Goal: Task Accomplishment & Management: Use online tool/utility

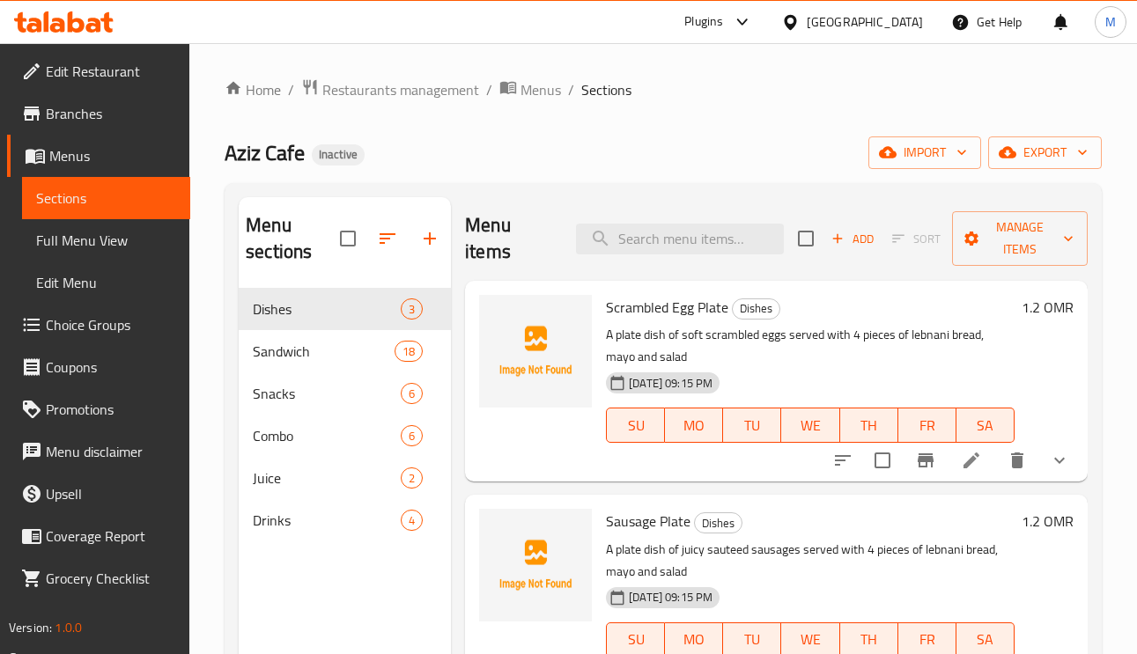
scroll to position [248, 0]
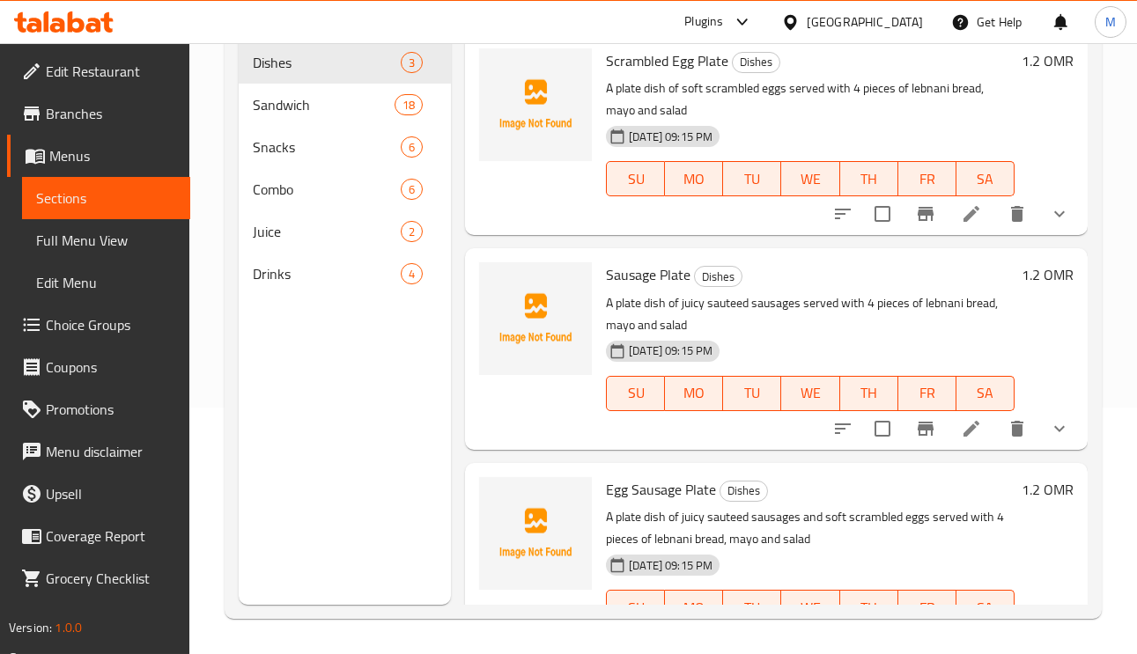
click at [105, 253] on link "Full Menu View" at bounding box center [106, 240] width 168 height 42
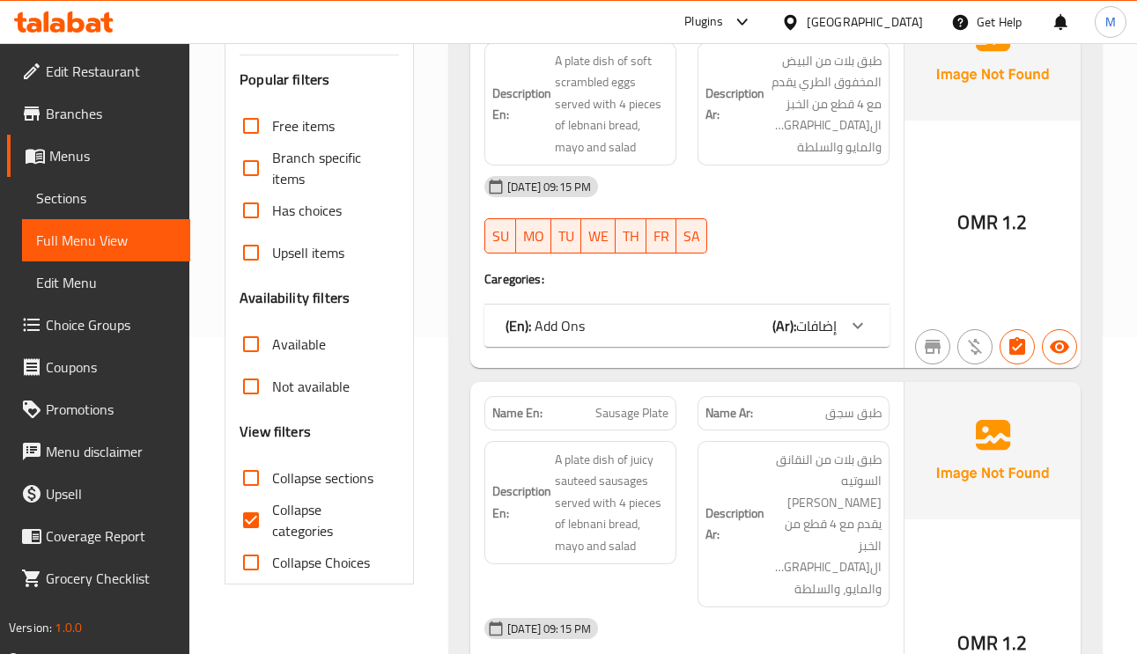
scroll to position [380, 0]
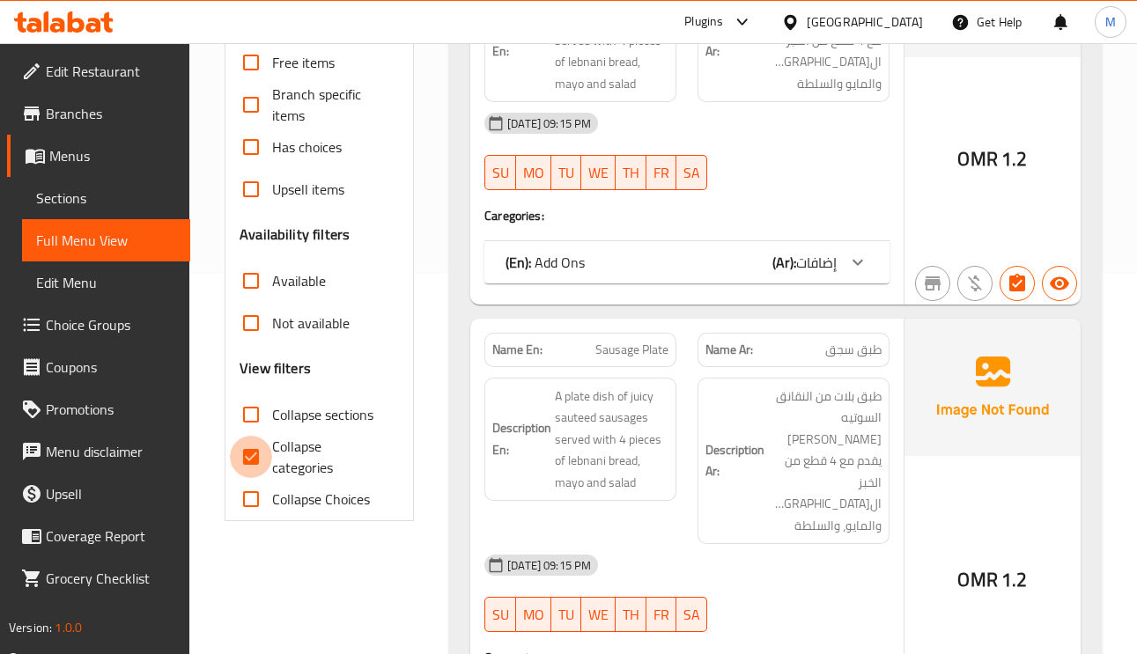
click at [257, 463] on input "Collapse categories" at bounding box center [251, 457] width 42 height 42
checkbox input "false"
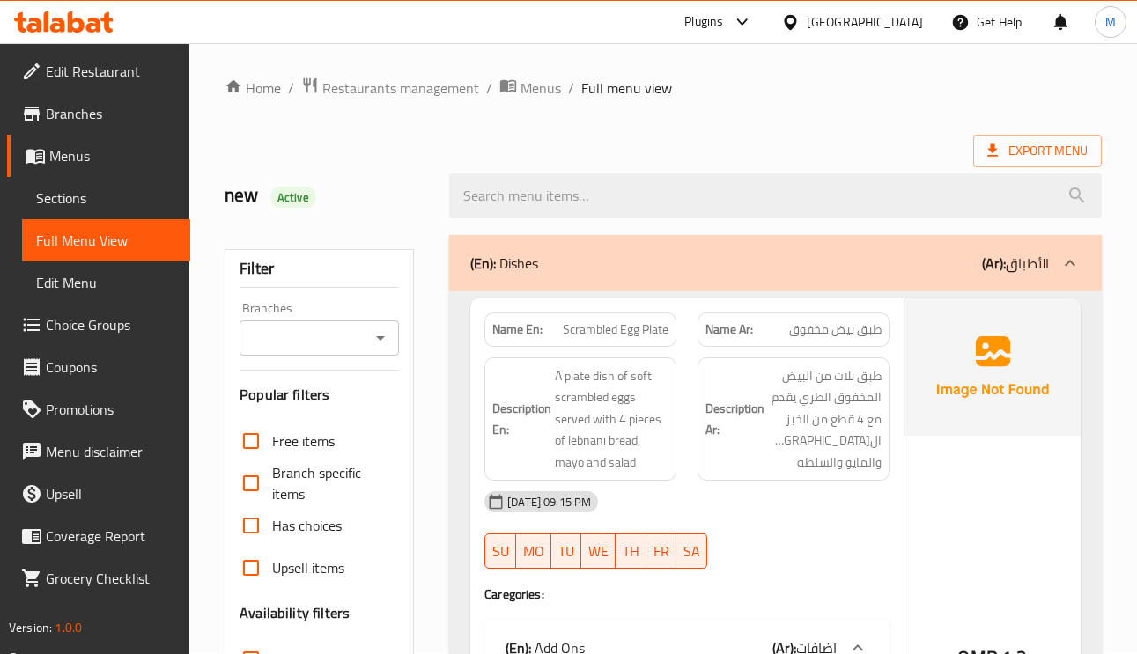
scroll to position [0, 0]
click at [1022, 271] on p "(Ar): الأطباق" at bounding box center [1015, 264] width 67 height 21
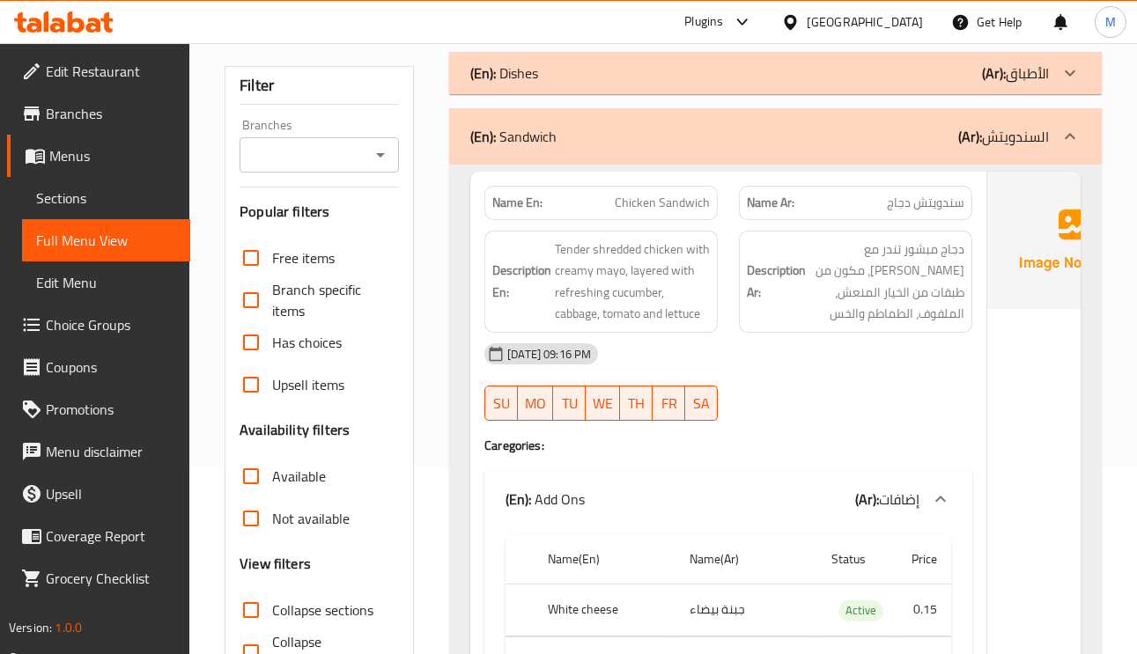
scroll to position [132, 0]
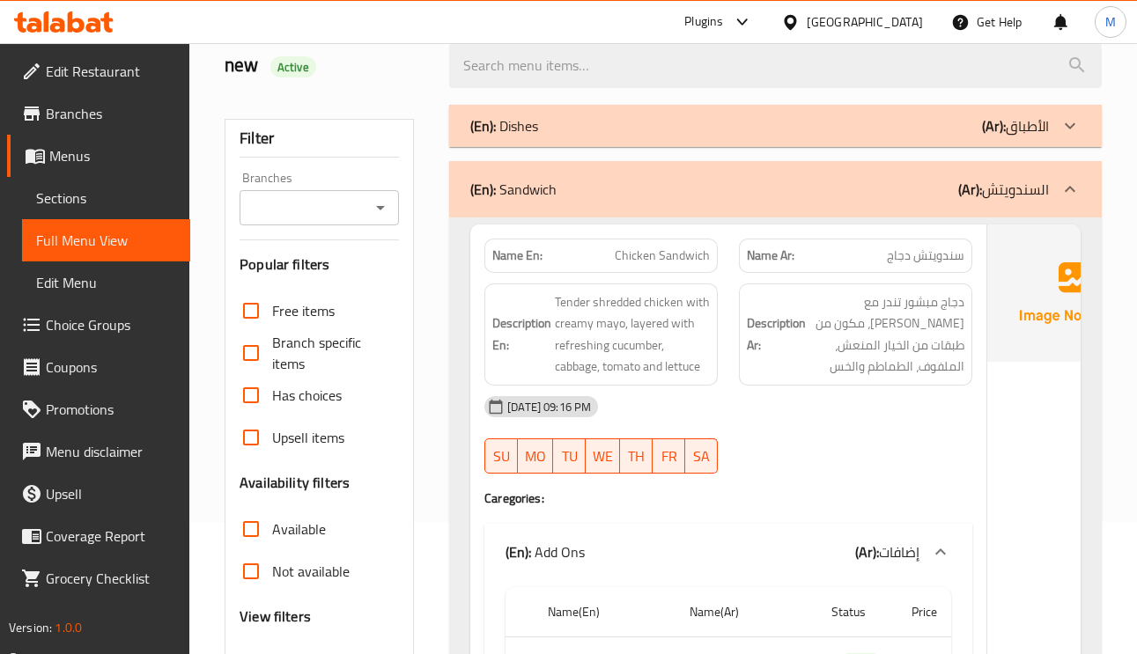
click at [918, 129] on div "(En): Dishes (Ar): الأطباق" at bounding box center [759, 125] width 578 height 21
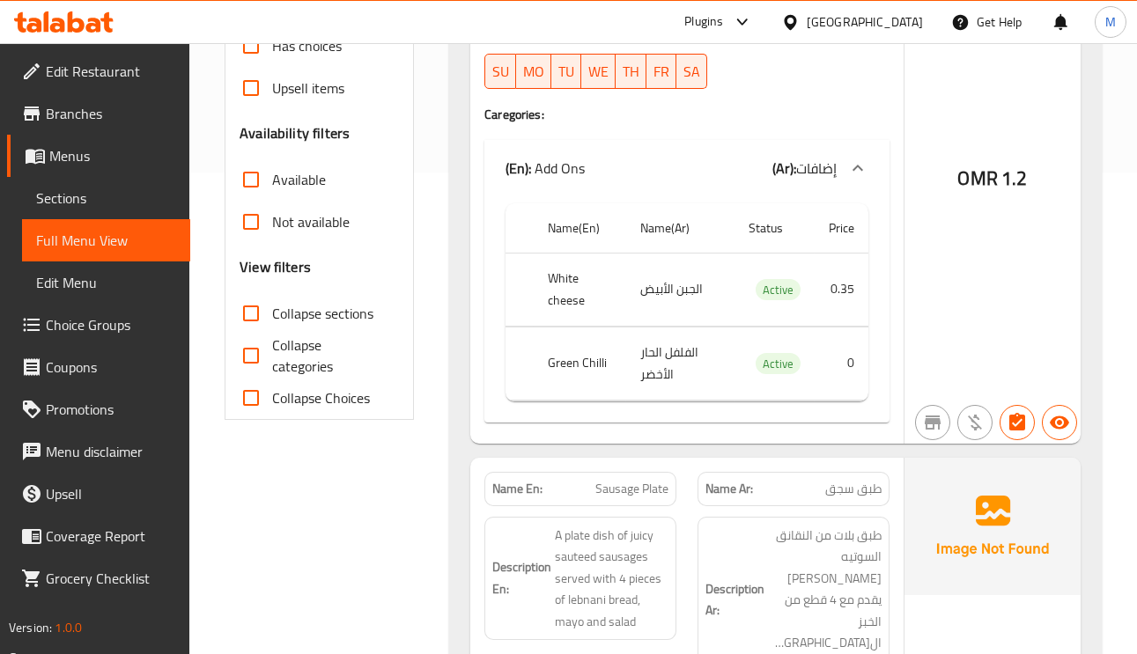
scroll to position [660, 0]
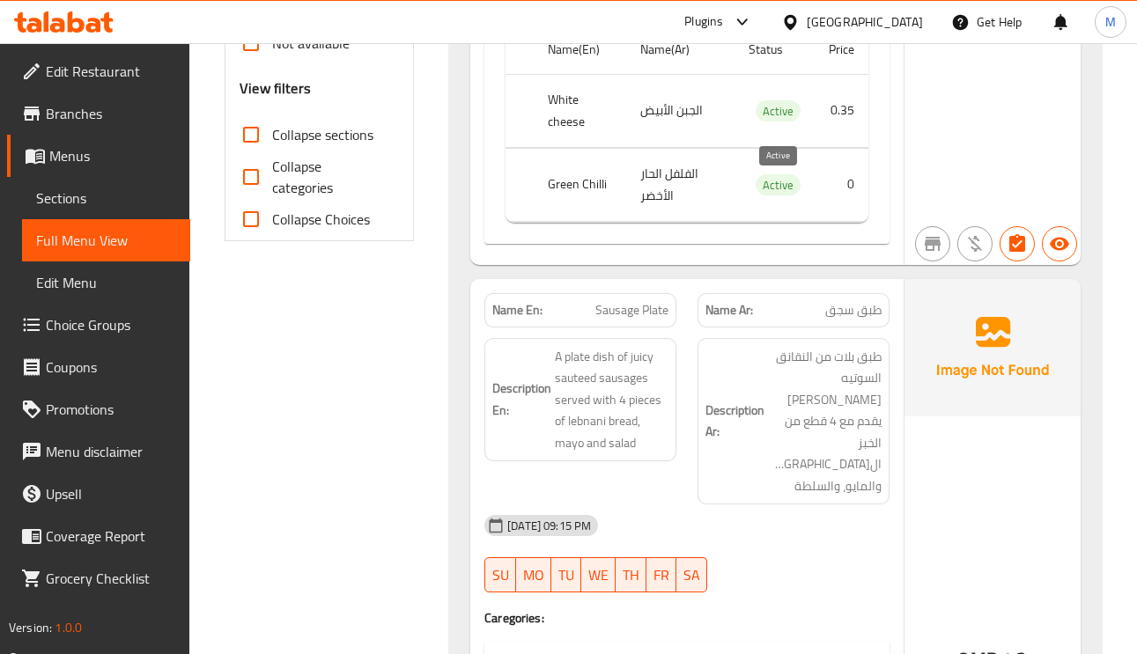
click at [774, 184] on span "Active" at bounding box center [777, 185] width 45 height 20
copy span "Active"
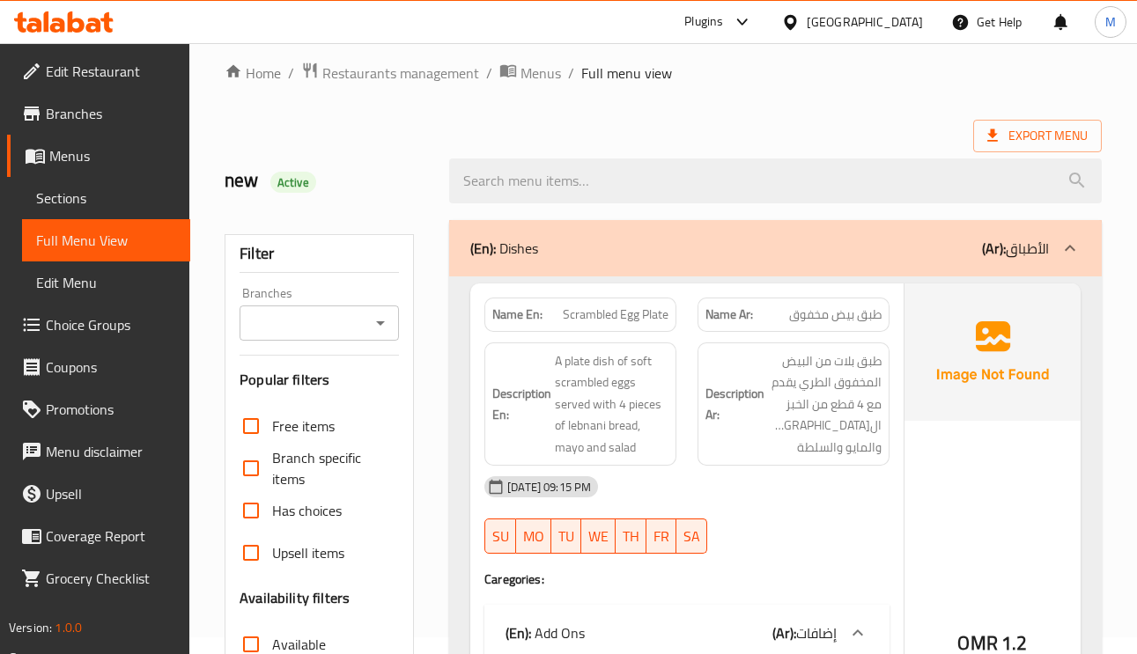
scroll to position [0, 0]
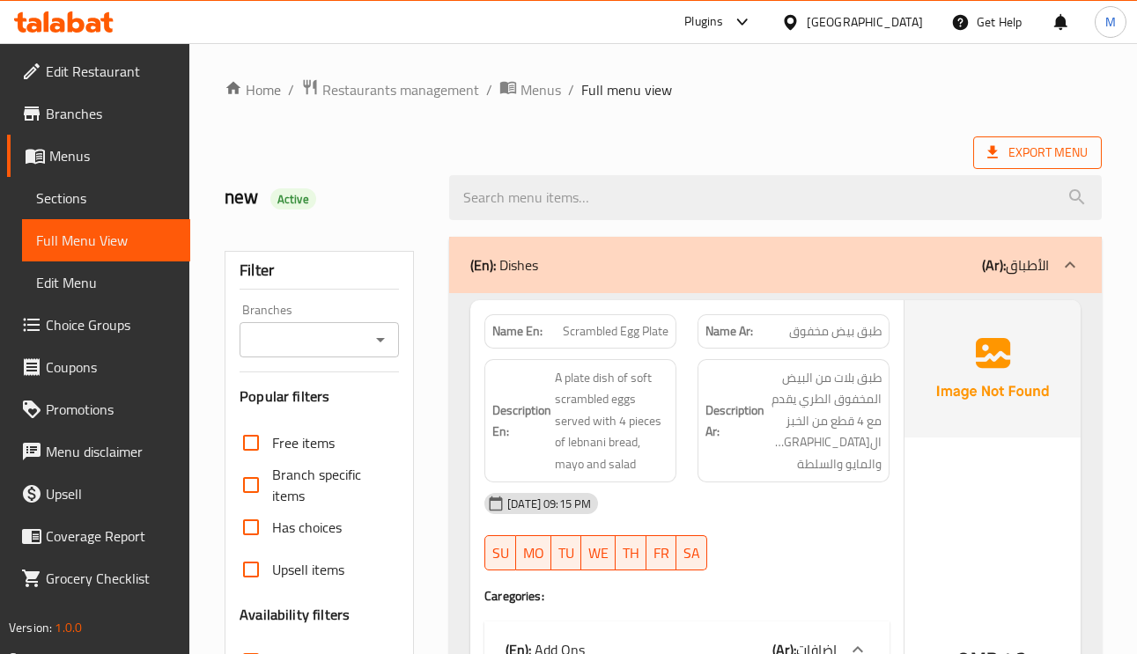
click at [1014, 149] on span "Export Menu" at bounding box center [1037, 153] width 100 height 22
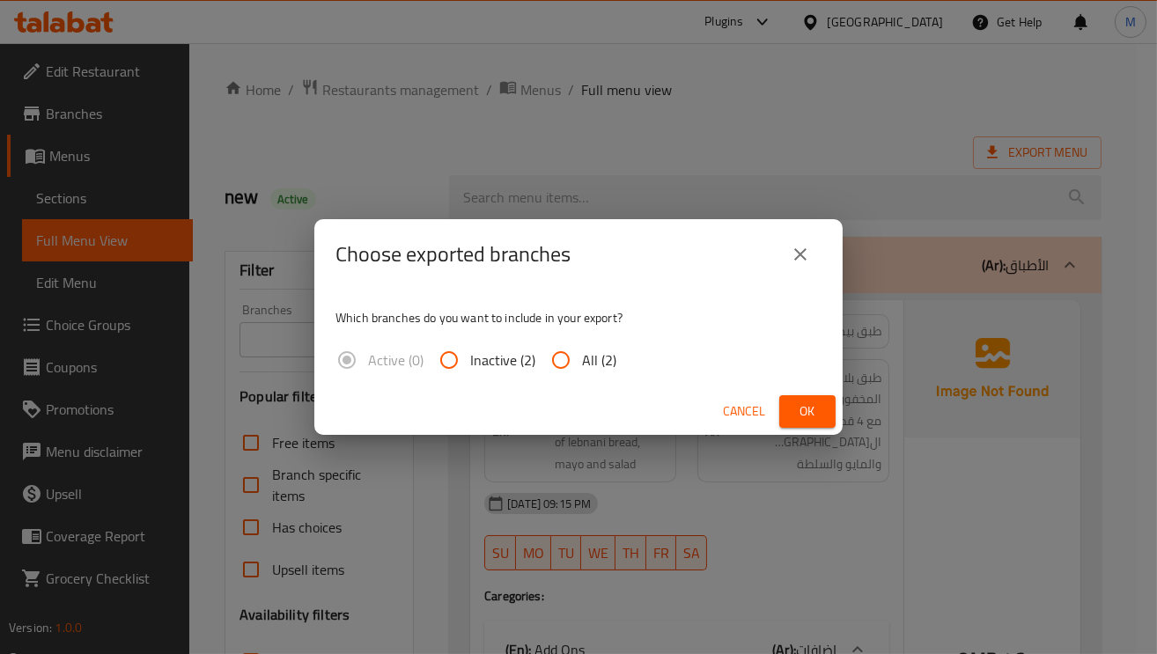
drag, startPoint x: 561, startPoint y: 367, endPoint x: 665, endPoint y: 387, distance: 105.8
click at [559, 367] on input "All (2)" at bounding box center [561, 360] width 42 height 42
radio input "true"
click at [793, 401] on span "Ok" at bounding box center [807, 412] width 28 height 22
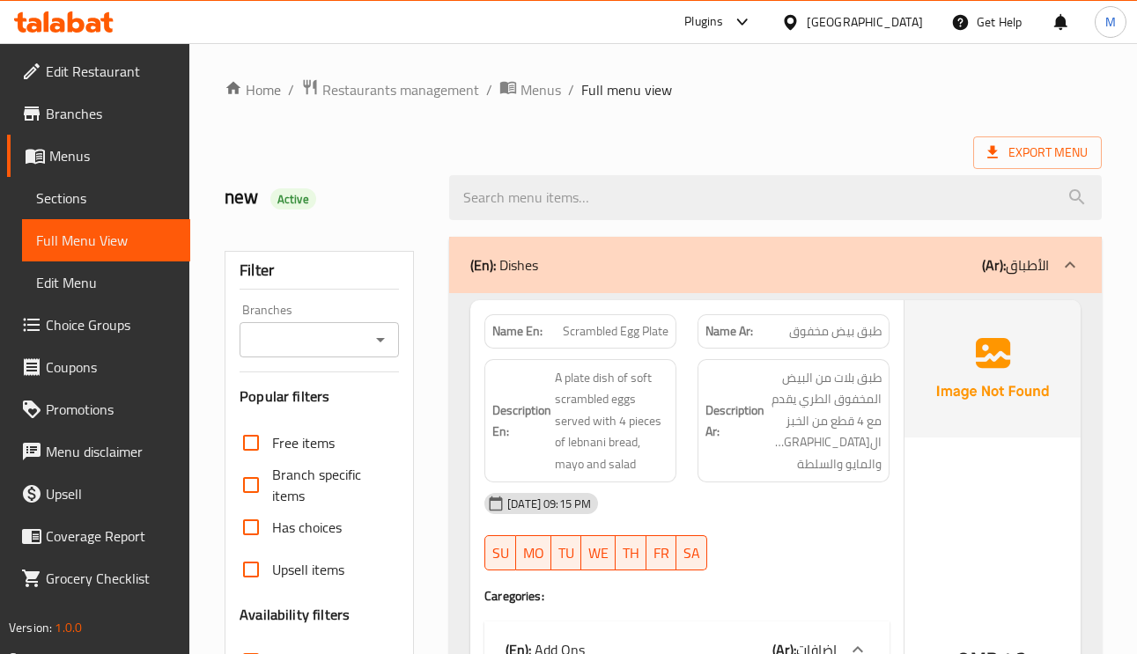
click at [1034, 257] on p "(Ar): الأطباق" at bounding box center [1015, 264] width 67 height 21
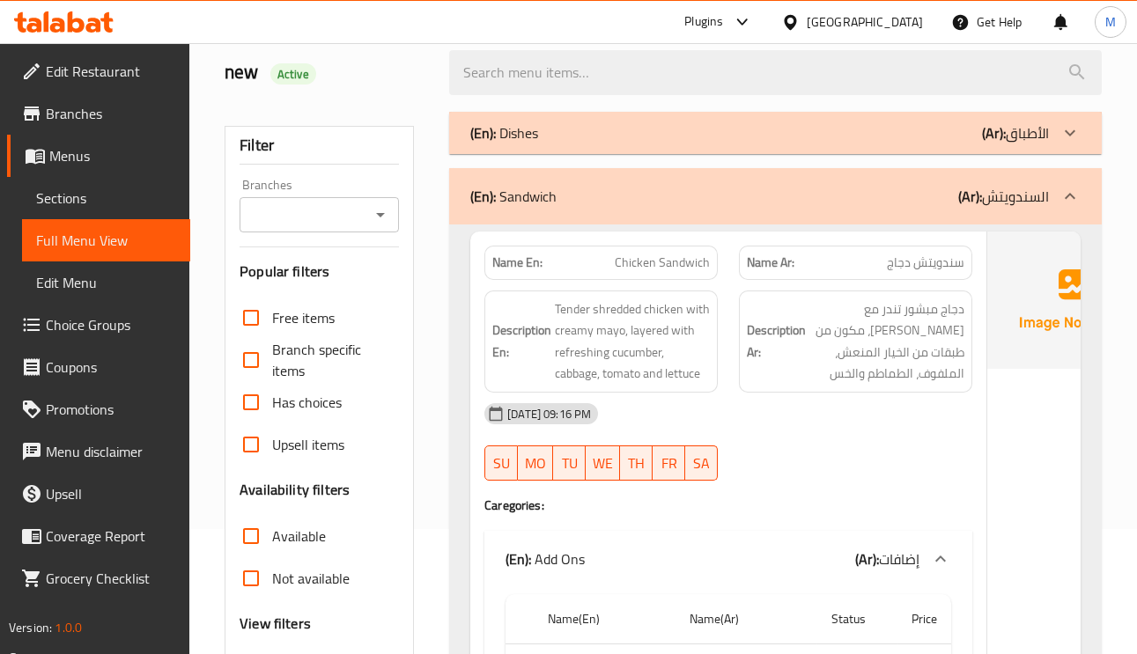
scroll to position [132, 0]
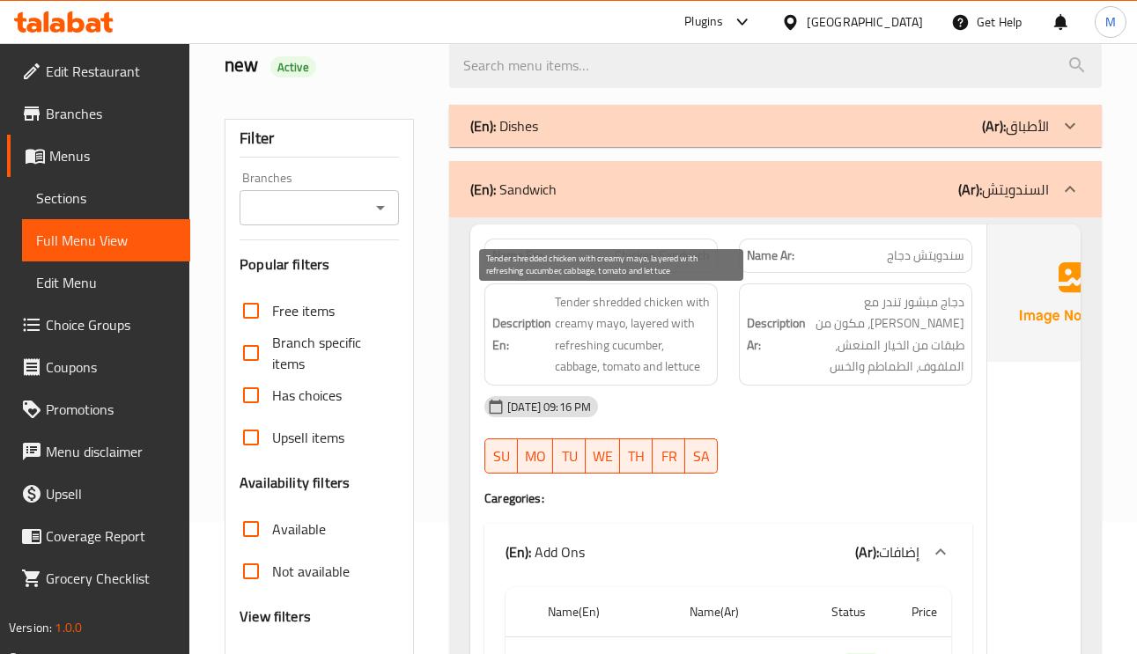
click at [649, 319] on span "Tender shredded chicken with creamy mayo, layered with refreshing cucumber, cab…" at bounding box center [632, 334] width 155 height 86
click at [581, 365] on span "Tender shredded chicken with creamy mayo, layered with refreshing cucumber, cab…" at bounding box center [632, 334] width 155 height 86
drag, startPoint x: 581, startPoint y: 365, endPoint x: 564, endPoint y: 407, distance: 44.6
click at [564, 378] on span "Tender shredded chicken with creamy mayo, layered with refreshing cucumber, cab…" at bounding box center [632, 334] width 155 height 86
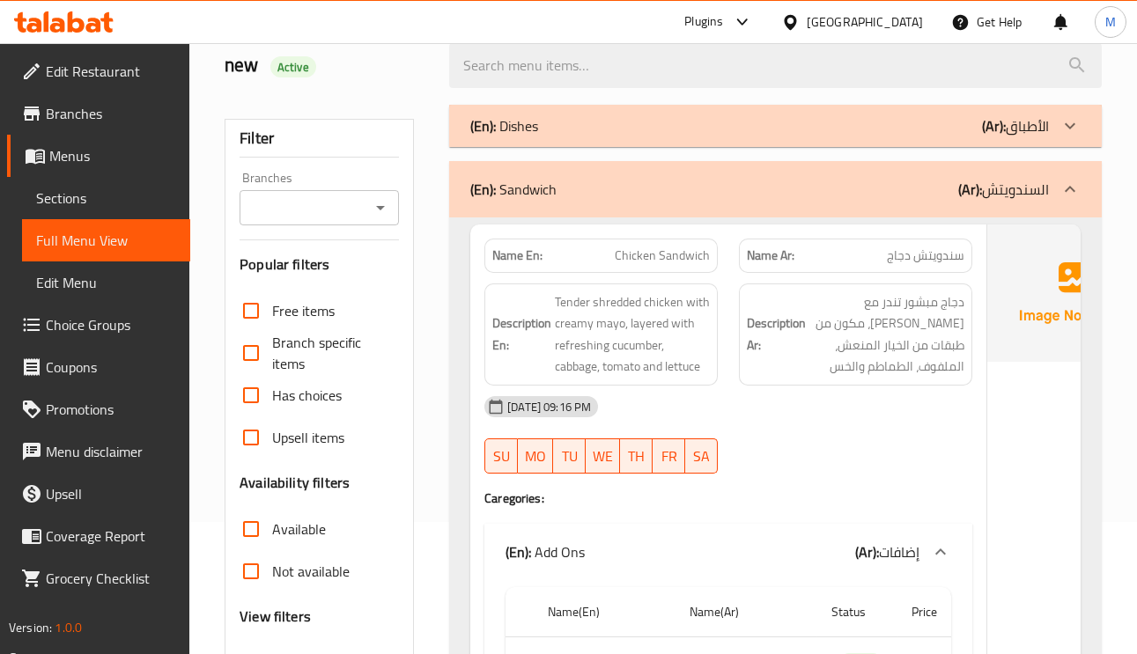
click at [626, 260] on span "Chicken Sandwich" at bounding box center [662, 256] width 95 height 18
copy span "Chicken Sandwich"
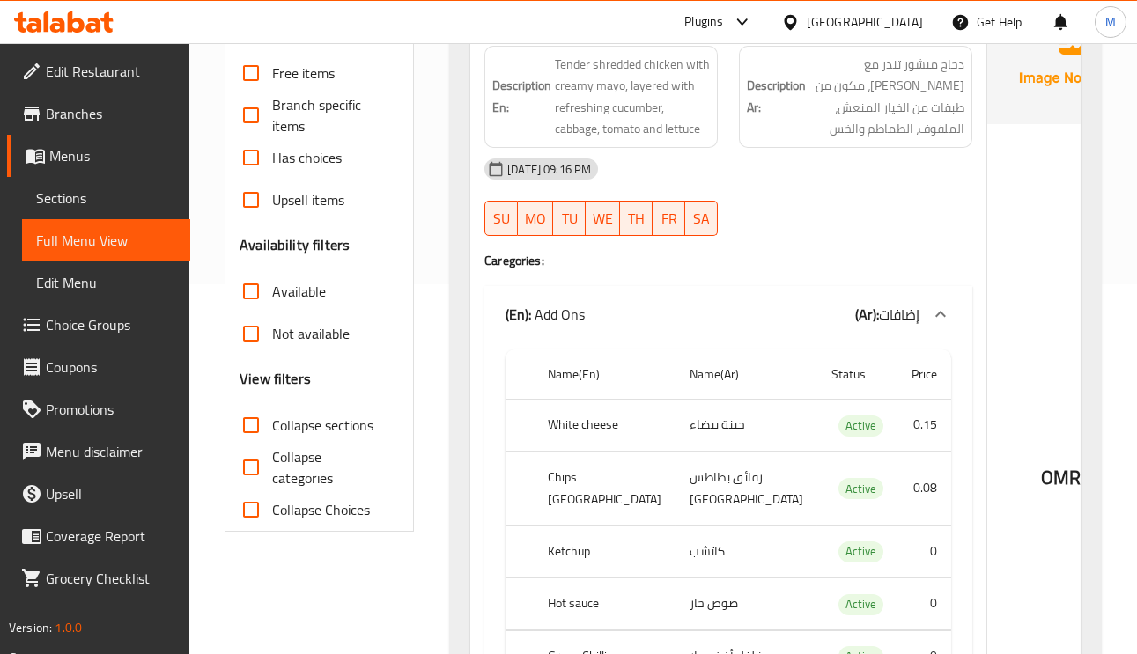
scroll to position [528, 0]
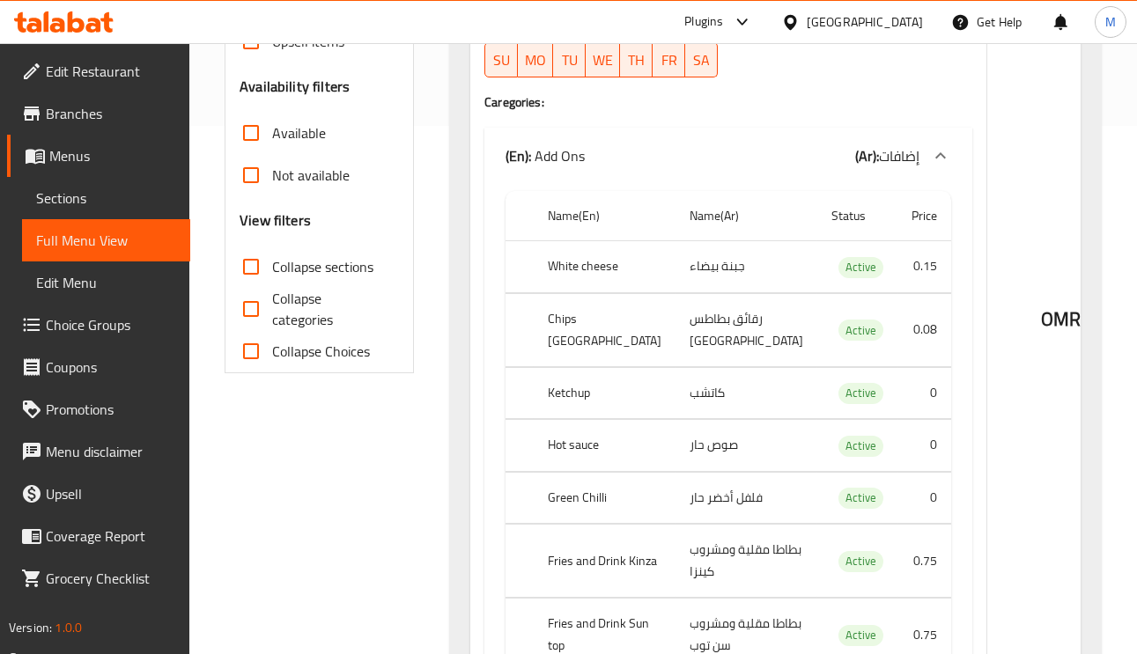
click at [557, 293] on th "White cheese" at bounding box center [605, 267] width 142 height 52
click at [589, 366] on th "Chips [GEOGRAPHIC_DATA]" at bounding box center [605, 329] width 142 height 73
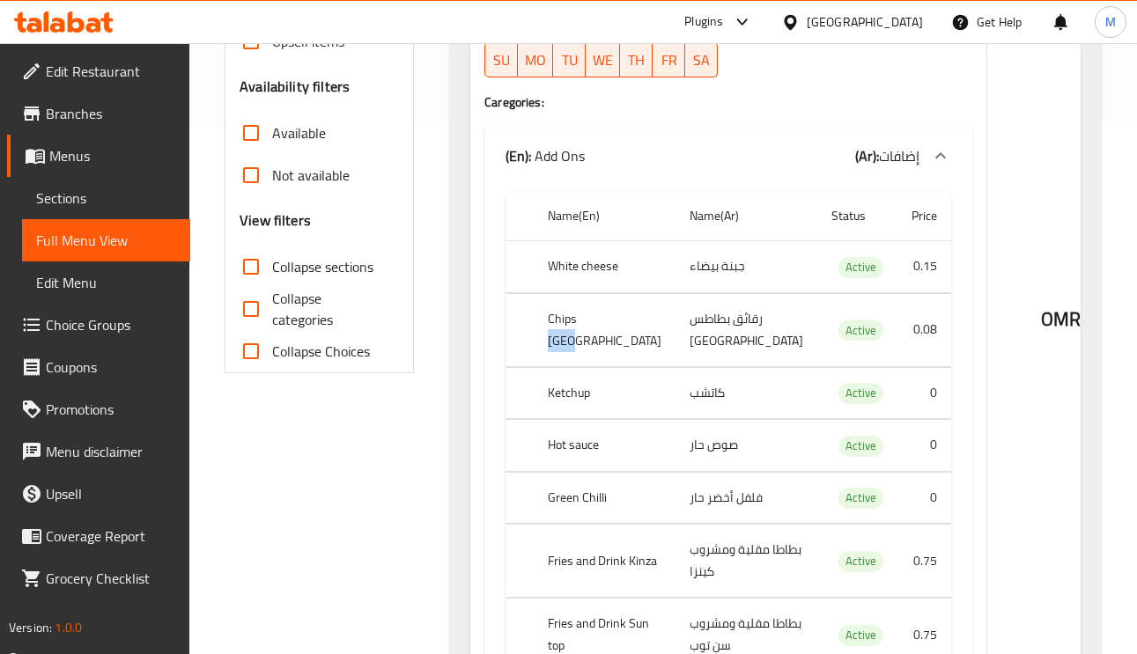
click at [589, 366] on th "Chips [GEOGRAPHIC_DATA]" at bounding box center [605, 329] width 142 height 73
click at [675, 419] on td "كاتشب" at bounding box center [746, 393] width 142 height 52
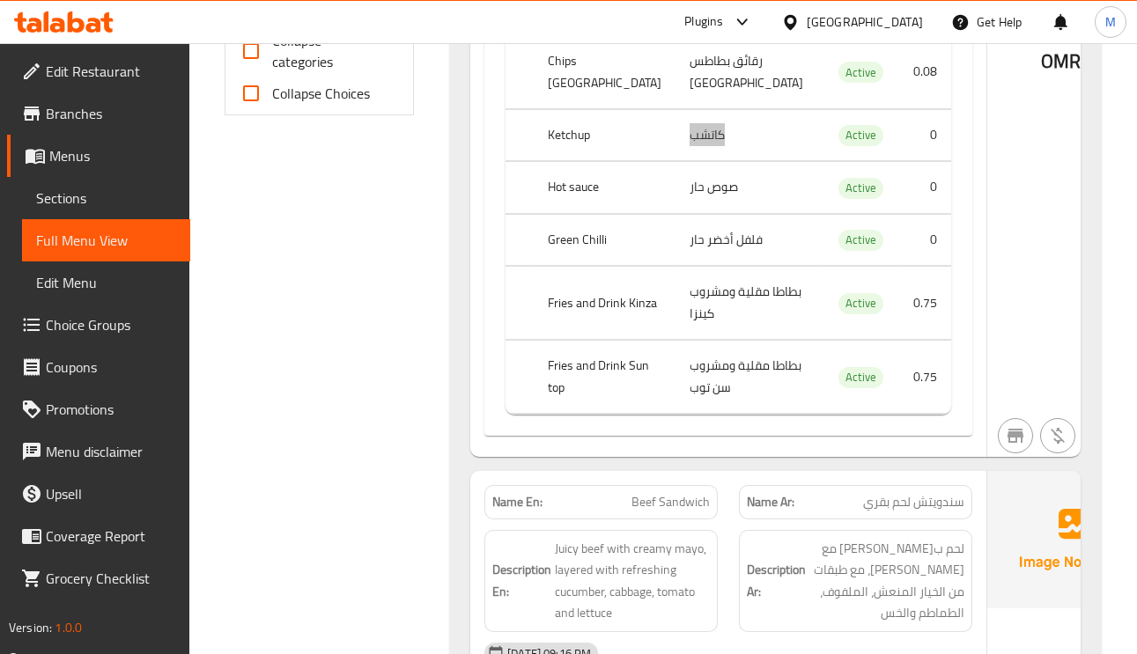
scroll to position [792, 0]
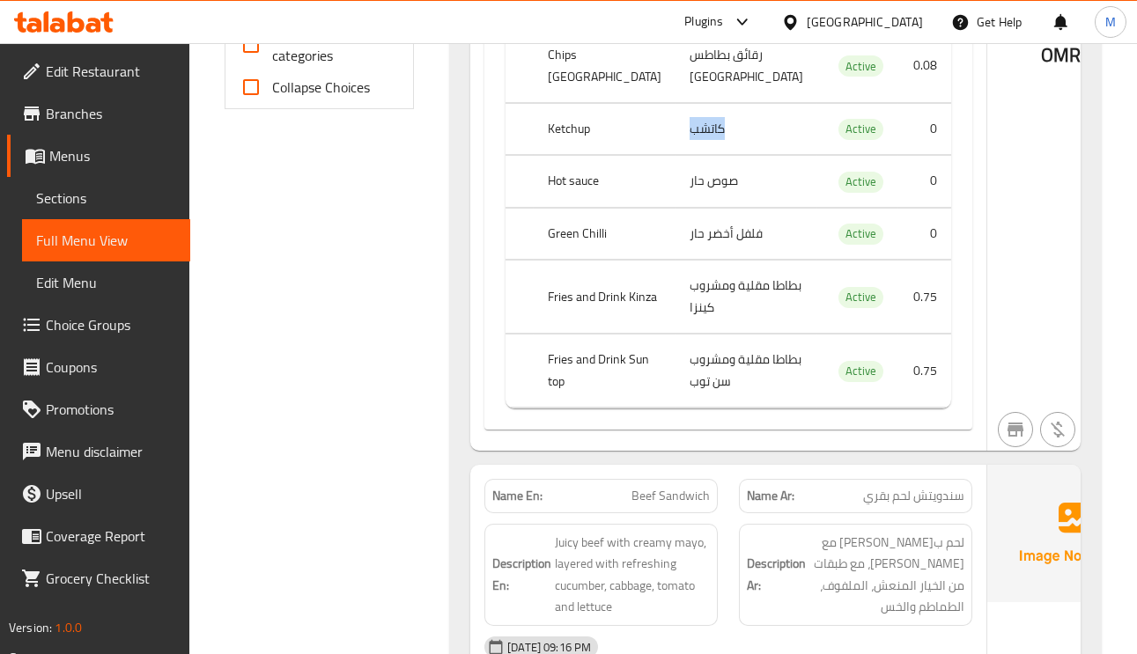
click at [569, 260] on th "Green Chilli" at bounding box center [605, 234] width 142 height 52
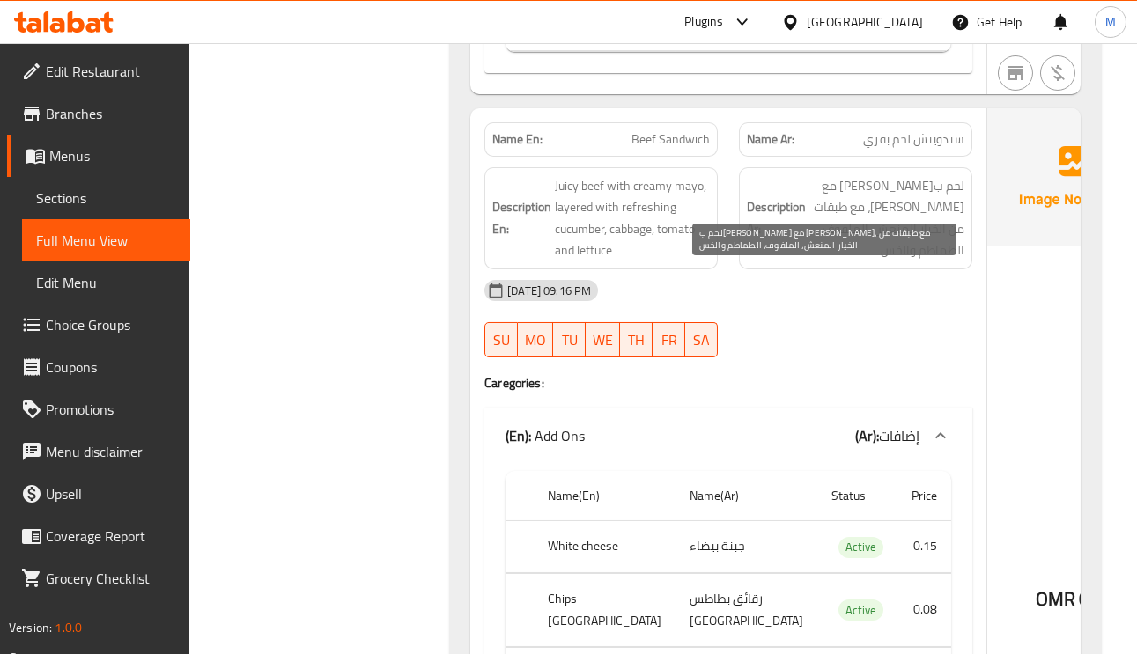
scroll to position [1189, 0]
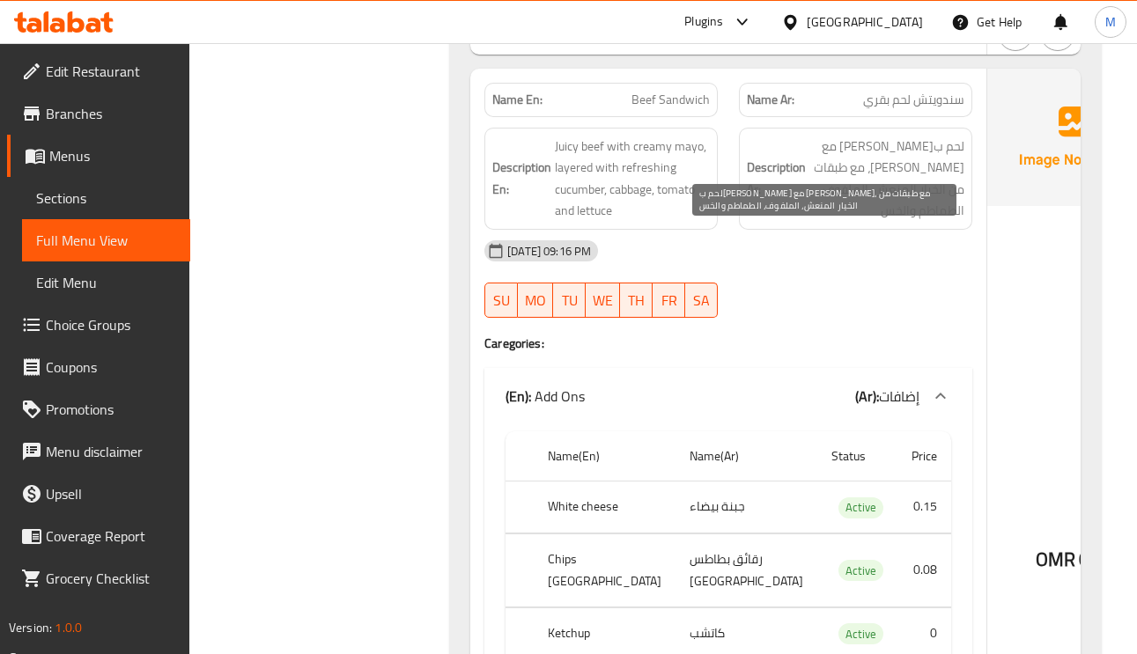
click at [863, 222] on span "لحم بقري جوسي مع مايو كريمي، مع طبقات من الخيار المنعش، الملفوف، الطماطم والخس" at bounding box center [886, 179] width 155 height 86
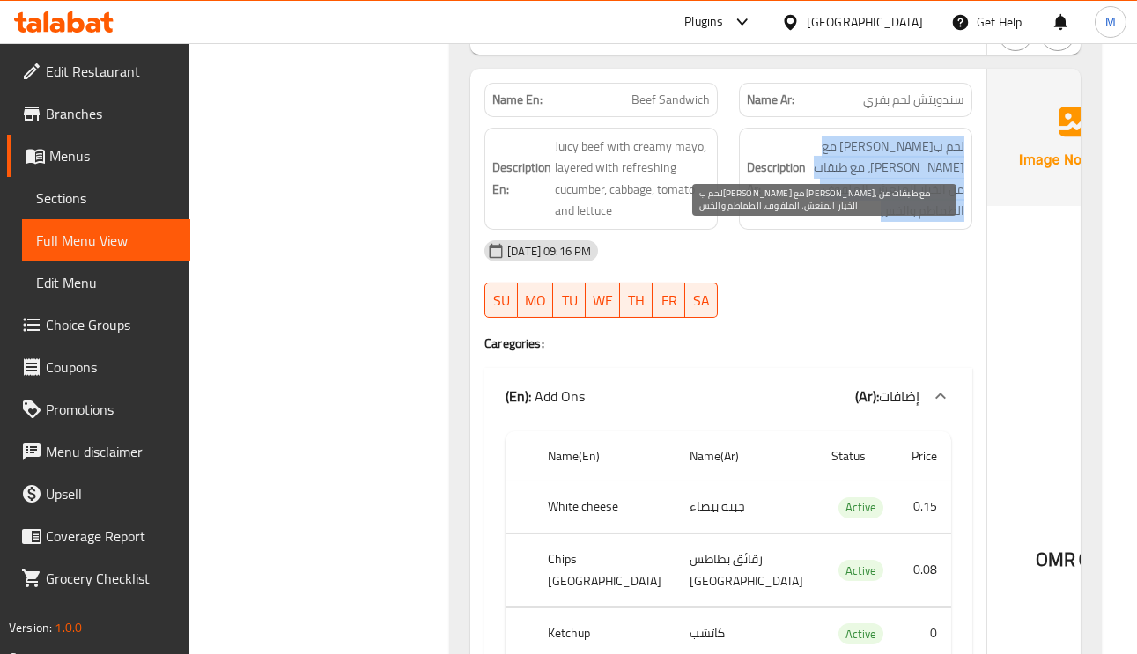
click at [863, 222] on span "لحم بقري جوسي مع مايو كريمي، مع طبقات من الخيار المنعش، الملفوف، الطماطم والخس" at bounding box center [886, 179] width 155 height 86
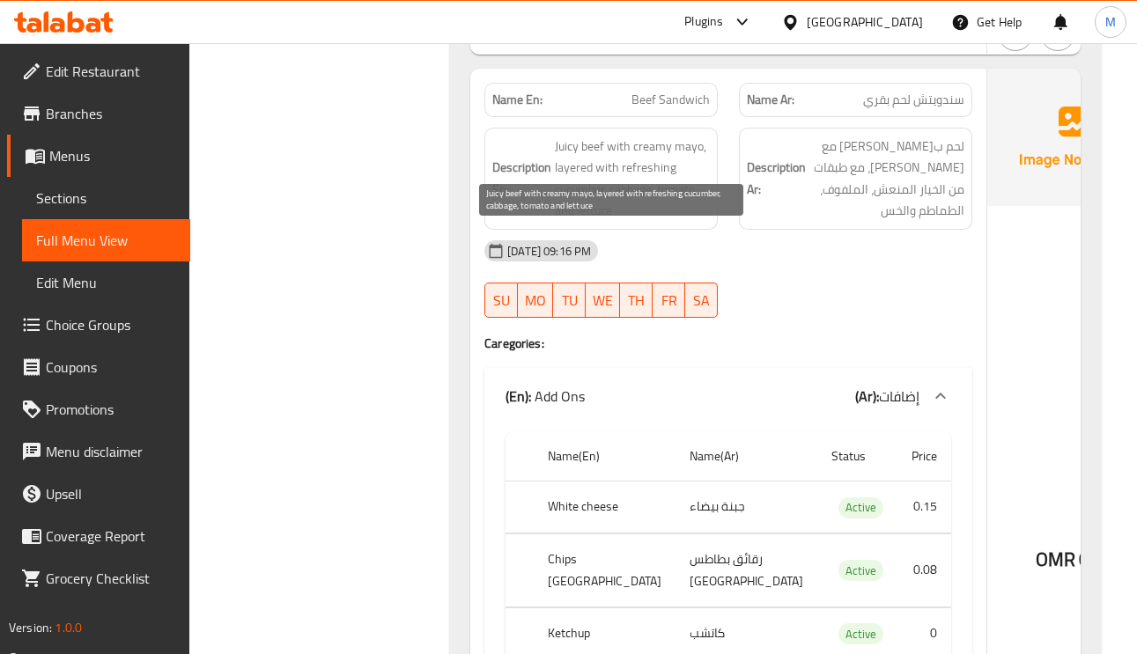
click at [625, 222] on span "Juicy beef with creamy mayo, layered with refreshing cucumber, cabbage, tomato …" at bounding box center [632, 179] width 155 height 86
click at [587, 222] on span "Juicy beef with creamy mayo, layered with refreshing cucumber, cabbage, tomato …" at bounding box center [632, 179] width 155 height 86
click at [569, 222] on span "Juicy beef with creamy mayo, layered with refreshing cucumber, cabbage, tomato …" at bounding box center [632, 179] width 155 height 86
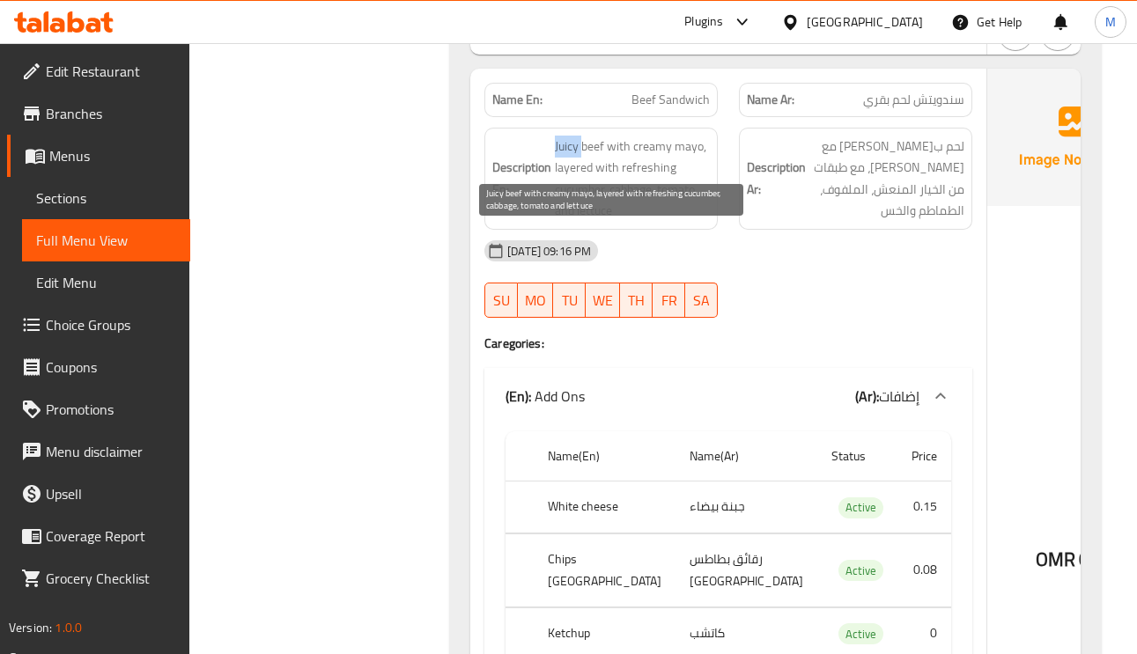
click at [569, 222] on span "Juicy beef with creamy mayo, layered with refreshing cucumber, cabbage, tomato …" at bounding box center [632, 179] width 155 height 86
click at [622, 222] on span "Juicy beef with creamy mayo, layered with refreshing cucumber, cabbage, tomato …" at bounding box center [632, 179] width 155 height 86
click at [606, 222] on span "Juicy beef with creamy mayo, layered with refreshing cucumber, cabbage, tomato …" at bounding box center [632, 179] width 155 height 86
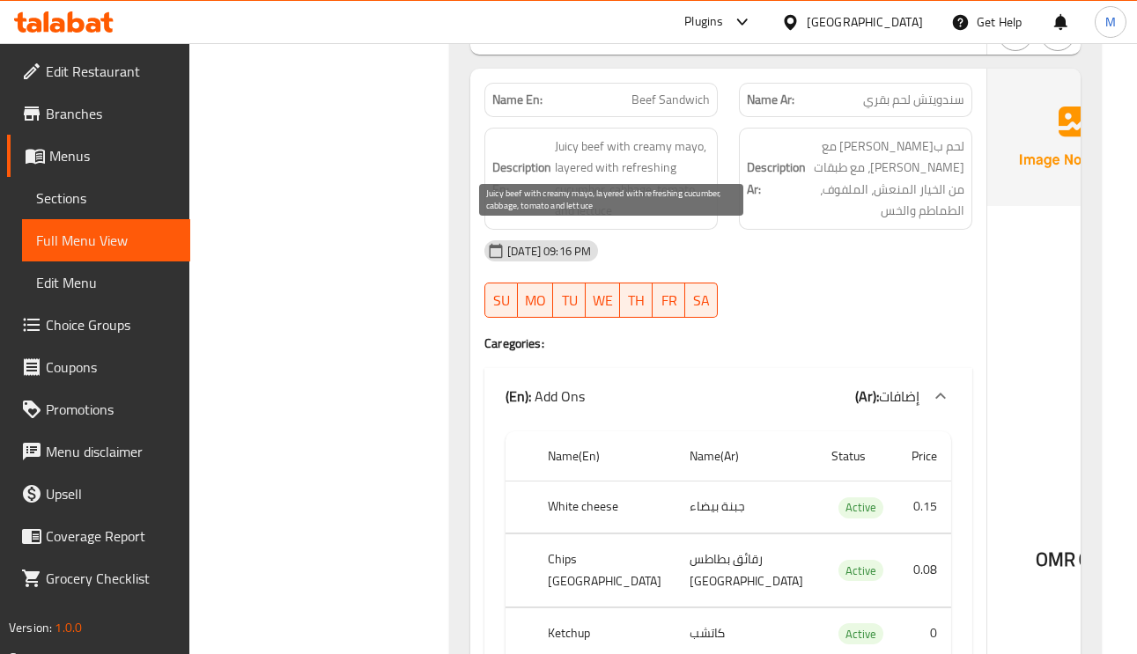
click at [629, 222] on span "Juicy beef with creamy mayo, layered with refreshing cucumber, cabbage, tomato …" at bounding box center [632, 179] width 155 height 86
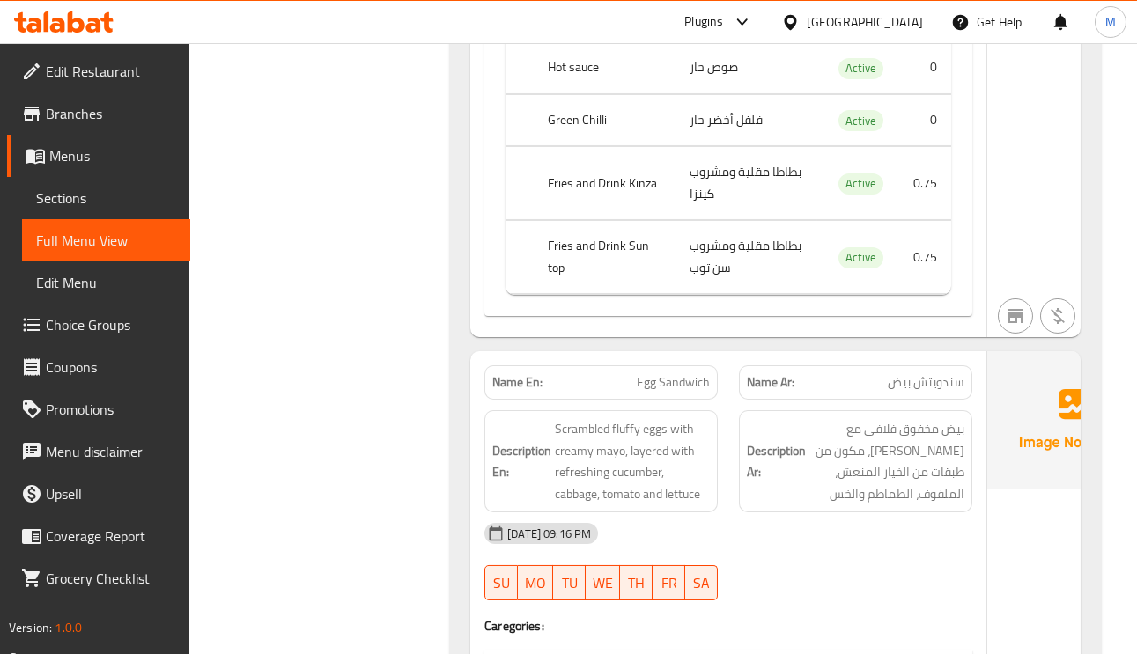
scroll to position [1981, 0]
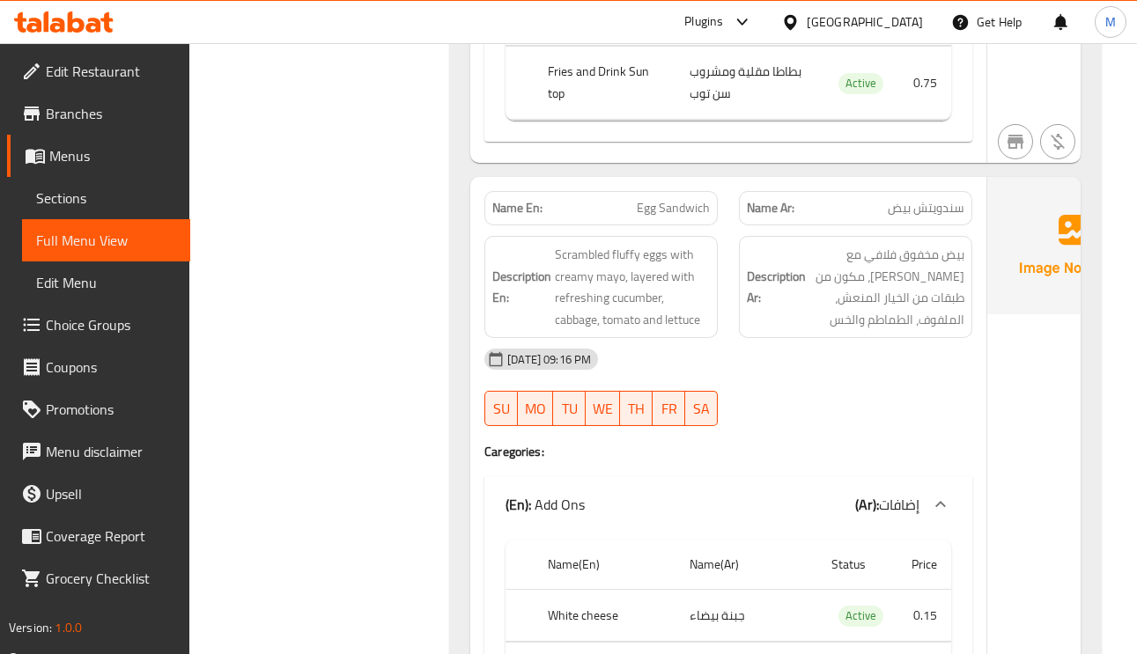
click at [888, 217] on span "سندويتش بيض" at bounding box center [926, 208] width 77 height 18
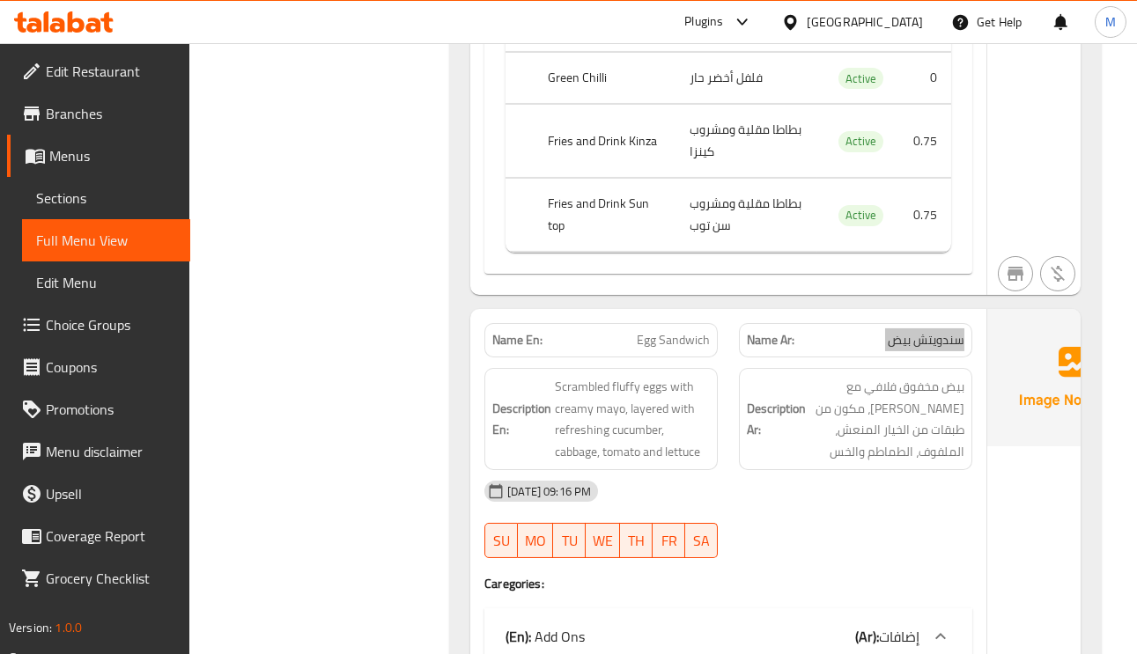
scroll to position [2245, 0]
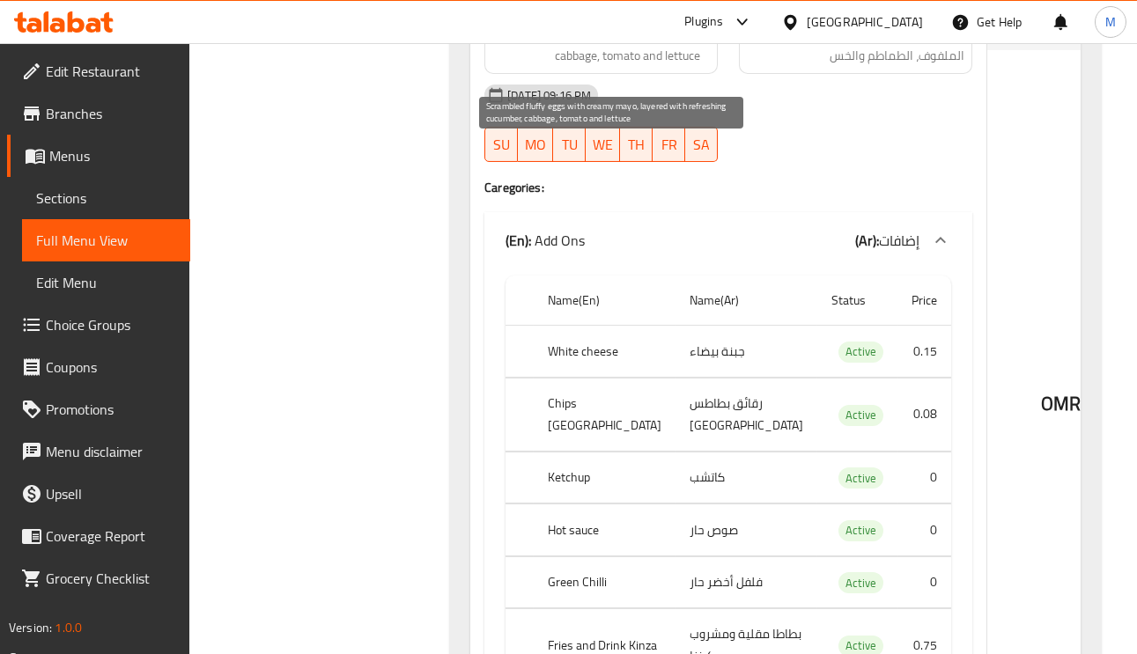
click at [586, 66] on span "Scrambled fluffy eggs with creamy mayo, layered with refreshing cucumber, cabba…" at bounding box center [632, 23] width 155 height 86
click at [593, 66] on span "Scrambled fluffy eggs with creamy mayo, layered with refreshing cucumber, cabba…" at bounding box center [632, 23] width 155 height 86
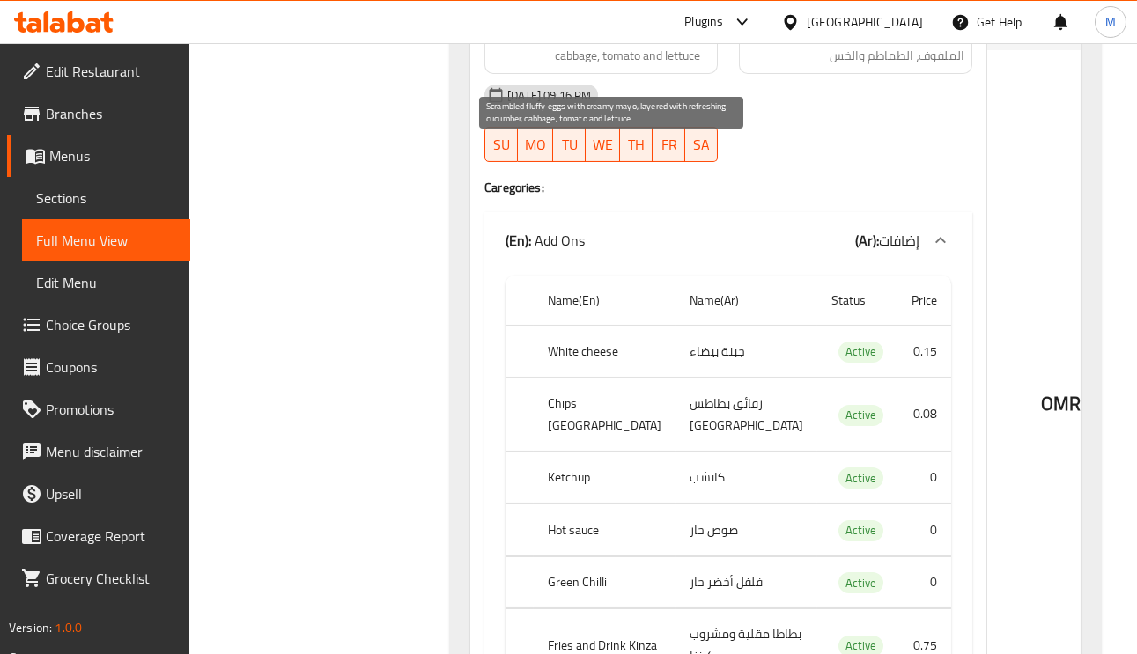
click at [625, 66] on span "Scrambled fluffy eggs with creamy mayo, layered with refreshing cucumber, cabba…" at bounding box center [632, 23] width 155 height 86
click at [623, 66] on span "Scrambled fluffy eggs with creamy mayo, layered with refreshing cucumber, cabba…" at bounding box center [632, 23] width 155 height 86
click at [556, 66] on span "Scrambled fluffy eggs with creamy mayo, layered with refreshing cucumber, cabba…" at bounding box center [632, 23] width 155 height 86
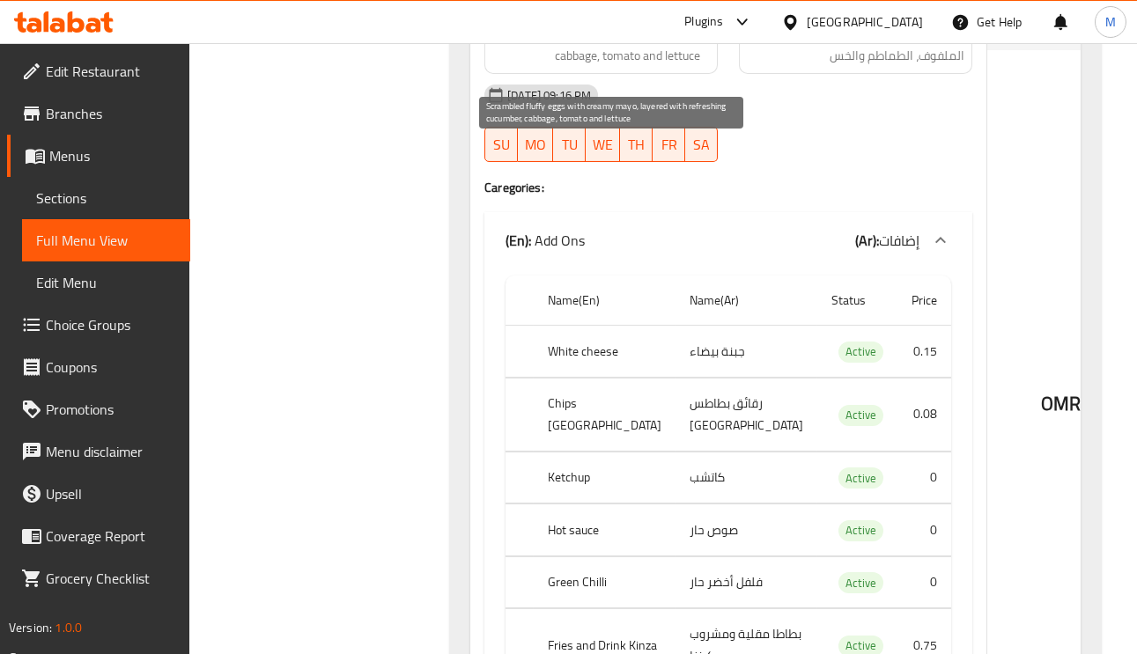
click at [615, 66] on span "Scrambled fluffy eggs with creamy mayo, layered with refreshing cucumber, cabba…" at bounding box center [632, 23] width 155 height 86
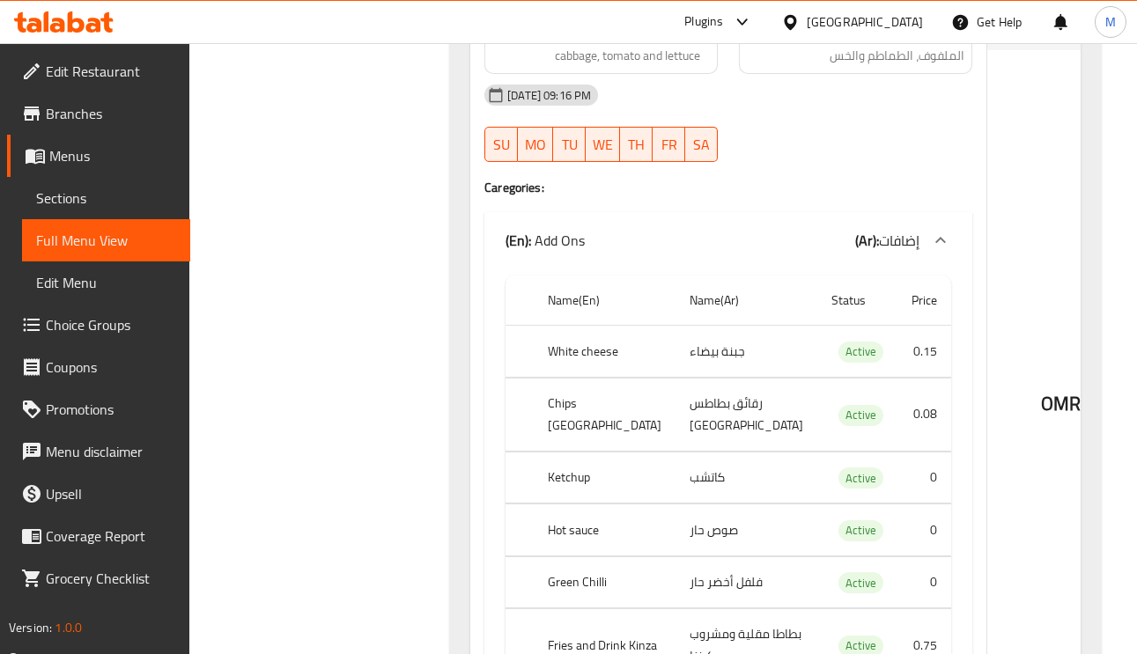
copy span "Egg Sandwich"
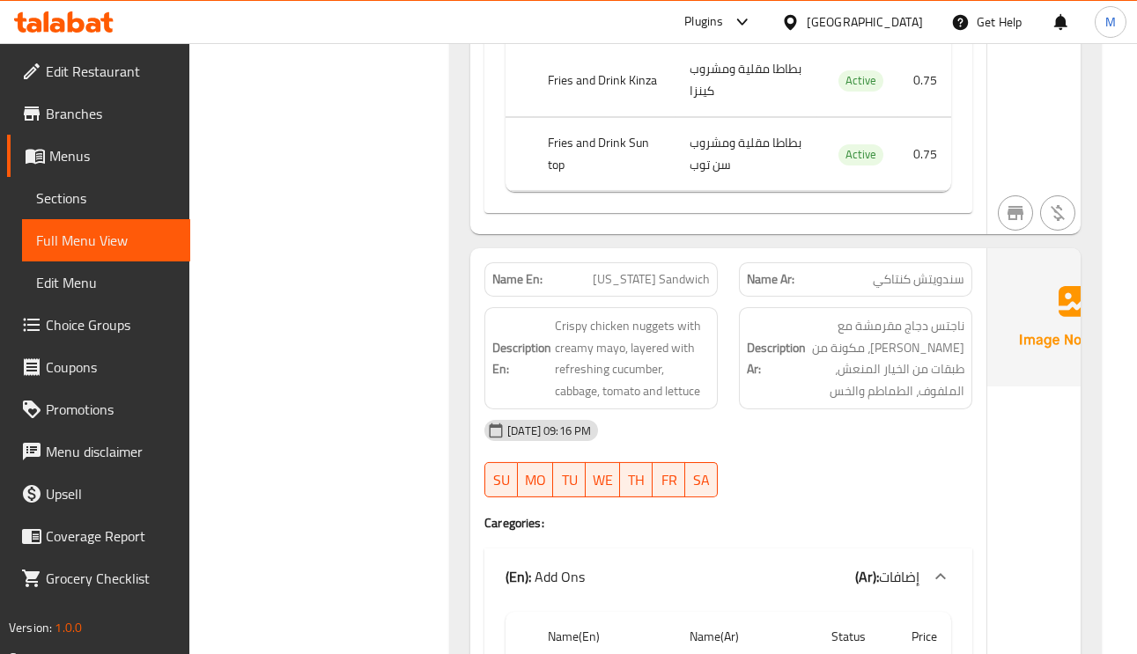
scroll to position [3170, 0]
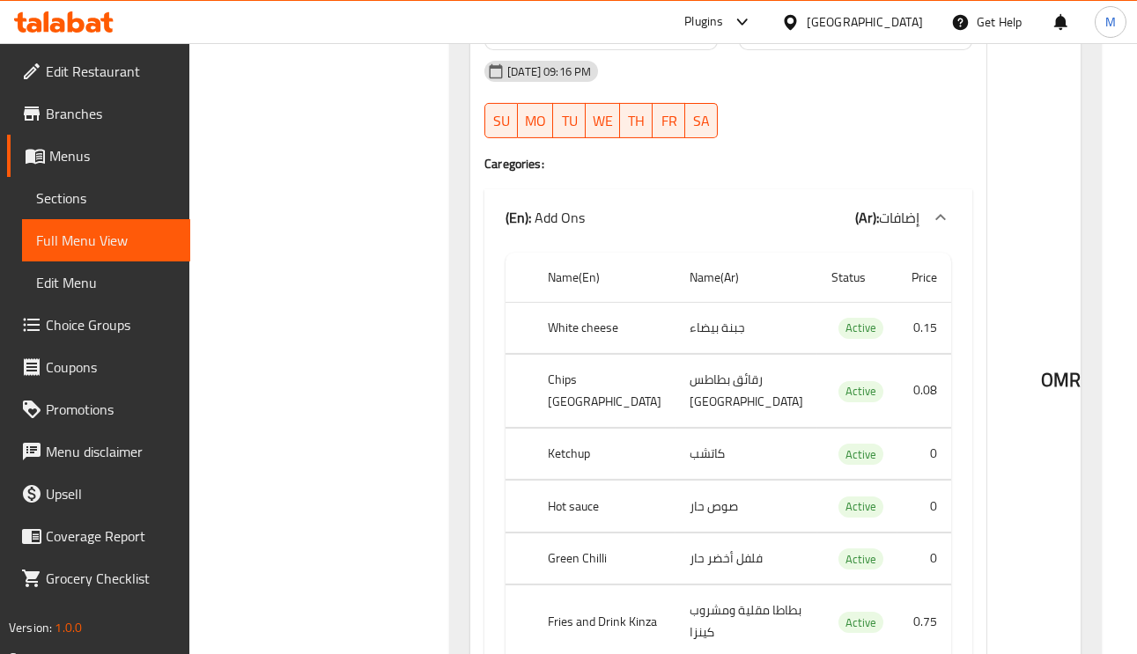
copy span "[US_STATE] Sandwich"
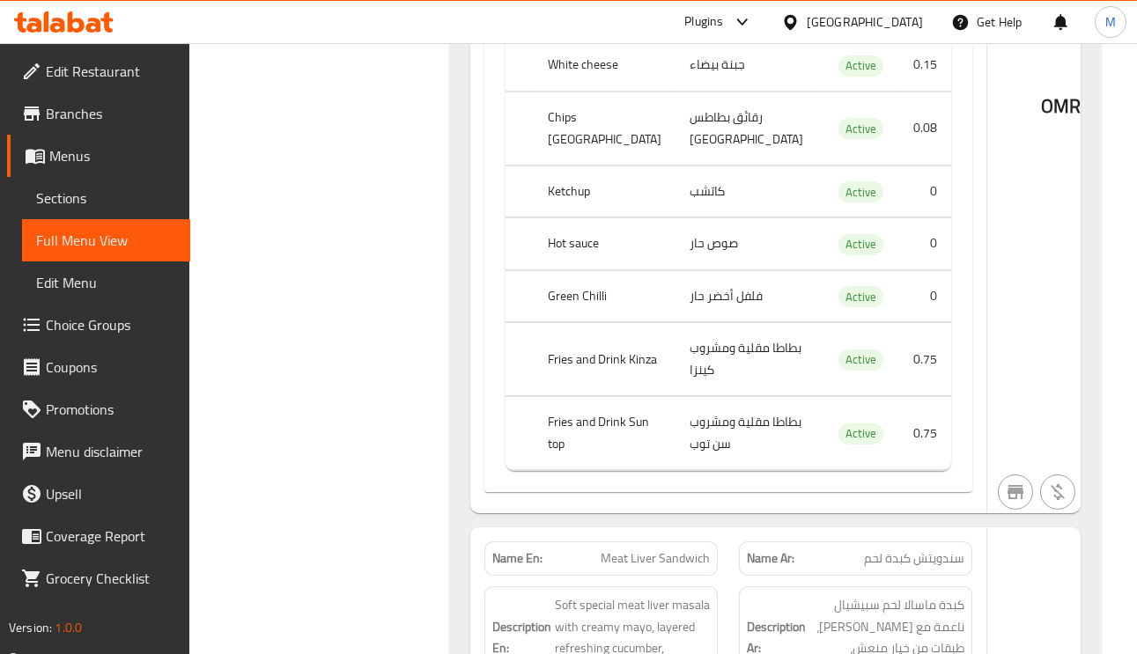
scroll to position [4226, 0]
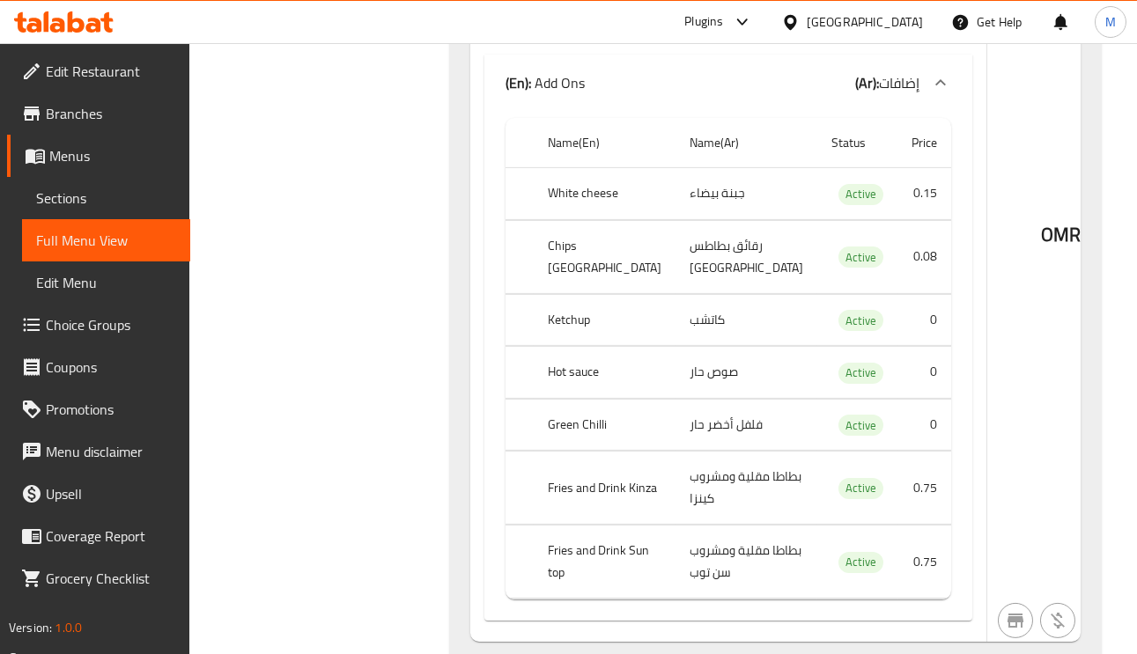
copy span "Mix Sandwich"
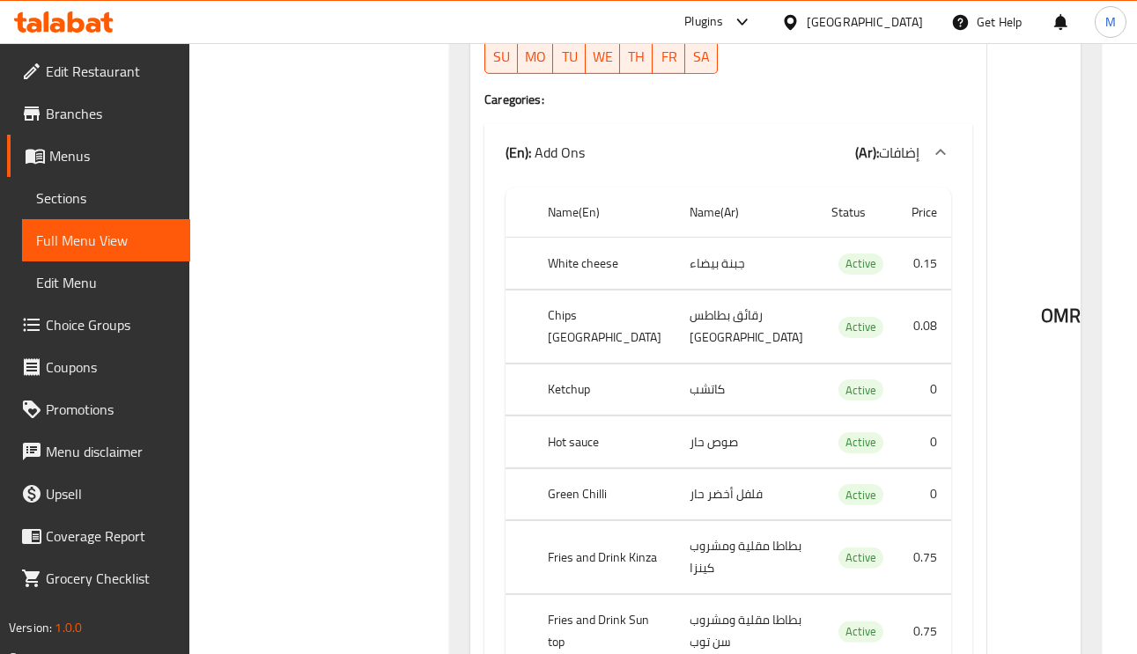
scroll to position [5151, 0]
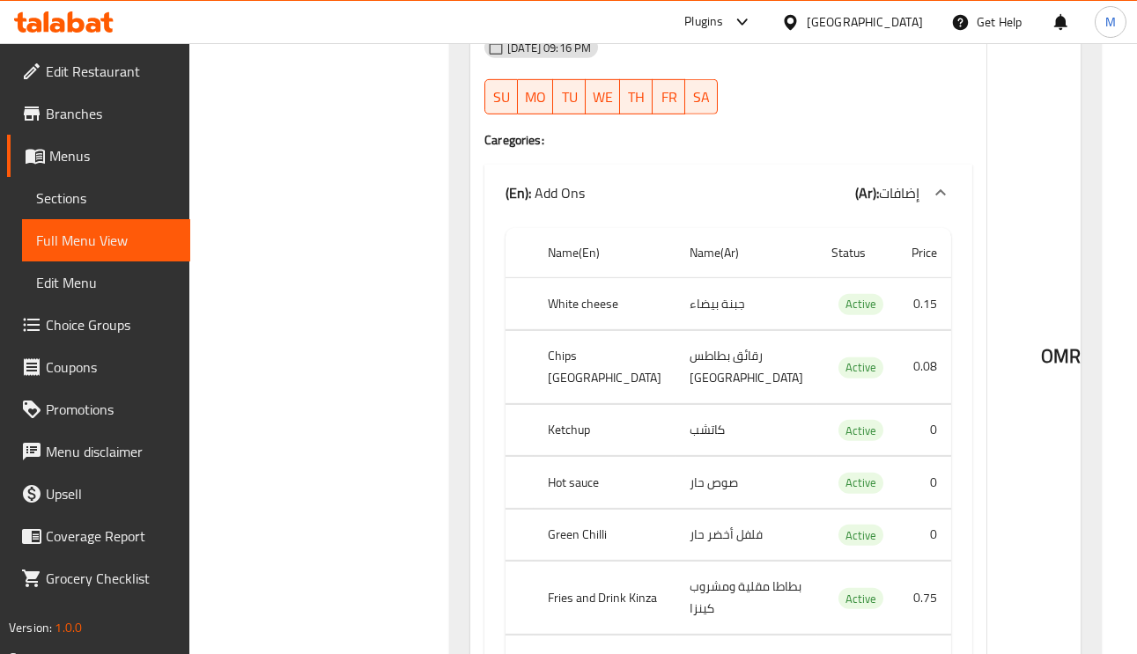
scroll to position [5943, 0]
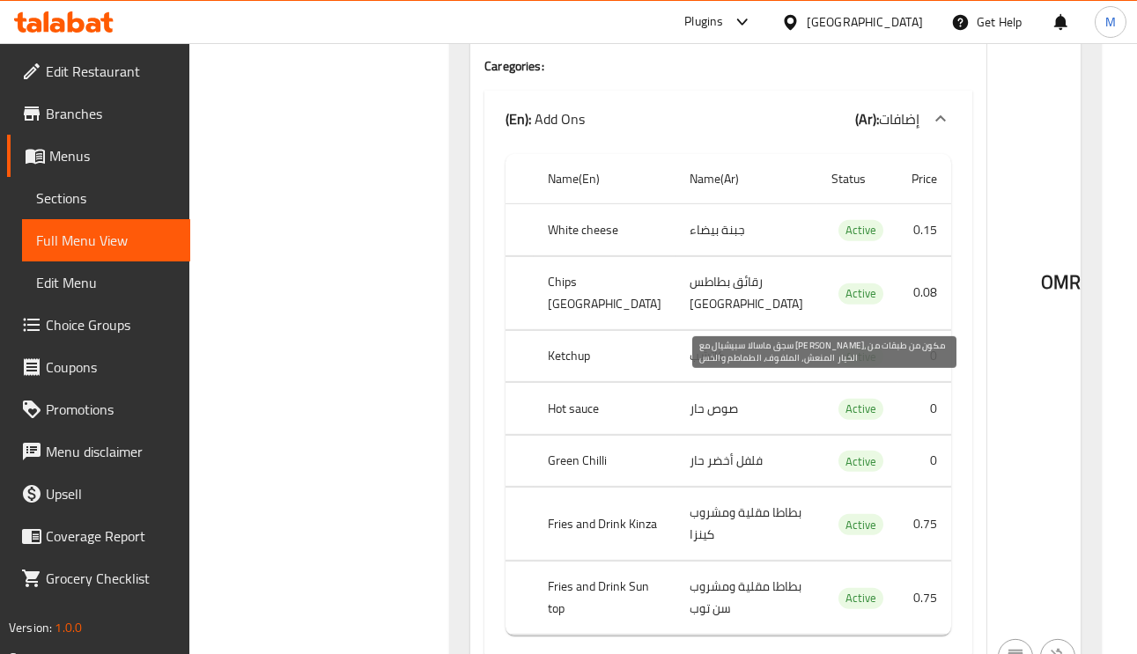
scroll to position [6075, 0]
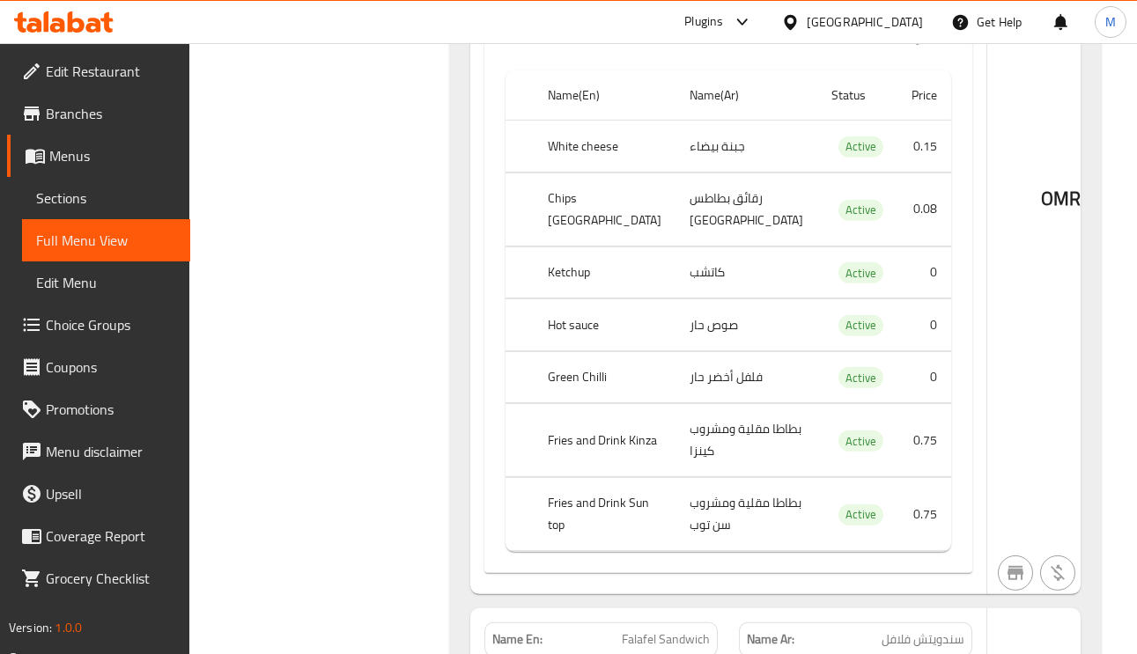
copy span "Sausage Sandwich"
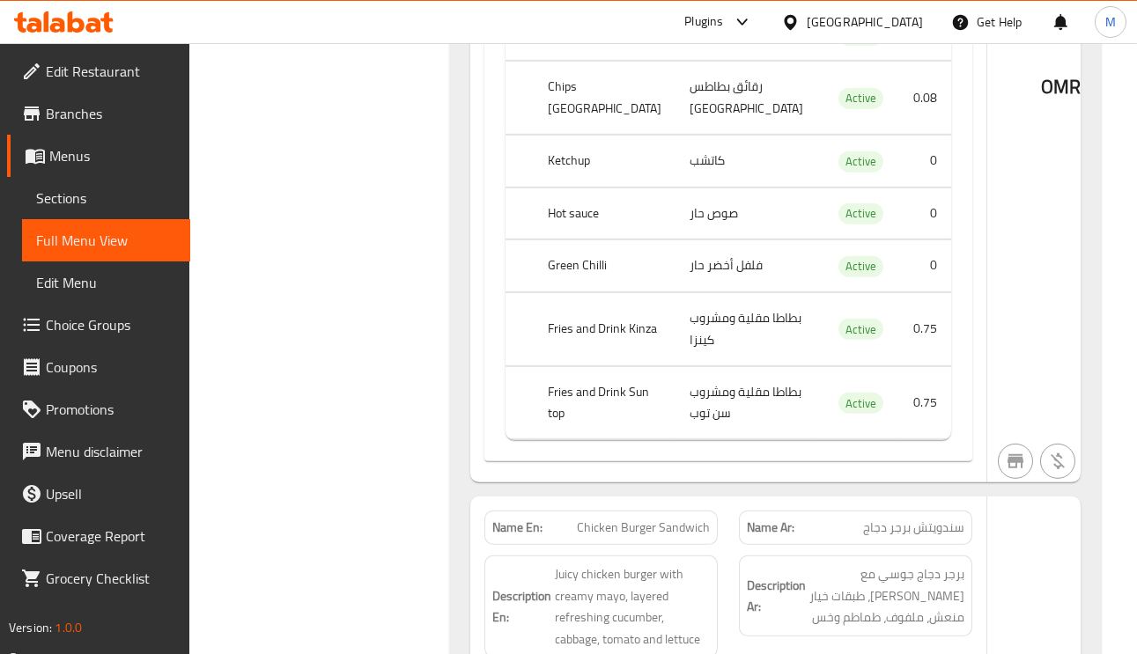
scroll to position [7264, 0]
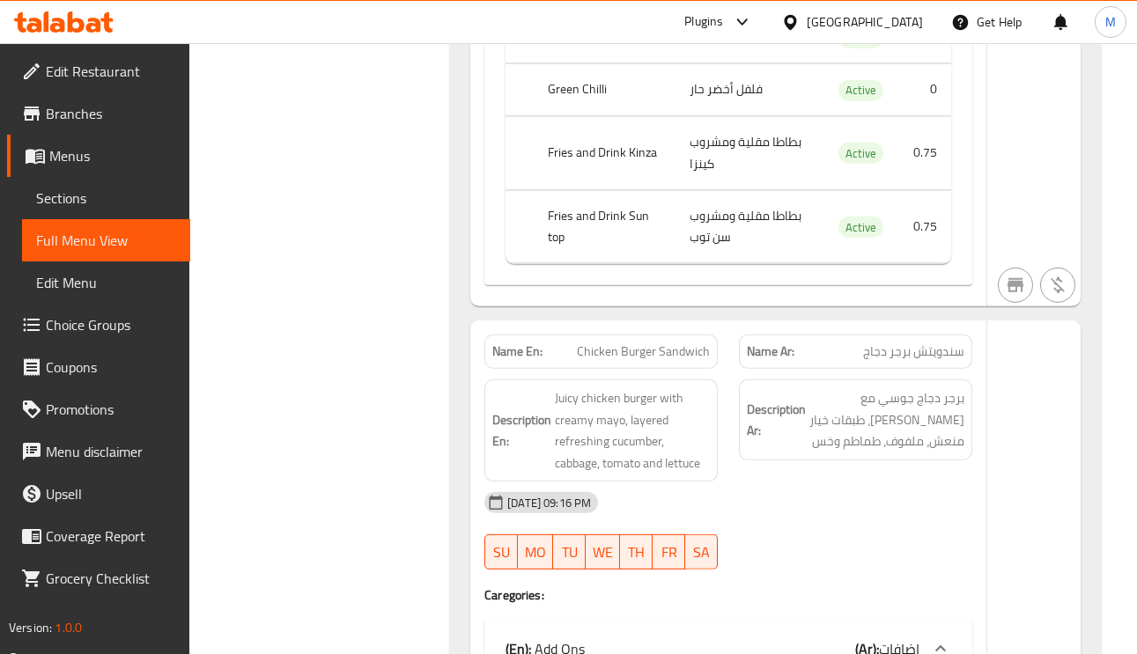
copy span "Sandwich"
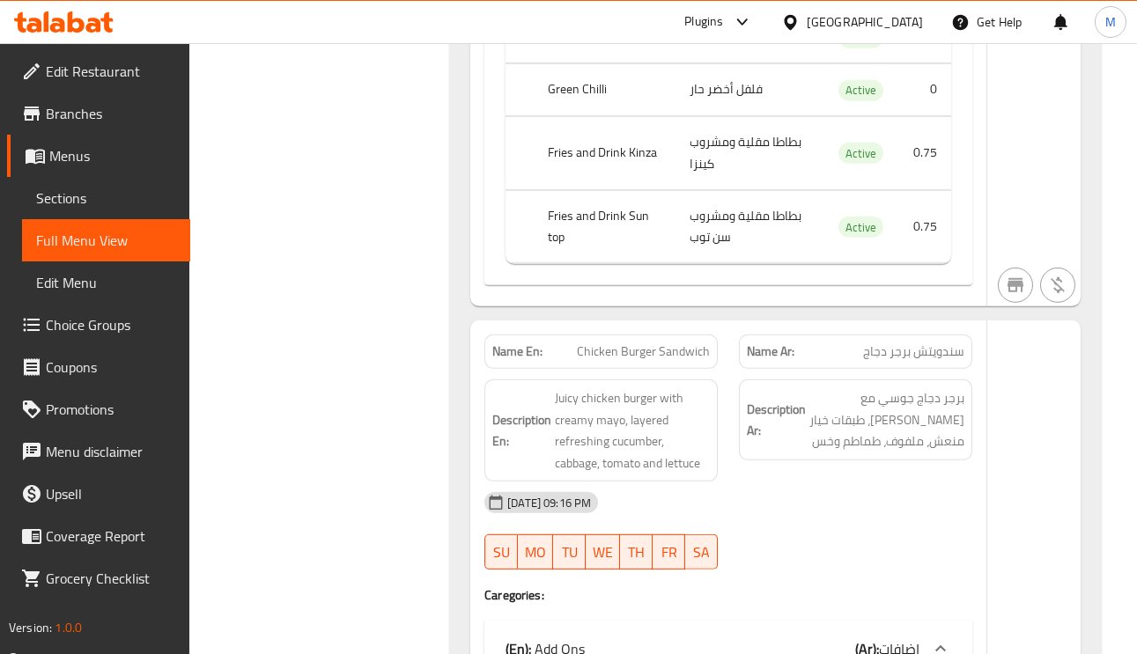
copy span "Falafel Sandwich"
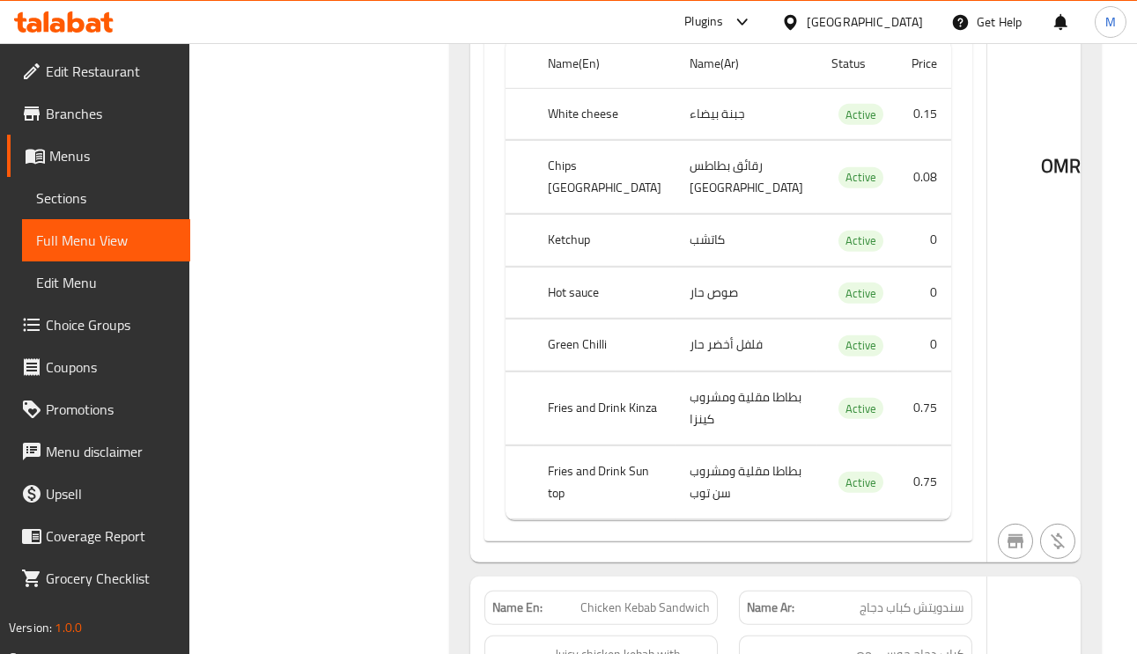
scroll to position [8056, 0]
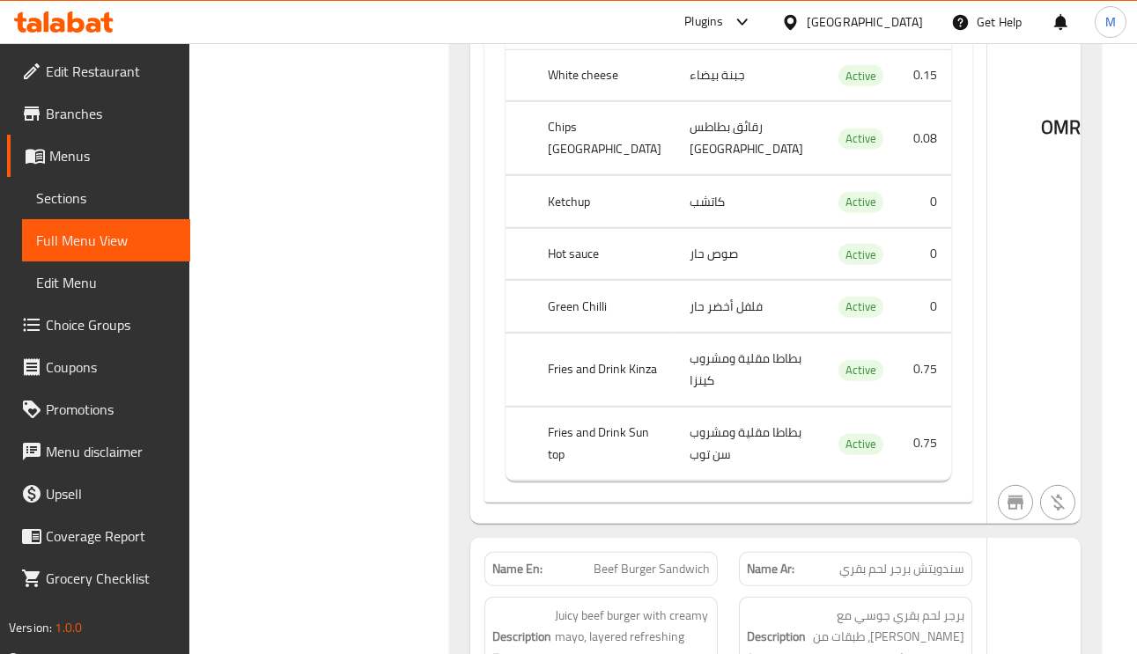
scroll to position [8981, 0]
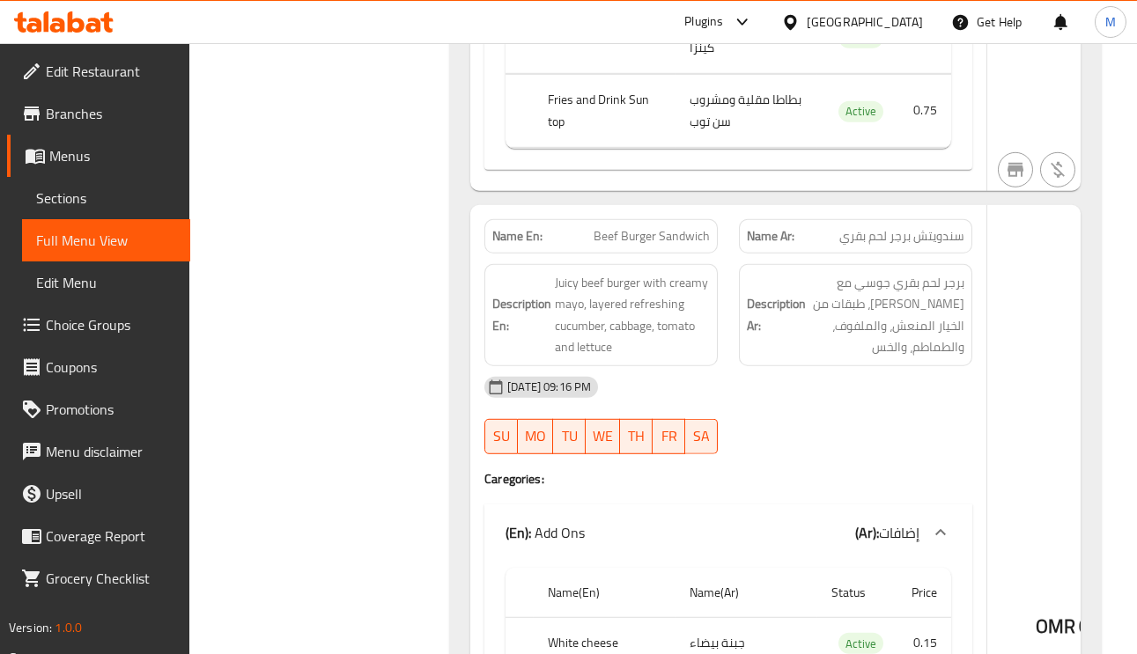
scroll to position [9245, 0]
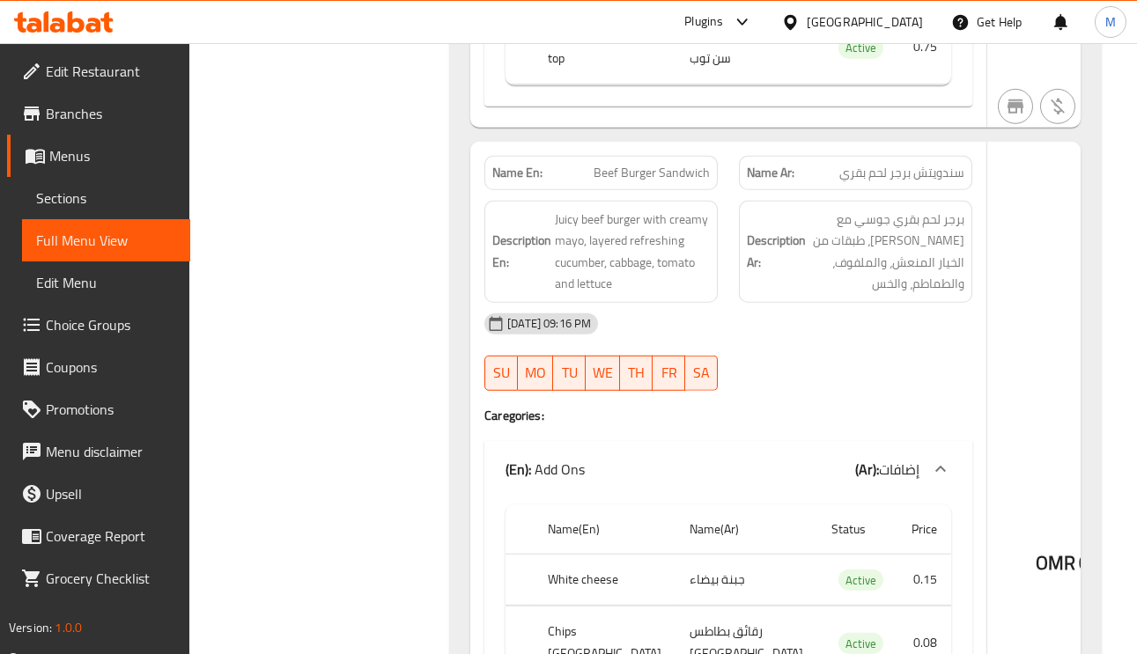
drag, startPoint x: 831, startPoint y: 57, endPoint x: 895, endPoint y: 136, distance: 101.5
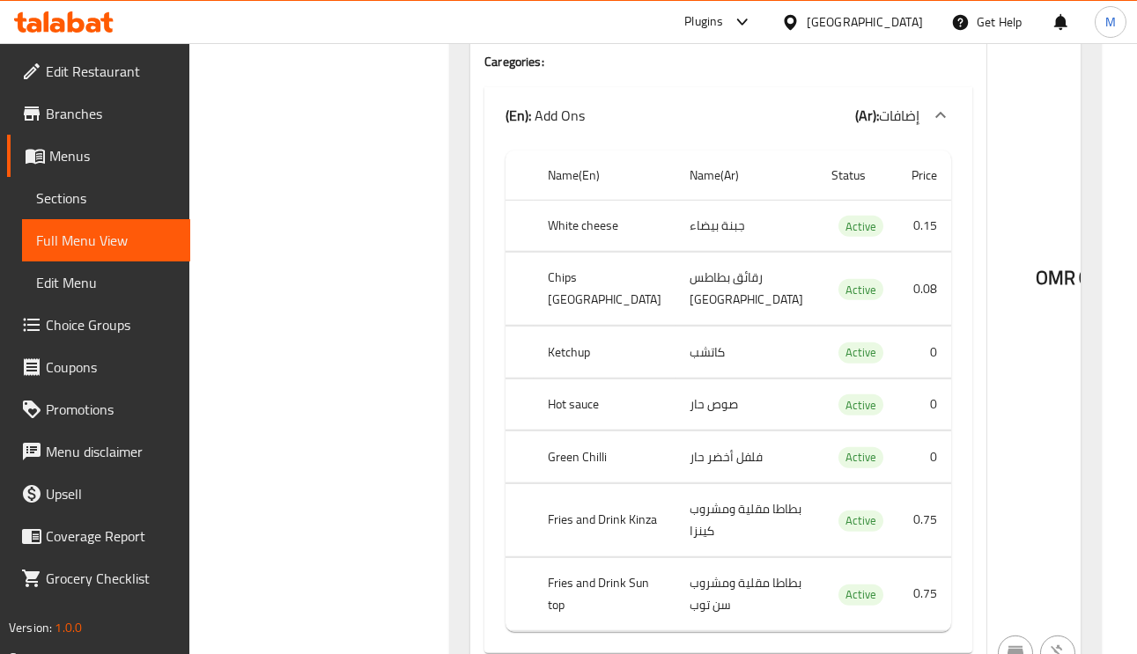
scroll to position [9905, 0]
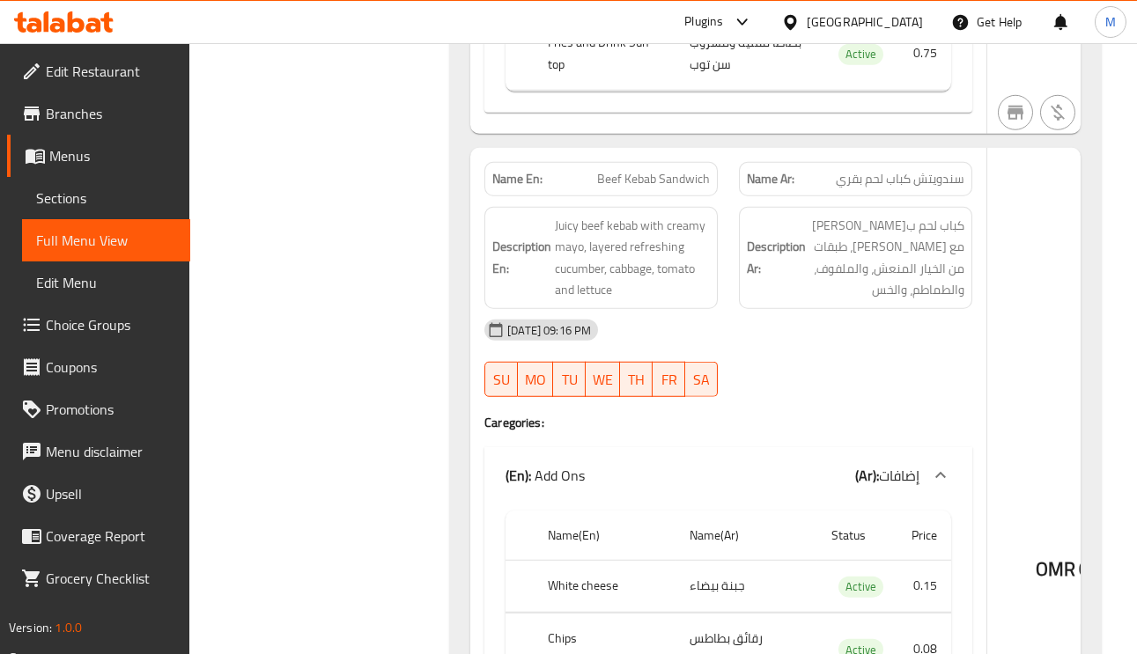
scroll to position [10169, 0]
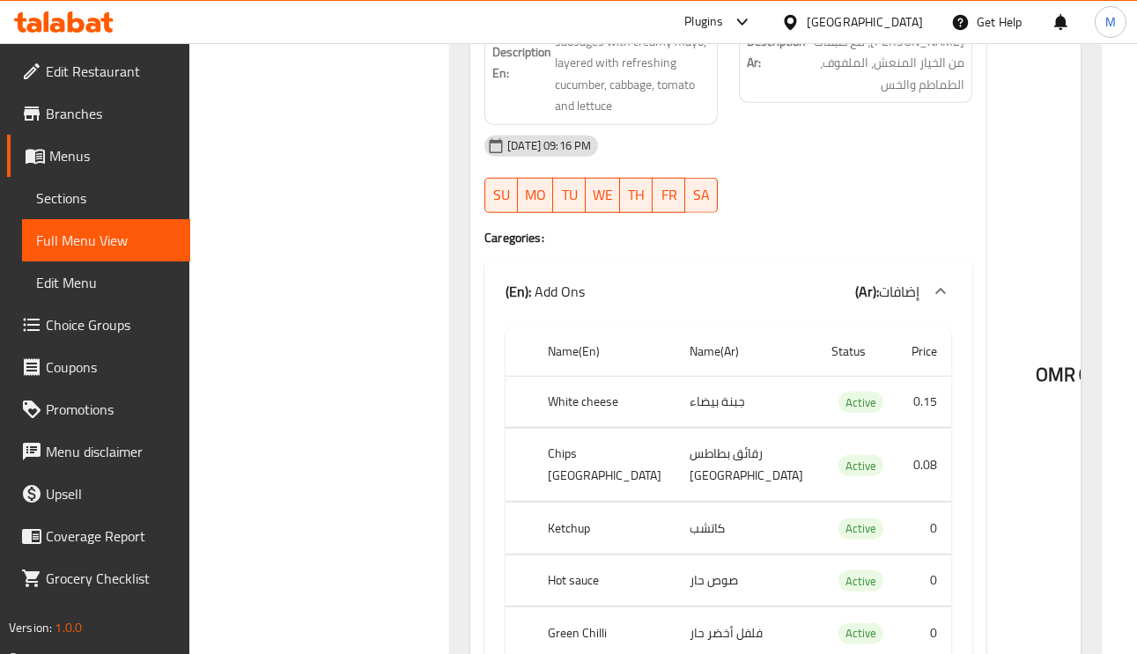
scroll to position [12150, 0]
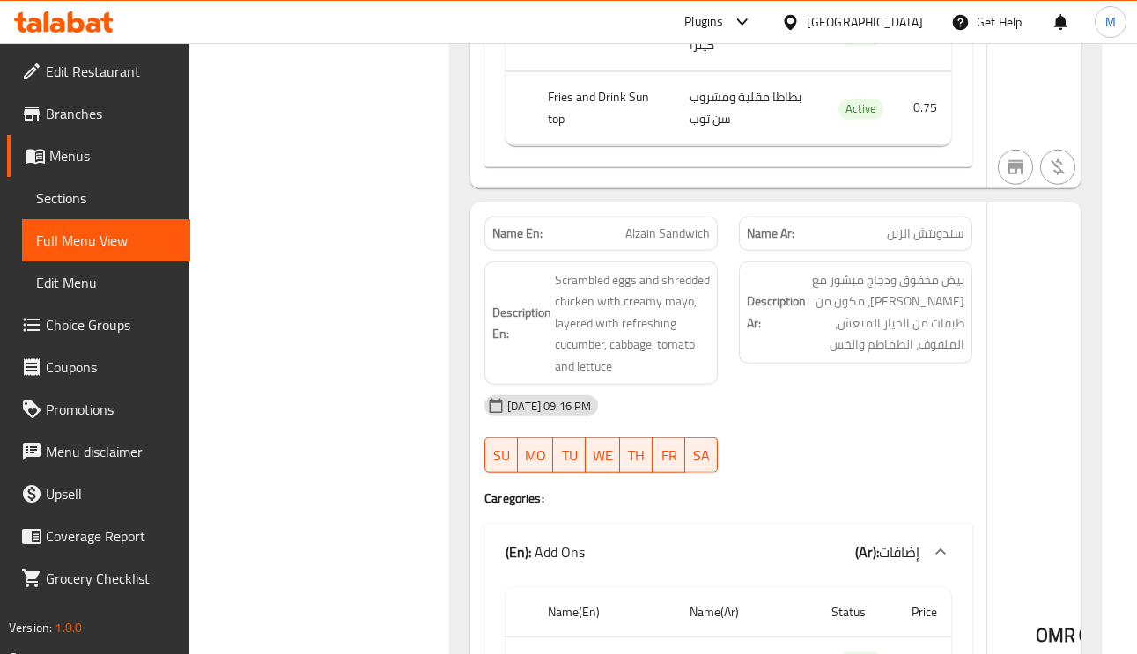
scroll to position [12811, 0]
copy span "Almizen Sandwich"
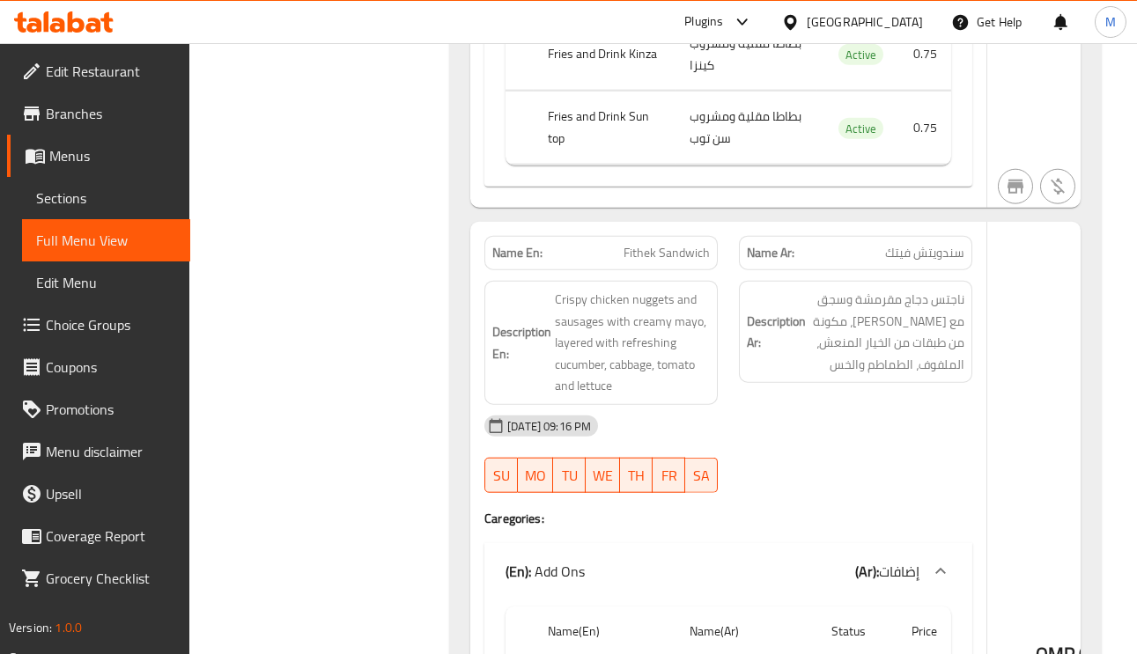
scroll to position [13867, 0]
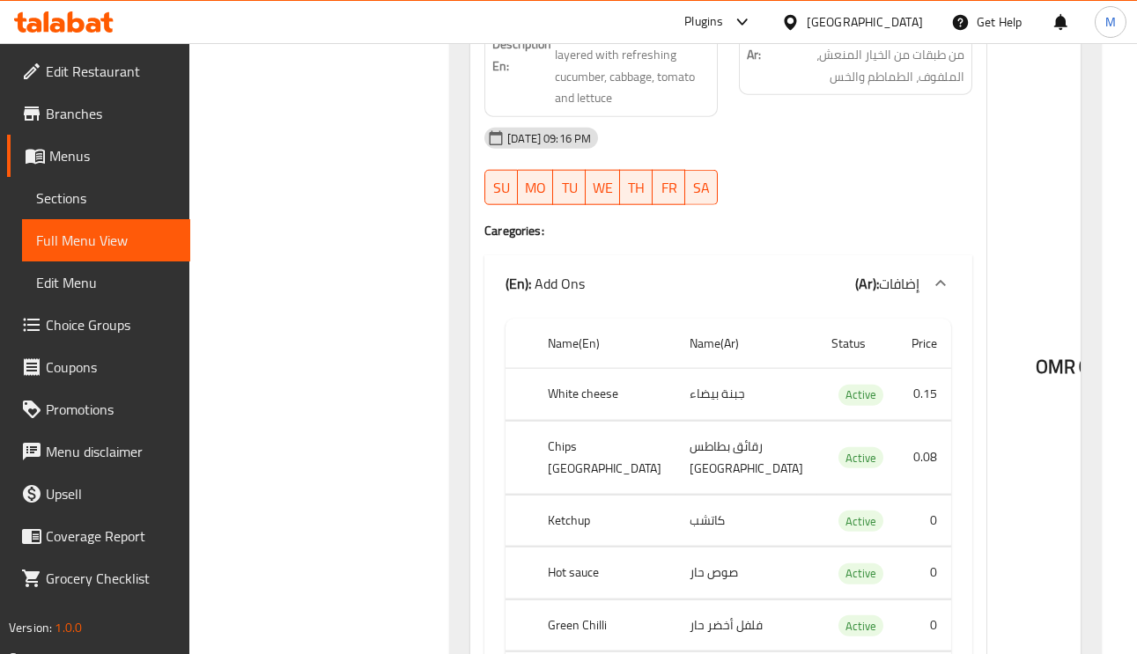
copy span "Sandwich"
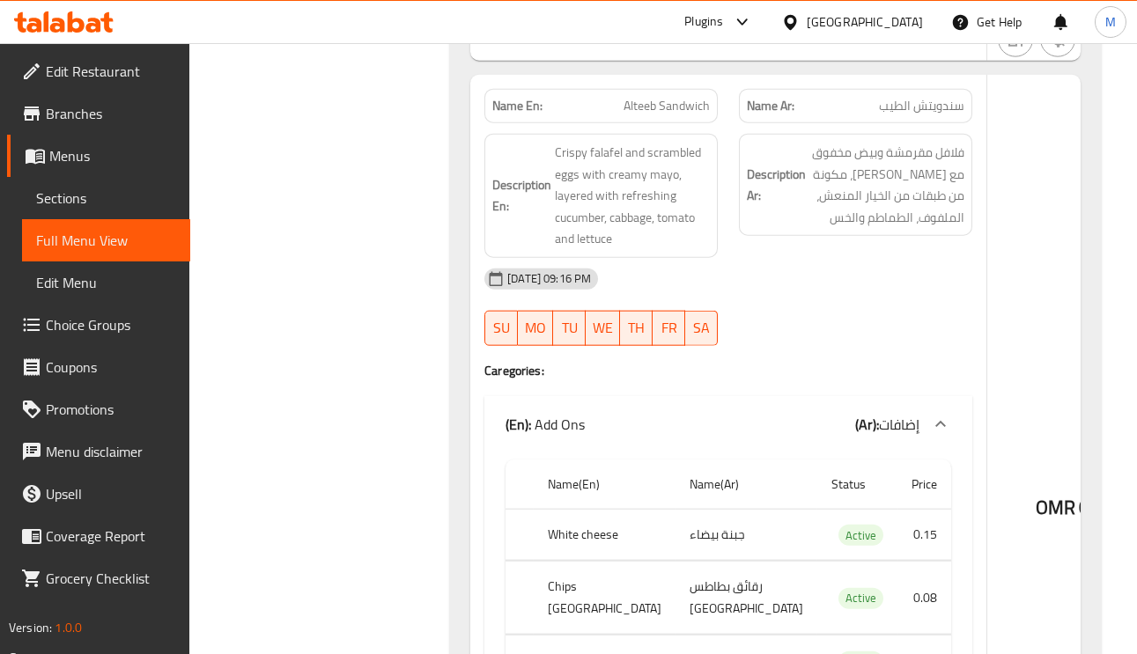
scroll to position [14924, 0]
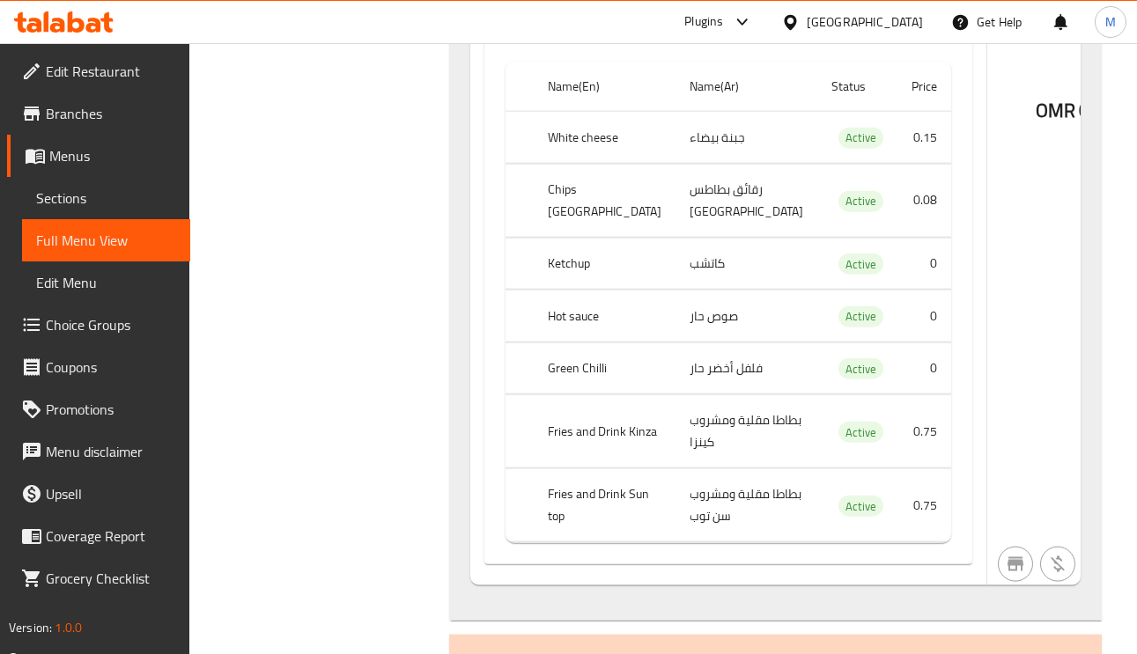
scroll to position [16112, 0]
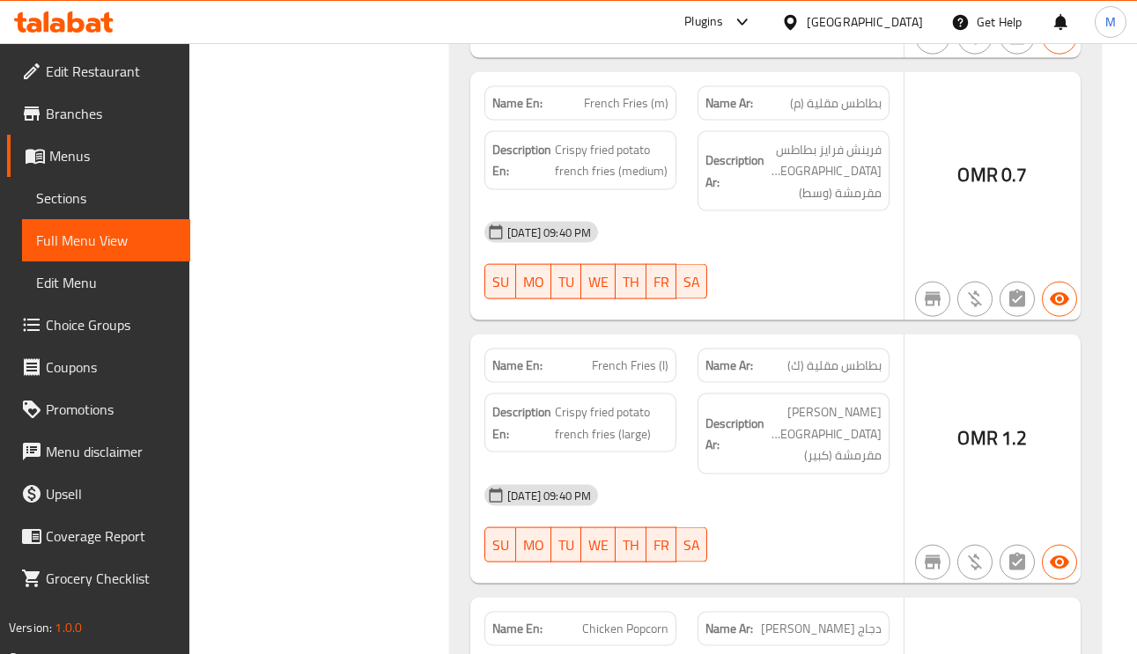
scroll to position [17037, 0]
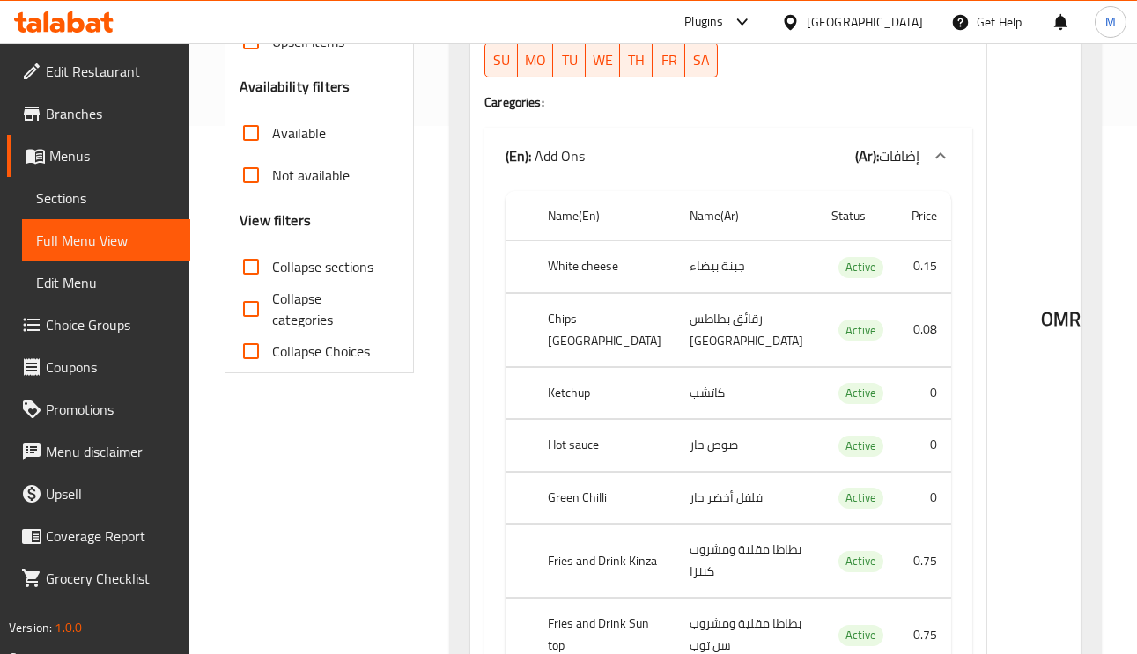
scroll to position [0, 0]
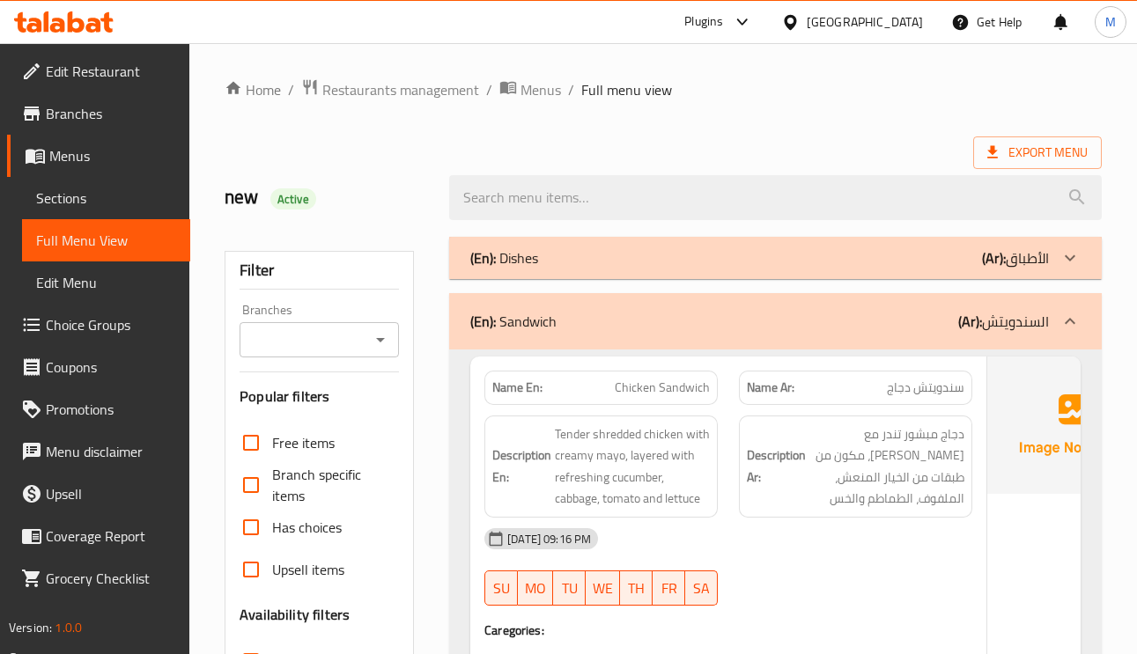
click at [1078, 329] on icon at bounding box center [1069, 321] width 21 height 21
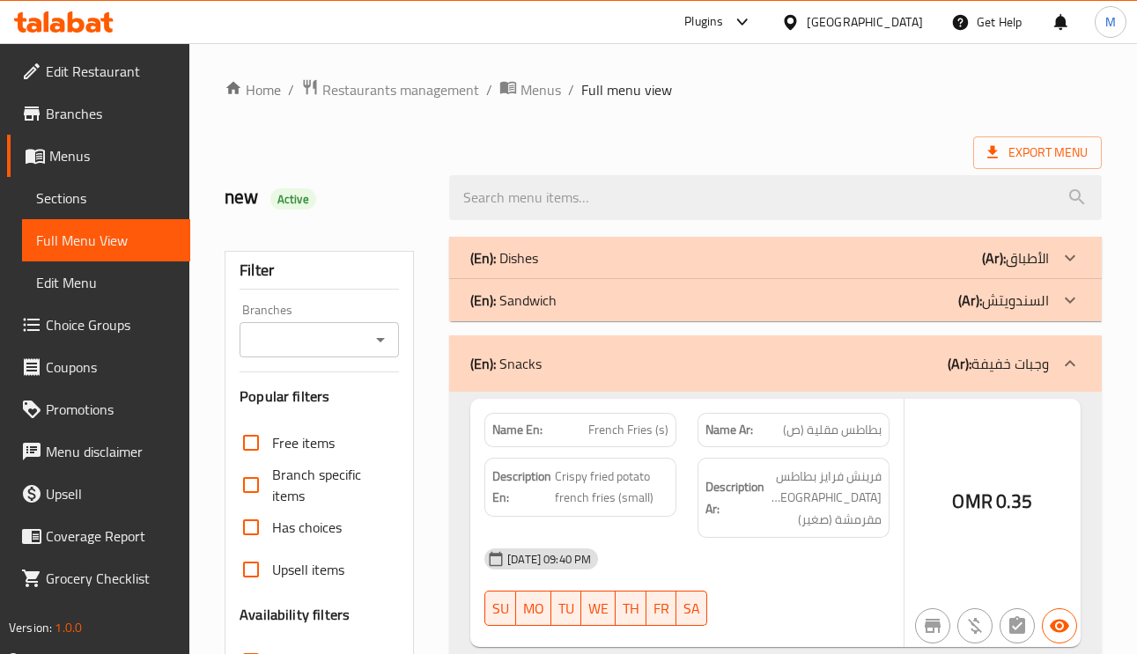
click at [1069, 255] on icon at bounding box center [1069, 257] width 21 height 21
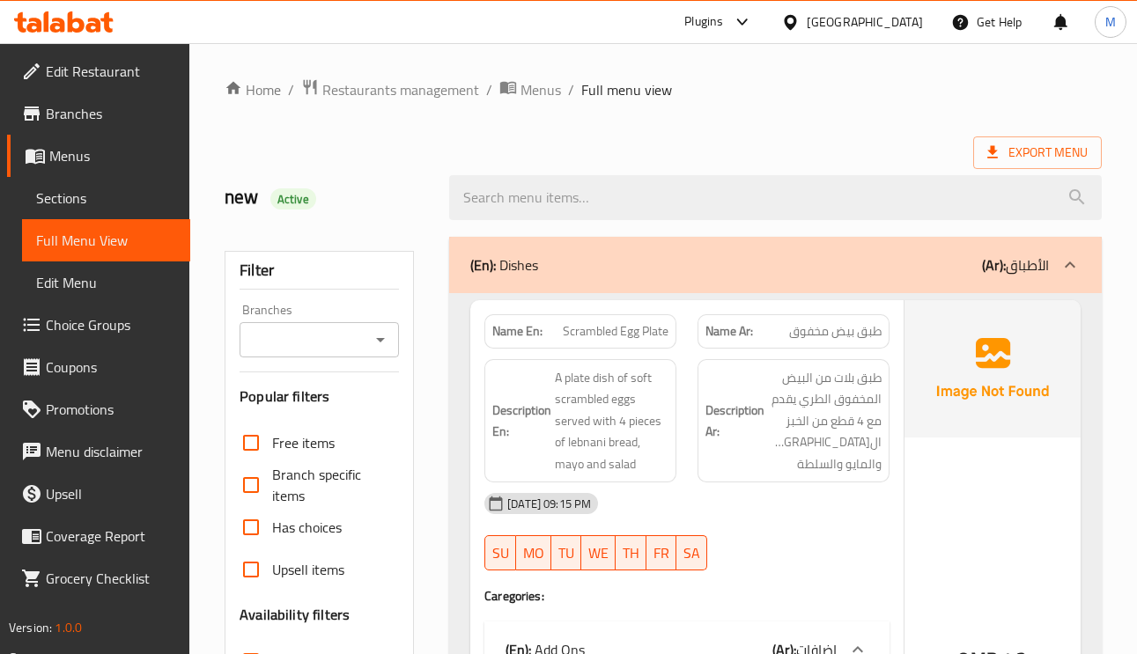
click at [837, 316] on div "Name Ar: طبق بيض مخفوق" at bounding box center [793, 331] width 192 height 34
click at [837, 328] on span "طبق بيض مخفوق" at bounding box center [835, 331] width 92 height 18
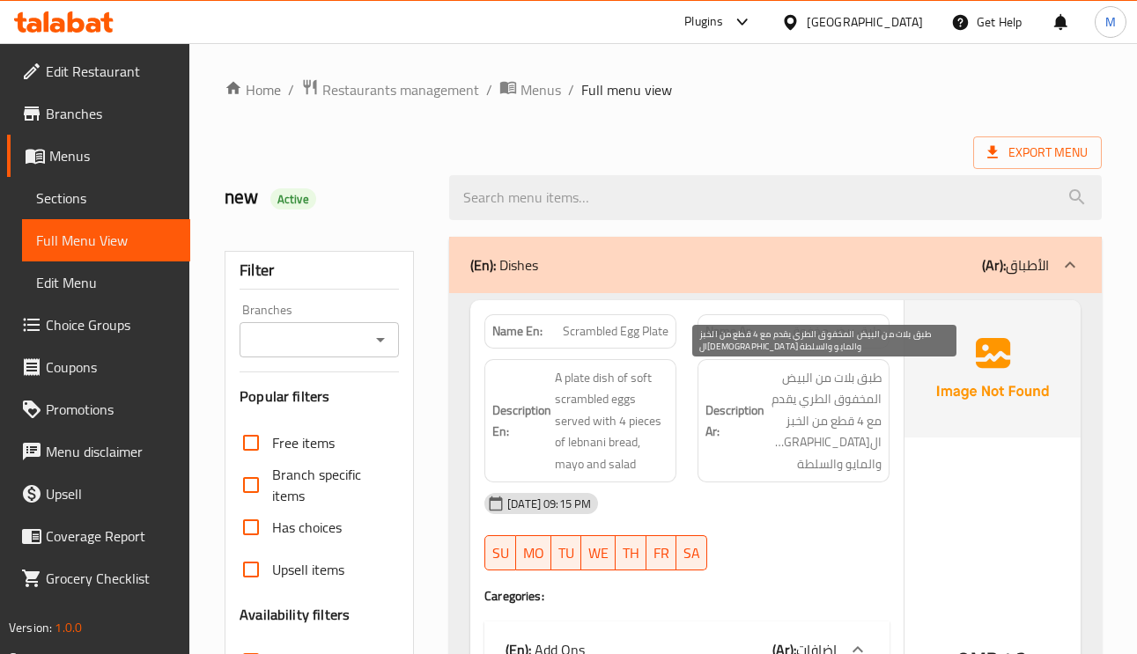
click at [838, 381] on span "طبق بلات من البيض المخفوق الطري يقدم مع 4 قطع من الخبز ال[DEMOGRAPHIC_DATA] وال…" at bounding box center [825, 421] width 114 height 108
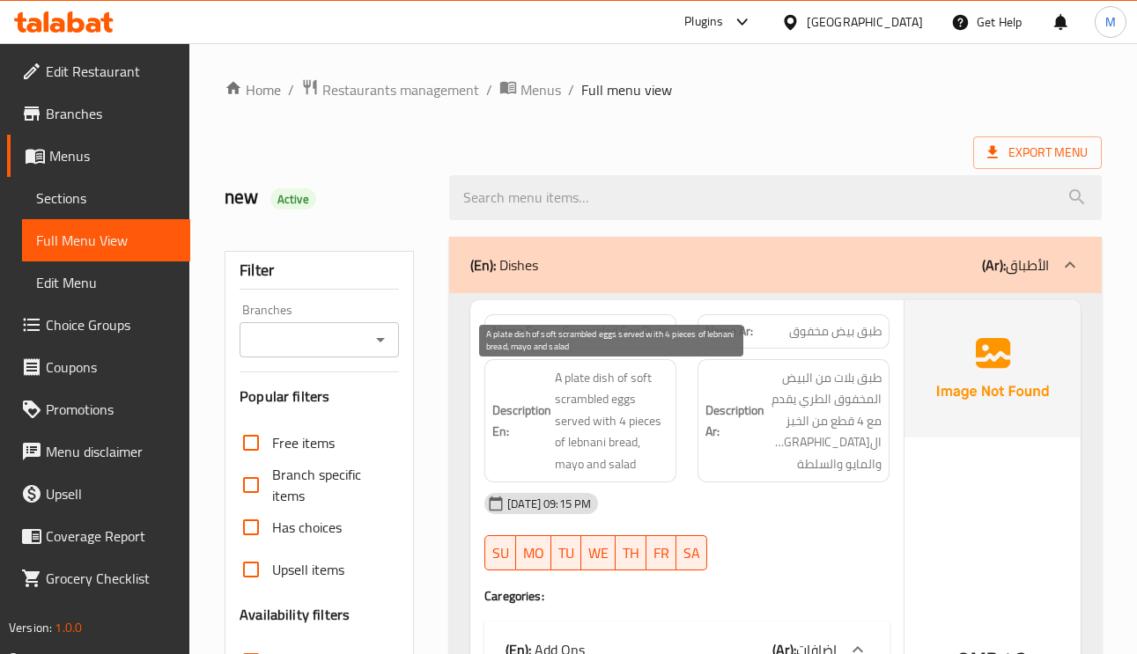
click at [637, 420] on span "A plate dish of soft scrambled eggs served with 4 pieces of lebnani bread, mayo…" at bounding box center [612, 421] width 114 height 108
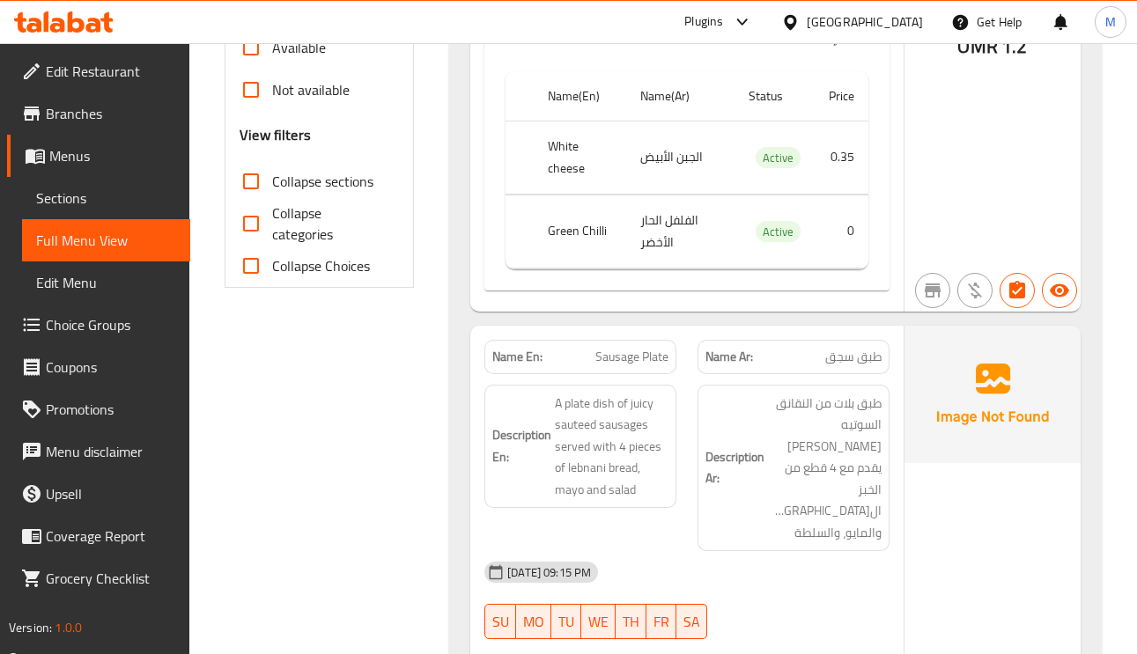
scroll to position [660, 0]
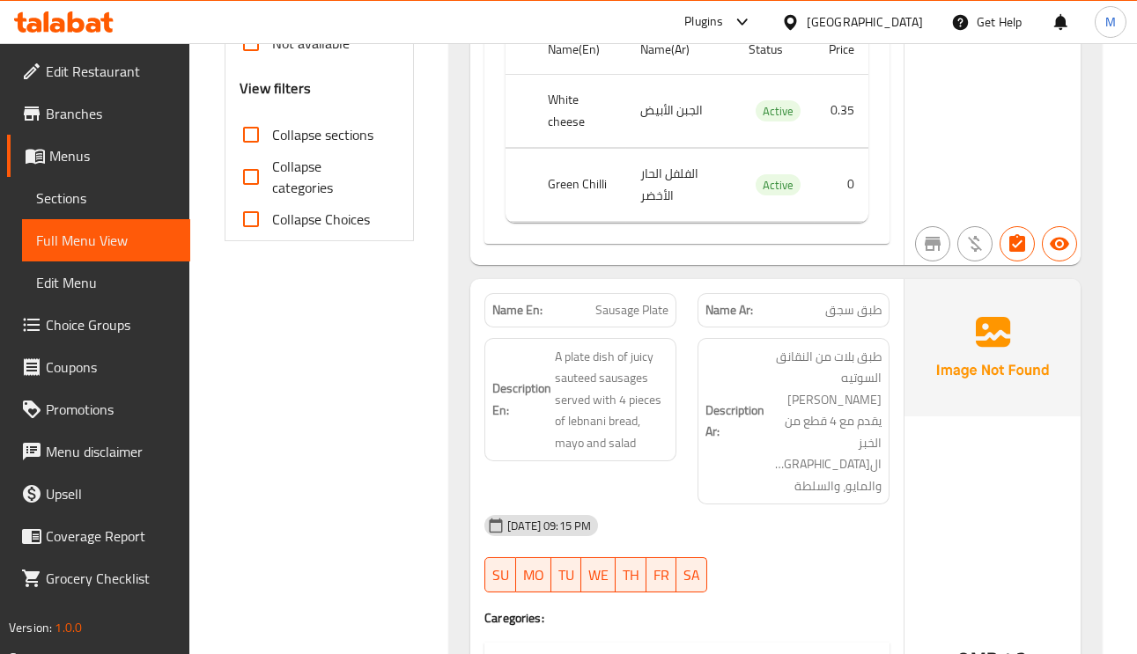
click at [855, 311] on span "طبق سجق" at bounding box center [853, 310] width 56 height 18
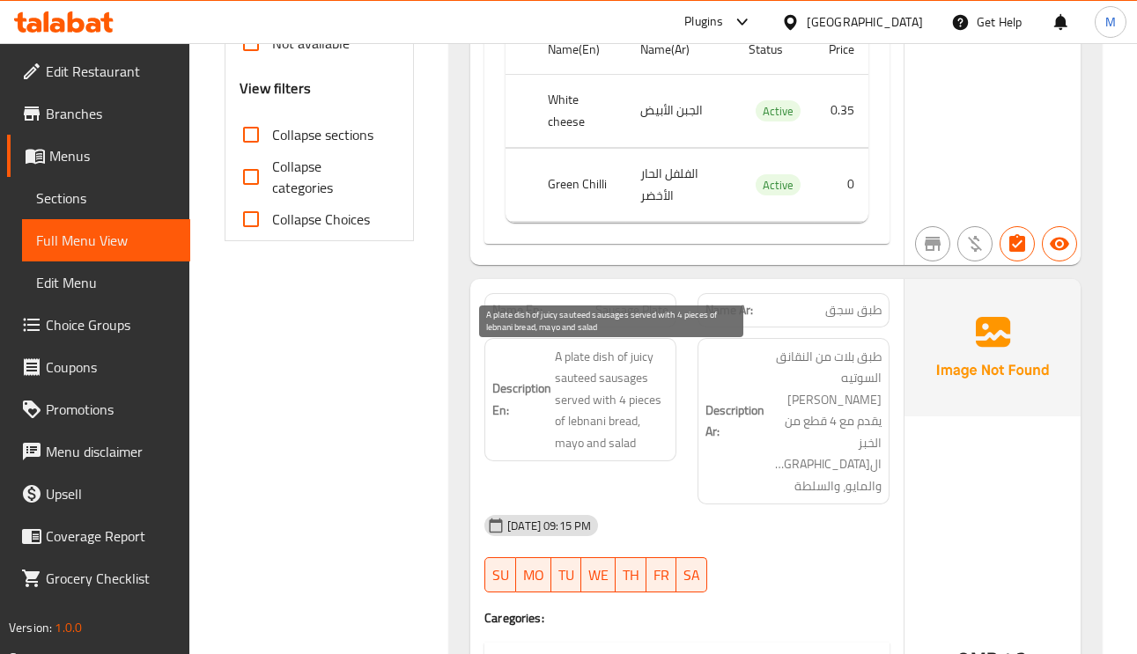
click at [634, 384] on span "A plate dish of juicy sauteed sausages served with 4 pieces of lebnani bread, m…" at bounding box center [612, 400] width 114 height 108
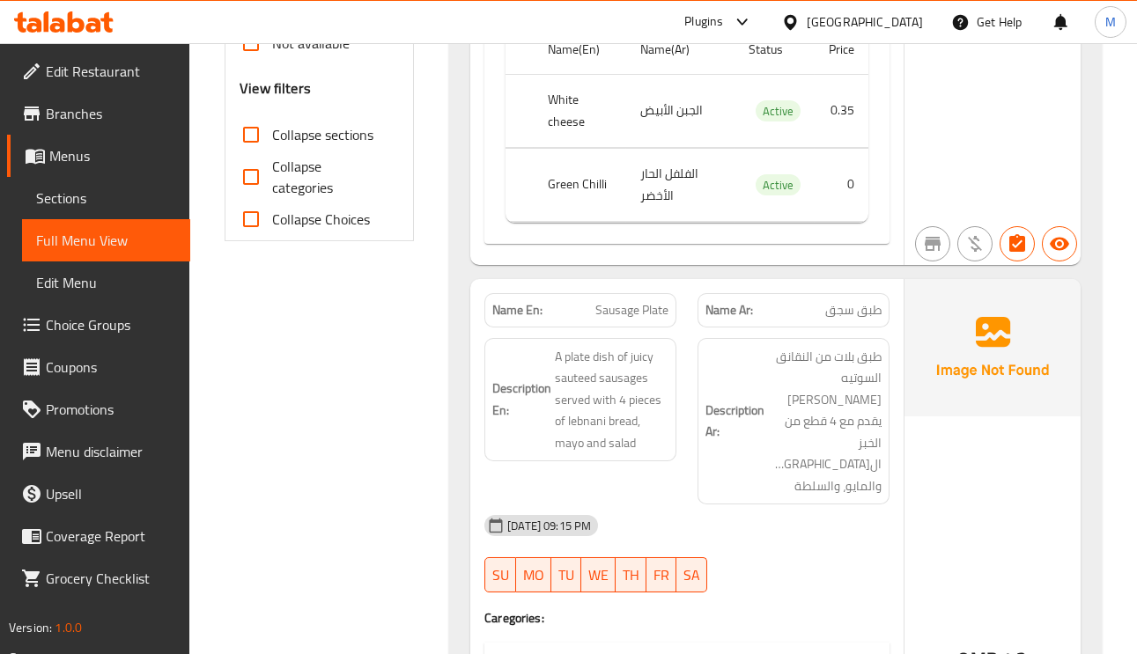
click at [642, 304] on span "Sausage Plate" at bounding box center [631, 310] width 73 height 18
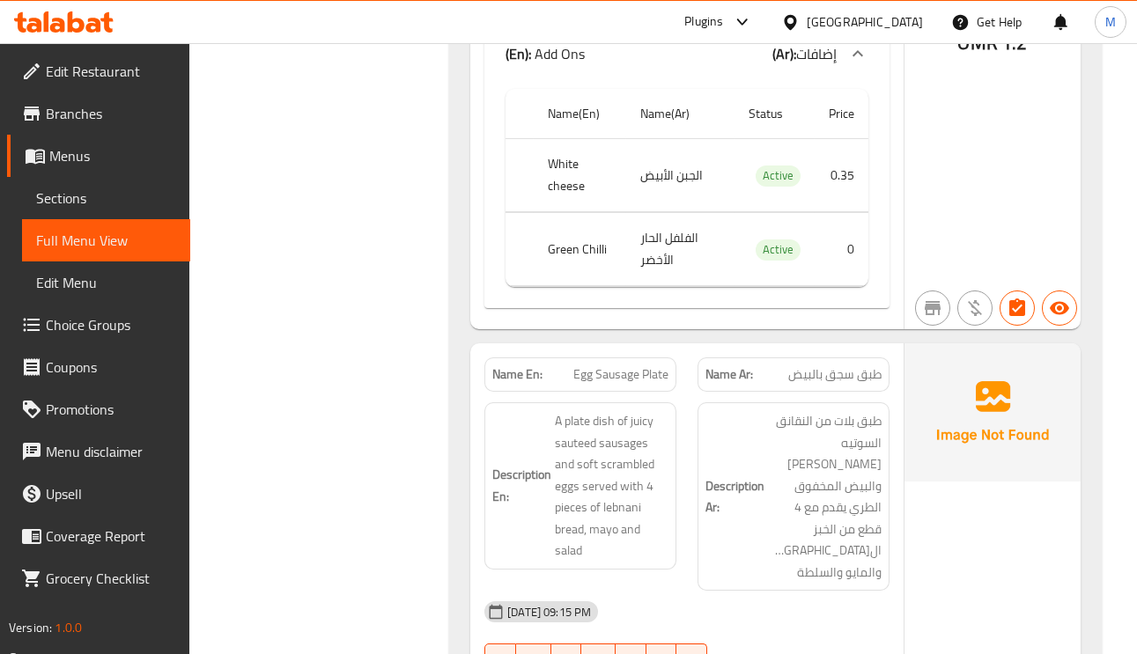
scroll to position [1321, 0]
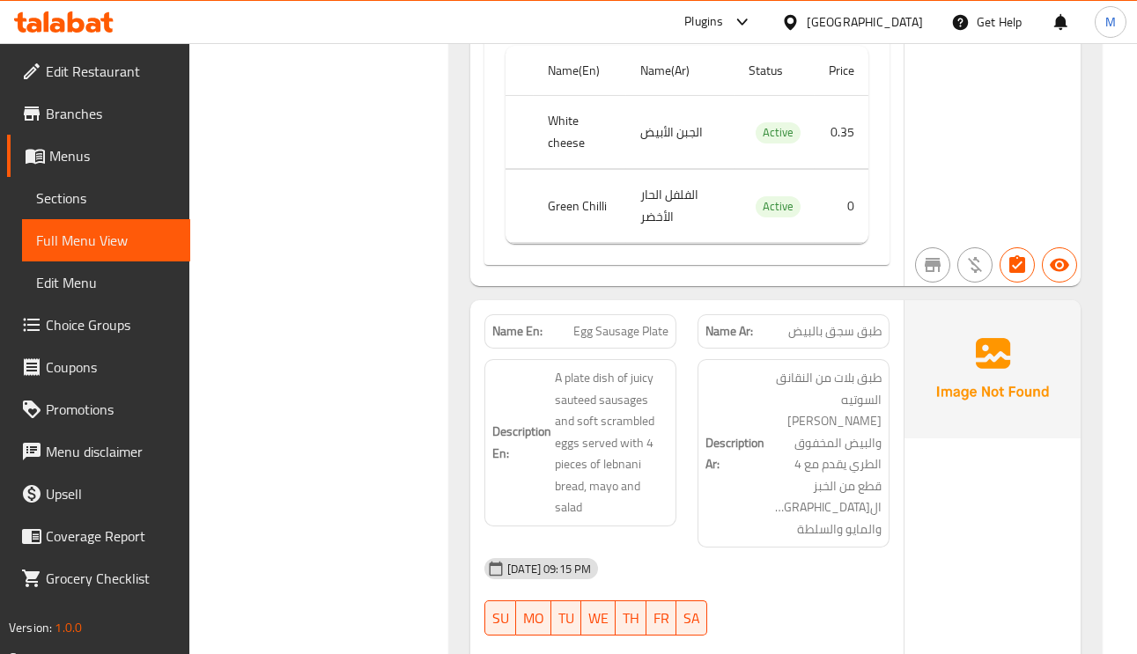
click at [625, 322] on span "Egg Sausage Plate" at bounding box center [620, 331] width 95 height 18
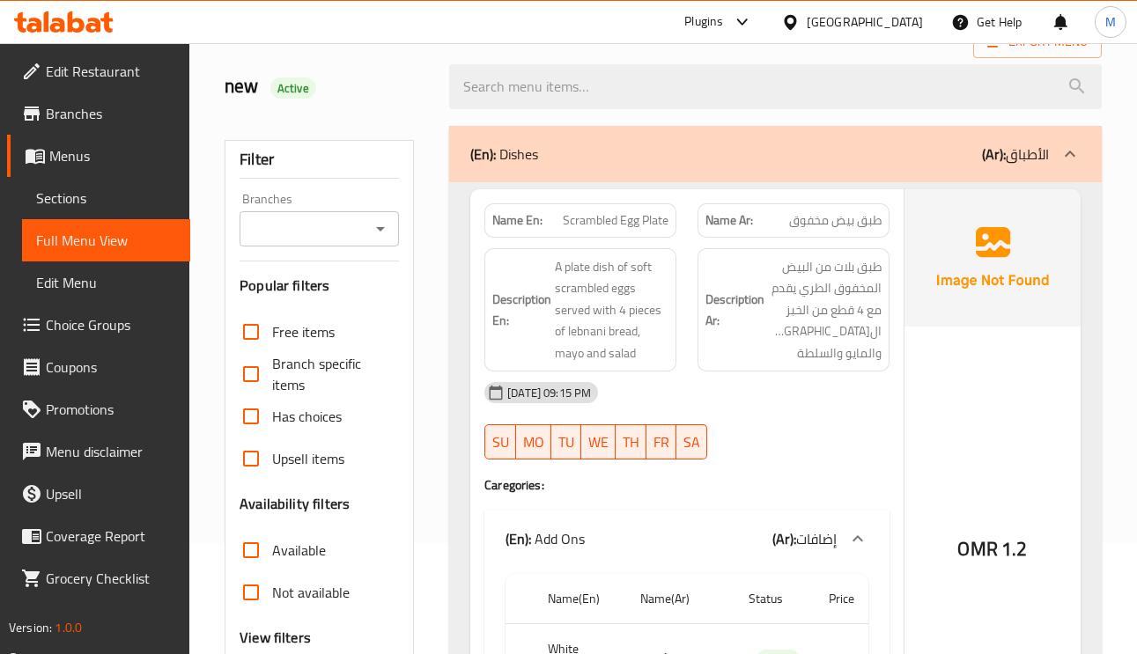
scroll to position [0, 0]
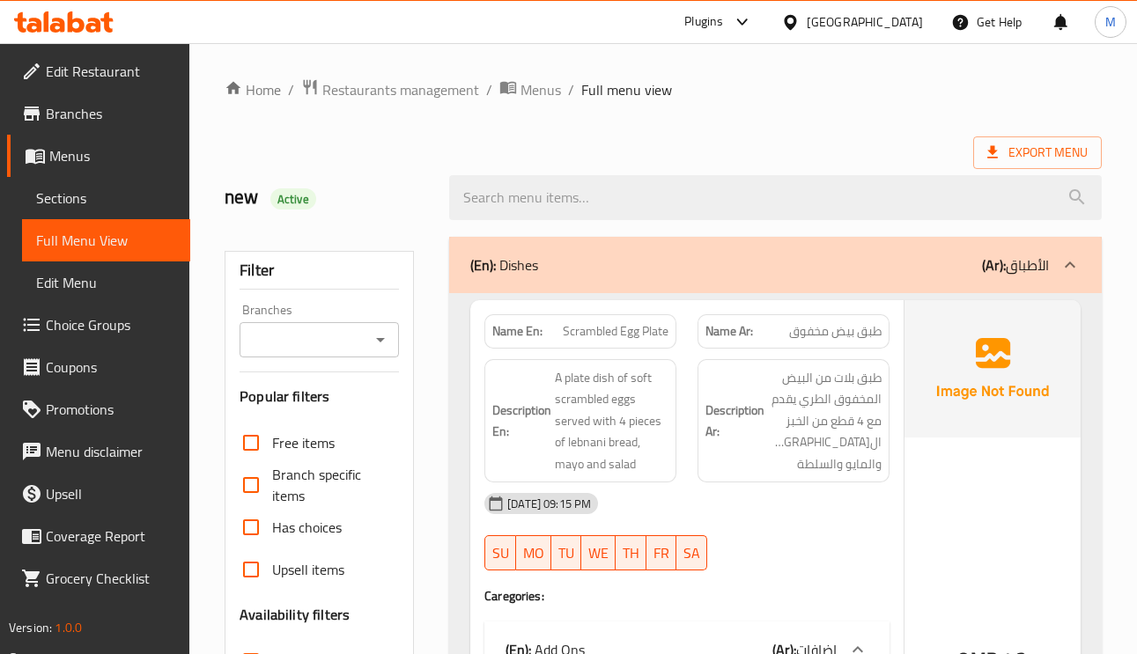
click at [990, 268] on b "(Ar):" at bounding box center [994, 265] width 24 height 26
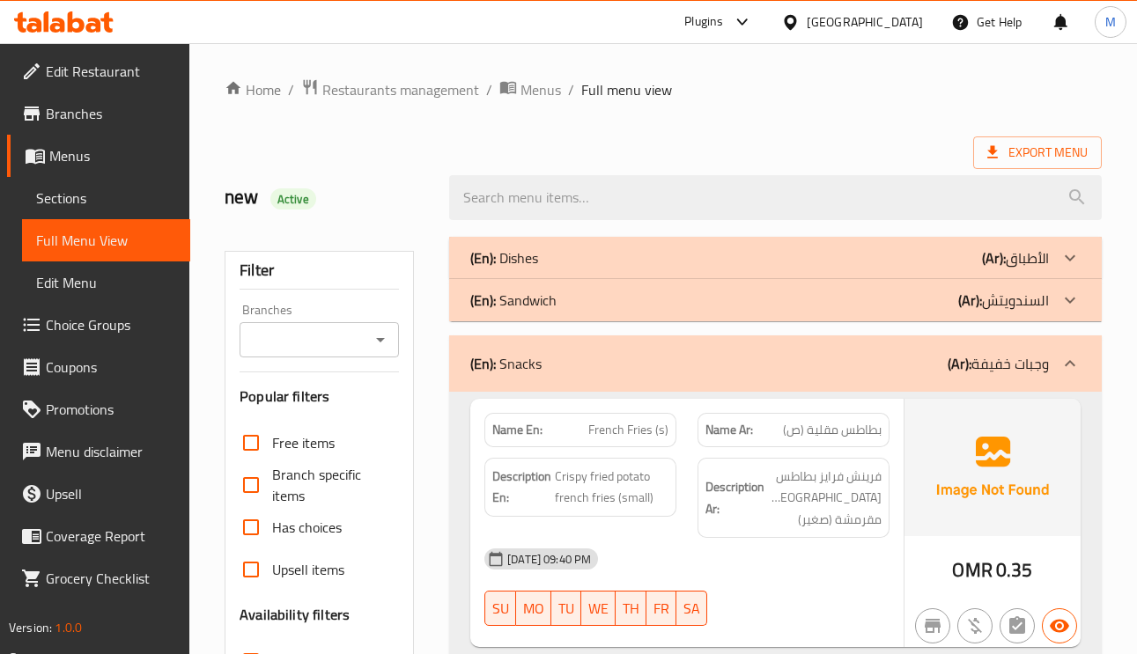
click at [635, 427] on span "French Fries (s)" at bounding box center [628, 430] width 80 height 18
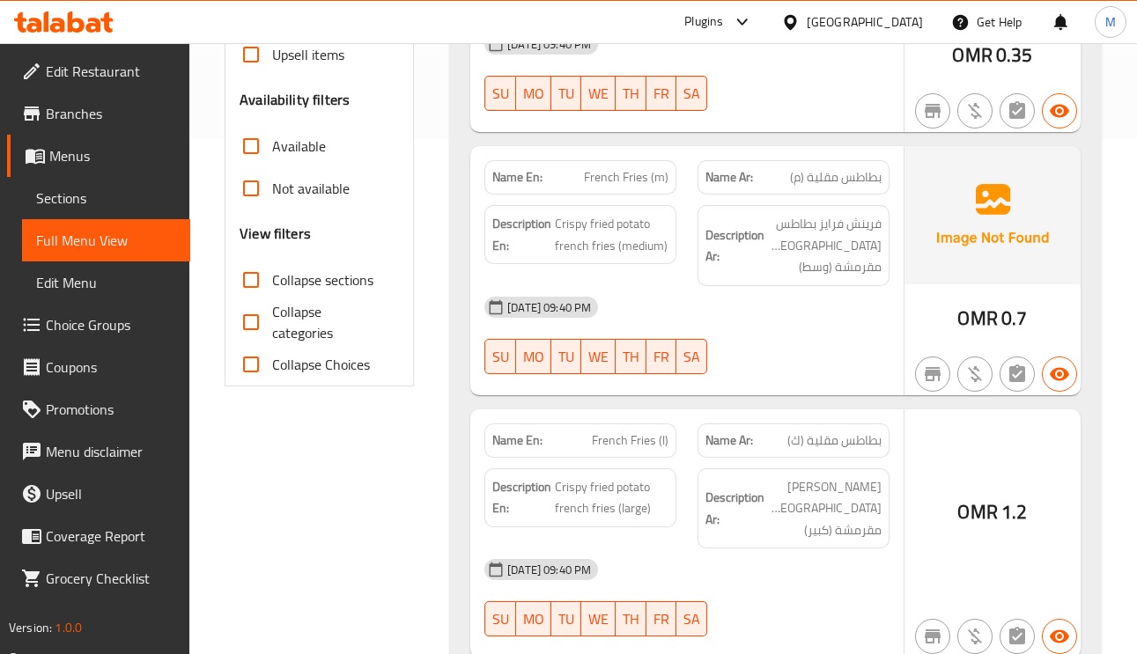
scroll to position [528, 0]
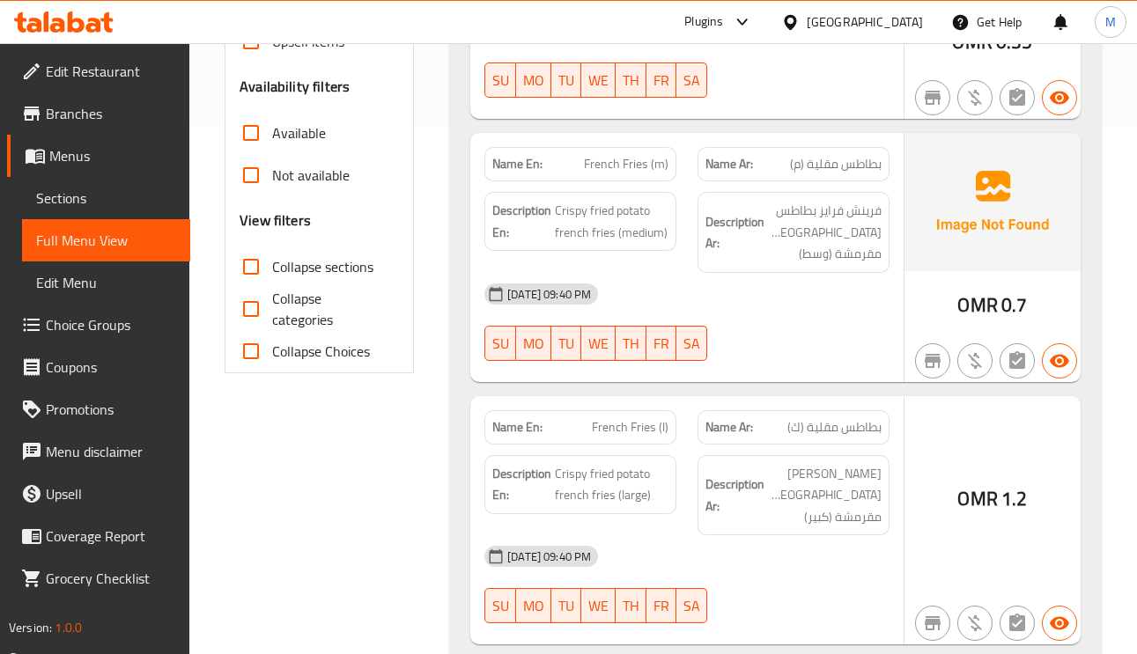
click at [851, 172] on span "بطاطس مقلية (م)" at bounding box center [836, 164] width 92 height 18
click at [853, 172] on span "بطاطس مقلية (م)" at bounding box center [836, 164] width 92 height 18
click at [667, 166] on div "Name En: French Fries (m)" at bounding box center [580, 164] width 192 height 34
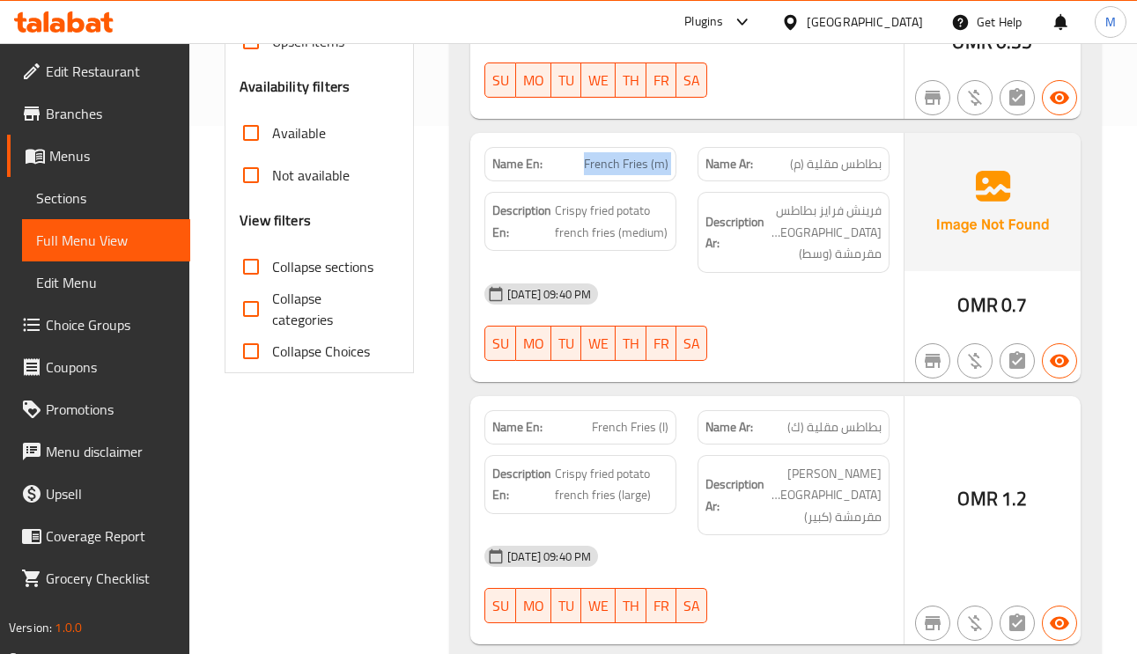
click at [667, 166] on div "Name En: French Fries (m)" at bounding box center [580, 164] width 192 height 34
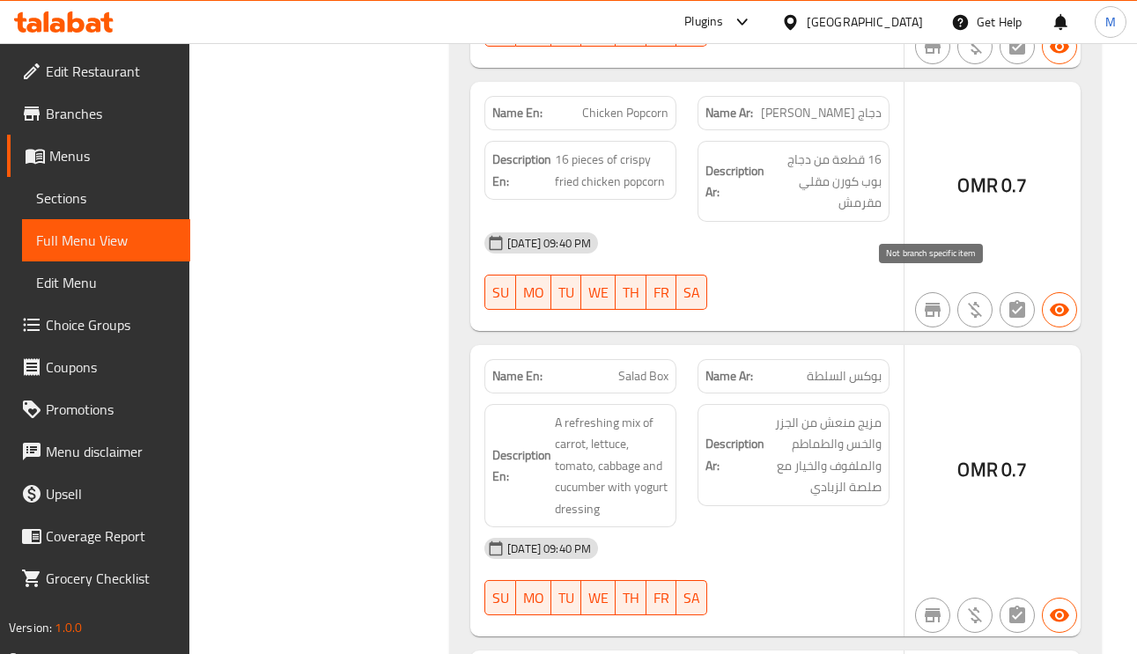
scroll to position [1189, 0]
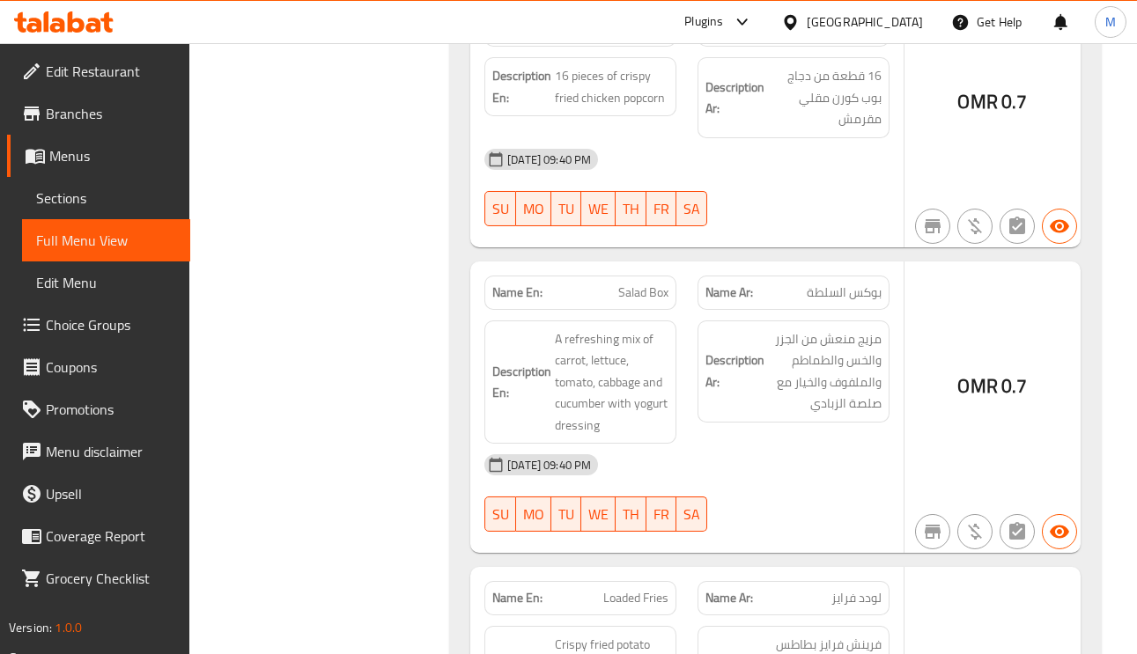
click at [821, 284] on span "بوكس السلطة" at bounding box center [844, 293] width 75 height 18
click at [635, 284] on span "Salad Box" at bounding box center [643, 293] width 50 height 18
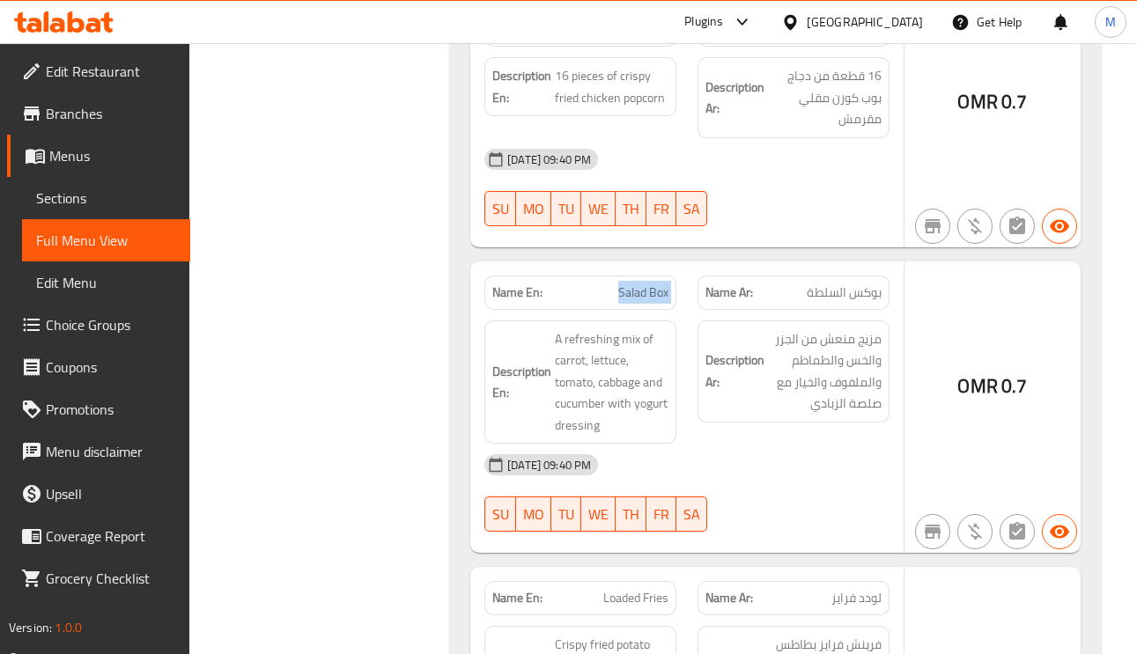
click at [635, 284] on span "Salad Box" at bounding box center [643, 293] width 50 height 18
click at [1006, 372] on span "0.7" at bounding box center [1014, 386] width 26 height 34
click at [622, 284] on span "Salad Box" at bounding box center [643, 293] width 50 height 18
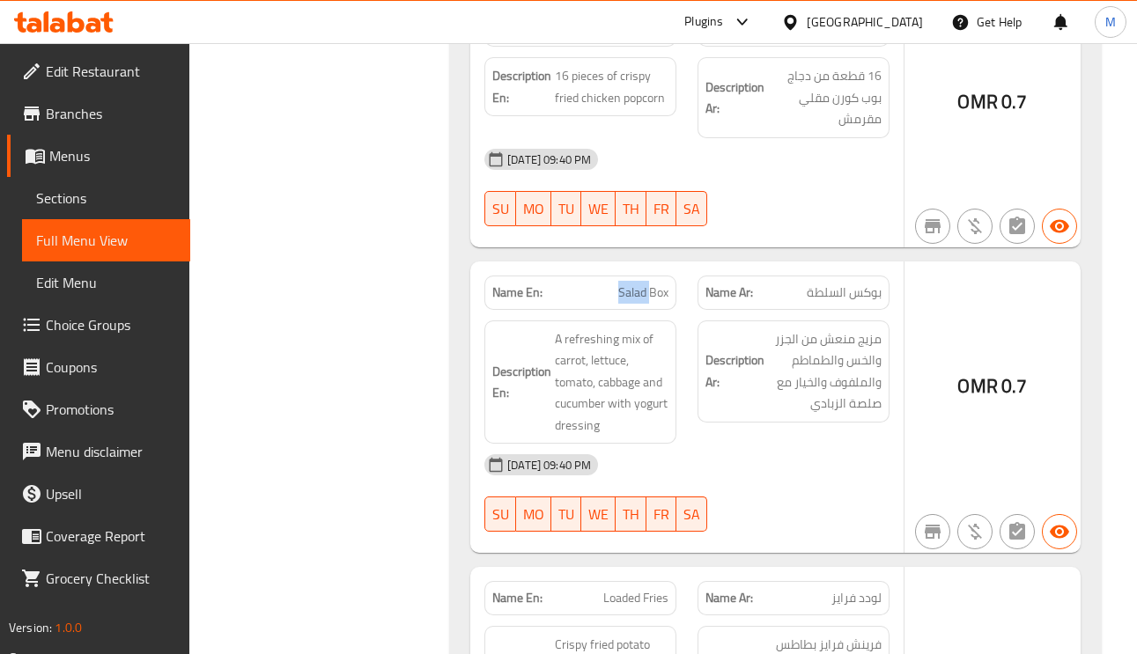
click at [622, 284] on span "Salad Box" at bounding box center [643, 293] width 50 height 18
click at [654, 284] on span "Salad Box" at bounding box center [643, 293] width 50 height 18
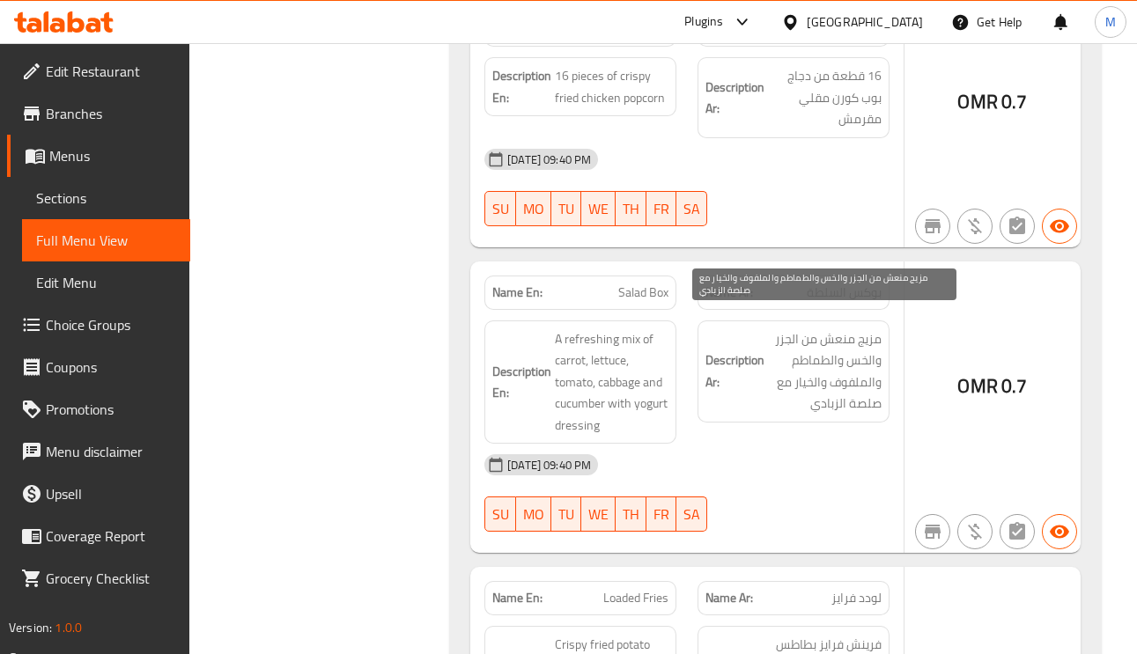
click at [871, 328] on span "مزيج منعش من الجزر والخس والطماطم والملفوف والخيار مع صلصة الزبادي" at bounding box center [825, 371] width 114 height 86
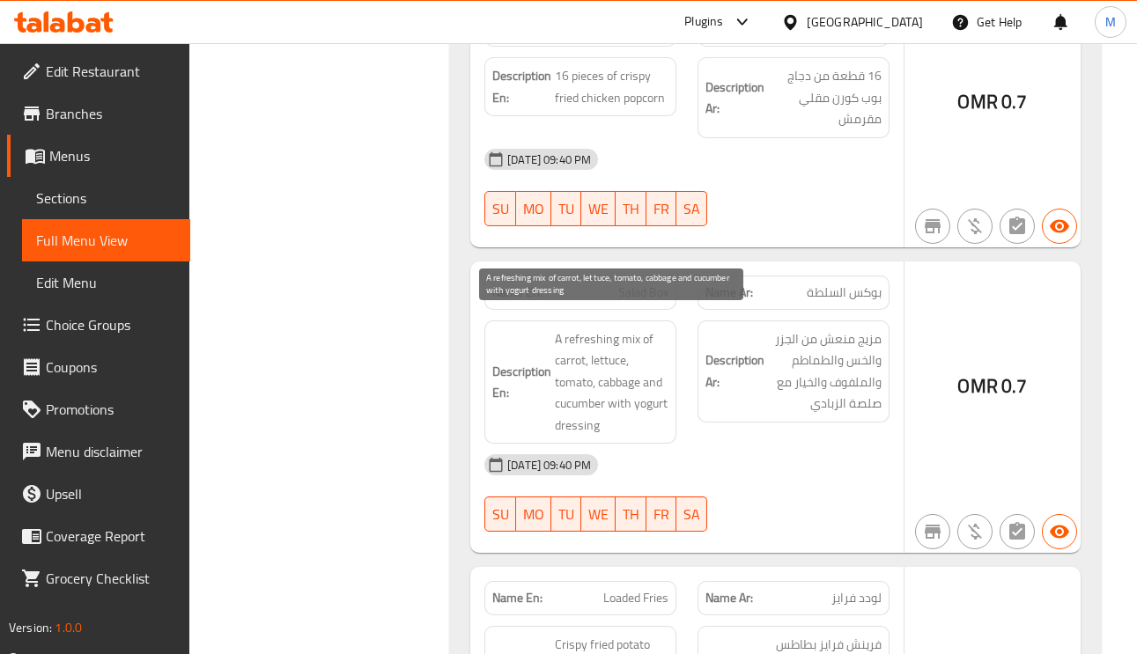
click at [606, 343] on span "A refreshing mix of carrot, lettuce, tomato, cabbage and cucumber with yogurt d…" at bounding box center [612, 382] width 114 height 108
click at [606, 342] on span "A refreshing mix of carrot, lettuce, tomato, cabbage and cucumber with yogurt d…" at bounding box center [612, 382] width 114 height 108
click at [573, 353] on span "A refreshing mix of carrot, lettuce, tomato, cabbage and cucumber with yogurt d…" at bounding box center [612, 382] width 114 height 108
click at [598, 341] on span "A refreshing mix of carrot, lettuce, tomato, cabbage and cucumber with yogurt d…" at bounding box center [612, 382] width 114 height 108
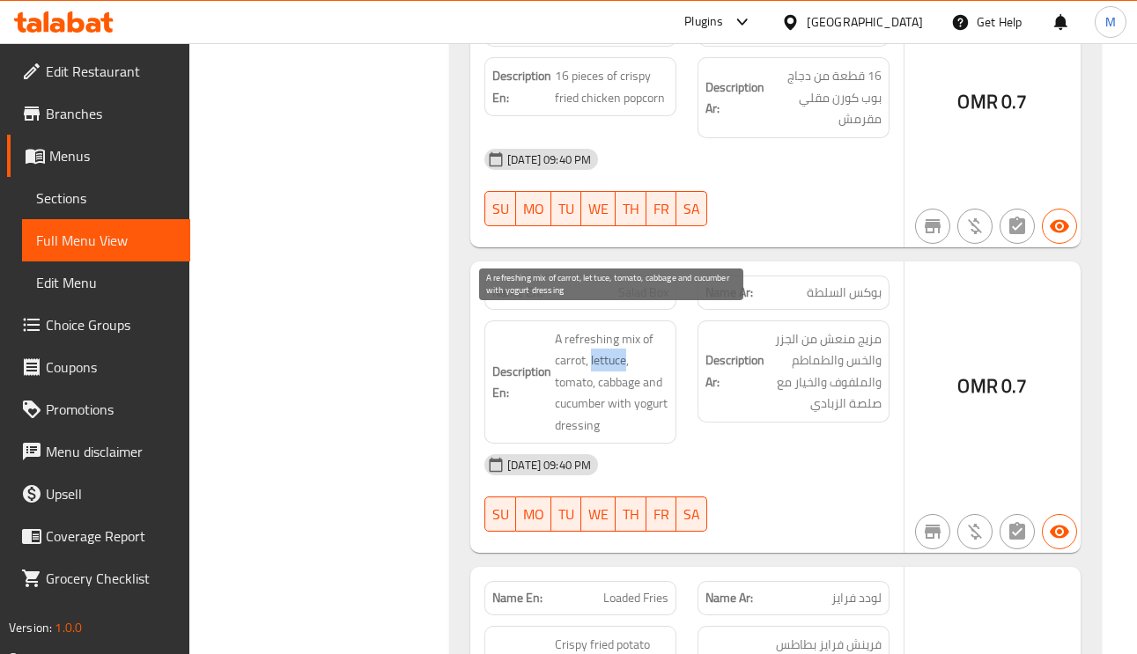
click at [598, 341] on span "A refreshing mix of carrot, lettuce, tomato, cabbage and cucumber with yogurt d…" at bounding box center [612, 382] width 114 height 108
click at [649, 331] on span "A refreshing mix of carrot, lettuce, tomato, cabbage and cucumber with yogurt d…" at bounding box center [612, 382] width 114 height 108
click at [649, 332] on span "A refreshing mix of carrot, lettuce, tomato, cabbage and cucumber with yogurt d…" at bounding box center [612, 382] width 114 height 108
click at [622, 372] on span "A refreshing mix of carrot, lettuce, tomato, cabbage and cucumber with yogurt d…" at bounding box center [612, 382] width 114 height 108
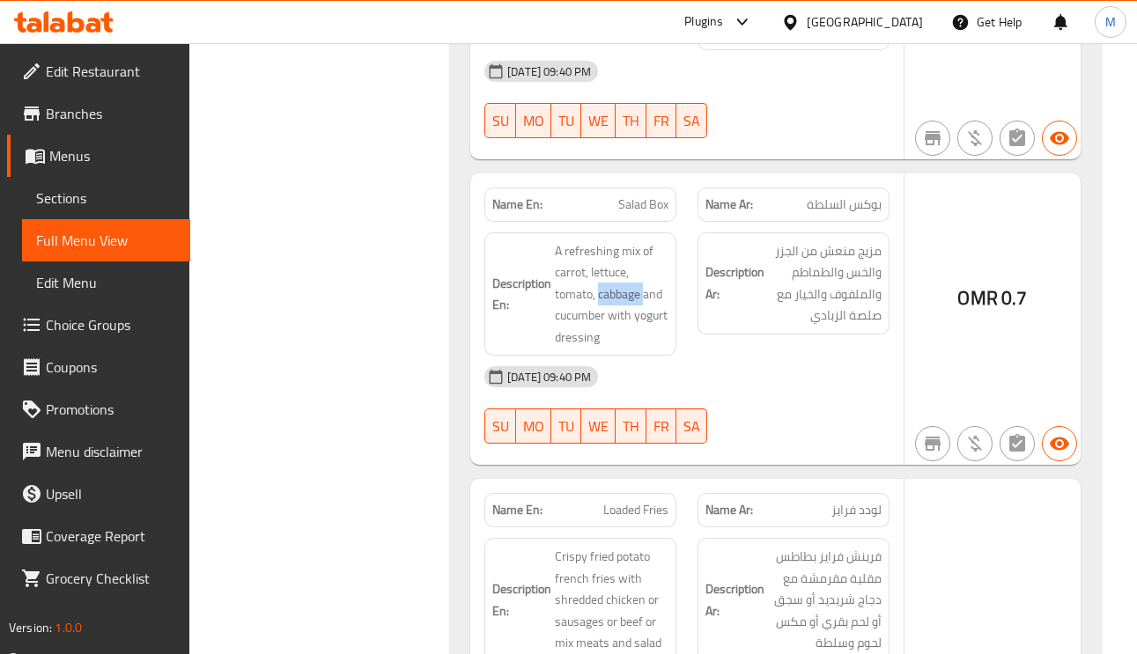
scroll to position [1453, 0]
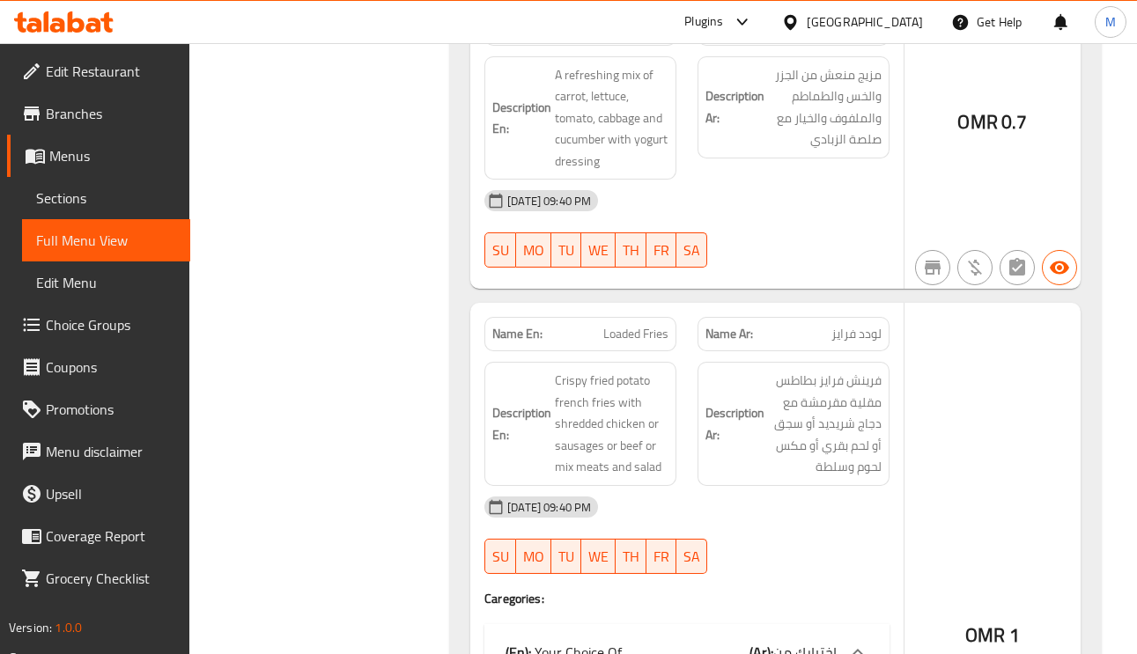
click at [863, 325] on span "لودد فرايز" at bounding box center [856, 334] width 50 height 18
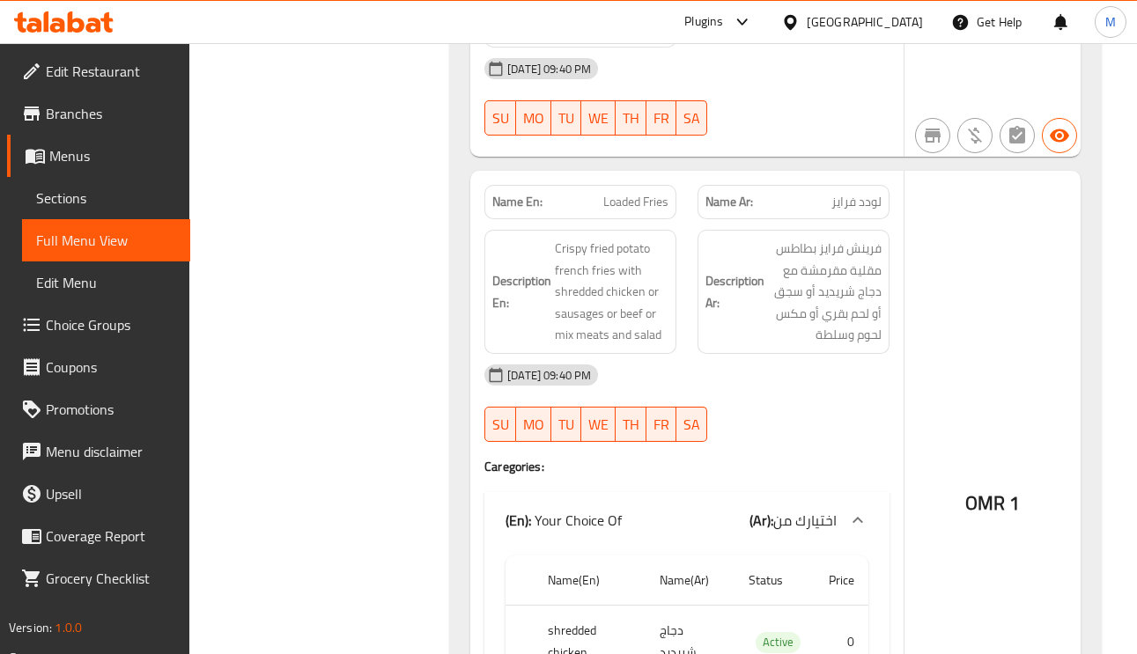
click at [639, 193] on span "Loaded Fries" at bounding box center [635, 202] width 65 height 18
click at [638, 193] on span "Loaded Fries" at bounding box center [635, 202] width 65 height 18
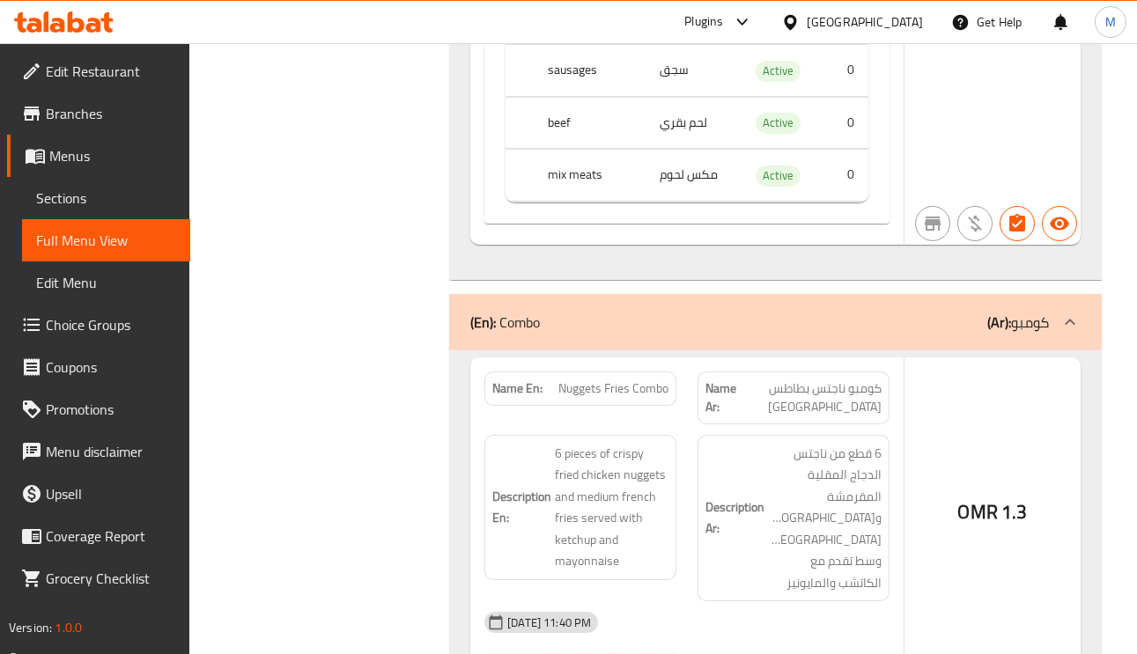
scroll to position [2377, 0]
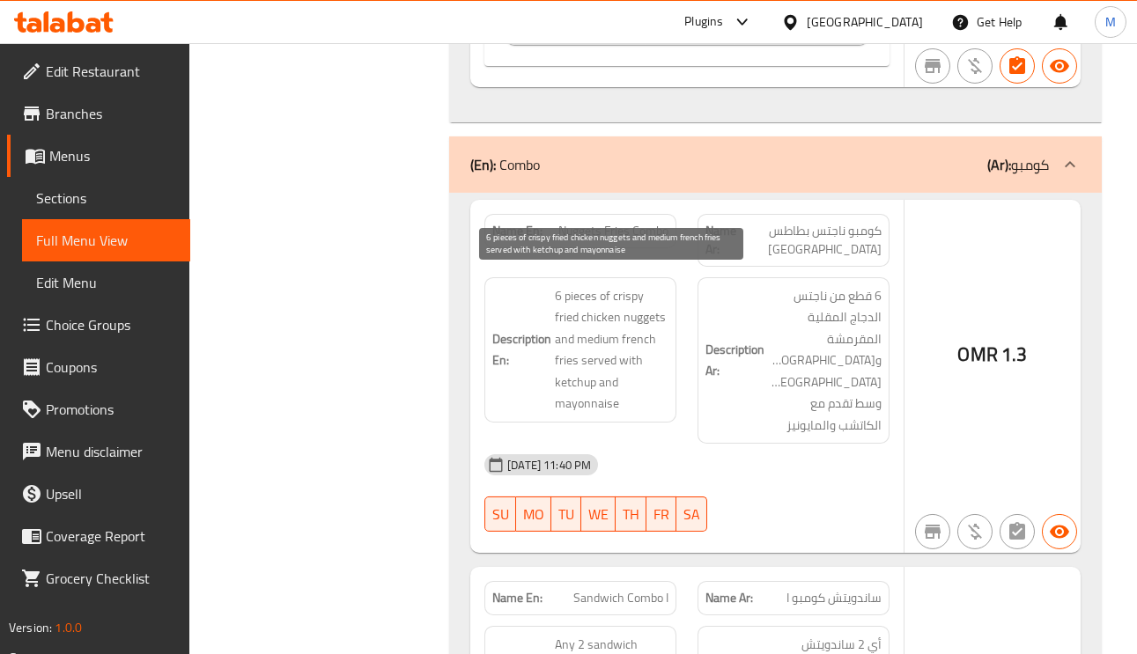
click at [646, 306] on span "6 pieces of crispy fried chicken nuggets and medium french fries served with ke…" at bounding box center [612, 349] width 114 height 129
click at [647, 306] on span "6 pieces of crispy fried chicken nuggets and medium french fries served with ke…" at bounding box center [612, 349] width 114 height 129
click at [597, 344] on span "6 pieces of crispy fried chicken nuggets and medium french fries served with ke…" at bounding box center [612, 349] width 114 height 129
click at [602, 328] on span "6 pieces of crispy fried chicken nuggets and medium french fries served with ke…" at bounding box center [612, 349] width 114 height 129
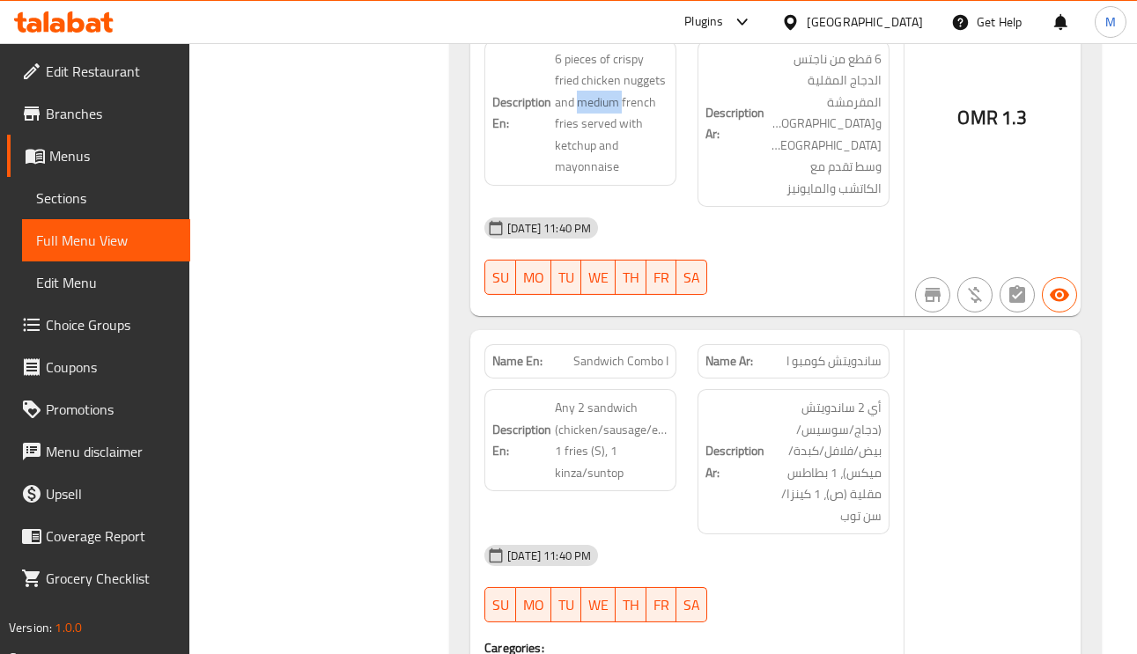
scroll to position [2773, 0]
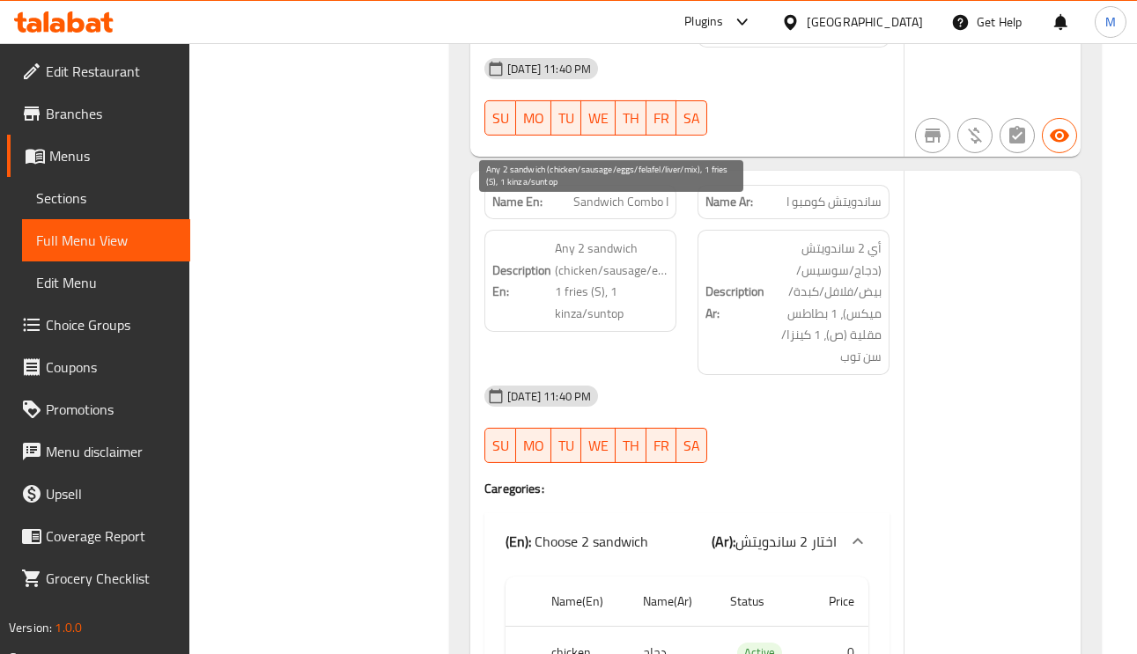
click at [637, 238] on span "Any 2 sandwich (chicken/sausage/eggs/felafel/liver/mix), 1 fries (S), 1 kinza/s…" at bounding box center [612, 281] width 114 height 86
click at [566, 238] on span "Any 2 sandwich (chicken/sausage/eggs/felafel/liver/mix), 1 fries (S), 1 kinza/s…" at bounding box center [612, 281] width 114 height 86
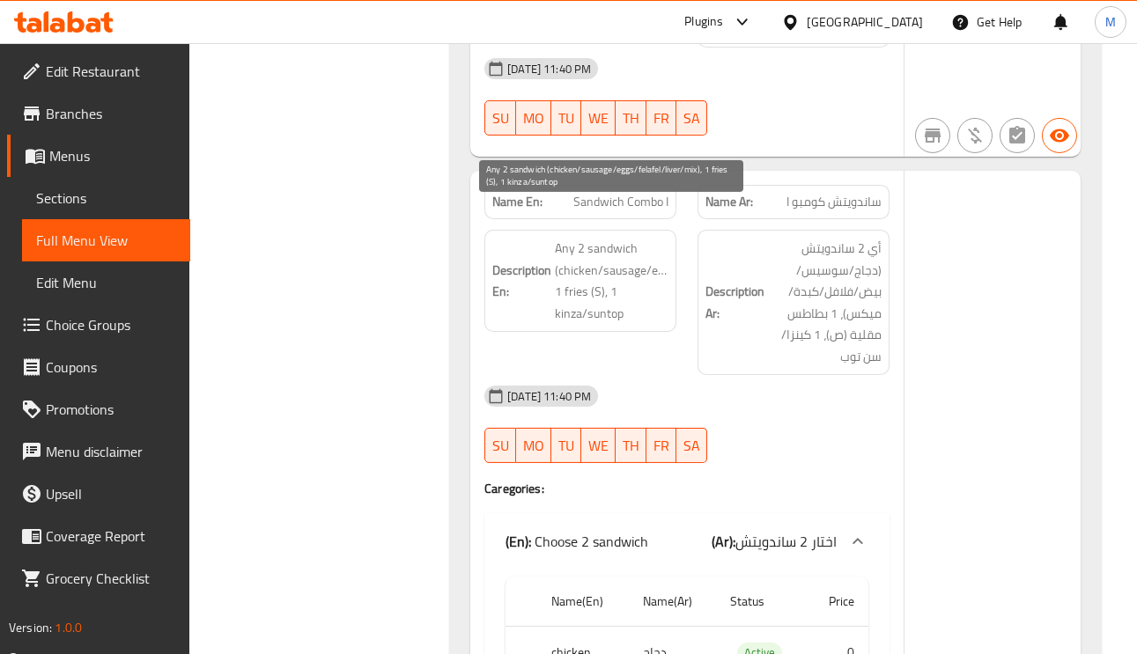
click at [621, 243] on span "Any 2 sandwich (chicken/sausage/eggs/felafel/liver/mix), 1 fries (S), 1 kinza/s…" at bounding box center [612, 281] width 114 height 86
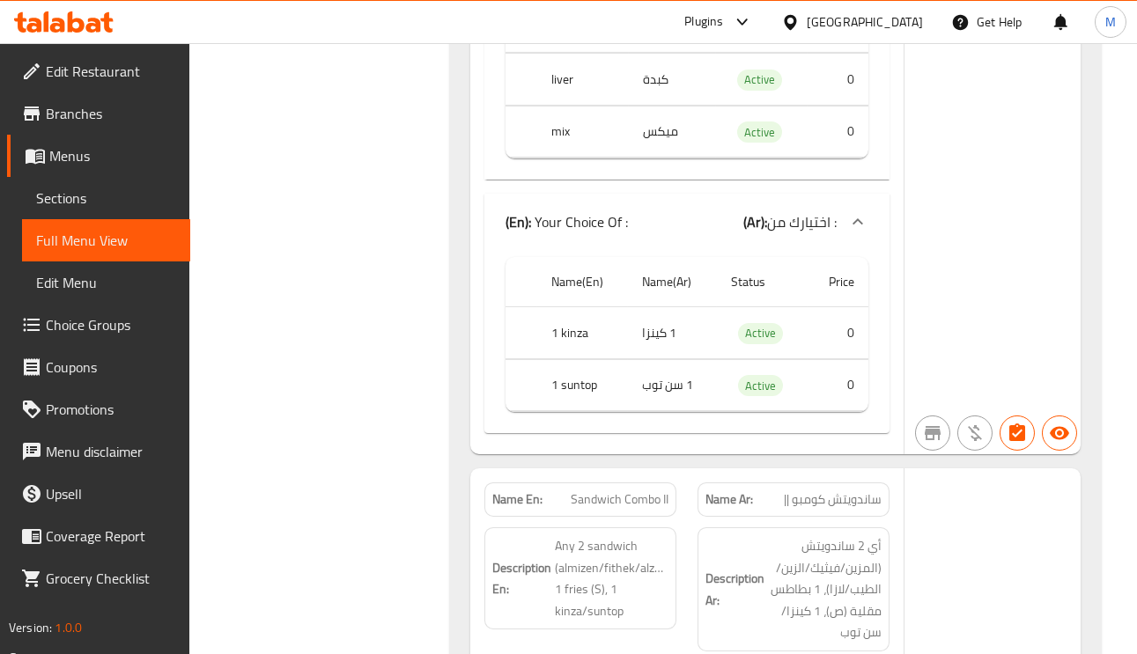
scroll to position [3830, 0]
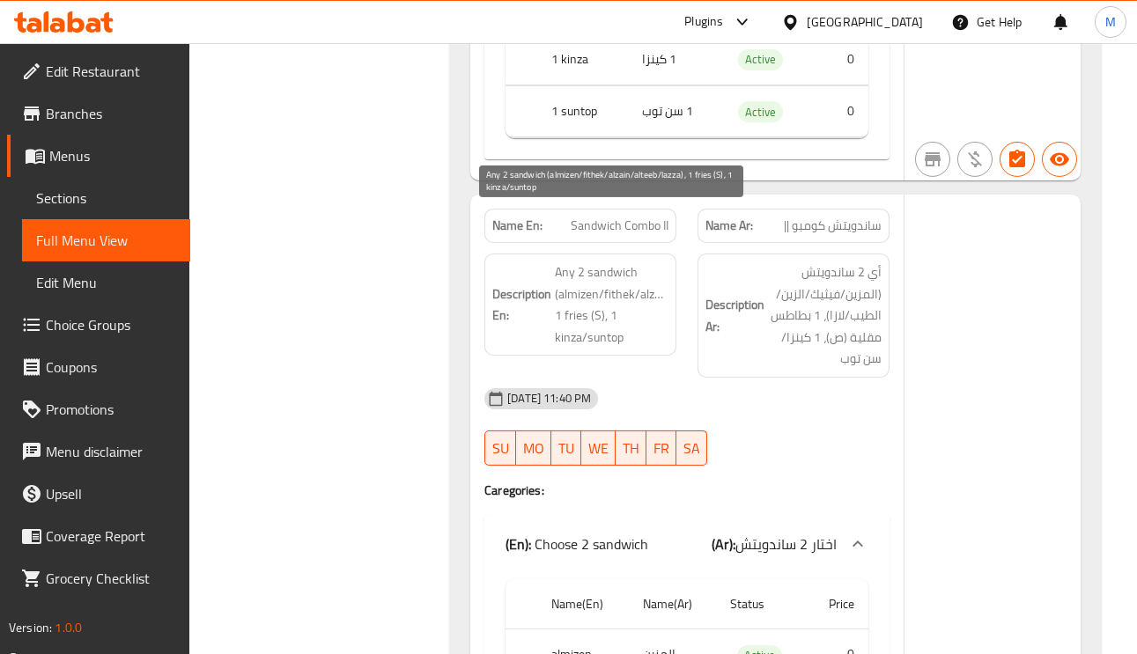
click at [609, 261] on span "Any 2 sandwich (almizen/fithek/alzain/alteeb/lazza), 1 fries (S), 1 kinza/suntop" at bounding box center [612, 304] width 114 height 86
click at [610, 261] on span "Any 2 sandwich (almizen/fithek/alzain/alteeb/lazza), 1 fries (S), 1 kinza/suntop" at bounding box center [612, 304] width 114 height 86
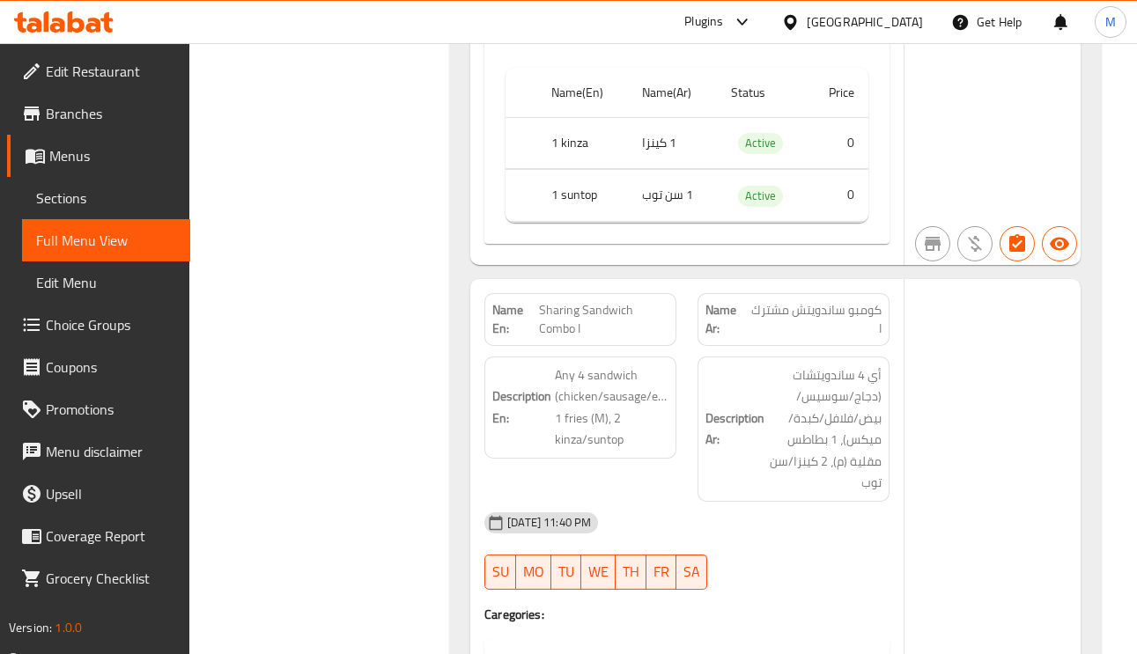
scroll to position [4754, 0]
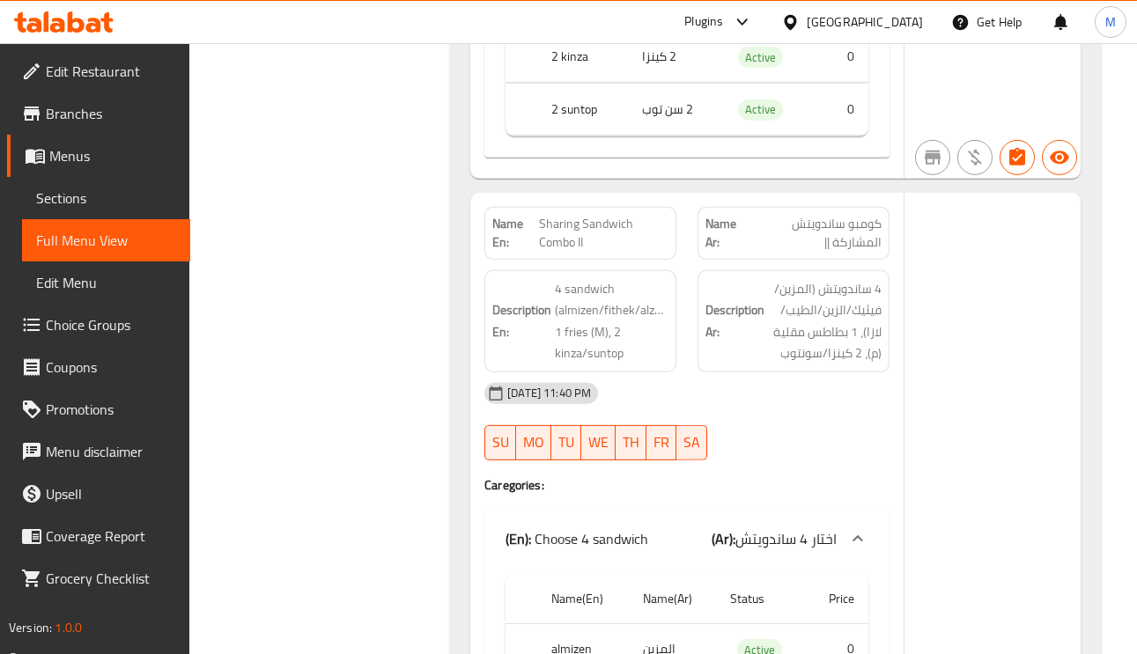
scroll to position [5943, 0]
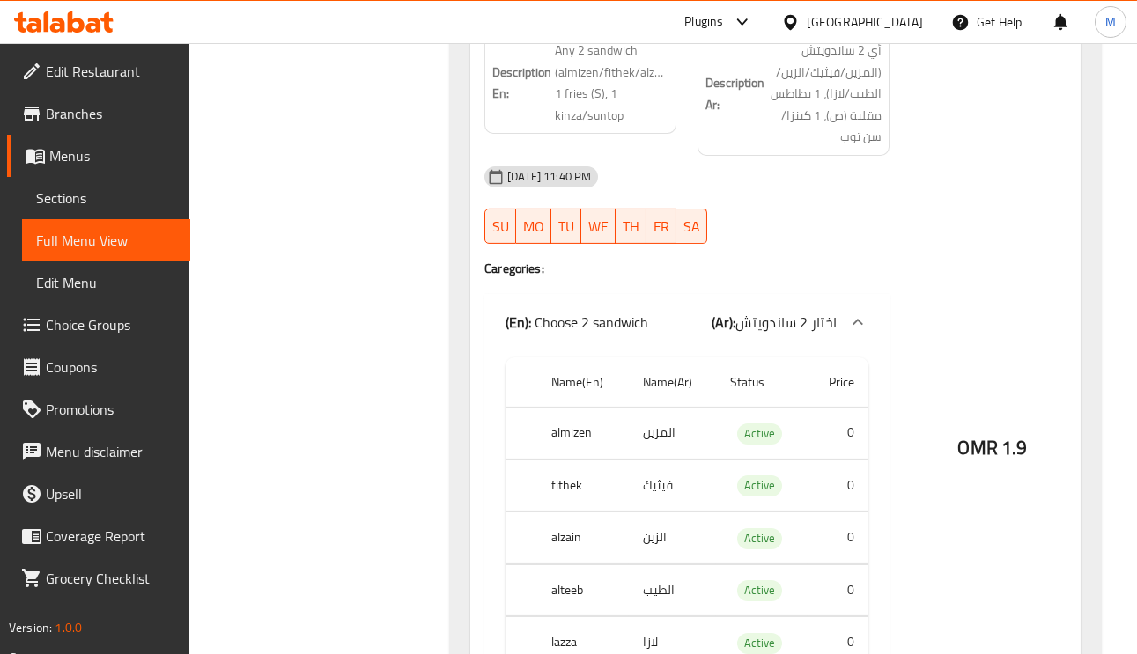
scroll to position [3830, 0]
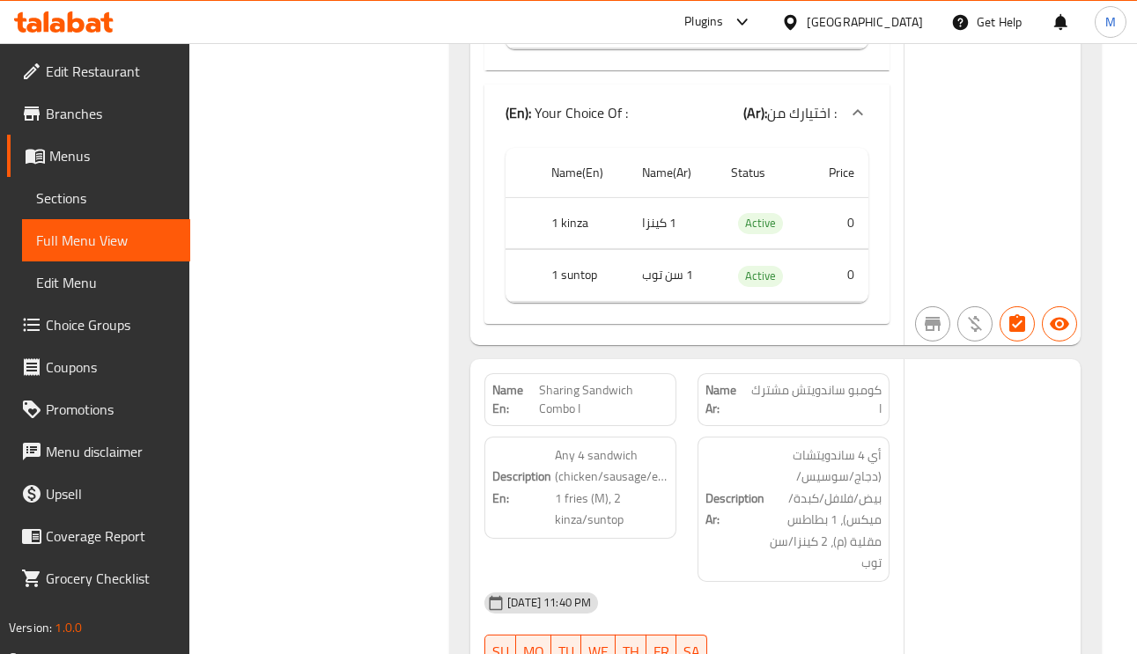
scroll to position [4754, 0]
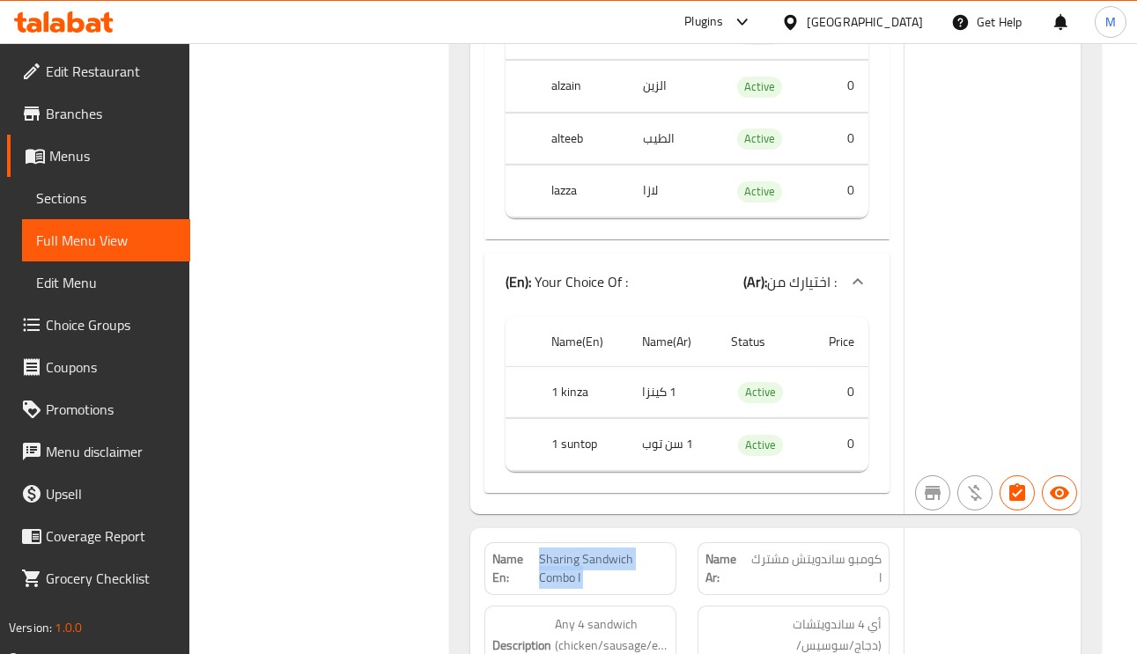
scroll to position [4622, 0]
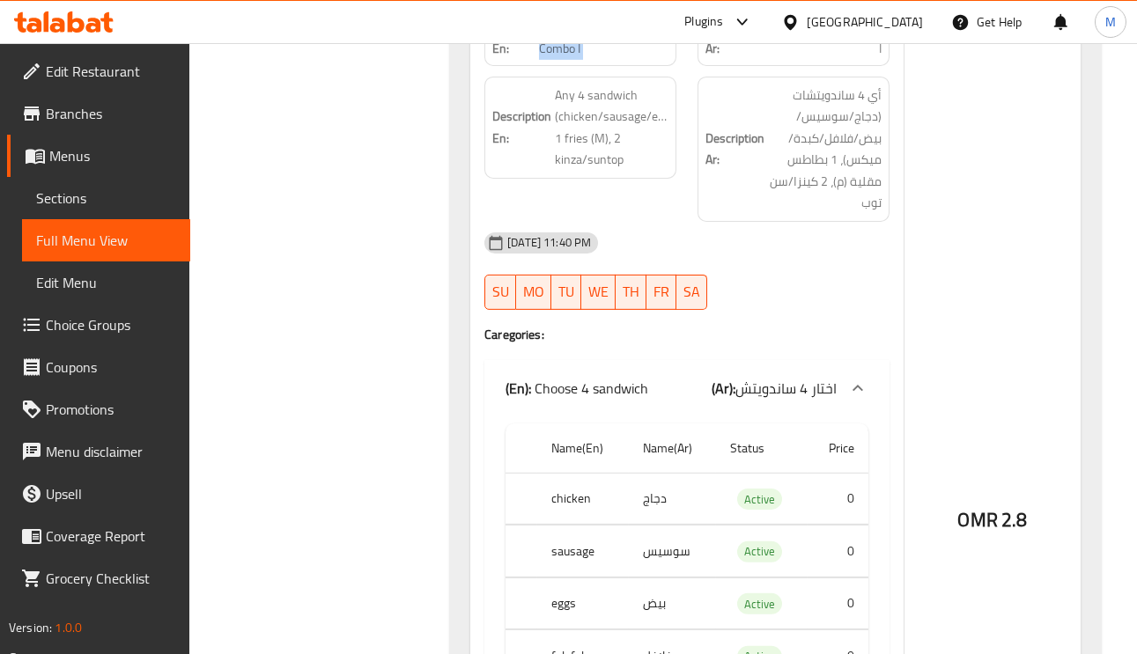
scroll to position [4887, 0]
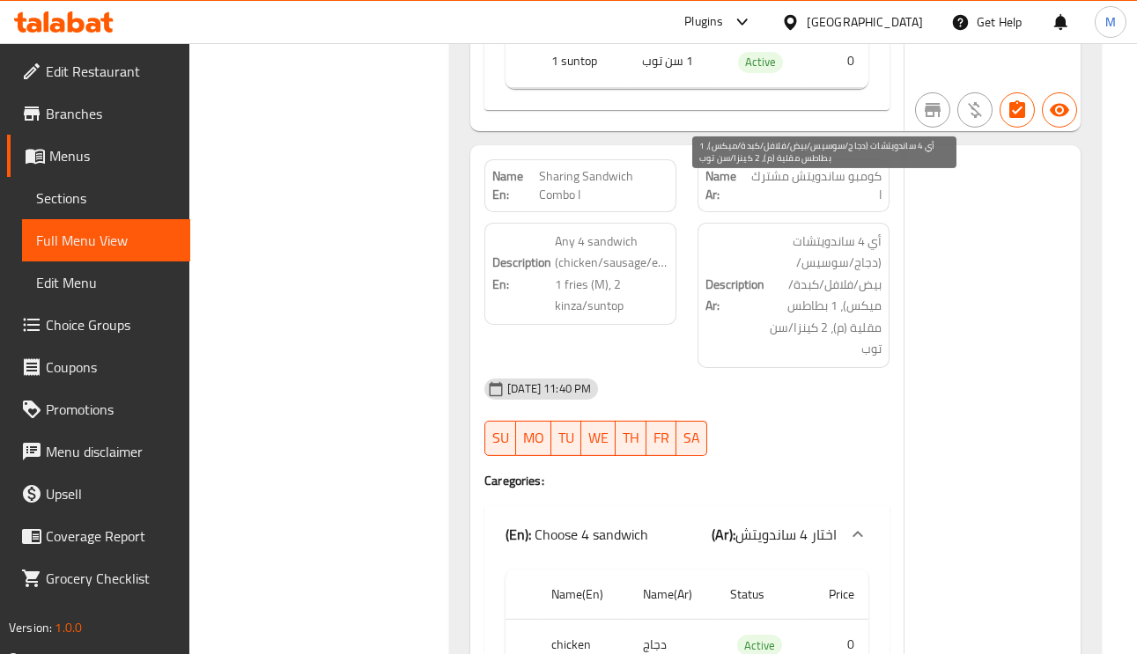
click at [851, 239] on span "أي 4 ساندويتشات (دجاج/سوسيس/بيض/فلافل/كبدة/ميكس)، 1 بطاطس مقلية (م)، 2 كينزا/سن…" at bounding box center [825, 295] width 114 height 129
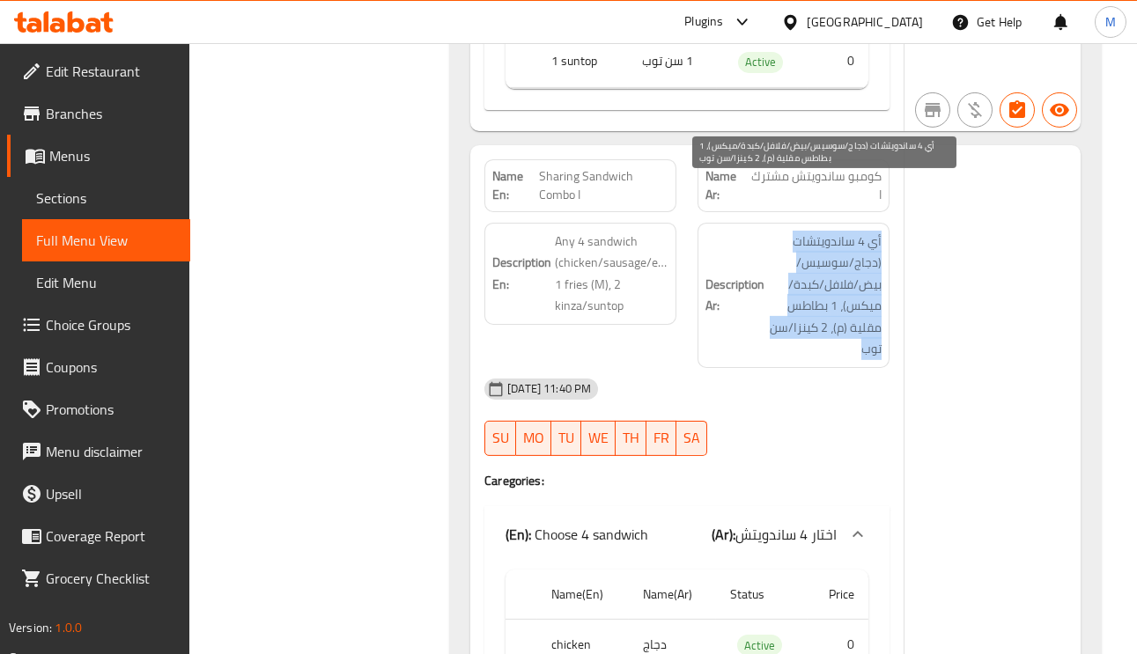
click at [851, 239] on span "أي 4 ساندويتشات (دجاج/سوسيس/بيض/فلافل/كبدة/ميكس)، 1 بطاطس مقلية (م)، 2 كينزا/سن…" at bounding box center [825, 295] width 114 height 129
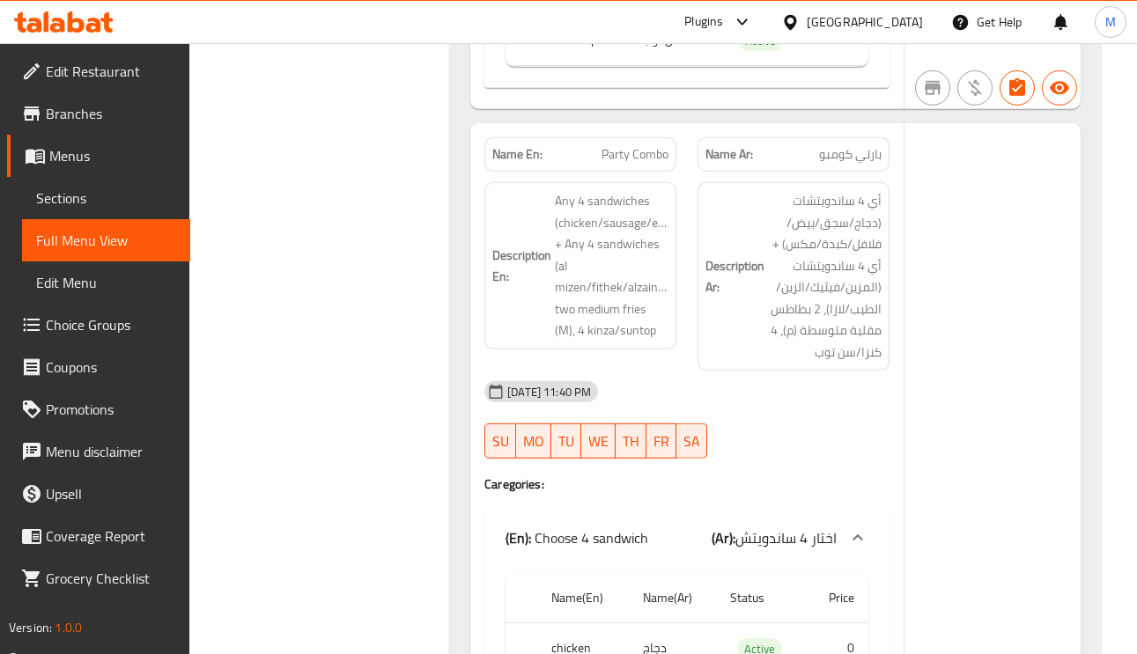
scroll to position [6868, 0]
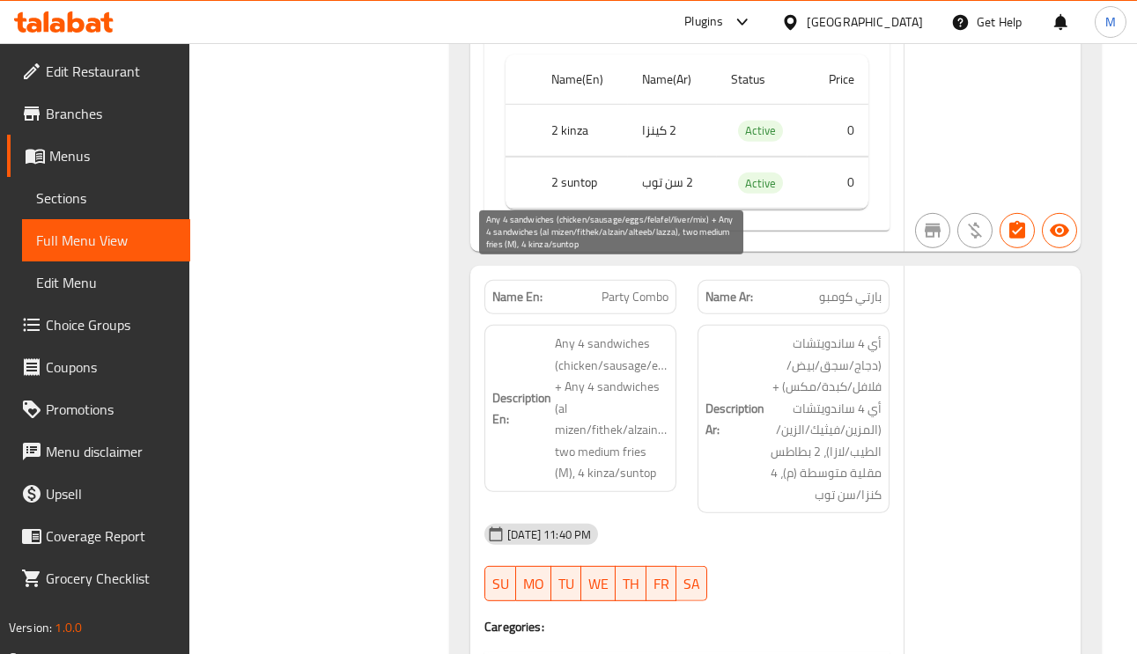
click at [629, 333] on span "Any 4 sandwiches (chicken/sausage/eggs/felafel/liver/mix) + Any 4 sandwiches (a…" at bounding box center [612, 408] width 114 height 151
click at [579, 333] on span "Any 4 sandwiches (chicken/sausage/eggs/felafel/liver/mix) + Any 4 sandwiches (a…" at bounding box center [612, 408] width 114 height 151
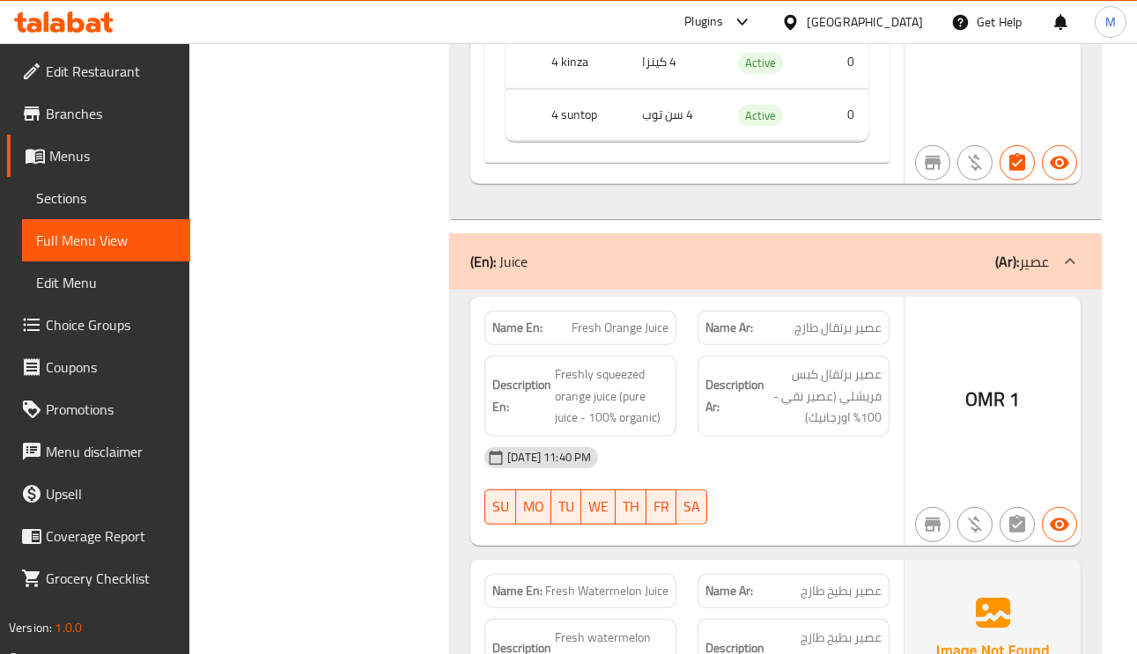
scroll to position [8584, 0]
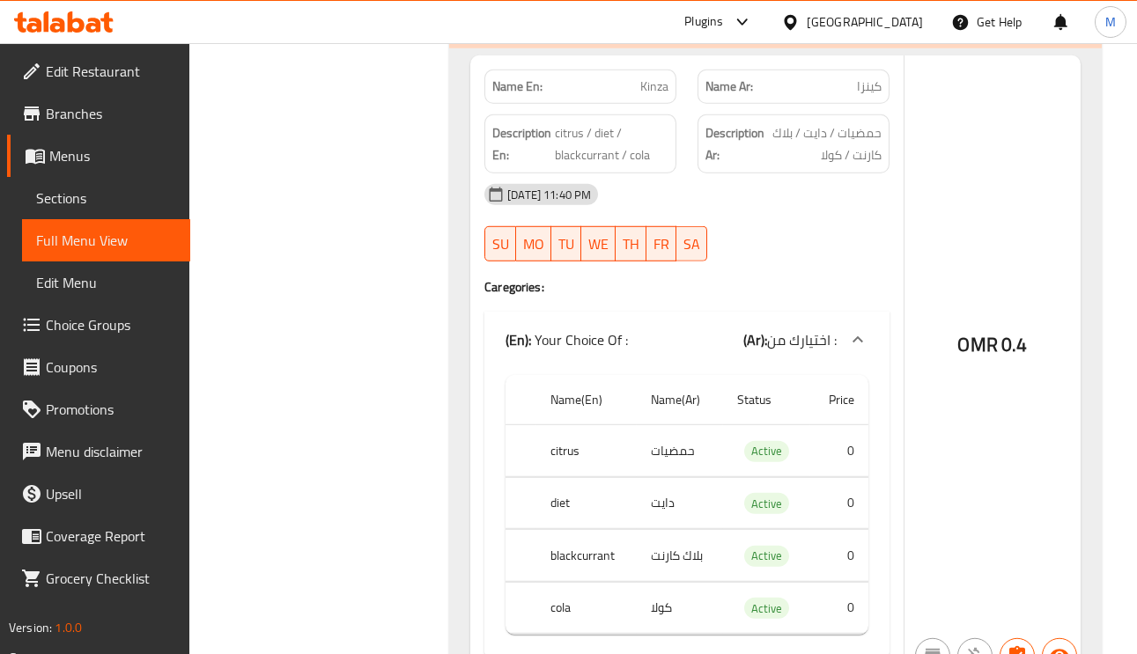
scroll to position [9377, 0]
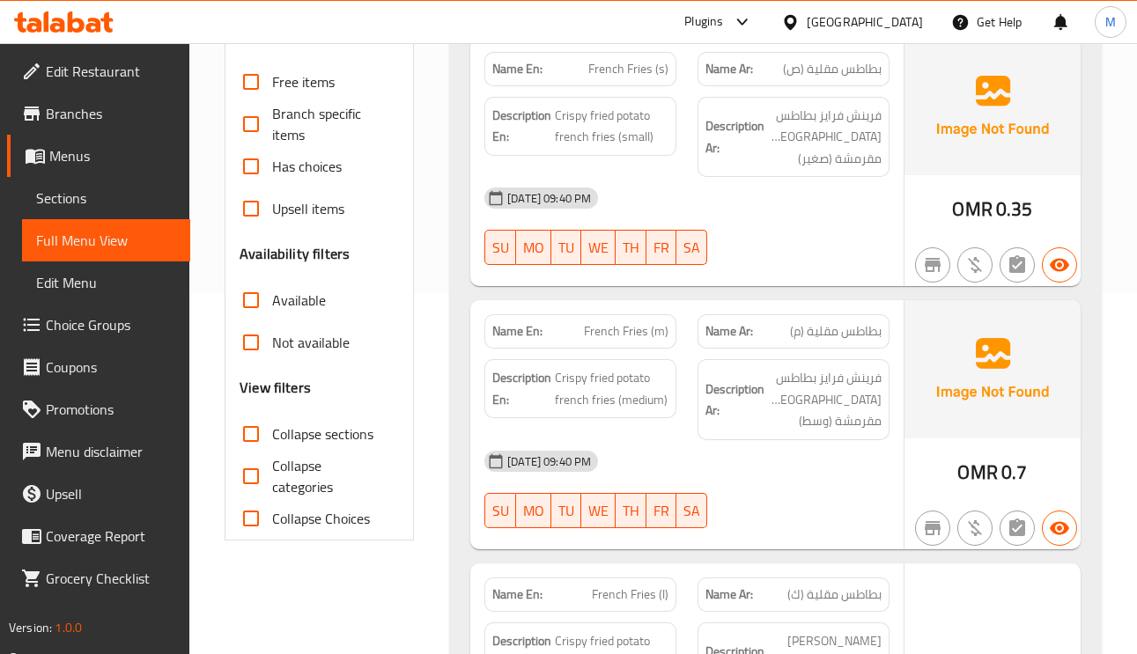
scroll to position [147, 0]
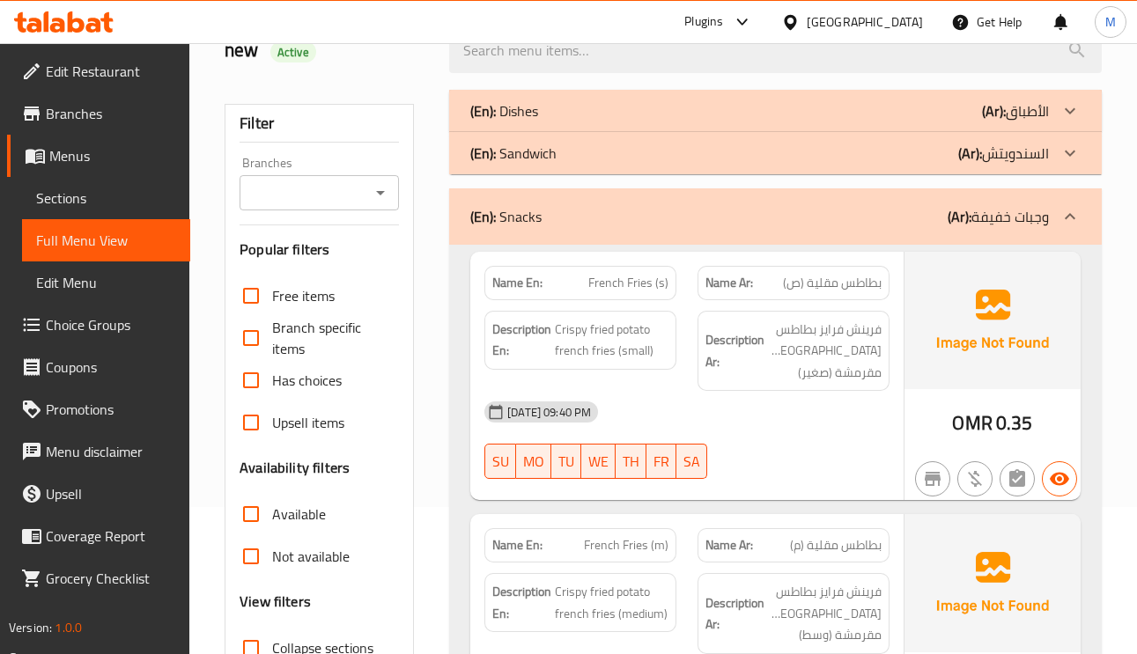
click at [991, 122] on p "(Ar): السندويتش" at bounding box center [1015, 110] width 67 height 21
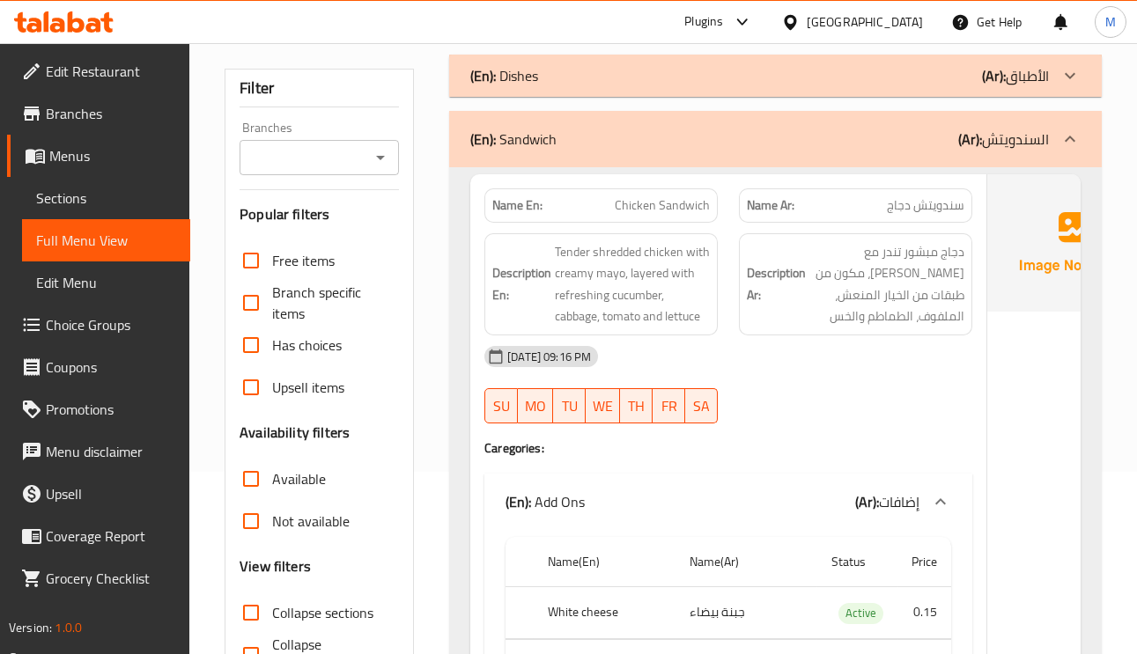
scroll to position [675, 0]
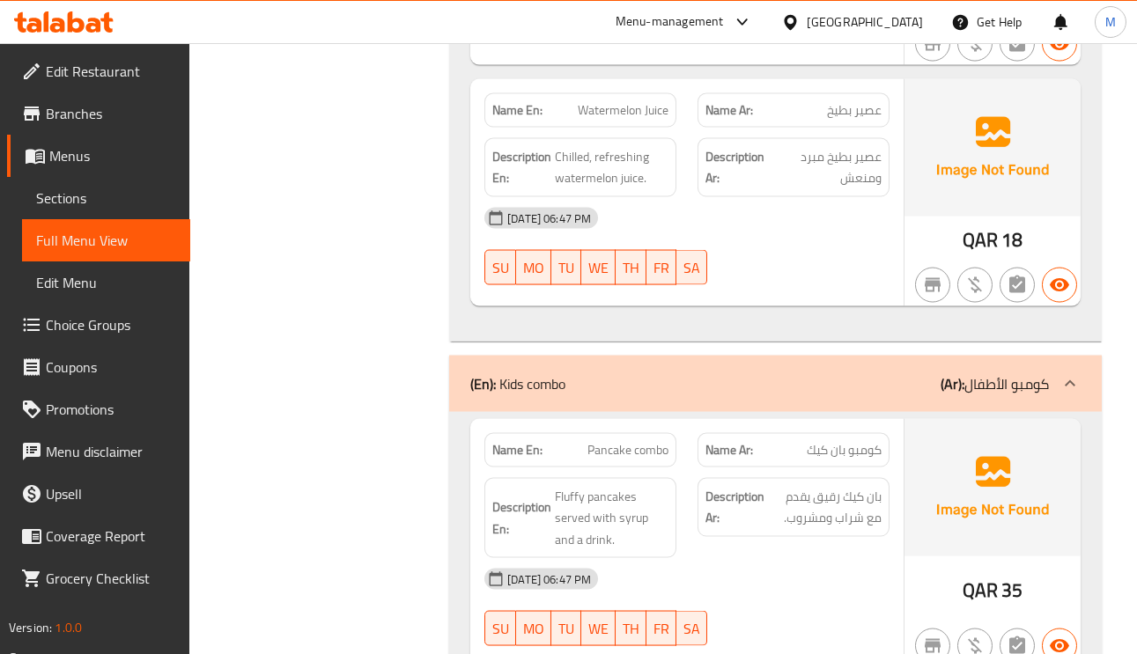
scroll to position [19573, 0]
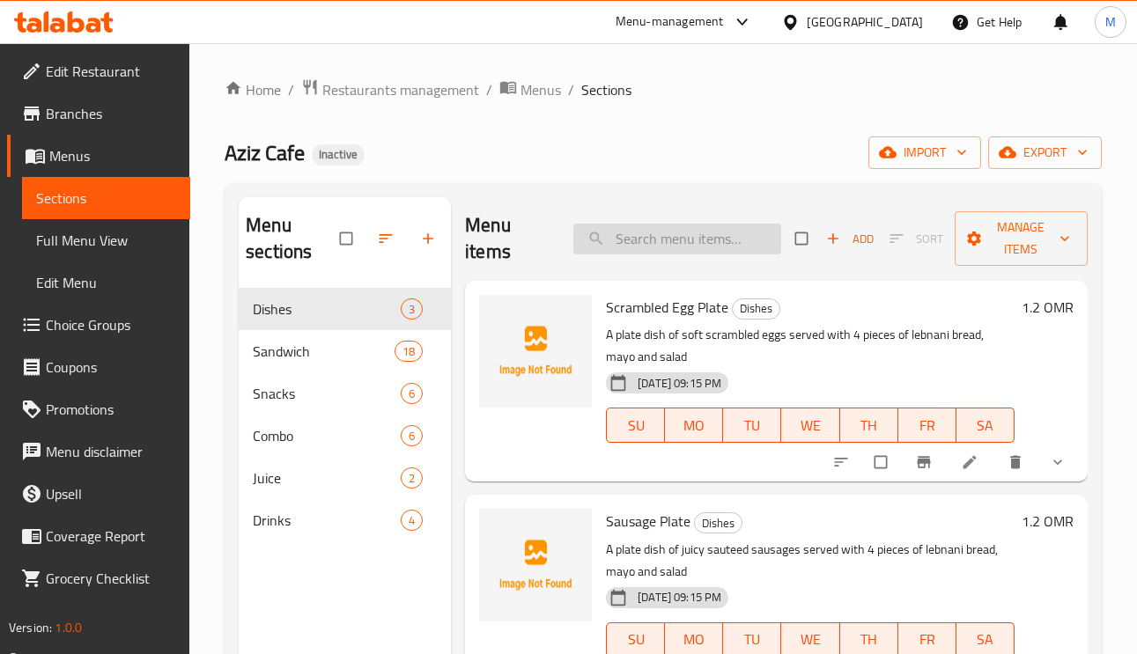
paste input "Chicken Sandwich"
click at [681, 227] on input "Chicken Sandwich" at bounding box center [677, 239] width 208 height 31
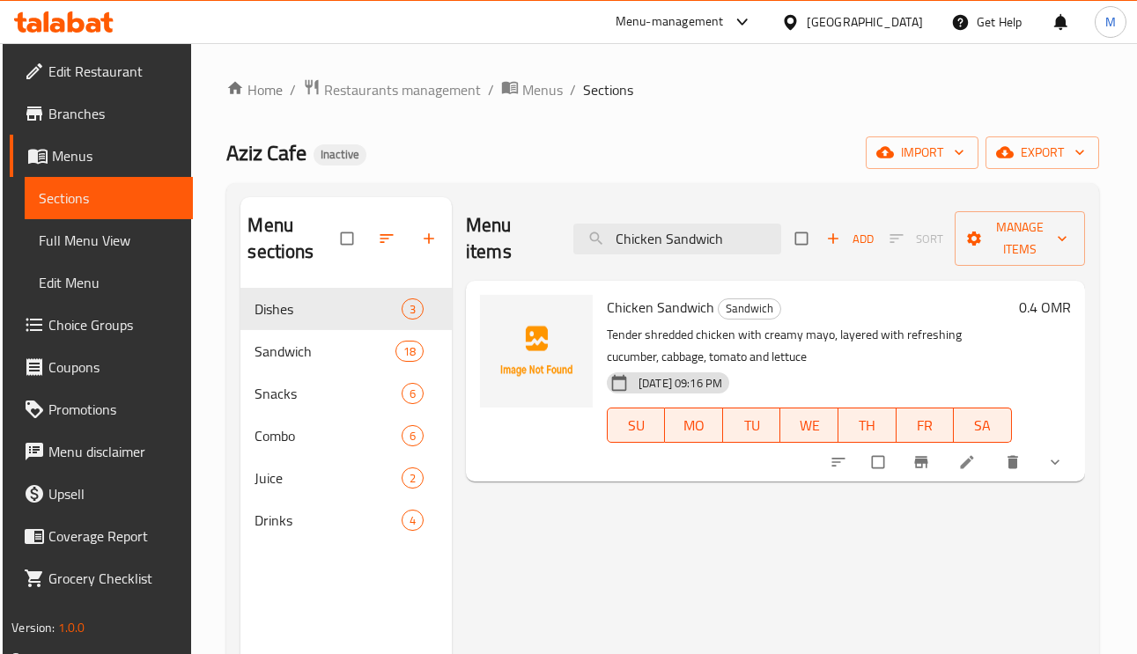
type input "Chicken Sandwich"
click at [966, 459] on icon at bounding box center [967, 462] width 18 height 18
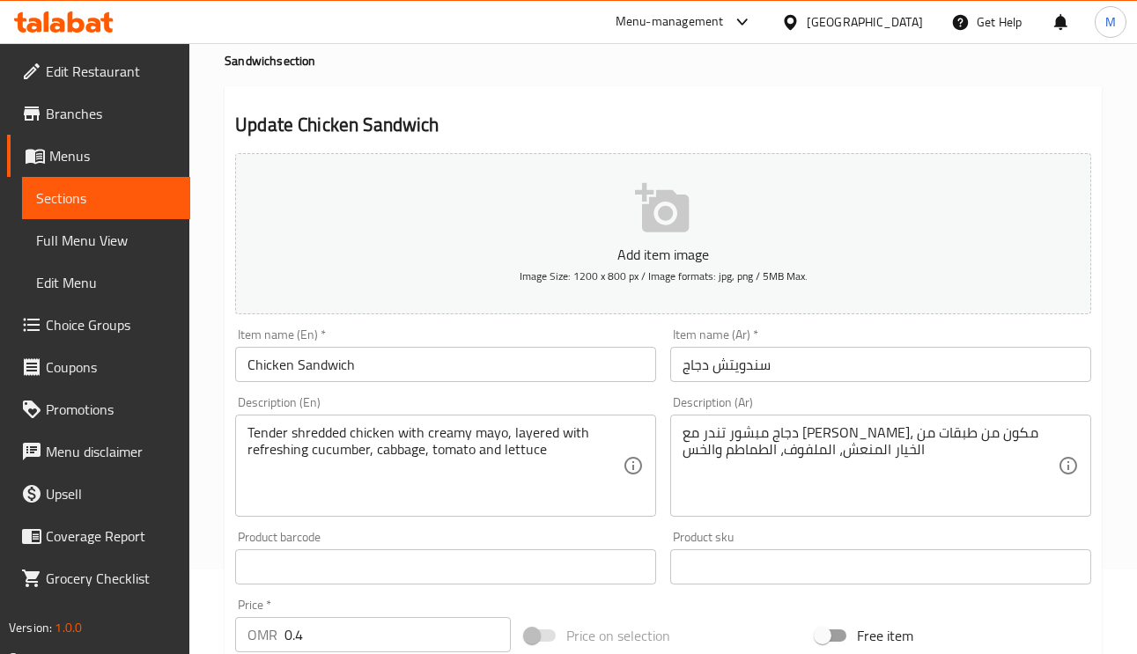
scroll to position [264, 0]
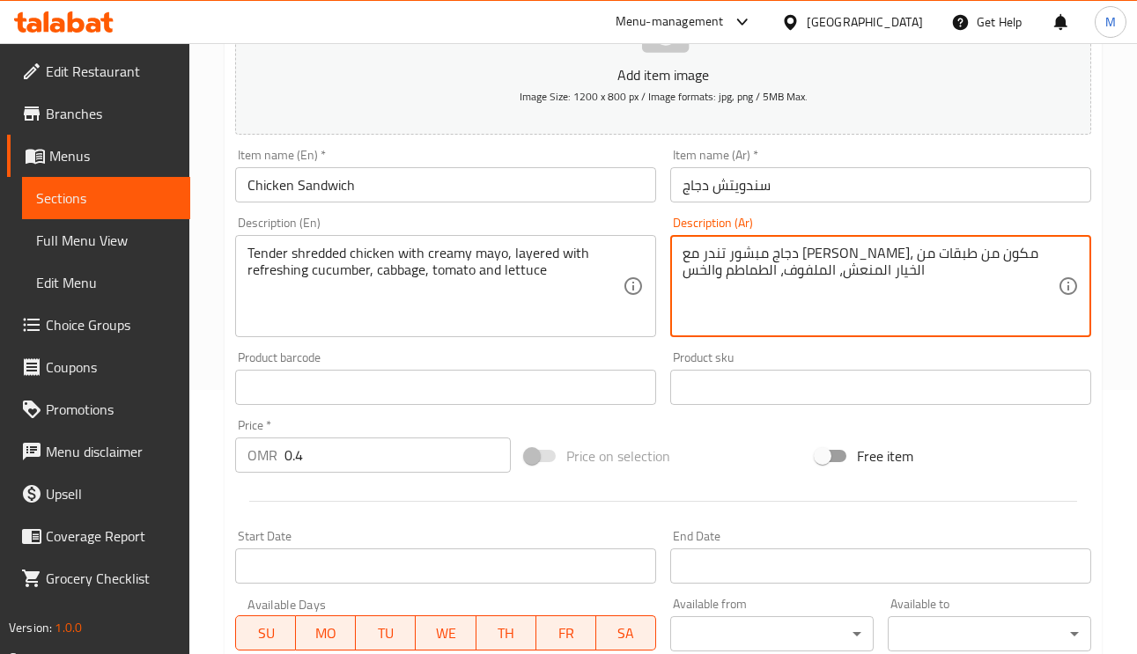
click at [826, 248] on textarea "دجاج مبشور تندر مع مايو كريمي، مكون من طبقات من الخيار المنعش، الملفوف، الطماطم…" at bounding box center [869, 287] width 375 height 84
click at [845, 252] on textarea "دجاج مبشور تندر مع مايو كريمي، من طبقات من الخيار المنعش، الملفوف، الطماطم والخس" at bounding box center [869, 287] width 375 height 84
type textarea "دجاج مبشور تندر مع مايو كريمي، طبقات من الخيار المنعش، الملفوف، الطماطم والخس"
click at [842, 179] on input "سندويتش دجاج" at bounding box center [880, 184] width 421 height 35
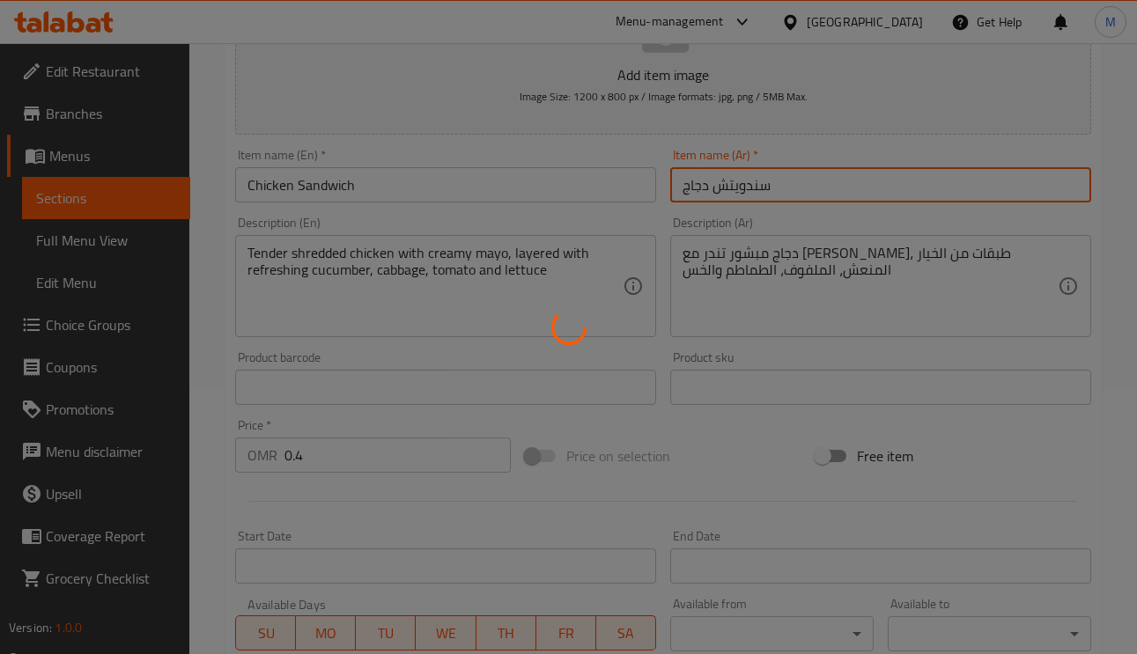
scroll to position [0, 0]
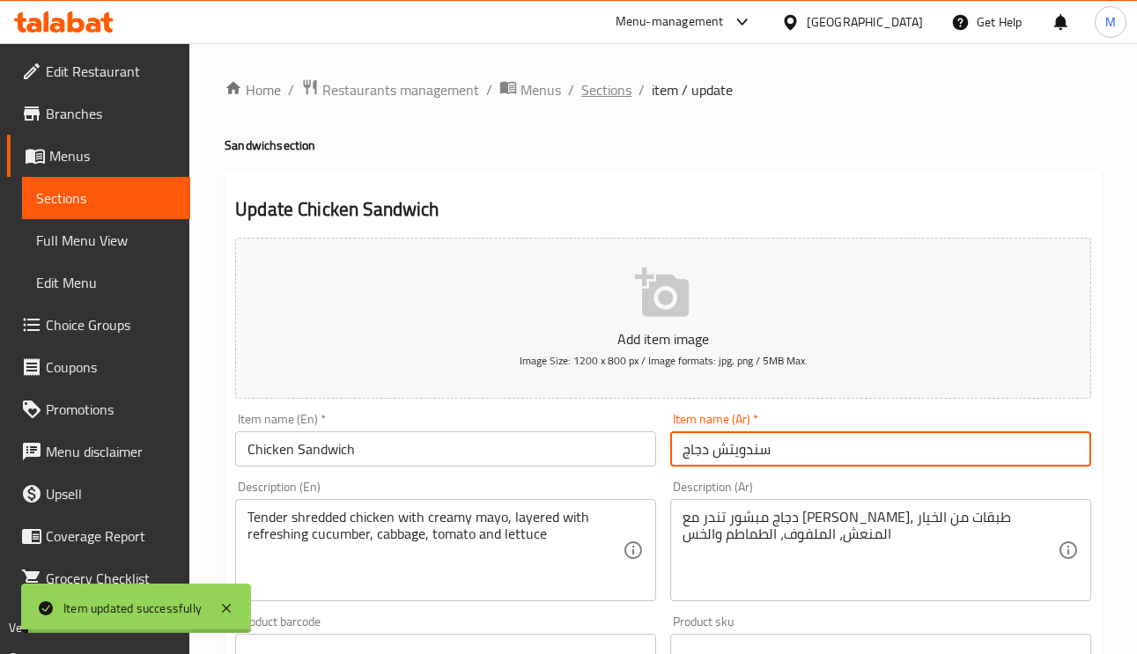
click at [598, 87] on span "Sections" at bounding box center [606, 89] width 50 height 21
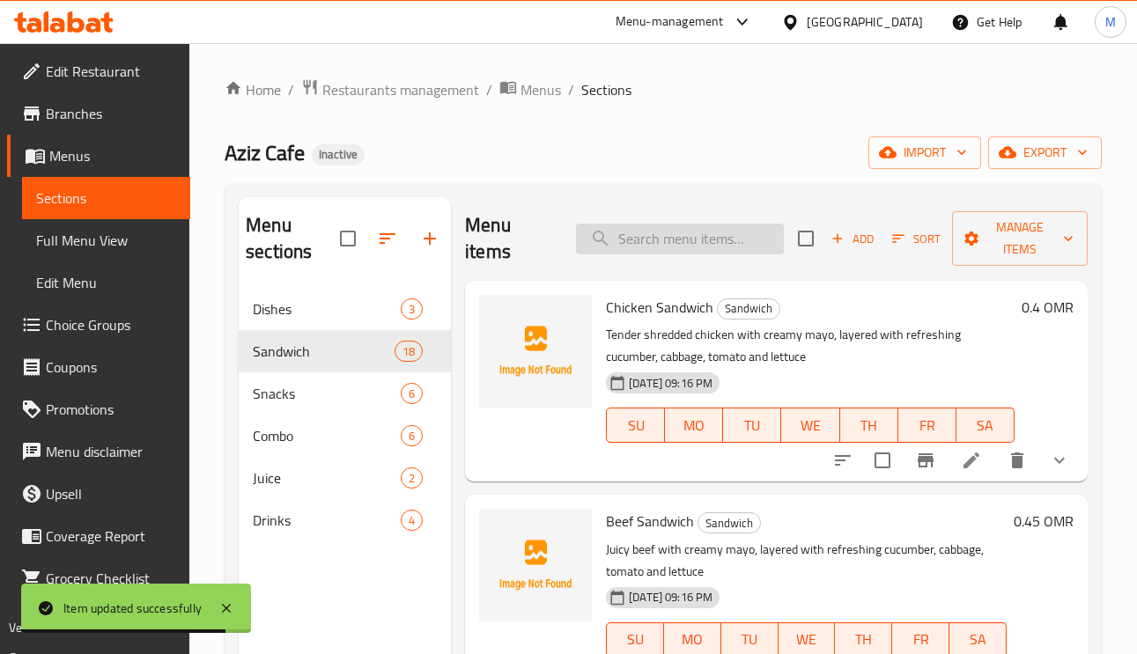
click at [725, 225] on input "search" at bounding box center [680, 239] width 208 height 31
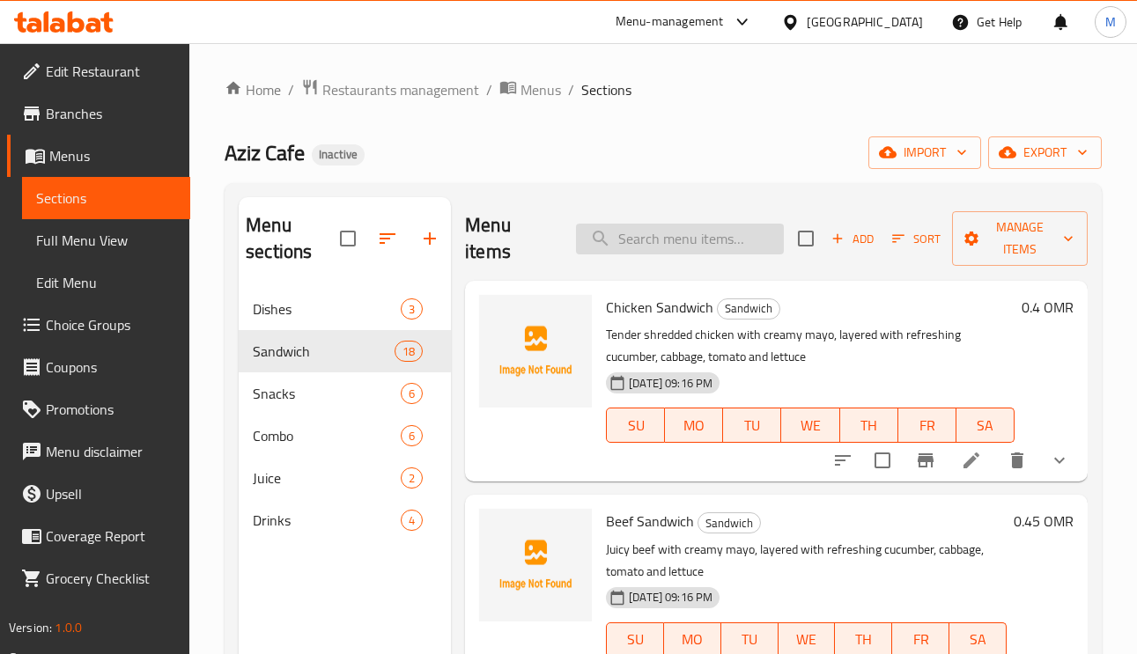
paste input "Egg Sandwich"
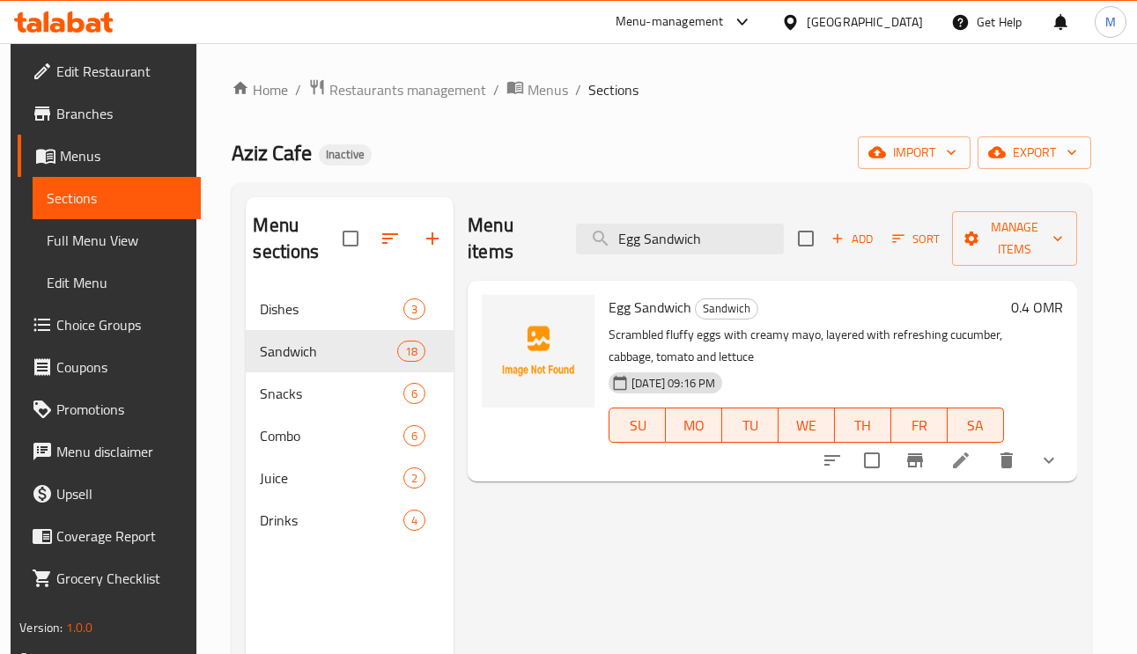
type input "Egg Sandwich"
click at [959, 468] on li at bounding box center [960, 461] width 49 height 32
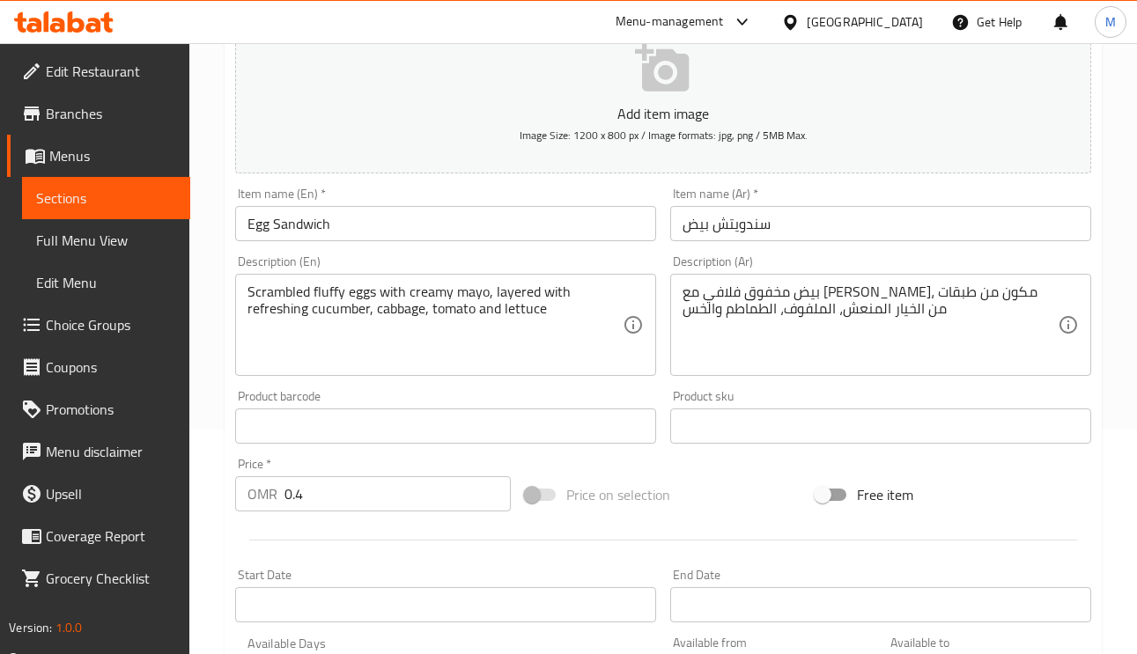
scroll to position [264, 0]
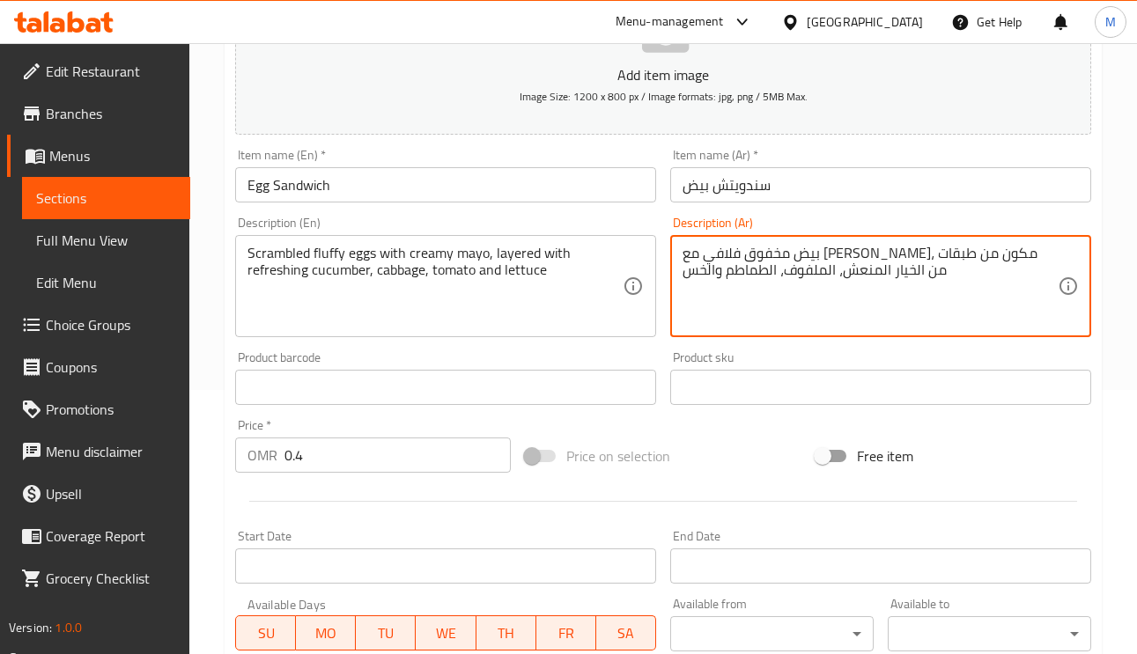
click at [810, 254] on textarea "بيض مخفوق فلافي مع مايو كريمي، مكون من طبقات من الخيار المنعش، الملفوف، الطماطم…" at bounding box center [869, 287] width 375 height 84
click at [786, 254] on textarea "بيض مخفوق فلافي مع مايو كريمي، من طبقات من الخيار المنعش، الملفوف، الطماطم والخس" at bounding box center [869, 287] width 375 height 84
type textarea "بيض مخفوق فلافي مع مايو كريمي، طبقات من الخيار المنعش، الملفوف، الطماطم والخس"
click at [910, 193] on input "سندويتش بيض" at bounding box center [880, 184] width 421 height 35
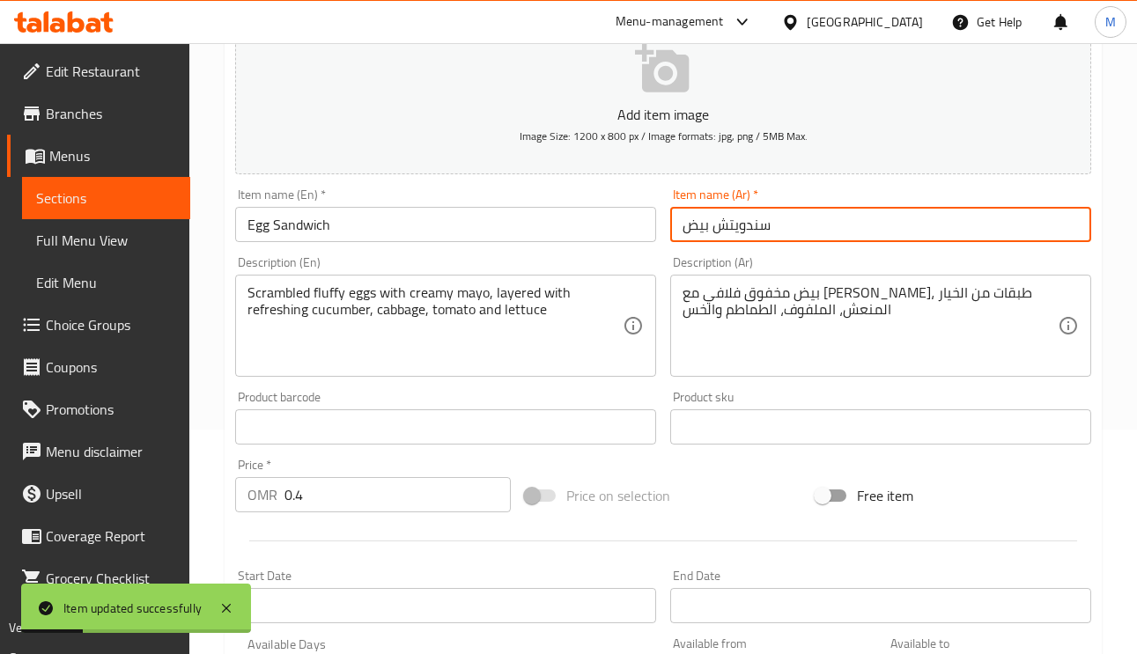
scroll to position [0, 0]
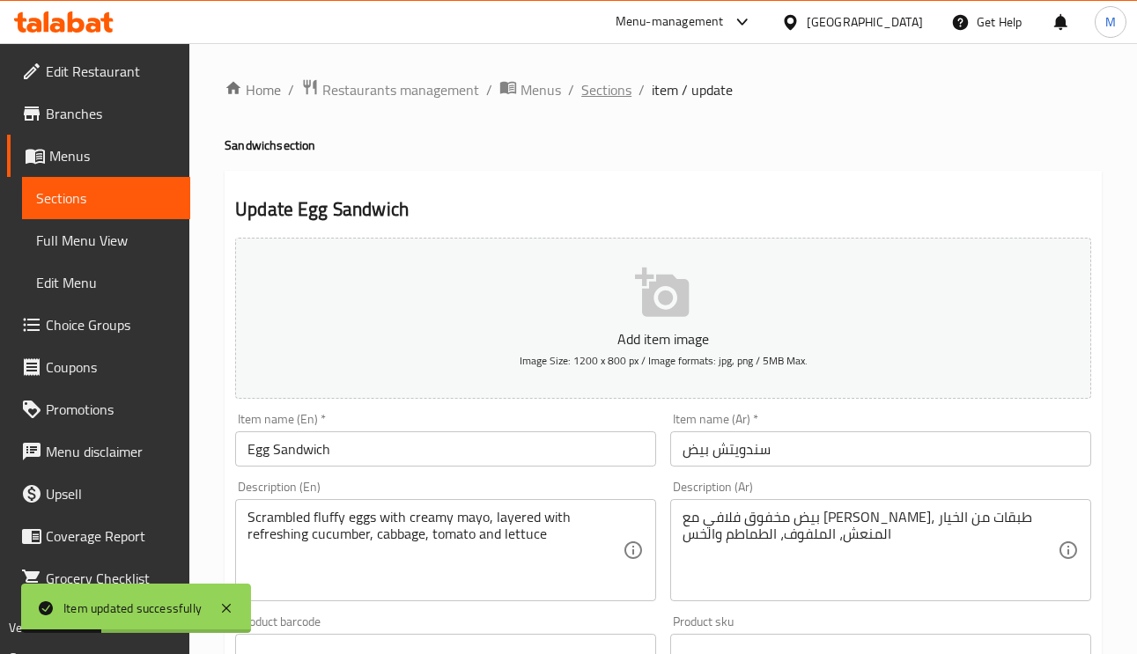
click at [593, 79] on span "Sections" at bounding box center [606, 89] width 50 height 21
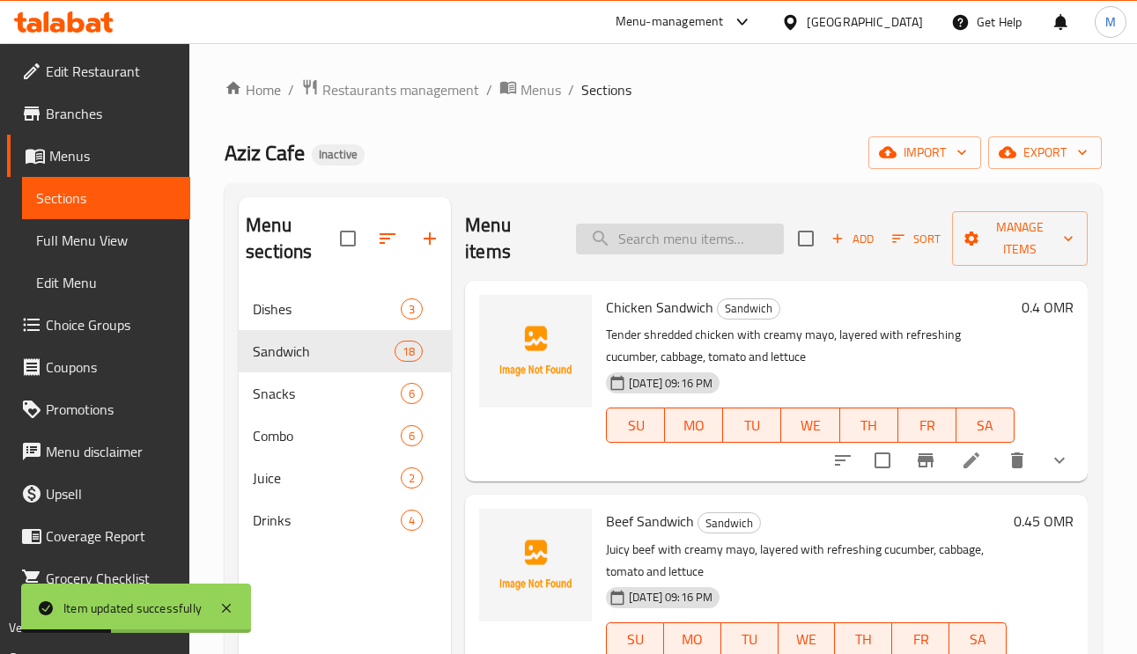
paste input "[US_STATE] Sandwich"
click at [685, 254] on input "[US_STATE] Sandwich" at bounding box center [680, 239] width 208 height 31
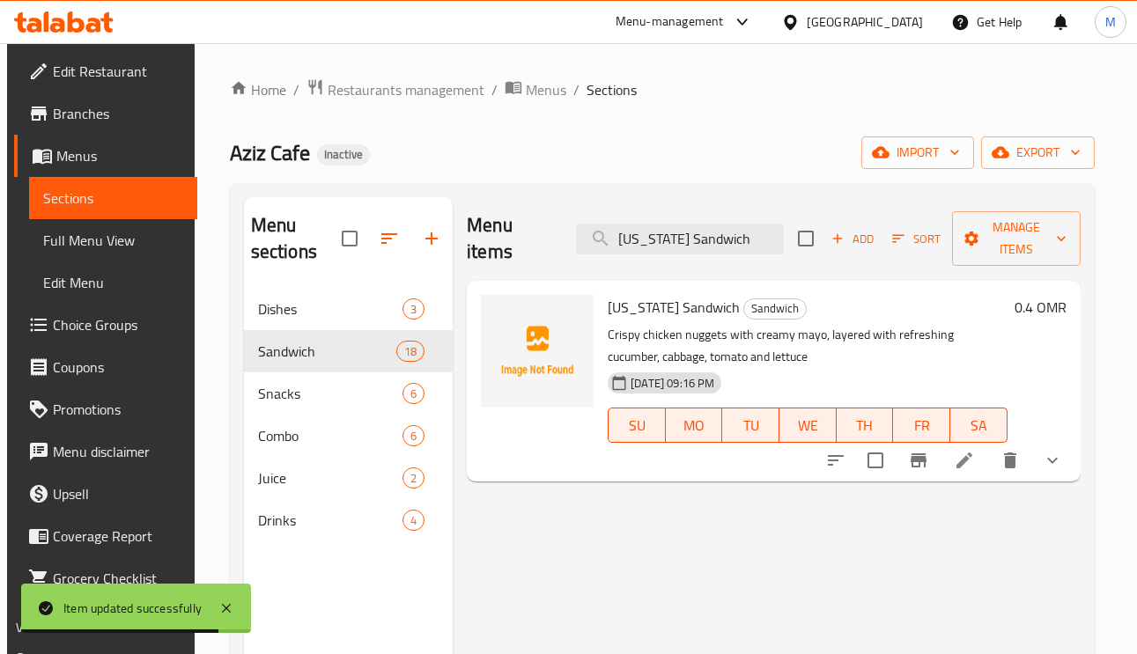
type input "[US_STATE] Sandwich"
click at [983, 459] on li at bounding box center [963, 461] width 49 height 32
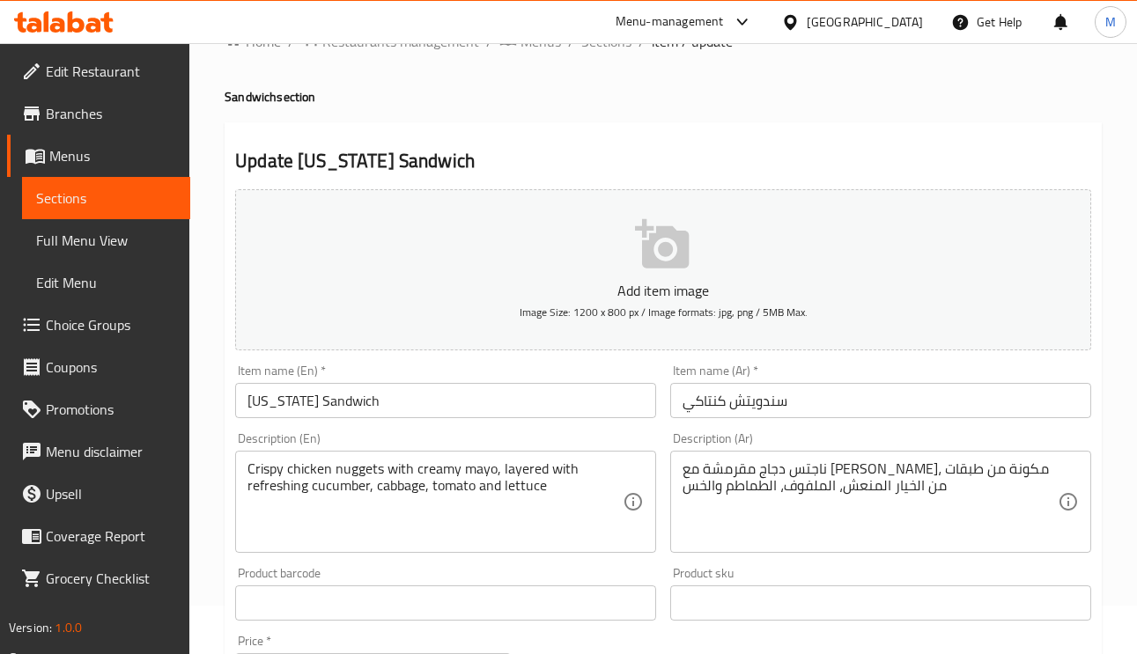
scroll to position [132, 0]
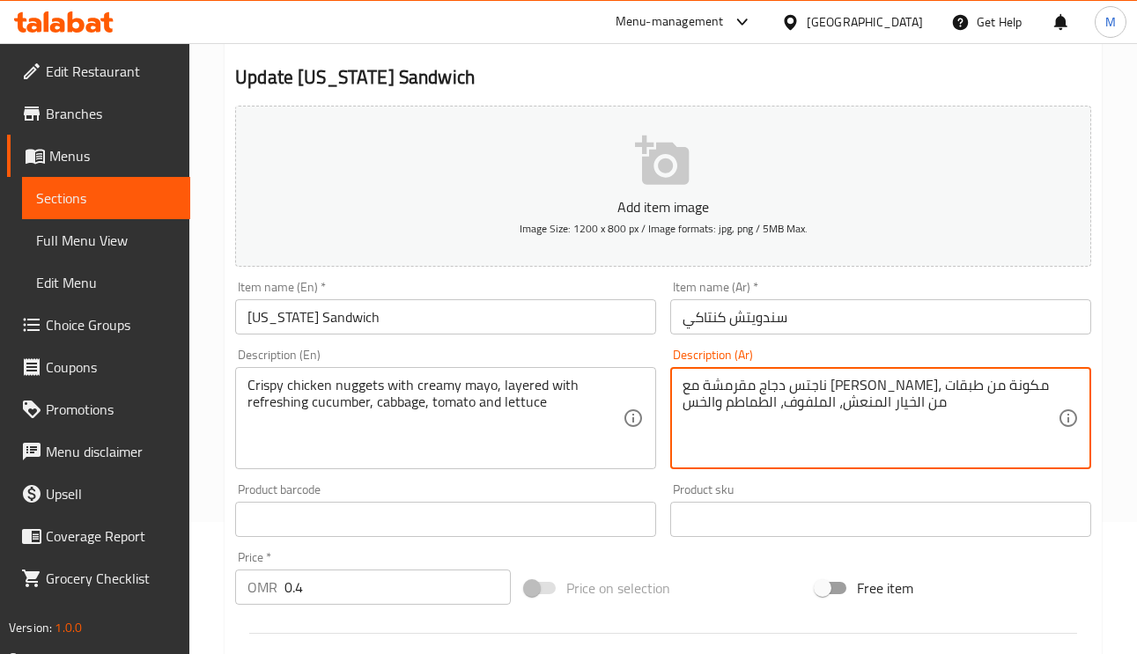
click at [792, 385] on textarea "ناجتس دجاج مقرمشة مع مايو كريمي، مكونة من طبقات من الخيار المنعش، الملفوف، الطم…" at bounding box center [869, 419] width 375 height 84
click at [794, 385] on textarea "ناجتس دجاج مقرمشة مع مايو كريمي، من طبقات من الخيار المنعش، الملفوف، الطماطم وا…" at bounding box center [869, 419] width 375 height 84
type textarea "ناجتس دجاج مقرمشة مع مايو كريمي، طبقات من الخيار المنعش، الملفوف، الطماطم والخس"
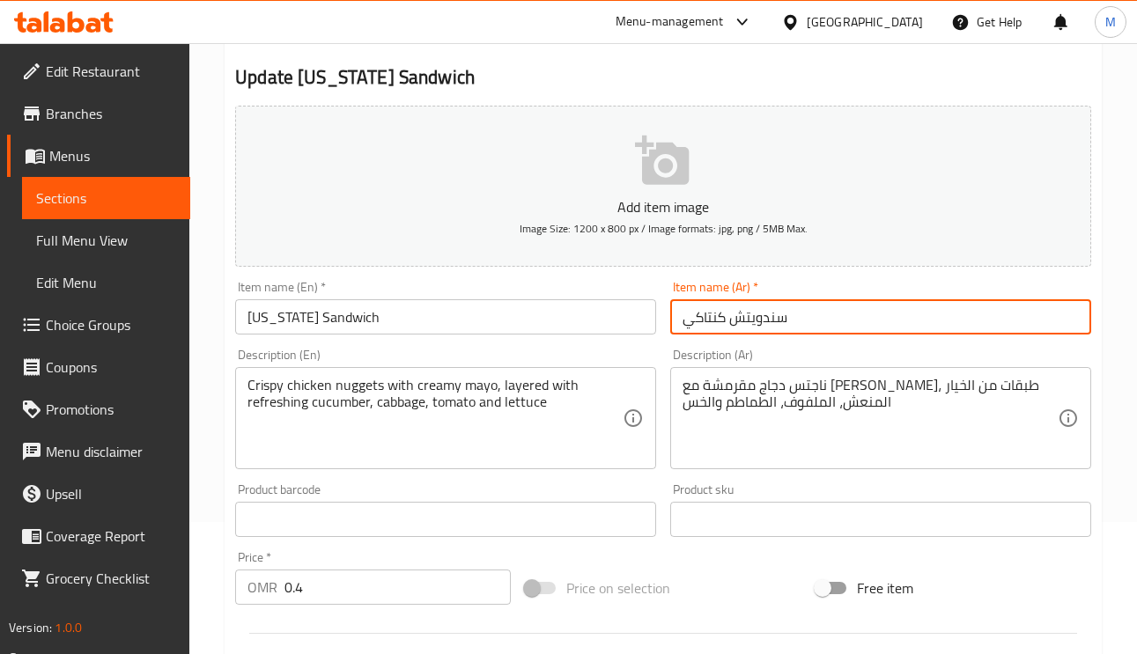
click at [865, 306] on input "سندويتش كنتاكي" at bounding box center [880, 316] width 421 height 35
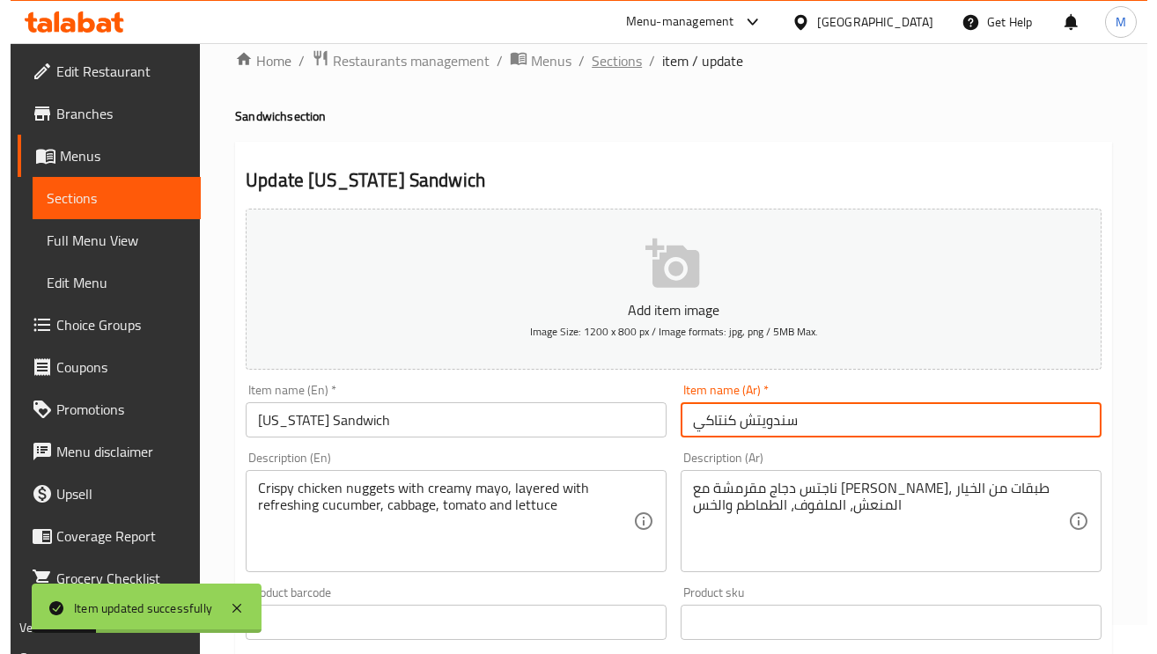
scroll to position [0, 0]
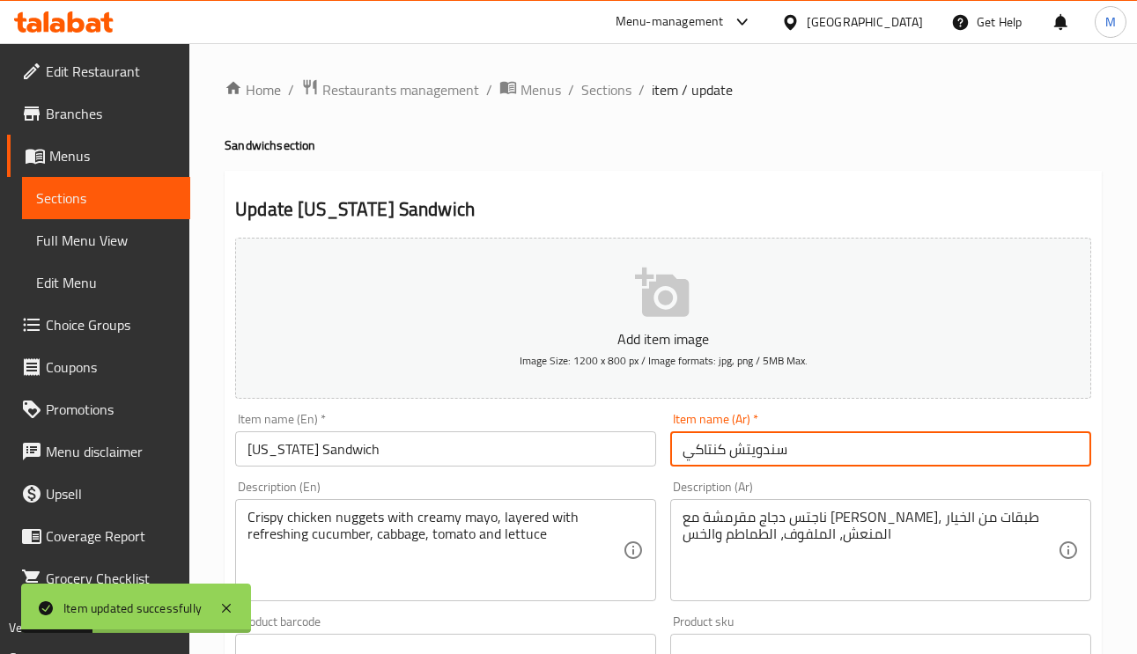
drag, startPoint x: 613, startPoint y: 81, endPoint x: 651, endPoint y: 34, distance: 60.1
click at [613, 81] on span "Sections" at bounding box center [606, 89] width 50 height 21
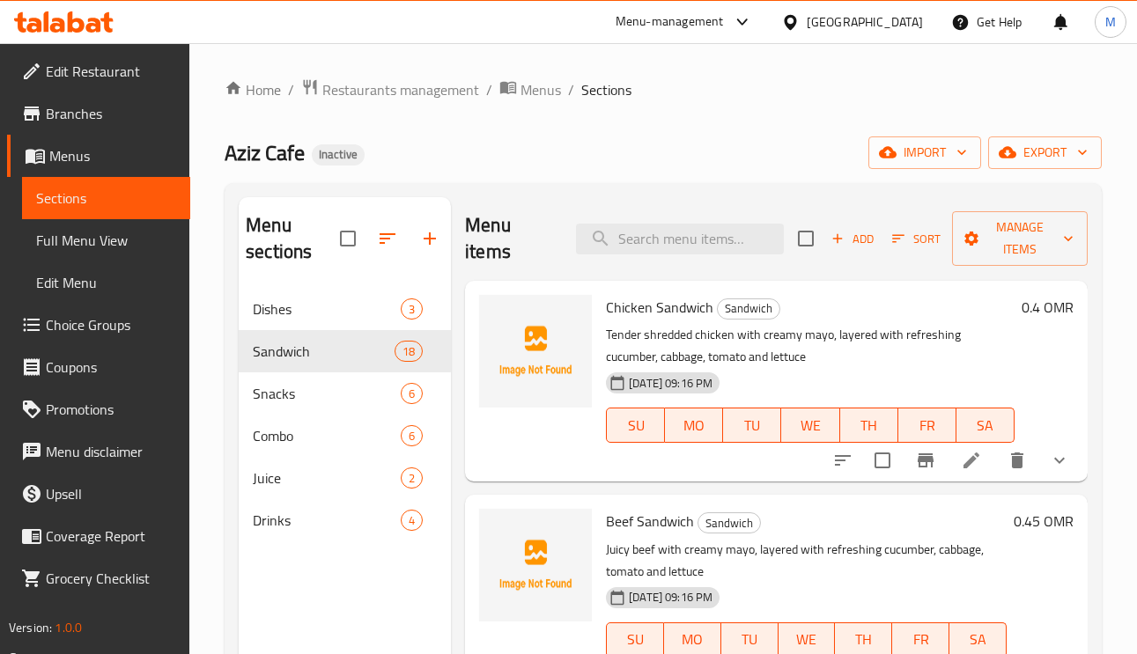
paste input "Mix Sandwich"
click at [691, 224] on div "Menu items Mix Sandwich Add Sort Manage items" at bounding box center [776, 239] width 622 height 84
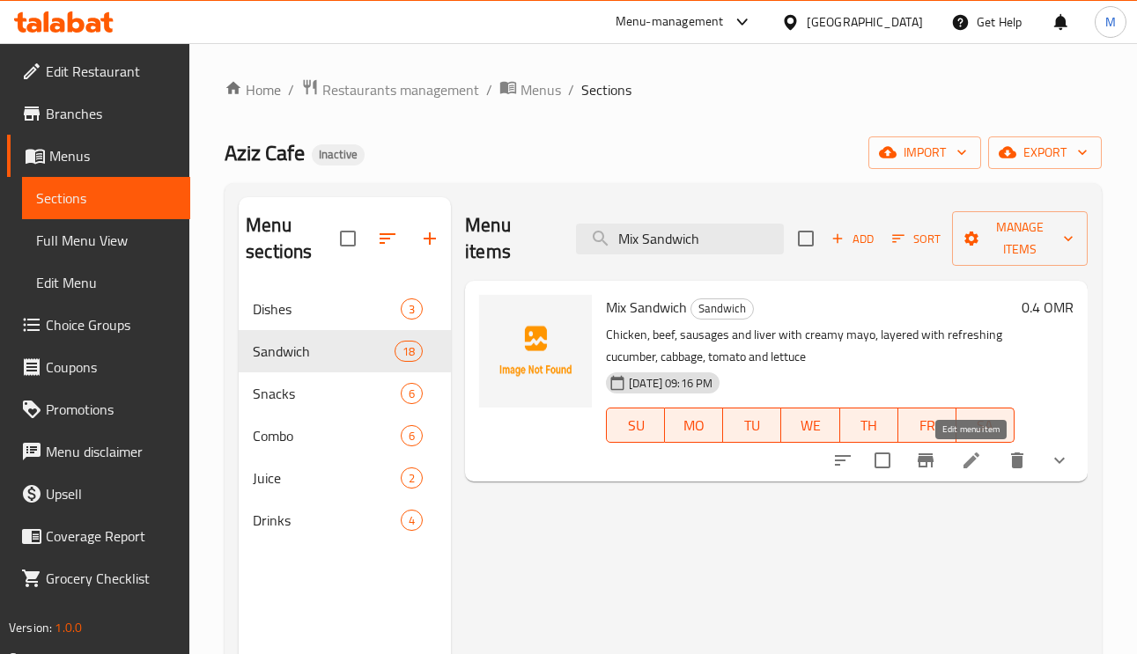
type input "Mix Sandwich"
click at [979, 455] on icon at bounding box center [971, 460] width 21 height 21
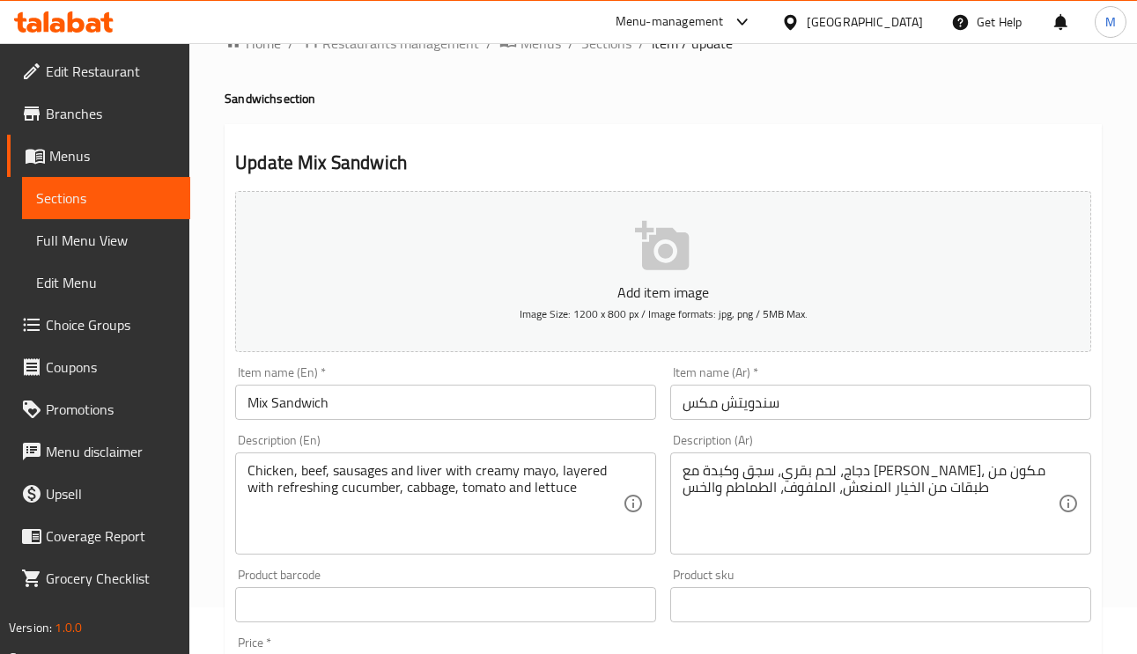
scroll to position [132, 0]
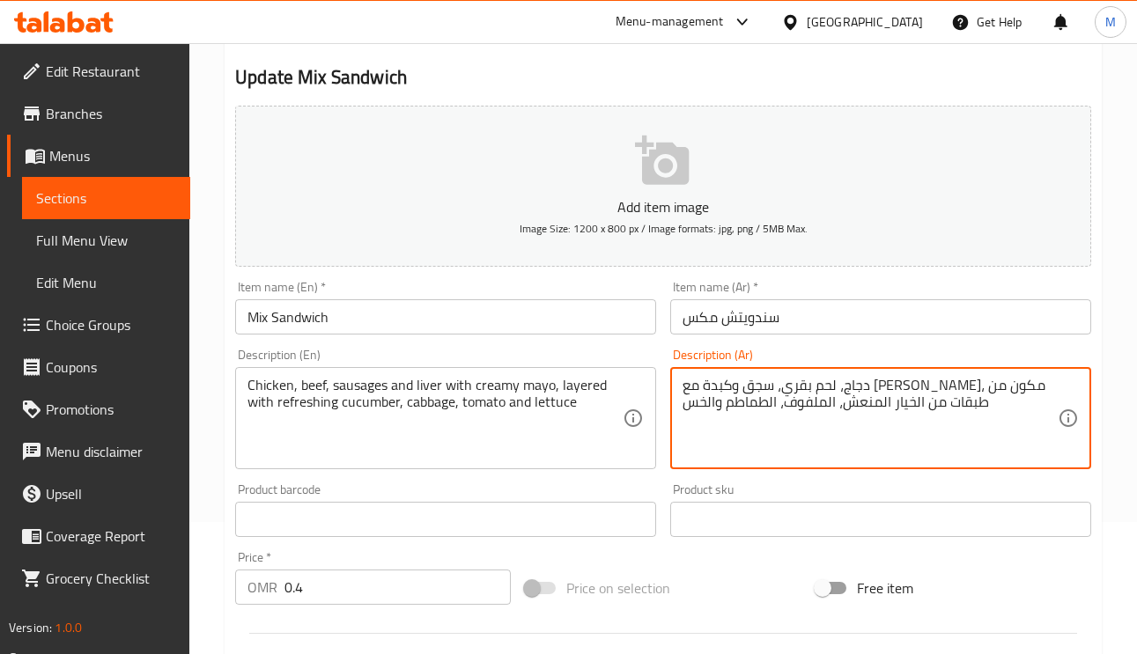
click at [761, 379] on textarea "دجاج، لحم بقري، سجق وكبدة مع مايو كريمي، مكون من طبقات من الخيار المنعش، الملفو…" at bounding box center [869, 419] width 375 height 84
click at [754, 387] on textarea "دجاج، لحم بقري، سجق وكبدة مع مايو كريمي، من طبقات من الخيار المنعش، الملفوف، ال…" at bounding box center [869, 419] width 375 height 84
click at [757, 387] on textarea "دجاج، لحم بقري، سجق وكبدة مع مايو كريمي، من طبقات من الخيار المنعش، الملفوف، ال…" at bounding box center [869, 419] width 375 height 84
click at [759, 389] on textarea "دجاج، لحم بقري، سجق وكبدة مع مايو كريمي، من طبقات من الخيار المنعش، الملفوف، ال…" at bounding box center [869, 419] width 375 height 84
click at [750, 385] on textarea "دجاج، لحم بقري، سجق وكبدة مع مايو كريمي، من طبقات من الخيار المنعش، الملفوف، ال…" at bounding box center [869, 419] width 375 height 84
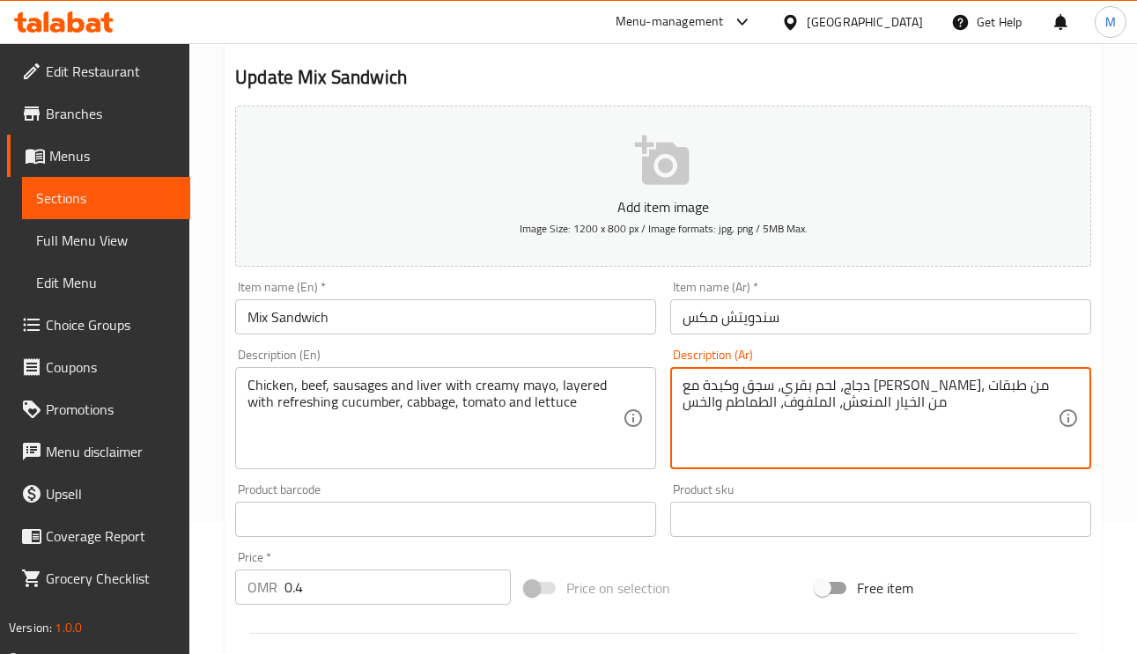
click at [750, 385] on textarea "دجاج، لحم بقري، سجق وكبدة مع مايو كريمي، من طبقات من الخيار المنعش، الملفوف، ال…" at bounding box center [869, 419] width 375 height 84
type textarea "دجاج، لحم بقري، سجق وكبدة مع مايو كريمي، طبقات من الخيار المنعش، الملفوف، الطما…"
click at [855, 324] on input "سندويتش مكس" at bounding box center [880, 316] width 421 height 35
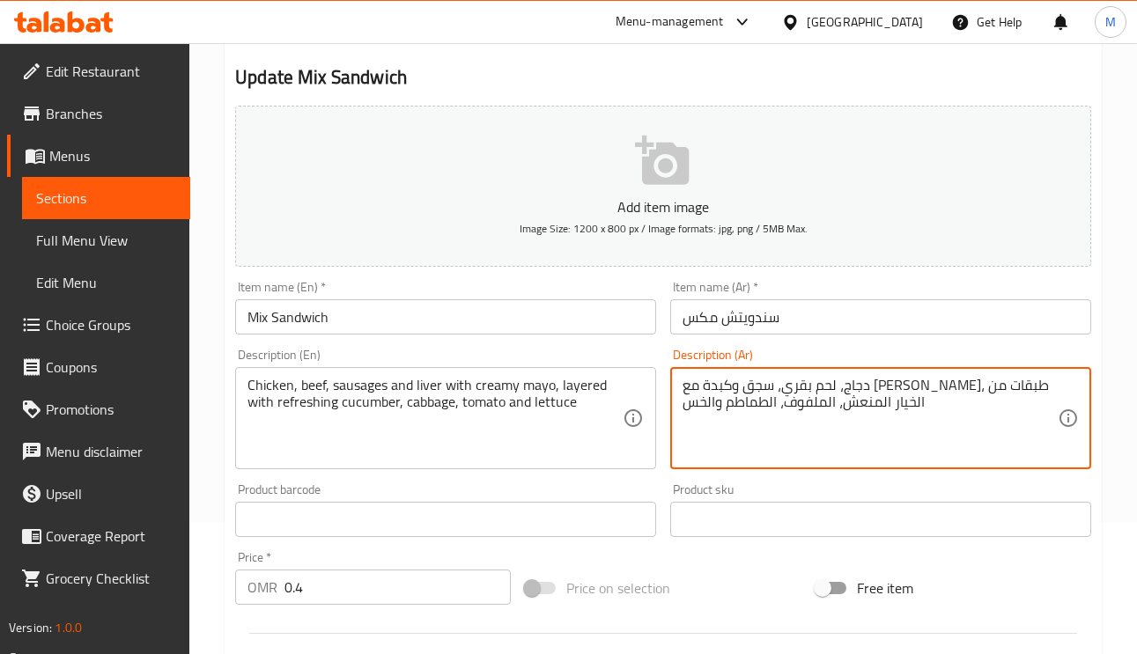
click at [838, 329] on input "سندويتش مكس" at bounding box center [880, 316] width 421 height 35
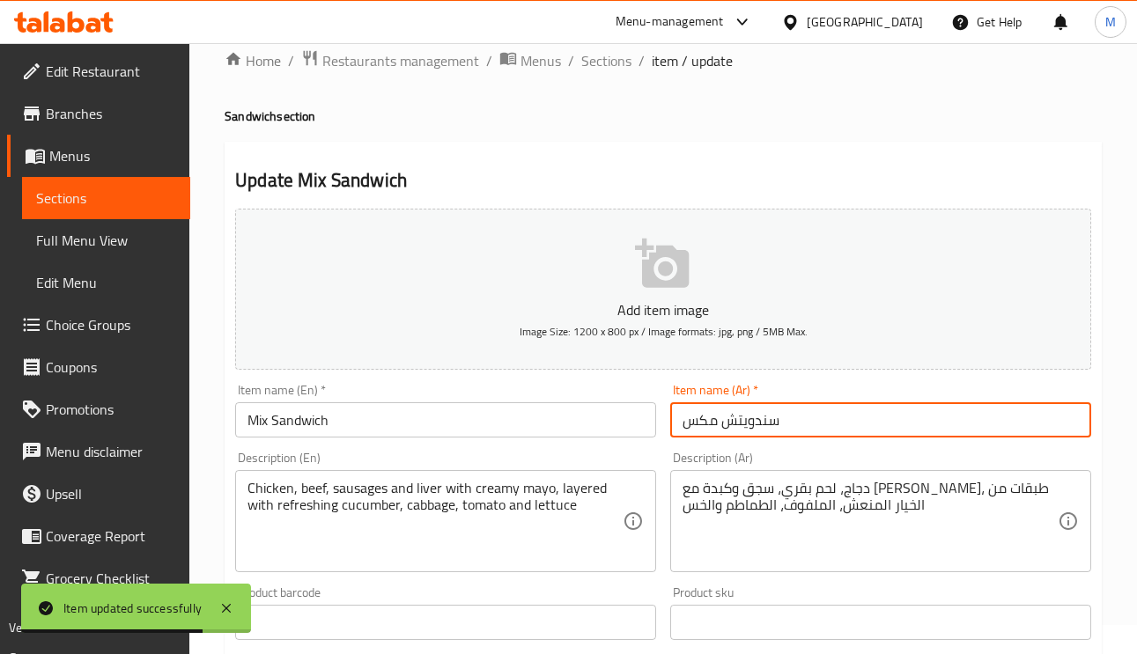
scroll to position [0, 0]
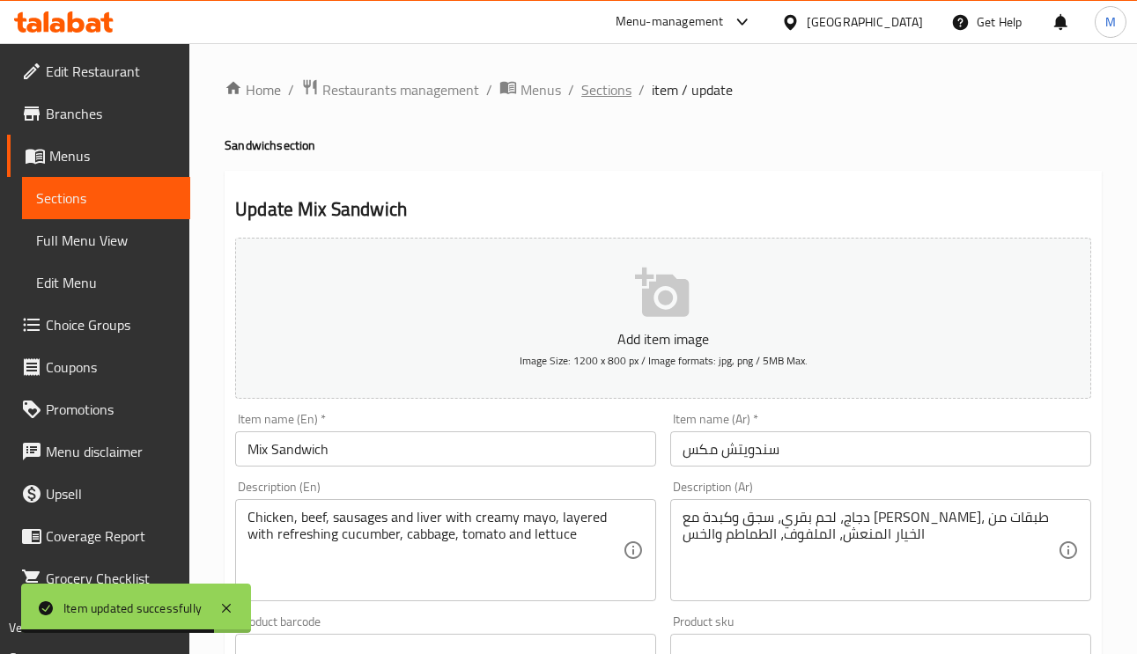
click at [606, 92] on span "Sections" at bounding box center [606, 89] width 50 height 21
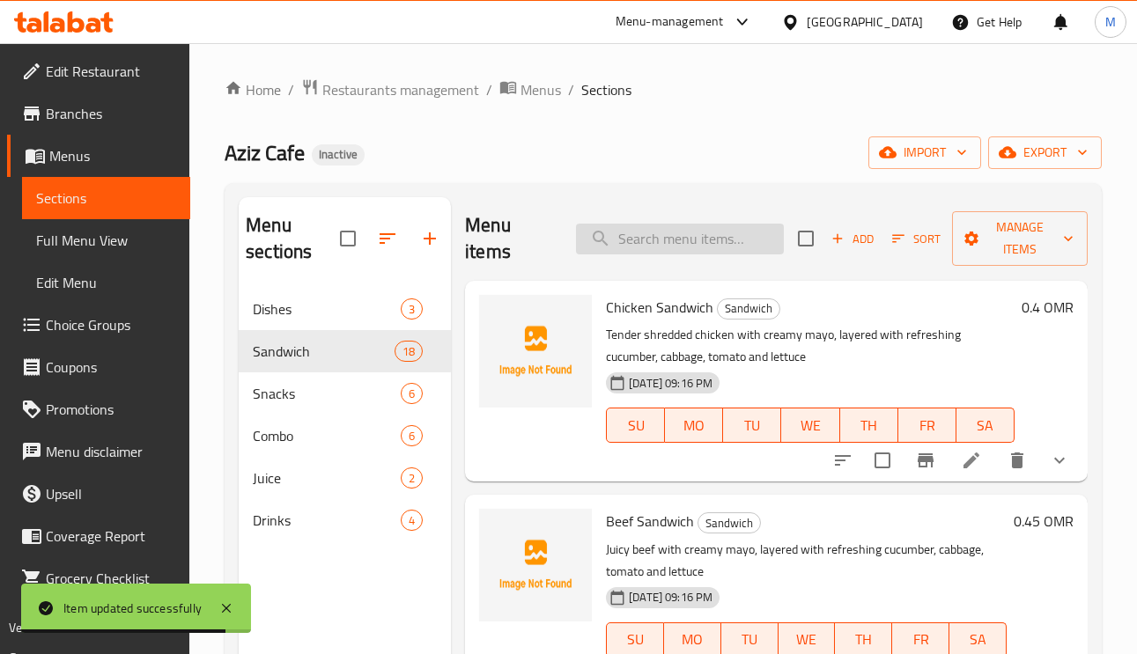
drag, startPoint x: 652, startPoint y: 220, endPoint x: 654, endPoint y: 236, distance: 15.9
click at [652, 221] on div "Menu items Add Sort Manage items" at bounding box center [776, 239] width 622 height 84
paste input "Sausage Sandwich"
click at [660, 247] on input "search" at bounding box center [680, 239] width 208 height 31
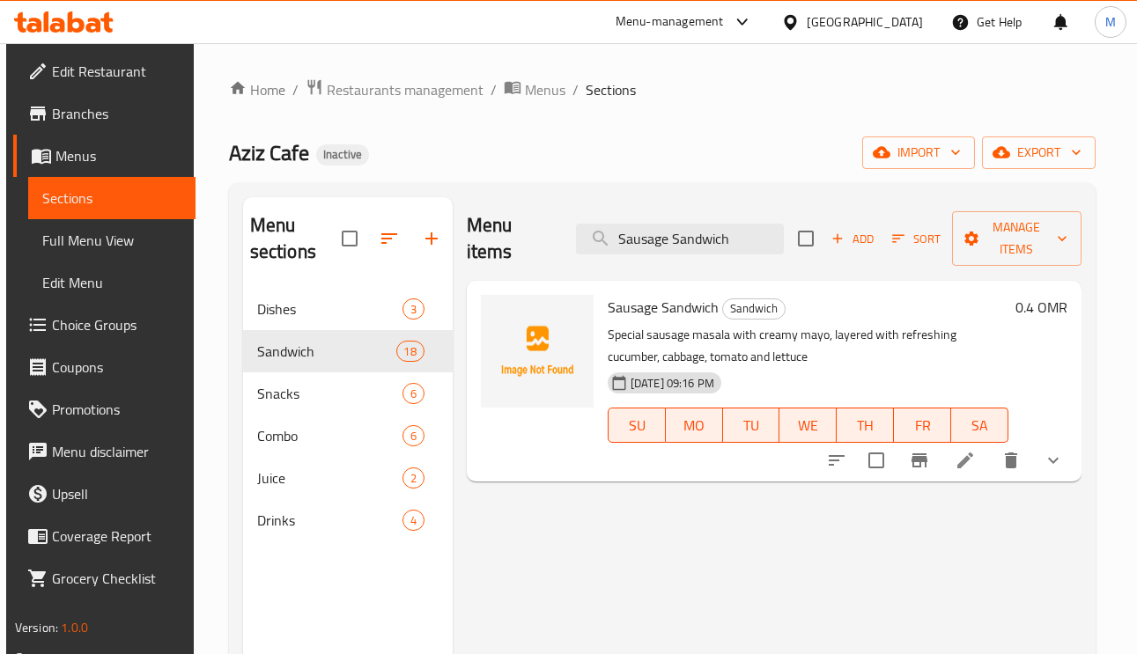
type input "Sausage Sandwich"
click at [971, 456] on icon at bounding box center [964, 460] width 21 height 21
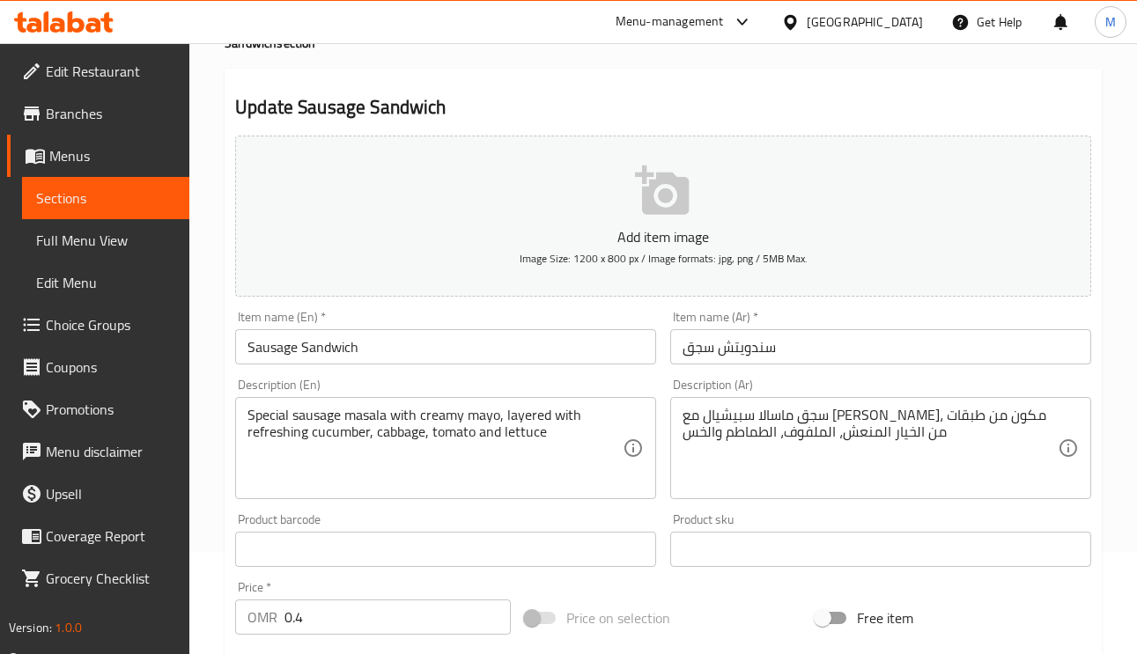
scroll to position [264, 0]
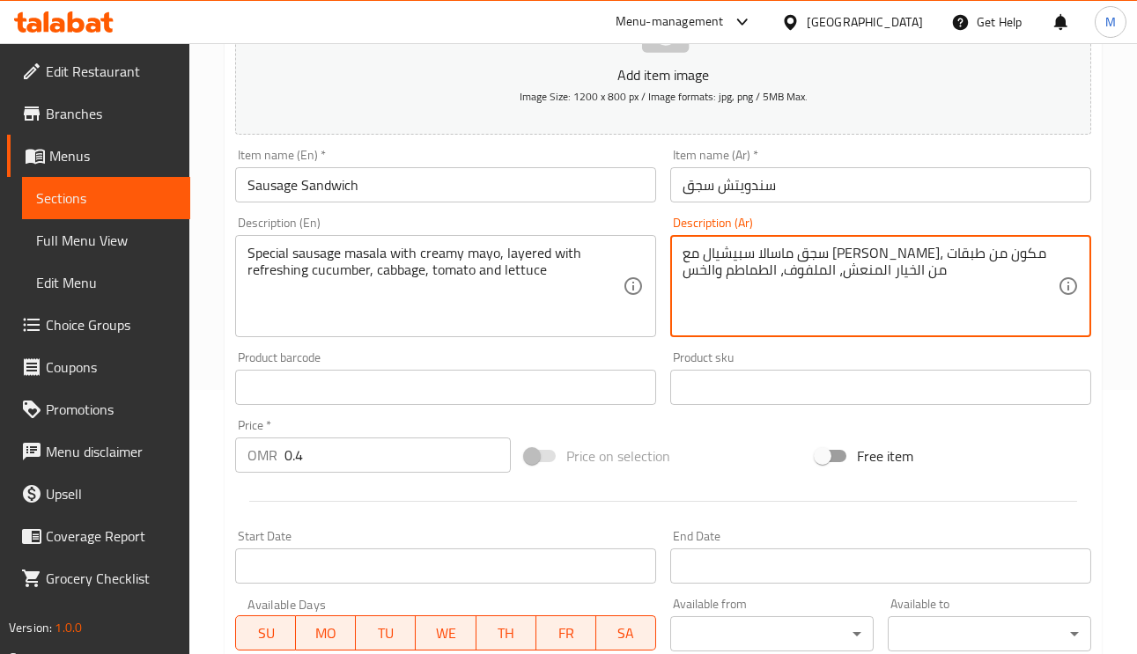
click at [777, 253] on textarea "سجق ماسالا سبيشيال مع مايو كريمي، مكون من طبقات من الخيار المنعش، الملفوف، الطم…" at bounding box center [869, 287] width 375 height 84
click at [777, 252] on textarea "سجق ماسالا سبيشيال مع مايو كريمي، مكون من طبقات من الخيار المنعش، الملفوف، الطم…" at bounding box center [869, 287] width 375 height 84
click at [786, 253] on textarea "سجق ماسالا سبيشيال مع مايو كريمي، من طبقات من الخيار المنعش، الملفوف، الطماطم و…" at bounding box center [869, 287] width 375 height 84
type textarea "سجق ماسالا سبيشيال مع مايو كريمي، طبقات من الخيار المنعش، الملفوف، الطماطم والخس"
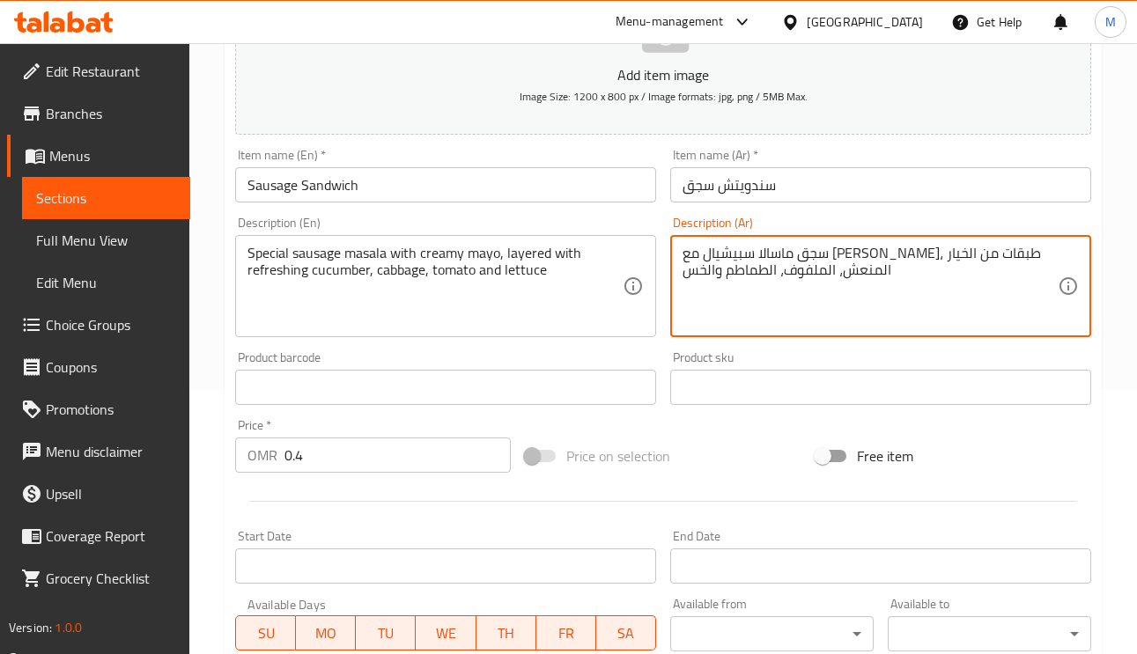
click at [809, 192] on input "سندويتش سجق" at bounding box center [880, 184] width 421 height 35
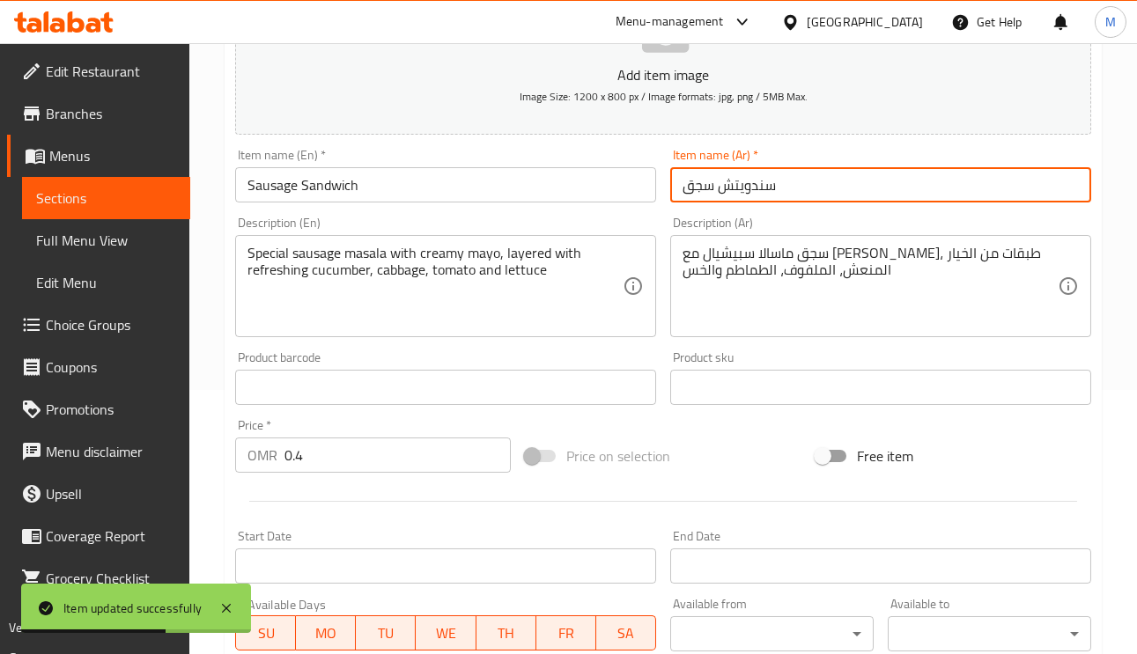
scroll to position [0, 0]
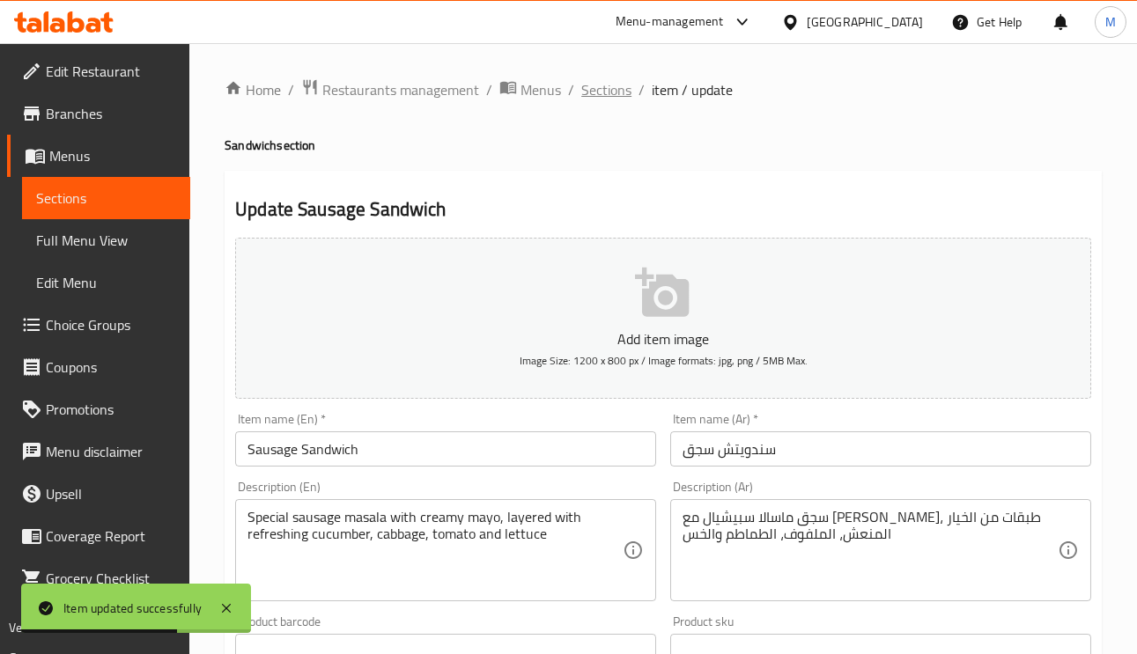
click at [593, 80] on span "Sections" at bounding box center [606, 89] width 50 height 21
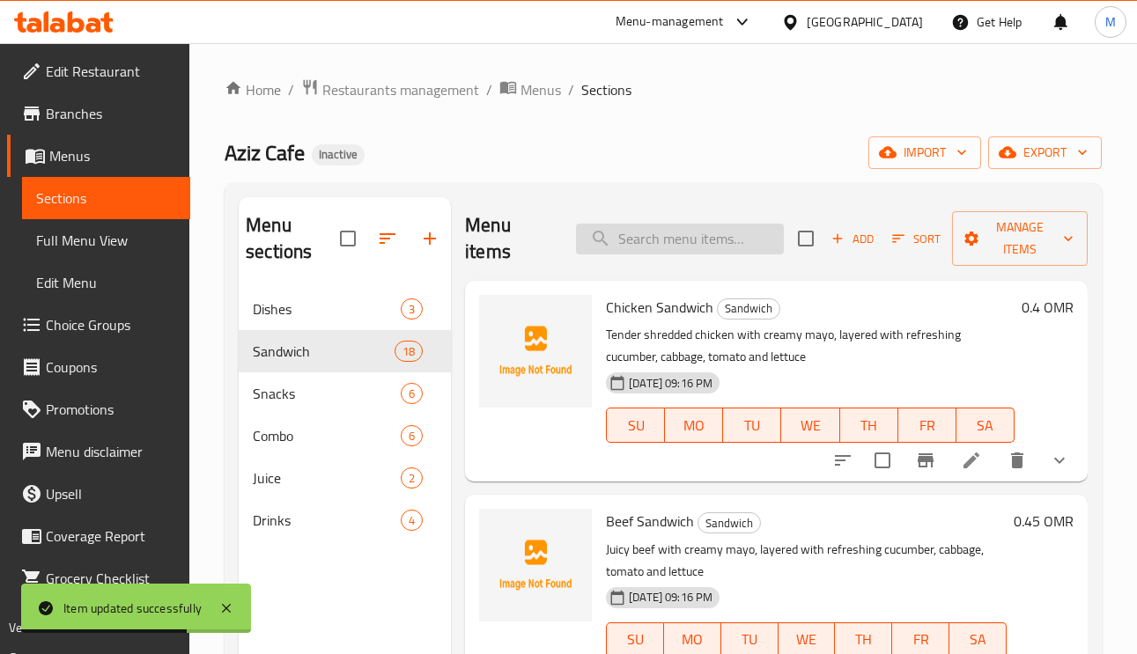
click at [702, 248] on input "search" at bounding box center [680, 239] width 208 height 31
paste input "Falafel Sandwich"
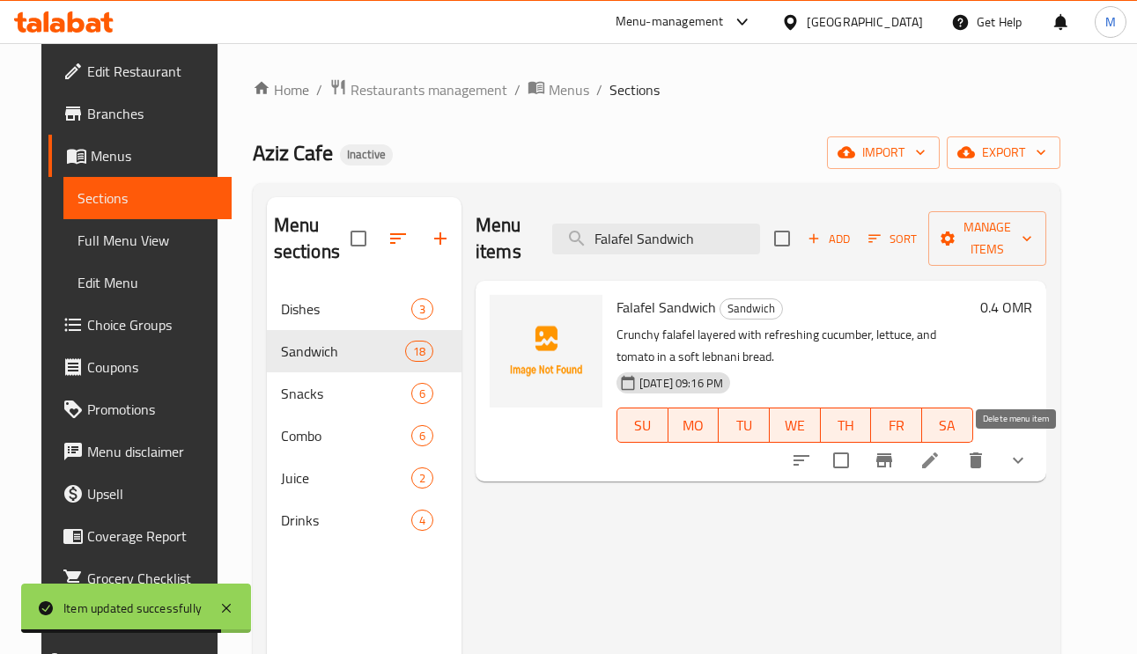
type input "Falafel Sandwich"
click at [938, 459] on icon at bounding box center [930, 461] width 16 height 16
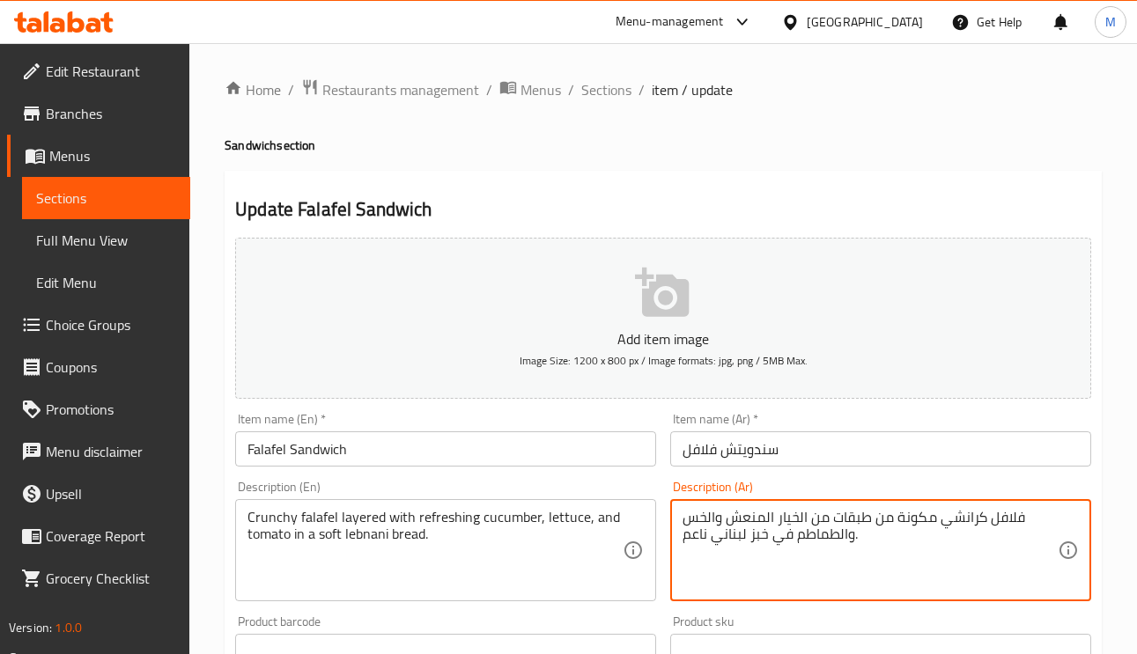
click at [898, 512] on textarea "فلافل كرانشي مكونة من طبقات من الخيار المنعش والخس والطماطم في خبز لبناني ناعم." at bounding box center [869, 551] width 375 height 84
click at [918, 527] on textarea "فلافل كرانشي مكونة من طبقات من الخيار المنعش والخس والطماطم في خبز لبناني ناعم." at bounding box center [869, 551] width 375 height 84
click at [943, 516] on textarea "فلافل كرانشي من طبقات من الخيار المنعش والخس والطماطم في خبز لبناني ناعم." at bounding box center [869, 551] width 375 height 84
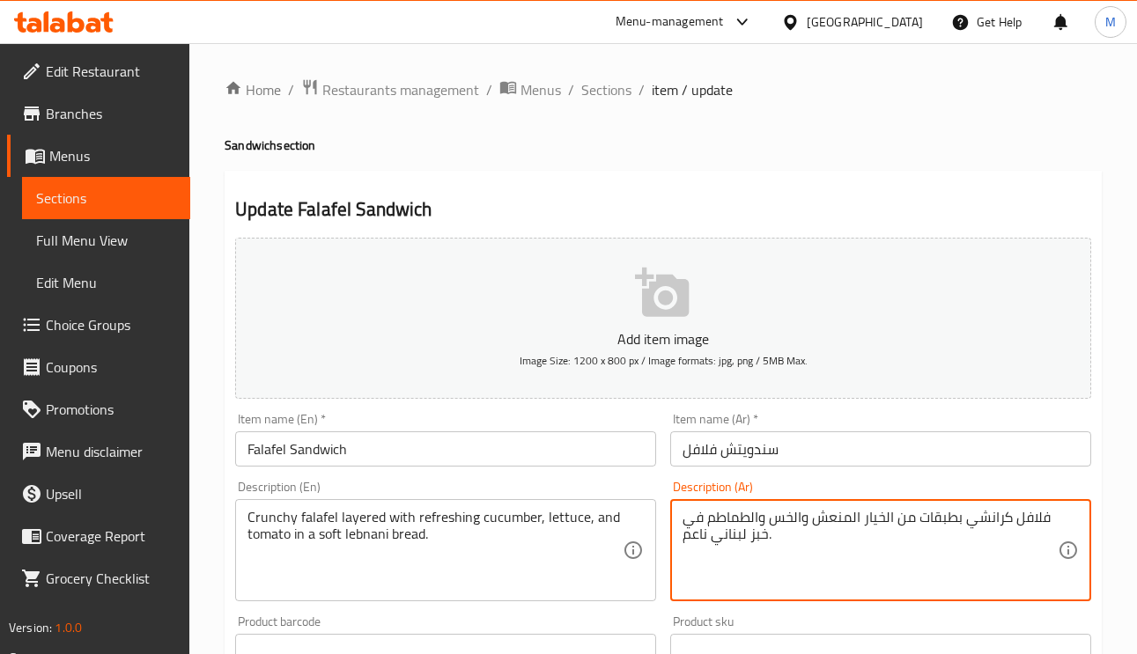
type textarea "فلافل كرانشي بطبقات من الخيار المنعش والخس والطماطم في خبز لبناني ناعم."
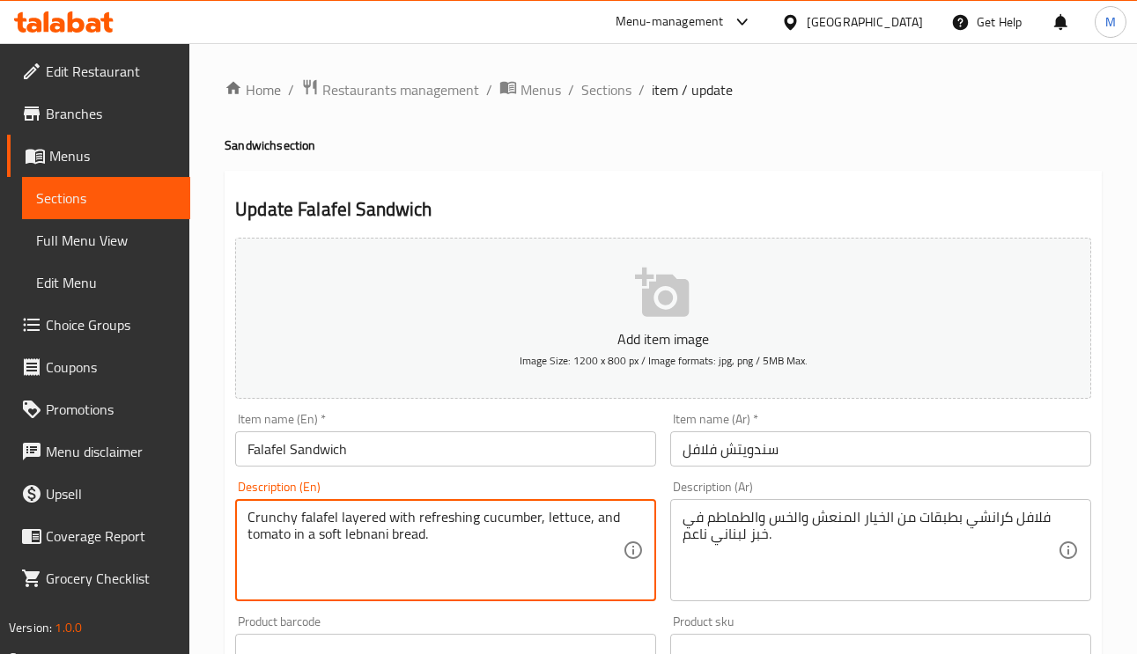
click at [328, 517] on textarea "Crunchy falafel layered with refreshing cucumber, lettuce, and tomato in a soft…" at bounding box center [434, 551] width 375 height 84
click at [306, 517] on textarea "Crunchy falafel layered with refreshing cucumber, lettuce, and tomato in a soft…" at bounding box center [434, 551] width 375 height 84
click at [279, 517] on textarea "Crunchy falafel layered with refreshing cucumber, lettuce, and tomato in a soft…" at bounding box center [434, 551] width 375 height 84
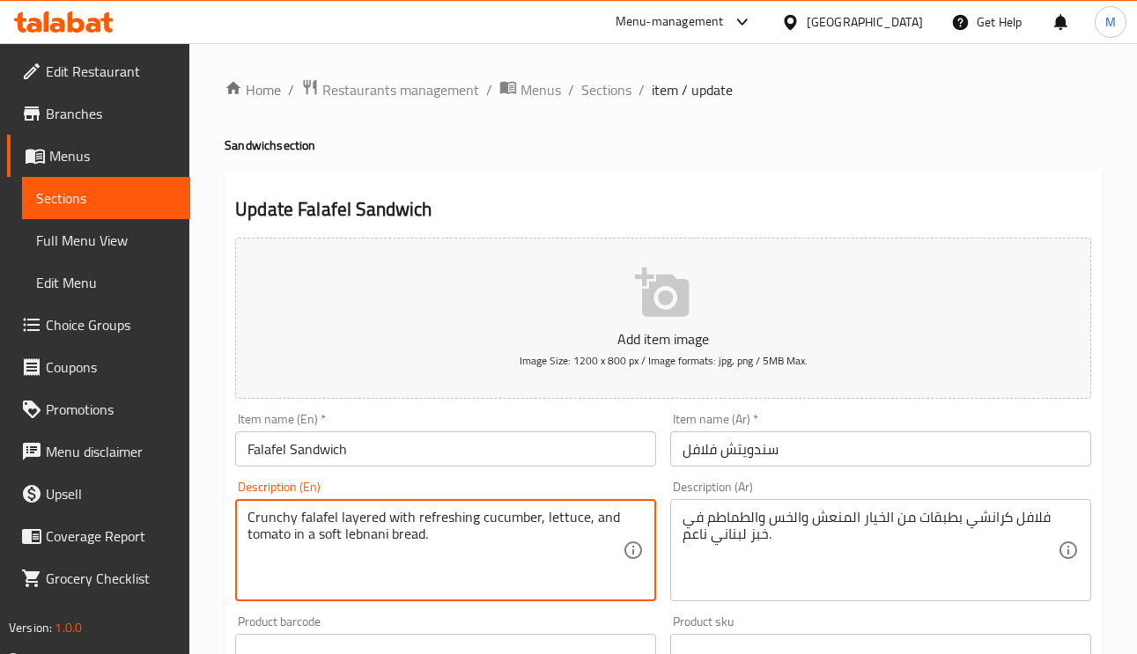
click at [315, 515] on textarea "Crunchy falafel layered with refreshing cucumber, lettuce, and tomato in a soft…" at bounding box center [434, 551] width 375 height 84
click at [284, 523] on textarea "Crunchy falafel layered with refreshing cucumber, lettuce, and tomato in a soft…" at bounding box center [434, 551] width 375 height 84
drag, startPoint x: 284, startPoint y: 523, endPoint x: 254, endPoint y: 549, distance: 39.9
click at [254, 549] on textarea "Crunchy falafel layered with refreshing cucumber, lettuce, and tomato in a soft…" at bounding box center [434, 551] width 375 height 84
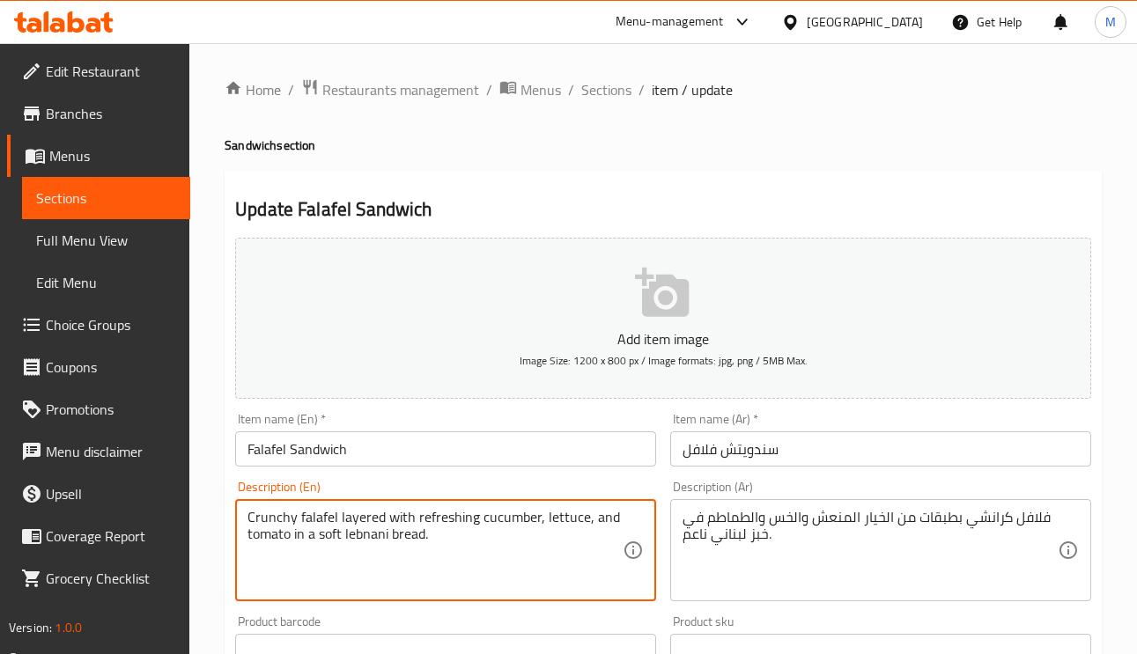
click at [365, 513] on textarea "Crunchy falafel layered with refreshing cucumber, lettuce, and tomato in a soft…" at bounding box center [434, 551] width 375 height 84
click at [402, 519] on textarea "Crunchy falafel layered with refreshing cucumber, lettuce, and tomato in a soft…" at bounding box center [434, 551] width 375 height 84
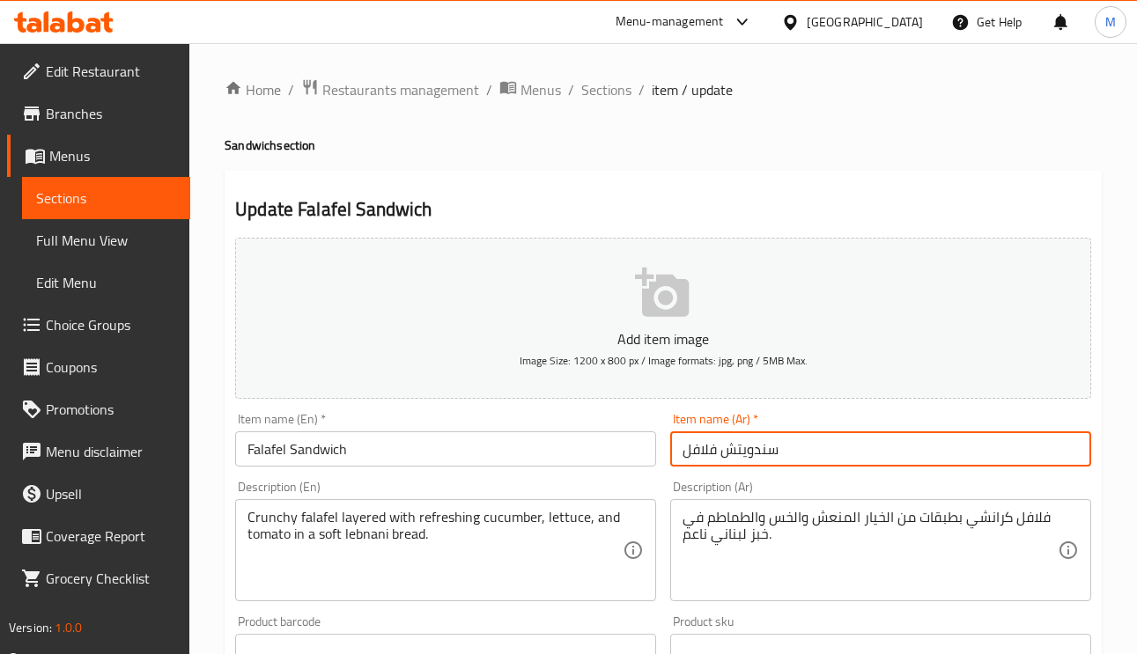
click at [851, 459] on input "سندويتش فلافل" at bounding box center [880, 448] width 421 height 35
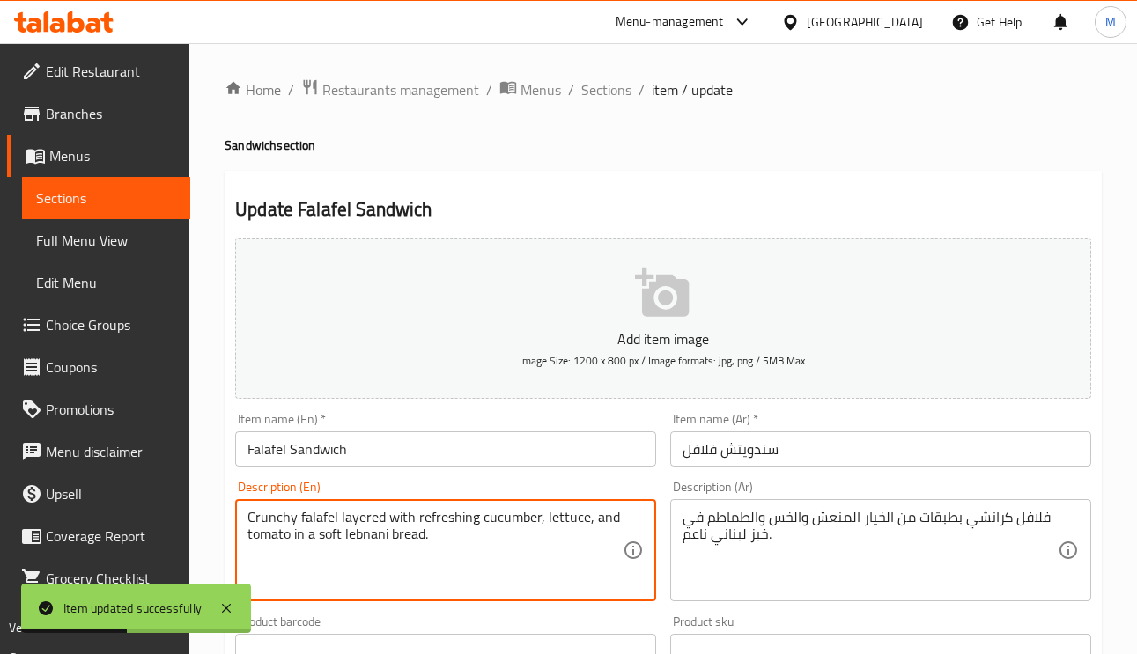
drag, startPoint x: 366, startPoint y: 540, endPoint x: 870, endPoint y: 537, distance: 503.6
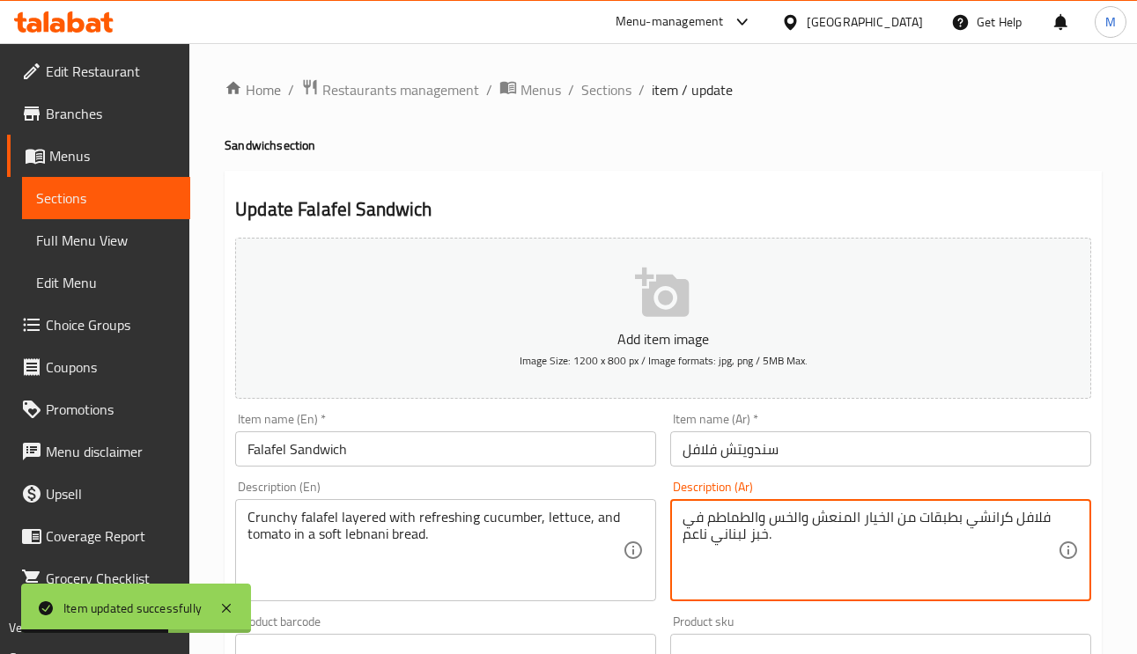
drag, startPoint x: 766, startPoint y: 534, endPoint x: 717, endPoint y: 534, distance: 49.3
click at [717, 534] on textarea "فلافل كرانشي بطبقات من الخيار المنعش والخس والطماطم في خبز لبناني ناعم." at bounding box center [869, 551] width 375 height 84
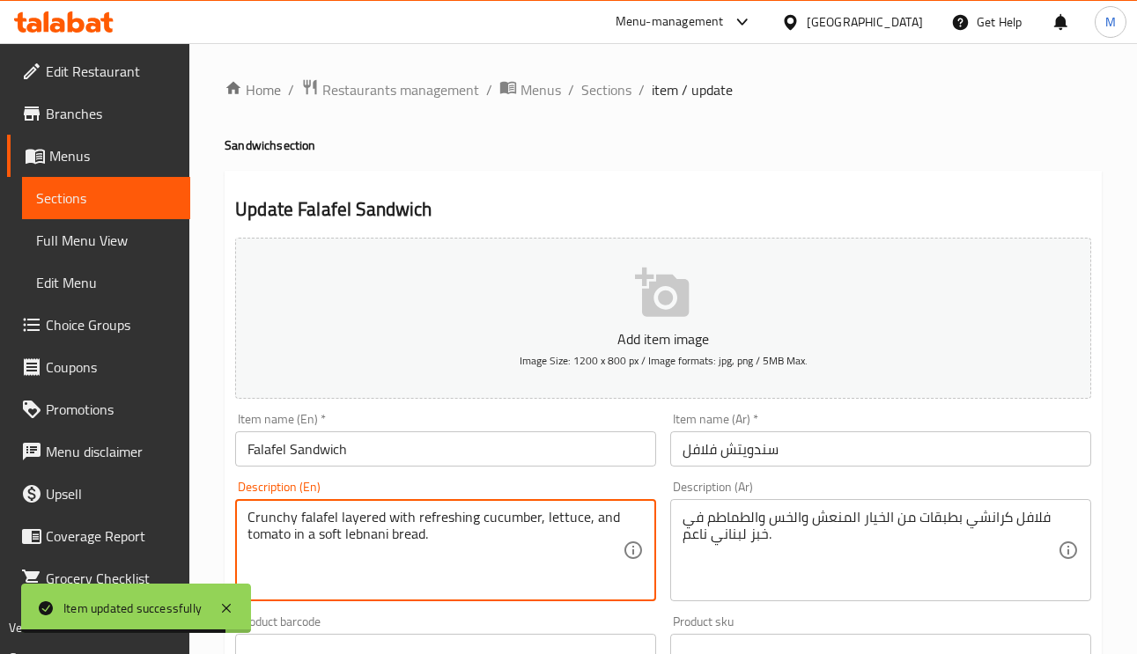
click at [377, 539] on textarea "Crunchy falafel layered with refreshing cucumber, lettuce, and tomato in a soft…" at bounding box center [434, 551] width 375 height 84
paste textarea "Lebanese"
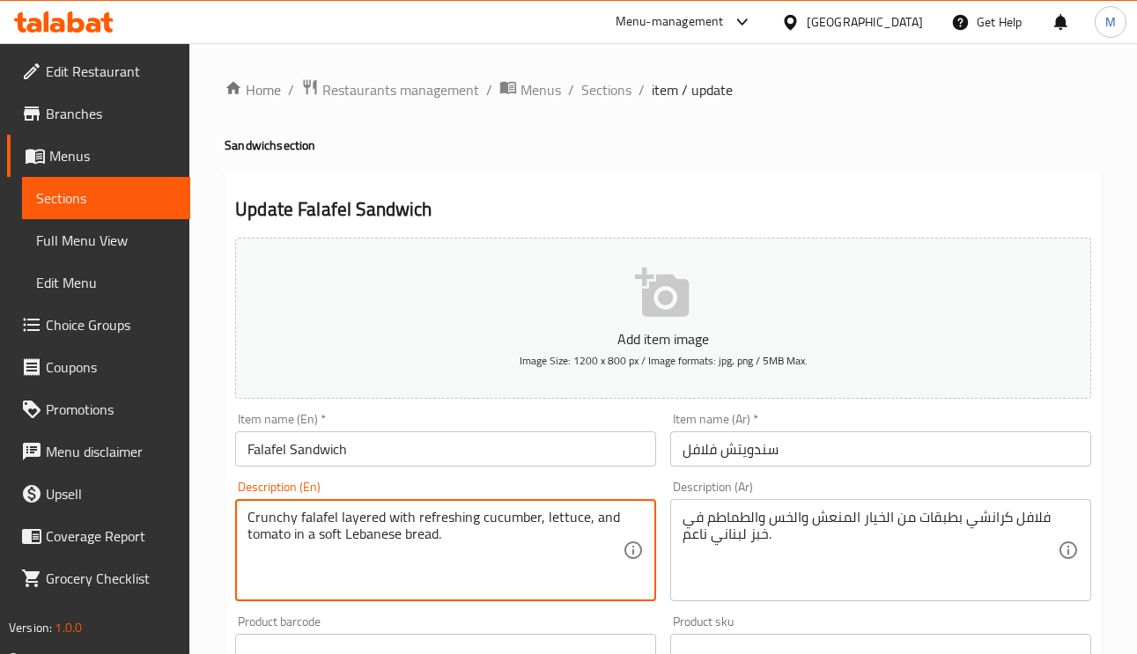
type textarea "Crunchy falafel layered with refreshing cucumber, lettuce, and tomato in a soft…"
click at [789, 445] on input "سندويتش فلافل" at bounding box center [880, 448] width 421 height 35
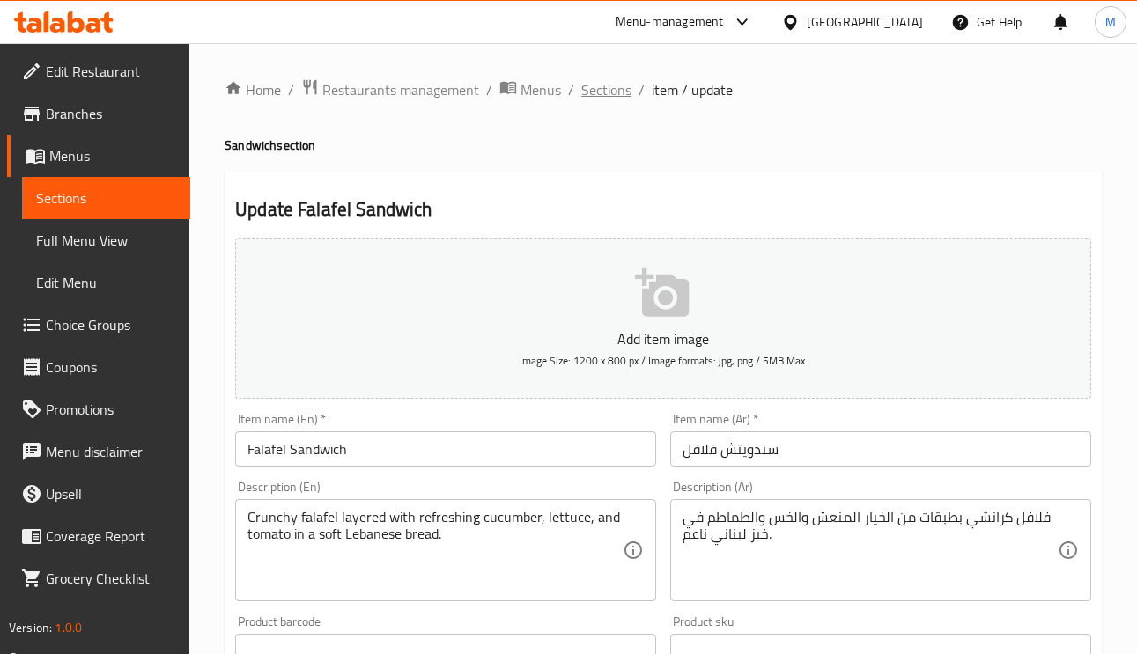
click at [591, 80] on span "Sections" at bounding box center [606, 89] width 50 height 21
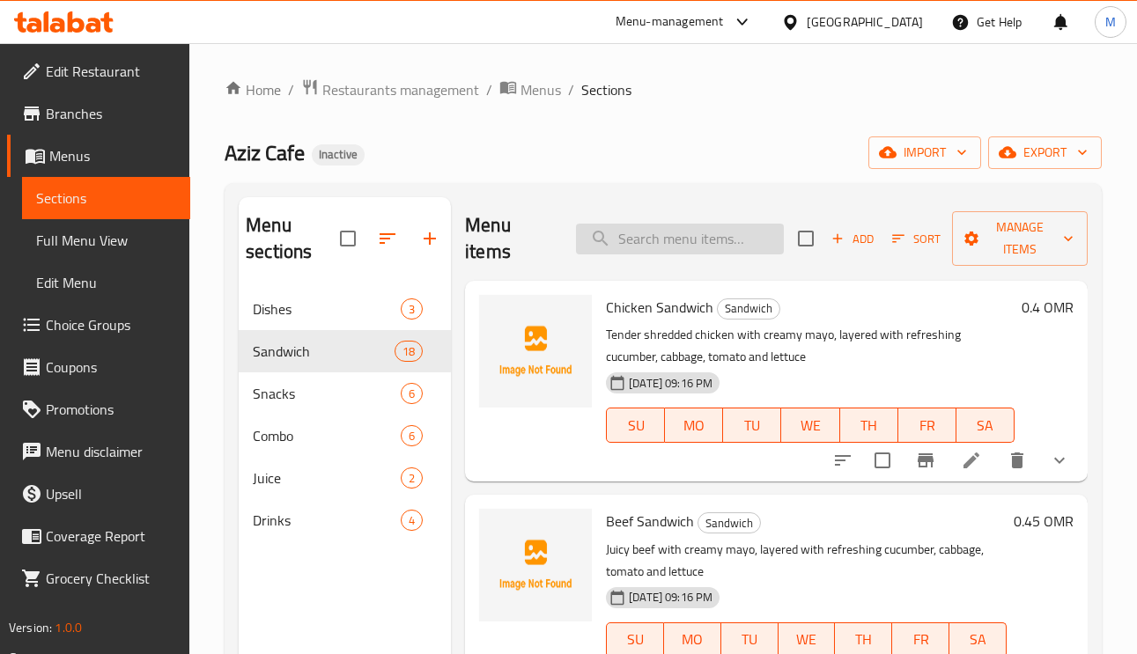
click at [653, 232] on input "search" at bounding box center [680, 239] width 208 height 31
paste input "Almizen Sandwich"
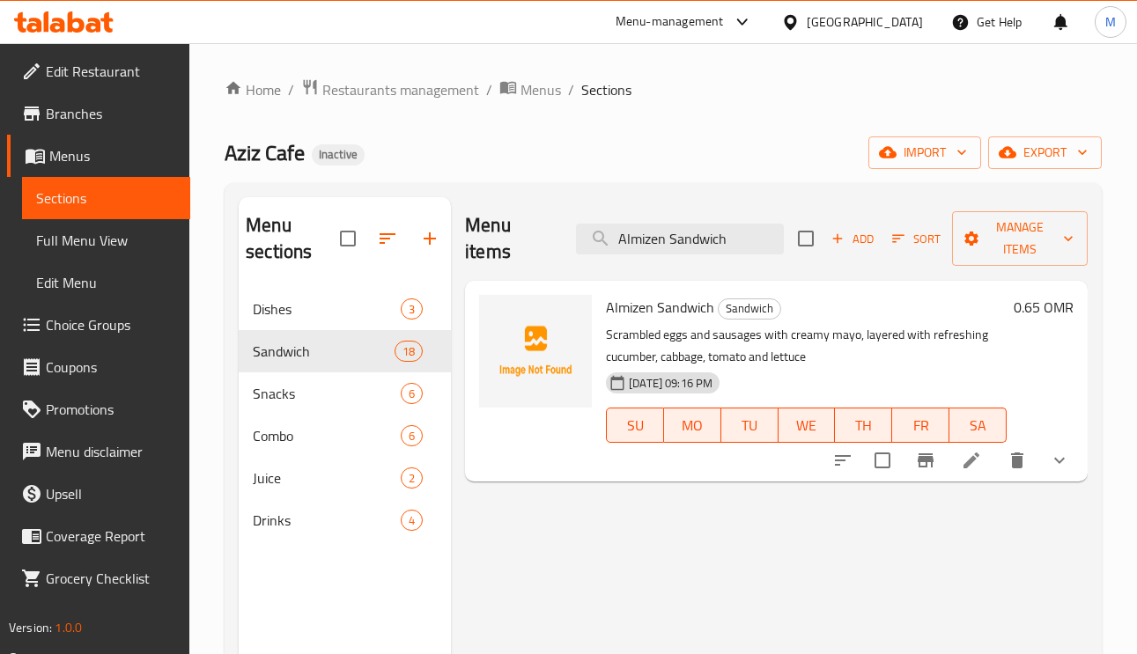
type input "Almizen Sandwich"
click at [959, 472] on li at bounding box center [970, 461] width 49 height 32
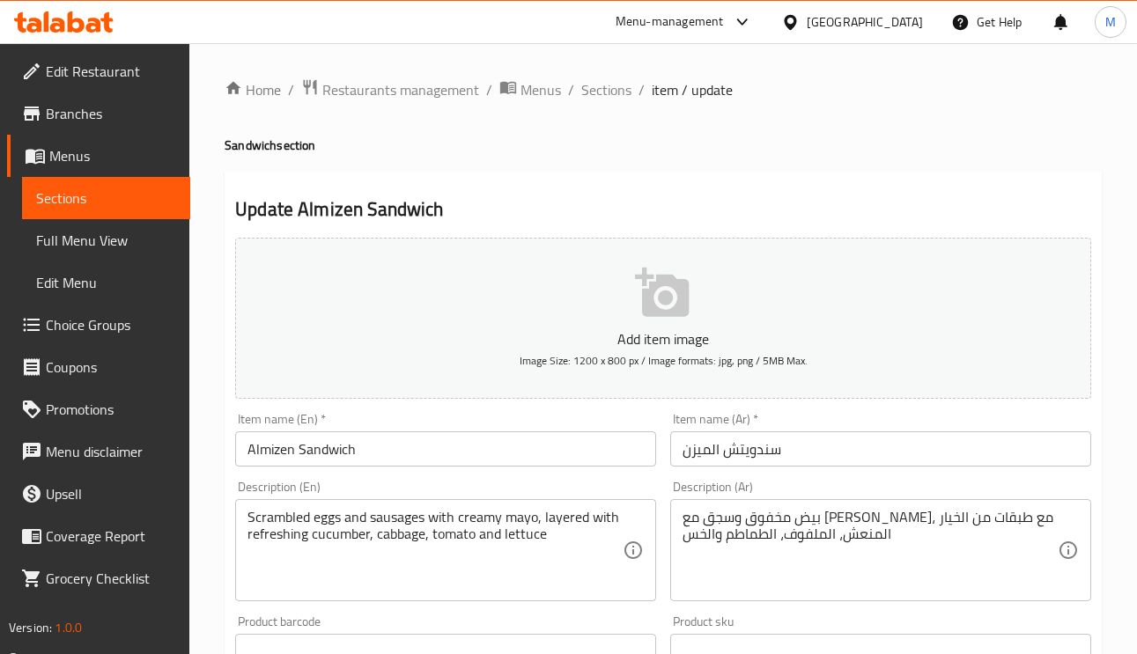
click at [755, 460] on input "سندويتش الميزن" at bounding box center [880, 448] width 421 height 35
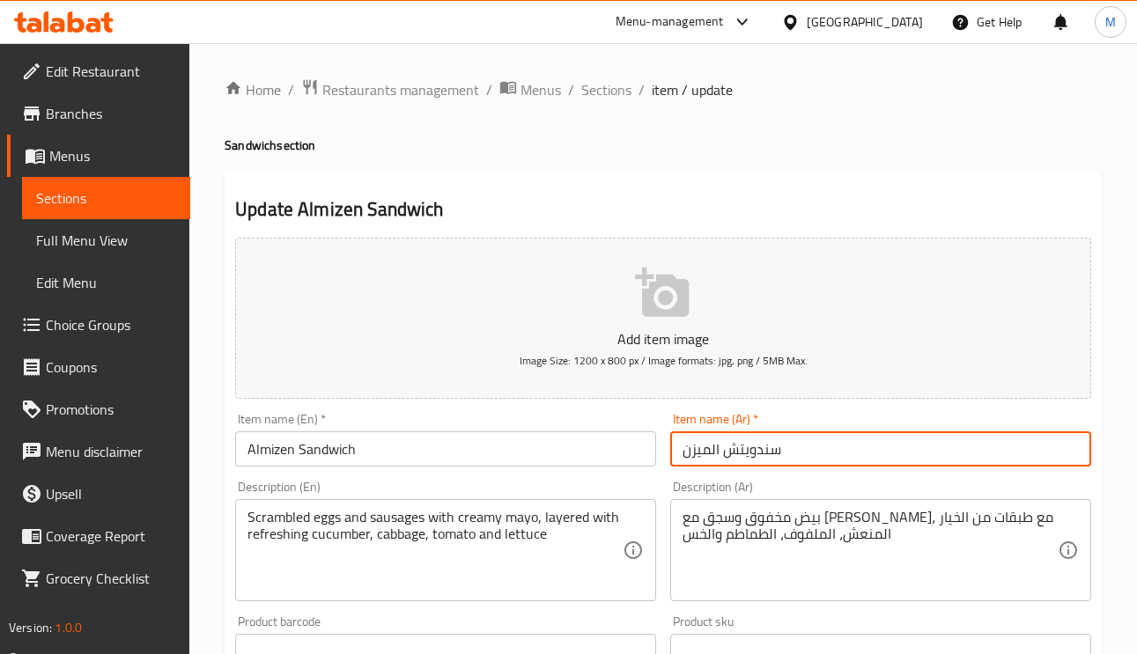
click at [755, 460] on input "سندويتش الميزن" at bounding box center [880, 448] width 421 height 35
paste input "اندويتش الميزي"
type input "ساندويتش الميزين"
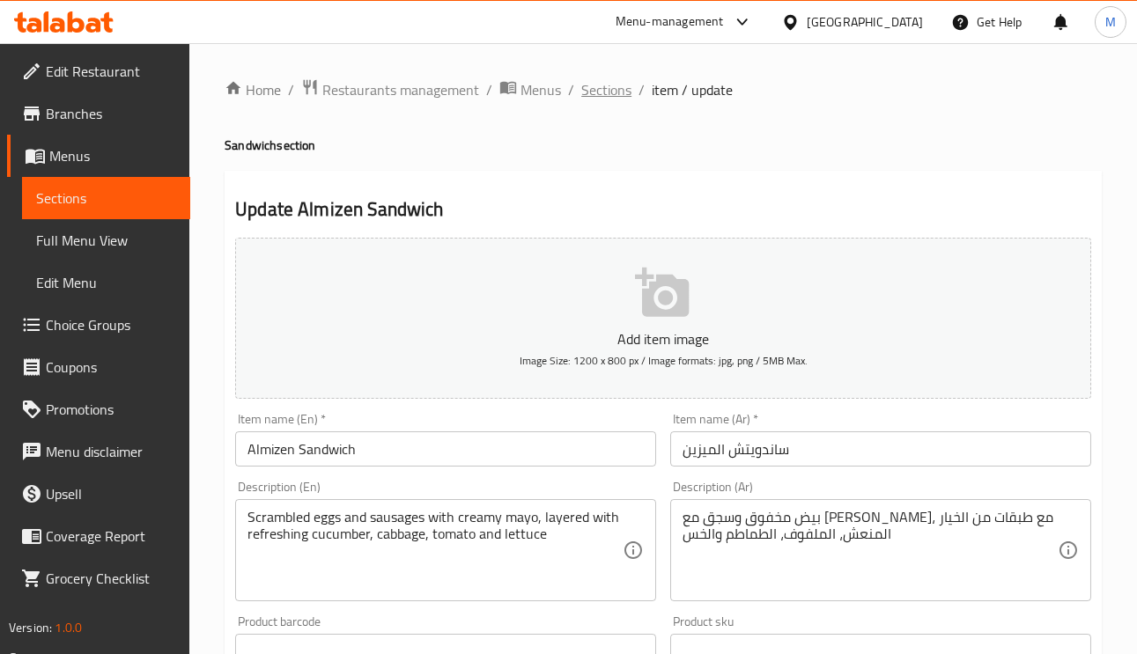
click at [602, 89] on span "Sections" at bounding box center [606, 89] width 50 height 21
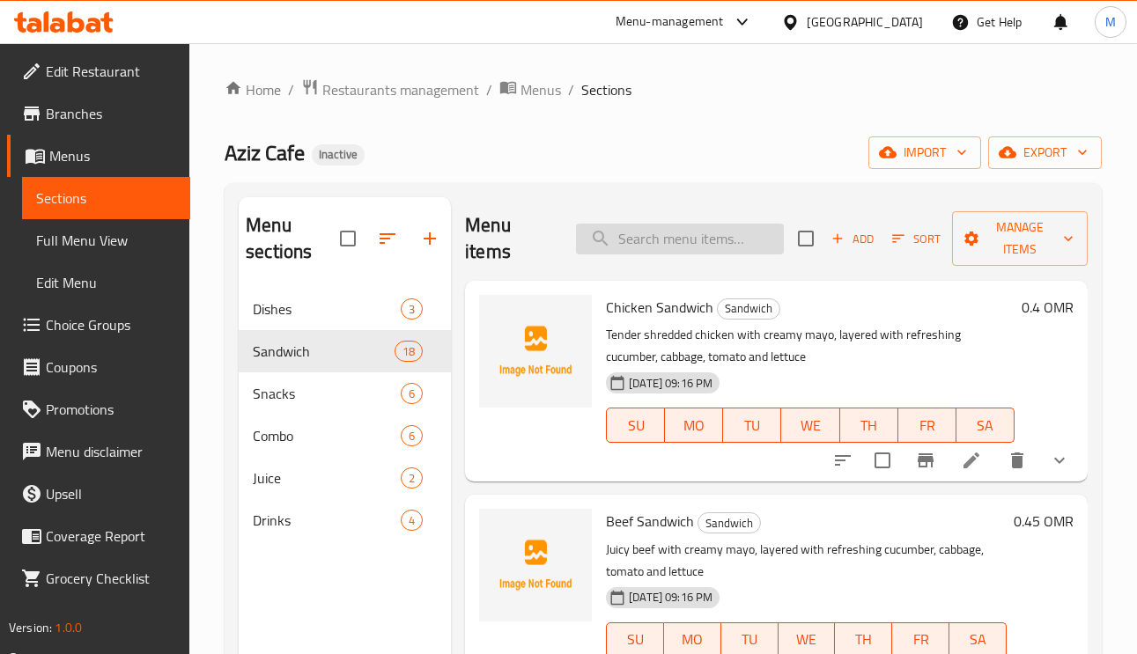
click at [654, 239] on input "search" at bounding box center [680, 239] width 208 height 31
paste input "Alzain Sandwich"
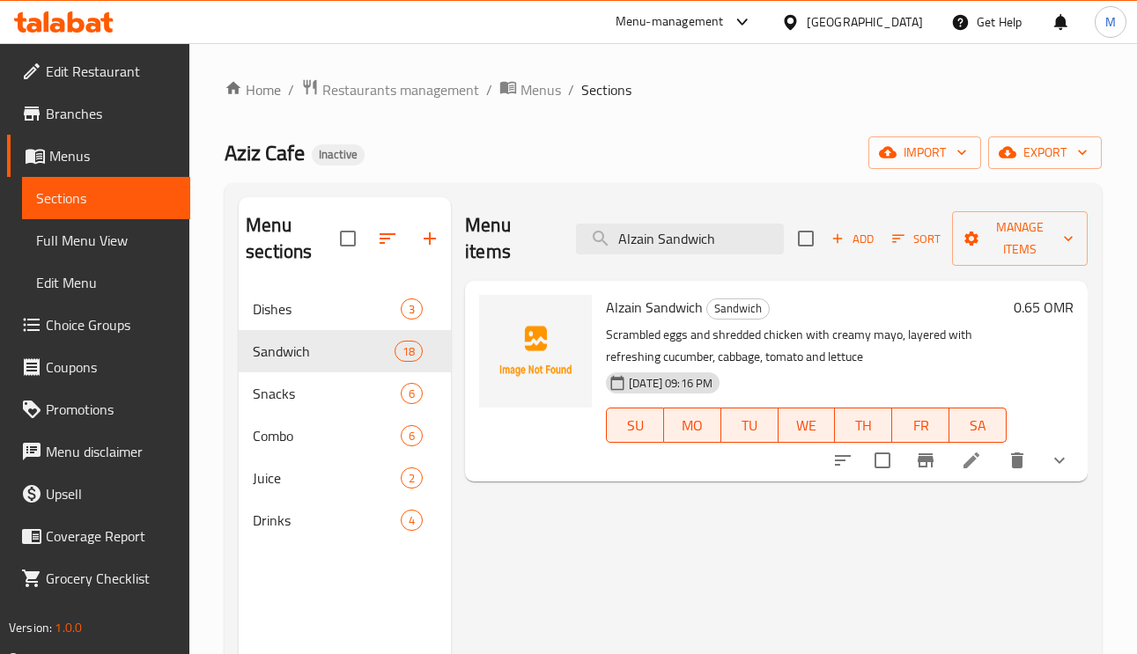
type input "Alzain Sandwich"
click at [962, 468] on icon at bounding box center [971, 460] width 21 height 21
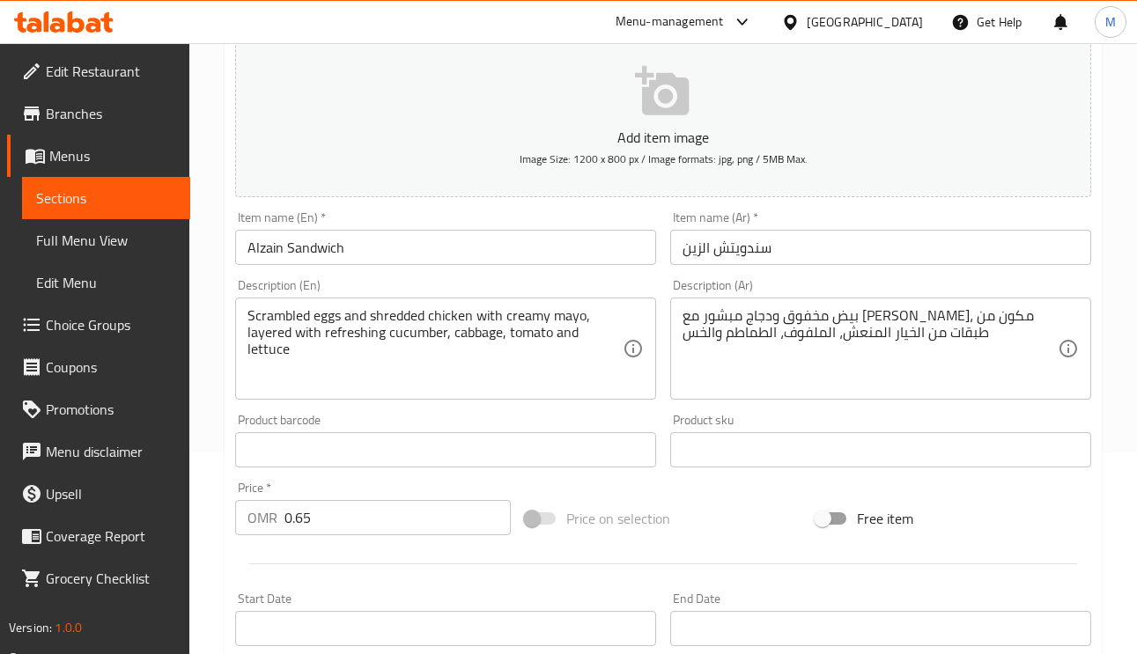
scroll to position [264, 0]
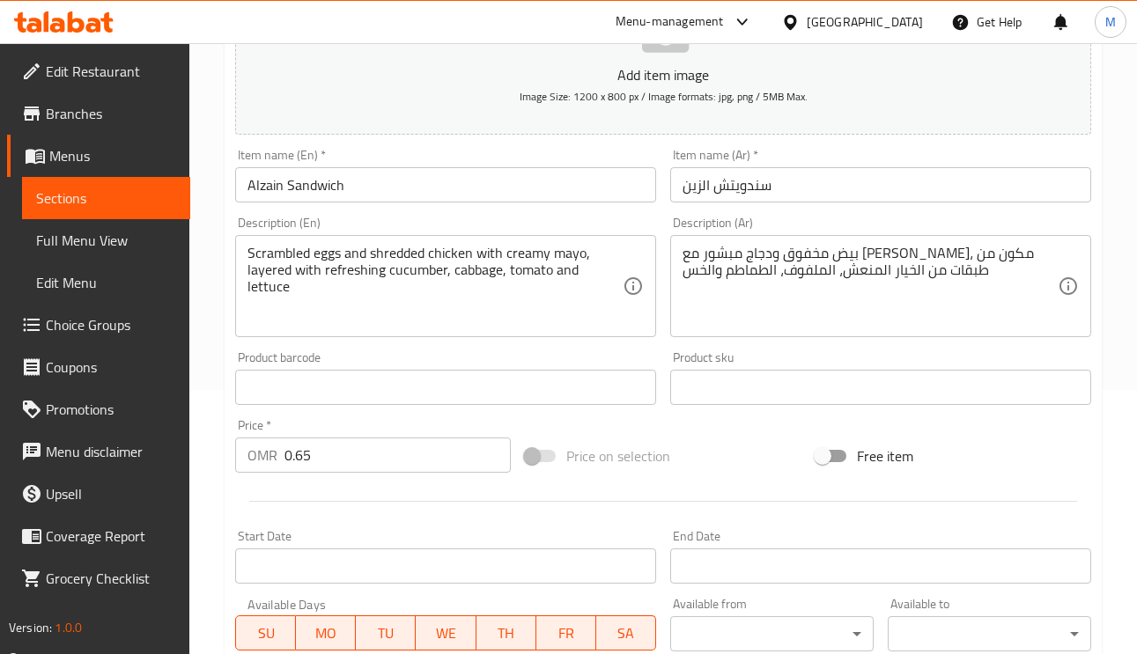
click at [738, 245] on div "بيض مخفوق ودجاج مبشور مع مايو كريمي، مكون من طبقات من الخيار المنعش، الملفوف، ا…" at bounding box center [880, 286] width 421 height 102
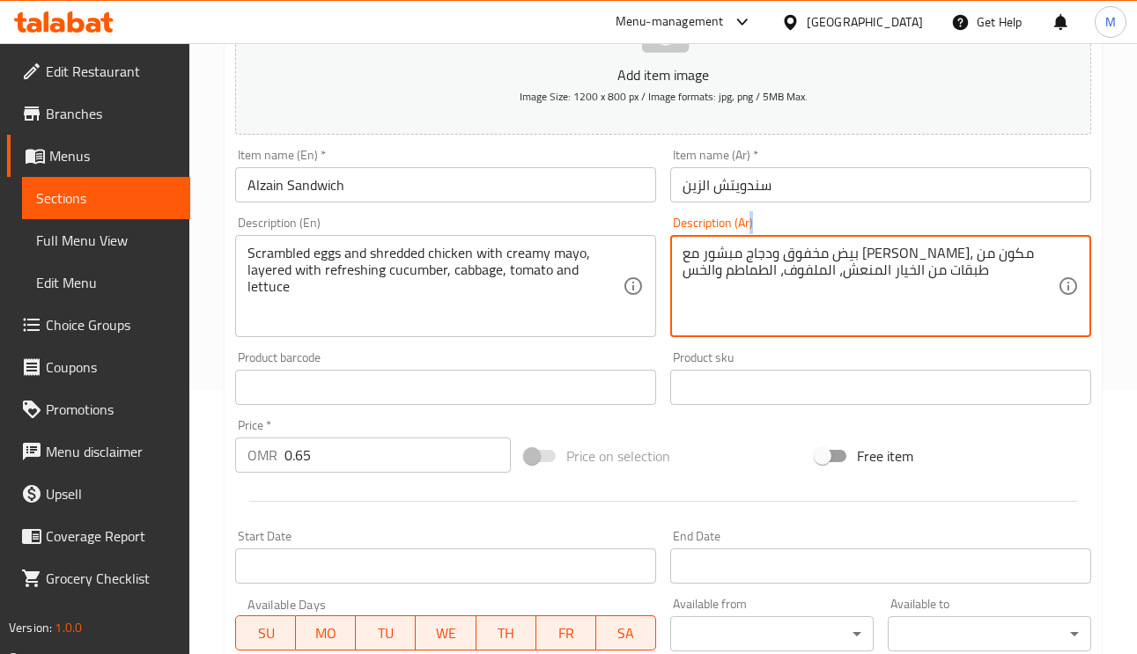
click at [738, 244] on div "بيض مخفوق ودجاج مبشور مع مايو كريمي، مكون من طبقات من الخيار المنعش، الملفوف، ا…" at bounding box center [880, 286] width 421 height 102
click at [726, 255] on textarea "بيض مخفوق ودجاج مبشور مع مايو كريمي، مكون من طبقات من الخيار المنعش، الملفوف، ا…" at bounding box center [869, 287] width 375 height 84
click at [782, 254] on textarea "بيض مخفوق ودجاج مبشور مع مايو كريمي، مكون من طبقات من الخيار المنعش، الملفوف، ا…" at bounding box center [869, 287] width 375 height 84
drag, startPoint x: 781, startPoint y: 261, endPoint x: 757, endPoint y: 259, distance: 23.8
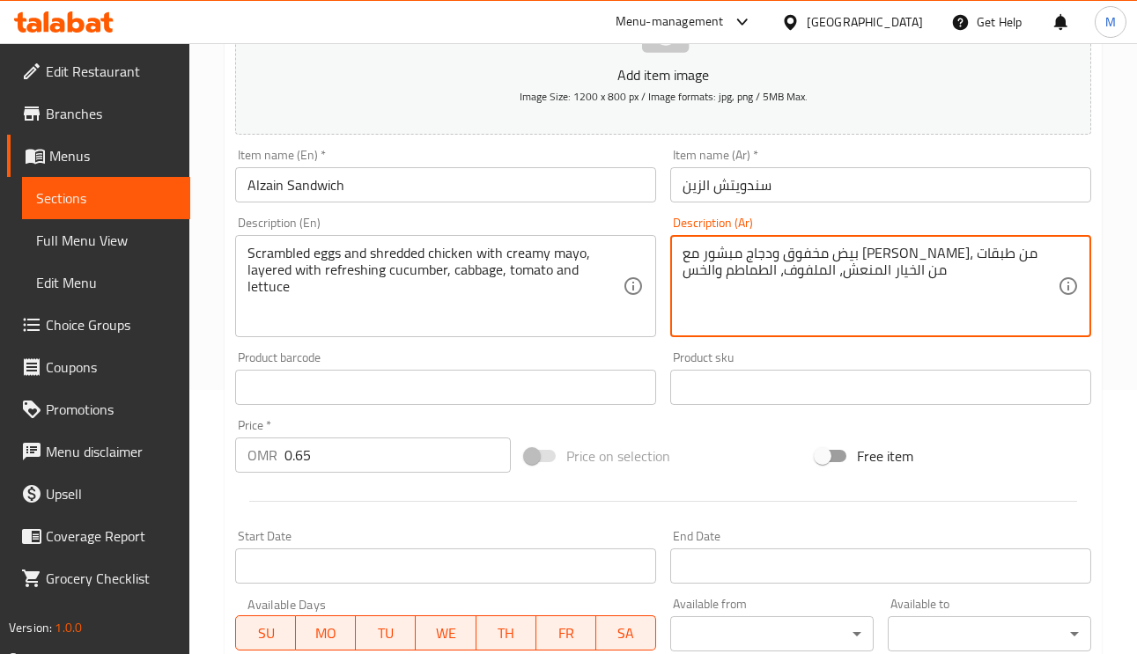
click at [757, 259] on textarea "بيض مخفوق ودجاج مبشور مع مايو كريمي، من طبقات من الخيار المنعش، الملفوف، الطماط…" at bounding box center [869, 287] width 375 height 84
click at [785, 254] on textarea "بيض مخفوق ودجاج مبشور مع مايو كريمي، من طبقات من الخيار المنعش، الملفوف، الطماط…" at bounding box center [869, 287] width 375 height 84
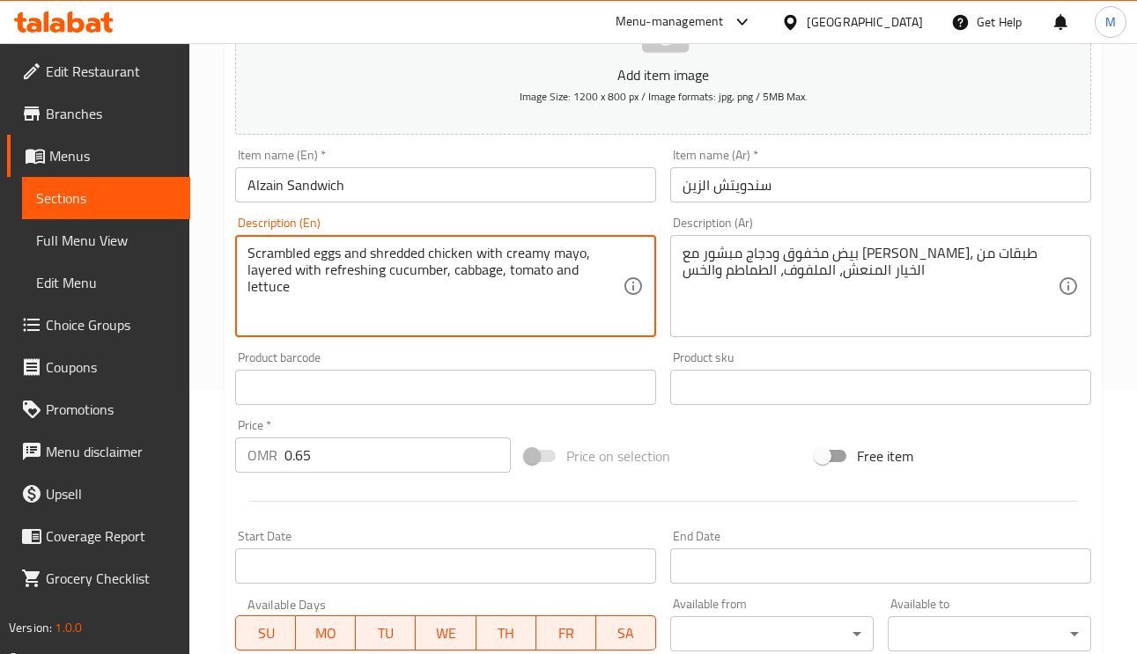
click at [391, 276] on textarea "Scrambled eggs and shredded chicken with creamy mayo, layered with refreshing c…" at bounding box center [434, 287] width 375 height 84
click at [361, 283] on textarea "Scrambled eggs and shredded chicken with creamy mayo, layered with refreshing c…" at bounding box center [434, 287] width 375 height 84
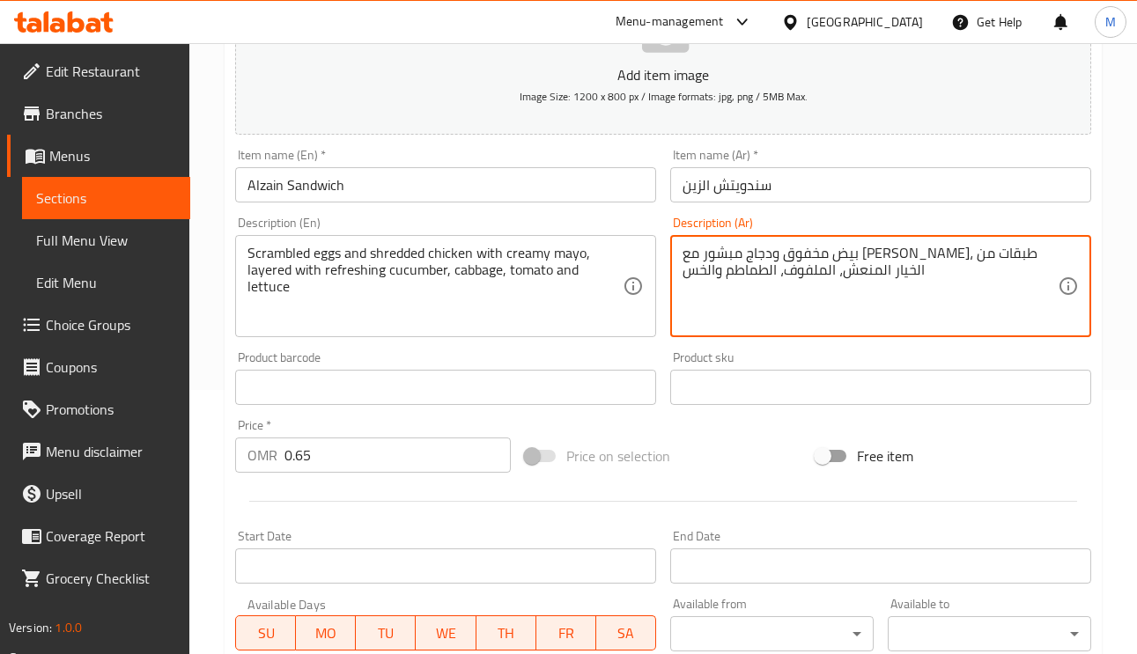
type textarea "بيض مخفوق ودجاج مبشور مع مايونيز كريمي، طبقات من الخيار المنعش، الملفوف، الطماط…"
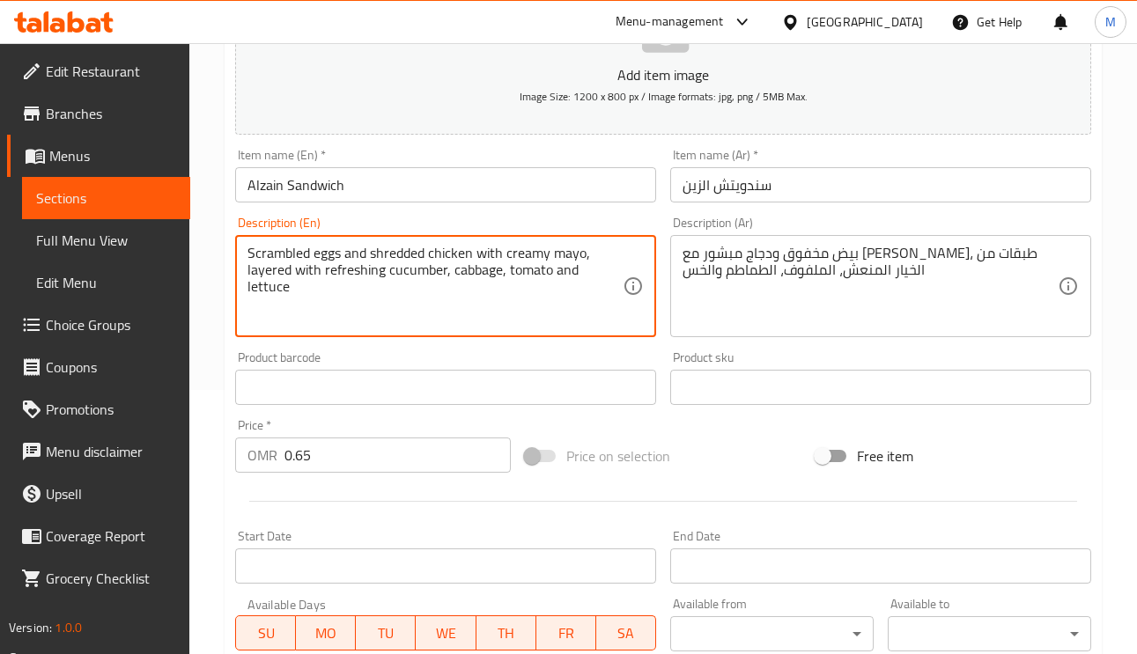
click at [517, 273] on textarea "Scrambled eggs and shredded chicken with creamy mayo, layered with refreshing c…" at bounding box center [434, 287] width 375 height 84
click at [822, 185] on input "سندويتش الزين" at bounding box center [880, 184] width 421 height 35
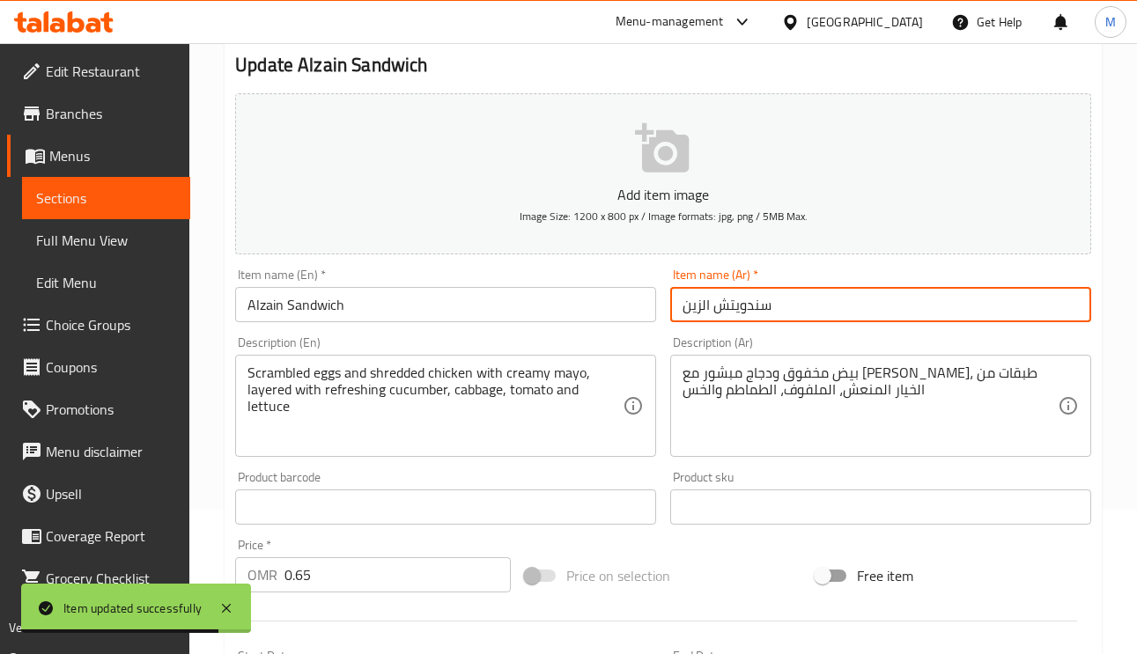
scroll to position [0, 0]
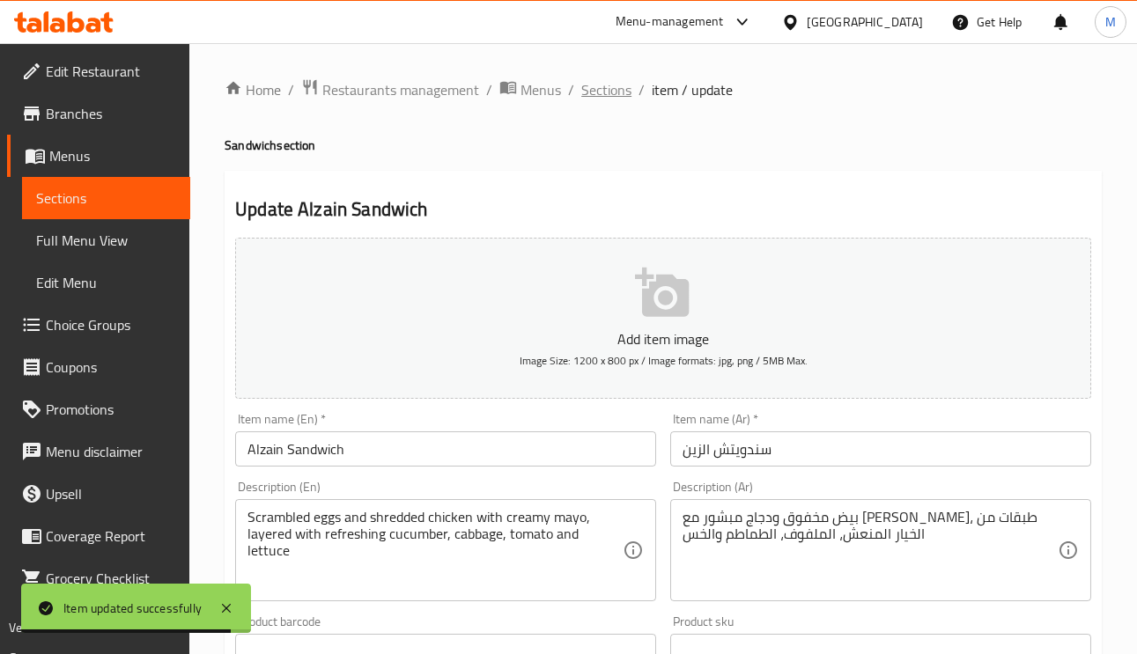
click at [603, 89] on span "Sections" at bounding box center [606, 89] width 50 height 21
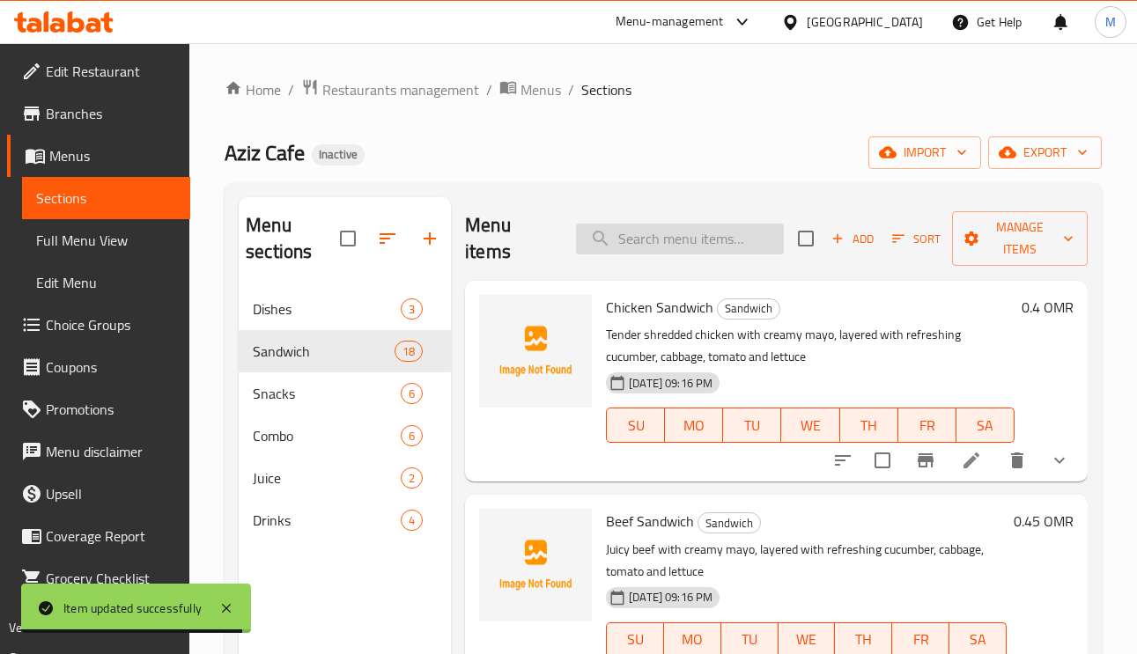
paste input "Fithek Sandwich"
click at [631, 249] on input "search" at bounding box center [680, 239] width 208 height 31
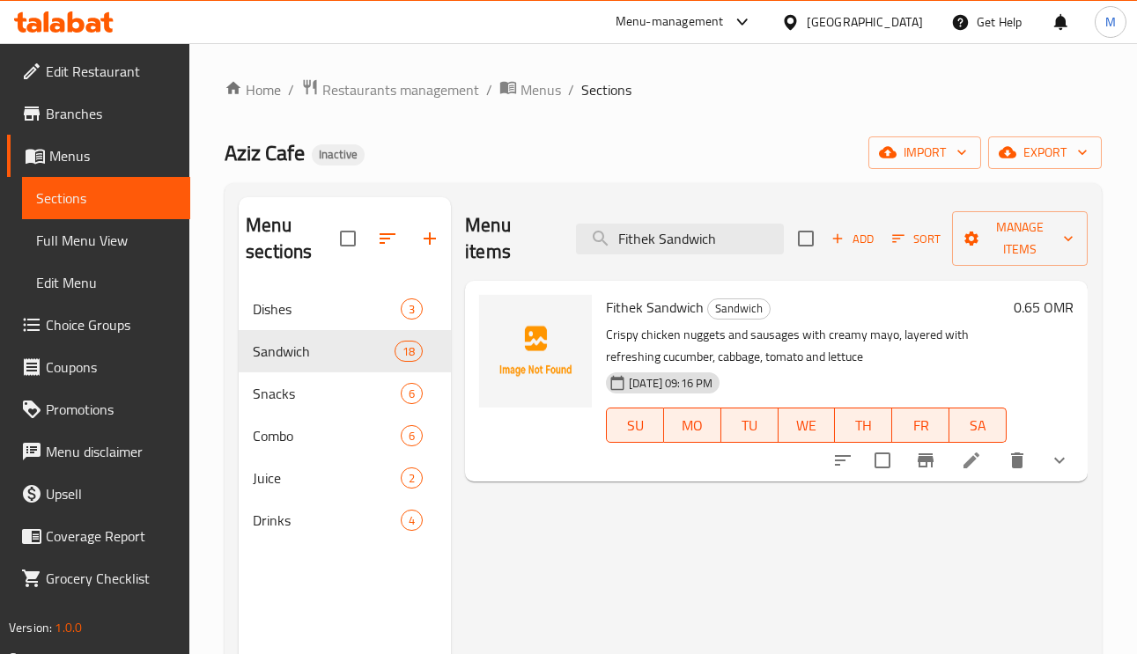
type input "Fithek Sandwich"
click at [971, 457] on icon at bounding box center [971, 460] width 21 height 21
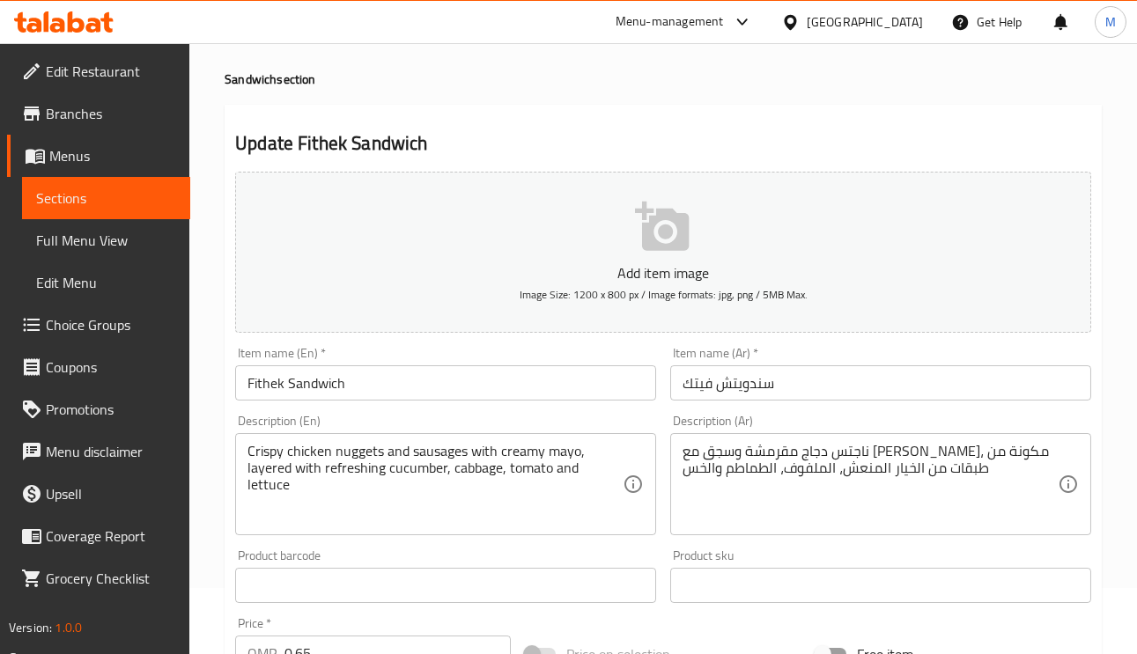
scroll to position [132, 0]
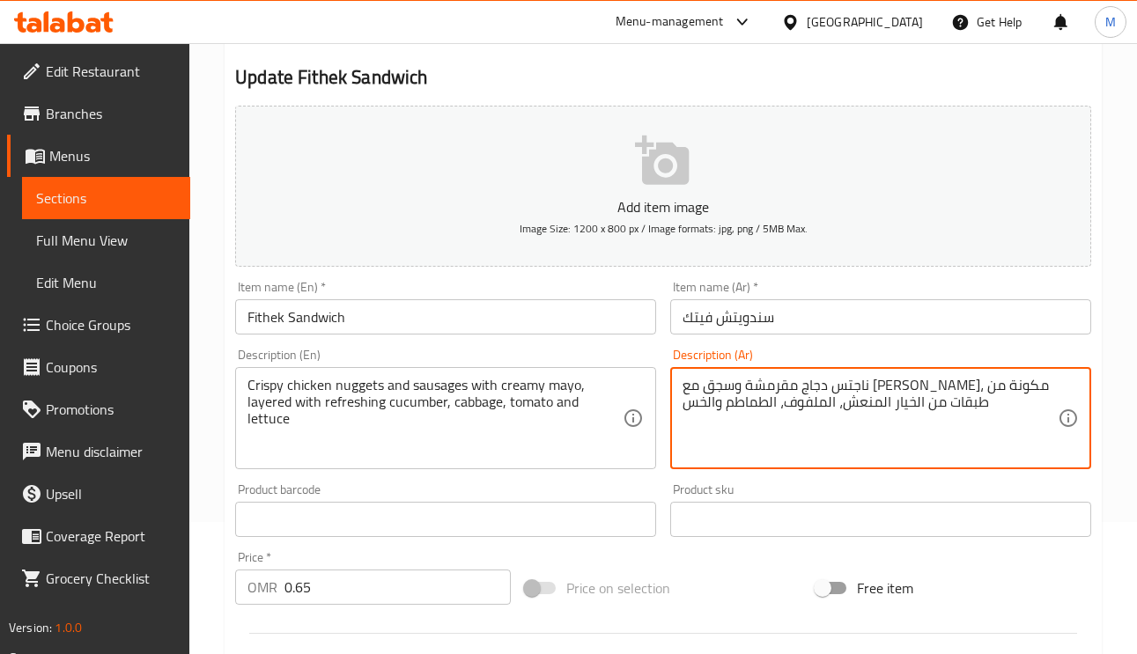
click at [771, 385] on textarea "ناجتس دجاج مقرمشة وسجق مع مايو كريمي، مكونة من طبقات من الخيار المنعش، الملفوف،…" at bounding box center [869, 419] width 375 height 84
click at [753, 383] on textarea "ناجتس دجاج مقرمشة وسجق مع مايو كريمي،من طبقات من الخيار المنعش، الملفوف، الطماط…" at bounding box center [869, 419] width 375 height 84
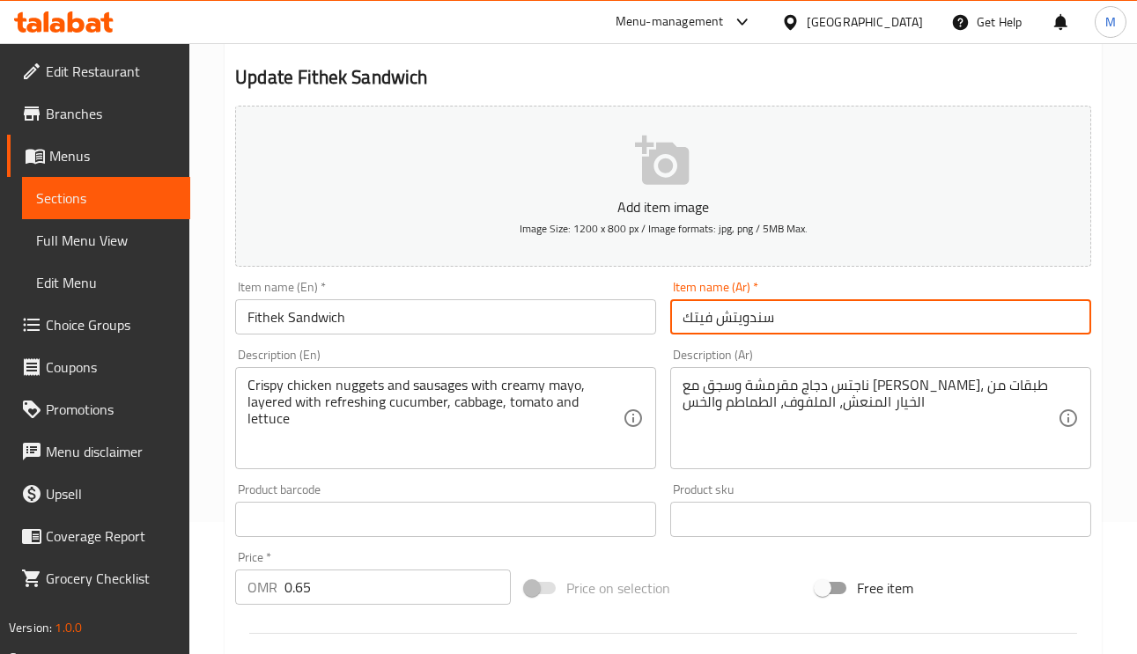
click at [793, 315] on input "سندويتش فيتك" at bounding box center [880, 316] width 421 height 35
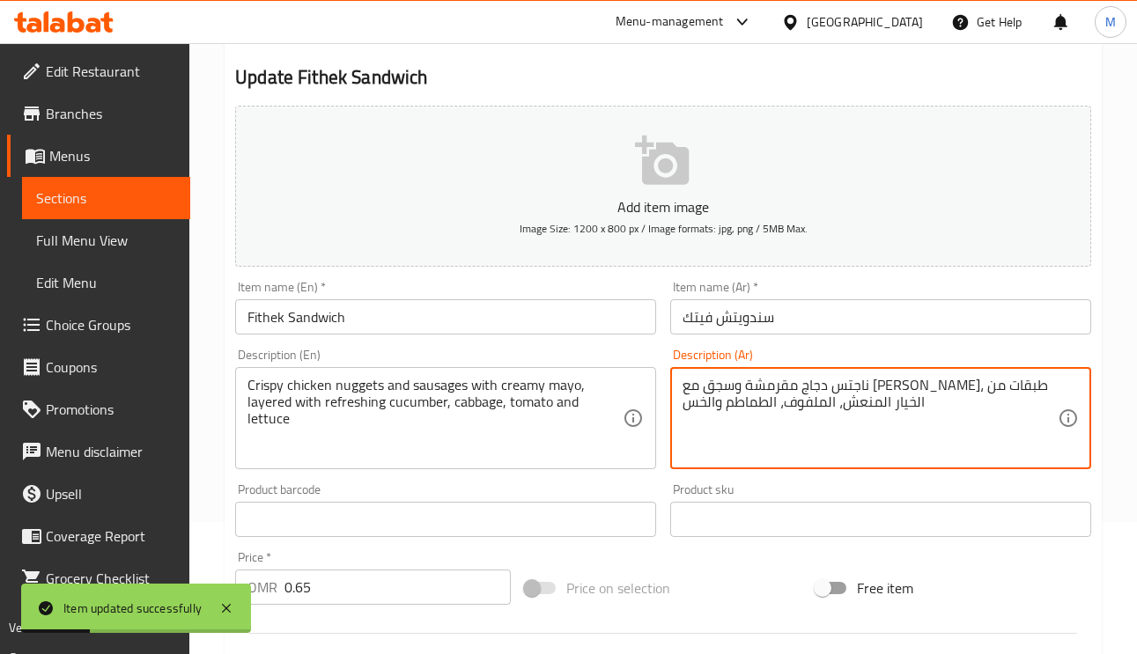
click at [829, 384] on textarea "ناجتس دجاج مقرمشة وسجق مع مايو كريمي، طبقات من الخيار المنعش، الملفوف، الطماطم …" at bounding box center [869, 419] width 375 height 84
type textarea "ناجتس دجاج مقرمشة وسجق مع مايونيز كريمي، طبقات من الخيار المنعش، الملفوف، الطما…"
click at [910, 320] on input "سندويتش فيتك" at bounding box center [880, 316] width 421 height 35
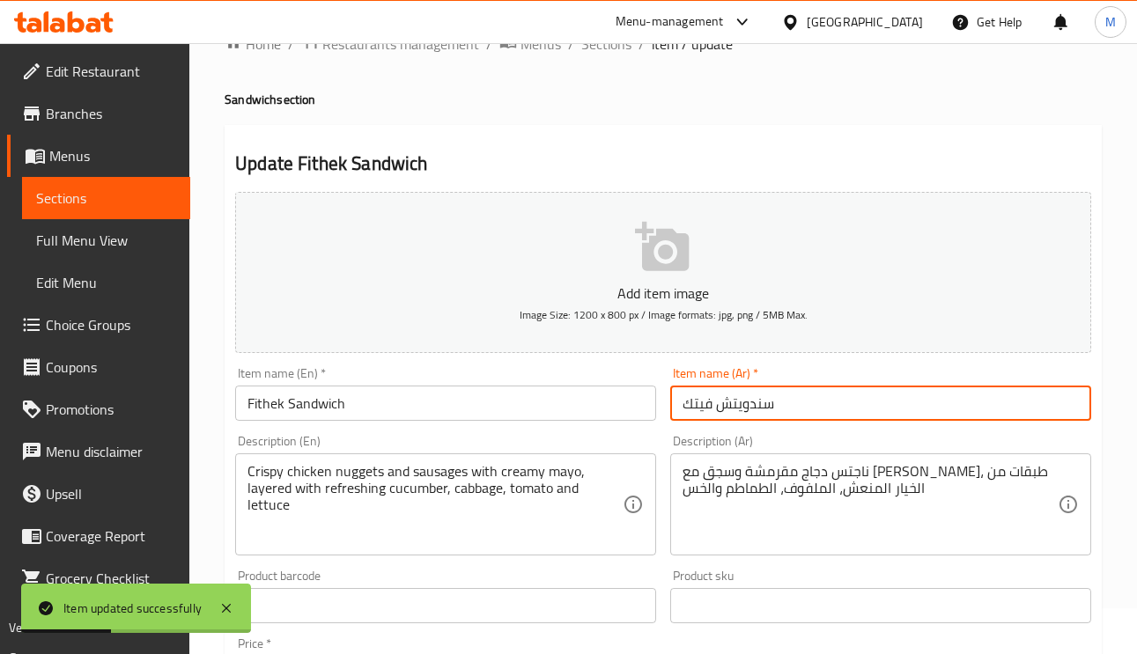
scroll to position [0, 0]
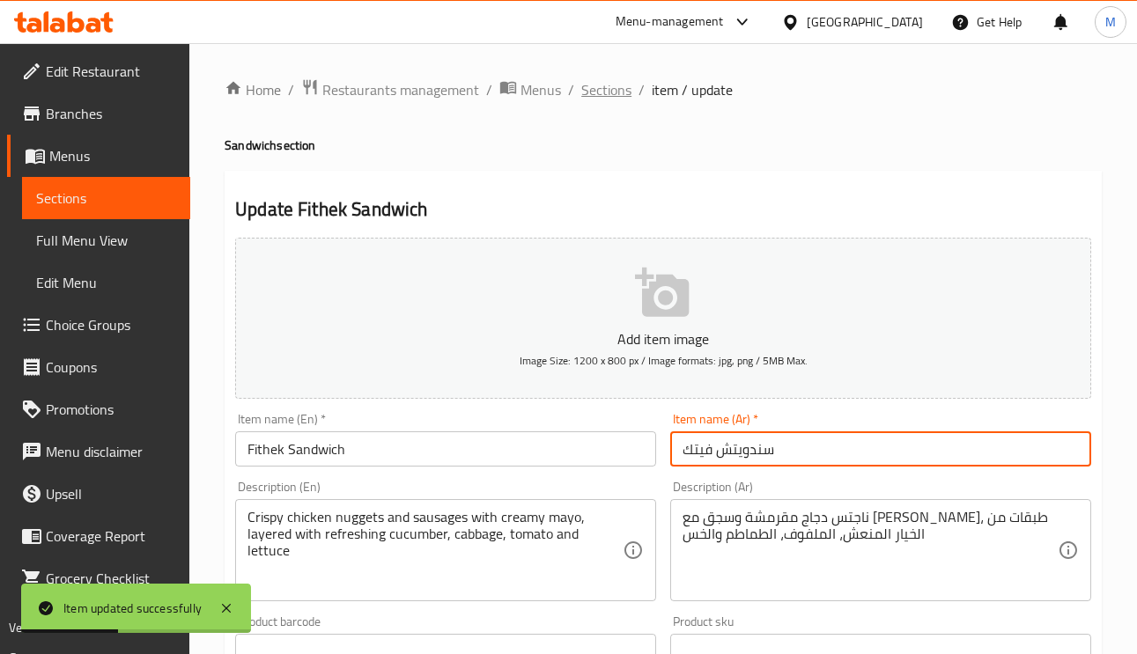
click at [622, 93] on span "Sections" at bounding box center [606, 89] width 50 height 21
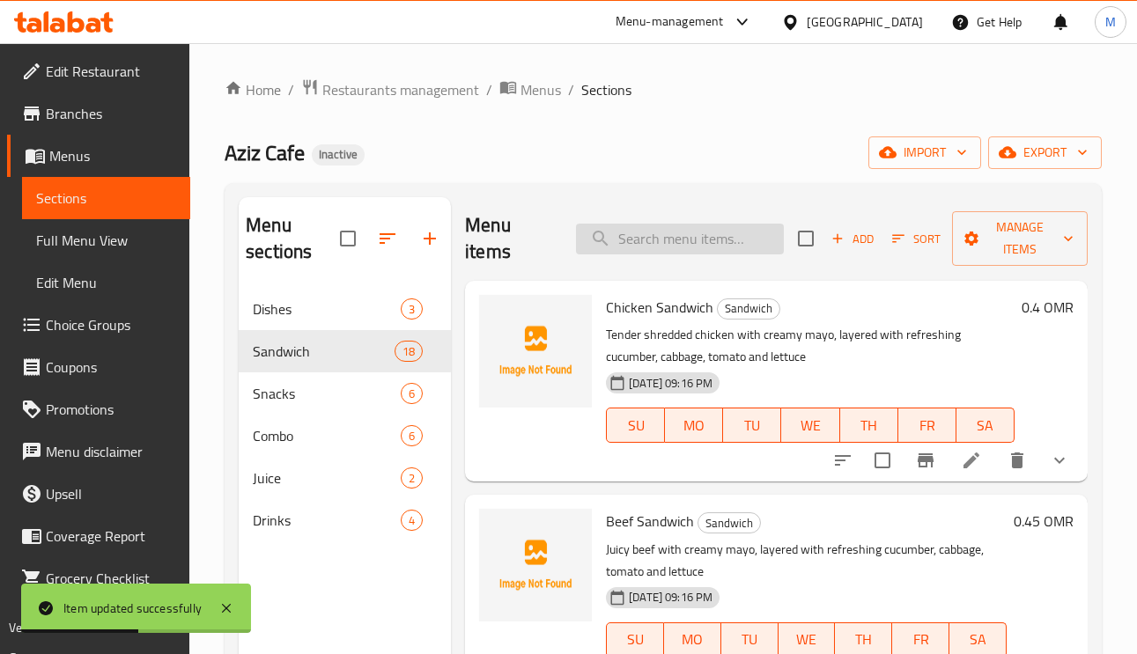
paste input "Alteeb Sandwich"
click at [681, 228] on input "search" at bounding box center [680, 239] width 208 height 31
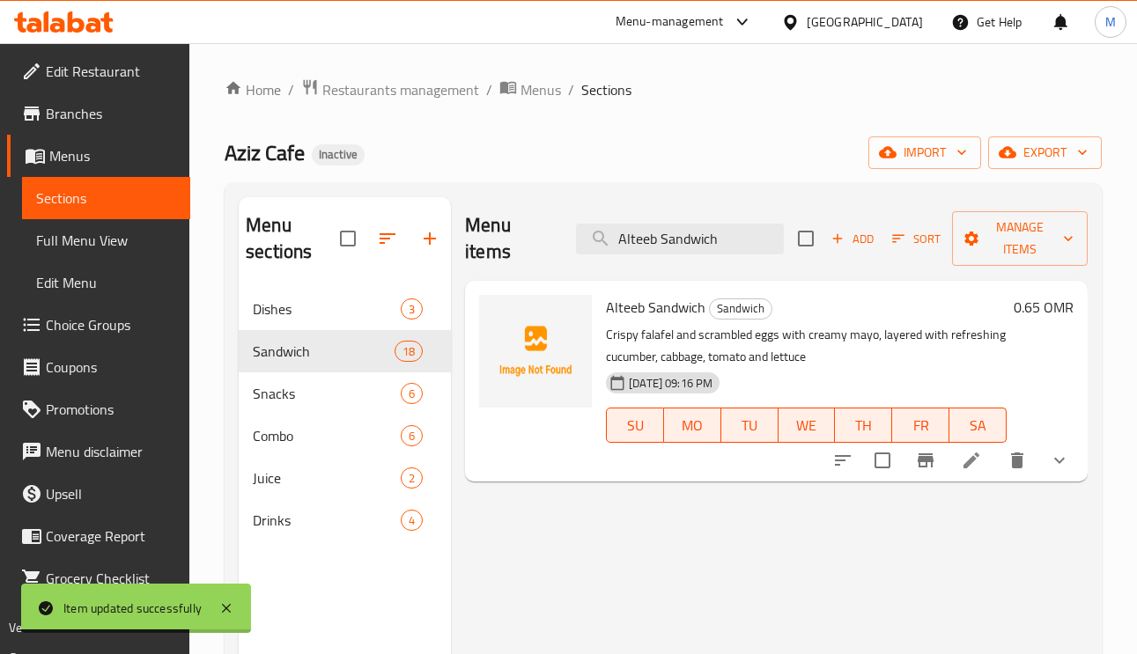
type input "Alteeb Sandwich"
click at [955, 455] on li at bounding box center [970, 461] width 49 height 32
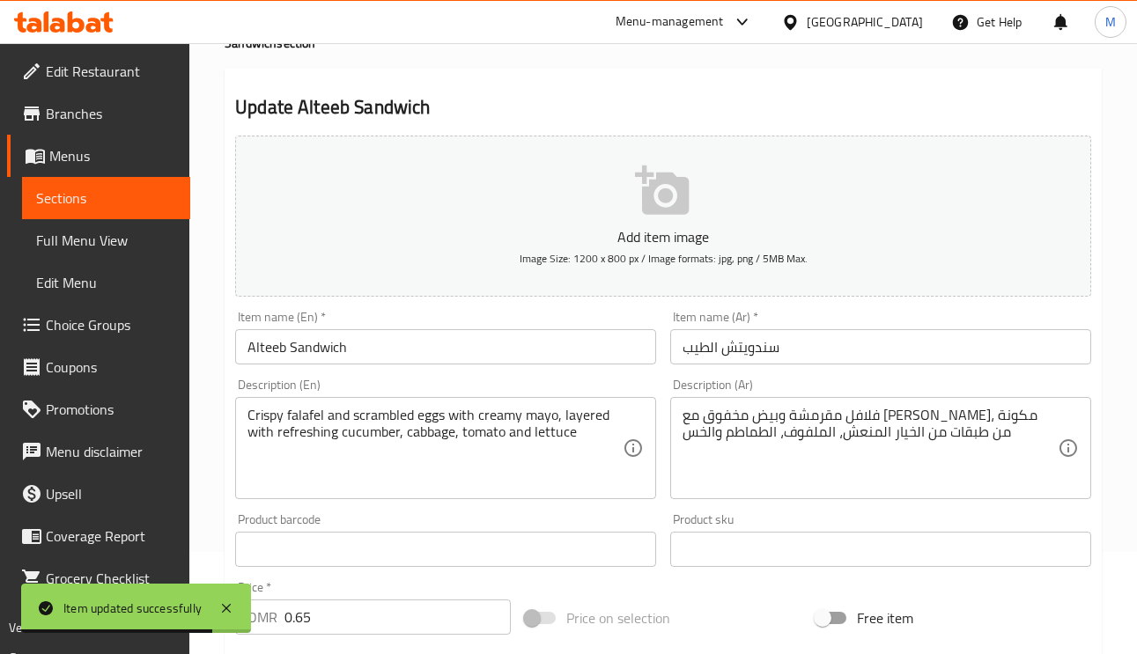
scroll to position [132, 0]
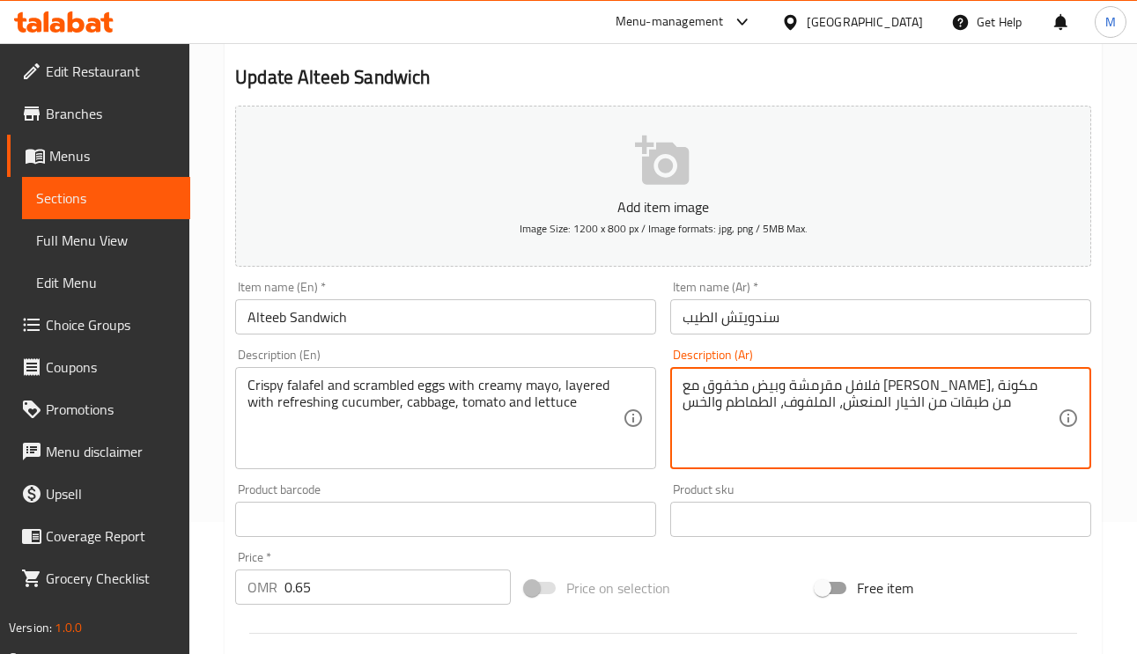
click at [734, 383] on textarea "فلافل مقرمشة وبيض مخفوق مع مايونيز كريمي، مكونة من طبقات من الخيار المنعش، المل…" at bounding box center [869, 419] width 375 height 84
click at [747, 387] on textarea "فلافل مقرمشة وبيض مخفوق مع مايونيز كريمي، من طبقات من الخيار المنعش، الملفوف، ا…" at bounding box center [869, 419] width 375 height 84
click at [757, 387] on textarea "فلافل مقرمشة وبيض مخفوق مع مايونيز كريمي، من طبقات من الخيار المنعش، الملفوف، ا…" at bounding box center [869, 419] width 375 height 84
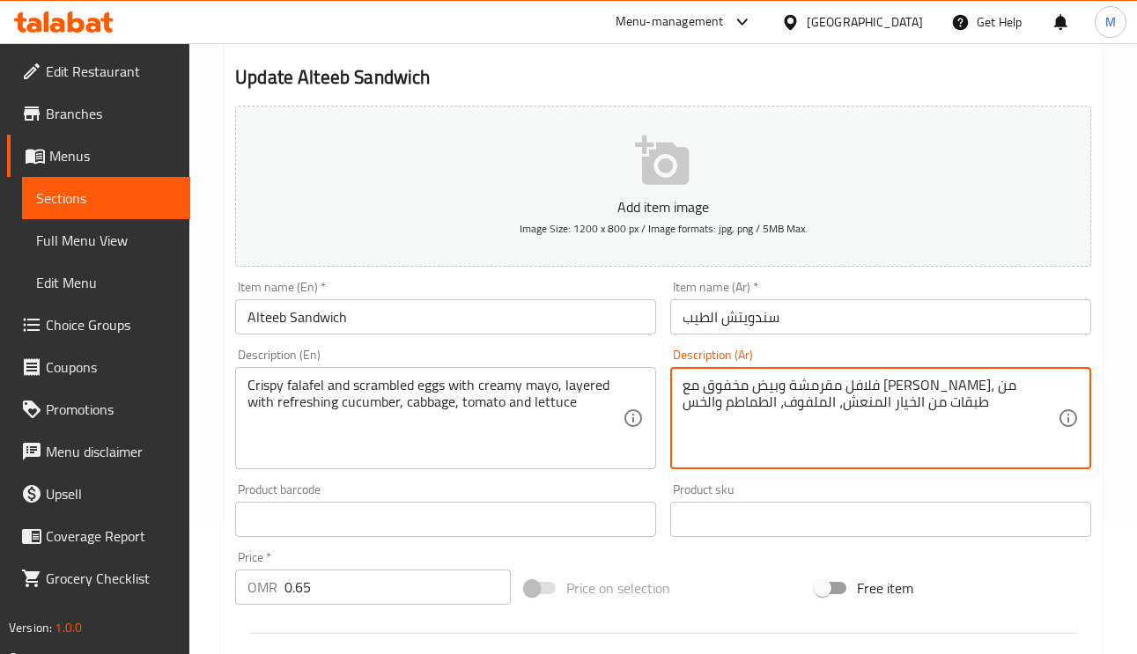
click at [757, 387] on textarea "فلافل مقرمشة وبيض مخفوق مع مايونيز كريمي، من طبقات من الخيار المنعش، الملفوف، ا…" at bounding box center [869, 419] width 375 height 84
type textarea "فلافل مقرمشة وبيض مخفوق مع مايونيز كريمي، طبقات من الخيار المنعش، الملفوف، الطم…"
click at [883, 309] on input "سندويتش الطيب" at bounding box center [880, 316] width 421 height 35
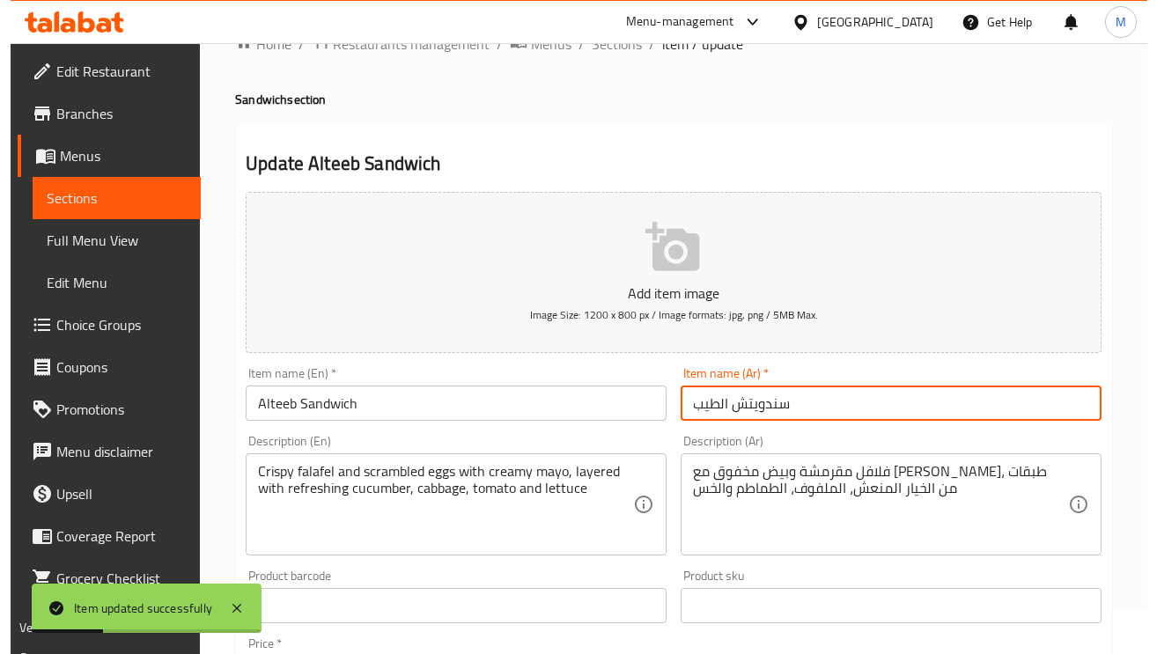
scroll to position [0, 0]
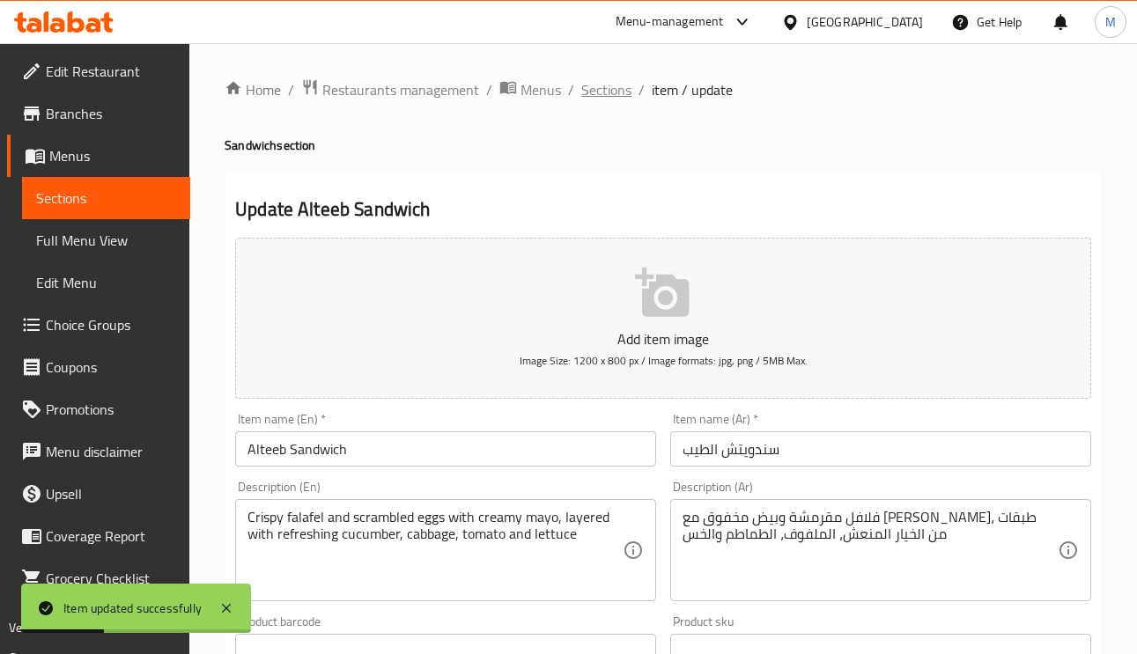
click at [615, 92] on span "Sections" at bounding box center [606, 89] width 50 height 21
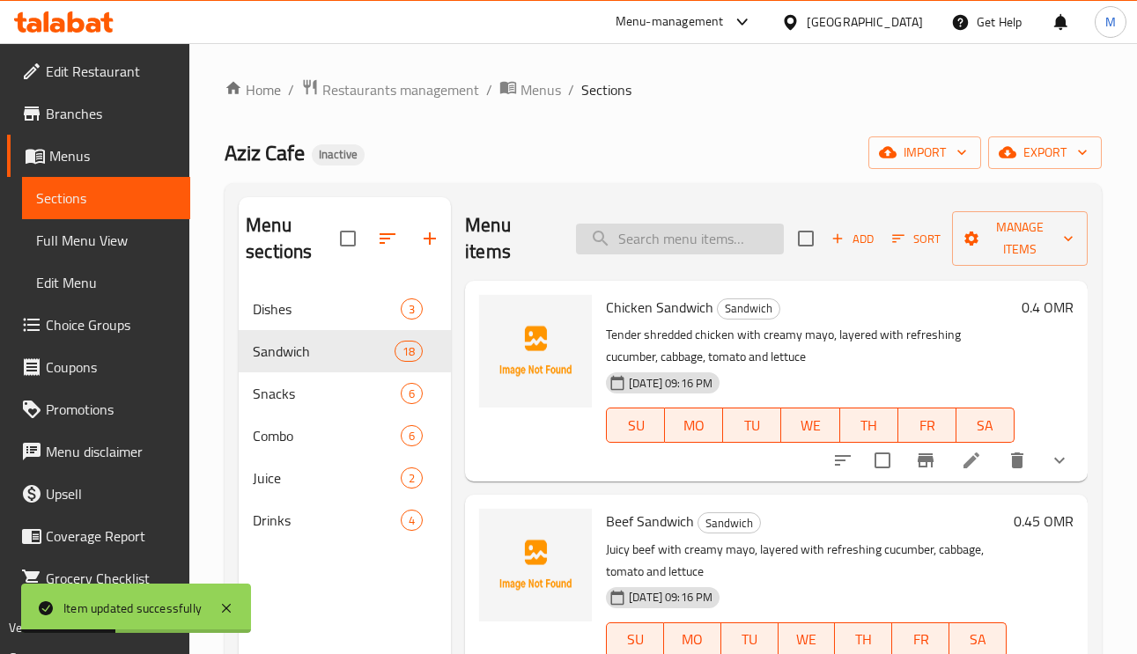
click at [674, 267] on div "Menu items Add Sort Manage items" at bounding box center [776, 239] width 622 height 84
paste input "Lazza Sandwich"
click at [667, 240] on input "search" at bounding box center [680, 239] width 208 height 31
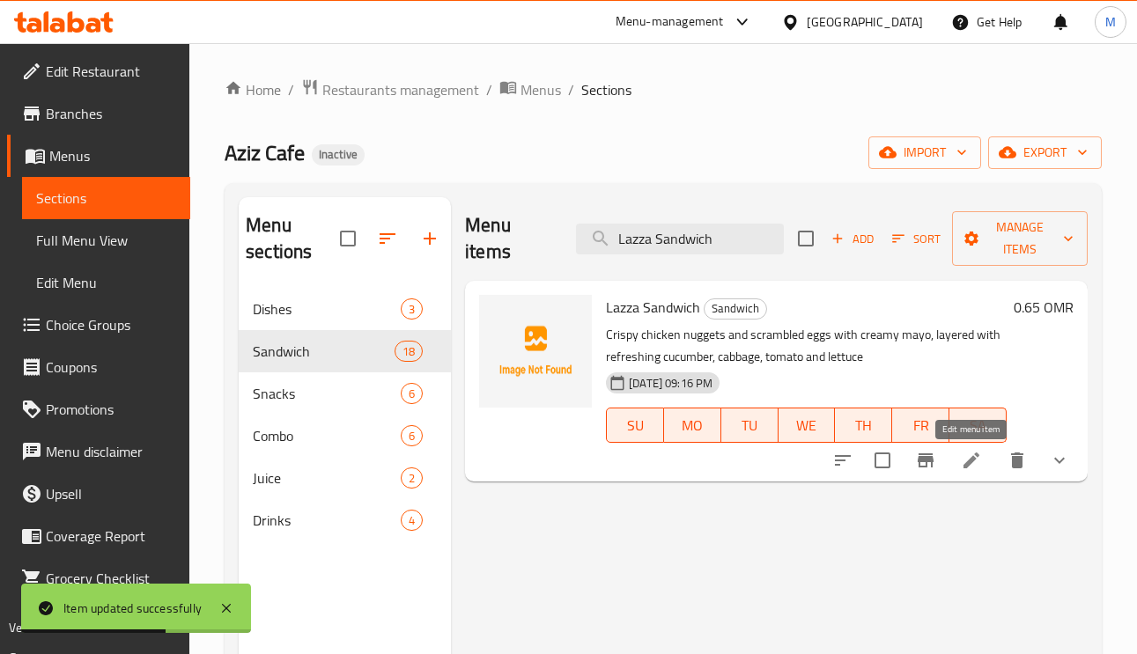
type input "Lazza Sandwich"
click at [969, 468] on icon at bounding box center [971, 461] width 16 height 16
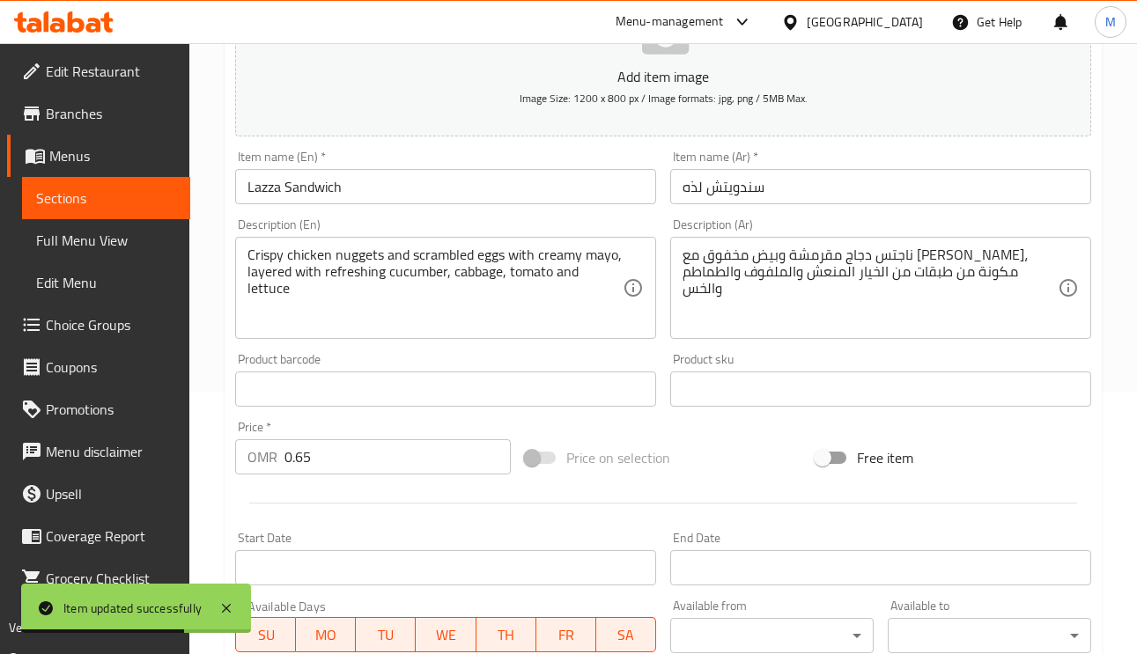
scroll to position [264, 0]
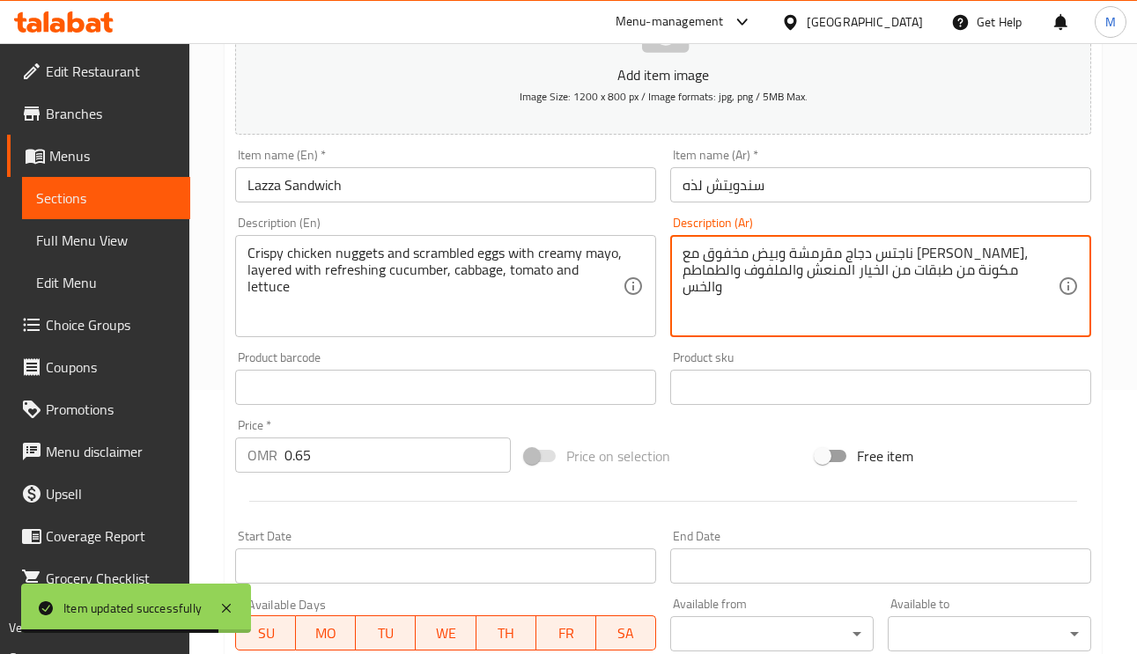
click at [733, 252] on textarea "ناجتس دجاج مقرمشة وبيض مخفوق مع مايو كريمي، مكونة من طبقات من الخيار المنعش وال…" at bounding box center [869, 287] width 375 height 84
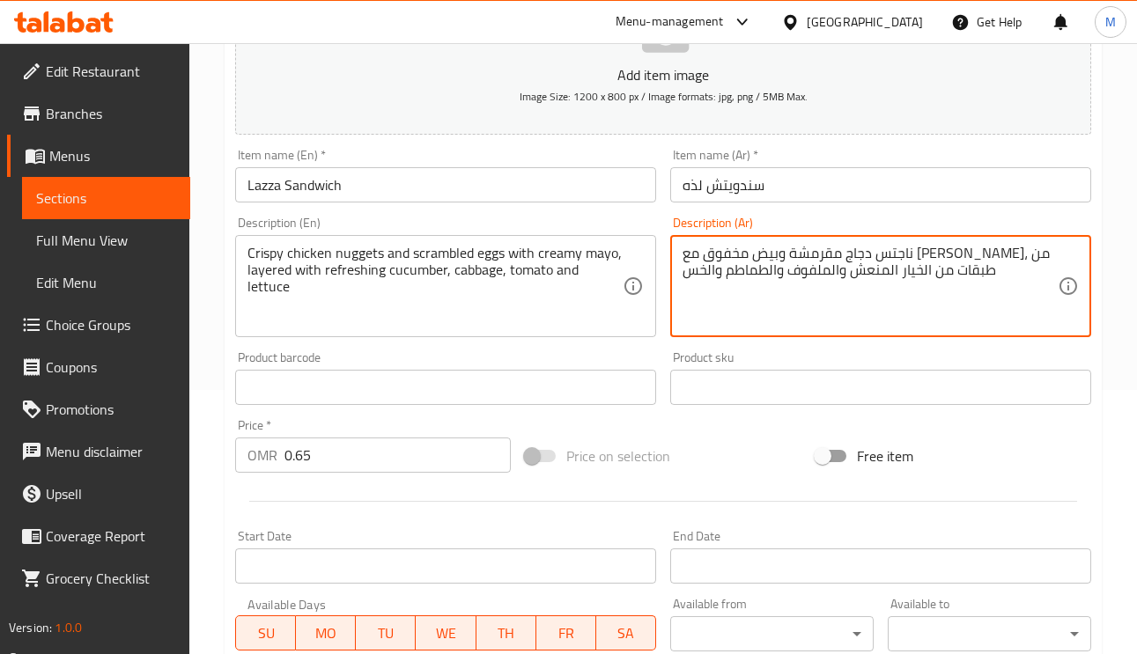
click at [738, 260] on textarea "ناجتس دجاج مقرمشة وبيض مخفوق مع مايو كريمي، من طبقات من الخيار المنعش والملفوف …" at bounding box center [869, 287] width 375 height 84
click at [794, 257] on textarea "ناجتس دجاج مقرمشة وبيض مخفوق مع مايو كريمي، طبقات من الخيار المنعش والملفوف وال…" at bounding box center [869, 287] width 375 height 84
type textarea "ناجتس دجاج مقرمشة وبيض مخفوق مع مايونيز كريمي، طبقات من الخيار المنعش والملفوف …"
click at [850, 199] on input "سندويتش لذه" at bounding box center [880, 184] width 421 height 35
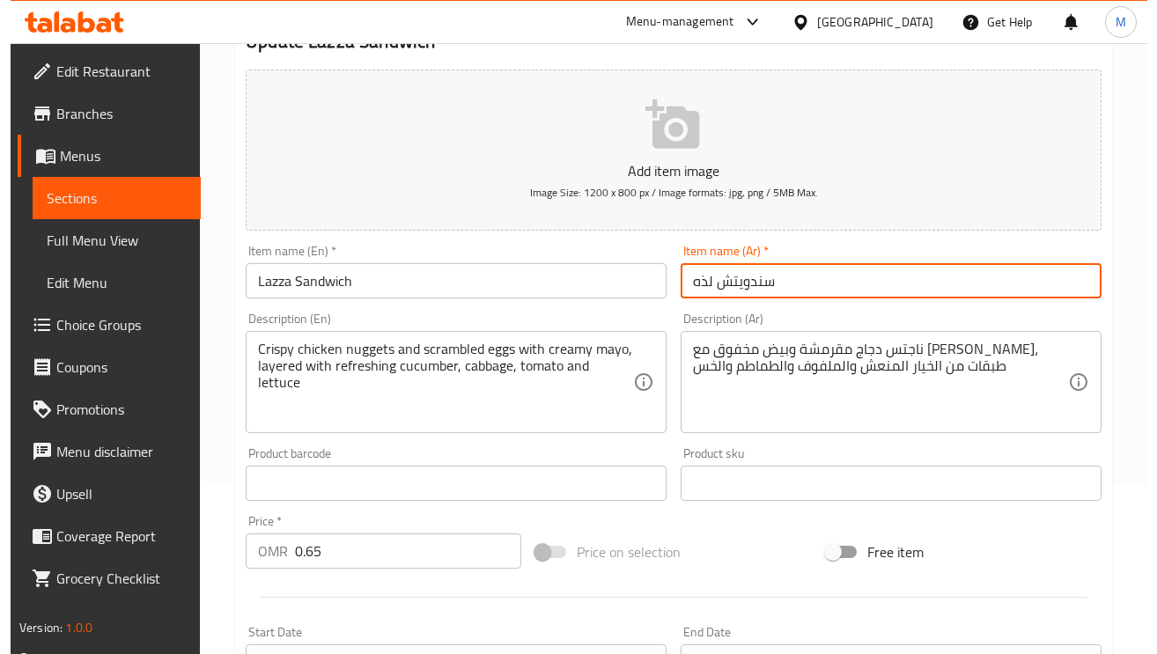
scroll to position [0, 0]
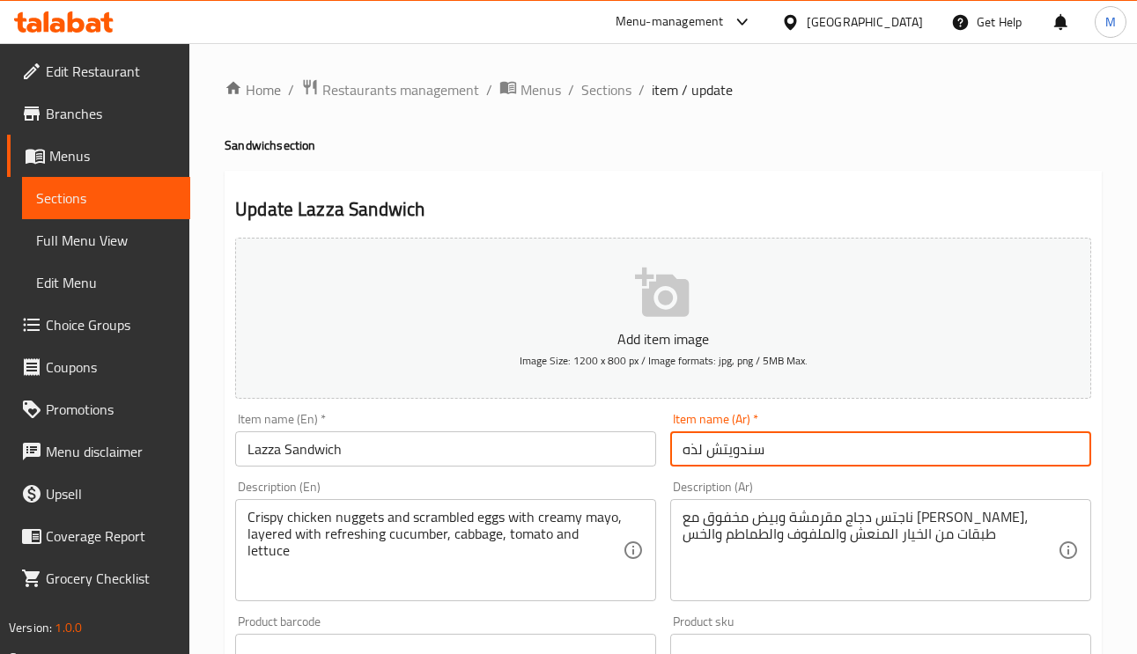
drag, startPoint x: 601, startPoint y: 96, endPoint x: 618, endPoint y: 119, distance: 28.4
click at [601, 96] on span "Sections" at bounding box center [606, 89] width 50 height 21
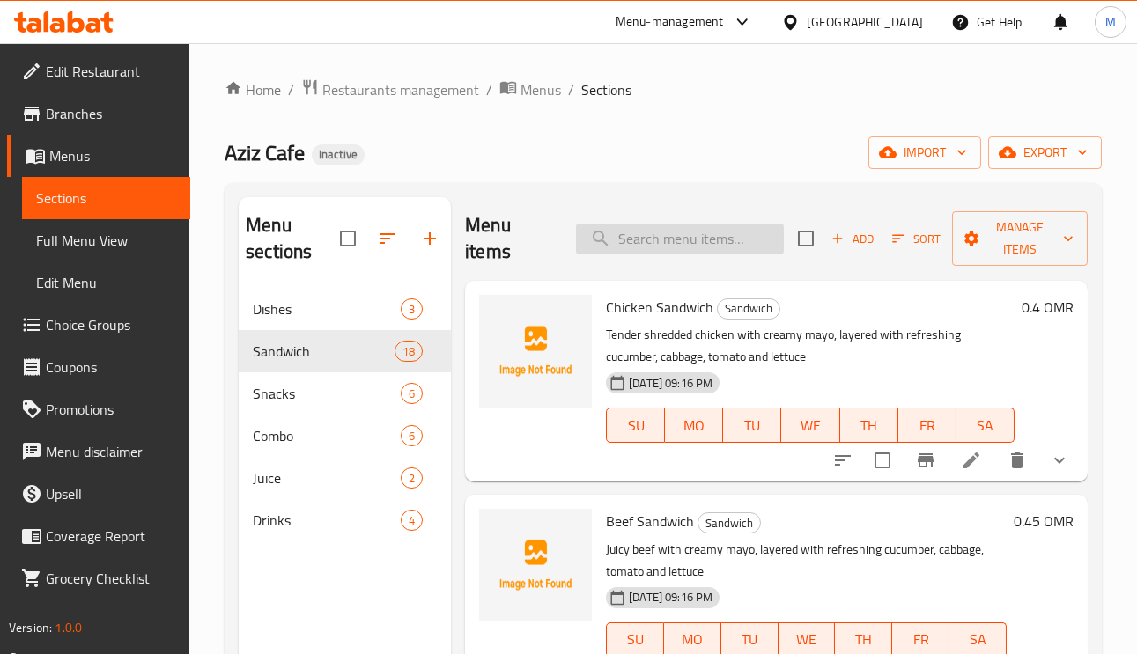
paste input "Sausage Plate"
click at [652, 229] on input "Sausage Plate" at bounding box center [680, 239] width 208 height 31
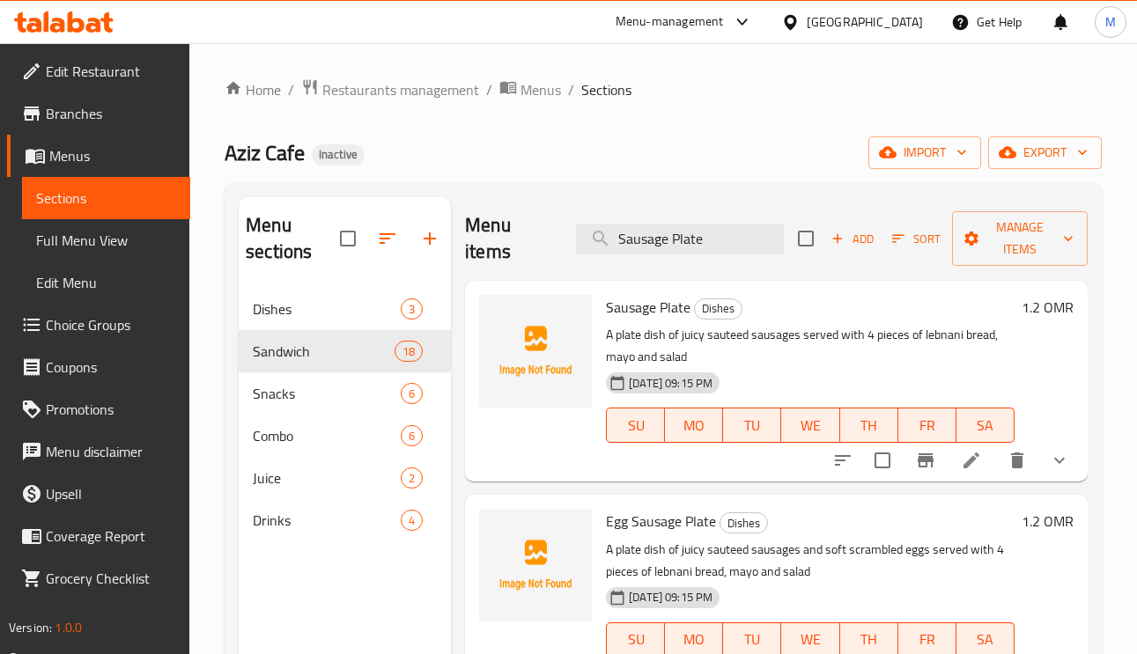
type input "Sausage Plate"
click at [970, 460] on icon at bounding box center [971, 461] width 16 height 16
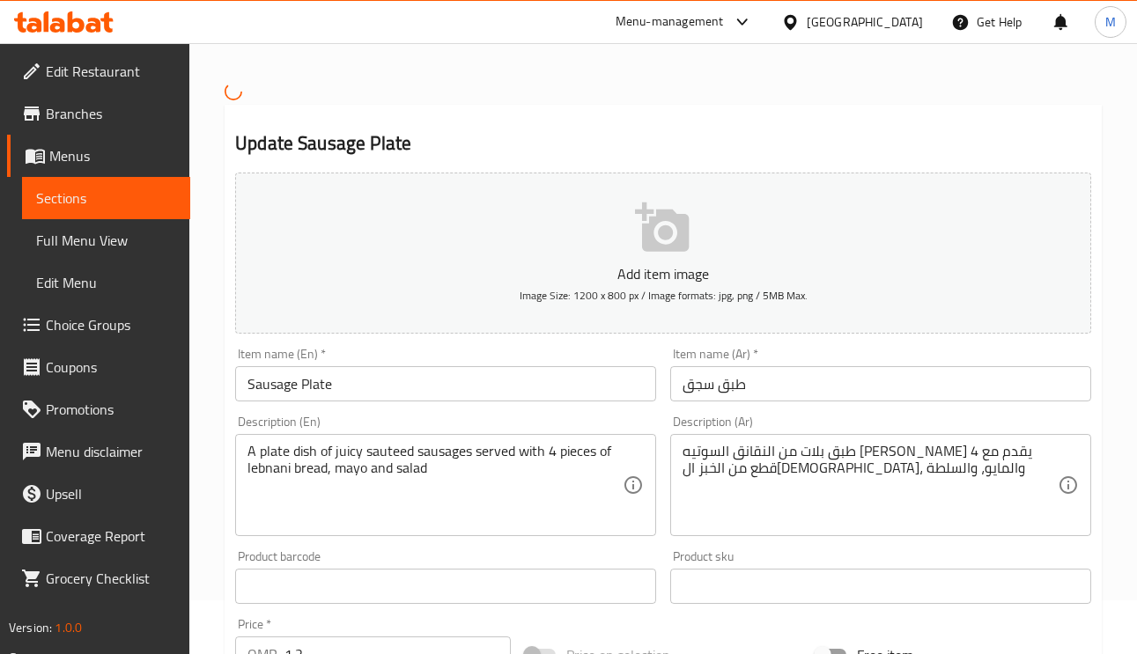
scroll to position [264, 0]
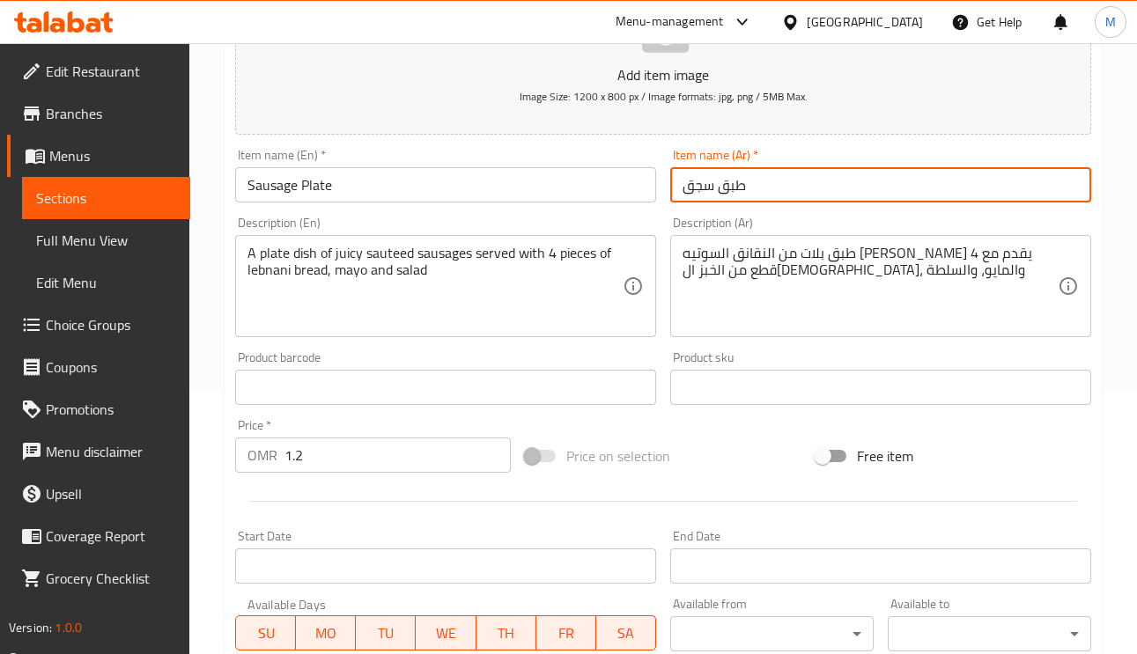
click at [699, 189] on input "طبق سجق" at bounding box center [880, 184] width 421 height 35
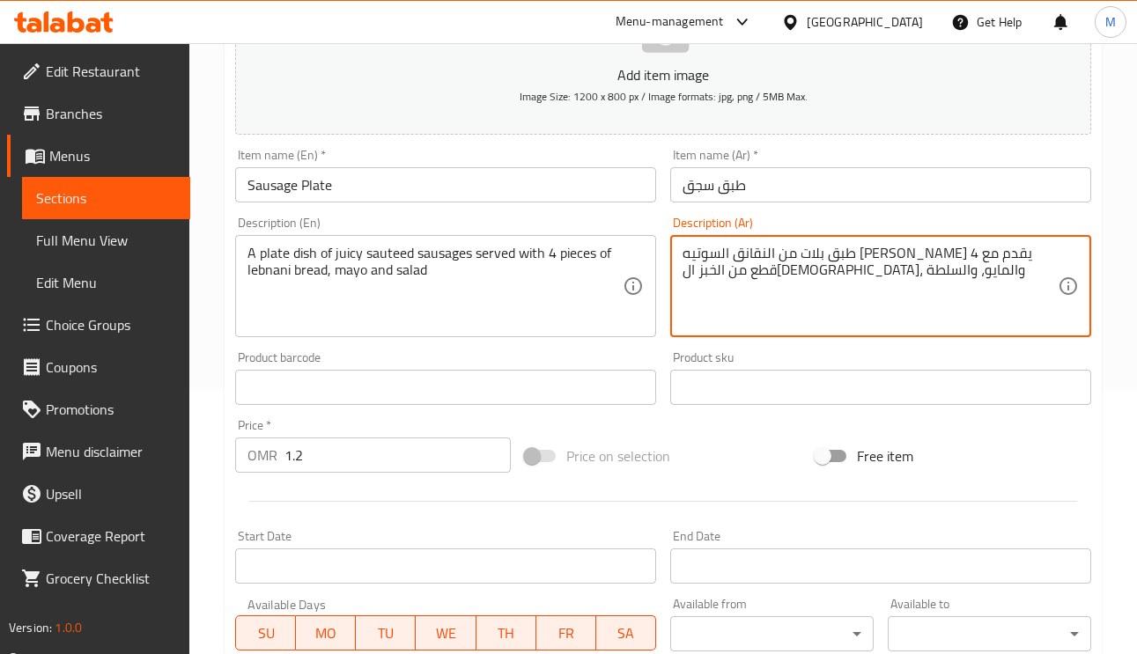
drag, startPoint x: 963, startPoint y: 257, endPoint x: 932, endPoint y: 257, distance: 31.7
paste textarea "سج"
type textarea "طبق بلات من السجق السوتيه الجوسي يقدم مع 4 قطع من الخبز اللبناني، والمايو، والس…"
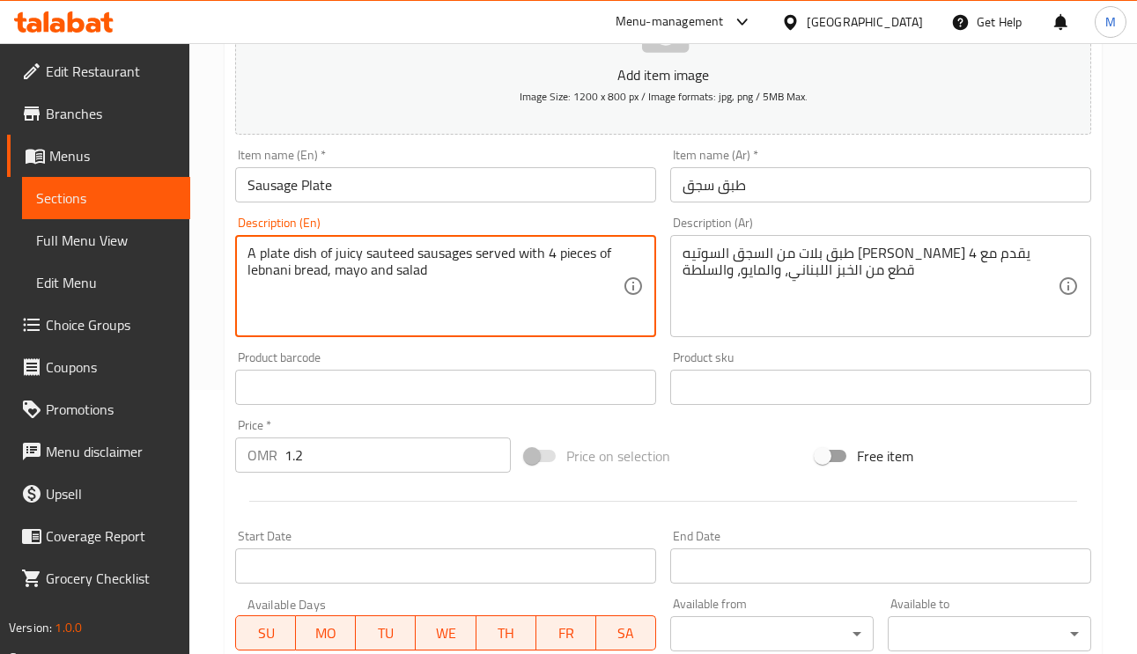
click at [403, 256] on textarea "A plate dish of juicy sauteed sausages served with 4 pieces of lebnani bread, m…" at bounding box center [434, 287] width 375 height 84
drag, startPoint x: 281, startPoint y: 272, endPoint x: 763, endPoint y: 305, distance: 483.6
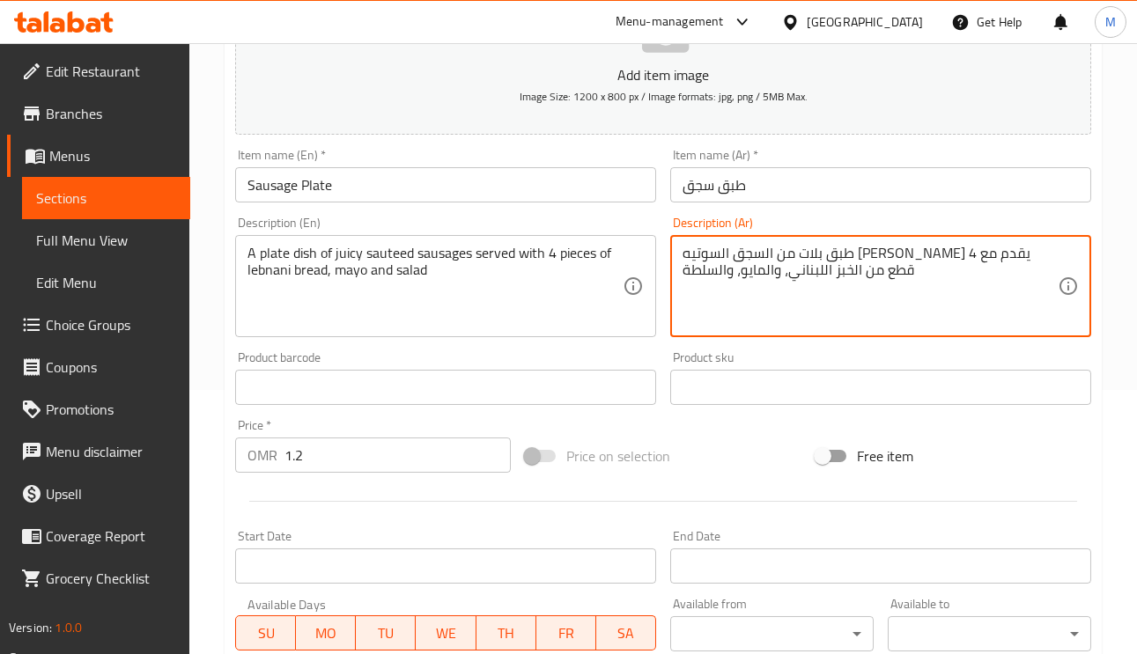
click at [806, 276] on textarea "طبق بلات من السجق السوتيه الجوسي يقدم مع 4 قطع من الخبز اللبناني، والمايو، والس…" at bounding box center [869, 287] width 375 height 84
click at [805, 276] on textarea "طبق بلات من السجق السوتيه الجوسي يقدم مع 4 قطع من الخبز اللبناني، والمايو، والس…" at bounding box center [869, 287] width 375 height 84
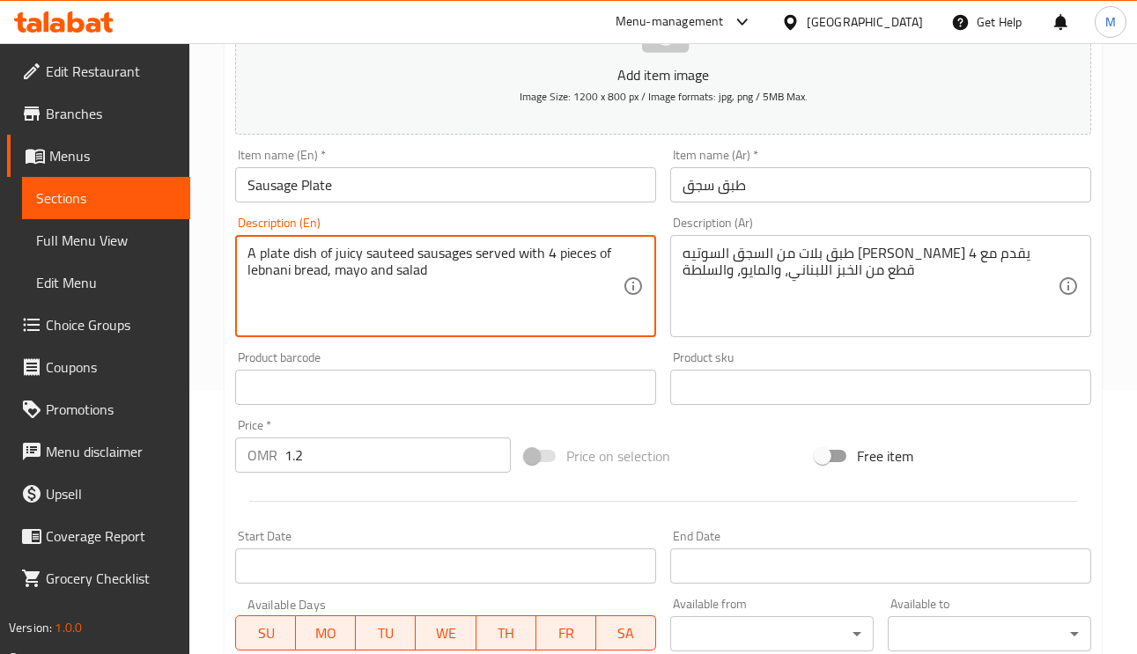
click at [267, 276] on textarea "A plate dish of juicy sauteed sausages served with 4 pieces of lebnani bread, m…" at bounding box center [434, 287] width 375 height 84
paste textarea "Lebanese"
type textarea "A plate dish of juicy sauteed sausages served with 4 pieces of Lebanese bread, …"
click at [365, 176] on input "Sausage Plate" at bounding box center [445, 184] width 421 height 35
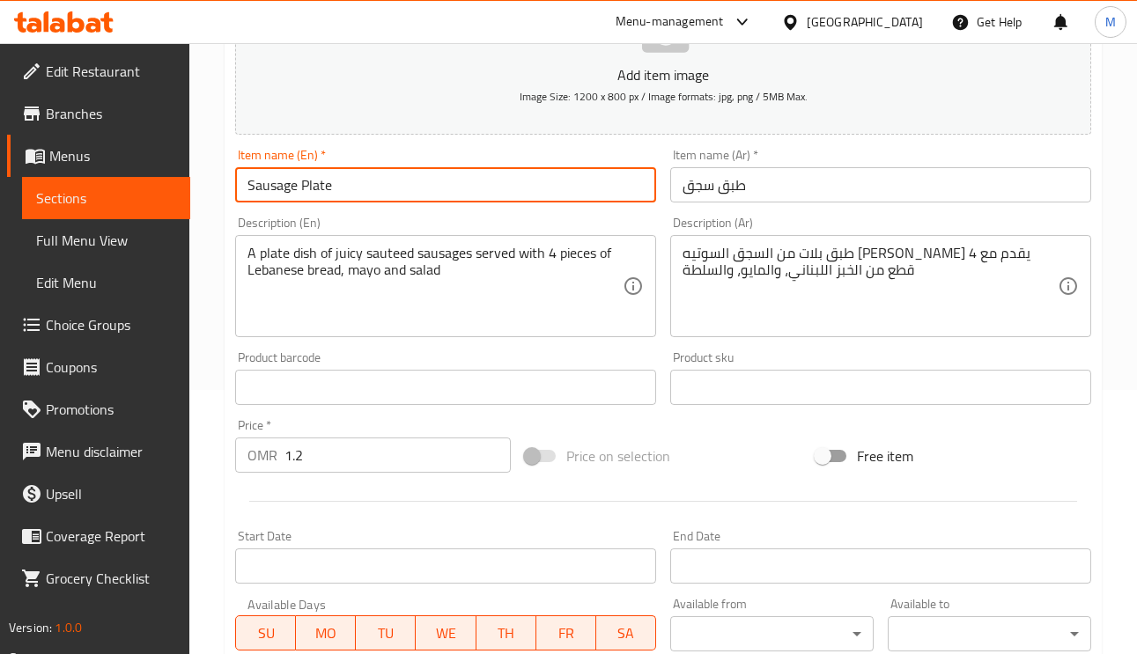
click at [854, 175] on input "طبق سجق" at bounding box center [880, 184] width 421 height 35
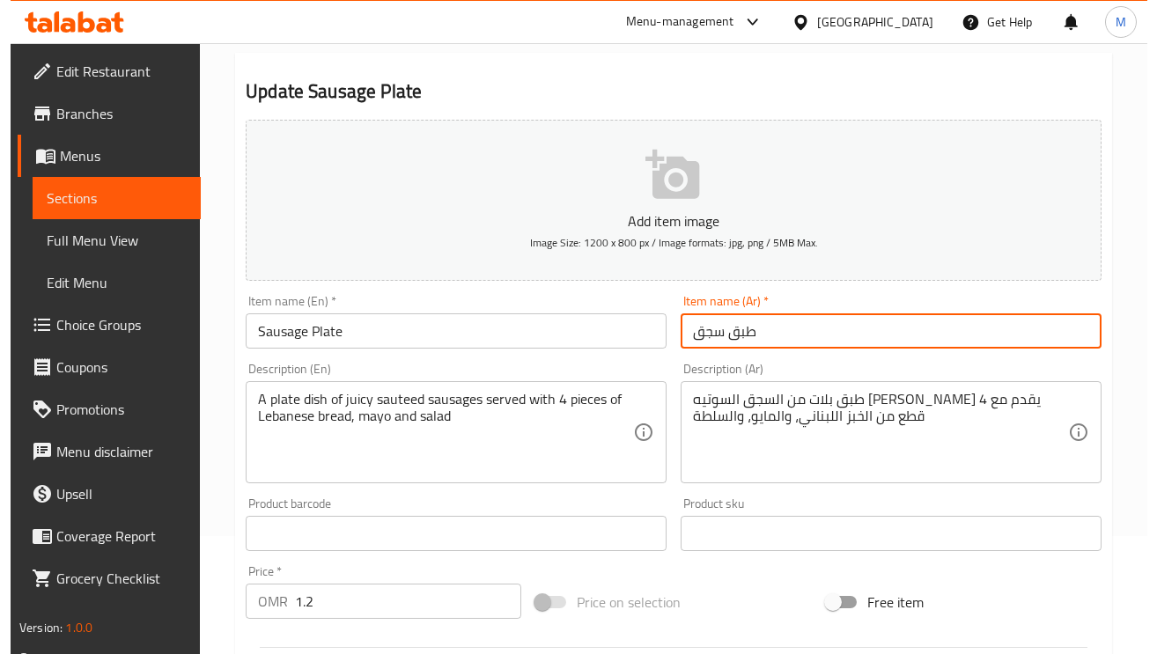
scroll to position [0, 0]
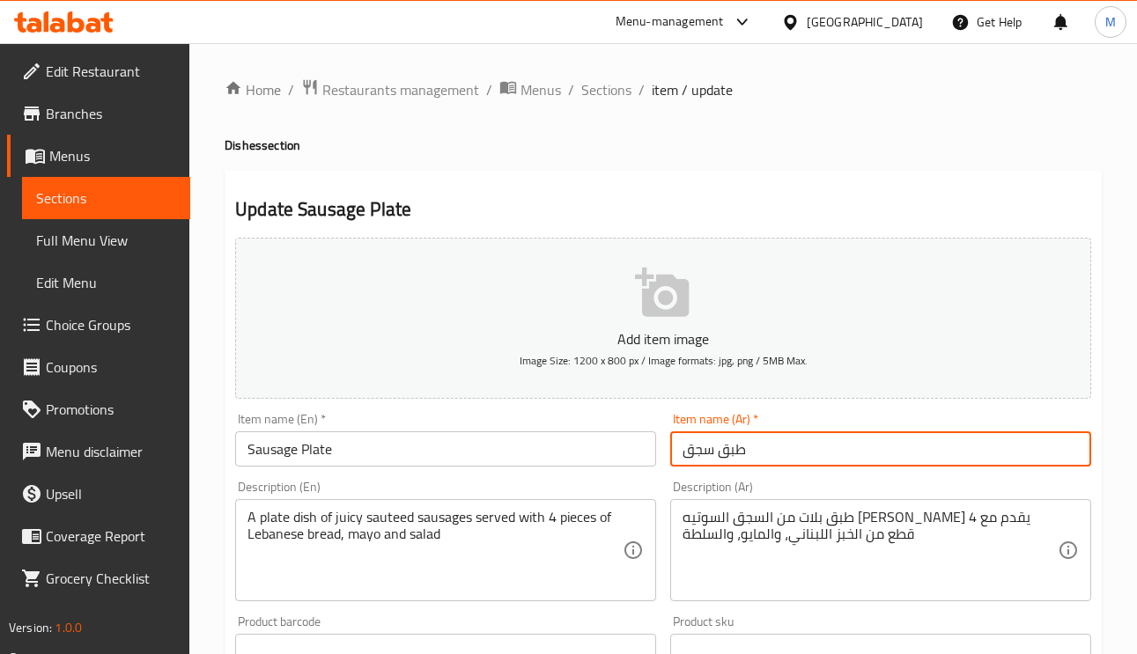
click at [618, 92] on span "Sections" at bounding box center [606, 89] width 50 height 21
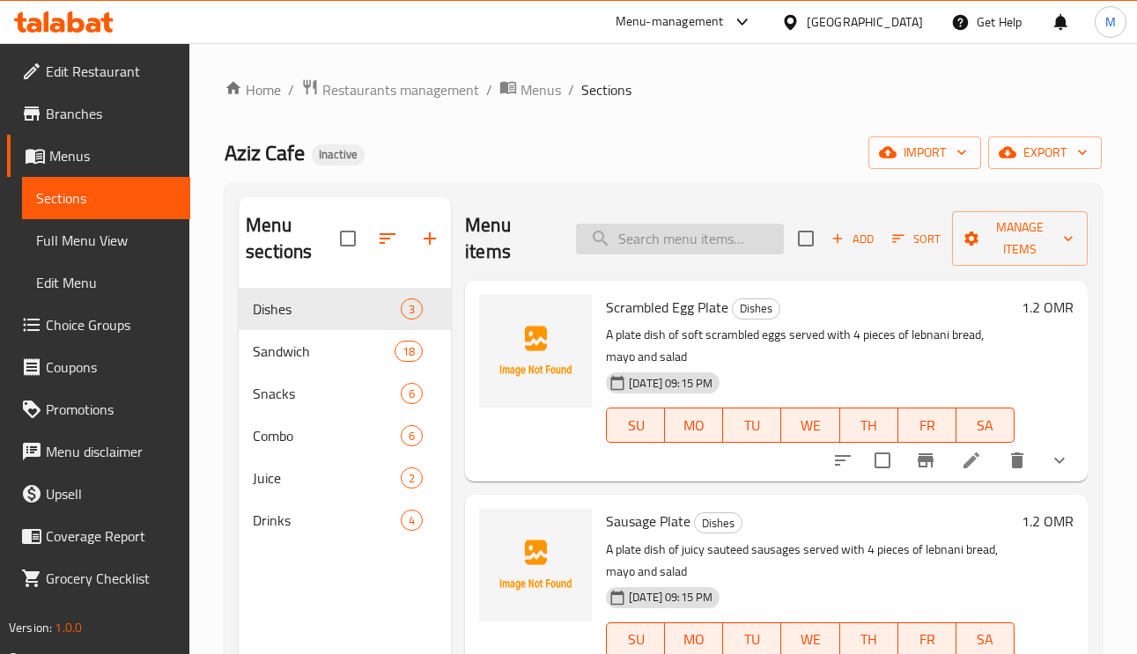
paste input "Egg Sausage Plate"
click at [670, 247] on input "search" at bounding box center [680, 239] width 208 height 31
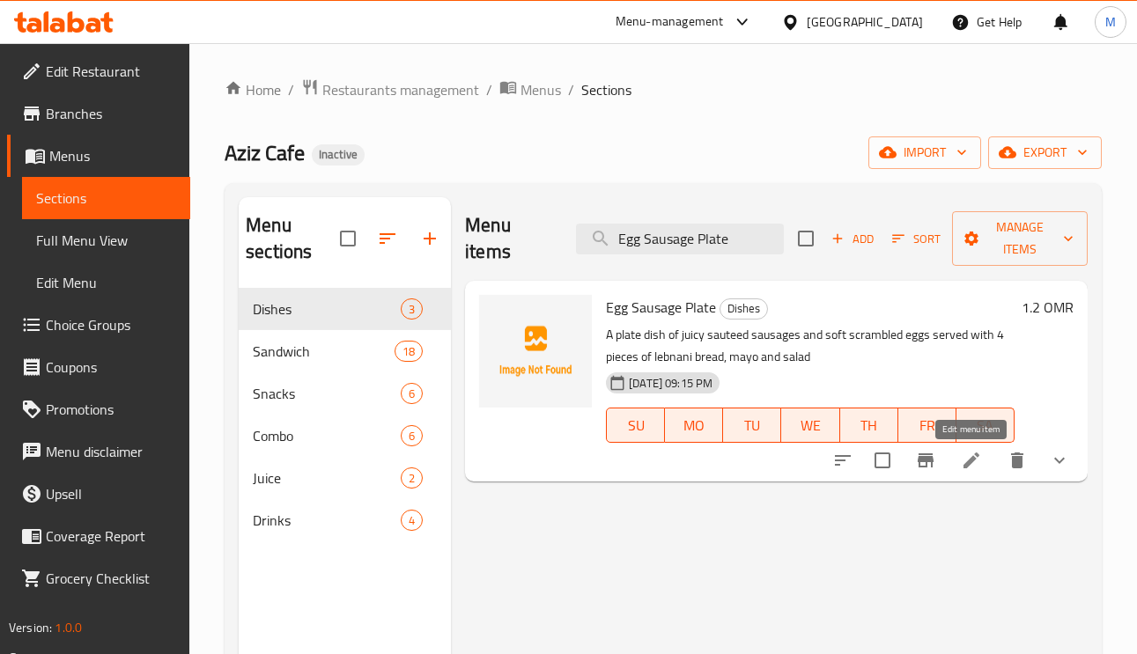
type input "Egg Sausage Plate"
click at [973, 468] on icon at bounding box center [971, 460] width 21 height 21
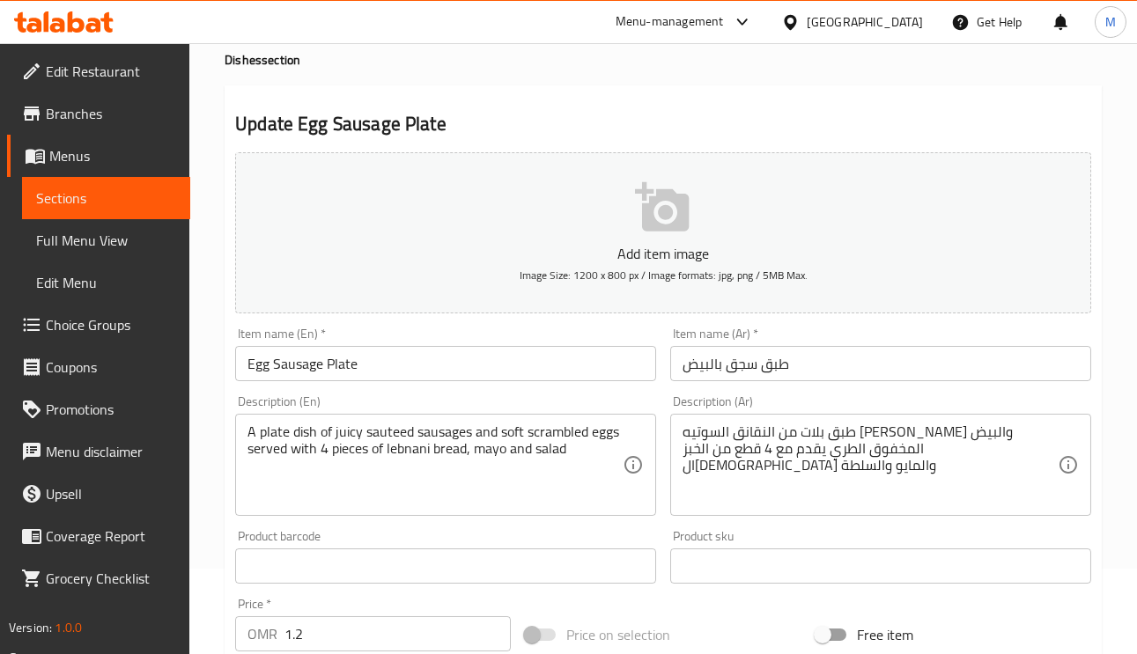
scroll to position [132, 0]
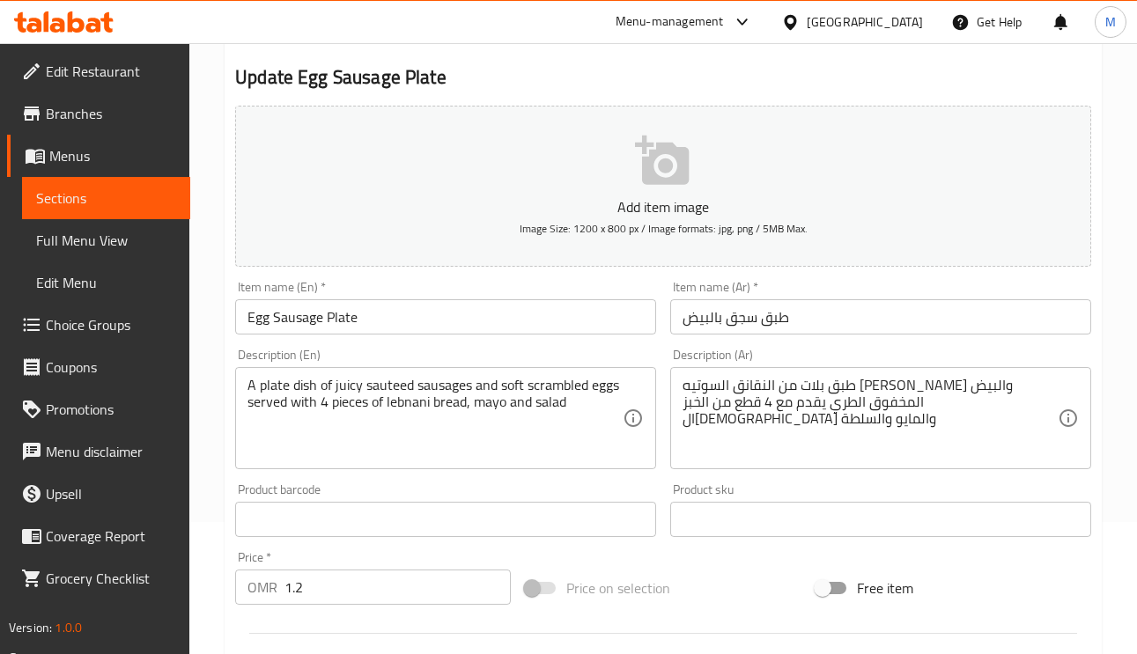
click at [749, 317] on input "طبق سجق بالبيض" at bounding box center [880, 316] width 421 height 35
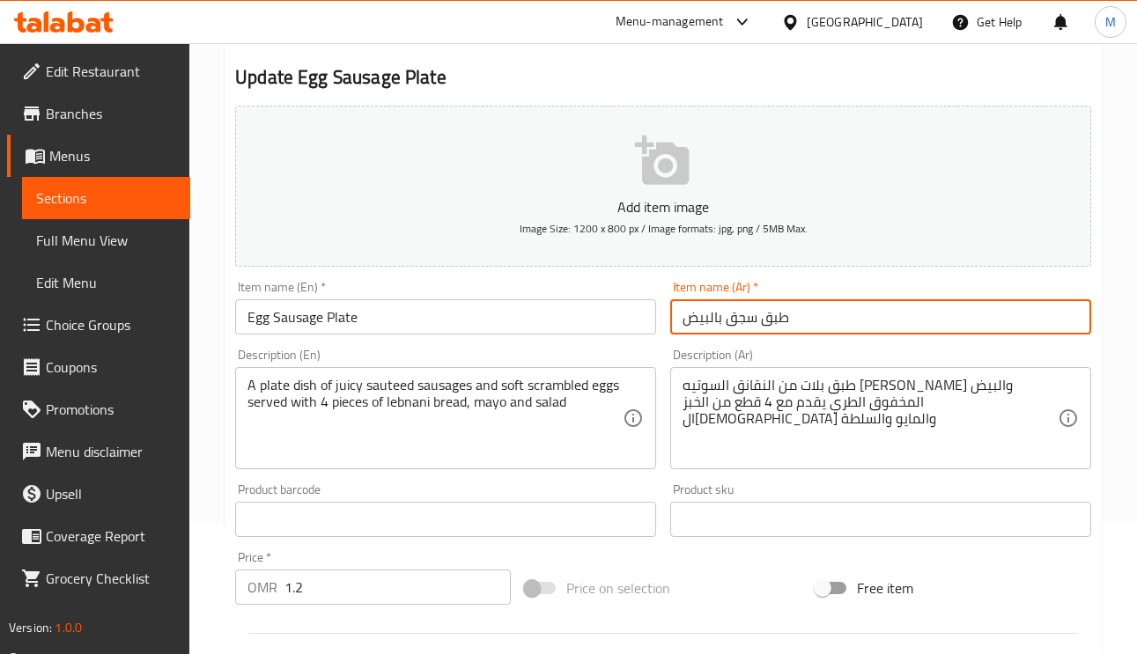
click at [749, 317] on input "طبق سجق بالبيض" at bounding box center [880, 316] width 421 height 35
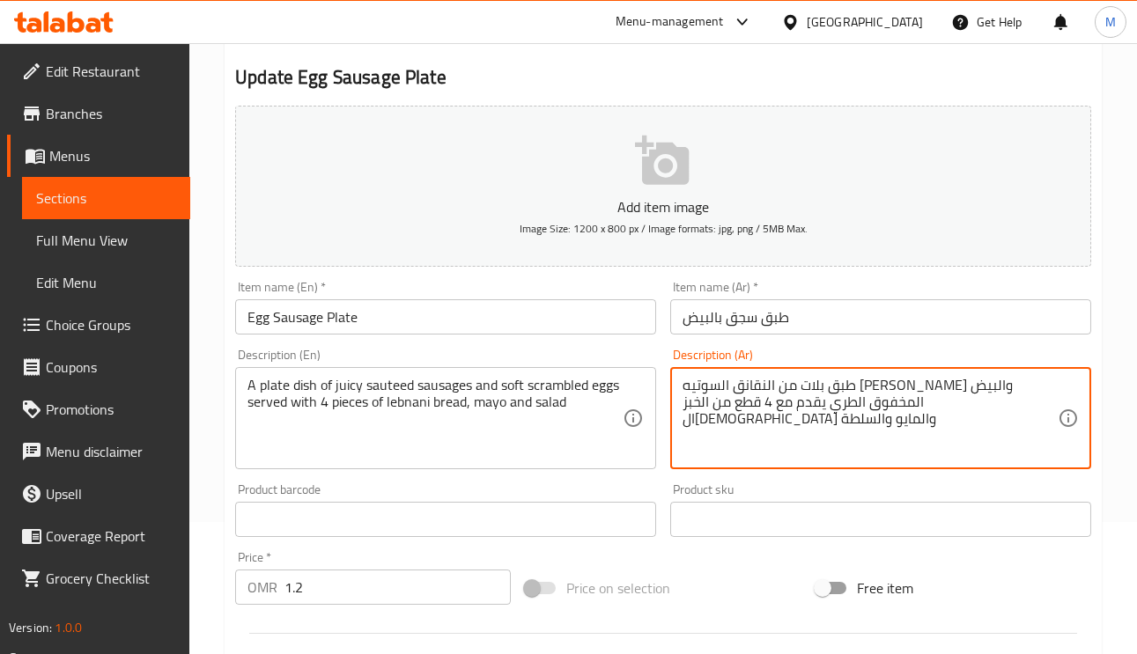
drag, startPoint x: 957, startPoint y: 387, endPoint x: 930, endPoint y: 387, distance: 27.3
paste textarea "سجق"
click at [958, 392] on textarea "طبق بلات من النسجق السوتيه الجوسي والبيض المخفوق الطري يقدم مع 4 قطع من الخبز ا…" at bounding box center [869, 419] width 375 height 84
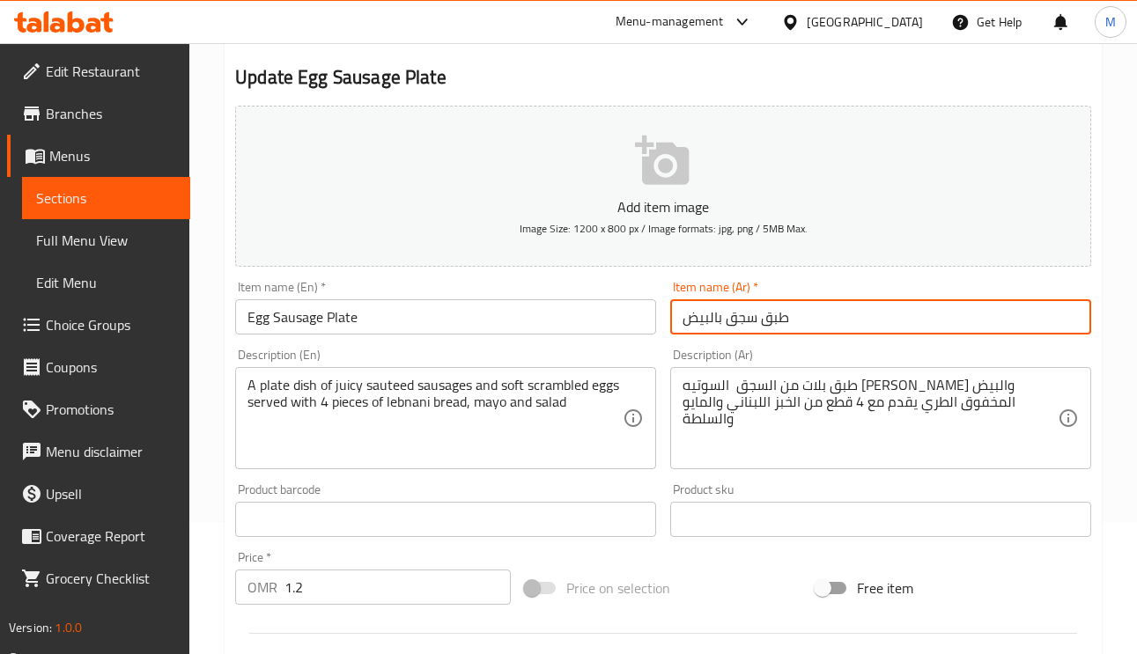
click at [934, 311] on input "طبق سجق بالبيض" at bounding box center [880, 316] width 421 height 35
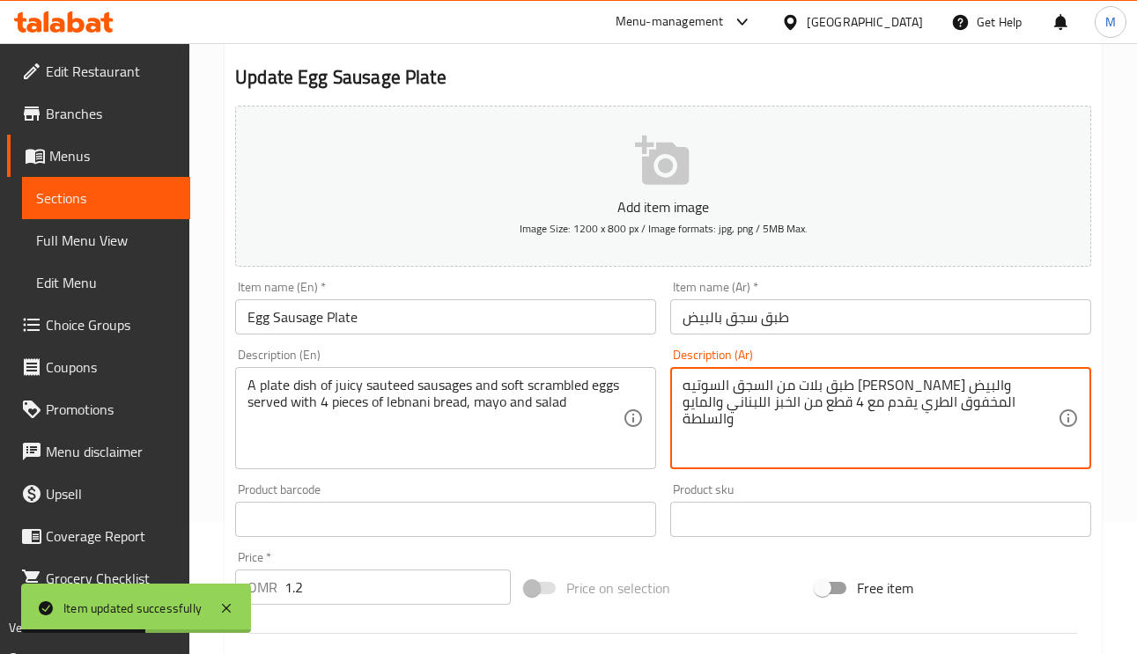
type textarea "طبق بلات من السجق السوتيه الجوسي والبيض المخفوق الطري يقدم مع 4 قطع من الخبز ال…"
click at [957, 313] on input "طبق سجق بالبيض" at bounding box center [880, 316] width 421 height 35
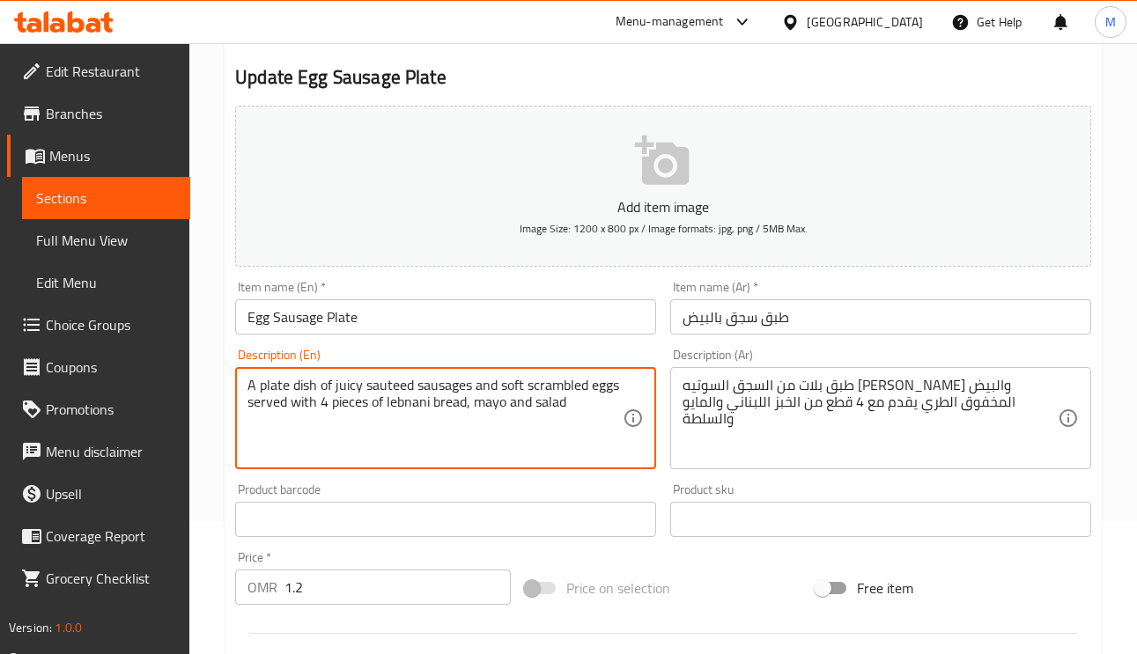
click at [394, 403] on textarea "A plate dish of juicy sauteed sausages and soft scrambled eggs served with 4 pi…" at bounding box center [434, 419] width 375 height 84
paste textarea "Lebanese"
type textarea "A plate dish of juicy sauteed sausages and soft scrambled eggs served with 4 pi…"
click at [487, 308] on input "Egg Sausage Plate" at bounding box center [445, 316] width 421 height 35
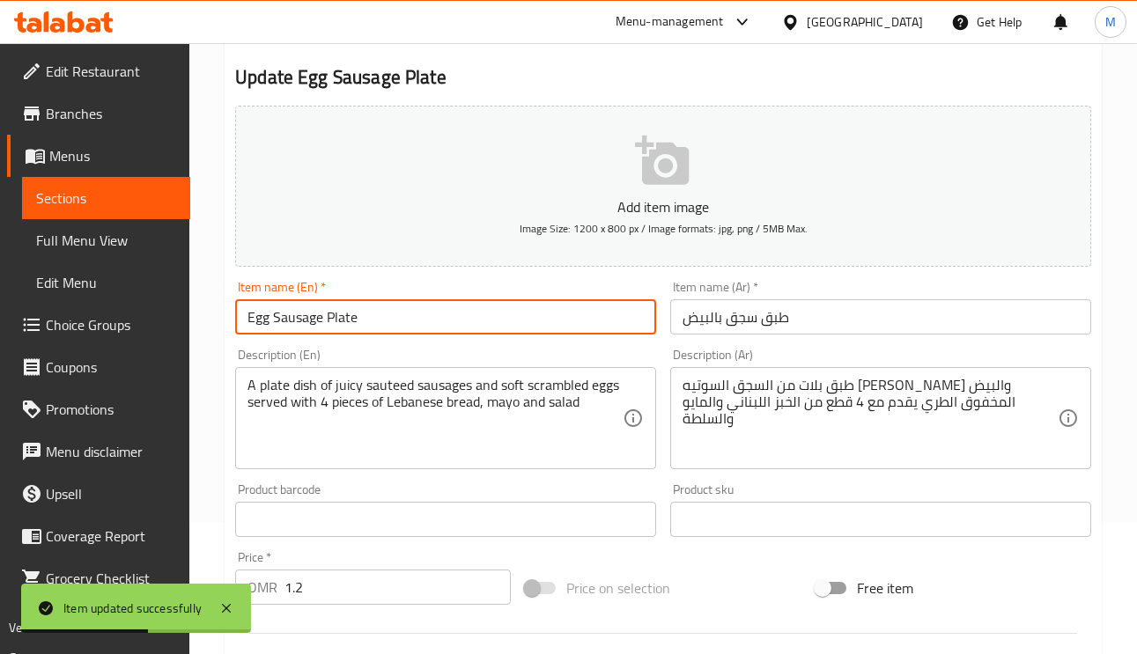
scroll to position [0, 0]
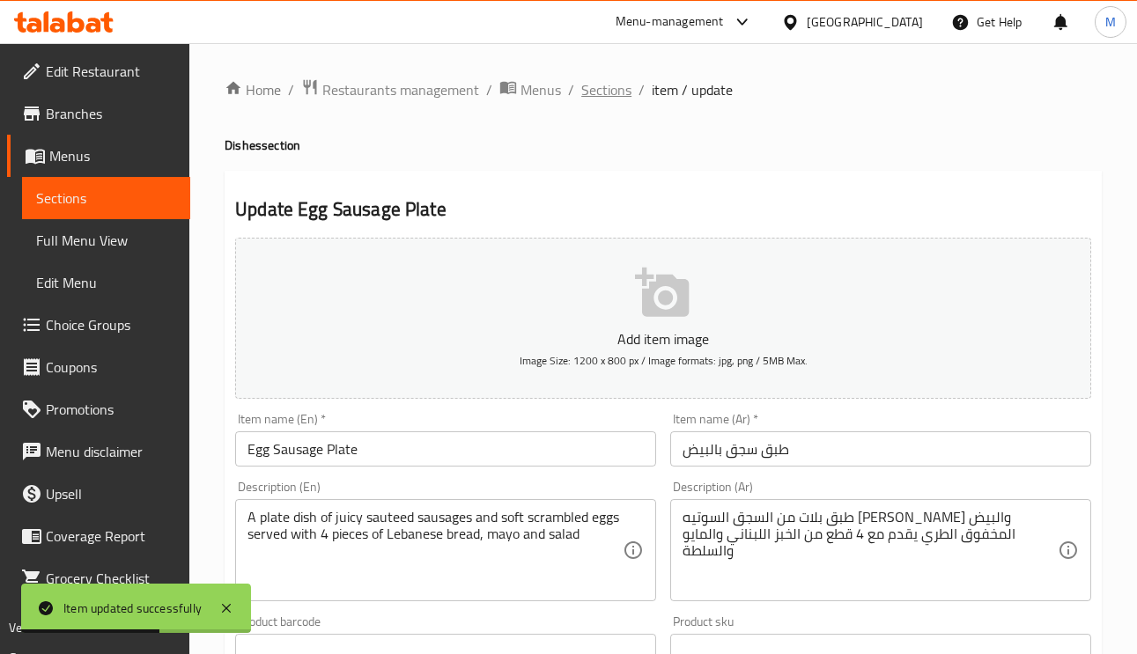
click at [607, 91] on span "Sections" at bounding box center [606, 89] width 50 height 21
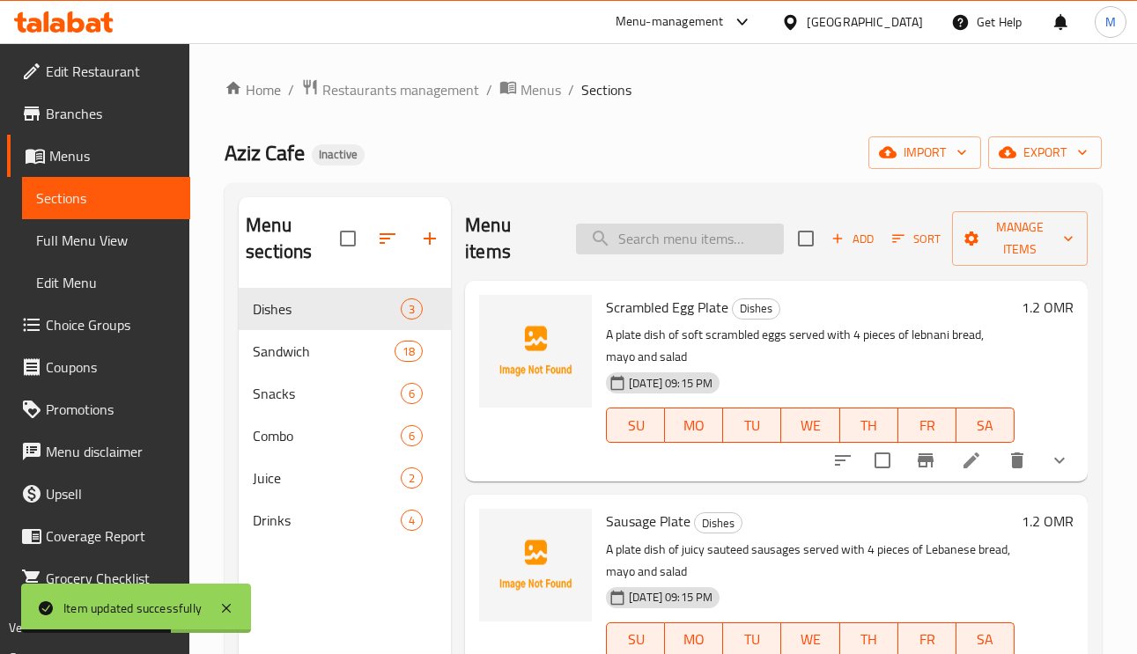
paste input "French Fries (s)"
click at [665, 232] on input "search" at bounding box center [680, 239] width 208 height 31
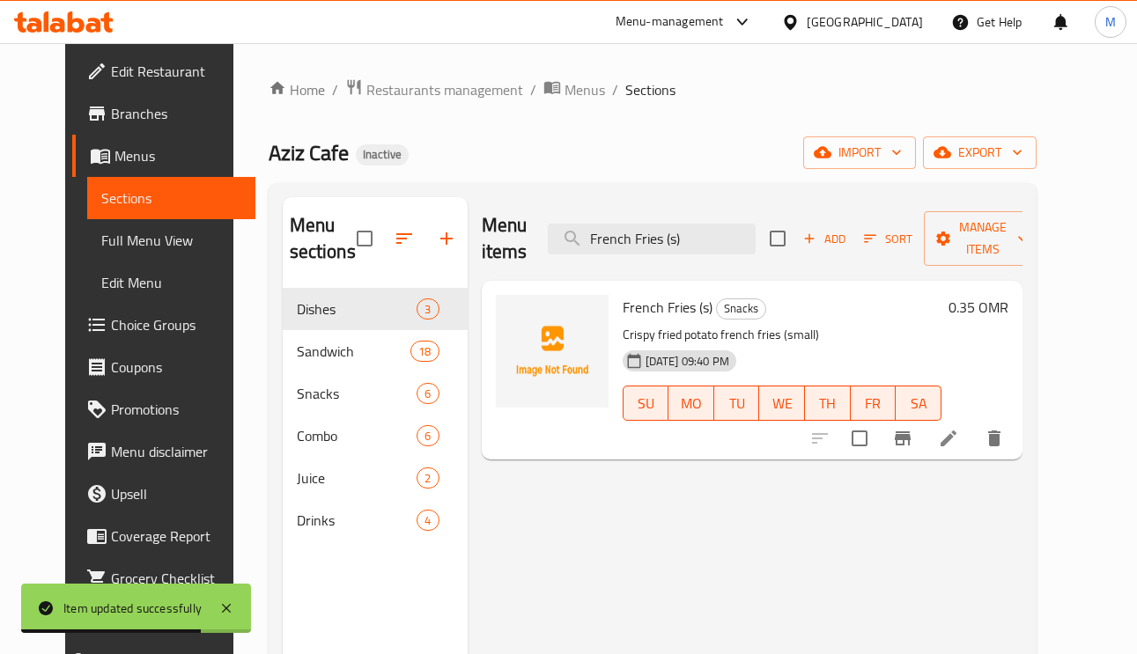
type input "French Fries (s)"
click at [959, 444] on icon at bounding box center [948, 438] width 21 height 21
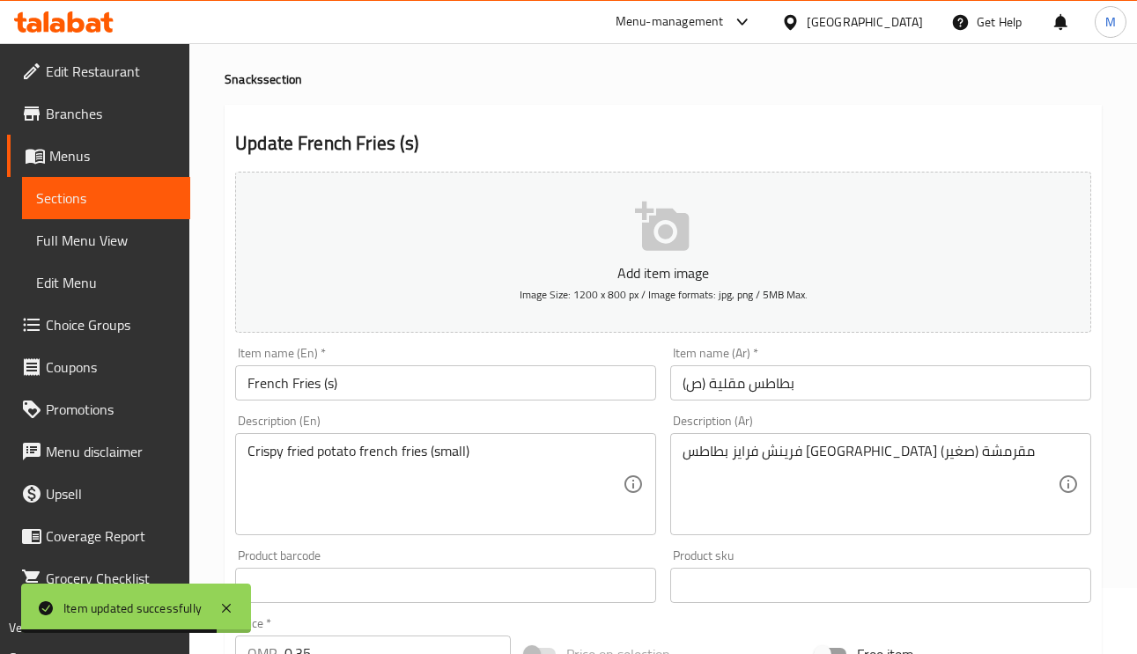
scroll to position [132, 0]
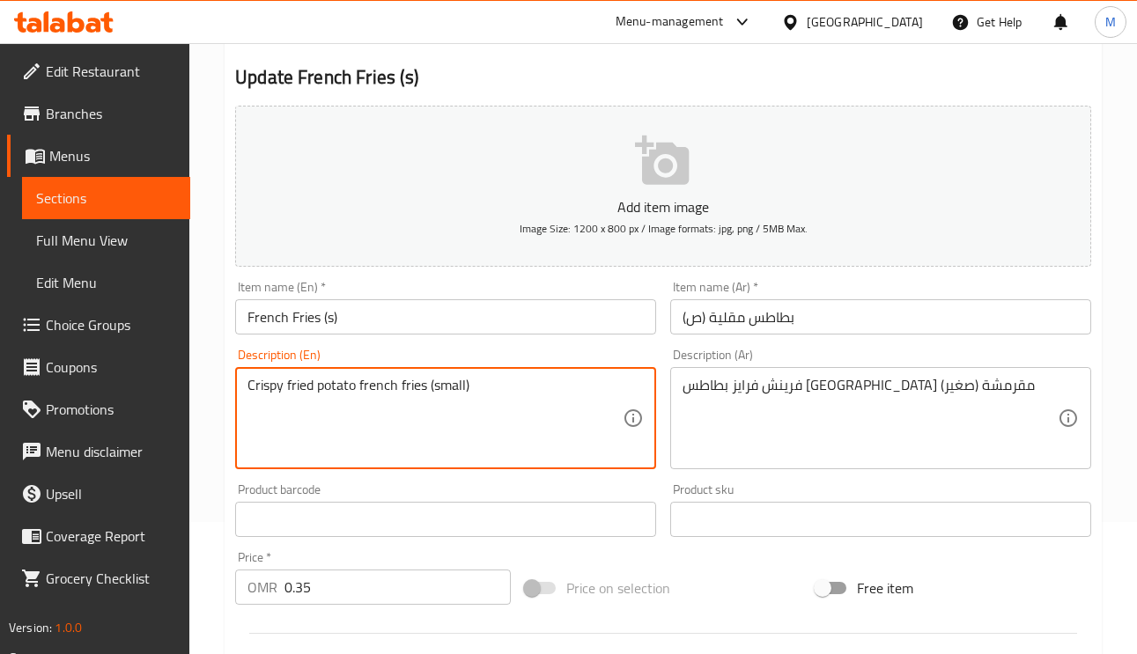
click at [451, 383] on textarea "Crispy fried potato french fries (small)" at bounding box center [434, 419] width 375 height 84
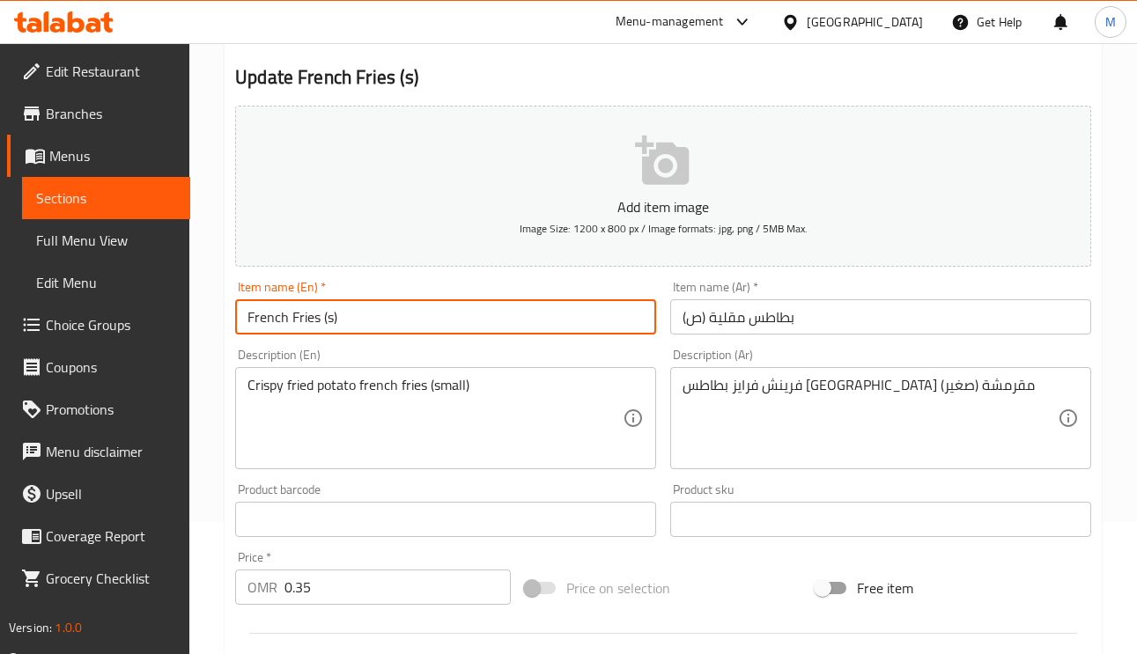
click at [321, 316] on input "French Fries (s)" at bounding box center [445, 316] width 421 height 35
click at [328, 320] on input "French Fries (s)" at bounding box center [445, 316] width 421 height 35
paste input "mall"
type input "French Fries (small)"
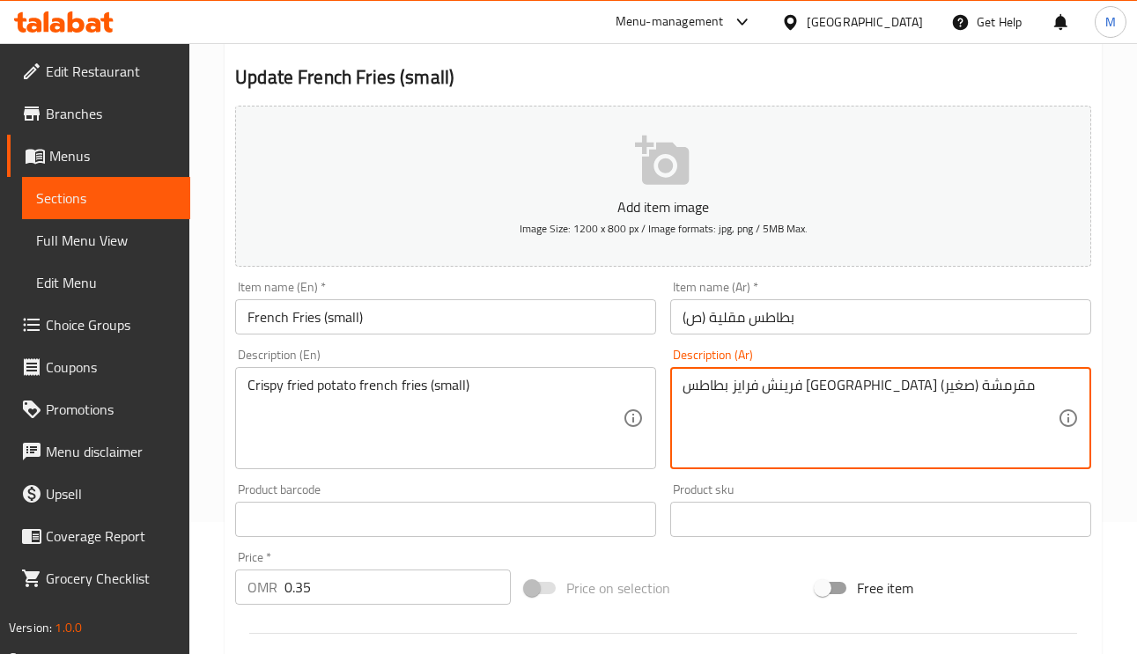
click at [697, 389] on textarea "فرينش فرايز بطاطس مقلية مقرمشة (صغير)" at bounding box center [869, 419] width 375 height 84
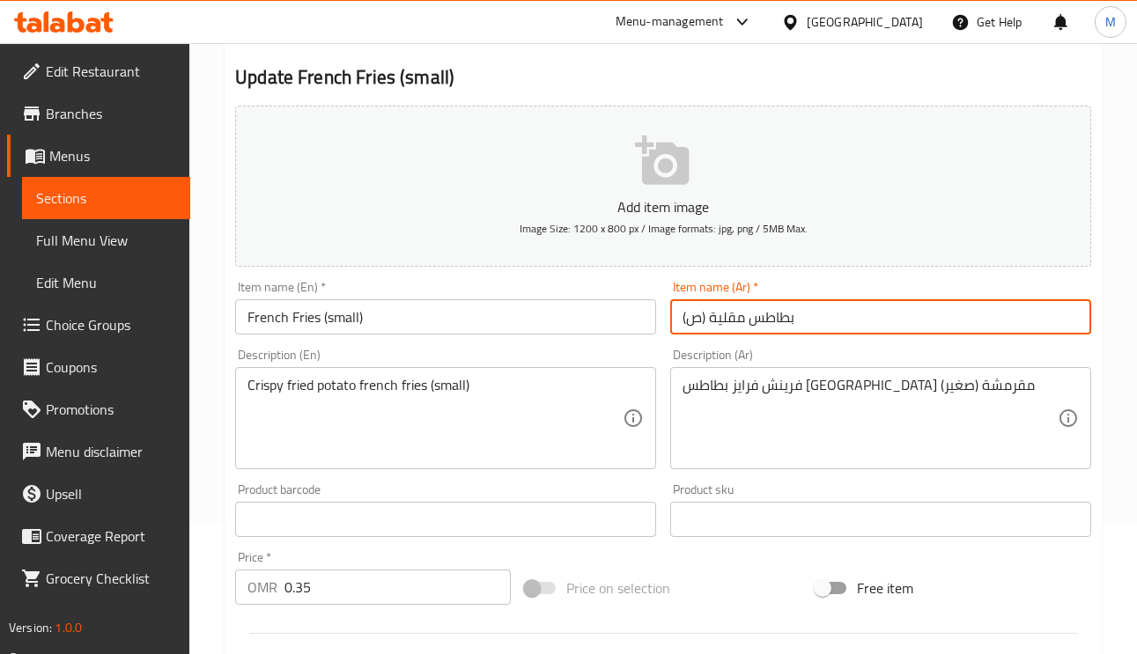
click at [694, 319] on input "بطاطس مقلية (ص)" at bounding box center [880, 316] width 421 height 35
paste input "غير"
click at [850, 320] on input "بطاطس مقلية (صغير)" at bounding box center [880, 316] width 421 height 35
click at [891, 300] on input "بطاطس مقلية (صغير)" at bounding box center [880, 316] width 421 height 35
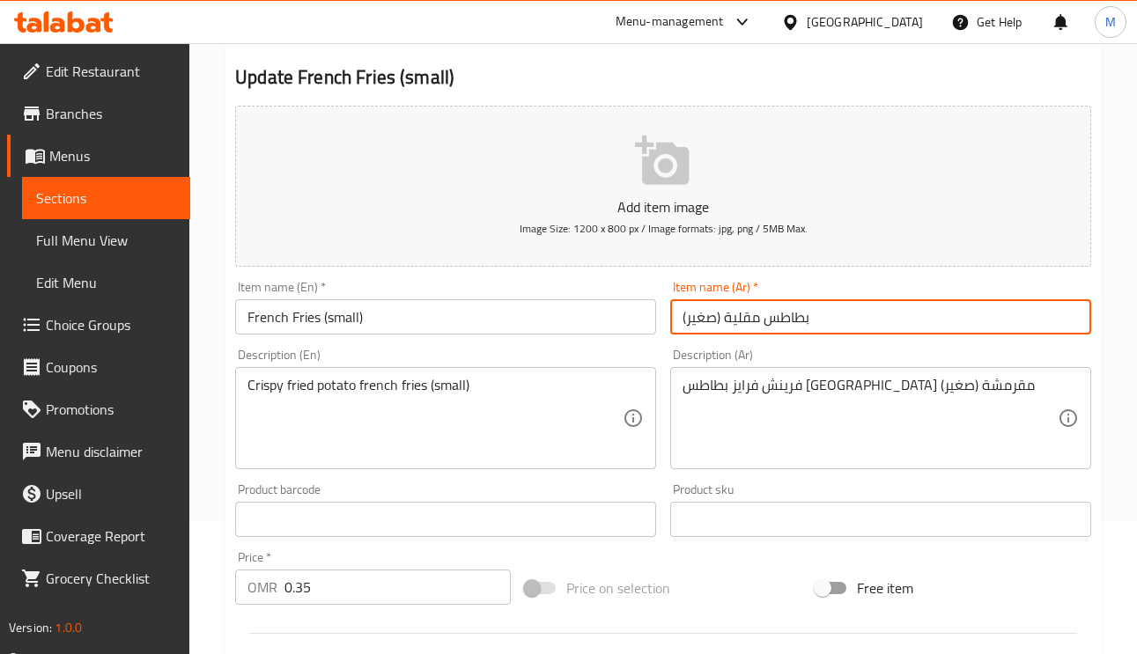
click at [895, 317] on input "بطاطس مقلية (صغير)" at bounding box center [880, 316] width 421 height 35
type input "بطاطس مقلية (صغير)"
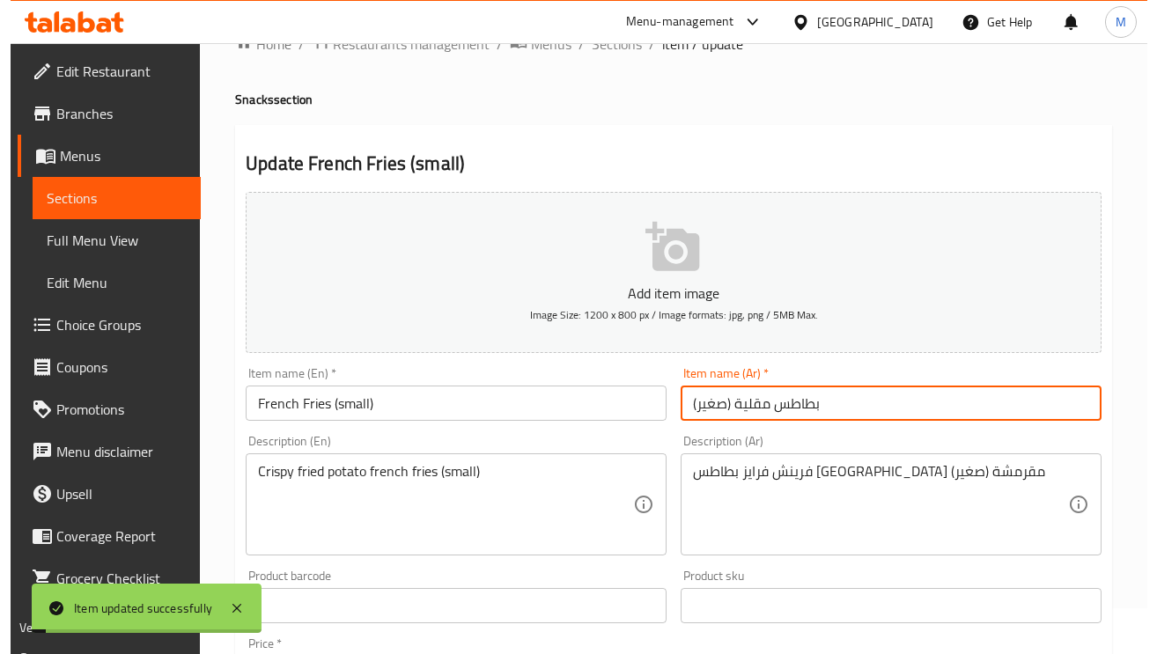
scroll to position [0, 0]
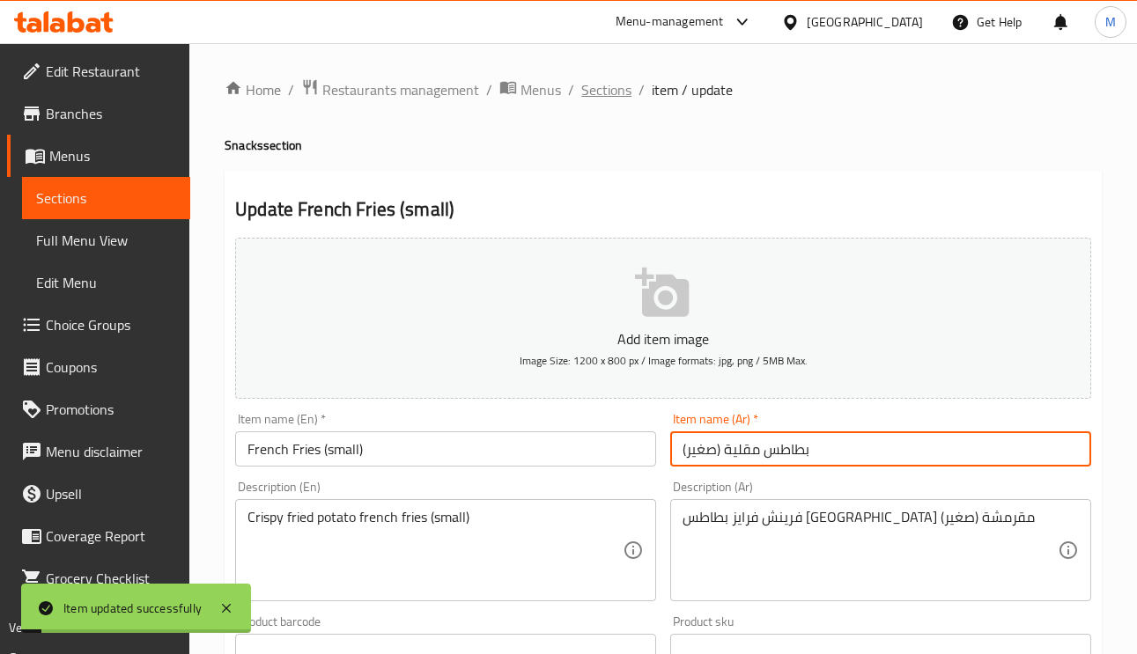
click at [585, 92] on span "Sections" at bounding box center [606, 89] width 50 height 21
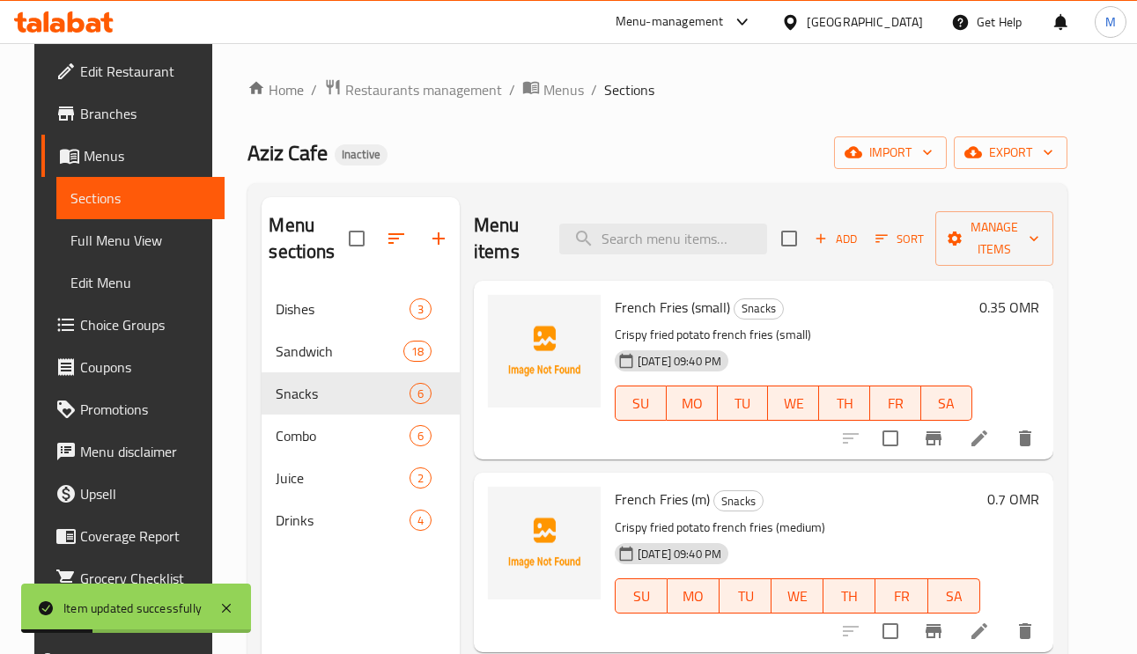
click at [669, 216] on div "Menu items Add Sort Manage items" at bounding box center [763, 239] width 579 height 84
click at [671, 245] on input "search" at bounding box center [663, 239] width 208 height 31
click at [990, 631] on icon at bounding box center [979, 631] width 21 height 21
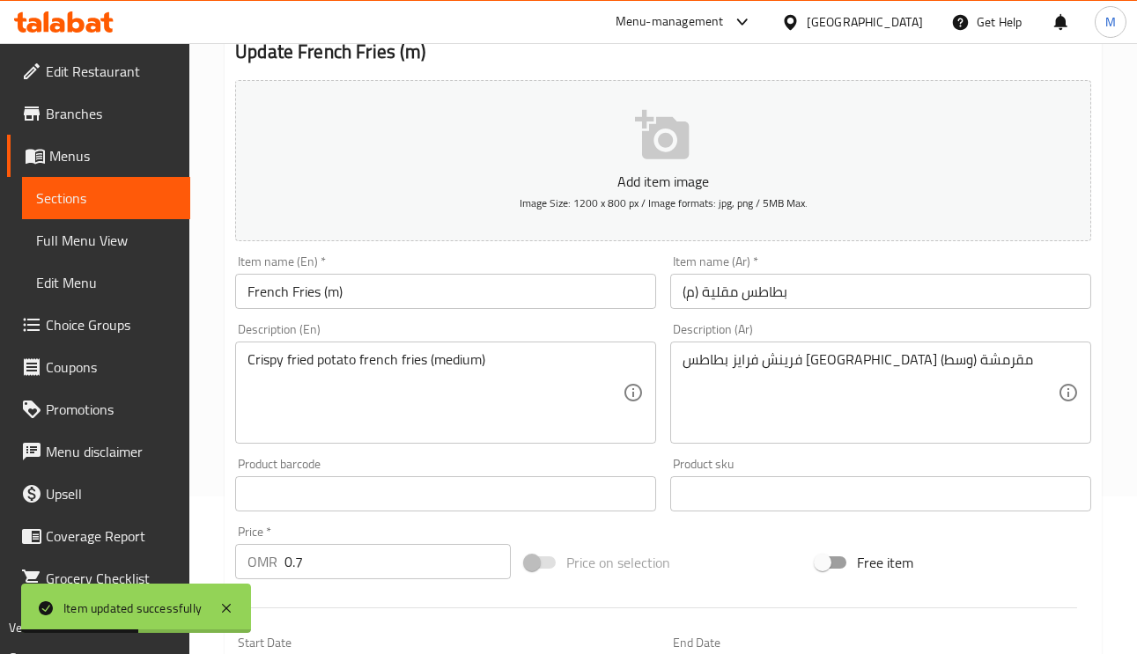
scroll to position [264, 0]
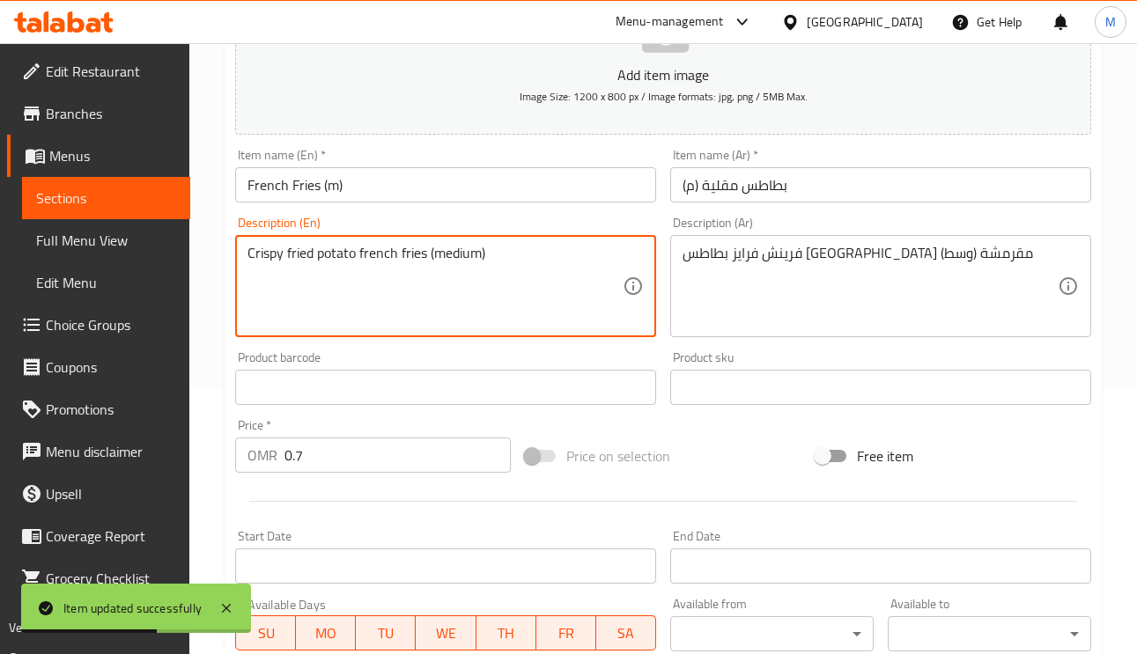
click at [440, 255] on textarea "Crispy fried potato french fries (medium)" at bounding box center [434, 287] width 375 height 84
click at [330, 188] on input "French Fries (m)" at bounding box center [445, 184] width 421 height 35
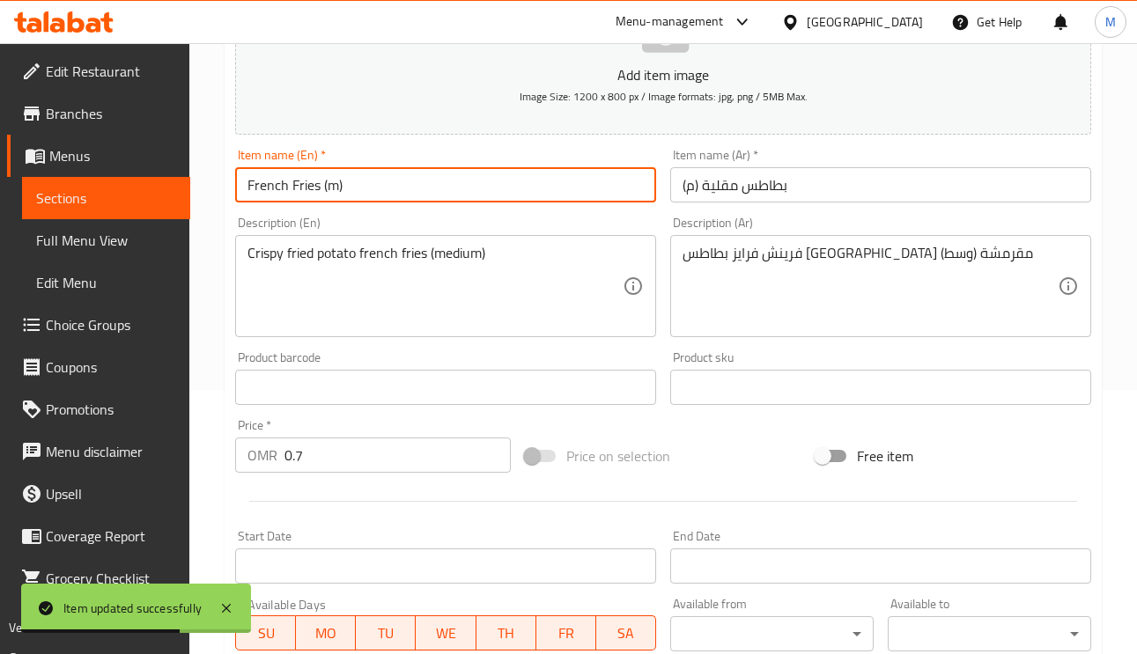
click at [330, 188] on input "French Fries (m)" at bounding box center [445, 184] width 421 height 35
paste input "edium"
type input "French Fries (medium)"
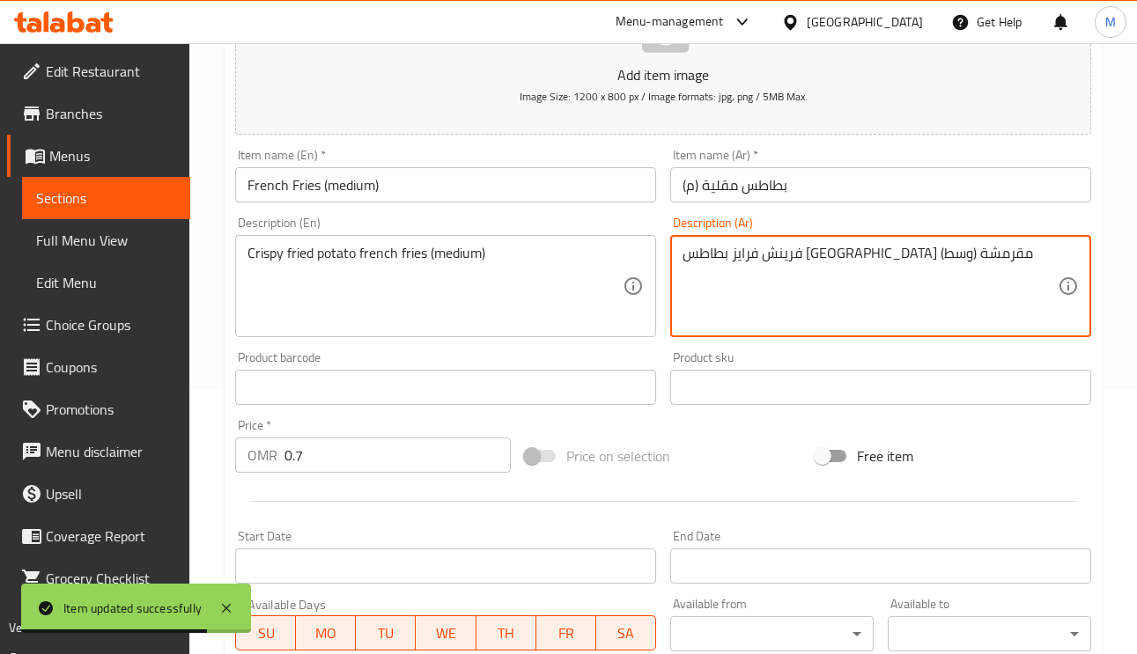
click at [702, 256] on textarea "فرينش فرايز بطاطس مقلية مقرمشة (وسط)" at bounding box center [869, 287] width 375 height 84
click at [711, 261] on textarea "فرينش فرايز بطاطس مقلية مقرمشة (وسط)" at bounding box center [869, 287] width 375 height 84
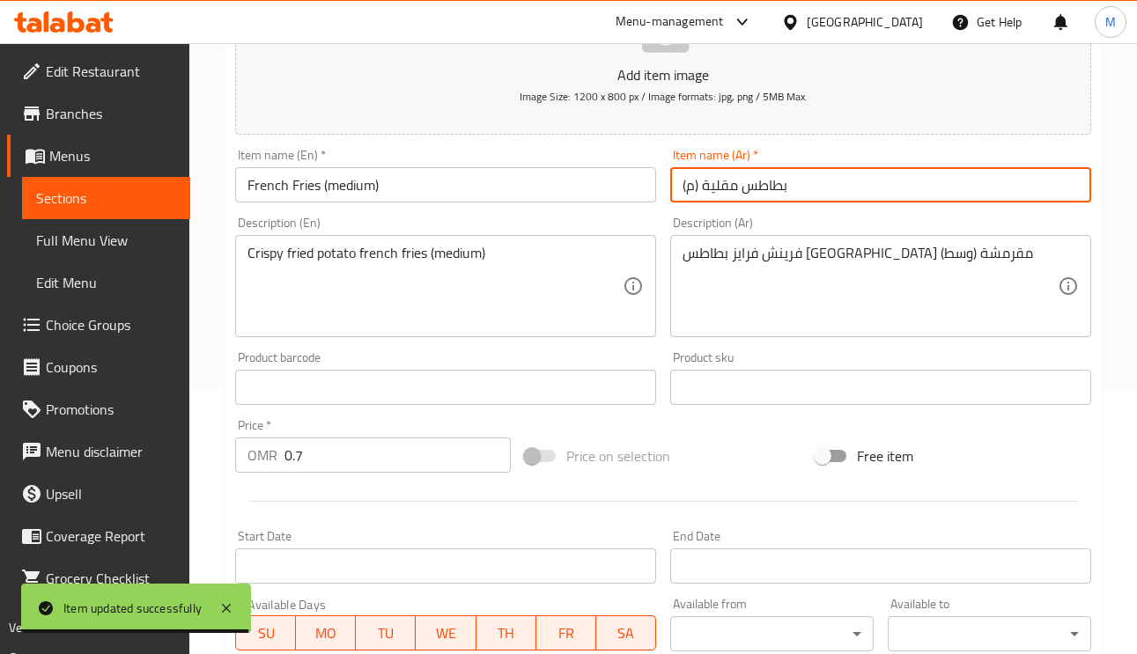
click at [689, 195] on input "بطاطس مقلية (م)" at bounding box center [880, 184] width 421 height 35
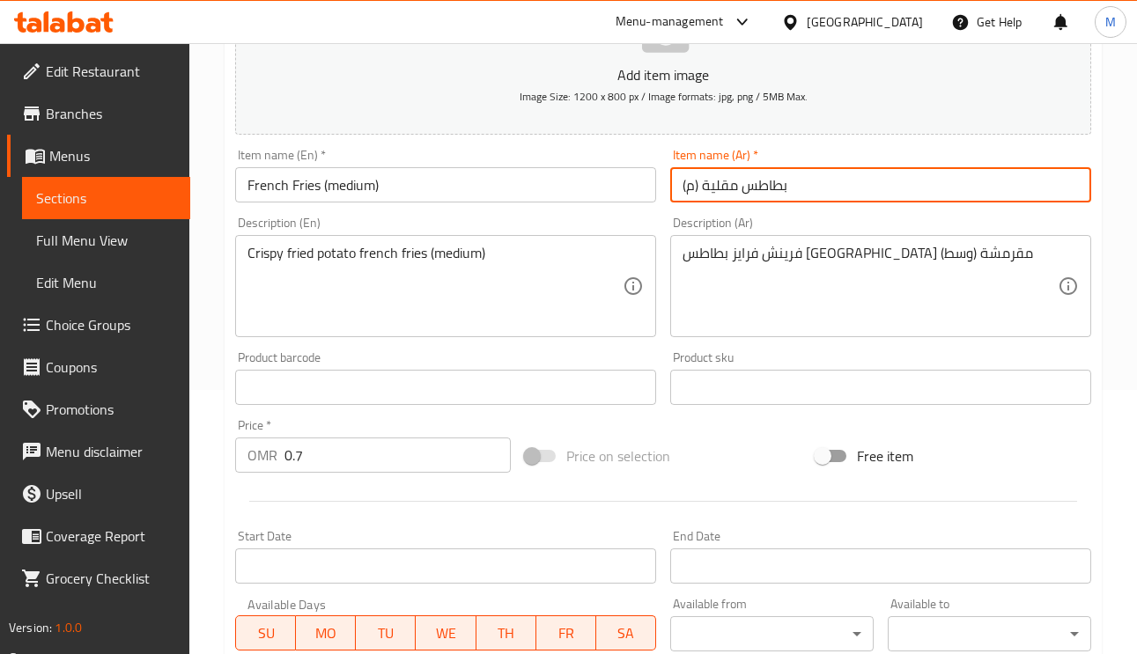
click at [687, 184] on input "بطاطس مقلية (م)" at bounding box center [880, 184] width 421 height 35
click at [690, 188] on input "بطاطس مقلية (م)" at bounding box center [880, 184] width 421 height 35
paste input "سط"
type input "بطاطس مقلية (وسط)"
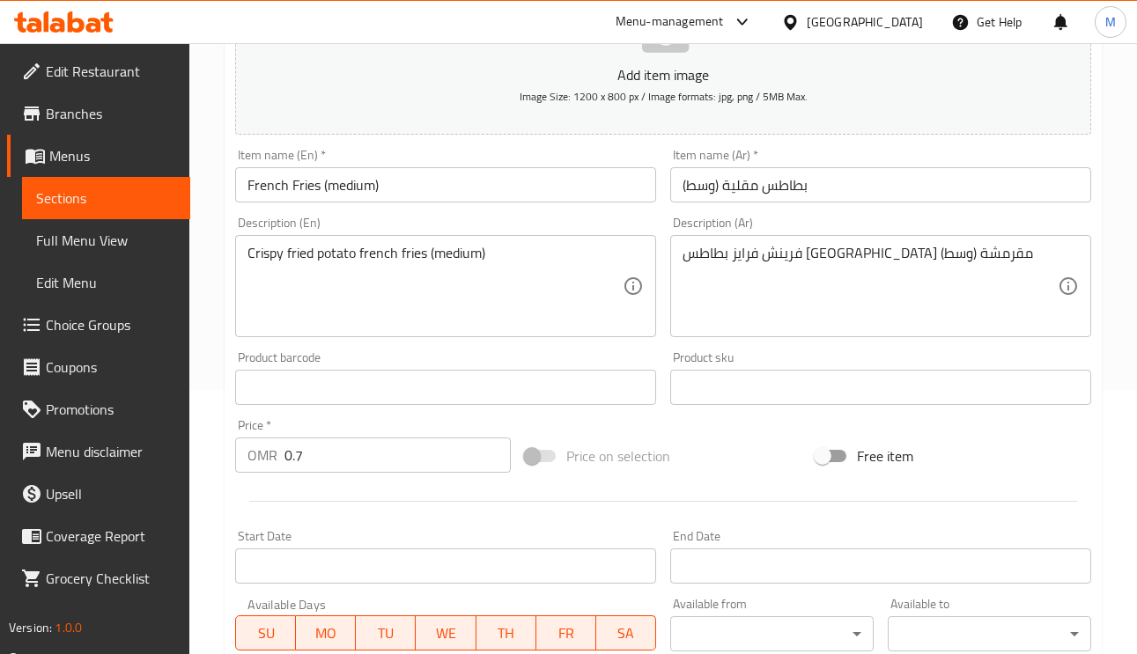
click at [849, 165] on div "Item name (Ar)   * بطاطس مقلية (وسط) Item name (Ar) *" at bounding box center [880, 176] width 421 height 54
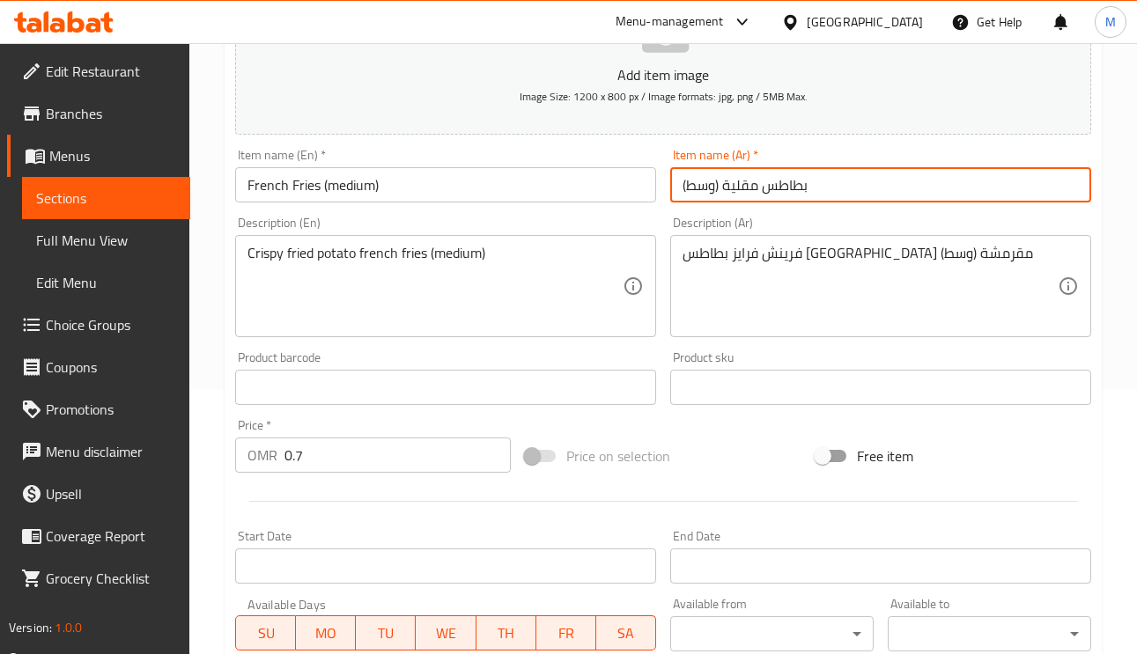
click at [851, 184] on input "بطاطس مقلية (وسط)" at bounding box center [880, 184] width 421 height 35
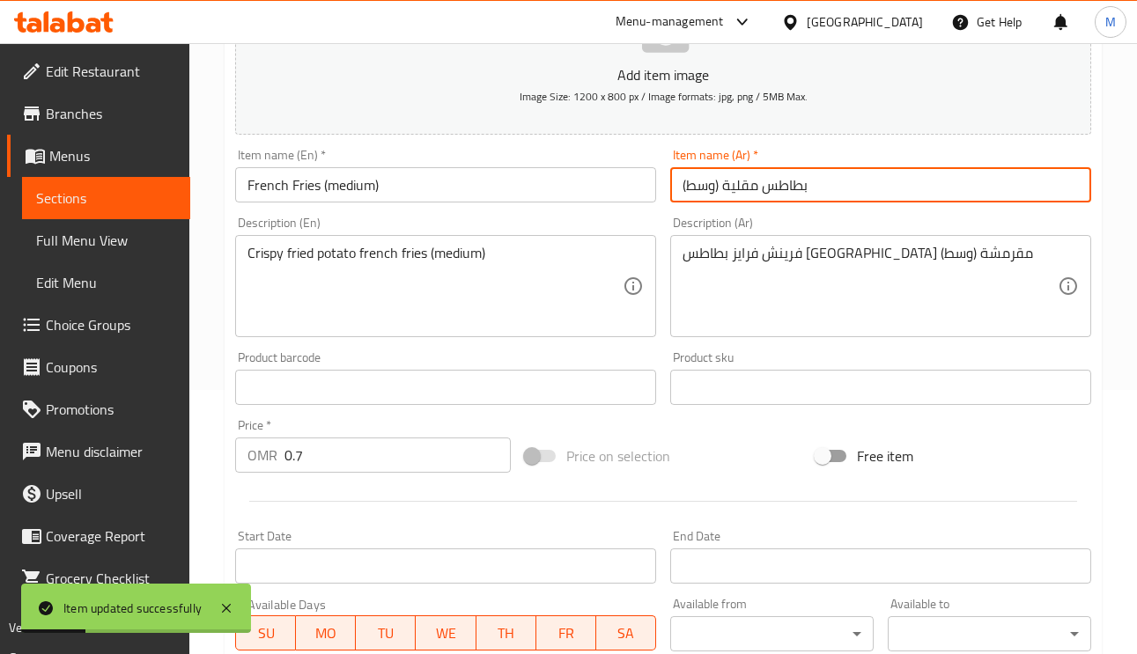
scroll to position [0, 0]
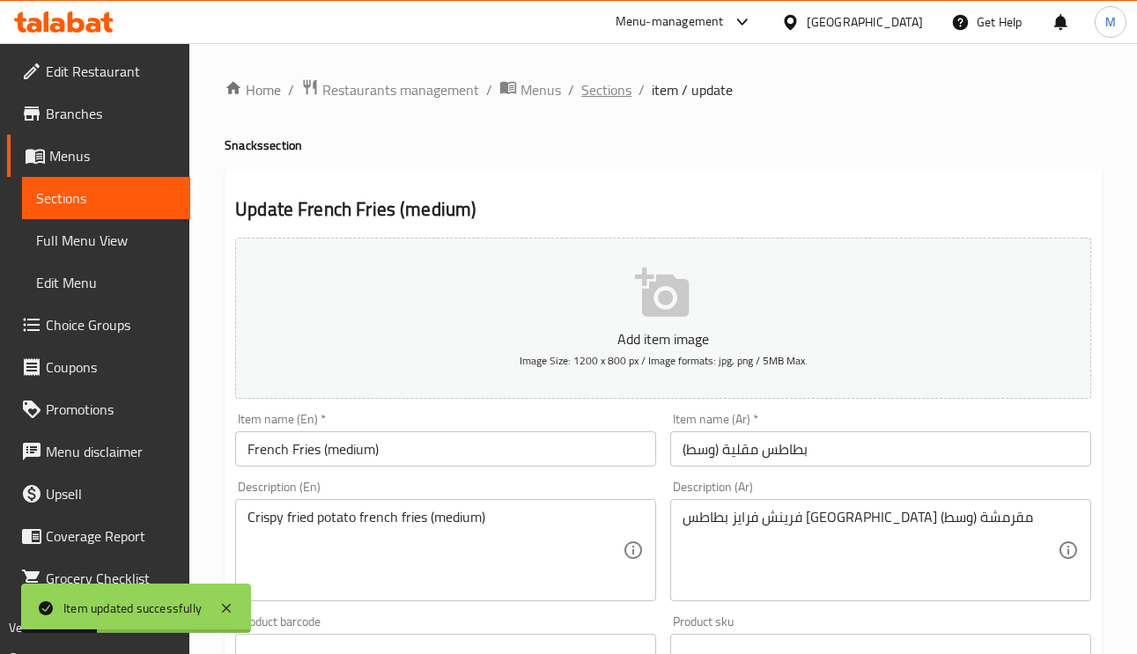
click at [619, 93] on span "Sections" at bounding box center [606, 89] width 50 height 21
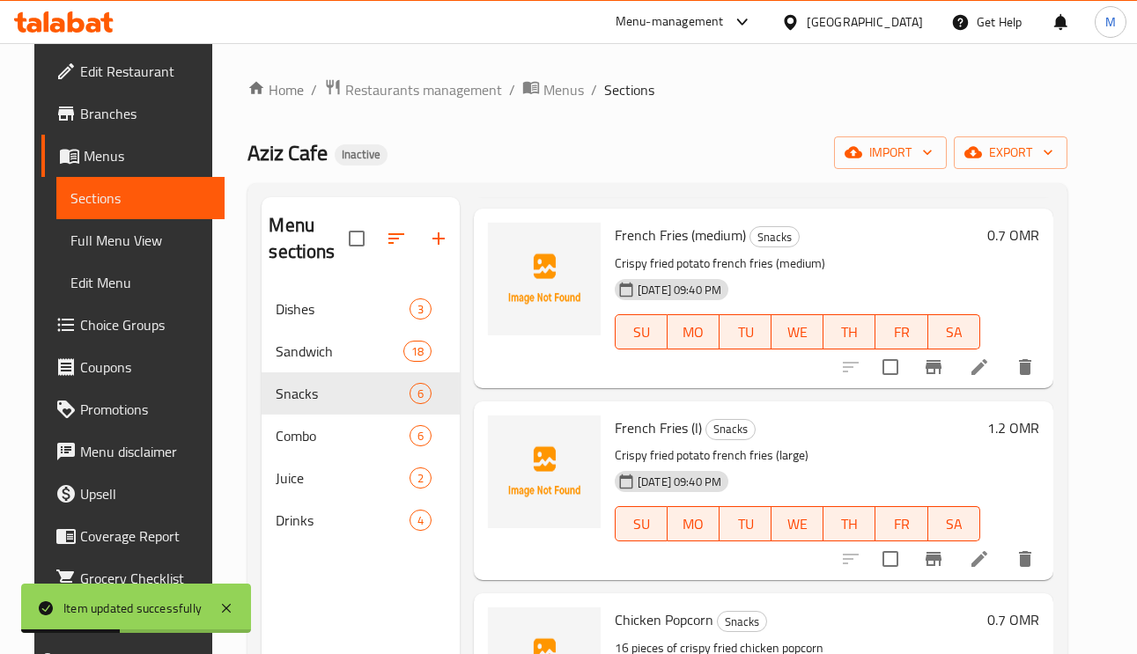
scroll to position [396, 0]
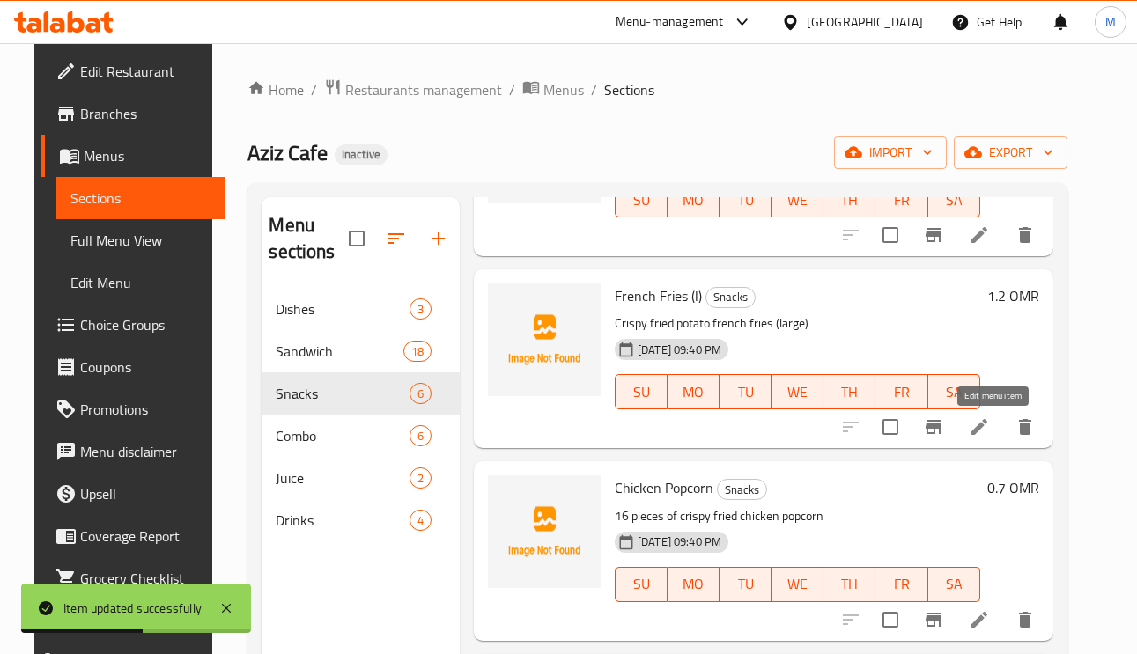
click at [990, 432] on icon at bounding box center [979, 426] width 21 height 21
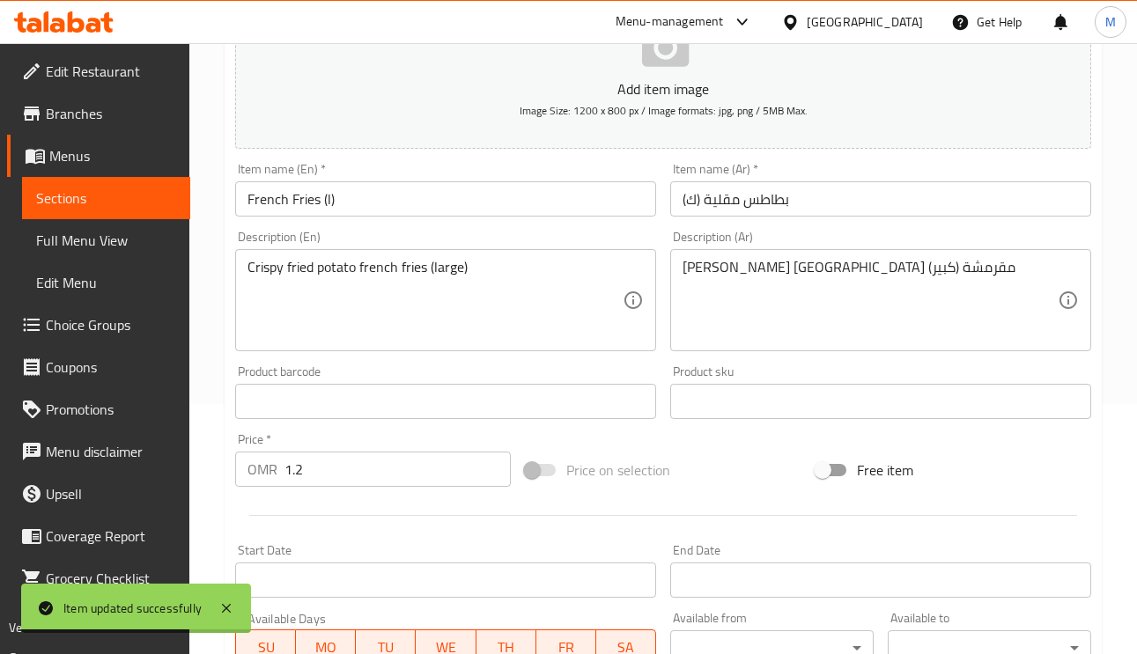
scroll to position [264, 0]
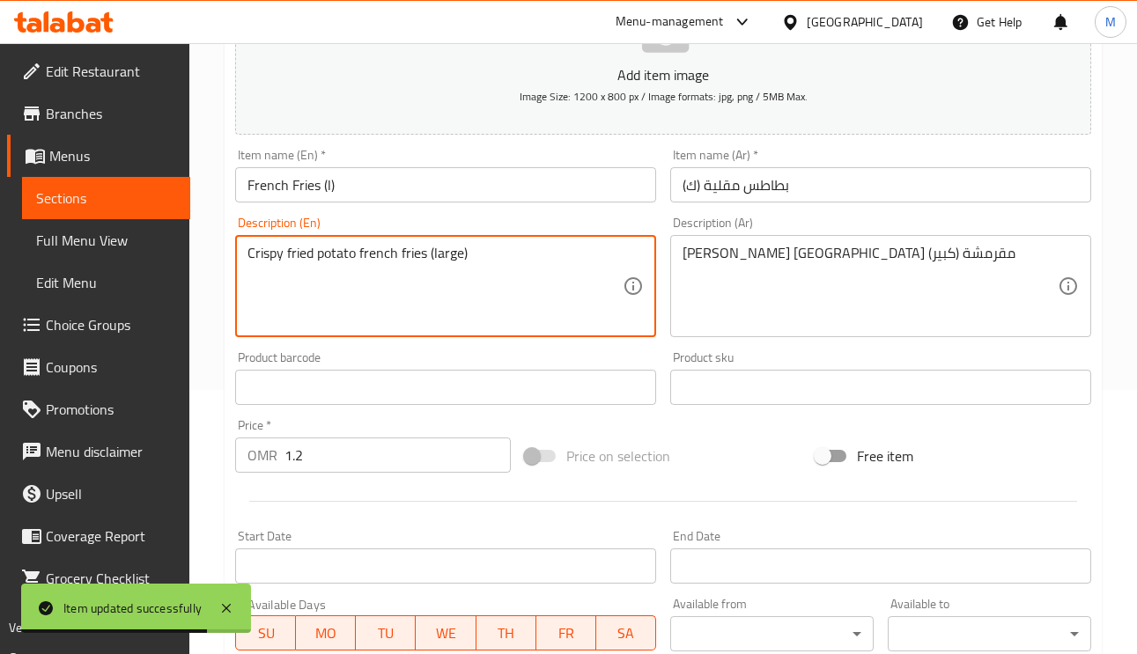
click at [447, 248] on textarea "Crispy fried potato french fries (large)" at bounding box center [434, 287] width 375 height 84
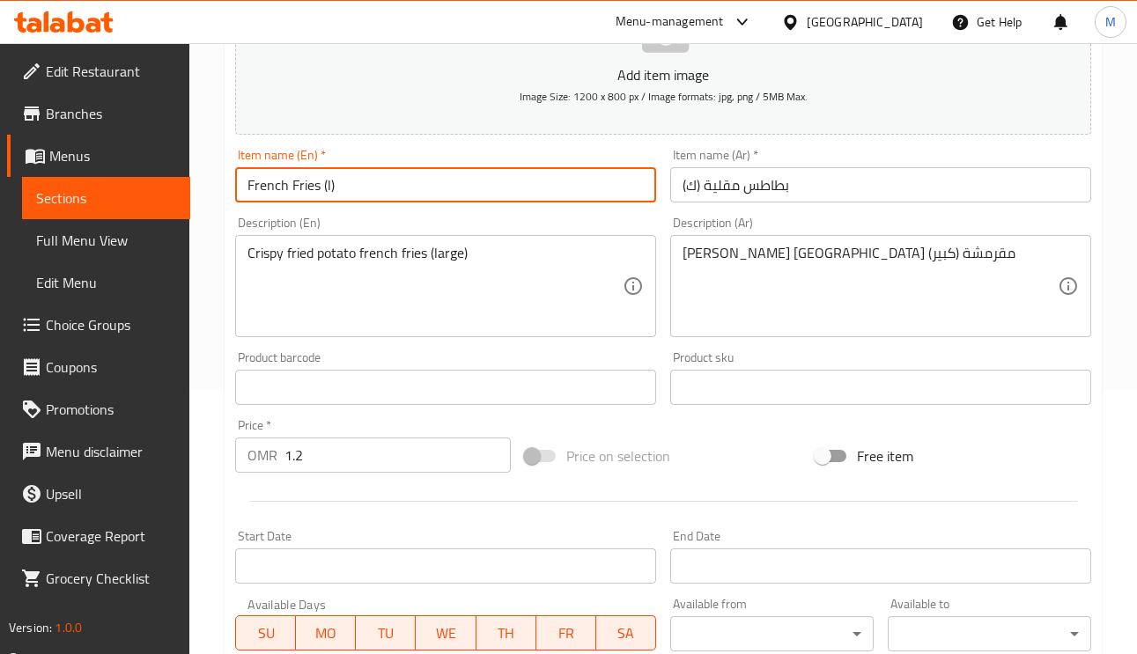
click at [328, 192] on input "French Fries (l)" at bounding box center [445, 184] width 421 height 35
paste input "arge"
type input "French Fries (large)"
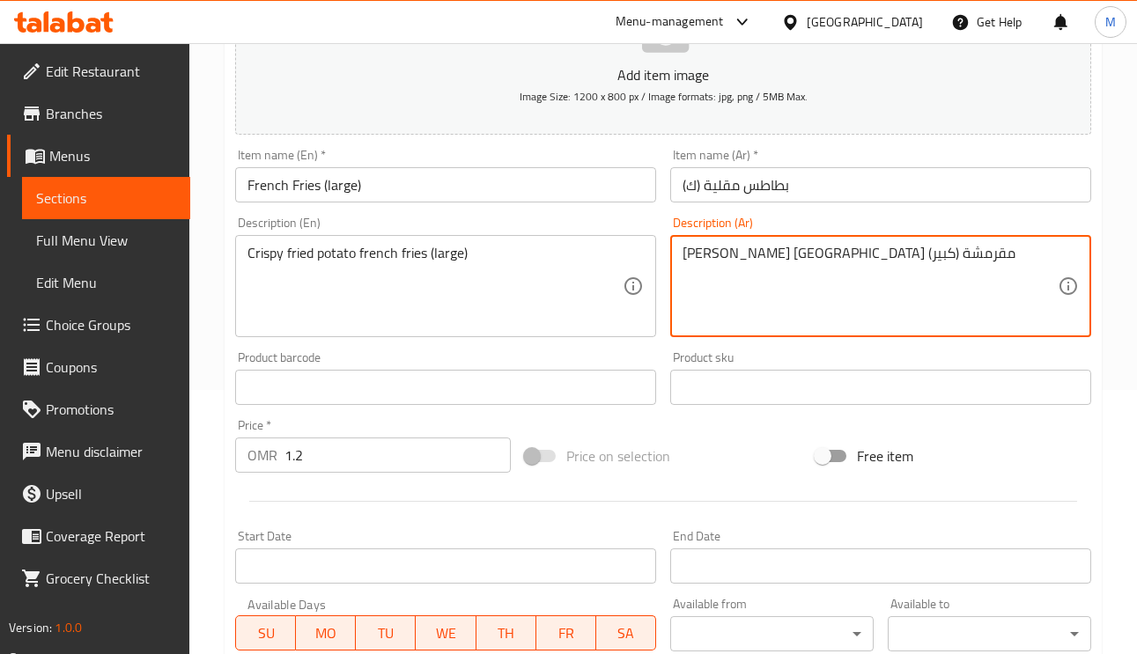
click at [702, 252] on textarea "فرينش فرايز بطاطس مقلية مقرمشة (كبير)" at bounding box center [869, 287] width 375 height 84
click at [689, 193] on input "بطاطس مقلية (ك)" at bounding box center [880, 184] width 421 height 35
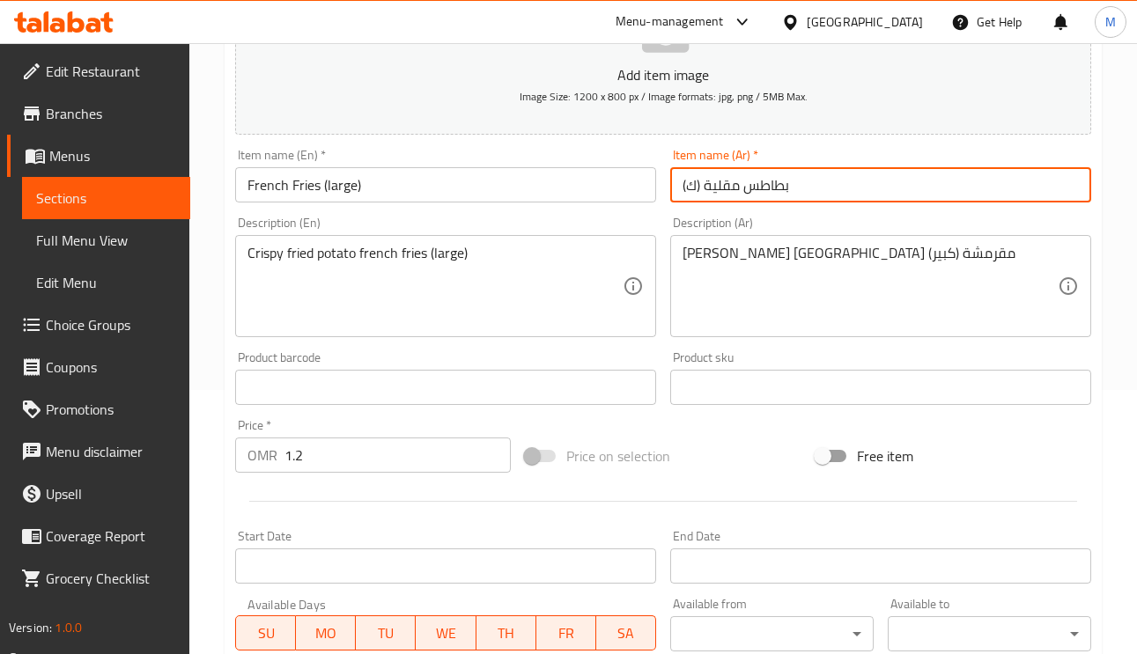
click at [689, 193] on input "بطاطس مقلية (ك)" at bounding box center [880, 184] width 421 height 35
click at [690, 189] on input "بطاطس مقلية (ك)" at bounding box center [880, 184] width 421 height 35
click at [694, 183] on input "بطاطس مقلية (ك)" at bounding box center [880, 184] width 421 height 35
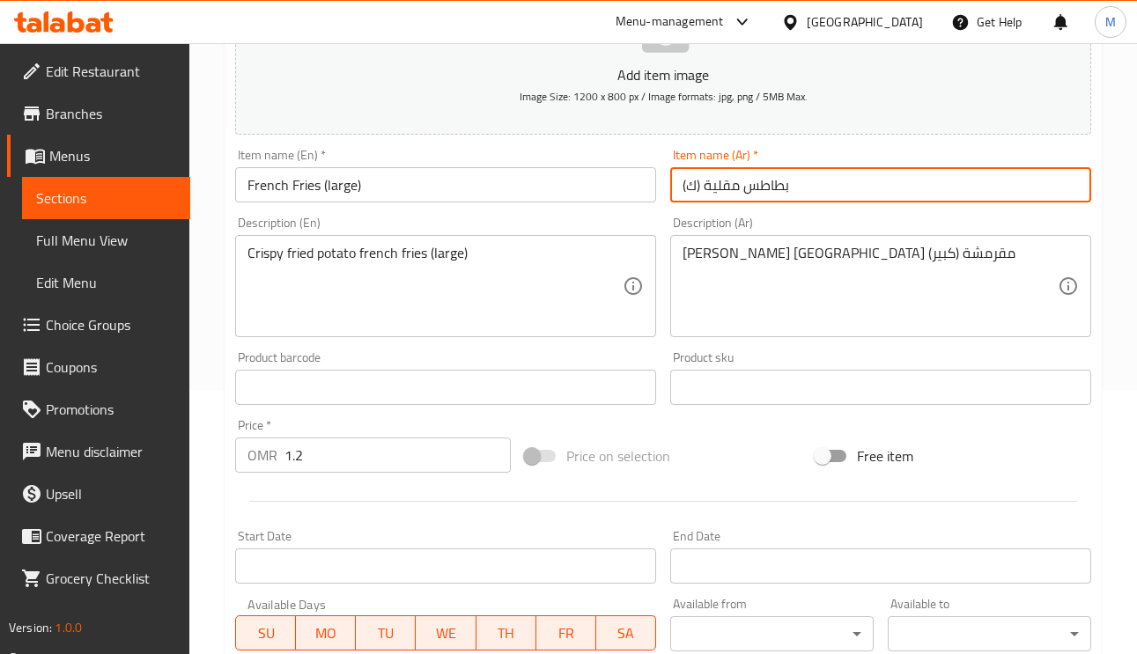
paste input "بير"
type input "بطاطس مقلية (كبير)"
click at [857, 166] on div "Item name (Ar)   * بطاطس مقلية (كبير) Item name (Ar) *" at bounding box center [880, 176] width 421 height 54
click at [845, 192] on input "بطاطس مقلية (كبير)" at bounding box center [880, 184] width 421 height 35
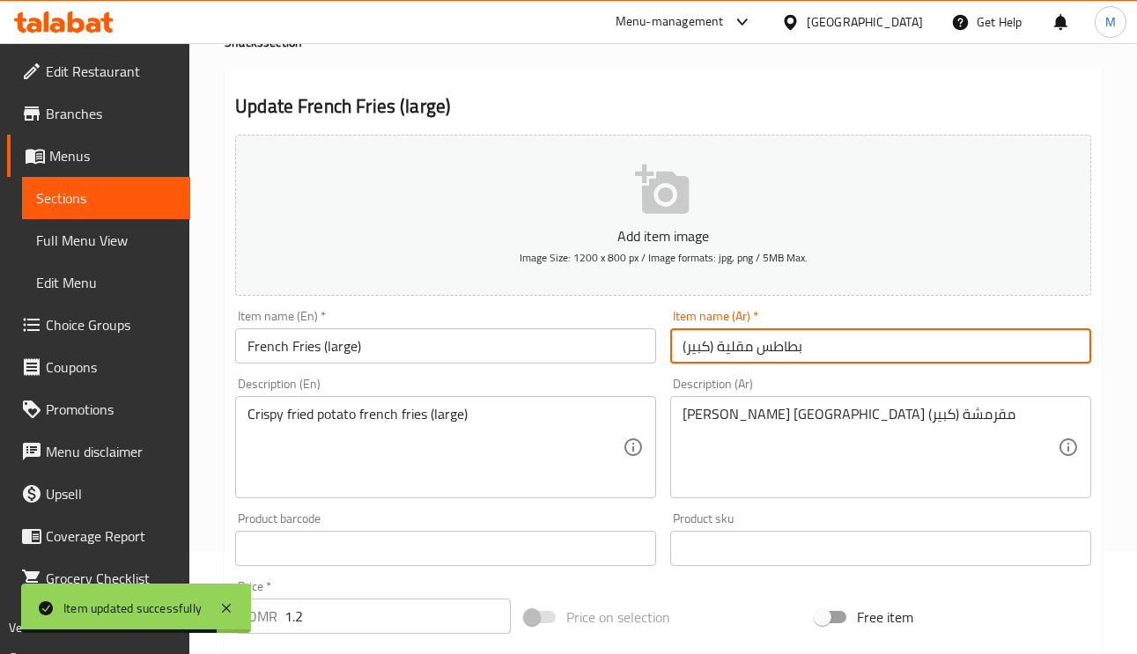
scroll to position [0, 0]
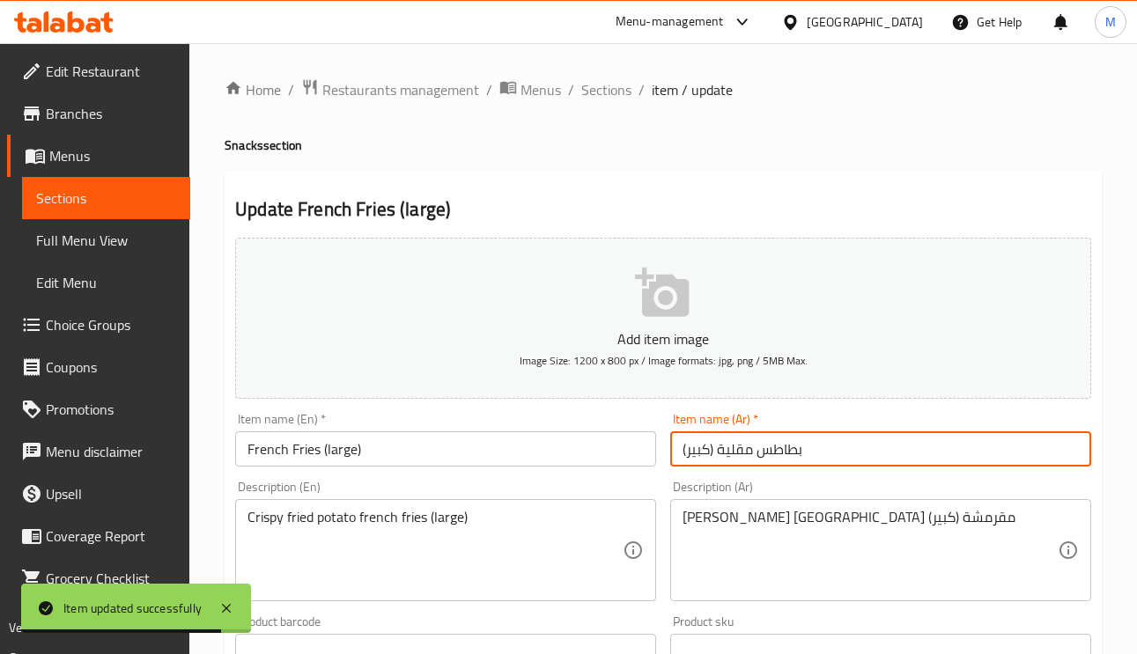
drag, startPoint x: 608, startPoint y: 85, endPoint x: 631, endPoint y: 116, distance: 39.1
click at [608, 83] on span "Sections" at bounding box center [606, 89] width 50 height 21
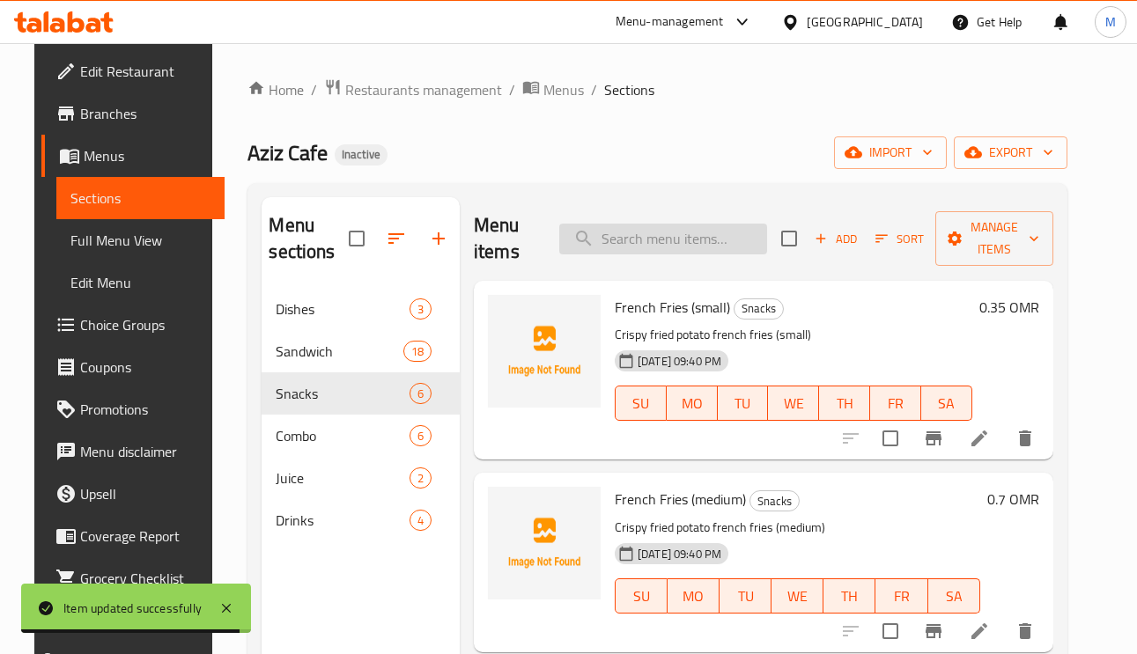
paste input "Loaded Fries"
click at [655, 247] on input "search" at bounding box center [663, 239] width 208 height 31
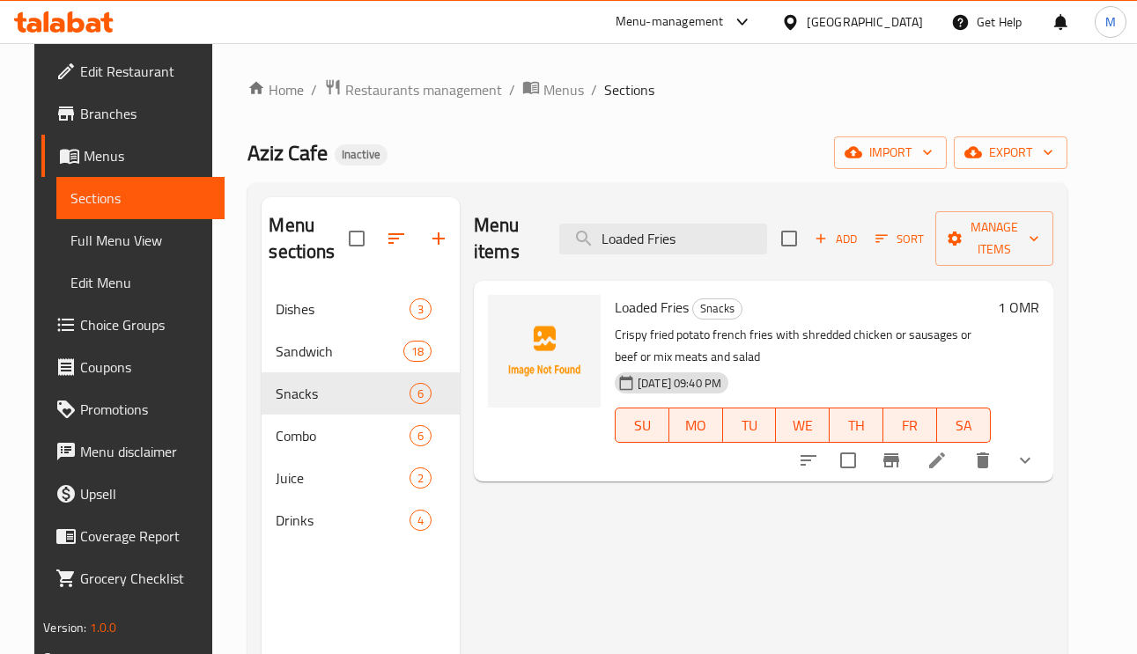
type input "Loaded Fries"
click at [947, 468] on icon at bounding box center [936, 460] width 21 height 21
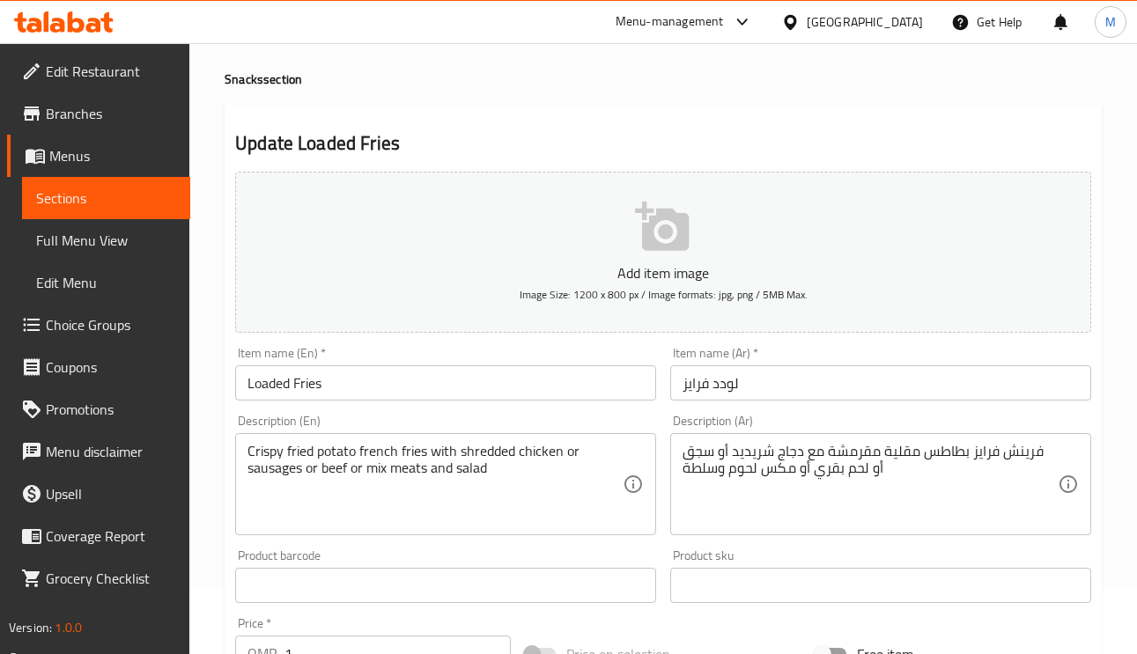
scroll to position [132, 0]
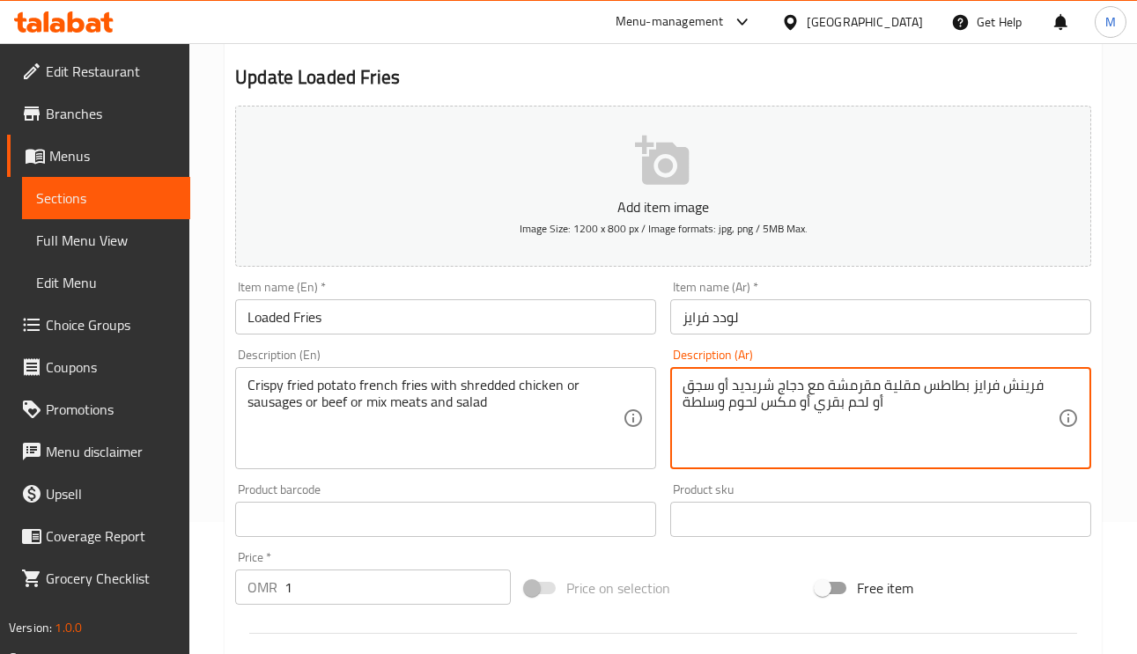
click at [775, 387] on textarea "فرينش فرايز بطاطس مقلية مقرمشة مع دجاج شريديد أو سجق أو لحم بقري أو مكس لحوم وس…" at bounding box center [869, 419] width 375 height 84
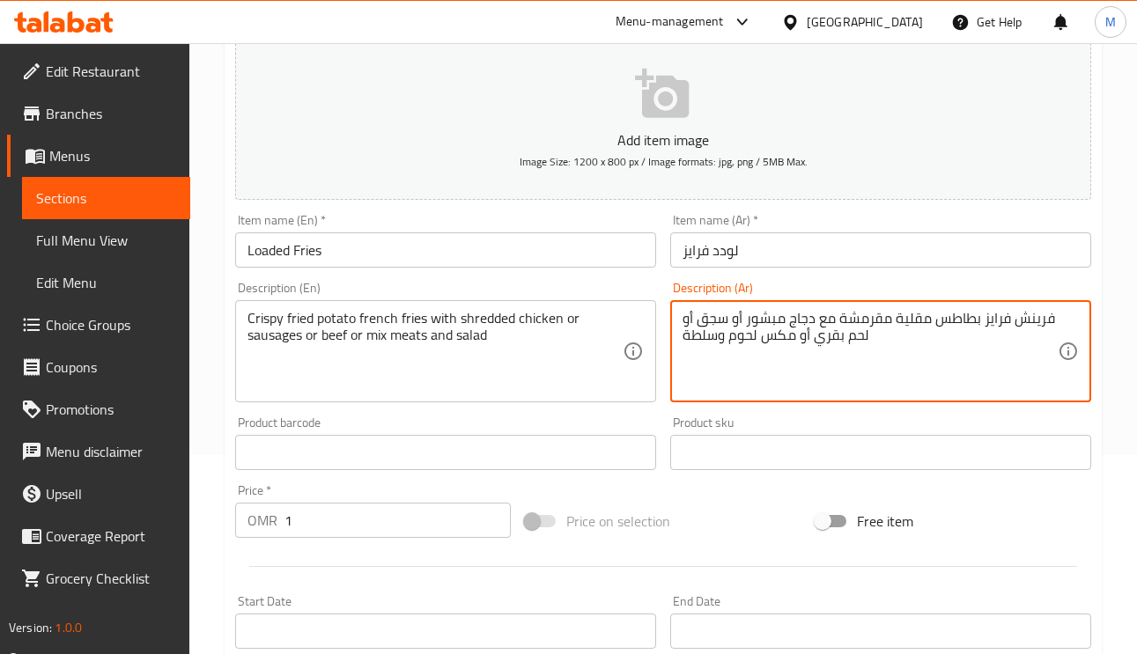
scroll to position [264, 0]
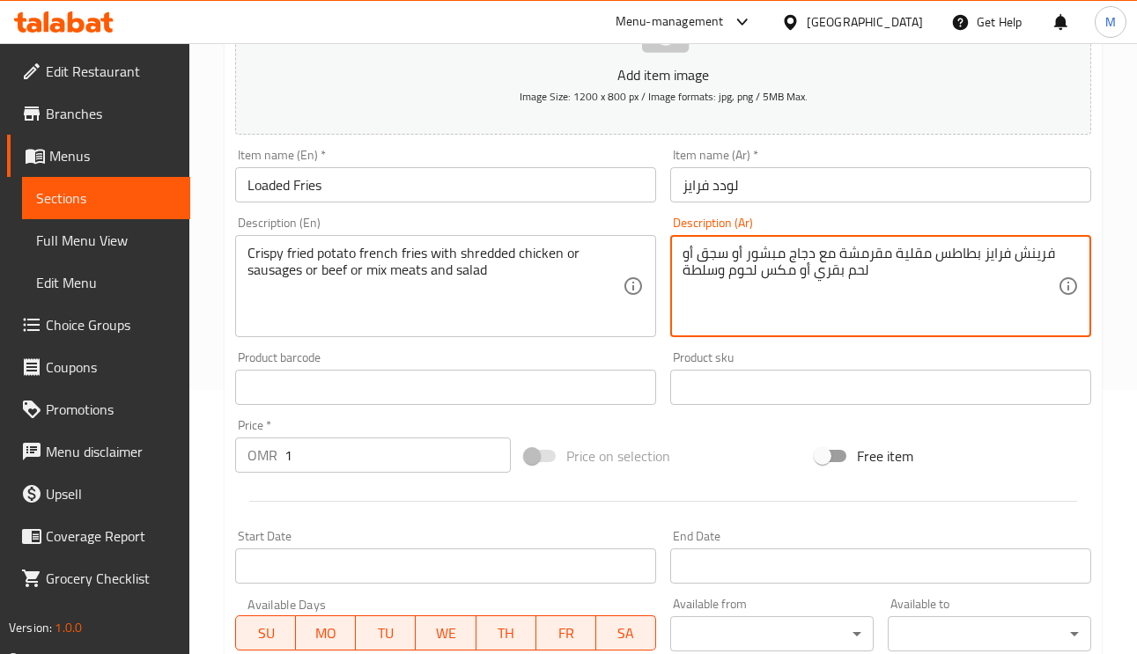
type textarea "فرينش فرايز بطاطس مقلية مقرمشة مع دجاج مبشور أو سجق أو لحم بقري أو مكس لحوم وسل…"
click at [817, 195] on input "لودد فرايز" at bounding box center [880, 184] width 421 height 35
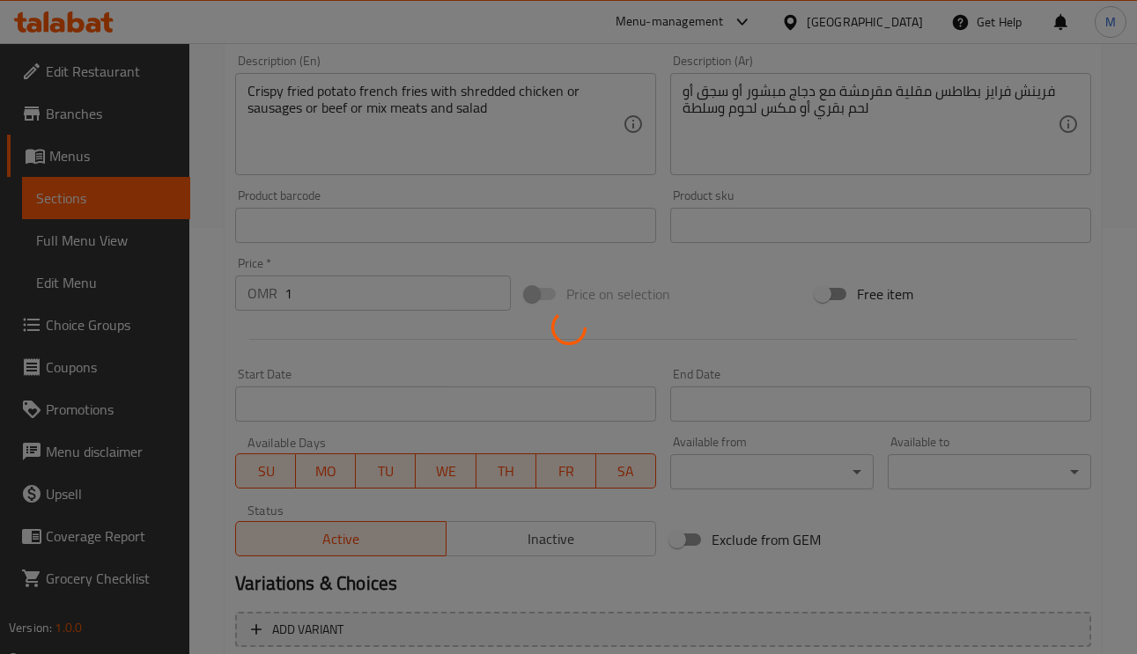
scroll to position [619, 0]
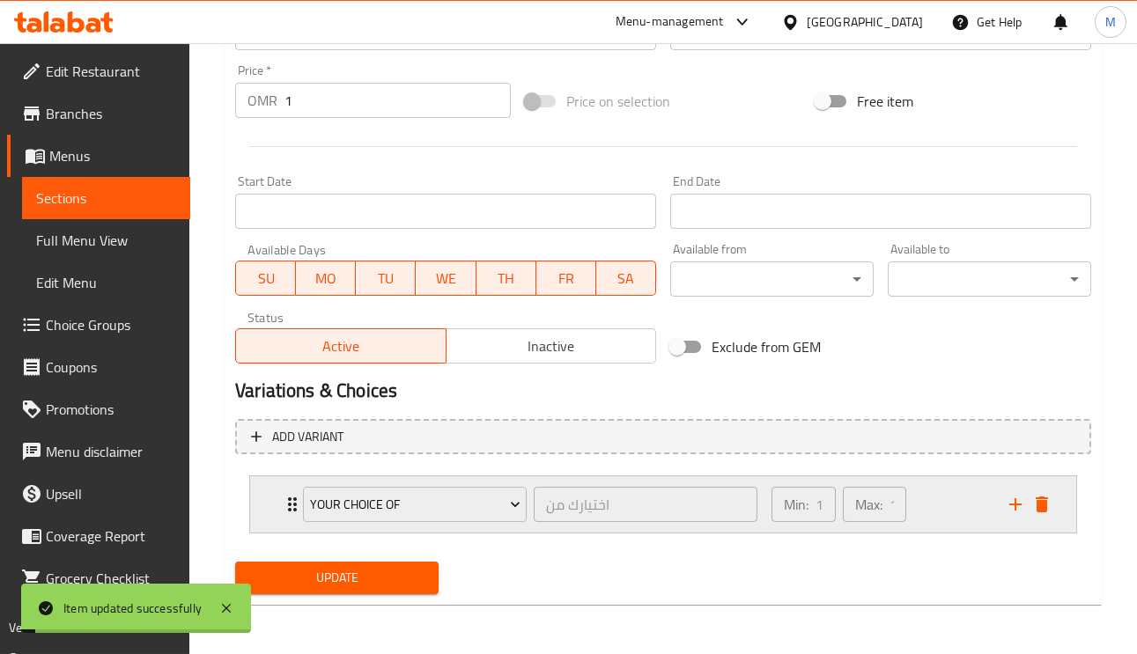
click at [286, 505] on icon "Expand" at bounding box center [292, 504] width 21 height 21
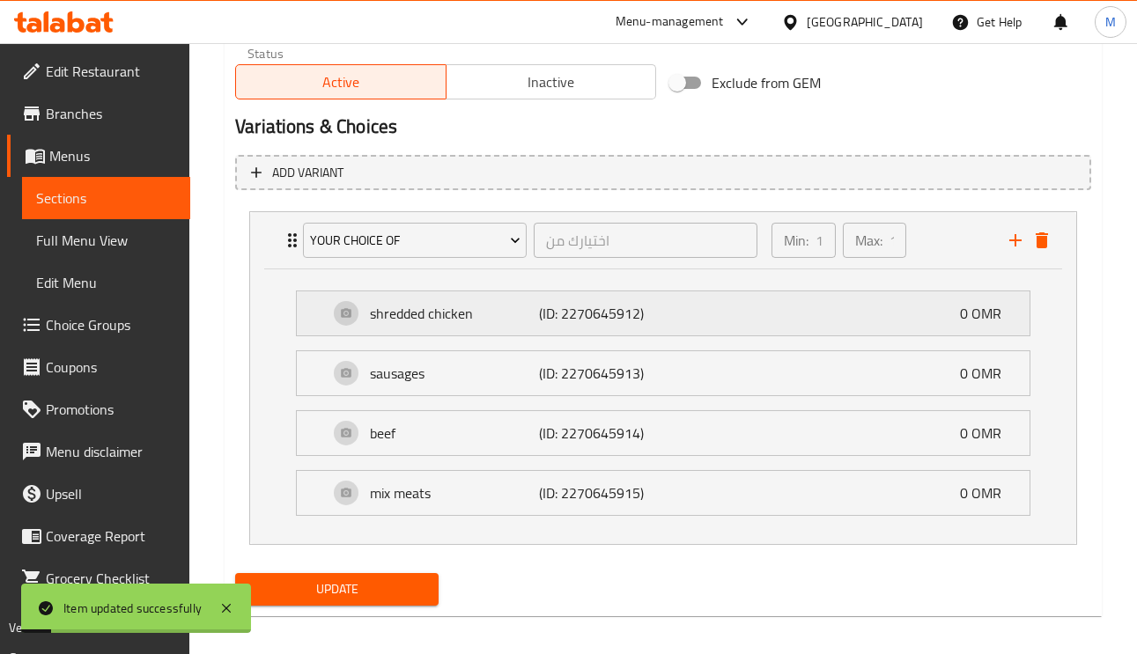
scroll to position [889, 0]
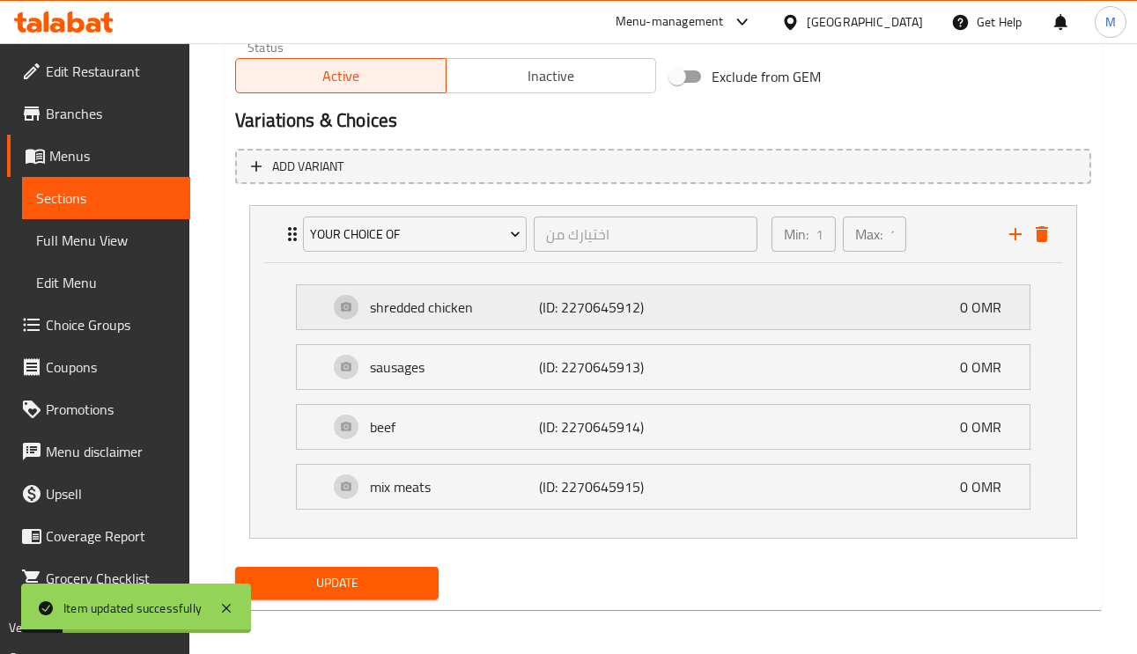
click at [491, 313] on p "shredded chicken" at bounding box center [454, 307] width 169 height 21
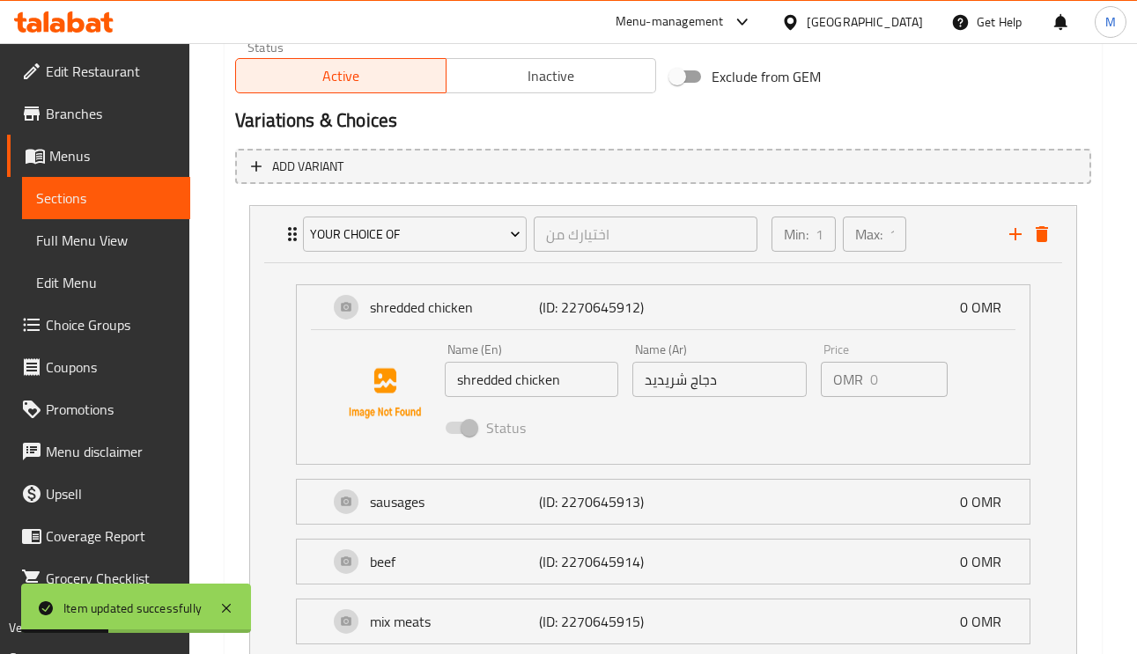
click at [83, 314] on span "Choice Groups" at bounding box center [111, 324] width 130 height 21
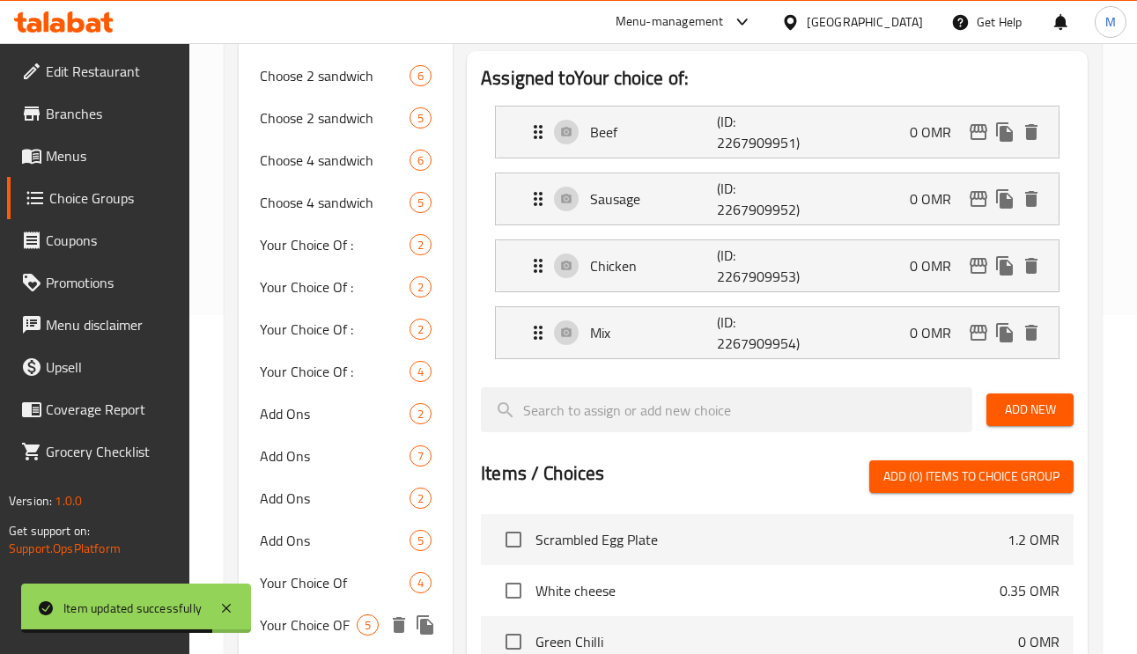
scroll to position [514, 0]
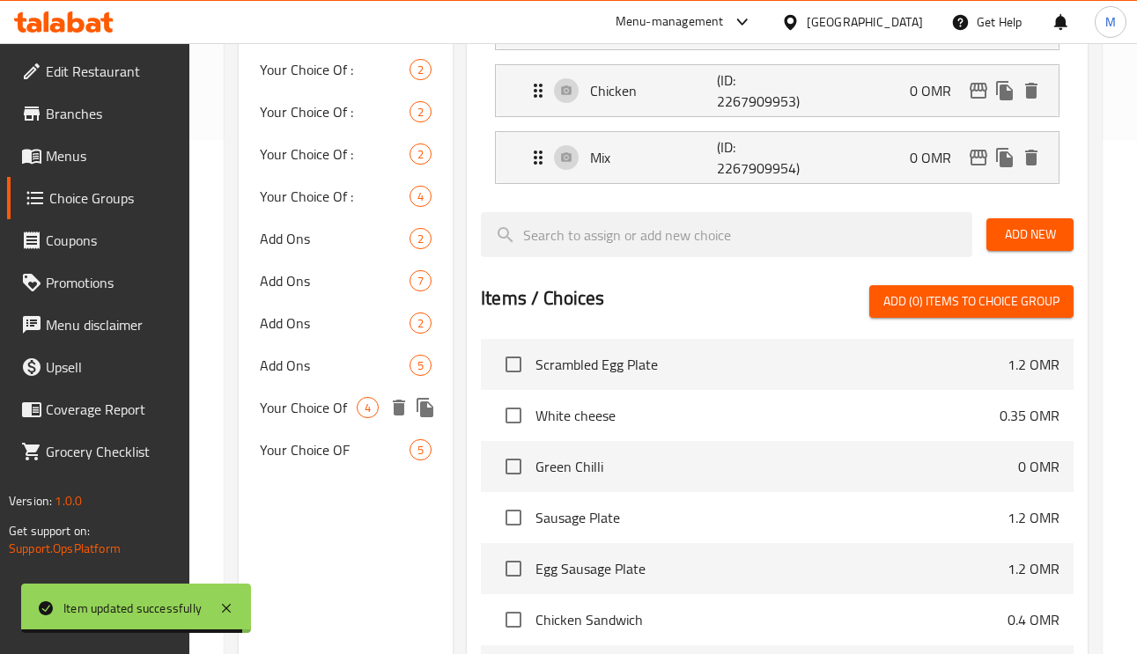
click at [306, 403] on span "Your Choice Of" at bounding box center [308, 407] width 97 height 21
type input "Your Choice Of"
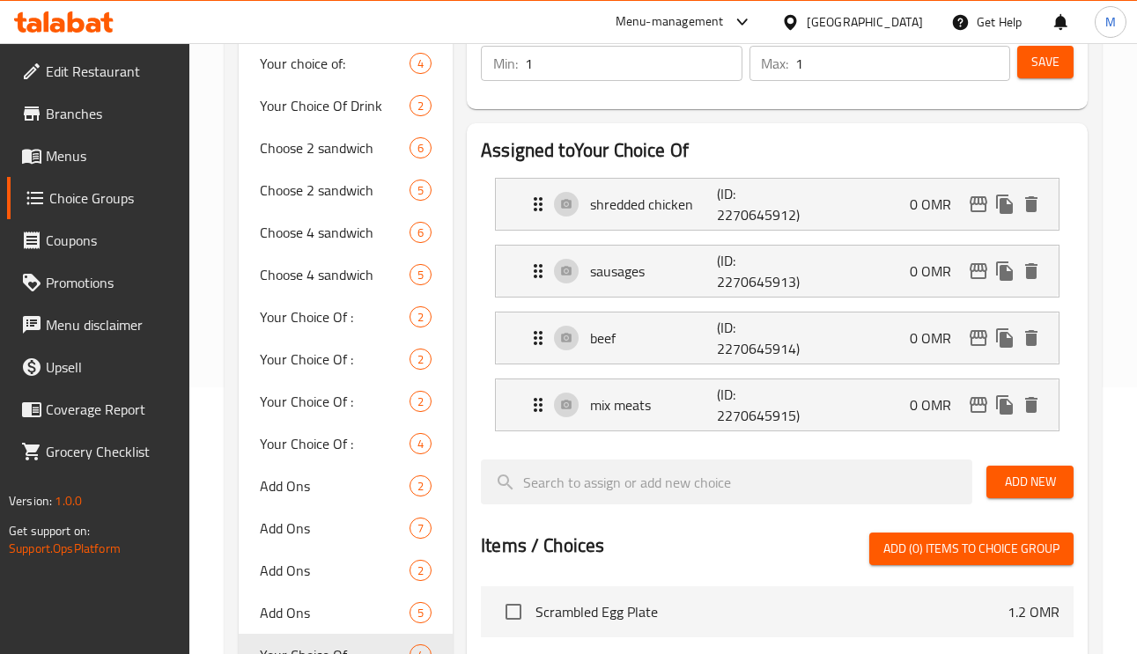
scroll to position [250, 0]
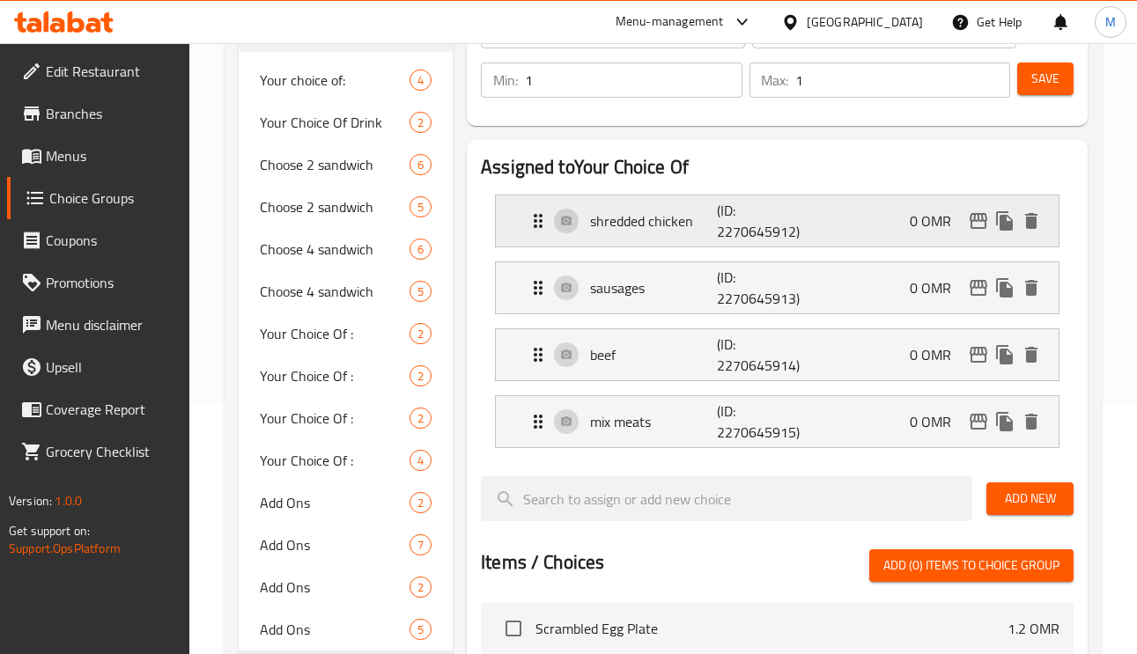
click at [674, 224] on p "shredded chicken" at bounding box center [653, 220] width 126 height 21
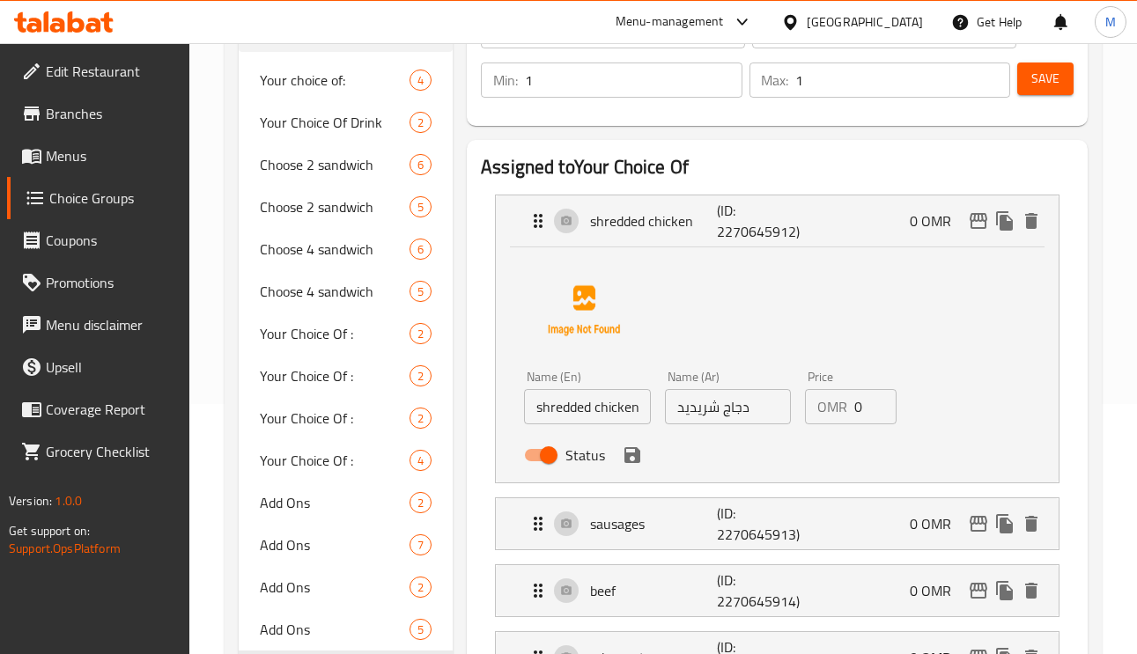
click at [701, 415] on input "دجاج شريديد" at bounding box center [728, 406] width 127 height 35
click at [626, 413] on input "shredded chicken" at bounding box center [587, 406] width 127 height 35
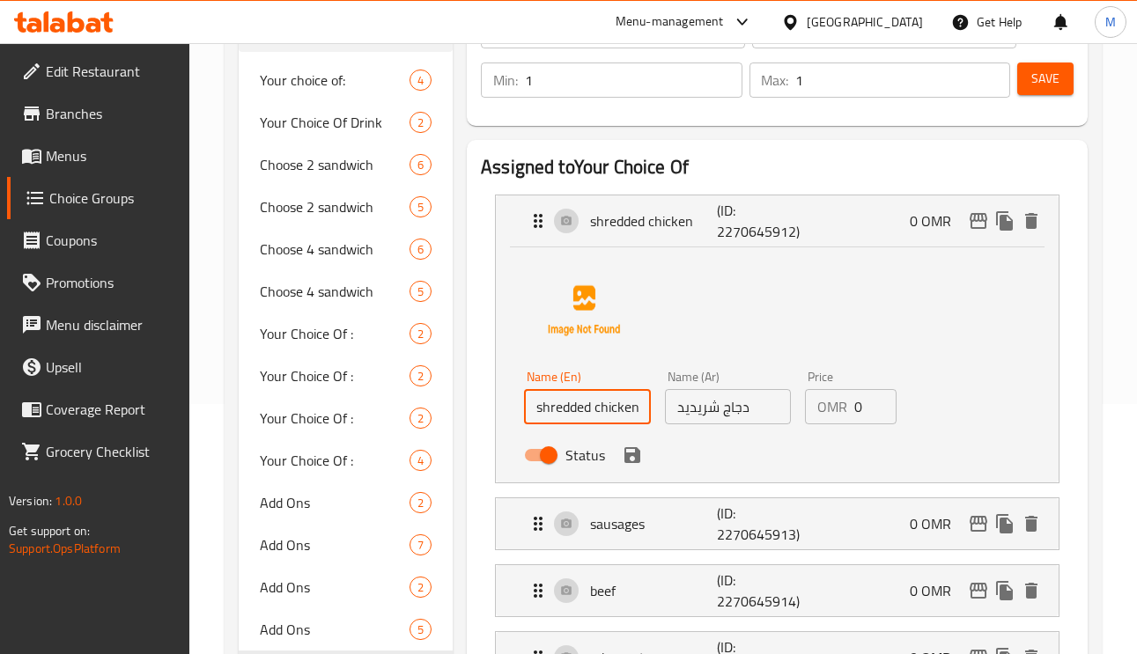
click at [701, 409] on input "دجاج شريديد" at bounding box center [728, 406] width 127 height 35
paste input "مقطع"
click at [705, 413] on input "دجاج مقطع" at bounding box center [728, 406] width 127 height 35
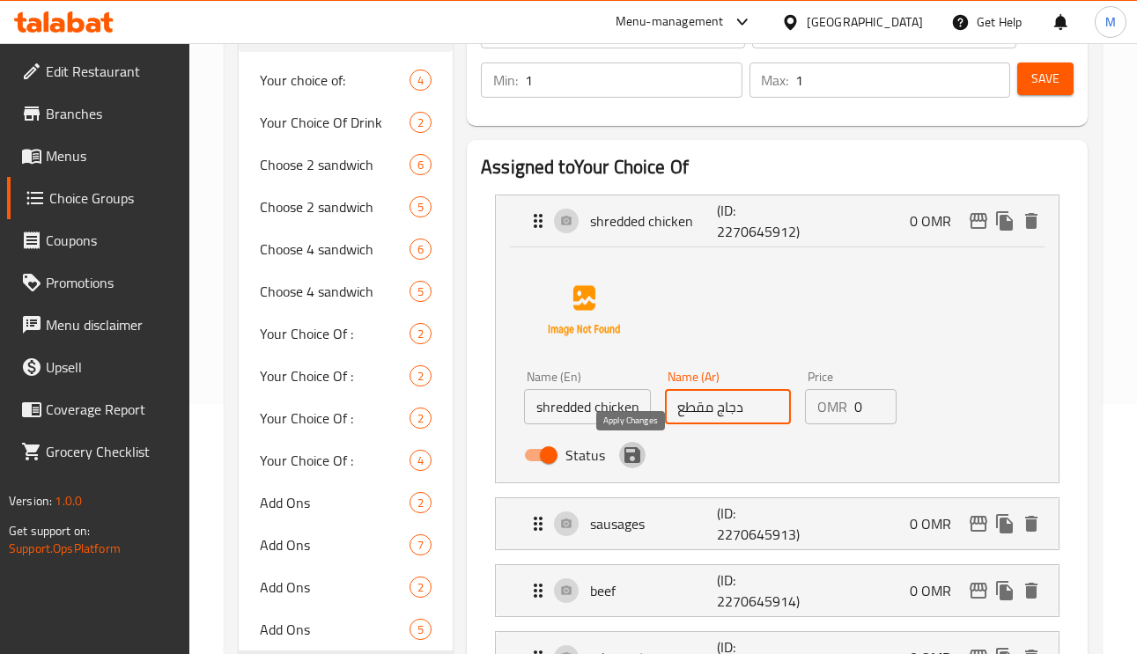
click at [634, 461] on icon "save" at bounding box center [632, 455] width 16 height 16
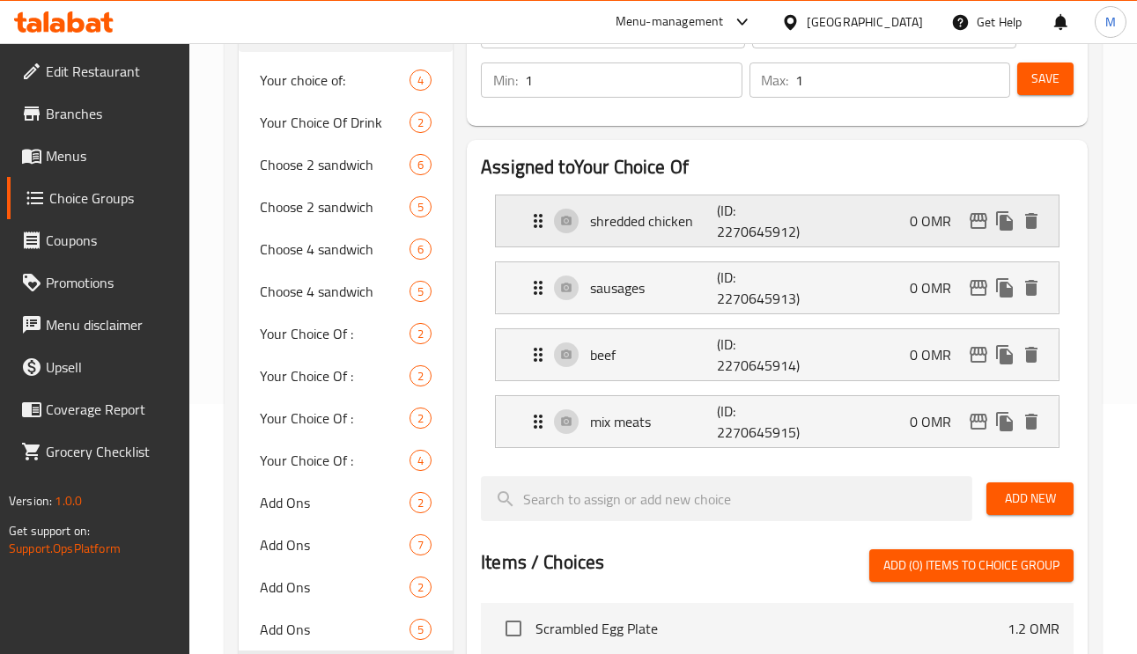
click at [694, 221] on p "shredded chicken" at bounding box center [653, 220] width 126 height 21
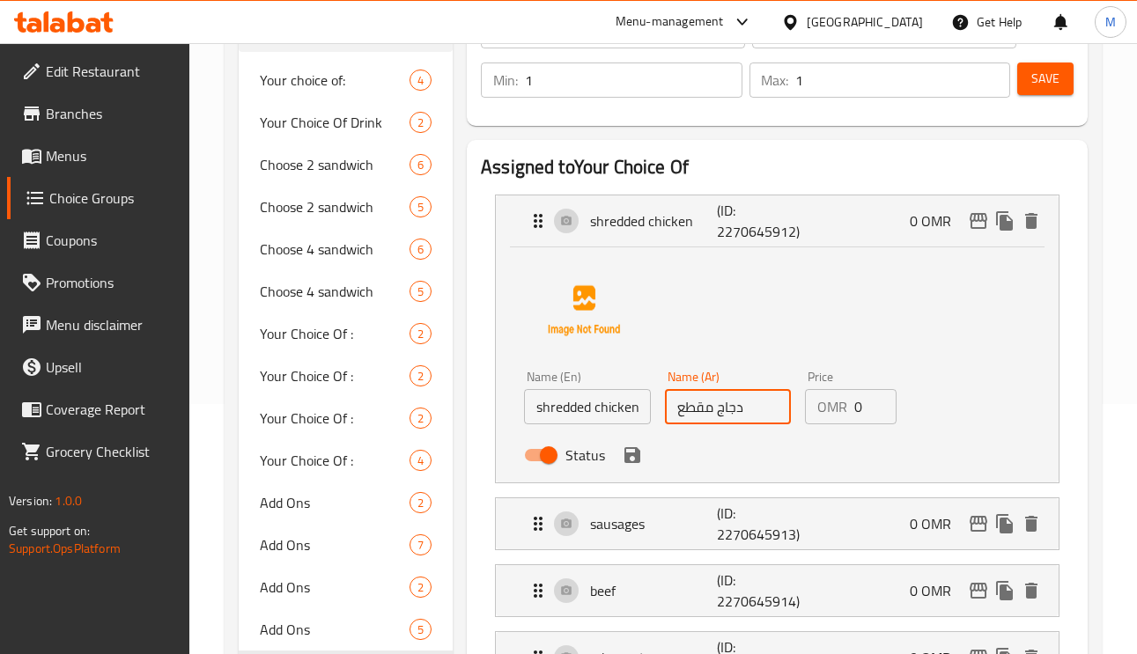
click at [703, 411] on input "دجاج مقطع" at bounding box center [728, 406] width 127 height 35
click at [630, 456] on icon "save" at bounding box center [632, 455] width 16 height 16
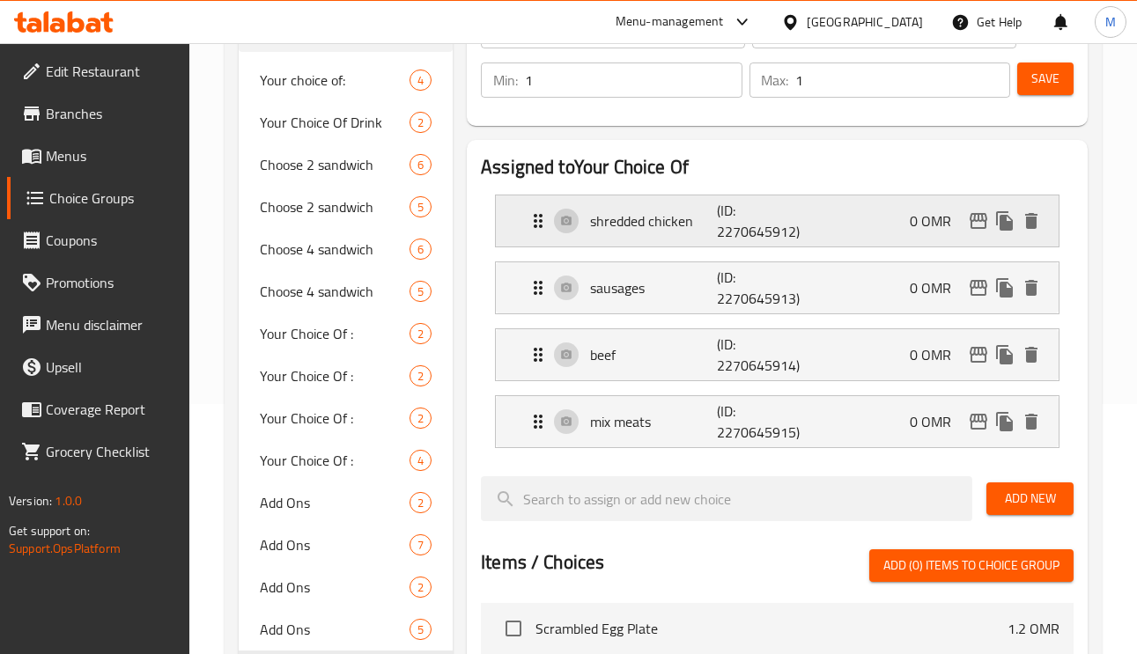
type input "دجاج مبشور"
click at [1053, 68] on span "Save" at bounding box center [1045, 79] width 28 height 22
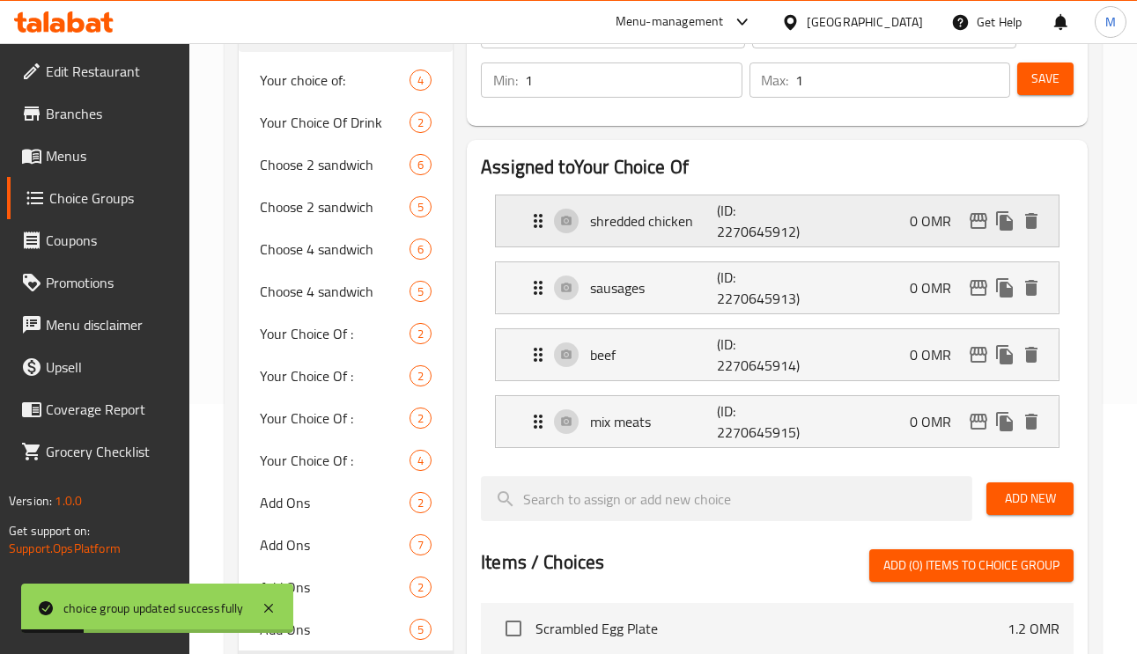
click at [679, 223] on p "shredded chicken" at bounding box center [653, 220] width 126 height 21
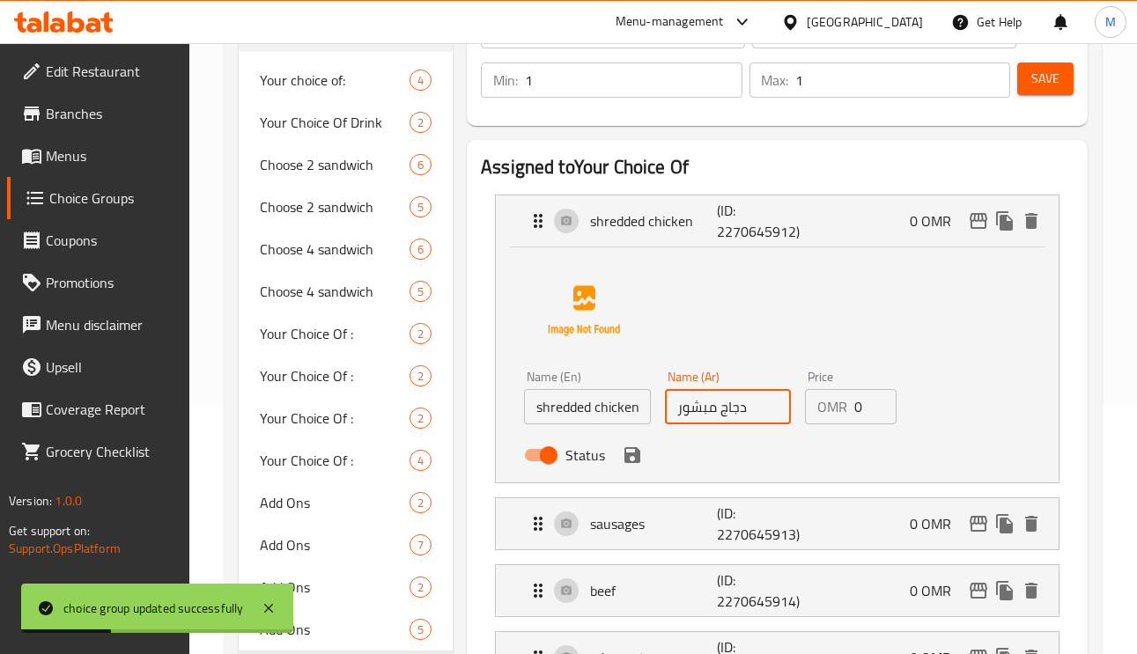
click at [702, 408] on input "دجاج مبشور" at bounding box center [728, 406] width 127 height 35
paste input "قطع"
click at [637, 460] on icon "save" at bounding box center [632, 455] width 16 height 16
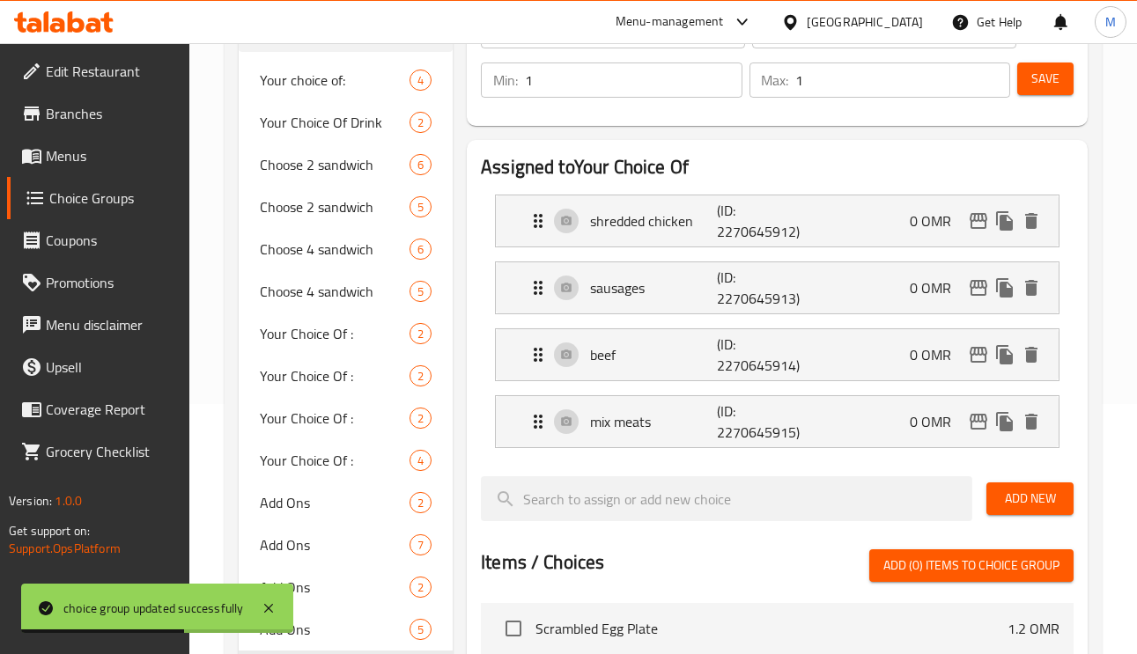
type input "دجاج مقطع"
click at [1063, 64] on button "Save" at bounding box center [1045, 79] width 56 height 33
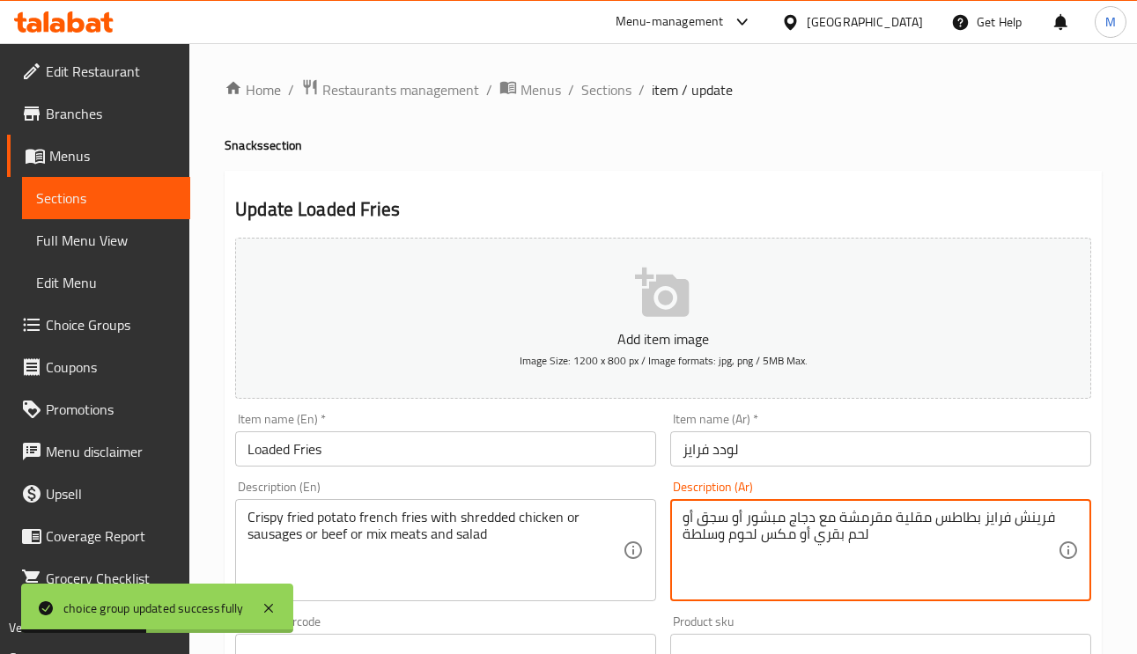
click at [773, 523] on textarea "فرينش فرايز بطاطس مقلية مقرمشة مع دجاج مبشور أو سجق أو لحم بقري أو مكس لحوم وسل…" at bounding box center [869, 551] width 375 height 84
paste textarea "قطع"
type textarea "فرينش فرايز بطاطس مقلية مقرمشة مع دجاج مقطع أو سجق أو لحم بقري أو مكس لحوم وسلطة"
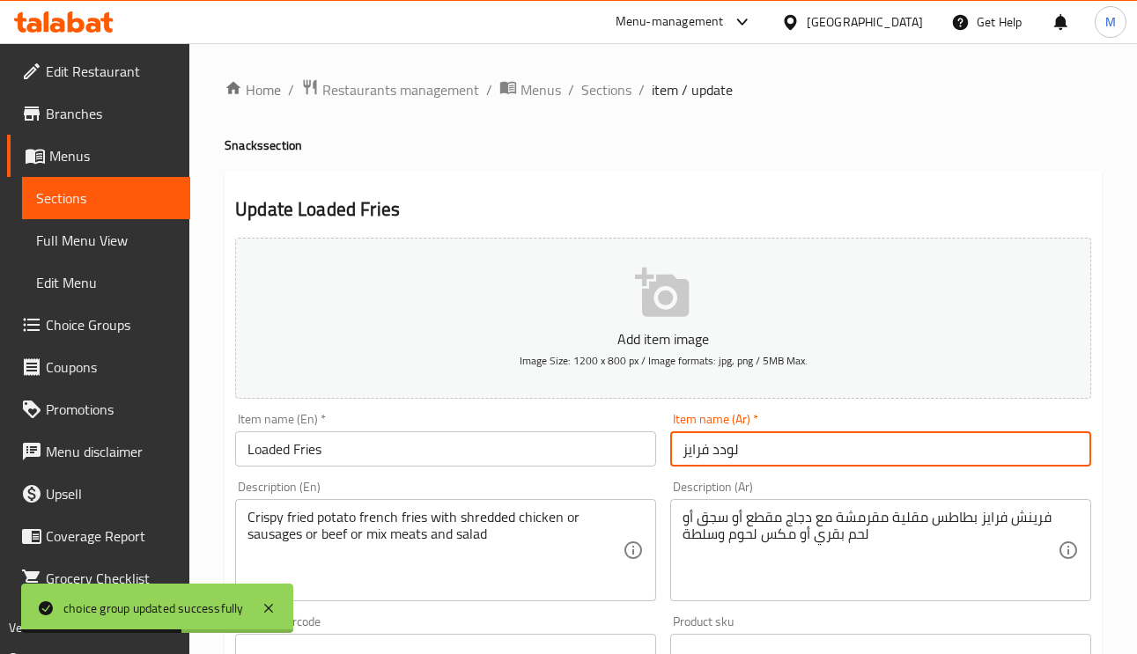
click at [827, 443] on input "لودد فرايز" at bounding box center [880, 448] width 421 height 35
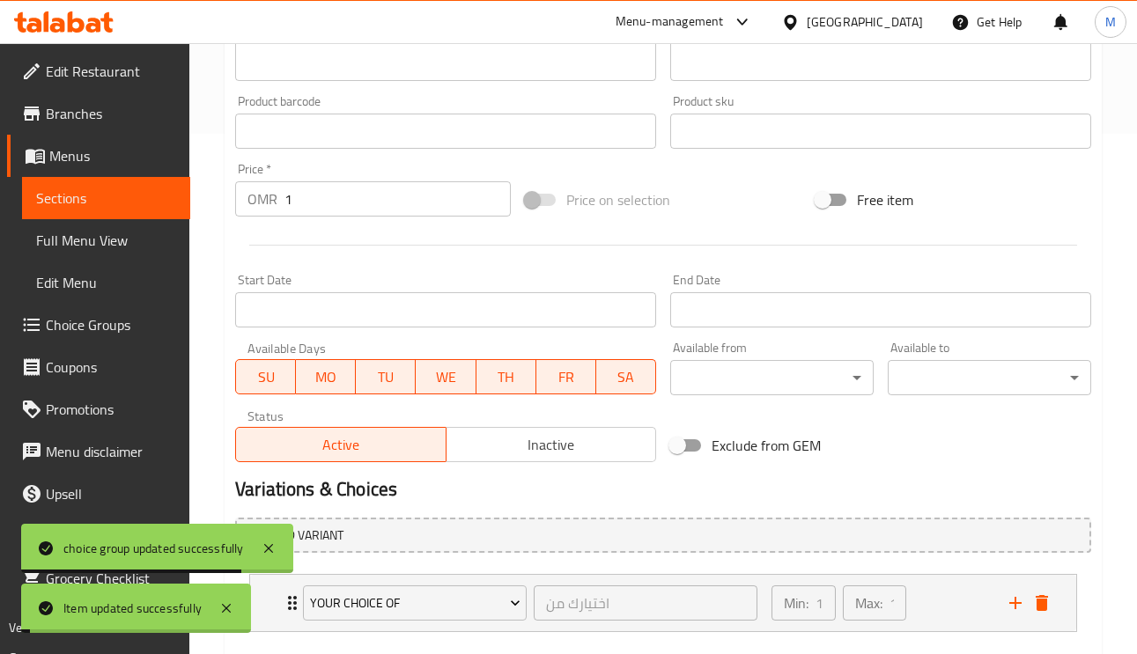
scroll to position [619, 0]
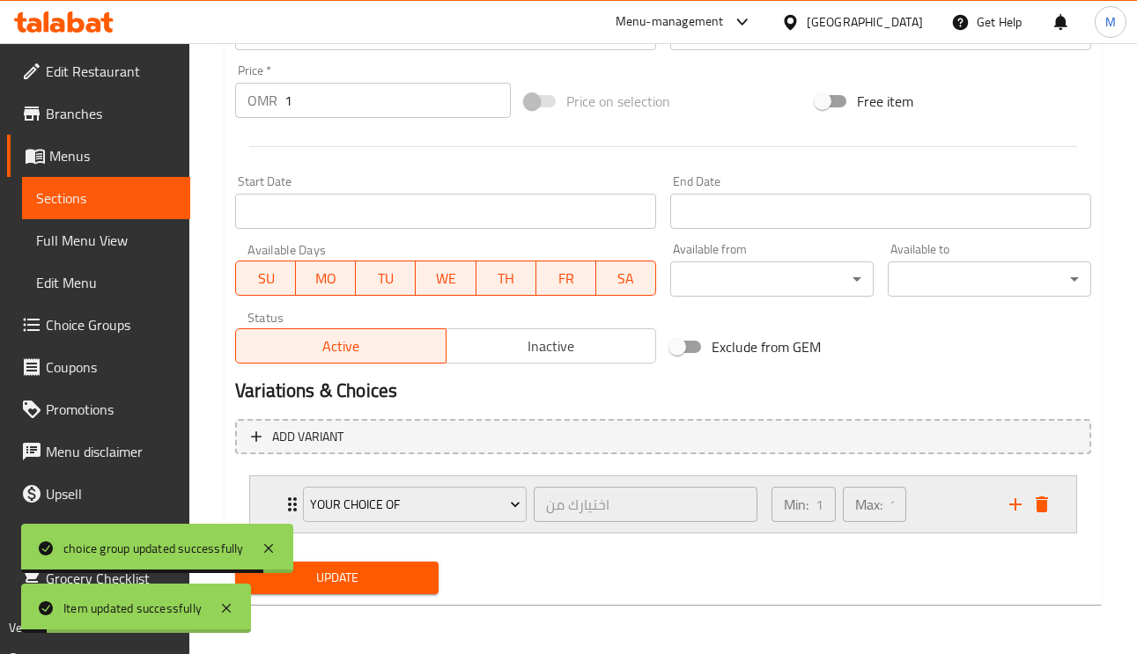
click at [291, 508] on icon "Expand" at bounding box center [292, 504] width 21 height 21
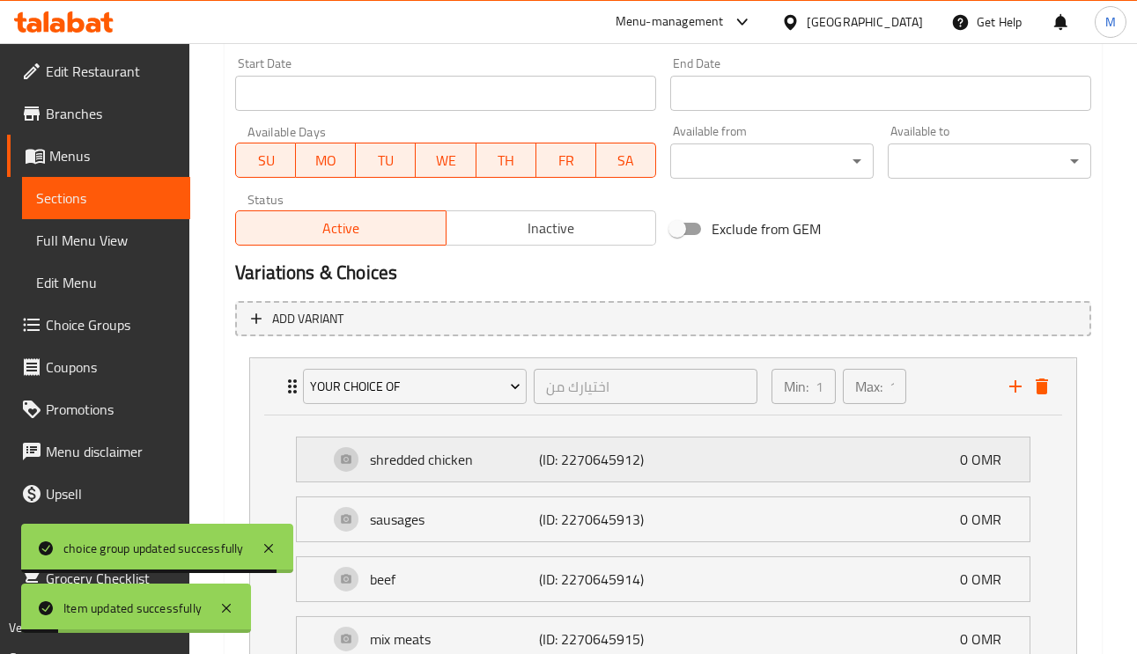
scroll to position [883, 0]
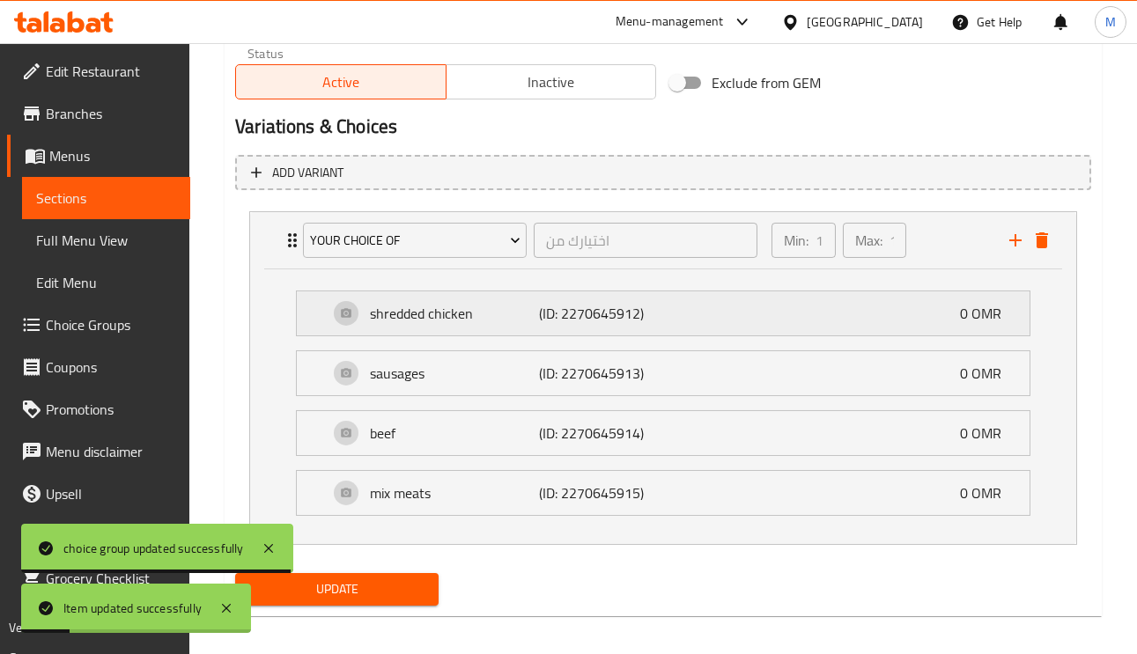
click at [509, 303] on p "shredded chicken" at bounding box center [454, 313] width 169 height 21
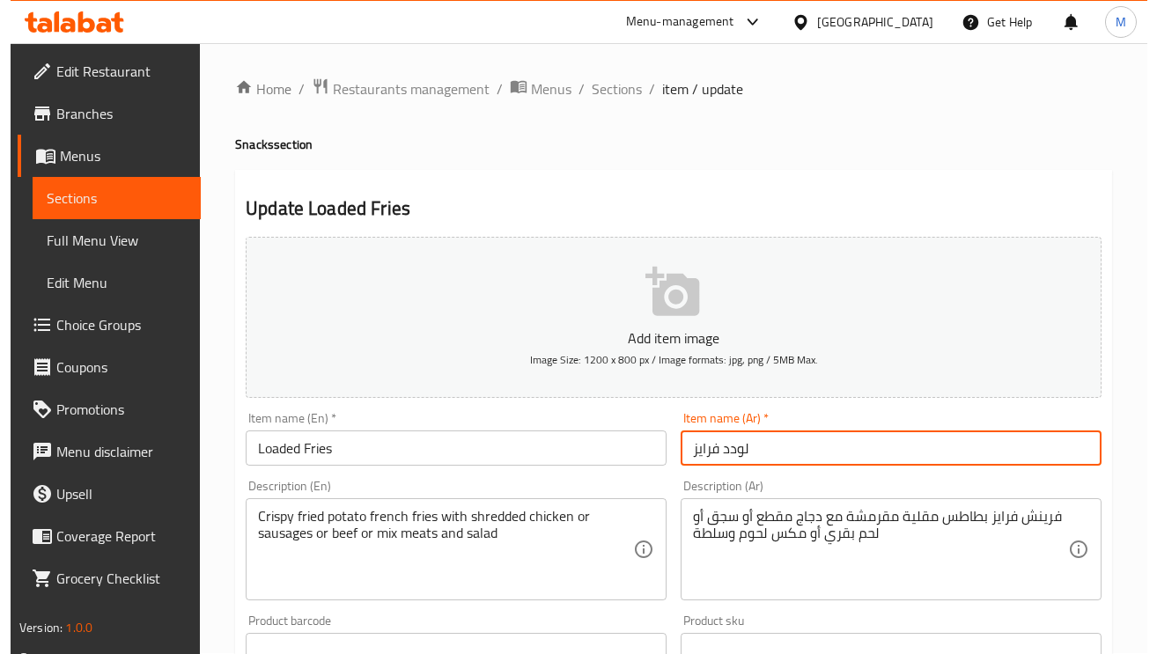
scroll to position [0, 0]
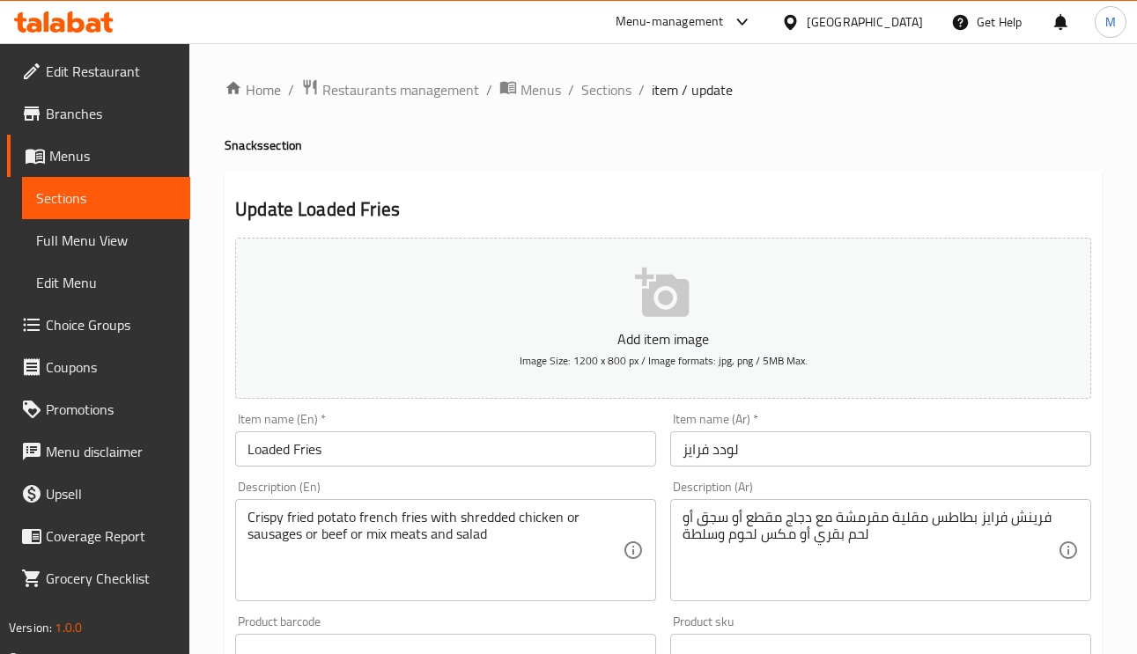
click at [599, 93] on span "Sections" at bounding box center [606, 89] width 50 height 21
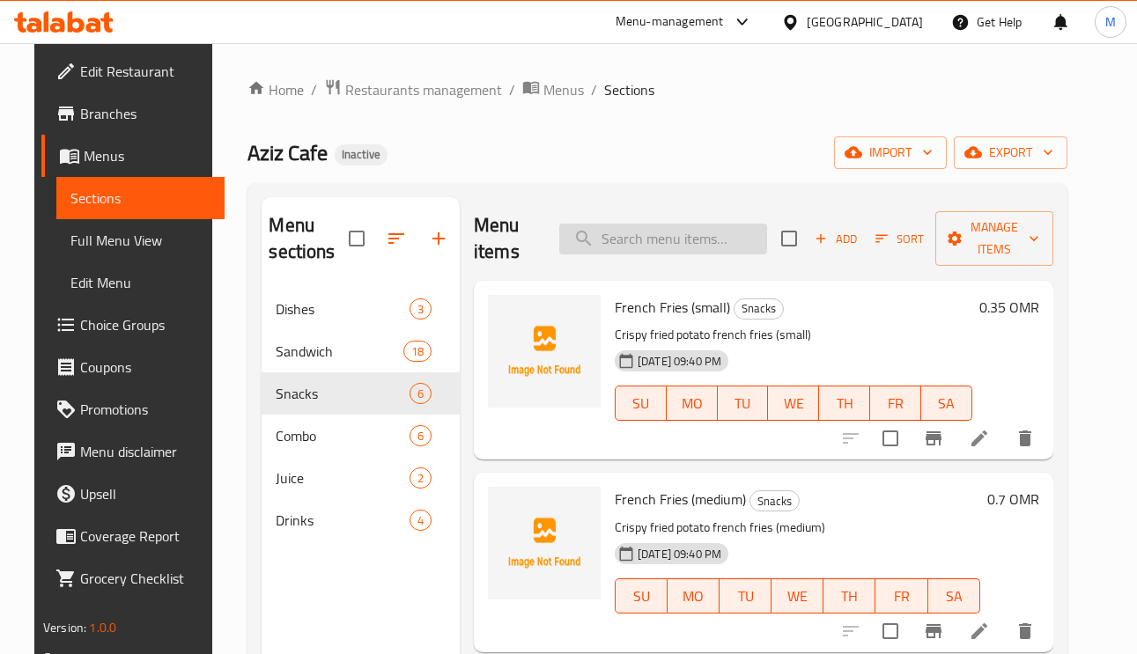
click at [660, 225] on input "search" at bounding box center [663, 239] width 208 height 31
paste input "Sandwich Combo I"
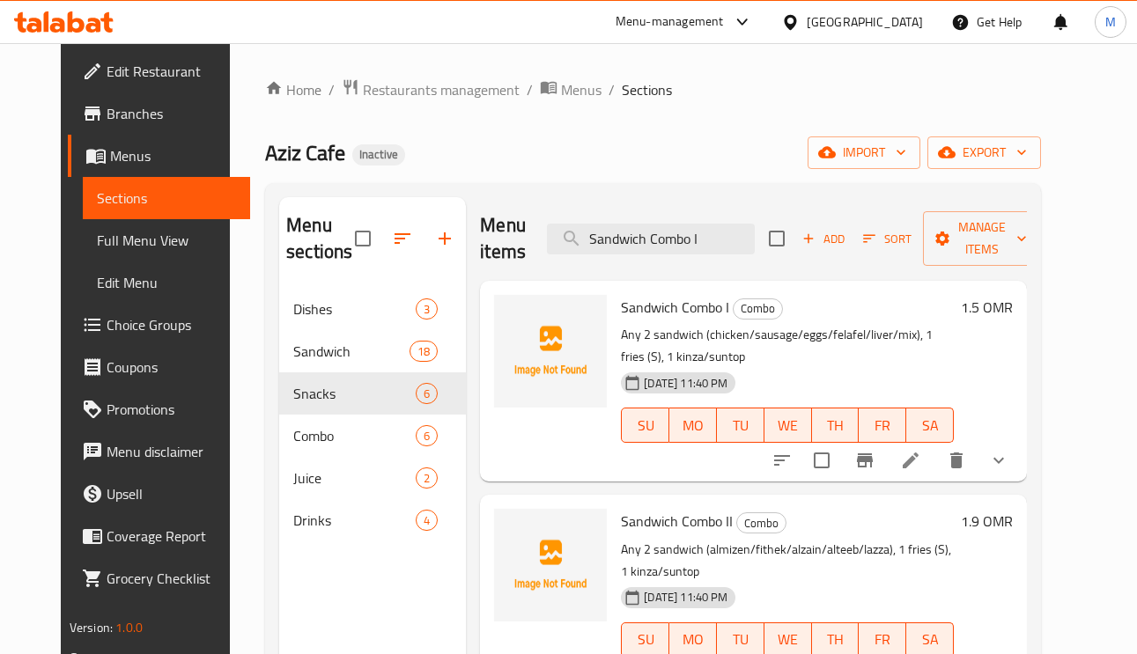
type input "Sandwich Combo I"
click at [935, 471] on li at bounding box center [910, 461] width 49 height 32
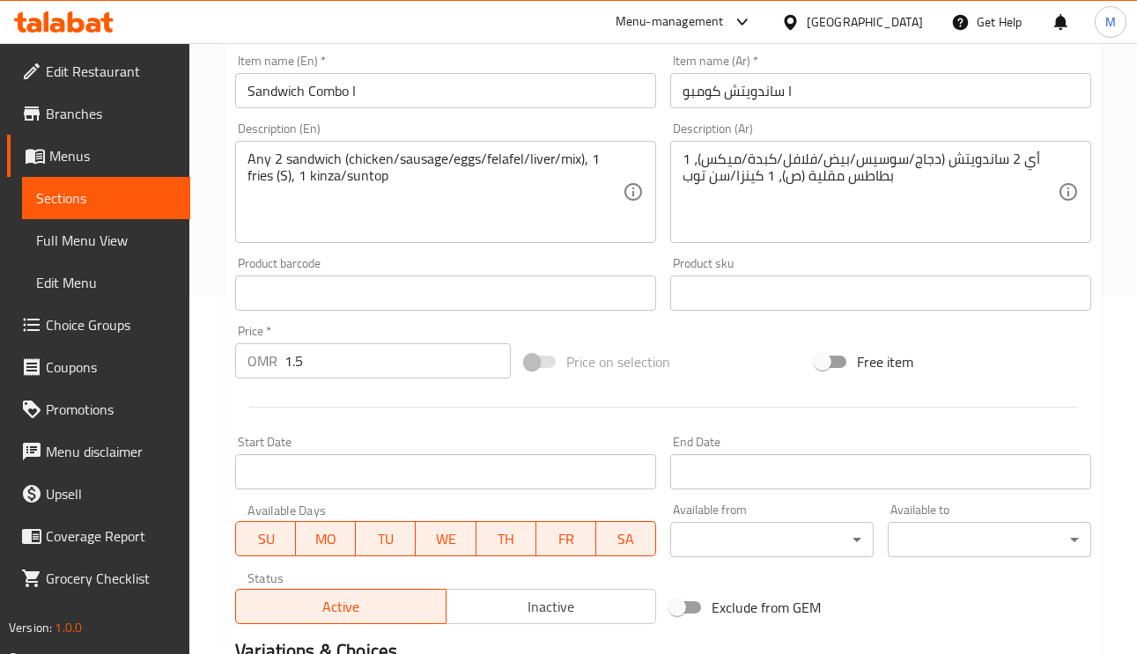
scroll to position [132, 0]
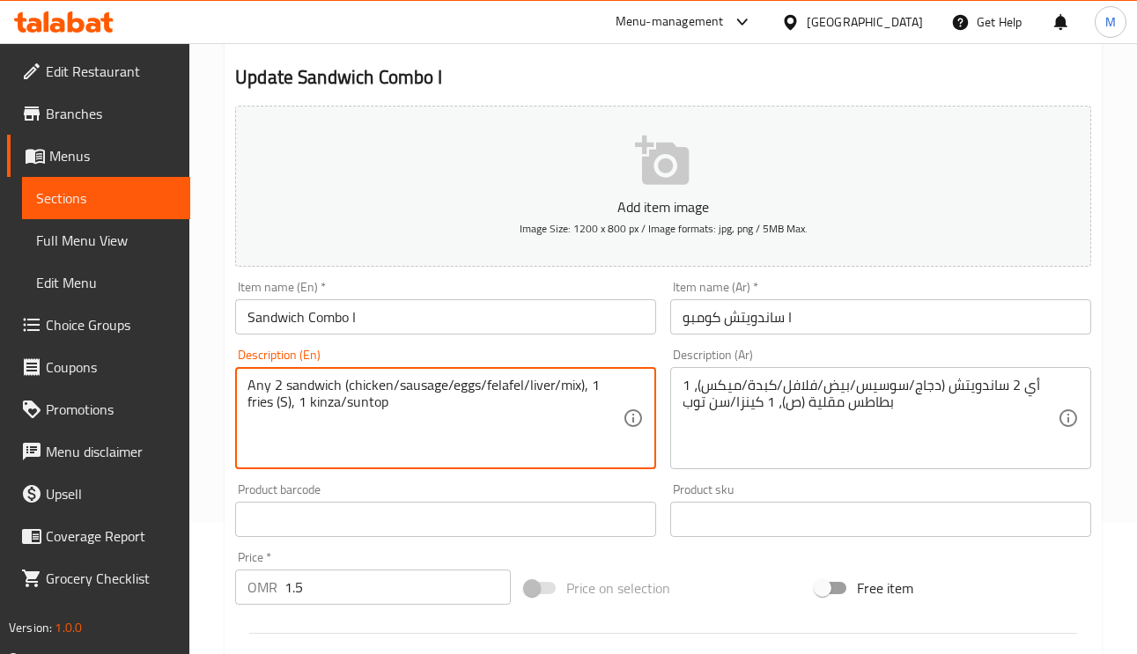
click at [396, 387] on textarea "Any 2 sandwich (chicken/sausage/eggs/felafel/liver/mix), 1 fries (S), 1 kinza/s…" at bounding box center [434, 419] width 375 height 84
click at [454, 381] on textarea "Any 2 sandwich (chicken/ sausage/eggs/felafel/liver/mix), 1 fries (S), 1 kinza/…" at bounding box center [434, 419] width 375 height 84
click at [490, 388] on textarea "Any 2 sandwich (chicken/ sausage/ eggs/felafel/liver/mix), 1 fries (S), 1 kinza…" at bounding box center [434, 419] width 375 height 84
click at [534, 392] on textarea "Any 2 sandwich (chicken/ sausage/ eggs/ felafel/liver/mix), 1 fries (S), 1 kinz…" at bounding box center [434, 419] width 375 height 84
click at [569, 388] on textarea "Any 2 sandwich (chicken/ sausage/ eggs/ felafel/ liver/mix), 1 fries (S), 1 kin…" at bounding box center [434, 419] width 375 height 84
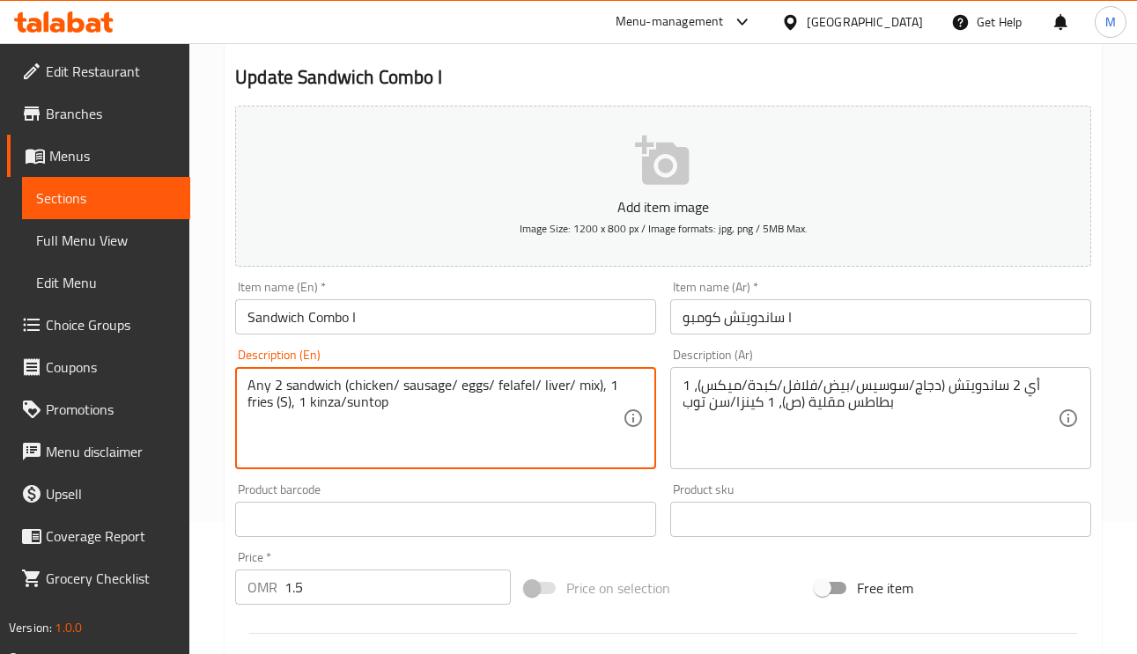
click at [286, 399] on textarea "Any 2 sandwich (chicken/ sausage/ eggs/ felafel/ liver/ mix), 1 fries (S), 1 ki…" at bounding box center [434, 419] width 375 height 84
click at [286, 409] on textarea "Any 2 sandwich (chicken/ sausage/ eggs/ felafel/ liver/ mix), 1 fries (S), 1 ki…" at bounding box center [434, 419] width 375 height 84
click at [283, 407] on textarea "Any 2 sandwich (chicken/ sausage/ eggs/ felafel/ liver/ mix), 1 fries (S), 1 ki…" at bounding box center [434, 419] width 375 height 84
click at [289, 405] on textarea "Any 2 sandwich (chicken/ sausage/ eggs/ felafel/ liver/ mix), 1 fries (S), 1 ki…" at bounding box center [434, 419] width 375 height 84
click at [289, 401] on textarea "Any 2 sandwich (chicken/ sausage/ eggs/ felafel/ liver/ mix), 1 fries (S), 1 ki…" at bounding box center [434, 419] width 375 height 84
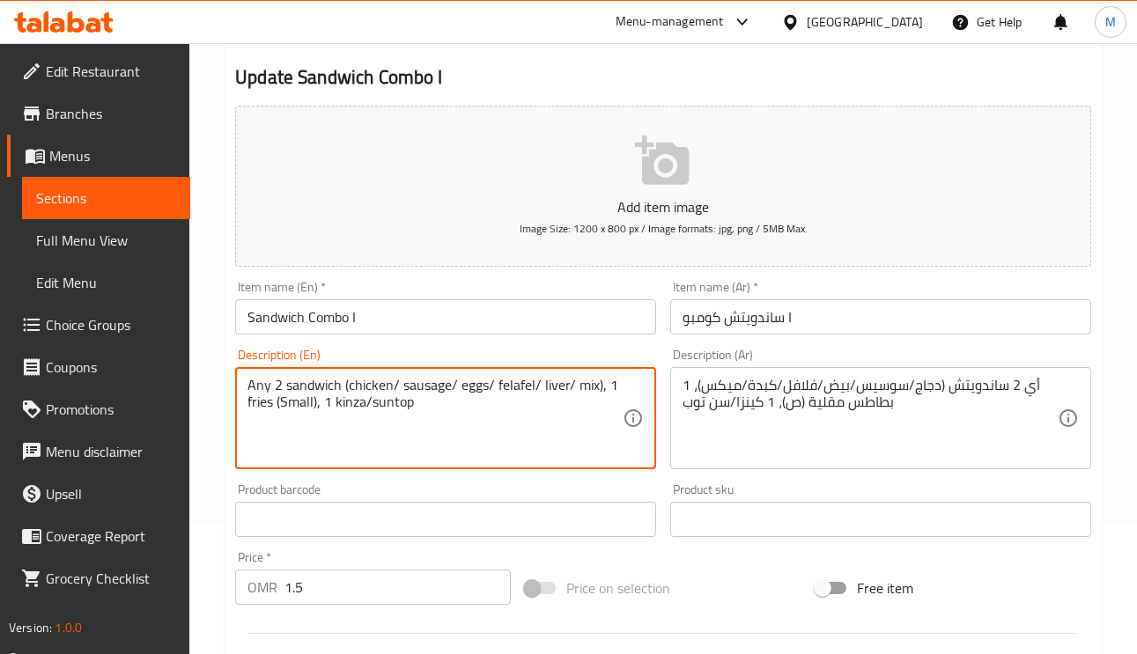
type textarea "Any 2 sandwich (chicken/ sausage/ eggs/ felafel/ liver/ mix), 1 fries (Small), …"
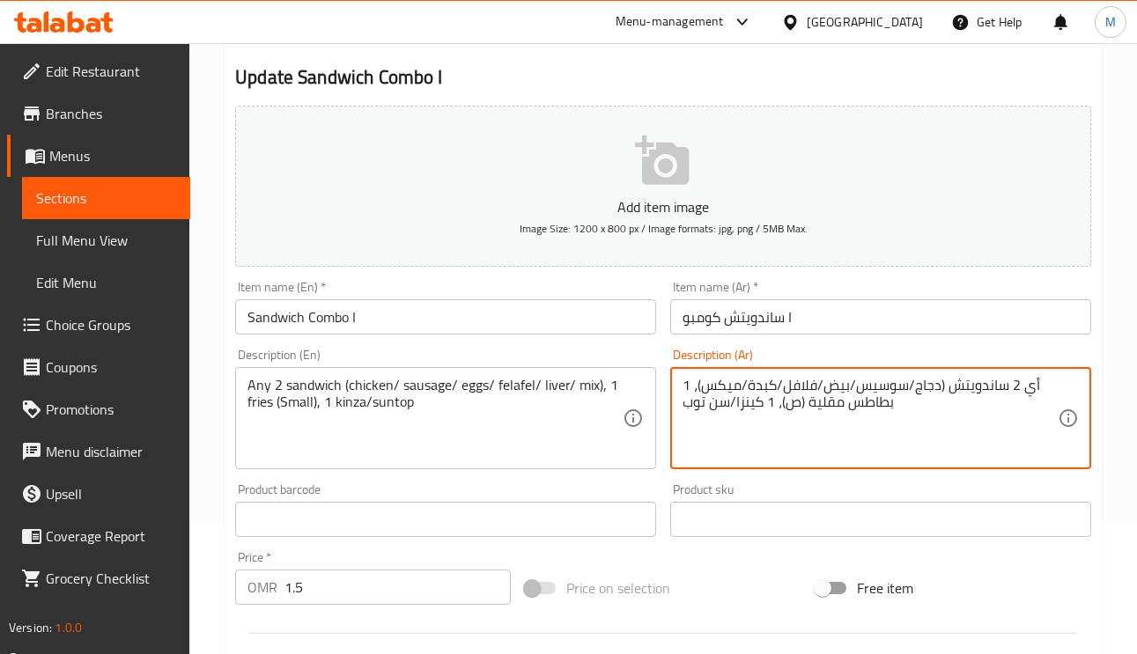
click at [790, 401] on textarea "أي 2 ساندويتش (دجاج/سوسيس/بيض/فلافل/كبدة/ميكس)، 1 بطاطس مقلية (ص)، 1 كينزا/سن ت…" at bounding box center [869, 419] width 375 height 84
click at [902, 385] on textarea "أي 2 ساندويتش (دجاج/سوسيس/بيض/فلافل/كبدة/ميكس)، 1 بطاطس مقلية (صغير)، 1 كينزا/س…" at bounding box center [869, 419] width 375 height 84
click at [849, 381] on textarea "أي 2 ساندويتش (دجاج/ سوسيس/بيض/فلافل/كبدة/ميكس)، 1 بطاطس مقلية (صغير)، 1 كينزا/…" at bounding box center [869, 419] width 375 height 84
click at [814, 387] on textarea "أي 2 ساندويتش (دجاج/ سوسيس/ بيض/فلافل/كبدة/ميكس)، 1 بطاطس مقلية (صغير)، 1 كينزا…" at bounding box center [869, 419] width 375 height 84
click at [775, 388] on textarea "أي 2 ساندويتش (دجاج/ سوسيس/ بيض/ فلافل/كبدة/ميكس)، 1 بطاطس مقلية (صغير)، 1 كينز…" at bounding box center [869, 419] width 375 height 84
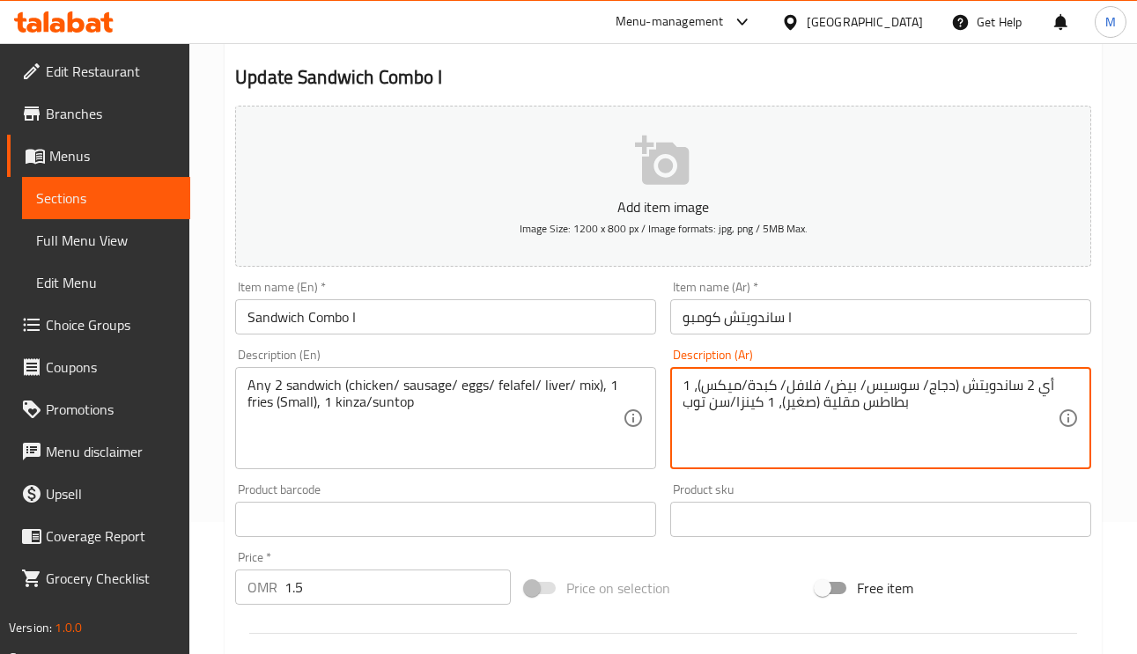
click at [737, 383] on textarea "أي 2 ساندويتش (دجاج/ سوسيس/ بيض/ فلافل/ كبدة/ميكس)، 1 بطاطس مقلية (صغير)، 1 كين…" at bounding box center [869, 419] width 375 height 84
type textarea "أي 2 ساندويتش (دجاج/ سوسيس/ بيض/ فلافل/ كبدة/ ميكس)، 1 بطاطس مقلية (صغير)، 1 كي…"
click at [838, 298] on div "Item name (Ar)   * ساندويتش كومبو I Item name (Ar) *" at bounding box center [880, 308] width 421 height 54
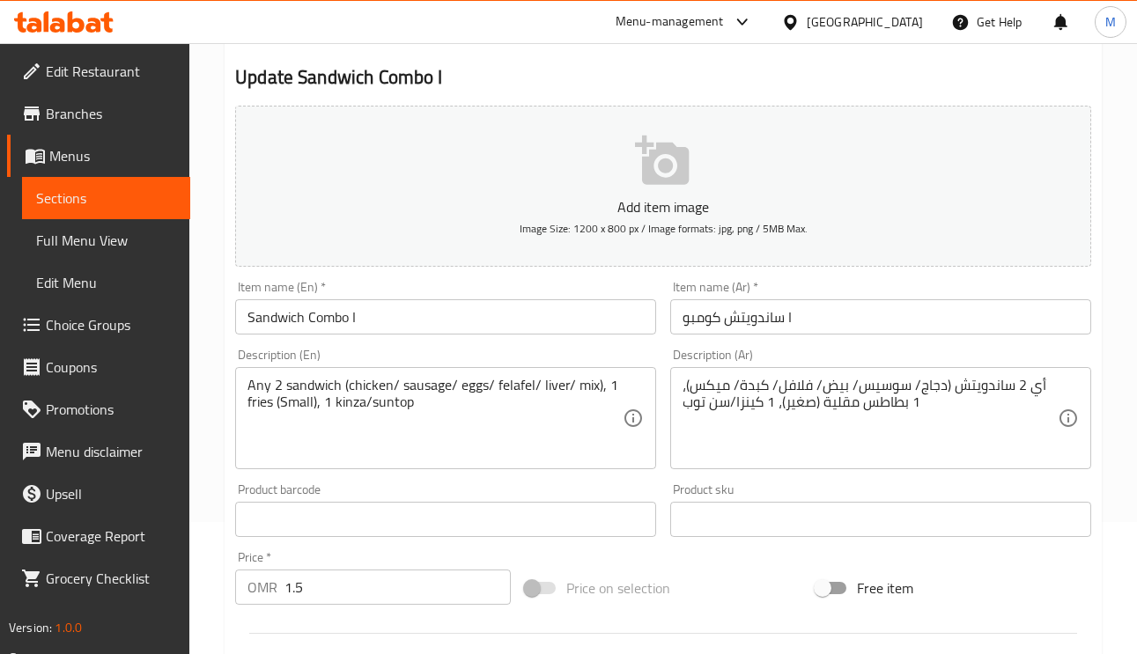
click at [845, 323] on input "ساندويتش كومبو I" at bounding box center [880, 316] width 421 height 35
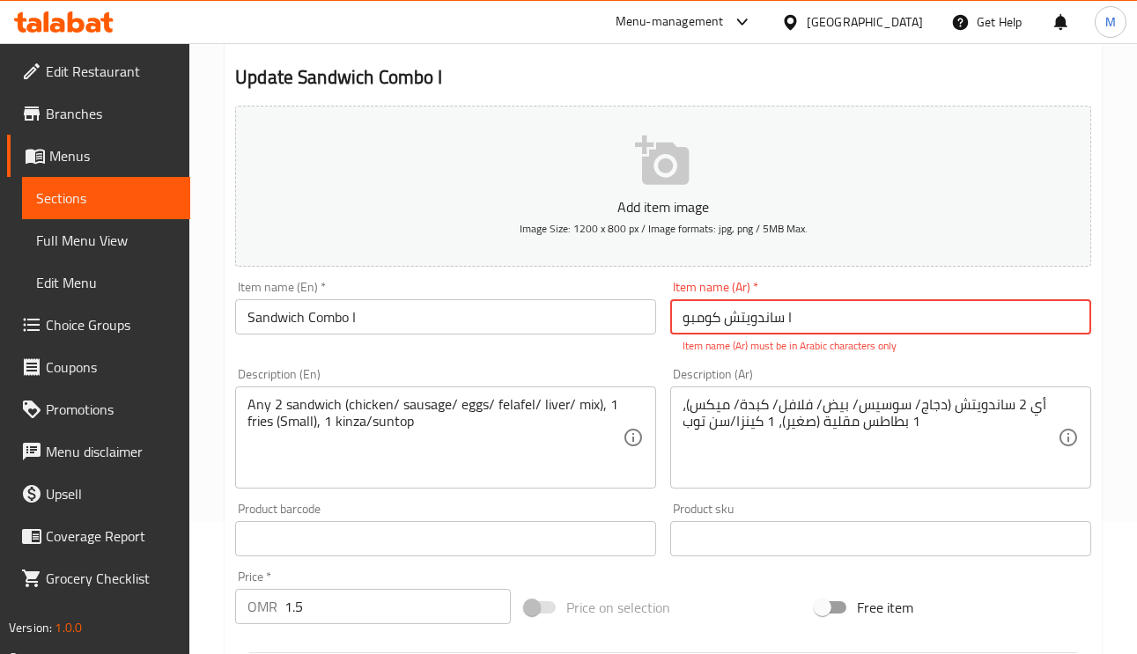
click at [785, 320] on input "ساندويتش كومبو I" at bounding box center [880, 316] width 421 height 35
click at [825, 320] on input "ساندويتش كومبو I" at bounding box center [880, 316] width 421 height 35
click at [825, 319] on input "ساندويتش كومبو I" at bounding box center [880, 316] width 421 height 35
paste input "كومبو ساندويتش"
click at [825, 319] on input "ساندويتش كومبو I" at bounding box center [880, 316] width 421 height 35
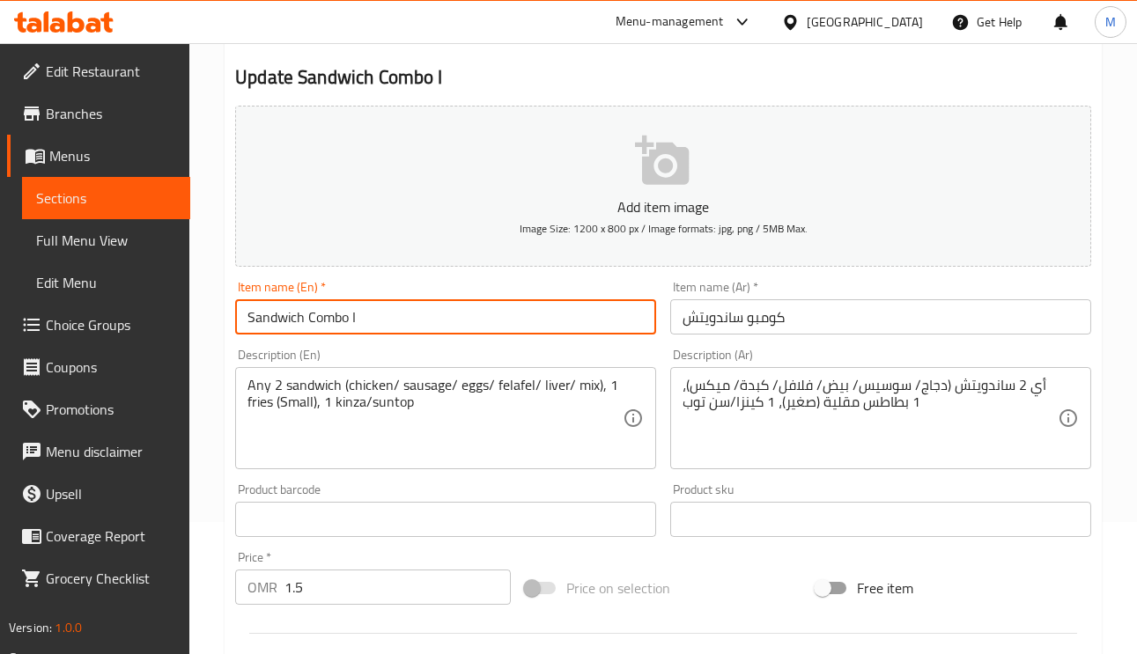
drag, startPoint x: 354, startPoint y: 328, endPoint x: 344, endPoint y: 327, distance: 9.7
click at [344, 327] on input "Sandwich Combo I" at bounding box center [445, 316] width 421 height 35
click at [349, 319] on input "Sandwich Combo I" at bounding box center [445, 316] width 421 height 35
click at [354, 323] on input "Sandwich Combo I" at bounding box center [445, 316] width 421 height 35
click at [798, 328] on input "كومبو ساندويتش" at bounding box center [880, 316] width 421 height 35
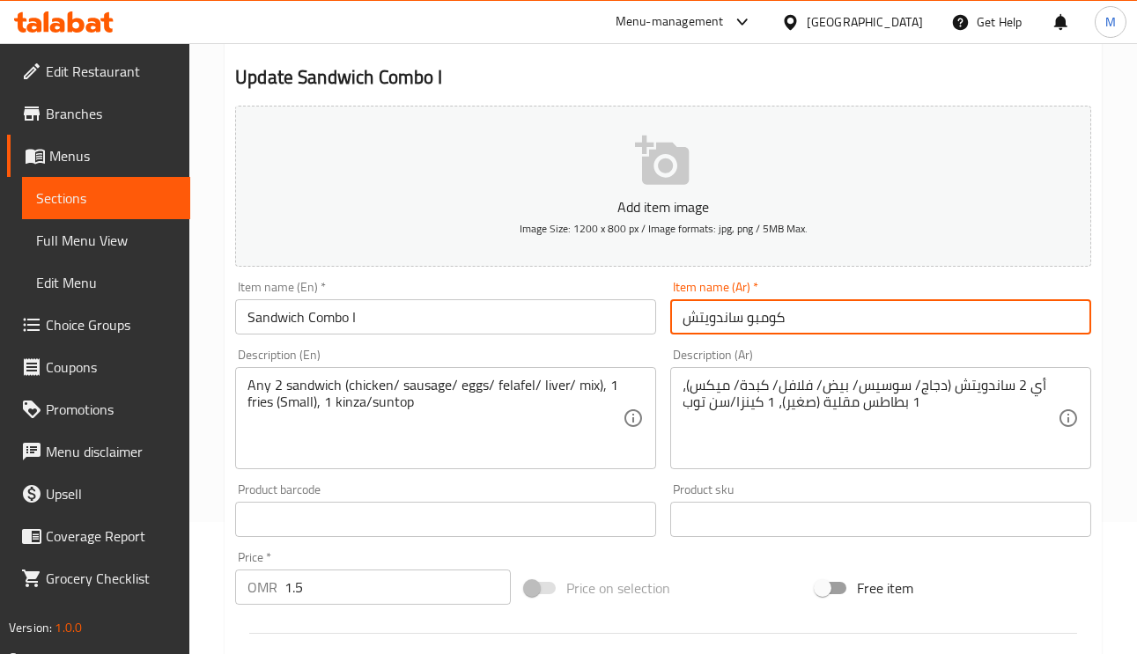
paste input "I"
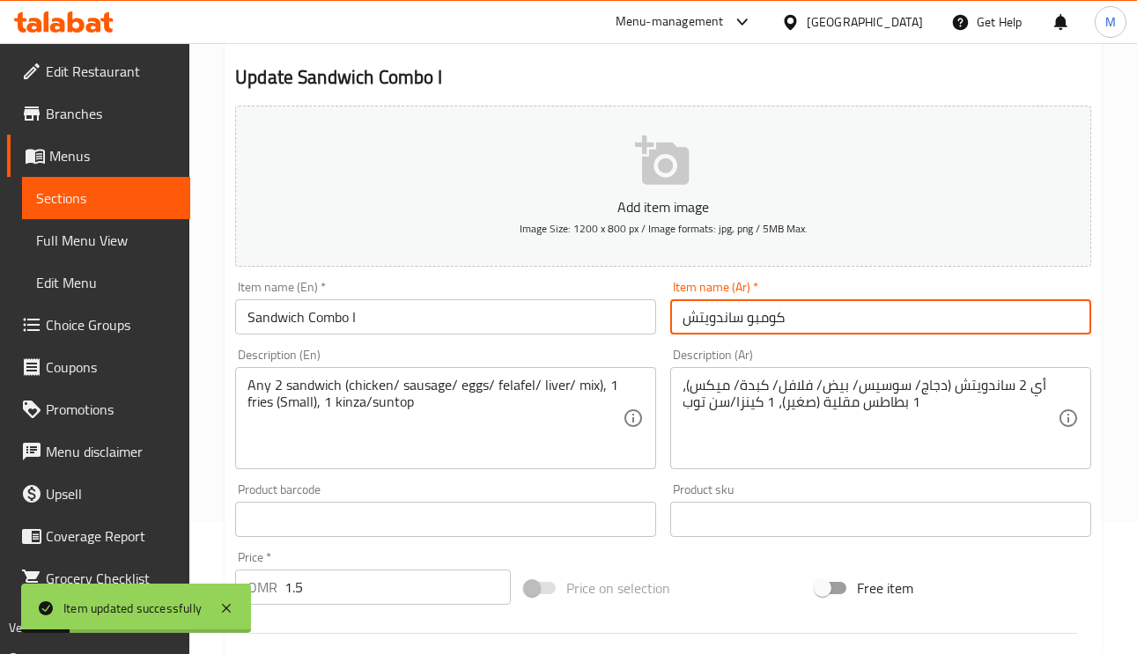
click at [431, 332] on input "Sandwich Combo I" at bounding box center [445, 316] width 421 height 35
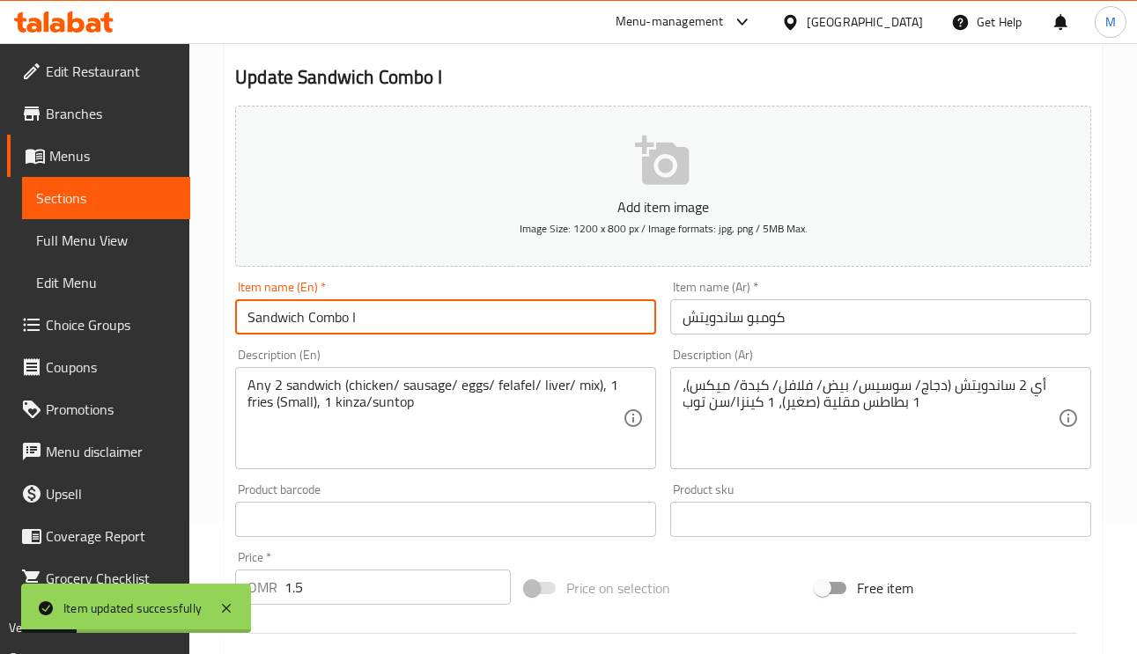
click at [431, 332] on input "Sandwich Combo I" at bounding box center [445, 316] width 421 height 35
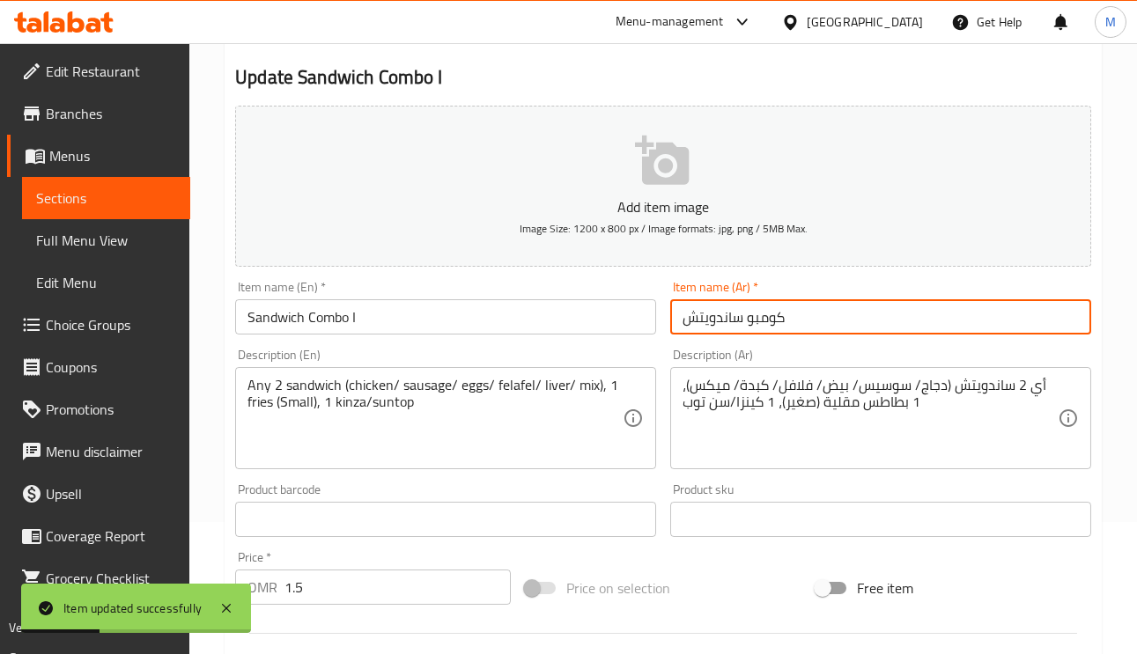
click at [857, 321] on input "كومبو ساندويتش" at bounding box center [880, 316] width 421 height 35
paste input "I"
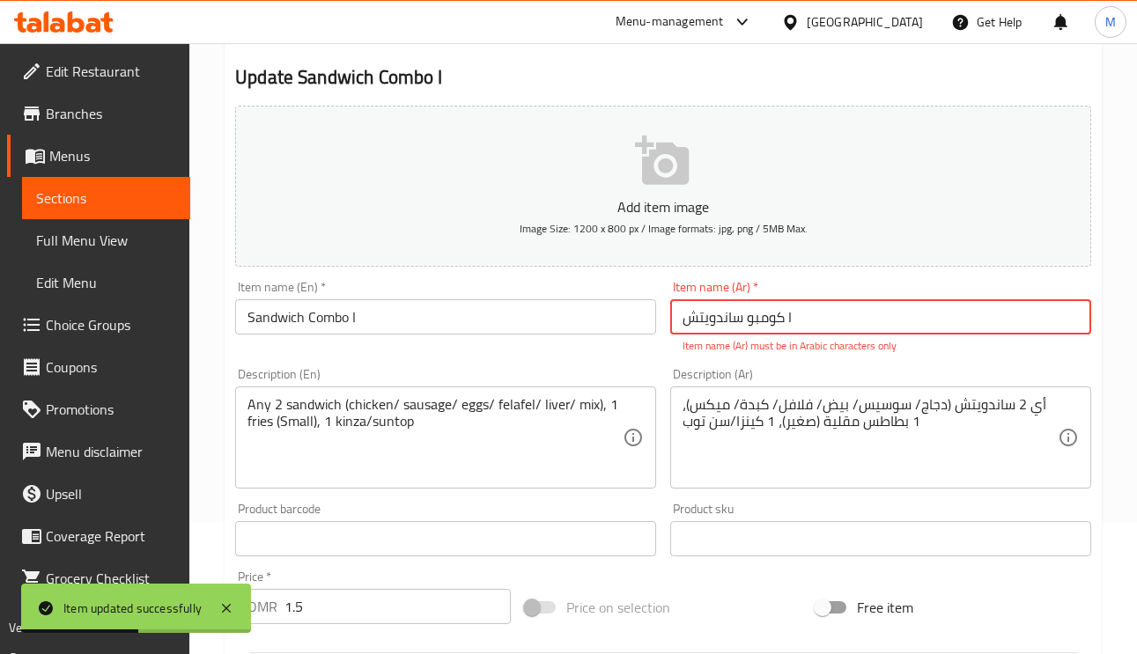
click at [874, 531] on input "text" at bounding box center [880, 538] width 421 height 35
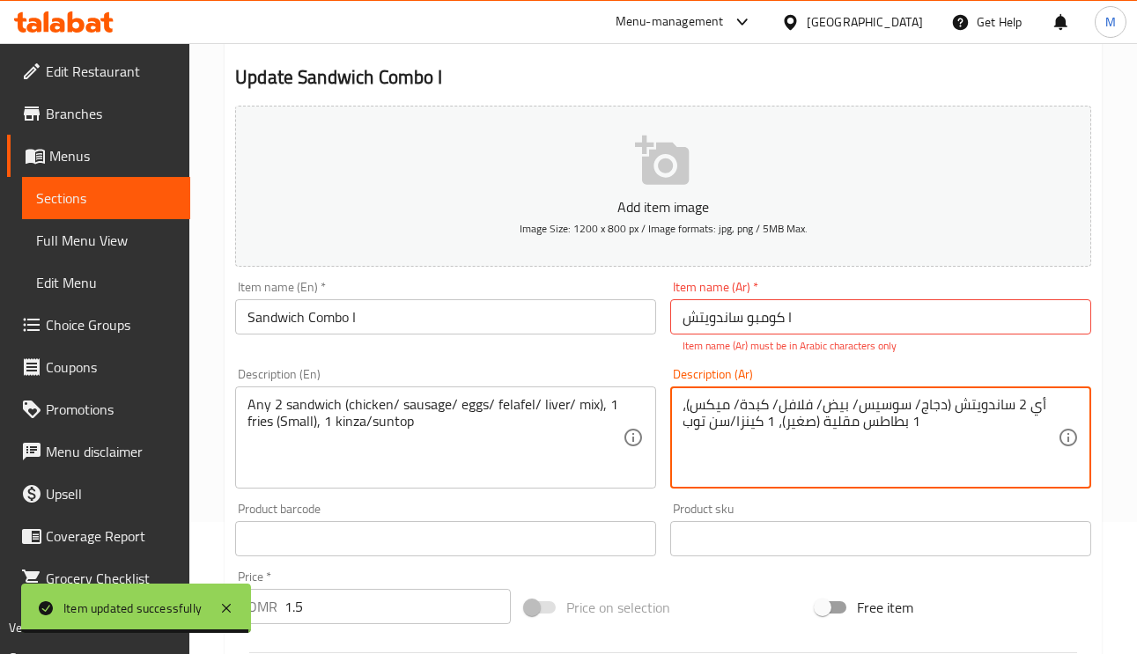
click at [805, 409] on textarea "أي 2 ساندويتش (دجاج/ سوسيس/ بيض/ فلافل/ كبدة/ ميكس)، 1 بطاطس مقلية (صغير)، 1 كي…" at bounding box center [869, 438] width 375 height 84
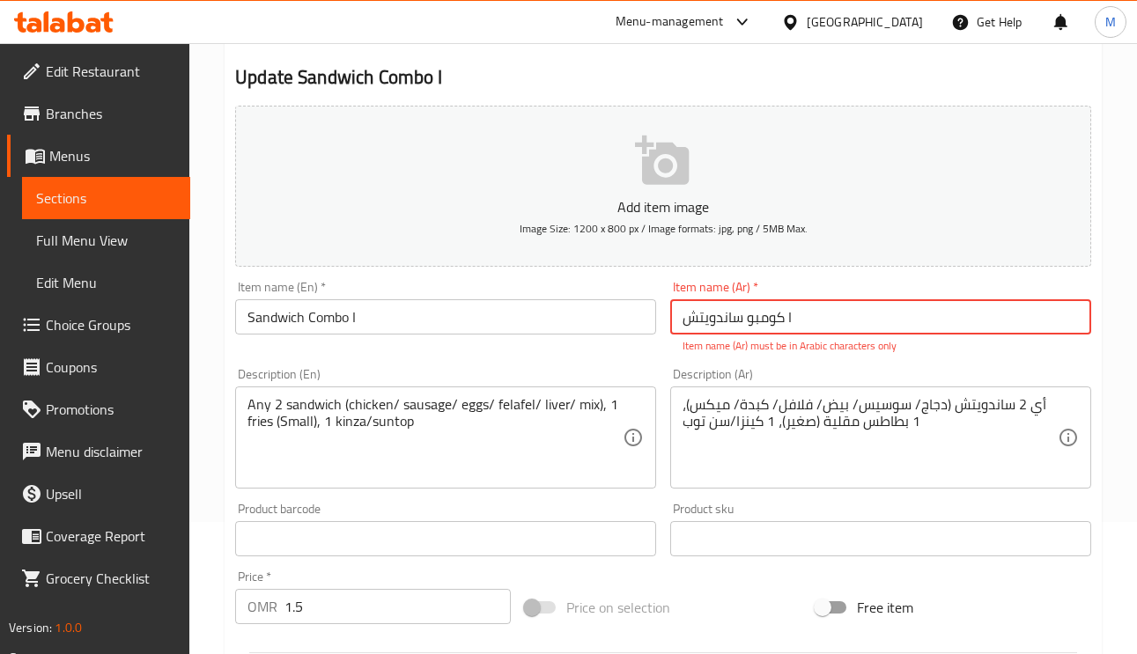
click at [879, 308] on input "كومبو ساندويتش I" at bounding box center [880, 316] width 421 height 35
click at [792, 317] on input "كومبو ساندويتش I" at bounding box center [880, 316] width 421 height 35
click at [803, 320] on input "كومبو ساندويتش I" at bounding box center [880, 316] width 421 height 35
click at [806, 321] on input "كومبو ساندويتش I" at bounding box center [880, 316] width 421 height 35
click at [787, 324] on input "كومبو ساندويتش I" at bounding box center [880, 316] width 421 height 35
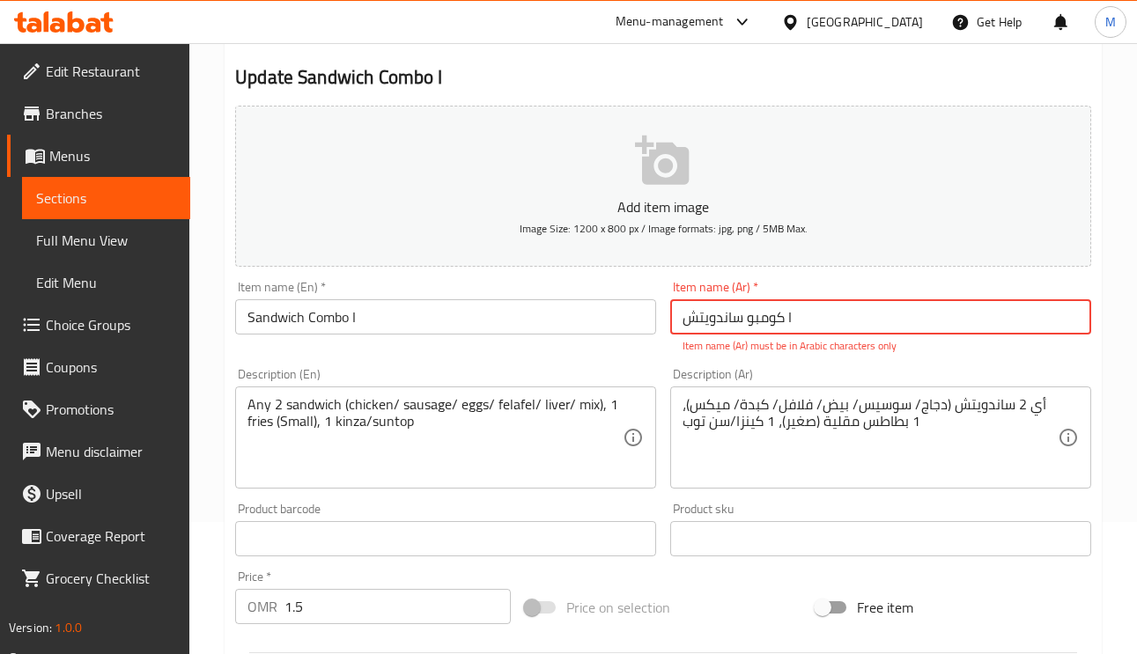
drag, startPoint x: 790, startPoint y: 320, endPoint x: 797, endPoint y: 333, distance: 15.0
click at [787, 320] on input "كومبو ساندويتش I" at bounding box center [880, 316] width 421 height 35
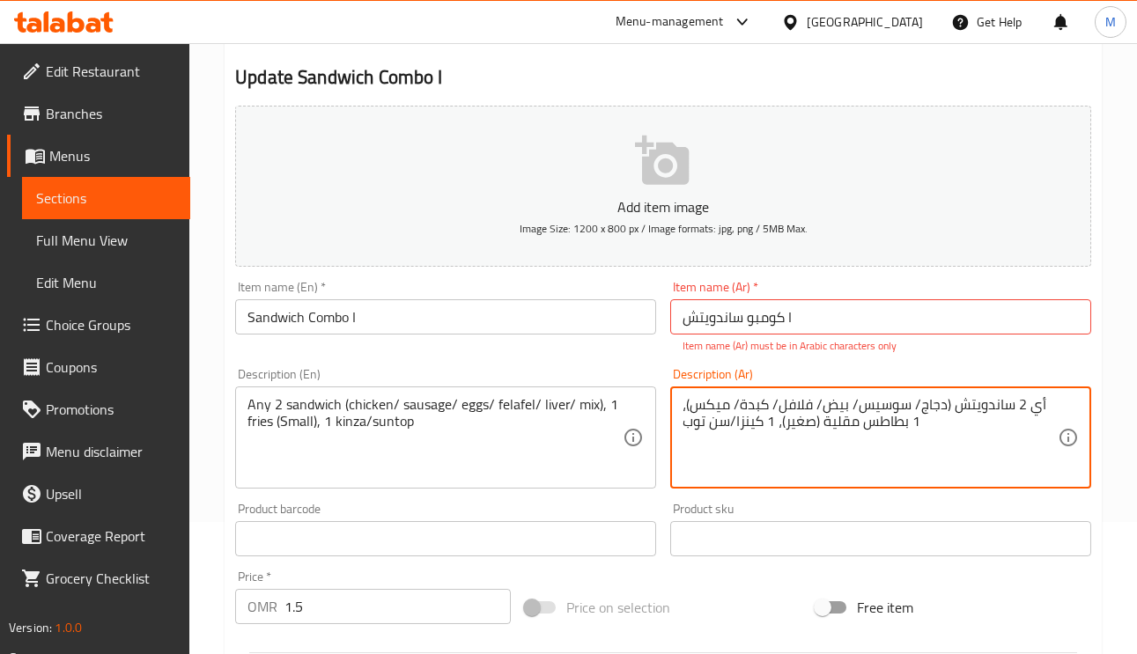
click at [577, 312] on input "Sandwich Combo I" at bounding box center [445, 316] width 421 height 35
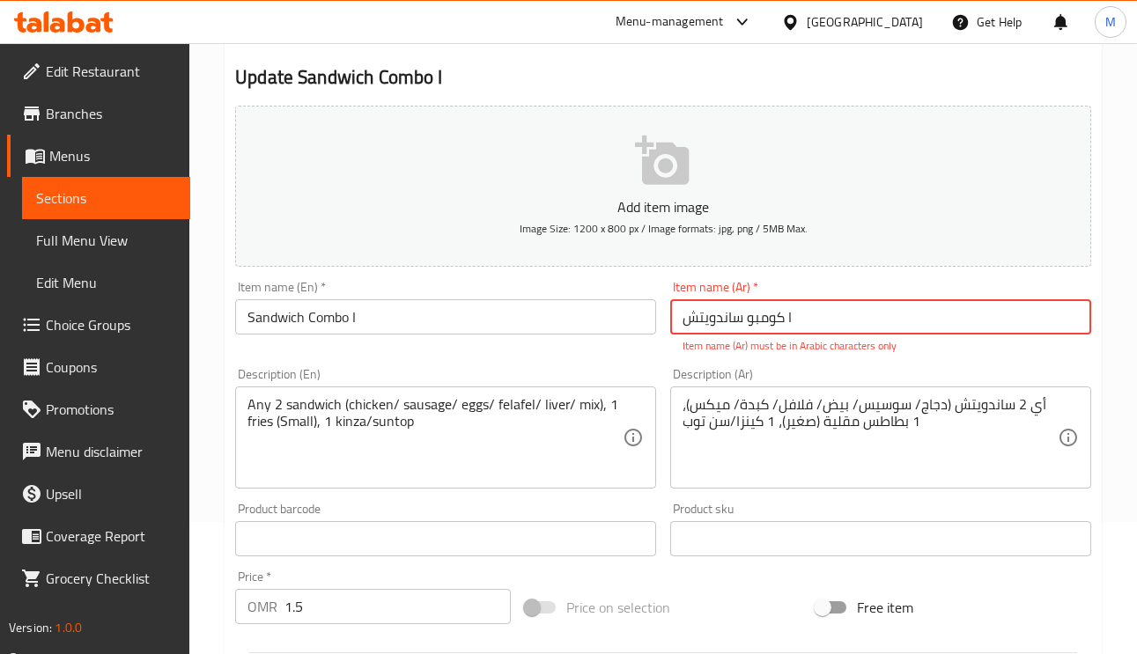
click at [791, 317] on input "كومبو ساندويتش I" at bounding box center [880, 316] width 421 height 35
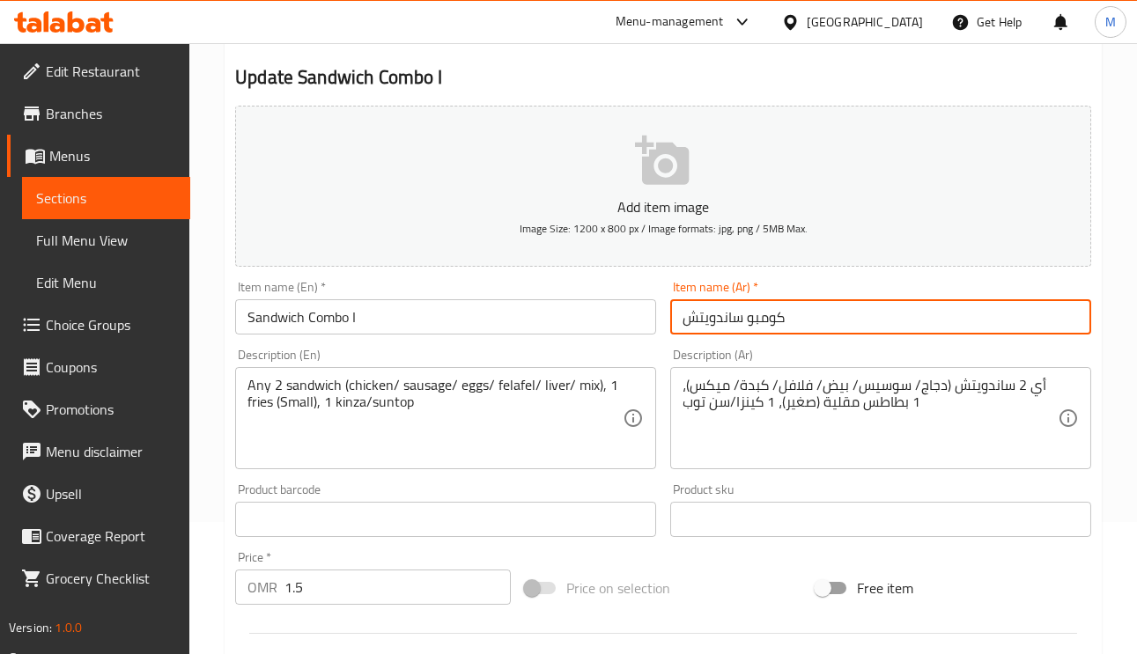
type input "كومبو ساندويتش"
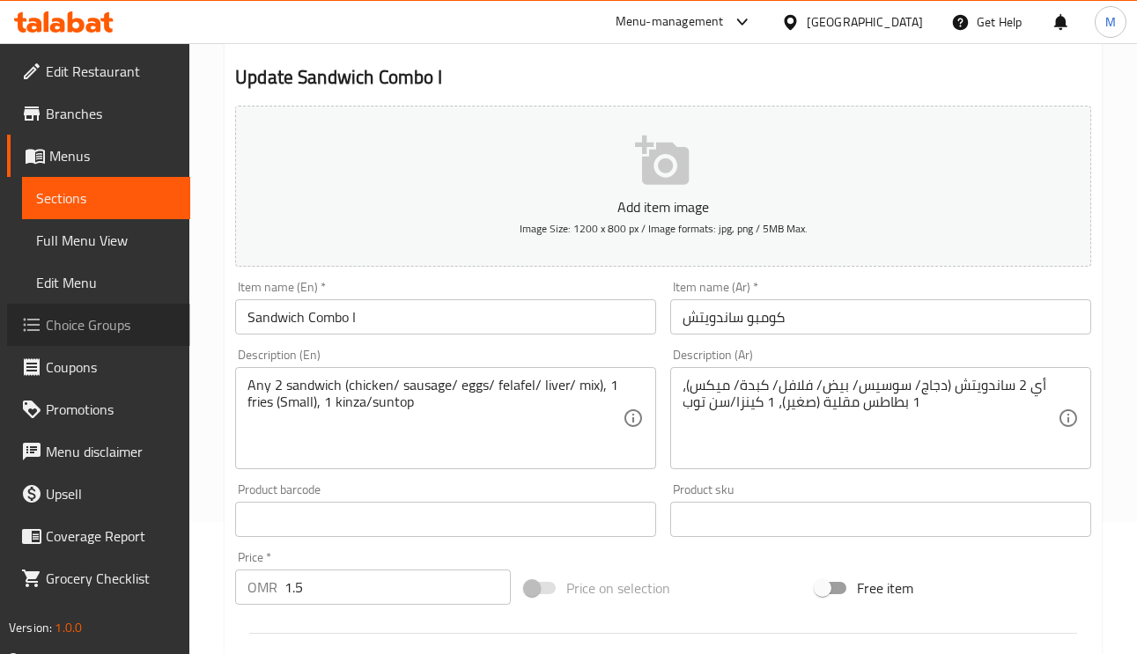
click at [146, 320] on span "Choice Groups" at bounding box center [111, 324] width 130 height 21
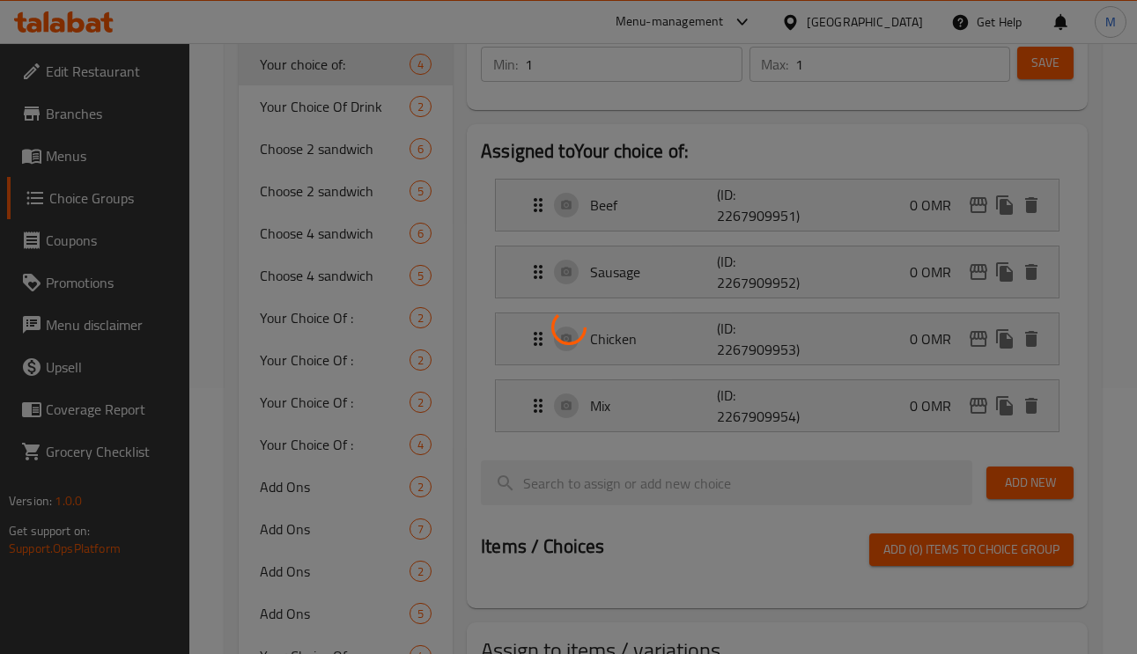
scroll to position [401, 0]
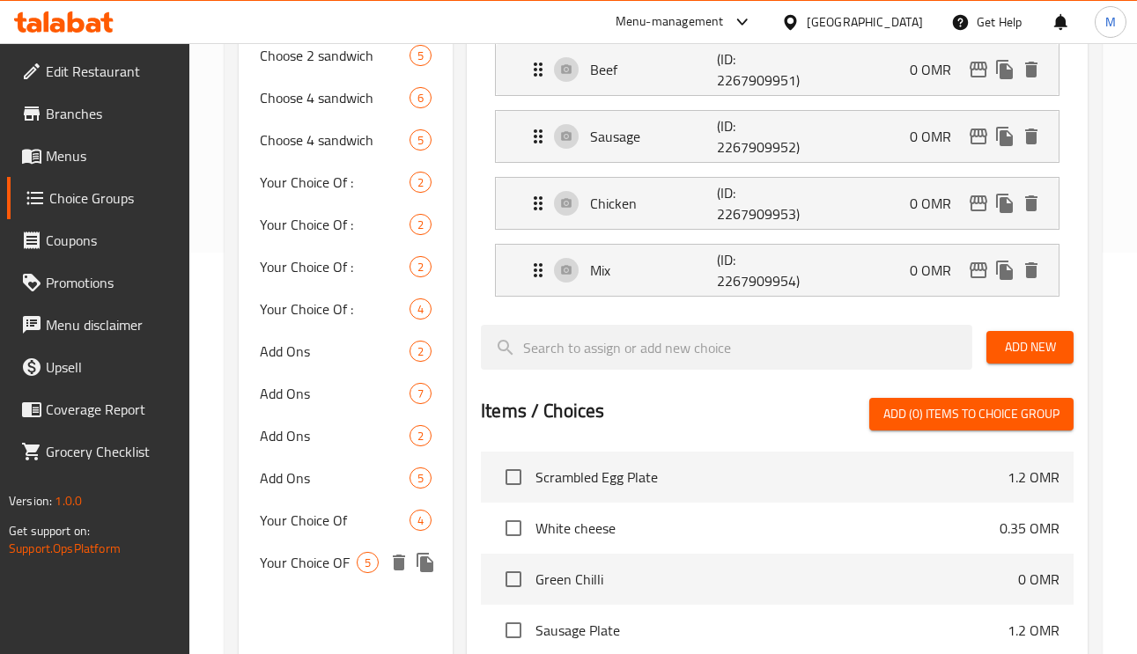
click at [329, 552] on span "Your Choice OF" at bounding box center [308, 562] width 97 height 21
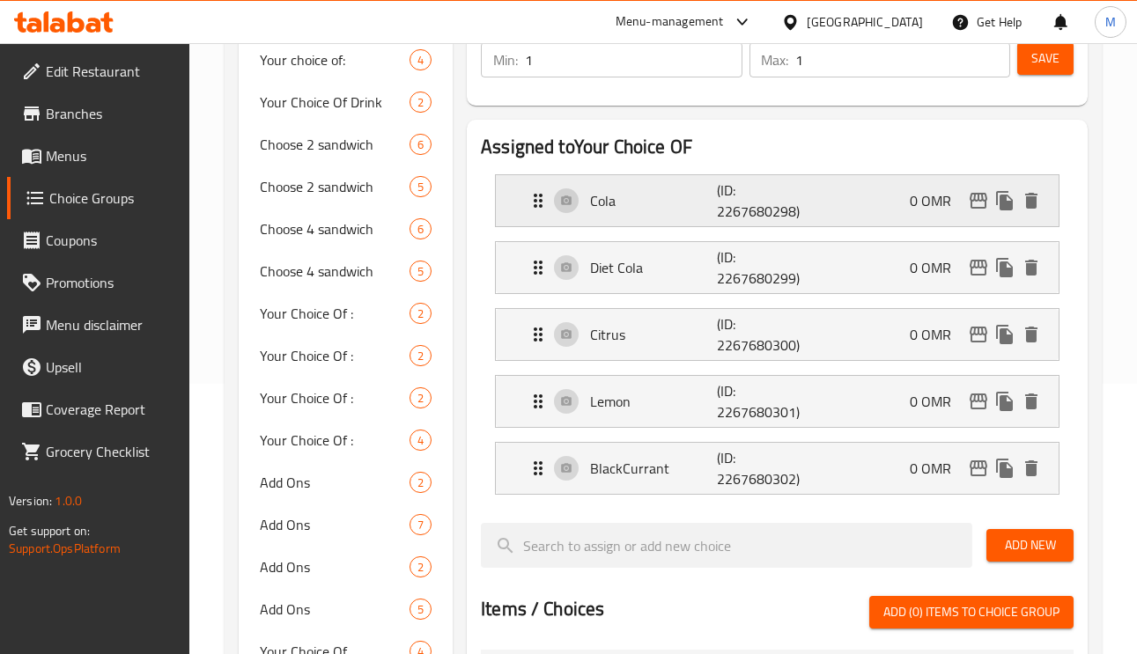
scroll to position [269, 0]
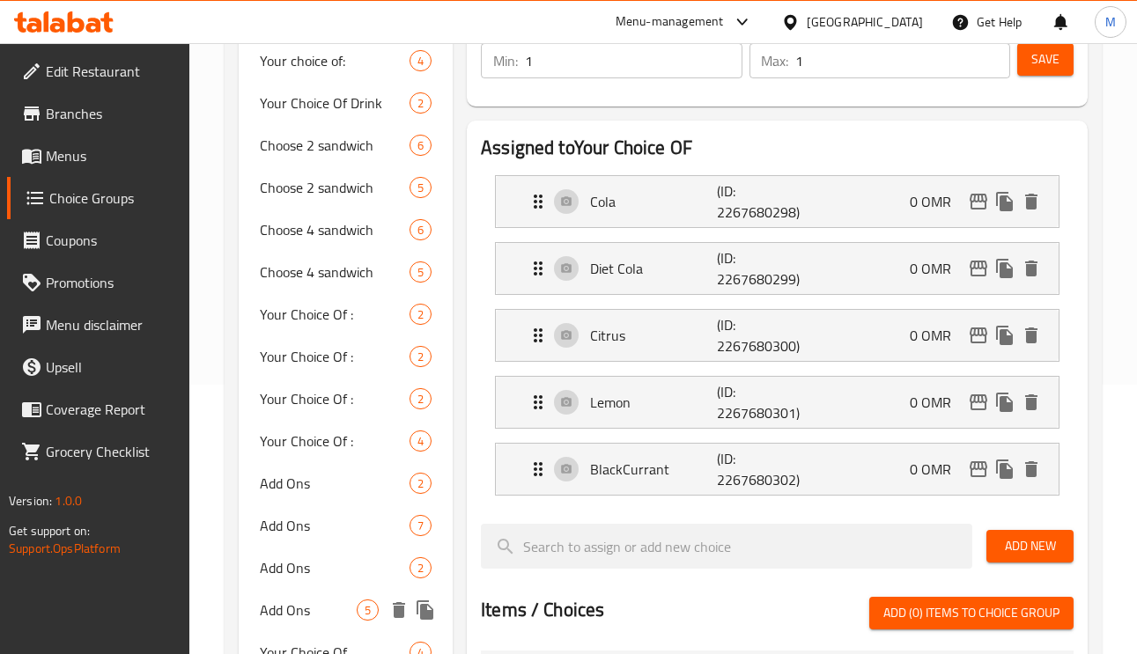
click at [297, 614] on span "Add Ons" at bounding box center [308, 610] width 97 height 21
type input "Add Ons"
type input "إضافات"
type input "0"
type input "6"
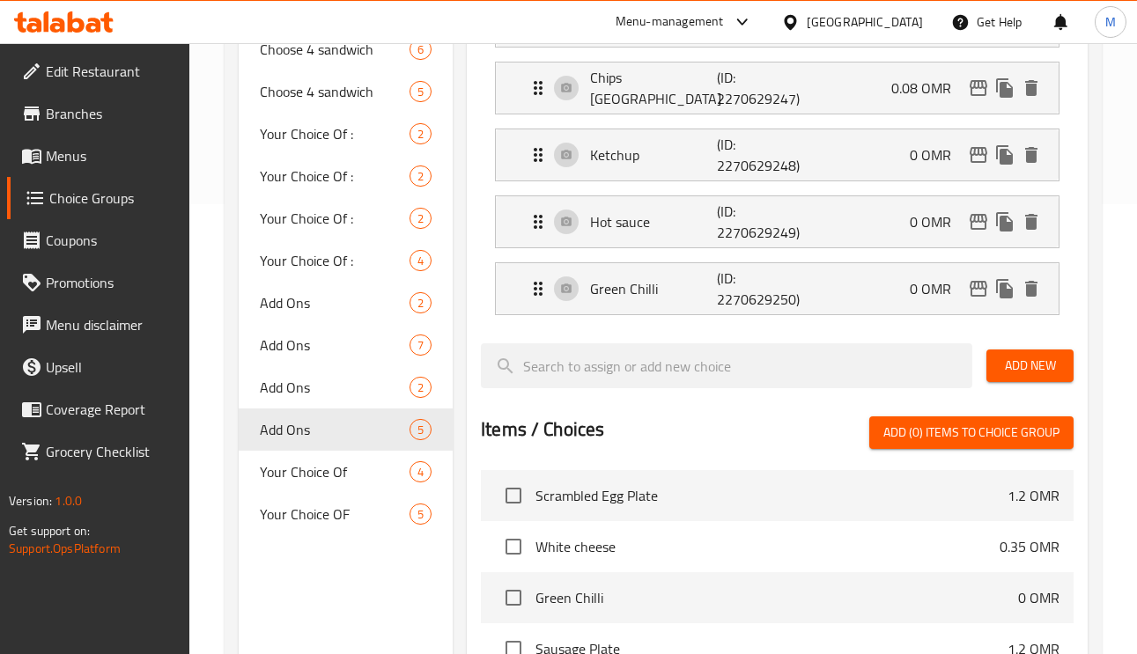
scroll to position [666, 0]
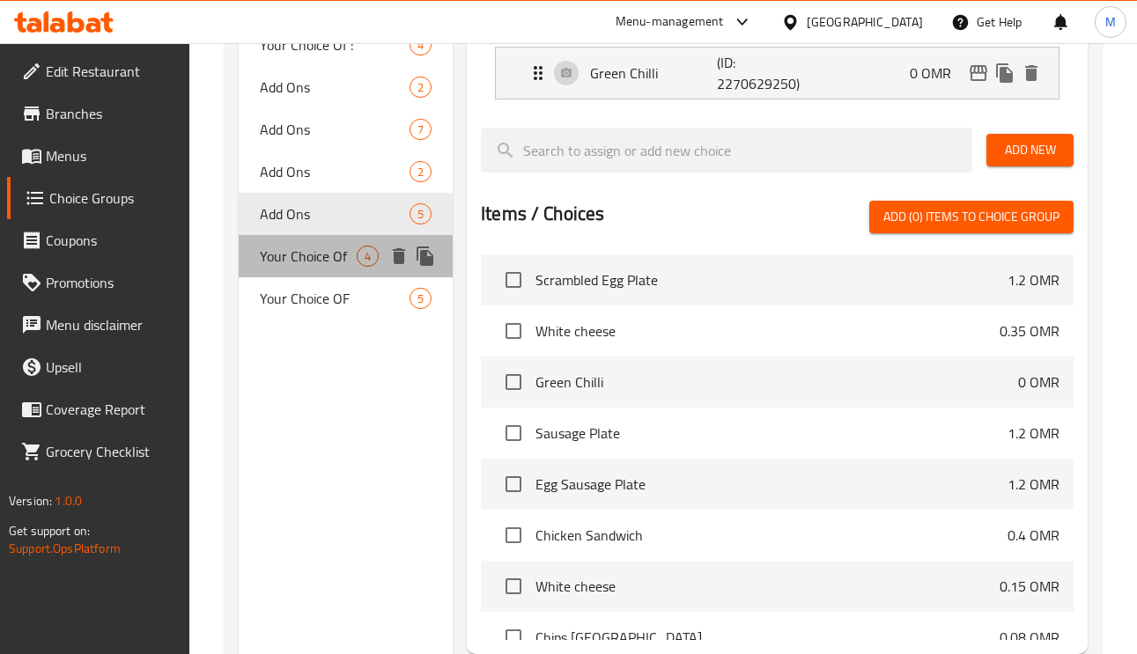
click at [349, 261] on span "Your Choice Of" at bounding box center [308, 256] width 97 height 21
type input "Your Choice Of"
type input "اختيارك من"
type input "1"
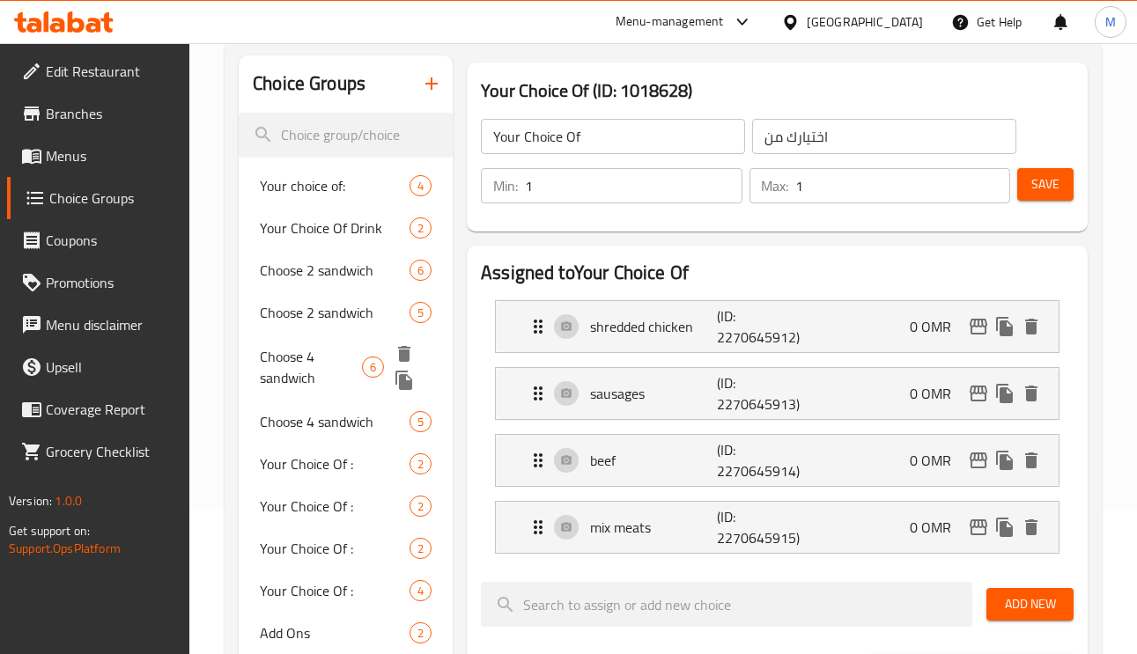
scroll to position [137, 0]
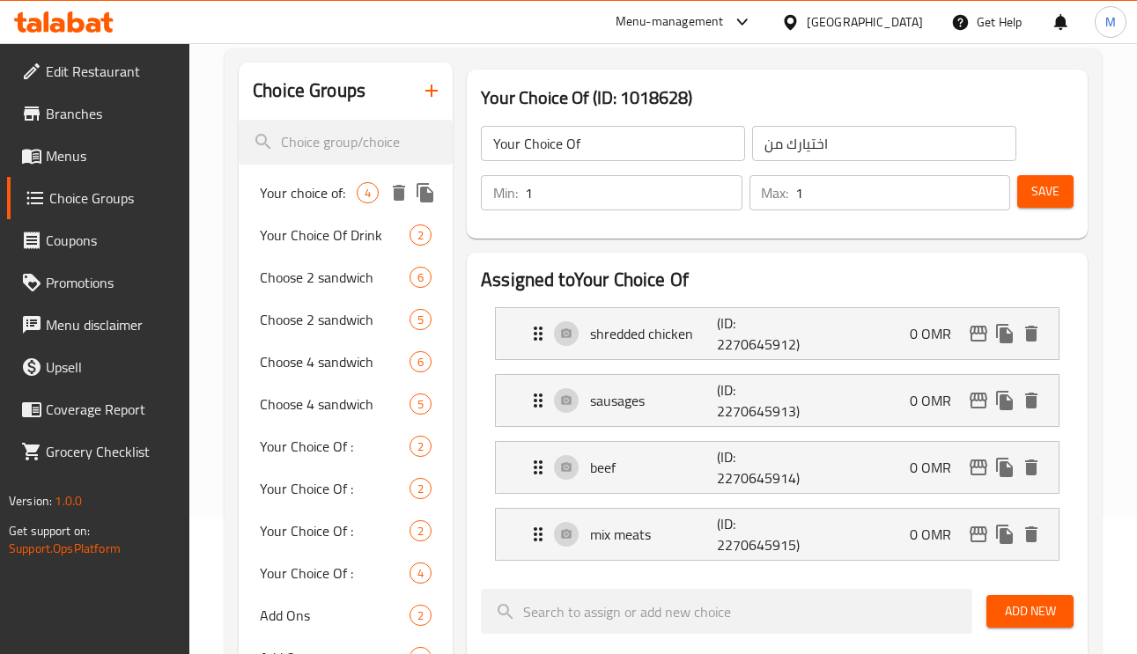
click at [315, 192] on span "Your choice of:" at bounding box center [308, 192] width 97 height 21
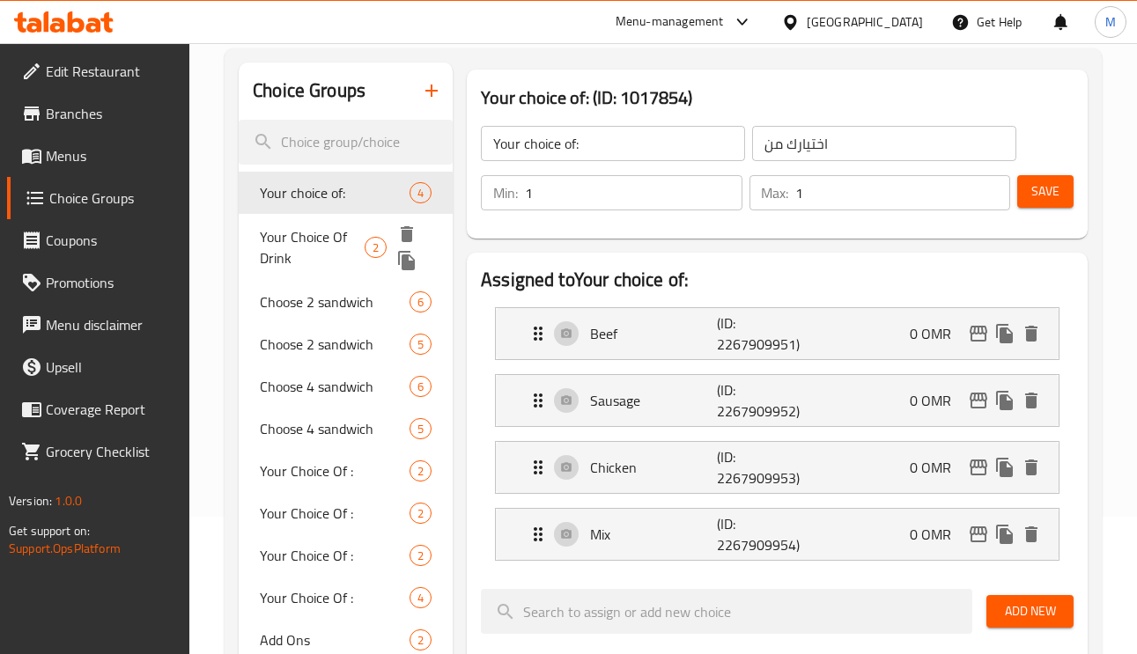
click at [313, 235] on span "Your Choice Of Drink" at bounding box center [312, 247] width 105 height 42
type input "Your Choice Of Drink"
type input "اختيارك من المشروب"
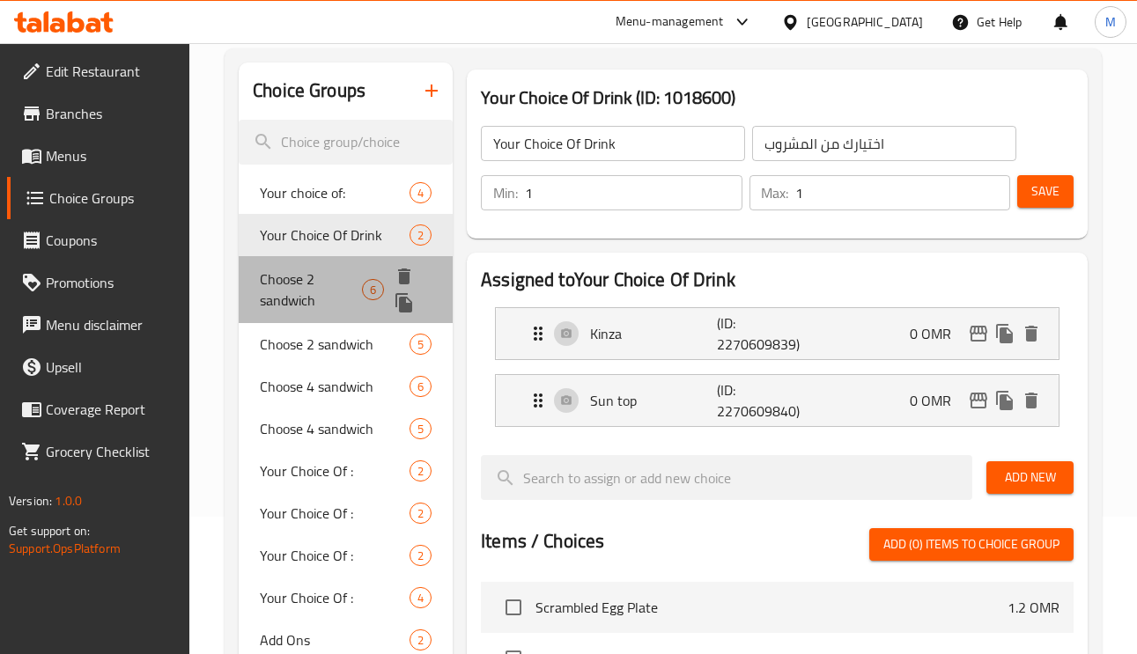
click at [284, 306] on span "Choose 2 sandwich" at bounding box center [311, 290] width 102 height 42
type input "Choose 2 sandwich"
type input "اختار 2 ساندويتش"
type input "2"
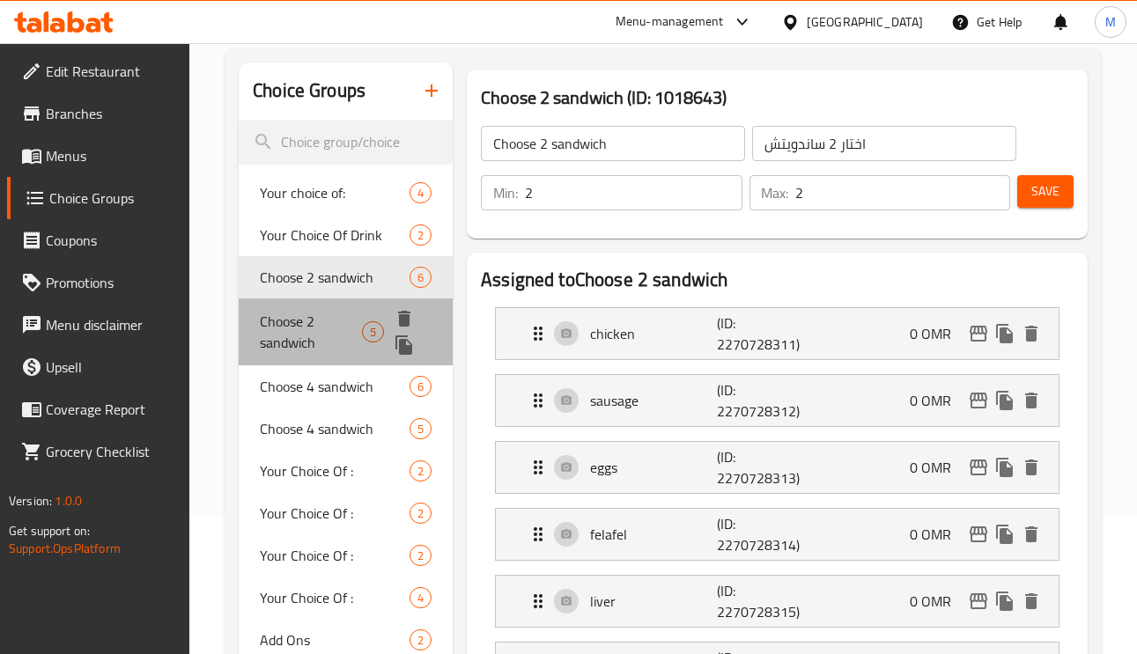
click at [309, 333] on span "Choose 2 sandwich" at bounding box center [311, 332] width 102 height 42
type input "Choose 2 sandwich"
type input "اختار 2 ساندويتش"
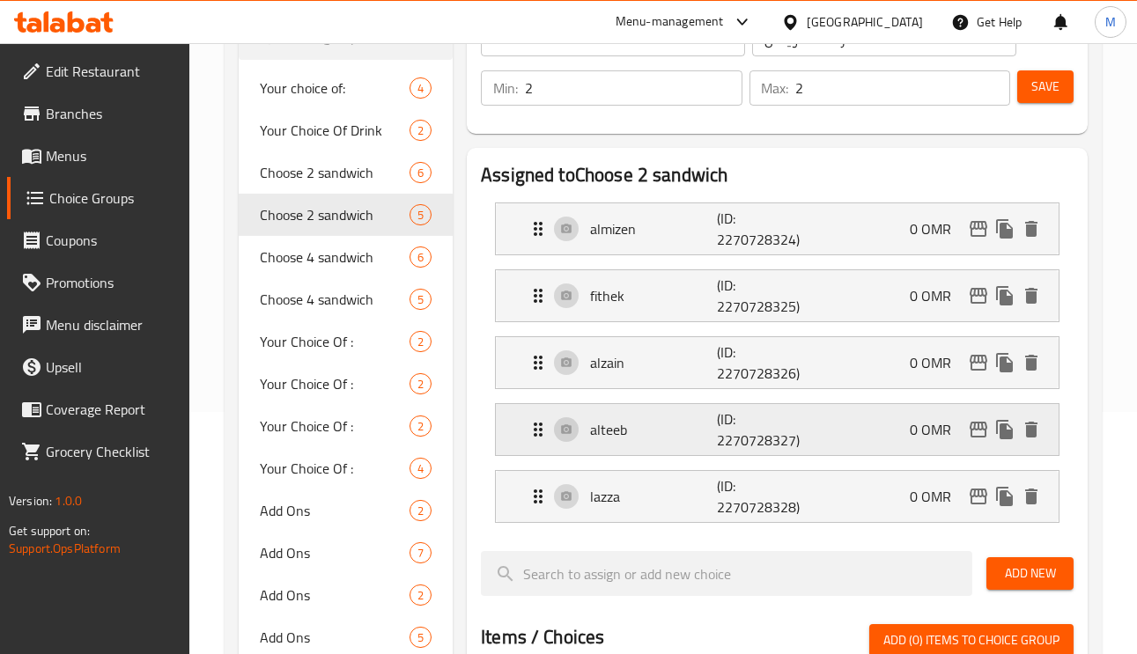
scroll to position [401, 0]
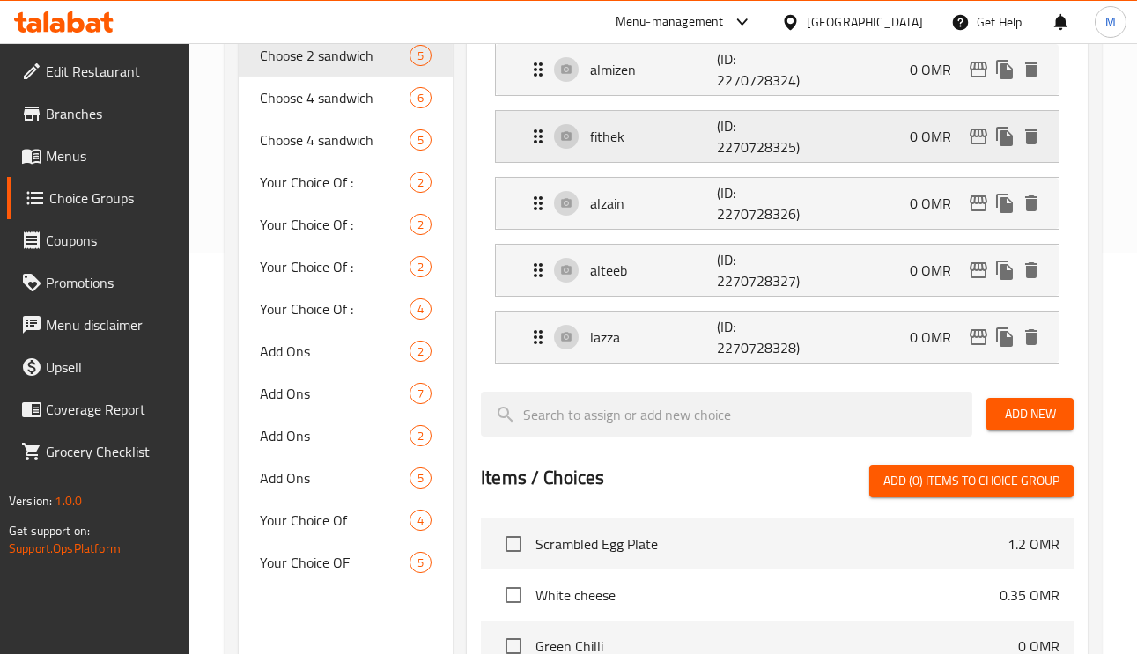
click at [635, 144] on p "fithek" at bounding box center [653, 136] width 126 height 21
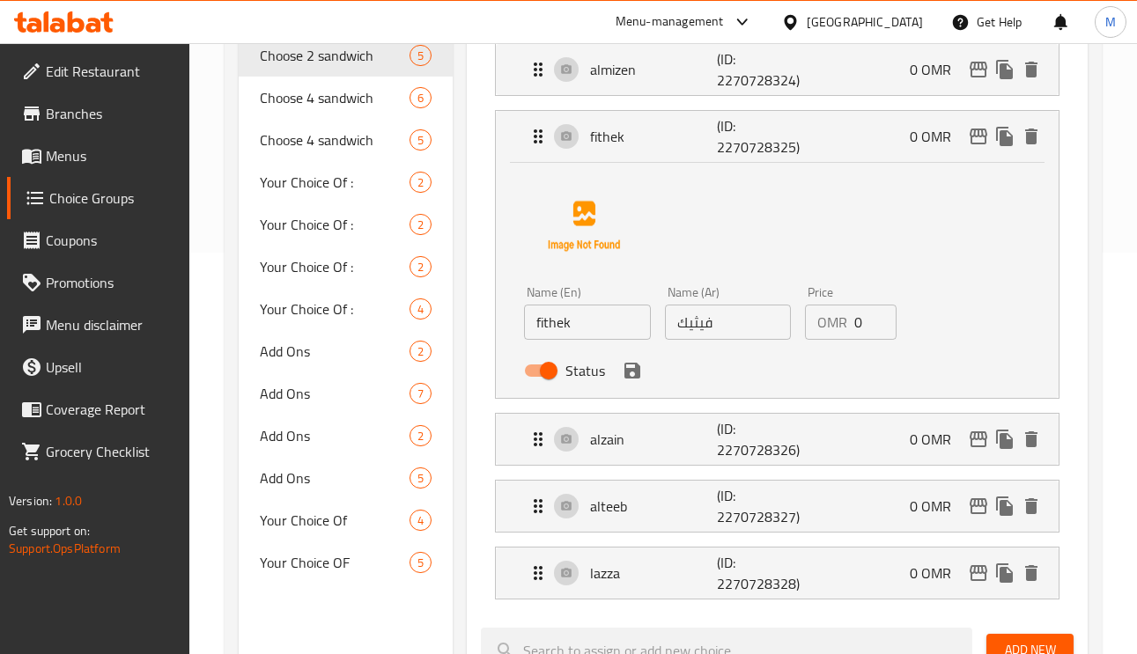
click at [694, 327] on input "فيثيك" at bounding box center [728, 322] width 127 height 35
click at [689, 325] on input "فيثيك" at bounding box center [728, 322] width 127 height 35
click at [624, 375] on icon "save" at bounding box center [632, 371] width 16 height 16
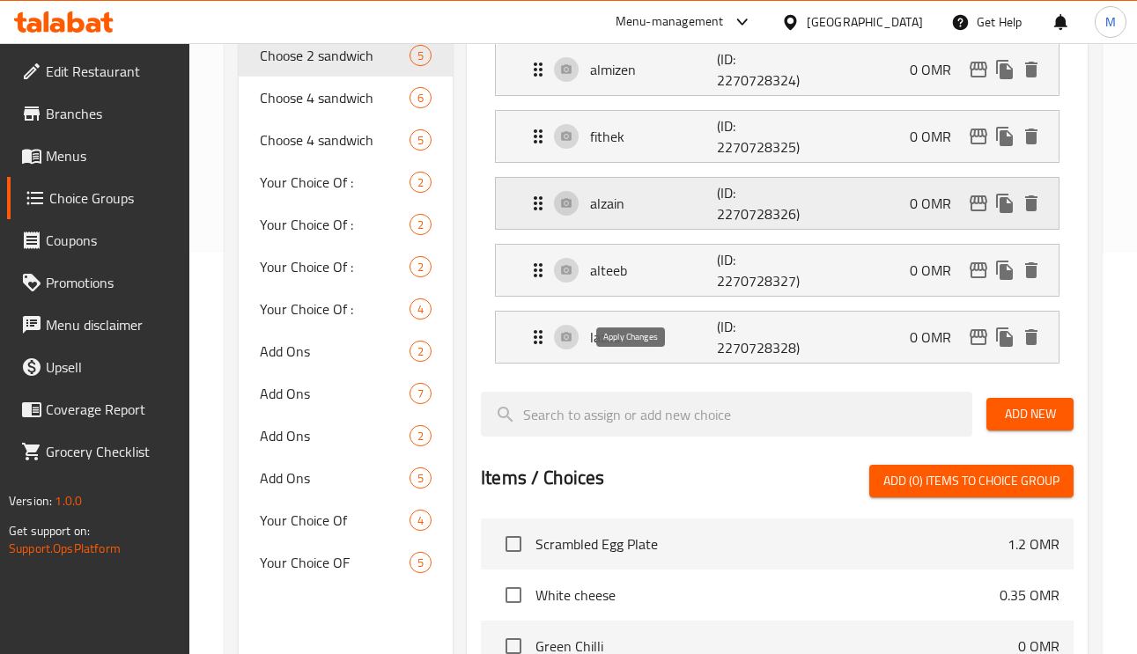
type input "فيتك"
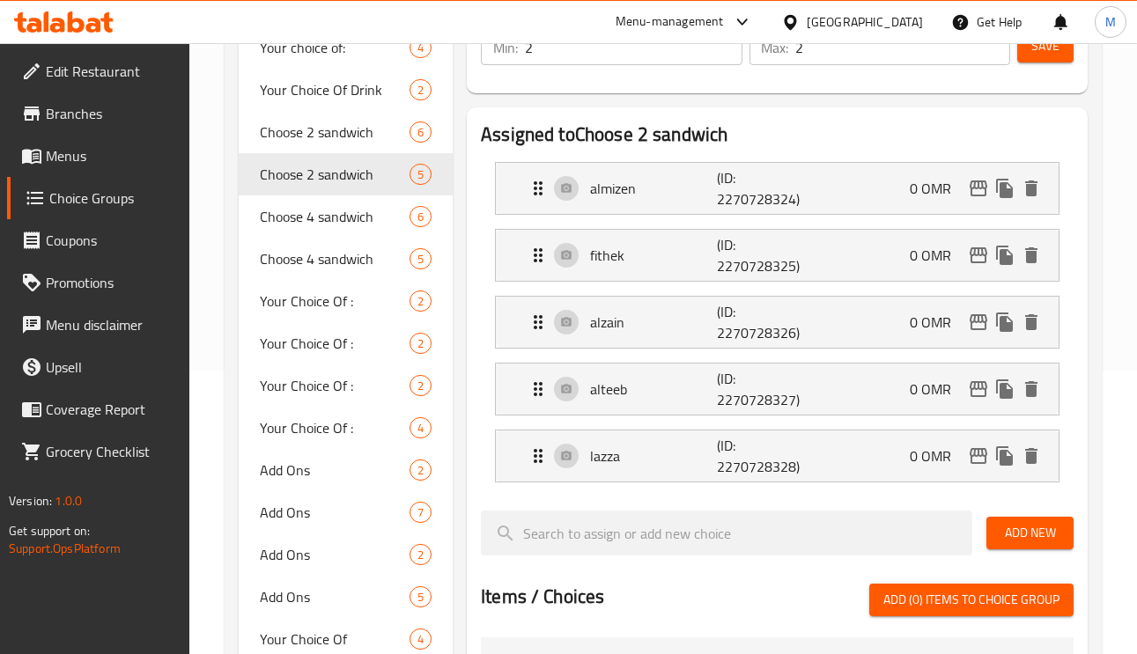
scroll to position [137, 0]
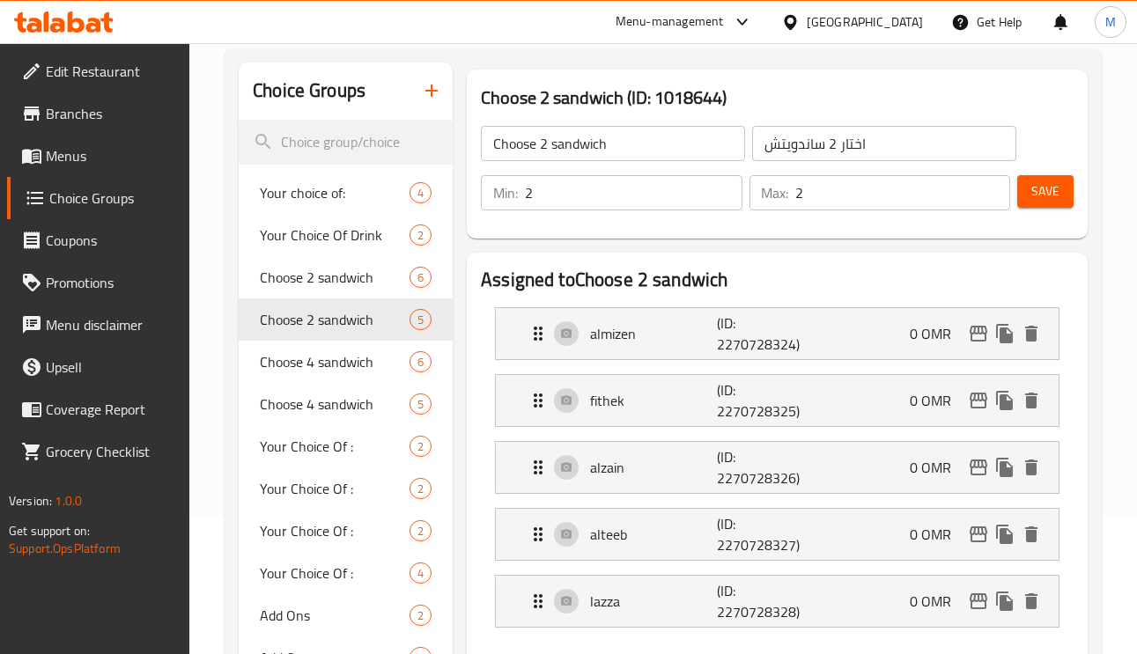
click at [1034, 192] on span "Save" at bounding box center [1045, 191] width 28 height 22
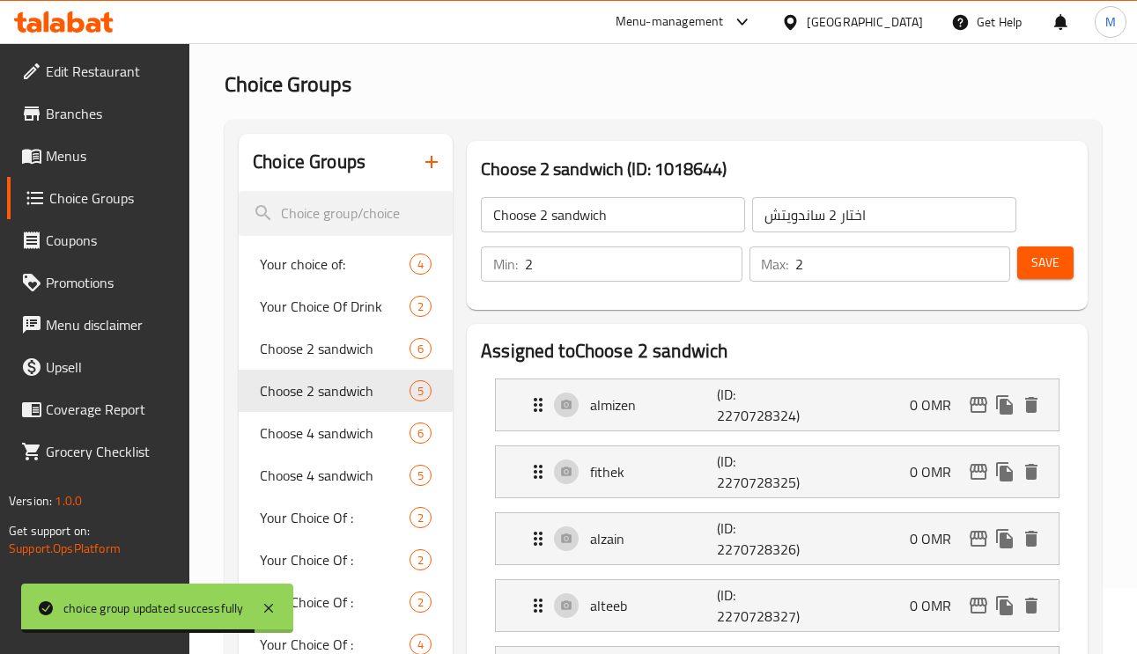
scroll to position [0, 0]
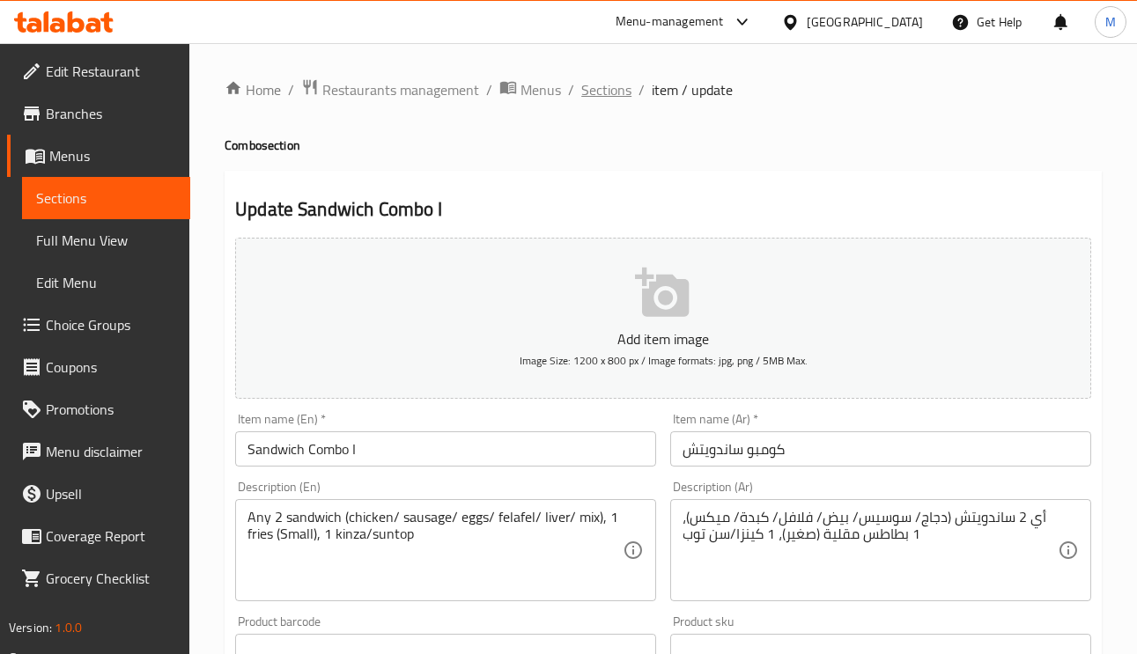
click at [625, 87] on span "Sections" at bounding box center [606, 89] width 50 height 21
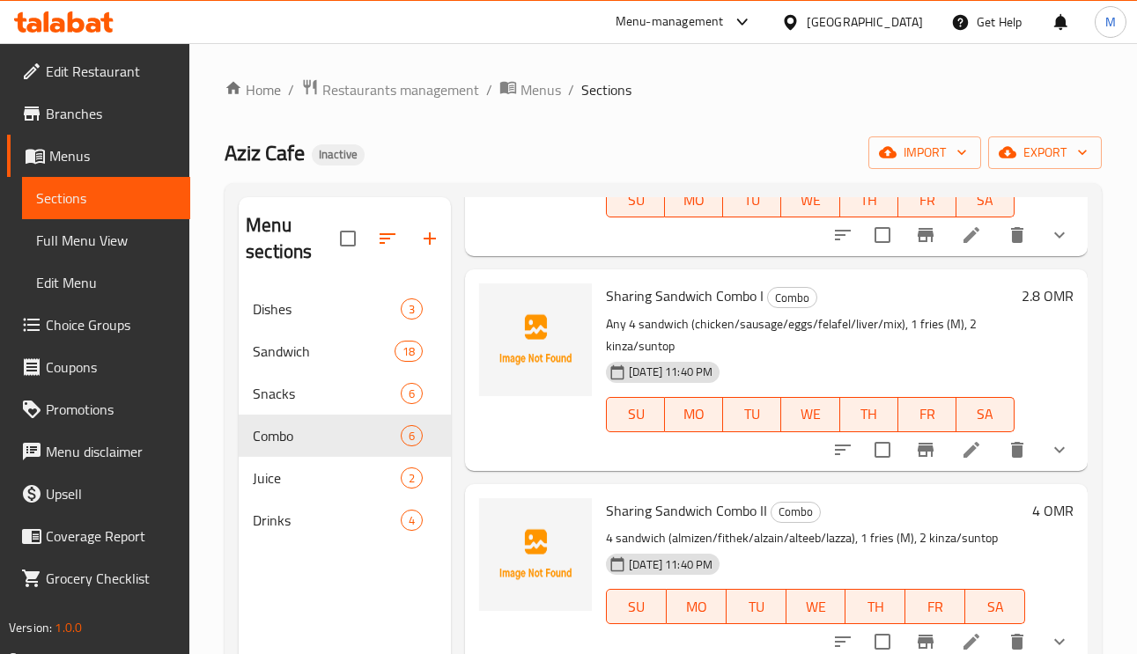
scroll to position [660, 0]
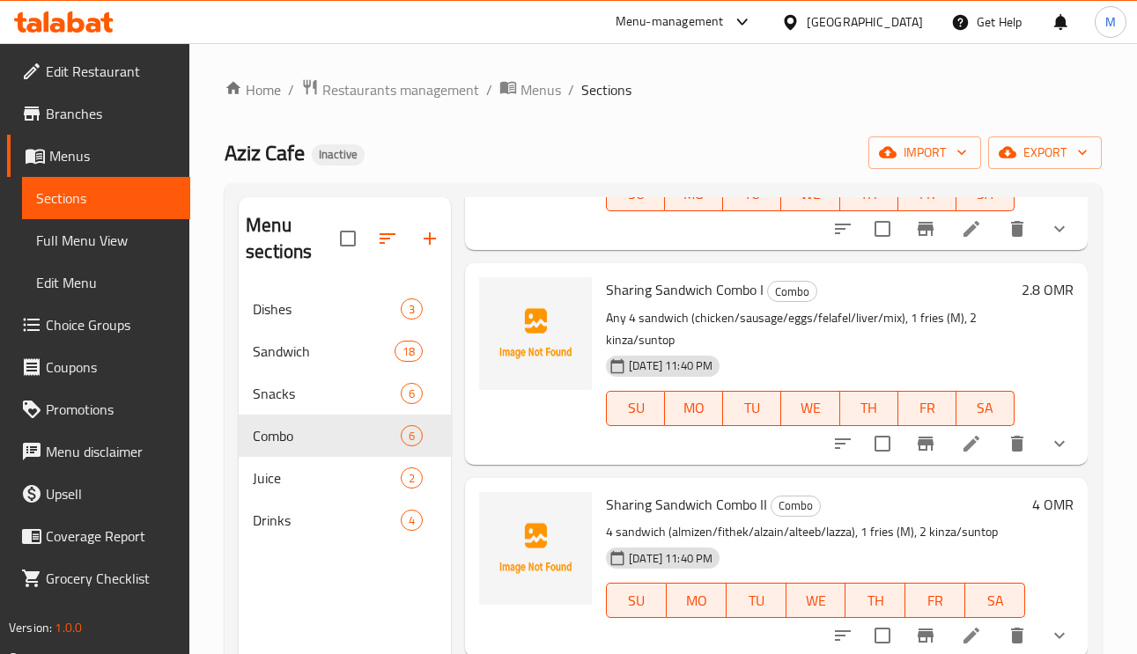
click at [961, 453] on icon at bounding box center [971, 443] width 21 height 21
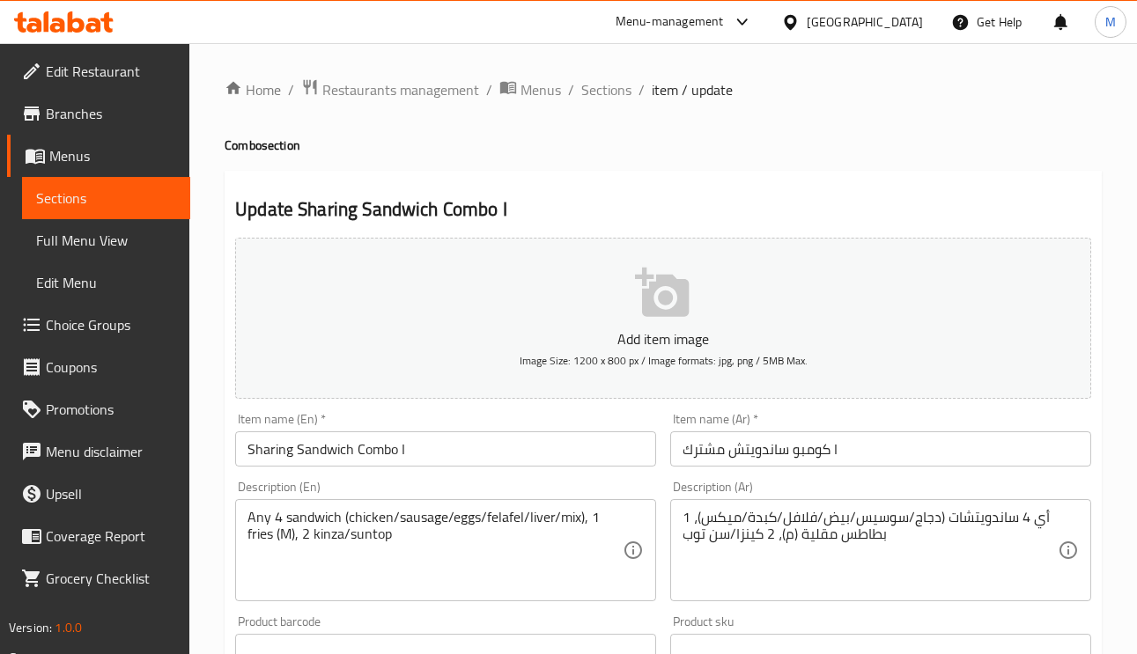
scroll to position [132, 0]
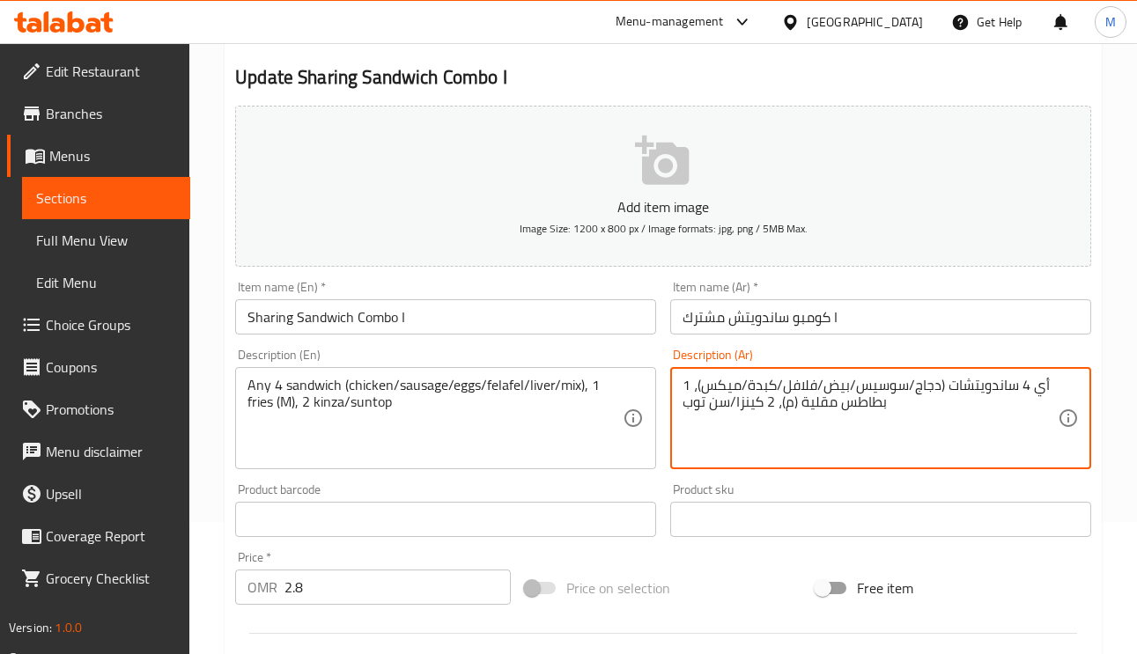
click at [888, 392] on textarea "أي 4 ساندويتشات (دجاج/سوسيس/بيض/فلافل/كبدة/ميكس)، 1 بطاطس مقلية (م)، 2 كينزا/سن…" at bounding box center [869, 419] width 375 height 84
type textarea "أي 4 ساندويتشات (دجاج/سجق/بيض/فلافل/كبدة/ميكس)، 1 بطاطس مقلية (م)، 2 كينزا/سن ت…"
click at [507, 316] on input "Sharing Sandwich Combo I" at bounding box center [445, 316] width 421 height 35
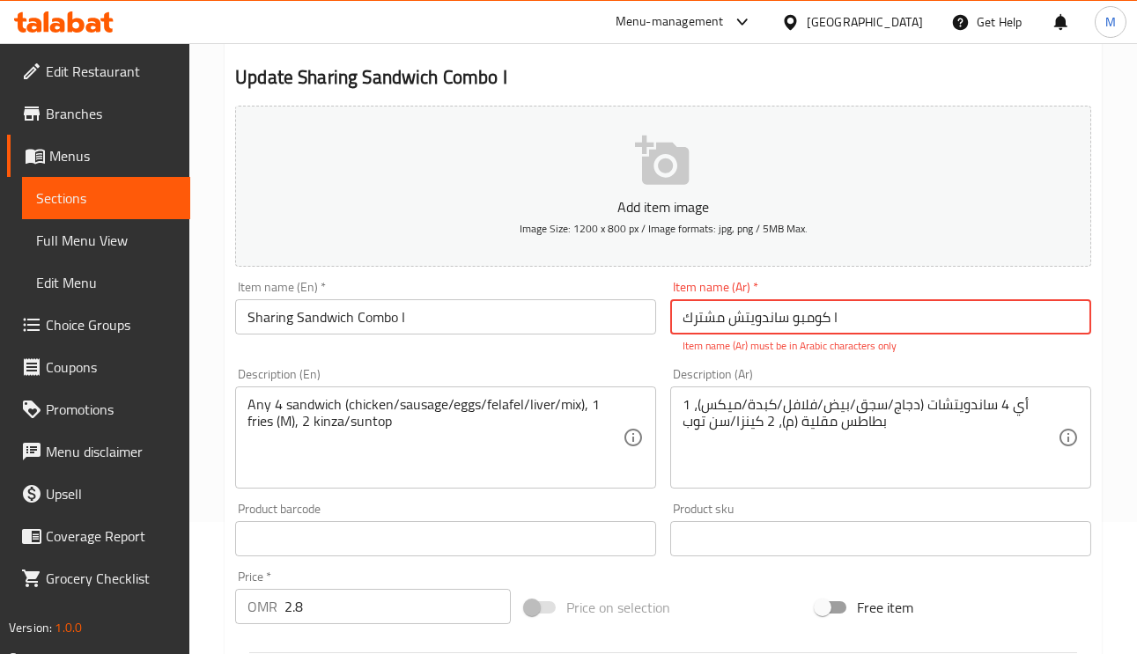
click at [838, 323] on input "كومبو ساندويتش مشترك I" at bounding box center [880, 316] width 421 height 35
click at [830, 319] on input "كومبو ساندويتش مشترك I" at bounding box center [880, 316] width 421 height 35
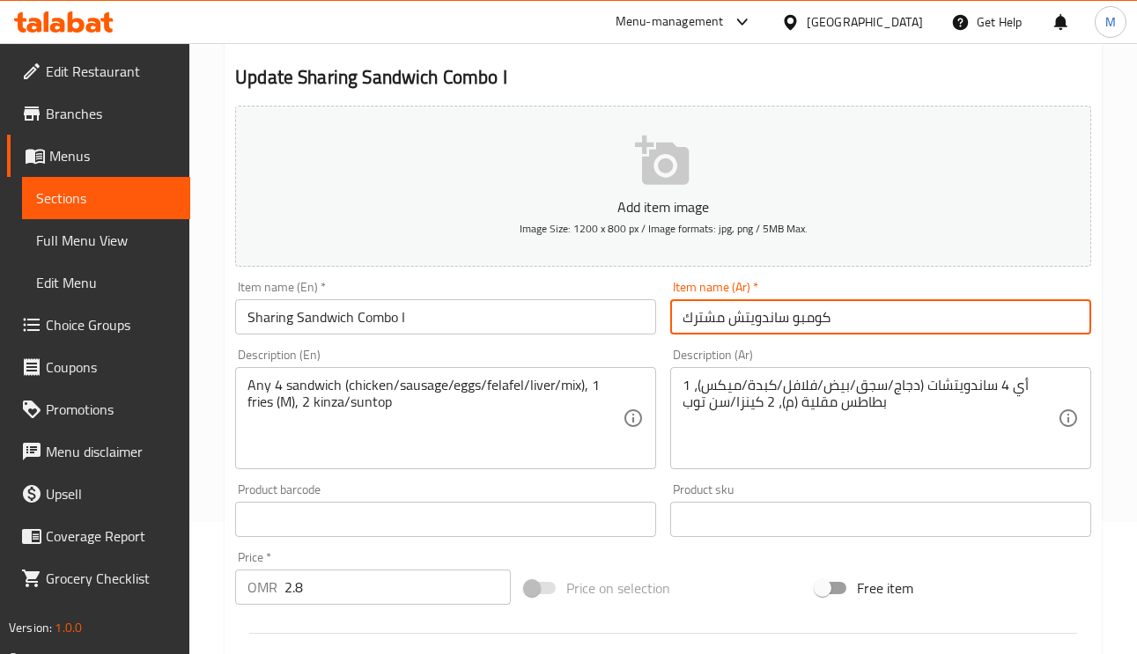
type input "كومبو ساندويتش مشترك"
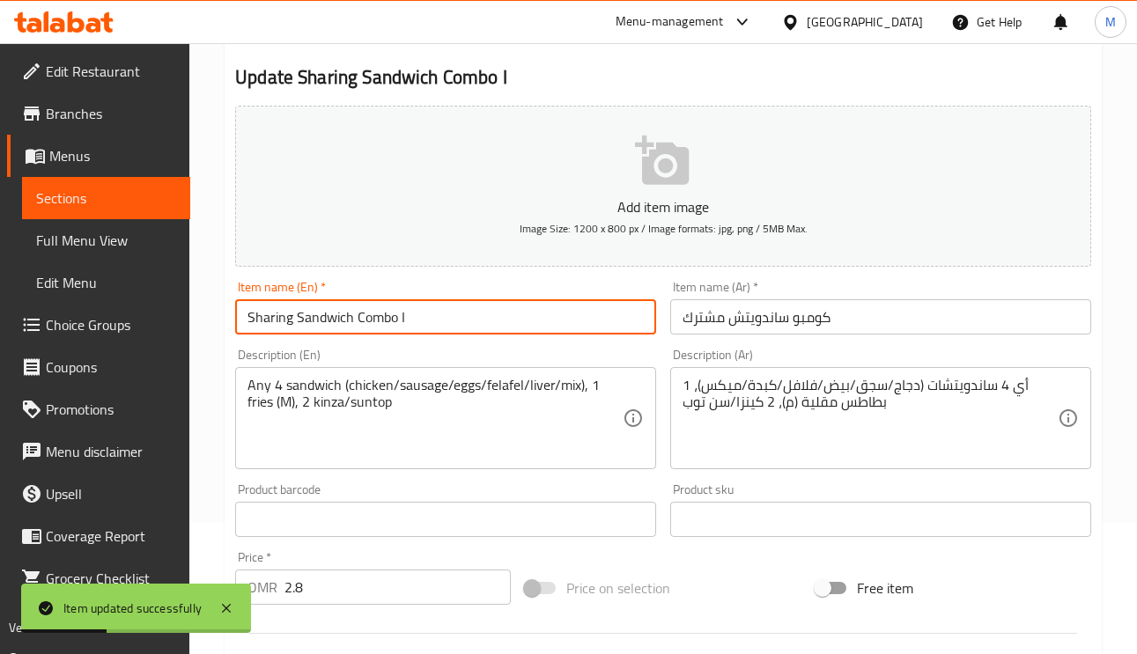
click at [398, 320] on input "Sharing Sandwich Combo I" at bounding box center [445, 316] width 421 height 35
click at [416, 328] on input "Sharing Sandwich Combo I" at bounding box center [445, 316] width 421 height 35
drag, startPoint x: 409, startPoint y: 320, endPoint x: 399, endPoint y: 320, distance: 9.7
click at [399, 320] on input "Sharing Sandwich Combo I" at bounding box center [445, 316] width 421 height 35
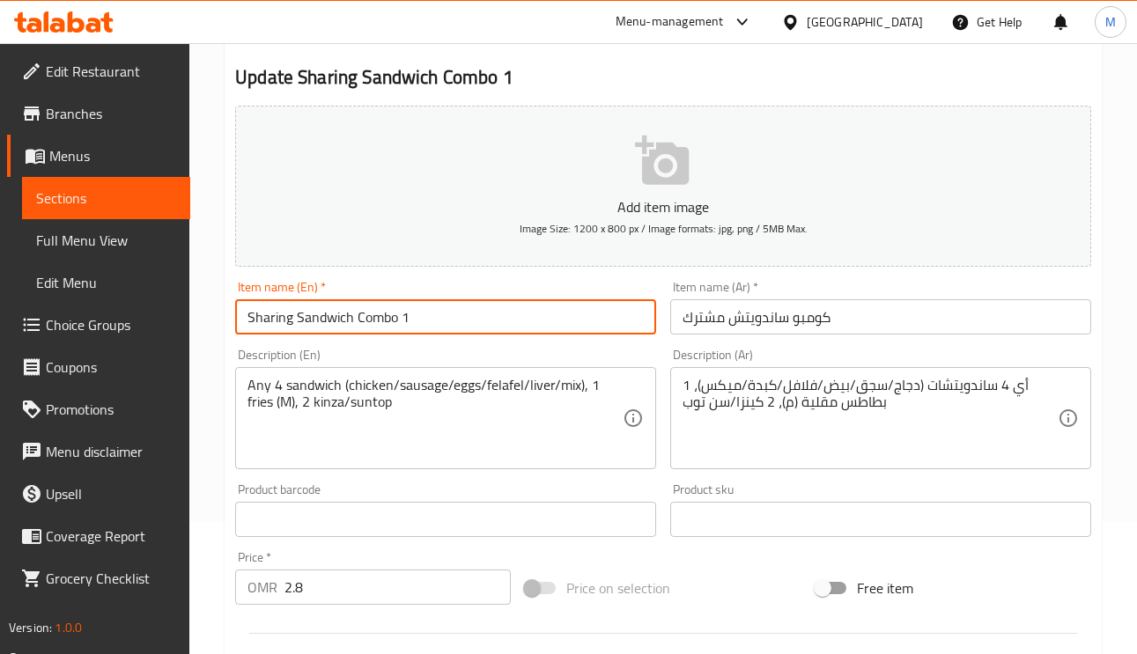
type input "Sharing Sandwich Combo 1"
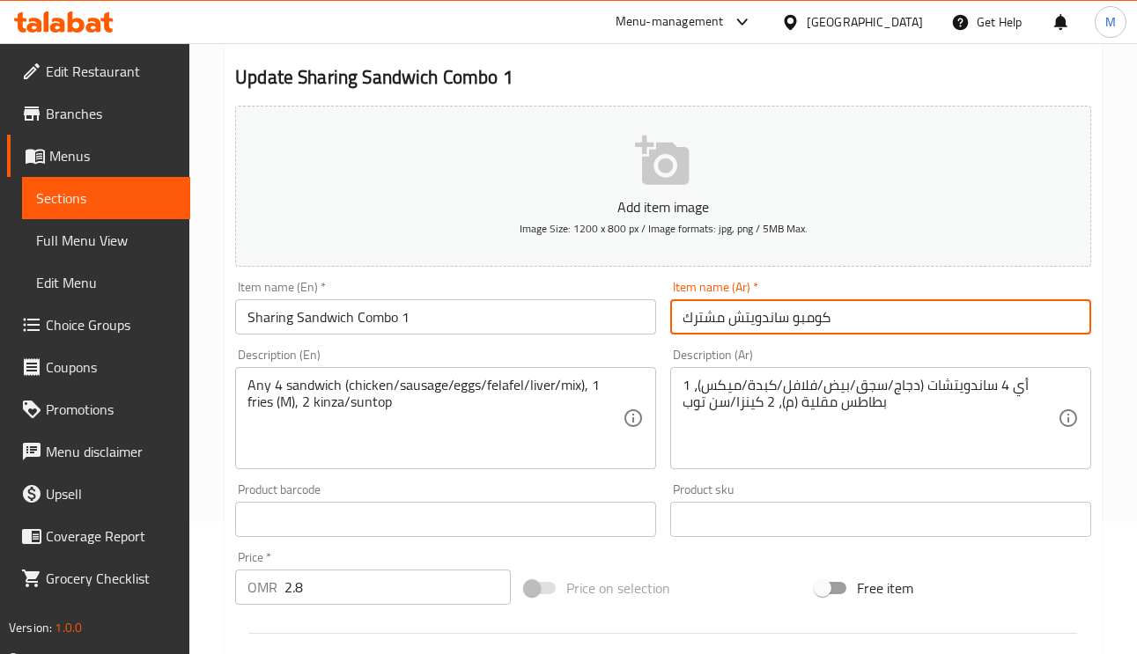
click at [885, 316] on input "كومبو ساندويتش مشترك" at bounding box center [880, 316] width 421 height 35
type input "كومبو ساندويتش مشترك1"
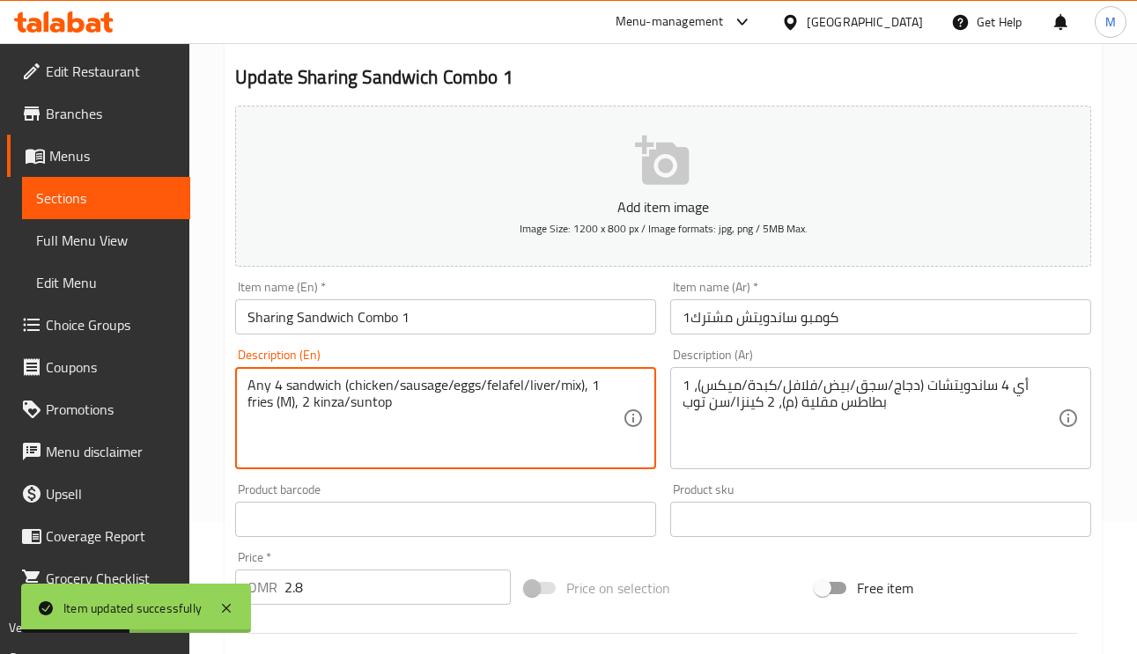
click at [363, 391] on textarea "Any 4 sandwich (chicken/sausage/eggs/felafel/liver/mix), 1 fries (M), 2 kinza/s…" at bounding box center [434, 419] width 375 height 84
click at [398, 388] on textarea "Any 4 sandwich (chicken/sausage/eggs/felafel/liver/mix), 1 fries (M), 2 kinza/s…" at bounding box center [434, 419] width 375 height 84
click at [453, 395] on textarea "Any 4 sandwich (chicken/ sausage/eggs/felafel/liver/mix), 1 fries (M), 2 kinza/…" at bounding box center [434, 419] width 375 height 84
click at [491, 385] on textarea "Any 4 sandwich (chicken/ sausage/ eggs/felafel/liver/mix), 1 fries (M), 2 kinza…" at bounding box center [434, 419] width 375 height 84
click at [534, 394] on textarea "Any 4 sandwich (chicken/ sausage/ eggs/ felafel/liver/mix), 1 fries (M), 2 kinz…" at bounding box center [434, 419] width 375 height 84
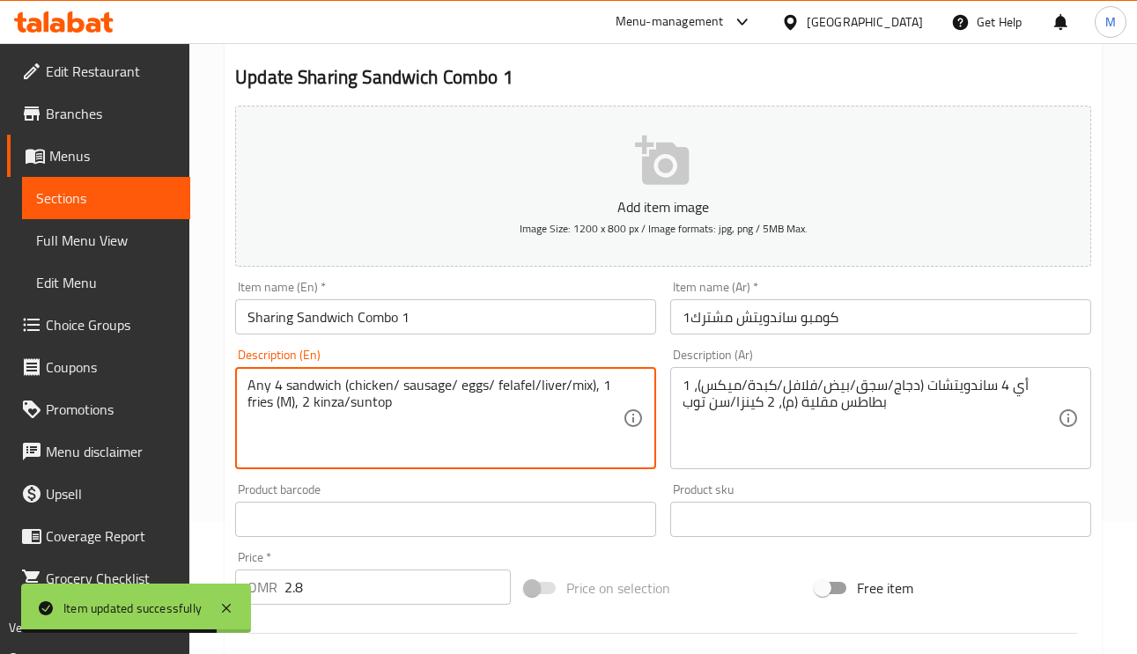
click at [535, 388] on textarea "Any 4 sandwich (chicken/ sausage/ eggs/ felafel/liver/mix), 1 fries (M), 2 kinz…" at bounding box center [434, 419] width 375 height 84
click at [570, 385] on textarea "Any 4 sandwich (chicken/ sausage/ eggs/ felafel/ liver/mix), 1 fries (M), 2 kin…" at bounding box center [434, 419] width 375 height 84
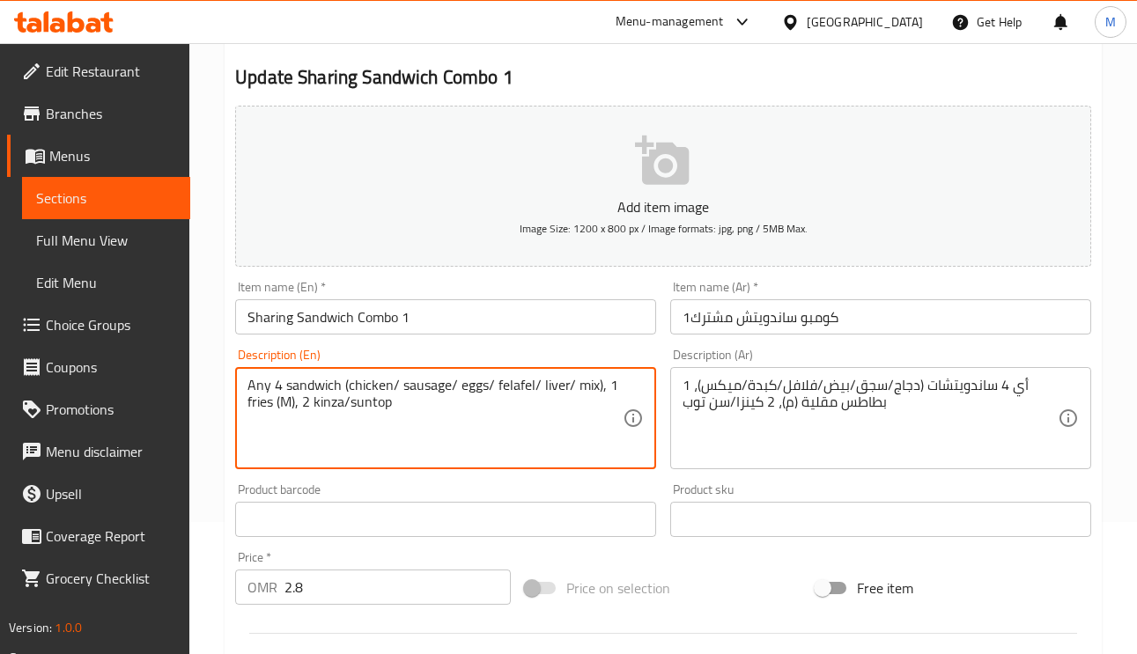
type textarea "Any 4 sandwich (chicken/ sausage/ eggs/ felafel/ liver/ mix), 1 fries (M), 2 ki…"
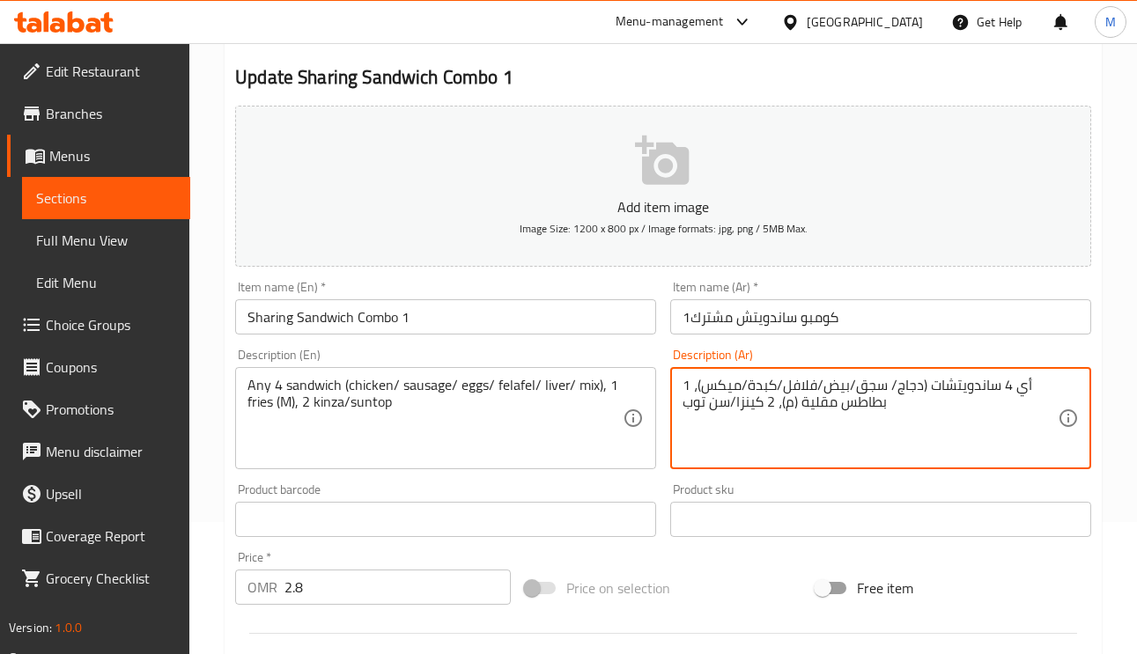
click at [846, 381] on textarea "أي 4 ساندويتشات (دجاج/ سجق/بيض/فلافل/كبدة/ميكس)، 1 بطاطس مقلية (م)، 2 كينزا/سن …" at bounding box center [869, 419] width 375 height 84
click at [814, 387] on textarea "أي 4 ساندويتشات (دجاج/ سجق/ بيض/فلافل/كبدة/ميكس)، 1 بطاطس مقلية (م)، 2 كينزا/سن…" at bounding box center [869, 419] width 375 height 84
click at [774, 387] on textarea "أي 4 ساندويتشات (دجاج/ سجق/ بيض/ فلافل/كبدة/ميكس)، 1 بطاطس مقلية (م)، 2 كينزا/س…" at bounding box center [869, 419] width 375 height 84
click at [740, 387] on textarea "أي 4 ساندويتشات (دجاج/ سجق/ بيض/ فلافل/ كبدة/ميكس)، 1 بطاطس مقلية (م)، 2 كينزا/…" at bounding box center [869, 419] width 375 height 84
type textarea "أي 4 ساندويتشات (دجاج/ سجق/ بيض/ فلافل/ كبدة/ ميكس)، 1 بطاطس مقلية (م)، 2 كينزا…"
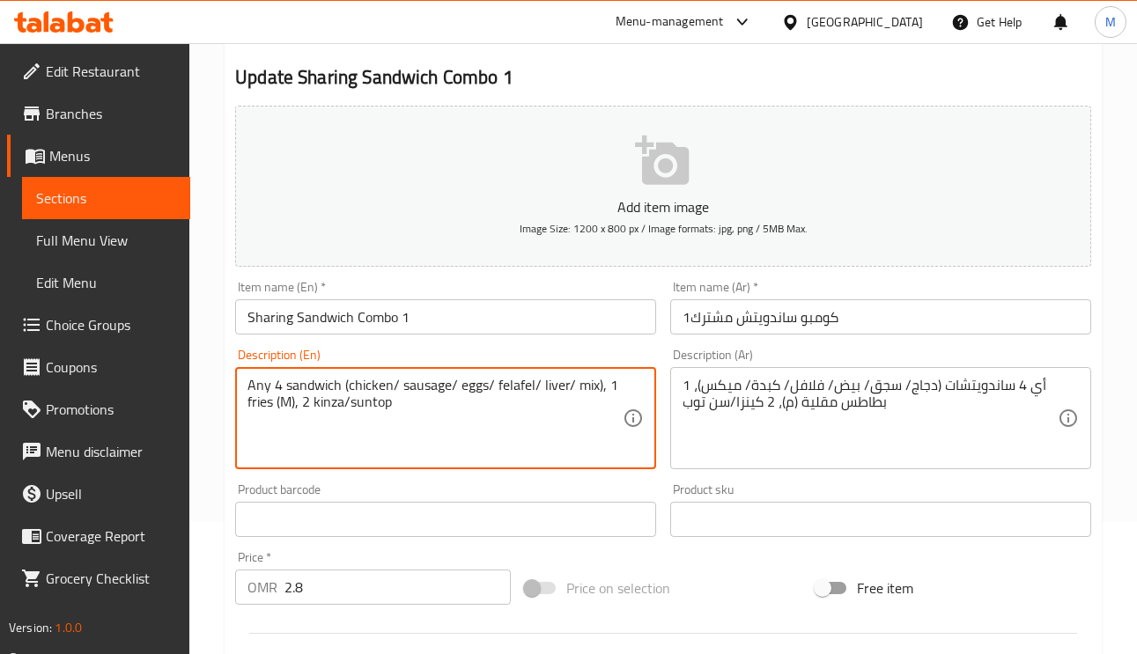
click at [285, 405] on textarea "Any 4 sandwich (chicken/ sausage/ eggs/ felafel/ liver/ mix), 1 fries (M), 2 ki…" at bounding box center [434, 419] width 375 height 84
click at [294, 400] on textarea "Any 4 sandwich (chicken/ sausage/ eggs/ felafel/ liver/ mix), 1 fries (M), 2 ki…" at bounding box center [434, 419] width 375 height 84
click at [292, 400] on textarea "Any 4 sandwich (chicken/ sausage/ eggs/ felafel/ liver/ mix), 1 fries (M), 2 ki…" at bounding box center [434, 419] width 375 height 84
type textarea "Any 4 sandwich (chicken/ sausage/ eggs/ felafel/ liver/ mix), 1 fries (Medium),…"
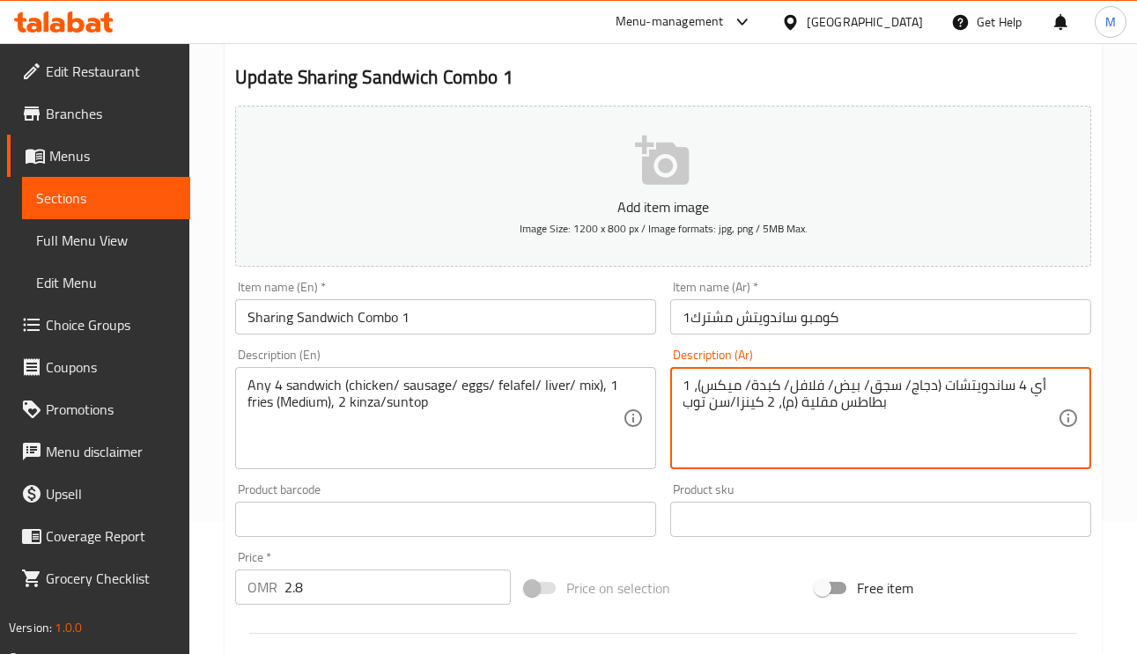
click at [783, 407] on textarea "أي 4 ساندويتشات (دجاج/ سجق/ بيض/ فلافل/ كبدة/ ميكس)، 1 بطاطس مقلية (م)، 2 كينزا…" at bounding box center [869, 419] width 375 height 84
click at [790, 409] on textarea "أي 4 ساندويتشات (دجاج/ سجق/ بيض/ فلافل/ كبدة/ ميكس)، 1 بطاطس مقلية (م)، 2 كينزا…" at bounding box center [869, 419] width 375 height 84
type textarea "أي 4 ساندويتشات (دجاج/ سجق/ بيض/ فلافل/ كبدة/ ميكس)، 1 بطاطس مقلية (وسط)، 2 كين…"
click at [875, 328] on input "كومبو ساندويتش مشترك1" at bounding box center [880, 316] width 421 height 35
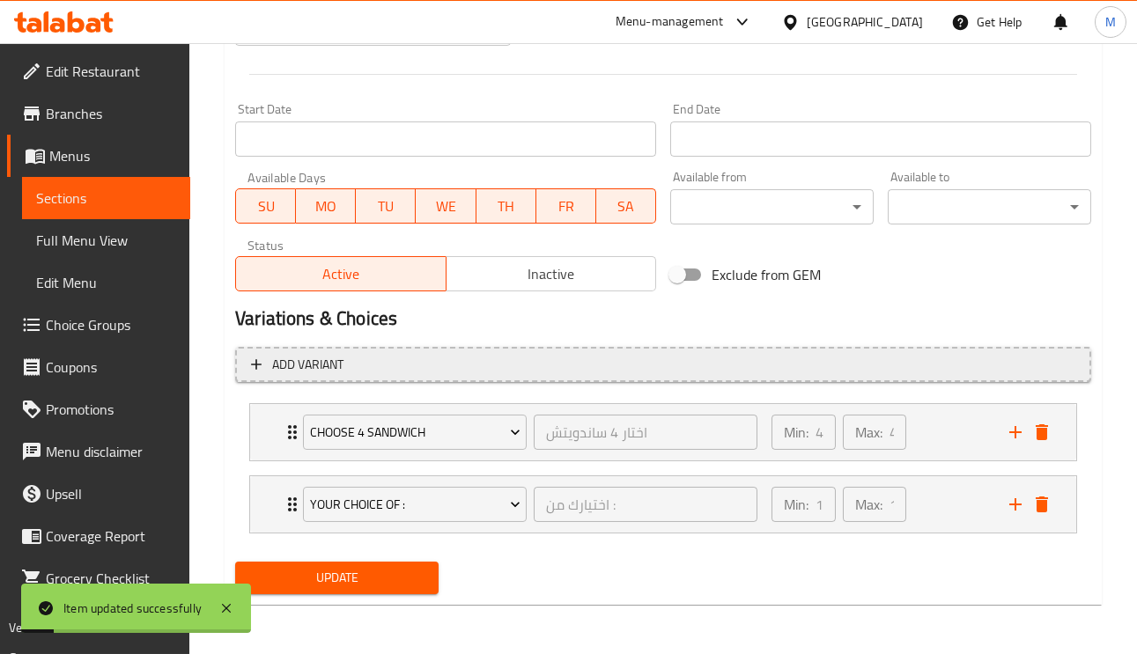
scroll to position [693, 0]
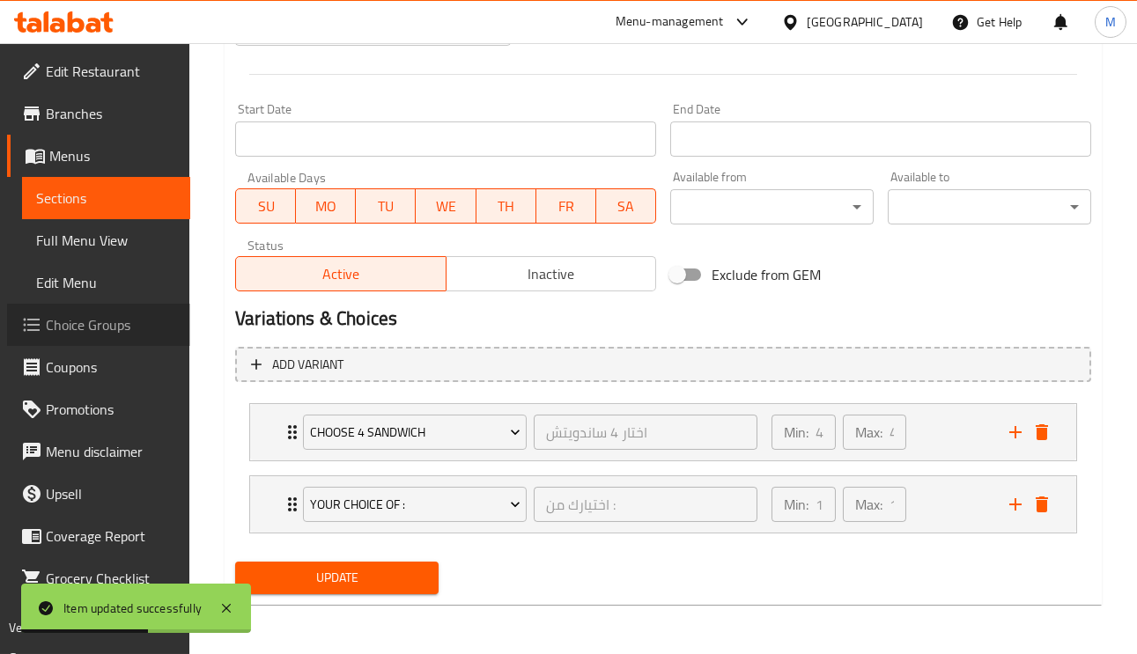
click at [97, 324] on span "Choice Groups" at bounding box center [111, 324] width 130 height 21
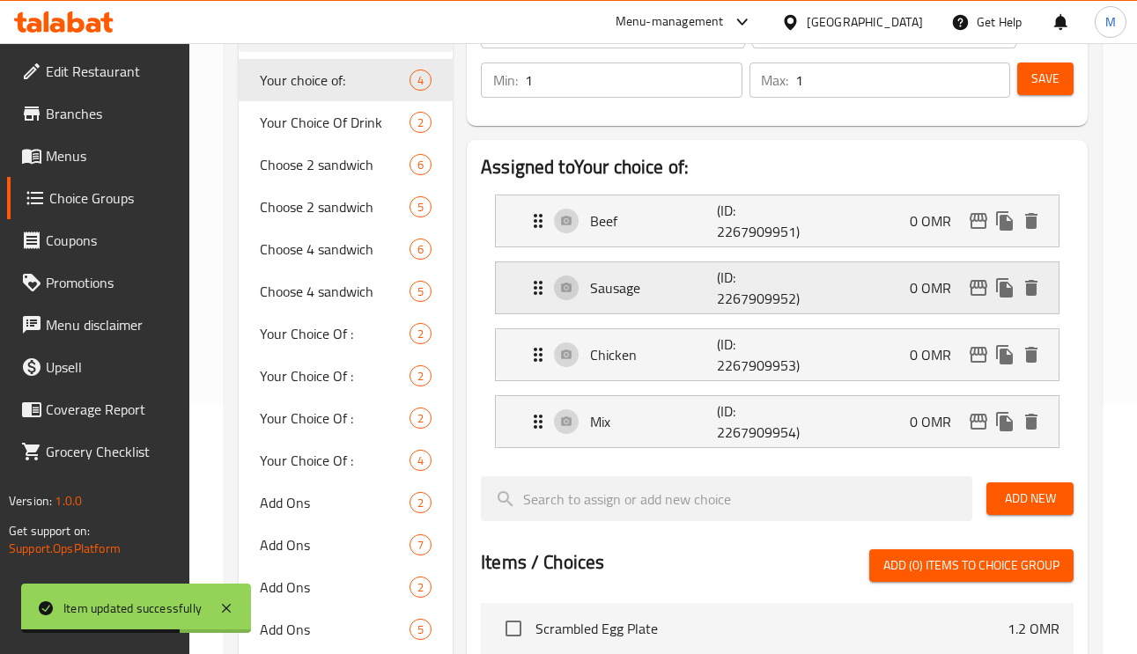
click at [681, 280] on p "Sausage" at bounding box center [653, 287] width 126 height 21
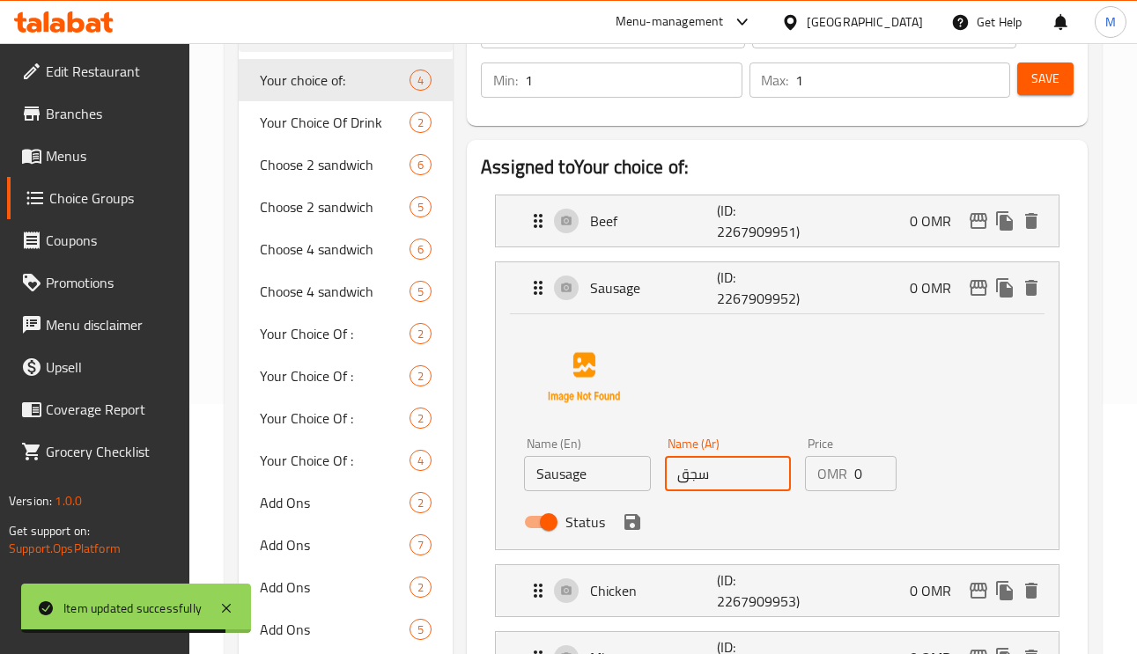
click at [723, 473] on input "سجق" at bounding box center [728, 473] width 127 height 35
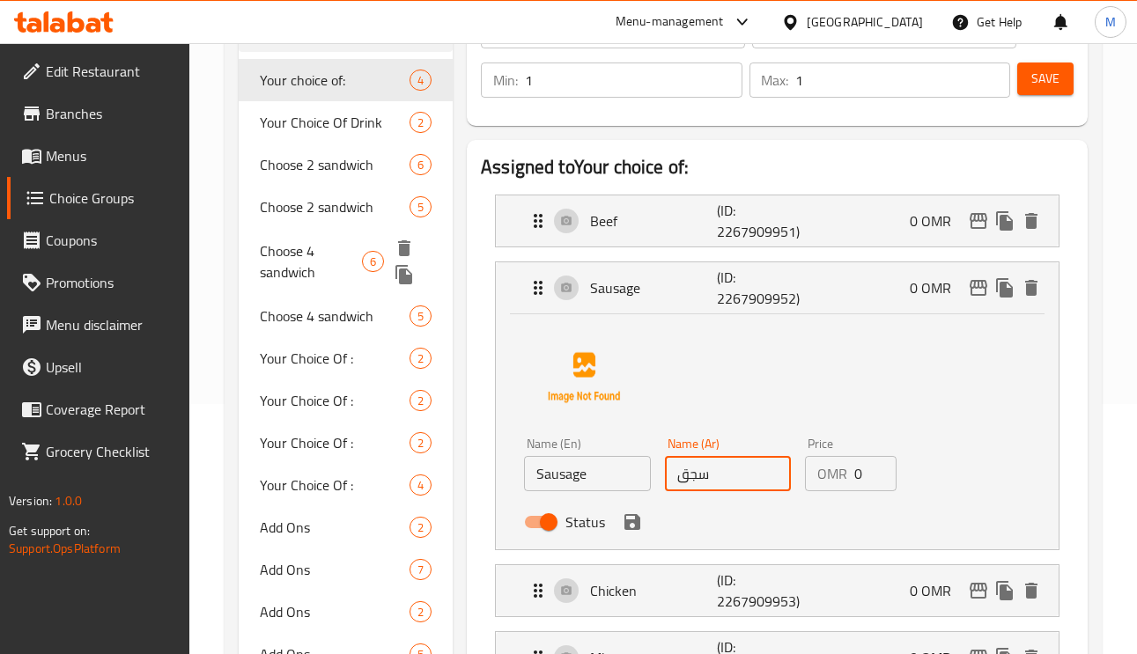
click at [311, 268] on span "Choose 4 sandwich" at bounding box center [311, 261] width 102 height 42
type input "Choose 4 sandwich"
type input "اختار 4 ساندويتش"
type input "4"
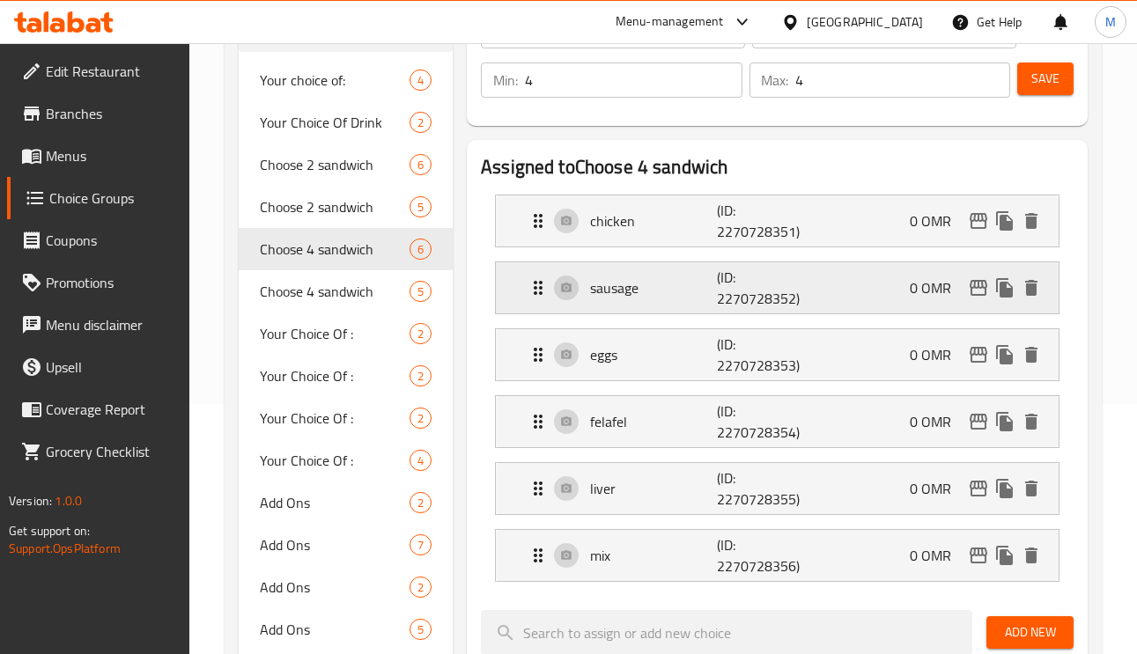
click at [766, 289] on p "(ID: 2270728352)" at bounding box center [759, 288] width 85 height 42
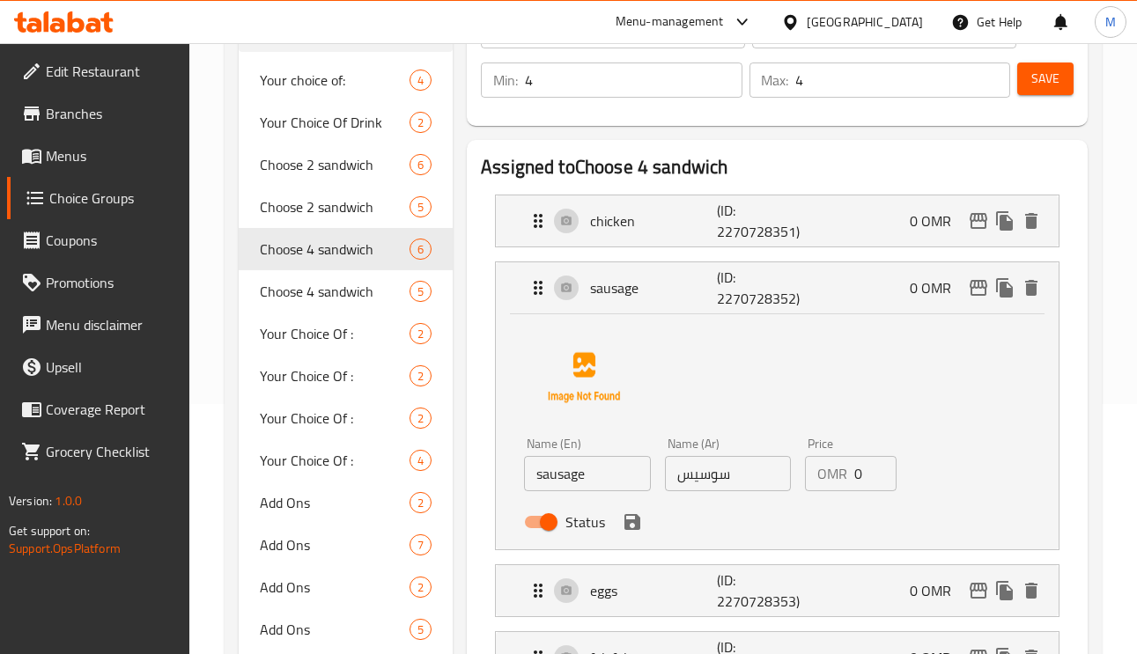
click at [726, 477] on input "سوسيس" at bounding box center [728, 473] width 127 height 35
paste input "جق"
click at [637, 519] on icon "save" at bounding box center [632, 522] width 16 height 16
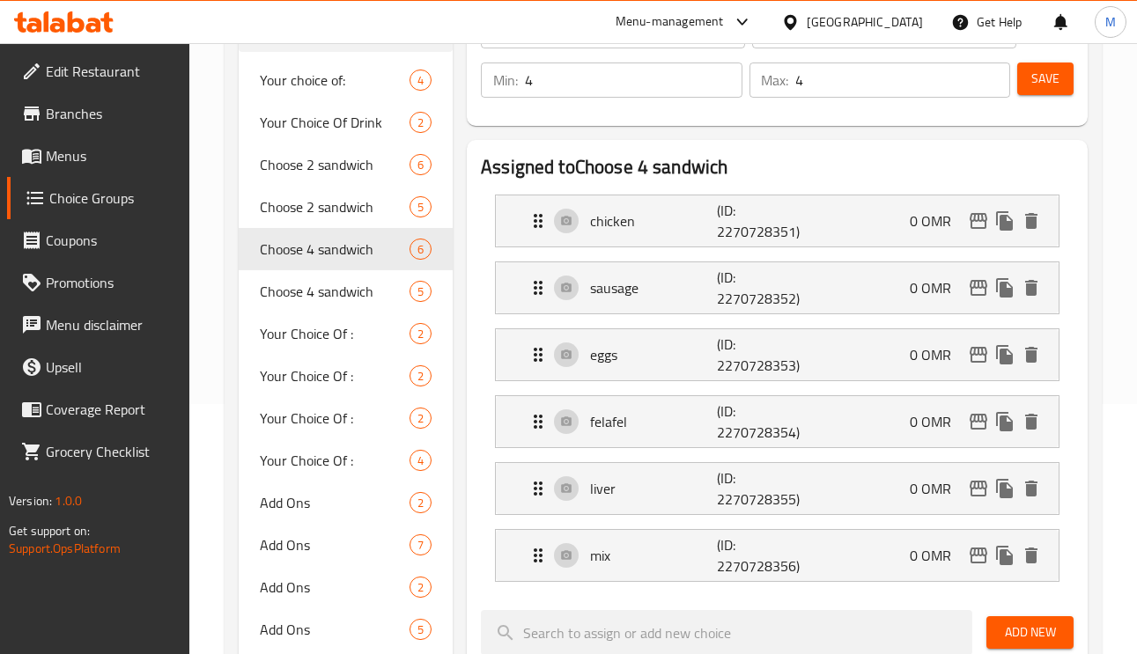
type input "سجق"
click at [1042, 81] on span "Save" at bounding box center [1045, 79] width 28 height 22
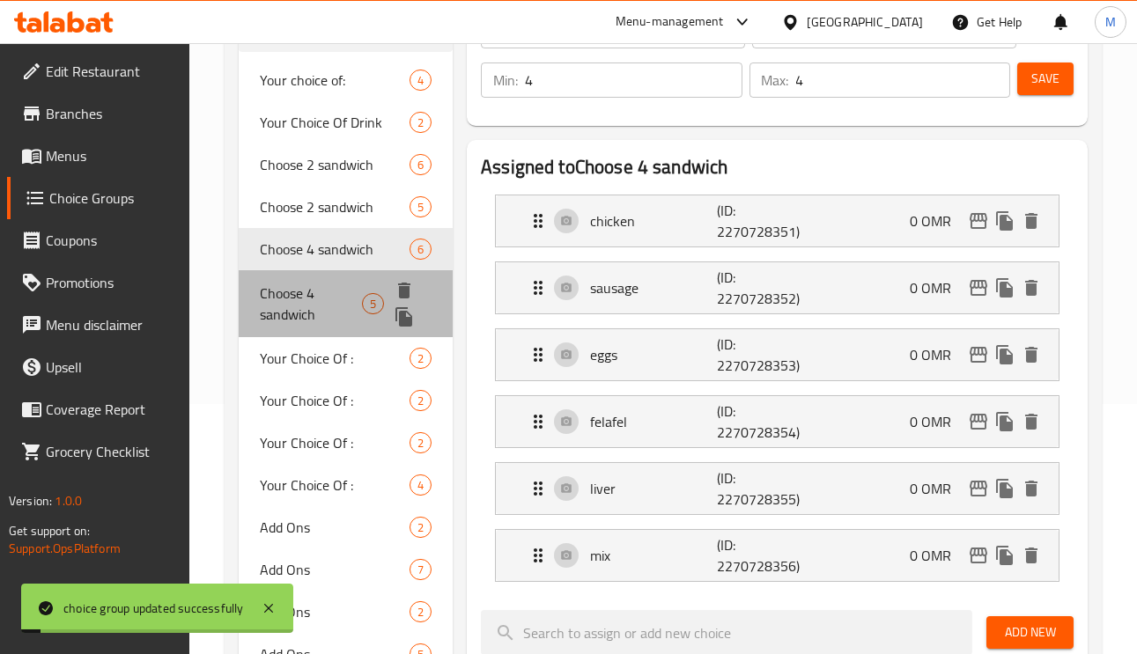
click at [314, 292] on span "Choose 4 sandwich" at bounding box center [311, 304] width 102 height 42
type input "Choose 4 sandwich"
type input "اختار 4 ساندويتش"
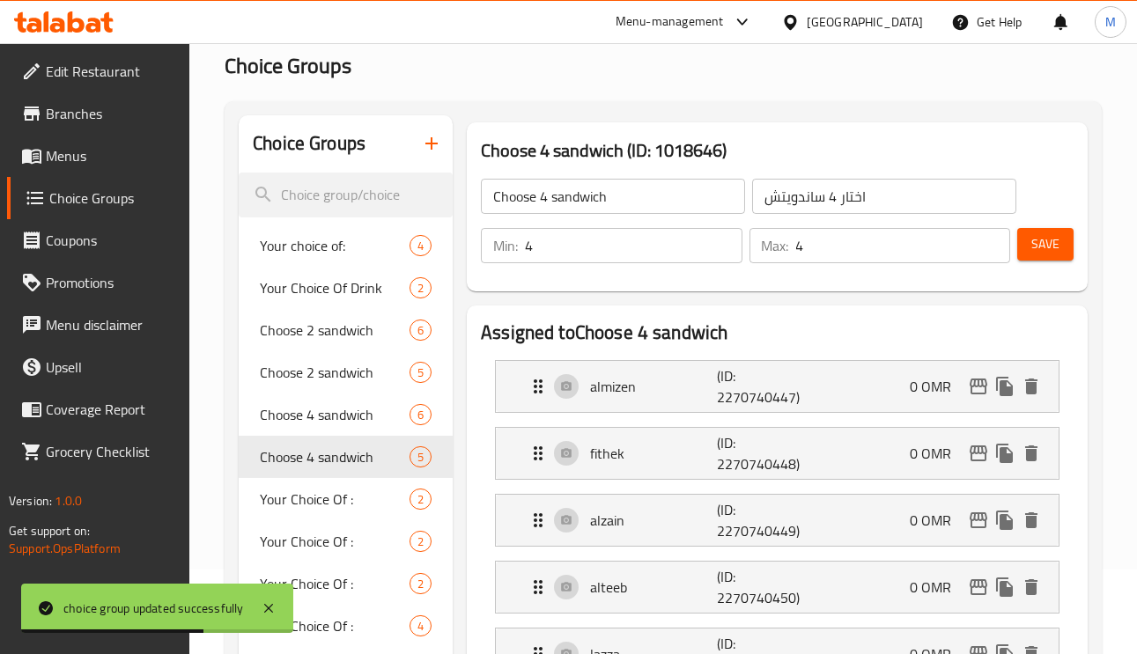
scroll to position [0, 0]
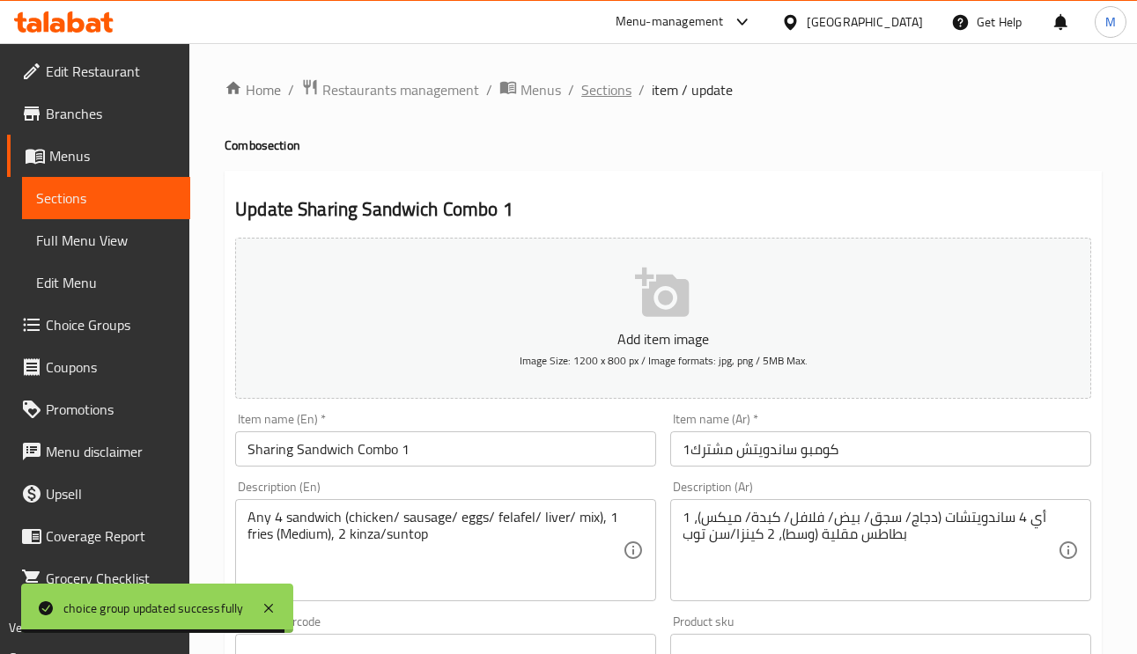
click at [611, 100] on span "Sections" at bounding box center [606, 89] width 50 height 21
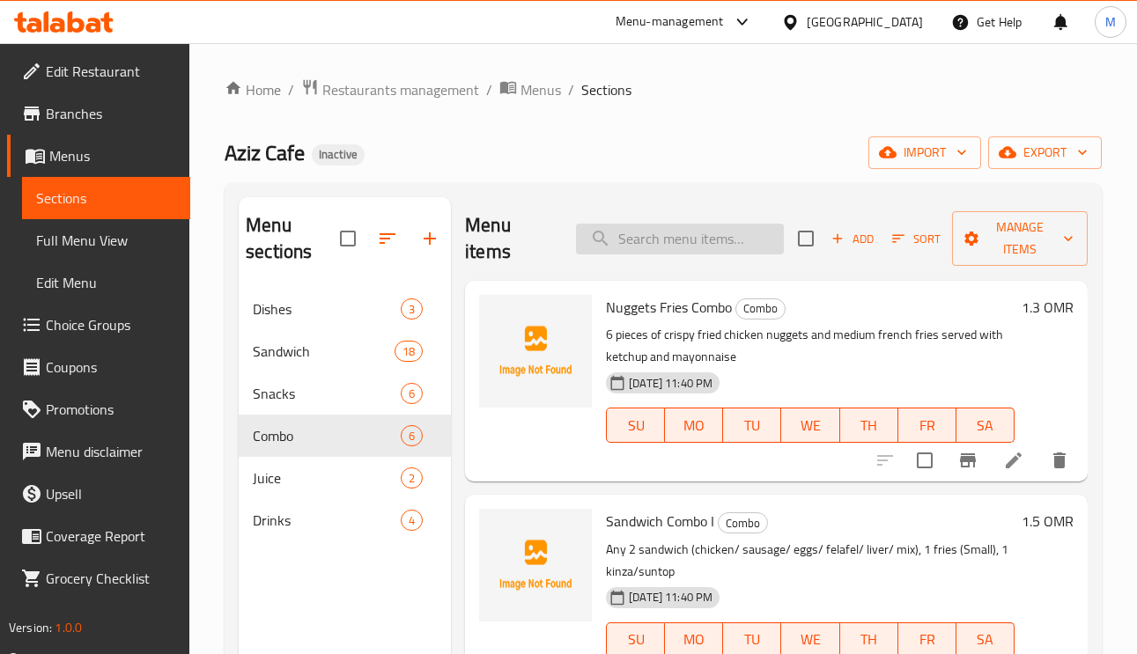
click at [711, 237] on input "search" at bounding box center [680, 239] width 208 height 31
paste input "Sharing Sandwich Combo II"
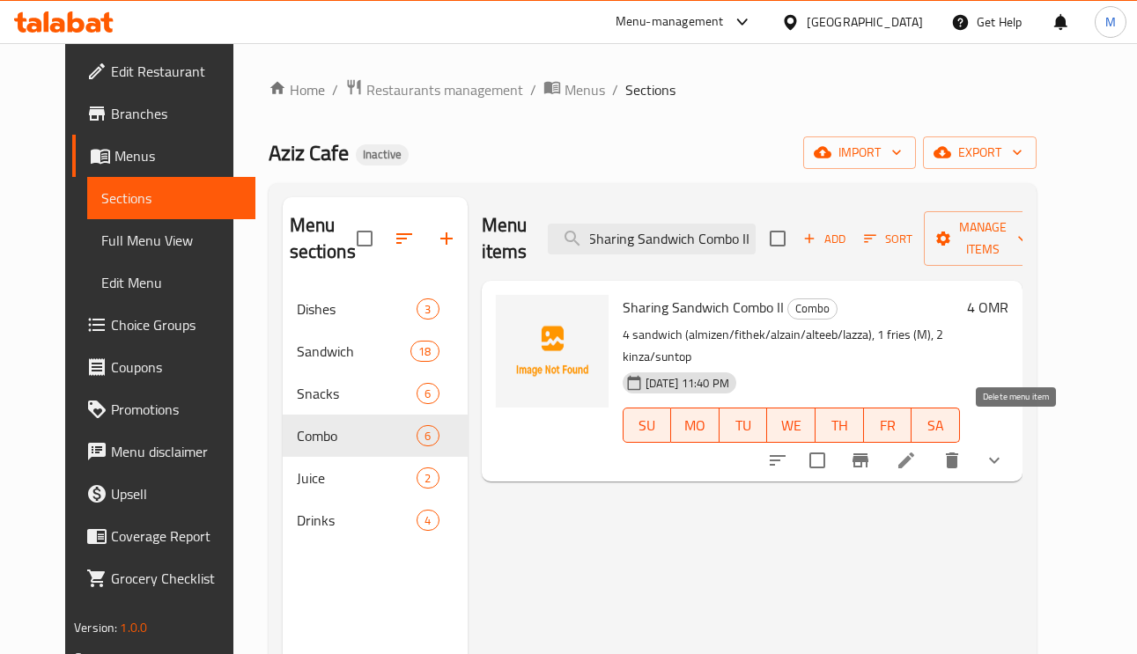
type input "Sharing Sandwich Combo II"
click at [917, 450] on icon at bounding box center [905, 460] width 21 height 21
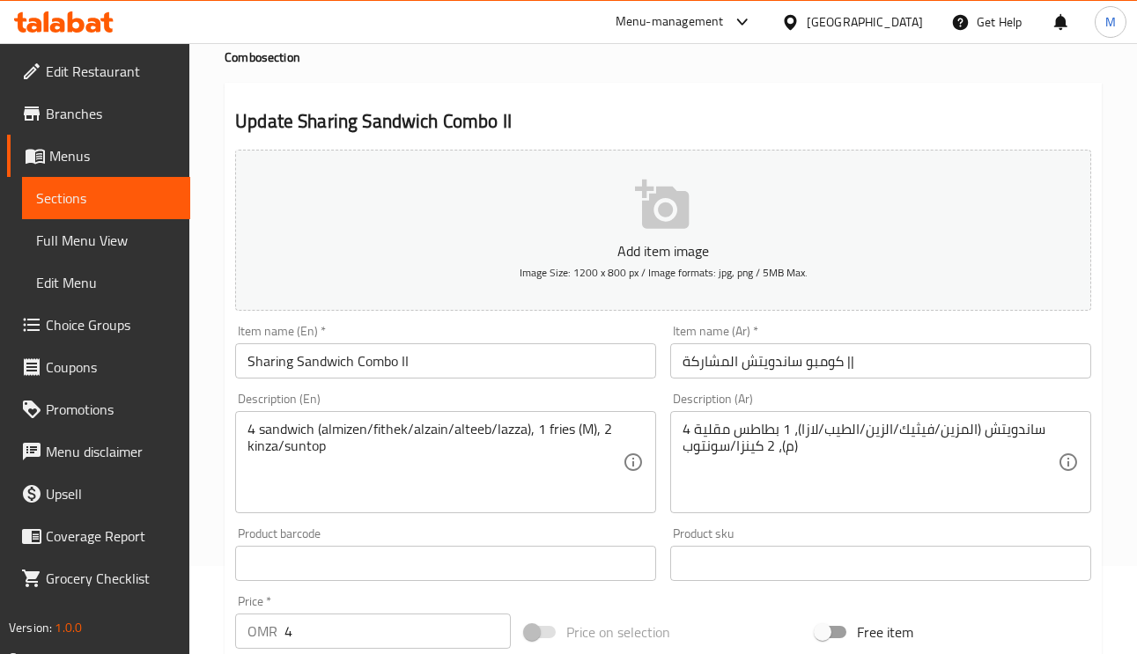
scroll to position [132, 0]
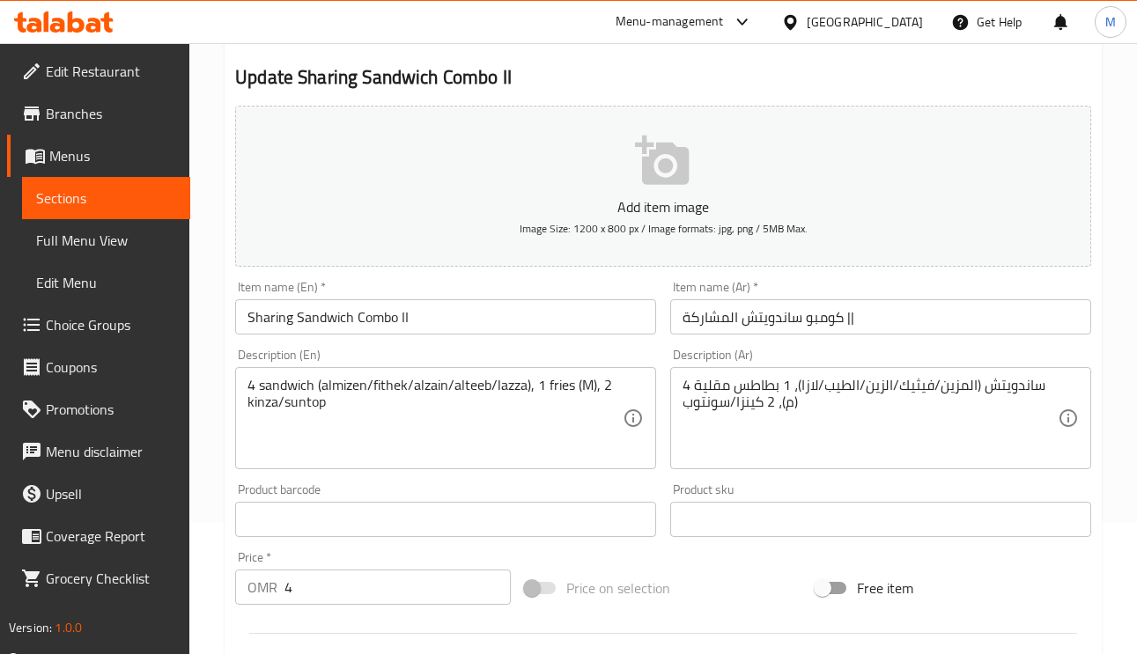
click at [1013, 343] on div "Description (Ar) 4 ساندويتش (المزين/فيثيك/الزين/الطيب/لازا)، 1 بطاطس مقلية (م)،…" at bounding box center [880, 409] width 435 height 135
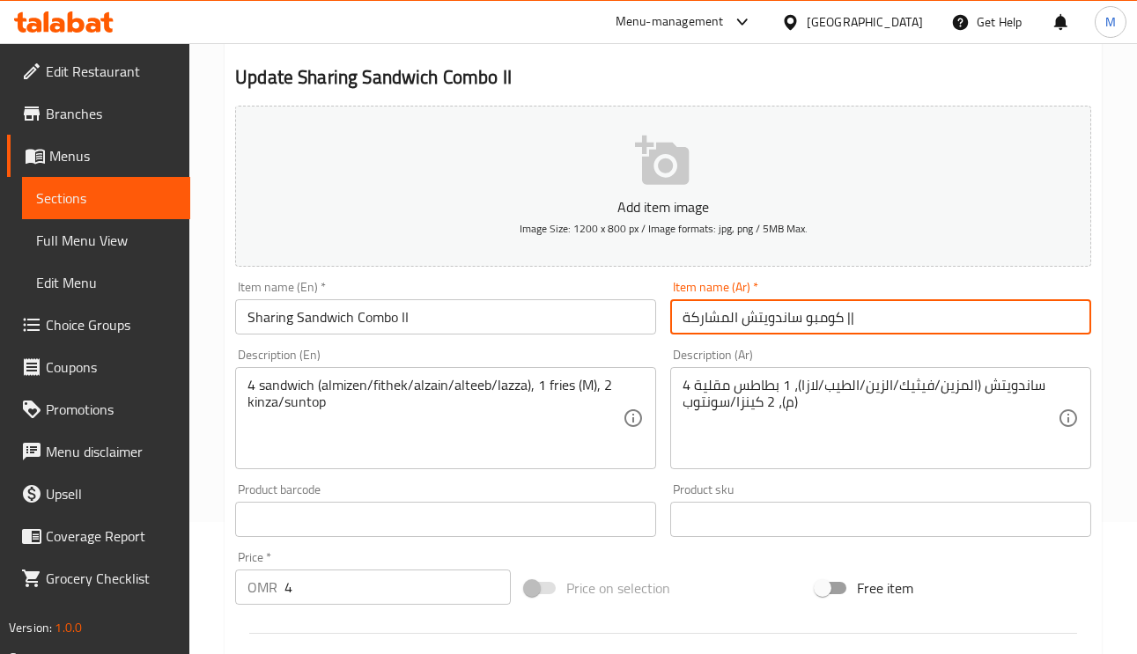
click at [981, 309] on input "كومبو ساندويتش المشاركة ||" at bounding box center [880, 316] width 421 height 35
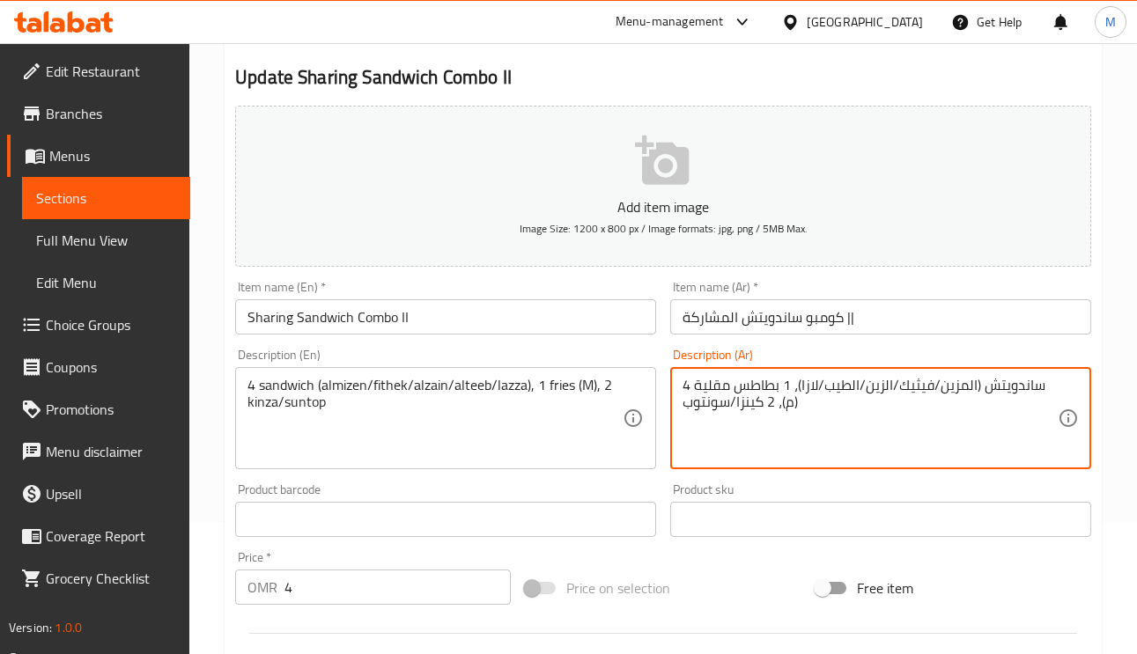
click at [914, 387] on textarea "4 ساندويتش (المزين/فيثيك/الزين/الطيب/لازا)، 1 بطاطس مقلية (م)، 2 كينزا/سونتوب" at bounding box center [869, 419] width 375 height 84
drag, startPoint x: 909, startPoint y: 388, endPoint x: 945, endPoint y: 392, distance: 36.3
click at [945, 392] on textarea "4 ساندويتش (المزين/فيثيك/الزين/الطيب/لازا)، 1 بطاطس مقلية (م)، 2 كينزا/سونتوب" at bounding box center [869, 419] width 375 height 84
click at [910, 387] on textarea "4 ساندويتش (المزين/فيثيك/الزين/الطيب/لازا)، 1 بطاطس مقلية (م)، 2 كينزا/سونتوب" at bounding box center [869, 419] width 375 height 84
type textarea "4 ساندويتش (المزين/فيتك/الزين/الطيب/لازا)، 1 بطاطس مقلية (م)، 2 كينزا/سونتوب"
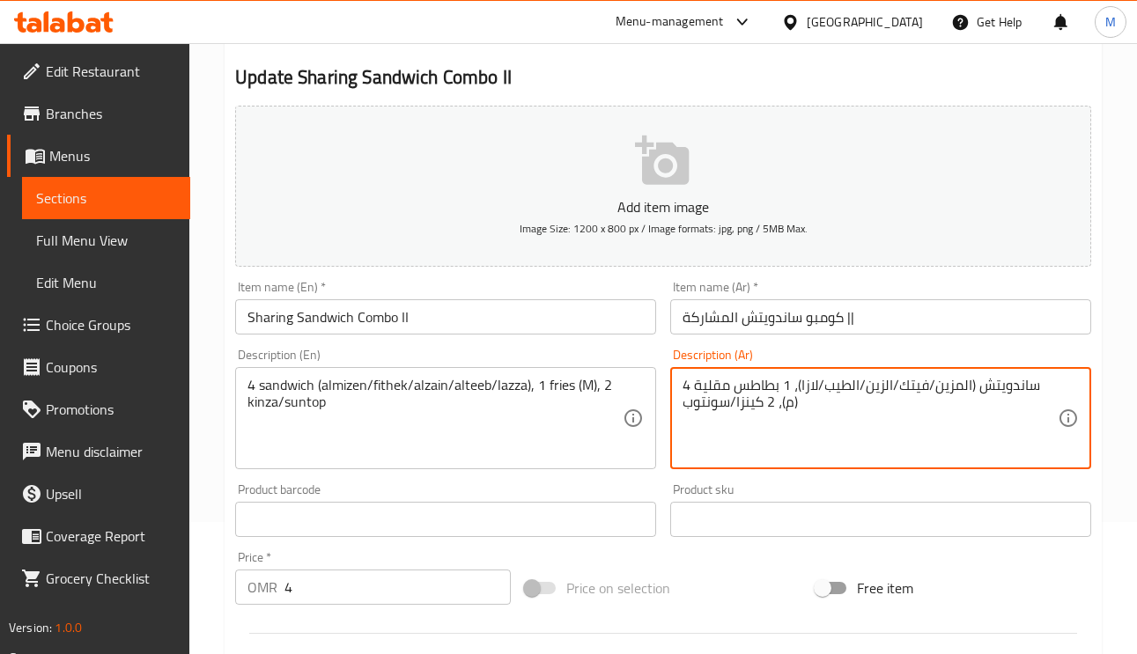
click at [905, 320] on input "كومبو ساندويتش المشاركة ||" at bounding box center [880, 316] width 421 height 35
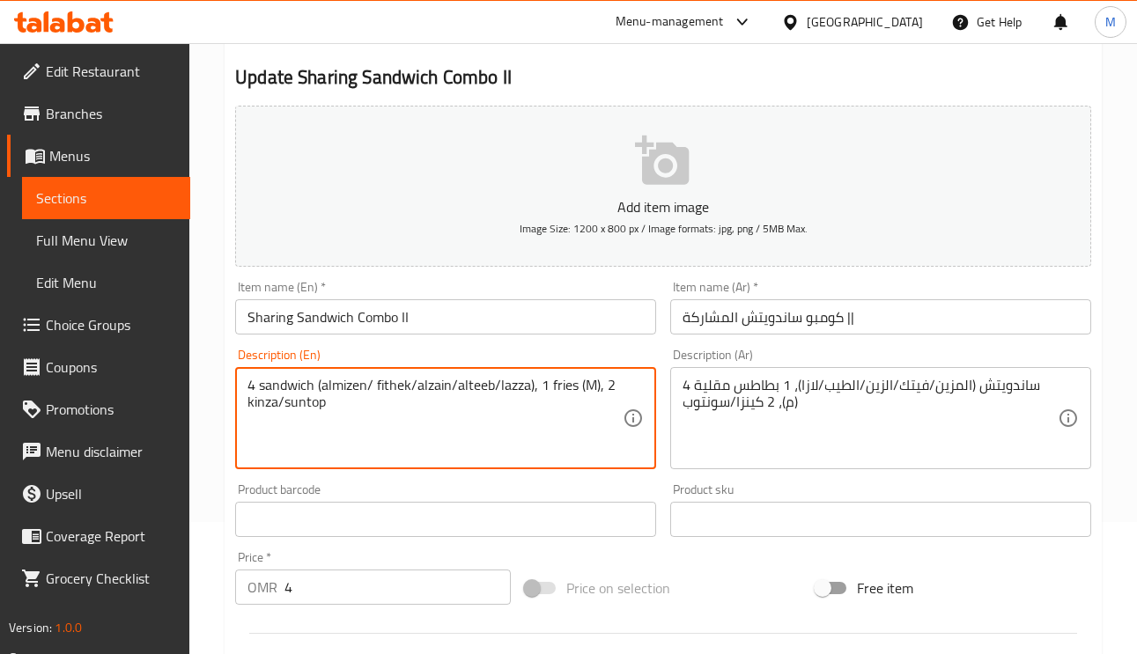
click at [415, 383] on textarea "4 sandwich (almizen/ fithek/alzain/alteeb/lazza), 1 fries (M), 2 kinza/suntop" at bounding box center [434, 419] width 375 height 84
drag, startPoint x: 458, startPoint y: 383, endPoint x: 450, endPoint y: 393, distance: 12.5
click at [450, 393] on textarea "4 sandwich (almizen/ fithek/ alzain/alteeb/lazza), 1 fries (M), 2 kinza/suntop" at bounding box center [434, 419] width 375 height 84
click at [454, 389] on textarea "4 sandwich (almizen/ fithek/ alzain/alteeb/lazza), 1 fries (M), 2 kinza/suntop" at bounding box center [434, 419] width 375 height 84
click at [458, 389] on textarea "4 sandwich (almizen/ fithek/ alzain/alteeb/lazza), 1 fries (M), 2 kinza/suntop" at bounding box center [434, 419] width 375 height 84
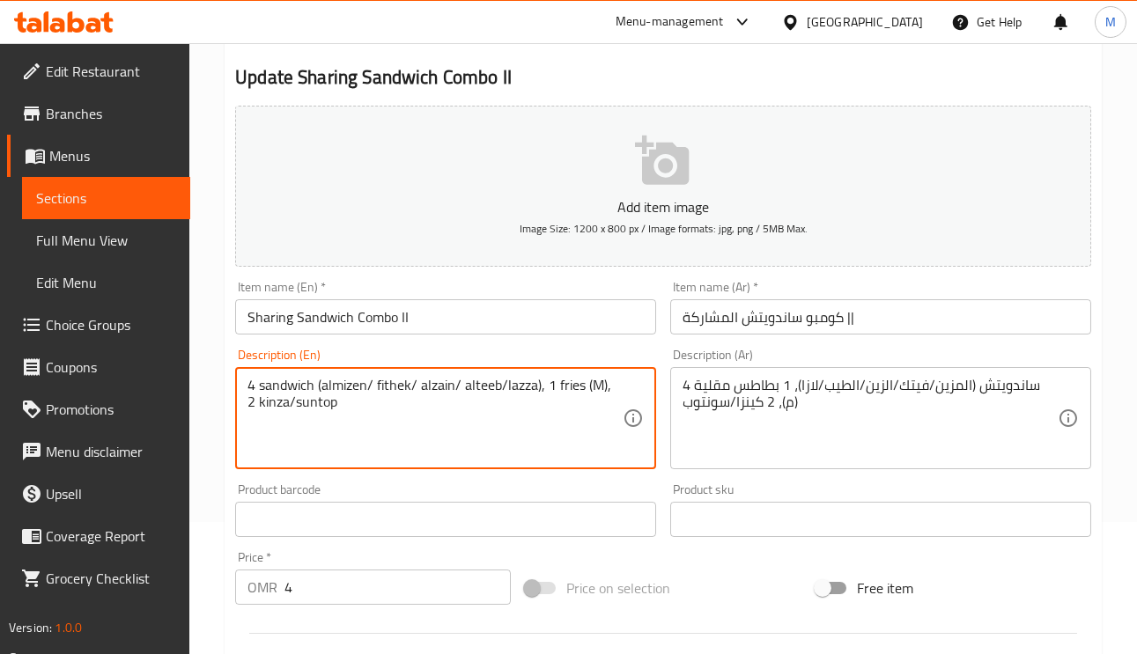
click at [502, 393] on textarea "4 sandwich (almizen/ fithek/ alzain/ alteeb/lazza), 1 fries (M), 2 kinza/suntop" at bounding box center [434, 419] width 375 height 84
click at [599, 388] on textarea "4 sandwich (almizen/ fithek/ alzain/ alteeb/ lazza), 1 fries (M), 2 kinza/suntop" at bounding box center [434, 419] width 375 height 84
click at [593, 383] on textarea "4 sandwich (almizen/ fithek/ alzain/ alteeb/ lazza), 1 fries (M), 2 kinza/suntop" at bounding box center [434, 419] width 375 height 84
click at [593, 384] on textarea "4 sandwich (almizen/ fithek/ alzain/ alteeb/ lazza), 1 fries (M), 2 kinza/suntop" at bounding box center [434, 419] width 375 height 84
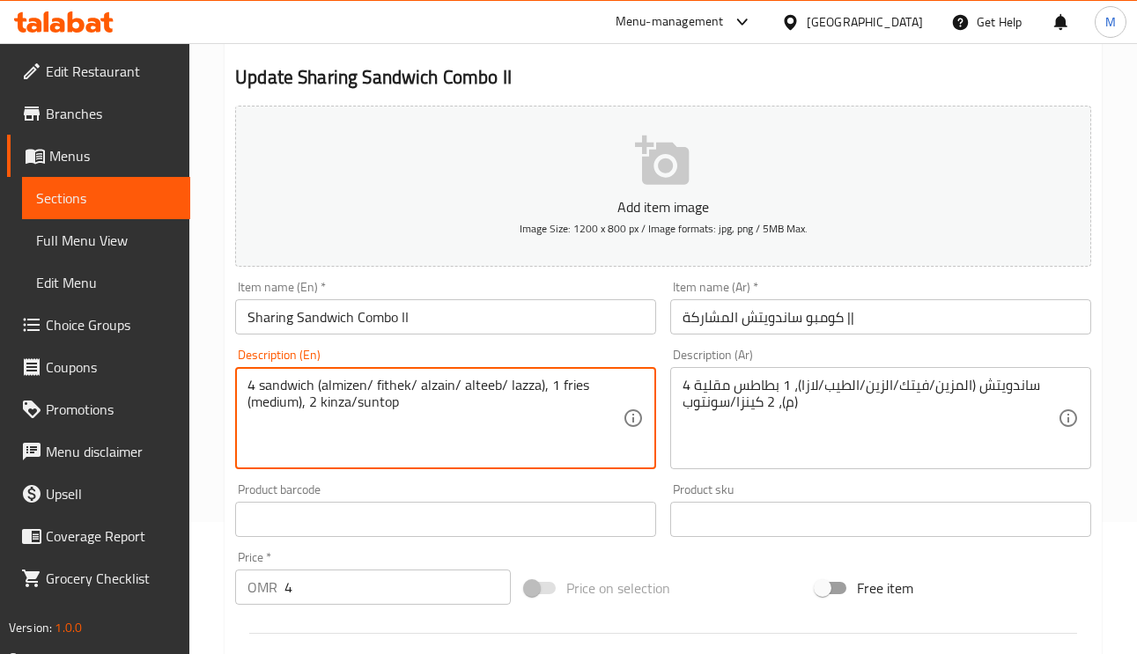
type textarea "4 sandwich (almizen/ fithek/ alzain/ alteeb/ lazza), 1 fries (medium), 2 kinza/…"
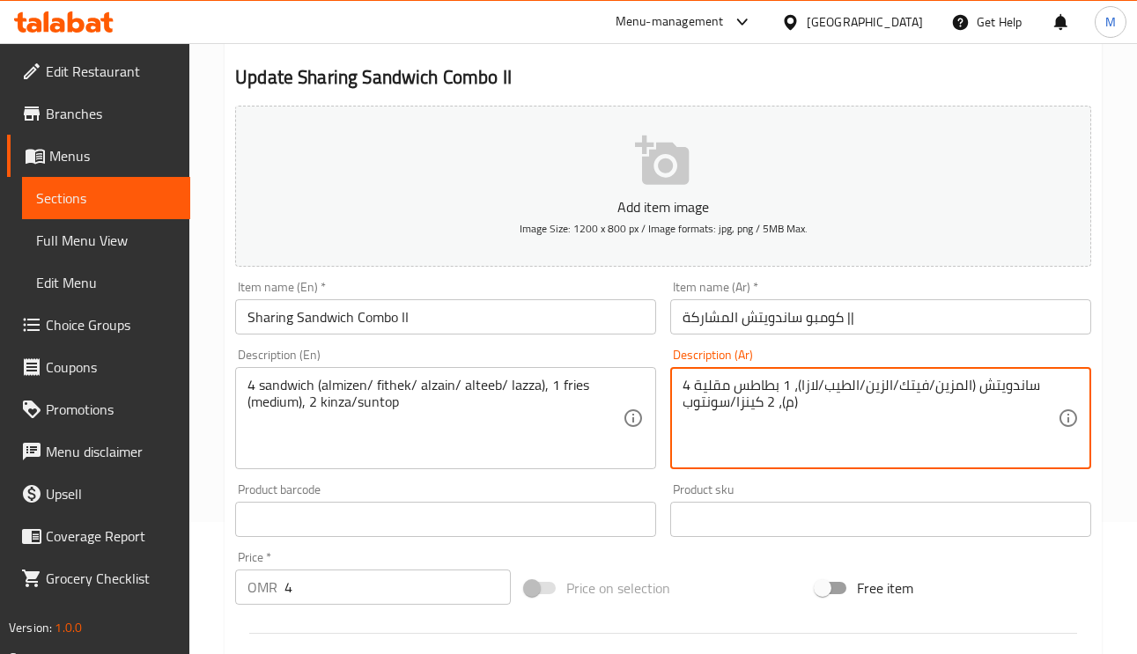
drag, startPoint x: 787, startPoint y: 401, endPoint x: 789, endPoint y: 416, distance: 14.2
click at [789, 416] on textarea "4 ساندويتش (المزين/فيتك/الزين/الطيب/لازا)، 1 بطاطس مقلية (م)، 2 كينزا/سونتوب" at bounding box center [869, 419] width 375 height 84
click at [789, 409] on textarea "4 ساندويتش (المزين/فيتك/الزين/الطيب/لازا)، 1 بطاطس مقلية (م)، 2 كينزا/سونتوب" at bounding box center [869, 419] width 375 height 84
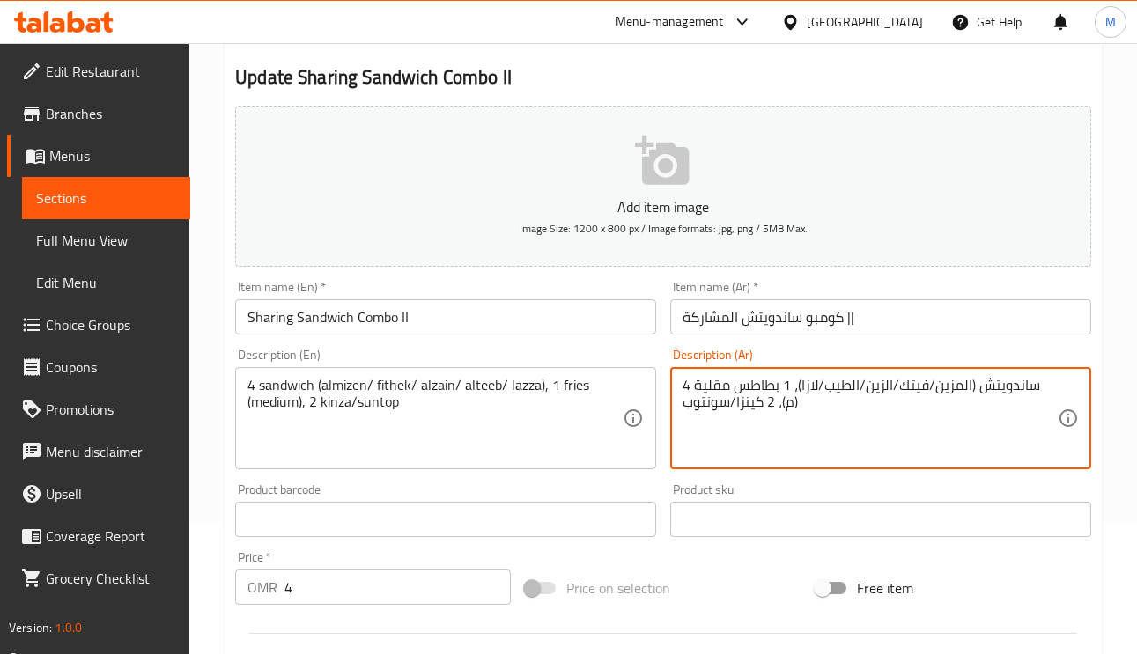
click at [787, 401] on textarea "4 ساندويتش (المزين/فيتك/الزين/الطيب/لازا)، 1 بطاطس مقلية (م)، 2 كينزا/سونتوب" at bounding box center [869, 419] width 375 height 84
click at [791, 407] on textarea "4 ساندويتش (المزين/فيتك/الزين/الطيب/لازا)، 1 بطاطس مقلية (م)، 2 كينزا/سونتوب" at bounding box center [869, 419] width 375 height 84
click at [863, 313] on input "كومبو ساندويتش المشاركة ||" at bounding box center [880, 316] width 421 height 35
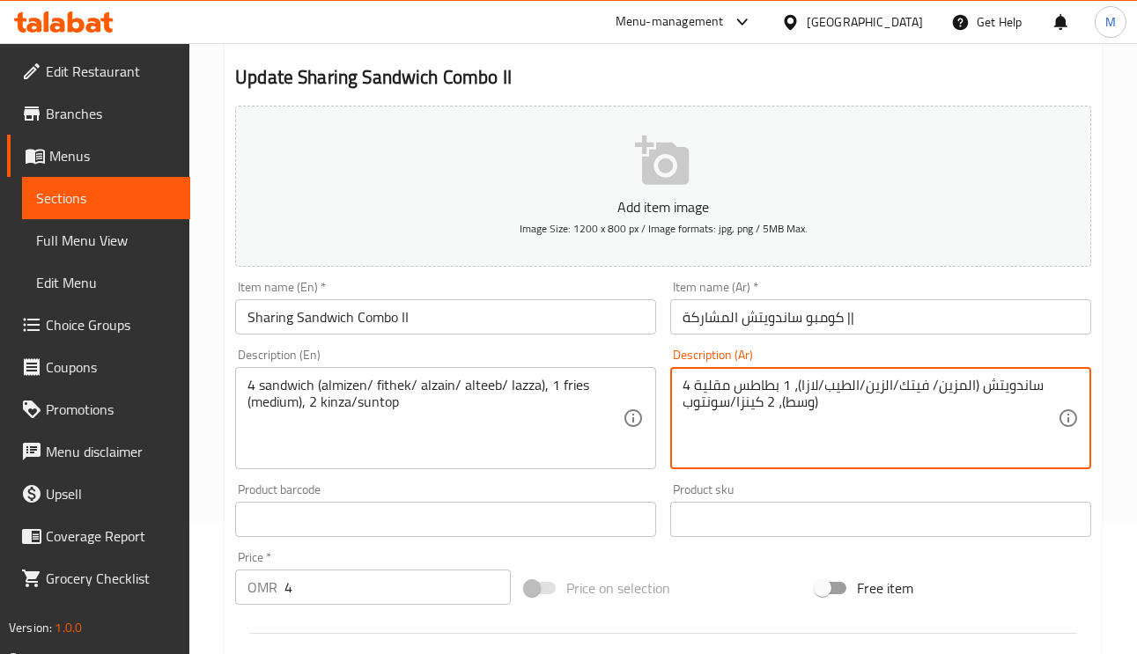
click at [894, 385] on textarea "4 ساندويتش (المزين/ فيتك/الزين/الطيب/لازا)، 1 بطاطس مقلية (وسط)، 2 كينزا/سونتوب" at bounding box center [869, 419] width 375 height 84
drag, startPoint x: 890, startPoint y: 383, endPoint x: 895, endPoint y: 391, distance: 9.5
click at [891, 383] on textarea "4 ساندويتش (المزين/ فيتك/الزين/الطيب/لازا)، 1 بطاطس مقلية (وسط)، 2 كينزا/سونتوب" at bounding box center [869, 419] width 375 height 84
click at [858, 394] on textarea "4 ساندويتش (المزين/ فيتك/ الزين/الطيب/لازا)، 1 بطاطس مقلية (وسط)، 2 كينزا/سونتوب" at bounding box center [869, 419] width 375 height 84
click at [814, 384] on textarea "4 ساندويتش (المزين/ فيتك/ الزين/ الطيب/لازا)، 1 بطاطس مقلية (وسط)، 2 كينزا/سونت…" at bounding box center [869, 419] width 375 height 84
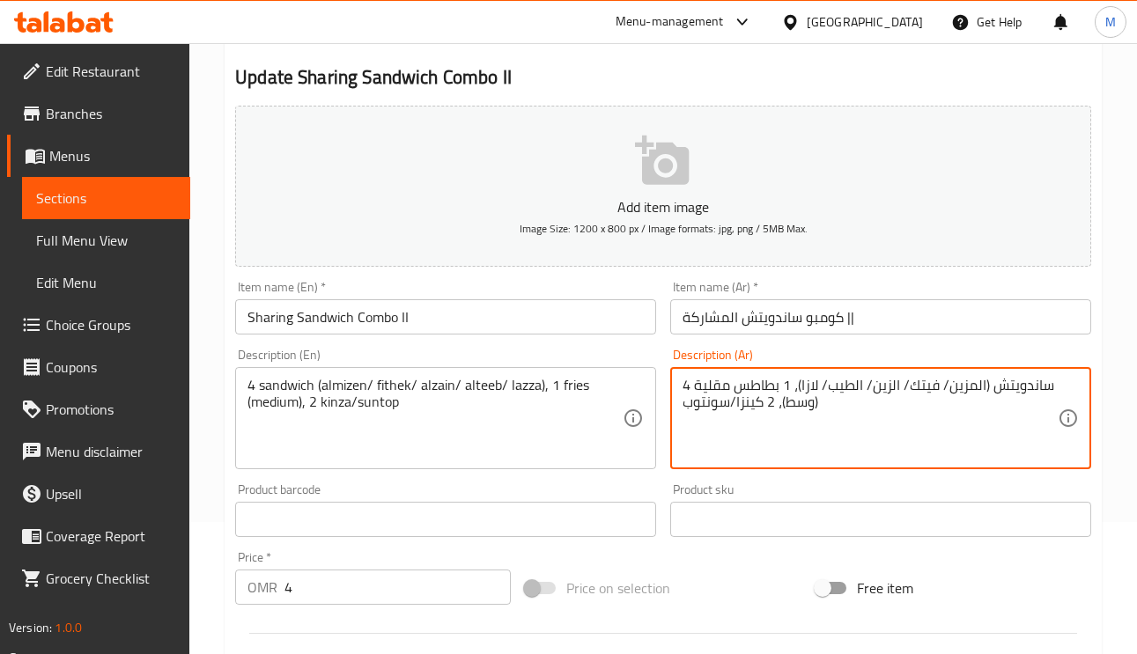
type textarea "4 ساندويتش (المزين/ فيتك/ الزين/ الطيب/ لازا)، 1 بطاطس مقلية (وسط)، 2 كينزا/سون…"
click at [910, 316] on input "كومبو ساندويتش المشاركة ||" at bounding box center [880, 316] width 421 height 35
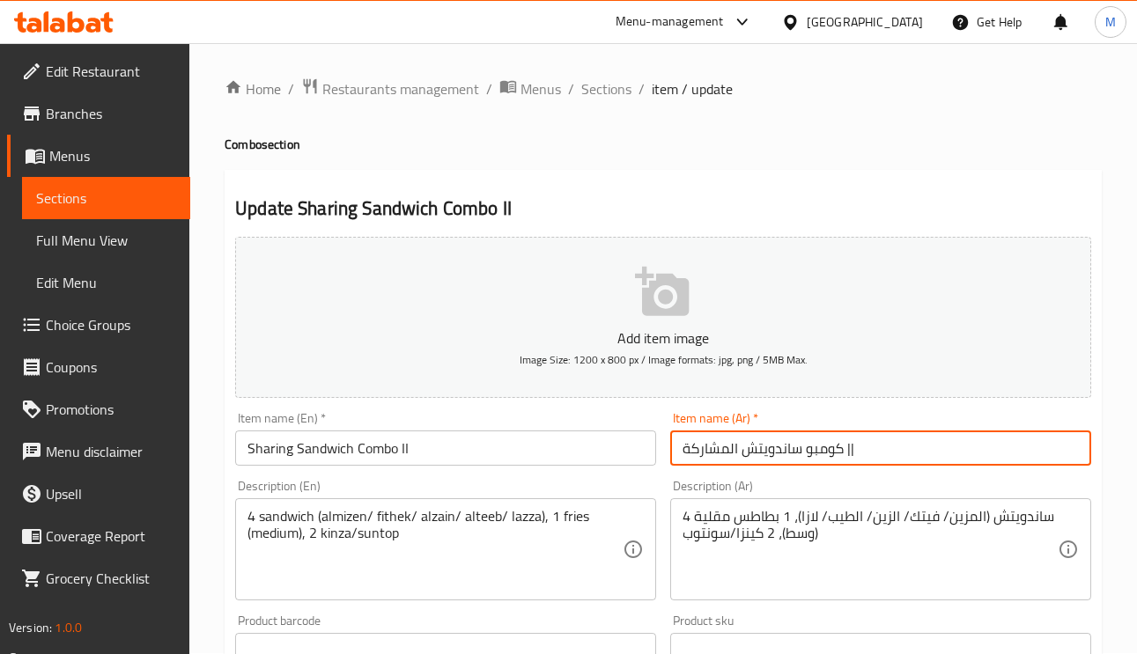
scroll to position [0, 0]
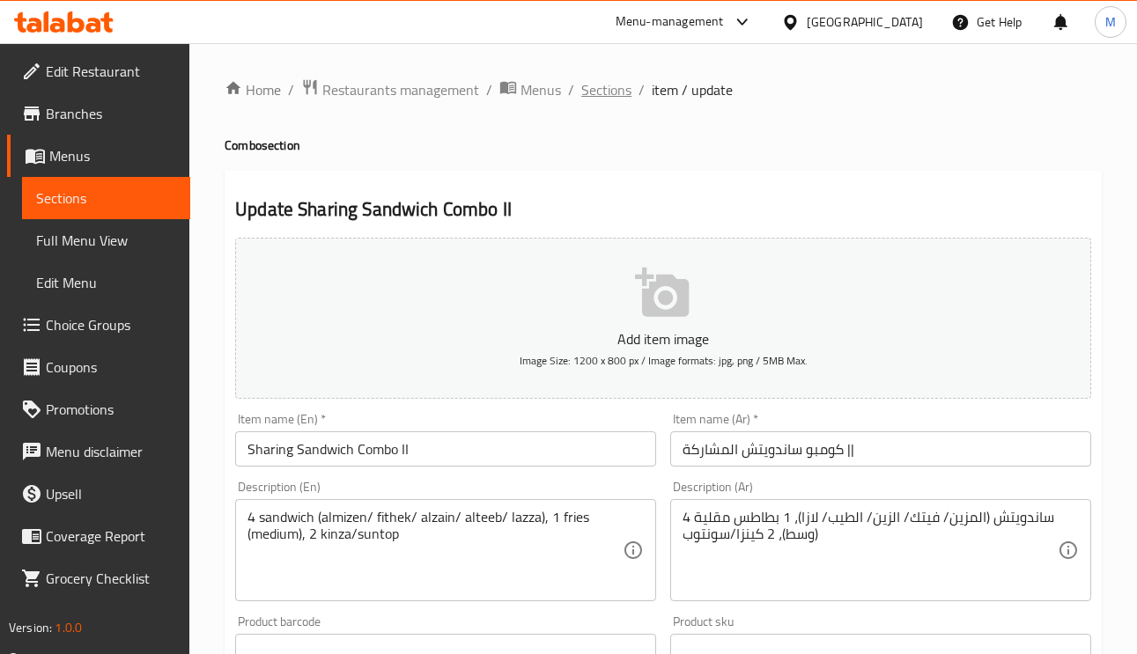
click at [611, 83] on span "Sections" at bounding box center [606, 89] width 50 height 21
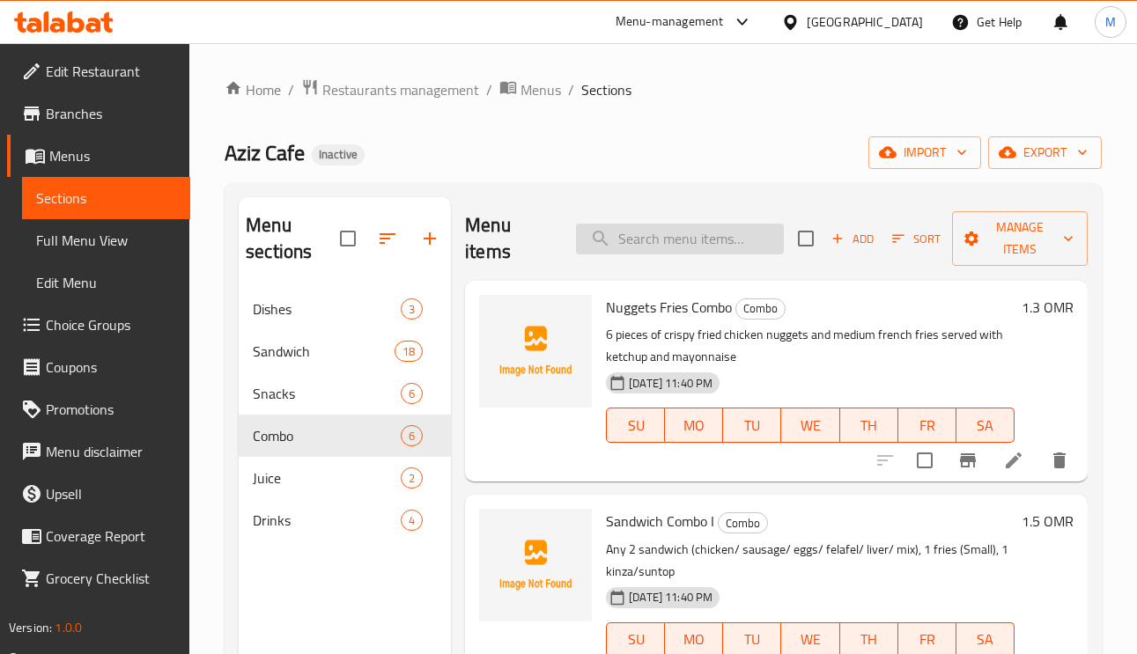
paste input "Sharing Sandwich Combo I"
click at [622, 243] on input "Sharing Sandwich Combo I" at bounding box center [680, 239] width 208 height 31
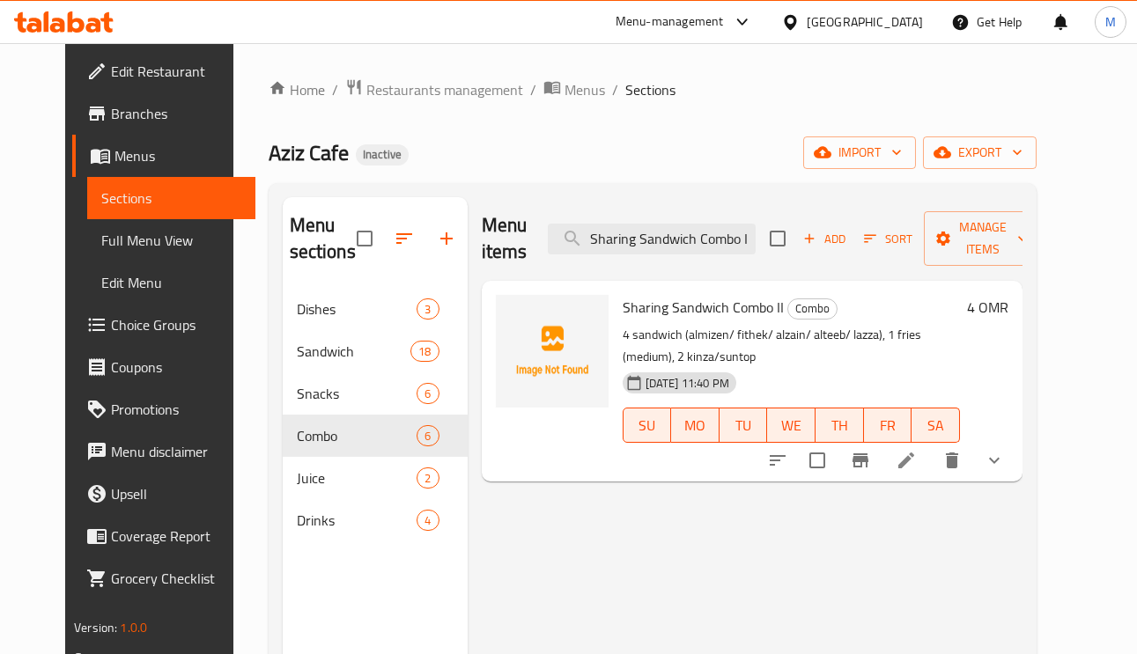
type input "Sharing Sandwich Combo I"
click at [917, 459] on icon at bounding box center [905, 460] width 21 height 21
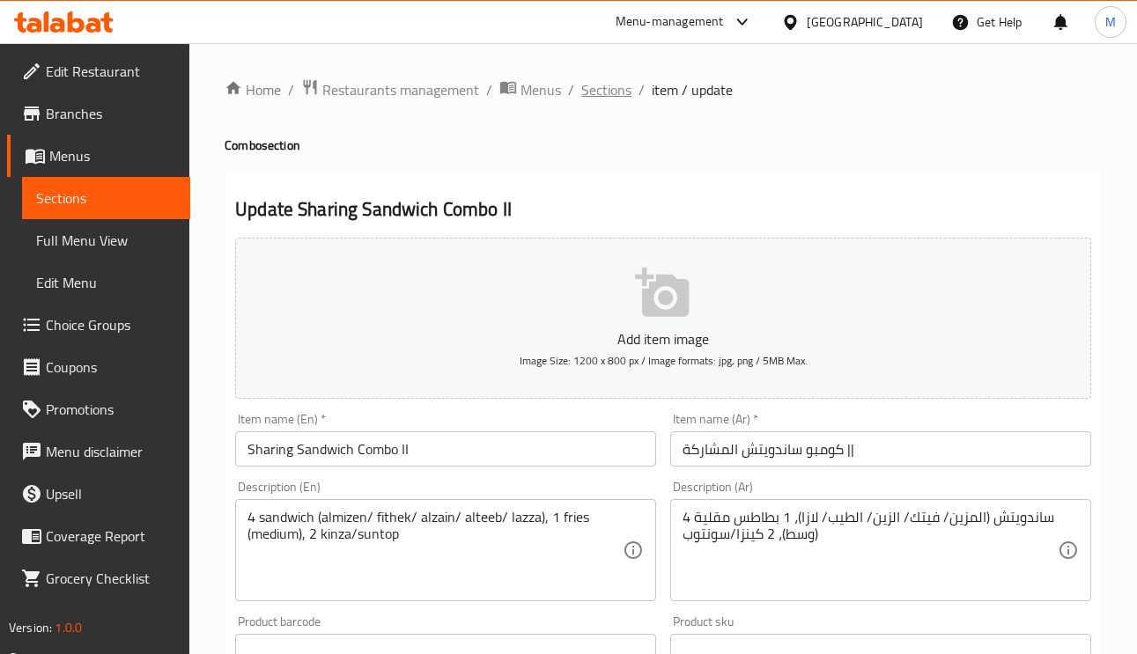
click at [613, 95] on span "Sections" at bounding box center [606, 89] width 50 height 21
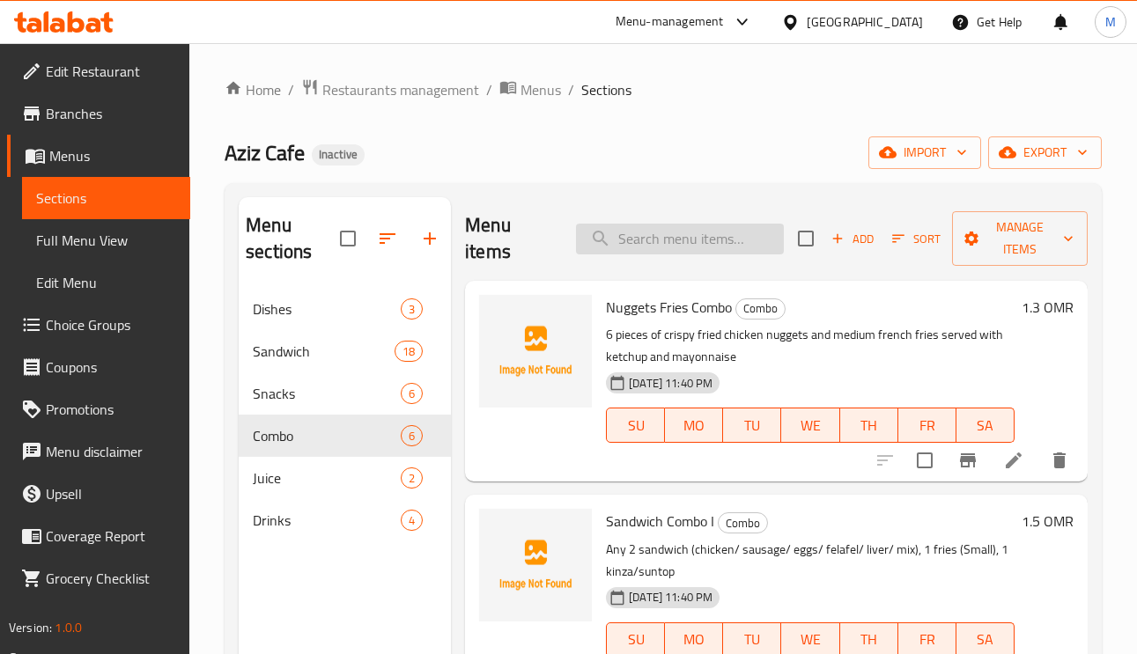
click at [689, 247] on input "search" at bounding box center [680, 239] width 208 height 31
paste input "Sharing Sandwich Combo I"
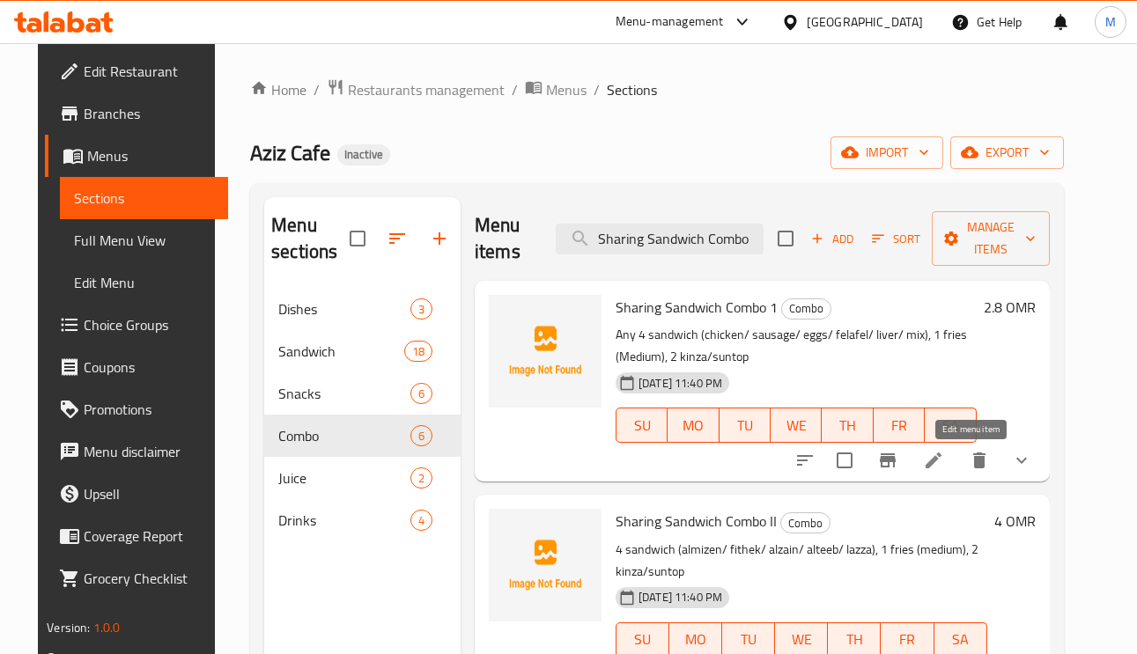
type input "Sharing Sandwich Combo"
click at [944, 467] on icon at bounding box center [933, 460] width 21 height 21
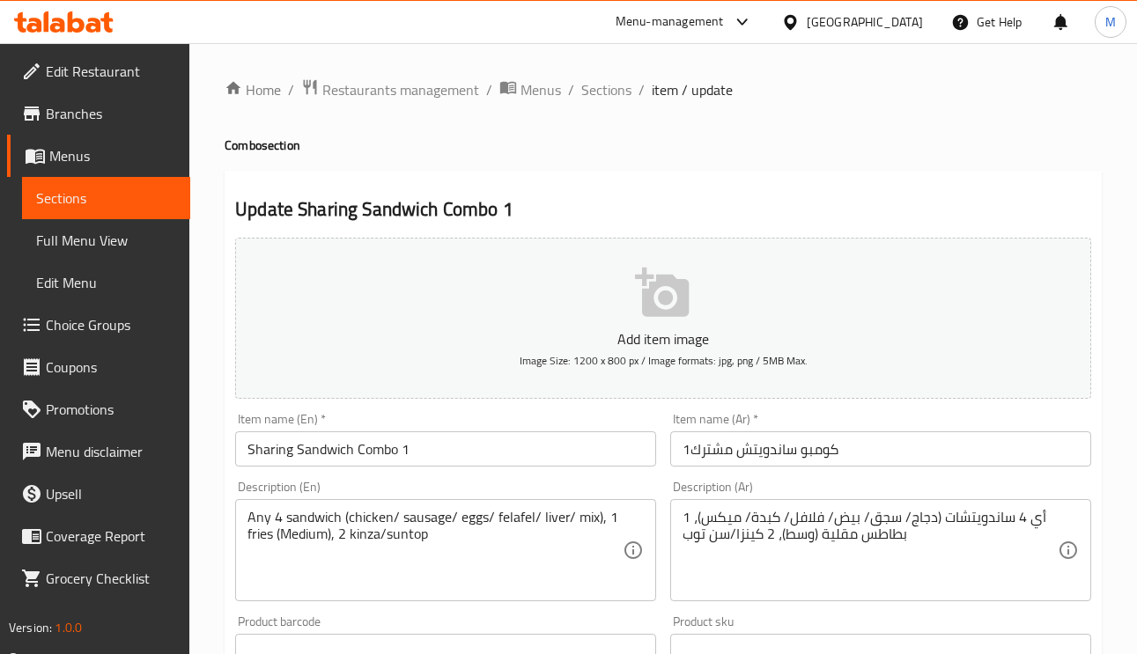
click at [725, 453] on input "كومبو ساندويتش مشترك1" at bounding box center [880, 448] width 421 height 35
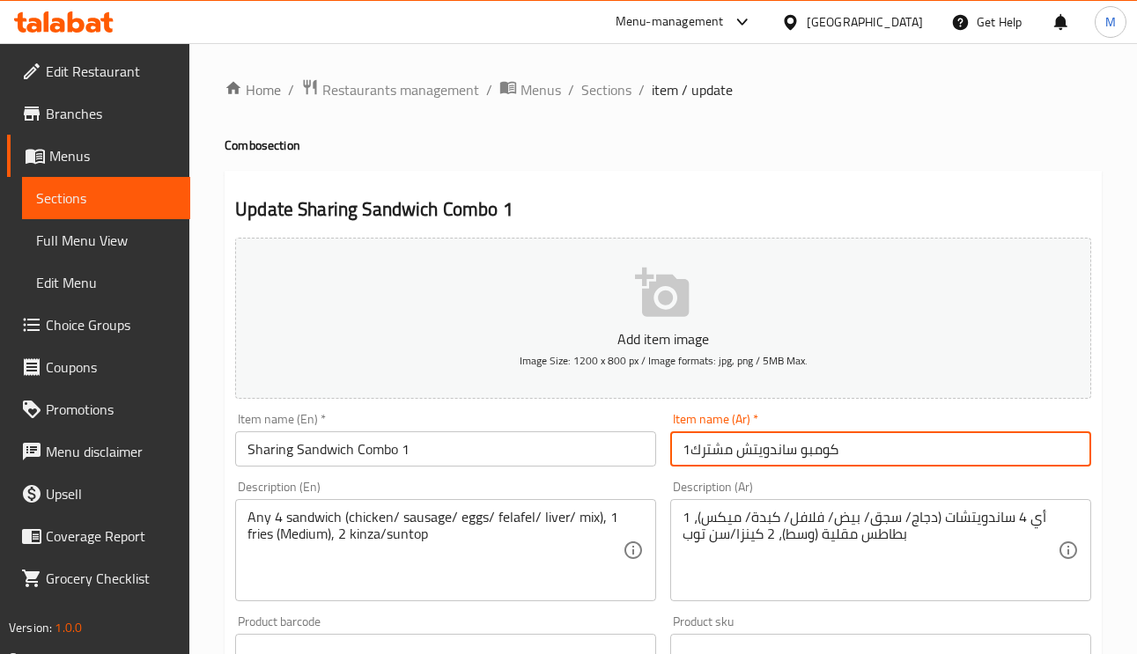
click at [725, 453] on input "كومبو ساندويتش مشترك1" at bounding box center [880, 448] width 421 height 35
click at [699, 456] on input "كومبو ساندويتش مشترك1" at bounding box center [880, 448] width 421 height 35
click at [694, 453] on input "كومبو ساندويتش مشترك1" at bounding box center [880, 448] width 421 height 35
drag, startPoint x: 694, startPoint y: 453, endPoint x: 711, endPoint y: 452, distance: 16.8
click at [710, 452] on input "كومبو ساندويتش مشترك1" at bounding box center [880, 448] width 421 height 35
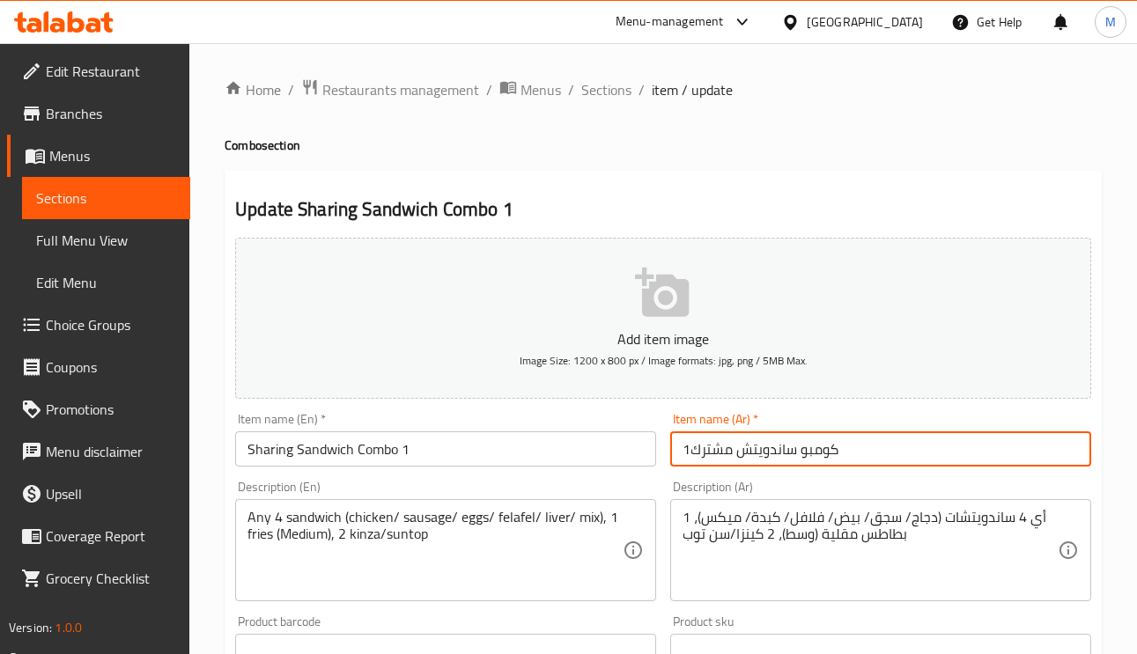
click at [735, 446] on input "كومبو ساندويتش مشترك1" at bounding box center [880, 448] width 421 height 35
drag, startPoint x: 729, startPoint y: 455, endPoint x: 694, endPoint y: 459, distance: 35.4
click at [696, 453] on input "كومبو ساندويتش مشترك1" at bounding box center [880, 448] width 421 height 35
click at [693, 459] on input "كومبو ساندويتش مشترك1" at bounding box center [880, 448] width 421 height 35
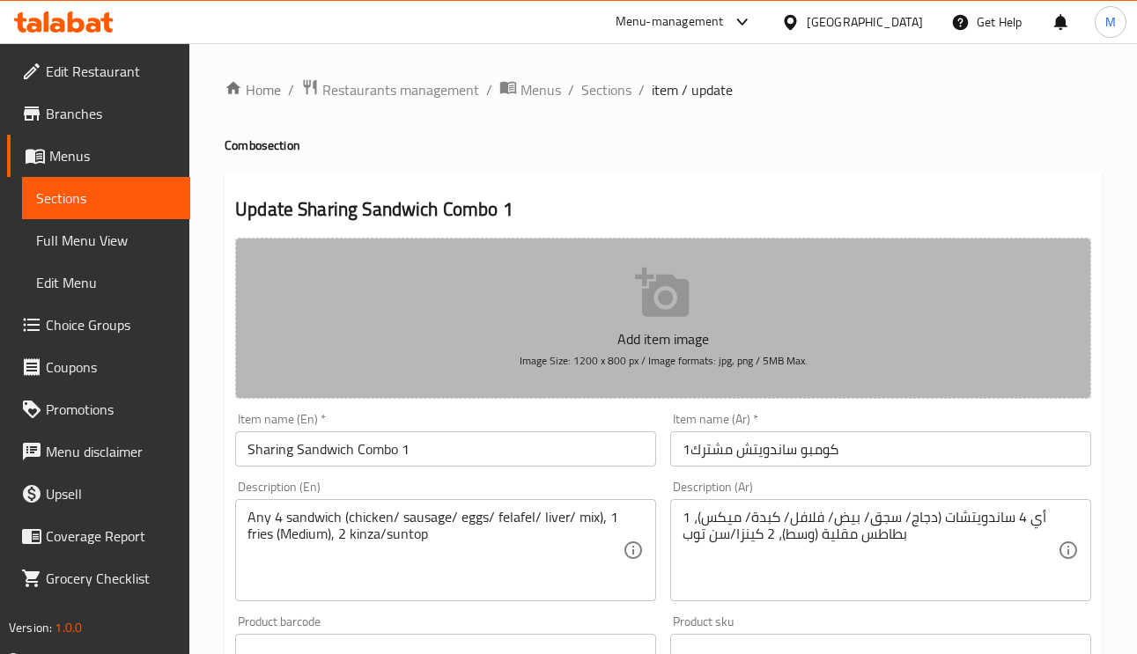
drag, startPoint x: 546, startPoint y: 264, endPoint x: 475, endPoint y: 148, distance: 136.4
click at [475, 148] on h4 "Combo section" at bounding box center [663, 145] width 877 height 18
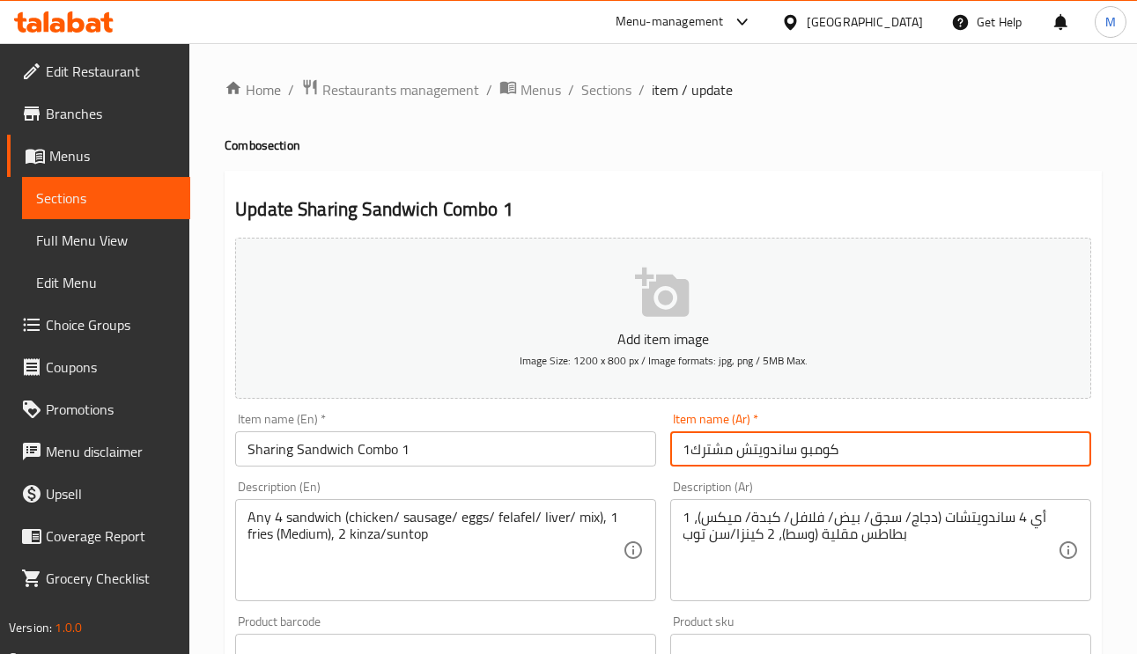
drag, startPoint x: 730, startPoint y: 453, endPoint x: 690, endPoint y: 455, distance: 39.7
click at [689, 456] on input "كومبو ساندويتش مشترك1" at bounding box center [880, 448] width 421 height 35
click at [698, 453] on input "كومبو ساندويتش مشترك1" at bounding box center [880, 448] width 421 height 35
click at [751, 449] on input "كومبو ساندويتش مشترك1" at bounding box center [880, 448] width 421 height 35
drag, startPoint x: 727, startPoint y: 451, endPoint x: 703, endPoint y: 449, distance: 24.7
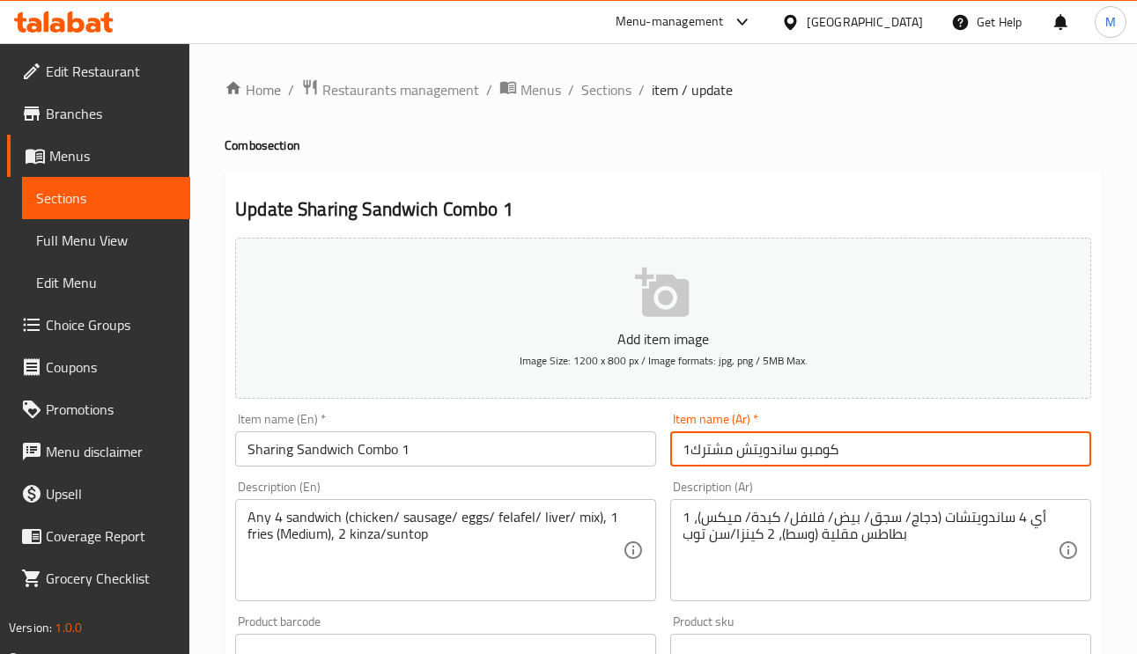
click at [703, 449] on input "كومبو ساندويتش مشترك1" at bounding box center [880, 448] width 421 height 35
drag, startPoint x: 729, startPoint y: 455, endPoint x: 703, endPoint y: 465, distance: 28.1
click at [703, 465] on input "كومبو ساندويتش مشترك1" at bounding box center [880, 448] width 421 height 35
click at [719, 456] on input "كومبو ساندويتش مشترك1" at bounding box center [880, 448] width 421 height 35
drag, startPoint x: 733, startPoint y: 453, endPoint x: 698, endPoint y: 459, distance: 35.8
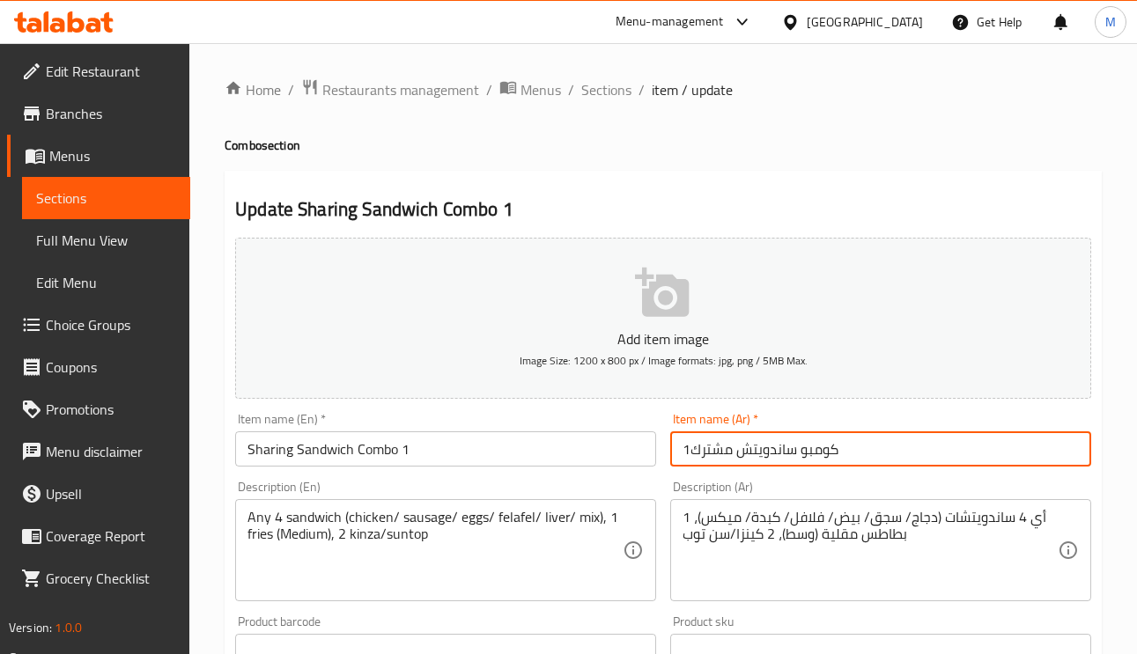
click at [698, 459] on input "كومبو ساندويتش مشترك1" at bounding box center [880, 448] width 421 height 35
drag, startPoint x: 693, startPoint y: 453, endPoint x: 703, endPoint y: 453, distance: 9.7
click at [703, 453] on input "كومبو ساندويتش \ك1" at bounding box center [880, 448] width 421 height 35
click at [702, 451] on input "كومبو ساندويتش \ك1" at bounding box center [880, 448] width 421 height 35
click at [703, 449] on input "كومبو ساندويتش \ك1" at bounding box center [880, 448] width 421 height 35
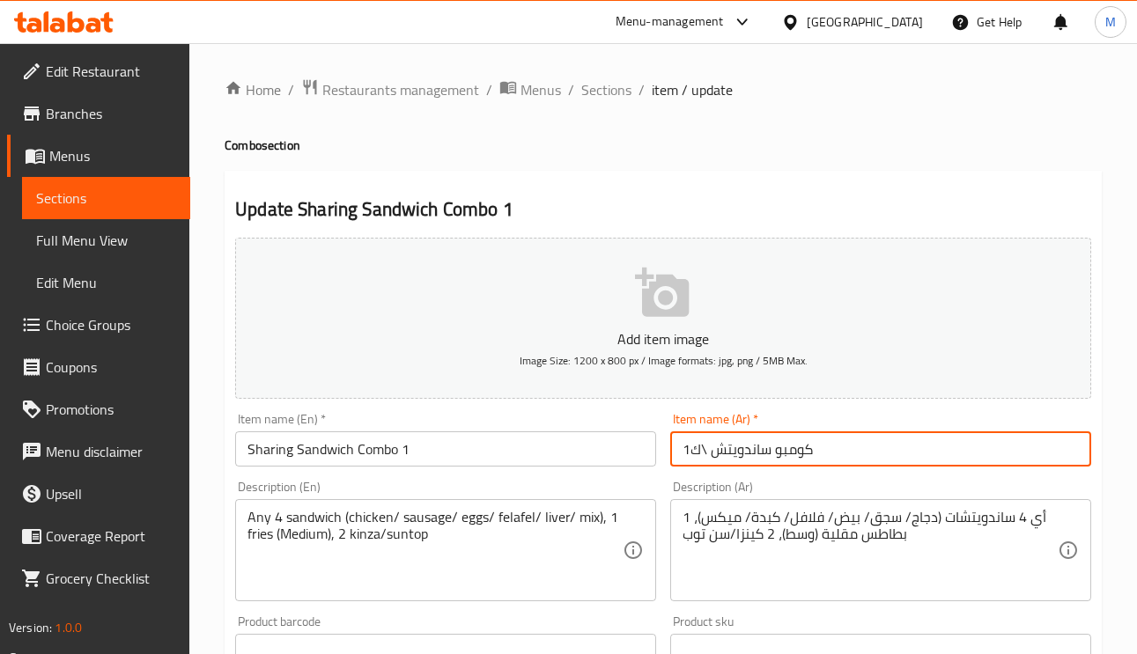
click at [699, 449] on input "كومبو ساندويتش \ك1" at bounding box center [880, 448] width 421 height 35
click at [699, 447] on input "كومبو ساندويتش \ك1" at bounding box center [880, 448] width 421 height 35
click at [699, 452] on input "كومبو ساندويتش \ك1" at bounding box center [880, 448] width 421 height 35
click at [701, 451] on input "كومبو ساندويتش \ك1" at bounding box center [880, 448] width 421 height 35
click at [707, 448] on input "كومبو ساندويتش \ك1" at bounding box center [880, 448] width 421 height 35
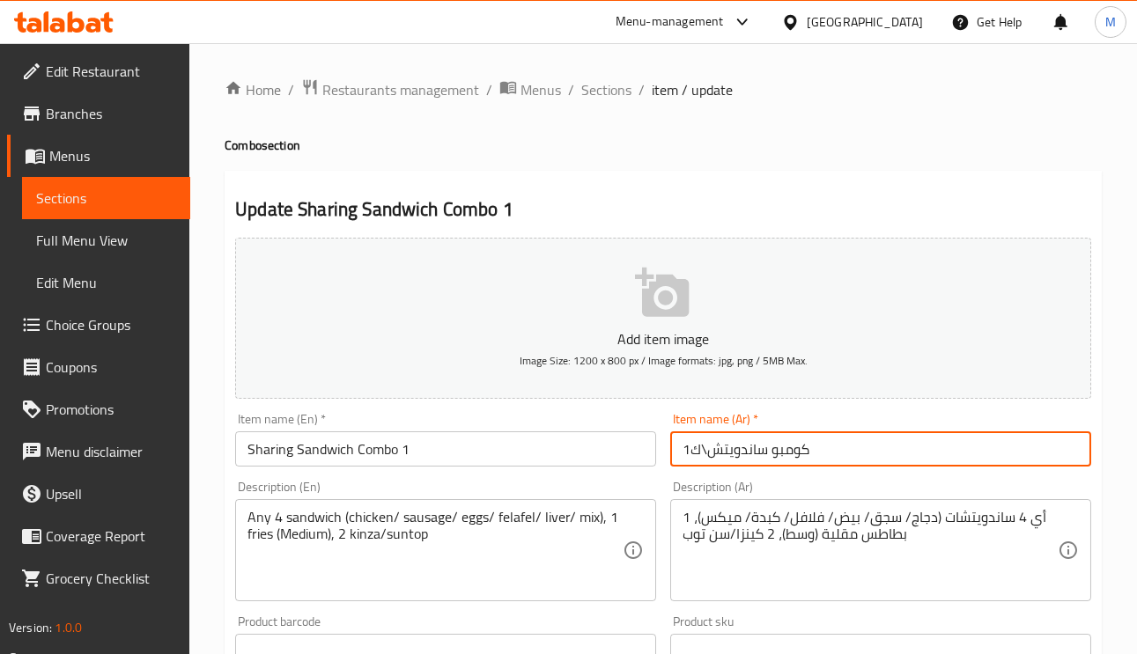
click at [699, 448] on input "كومبو ساندويتش\ك1" at bounding box center [880, 448] width 421 height 35
drag, startPoint x: 691, startPoint y: 448, endPoint x: 703, endPoint y: 451, distance: 12.6
click at [702, 451] on input "كومبو ساندويتش\ك1" at bounding box center [880, 448] width 421 height 35
click at [706, 449] on input "كومبو ساندويتش\ك1" at bounding box center [880, 448] width 421 height 35
click at [743, 459] on input "كومبو ساندويت مشاركة 1" at bounding box center [880, 448] width 421 height 35
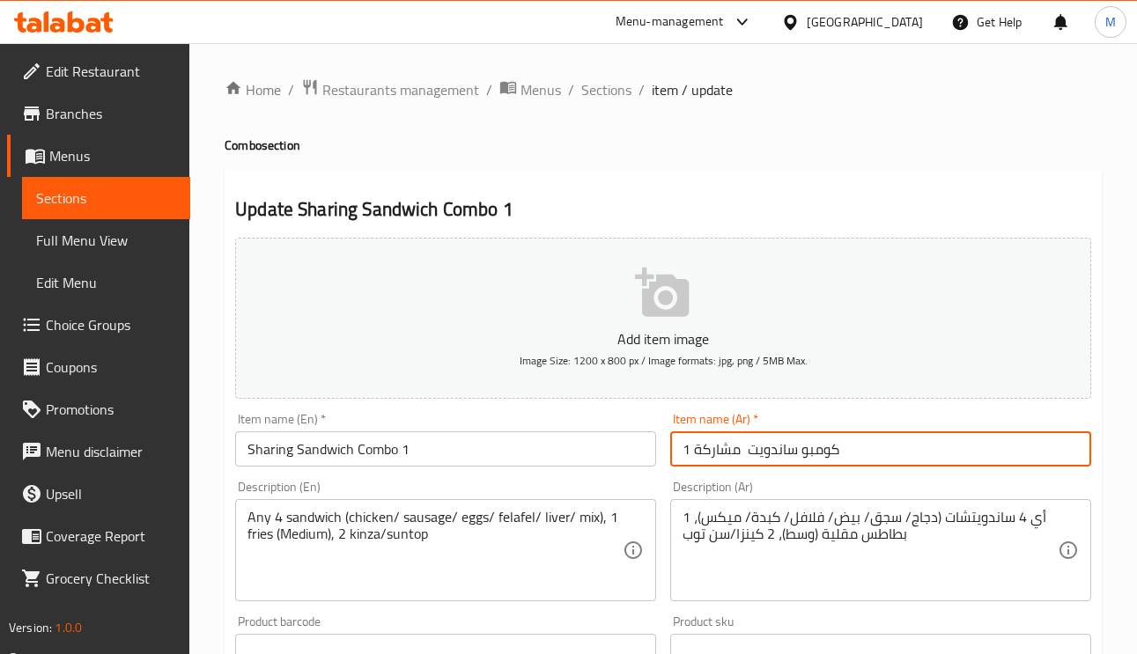
click at [749, 456] on input "كومبو ساندويت مشاركة 1" at bounding box center [880, 448] width 421 height 35
click at [739, 452] on input "كومبو ساندويتش مشاركة 1" at bounding box center [880, 448] width 421 height 35
click at [854, 451] on input "كومبو ساندويتش مشاركة 1" at bounding box center [880, 448] width 421 height 35
type input "كومبو ساندويتش مشاركة 1"
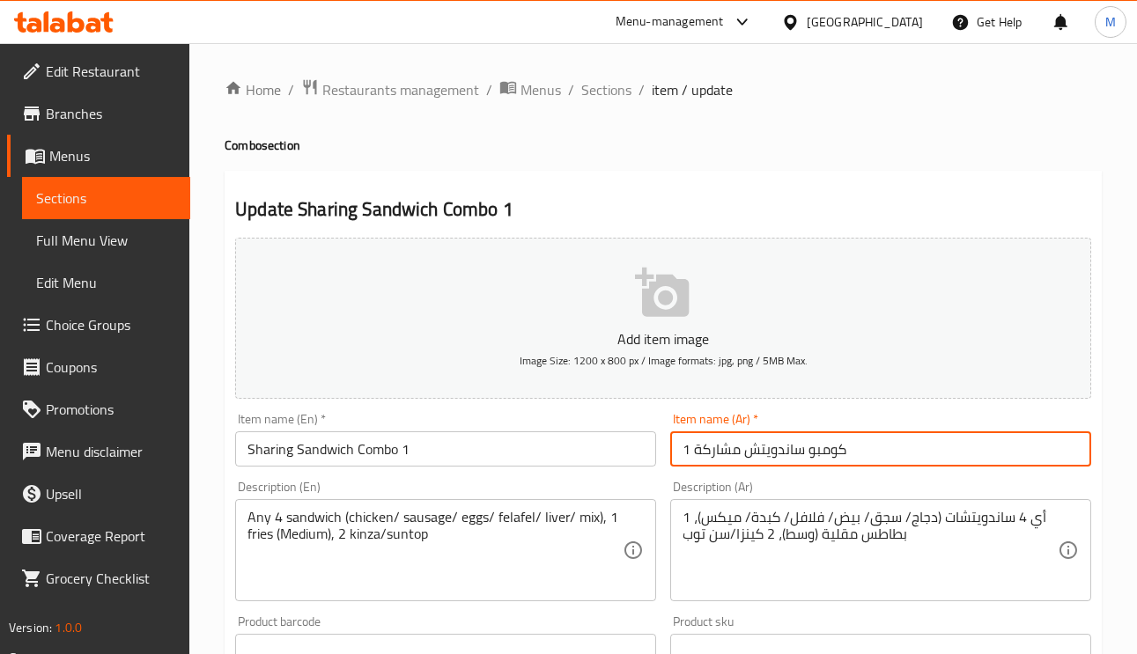
click at [627, 88] on span "Sections" at bounding box center [606, 89] width 50 height 21
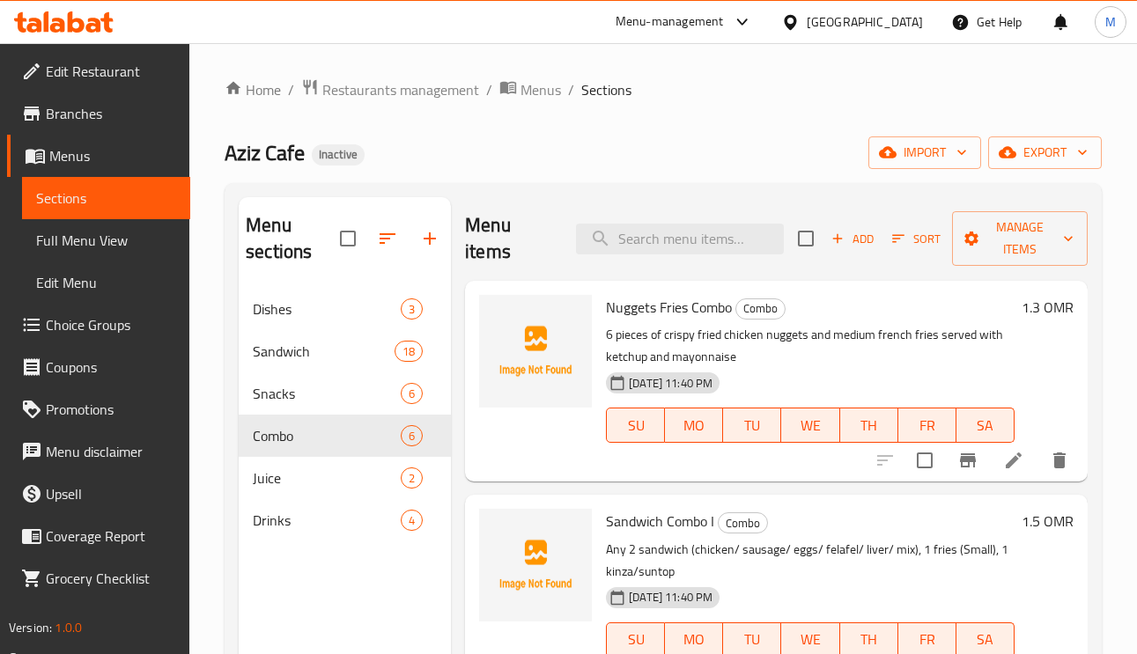
click at [685, 215] on div "Menu items Add Sort Manage items" at bounding box center [776, 239] width 622 height 84
paste input "Party Combo"
click at [697, 248] on input "Party Combo" at bounding box center [680, 239] width 208 height 31
type input "Party Combo"
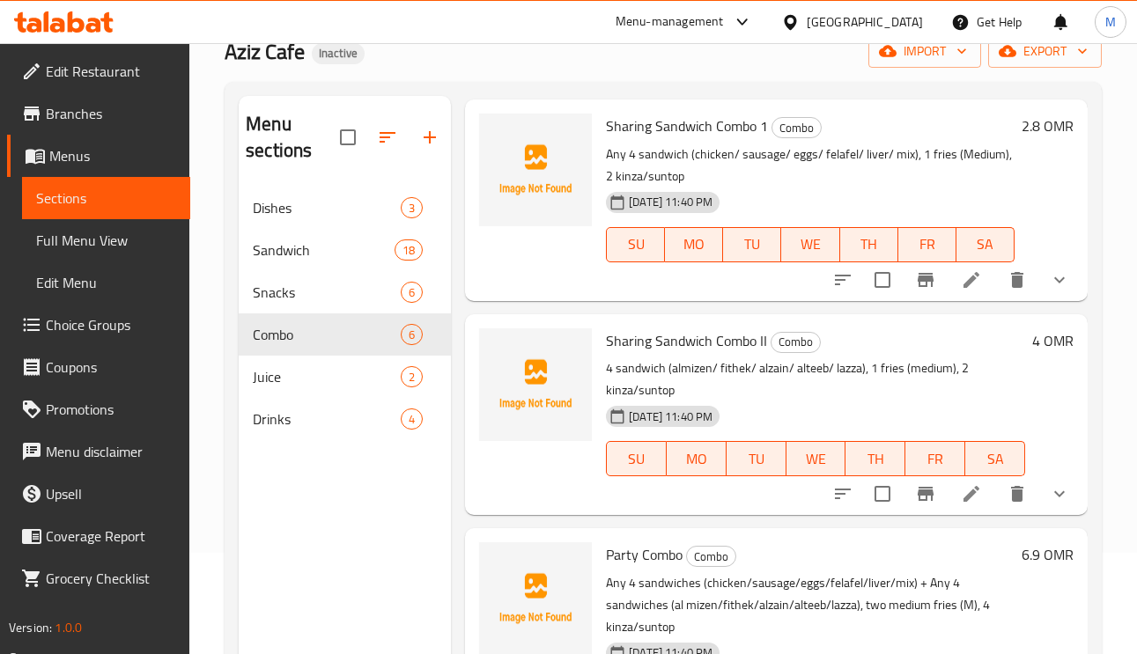
scroll to position [248, 0]
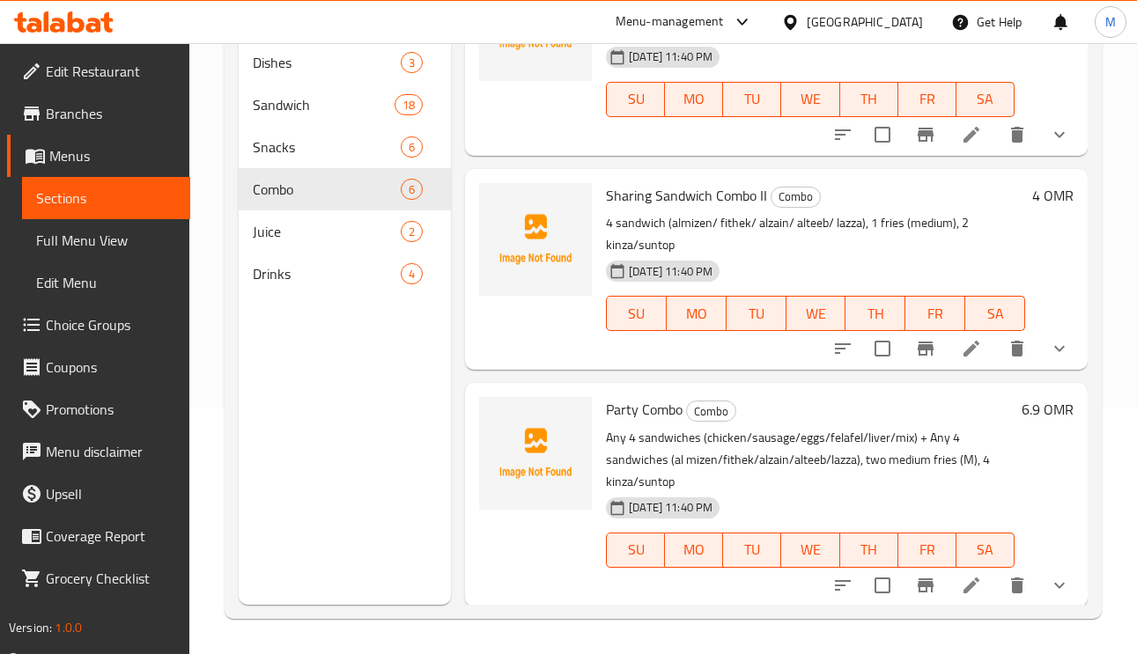
click at [951, 600] on div at bounding box center [950, 585] width 259 height 42
click at [963, 585] on icon at bounding box center [971, 586] width 16 height 16
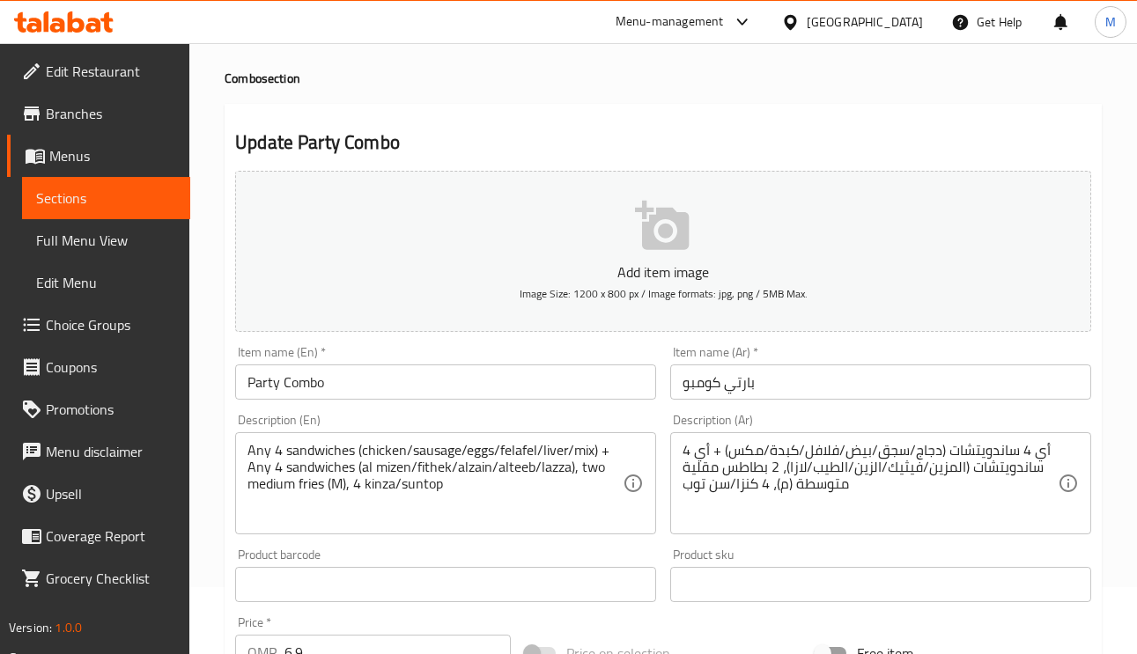
scroll to position [132, 0]
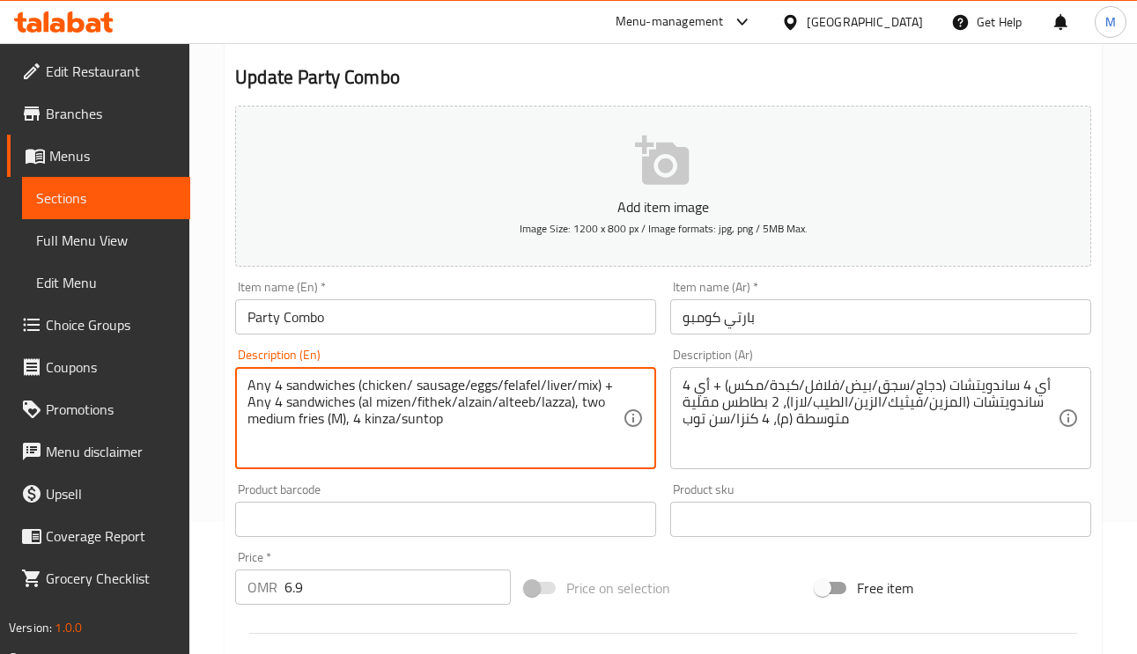
click at [466, 387] on textarea "Any 4 sandwiches (chicken/ sausage/eggs/felafel/liver/mix) + Any 4 sandwiches (…" at bounding box center [434, 419] width 375 height 84
click at [506, 384] on textarea "Any 4 sandwiches (chicken/ sausage/ eggs/felafel/liver/mix) + Any 4 sandwiches …" at bounding box center [434, 419] width 375 height 84
click at [549, 387] on textarea "Any 4 sandwiches (chicken/ sausage/ eggs/ felafel/liver/mix) + Any 4 sandwiches…" at bounding box center [434, 419] width 375 height 84
click at [586, 387] on textarea "Any 4 sandwiches (chicken/ sausage/ eggs/ felafel/ liver/mix) + Any 4 sandwiche…" at bounding box center [434, 419] width 375 height 84
type textarea "Any 4 sandwiches (chicken/ sausage/ eggs/ felafel/ liver/ mix) + Any 4 sandwich…"
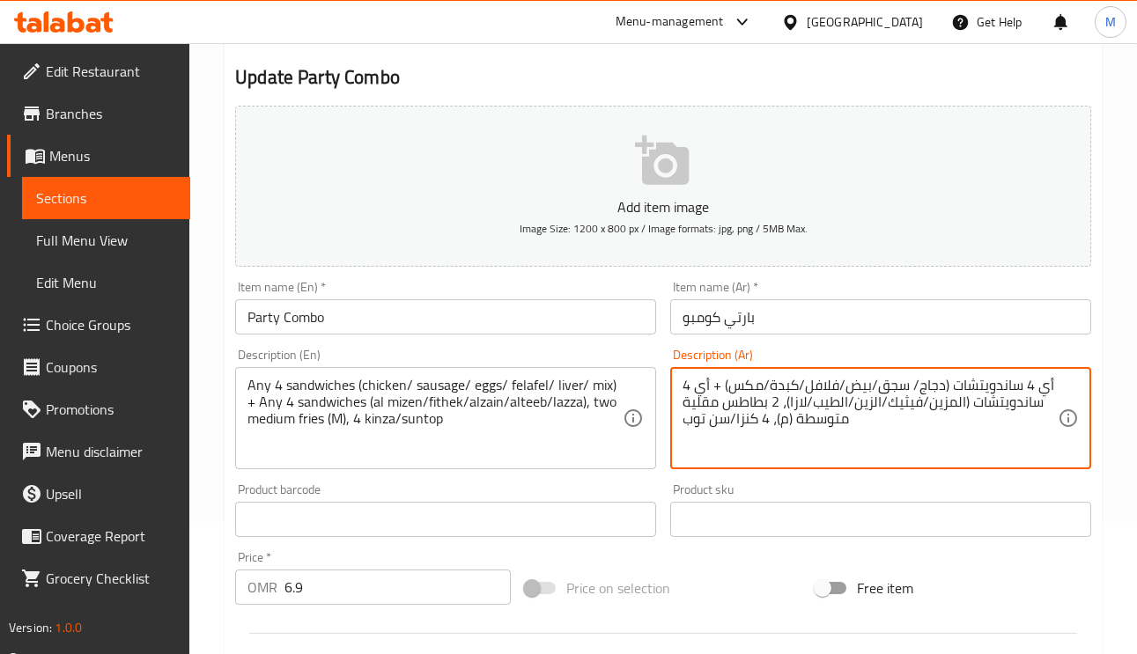
click at [866, 385] on textarea "أي 4 ساندويتشات (دجاج/ سجق/بيض/فلافل/كبدة/مكس) + أي 4 ساندويتشات (المزين/فيثيك/…" at bounding box center [869, 419] width 375 height 84
click at [836, 388] on textarea "أي 4 ساندويتشات (دجاج/ سجق/ بيض/فلافل/كبدة/مكس) + أي 4 ساندويتشات (المزين/فيثيك…" at bounding box center [869, 419] width 375 height 84
click at [799, 384] on textarea "أي 4 ساندويتشات (دجاج/ سجق/ بيض/ فلافل/كبدة/مكس) + أي 4 ساندويتشات (المزين/فيثي…" at bounding box center [869, 419] width 375 height 84
click at [753, 388] on textarea "أي 4 ساندويتشات (دجاج/ سجق/ بيض/ فلافل/ كبدة/مكس) + أي 4 ساندويتشات (المزين/فيث…" at bounding box center [869, 419] width 375 height 84
type textarea "أي 4 ساندويتشات (دجاج/ سجق/ بيض/ فلافل/ كبدة/ مكس) + أي 4 ساندويتشات (المزين/في…"
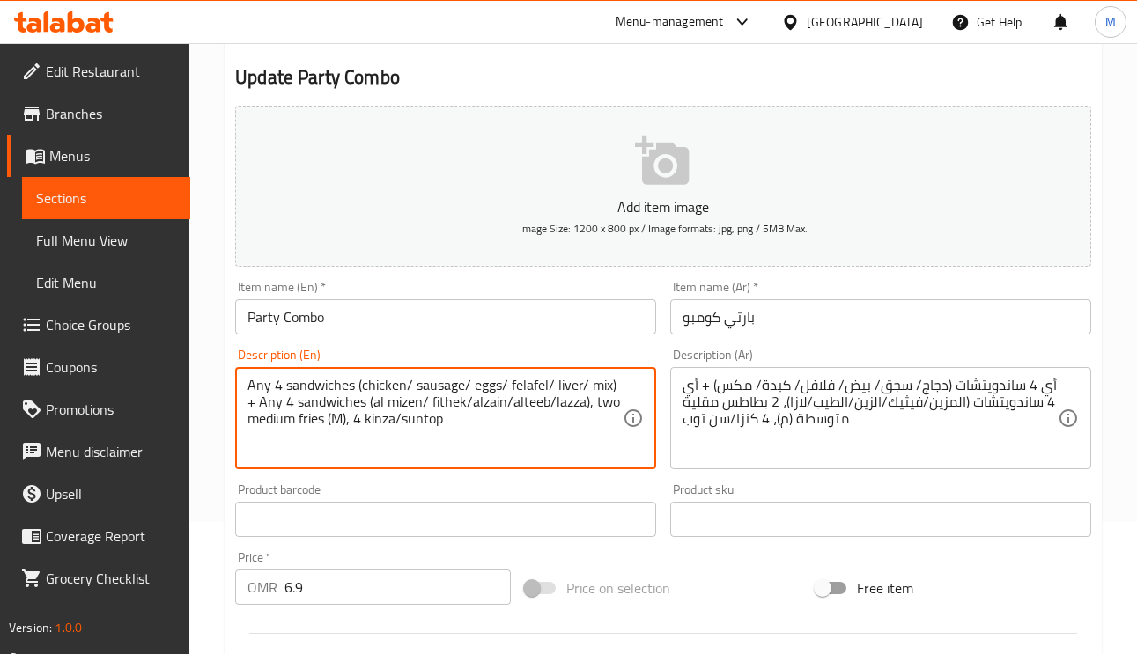
click at [469, 407] on textarea "Any 4 sandwiches (chicken/ sausage/ eggs/ felafel/ liver/ mix) + Any 4 sandwich…" at bounding box center [434, 419] width 375 height 84
click at [509, 408] on textarea "Any 4 sandwiches (chicken/ sausage/ eggs/ felafel/ liver/ mix) + Any 4 sandwich…" at bounding box center [434, 419] width 375 height 84
click at [511, 404] on textarea "Any 4 sandwiches (chicken/ sausage/ eggs/ felafel/ liver/ mix) + Any 4 sandwich…" at bounding box center [434, 419] width 375 height 84
click at [555, 409] on textarea "Any 4 sandwiches (chicken/ sausage/ eggs/ felafel/ liver/ mix) + Any 4 sandwich…" at bounding box center [434, 419] width 375 height 84
click at [556, 399] on textarea "Any 4 sandwiches (chicken/ sausage/ eggs/ felafel/ liver/ mix) + Any 4 sandwich…" at bounding box center [434, 419] width 375 height 84
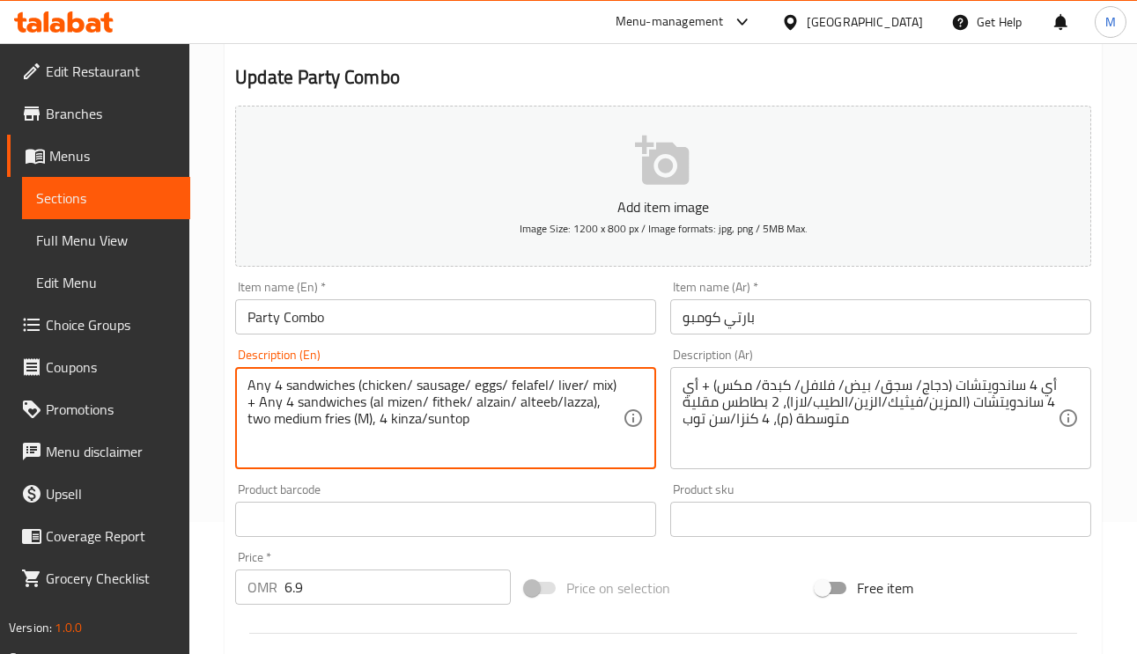
click at [555, 408] on textarea "Any 4 sandwiches (chicken/ sausage/ eggs/ felafel/ liver/ mix) + Any 4 sandwich…" at bounding box center [434, 419] width 375 height 84
click at [558, 409] on textarea "Any 4 sandwiches (chicken/ sausage/ eggs/ felafel/ liver/ mix) + Any 4 sandwich…" at bounding box center [434, 419] width 375 height 84
click at [366, 424] on textarea "Any 4 sandwiches (chicken/ sausage/ eggs/ felafel/ liver/ mix) + Any 4 sandwich…" at bounding box center [434, 419] width 375 height 84
click at [363, 424] on textarea "Any 4 sandwiches (chicken/ sausage/ eggs/ felafel/ liver/ mix) + Any 4 sandwich…" at bounding box center [434, 419] width 375 height 84
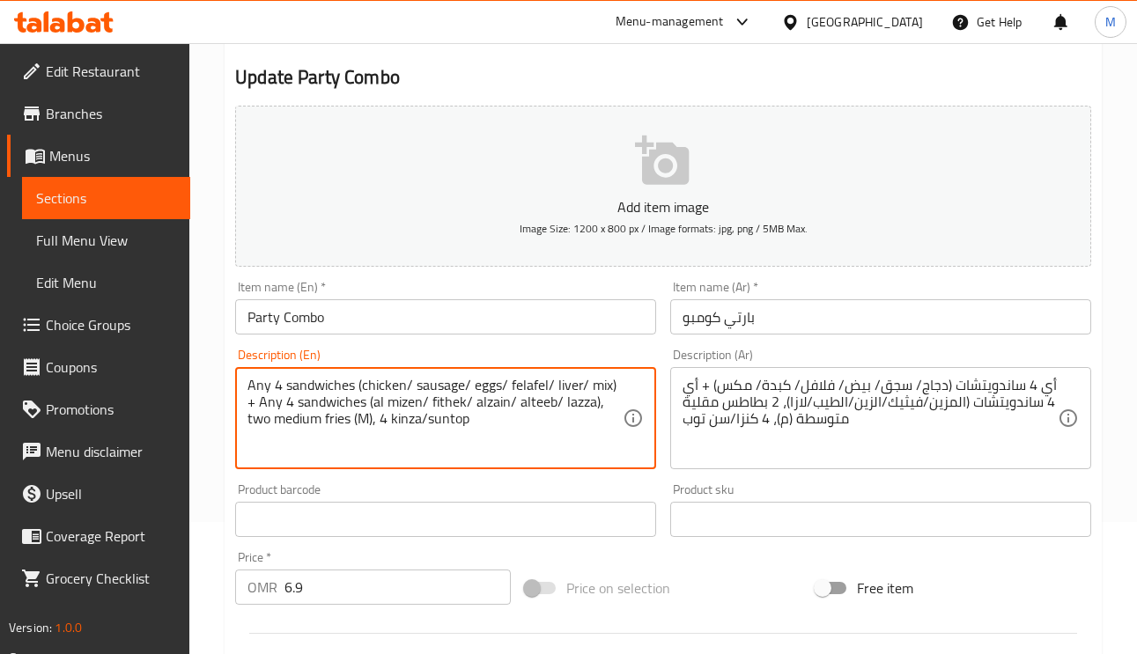
click at [363, 424] on textarea "Any 4 sandwiches (chicken/ sausage/ eggs/ felafel/ liver/ mix) + Any 4 sandwich…" at bounding box center [434, 419] width 375 height 84
type textarea "Any 4 sandwiches (chicken/ sausage/ eggs/ felafel/ liver/ mix) + Any 4 sandwich…"
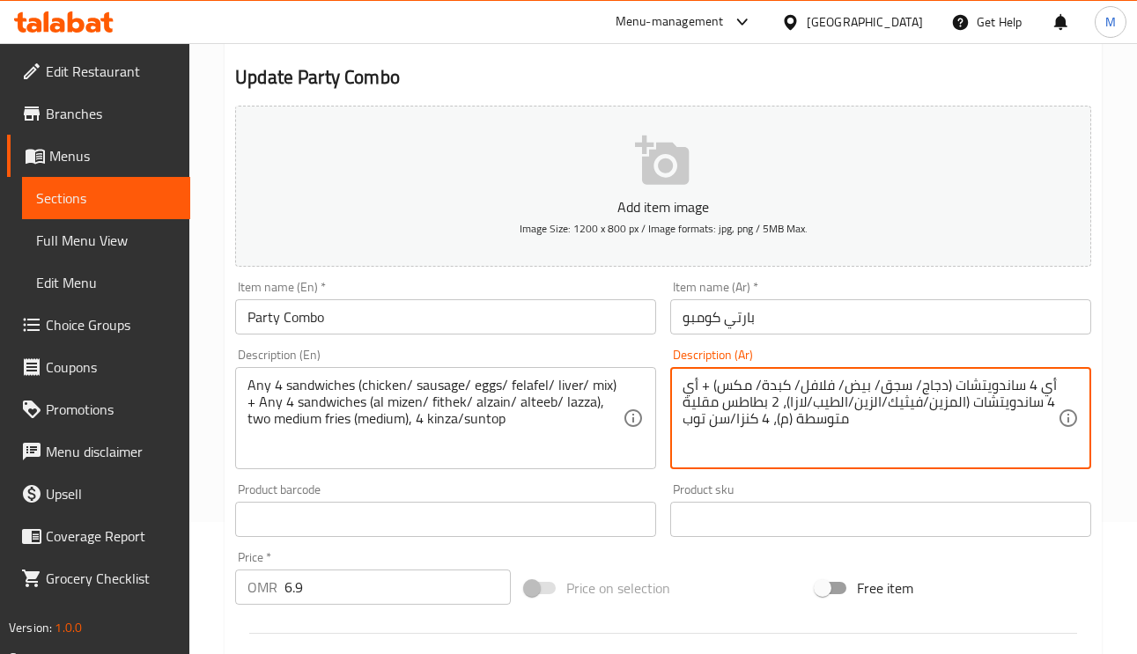
click at [782, 428] on textarea "أي 4 ساندويتشات (دجاج/ سجق/ بيض/ فلافل/ كبدة/ مكس) + أي 4 ساندويتشات (المزين/في…" at bounding box center [869, 419] width 375 height 84
click at [783, 423] on textarea "أي 4 ساندويتشات (دجاج/ سجق/ بيض/ فلافل/ كبدة/ مكس) + أي 4 ساندويتشات (المزين/في…" at bounding box center [869, 419] width 375 height 84
click at [787, 423] on textarea "أي 4 ساندويتشات (دجاج/ سجق/ بيض/ فلافل/ كبدة/ مكس) + أي 4 ساندويتشات (المزين/في…" at bounding box center [869, 419] width 375 height 84
click at [786, 420] on textarea "أي 4 ساندويتشات (دجاج/ سجق/ بيض/ فلافل/ كبدة/ مكس) + أي 4 ساندويتشات (المزين/في…" at bounding box center [869, 419] width 375 height 84
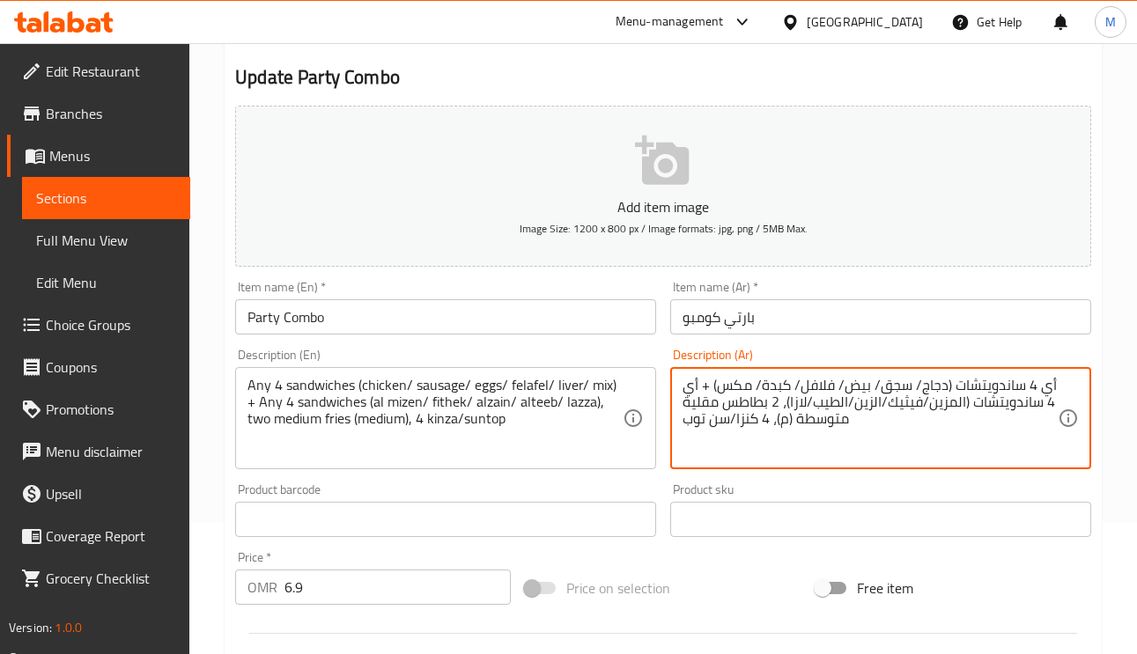
click at [784, 416] on textarea "أي 4 ساندويتشات (دجاج/ سجق/ بيض/ فلافل/ كبدة/ مكس) + أي 4 ساندويتشات (المزين/في…" at bounding box center [869, 419] width 375 height 84
click at [809, 320] on input "بارتي كومبو" at bounding box center [880, 316] width 421 height 35
click at [881, 401] on textarea "أي 4 ساندويتشات (دجاج/ سجق/ بيض/ فلافل/ كبدة/ مكس) + أي 4 ساندويتشات (المزين/ ف…" at bounding box center [869, 419] width 375 height 84
click at [807, 403] on textarea "أي 4 ساندويتشات (دجاج/ سجق/ بيض/ فلافل/ كبدة/ مكس) + أي 4 ساندويتشات (المزين/ ف…" at bounding box center [869, 419] width 375 height 84
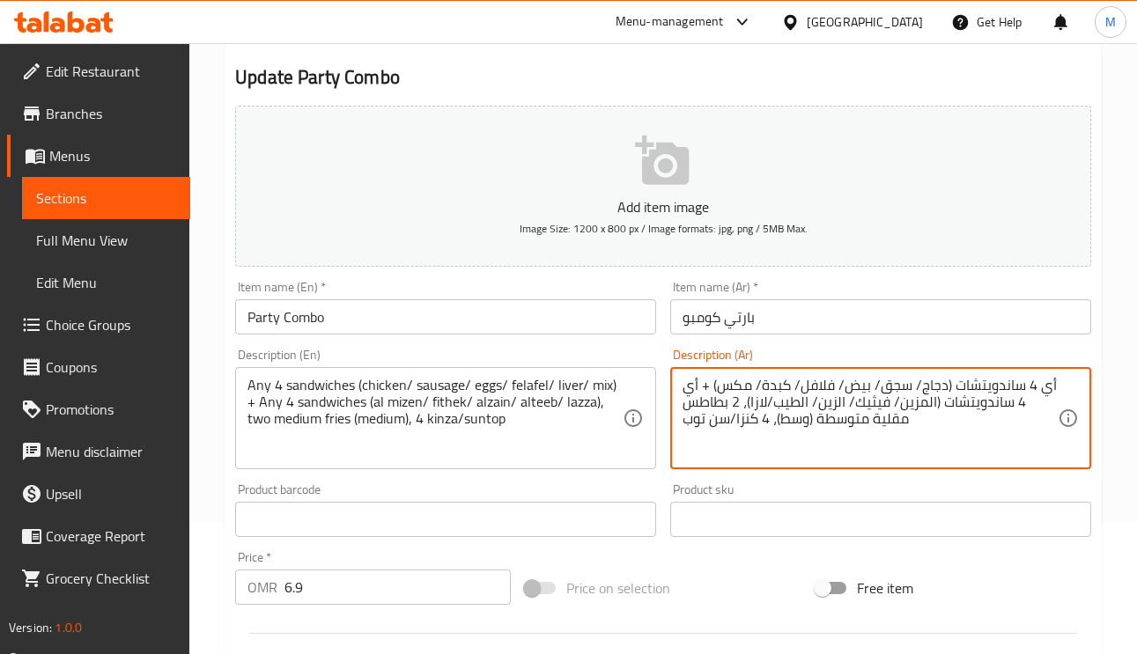
click at [770, 403] on textarea "أي 4 ساندويتشات (دجاج/ سجق/ بيض/ فلافل/ كبدة/ مكس) + أي 4 ساندويتشات (المزين/ ف…" at bounding box center [869, 419] width 375 height 84
click at [766, 401] on textarea "أي 4 ساندويتشات (دجاج/ سجق/ بيض/ فلافل/ كبدة/ مكس) + أي 4 ساندويتشات (المزين/ ف…" at bounding box center [869, 419] width 375 height 84
click at [867, 408] on textarea "أي 4 ساندويتشات (دجاج/ سجق/ بيض/ فلافل/ كبدة/ مكس) + أي 4 ساندويتشات (المزين/ ف…" at bounding box center [869, 419] width 375 height 84
click at [791, 424] on textarea "أي 4 ساندويتشات (دجاج/ سجق/ بيض/ فلافل/ كبدة/ مكس) + أي 4 ساندويتشات (المزين/ ف…" at bounding box center [869, 419] width 375 height 84
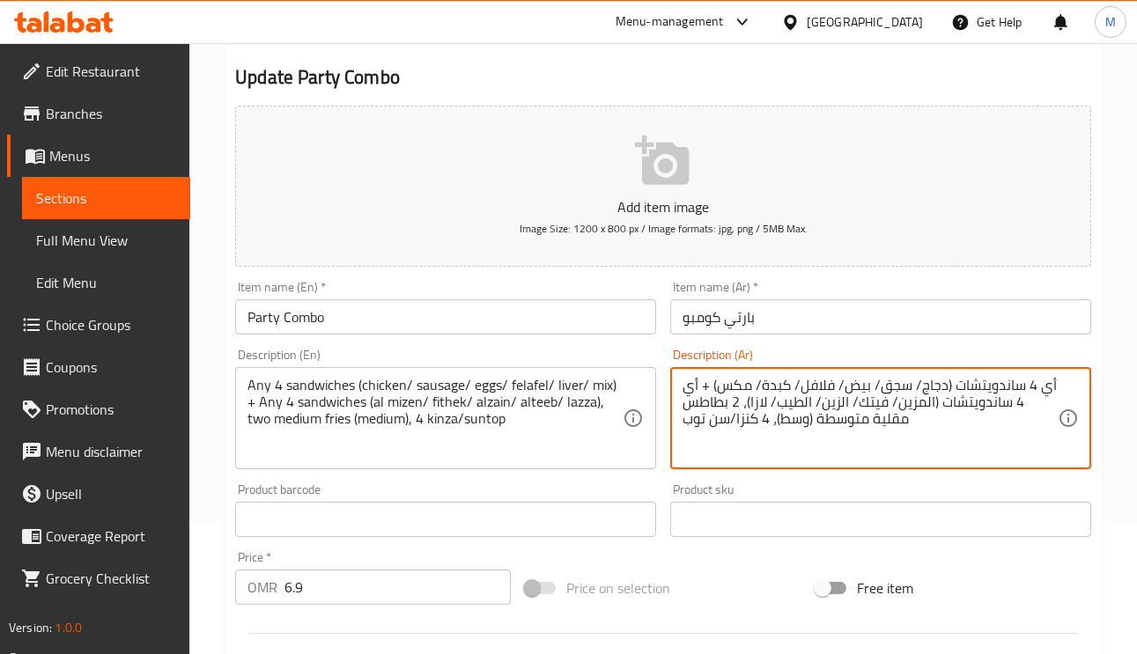
click at [839, 427] on textarea "أي 4 ساندويتشات (دجاج/ سجق/ بيض/ فلافل/ كبدة/ مكس) + أي 4 ساندويتشات (المزين/ ف…" at bounding box center [869, 419] width 375 height 84
paste textarea "سط"
type textarea "أي 4 ساندويتشات (دجاج/ سجق/ بيض/ فلافل/ كبدة/ مكس) + أي 4 ساندويتشات (المزين/ ف…"
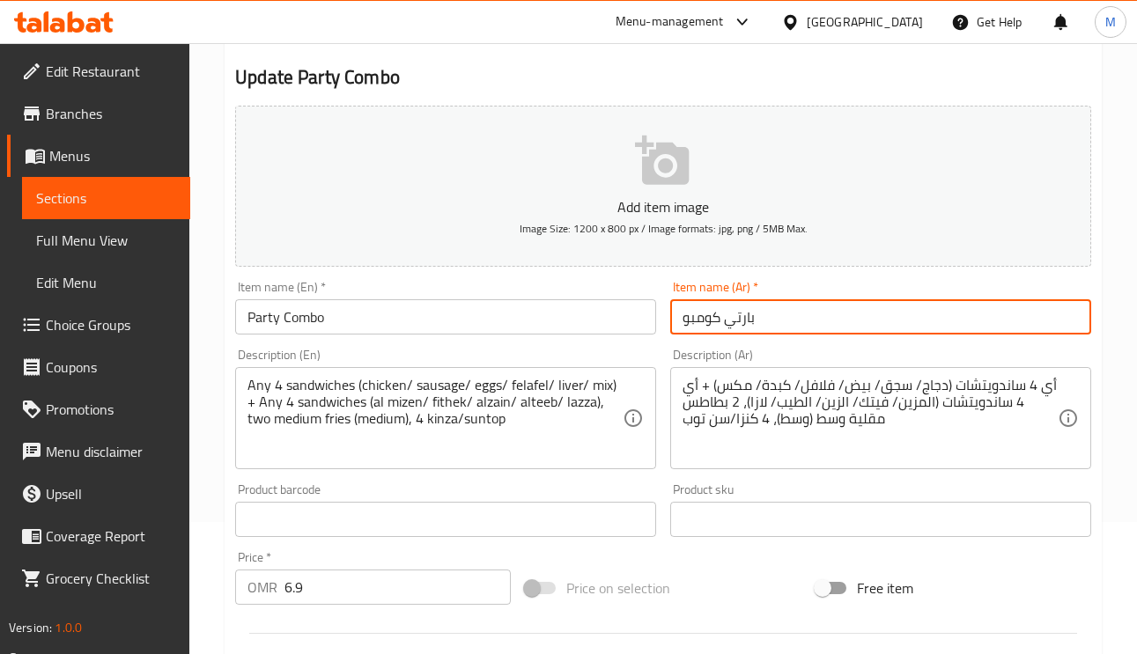
click at [849, 324] on input "بارتي كومبو" at bounding box center [880, 316] width 421 height 35
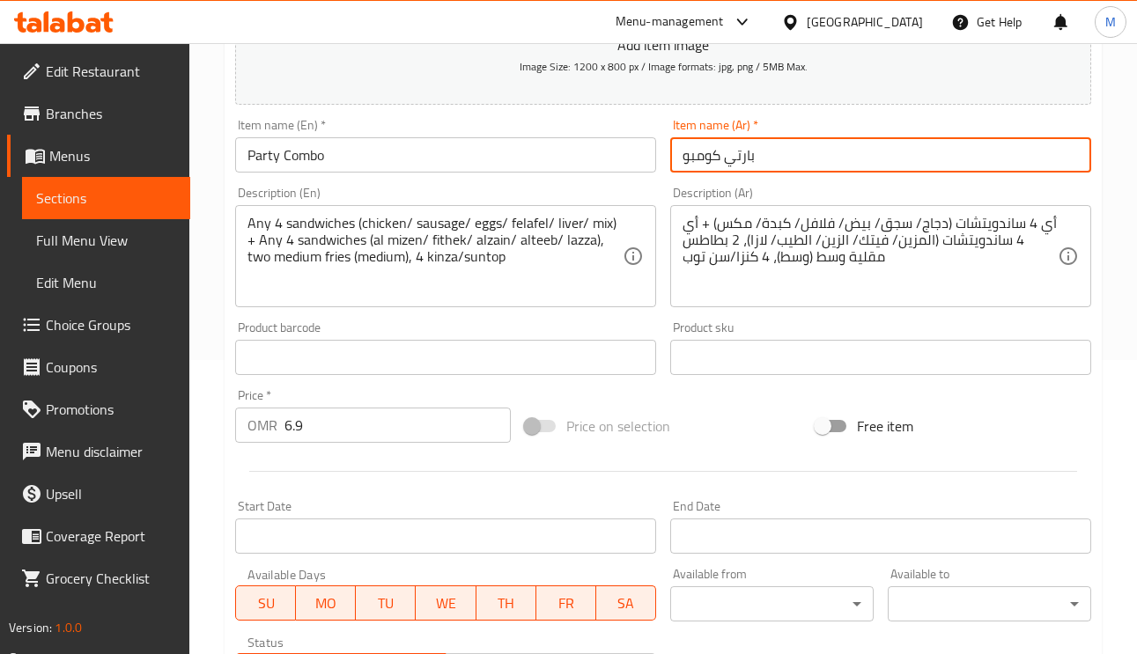
scroll to position [0, 0]
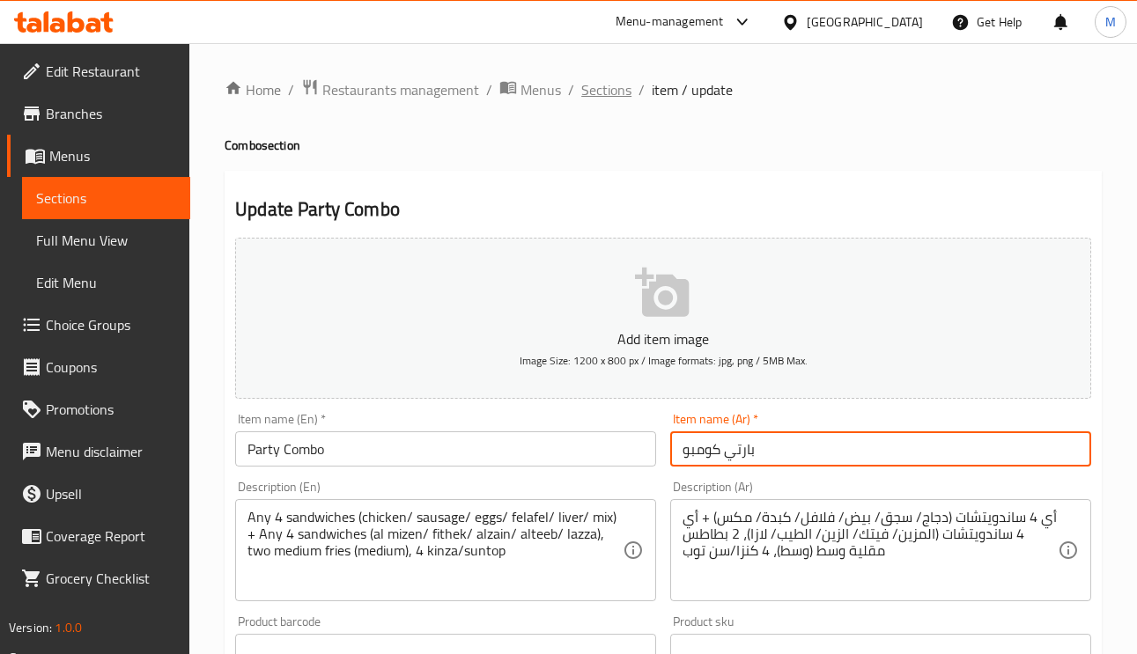
click at [618, 87] on span "Sections" at bounding box center [606, 89] width 50 height 21
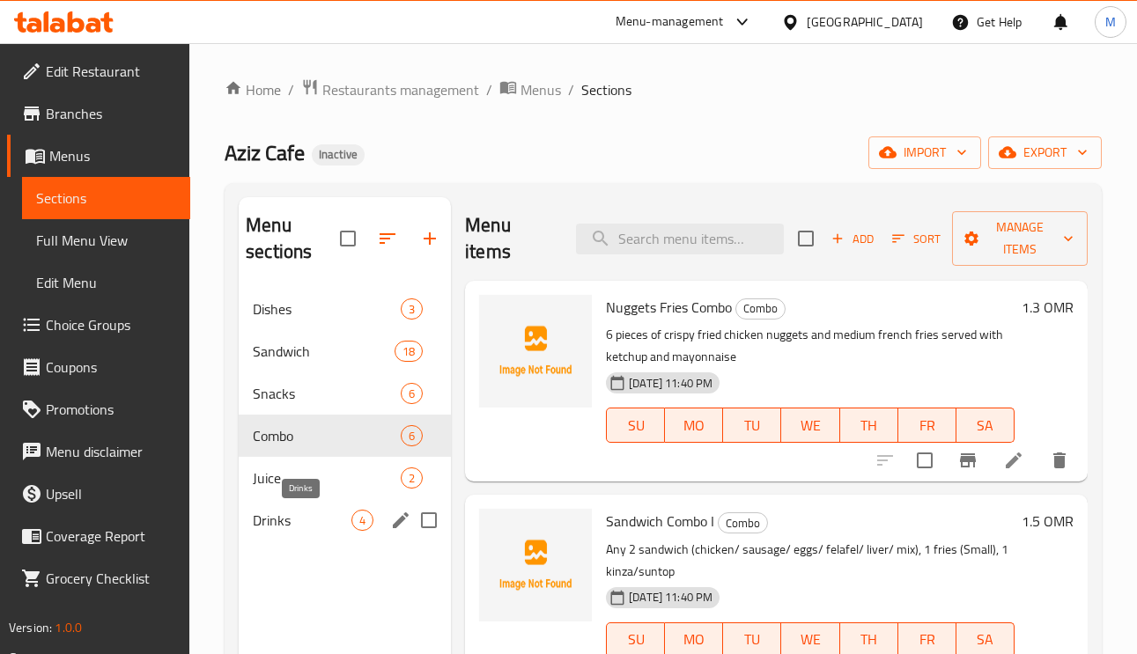
click at [315, 529] on span "Drinks" at bounding box center [302, 520] width 99 height 21
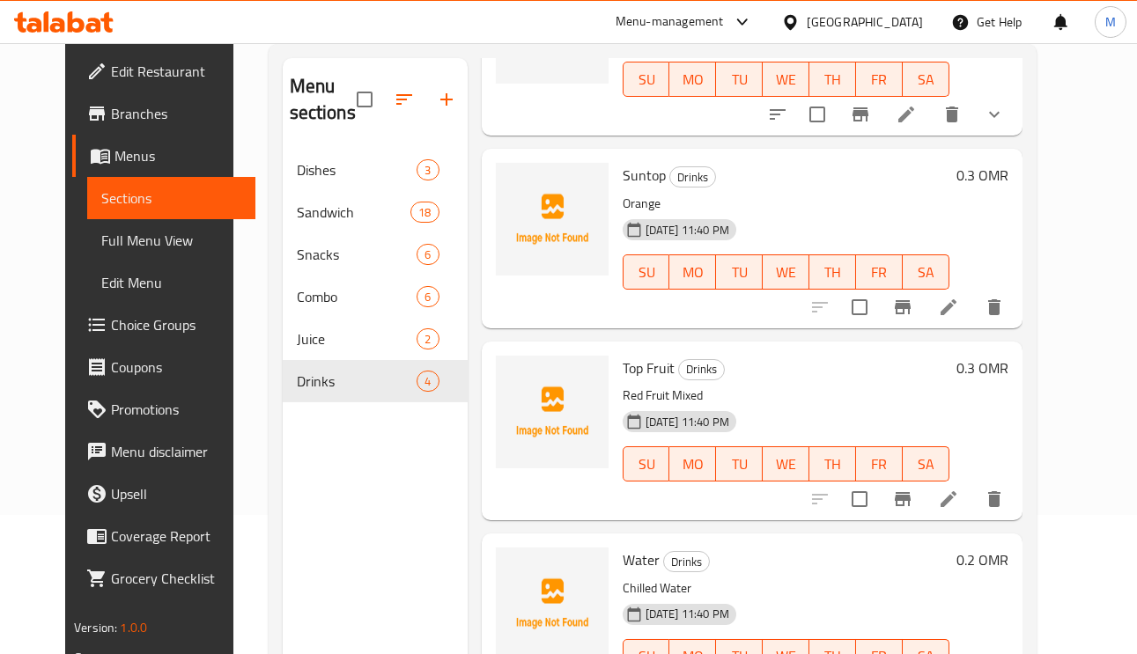
scroll to position [248, 0]
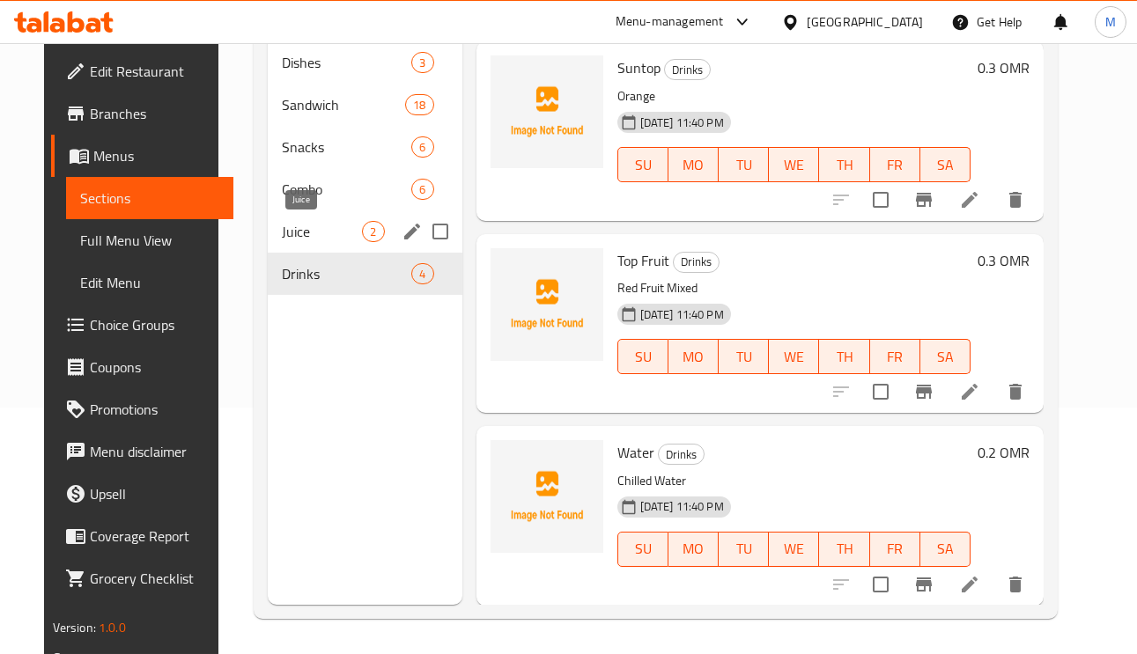
click at [282, 229] on span "Juice" at bounding box center [322, 231] width 80 height 21
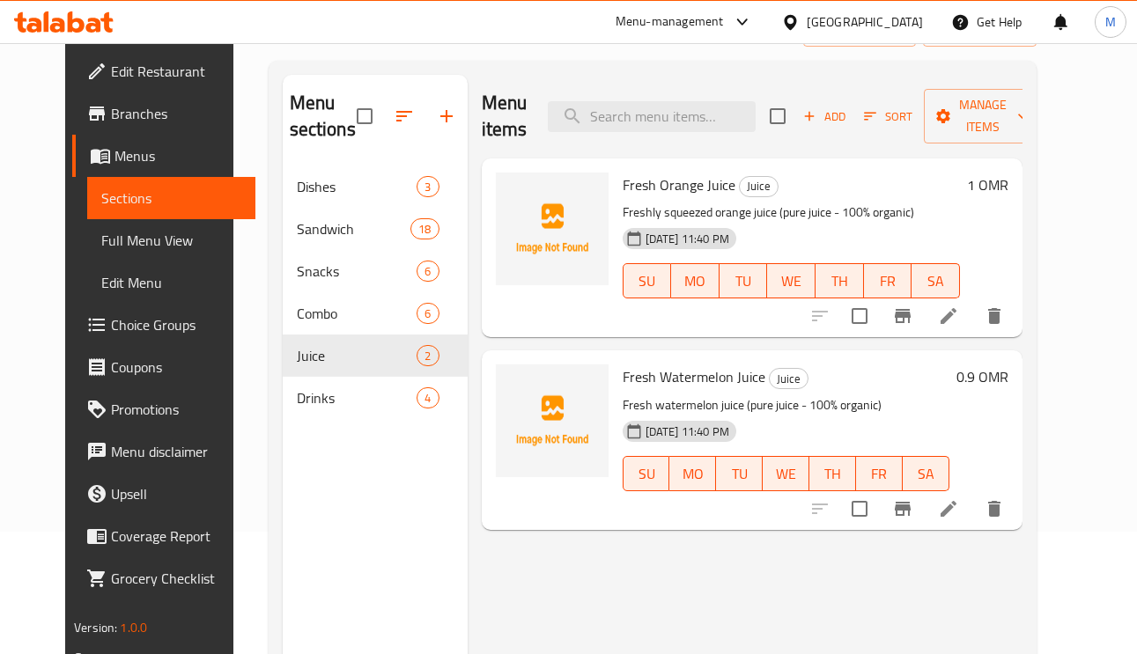
scroll to position [116, 0]
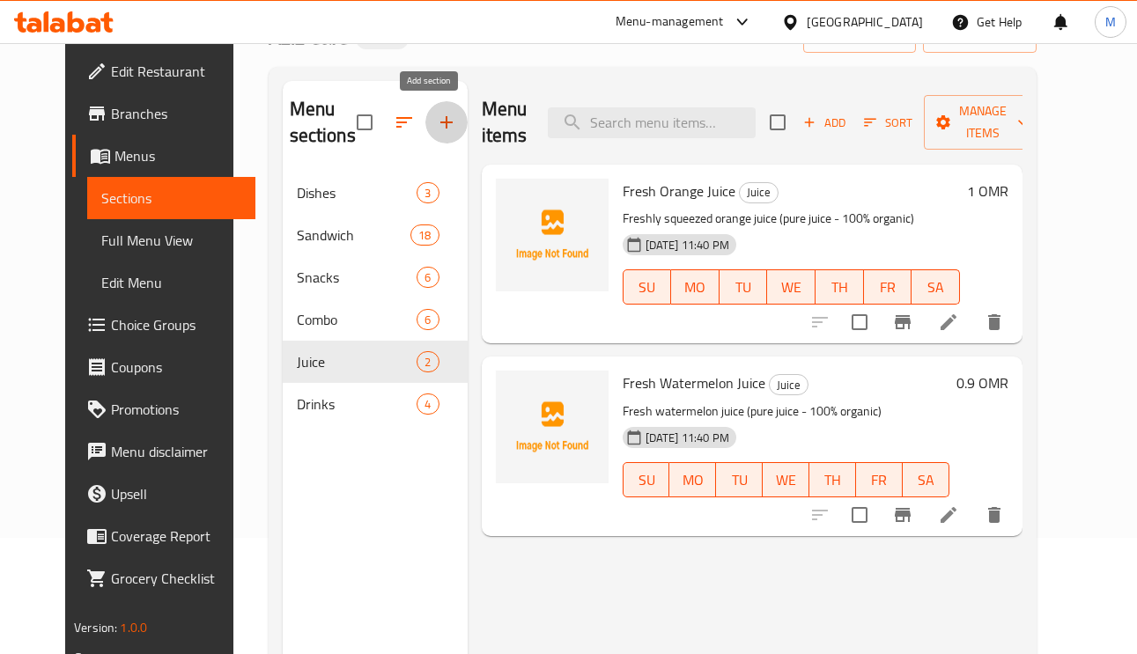
click at [436, 131] on icon "button" at bounding box center [446, 122] width 21 height 21
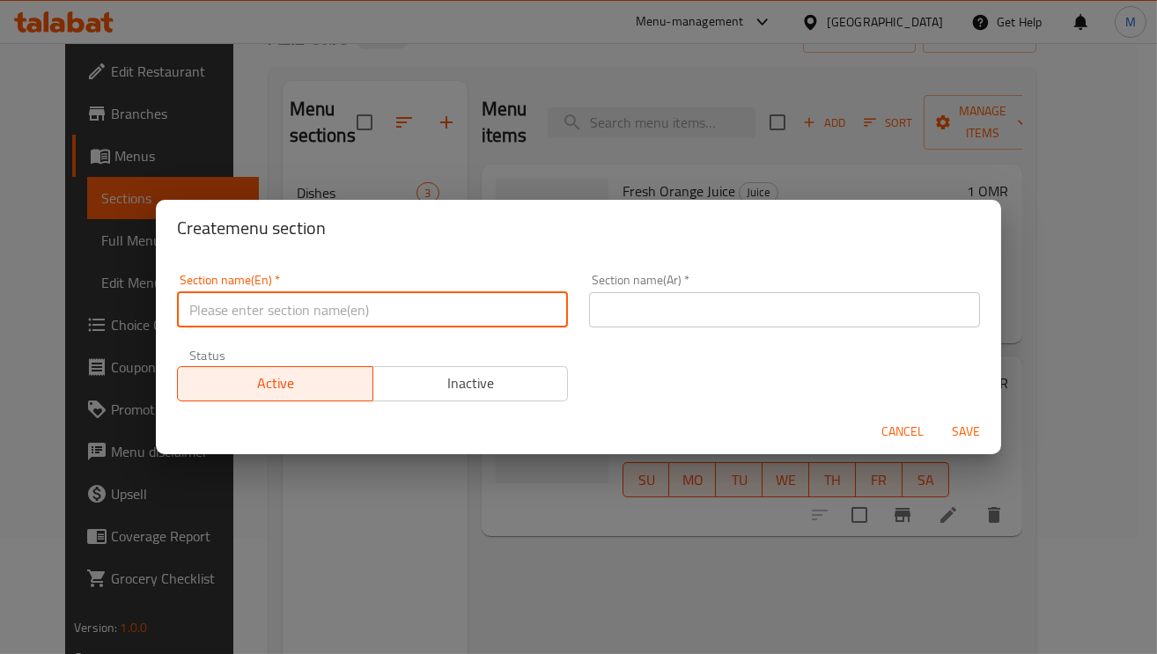
click at [446, 313] on input "text" at bounding box center [372, 309] width 391 height 35
type input "Milkshake"
click at [734, 298] on input "text" at bounding box center [784, 309] width 391 height 35
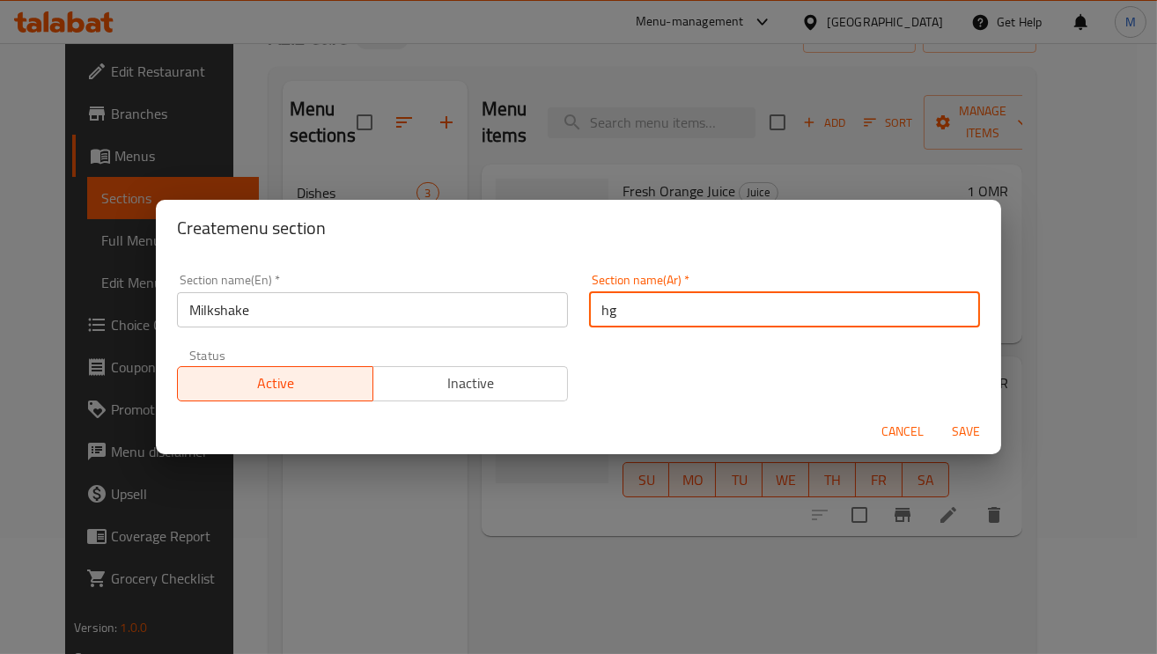
type input "h"
type input "الميلك شيك"
click at [973, 429] on span "Save" at bounding box center [966, 432] width 42 height 22
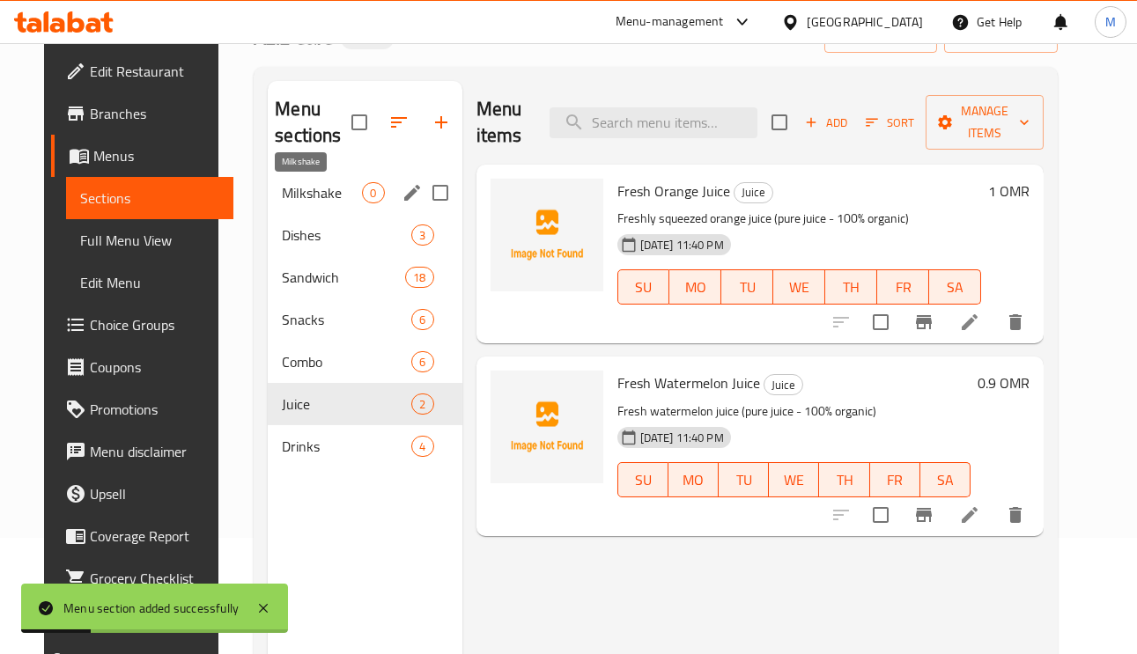
click at [298, 185] on span "Milkshake" at bounding box center [322, 192] width 80 height 21
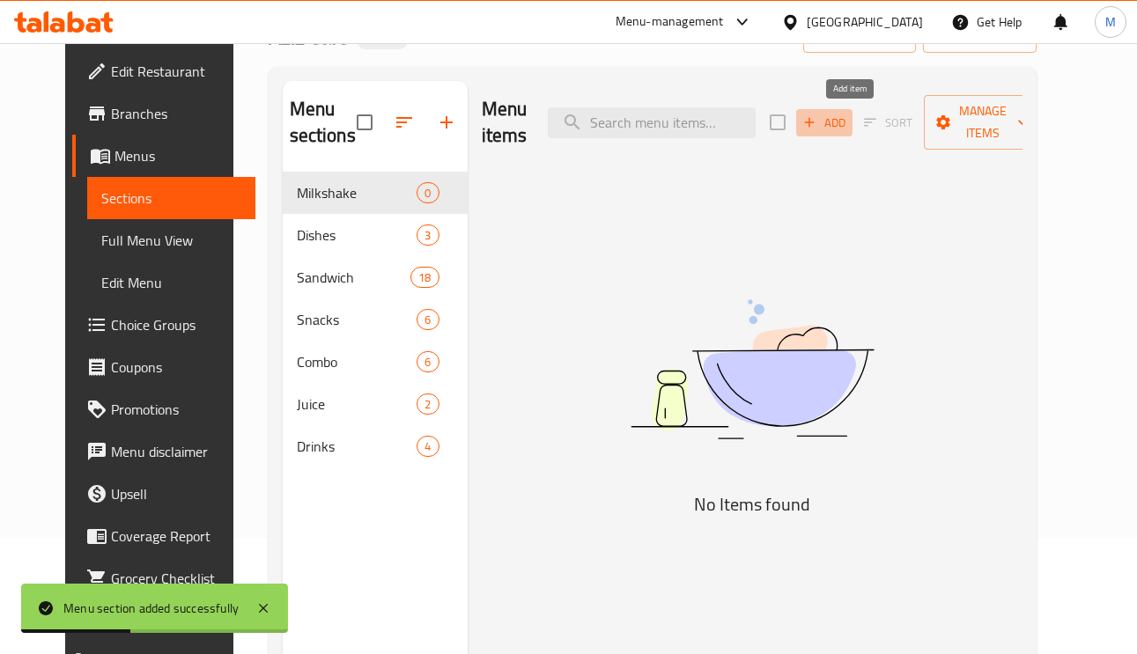
click at [817, 120] on icon "button" at bounding box center [809, 122] width 16 height 16
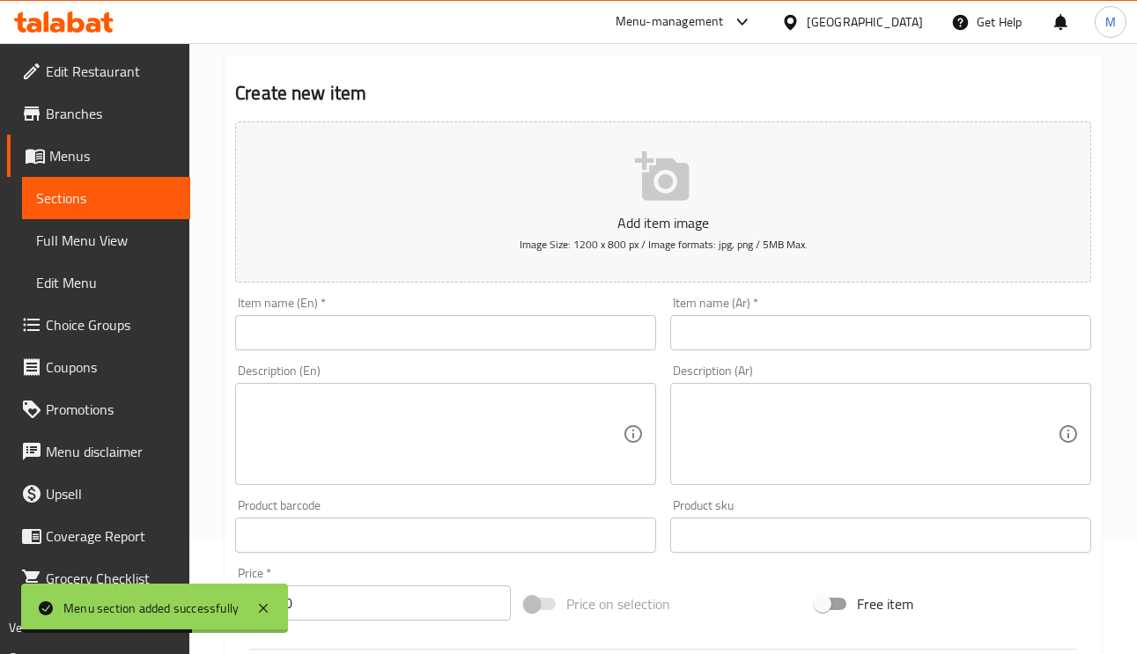
paste input "Avocado Milkshake"
click at [262, 344] on input "Avocado Milkshake" at bounding box center [445, 332] width 421 height 35
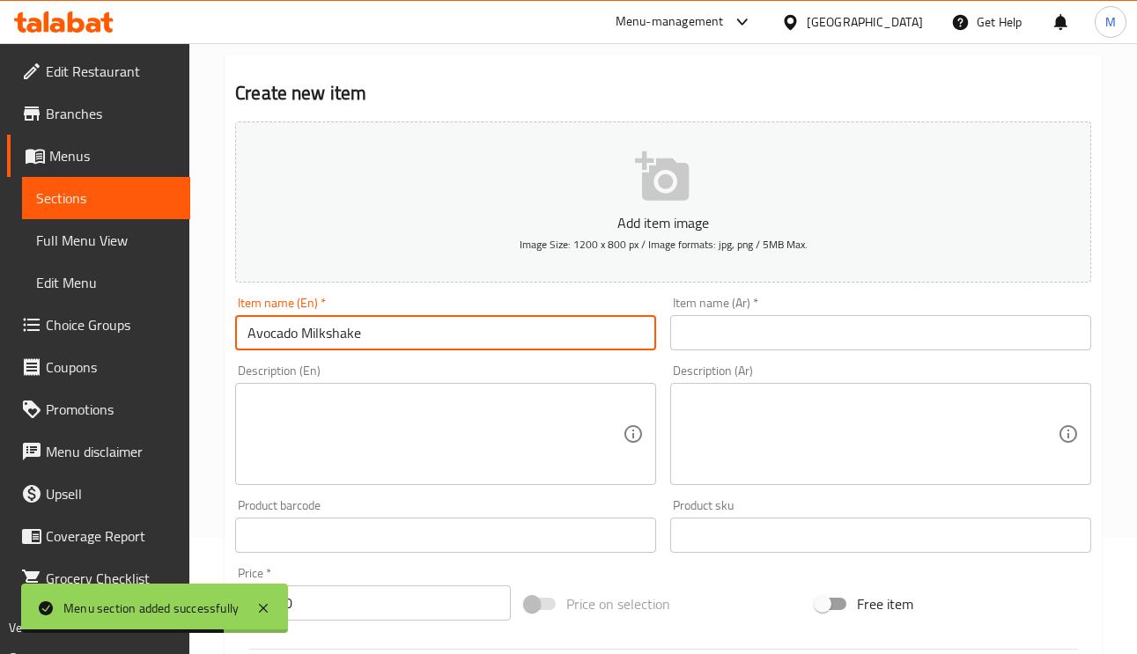
type input "Avocado Milkshake"
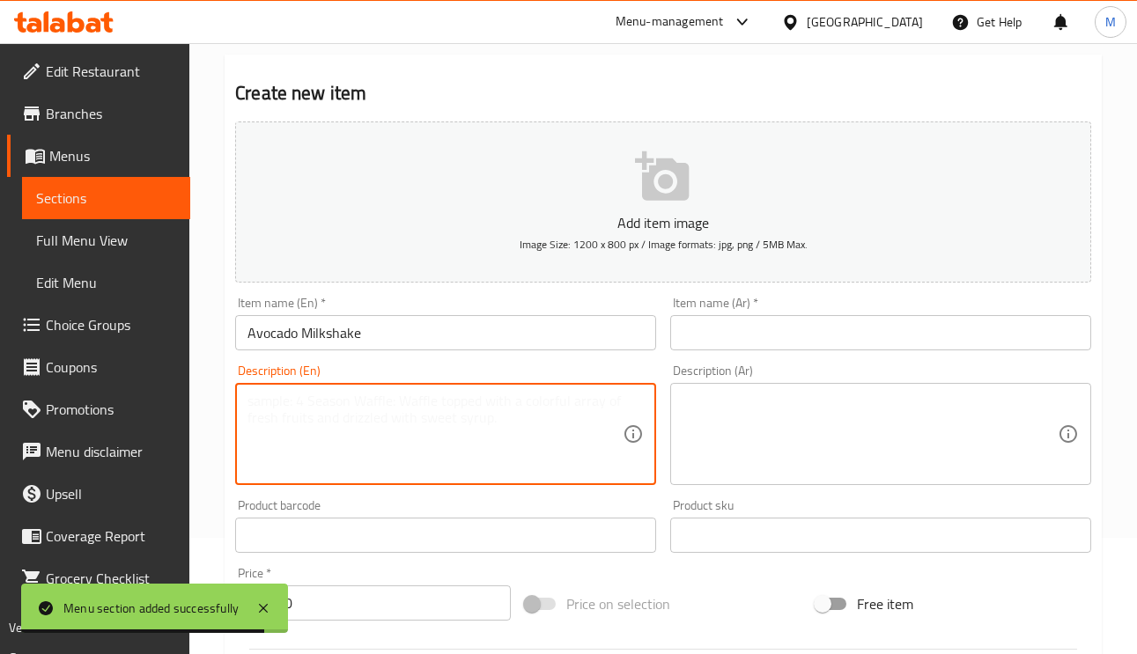
paste textarea "Fresh avocado milkshake"
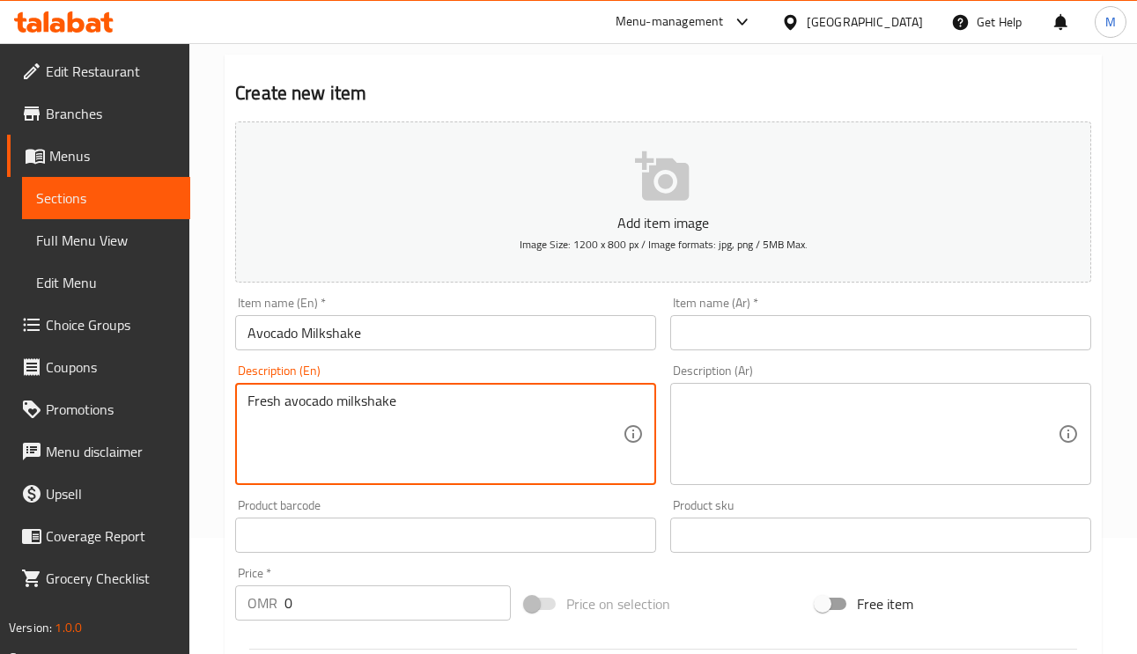
type textarea "Fresh avocado milkshake"
paste textarea "ميلك شيك الأفوكادو الطازج"
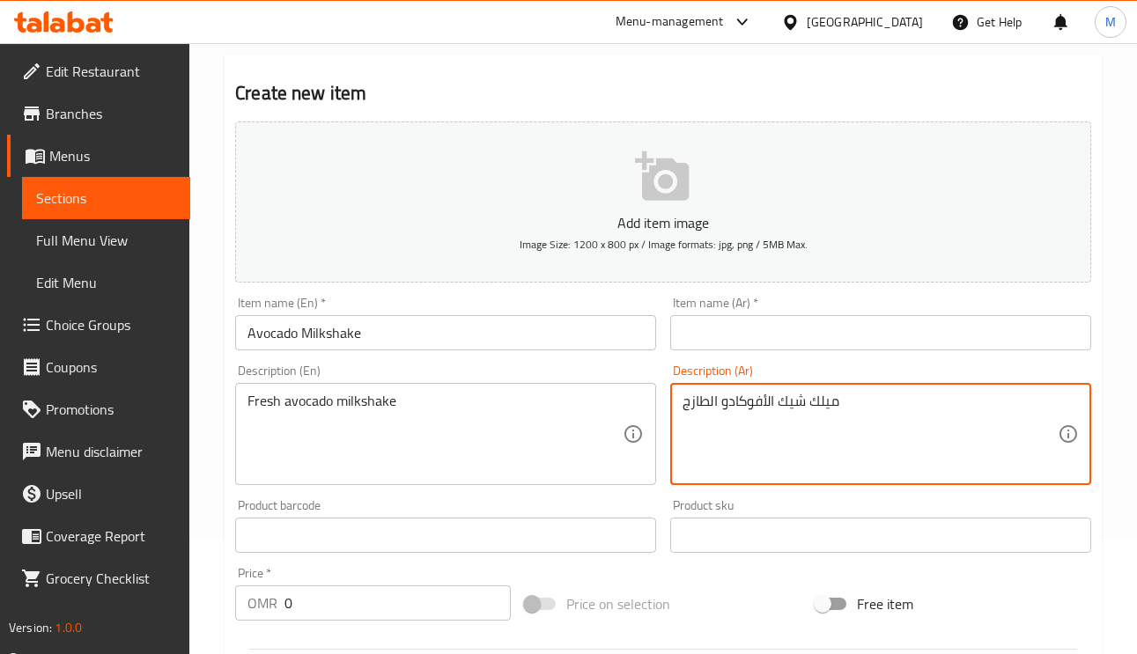
drag, startPoint x: 846, startPoint y: 394, endPoint x: 718, endPoint y: 393, distance: 128.6
click at [718, 393] on div "ميلك شيك الأفوكادو الطازج Description (Ar)" at bounding box center [880, 434] width 421 height 102
type textarea "ميلك شيك الأفوكادو الطازج"
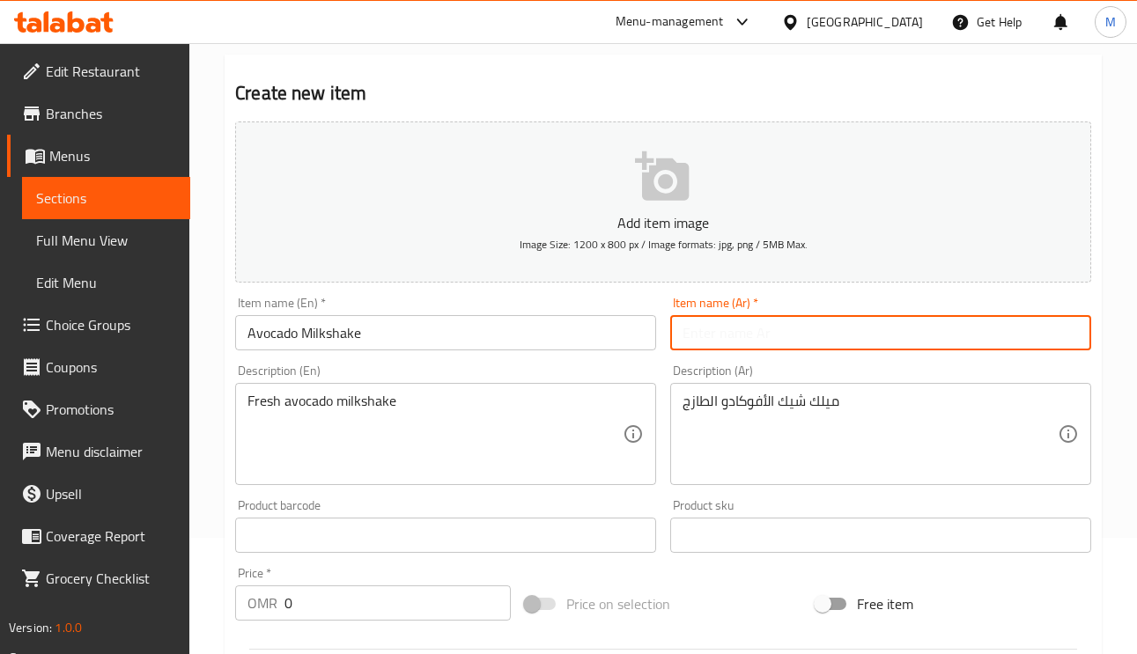
paste input "ميلك شيك الأفوكادو"
click at [737, 339] on input "text" at bounding box center [880, 332] width 421 height 35
click at [729, 337] on input "ميلك شيك الأفوكادو" at bounding box center [880, 332] width 421 height 35
type input "ميلك شيك أفوكادو"
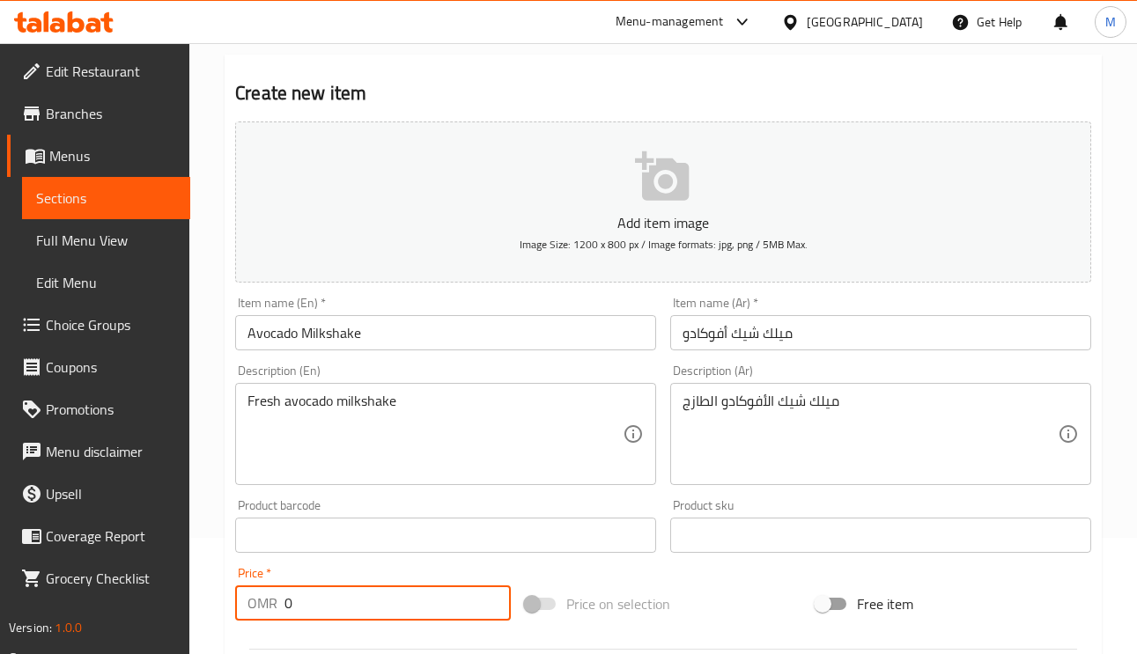
paste input "1.20"
drag, startPoint x: 294, startPoint y: 613, endPoint x: 274, endPoint y: 608, distance: 20.7
click at [274, 609] on div "OMR 1.200 Price *" at bounding box center [373, 603] width 276 height 35
type input "1.200"
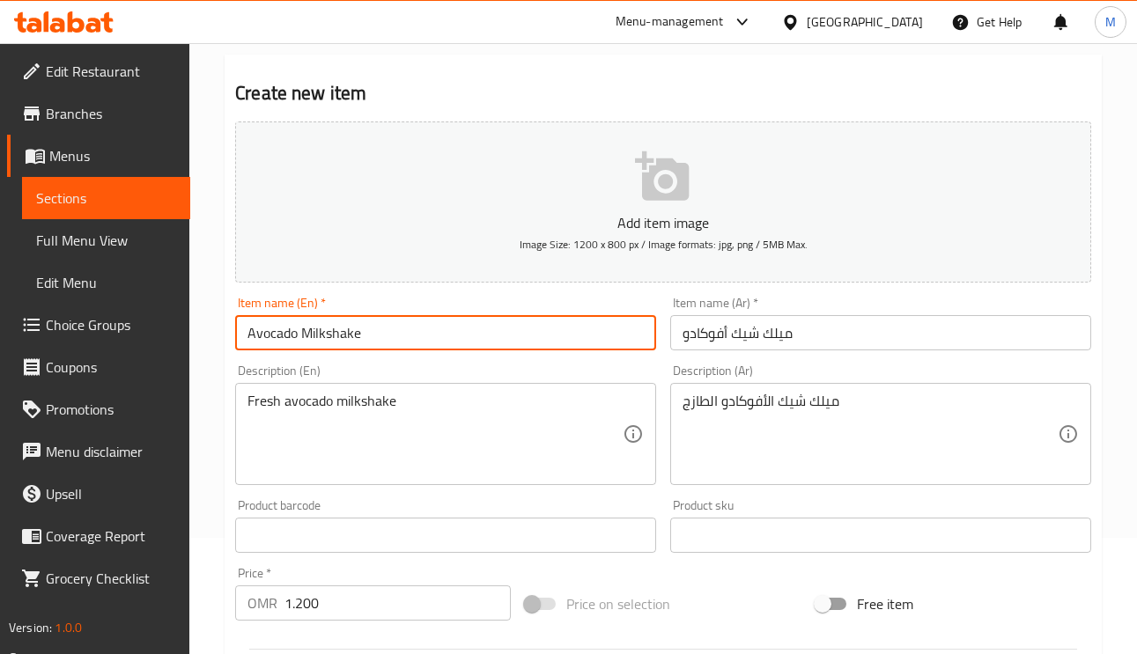
click at [411, 348] on input "Avocado Milkshake" at bounding box center [445, 332] width 421 height 35
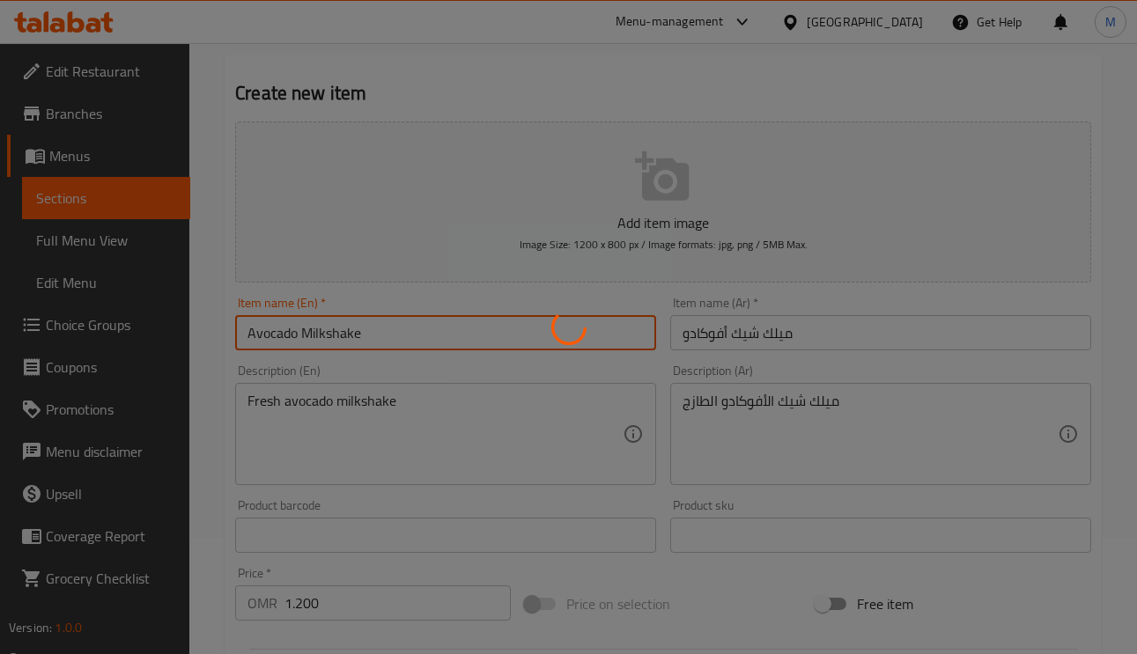
type input "0"
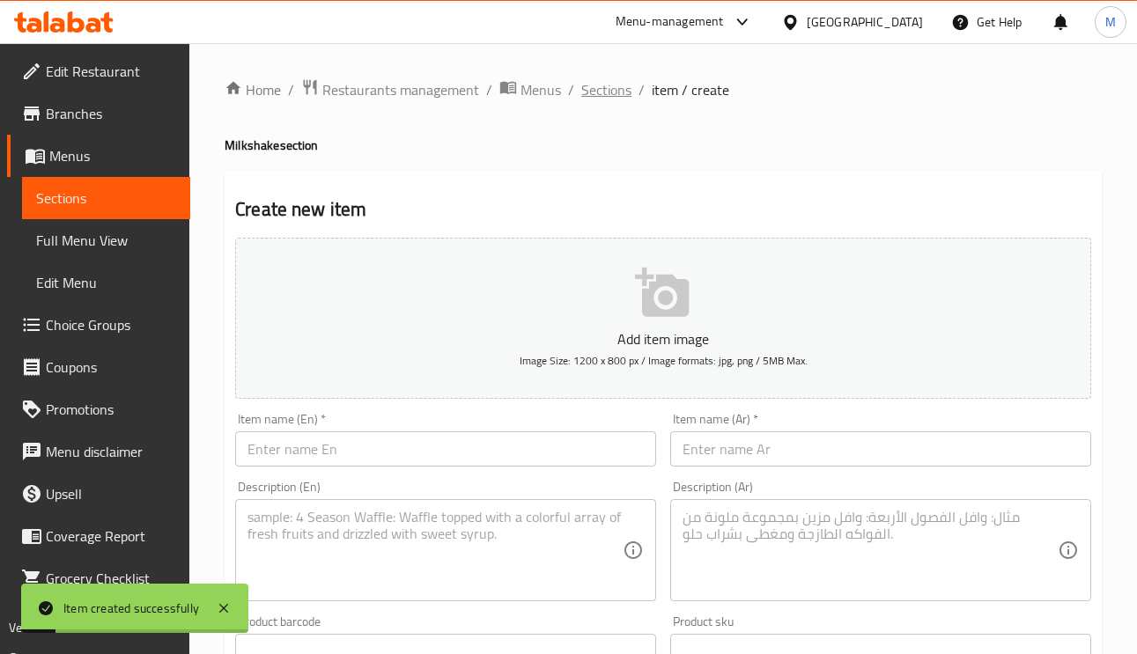
click at [626, 95] on span "Sections" at bounding box center [606, 89] width 50 height 21
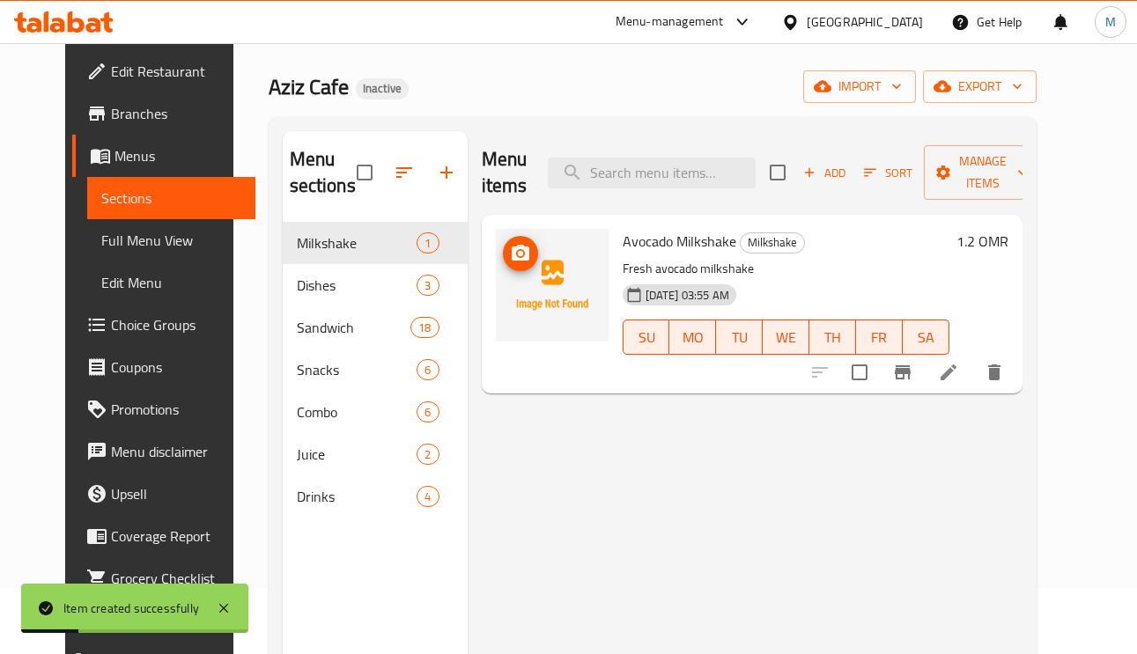
scroll to position [132, 0]
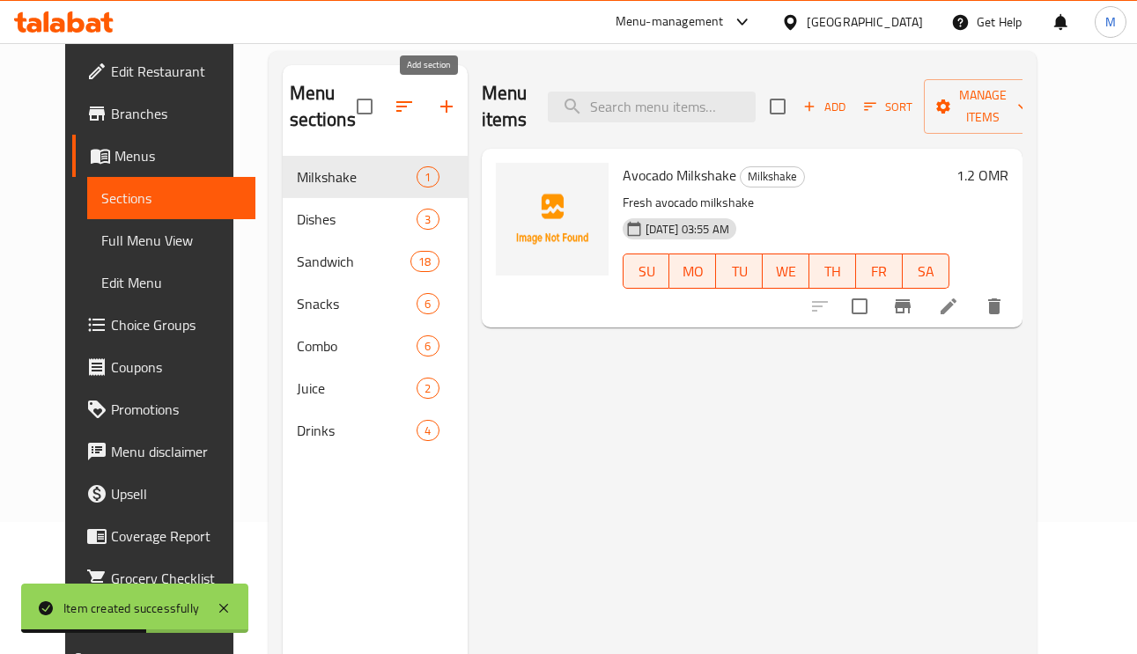
click at [440, 108] on icon "button" at bounding box center [446, 106] width 12 height 12
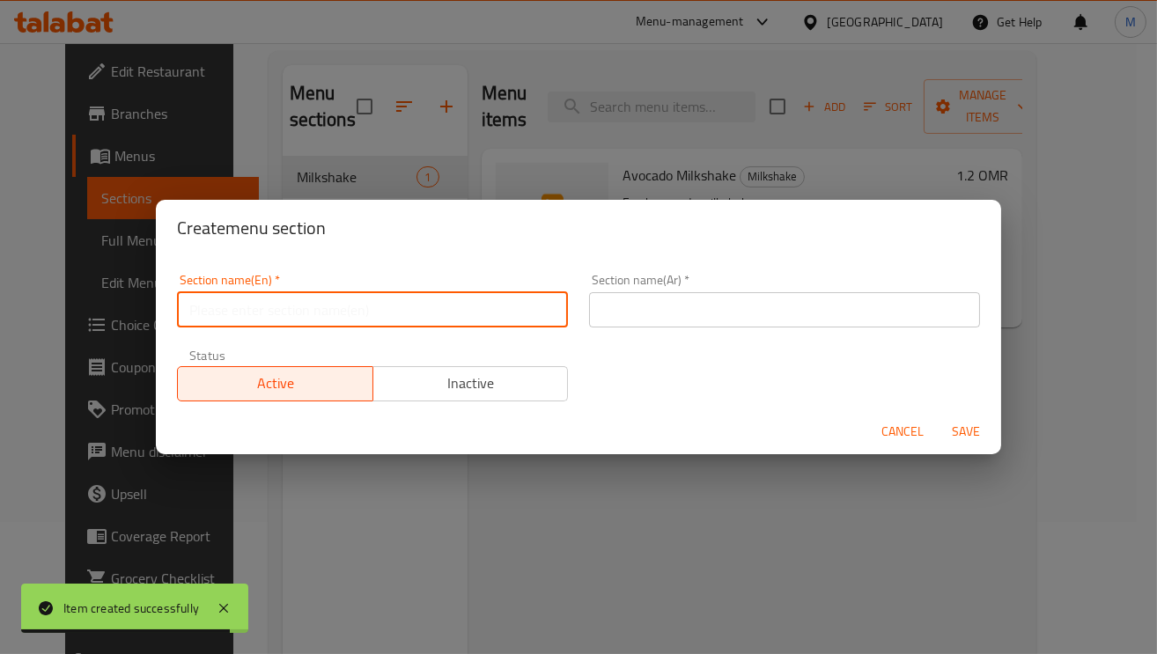
paste input "Dessert"
click at [266, 315] on input "text" at bounding box center [372, 309] width 391 height 35
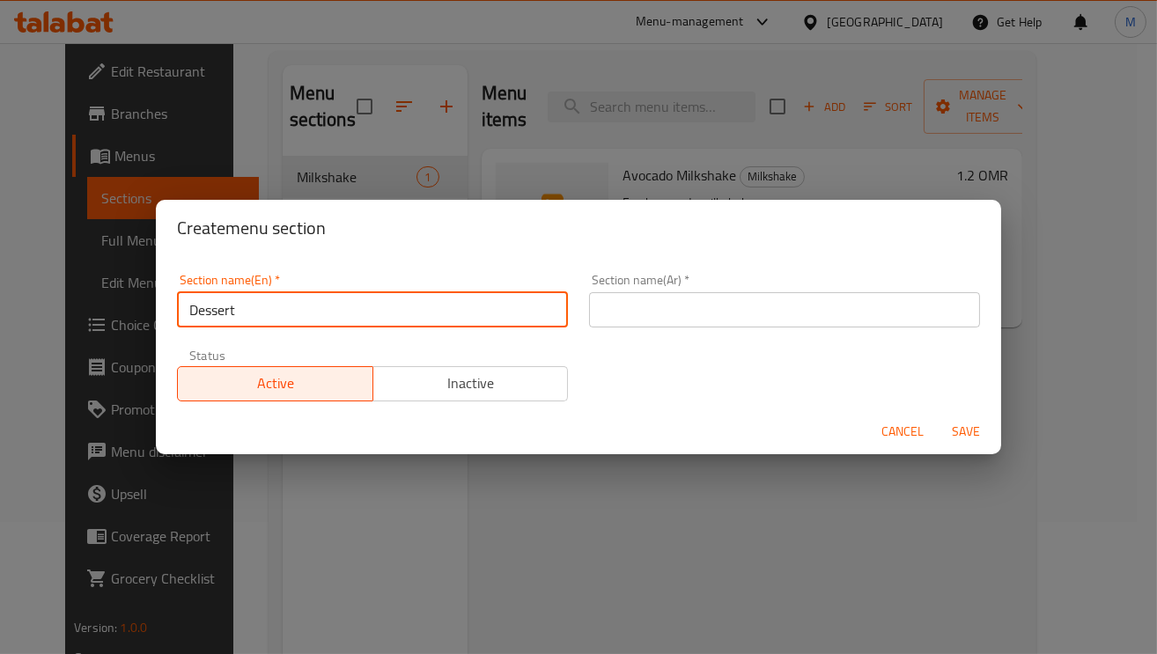
type input "Desserts"
click at [605, 313] on input "text" at bounding box center [784, 309] width 391 height 35
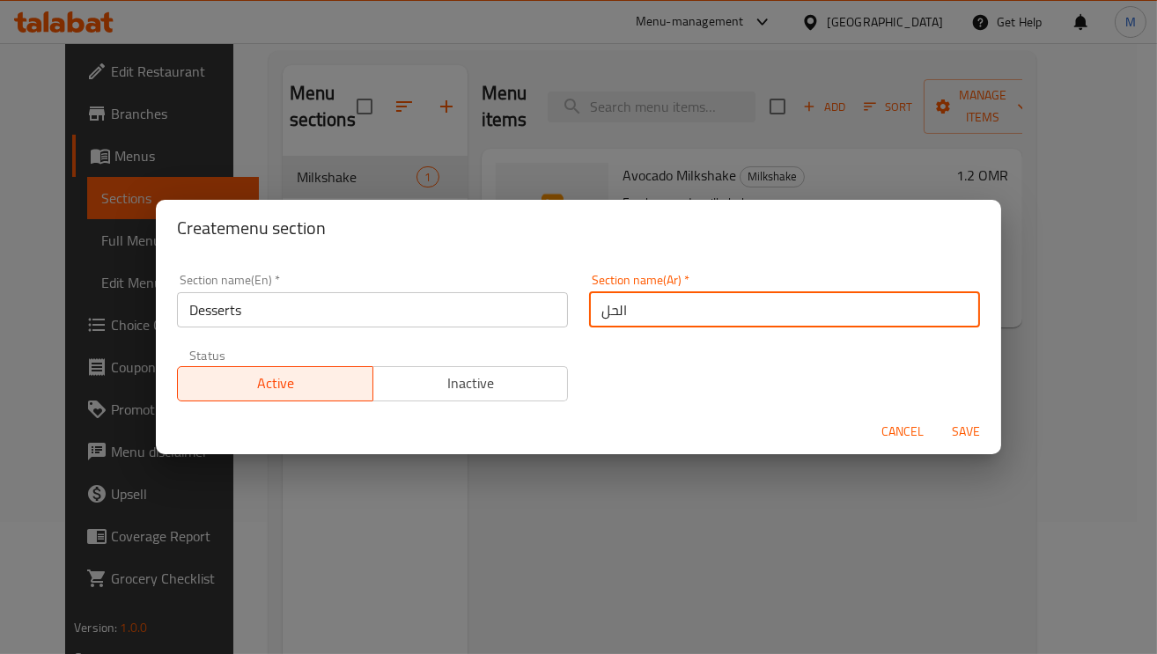
type input "الحلويات"
click at [965, 433] on span "Save" at bounding box center [966, 432] width 42 height 22
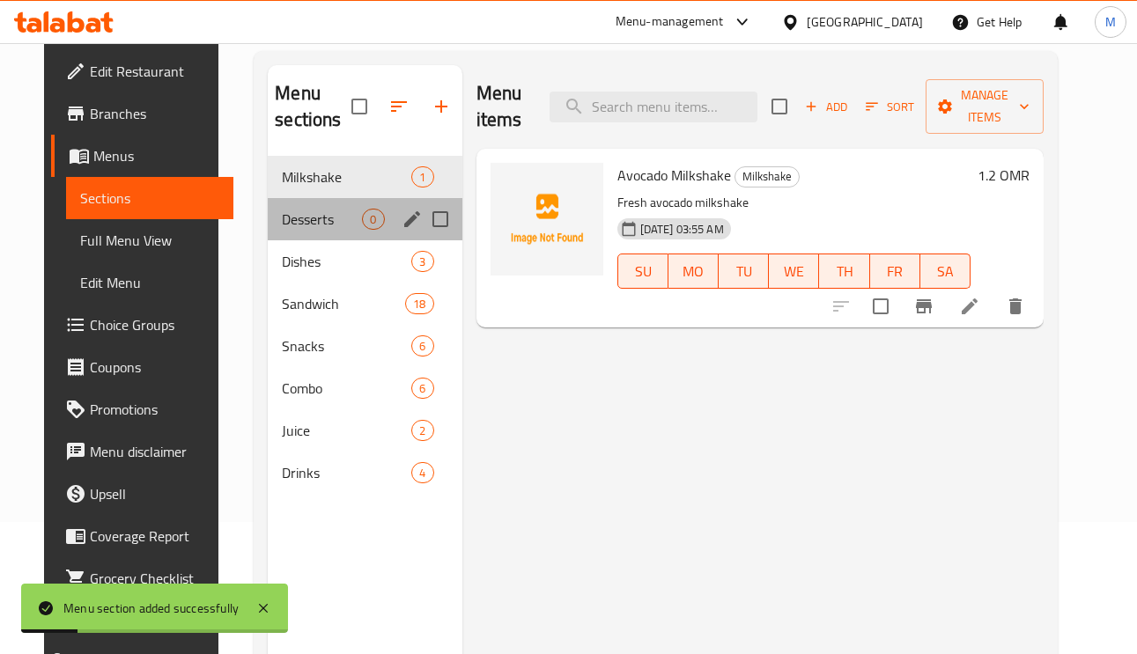
click at [292, 237] on div "Desserts 0" at bounding box center [365, 219] width 194 height 42
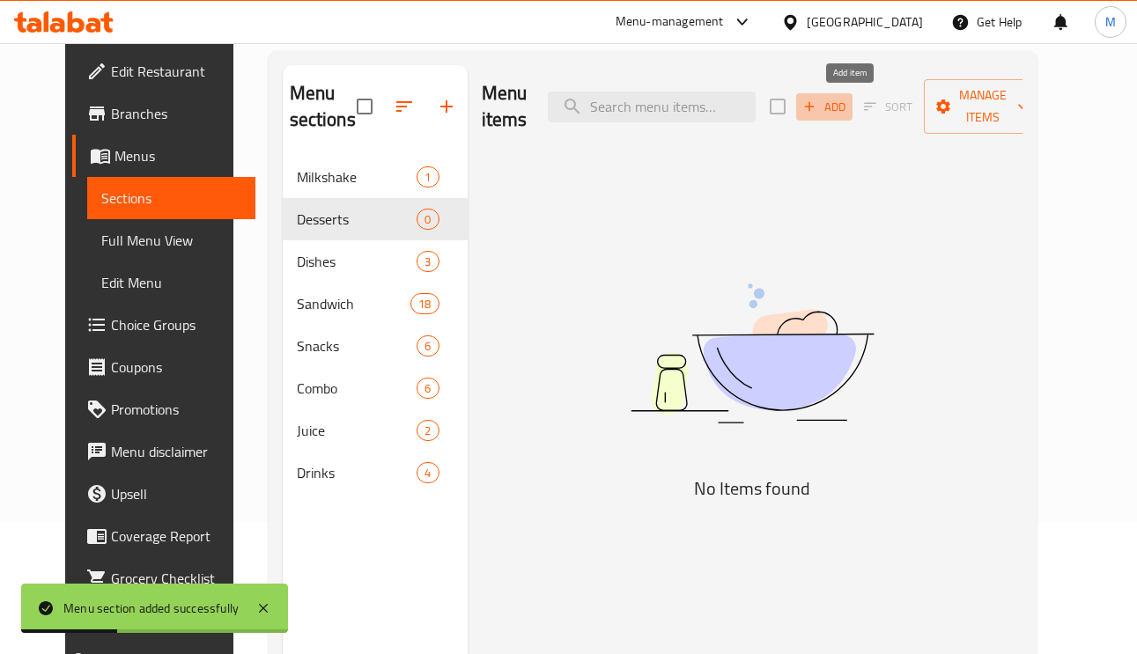
click at [817, 112] on icon "button" at bounding box center [809, 107] width 16 height 16
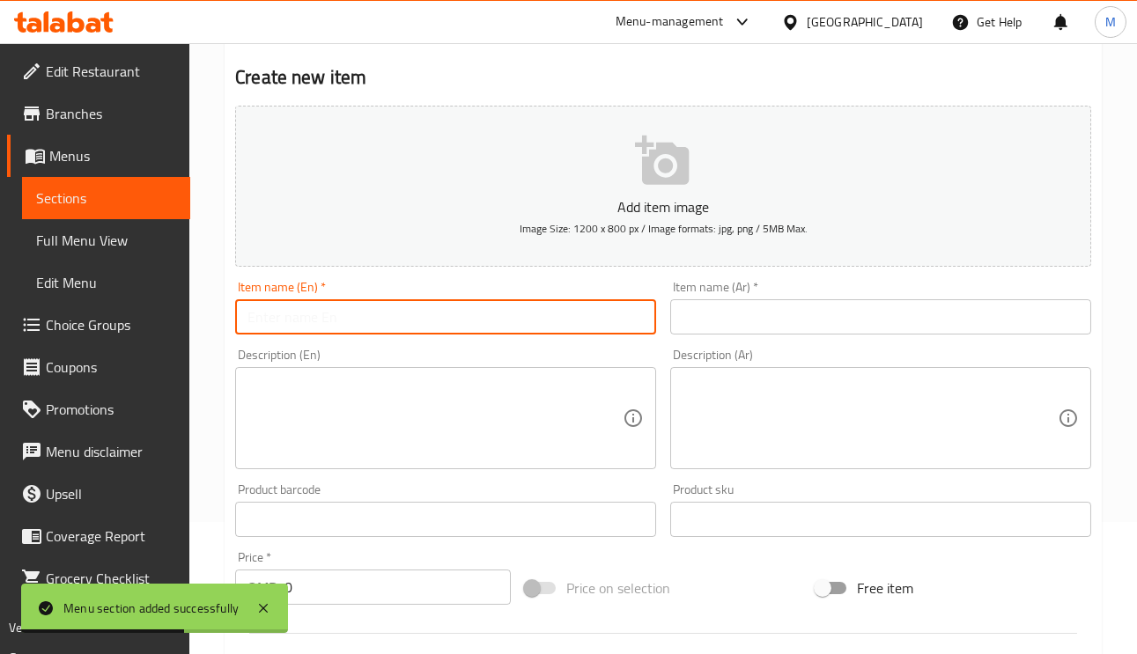
paste input "Nutella Spread"
click at [309, 327] on input "text" at bounding box center [445, 316] width 421 height 35
type input "Nutella Spread"
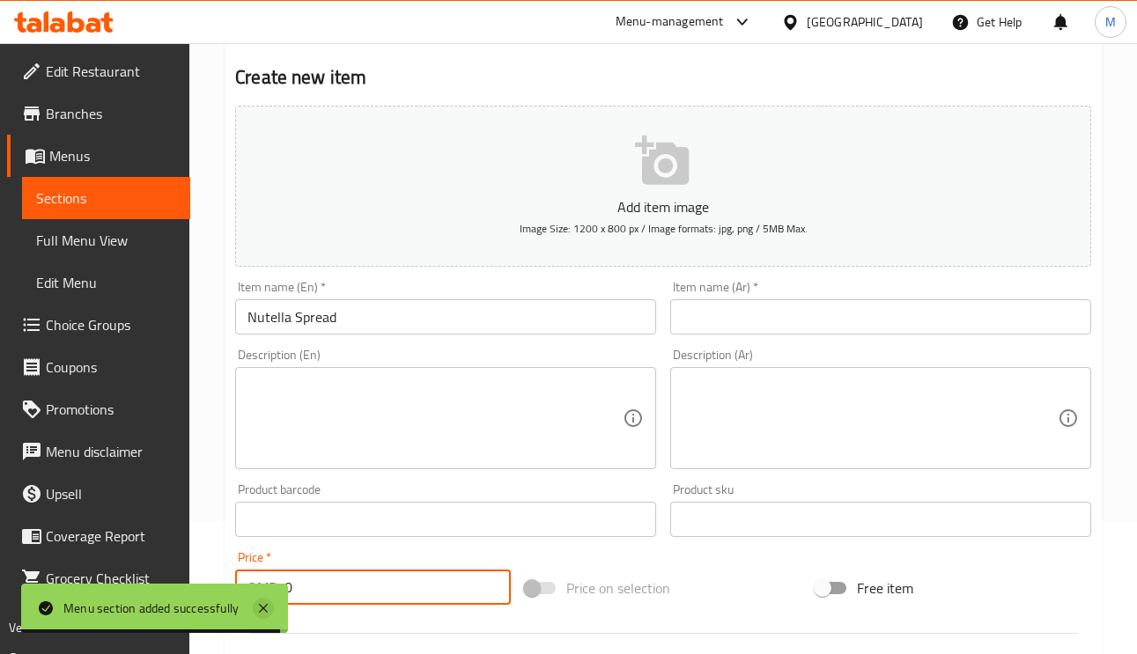
drag, startPoint x: 355, startPoint y: 599, endPoint x: 266, endPoint y: 597, distance: 88.9
click at [266, 522] on body "Menu section added successfully ​ Menu-management Oman Get Help M Edit Restaura…" at bounding box center [568, 216] width 1137 height 611
paste input ".600"
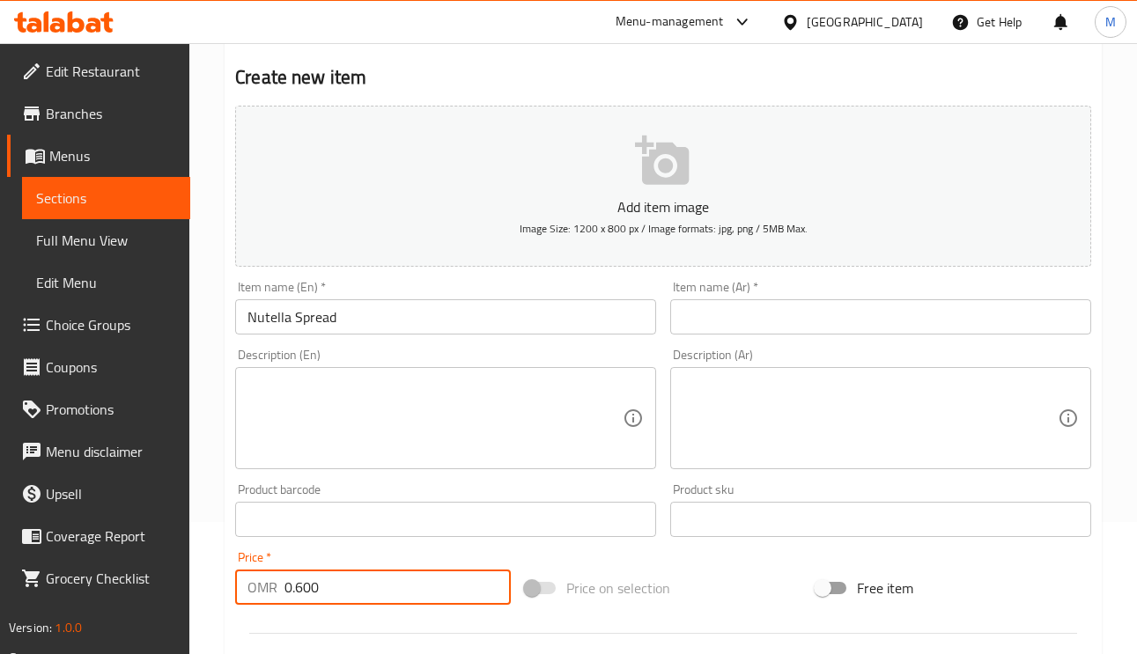
type input "0.600"
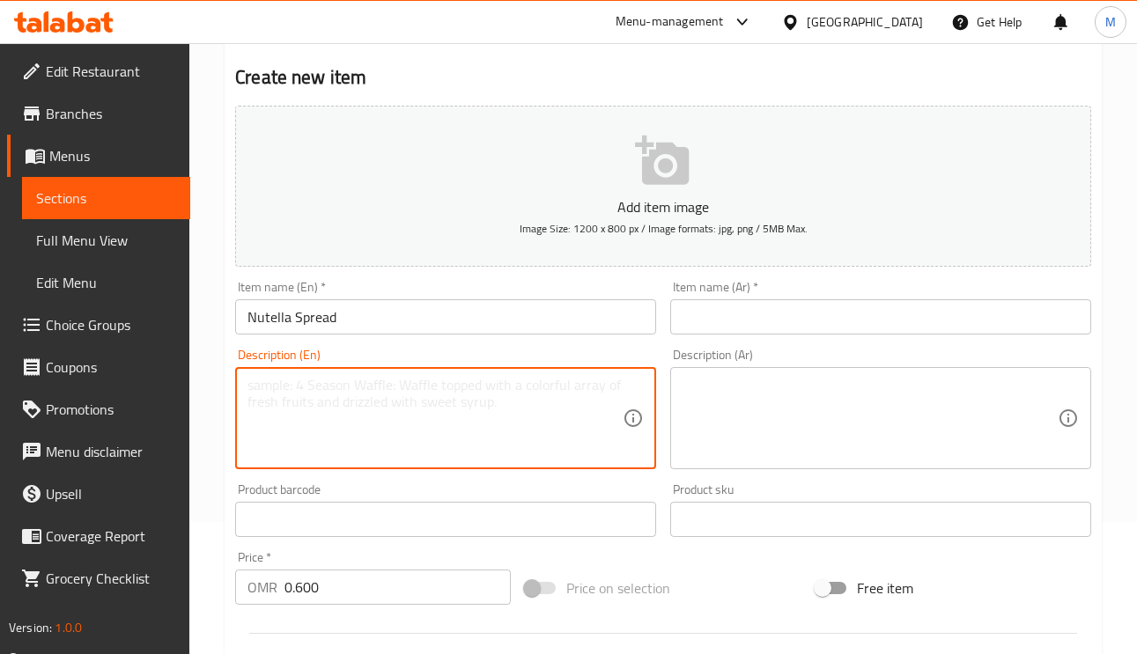
click at [468, 408] on textarea at bounding box center [434, 419] width 375 height 84
paste textarea "Nutella spread on soft bun with peanut topping"
type textarea "Nutella spread on soft bun with peanut topping"
click at [766, 311] on input "text" at bounding box center [880, 316] width 421 height 35
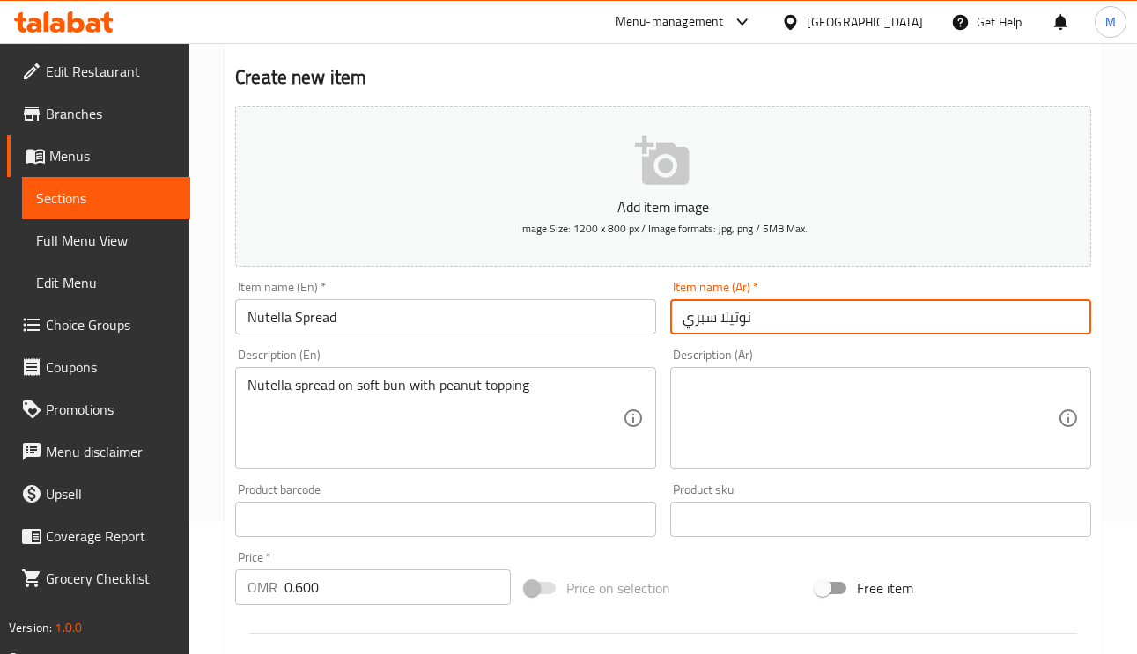
type input "نوتيلا سبريد"
click at [842, 399] on textarea at bounding box center [869, 419] width 375 height 84
click at [755, 329] on input "نوتيلا سبريد" at bounding box center [880, 316] width 421 height 35
click at [755, 328] on input "نوتيلا سبريد" at bounding box center [880, 316] width 421 height 35
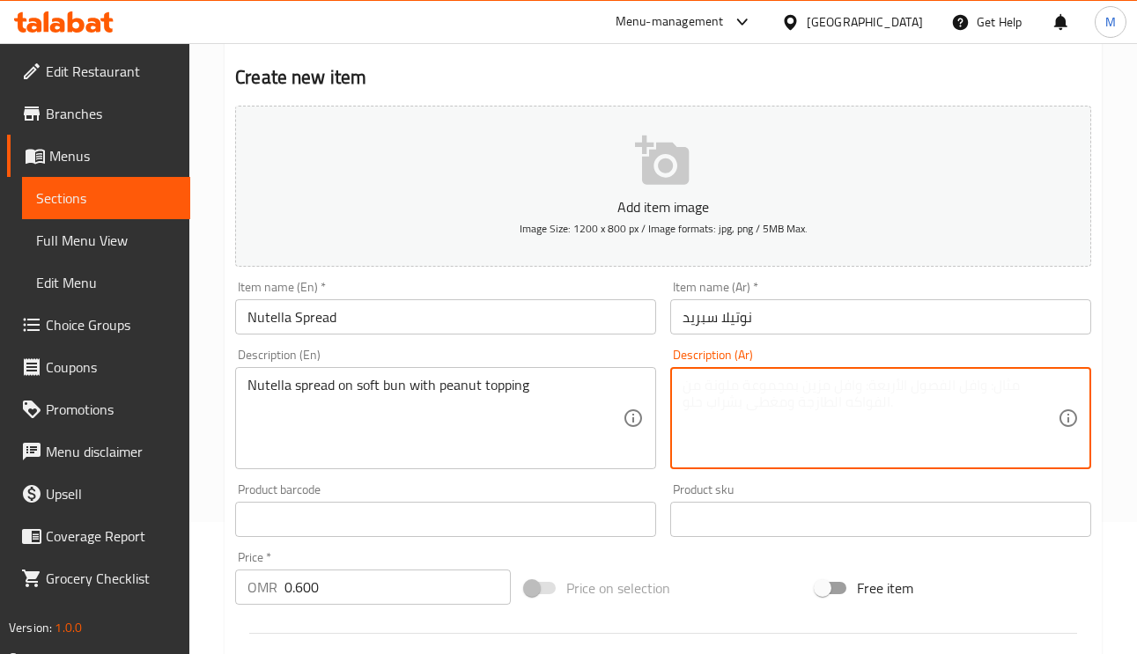
click at [821, 381] on textarea at bounding box center [869, 419] width 375 height 84
paste textarea "نوتيلا سبريد"
type textarea "نوتيلا سبريد علي كيزر طري مع اضافة فول سوداني"
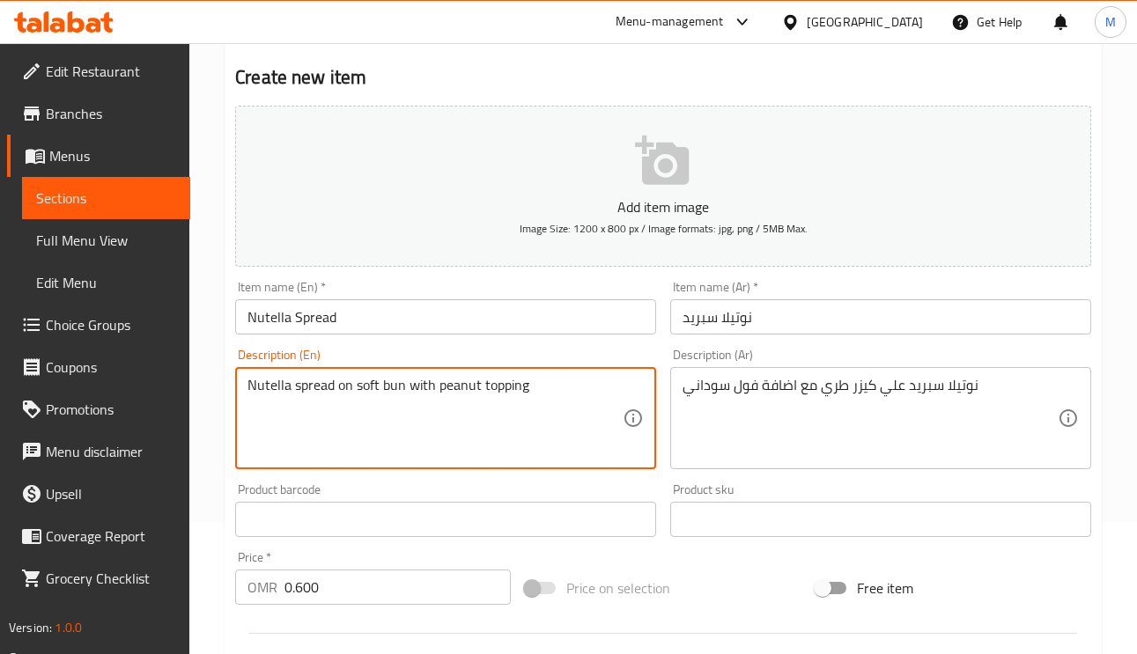
drag, startPoint x: 545, startPoint y: 393, endPoint x: 433, endPoint y: 388, distance: 111.9
click at [810, 337] on div "Item name (Ar)   * نوتيلا سبريد Item name (Ar) *" at bounding box center [880, 308] width 435 height 68
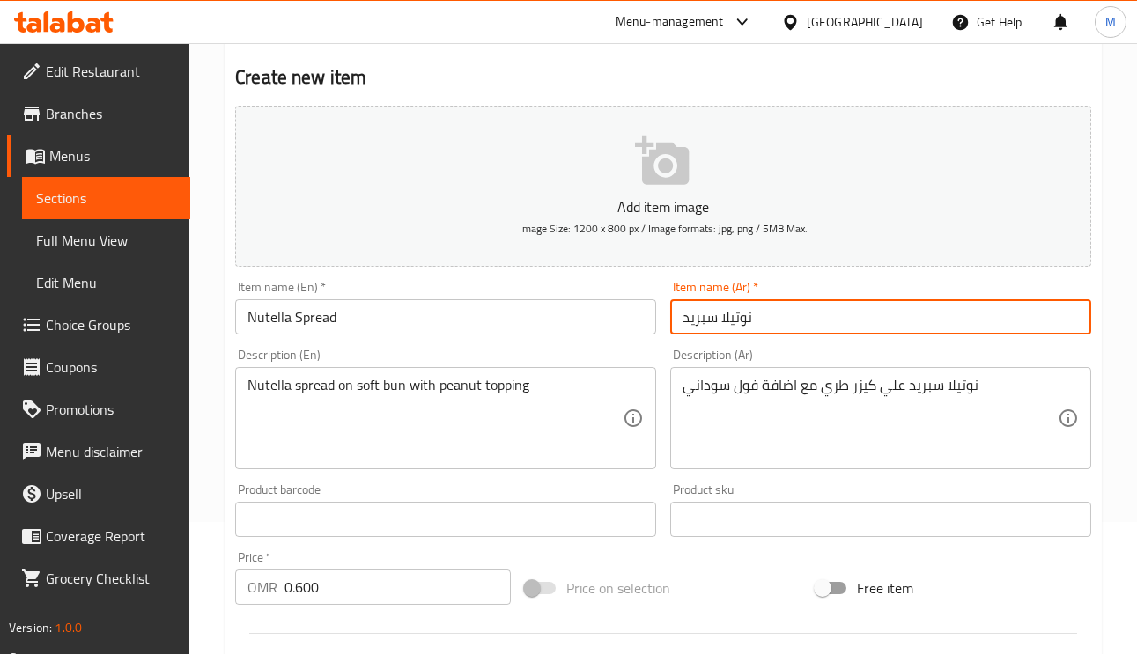
click at [805, 328] on input "نوتيلا سبريد" at bounding box center [880, 316] width 421 height 35
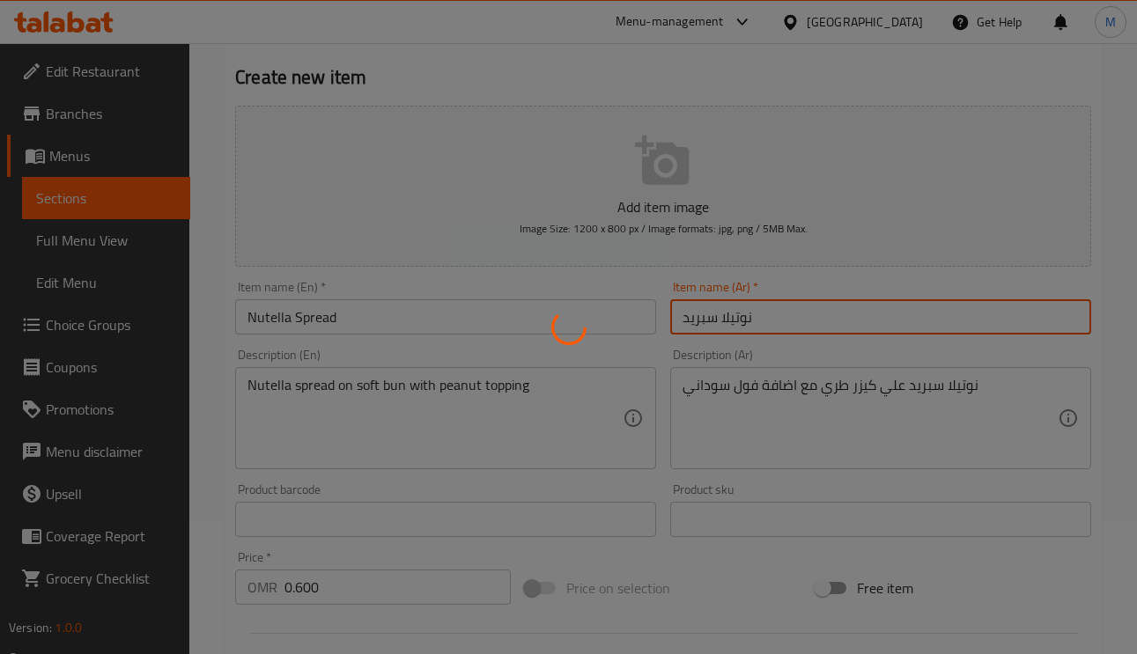
type input "0"
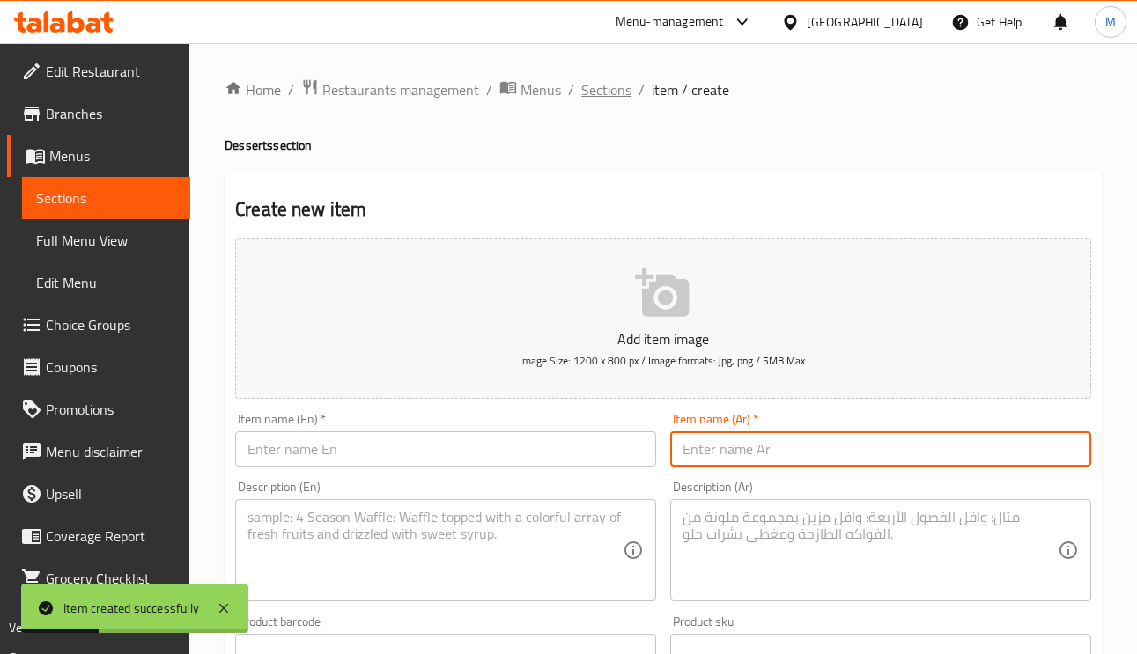
click at [605, 85] on span "Sections" at bounding box center [606, 89] width 50 height 21
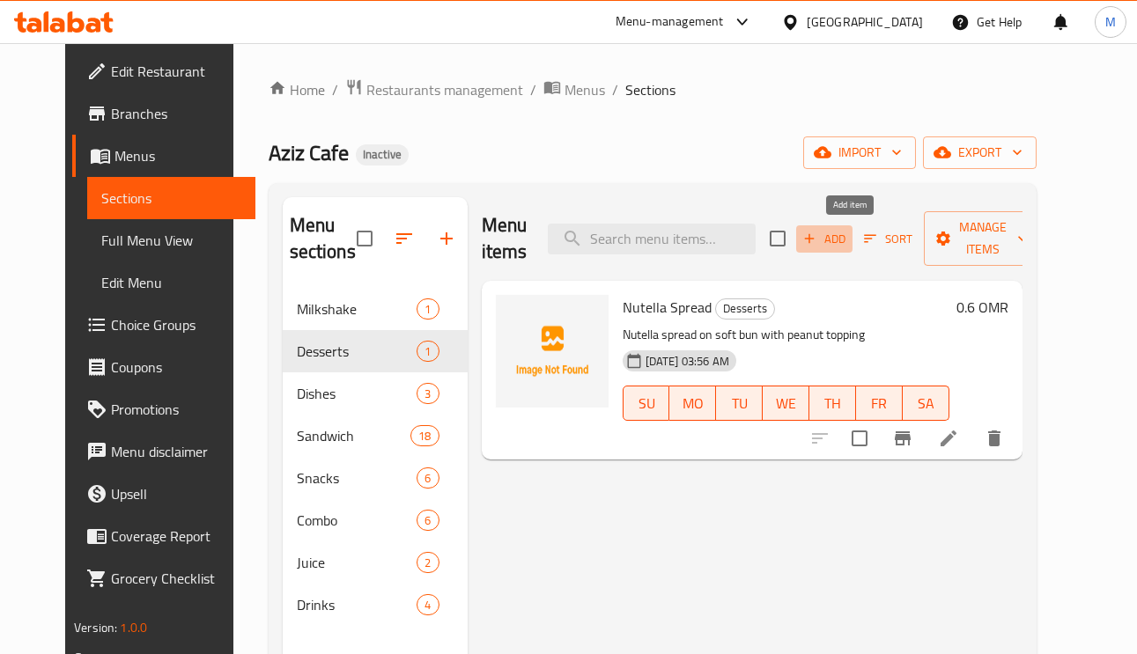
click at [817, 235] on icon "button" at bounding box center [809, 239] width 16 height 16
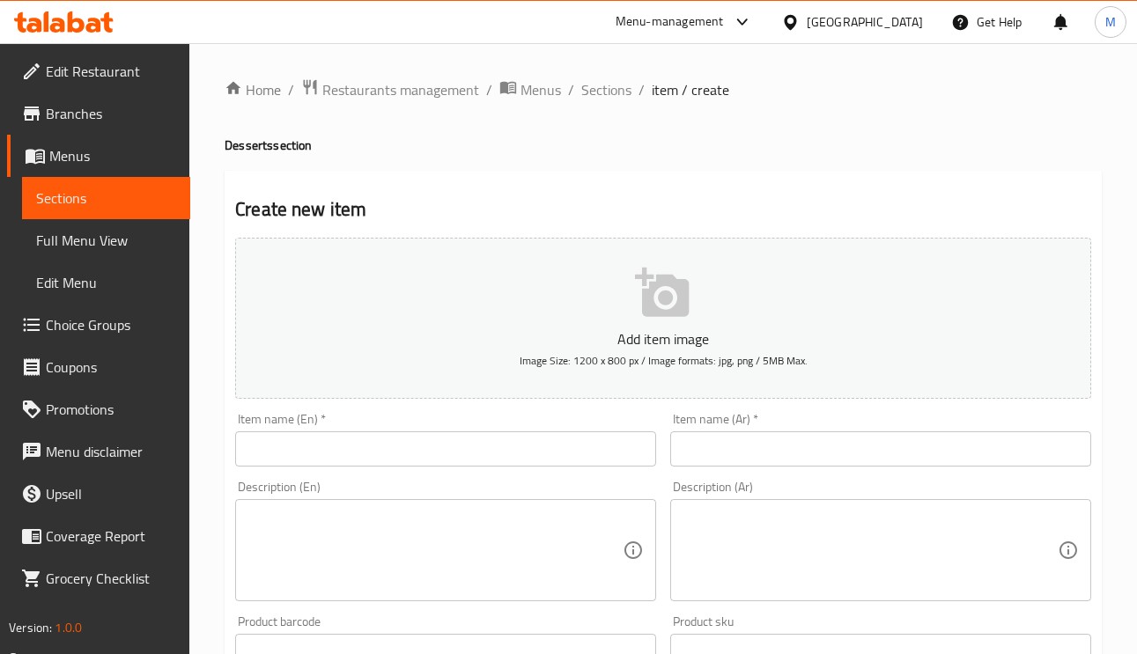
paste input "Oreo Milkshake"
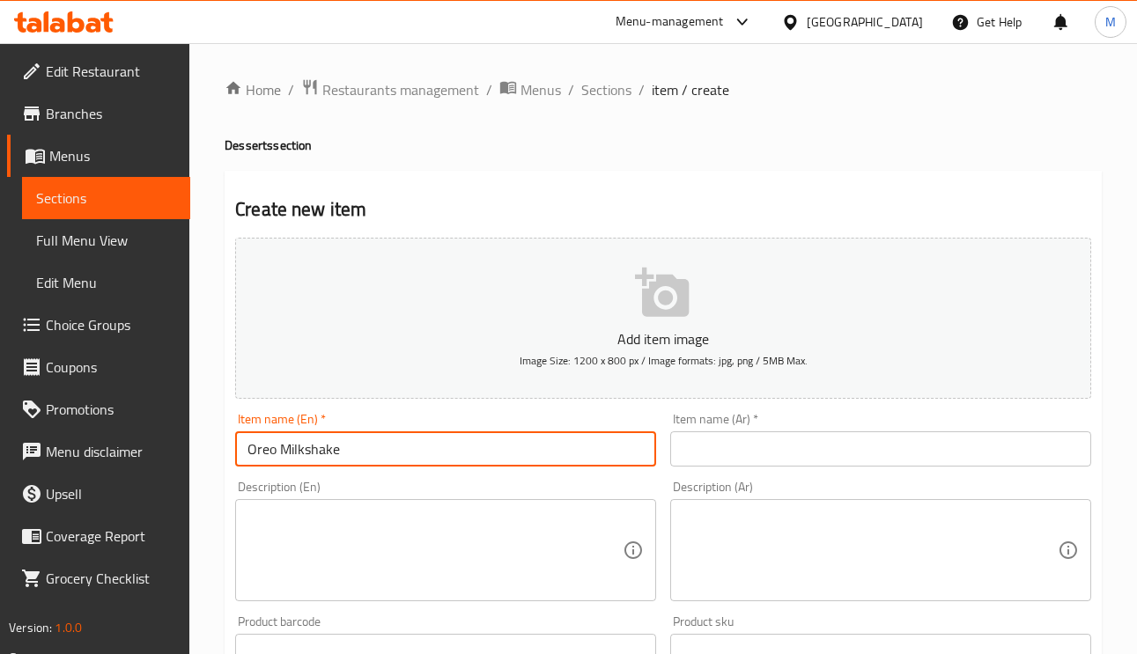
click at [473, 445] on input "Oreo Milkshake" at bounding box center [445, 448] width 421 height 35
type input "Oreo Milkshake"
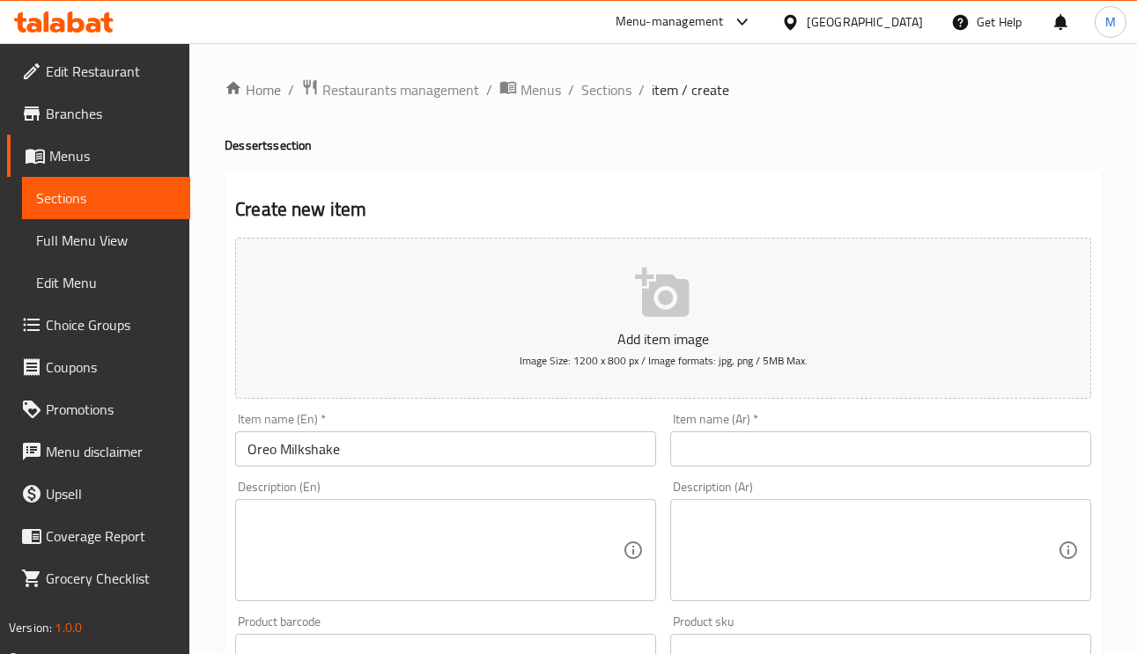
paste textarea "Thick and creamy oreo milkshake"
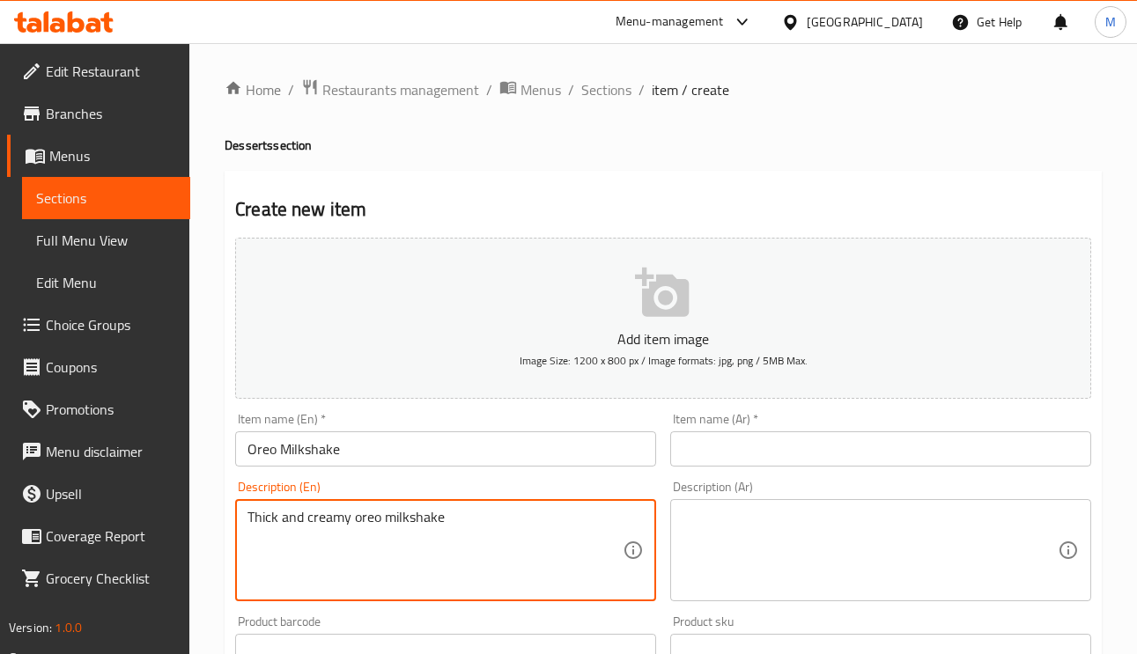
type textarea "Thick and creamy oreo milkshake"
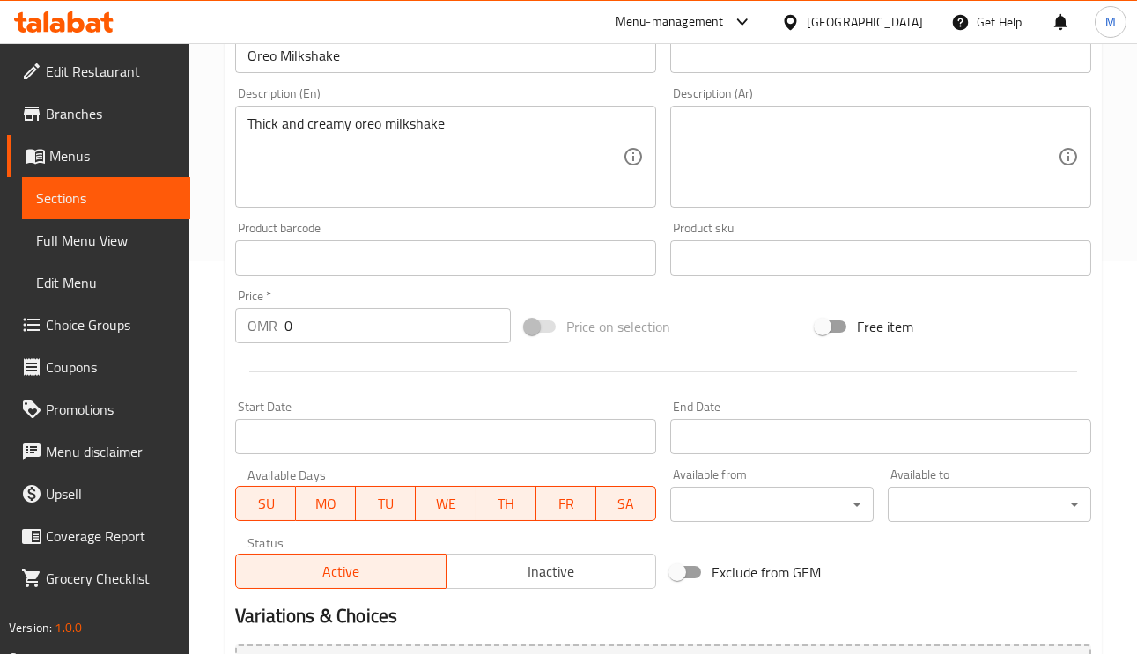
scroll to position [396, 0]
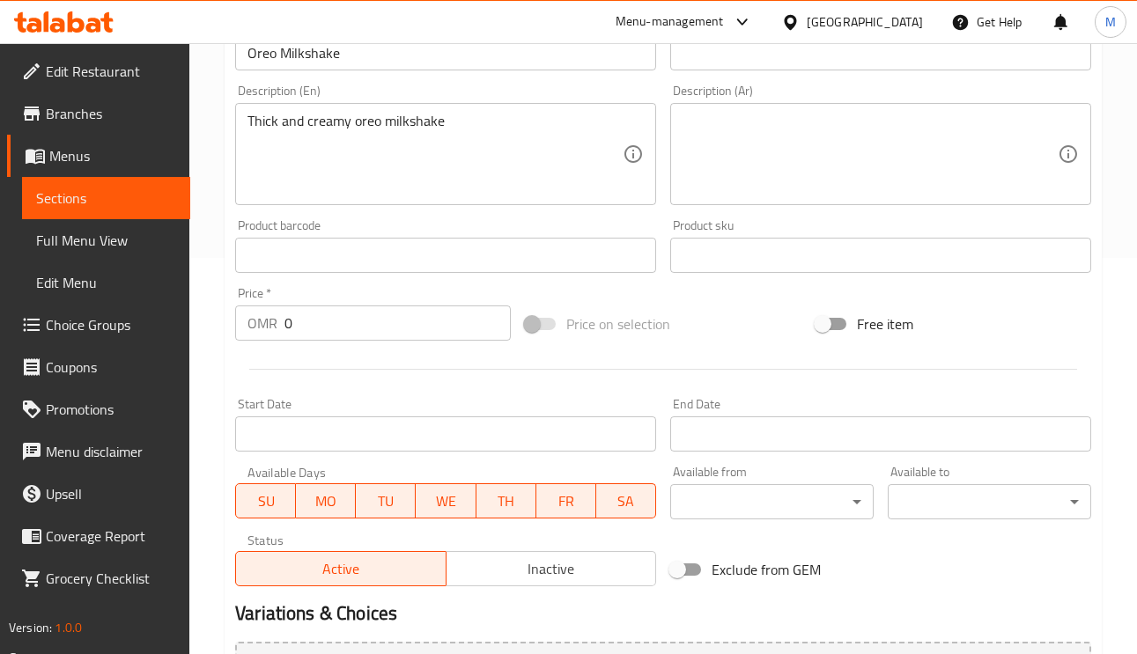
click at [333, 323] on input "0" at bounding box center [397, 323] width 226 height 35
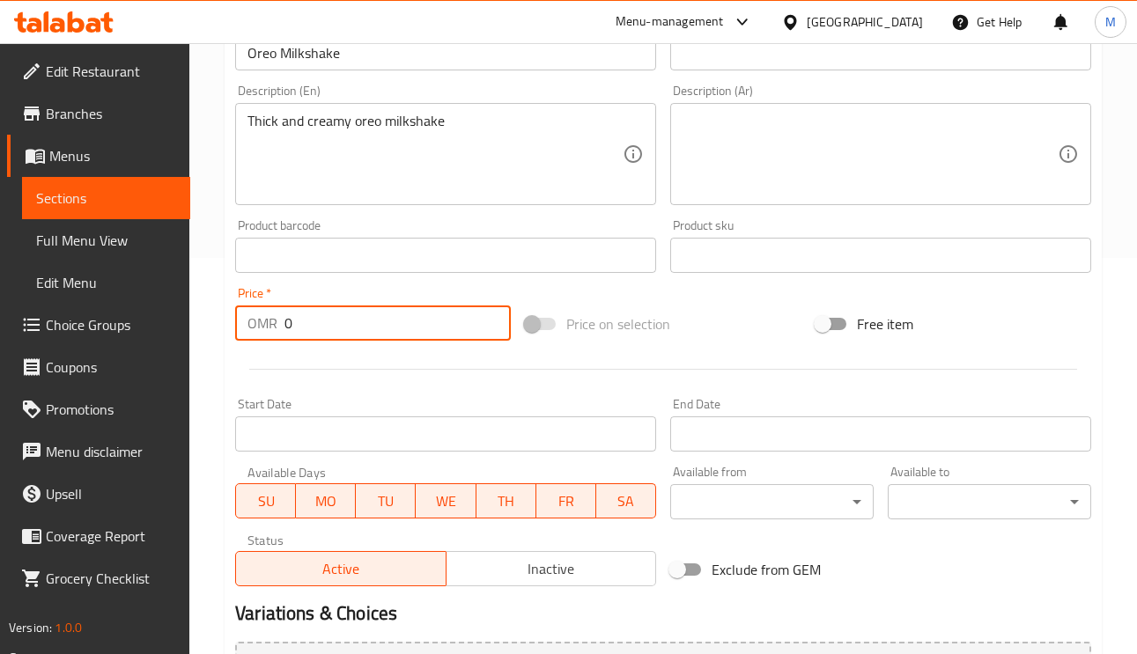
click at [333, 323] on input "0" at bounding box center [397, 323] width 226 height 35
drag, startPoint x: 333, startPoint y: 323, endPoint x: 276, endPoint y: 323, distance: 56.3
click at [276, 323] on div "OMR 0 Price *" at bounding box center [373, 323] width 276 height 35
paste input "1.20"
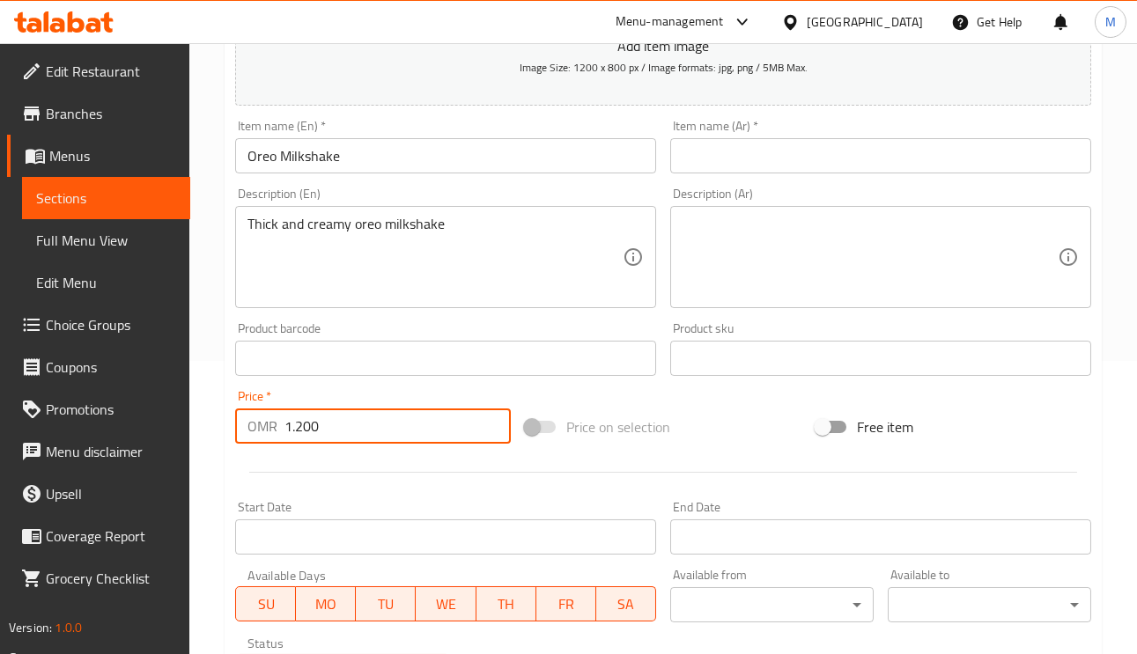
scroll to position [264, 0]
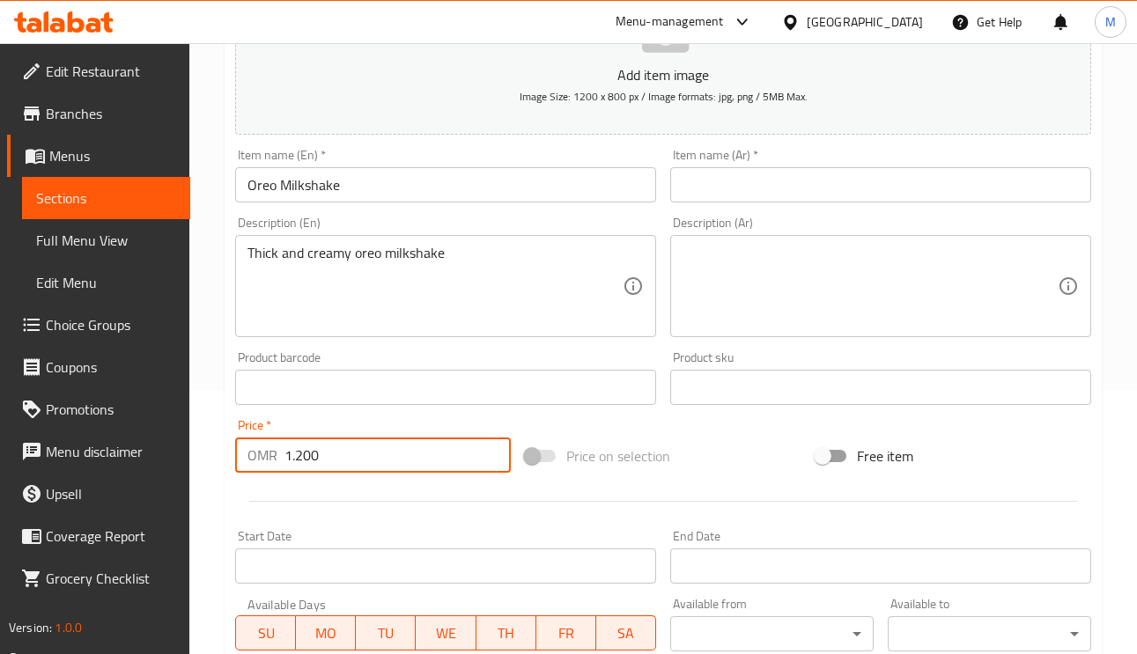
type input "1.200"
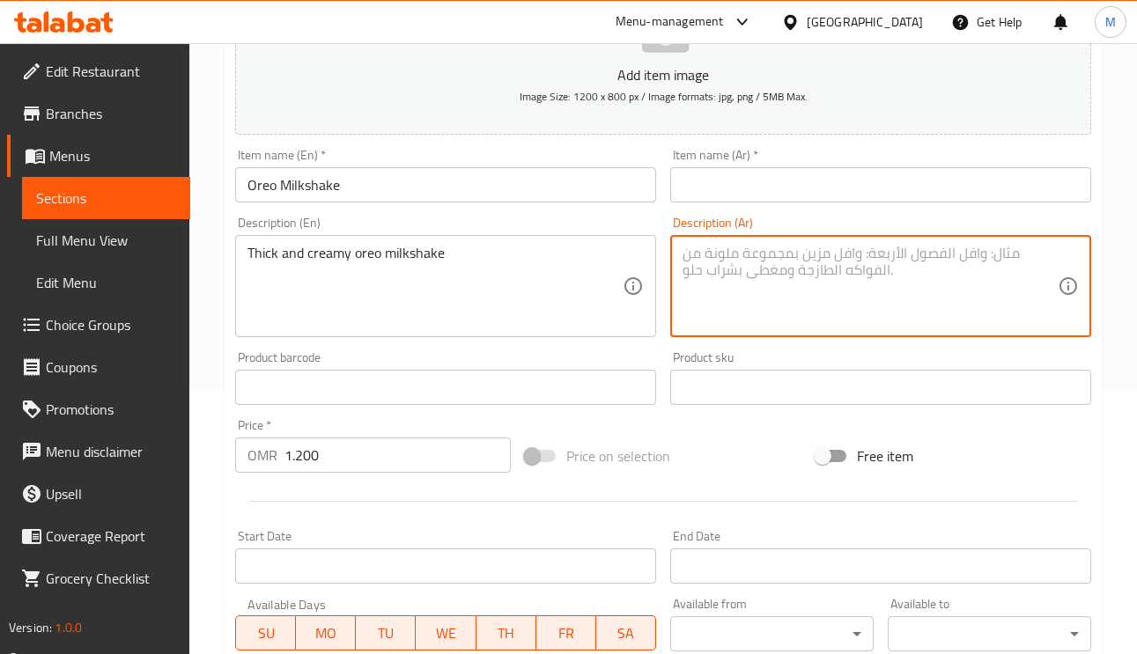
click at [727, 264] on textarea at bounding box center [869, 287] width 375 height 84
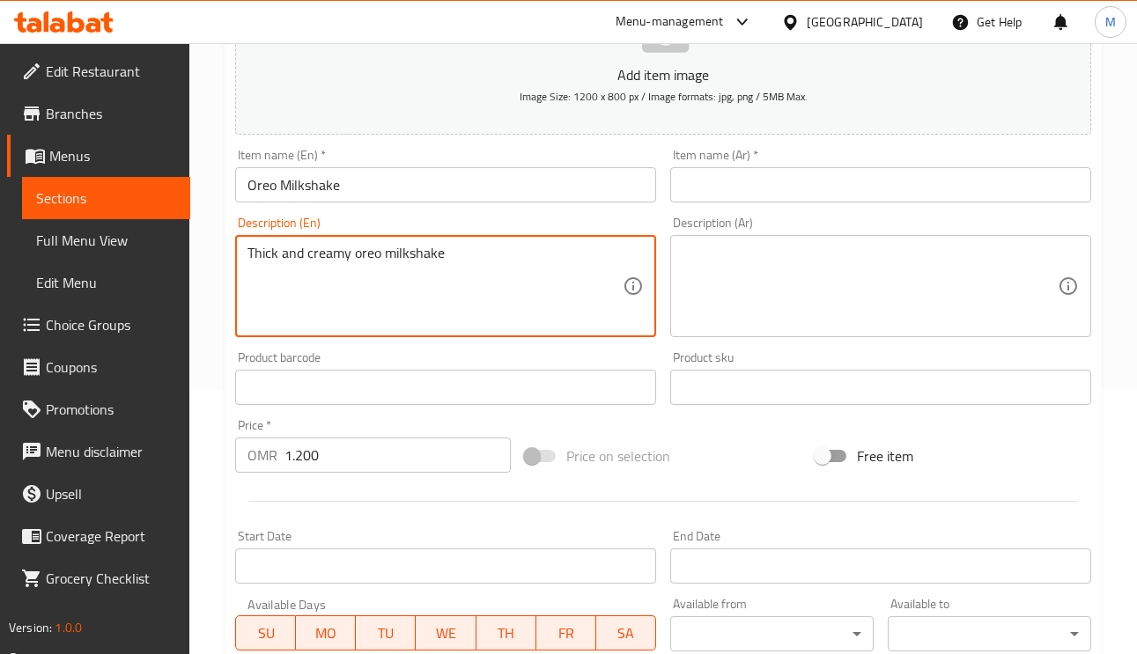
click at [389, 259] on textarea "Thick and creamy oreo milkshake" at bounding box center [434, 287] width 375 height 84
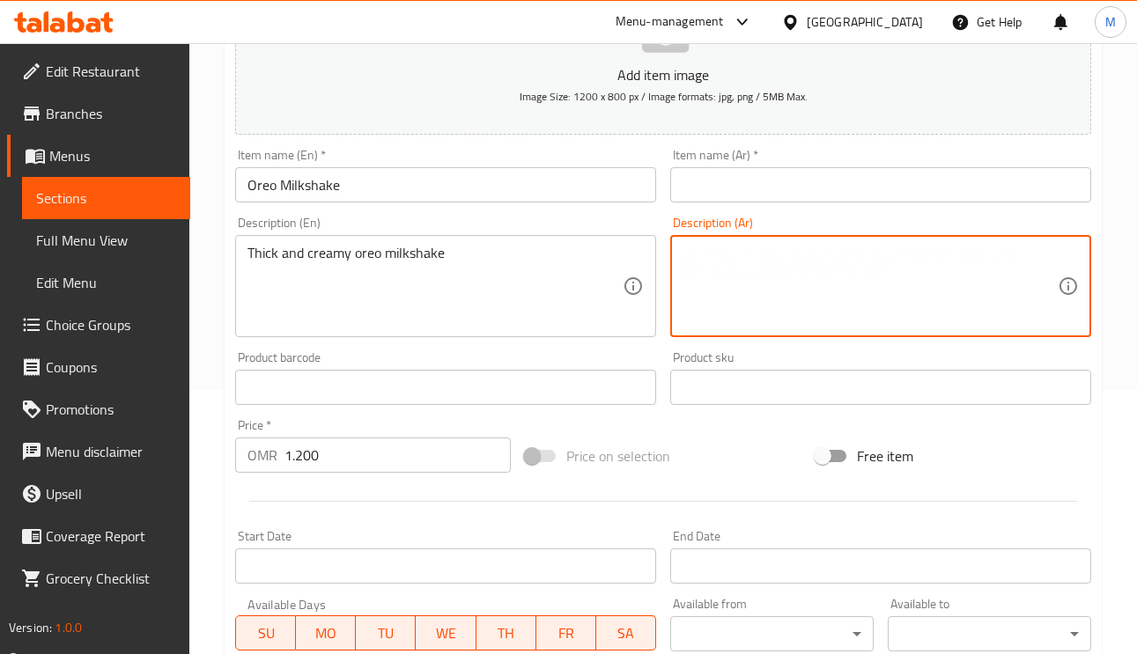
paste textarea "ميلك شيك أوريو سميك وكريمي"
drag, startPoint x: 869, startPoint y: 252, endPoint x: 773, endPoint y: 251, distance: 96.0
click at [773, 251] on textarea "ميلك شيك أوريو سميك وكريمي" at bounding box center [869, 287] width 375 height 84
type textarea "ميلك شيك أوريو سميك وكريمي"
click at [748, 168] on input "text" at bounding box center [880, 184] width 421 height 35
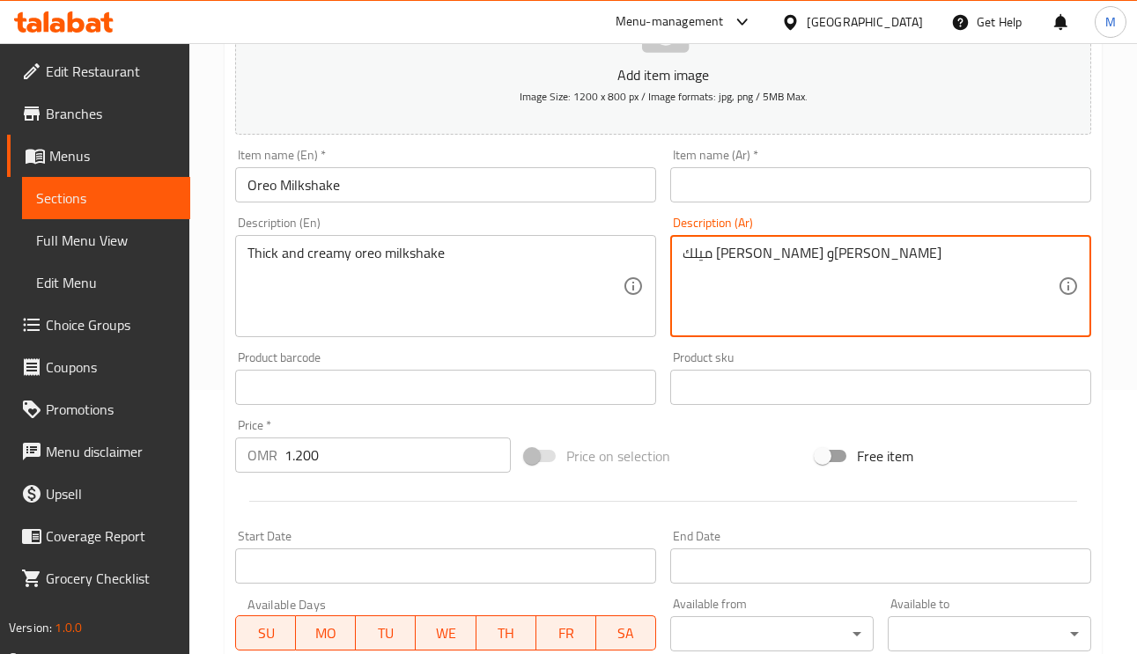
paste input "ميلك شيك أوريو"
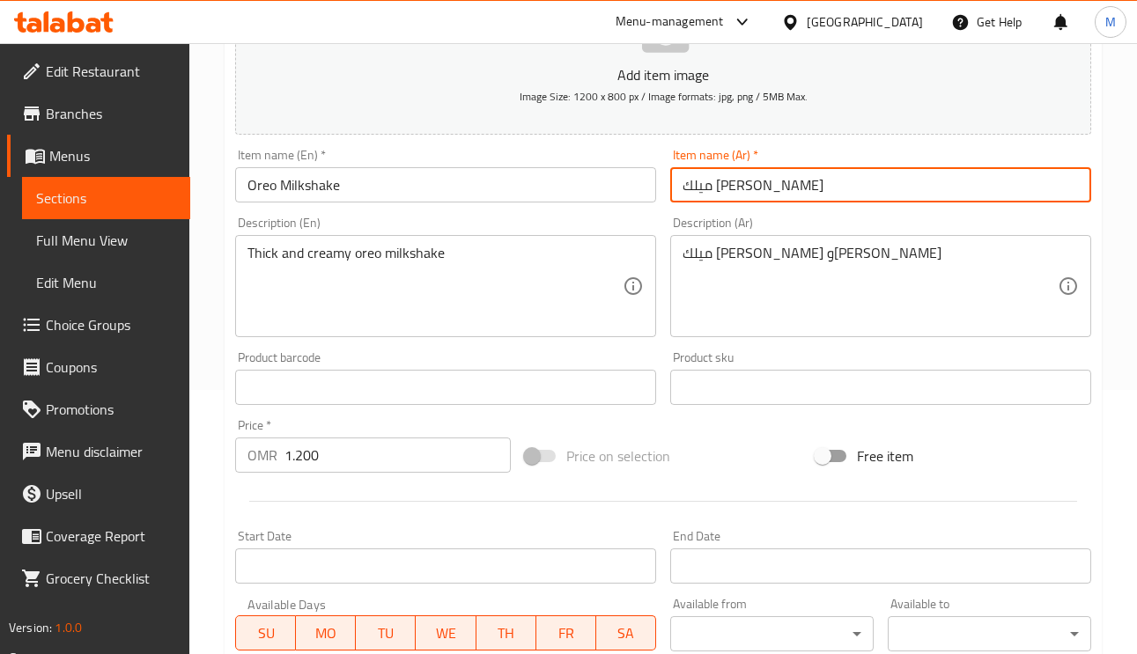
click at [821, 193] on input "ميلك شيك أوريو" at bounding box center [880, 184] width 421 height 35
type input "ميلك شيك أوريو"
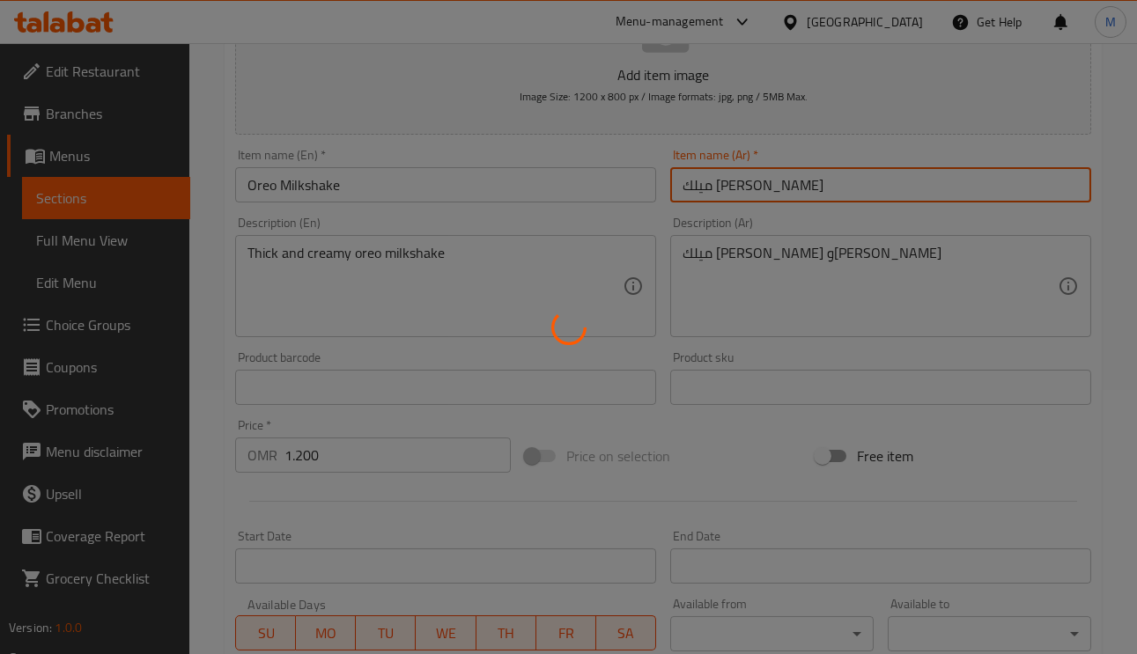
type input "0"
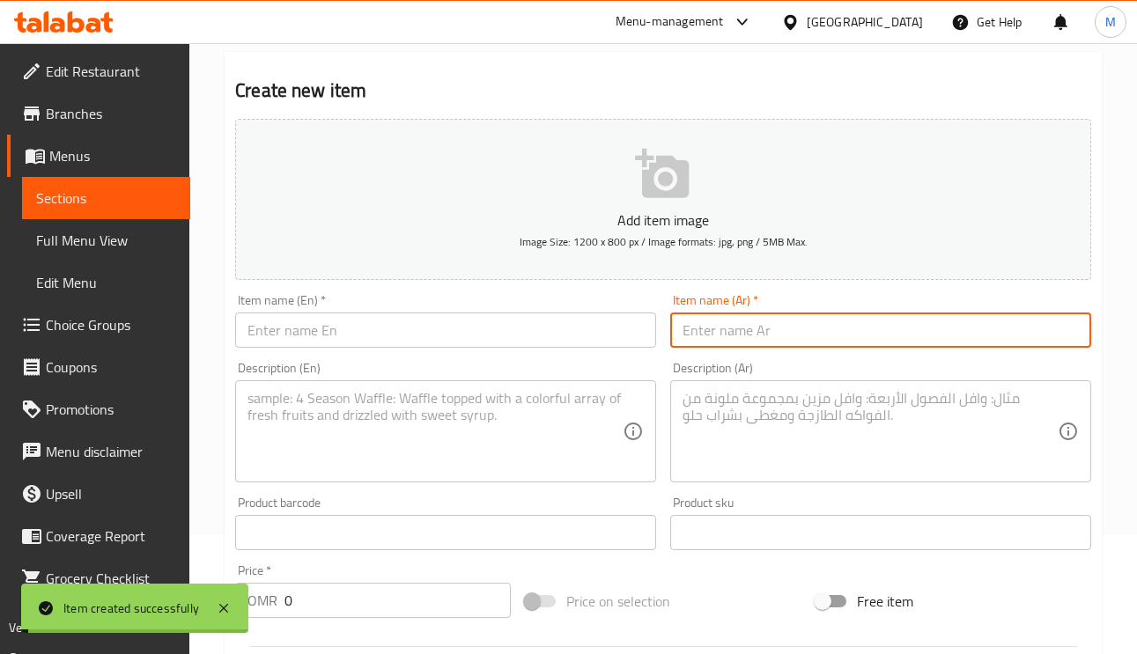
scroll to position [0, 0]
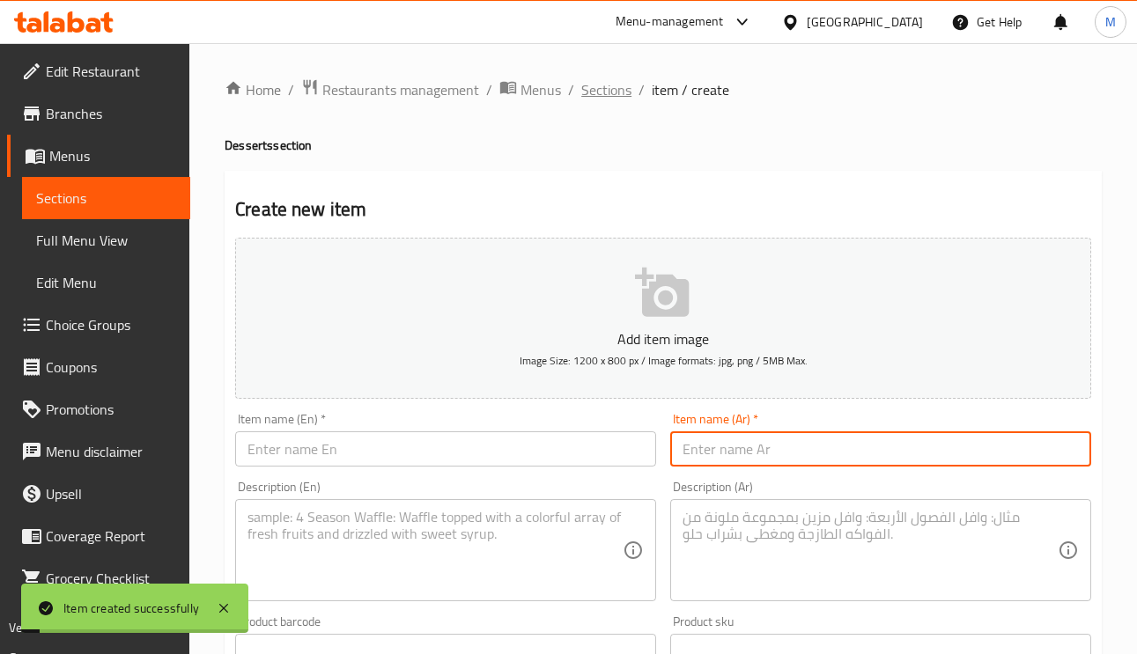
click at [609, 92] on span "Sections" at bounding box center [606, 89] width 50 height 21
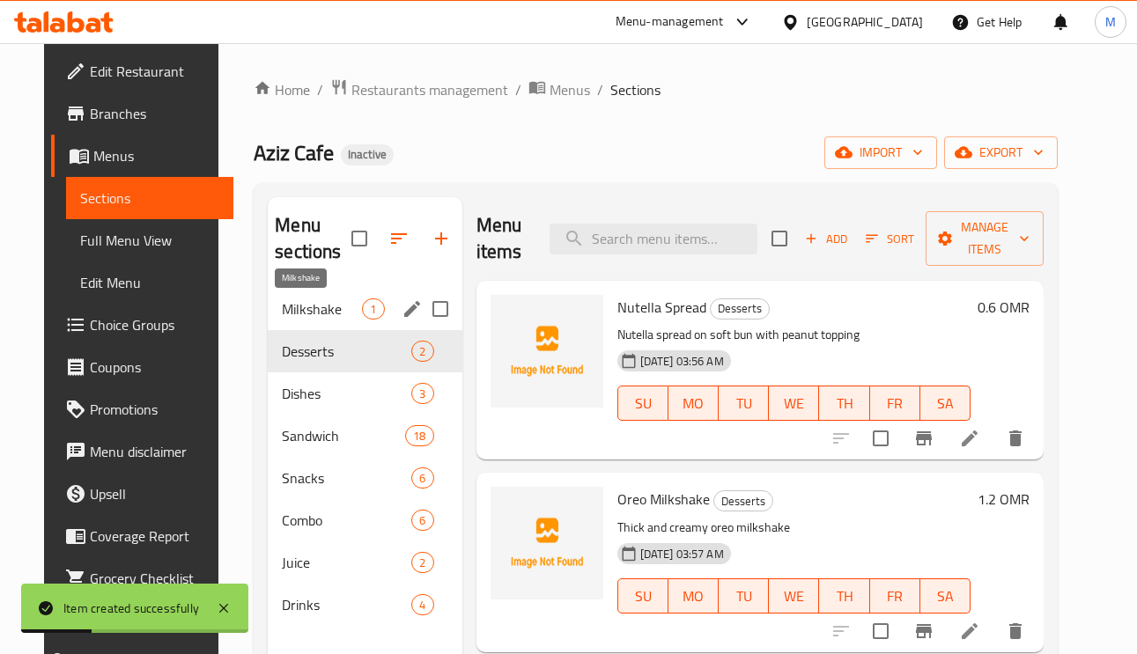
click at [305, 308] on span "Milkshake" at bounding box center [322, 308] width 80 height 21
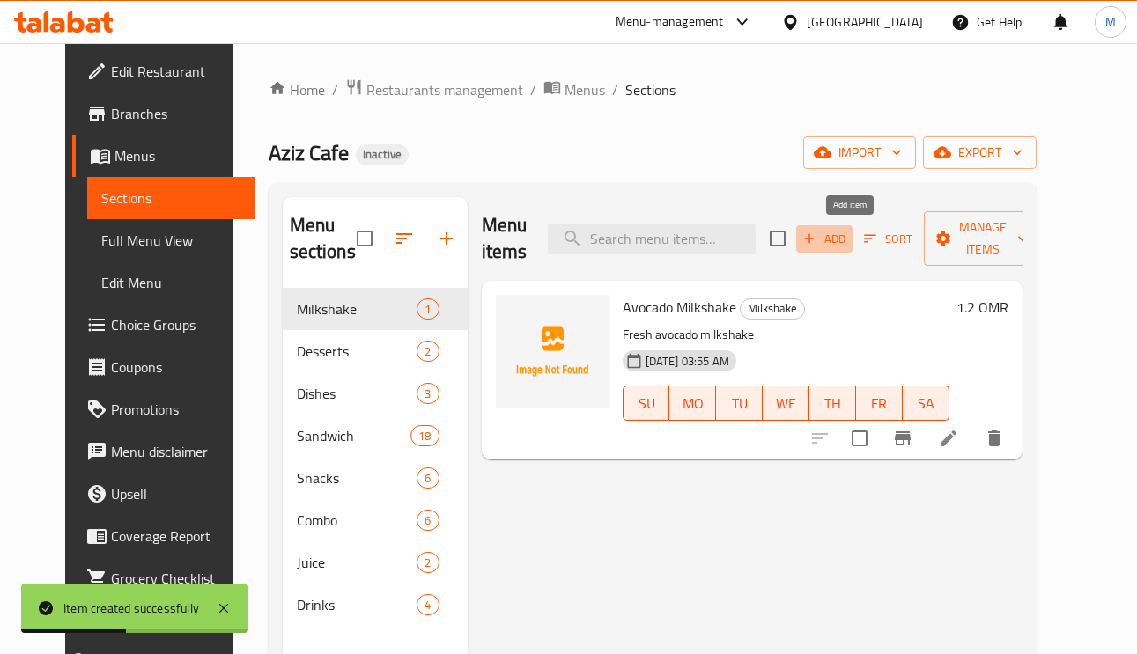
click at [817, 243] on icon "button" at bounding box center [809, 239] width 16 height 16
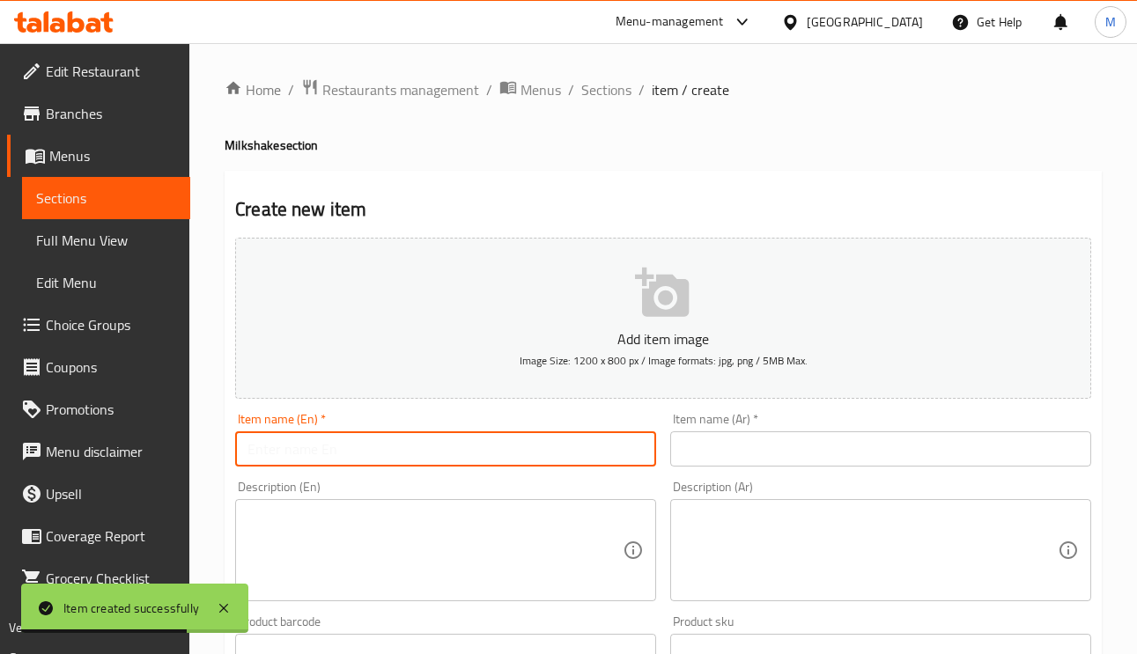
paste input "Whey Protien Milkshake"
click at [357, 453] on input "Whey Protien Milkshake" at bounding box center [445, 448] width 421 height 35
type input "Whey Protien Milkshake"
click at [745, 453] on input "text" at bounding box center [880, 448] width 421 height 35
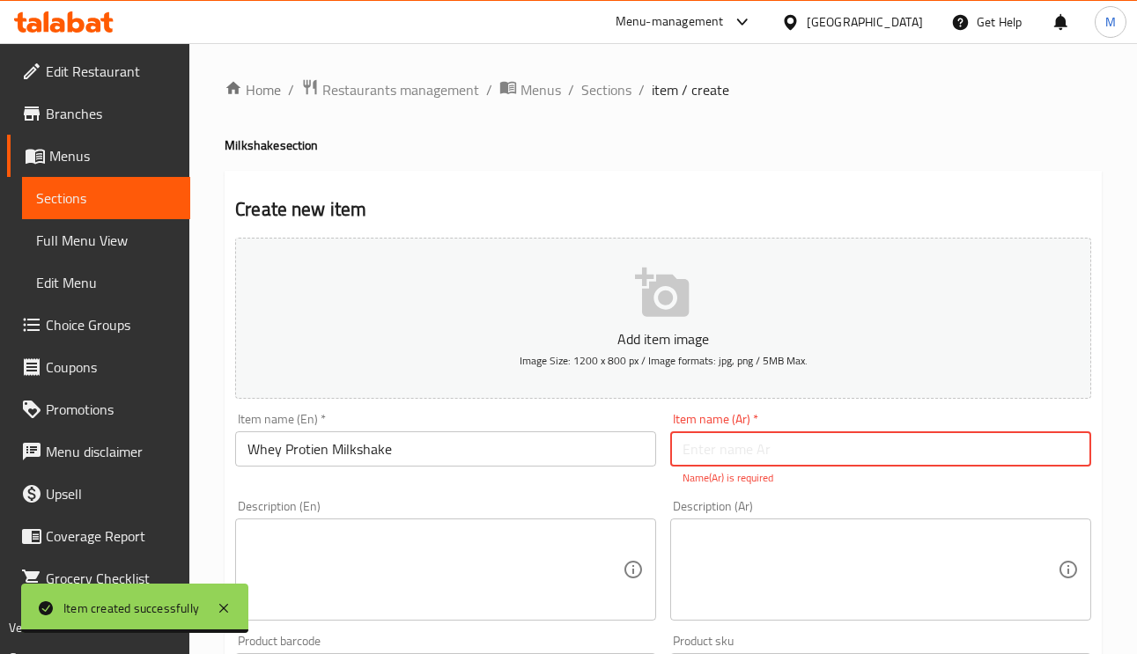
paste input "ميلك شيك بروتين"
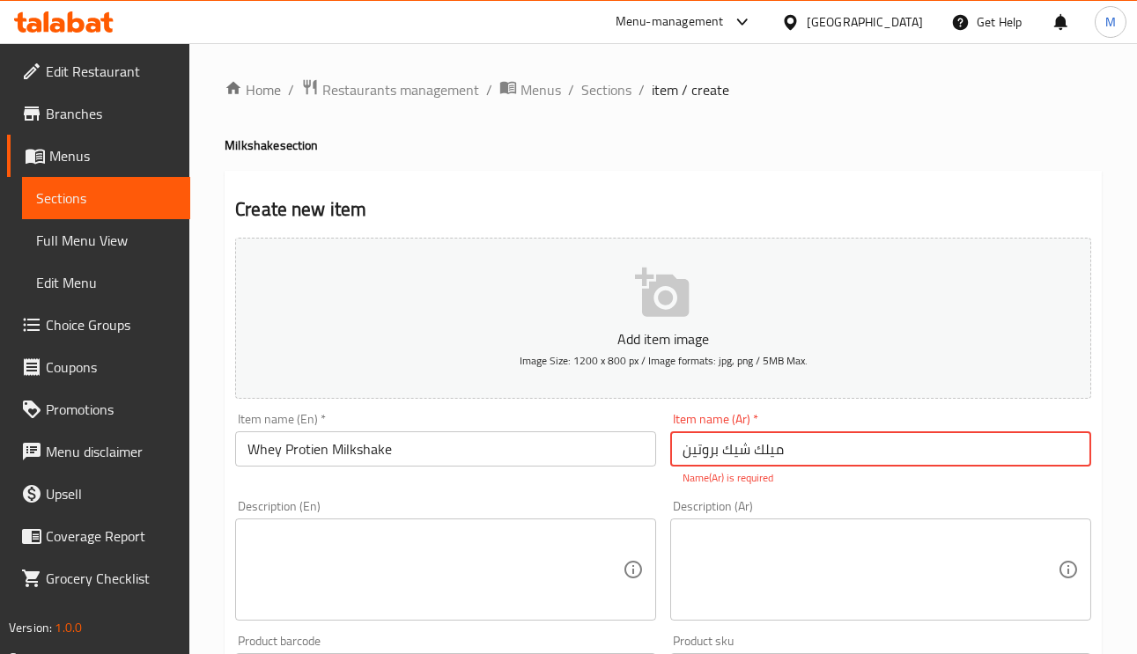
click at [718, 456] on input "ميلك شيك بروتين" at bounding box center [880, 448] width 421 height 35
click at [723, 460] on input "ميلك شيك بروتين" at bounding box center [880, 448] width 421 height 35
type input "ميلك شيك واي بروتين"
drag, startPoint x: 799, startPoint y: 600, endPoint x: 795, endPoint y: 569, distance: 32.0
click at [799, 600] on div "Description (Ar)" at bounding box center [880, 570] width 421 height 102
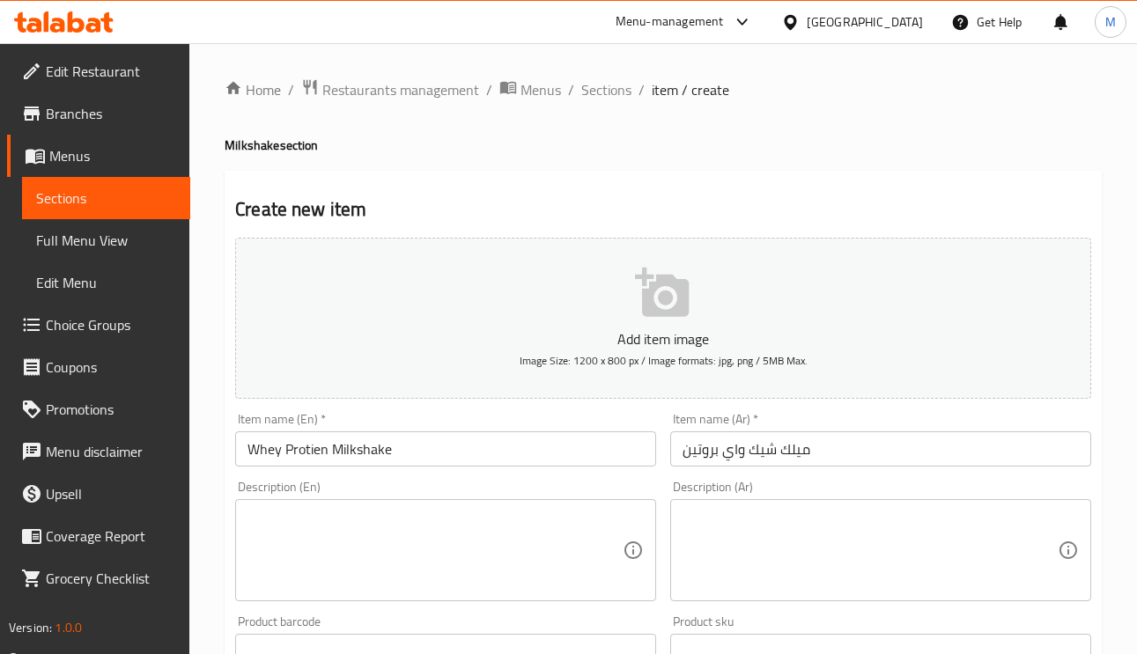
paste textarea "Approx. 24g whey protien shake"
drag, startPoint x: 301, startPoint y: 570, endPoint x: 372, endPoint y: 479, distance: 115.4
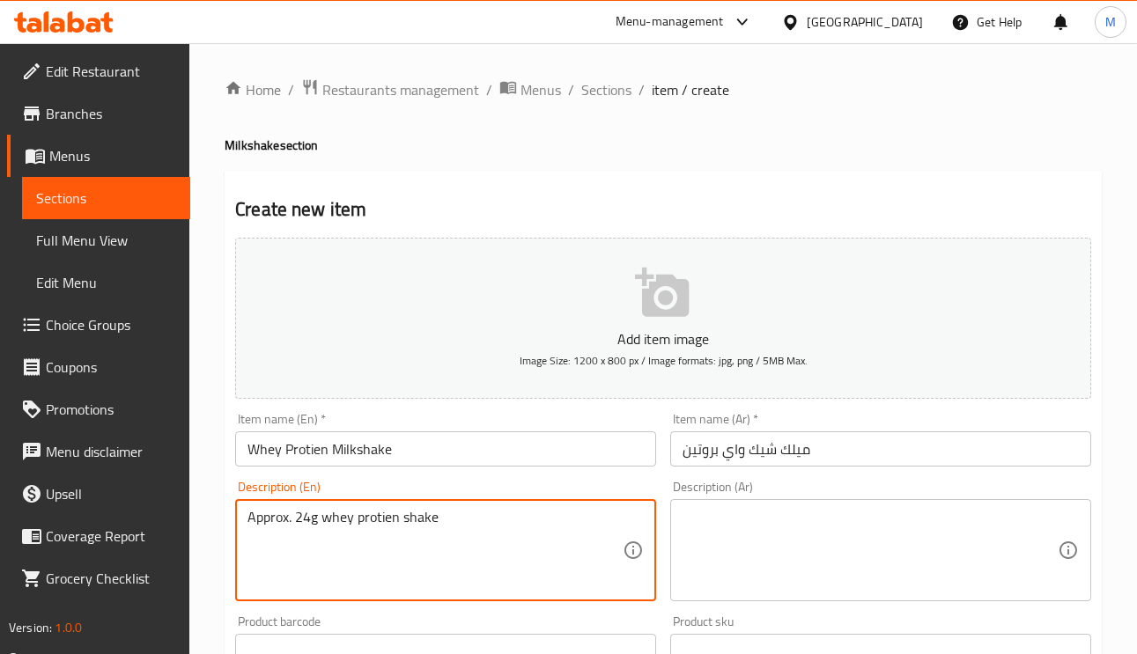
type textarea "Approx. 24g whey protien shake"
click at [718, 495] on div "Description (Ar) Description (Ar)" at bounding box center [880, 541] width 421 height 121
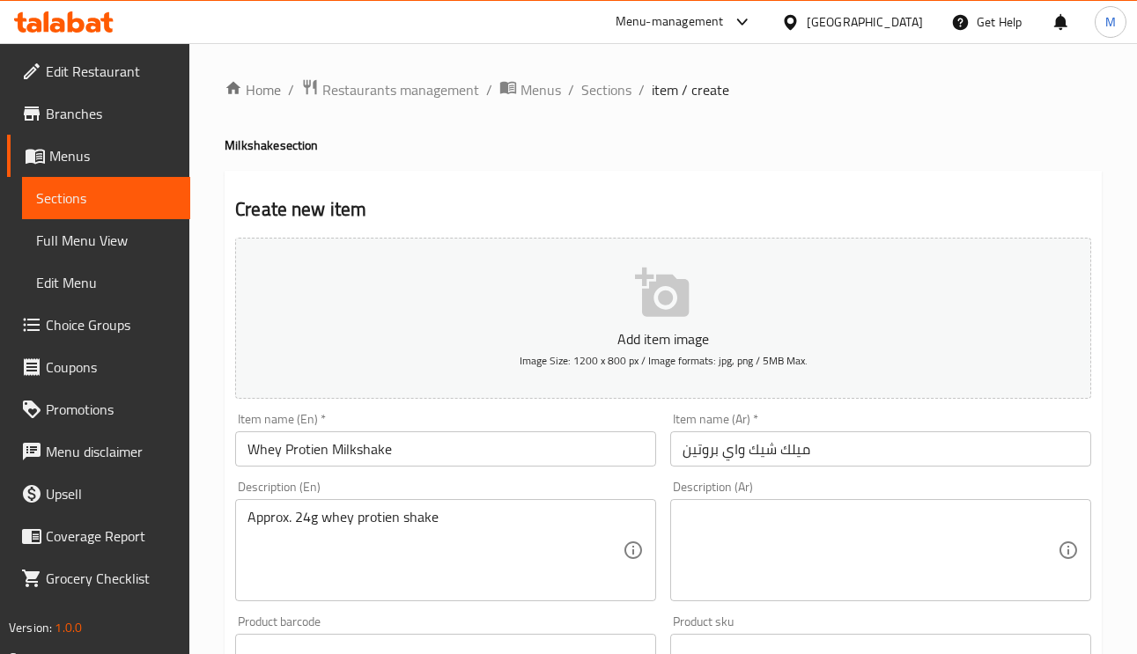
paste textarea "حوالي 24 جرام من مخفوق بروتين مصل اللبن"
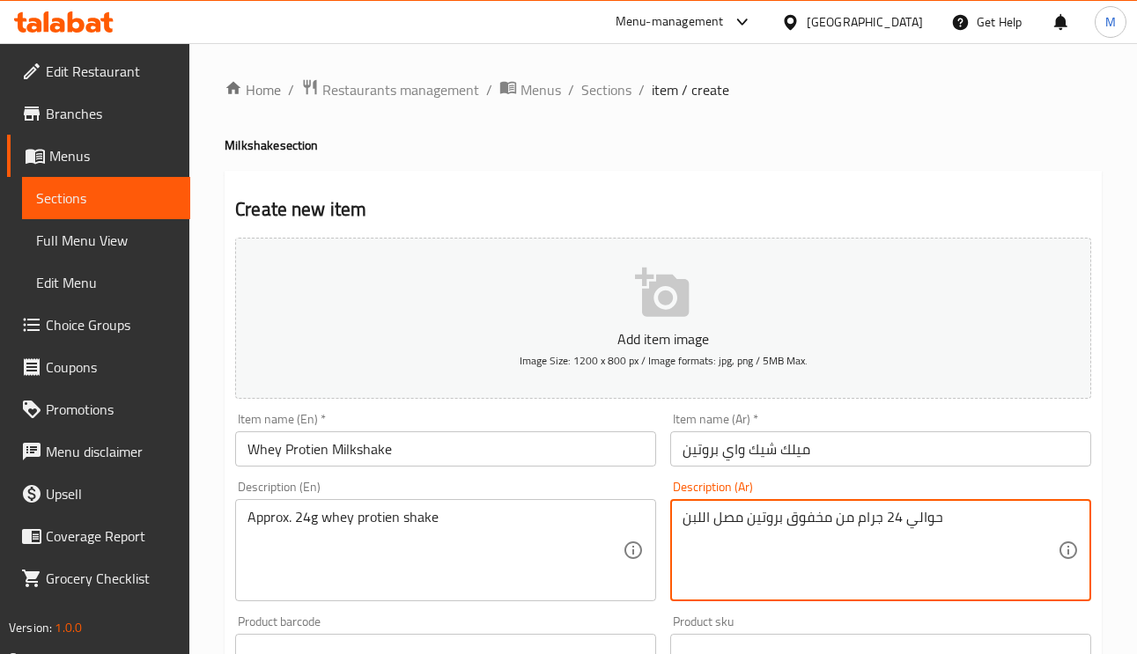
click at [809, 519] on textarea "حوالي 24 جرام من مخفوق بروتين مصل اللبن" at bounding box center [869, 551] width 375 height 84
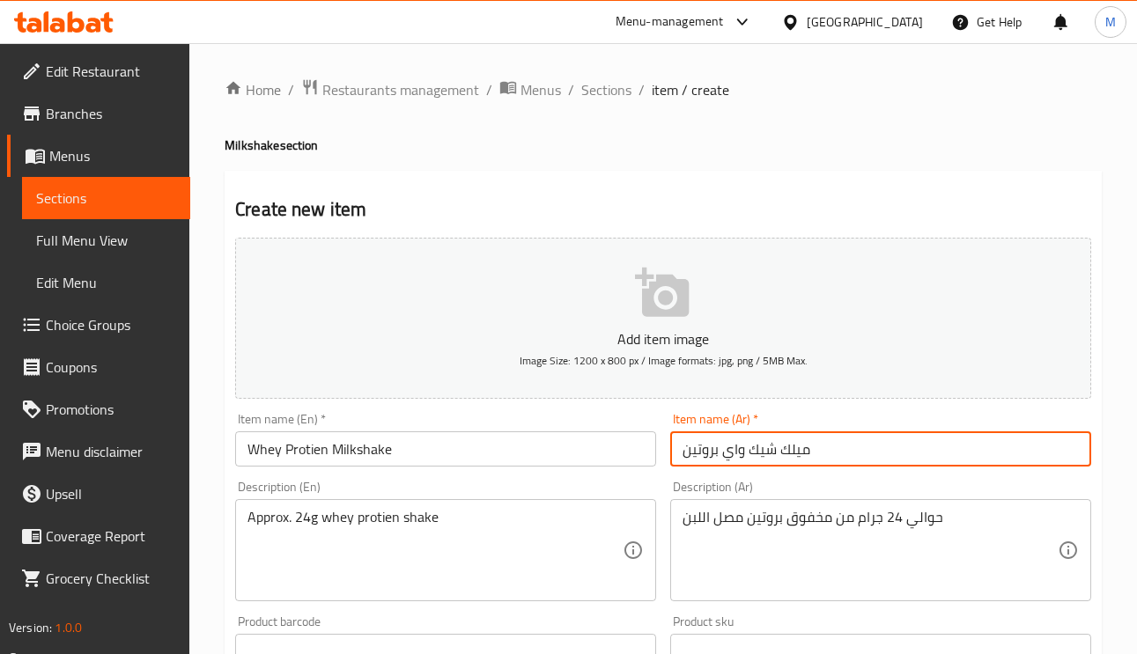
click at [741, 446] on input "ميلك شيك واي بروتين" at bounding box center [880, 448] width 421 height 35
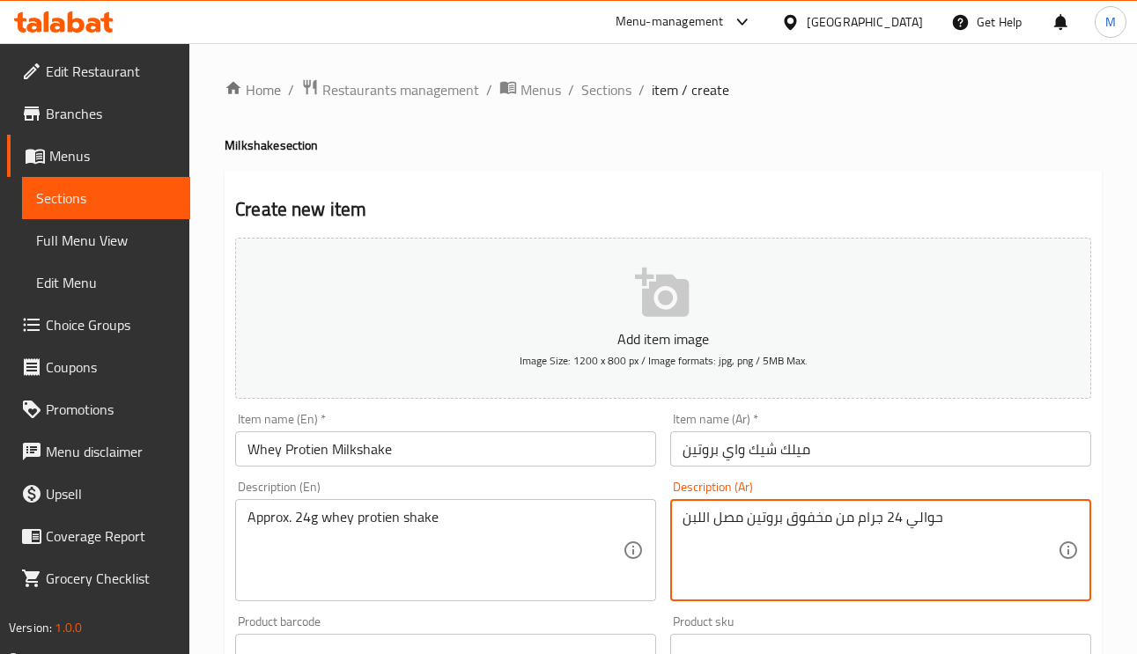
click at [817, 523] on textarea "حوالي 24 جرام من مخفوق بروتين مصل اللبن" at bounding box center [869, 551] width 375 height 84
paste textarea "اي"
click at [809, 515] on textarea "حوالي 24 جرام من واي بروتين مصل اللبن" at bounding box center [869, 551] width 375 height 84
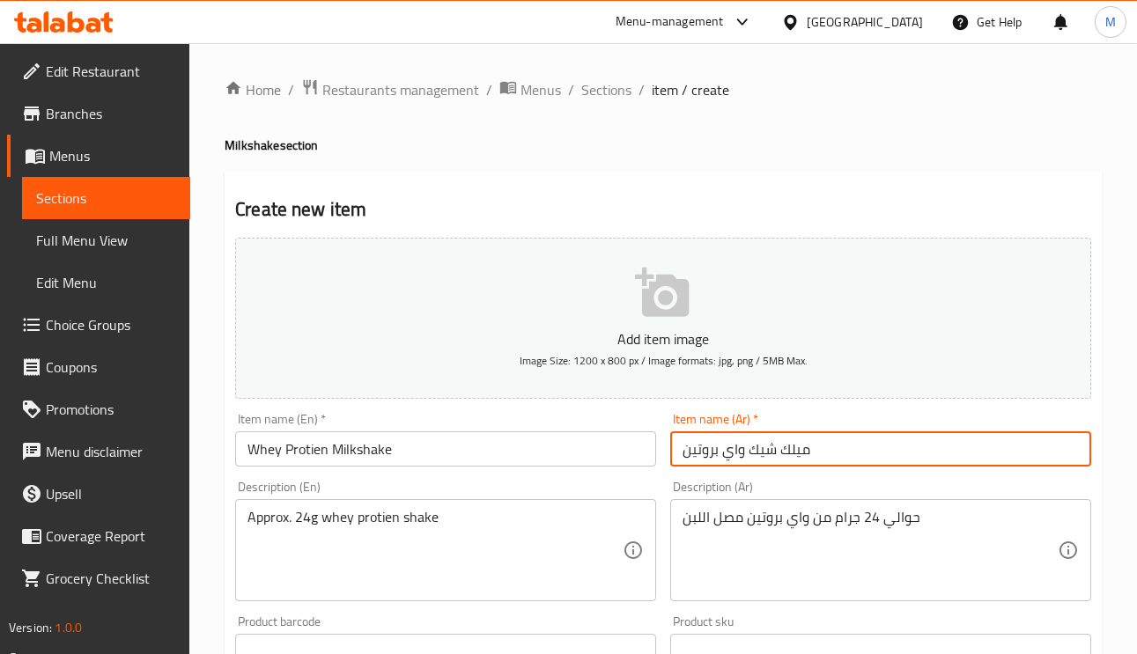
click at [773, 445] on input "ميلك شيك واي بروتين" at bounding box center [880, 448] width 421 height 35
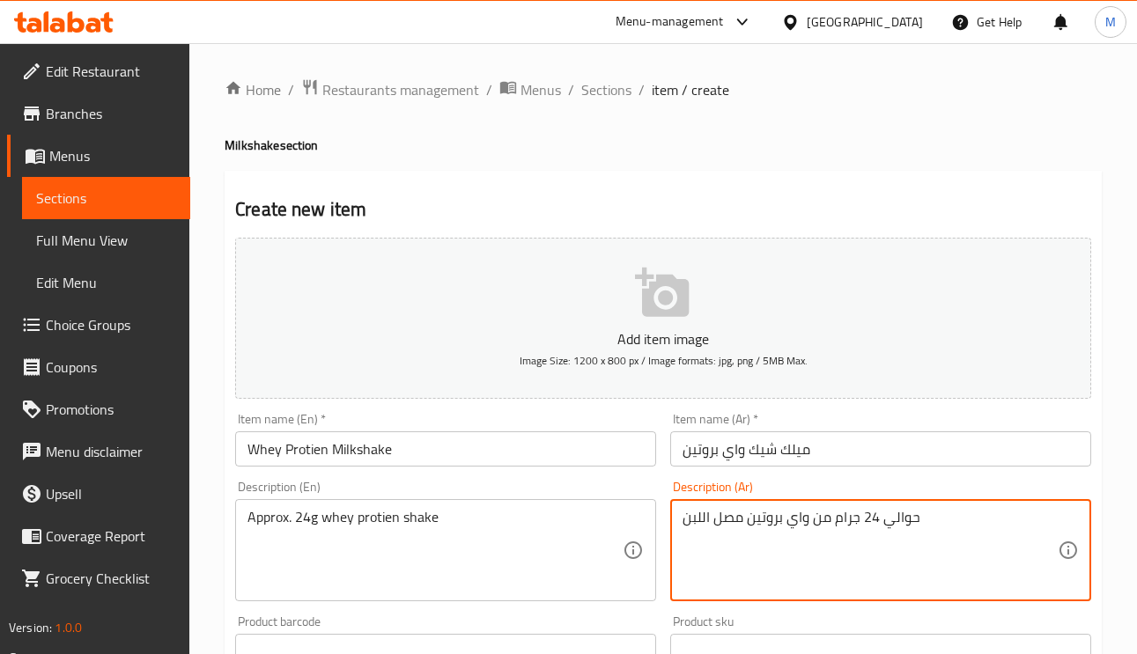
click at [805, 523] on textarea "حوالي 24 جرام من واي بروتين مصل اللبن" at bounding box center [869, 551] width 375 height 84
paste textarea "شيك"
drag, startPoint x: 745, startPoint y: 523, endPoint x: 618, endPoint y: 523, distance: 126.8
click at [618, 523] on div "Add item image Image Size: 1200 x 800 px / Image formats: jpg, png / 5MB Max. I…" at bounding box center [663, 610] width 870 height 759
type textarea "حوالي 24 جرام من شيك واي بروتين"
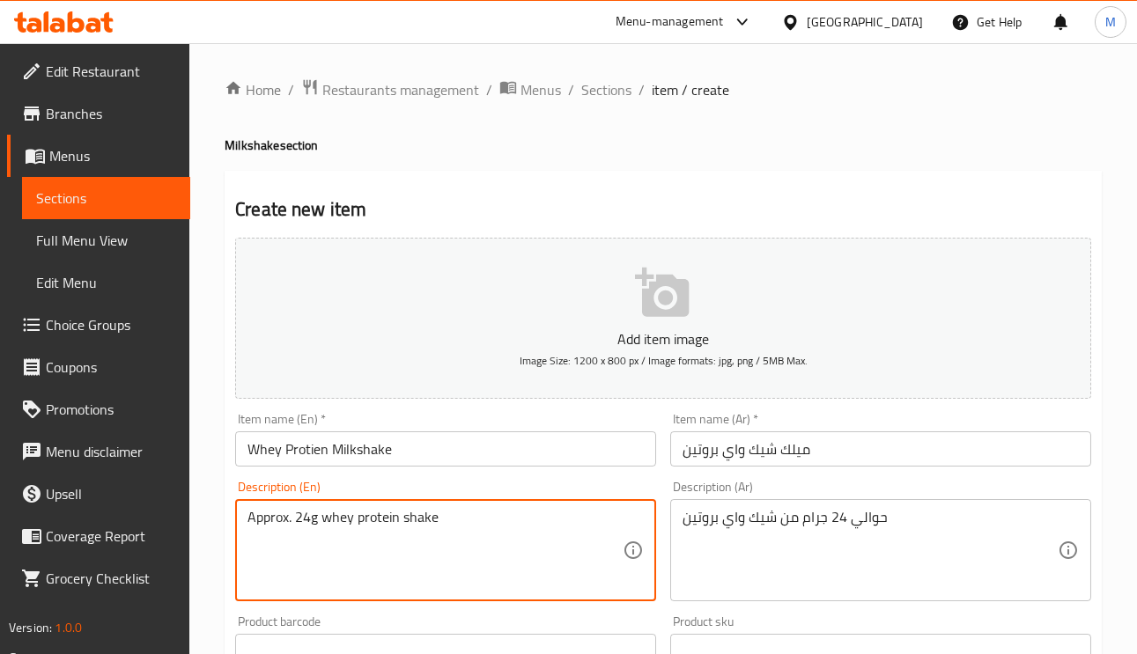
type textarea "Approx. 24g whey protein shake"
click at [855, 437] on input "ميلك شيك واي بروتين" at bounding box center [880, 448] width 421 height 35
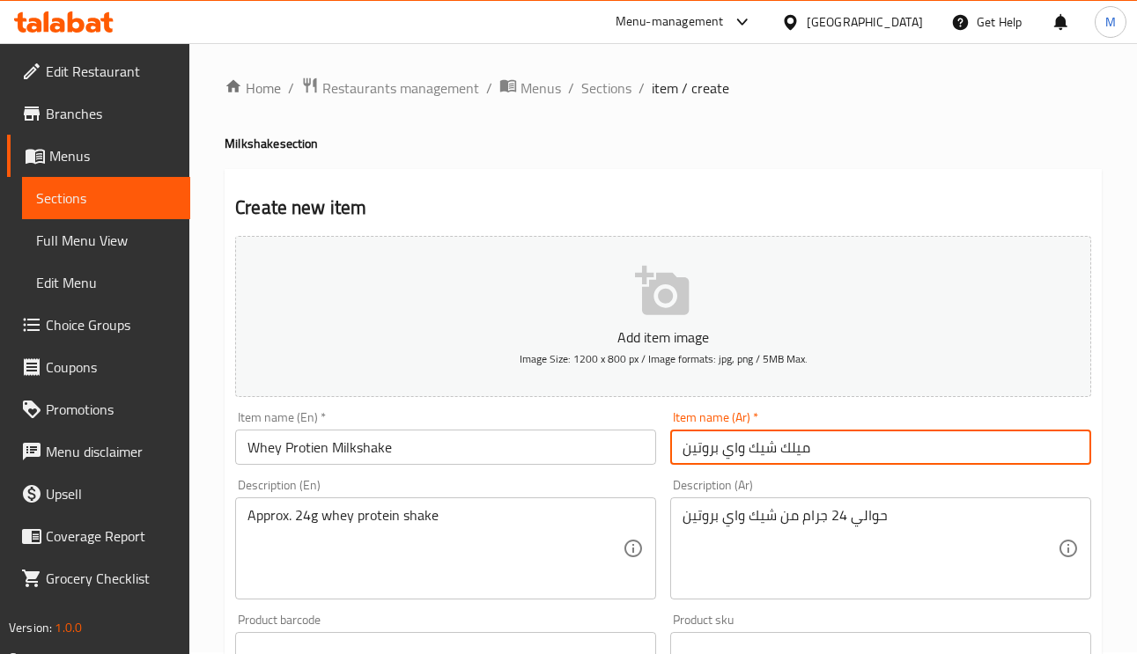
scroll to position [264, 0]
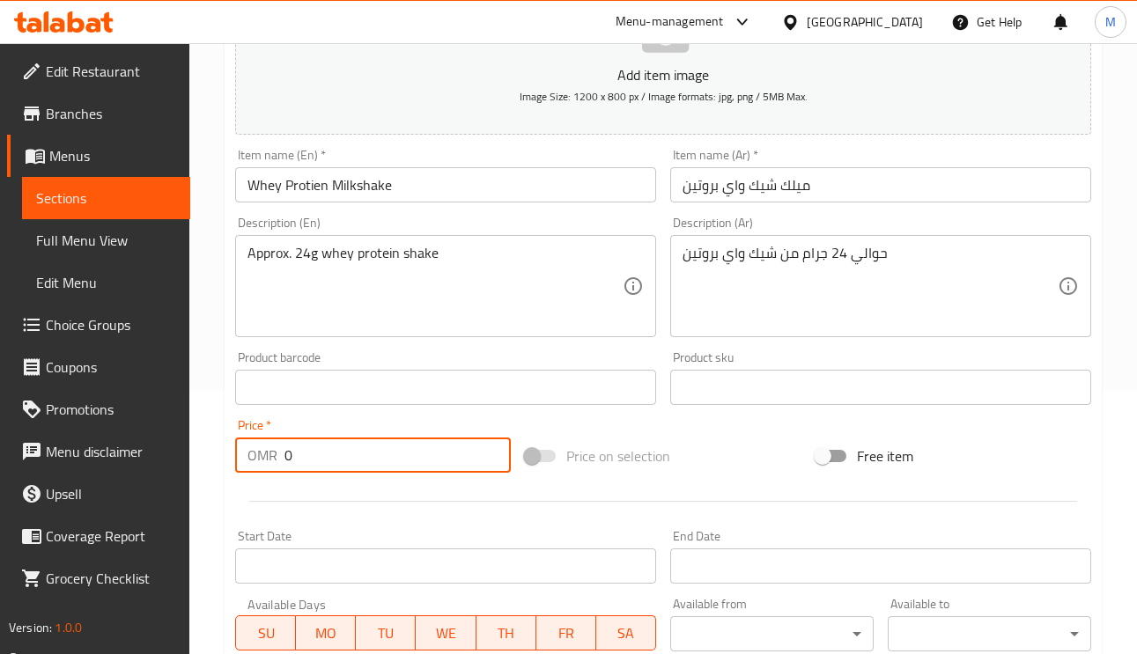
drag, startPoint x: 319, startPoint y: 452, endPoint x: 271, endPoint y: 441, distance: 48.7
click at [247, 453] on div "OMR 0 Price *" at bounding box center [373, 455] width 276 height 35
paste input "1.00"
type input "1.000"
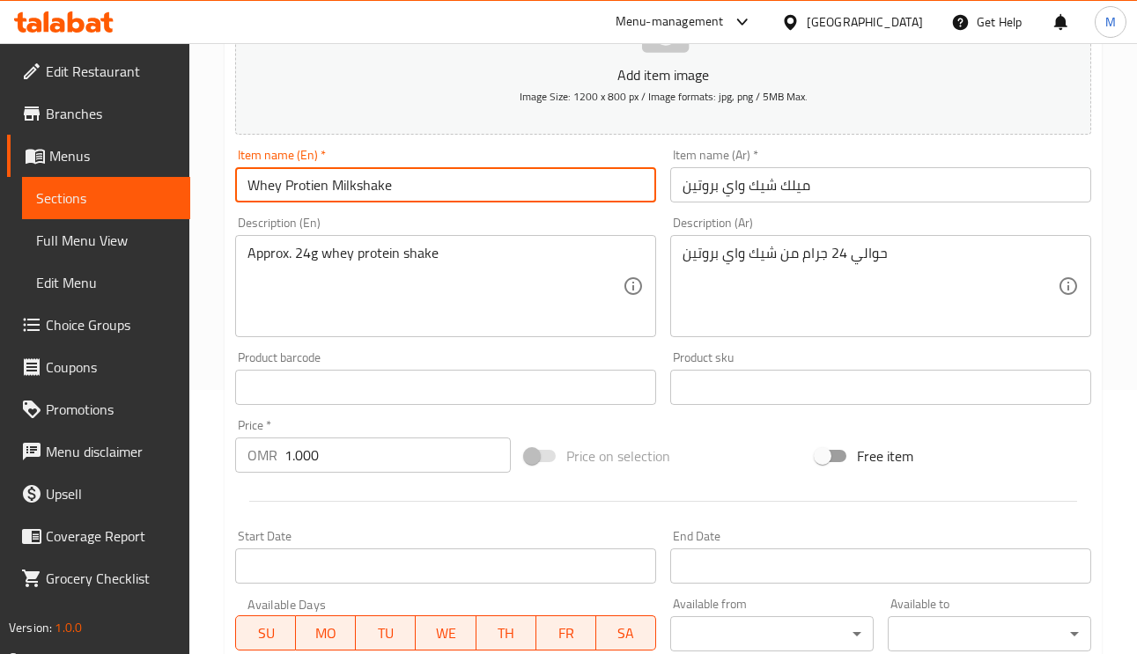
click at [459, 175] on input "Whey Protien Milkshake" at bounding box center [445, 184] width 421 height 35
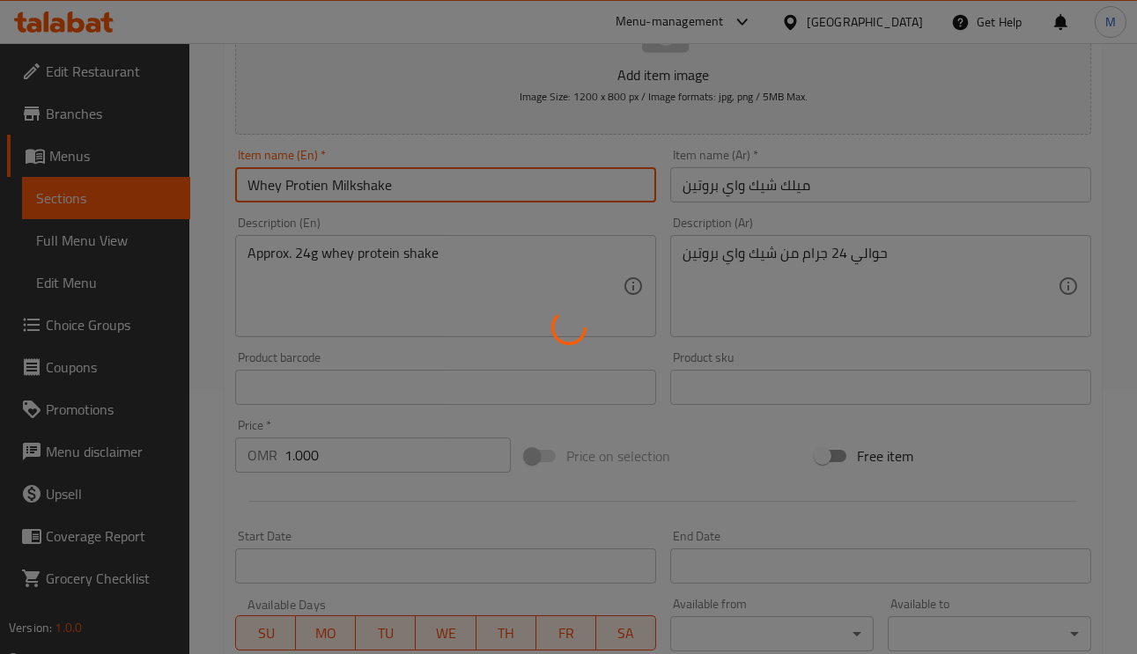
type input "0"
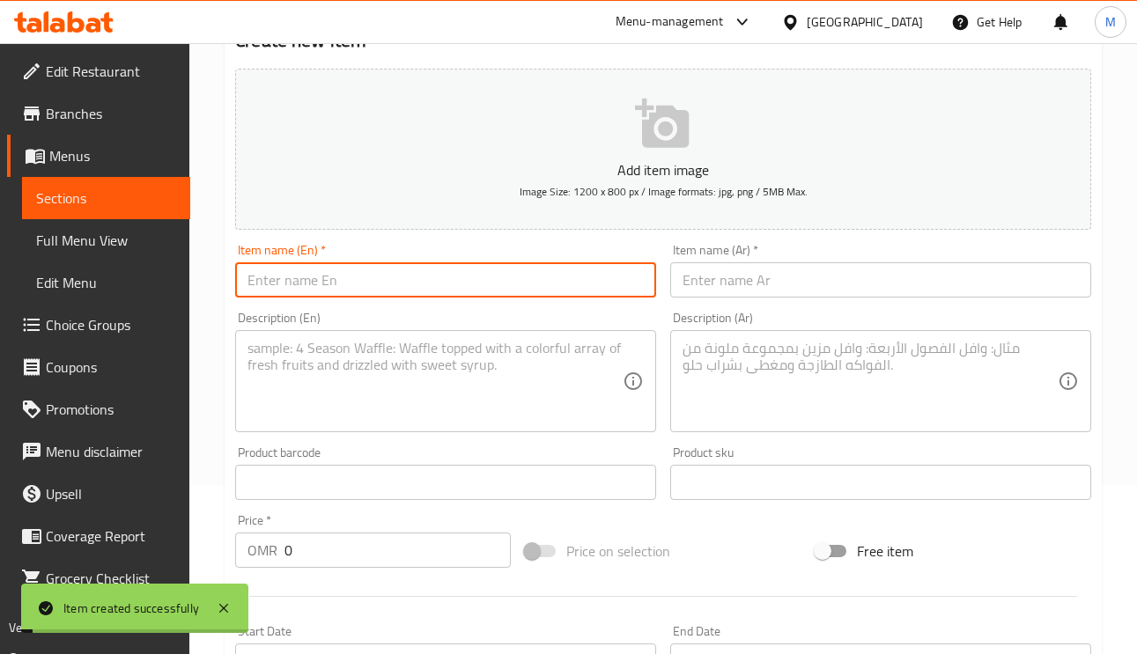
scroll to position [0, 0]
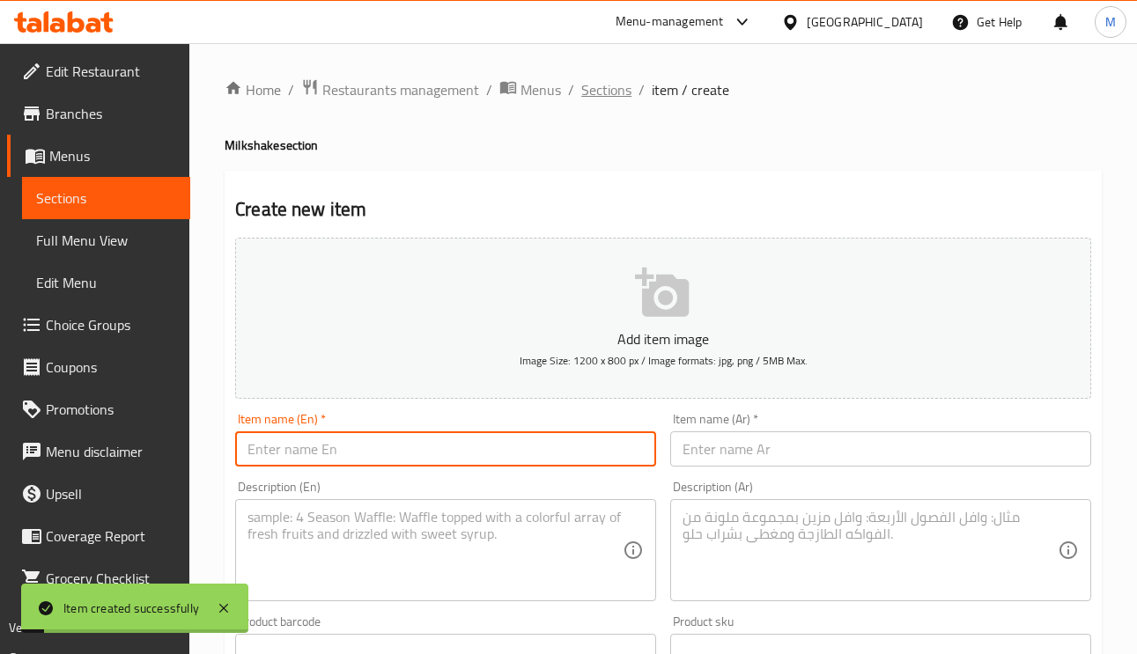
click at [585, 85] on span "Sections" at bounding box center [606, 89] width 50 height 21
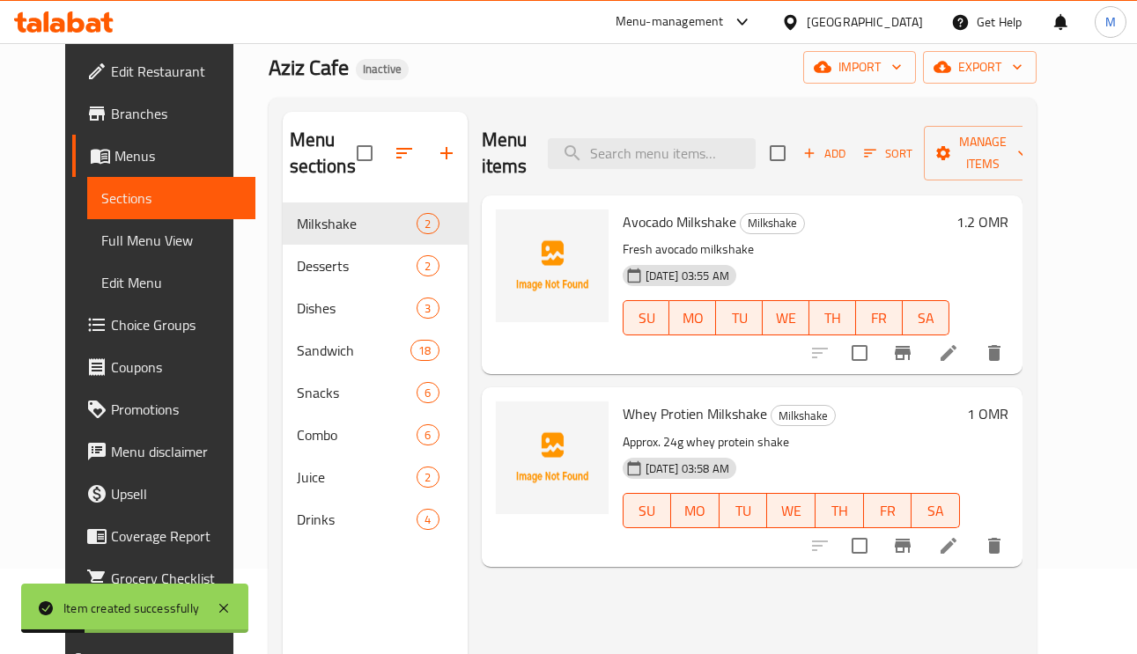
scroll to position [132, 0]
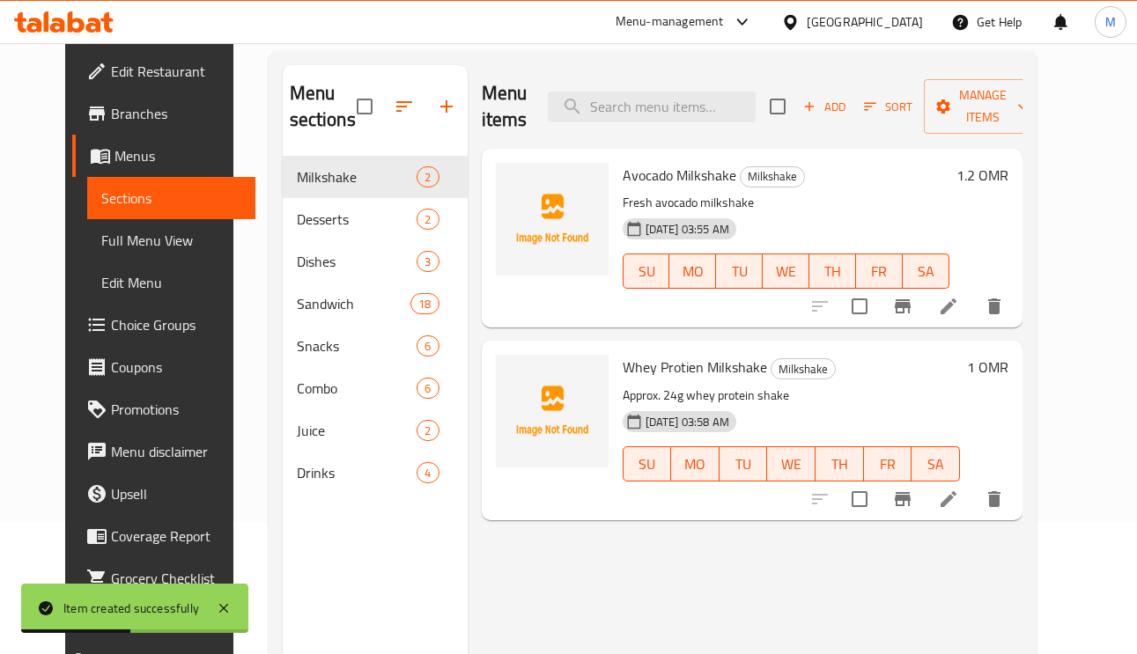
click at [1008, 373] on h6 "1 OMR" at bounding box center [987, 367] width 41 height 25
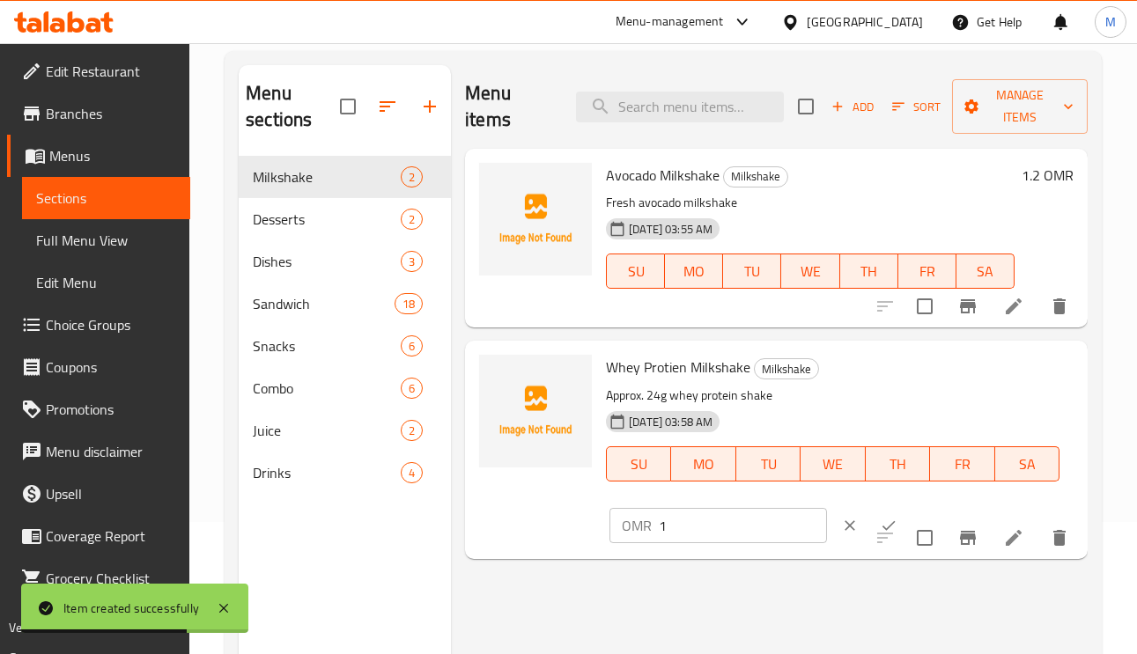
click at [1045, 593] on div "Menu items Add Sort Manage items Avocado Milkshake Milkshake Fresh avocado milk…" at bounding box center [769, 392] width 637 height 654
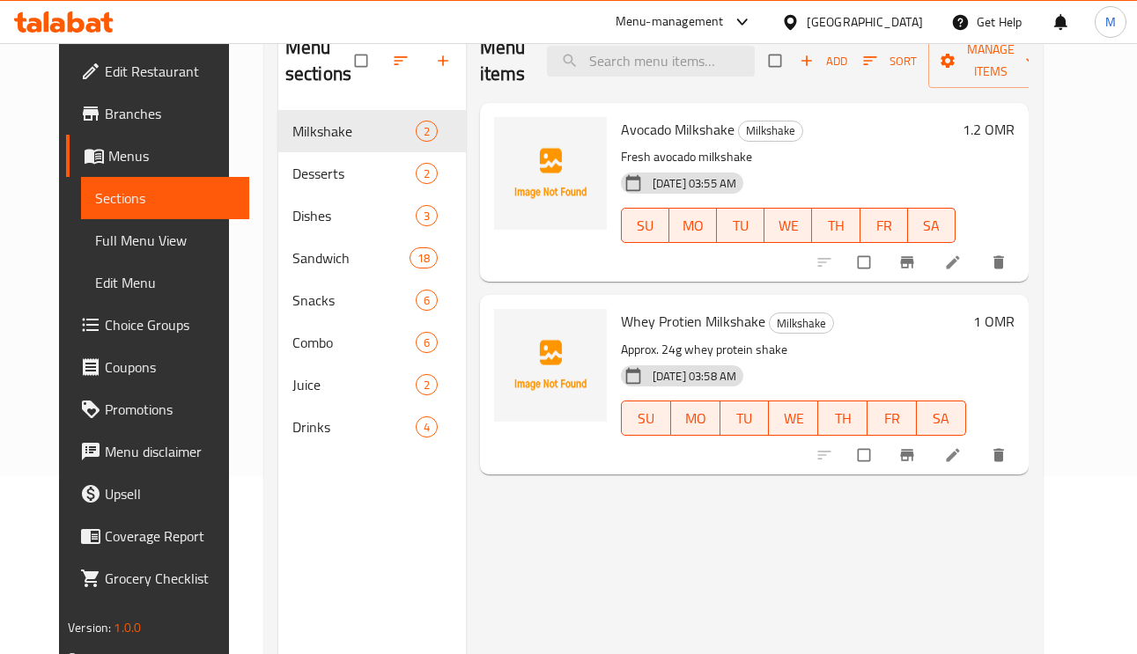
scroll to position [116, 0]
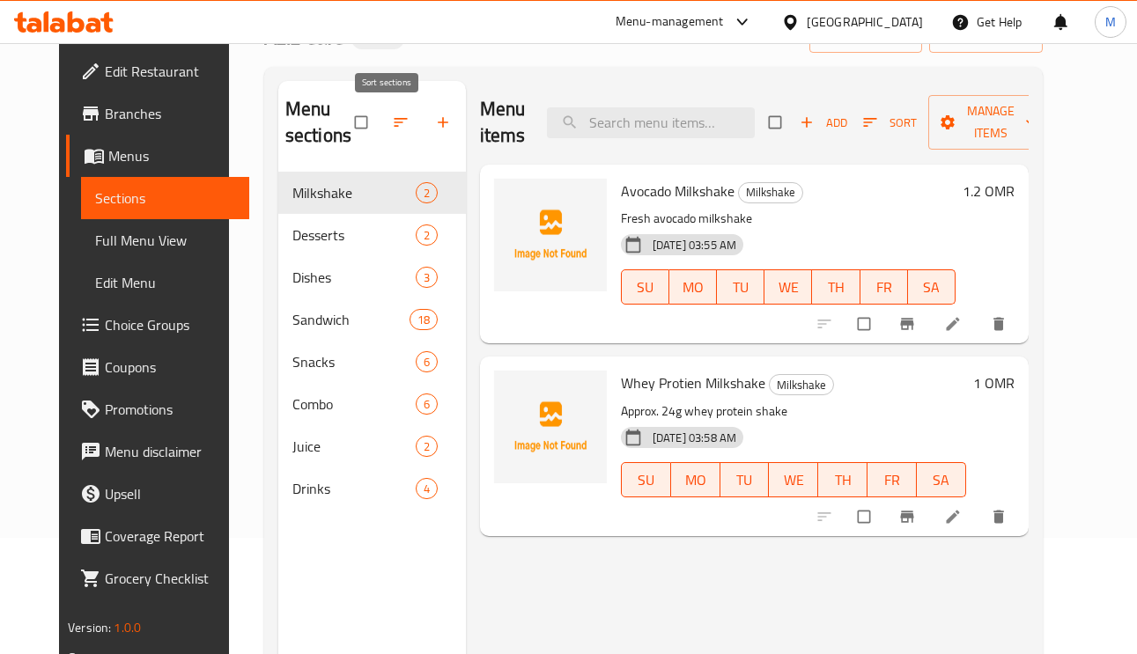
click at [394, 121] on icon "button" at bounding box center [400, 122] width 13 height 9
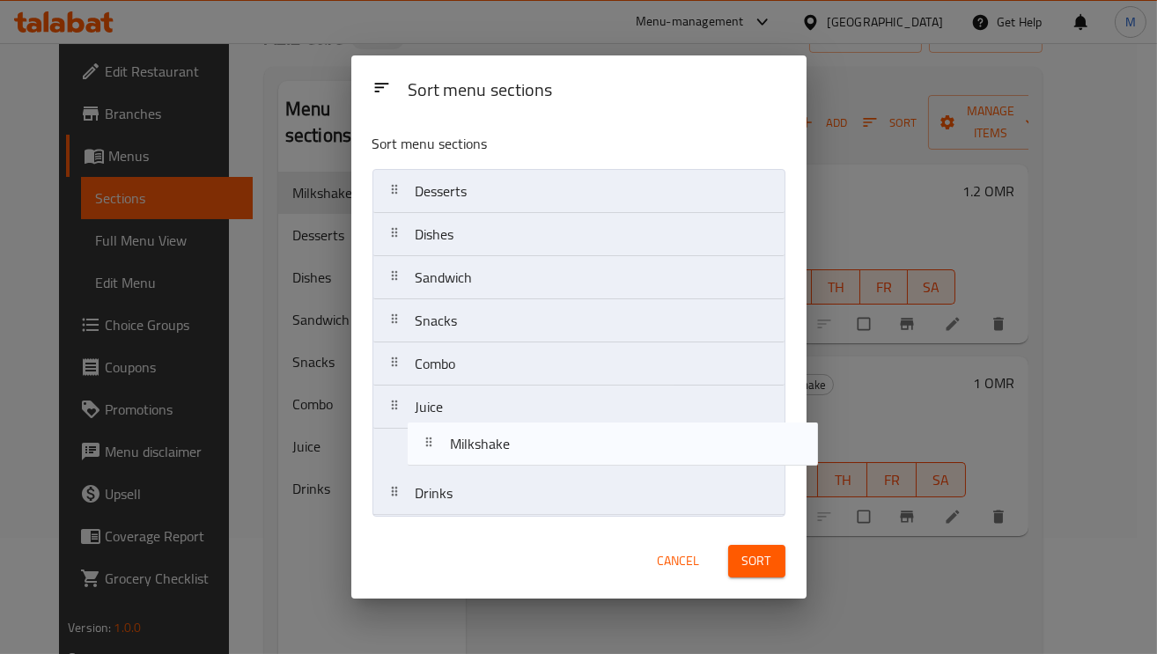
drag, startPoint x: 461, startPoint y: 288, endPoint x: 502, endPoint y: 460, distance: 177.3
click at [505, 460] on nav "Milkshake Desserts Dishes Sandwich Snacks Combo Juice Drinks" at bounding box center [578, 342] width 413 height 347
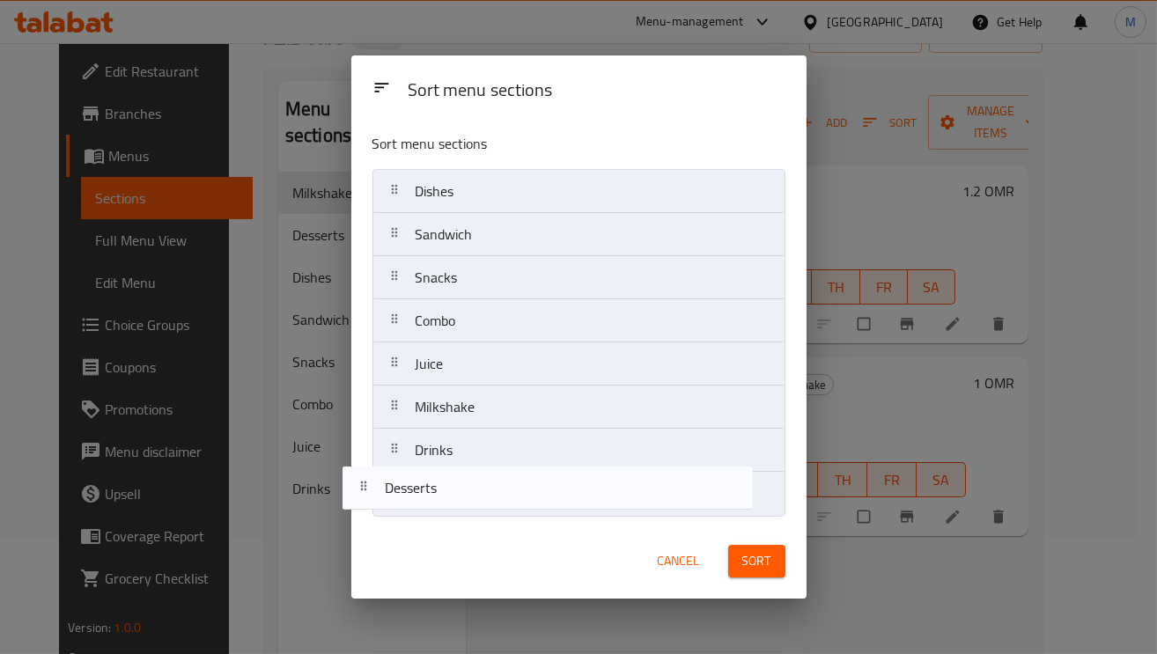
drag, startPoint x: 481, startPoint y: 195, endPoint x: 462, endPoint y: 487, distance: 292.0
click at [453, 493] on nav "Desserts Dishes Sandwich Snacks Combo Juice Milkshake Drinks" at bounding box center [578, 342] width 413 height 347
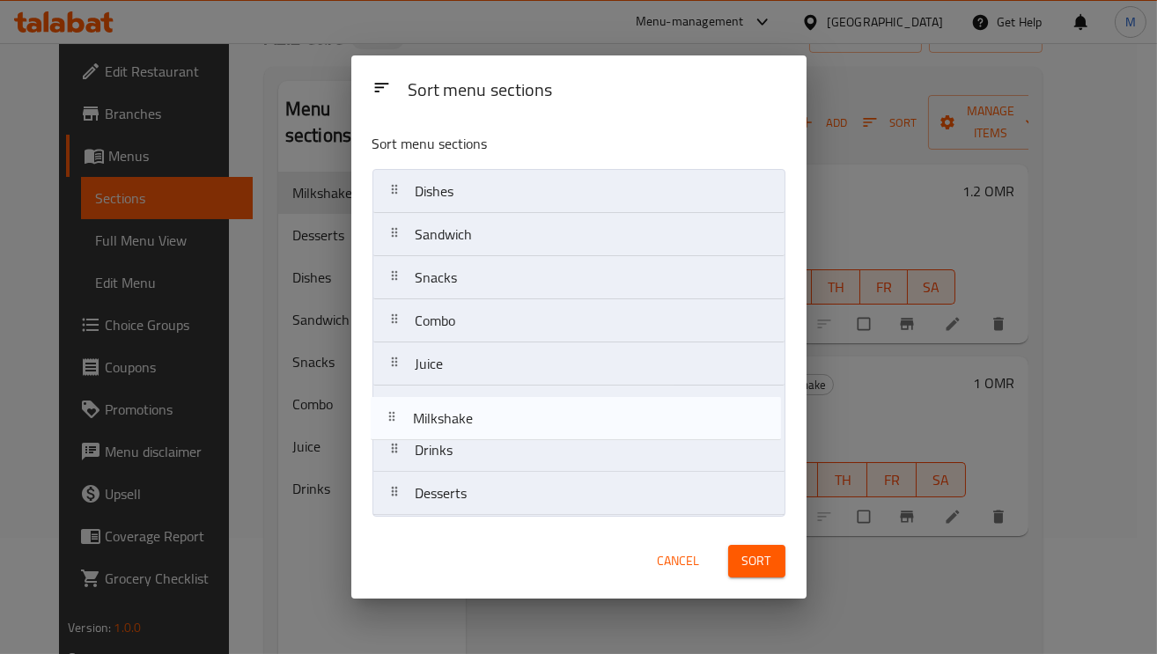
drag, startPoint x: 473, startPoint y: 407, endPoint x: 470, endPoint y: 423, distance: 16.1
click at [470, 423] on nav "Dishes Sandwich Snacks Combo Juice Milkshake Drinks Desserts" at bounding box center [578, 342] width 413 height 347
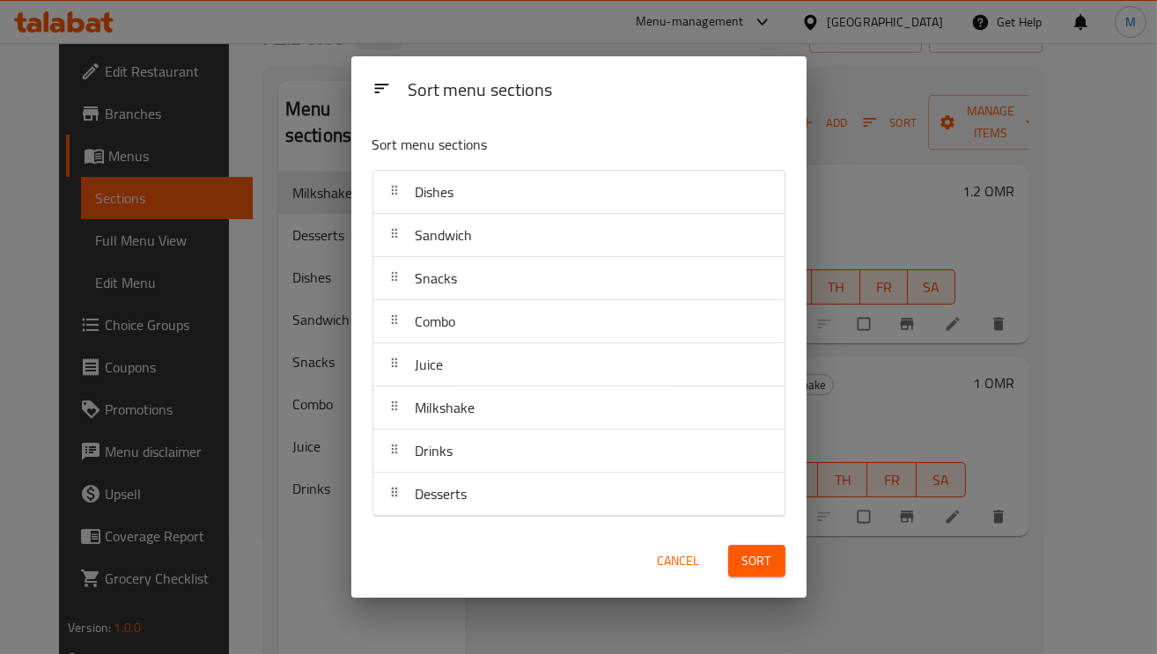
click at [745, 563] on span "Sort" at bounding box center [756, 561] width 29 height 22
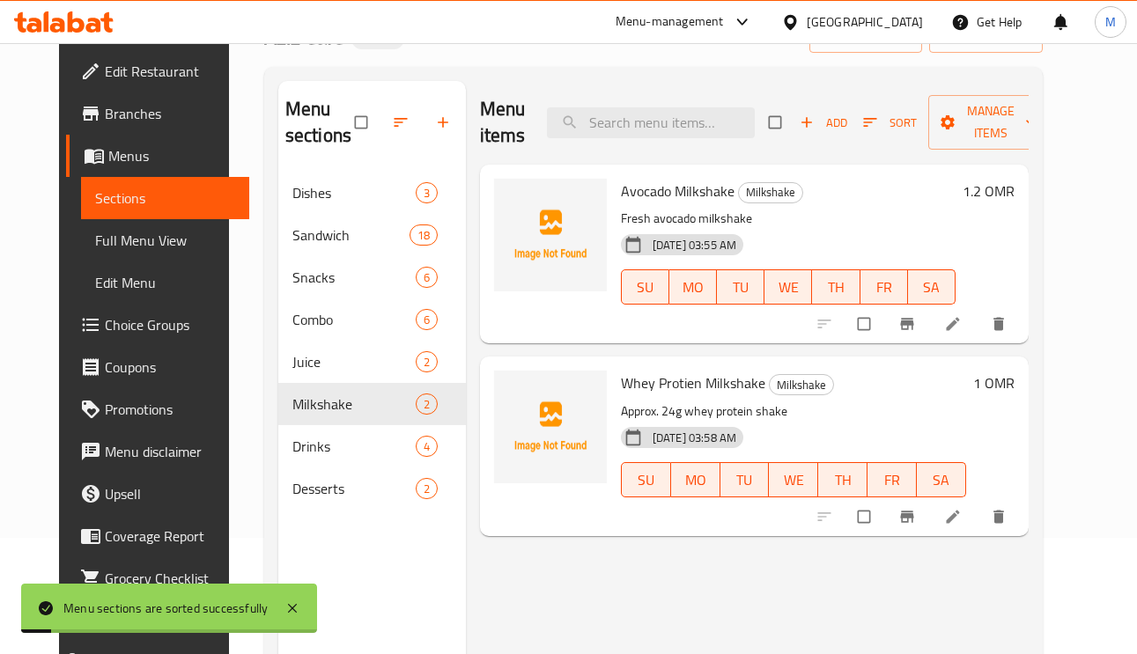
click at [394, 120] on icon "button" at bounding box center [400, 122] width 13 height 9
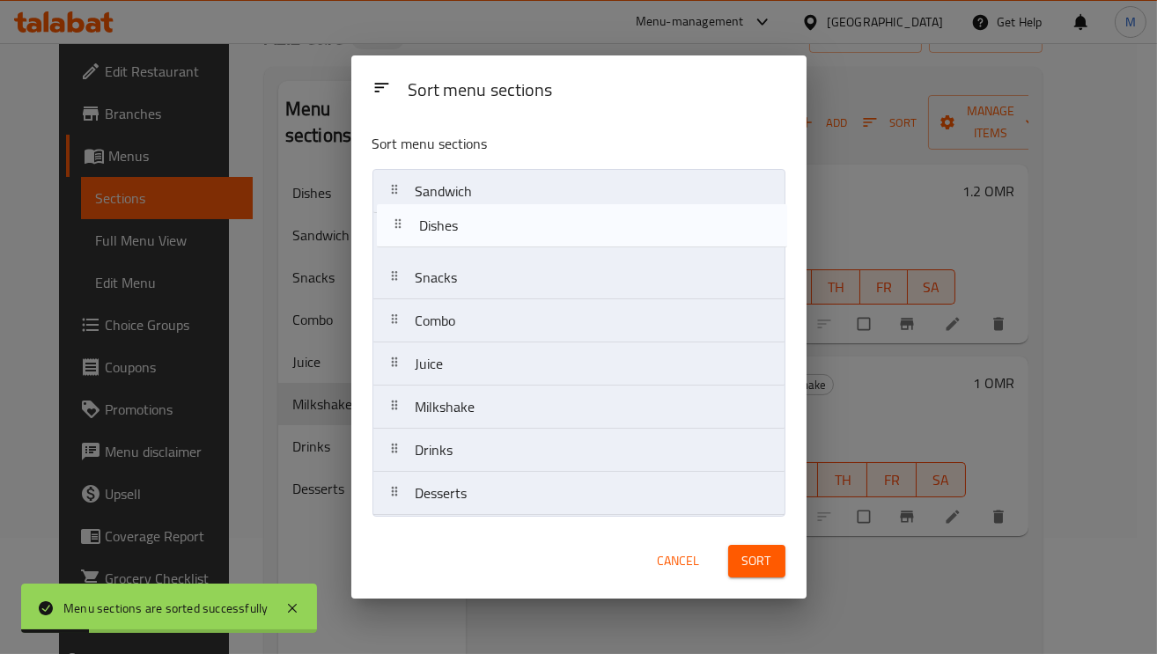
drag, startPoint x: 426, startPoint y: 215, endPoint x: 634, endPoint y: 335, distance: 240.3
click at [430, 247] on nav "Dishes Sandwich Snacks Combo Juice Milkshake Drinks Desserts" at bounding box center [578, 342] width 413 height 347
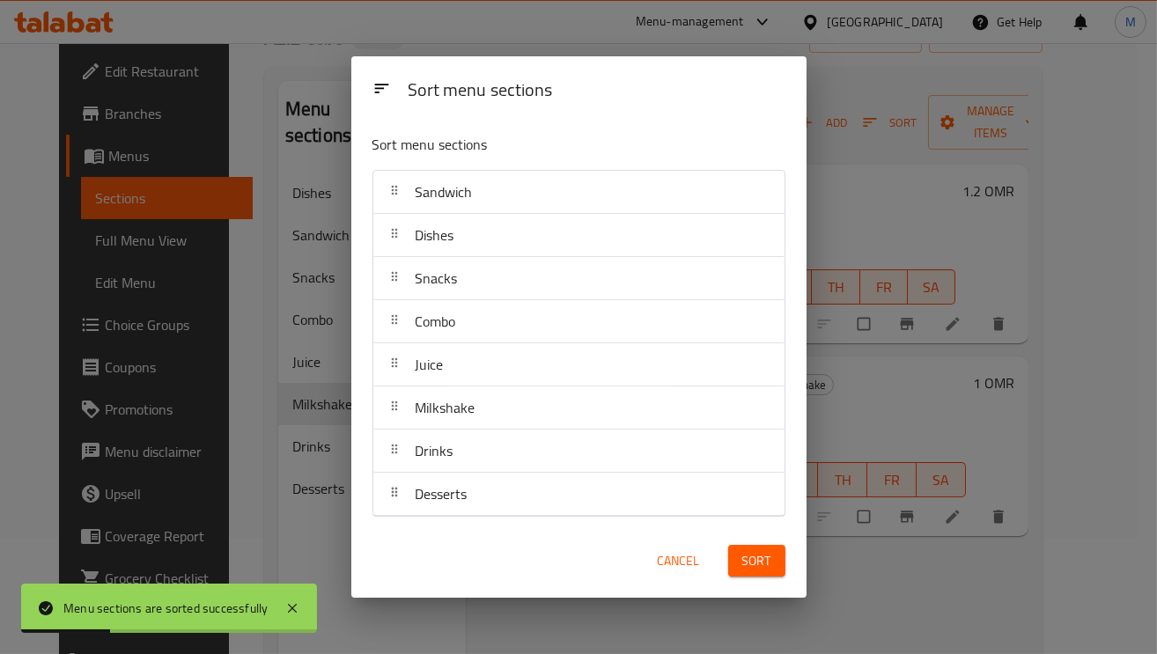
click at [781, 555] on button "Sort" at bounding box center [756, 561] width 57 height 33
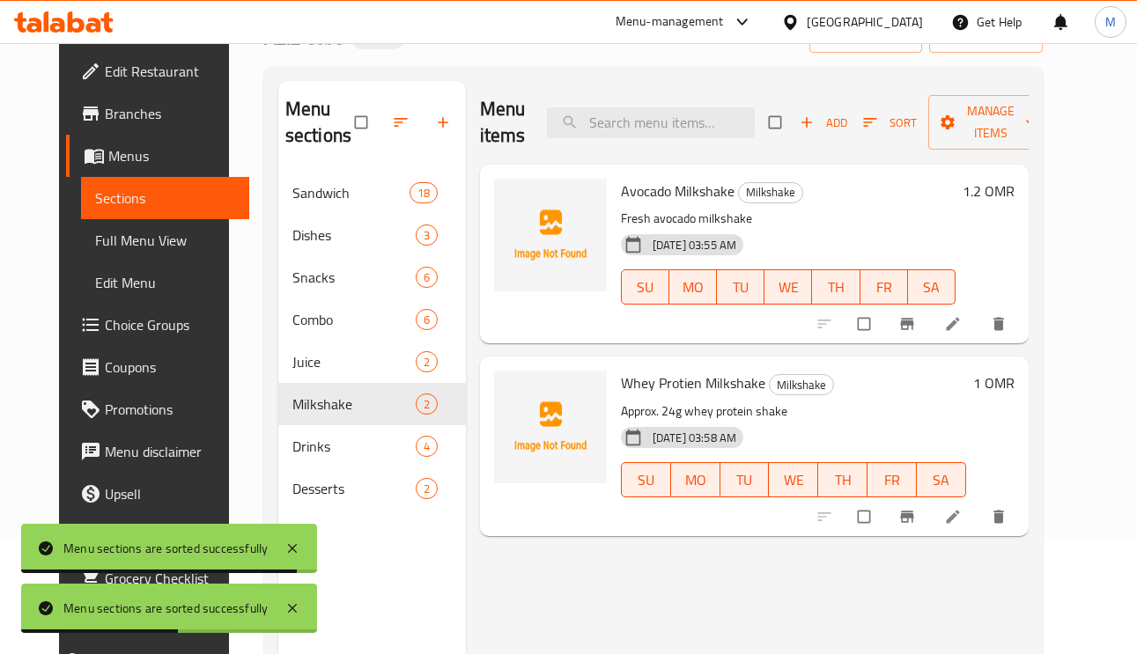
click at [105, 327] on span "Choice Groups" at bounding box center [170, 324] width 130 height 21
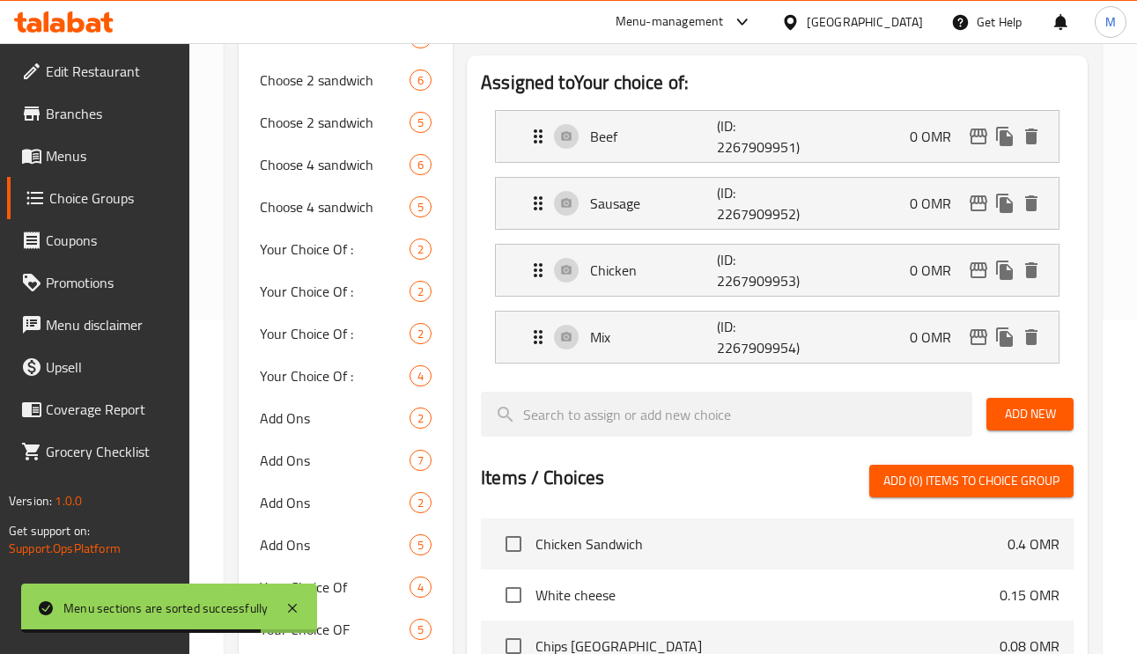
scroll to position [132, 0]
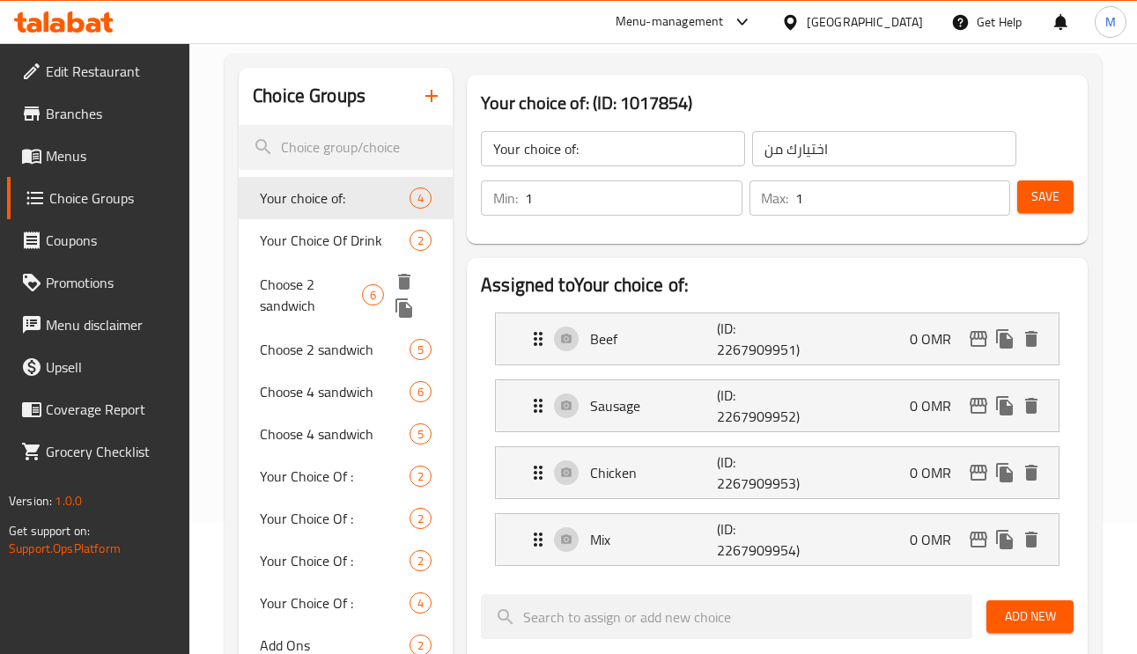
click at [298, 295] on span "Choose 2 sandwich" at bounding box center [311, 295] width 102 height 42
type input "Choose 2 sandwich"
type input "اختار 2 ساندويتش"
type input "2"
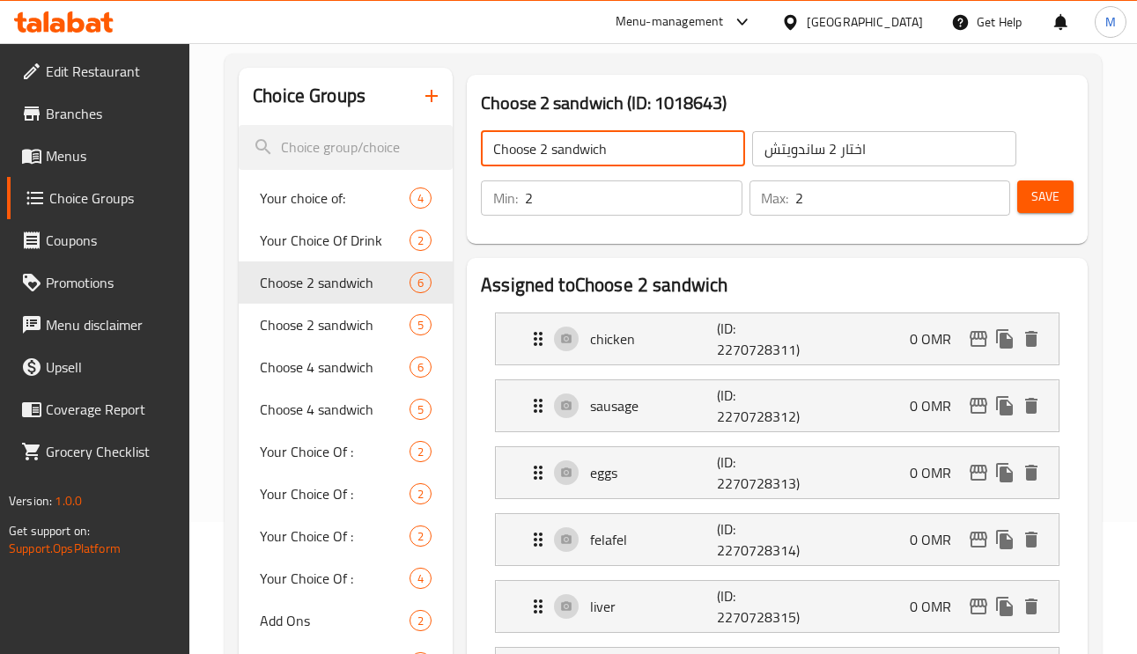
click at [622, 144] on input "Choose 2 sandwich" at bounding box center [613, 148] width 264 height 35
click at [627, 145] on input "Choose 2 sandwich" at bounding box center [613, 148] width 264 height 35
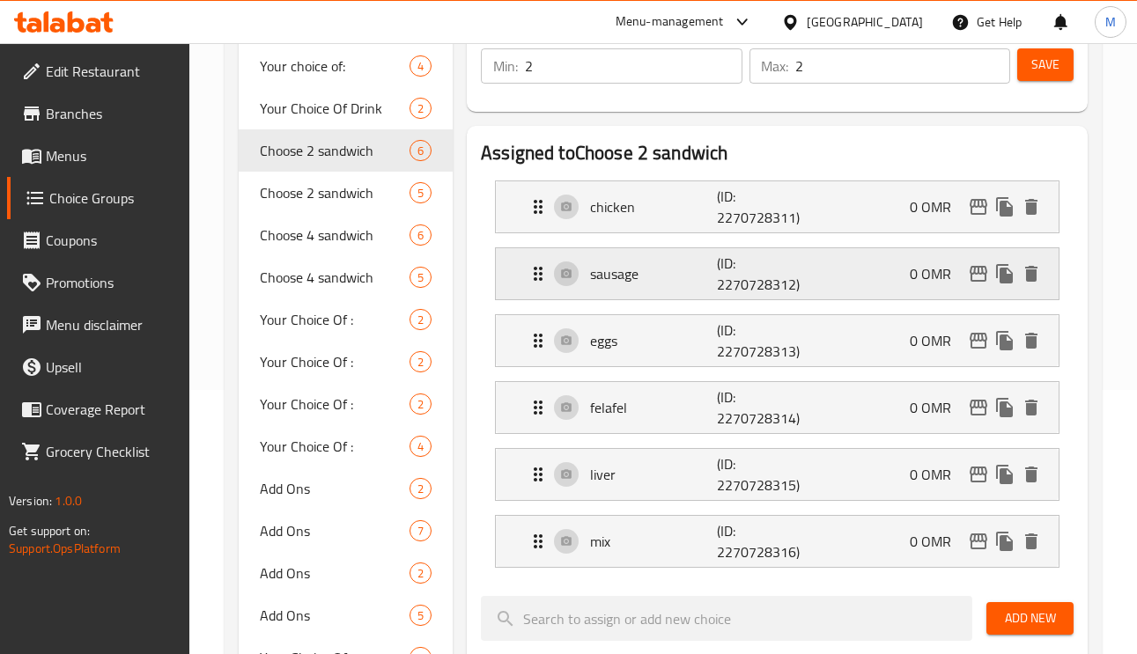
scroll to position [0, 0]
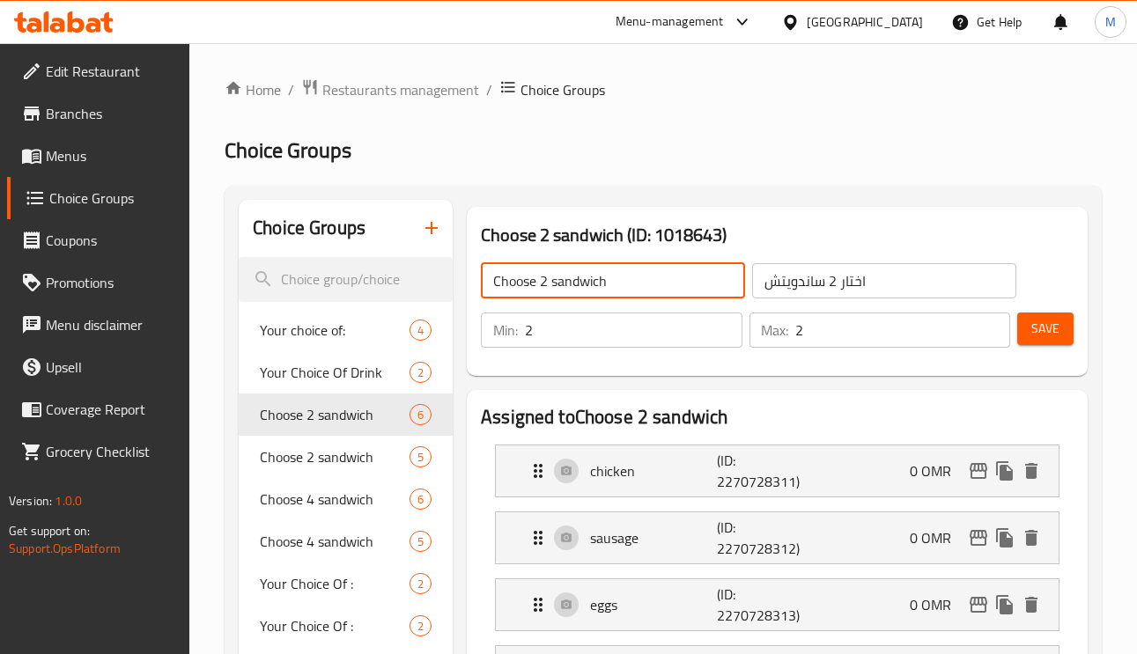
click at [646, 276] on input "Choose 2 sandwich" at bounding box center [613, 280] width 264 height 35
type input "غ"
click at [610, 284] on input "Your choice of 1st cookies:" at bounding box center [613, 280] width 264 height 35
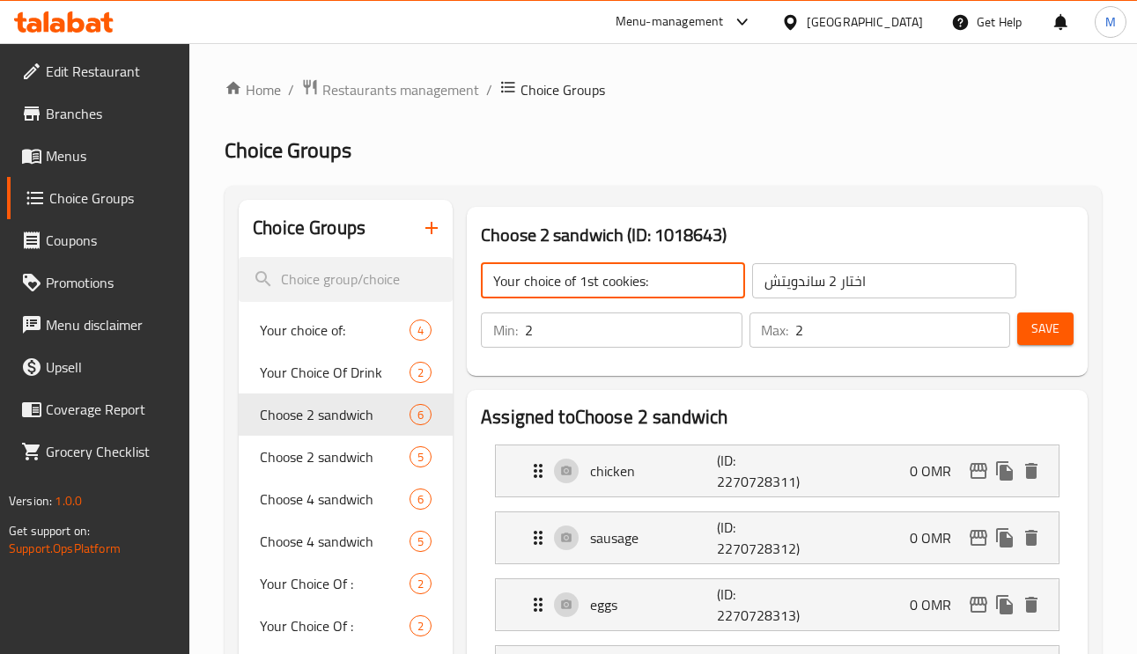
click at [610, 284] on input "Your choice of 1st cookies:" at bounding box center [613, 280] width 264 height 35
click at [699, 288] on input "Your choice of 1st sandwich:" at bounding box center [613, 280] width 264 height 35
type input "Your choice of 1st sandwich:"
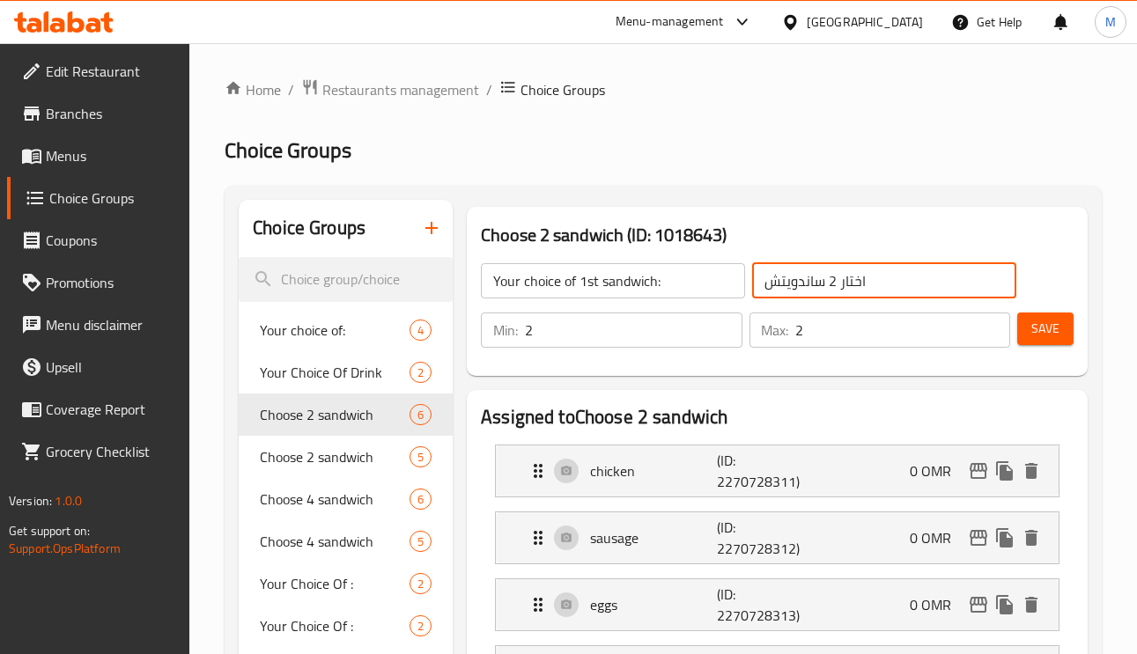
drag, startPoint x: 857, startPoint y: 276, endPoint x: 881, endPoint y: 279, distance: 24.8
click at [881, 279] on input "اختار 2 ساندويتش" at bounding box center [884, 280] width 264 height 35
click at [853, 280] on input "اختار 2 ساندويتش" at bounding box center [884, 280] width 264 height 35
click at [847, 281] on input "اختار 2 ساندويتش" at bounding box center [884, 280] width 264 height 35
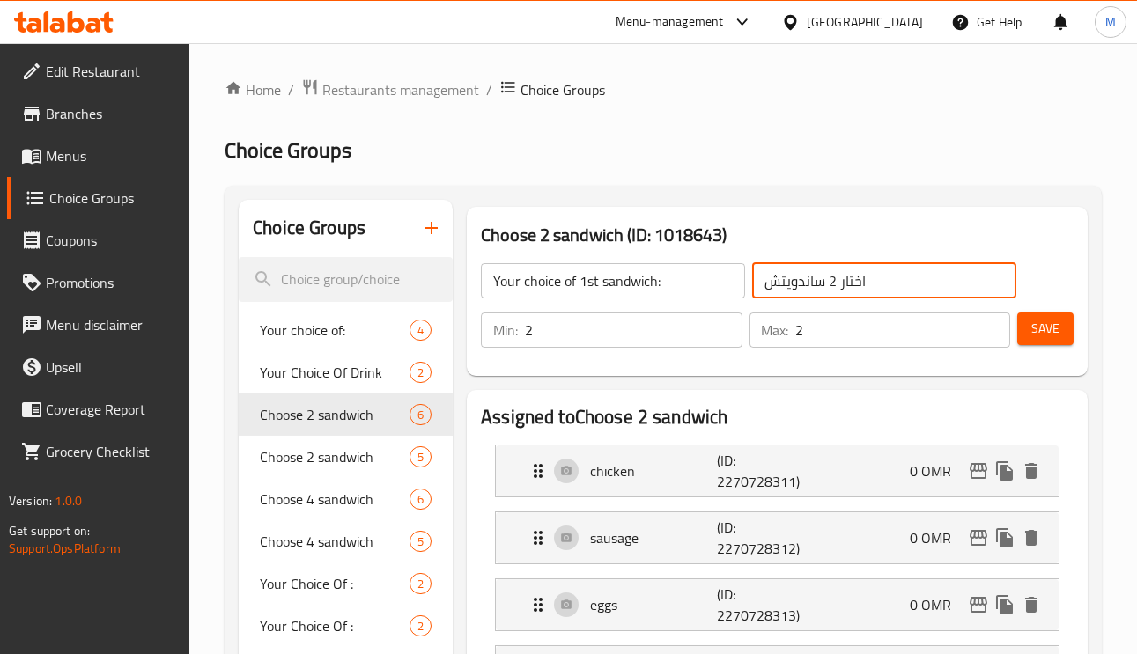
click at [883, 287] on input "اختار 2 ساندويتش" at bounding box center [884, 280] width 264 height 35
type input "h"
type input "أ"
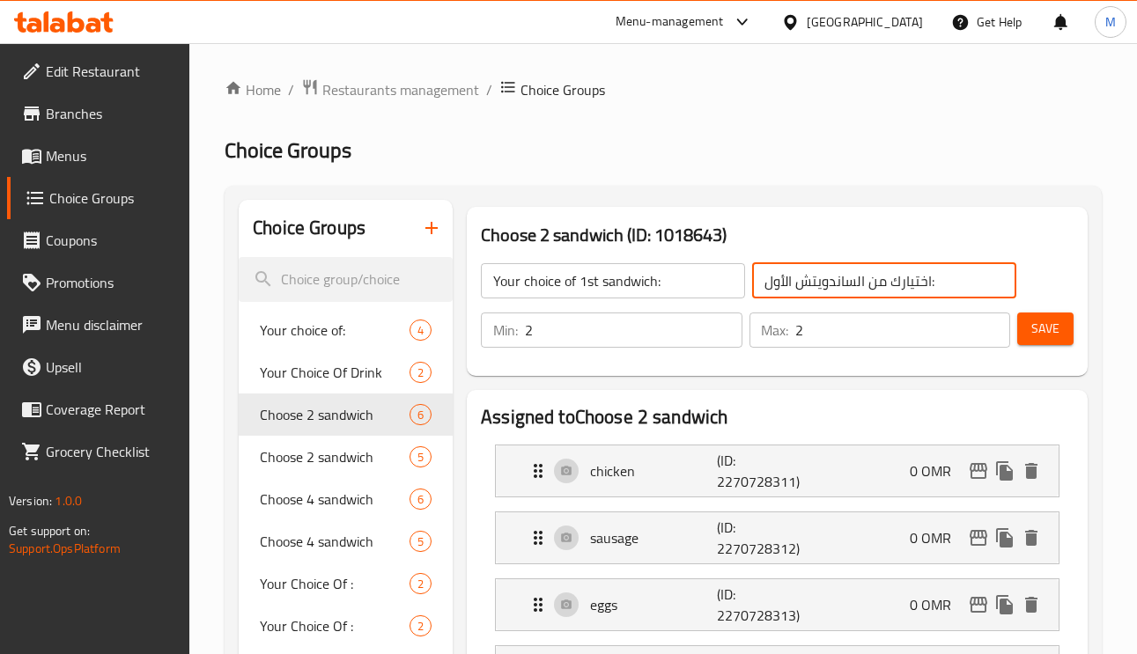
type input "اختيارك من الساندويتش الأول:"
click at [718, 344] on input "2" at bounding box center [633, 330] width 217 height 35
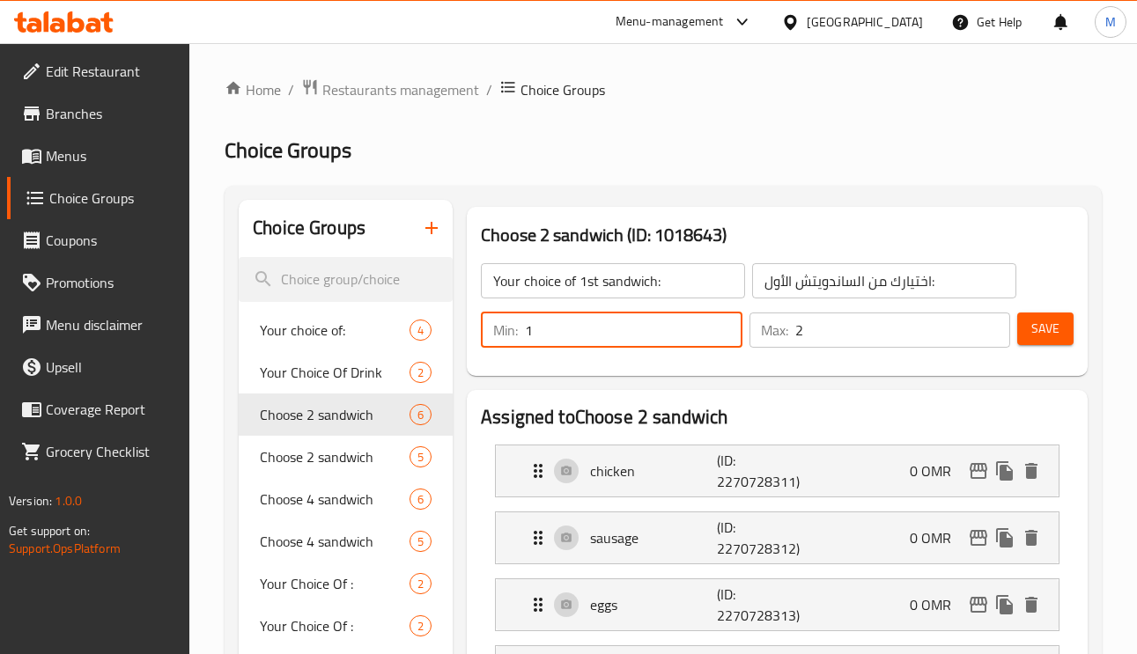
type input "1"
click at [722, 343] on input "1" at bounding box center [633, 330] width 217 height 35
type input "1"
click at [991, 339] on input "1" at bounding box center [903, 330] width 214 height 35
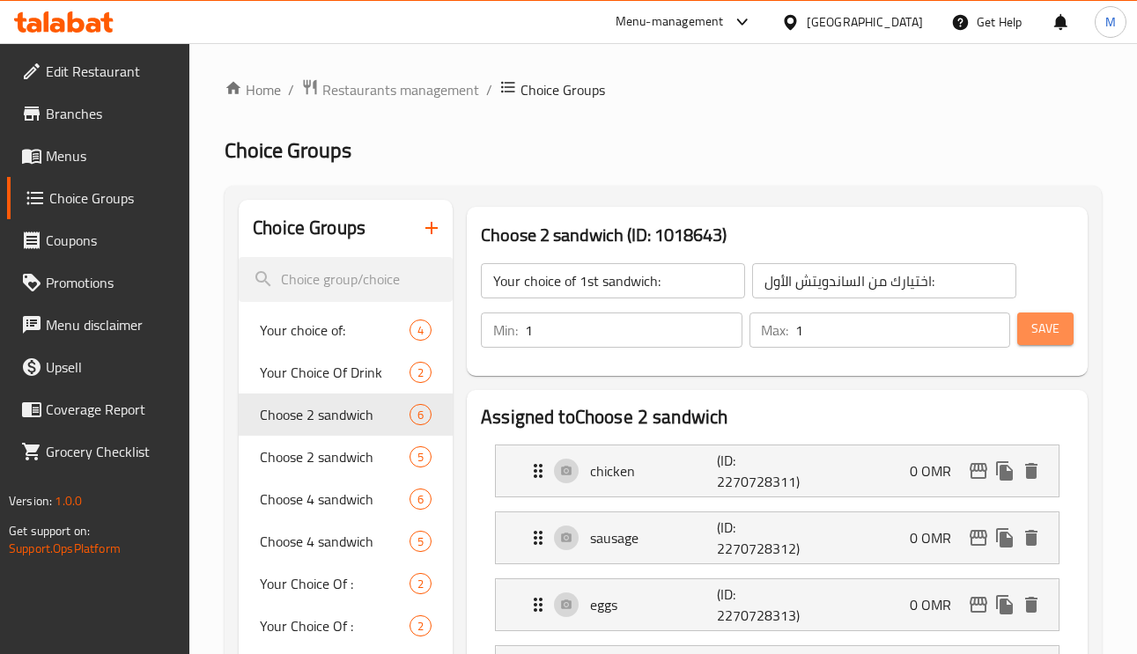
click at [1050, 331] on span "Save" at bounding box center [1045, 329] width 28 height 22
click at [1054, 336] on span "Save" at bounding box center [1045, 329] width 28 height 22
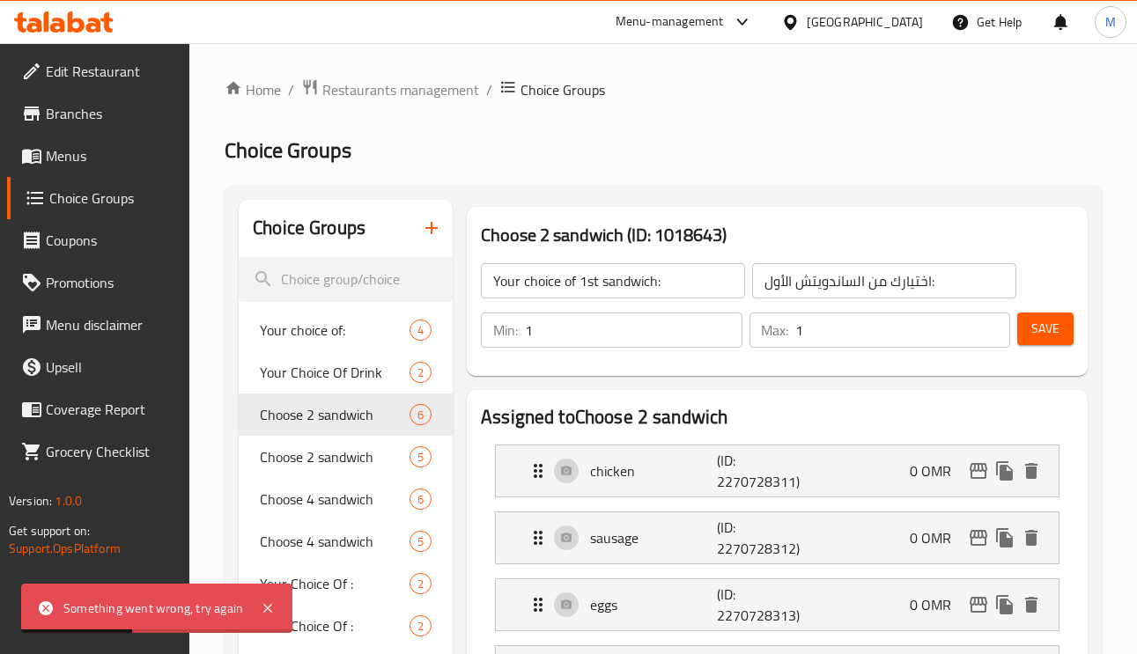
click at [1050, 329] on span "Save" at bounding box center [1045, 329] width 28 height 22
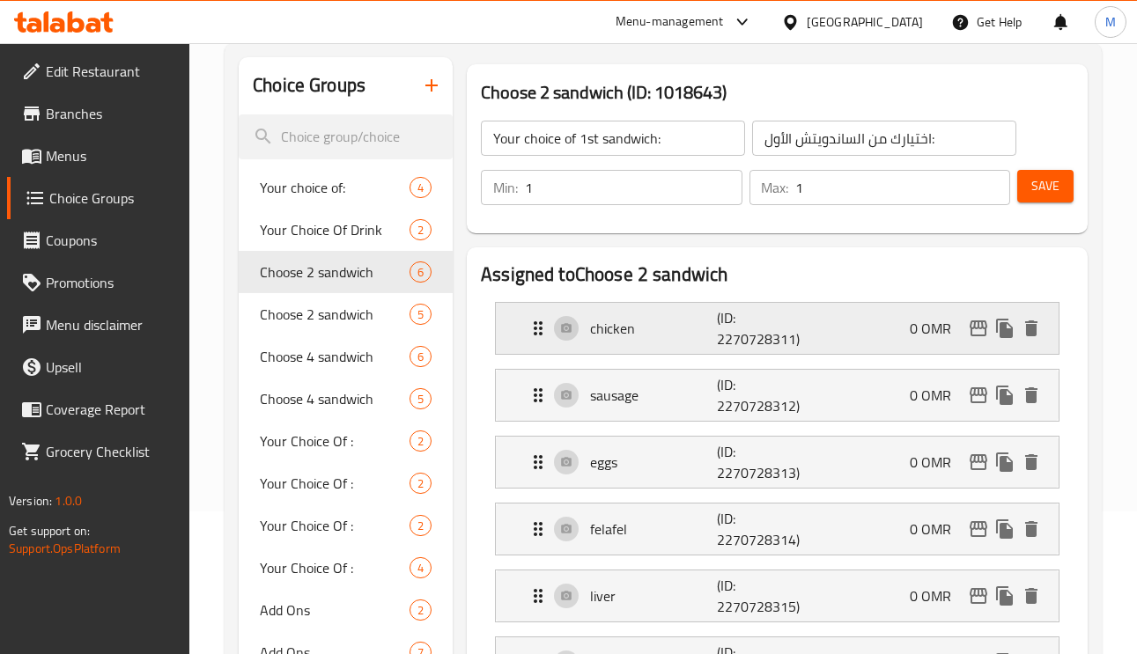
scroll to position [264, 0]
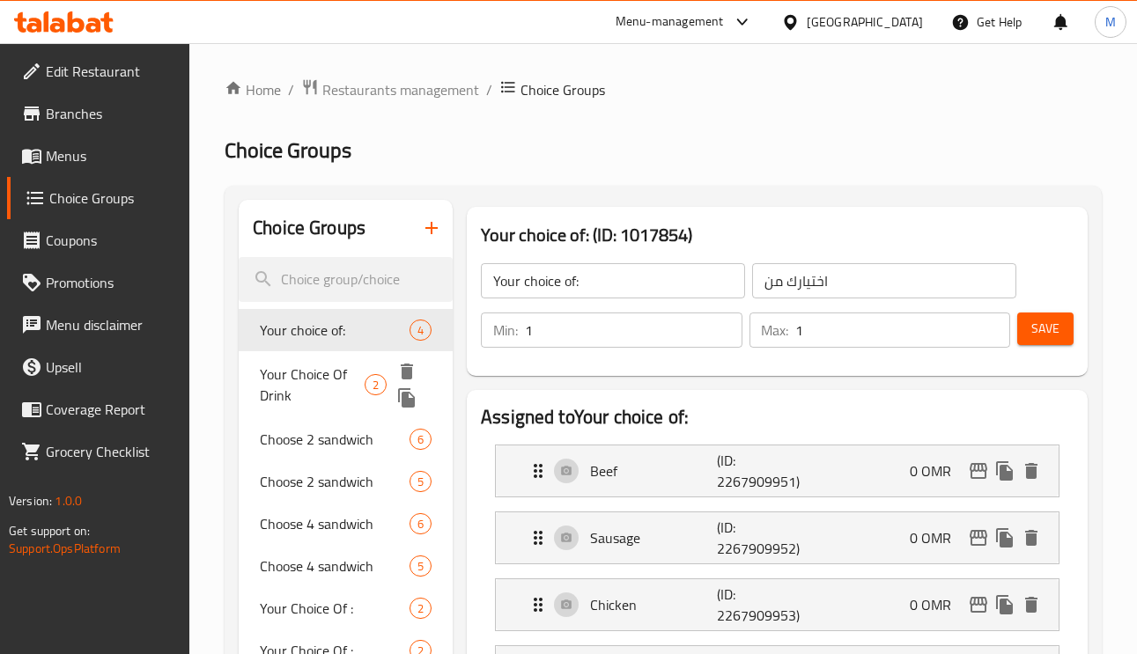
click at [294, 383] on span "Your Choice Of Drink" at bounding box center [312, 385] width 105 height 42
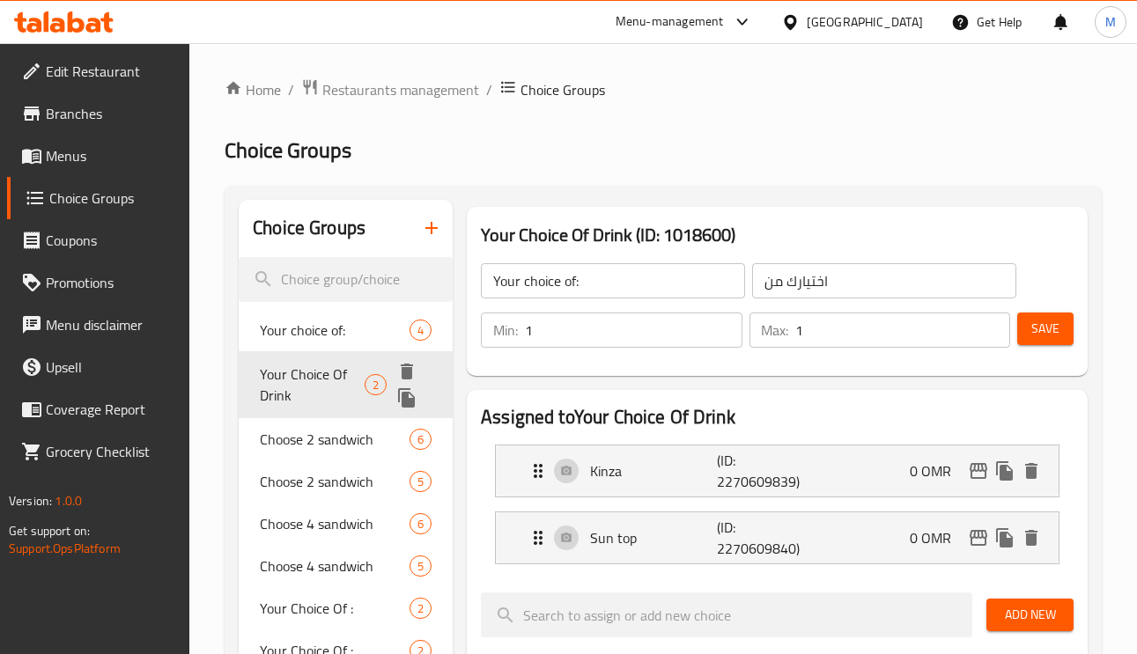
type input "Your Choice Of Drink"
type input "اختيارك من المشروب"
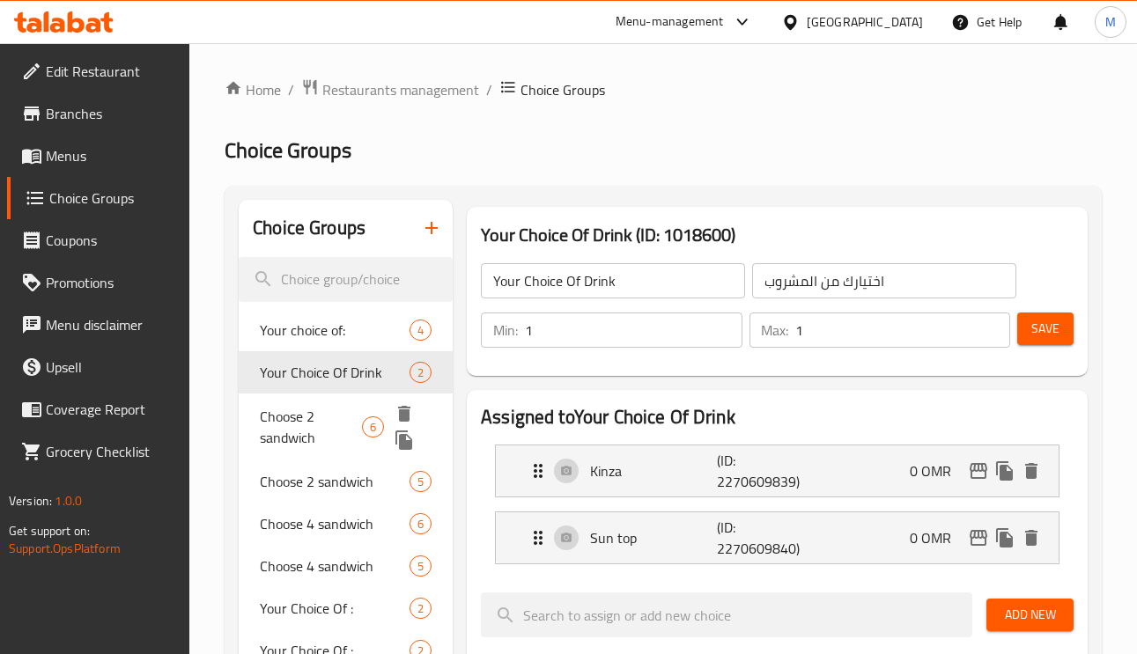
click at [322, 411] on span "Choose 2 sandwich" at bounding box center [311, 427] width 102 height 42
type input "Choose 2 sandwich"
type input "اختار 2 ساندويتش"
type input "2"
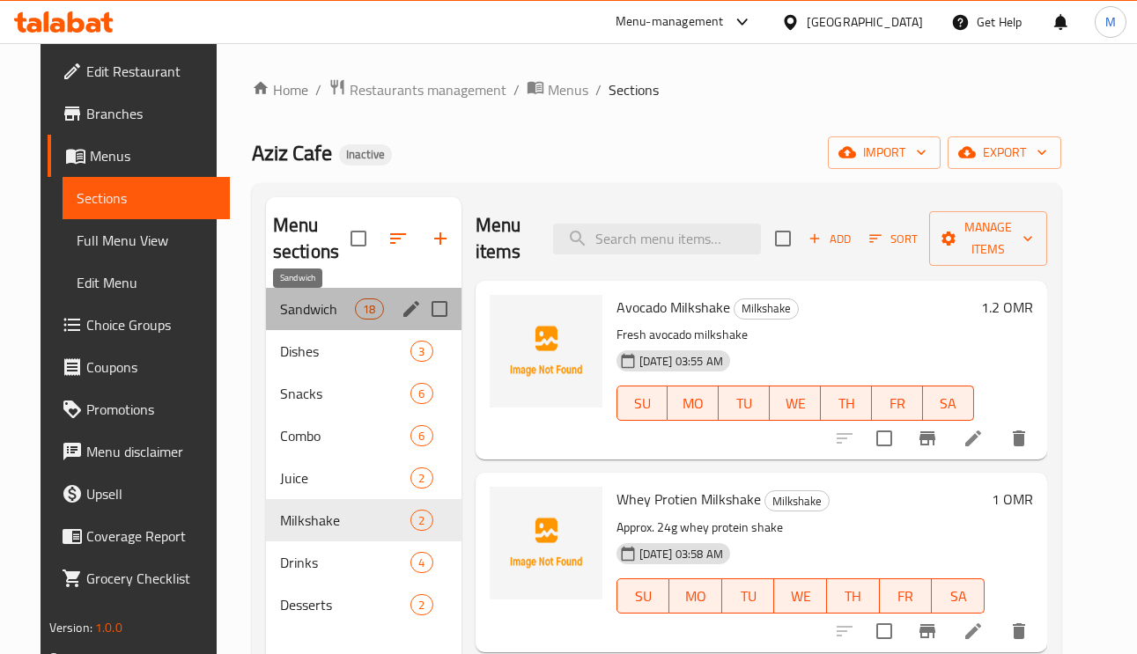
click at [284, 311] on span "Sandwich" at bounding box center [317, 308] width 75 height 21
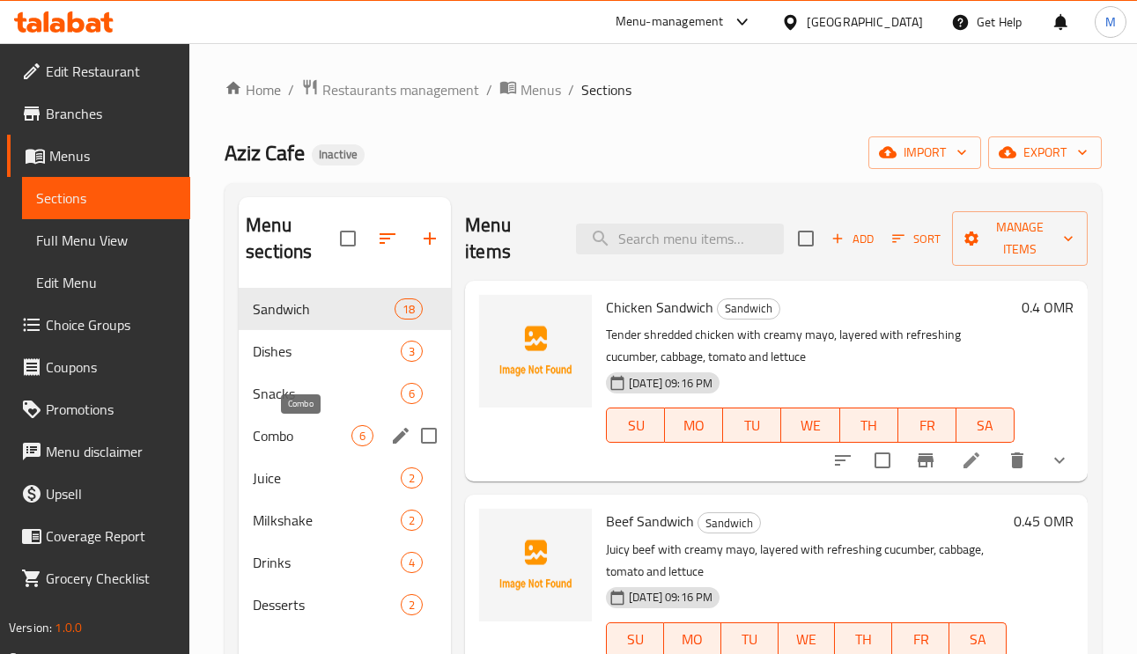
click at [278, 440] on span "Combo" at bounding box center [302, 435] width 99 height 21
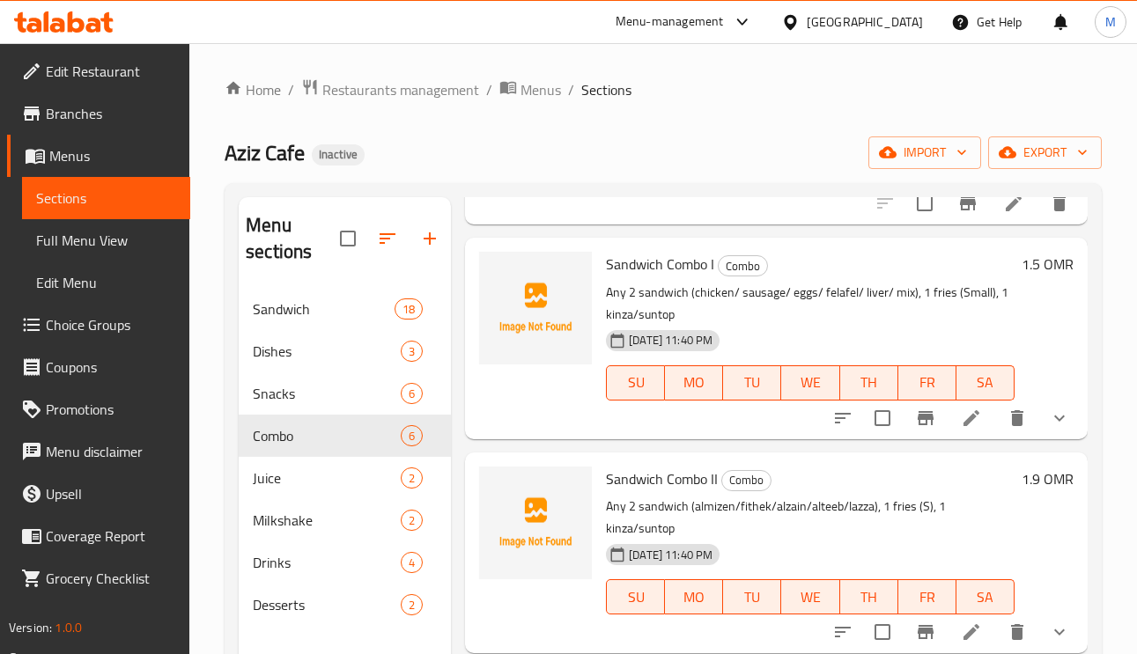
scroll to position [264, 0]
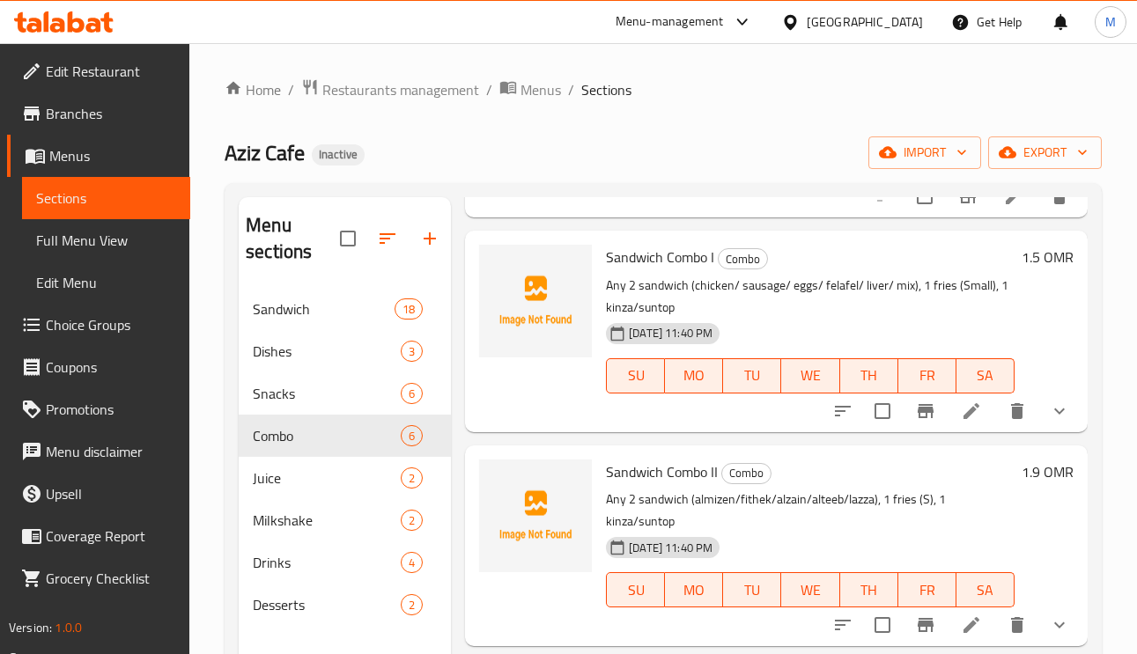
click at [75, 329] on span "Choice Groups" at bounding box center [111, 324] width 130 height 21
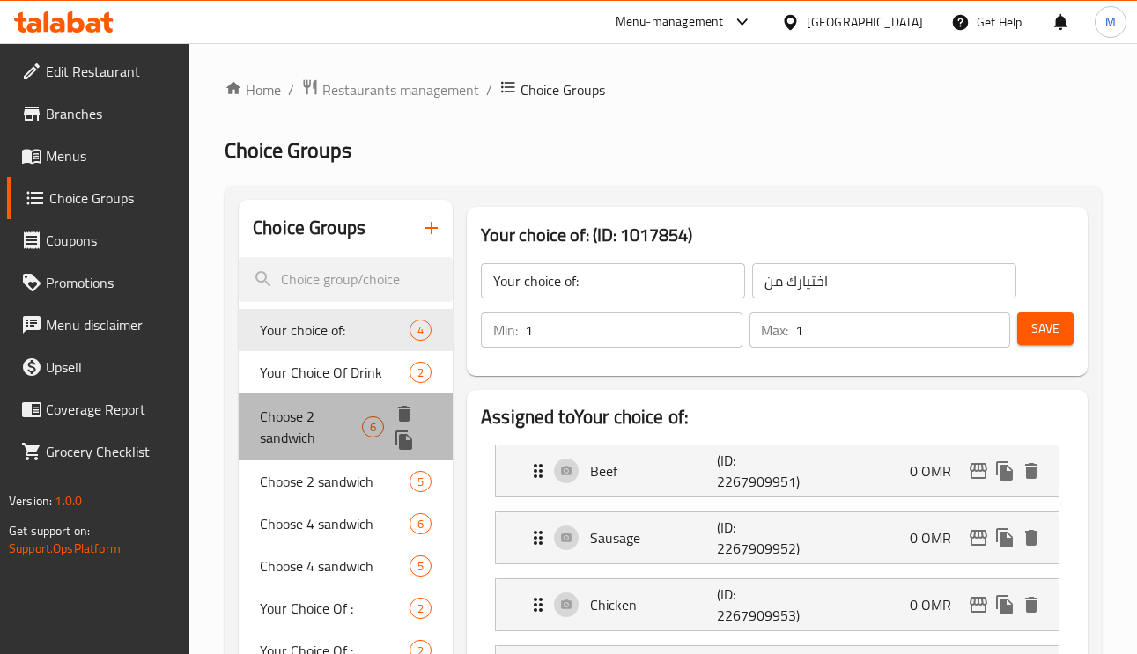
click at [305, 432] on span "Choose 2 sandwich" at bounding box center [311, 427] width 102 height 42
type input "Choose 2 sandwich"
type input "اختار 2 ساندويتش"
type input "2"
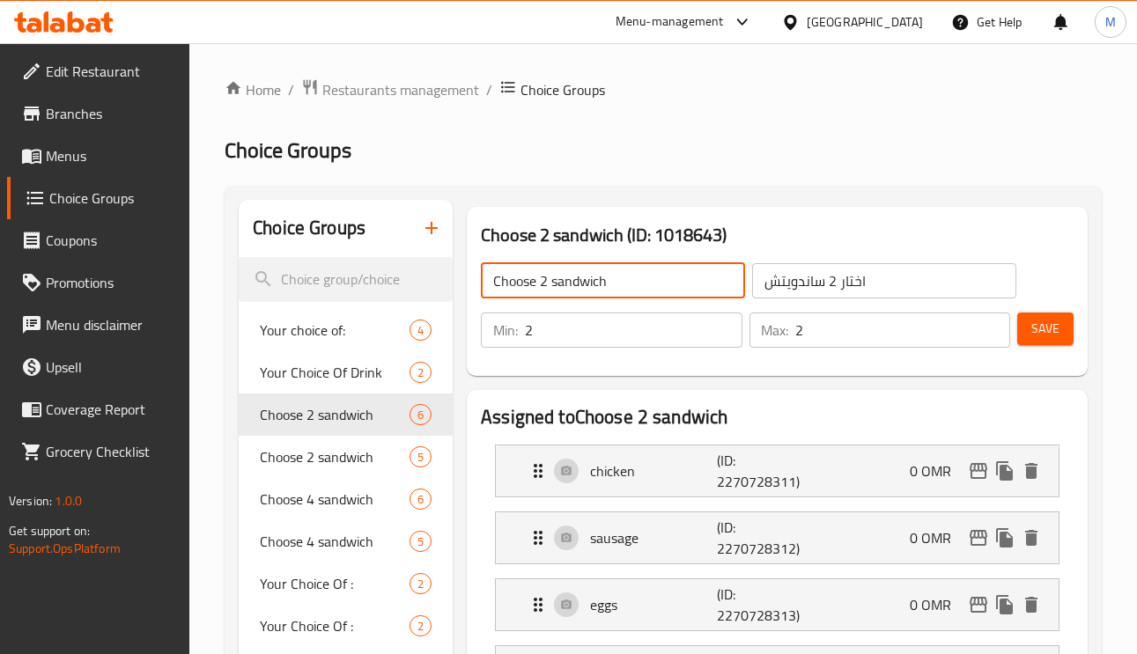
click at [601, 279] on input "Choose 2 sandwich" at bounding box center [613, 280] width 264 height 35
click at [622, 284] on input "Choose 2 sandwich" at bounding box center [613, 280] width 264 height 35
click at [631, 287] on input "Choose 2 sandwich" at bounding box center [613, 280] width 264 height 35
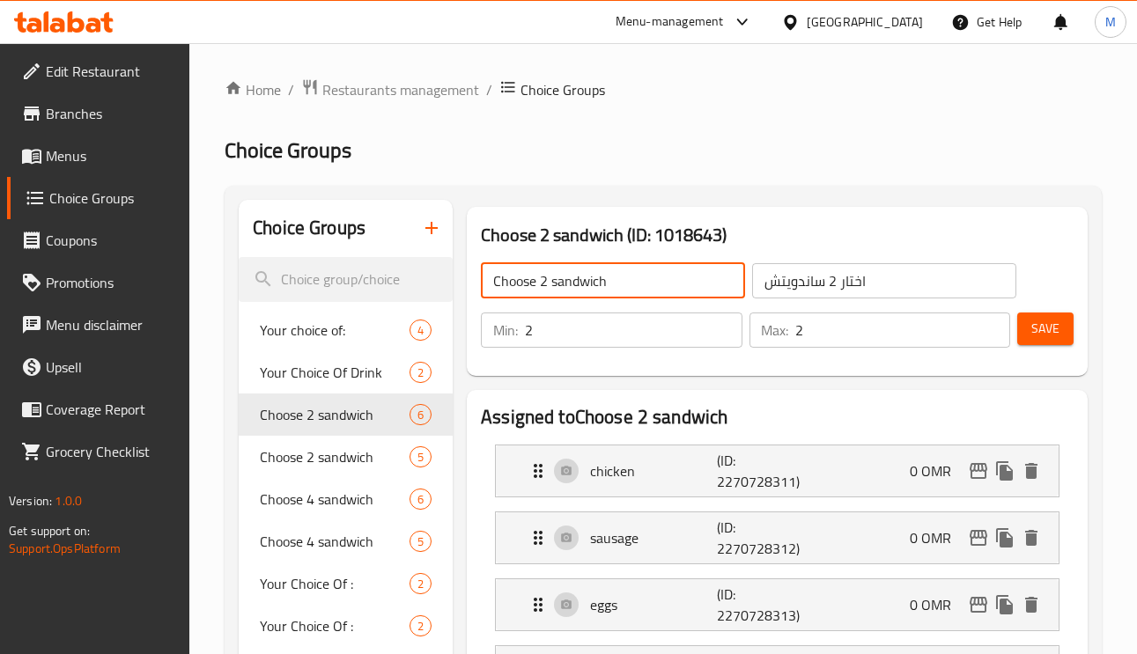
click at [631, 287] on input "Choose 2 sandwich" at bounding box center [613, 280] width 264 height 35
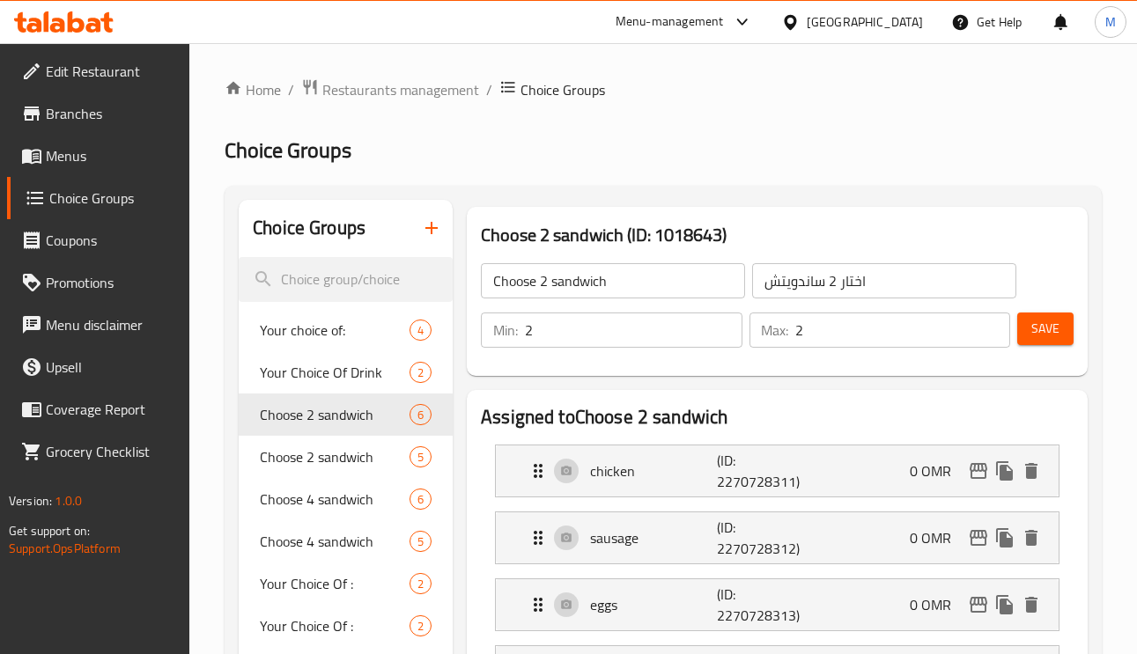
click at [633, 284] on input "Choose 2 sandwich" at bounding box center [613, 280] width 264 height 35
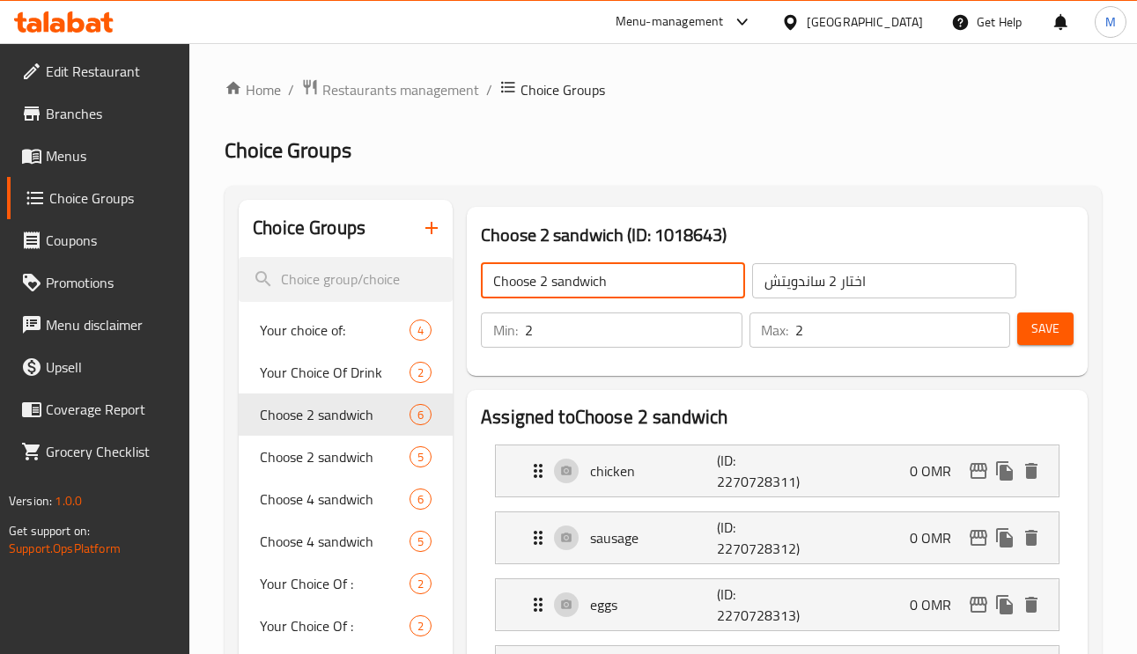
click at [629, 284] on input "Choose 2 sandwich" at bounding box center [613, 280] width 264 height 35
type input "غ"
click at [623, 284] on input "Your choice of 1st cookies:" at bounding box center [613, 280] width 264 height 35
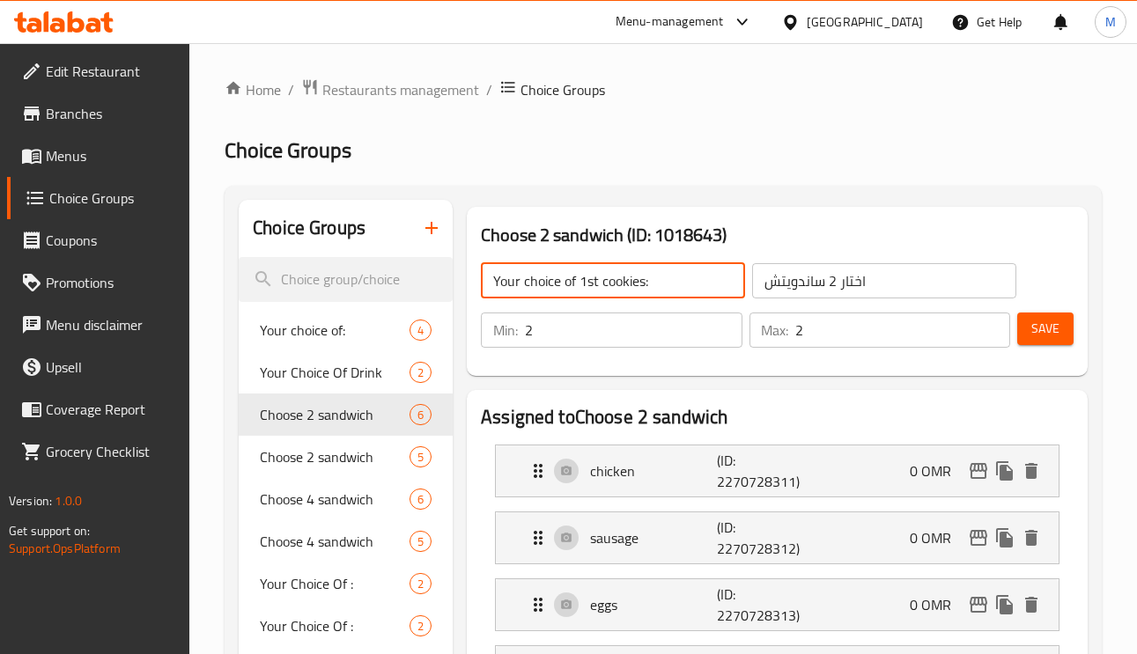
click at [623, 284] on input "Your choice of 1st cookies:" at bounding box center [613, 280] width 264 height 35
click at [615, 291] on input "Your choice of 1st cookies:" at bounding box center [613, 280] width 264 height 35
paste input "sandwich"
type input "Your choice of 1st sandwich:"
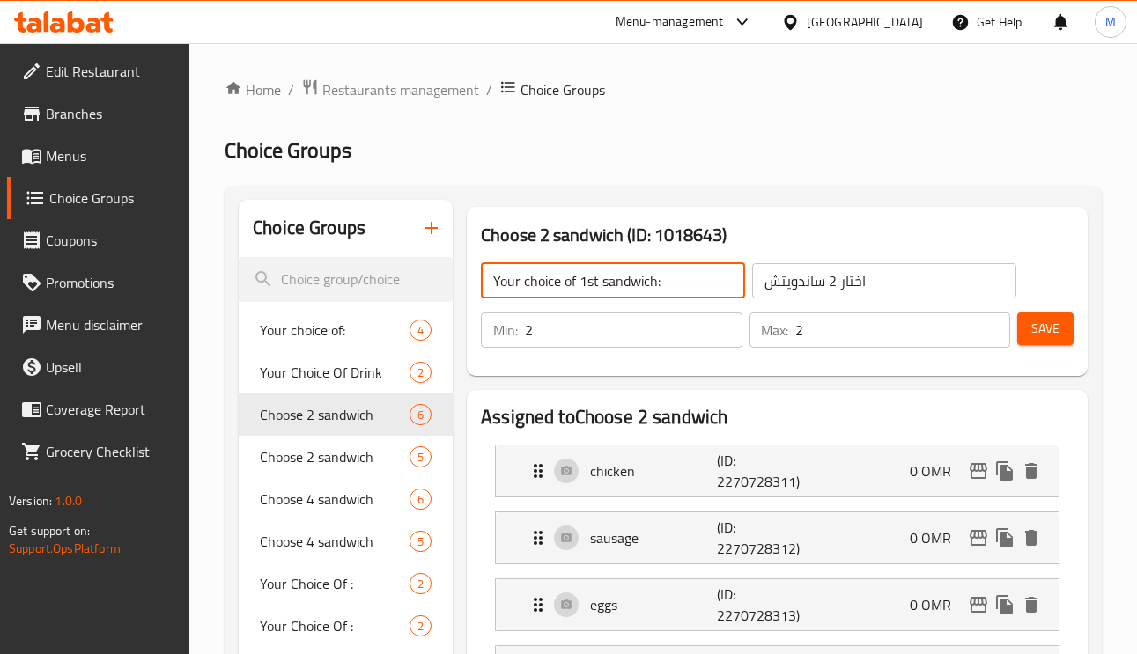
click at [867, 279] on input "اختار 2 ساندويتش" at bounding box center [884, 280] width 264 height 35
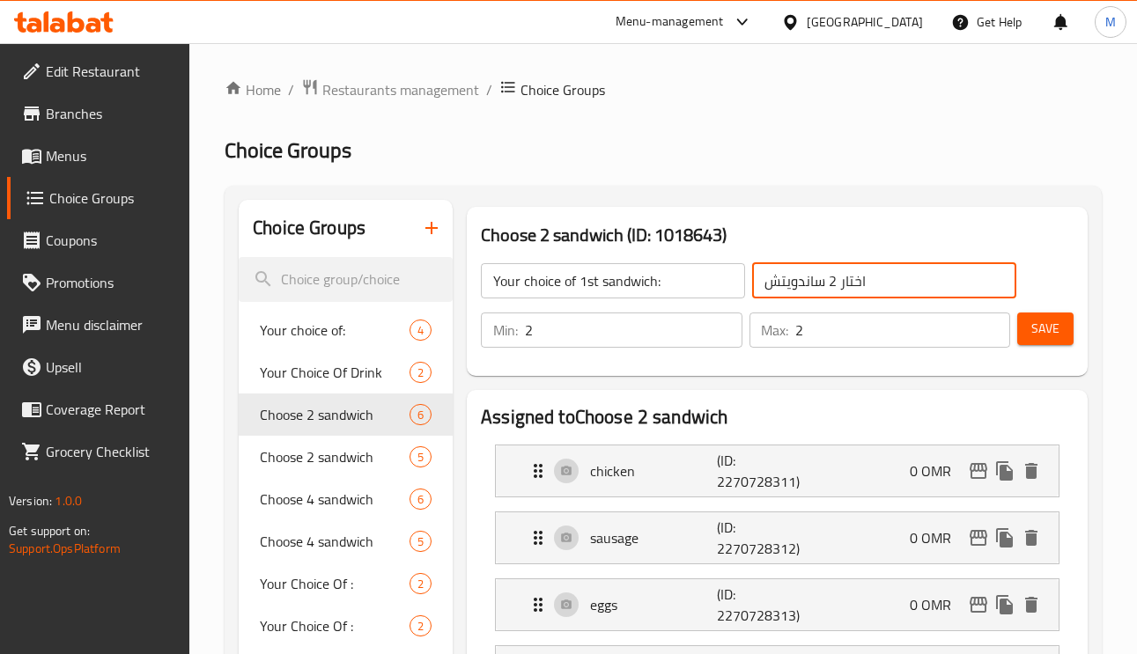
click at [867, 279] on input "اختار 2 ساندويتش" at bounding box center [884, 280] width 264 height 35
click at [862, 272] on input "اختار 2 ساندويتش" at bounding box center [884, 280] width 264 height 35
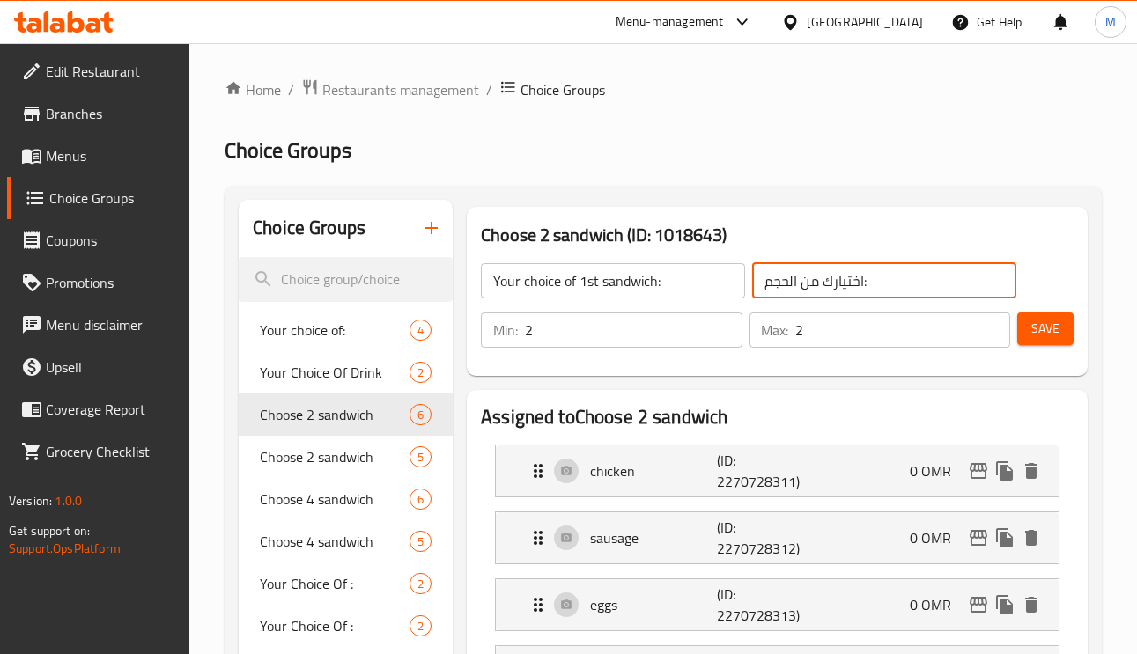
click at [784, 284] on input "اختيارك من الحجم:" at bounding box center [884, 280] width 264 height 35
click at [817, 305] on div "Min: 2 ​ Max: 2 ​ Save" at bounding box center [773, 330] width 607 height 56
click at [783, 273] on input "اختيارك من الحجم:" at bounding box center [884, 280] width 264 height 35
click at [789, 280] on input "اختيارك من الحجم:" at bounding box center [884, 280] width 264 height 35
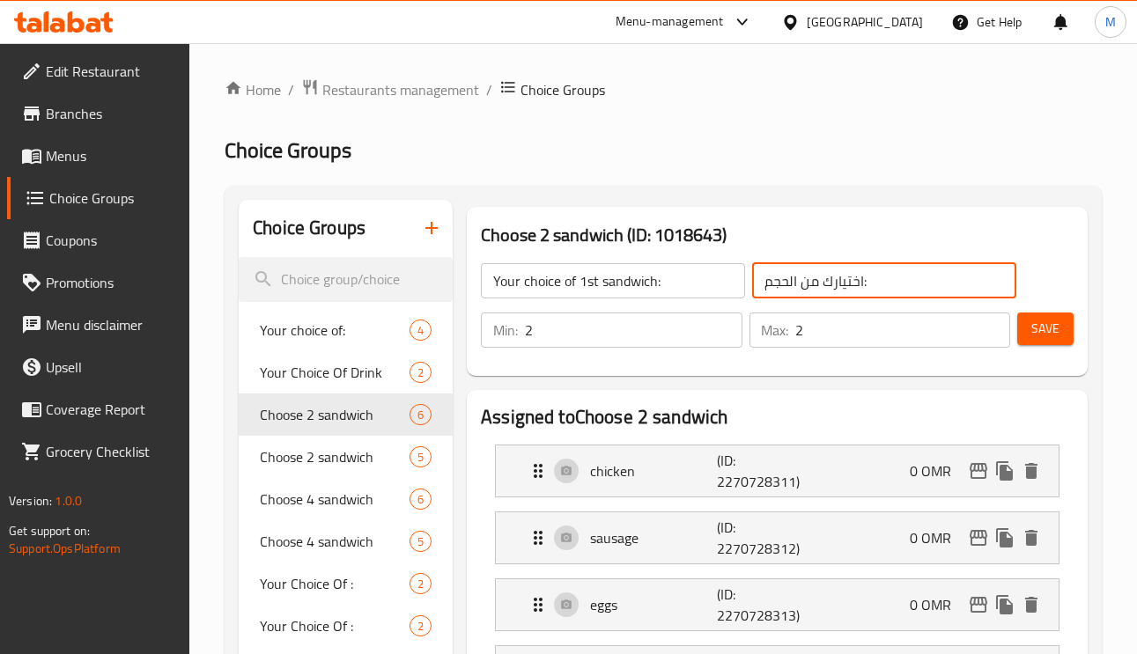
drag, startPoint x: 787, startPoint y: 277, endPoint x: 765, endPoint y: 277, distance: 22.0
click at [765, 277] on input "اختيارك من الحجم:" at bounding box center [884, 280] width 264 height 35
type input "اختيارك من الساندويتش الأول:"
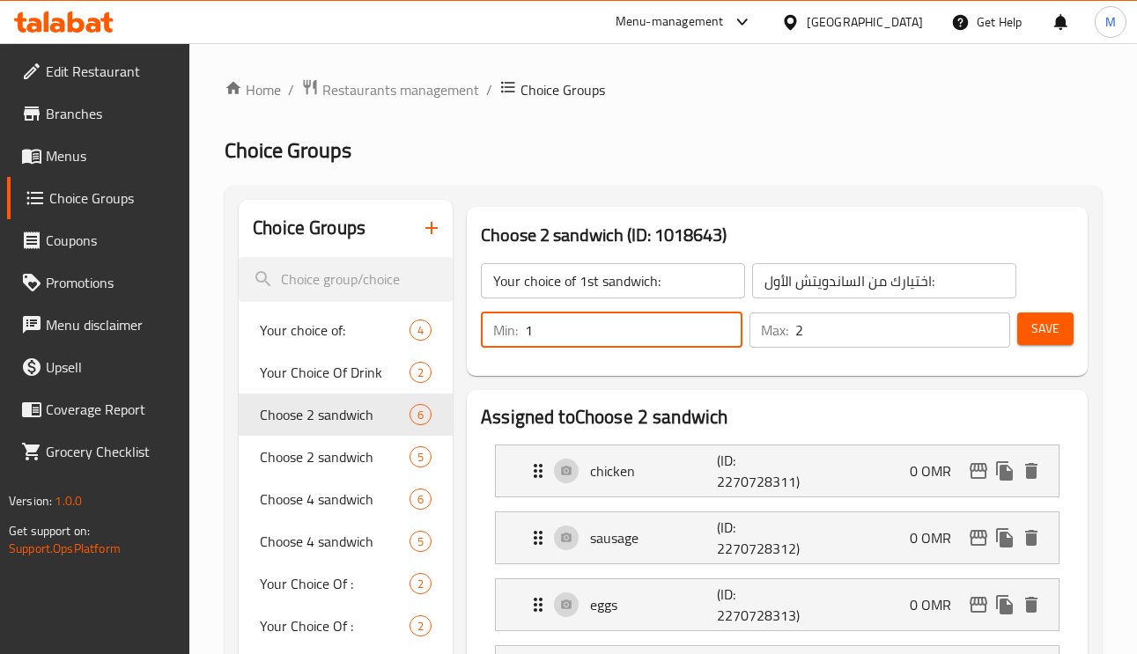
type input "1"
click at [726, 340] on input "1" at bounding box center [633, 330] width 217 height 35
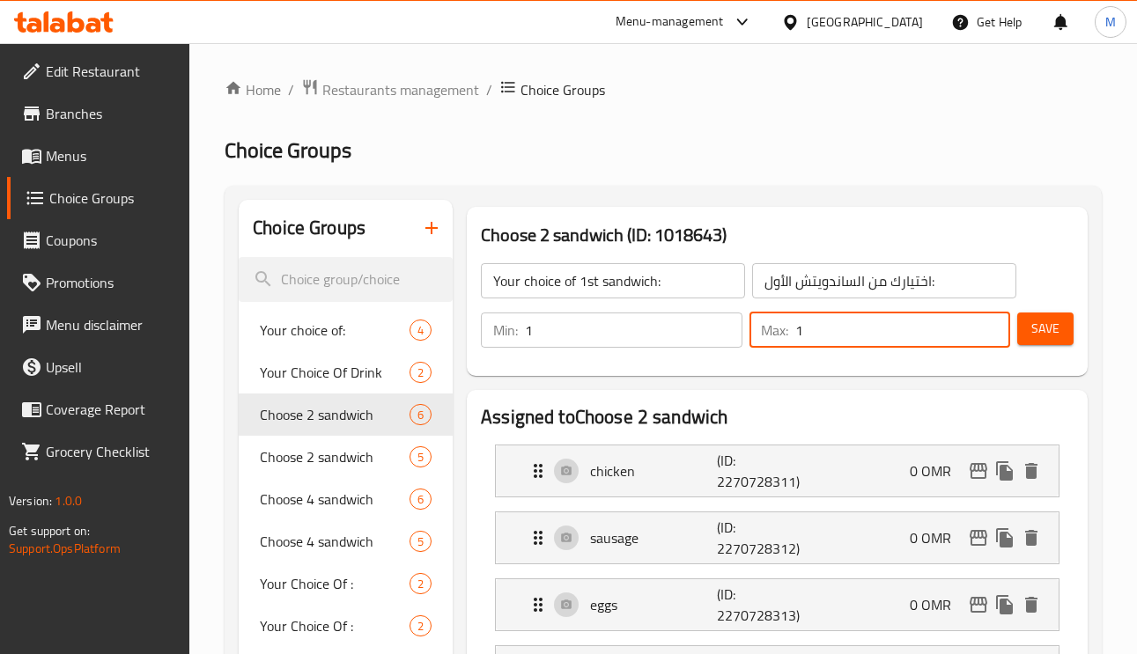
type input "1"
click at [989, 340] on input "1" at bounding box center [903, 330] width 214 height 35
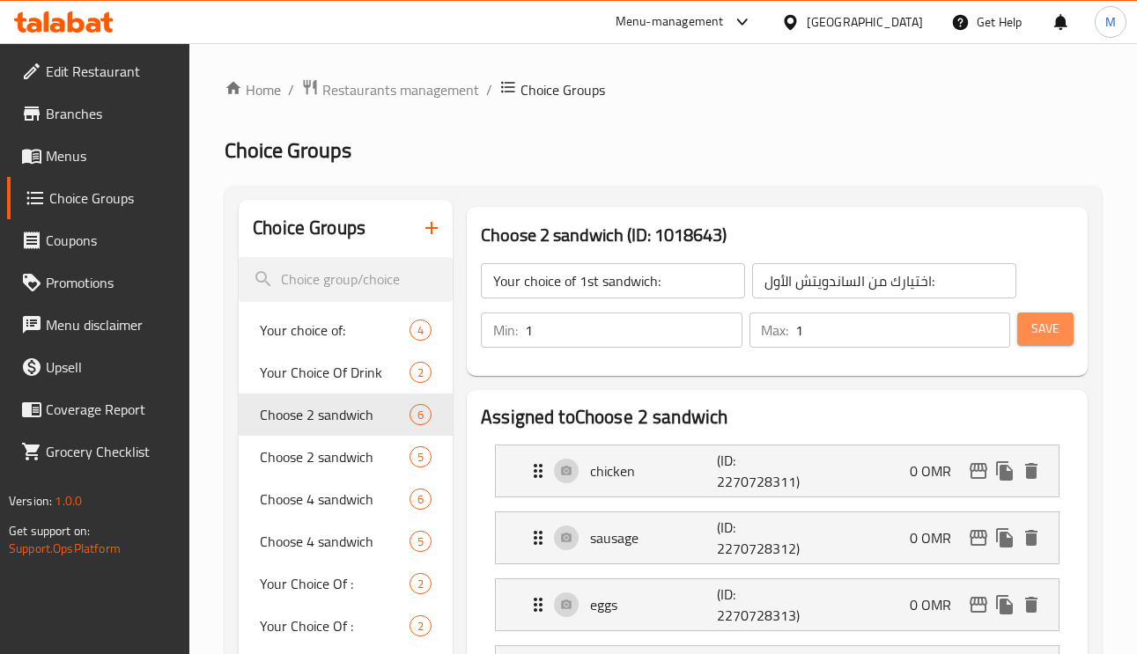
click at [1037, 325] on span "Save" at bounding box center [1045, 329] width 28 height 22
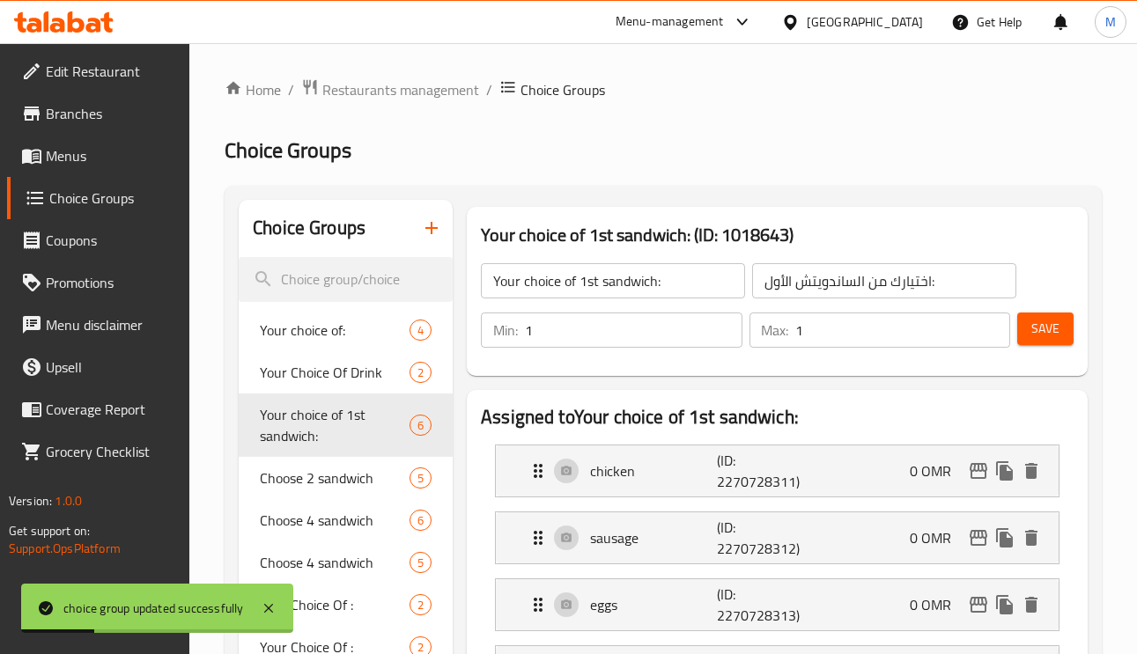
click at [682, 285] on input "Your choice of 1st sandwich:" at bounding box center [613, 280] width 264 height 35
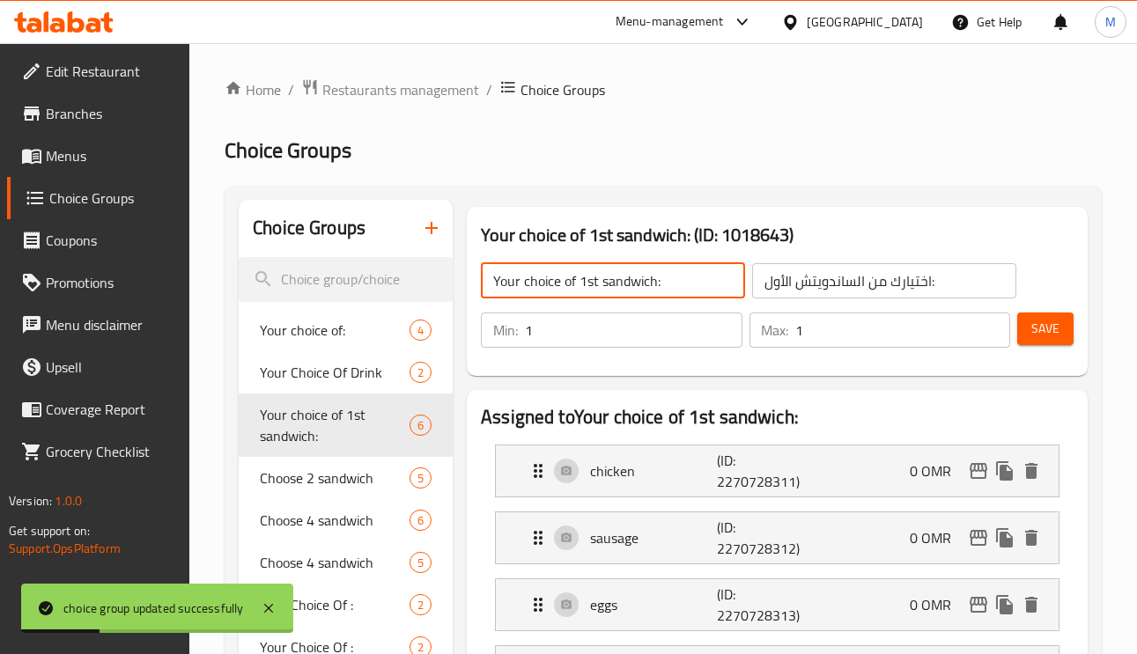
click at [682, 285] on input "Your choice of 1st sandwich:" at bounding box center [613, 280] width 264 height 35
click at [413, 444] on icon "duplicate" at bounding box center [415, 440] width 17 height 19
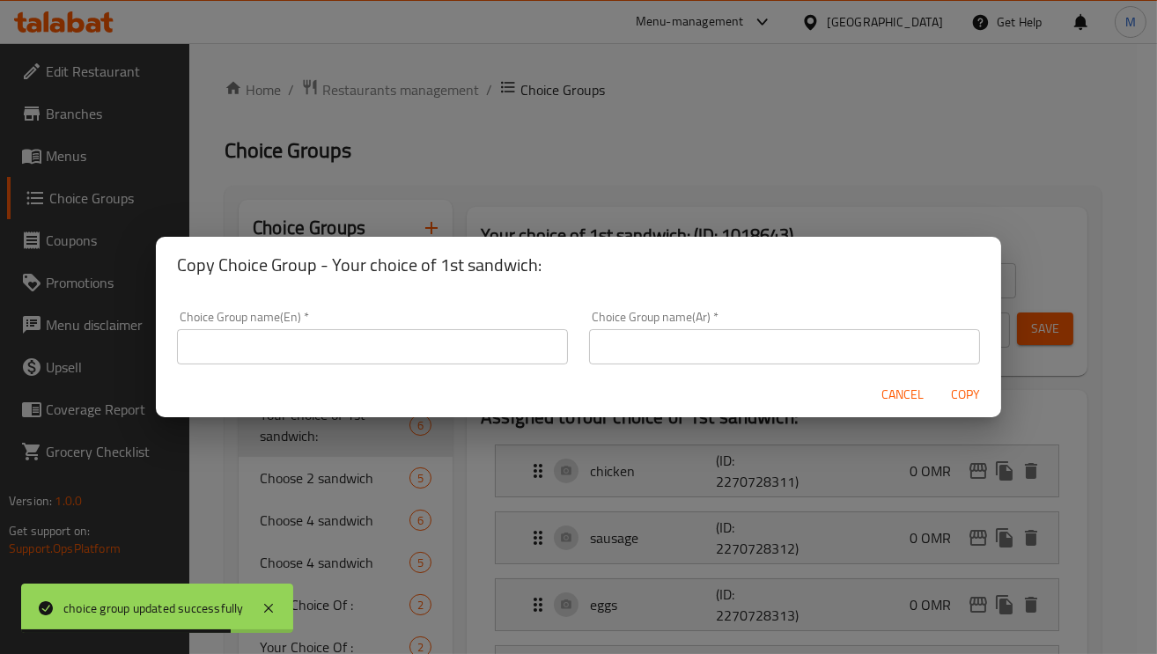
click at [422, 372] on div "Cancel Copy" at bounding box center [578, 395] width 845 height 47
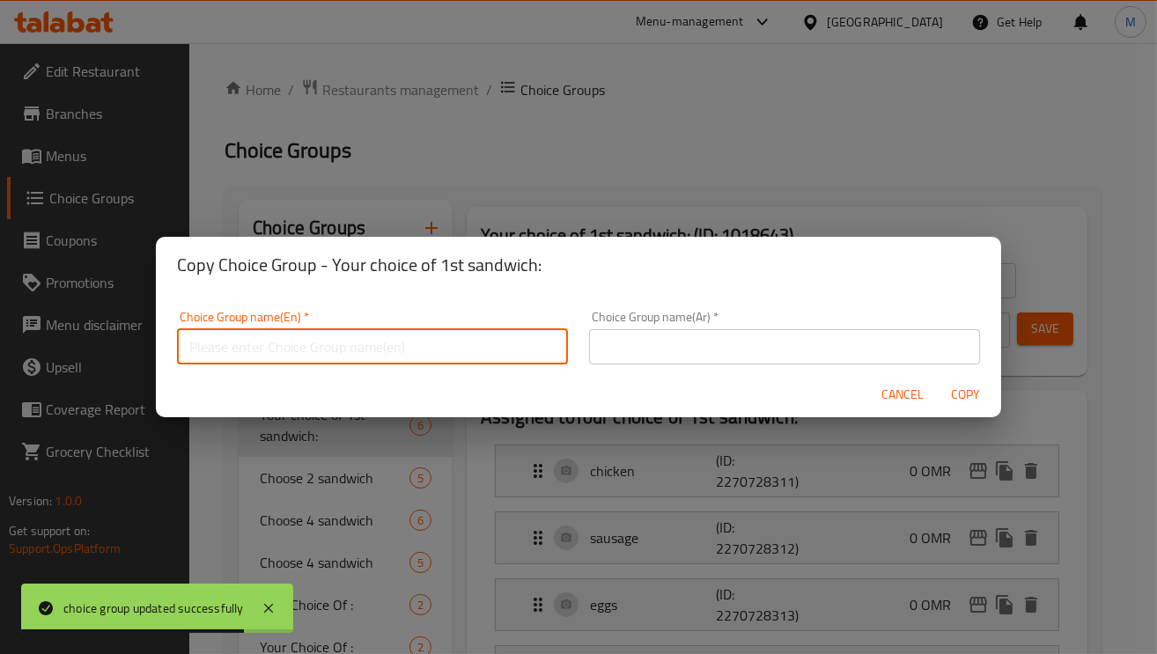
click at [416, 347] on input "text" at bounding box center [372, 346] width 391 height 35
paste input "Your choice of 1st sandwich:"
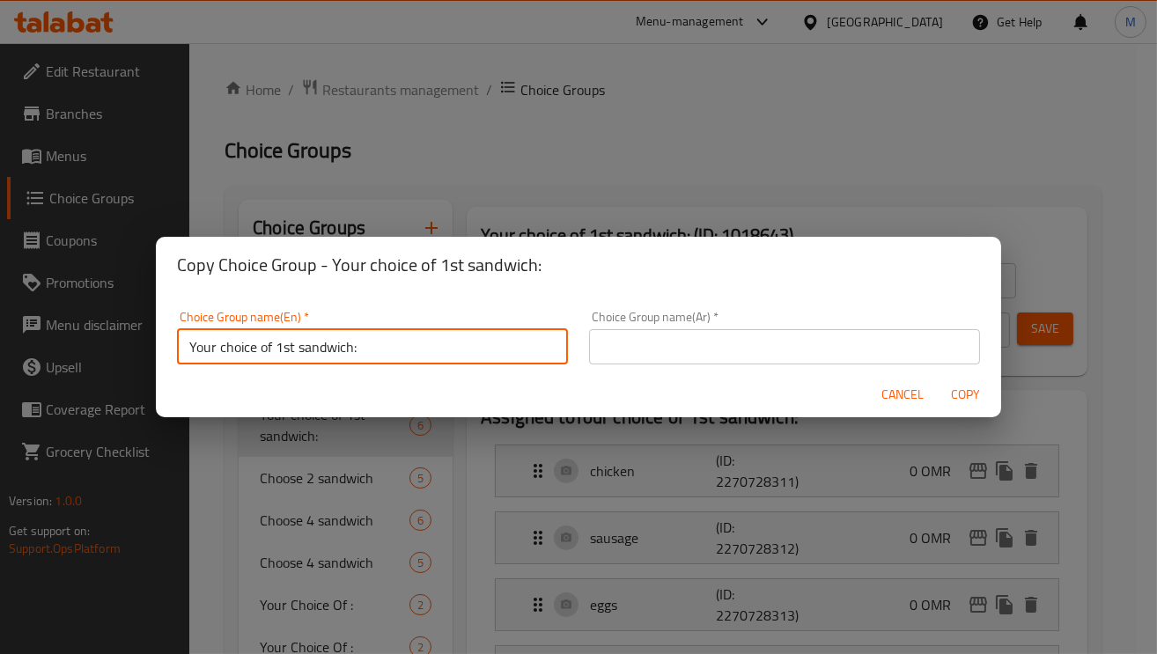
click at [279, 350] on input "Your choice of 1st sandwich:" at bounding box center [372, 346] width 391 height 35
click at [283, 347] on input "Your choice of 1st sandwich:" at bounding box center [372, 346] width 391 height 35
type input "Your choice of 2nd sandwich:"
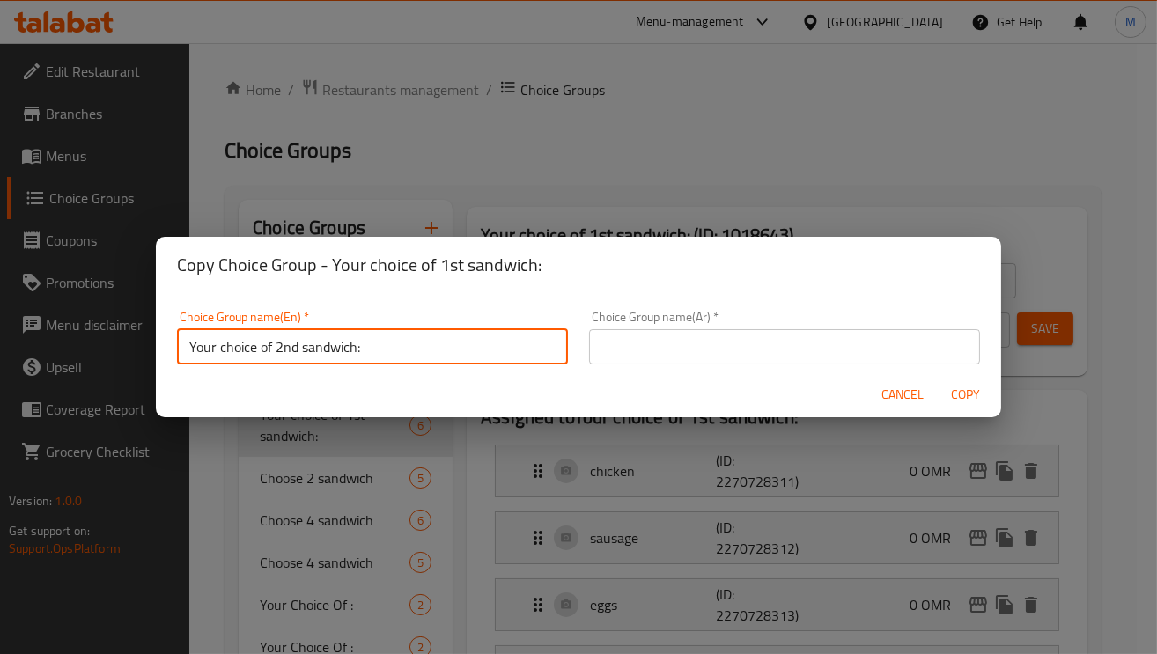
click at [794, 357] on input "text" at bounding box center [784, 346] width 391 height 35
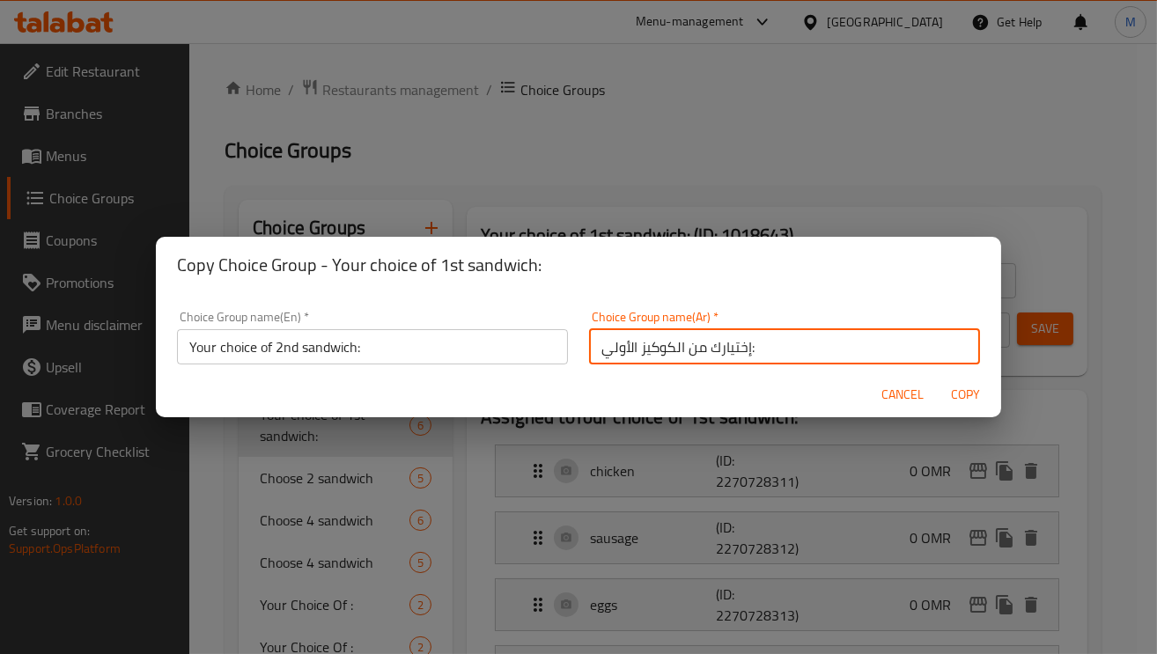
click at [657, 349] on input "إختيارك من الكوكيز الأولي:" at bounding box center [784, 346] width 391 height 35
click at [667, 355] on input "إختيارك من الكوكيز الأولي:" at bounding box center [784, 346] width 391 height 35
click at [665, 348] on input "إختيارك من الكوكيز الأولي:" at bounding box center [784, 346] width 391 height 35
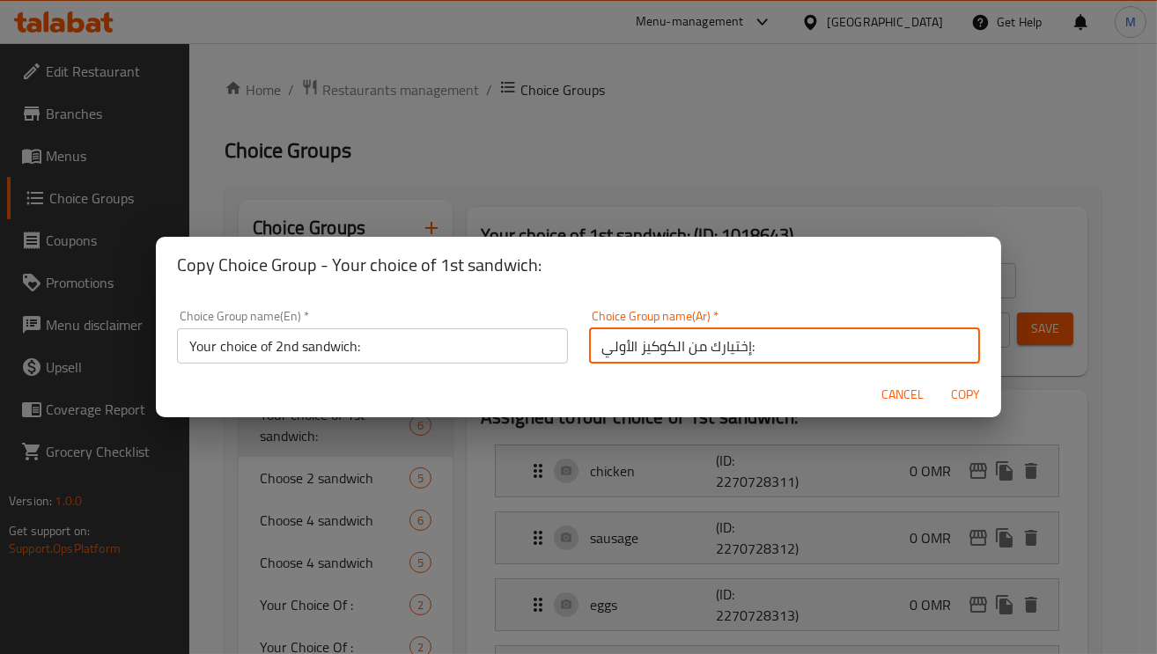
drag, startPoint x: 666, startPoint y: 349, endPoint x: 631, endPoint y: 347, distance: 34.4
click at [631, 347] on input "إختيارك من الكوكيز الأولي:" at bounding box center [784, 345] width 391 height 35
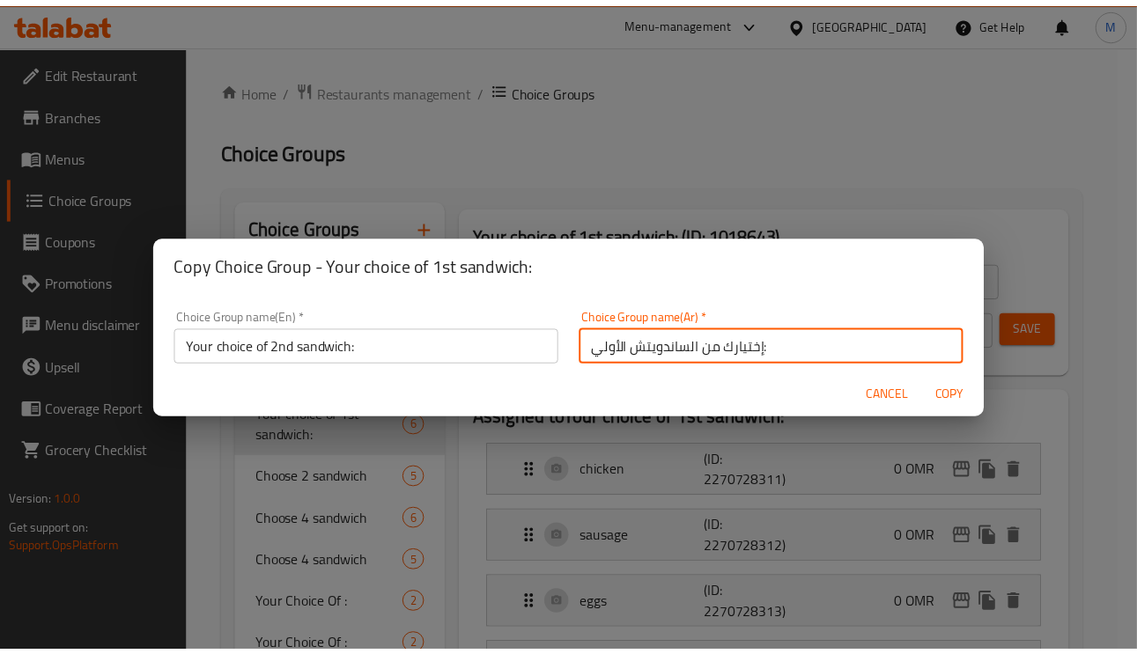
scroll to position [4, 0]
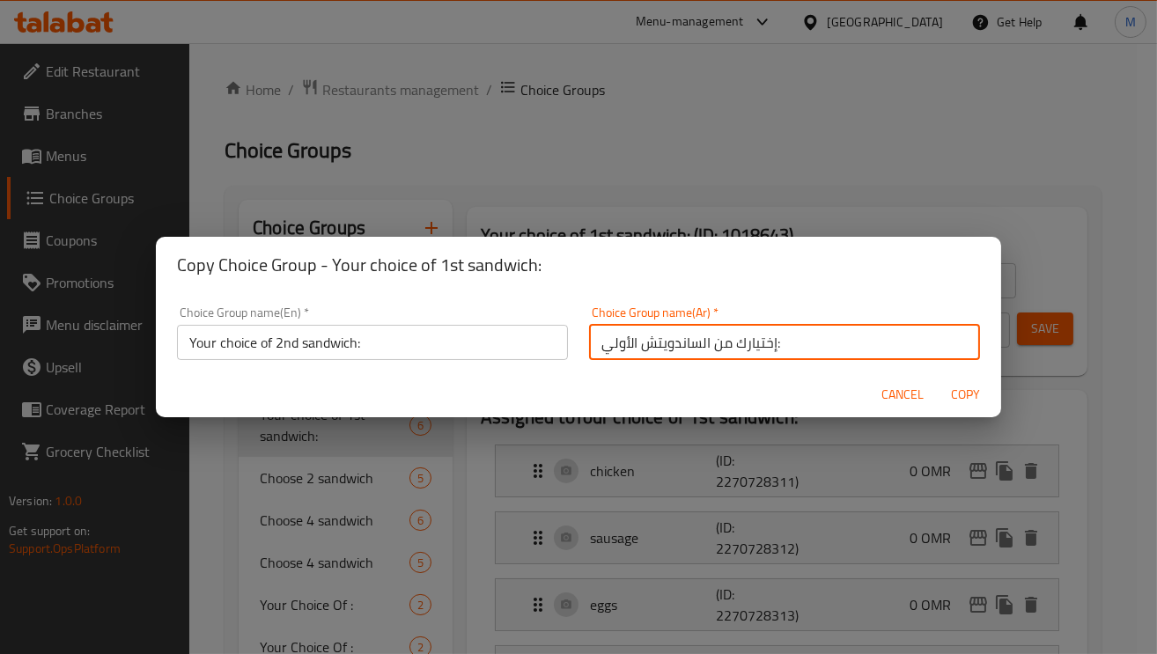
drag, startPoint x: 594, startPoint y: 348, endPoint x: 618, endPoint y: 353, distance: 24.4
click at [618, 353] on input "إختيارك من الساندويتش الأولي:" at bounding box center [784, 342] width 391 height 35
type input "إختيارك من الساندويتش الثاني:"
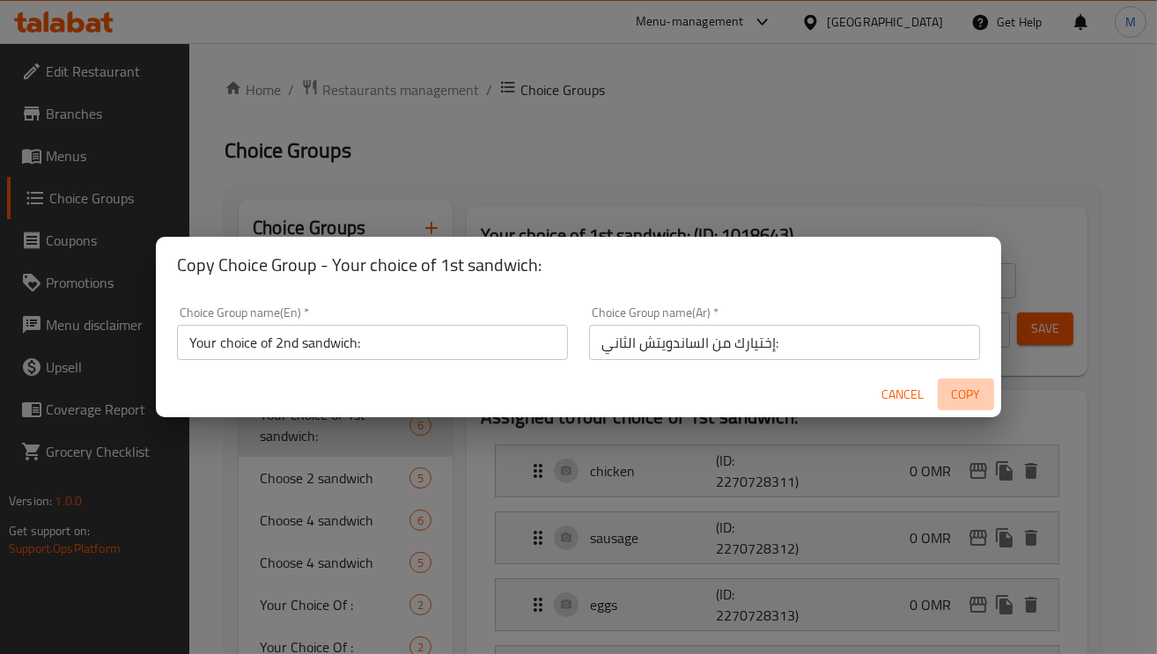
click at [965, 394] on span "Copy" at bounding box center [966, 395] width 42 height 22
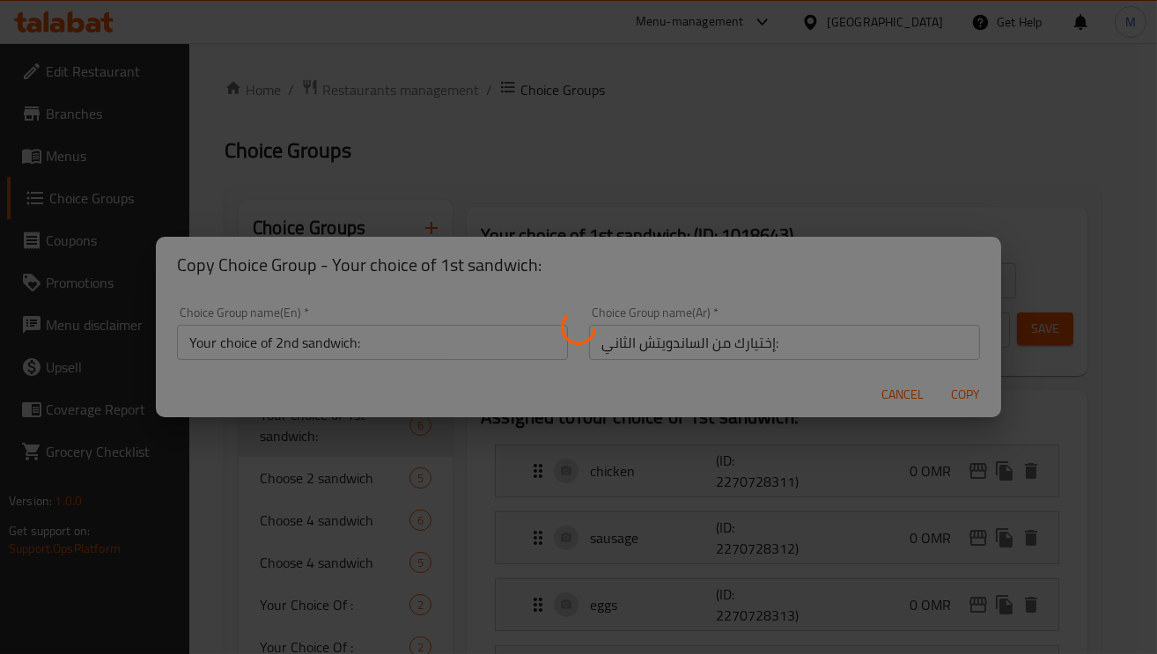
type input "Your choice of 2nd sandwich:"
type input "إختيارك من الساندويتش الثاني:"
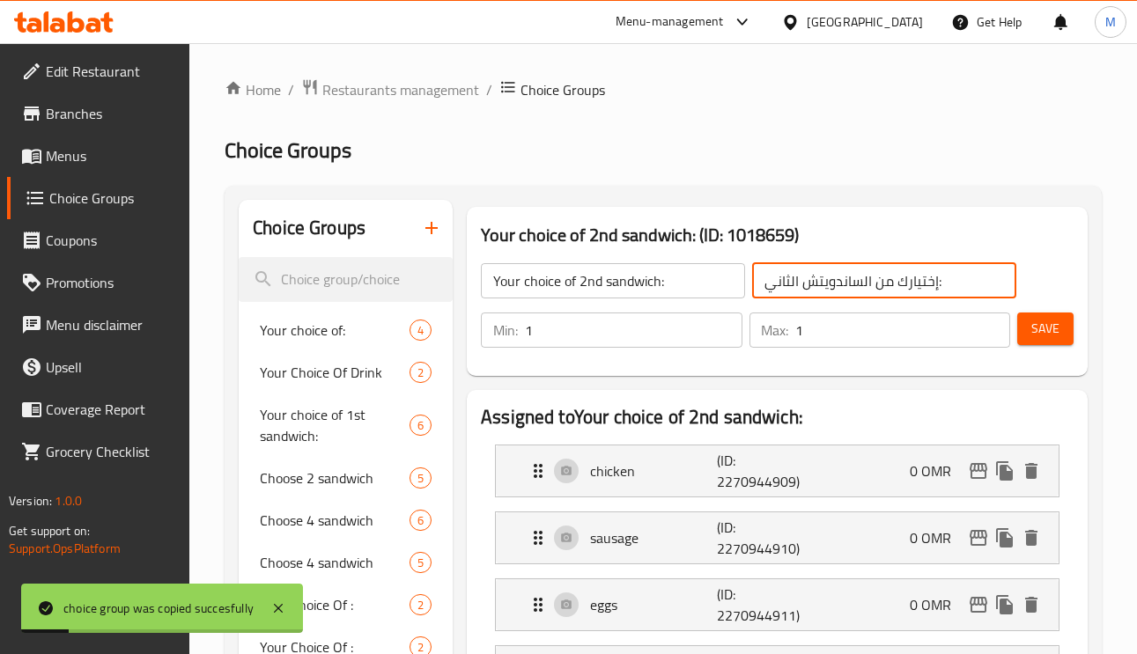
click at [885, 280] on input "إختيارك من الساندويتش الثاني:" at bounding box center [884, 280] width 264 height 35
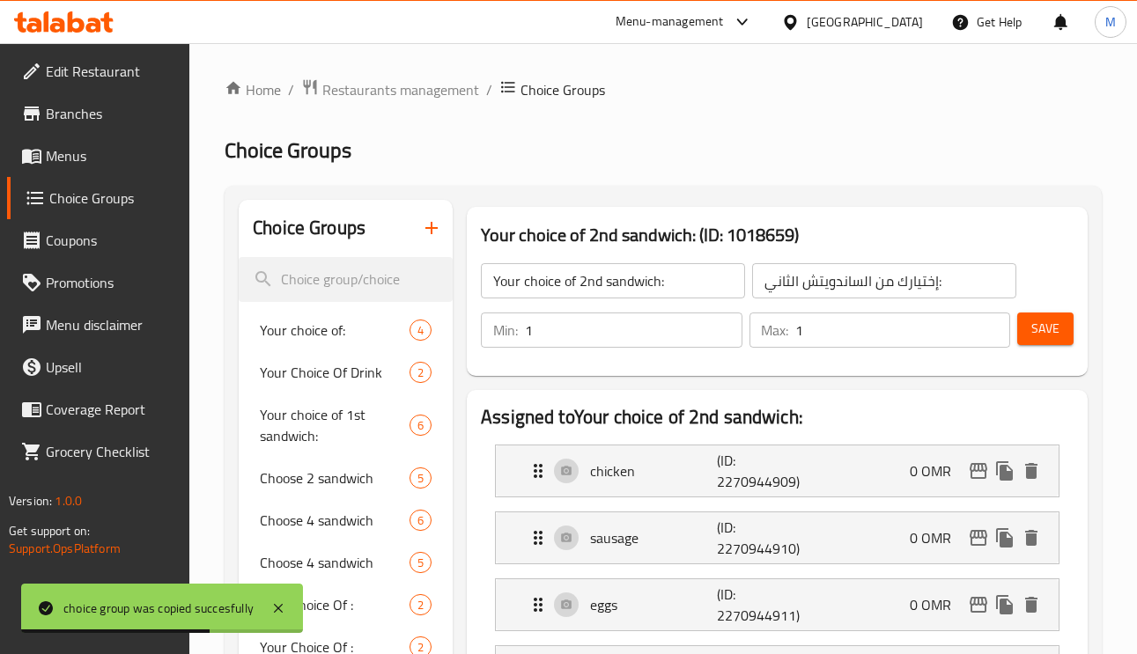
click at [626, 288] on input "Your choice of 2nd sandwich:" at bounding box center [613, 280] width 264 height 35
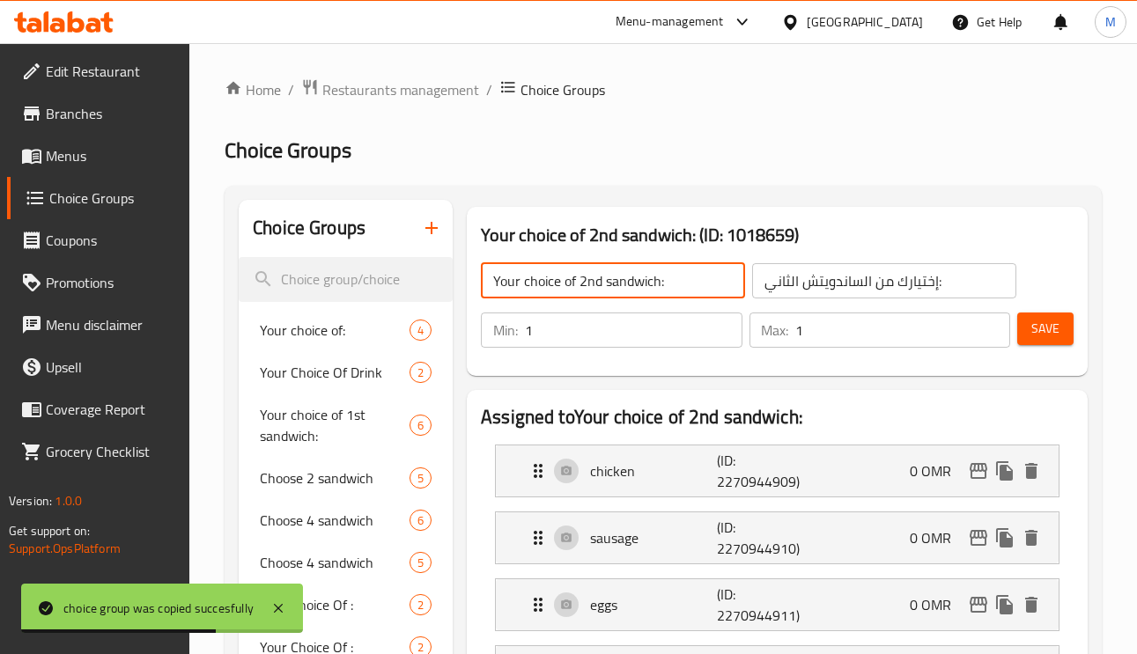
click at [626, 288] on input "Your choice of 2nd sandwich:" at bounding box center [613, 280] width 264 height 35
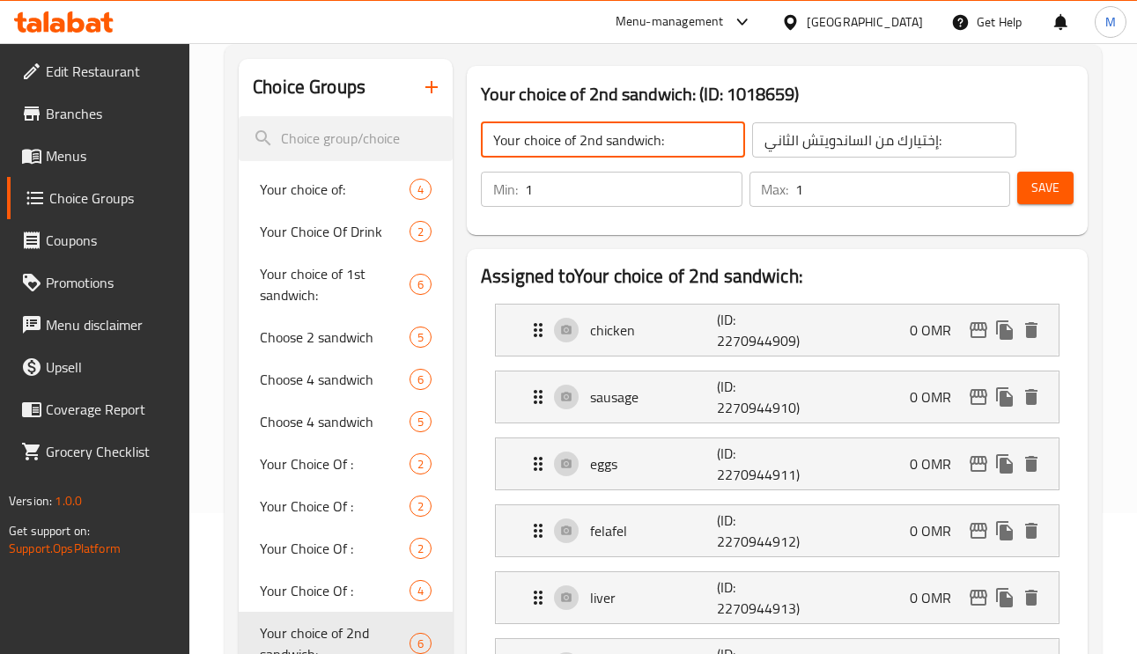
scroll to position [132, 0]
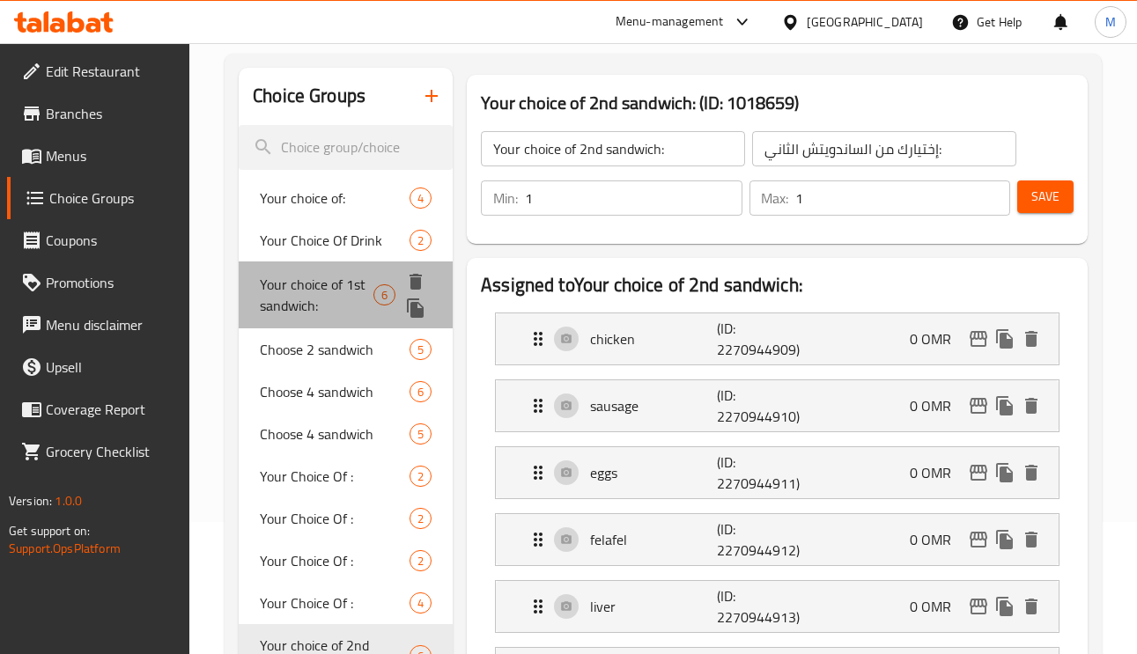
click at [329, 299] on span "Your choice of 1st sandwich:" at bounding box center [317, 295] width 114 height 42
type input "Your choice of 1st sandwich:"
type input "اختيارك من الساندويتش الأول:"
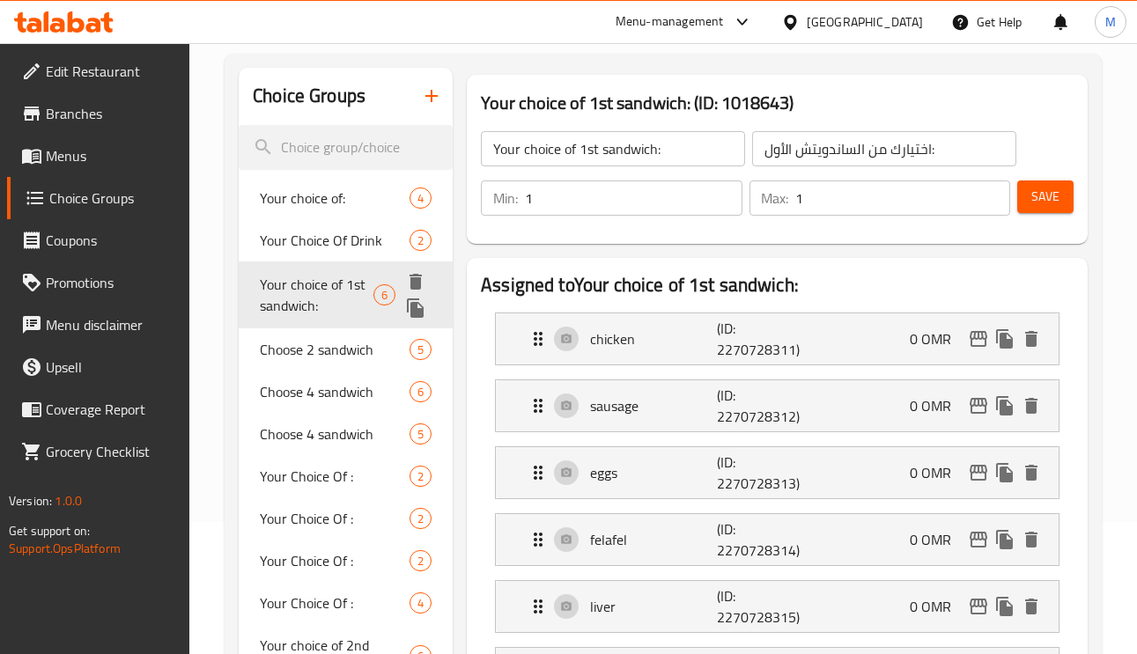
click at [415, 313] on icon "duplicate" at bounding box center [415, 307] width 17 height 19
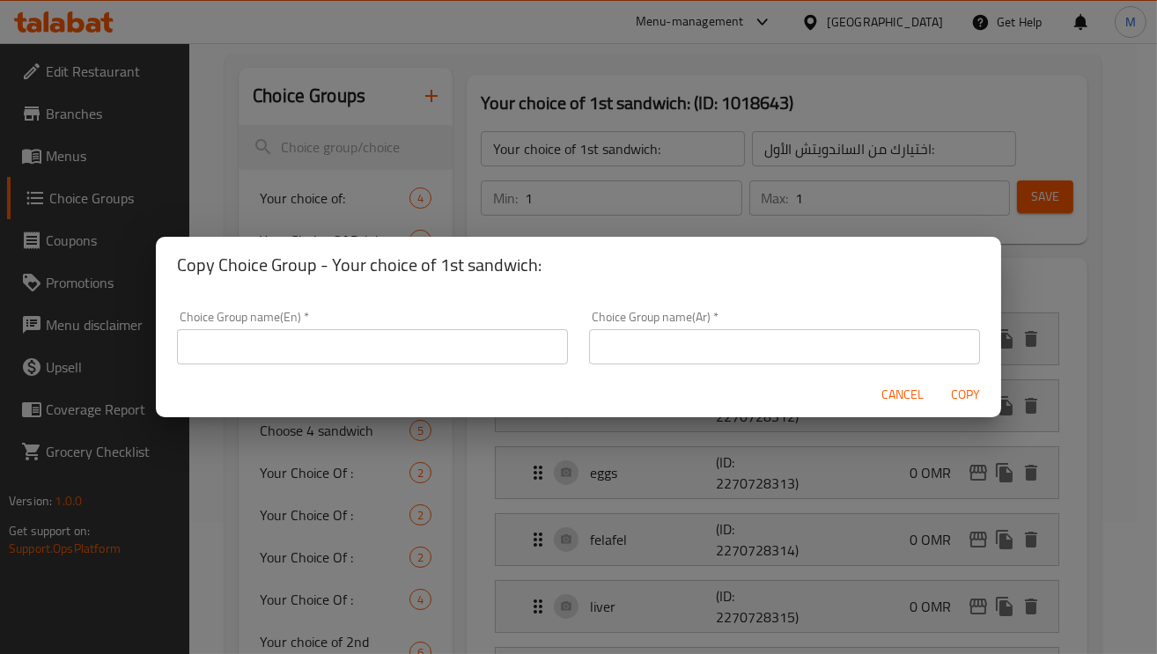
click at [502, 344] on input "text" at bounding box center [372, 346] width 391 height 35
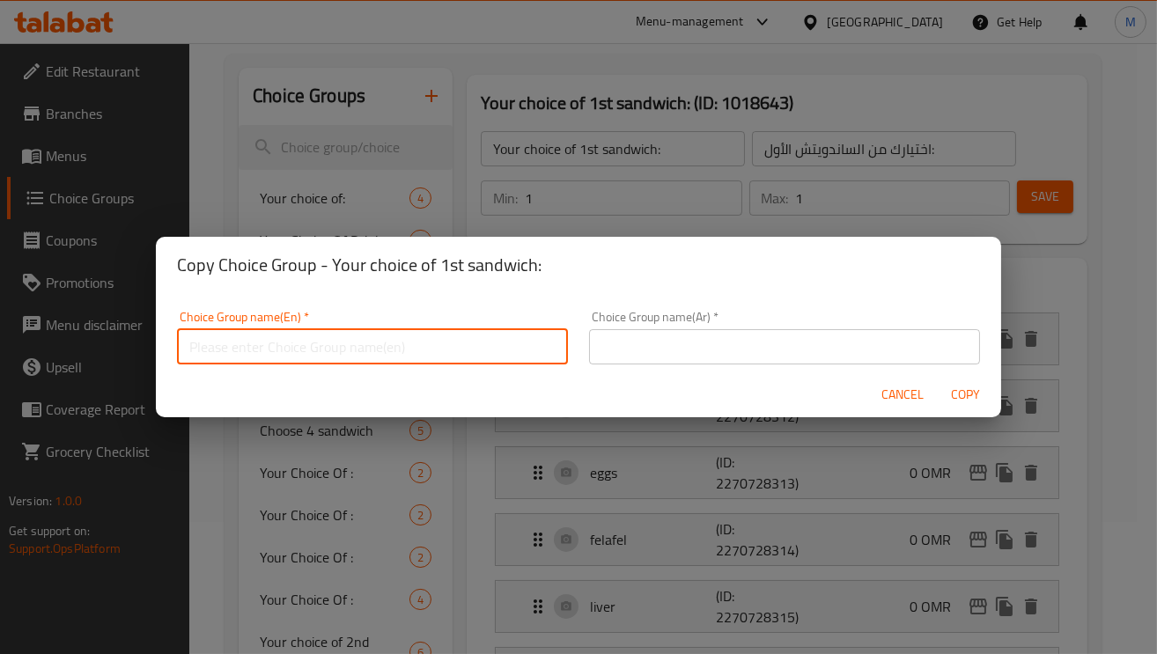
paste input "Your choice of 2nd sandwich:"
click at [281, 347] on input "Your choice of 2nd sandwich:" at bounding box center [372, 346] width 391 height 35
click at [281, 345] on input "Your choice of 2nd sandwich:" at bounding box center [372, 346] width 391 height 35
type input "Your choice of 2nd sandwich:"
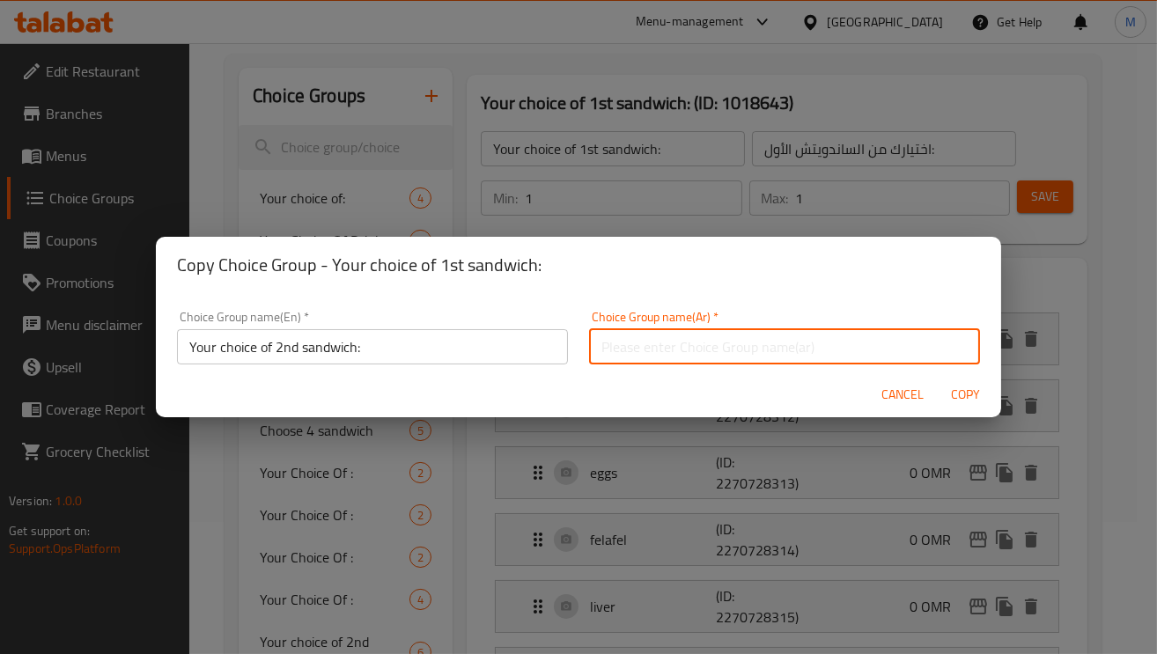
click at [627, 342] on input "text" at bounding box center [784, 346] width 391 height 35
paste input "إختيارك من الساندويتش الثاني:"
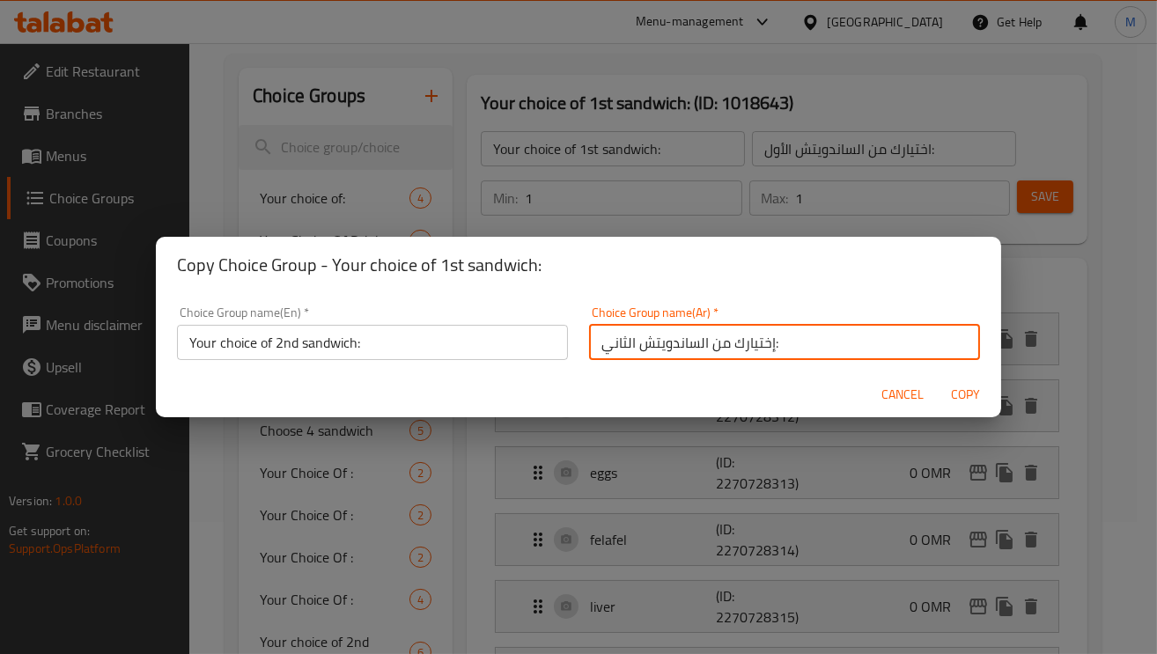
drag, startPoint x: 595, startPoint y: 349, endPoint x: 609, endPoint y: 353, distance: 14.8
click at [609, 353] on input "إختيارك من الساندويتش الثاني:" at bounding box center [784, 342] width 391 height 35
type input "إختيارك من الساندويتش الثالث:"
click at [278, 347] on input "Your choice of 2nd sandwich:" at bounding box center [372, 342] width 391 height 35
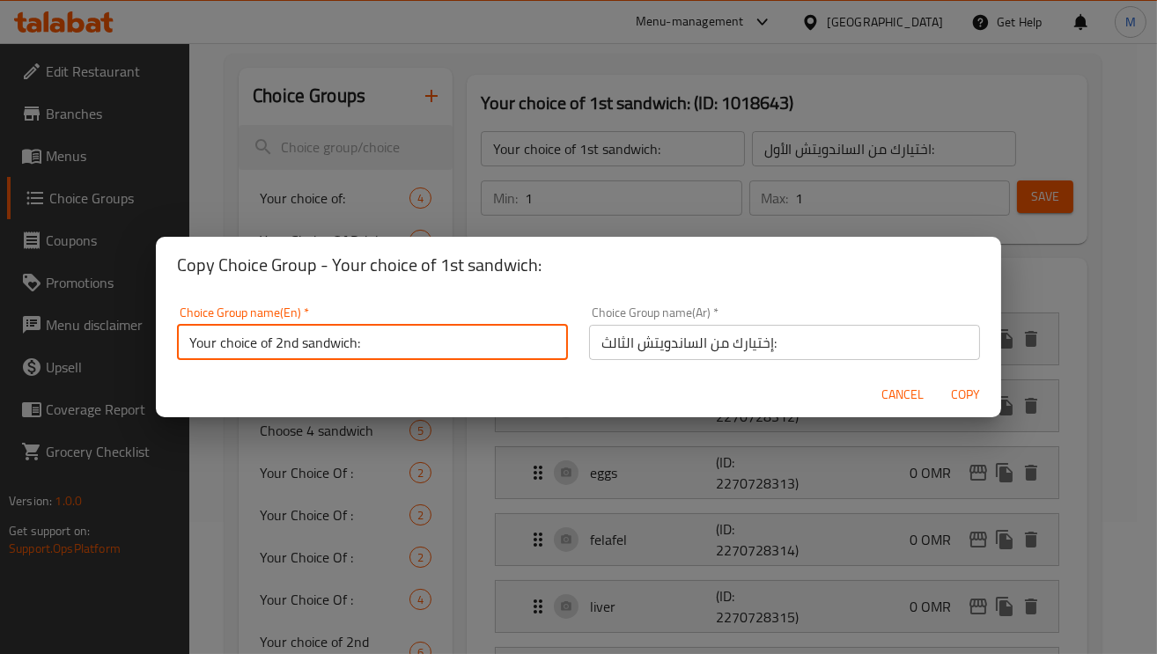
click at [278, 347] on input "Your choice of 2nd sandwich:" at bounding box center [372, 342] width 391 height 35
click at [306, 339] on input "Your choice of 3rd sandwich:" at bounding box center [372, 342] width 391 height 35
type input "Your choice of 3rd sandwich:"
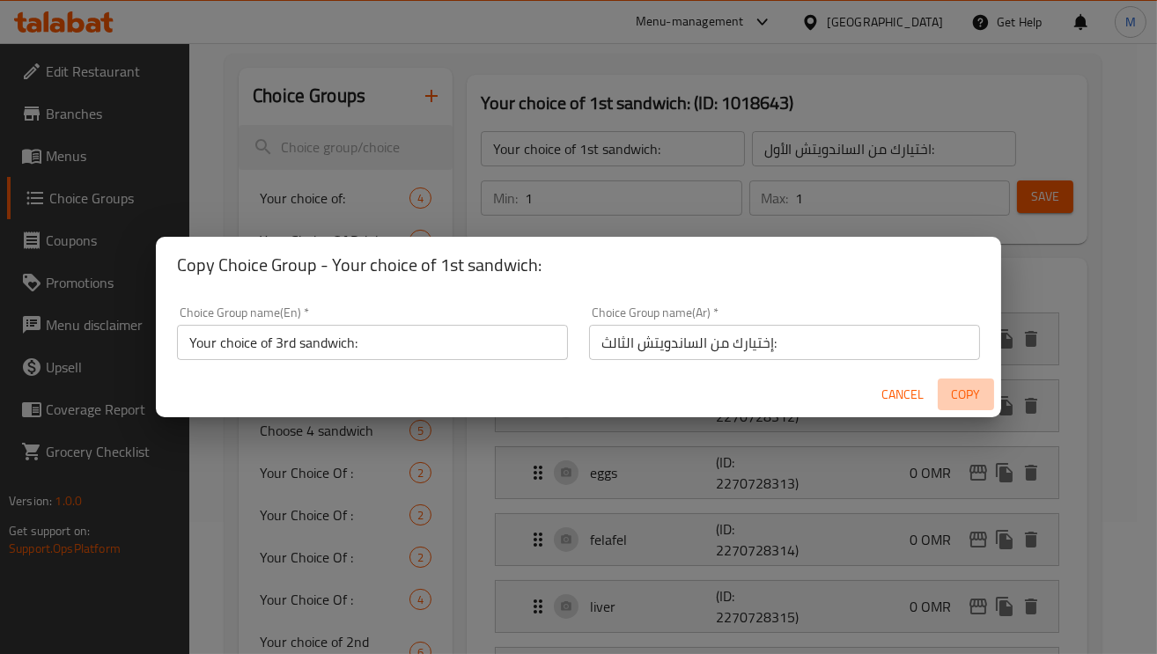
click at [959, 389] on span "Copy" at bounding box center [966, 395] width 42 height 22
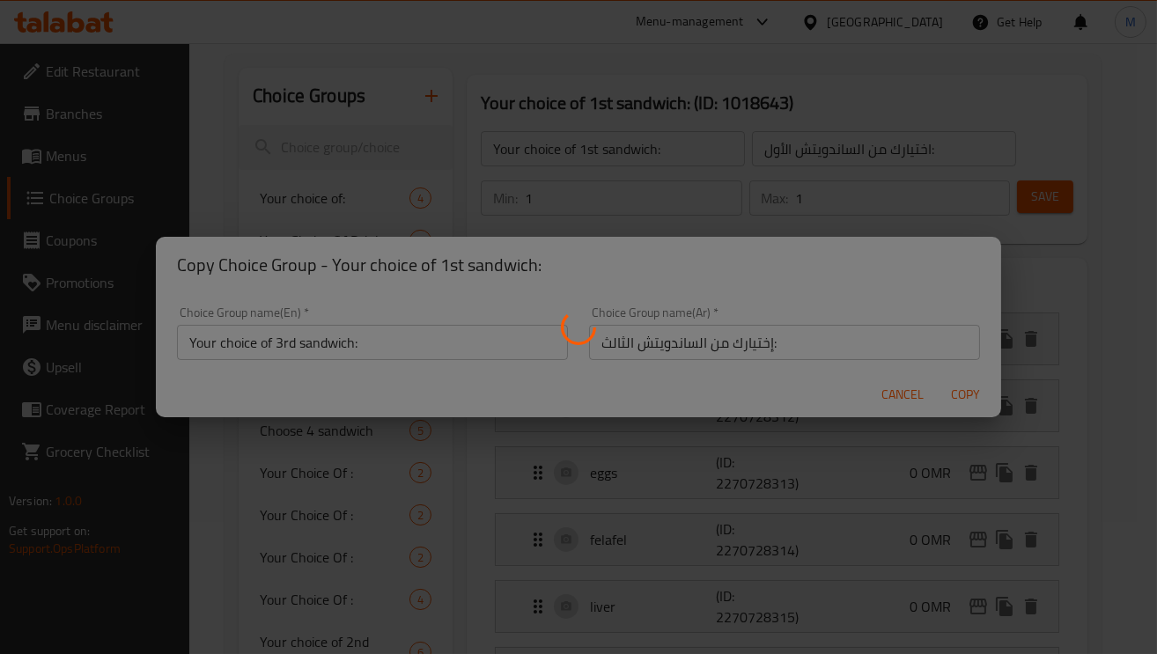
type input "Your choice of 3rd sandwich:"
type input "إختيارك من الساندويتش الثالث:"
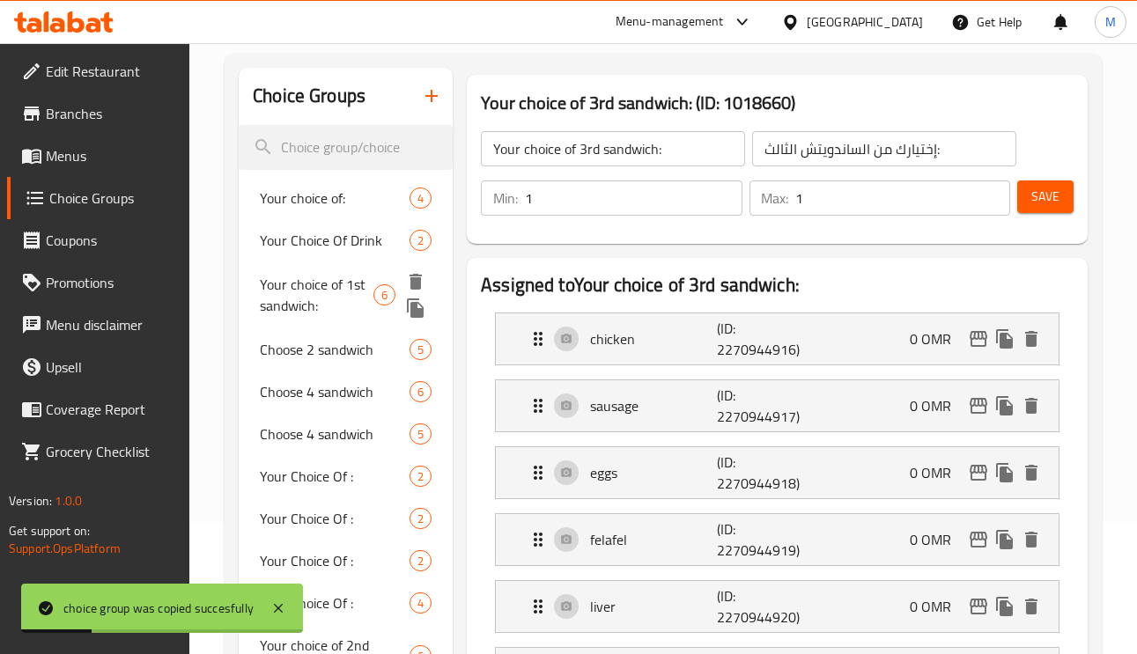
click at [415, 311] on icon "duplicate" at bounding box center [415, 307] width 17 height 19
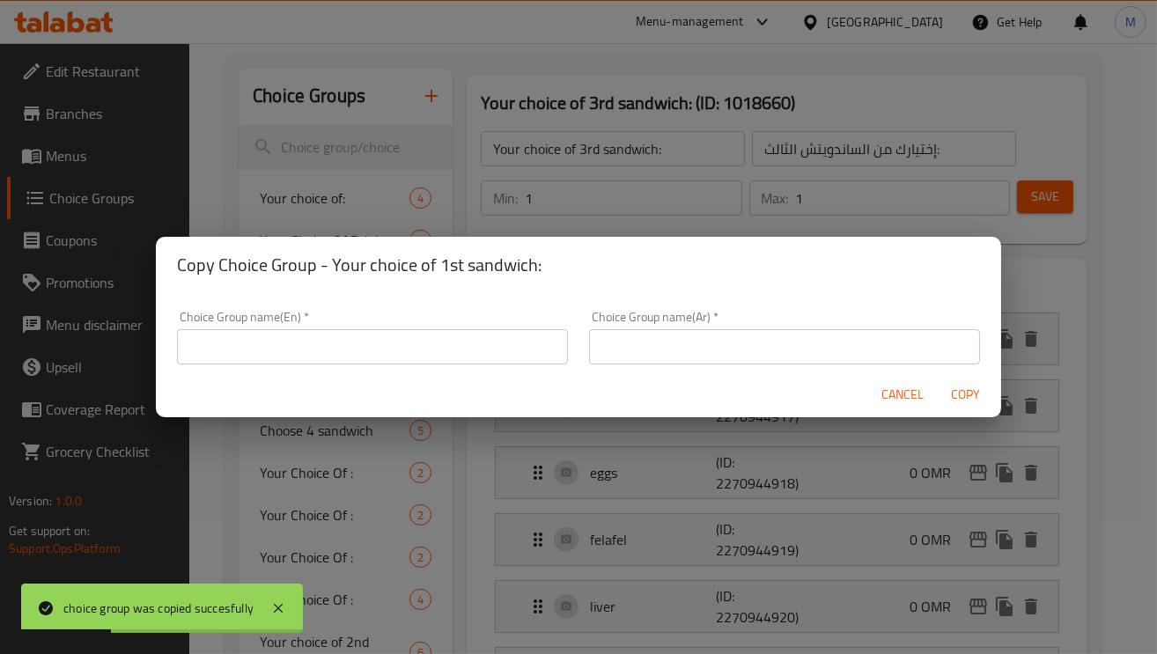
click at [479, 345] on input "text" at bounding box center [372, 346] width 391 height 35
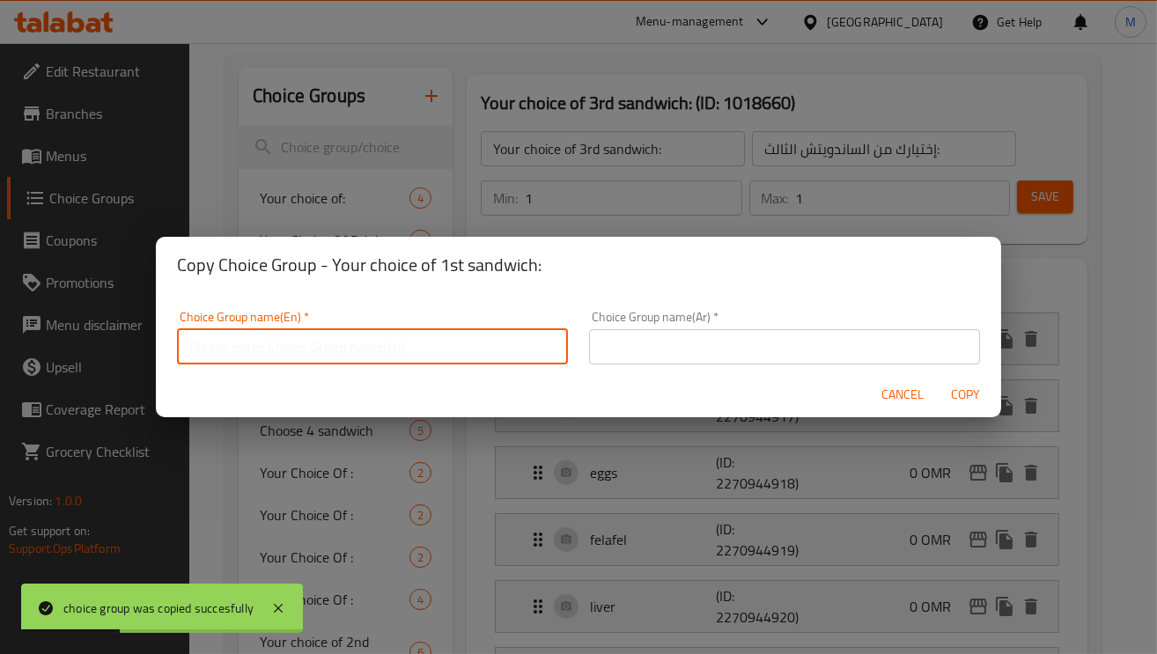
paste input "Your choice of 3rd sandwich:"
click at [275, 349] on input "Your choice of 3rd sandwich:" at bounding box center [372, 346] width 391 height 35
click at [275, 350] on input "Your choice of 3rd sandwich:" at bounding box center [372, 346] width 391 height 35
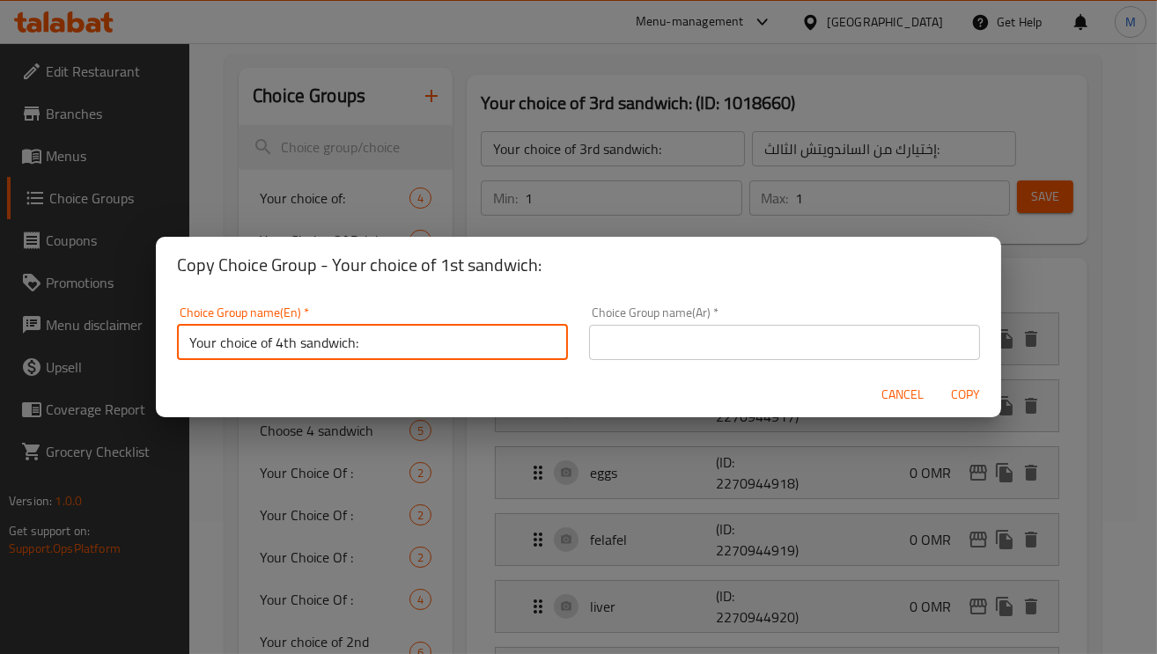
type input "Your choice of 4th sandwich:"
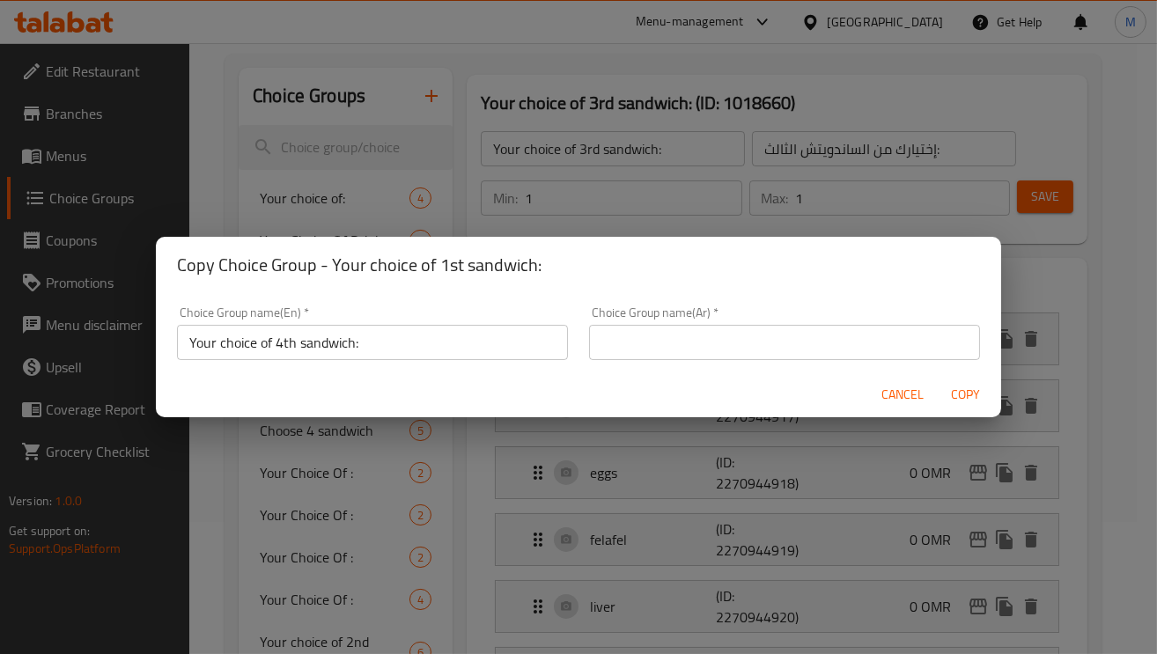
click at [678, 367] on div "Choice Group name(Ar)   * Choice Group name(Ar) *" at bounding box center [784, 333] width 412 height 75
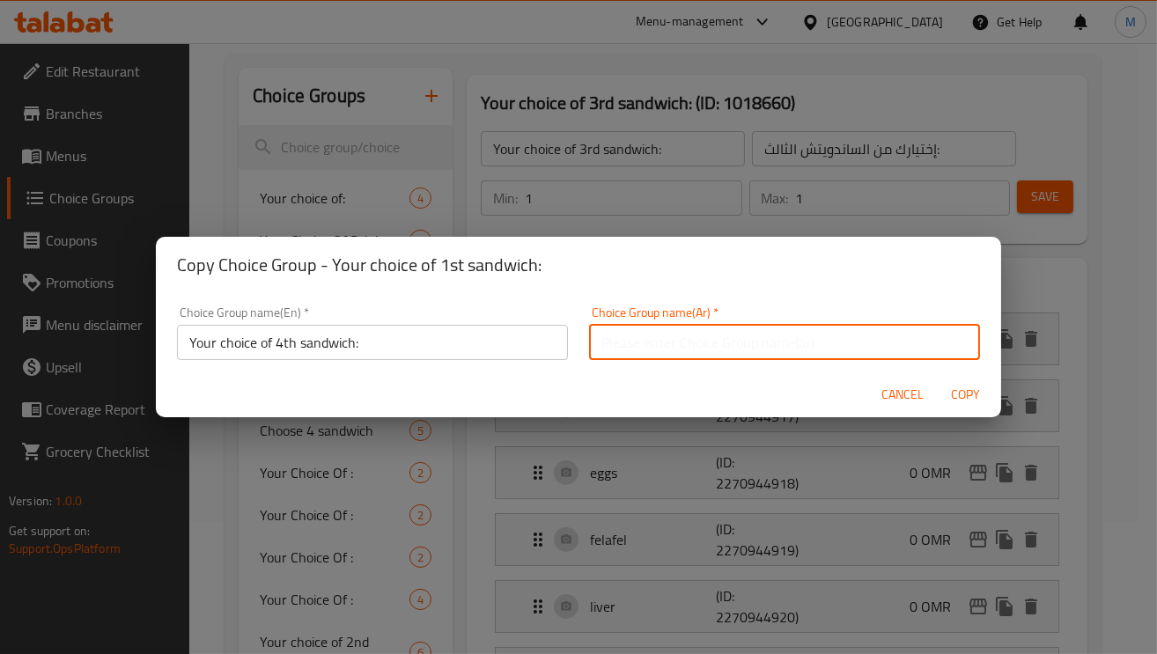
click at [681, 342] on input "text" at bounding box center [784, 342] width 391 height 35
paste input "إختيارك من الساندويتش الثاني:"
drag, startPoint x: 617, startPoint y: 347, endPoint x: 591, endPoint y: 347, distance: 26.4
click at [591, 347] on input "إختيارك من الساندويتش الثاني:" at bounding box center [784, 342] width 391 height 35
type input "إختيارك من الساندويتش الرابع:"
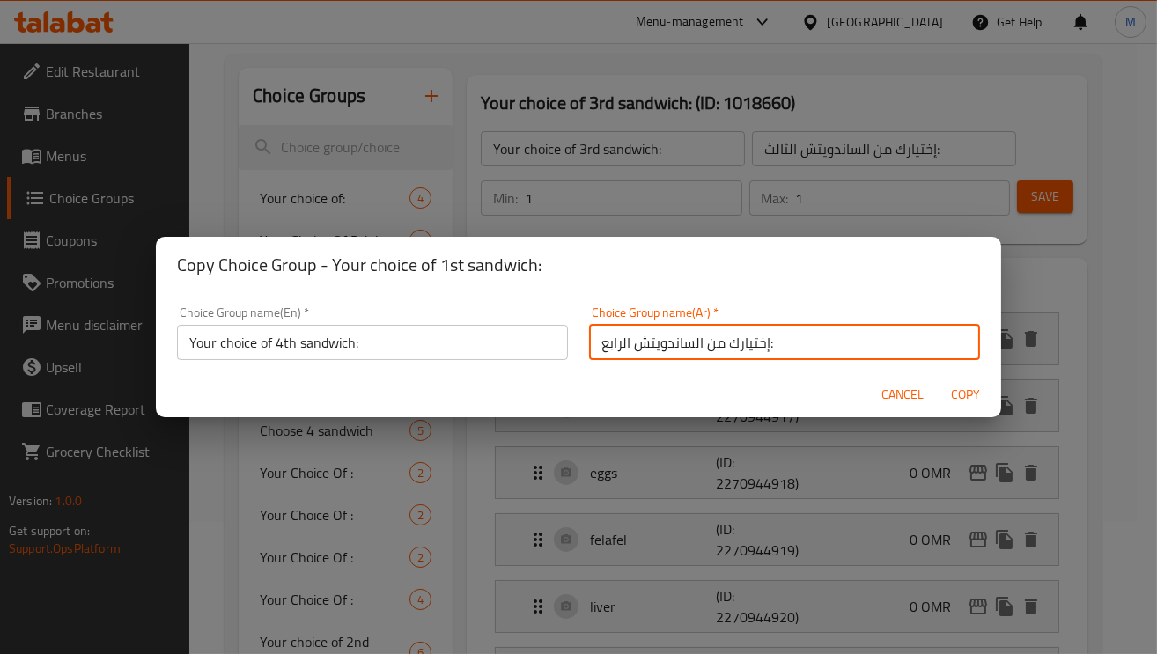
click at [961, 394] on span "Copy" at bounding box center [966, 395] width 42 height 22
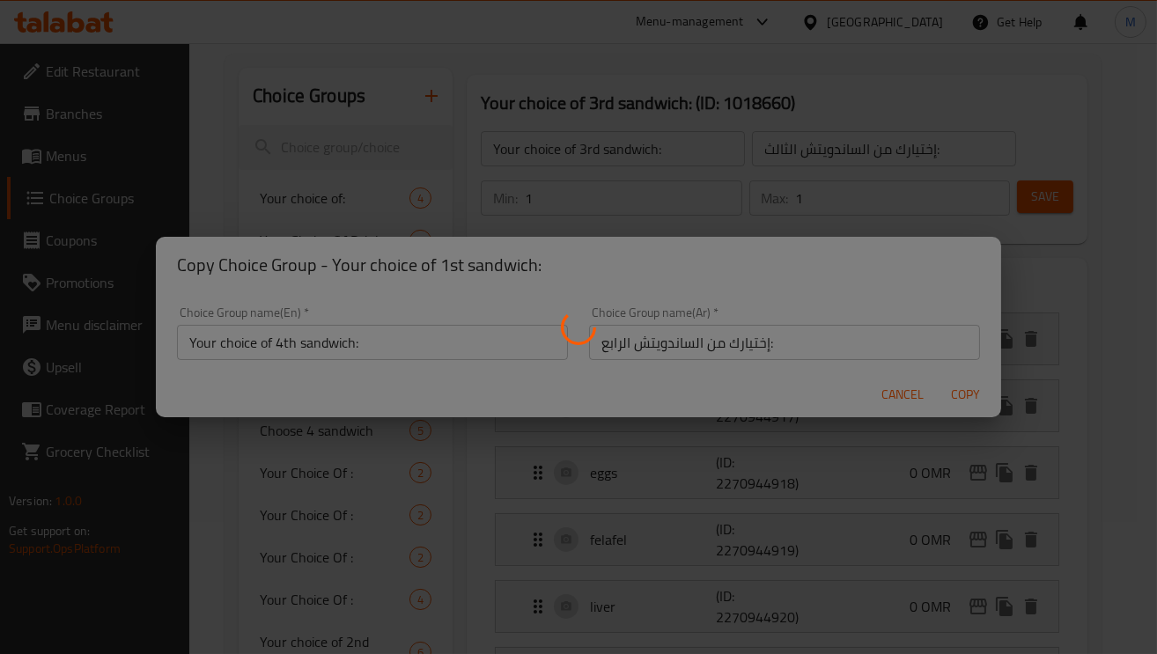
type input "Your choice of 4th sandwich:"
type input "إختيارك من الساندويتش الرابع:"
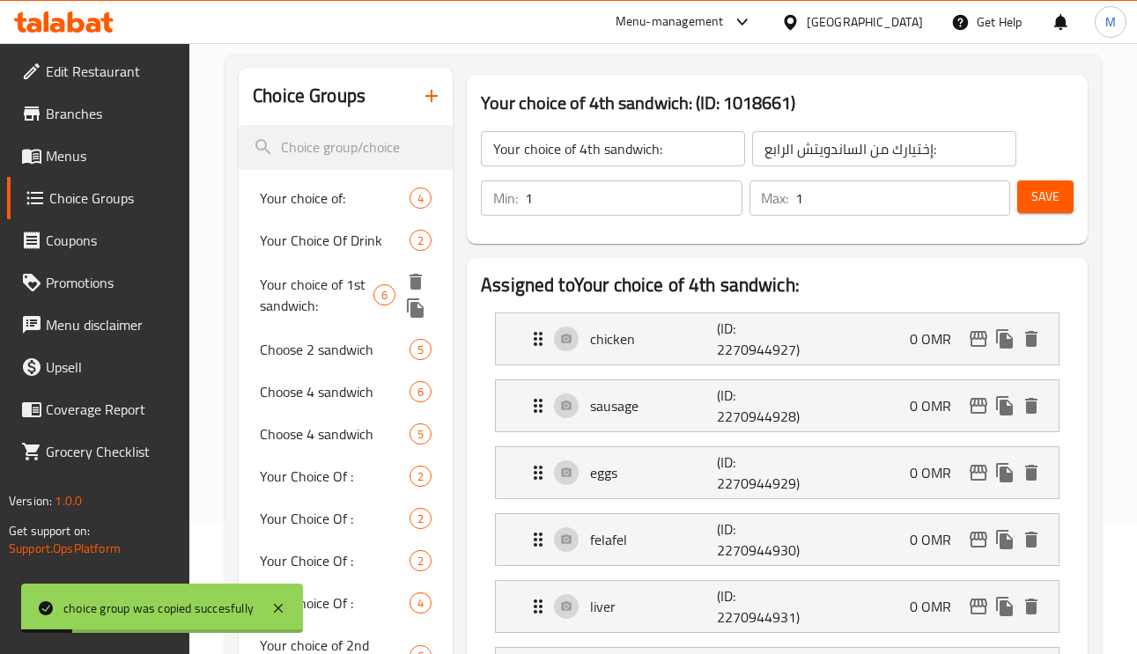
click at [330, 277] on span "Your choice of 1st sandwich:" at bounding box center [317, 295] width 114 height 42
type input "Your choice of 1st sandwich:"
type input "اختيارك من الساندويتش الأول:"
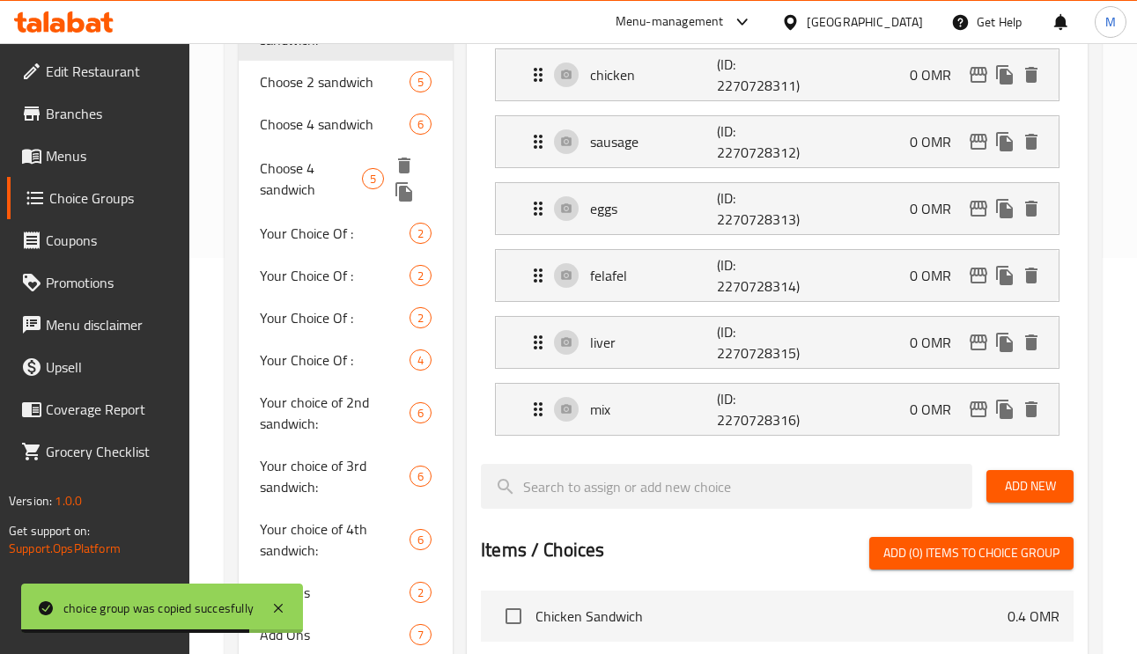
scroll to position [264, 0]
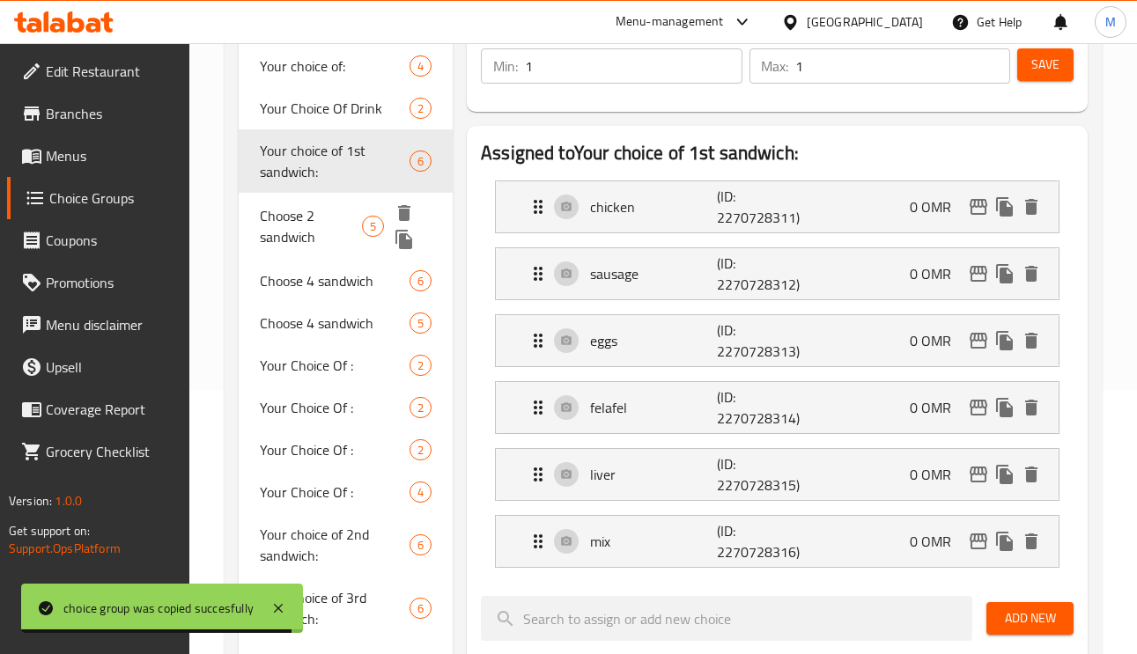
click at [309, 225] on span "Choose 2 sandwich" at bounding box center [311, 226] width 102 height 42
type input "Choose 2 sandwich"
type input "اختار 2 ساندويتش"
type input "2"
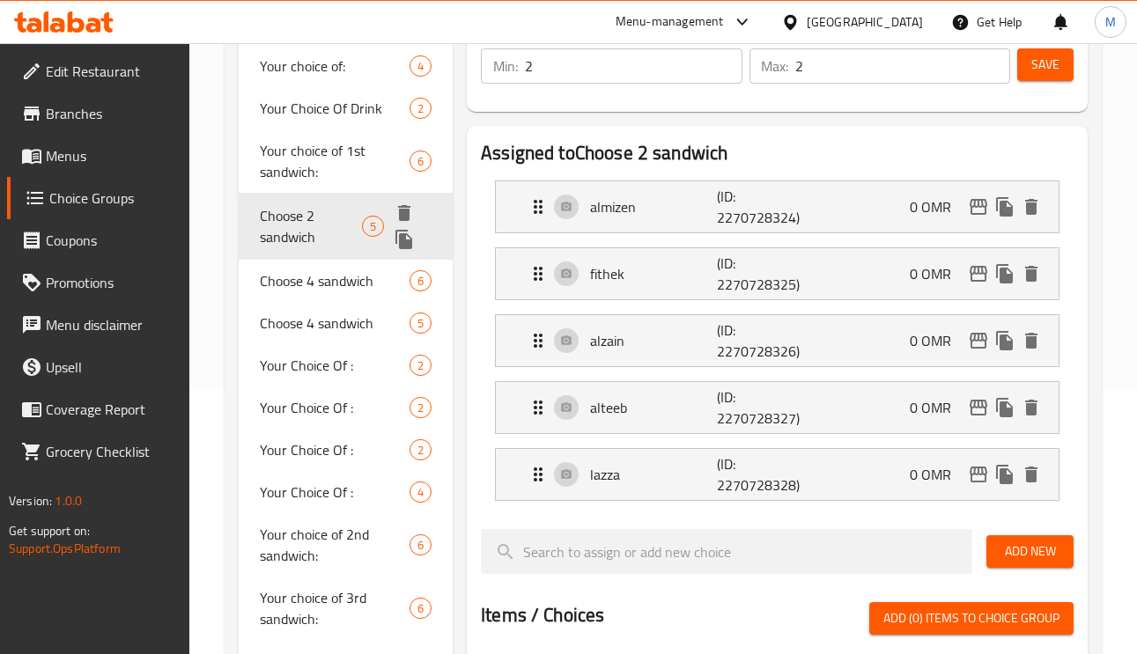
click at [402, 237] on icon "duplicate" at bounding box center [403, 239] width 17 height 19
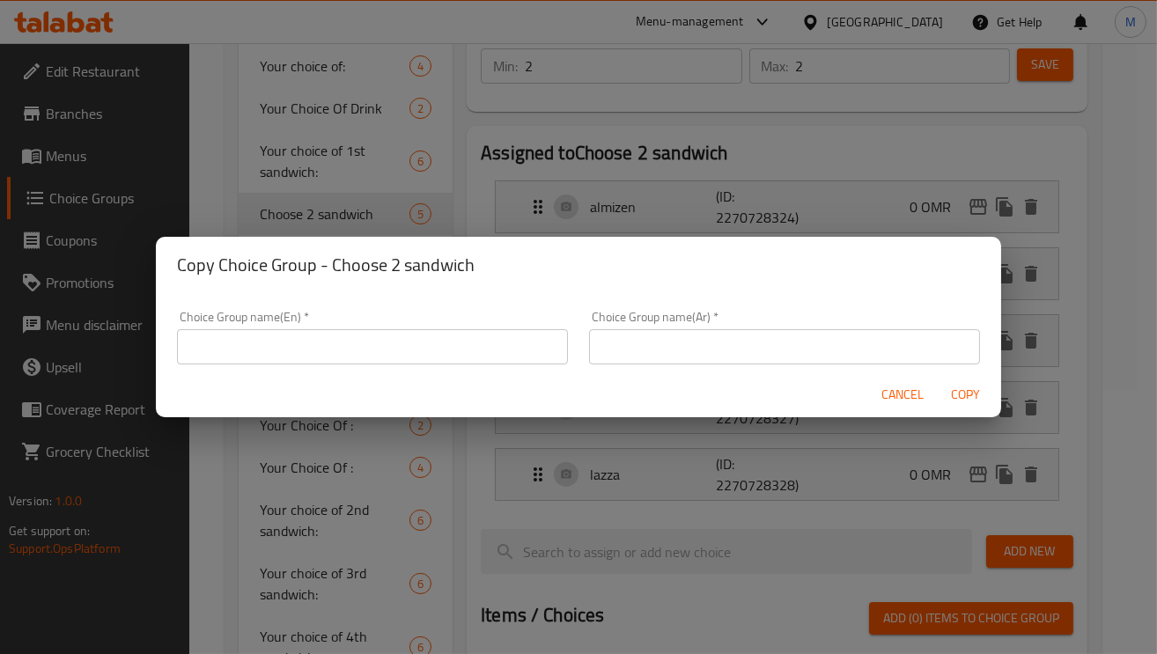
click at [365, 120] on div "Copy Choice Group - Choose 2 sandwich Choice Group name(En)   * Choice Group na…" at bounding box center [578, 327] width 1157 height 654
click at [895, 391] on span "Cancel" at bounding box center [902, 395] width 42 height 22
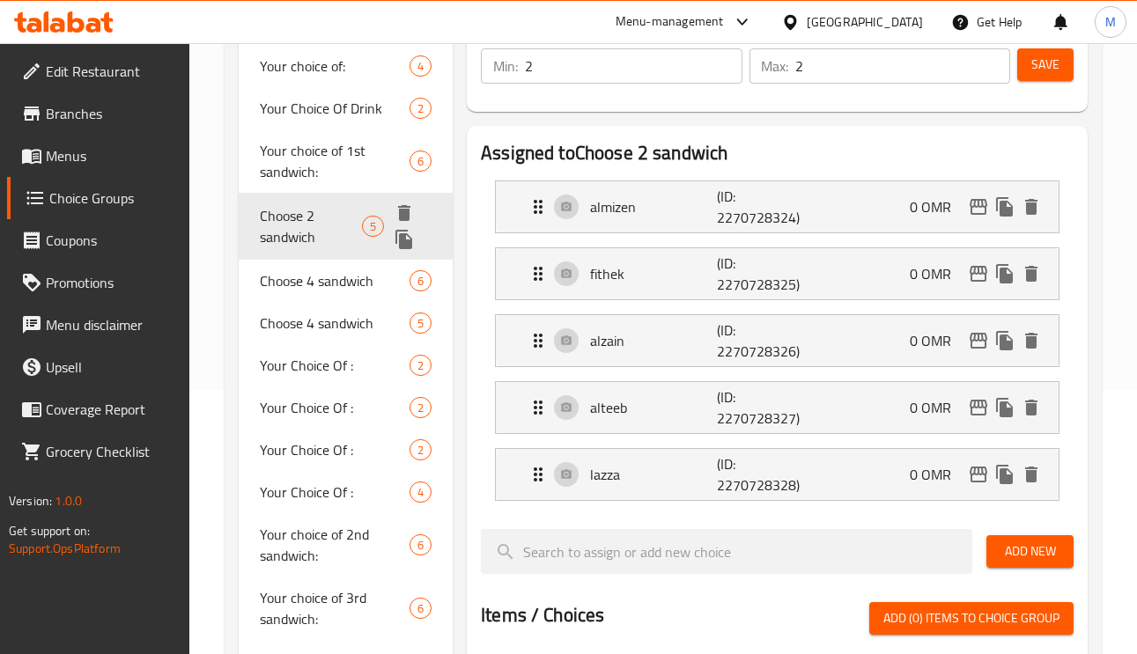
click at [407, 204] on icon "delete" at bounding box center [404, 213] width 21 height 21
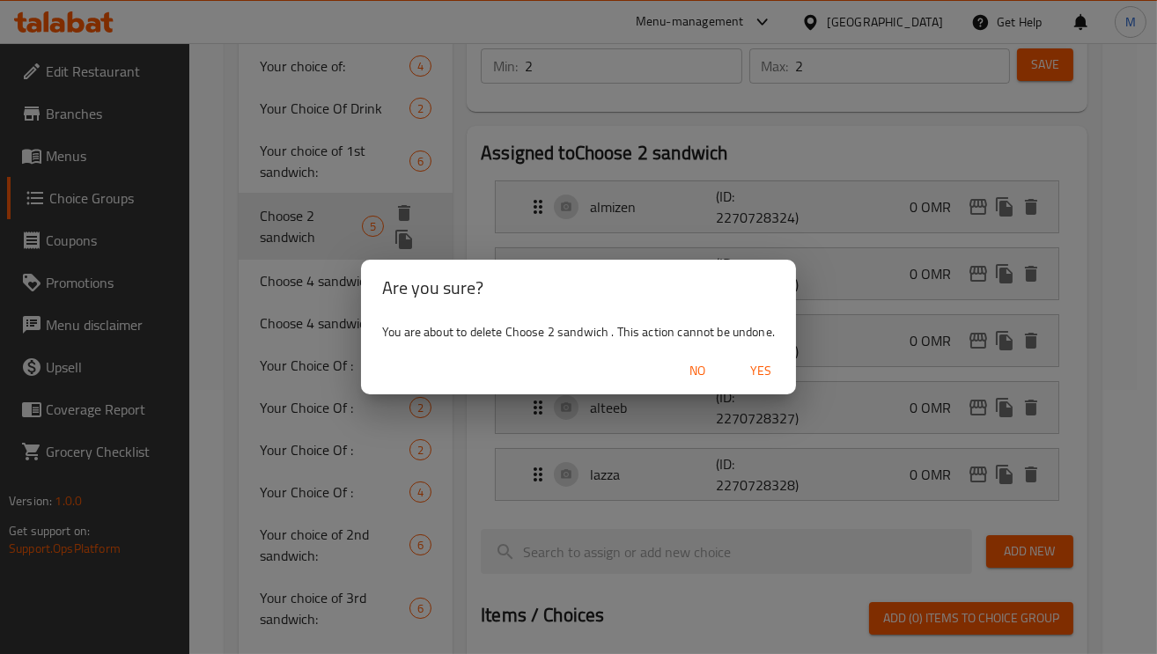
click at [293, 221] on div "Are you sure? You are about to delete Choose 2 sandwich . This action cannot be…" at bounding box center [578, 327] width 1157 height 654
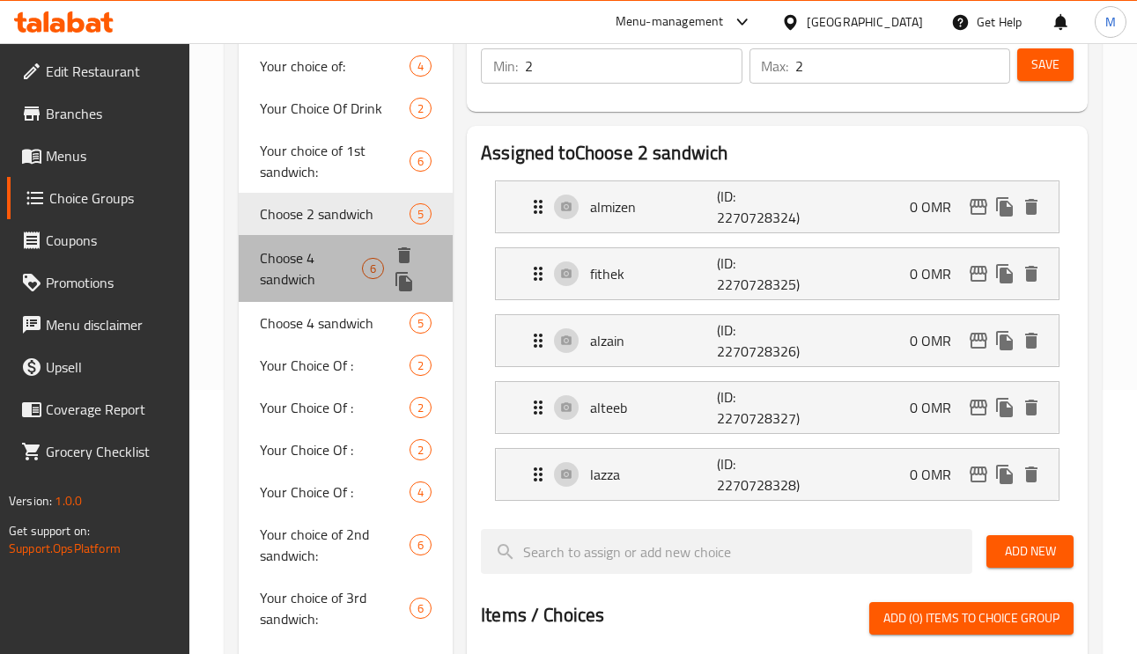
click at [295, 276] on span "Choose 4 sandwich" at bounding box center [311, 268] width 102 height 42
type input "Choose 4 sandwich"
type input "اختار 4 ساندويتش"
type input "4"
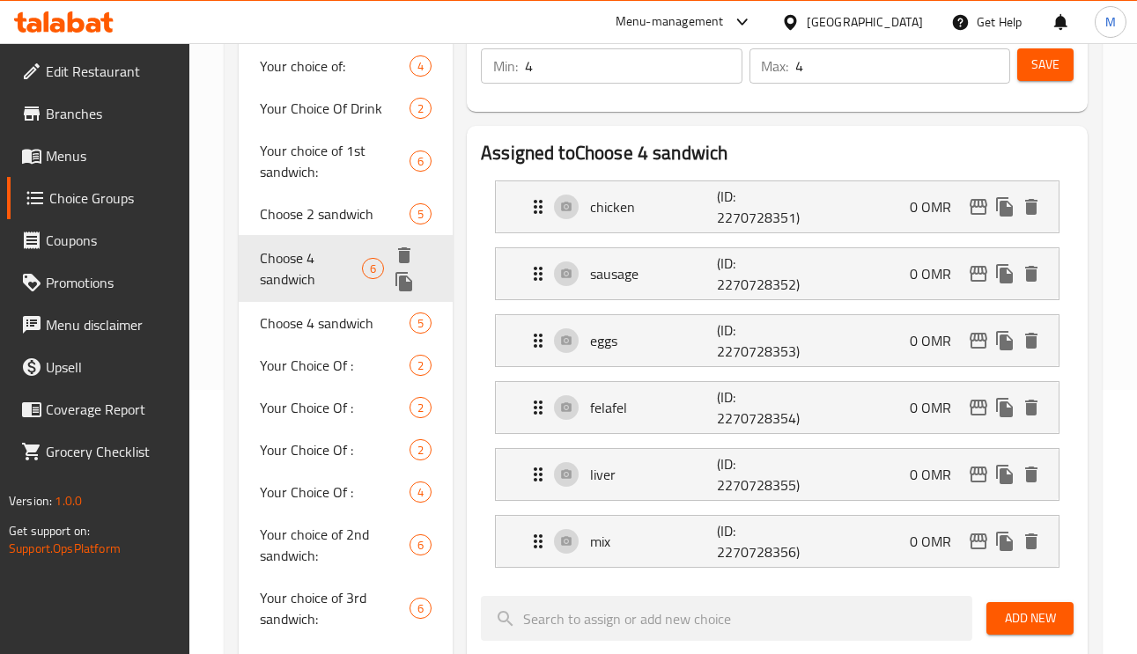
click at [409, 253] on icon "delete" at bounding box center [404, 255] width 12 height 16
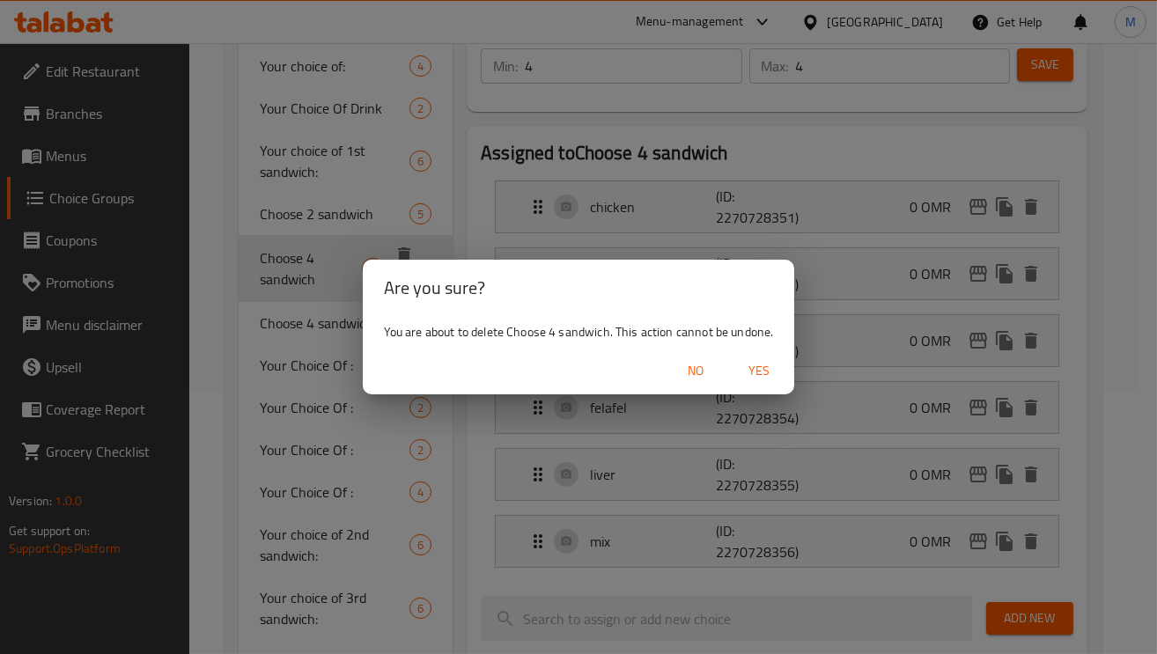
click at [762, 371] on span "Yes" at bounding box center [759, 371] width 42 height 22
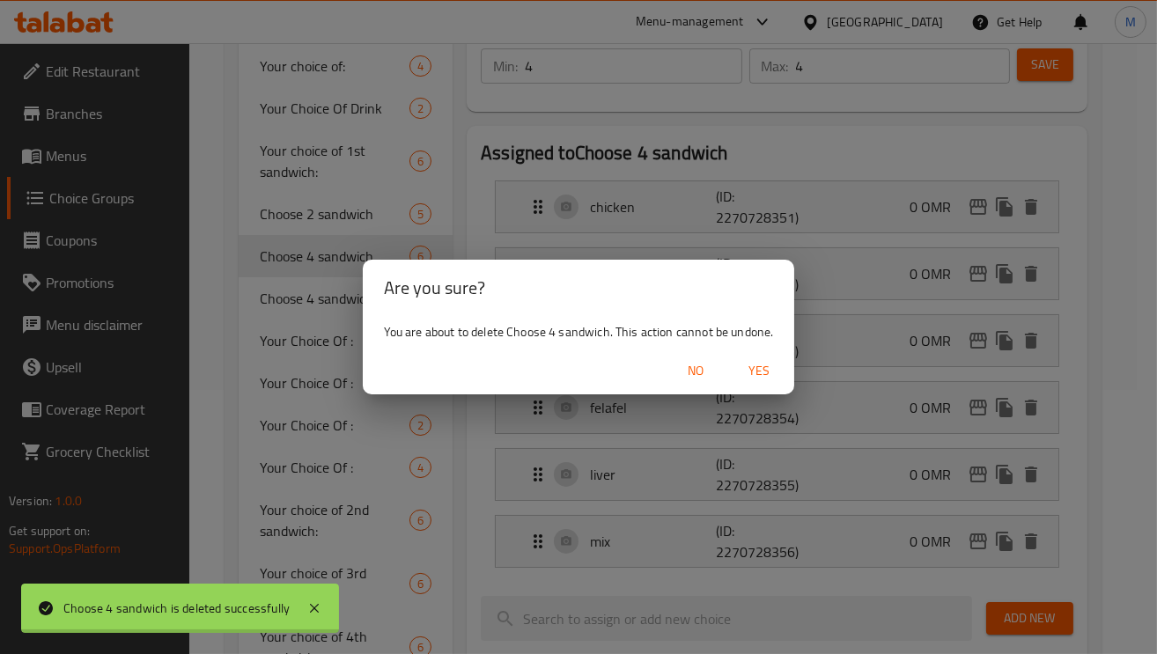
type input "Your choice of:"
type input "اختيارك من"
type input "1"
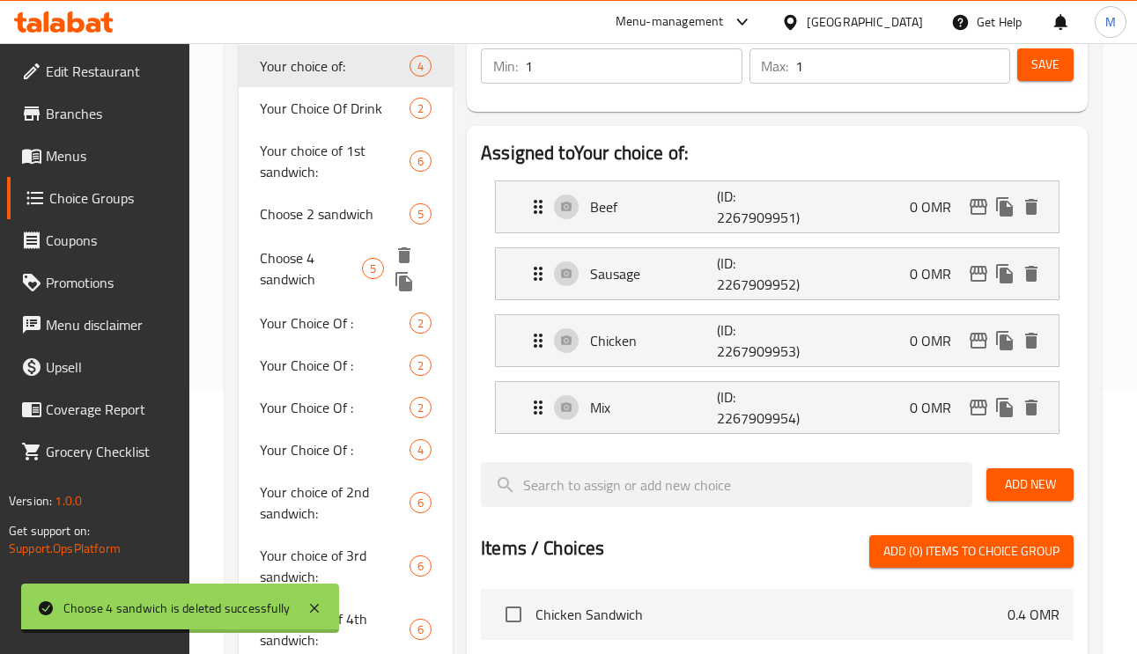
click at [407, 253] on icon "delete" at bounding box center [404, 255] width 12 height 16
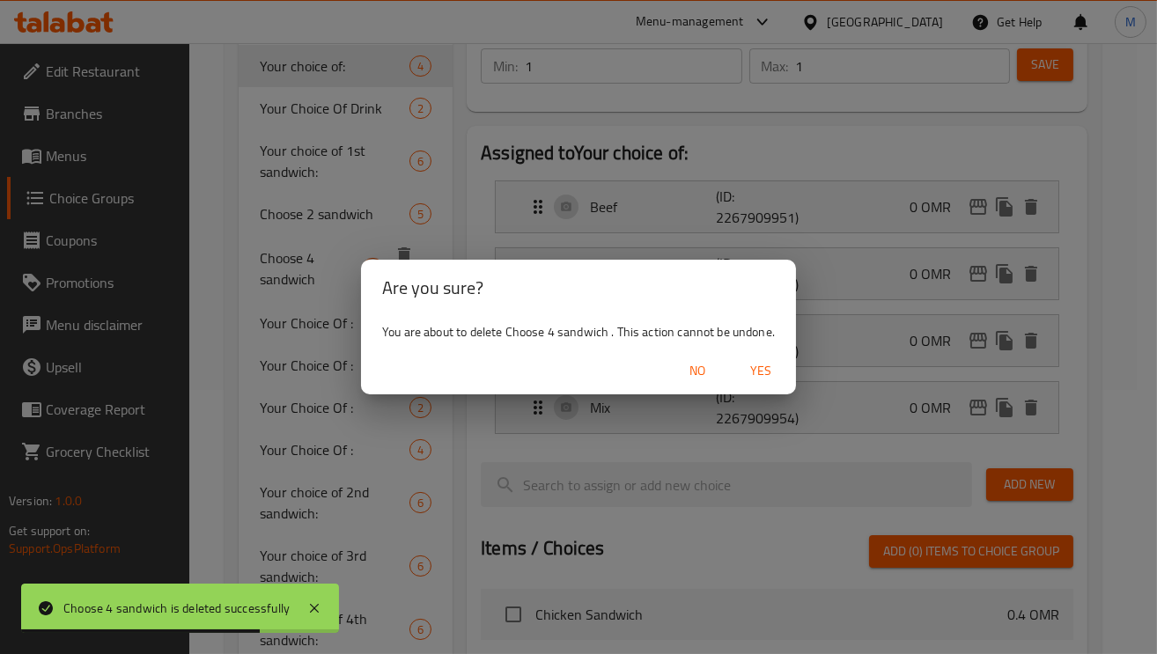
click at [769, 371] on span "Yes" at bounding box center [761, 371] width 42 height 22
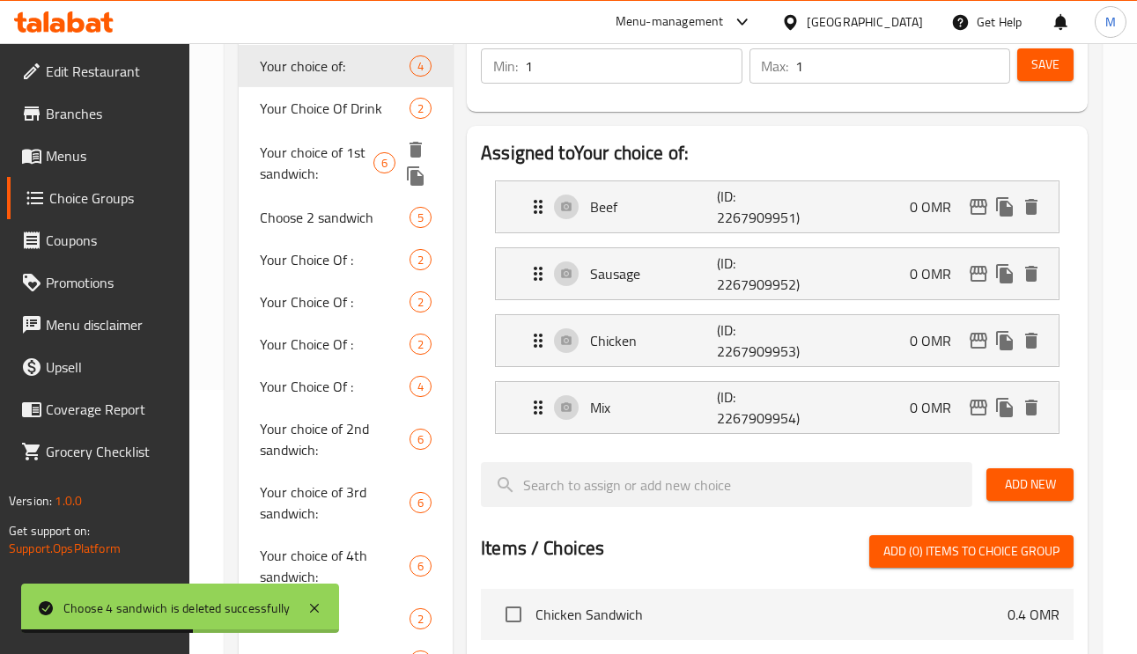
click at [318, 163] on span "Your choice of 1st sandwich:" at bounding box center [317, 163] width 114 height 42
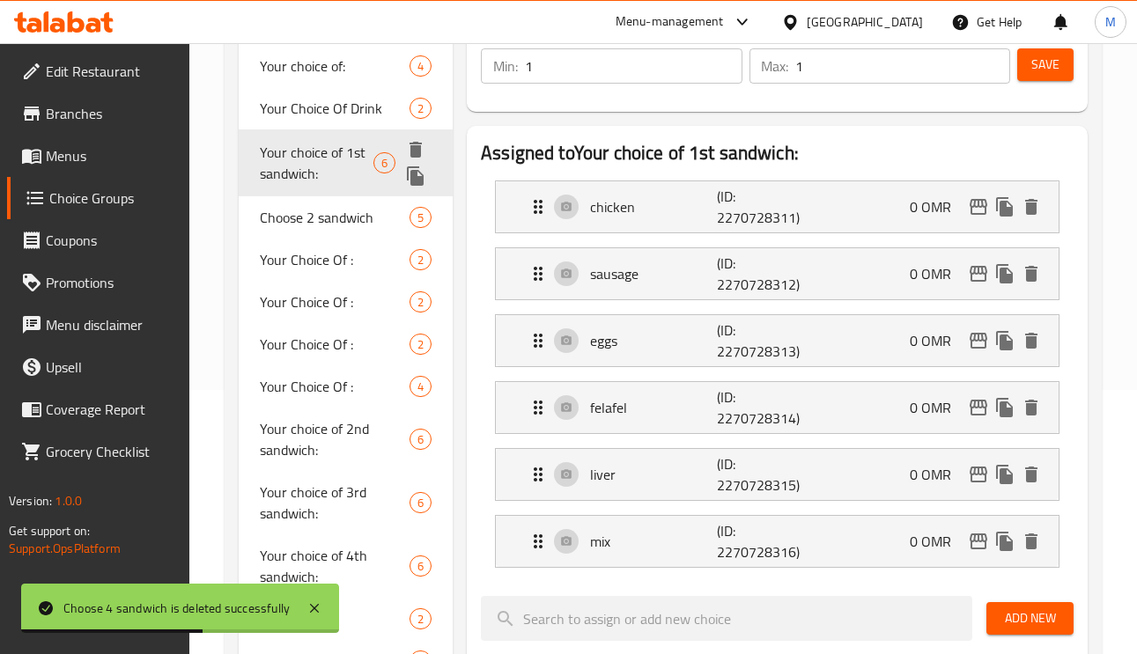
type input "Your choice of 1st sandwich:"
type input "اختيارك من الساندويتش الأول:"
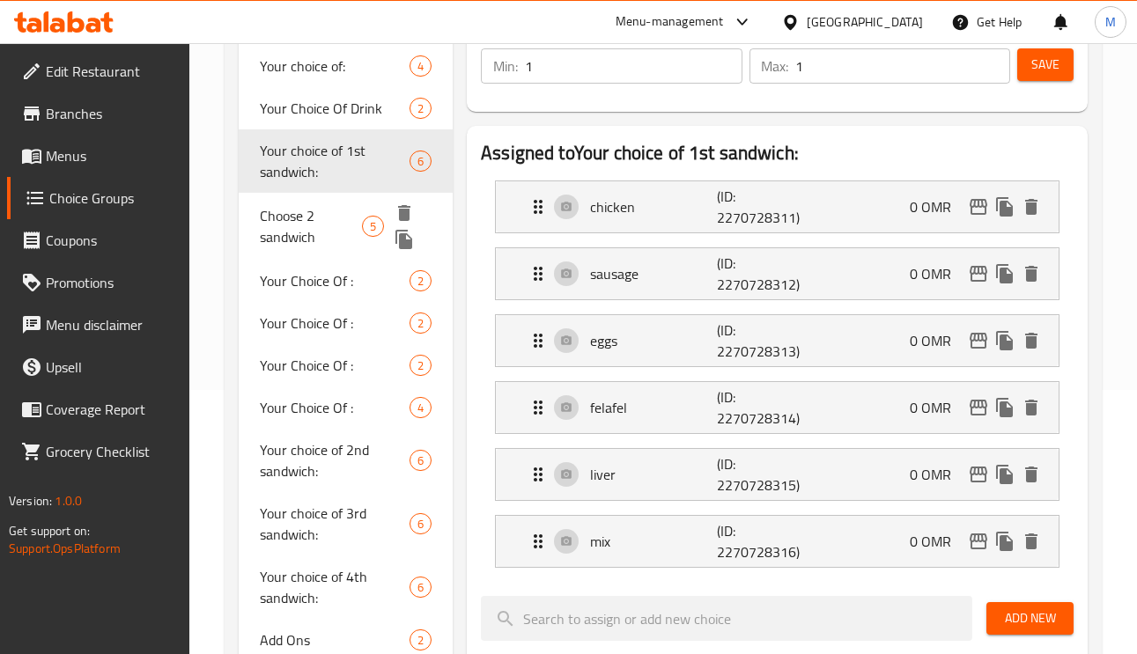
click at [306, 207] on span "Choose 2 sandwich" at bounding box center [311, 226] width 102 height 42
type input "Choose 2 sandwich"
type input "اختار 2 ساندويتش"
type input "2"
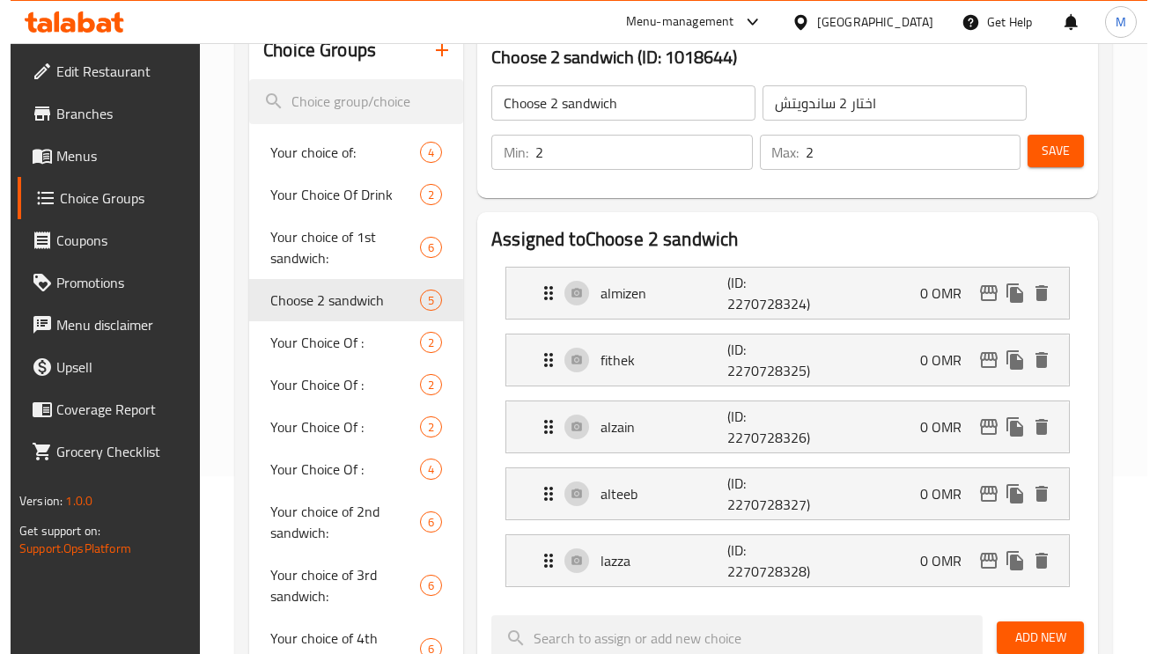
scroll to position [132, 0]
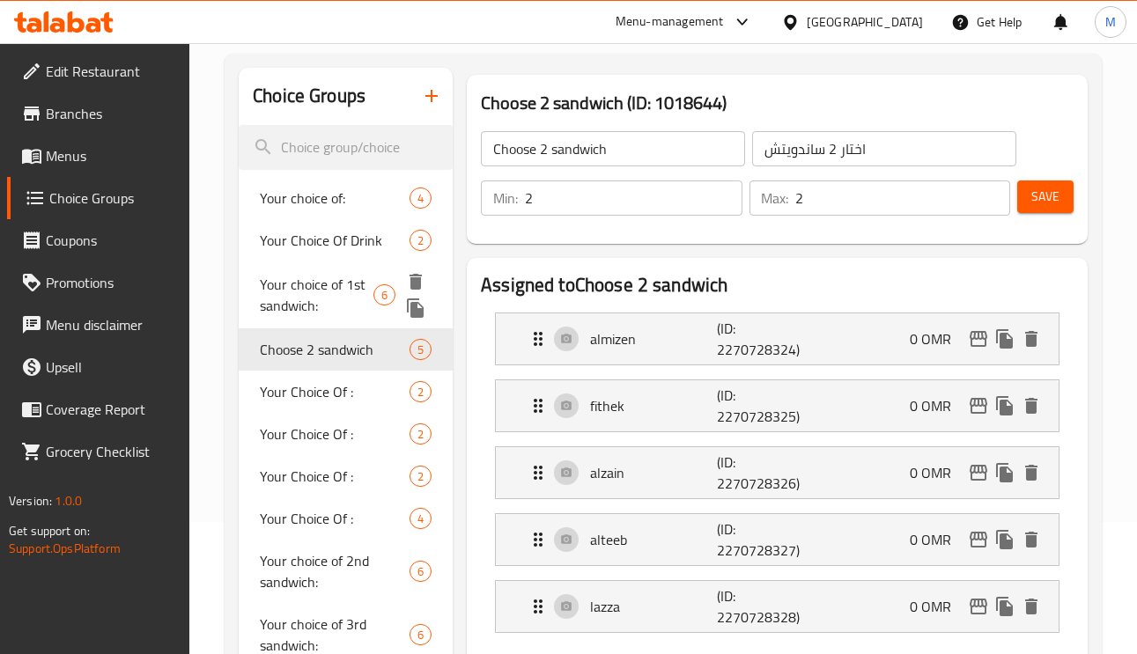
click at [309, 301] on span "Your choice of 1st sandwich:" at bounding box center [317, 295] width 114 height 42
type input "Your choice of 1st sandwich:"
type input "اختيارك من الساندويتش الأول:"
type input "1"
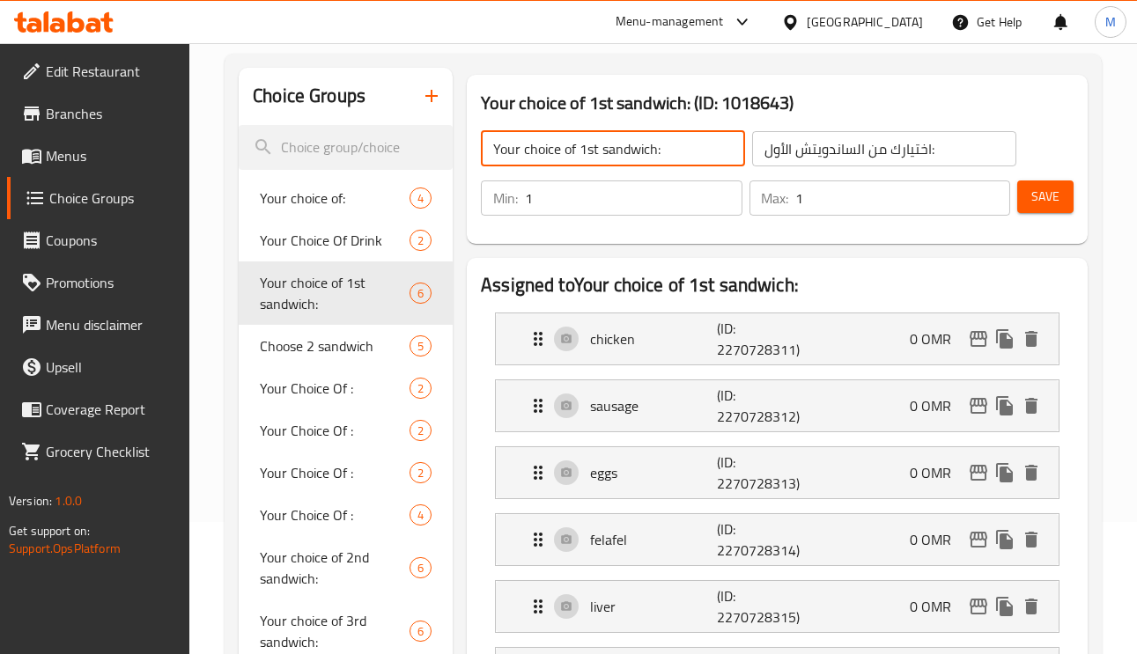
click at [641, 157] on input "Your choice of 1st sandwich:" at bounding box center [613, 148] width 264 height 35
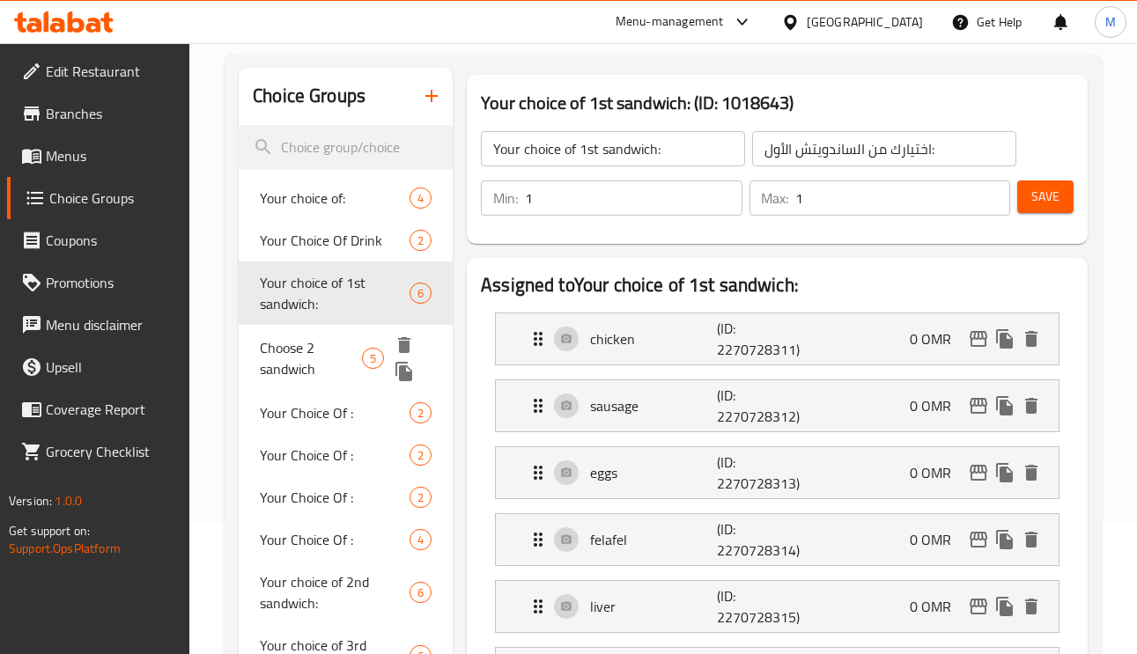
click at [319, 348] on span "Choose 2 sandwich" at bounding box center [311, 358] width 102 height 42
type input "Choose 2 sandwich"
type input "اختار 2 ساندويتش"
type input "2"
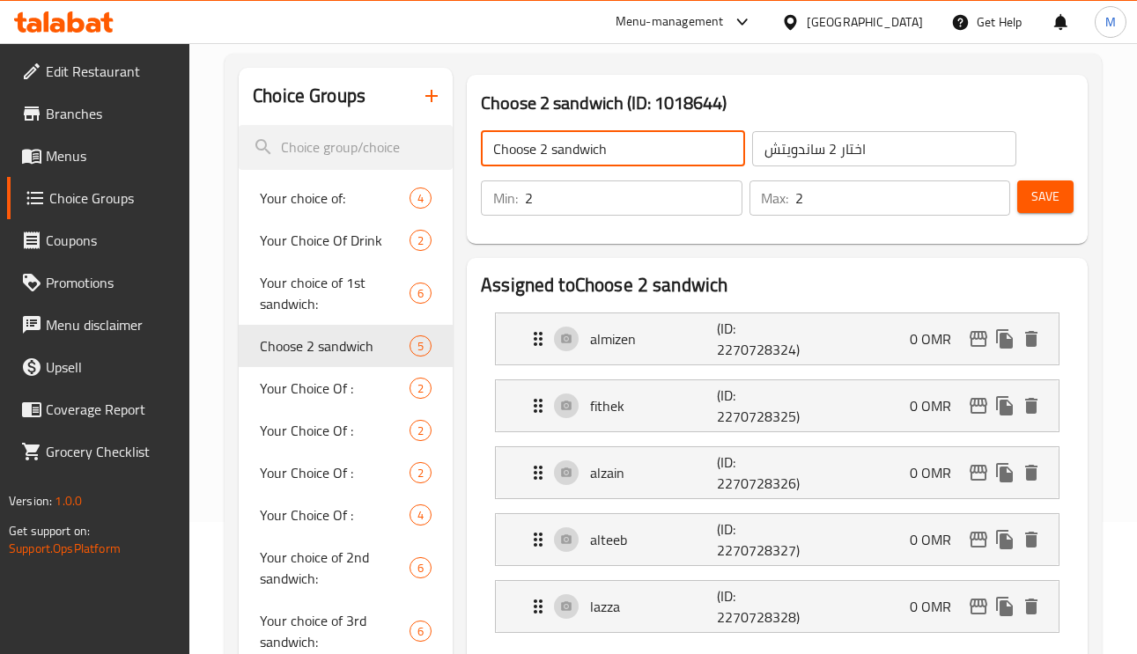
click at [653, 156] on input "Choose 2 sandwich" at bounding box center [613, 148] width 264 height 35
click at [652, 155] on input "Choose 2 sandwich" at bounding box center [613, 148] width 264 height 35
paste input "Your choice of 1st sandwich:"
type input "Your choice of 1st sandwich:"
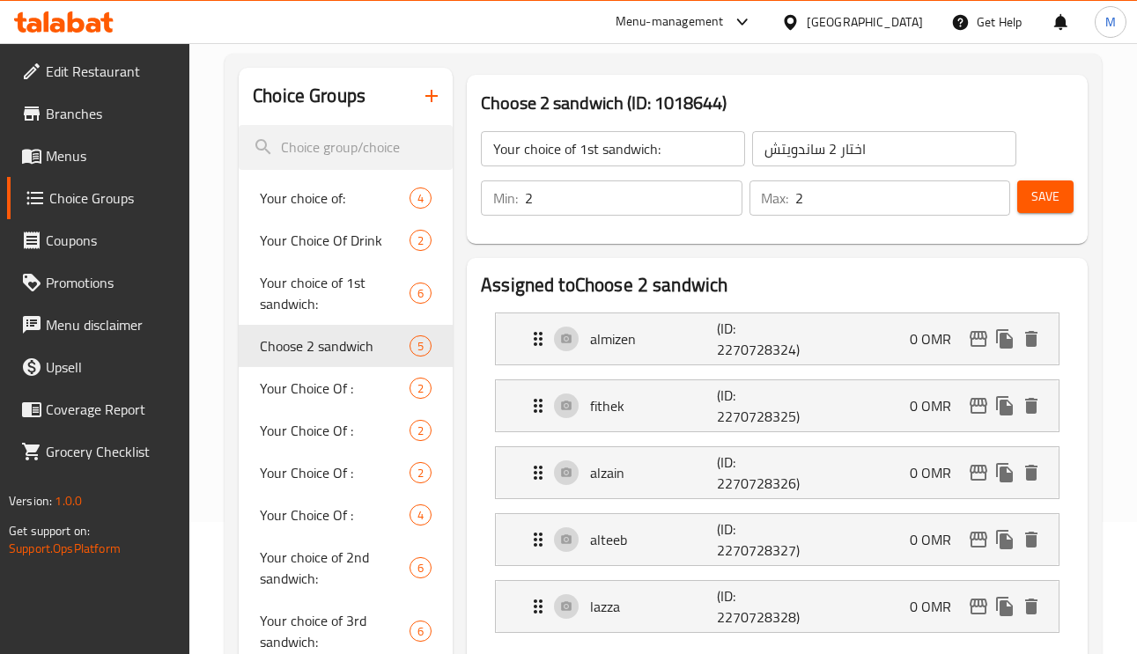
click at [853, 160] on input "اختار 2 ساندويتش" at bounding box center [884, 148] width 264 height 35
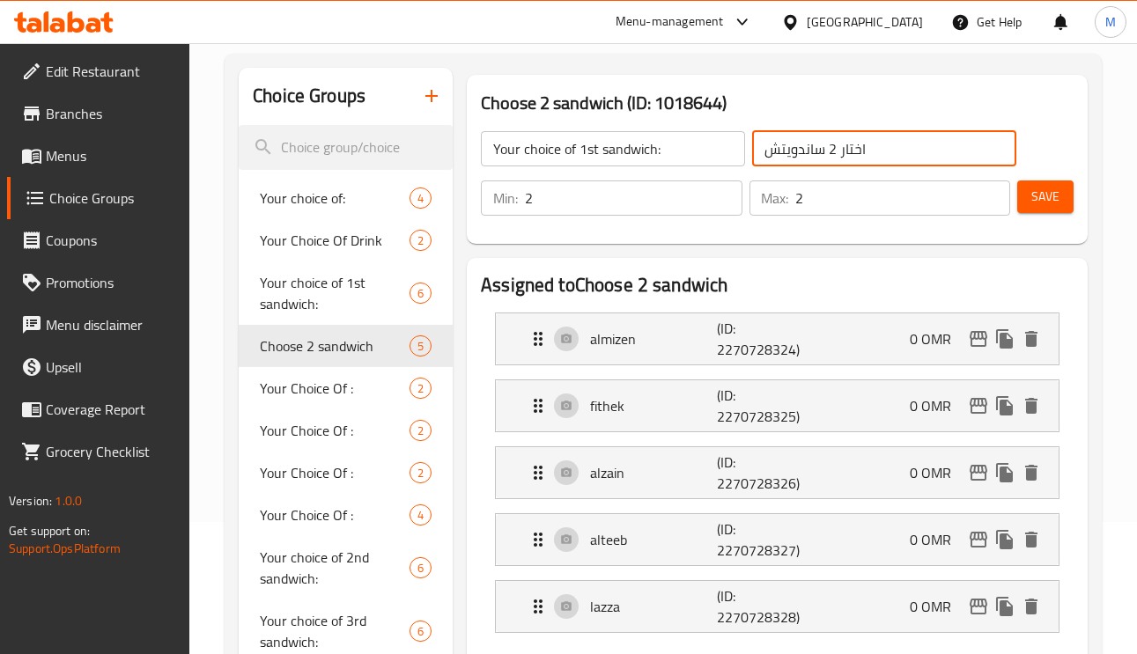
click at [853, 160] on input "اختار 2 ساندويتش" at bounding box center [884, 148] width 264 height 35
paste input "ختيارك من الساندويتش الثاني:"
drag, startPoint x: 786, startPoint y: 151, endPoint x: 770, endPoint y: 148, distance: 16.2
click at [770, 148] on input "إختيارك من الساندويتش الثاني:" at bounding box center [884, 148] width 264 height 35
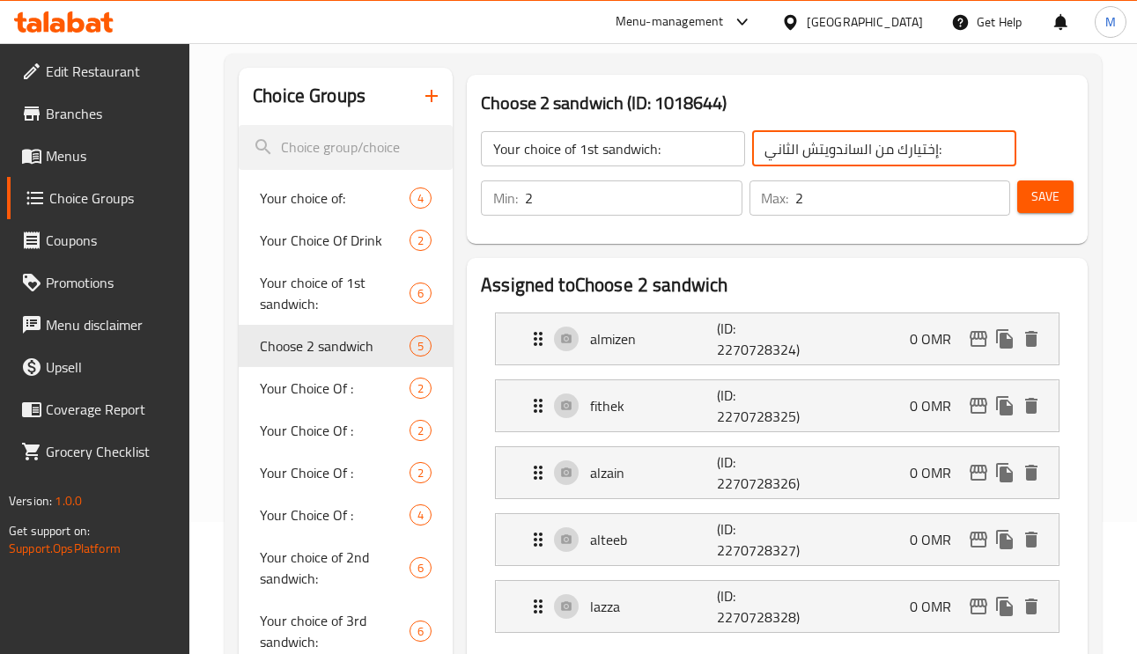
drag, startPoint x: 789, startPoint y: 155, endPoint x: 762, endPoint y: 155, distance: 26.4
click at [762, 155] on input "إختيارك من الساندويتش الثاني:" at bounding box center [884, 148] width 264 height 35
type input "إختيارك من الساندويتش الأول:"
type input "1"
click at [991, 208] on input "1" at bounding box center [903, 197] width 214 height 35
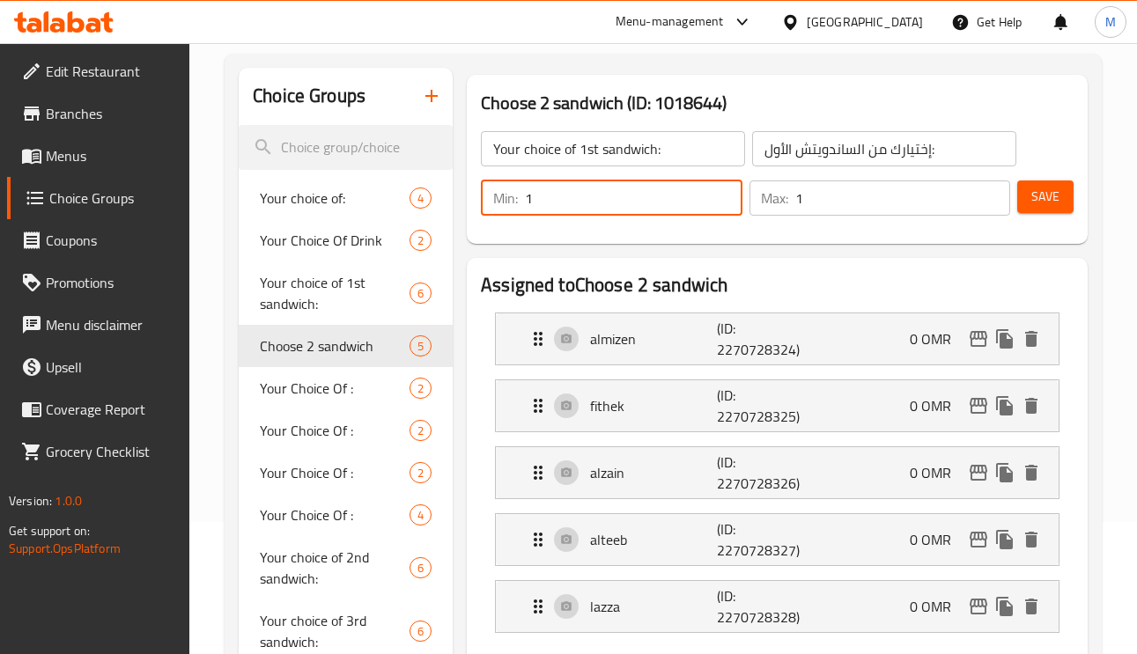
type input "1"
click at [725, 211] on input "1" at bounding box center [633, 197] width 217 height 35
click at [1058, 201] on button "Save" at bounding box center [1045, 196] width 56 height 33
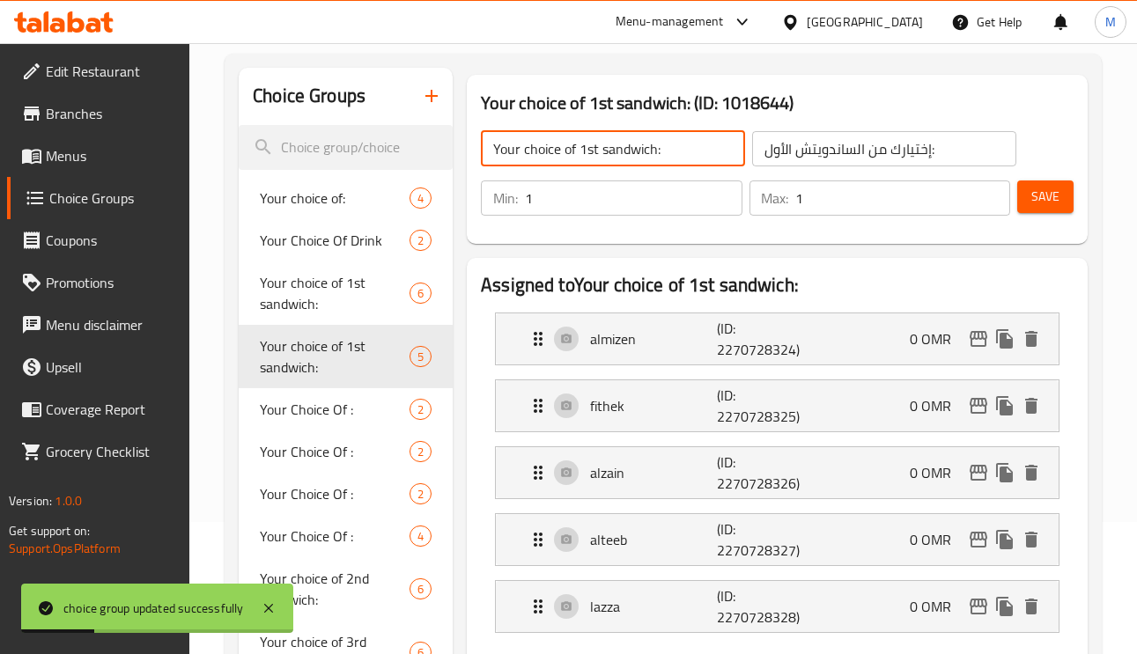
click at [638, 139] on input "Your choice of 1st sandwich:" at bounding box center [613, 148] width 264 height 35
click at [417, 373] on icon "duplicate" at bounding box center [415, 371] width 17 height 19
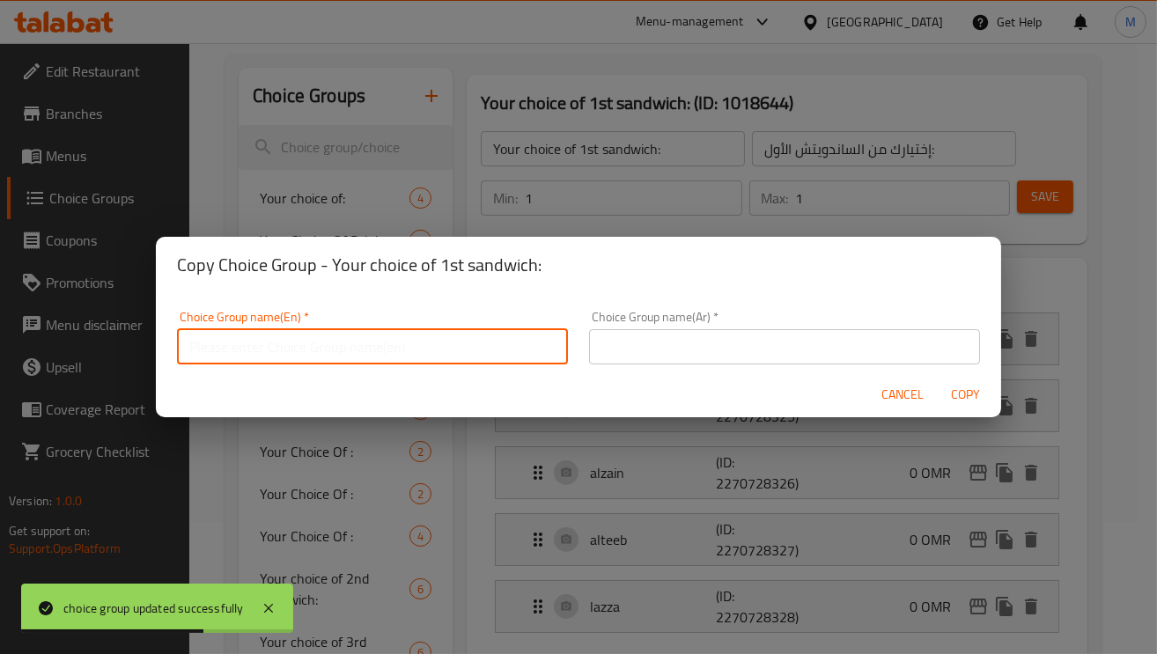
click at [497, 344] on input "text" at bounding box center [372, 346] width 391 height 35
paste input "Your choice of 1st sandwich:"
click at [291, 350] on input "Your choice of 1st sandwich:" at bounding box center [372, 346] width 391 height 35
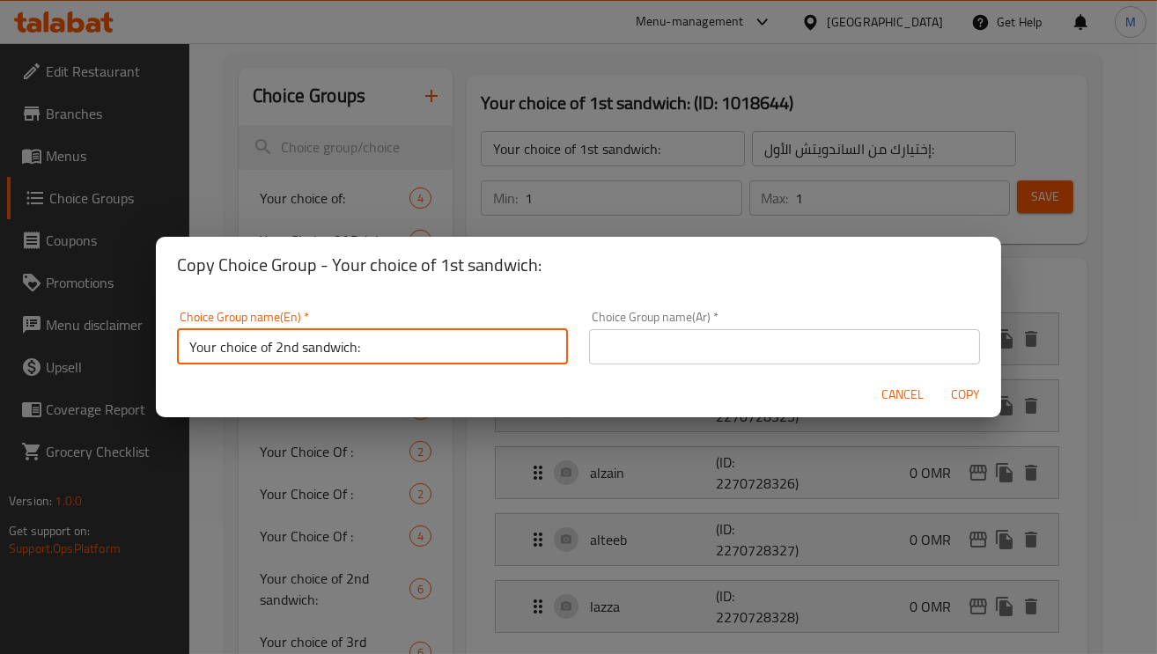
type input "Your choice of 2nd sandwich:"
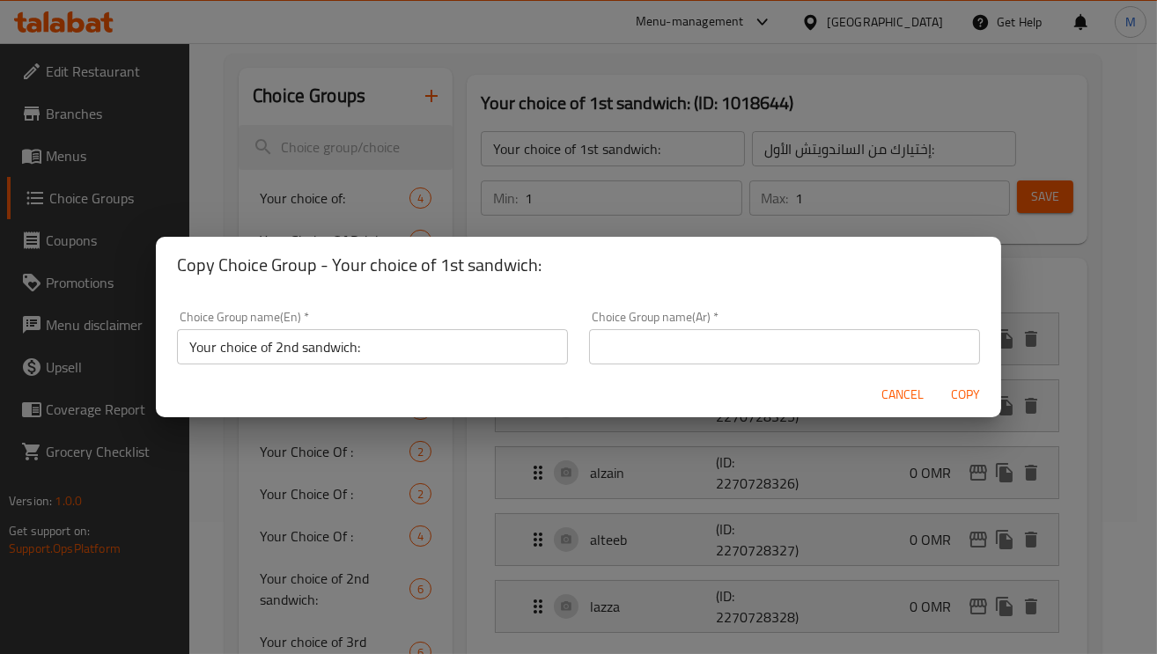
paste input "إختيارك من الساندويتش الثاني:"
click at [741, 342] on input "text" at bounding box center [784, 346] width 391 height 35
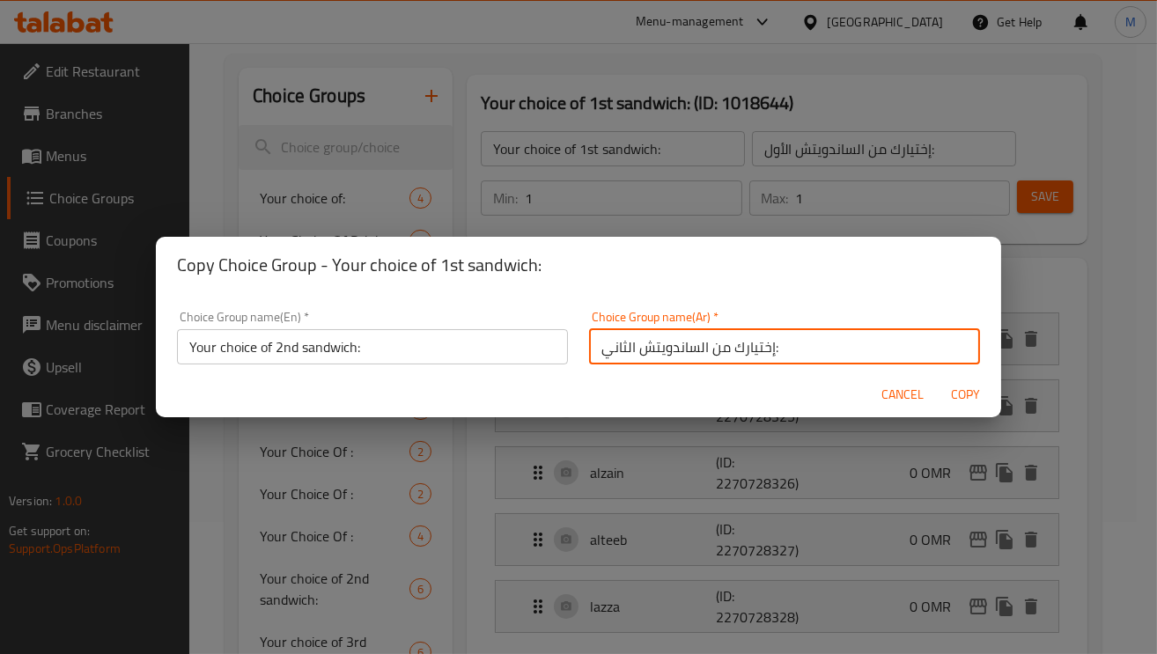
type input "إختيارك من الساندويتش الثاني:"
click at [963, 393] on span "Copy" at bounding box center [966, 395] width 42 height 22
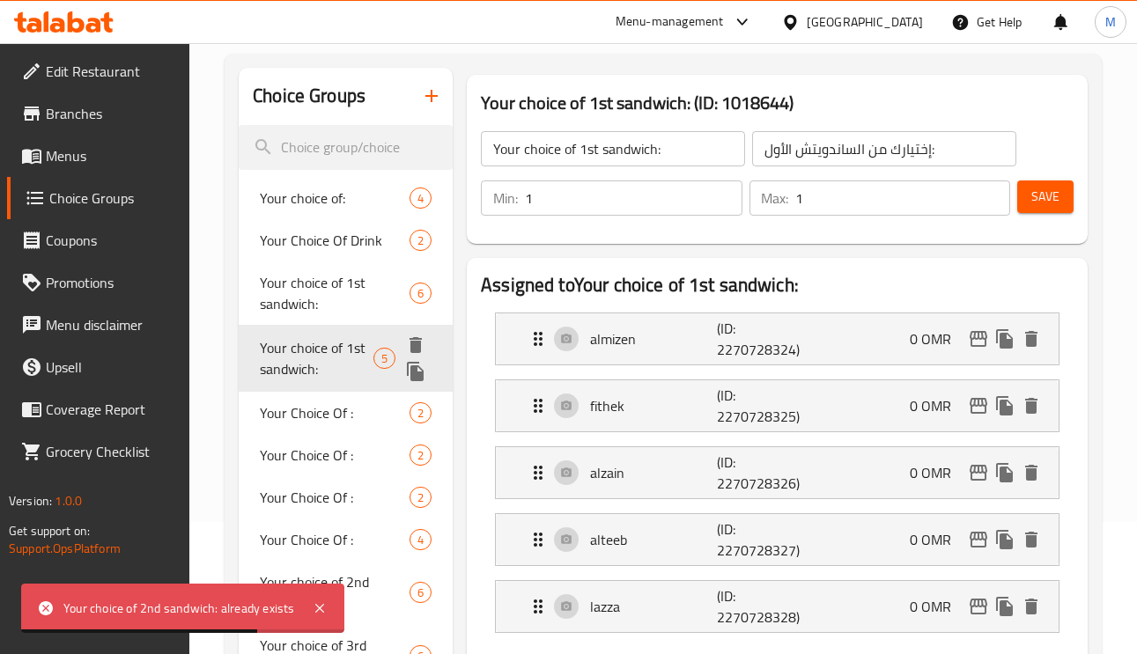
click at [409, 376] on icon "duplicate" at bounding box center [415, 371] width 21 height 21
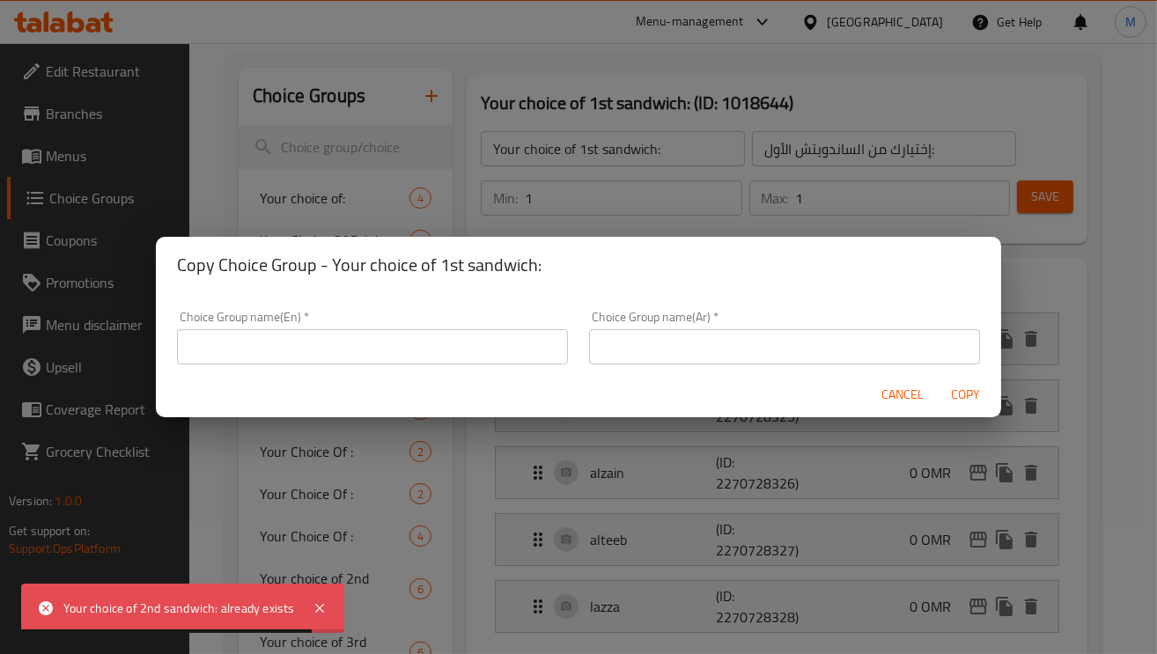
click at [893, 379] on button "Cancel" at bounding box center [902, 395] width 56 height 33
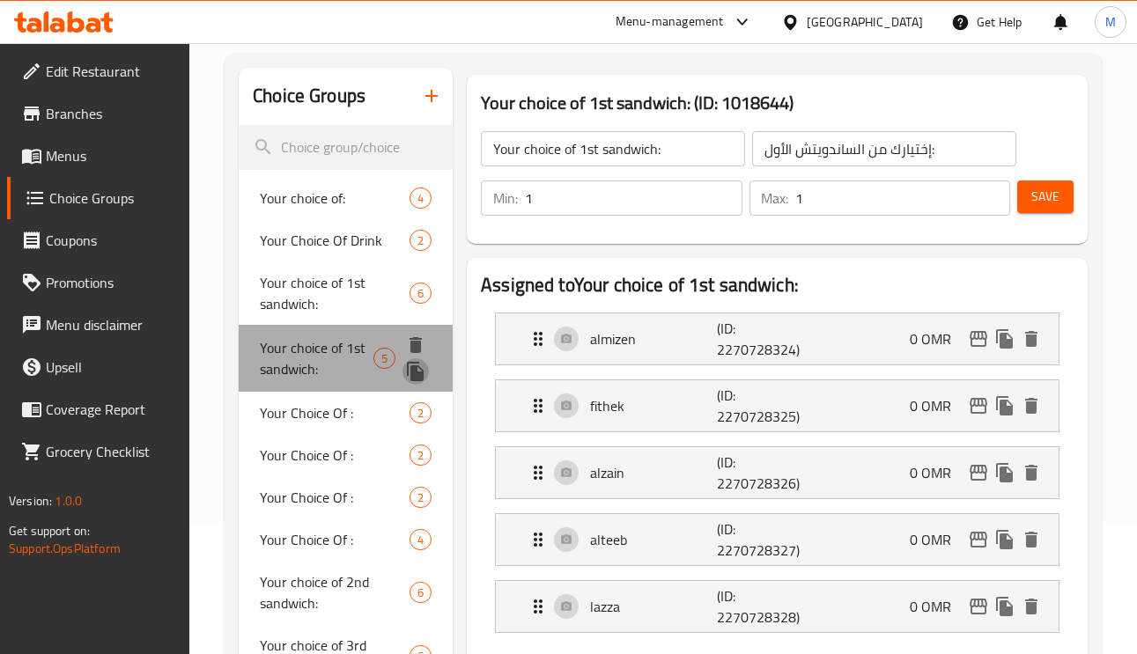
click at [417, 373] on icon "duplicate" at bounding box center [415, 371] width 17 height 19
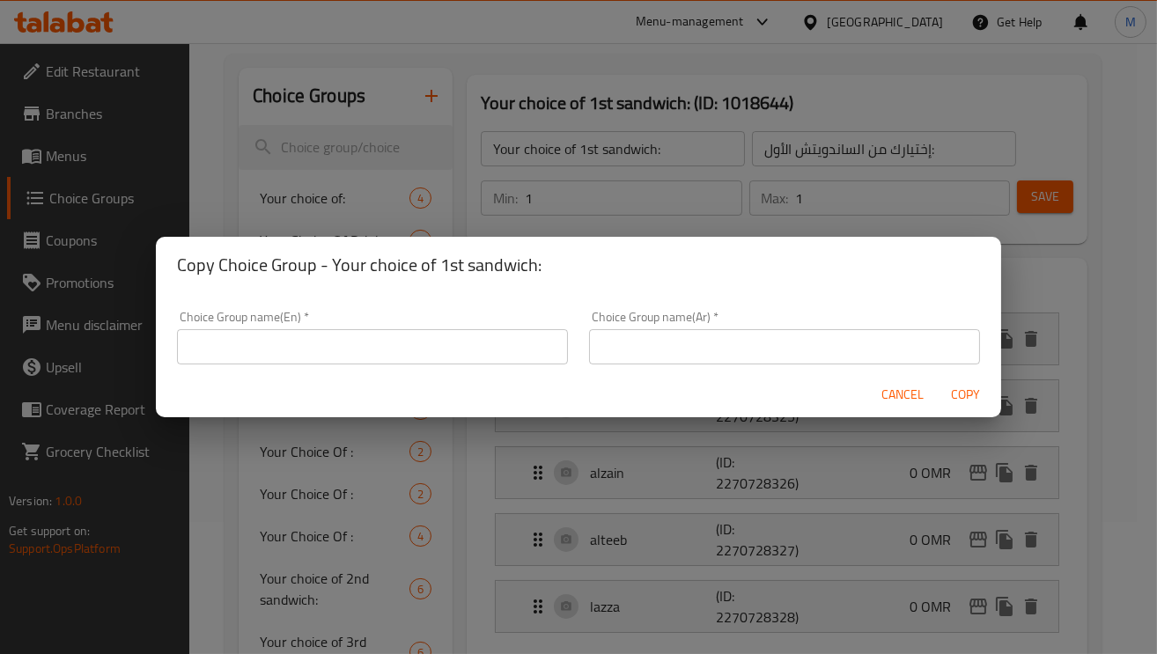
click at [429, 352] on input "text" at bounding box center [372, 346] width 391 height 35
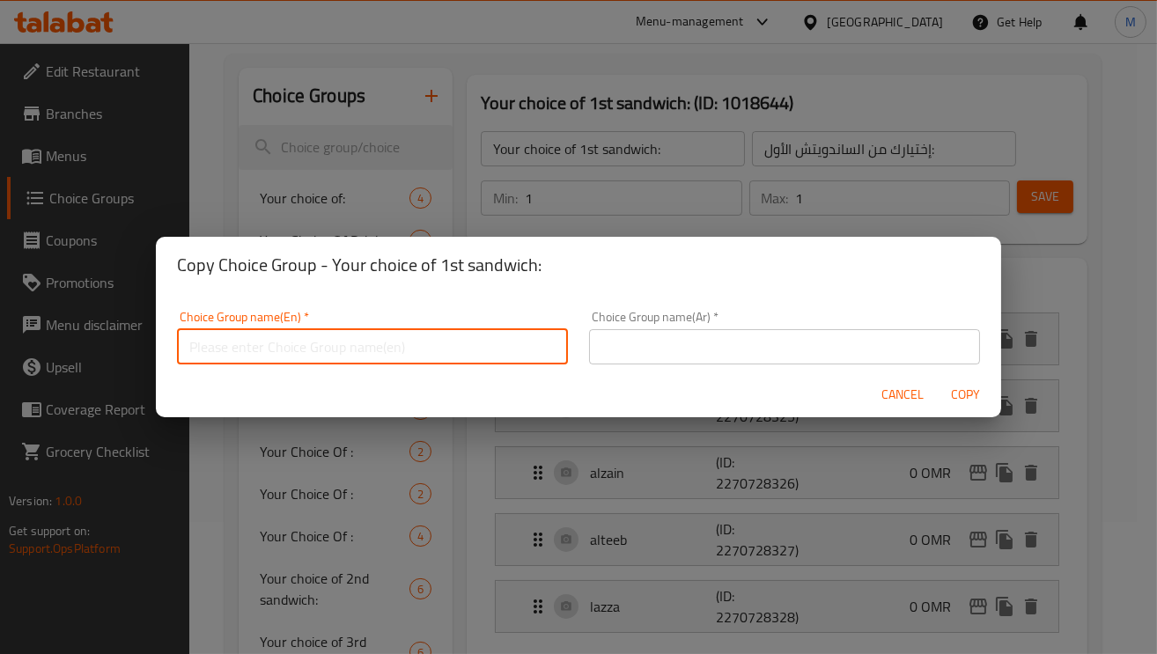
paste input "إختيارك من الساندويتش الثاني:"
type input "إختيارك من الساندويتش الثاني:"
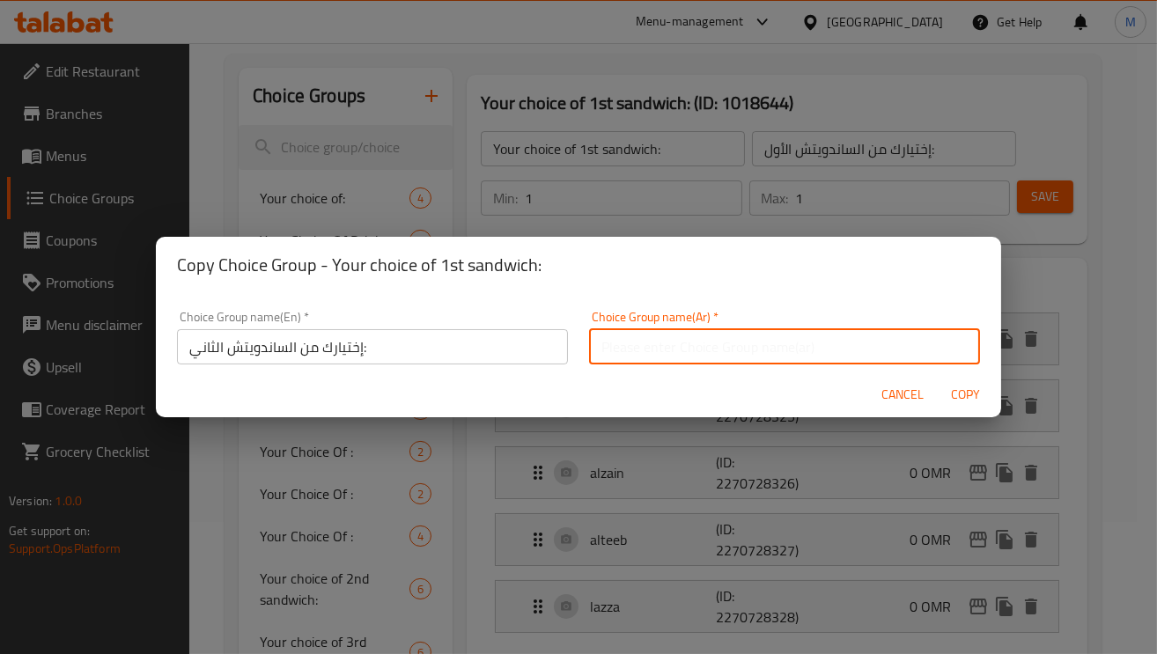
click at [696, 361] on input "text" at bounding box center [784, 346] width 391 height 35
paste input "إختيارك من الساندويتش الثاني:"
type input "إختيارك من الساندويتش الثاني:"
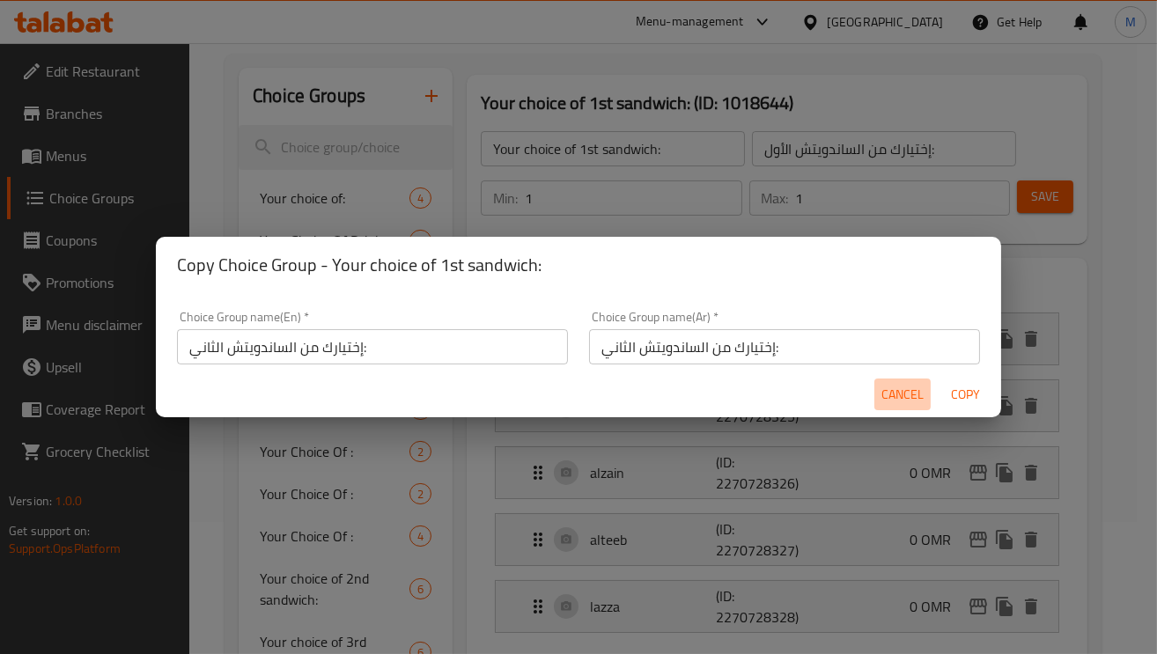
click at [917, 399] on span "Cancel" at bounding box center [902, 395] width 42 height 22
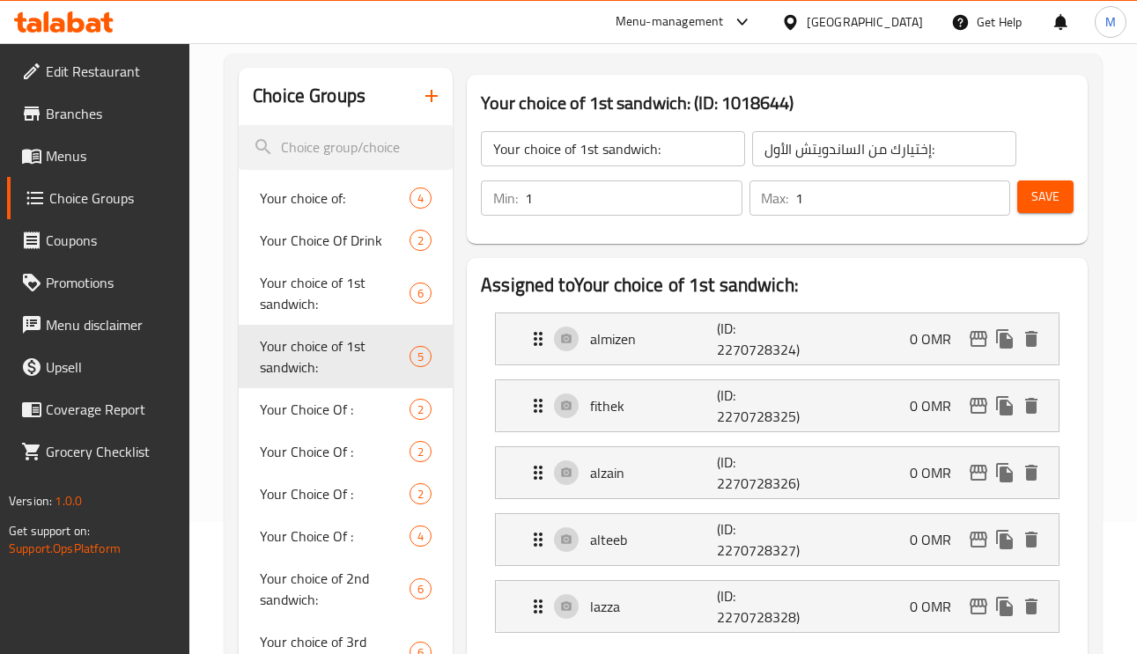
click at [609, 151] on input "Your choice of 1st sandwich:" at bounding box center [613, 148] width 264 height 35
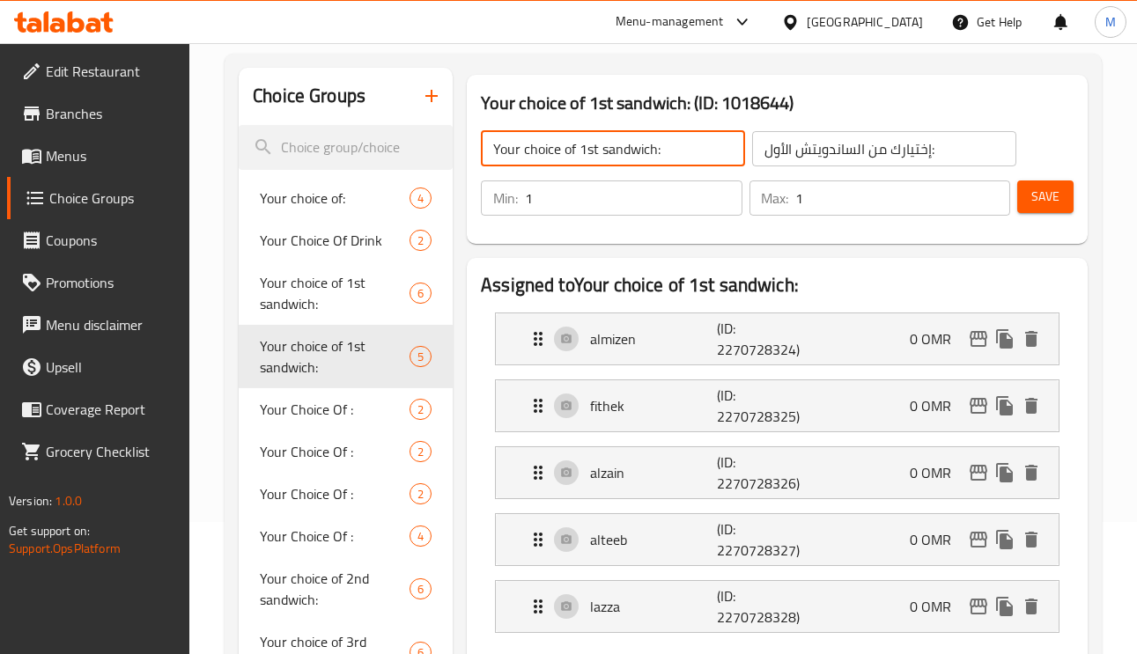
click at [609, 151] on input "Your choice of 1st sandwich:" at bounding box center [613, 148] width 264 height 35
click at [416, 373] on icon "duplicate" at bounding box center [415, 371] width 17 height 19
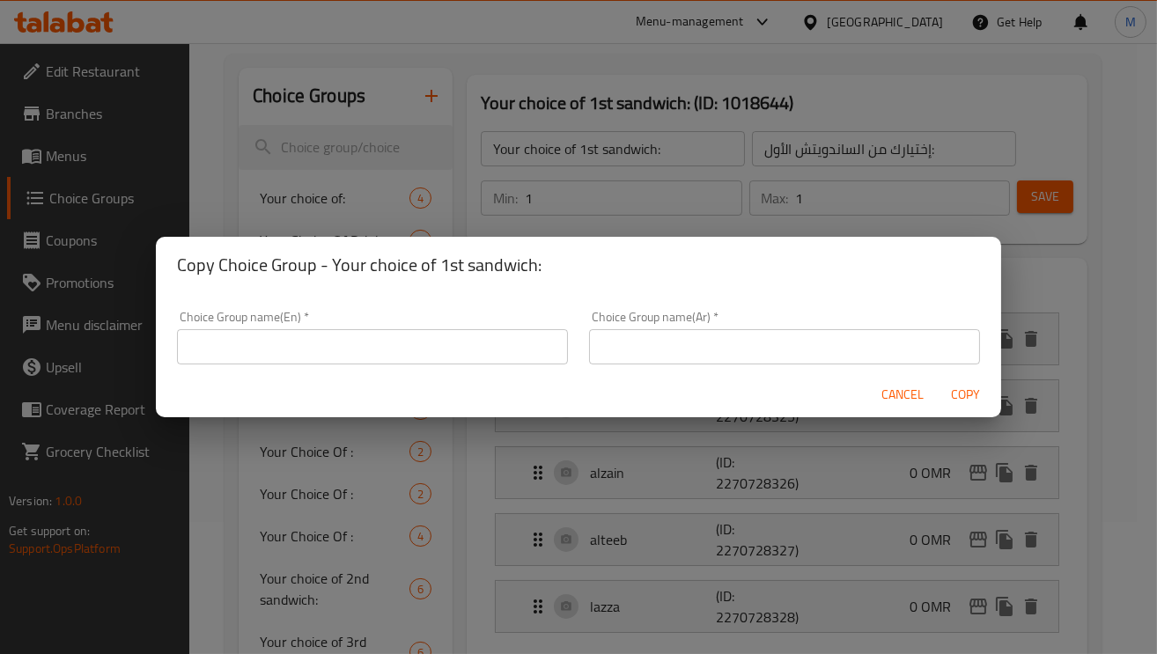
click at [429, 352] on input "text" at bounding box center [372, 346] width 391 height 35
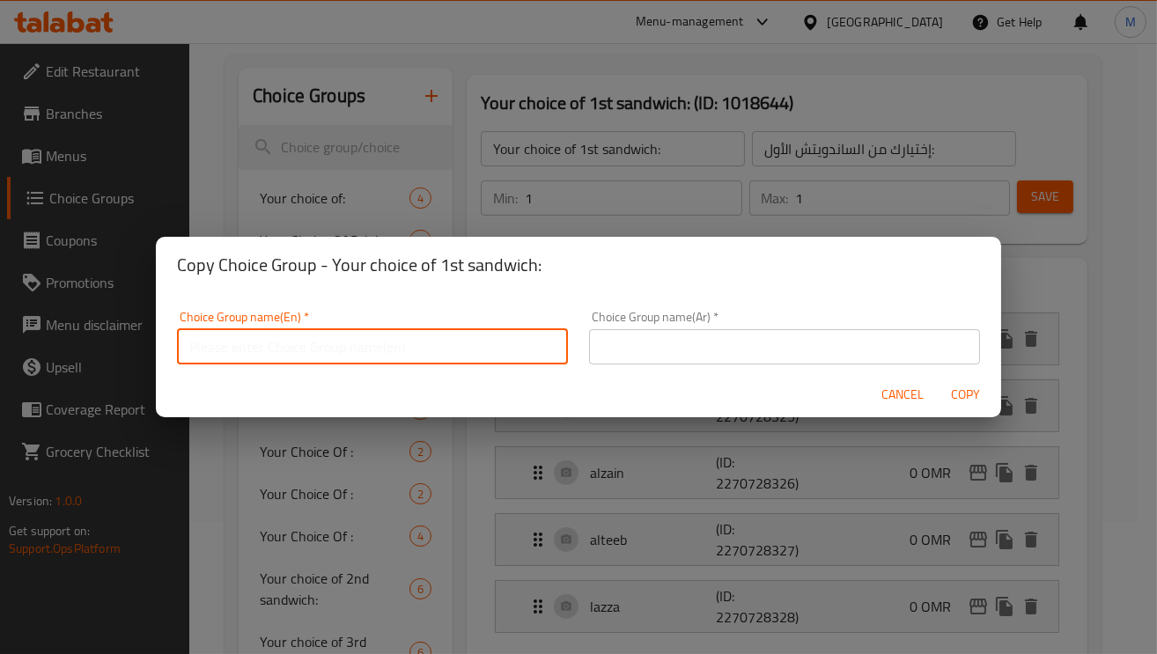
paste input "Your choice of 1st sandwich:"
click at [284, 351] on input "Your choice of 1st sandwich:" at bounding box center [372, 346] width 391 height 35
click at [429, 352] on input "Your choice of 2nd sandwich:" at bounding box center [372, 346] width 391 height 35
type input "Your choice of 2nd sandwich::"
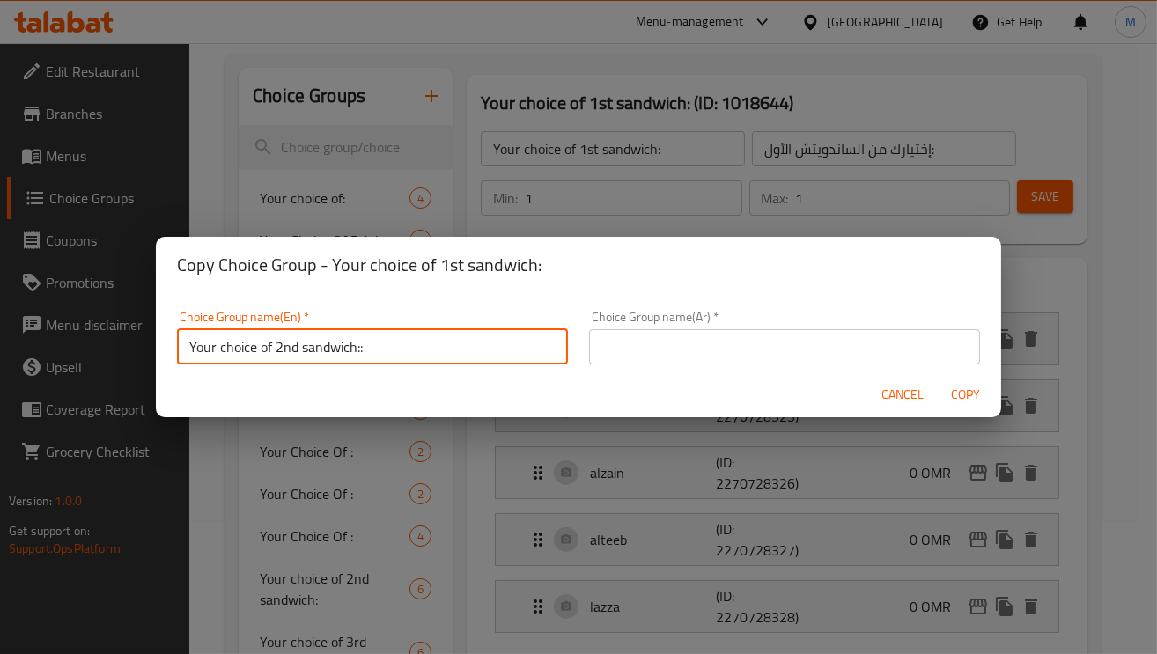
drag, startPoint x: 839, startPoint y: 328, endPoint x: 837, endPoint y: 341, distance: 12.5
click at [838, 329] on input "text" at bounding box center [784, 346] width 391 height 35
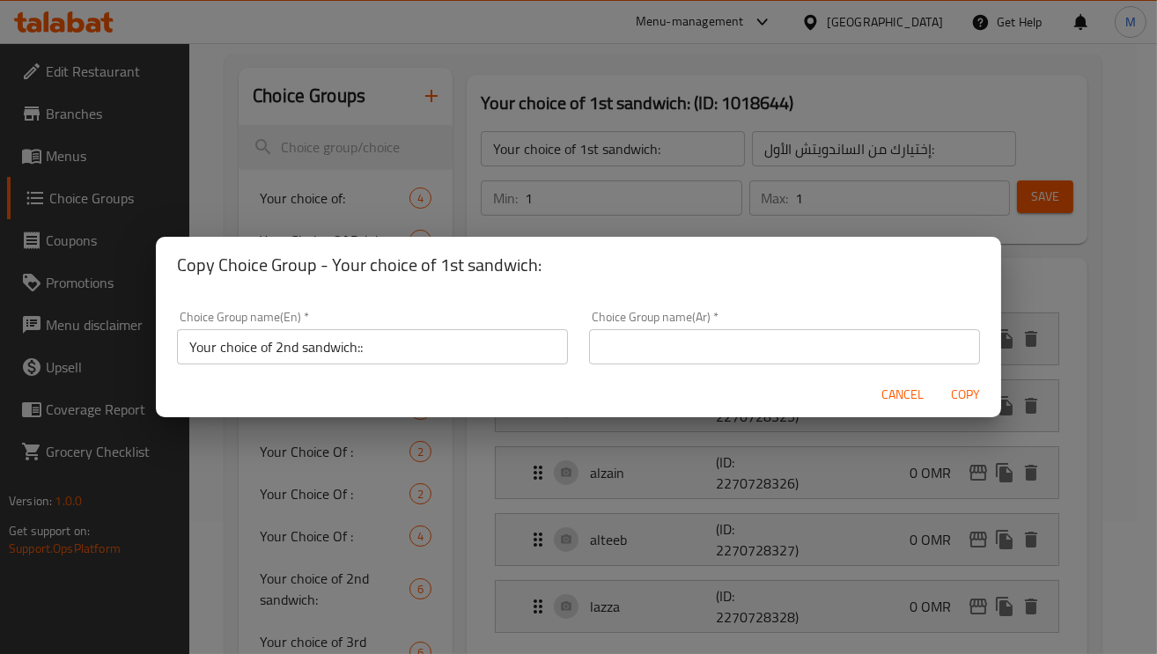
click at [819, 336] on input "text" at bounding box center [784, 346] width 391 height 35
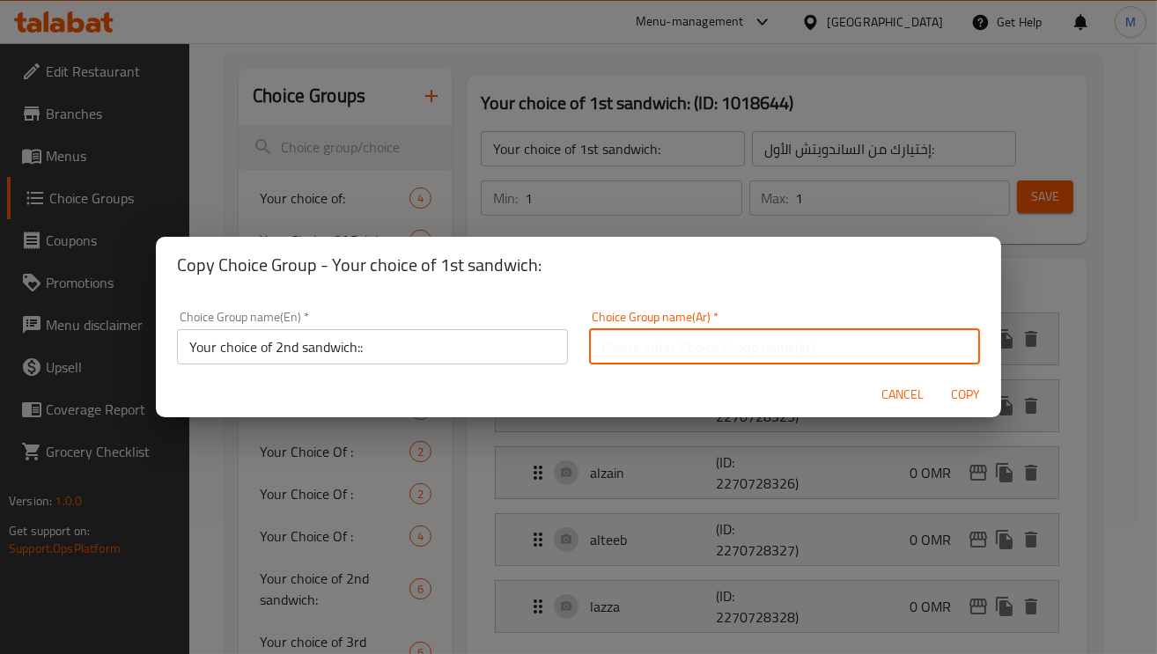
paste input "إختيارك من الساندويتش الثاني:"
type input "إختيارك من الساندويتش الثاني"
drag, startPoint x: 609, startPoint y: 400, endPoint x: 633, endPoint y: 401, distance: 23.8
click at [609, 400] on div "Cancel Copy" at bounding box center [578, 395] width 845 height 47
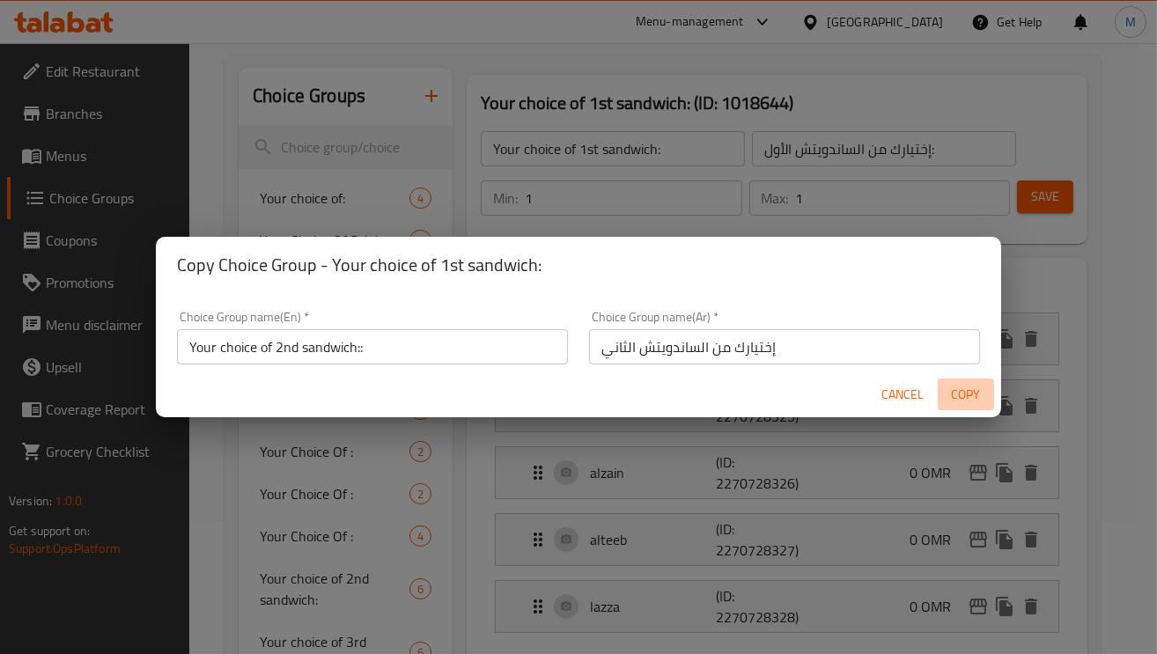
click at [969, 388] on span "Copy" at bounding box center [966, 395] width 42 height 22
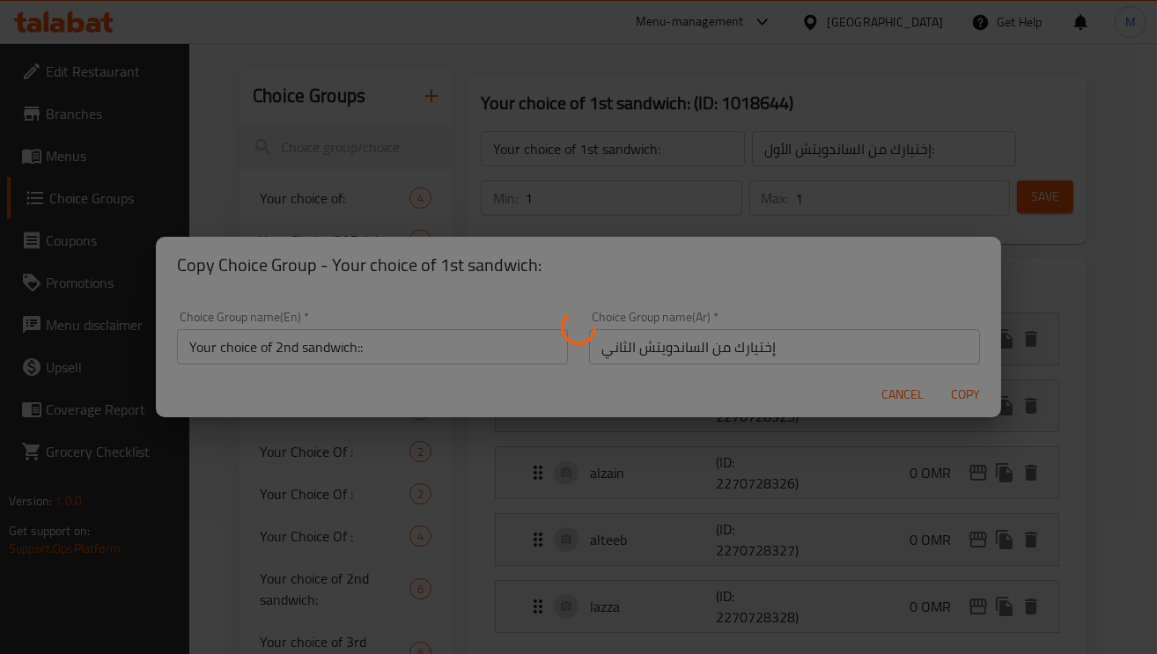
type input "Your choice of 2nd sandwich::"
type input "إختيارك من الساندويتش الثاني"
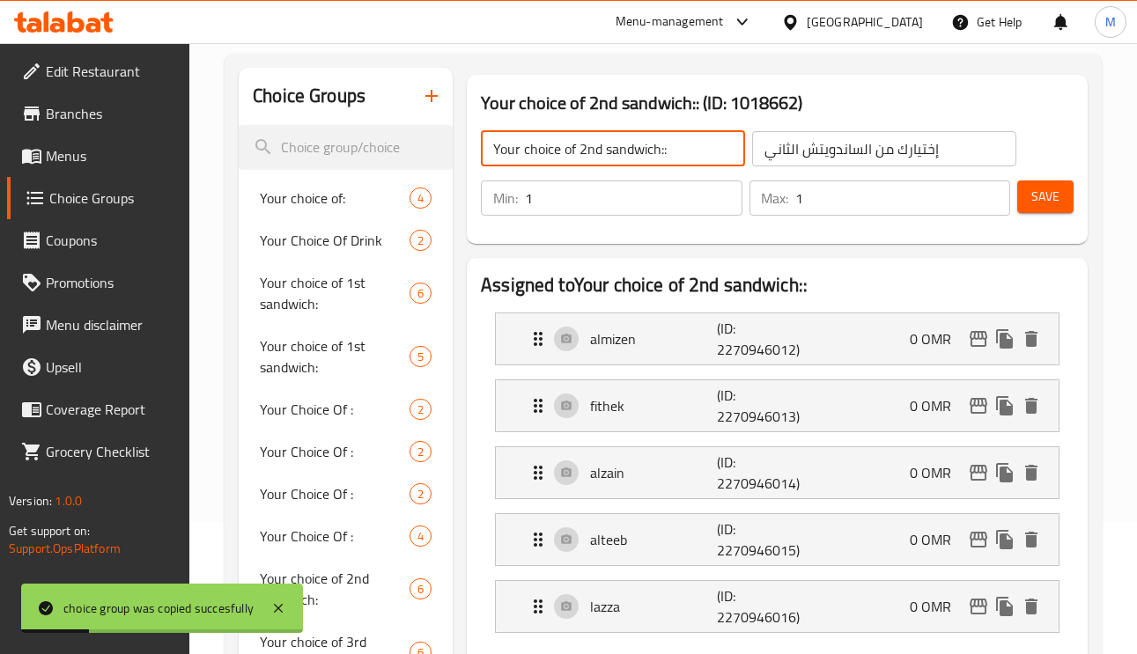
click at [608, 147] on input "Your choice of 2nd sandwich::" at bounding box center [613, 148] width 264 height 35
click at [618, 157] on input "Your choice of 2nd sandwich::" at bounding box center [613, 148] width 264 height 35
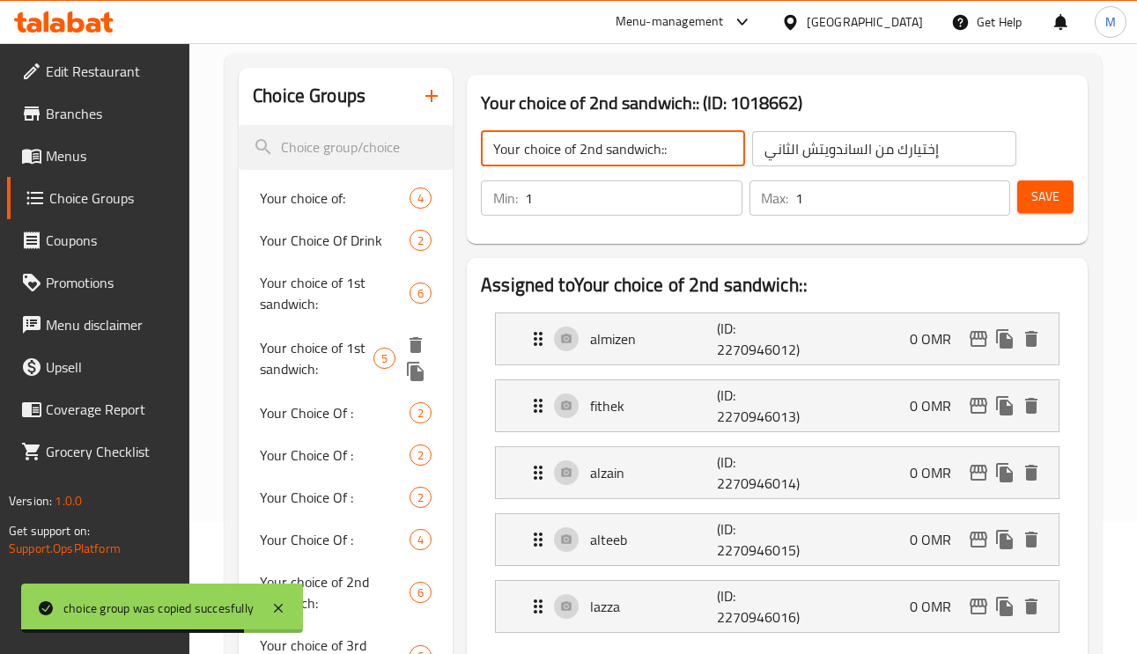
click at [321, 351] on span "Your choice of 1st sandwich:" at bounding box center [317, 358] width 114 height 42
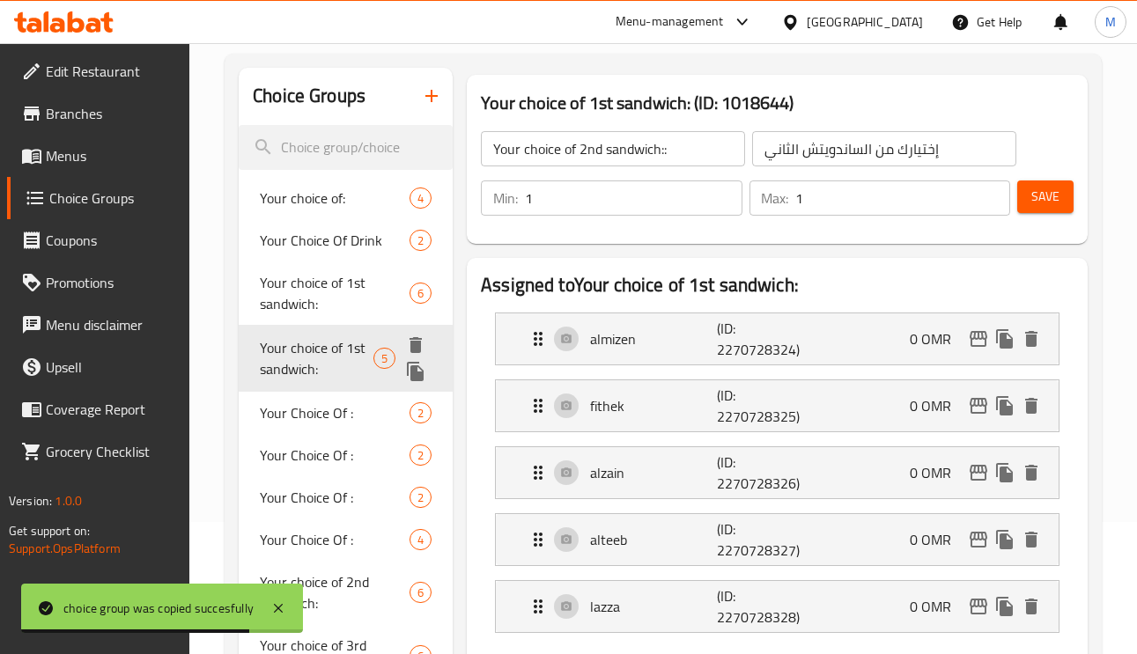
type input "Your choice of 1st sandwich:"
type input "إختيارك من الساندويتش الأول:"
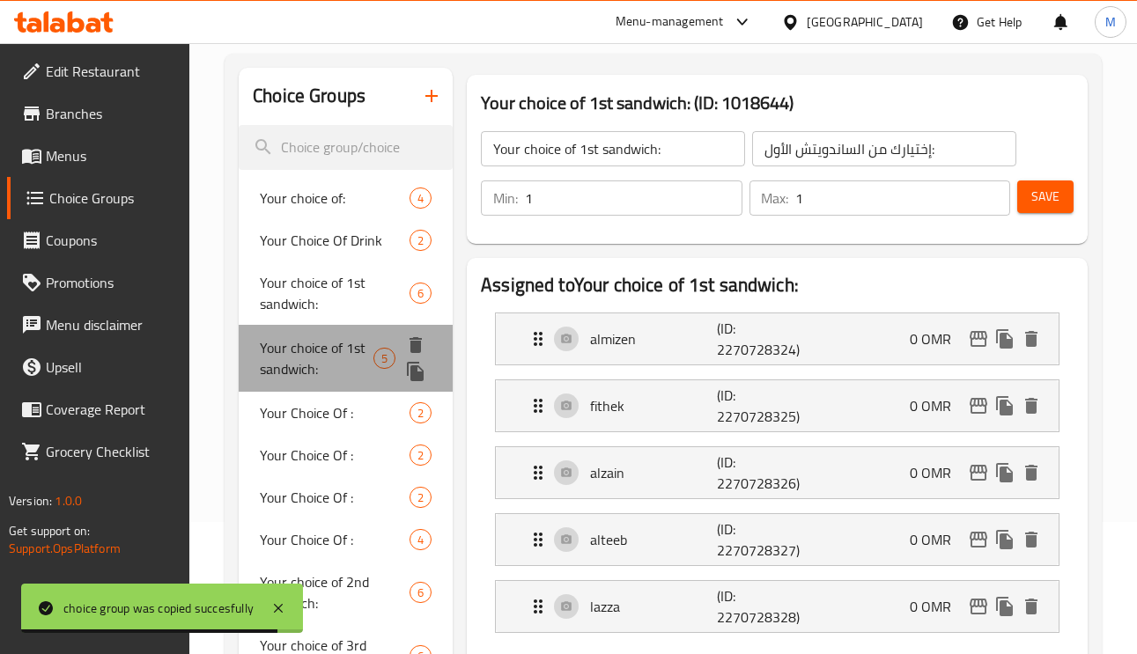
click at [322, 351] on span "Your choice of 1st sandwich:" at bounding box center [317, 358] width 114 height 42
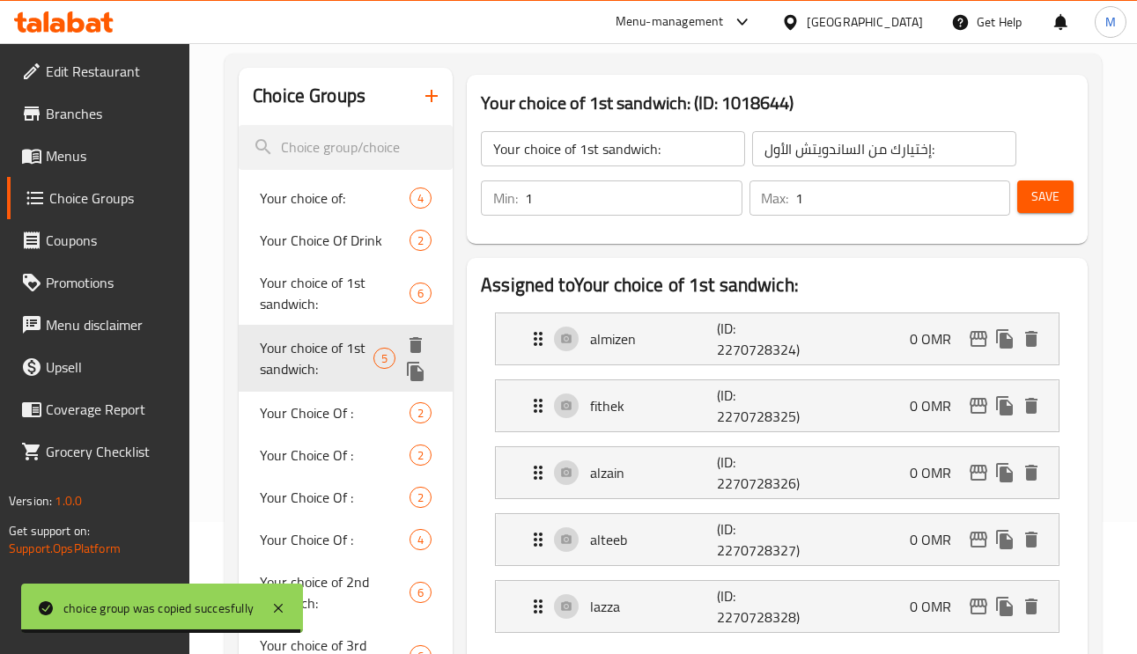
click at [422, 375] on icon "duplicate" at bounding box center [415, 371] width 17 height 19
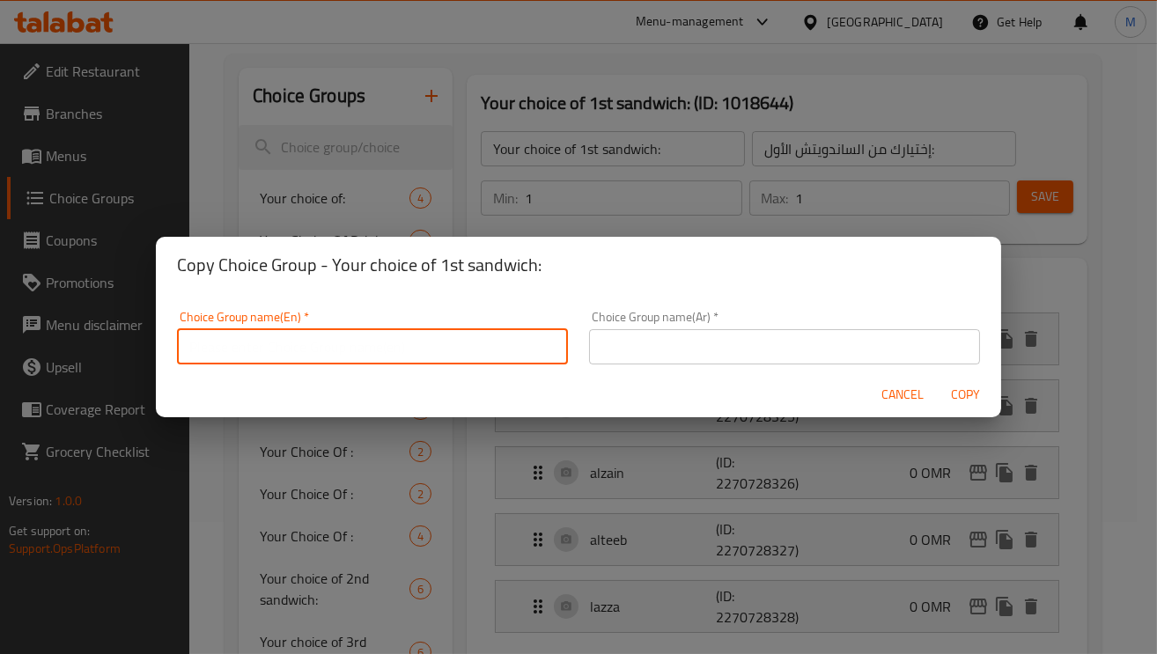
click at [513, 329] on input "text" at bounding box center [372, 346] width 391 height 35
paste input "Your choice of 2nd sandwich::"
click at [283, 344] on input "Your choice of 2nd sandwich::" at bounding box center [372, 346] width 391 height 35
type input "Your choice of 3rd sandwich::"
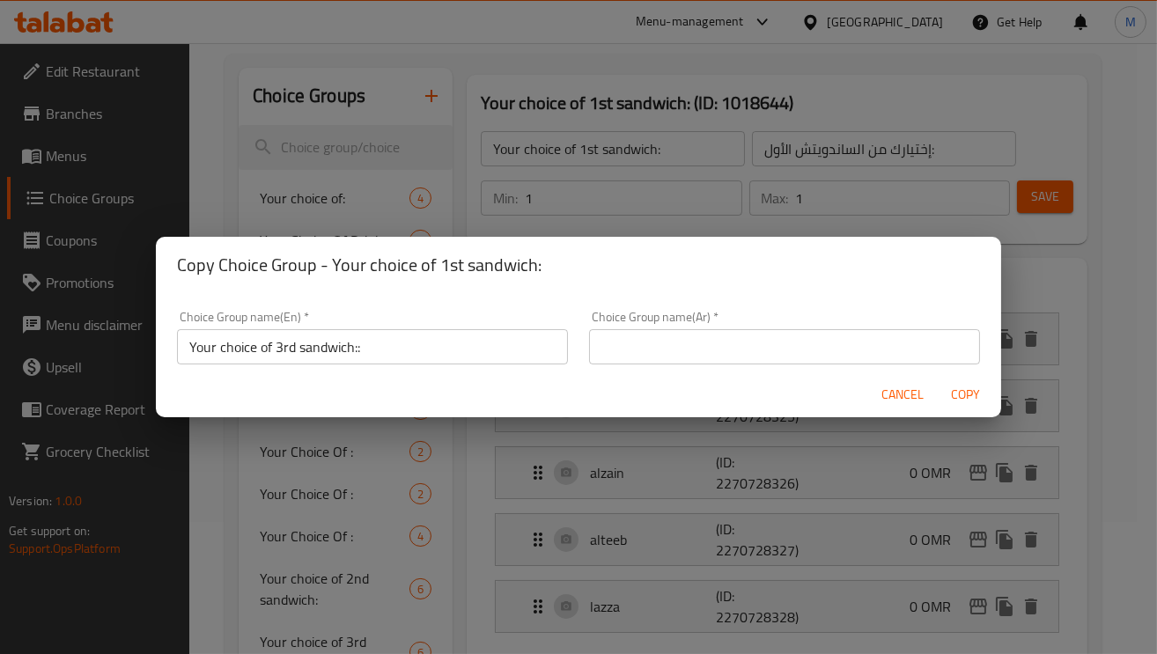
click at [738, 342] on input "text" at bounding box center [784, 346] width 391 height 35
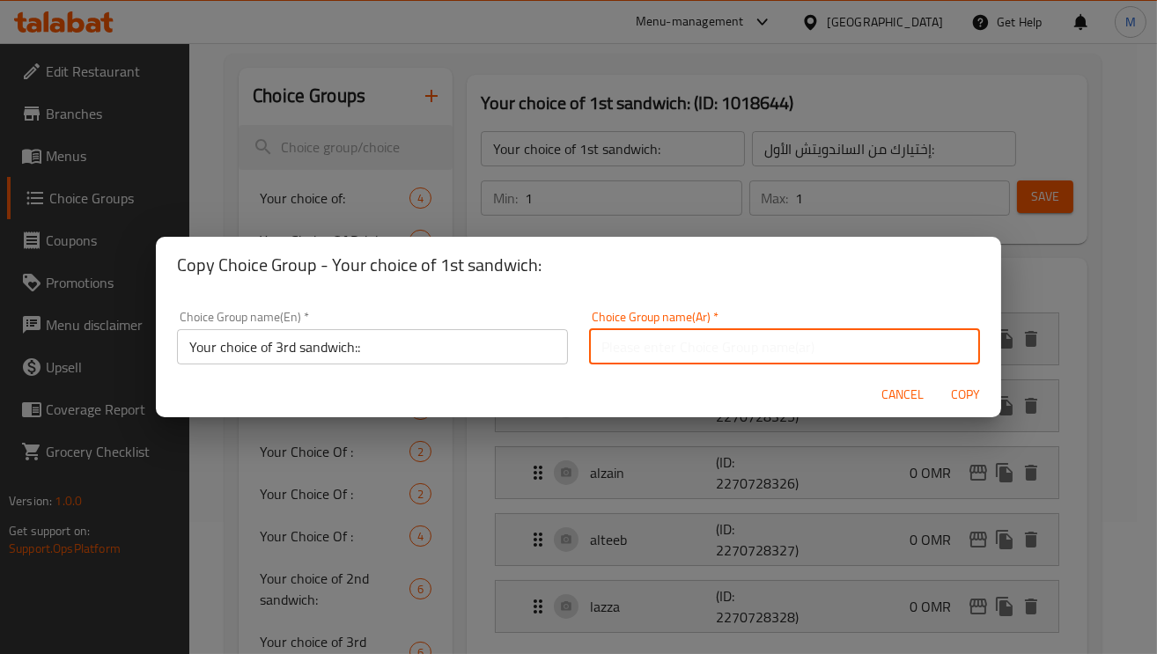
paste input "إختيارك من الساندويتش الثاني:"
drag, startPoint x: 608, startPoint y: 347, endPoint x: 591, endPoint y: 347, distance: 17.6
click at [591, 347] on input "إختيارك من الساندويتش الثاني:" at bounding box center [784, 346] width 391 height 35
click at [766, 344] on input "إختيارك من الساندويتش الثالث:" at bounding box center [784, 346] width 391 height 35
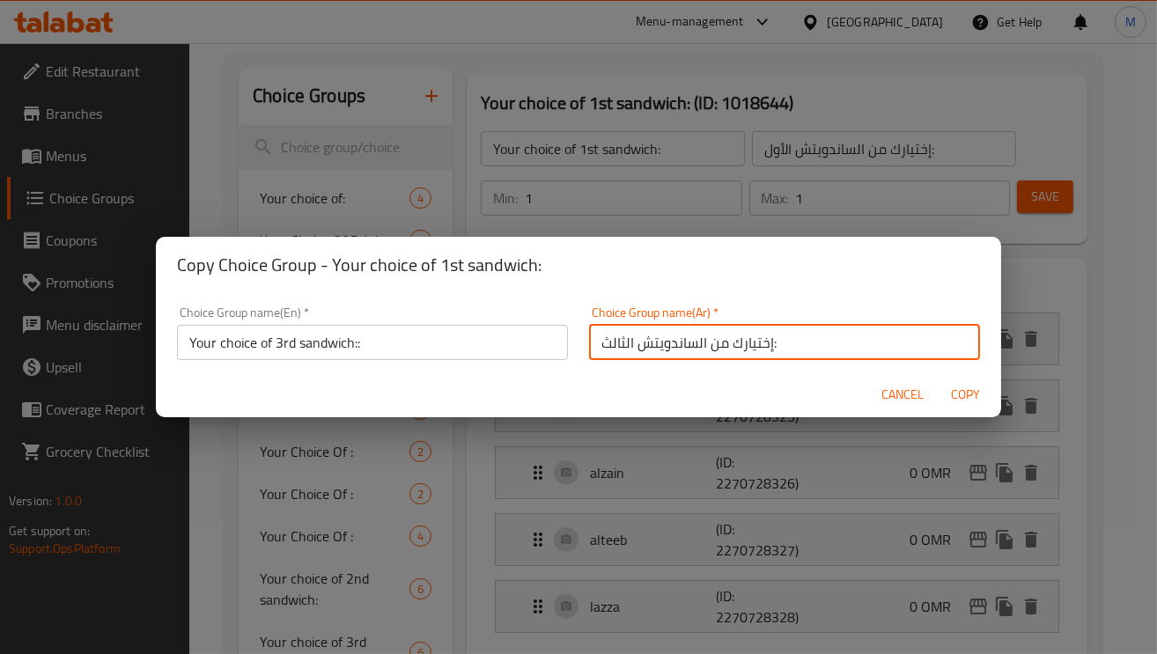
click at [763, 350] on input "إختيارك من الساندويتش الثالث:" at bounding box center [784, 342] width 391 height 35
click at [770, 347] on input "إختيارك من الساندويتش الثالث:" at bounding box center [784, 342] width 391 height 35
click at [770, 342] on input "إختيارك من الساندويتش الثالث:" at bounding box center [784, 342] width 391 height 35
type input "إختيارك من الساندويتش الثالث"
click at [813, 271] on h2 "Copy Choice Group - Your choice of 1st sandwich:" at bounding box center [578, 265] width 803 height 28
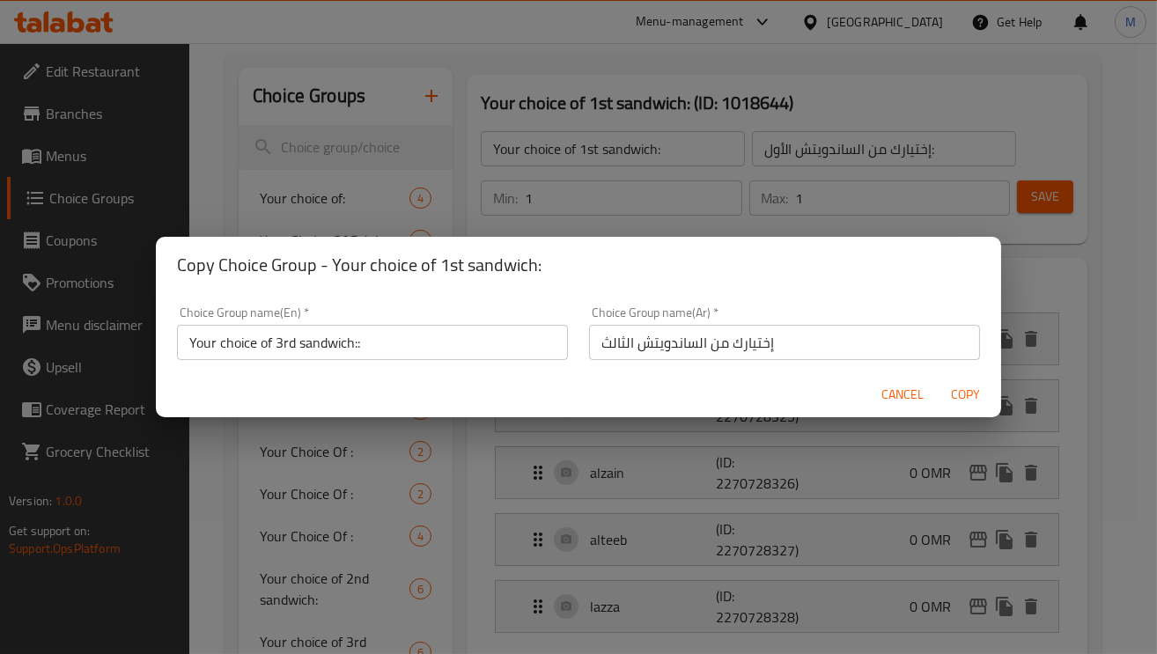
click at [976, 399] on span "Copy" at bounding box center [966, 395] width 42 height 22
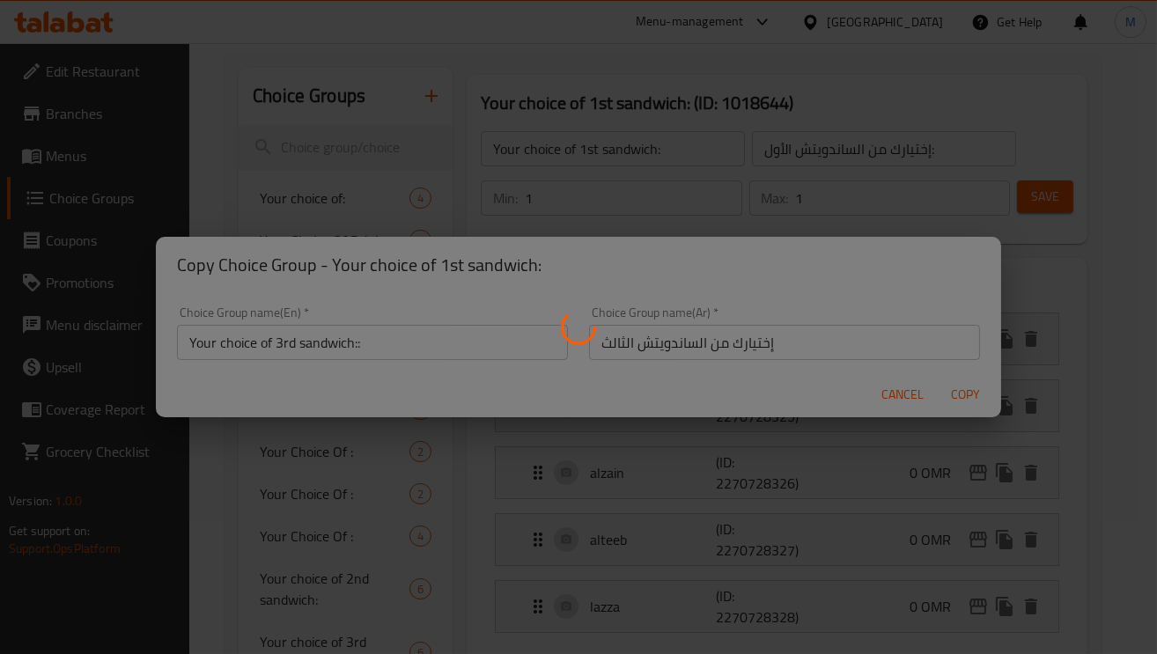
type input "Your choice of 3rd sandwich::"
type input "إختيارك من الساندويتش الثالث"
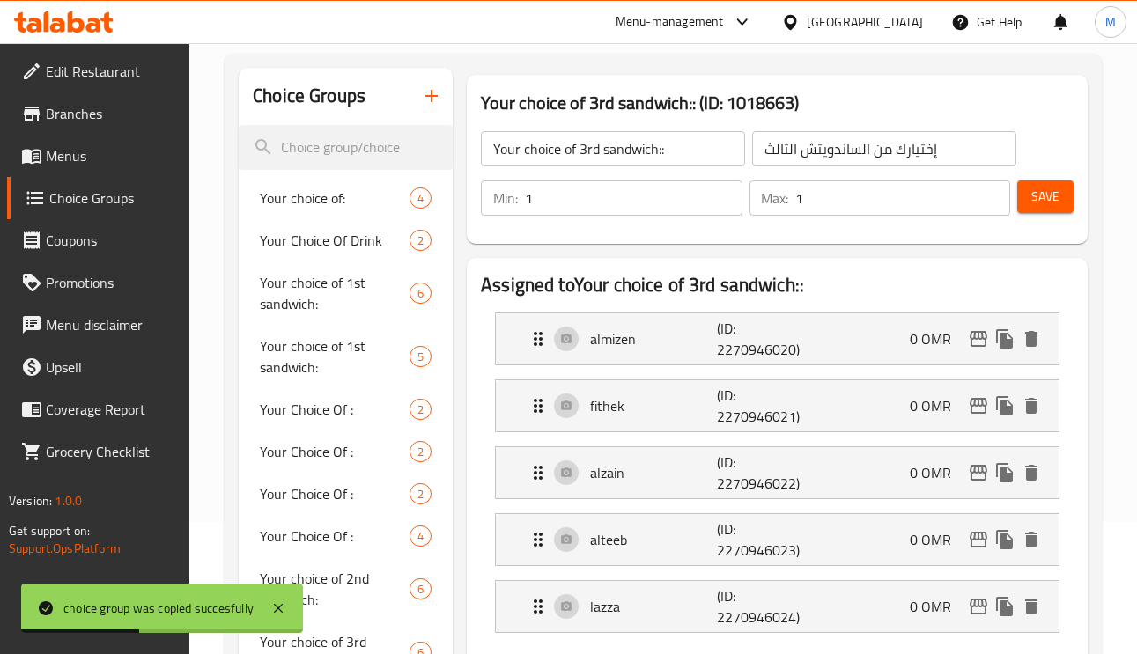
click at [706, 137] on input "Your choice of 3rd sandwich::" at bounding box center [613, 148] width 264 height 35
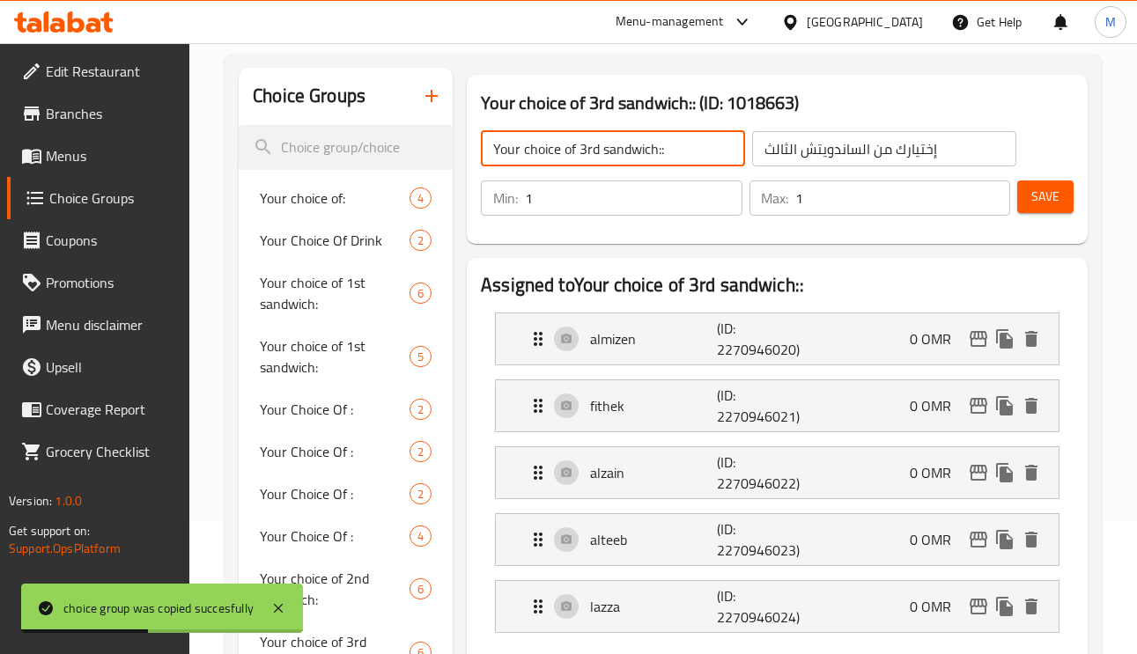
click at [706, 137] on input "Your choice of 3rd sandwich::" at bounding box center [613, 148] width 264 height 35
click at [414, 372] on icon "duplicate" at bounding box center [415, 371] width 17 height 19
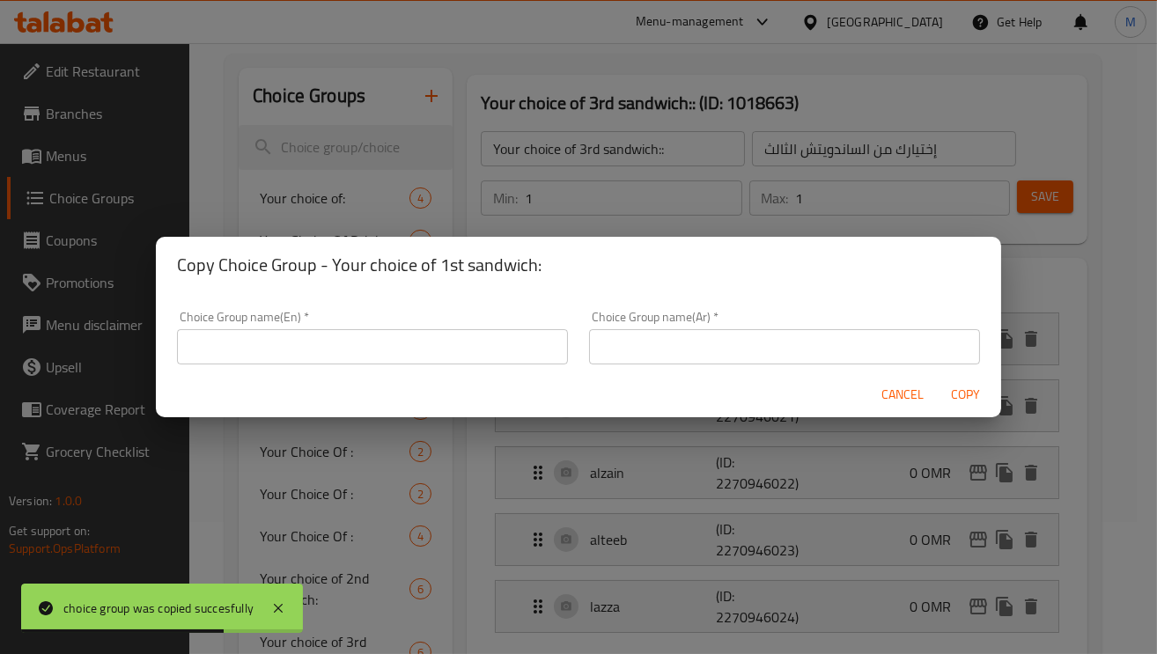
click at [482, 340] on input "text" at bounding box center [372, 346] width 391 height 35
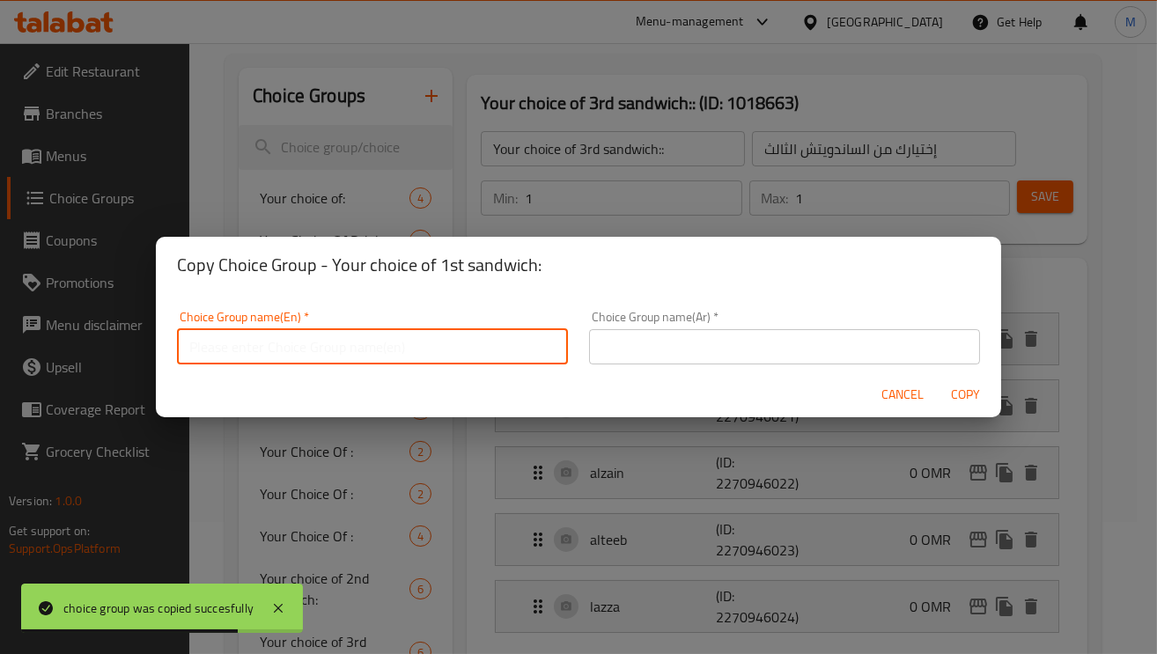
paste input "Your choice of 3rd sandwich::"
click at [283, 348] on input "Your choice of 3rd sandwich::" at bounding box center [372, 346] width 391 height 35
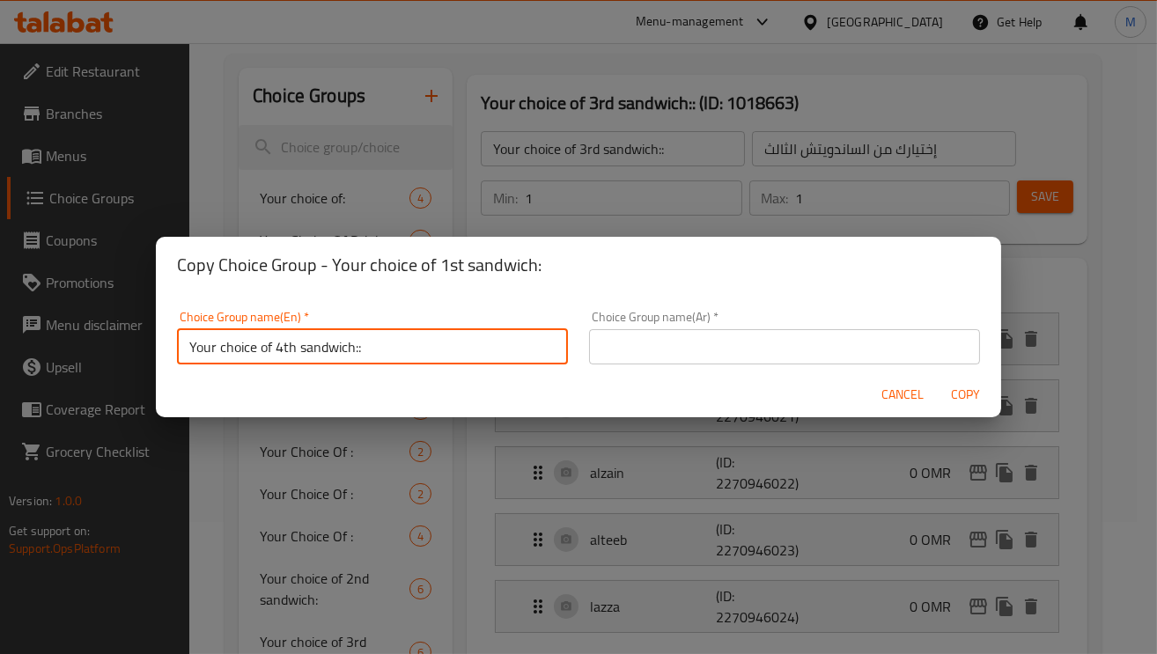
type input "Your choice of 4th sandwich::"
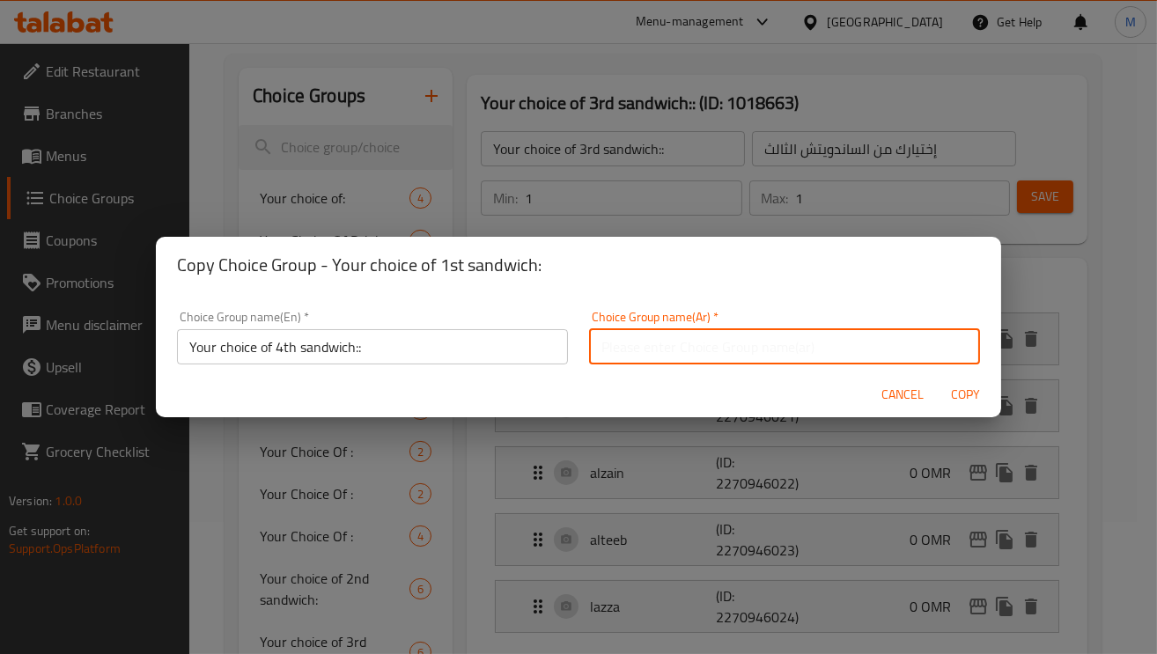
paste input "إختيارك من الساندويتش الثاني:"
click at [696, 356] on input "إختيارك من الساندويتش الثاني:" at bounding box center [784, 346] width 391 height 35
click at [613, 349] on input "إختيارك من الساندويتش الثاني:" at bounding box center [784, 346] width 391 height 35
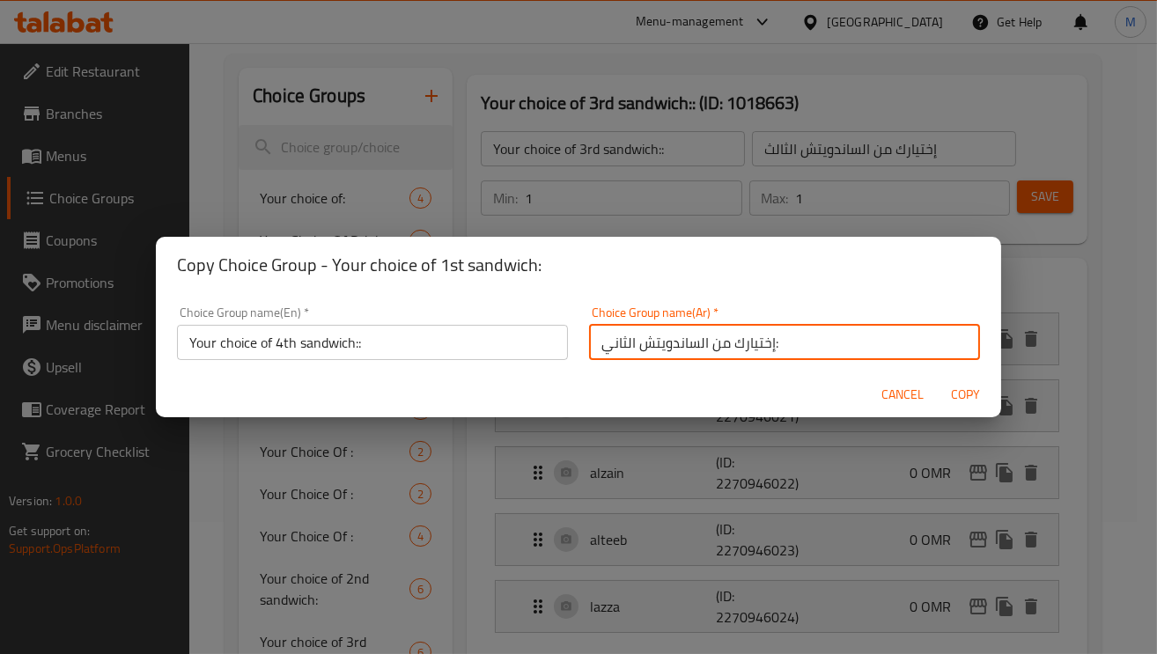
drag, startPoint x: 615, startPoint y: 351, endPoint x: 583, endPoint y: 352, distance: 31.7
click at [589, 352] on input "إختيارك من الساندويتش الثاني:" at bounding box center [784, 342] width 391 height 35
click at [758, 347] on input "إختيارك من الساندويتش الرابع:" at bounding box center [784, 342] width 391 height 35
type input "إختيارك من الساندويتش الرابع"
click at [650, 403] on div "Cancel Copy" at bounding box center [578, 395] width 845 height 47
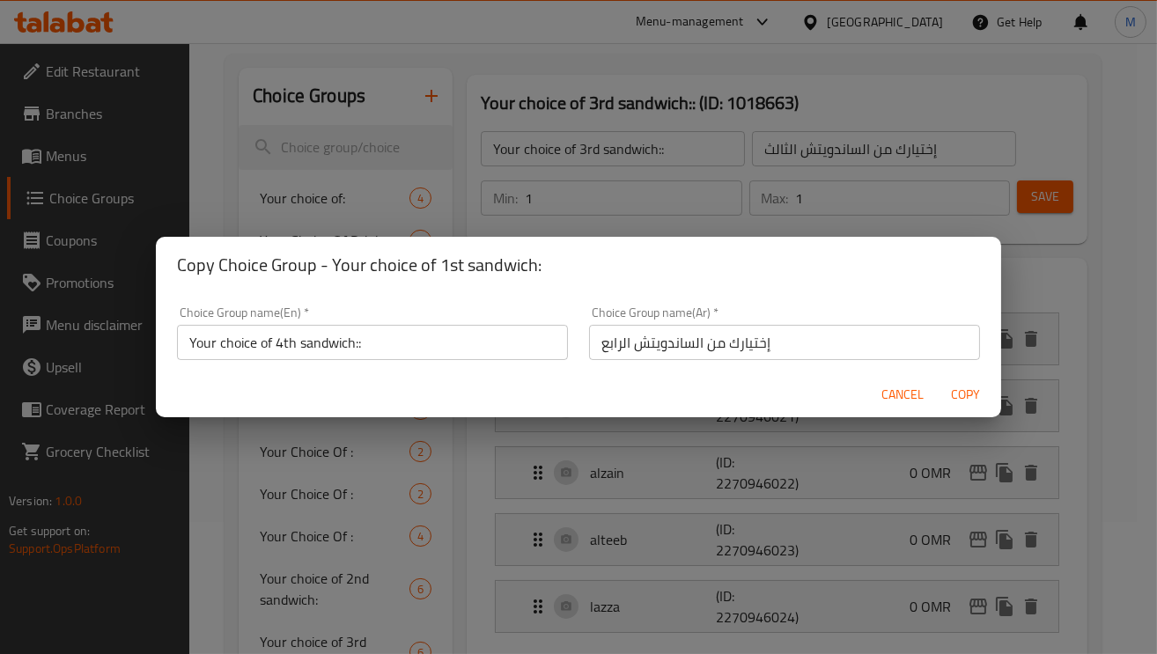
click at [978, 395] on span "Copy" at bounding box center [966, 395] width 42 height 22
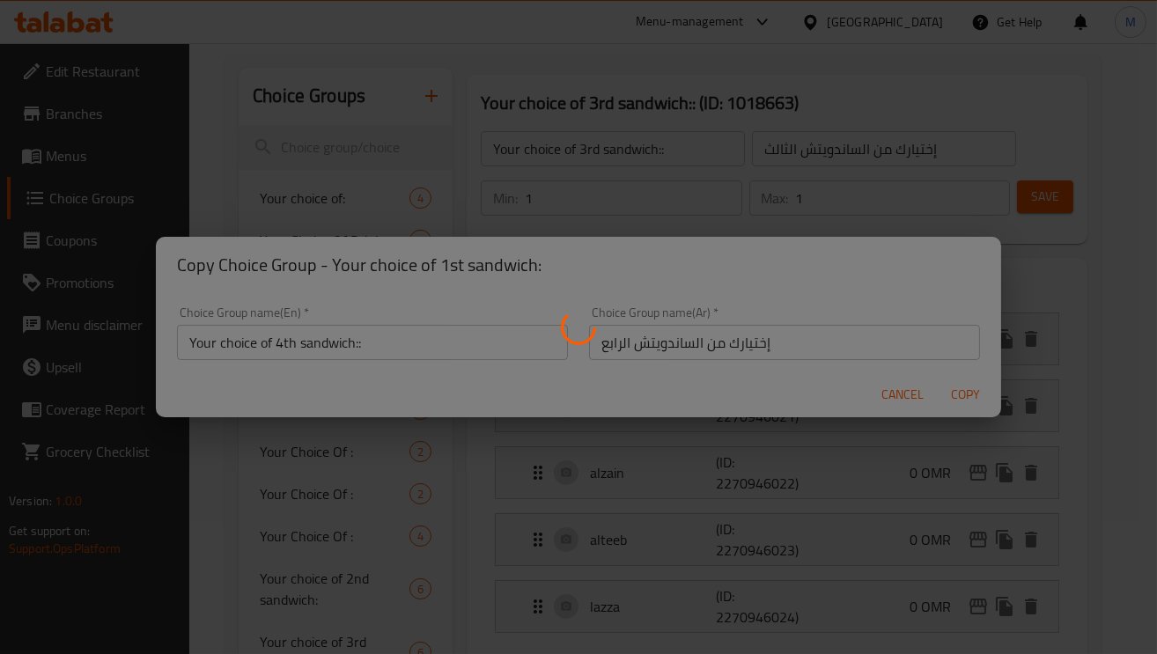
type input "Your choice of 4th sandwich::"
type input "إختيارك من الساندويتش الرابع"
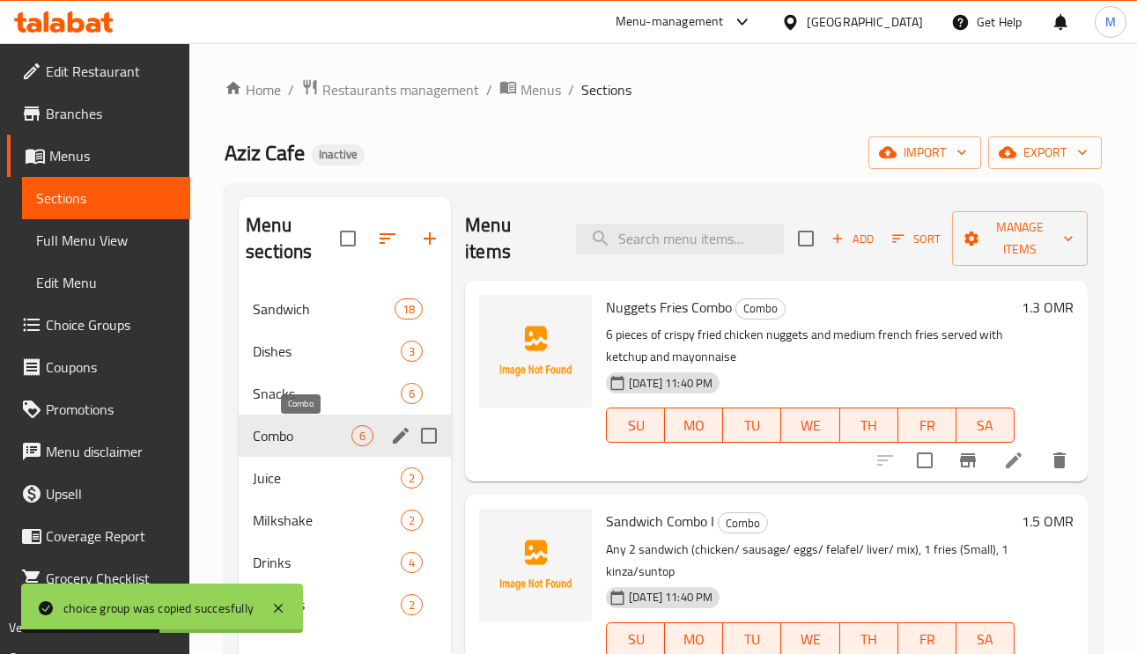
click at [291, 444] on span "Combo" at bounding box center [302, 435] width 99 height 21
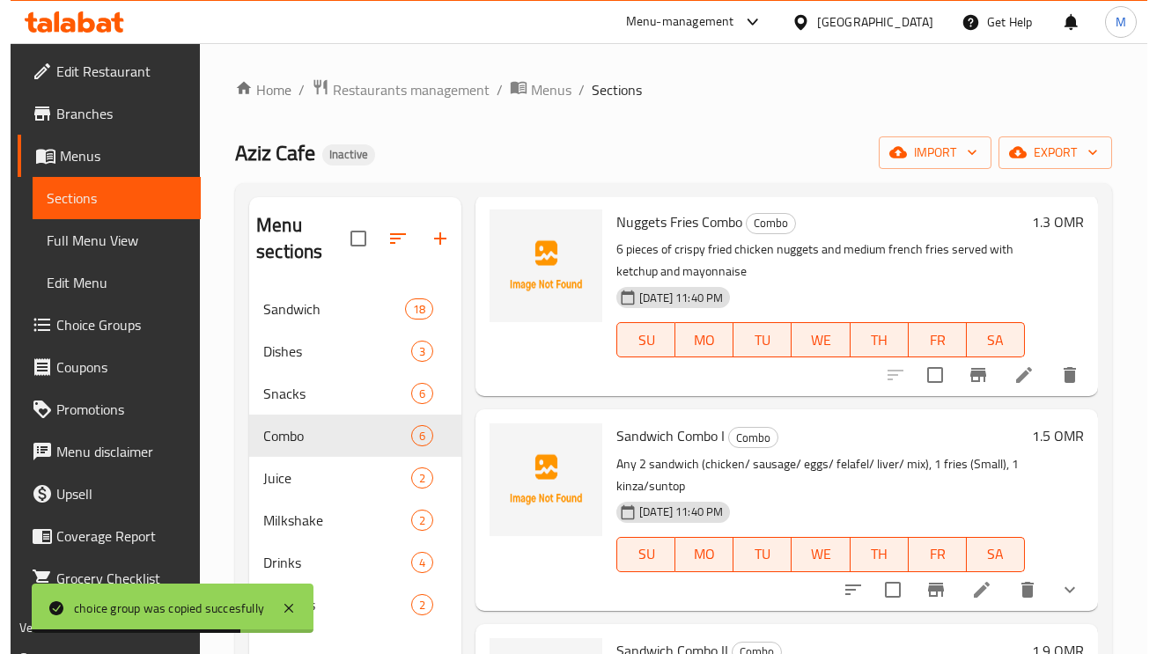
scroll to position [132, 0]
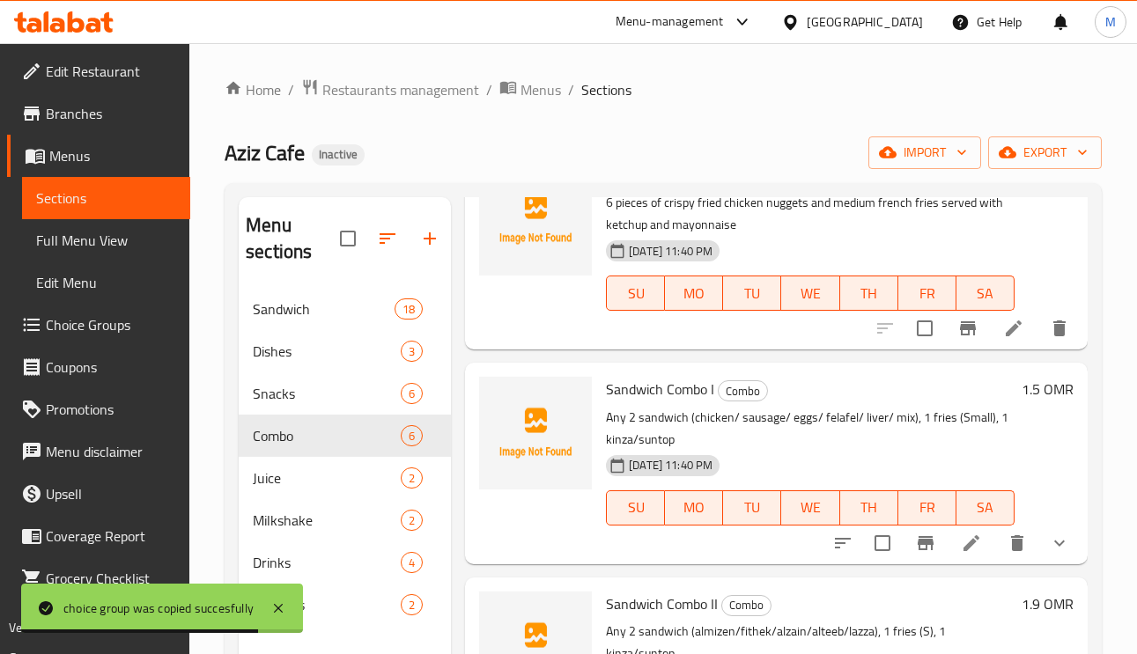
click at [961, 548] on li at bounding box center [970, 543] width 49 height 32
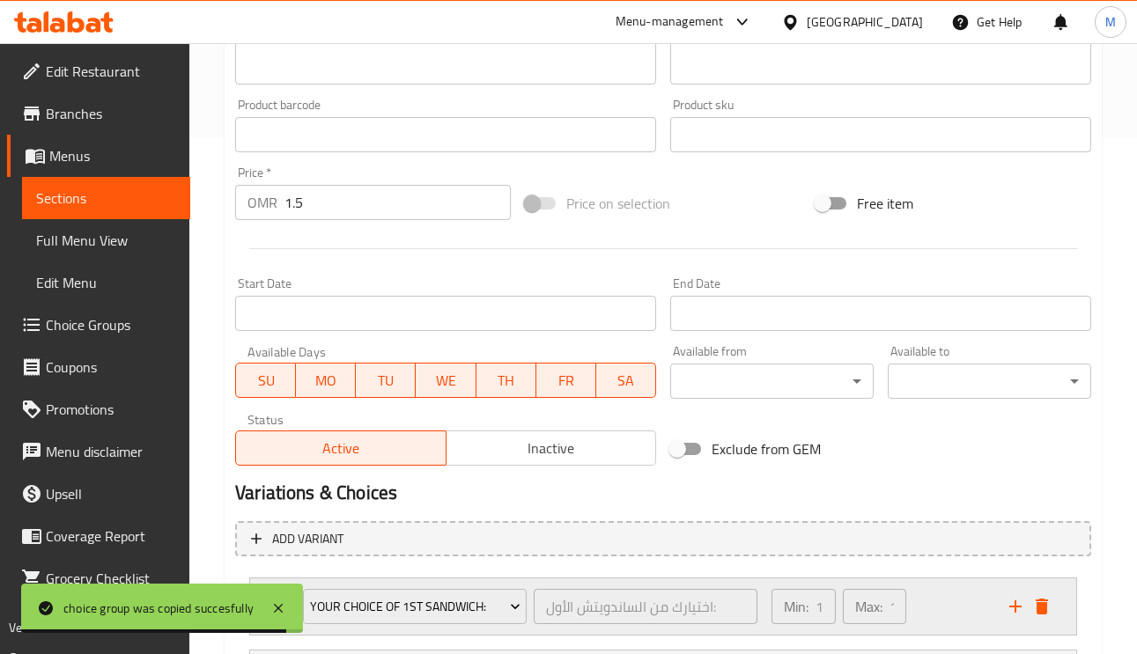
scroll to position [693, 0]
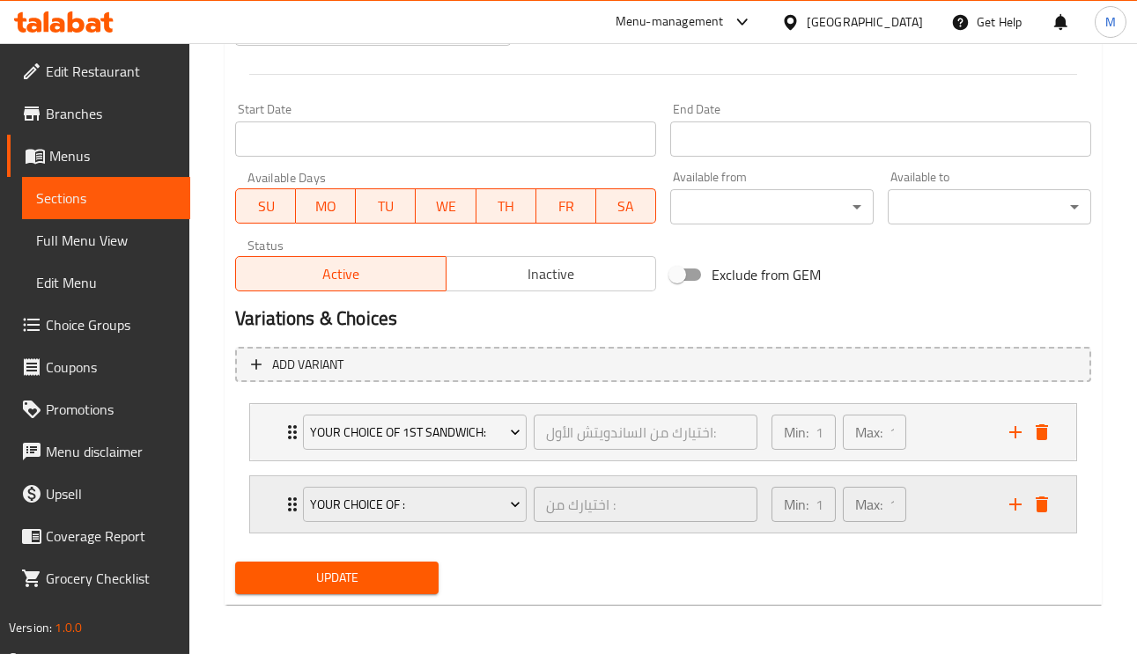
click at [293, 496] on div "Your Choice Of : اختيارك من : ​ Min: 1 ​ Max: 1 ​" at bounding box center [668, 504] width 773 height 56
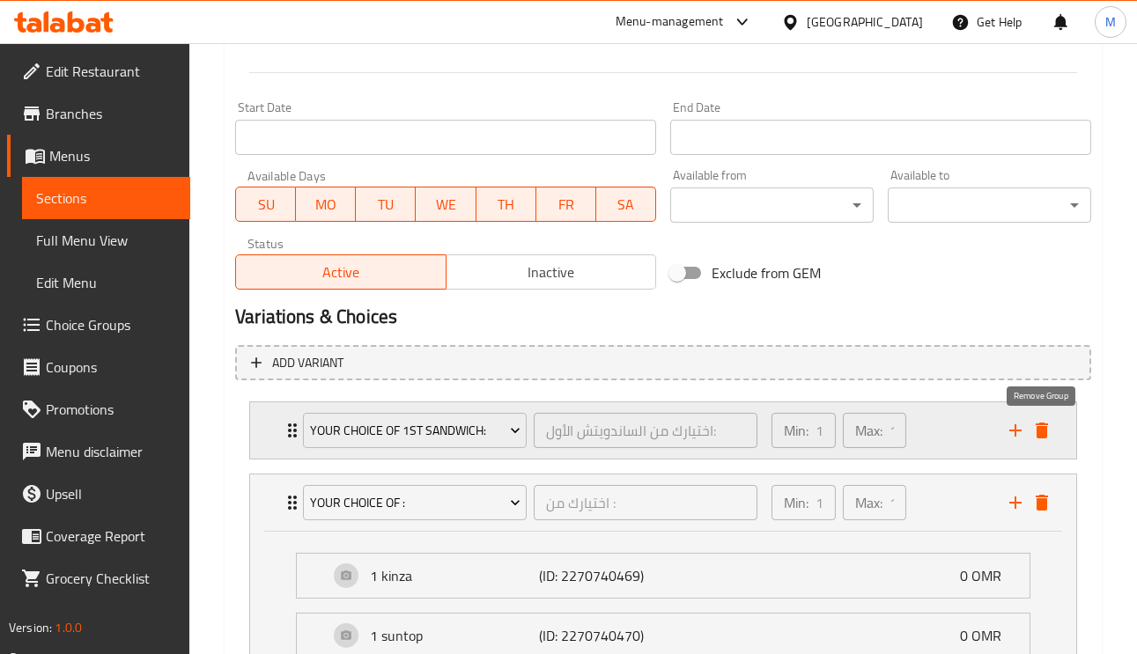
click at [1042, 431] on icon "delete" at bounding box center [1041, 431] width 12 height 16
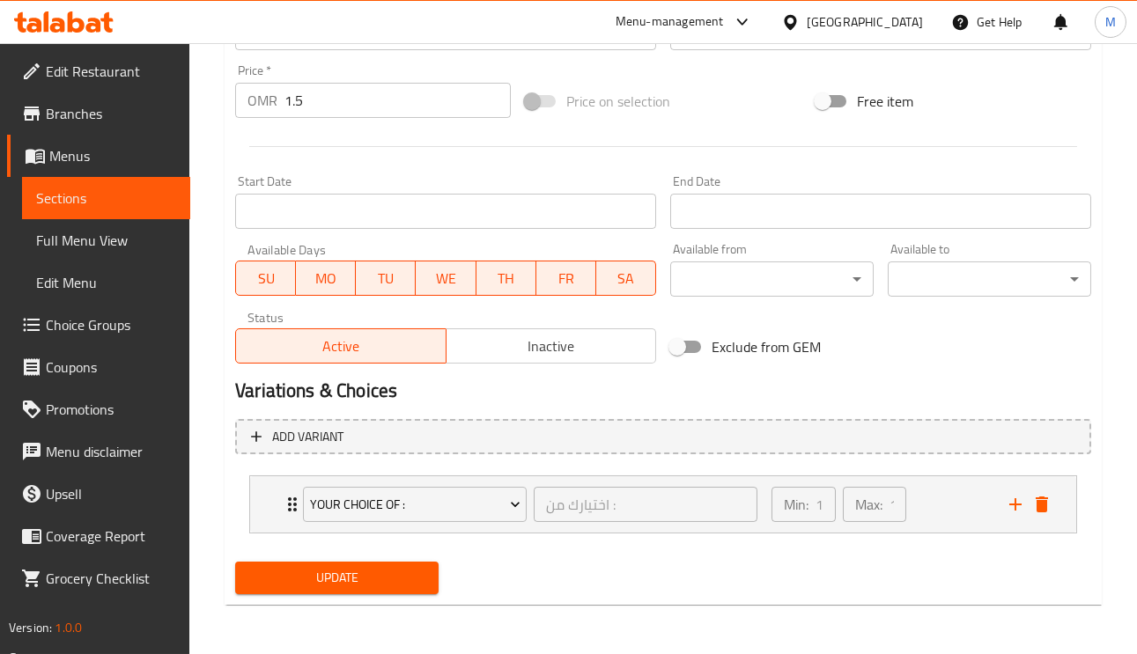
scroll to position [619, 0]
click at [1050, 501] on icon "delete" at bounding box center [1041, 504] width 21 height 21
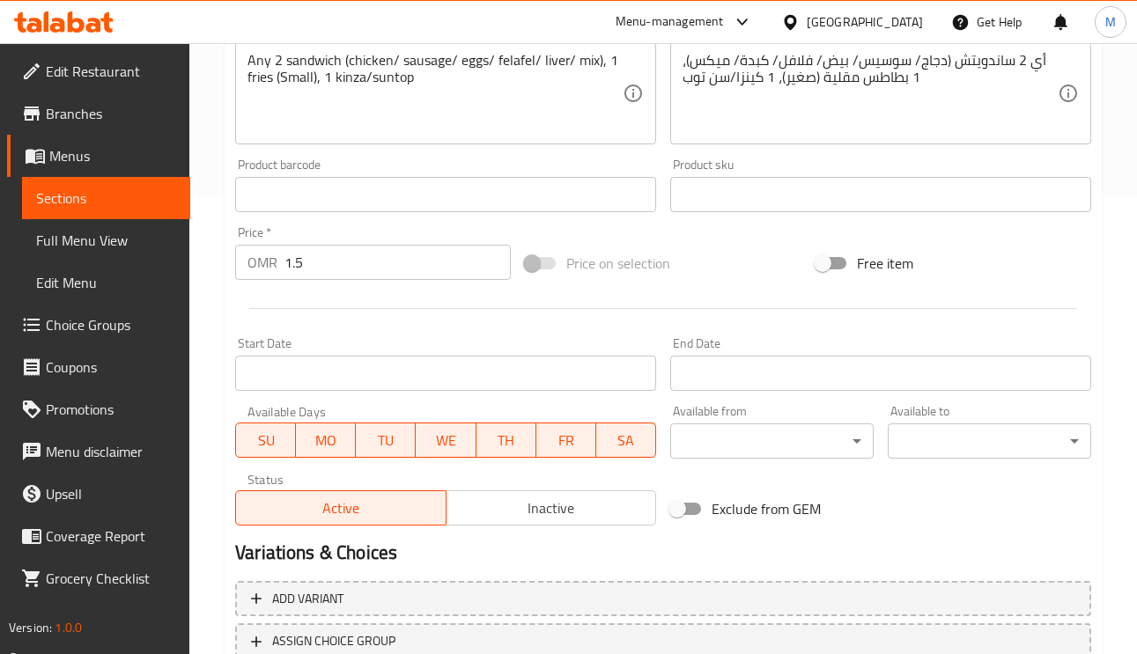
scroll to position [589, 0]
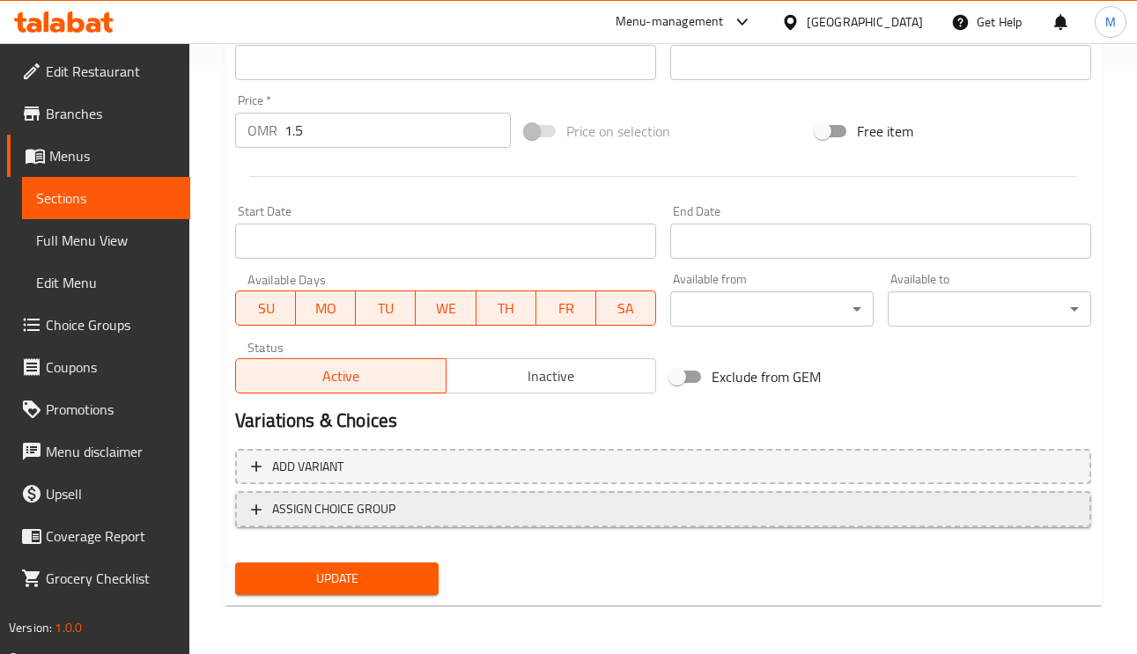
click at [365, 516] on span "ASSIGN CHOICE GROUP" at bounding box center [333, 509] width 123 height 22
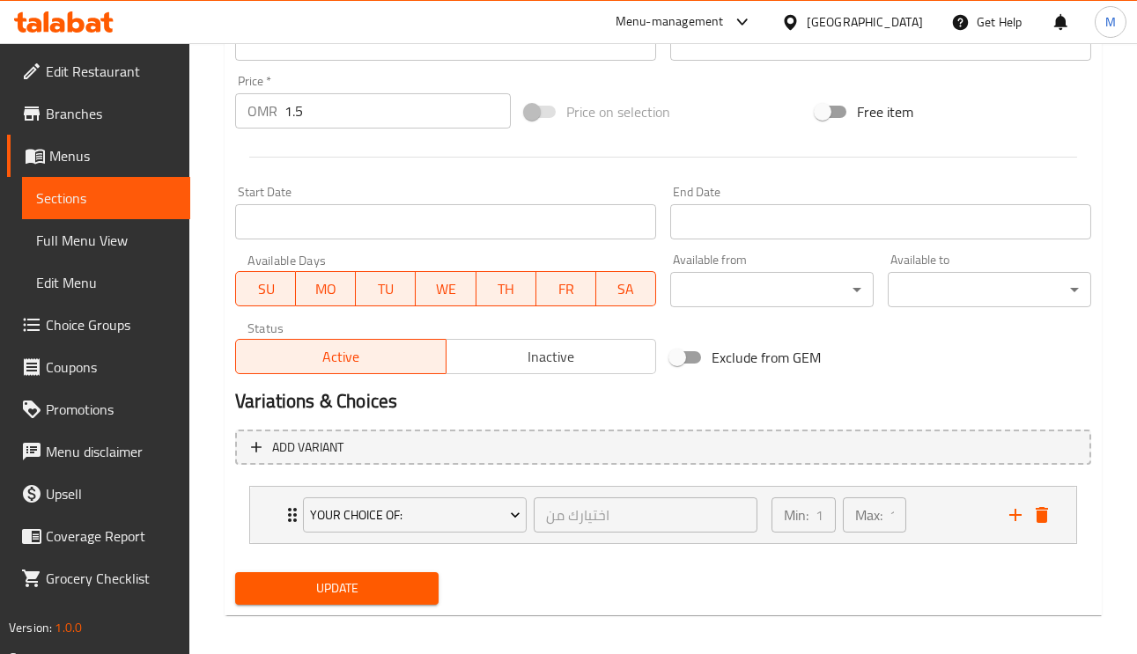
scroll to position [619, 0]
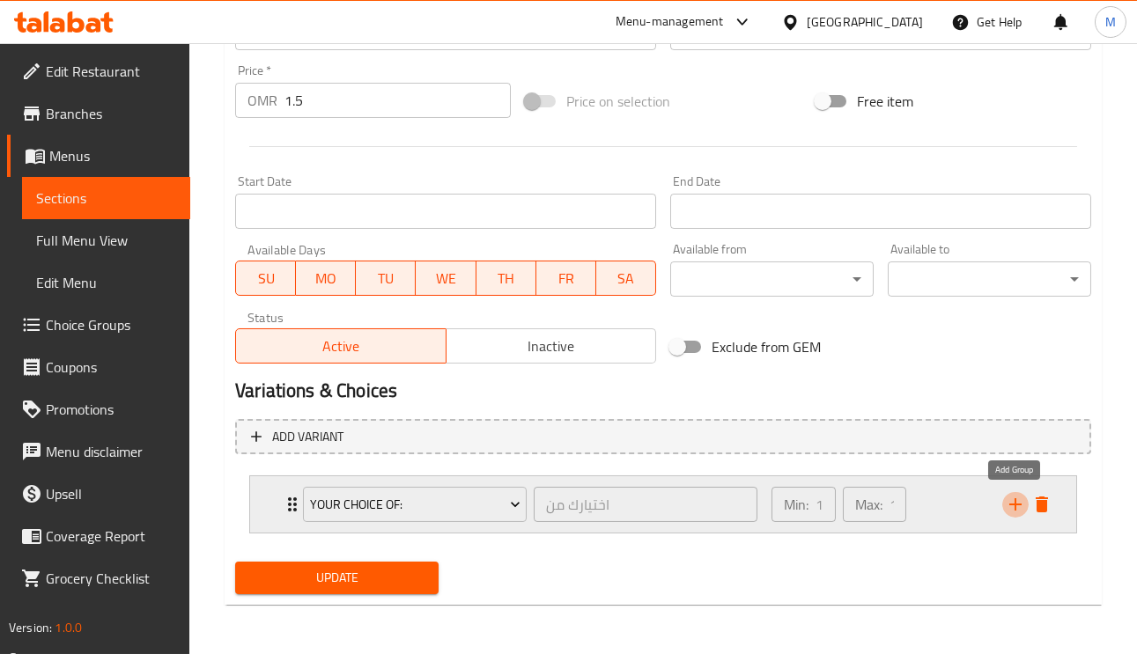
click at [1002, 503] on button "add" at bounding box center [1015, 504] width 26 height 26
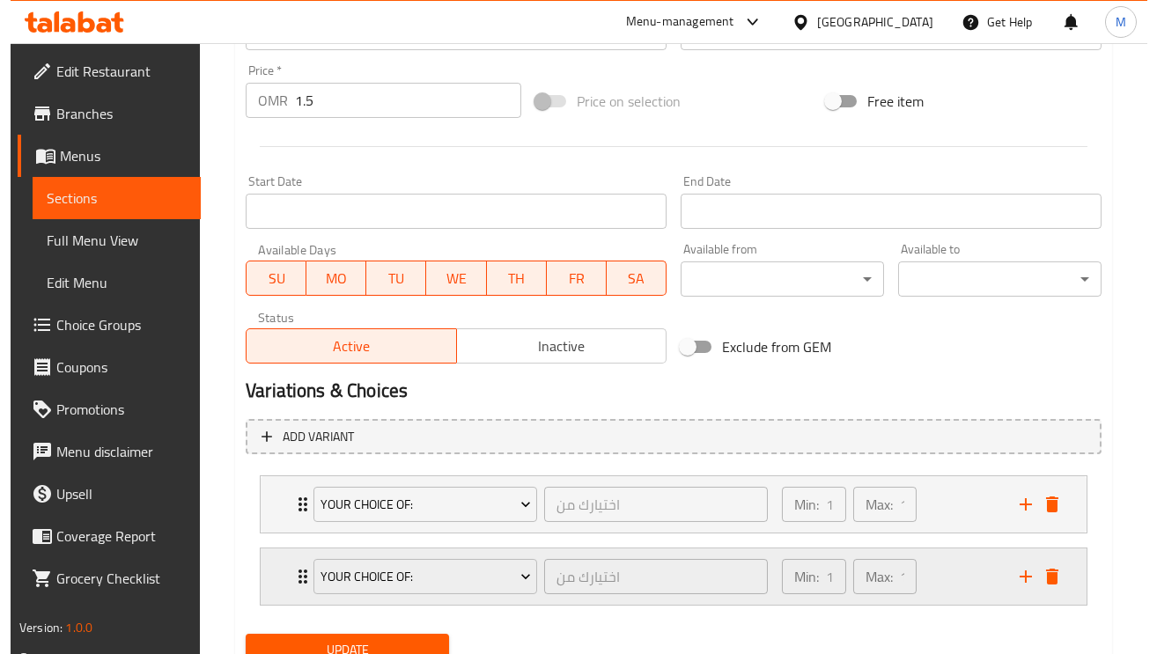
scroll to position [693, 0]
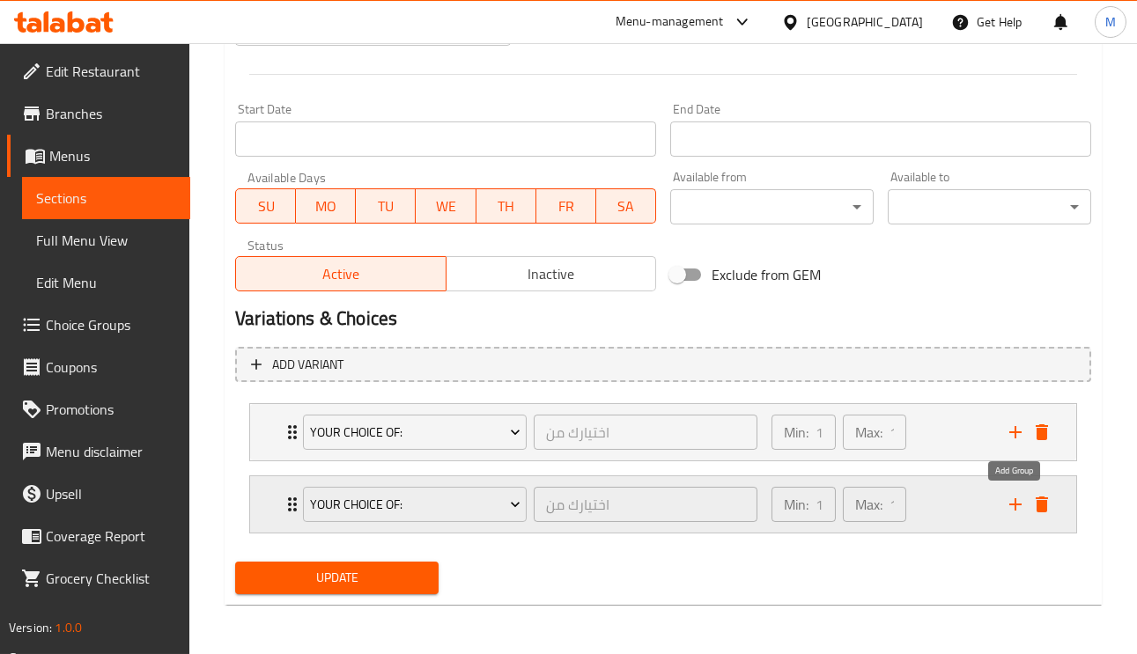
drag, startPoint x: 1015, startPoint y: 508, endPoint x: 882, endPoint y: 509, distance: 133.0
click at [1014, 508] on icon "add" at bounding box center [1015, 504] width 21 height 21
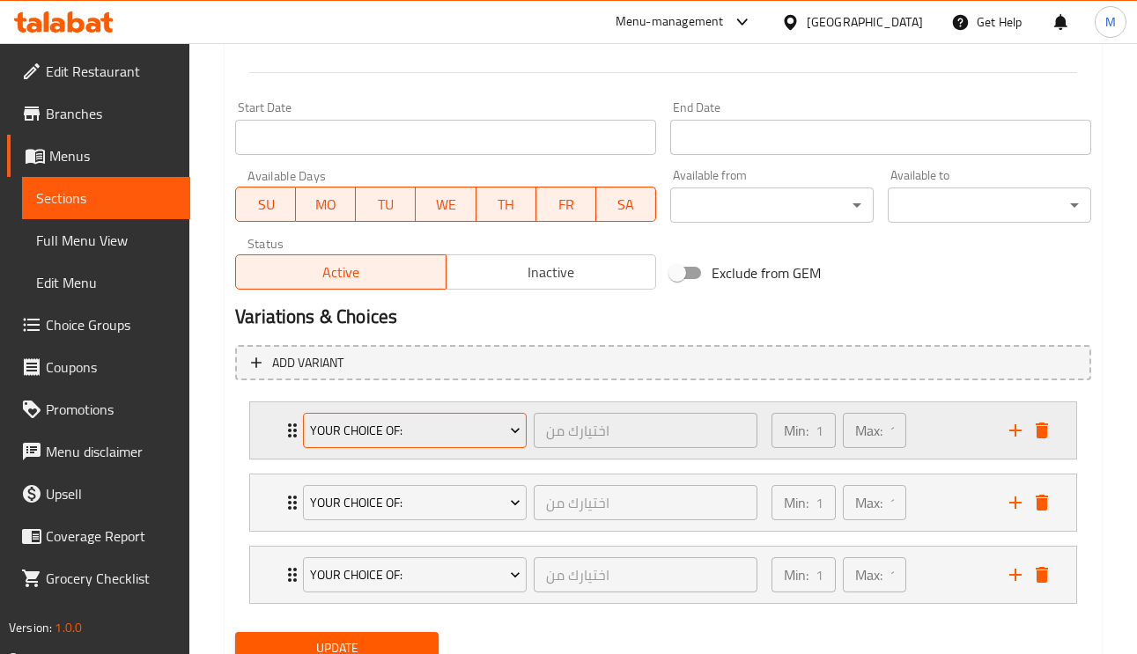
click at [437, 439] on span "Your choice of:" at bounding box center [415, 431] width 210 height 22
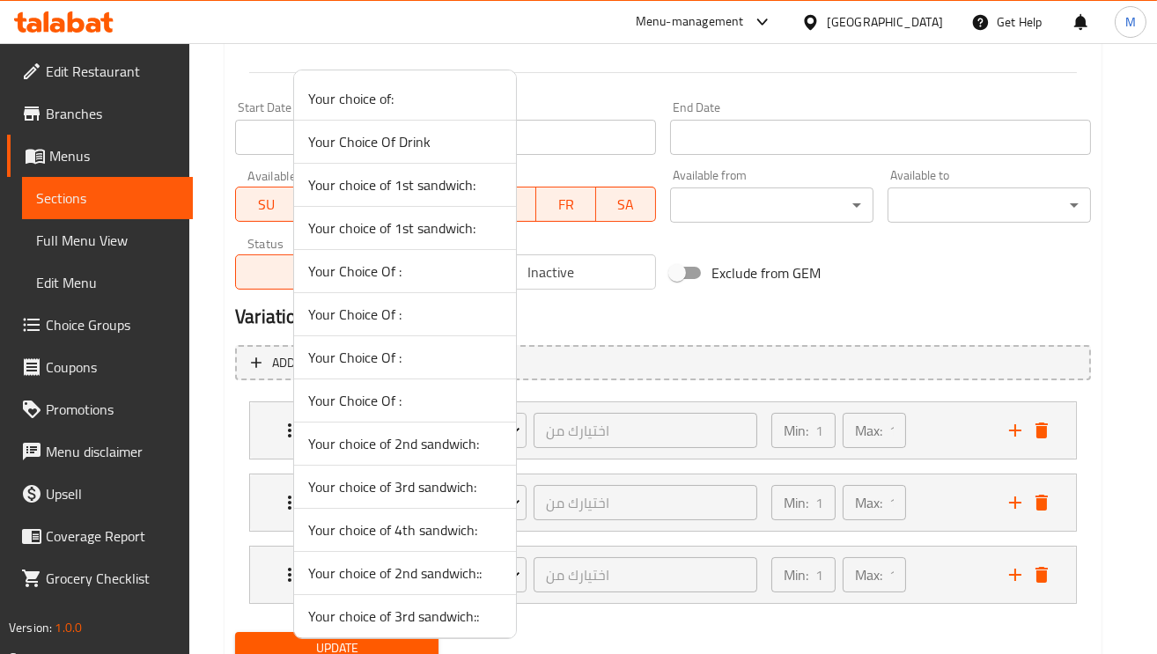
click at [451, 180] on span "Your choice of 1st sandwich:" at bounding box center [405, 184] width 194 height 21
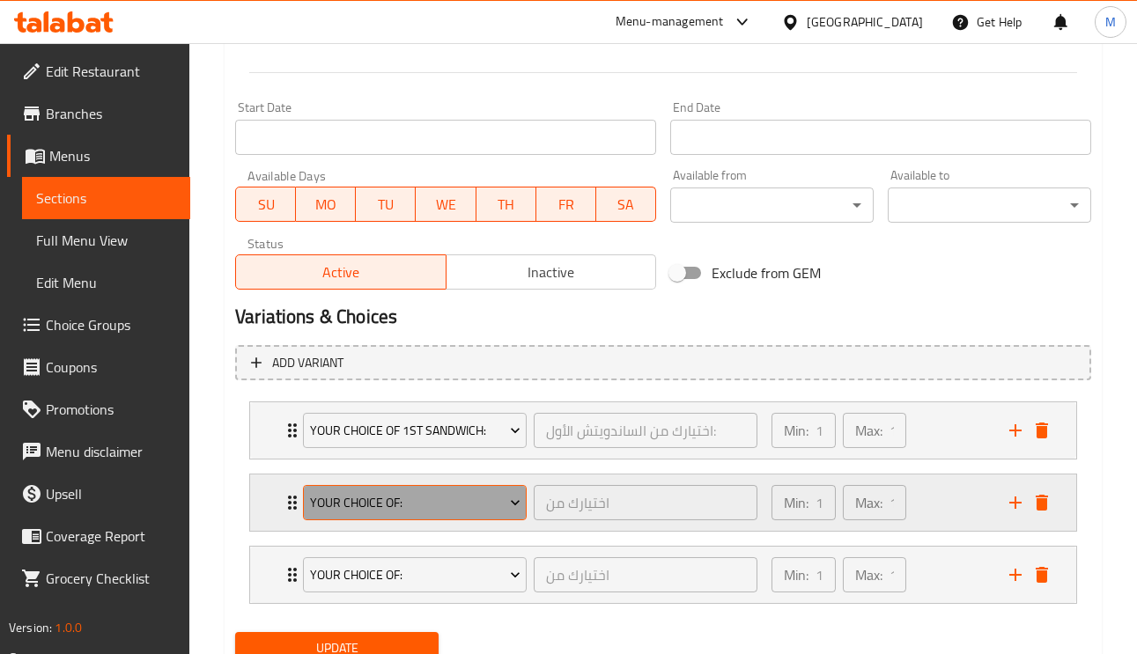
click at [391, 497] on span "Your choice of:" at bounding box center [415, 503] width 210 height 22
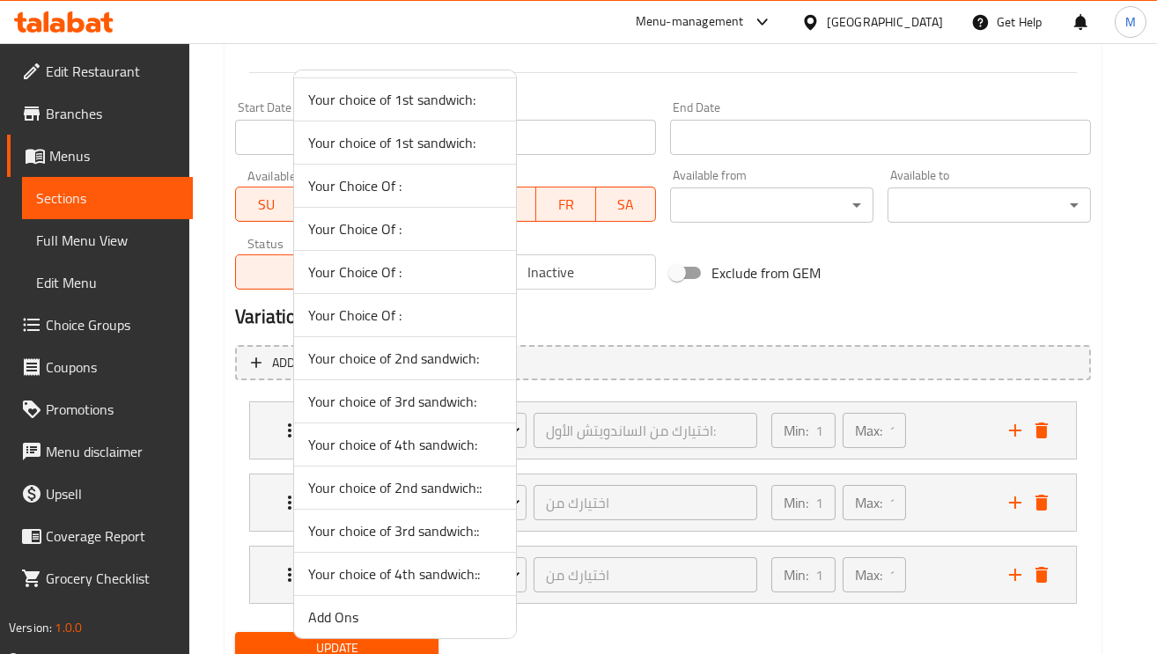
scroll to position [132, 0]
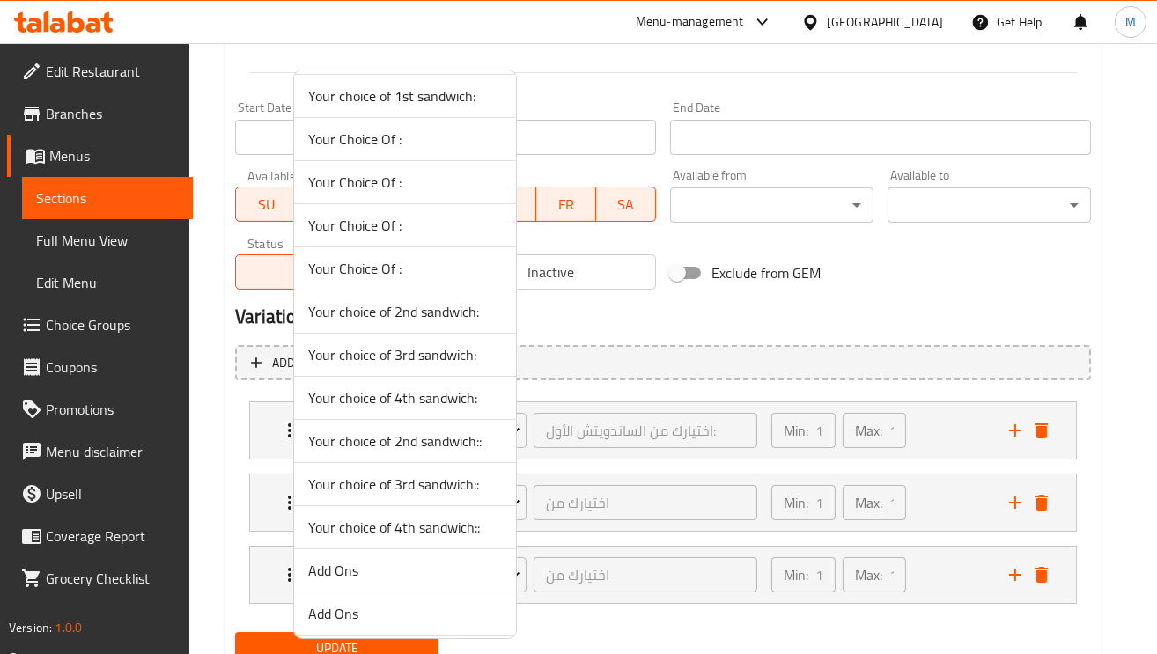
click at [441, 317] on span "Your choice of 2nd sandwich:" at bounding box center [405, 311] width 194 height 21
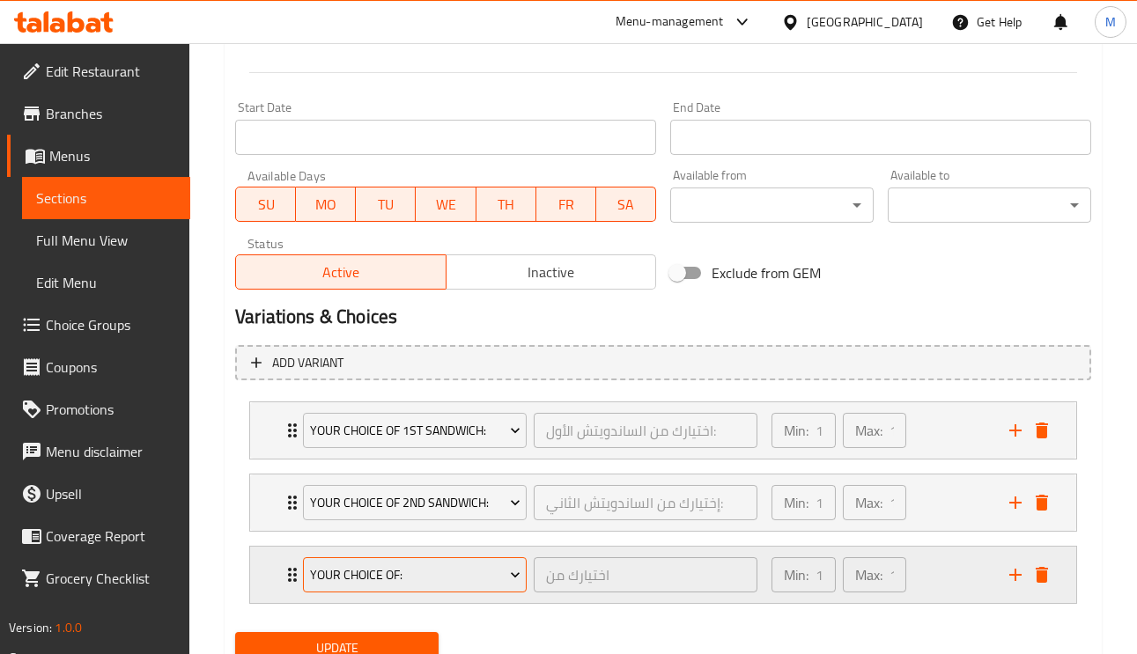
click at [365, 565] on span "Your choice of:" at bounding box center [415, 575] width 210 height 22
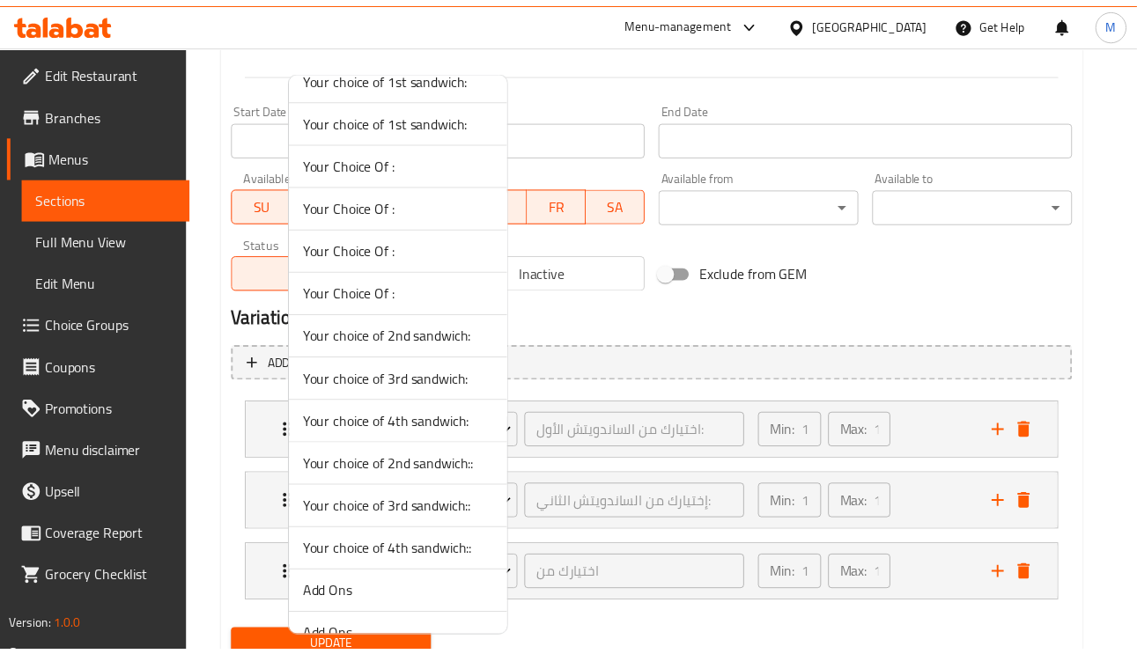
scroll to position [311, 0]
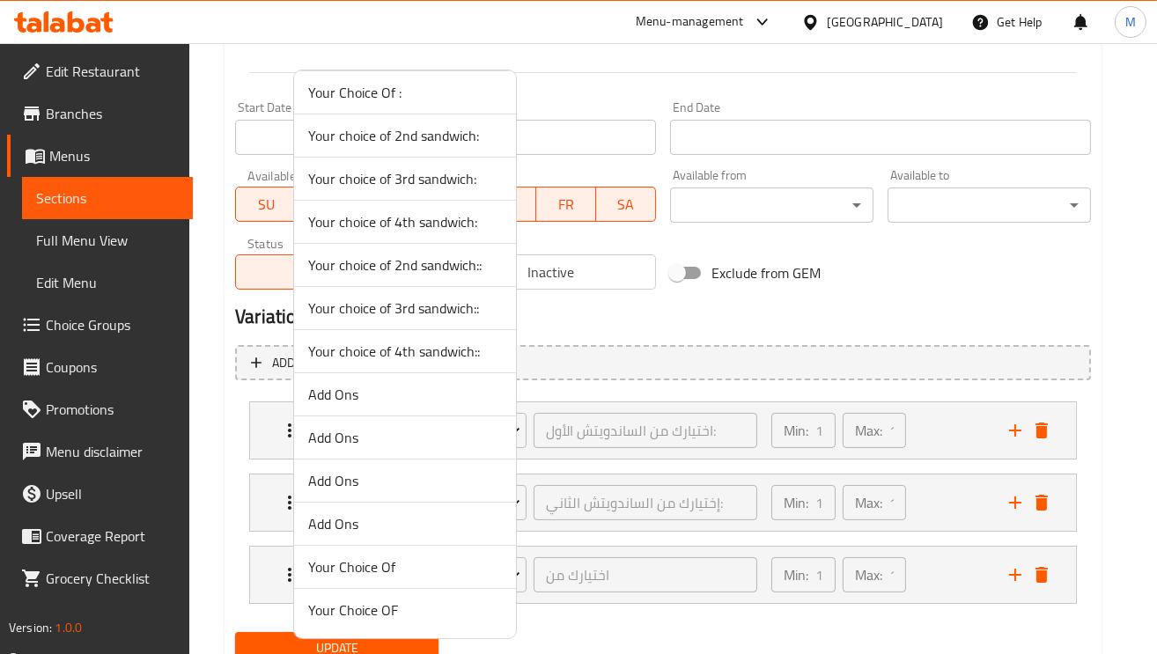
click at [418, 608] on span "Your Choice OF" at bounding box center [405, 610] width 194 height 21
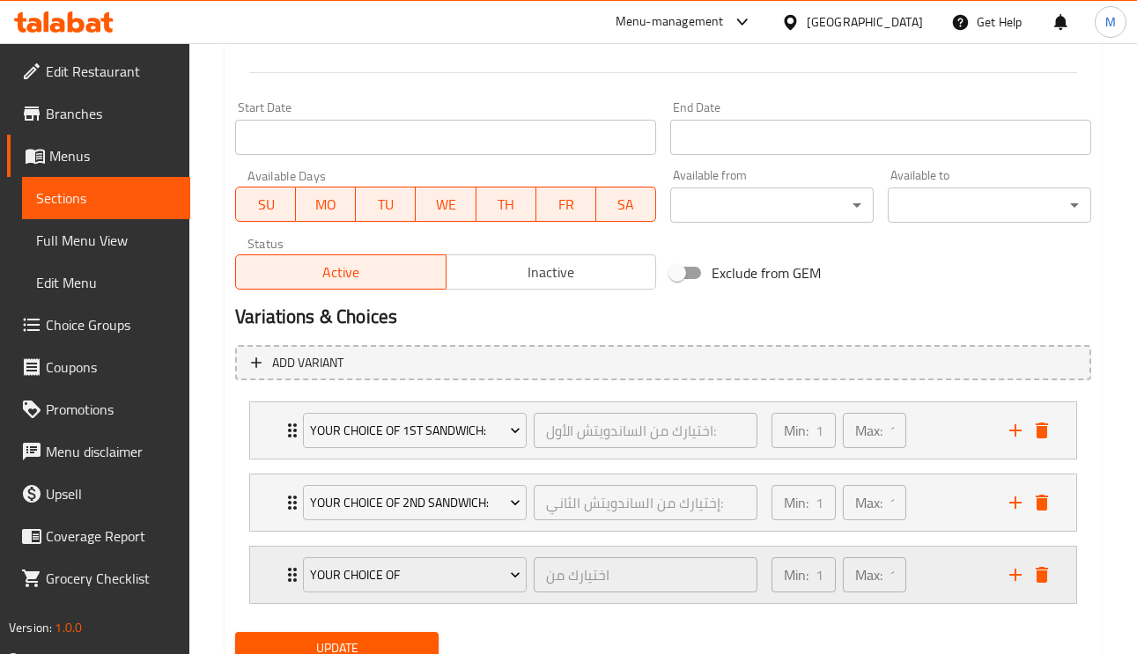
drag, startPoint x: 274, startPoint y: 585, endPoint x: 286, endPoint y: 579, distance: 13.4
click at [276, 459] on div "Your Choice OF اختيارك من ​ Min: 1 ​ Max: 1 ​" at bounding box center [663, 430] width 826 height 56
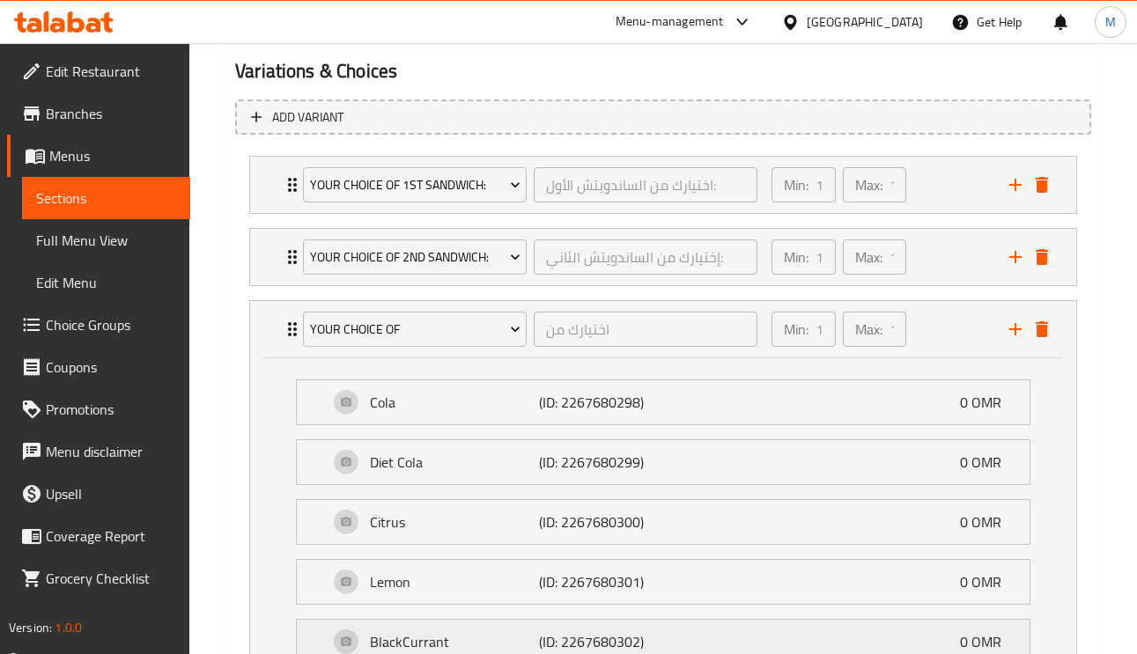
scroll to position [1089, 0]
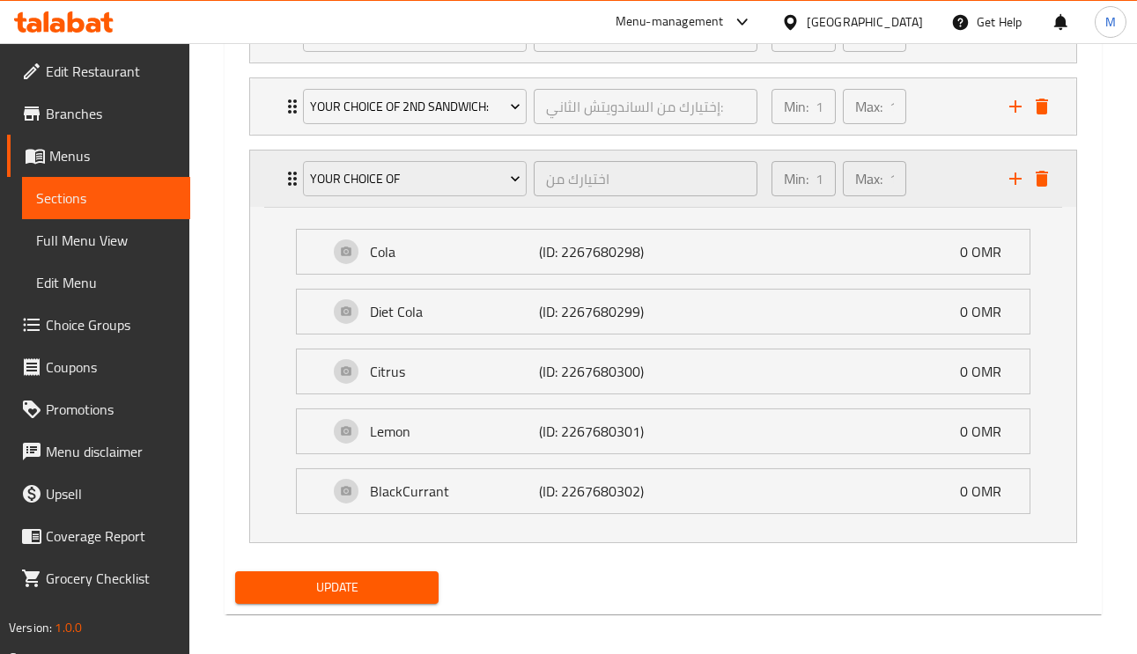
click at [292, 188] on div "Your Choice OF اختيارك من ​" at bounding box center [529, 179] width 475 height 56
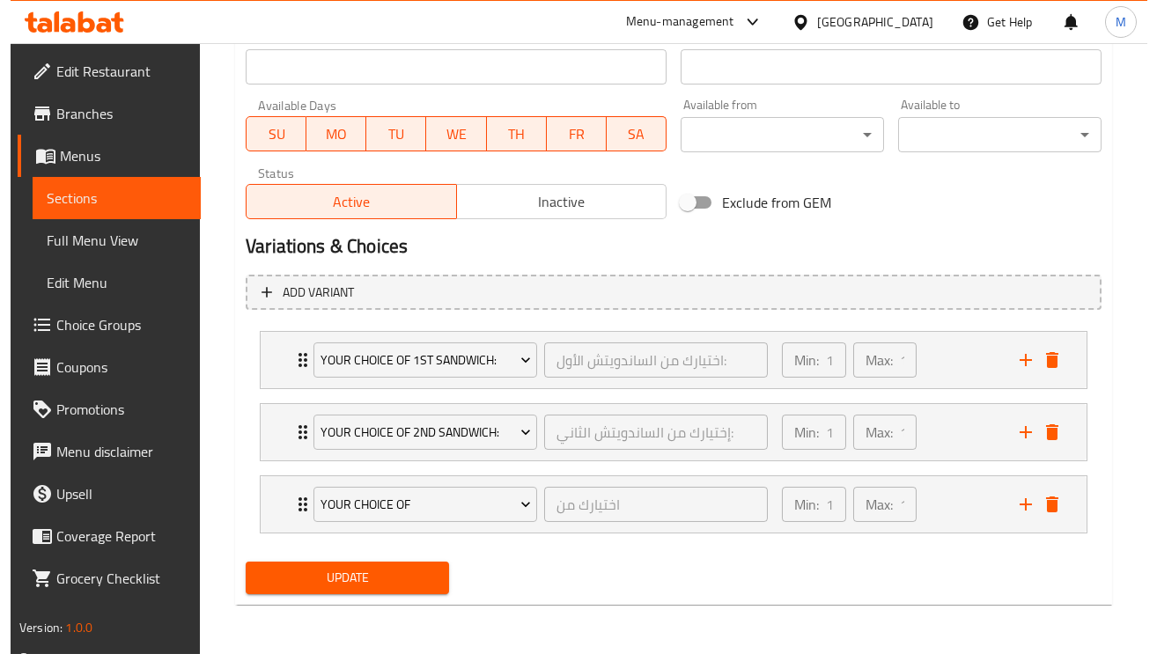
scroll to position [765, 0]
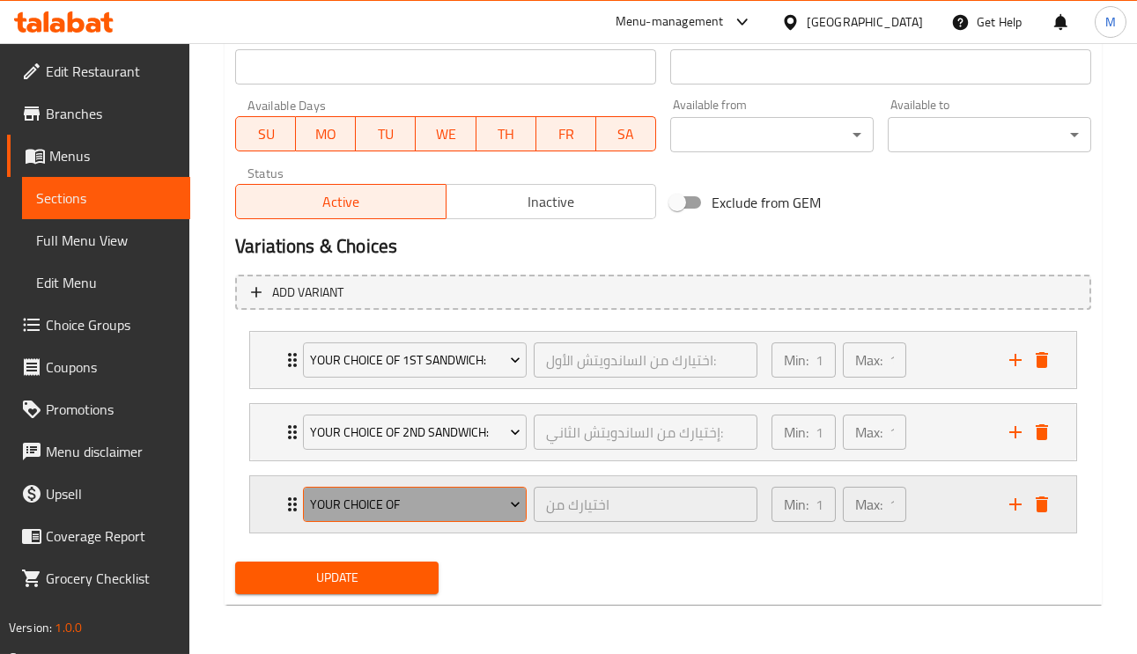
click at [401, 515] on button "Your Choice OF" at bounding box center [415, 504] width 224 height 35
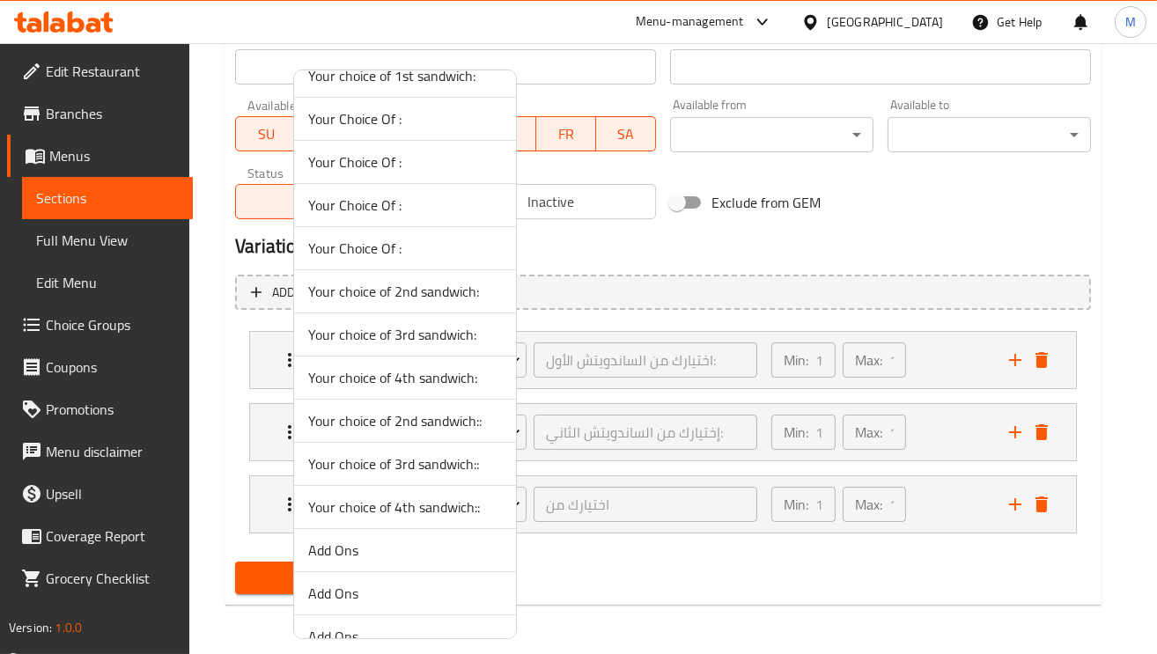
scroll to position [311, 0]
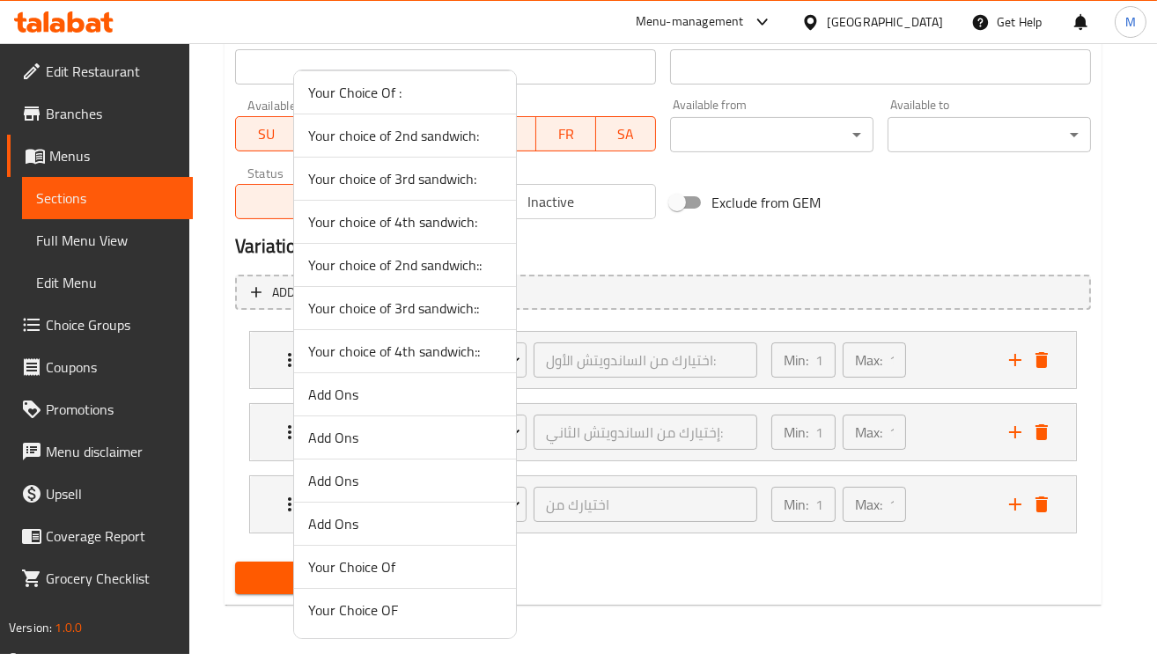
click at [372, 576] on span "Your Choice Of" at bounding box center [405, 566] width 194 height 21
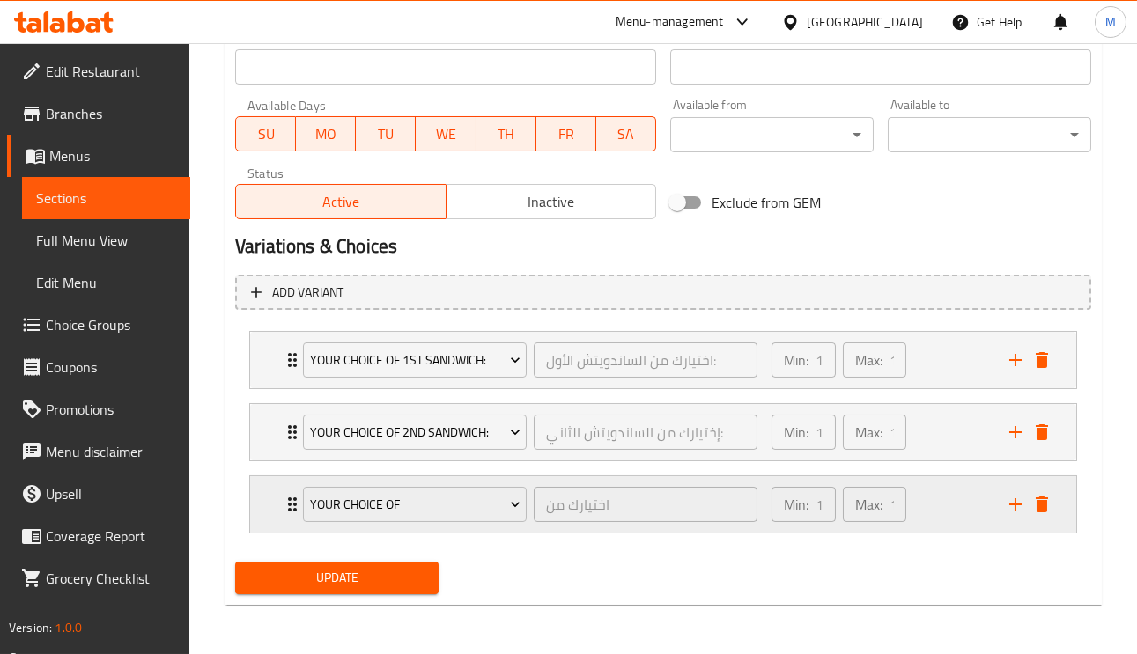
click at [284, 504] on icon "Expand" at bounding box center [292, 504] width 21 height 21
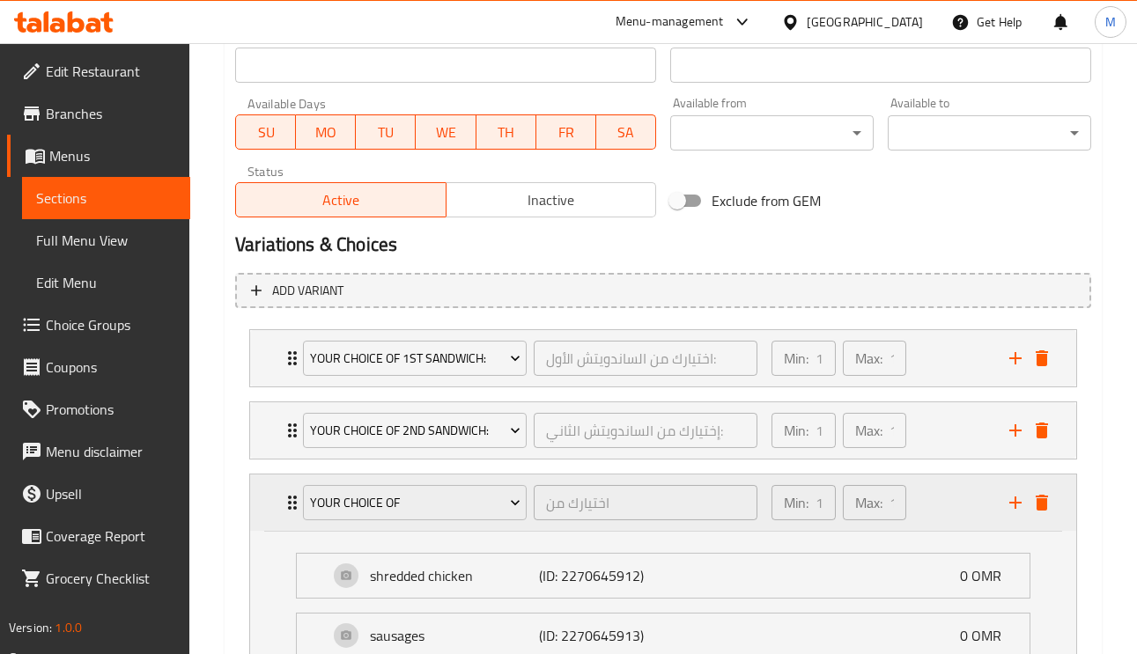
click at [284, 504] on icon "Expand" at bounding box center [292, 502] width 21 height 21
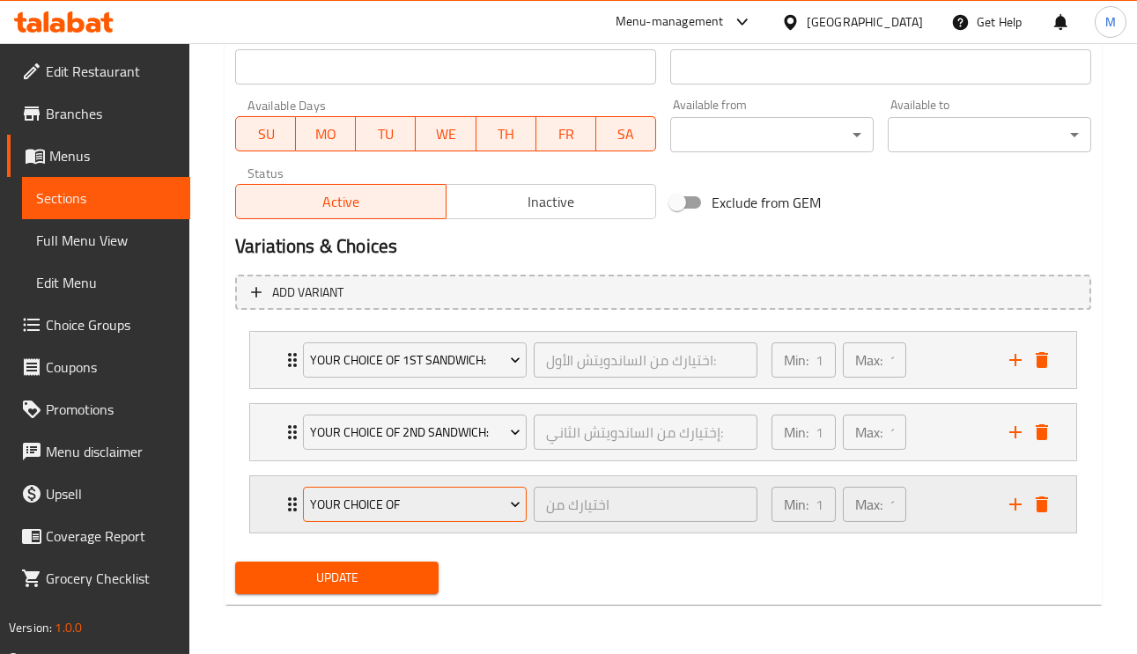
click at [373, 505] on span "Your Choice Of" at bounding box center [415, 505] width 210 height 22
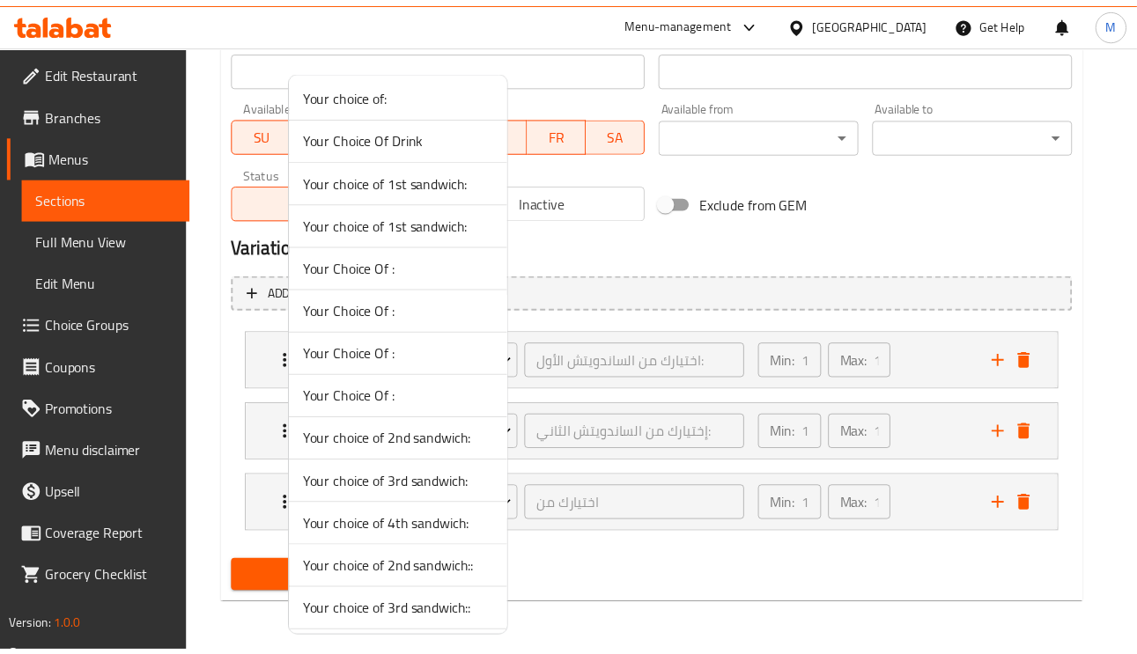
scroll to position [0, 0]
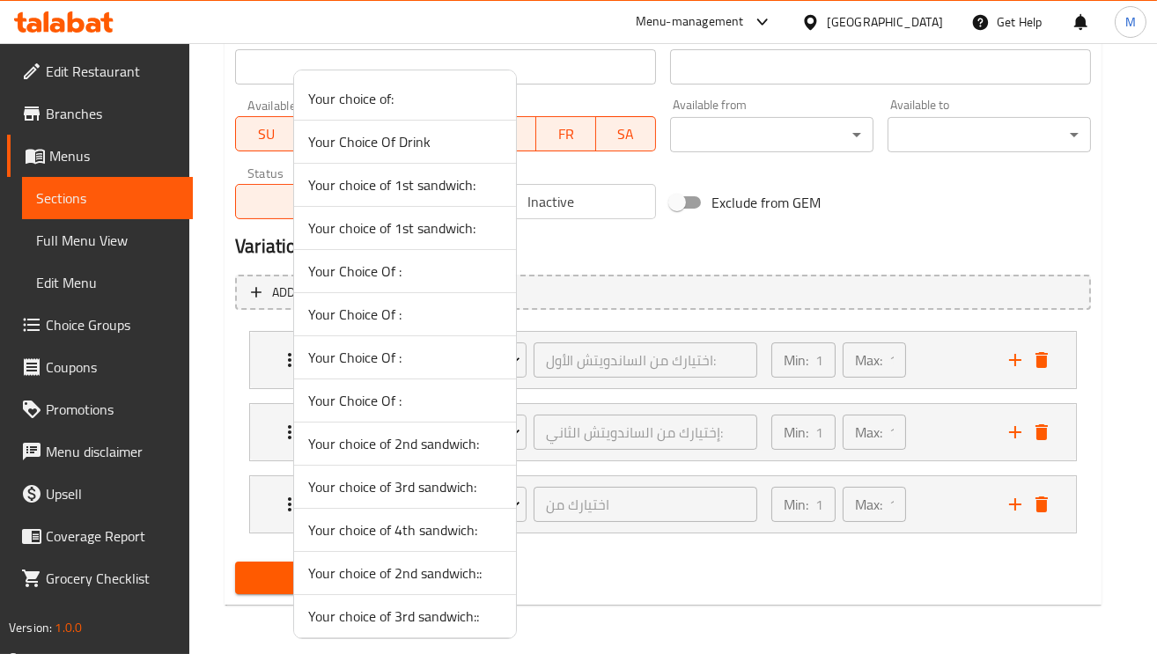
click at [398, 141] on span "Your Choice Of Drink" at bounding box center [405, 141] width 194 height 21
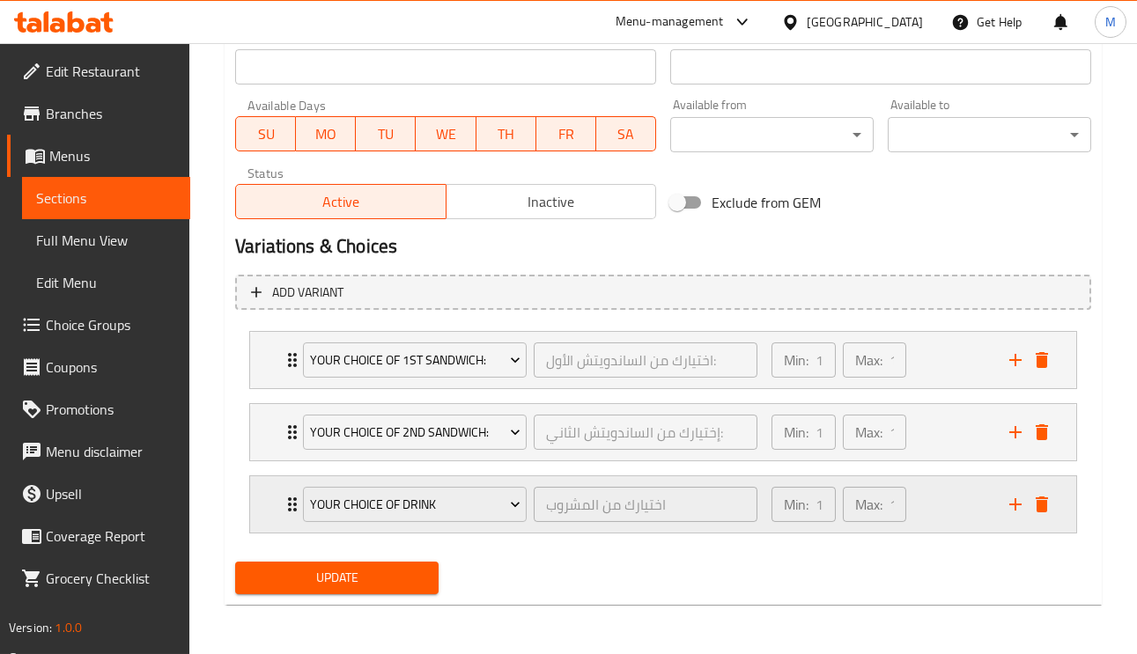
click at [292, 493] on div "Your Choice Of Drink اختيارك من المشروب ​" at bounding box center [529, 504] width 475 height 56
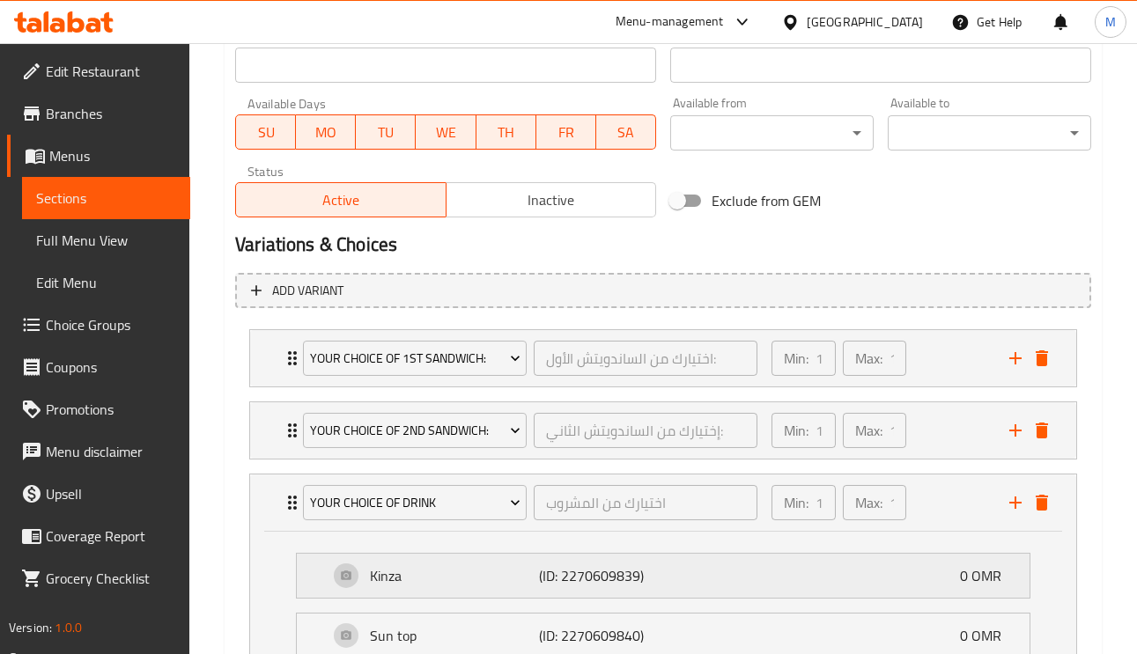
scroll to position [897, 0]
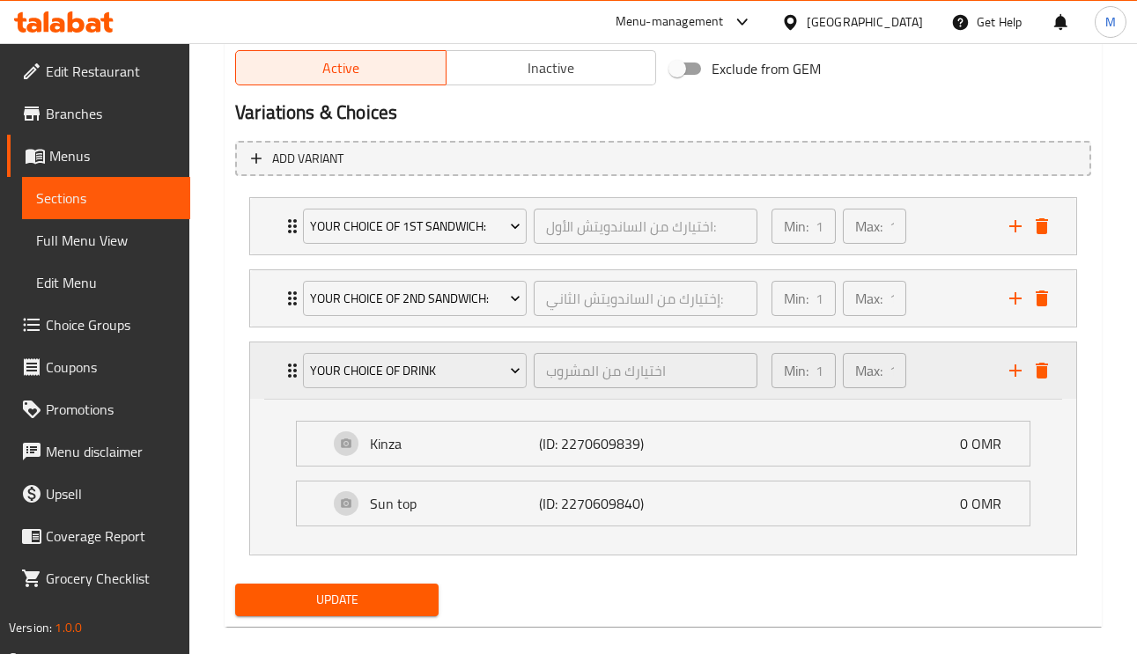
click at [282, 364] on icon "Expand" at bounding box center [292, 370] width 21 height 21
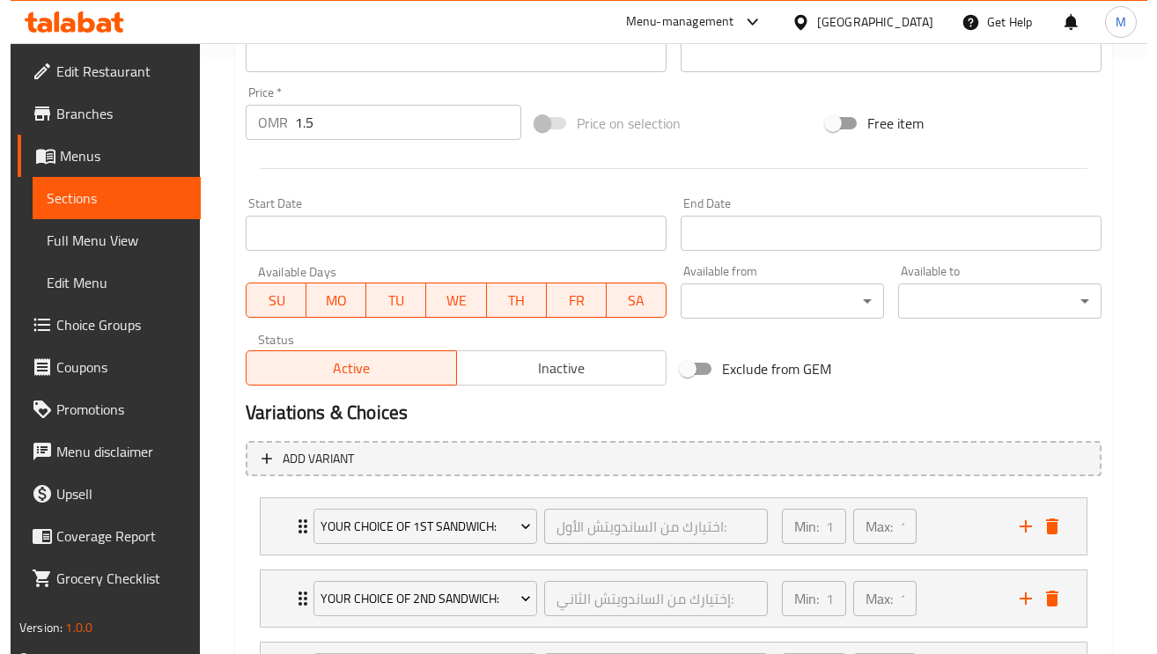
scroll to position [765, 0]
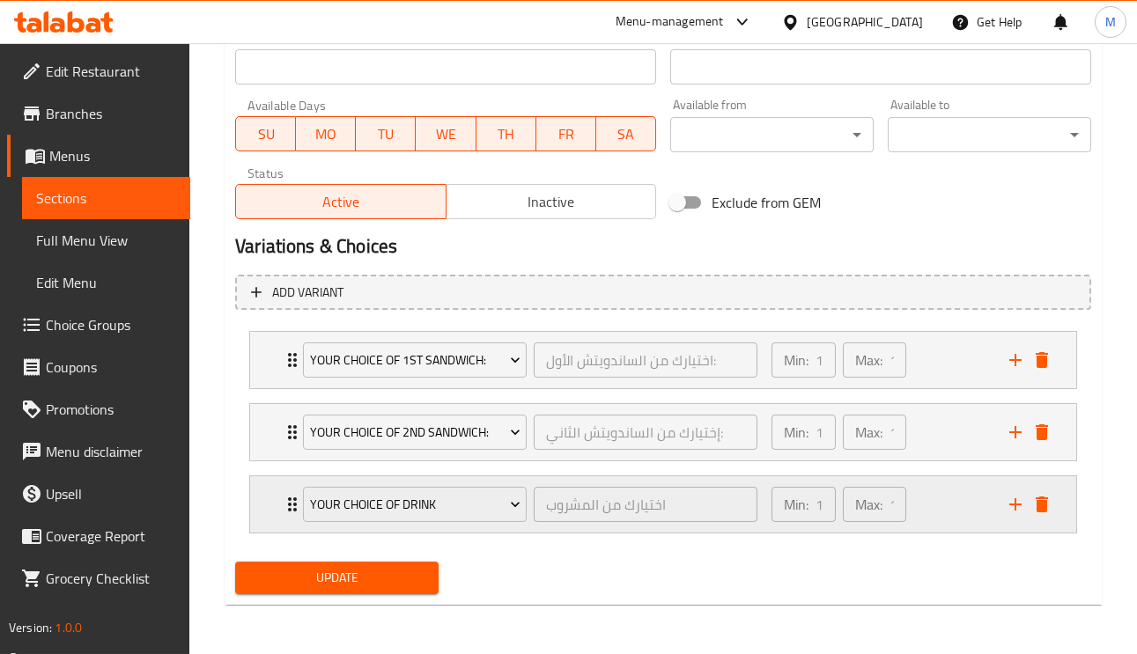
click at [297, 496] on div "Your Choice Of Drink اختيارك من المشروب ​" at bounding box center [529, 504] width 475 height 56
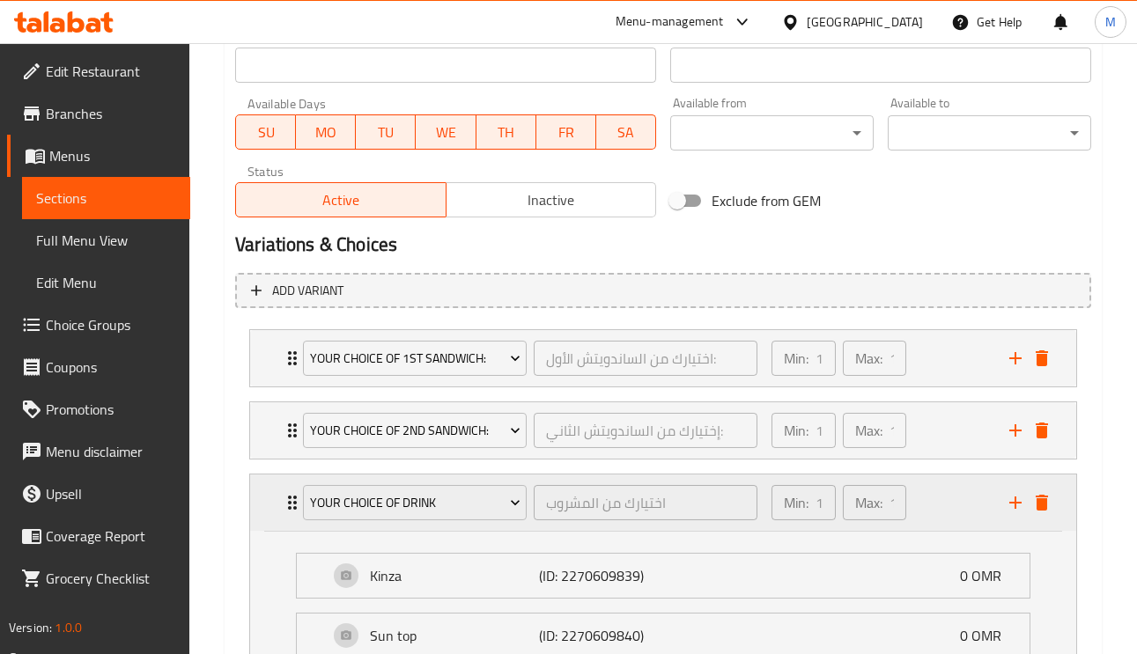
click at [297, 496] on div "Your Choice Of Drink اختيارك من المشروب ​" at bounding box center [529, 503] width 475 height 56
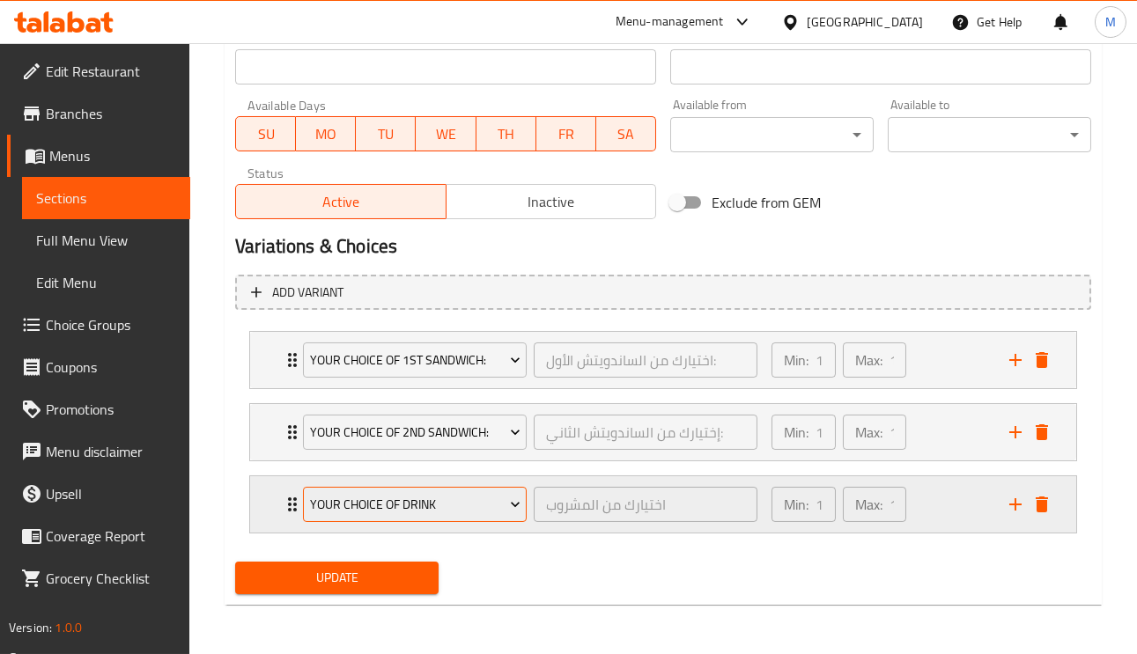
click at [357, 490] on button "Your Choice Of Drink" at bounding box center [415, 504] width 224 height 35
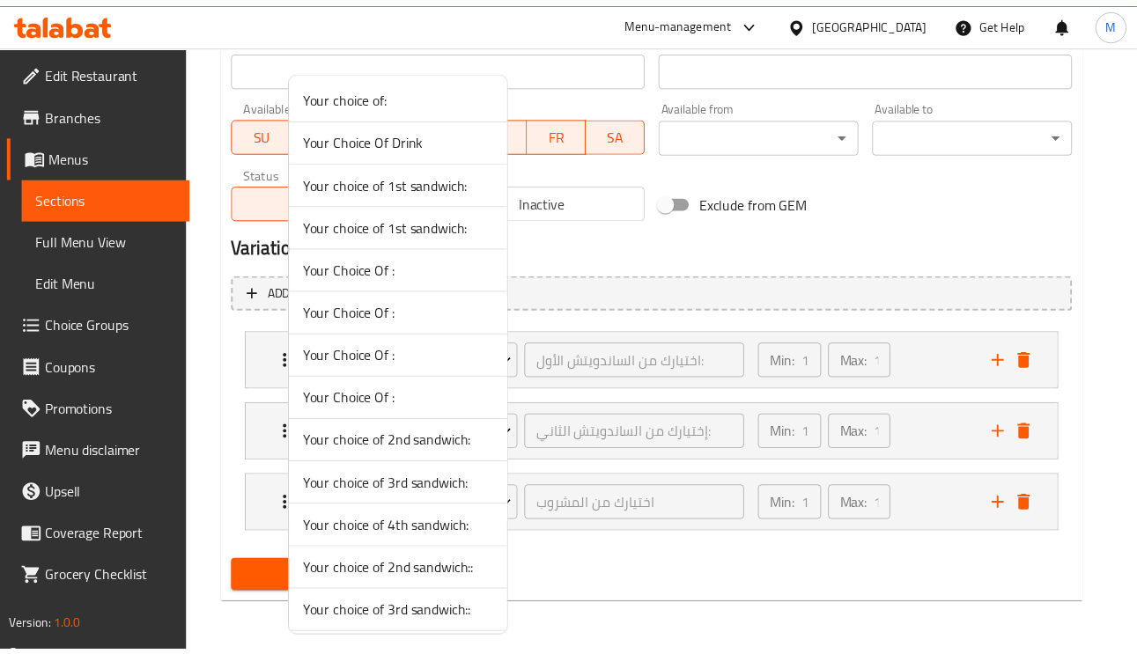
scroll to position [0, 0]
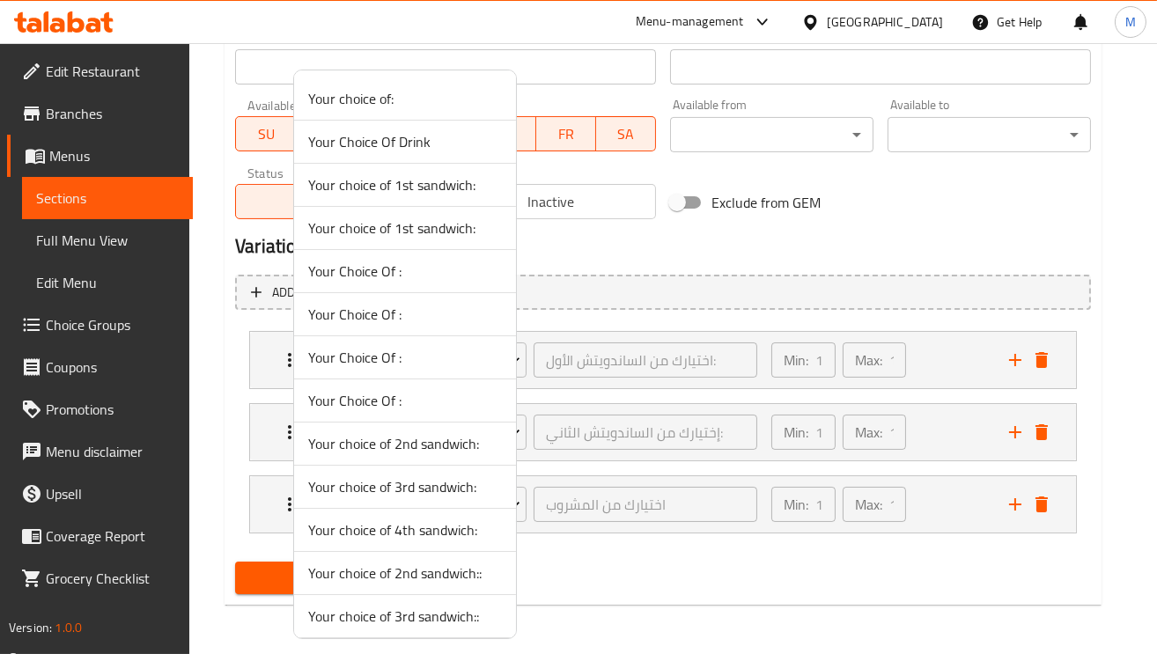
click at [413, 272] on span "Your Choice Of :" at bounding box center [405, 271] width 194 height 21
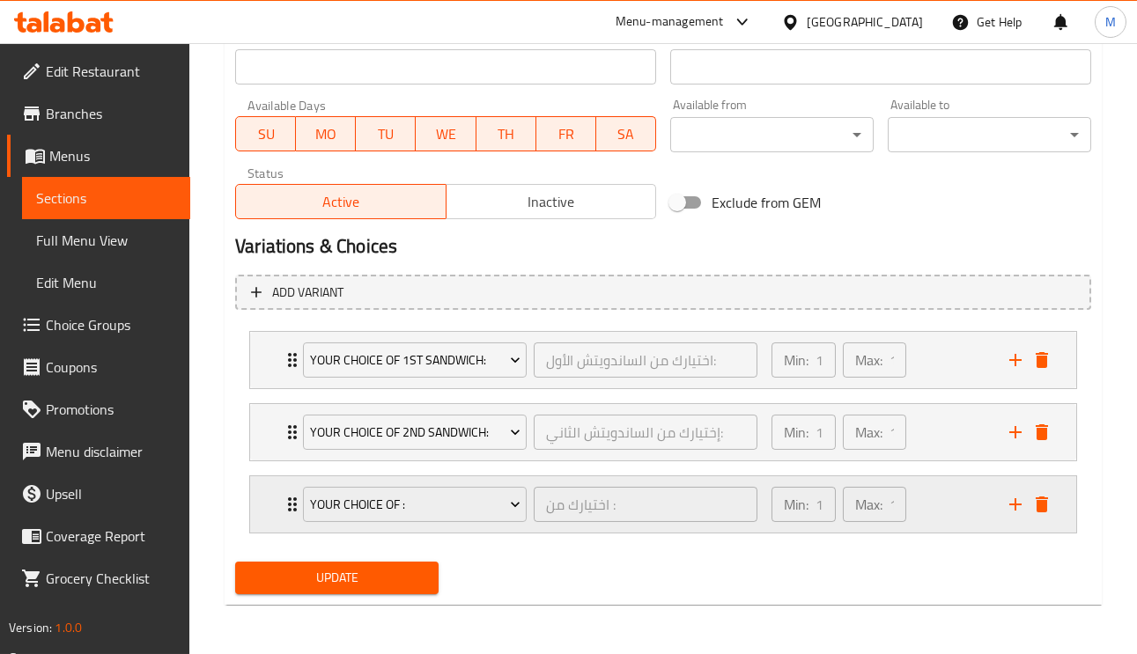
click at [284, 499] on icon "Expand" at bounding box center [292, 504] width 21 height 21
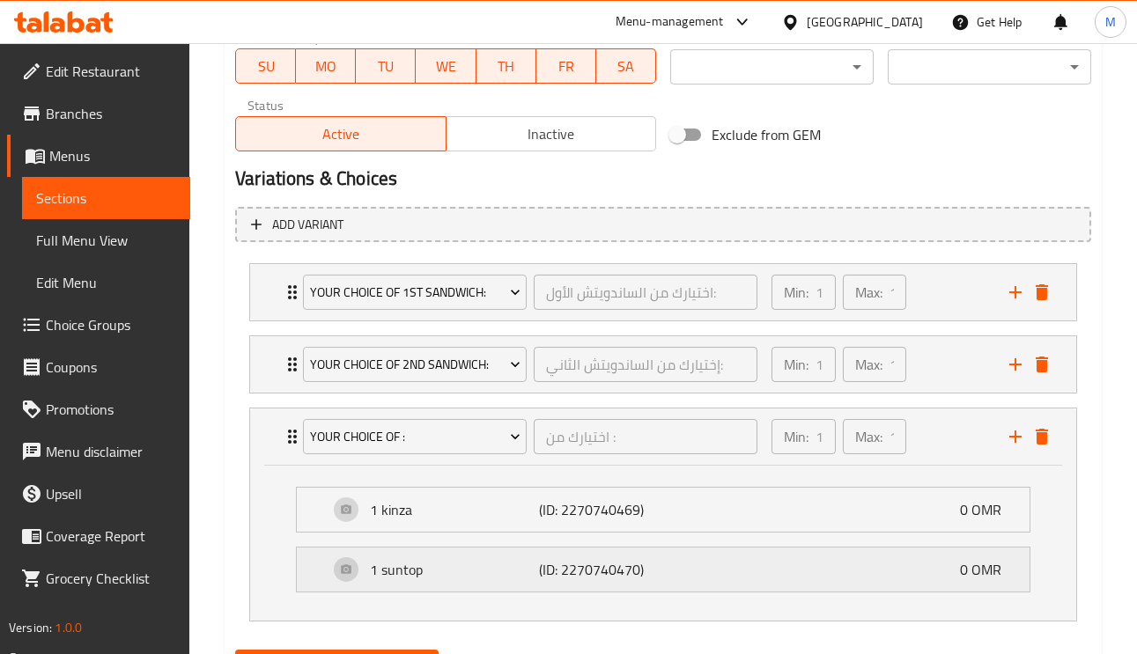
scroll to position [897, 0]
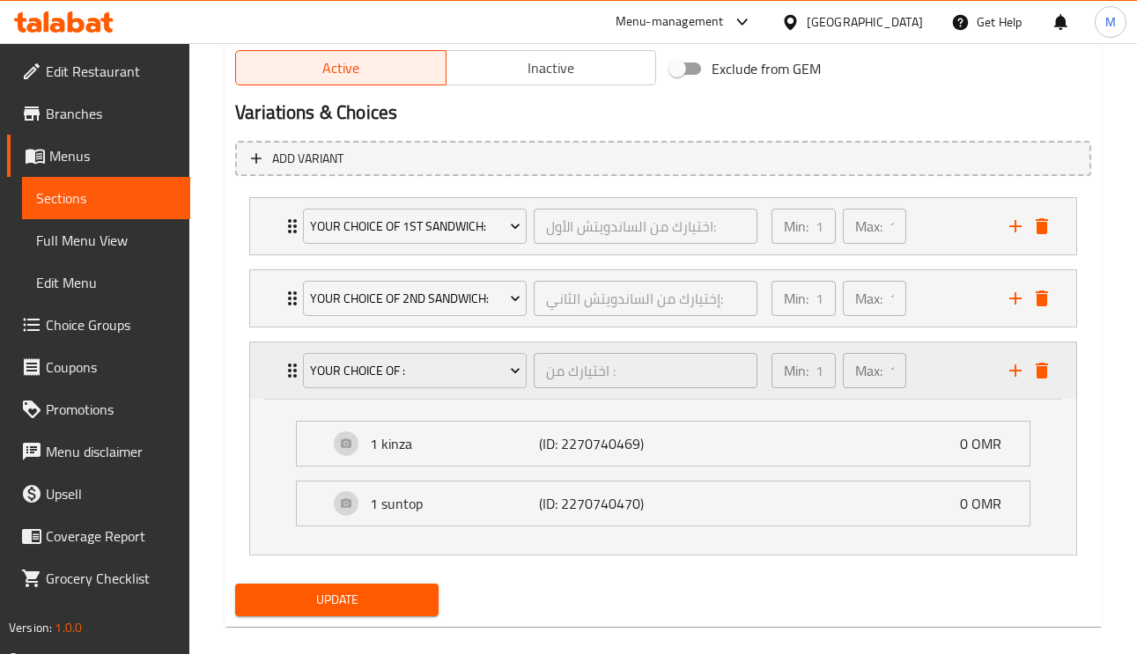
click at [264, 365] on div "Your Choice Of : اختيارك من : ​ Min: 1 ​ Max: 1 ​" at bounding box center [663, 370] width 826 height 56
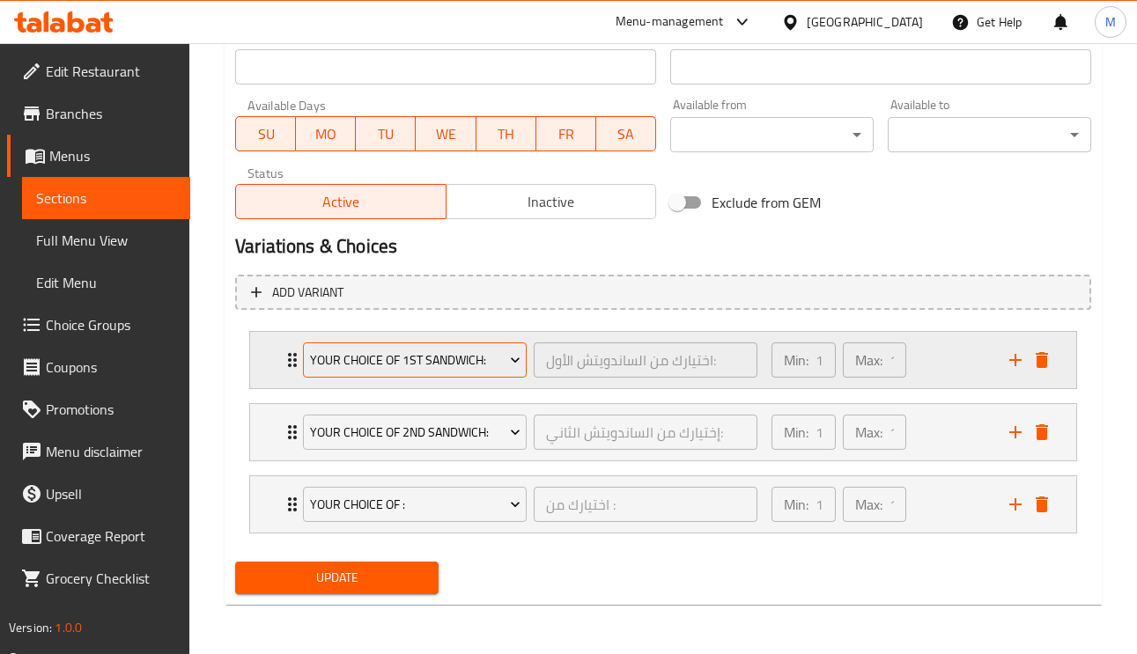
scroll to position [765, 0]
click at [329, 351] on span "Your choice of 1st sandwich:" at bounding box center [415, 361] width 210 height 22
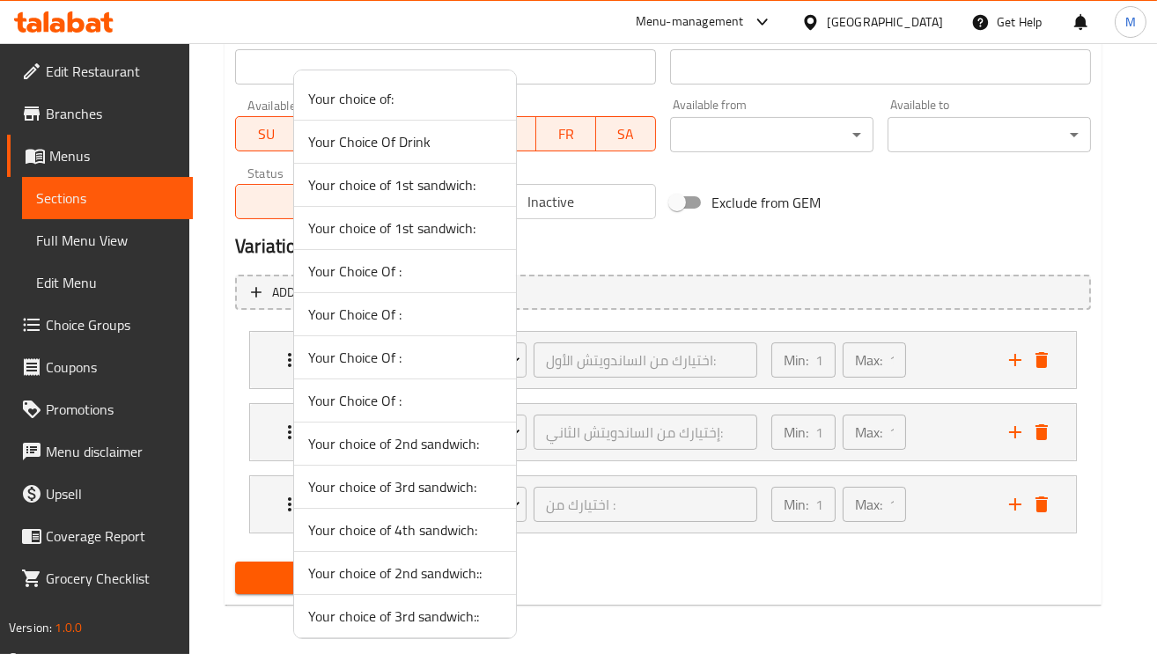
click at [234, 357] on div at bounding box center [578, 327] width 1157 height 654
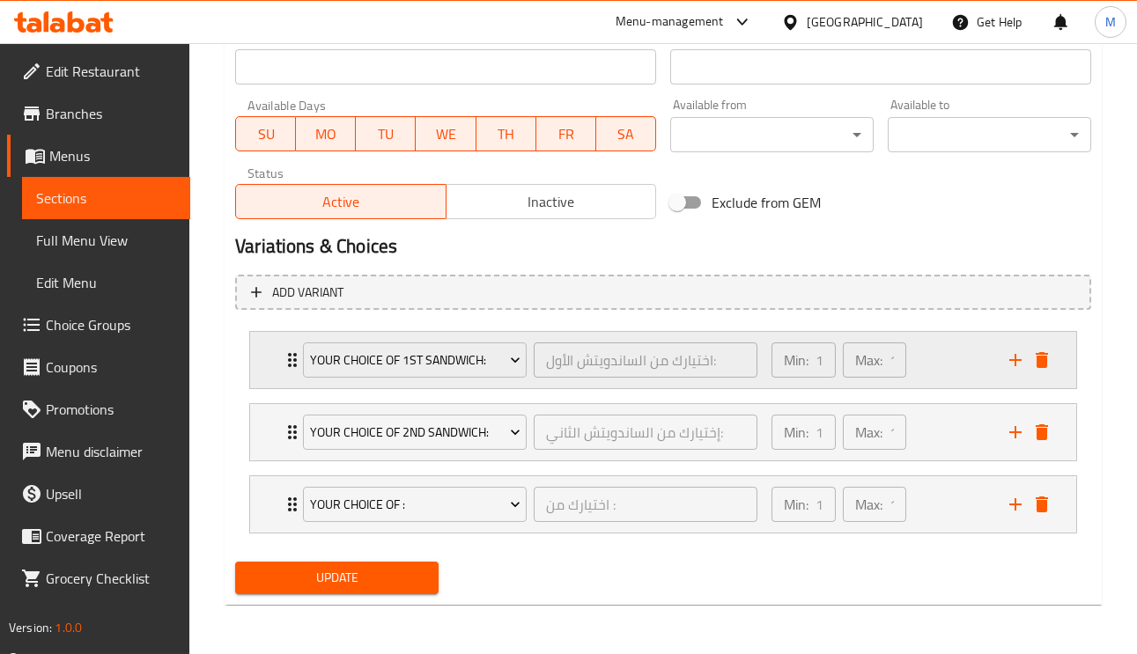
click at [278, 356] on div "Your choice of 1st sandwich: اختيارك من الساندويتش الأول: ​ Min: 1 ​ Max: 1 ​" at bounding box center [663, 360] width 826 height 56
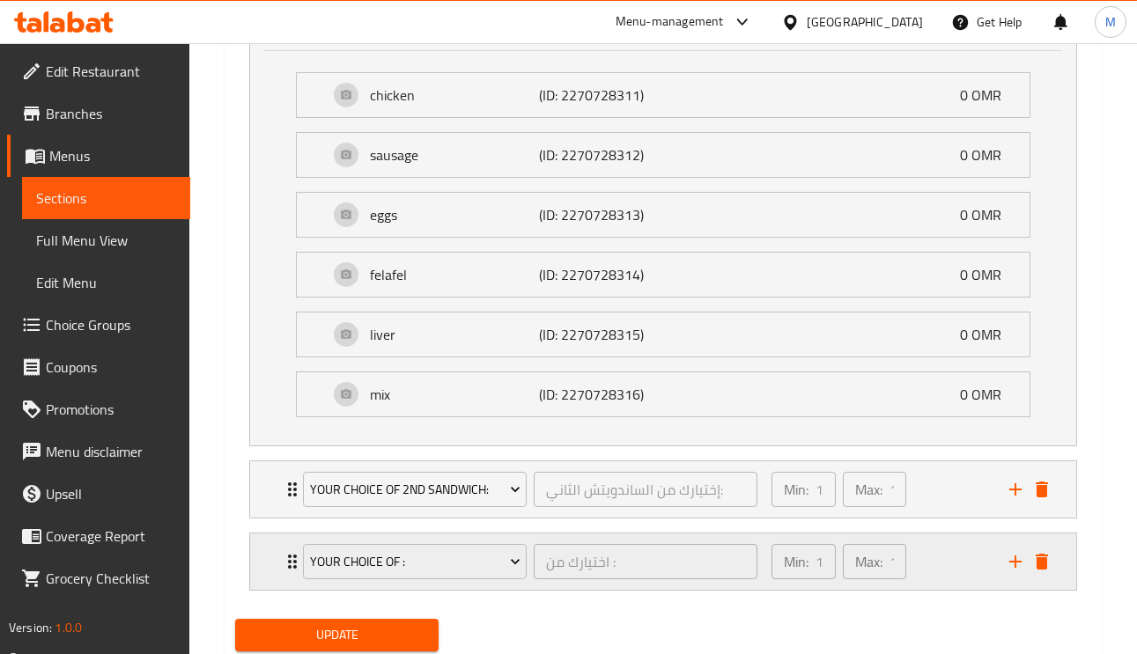
scroll to position [1161, 0]
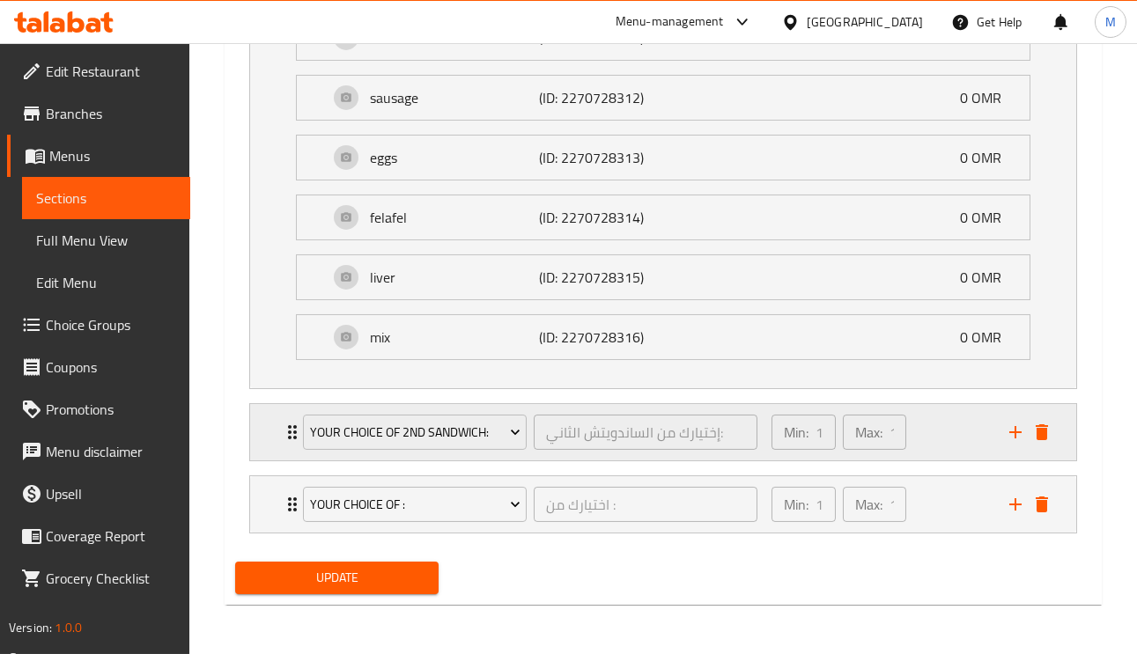
click at [282, 429] on icon "Expand" at bounding box center [292, 432] width 21 height 21
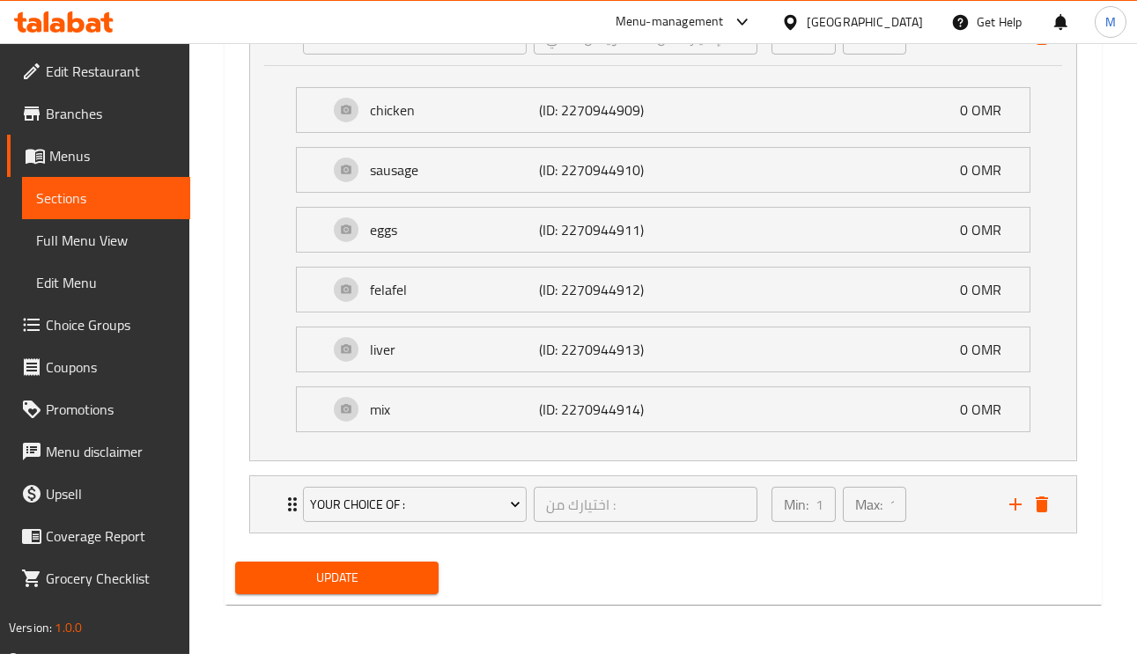
scroll to position [1562, 0]
click at [410, 571] on span "Update" at bounding box center [336, 578] width 175 height 22
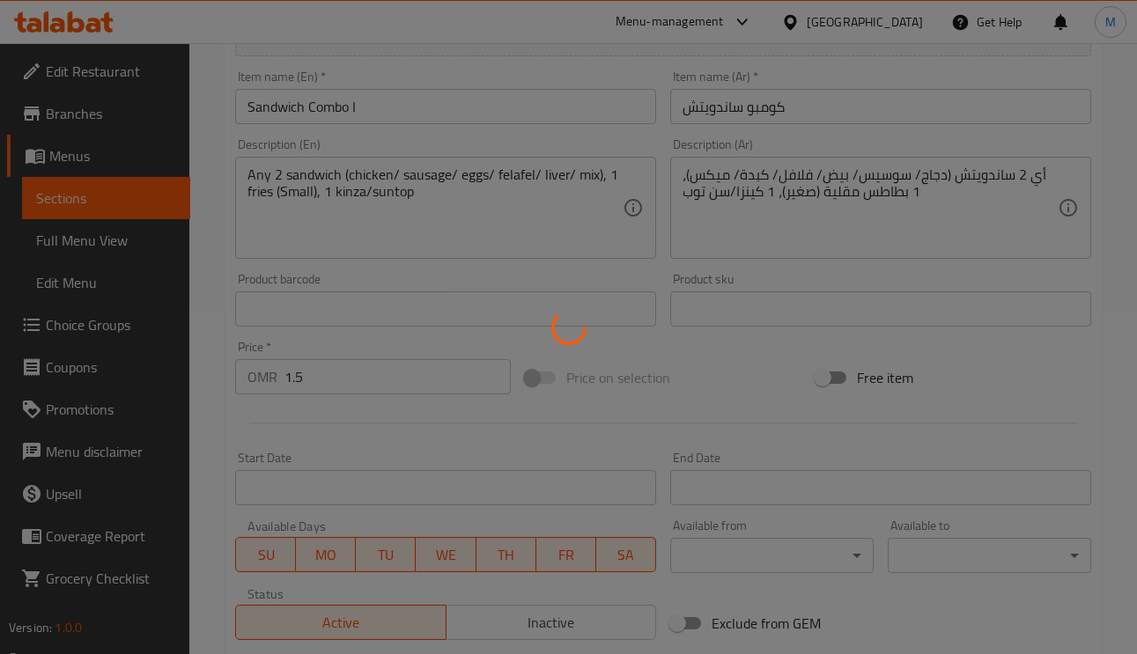
scroll to position [0, 0]
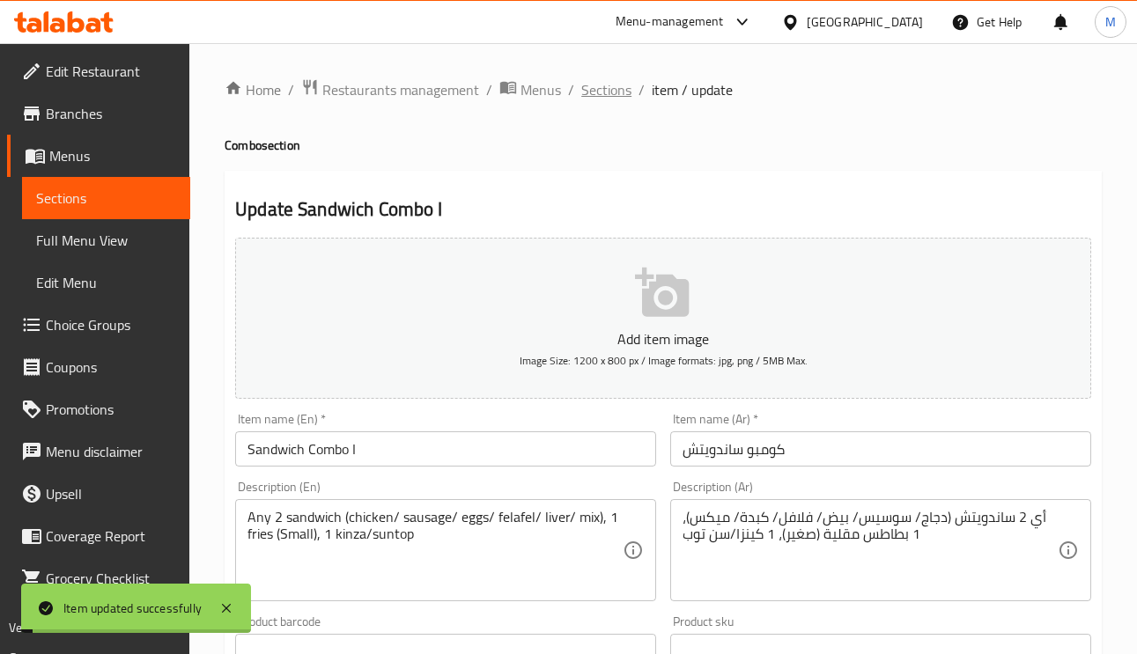
click at [615, 79] on span "Sections" at bounding box center [606, 89] width 50 height 21
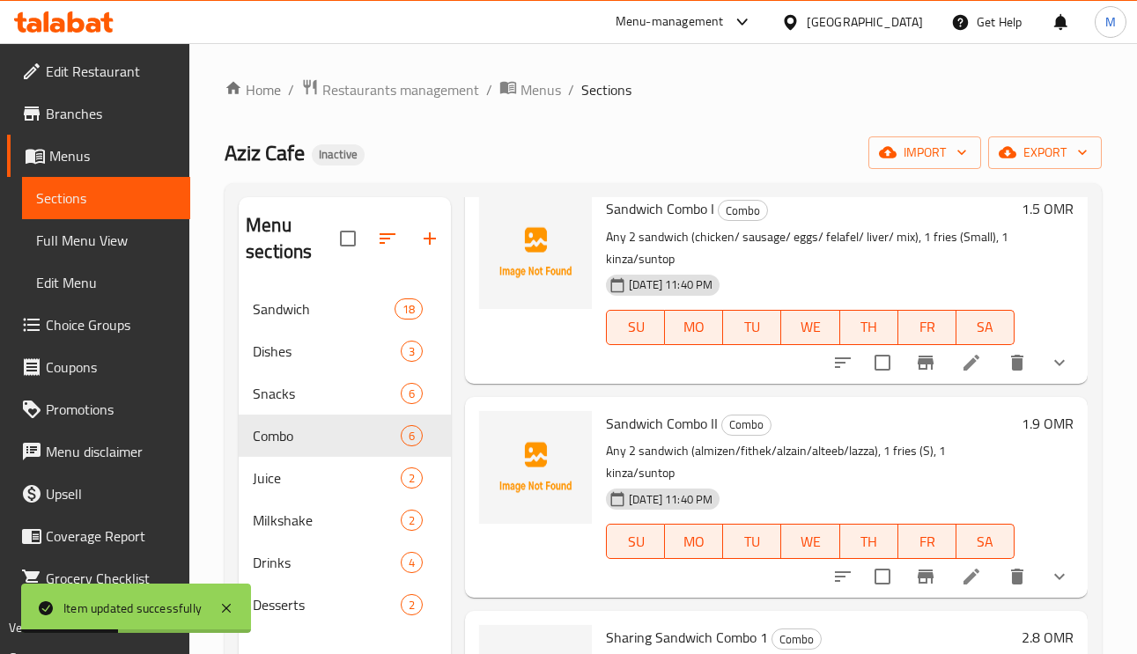
scroll to position [396, 0]
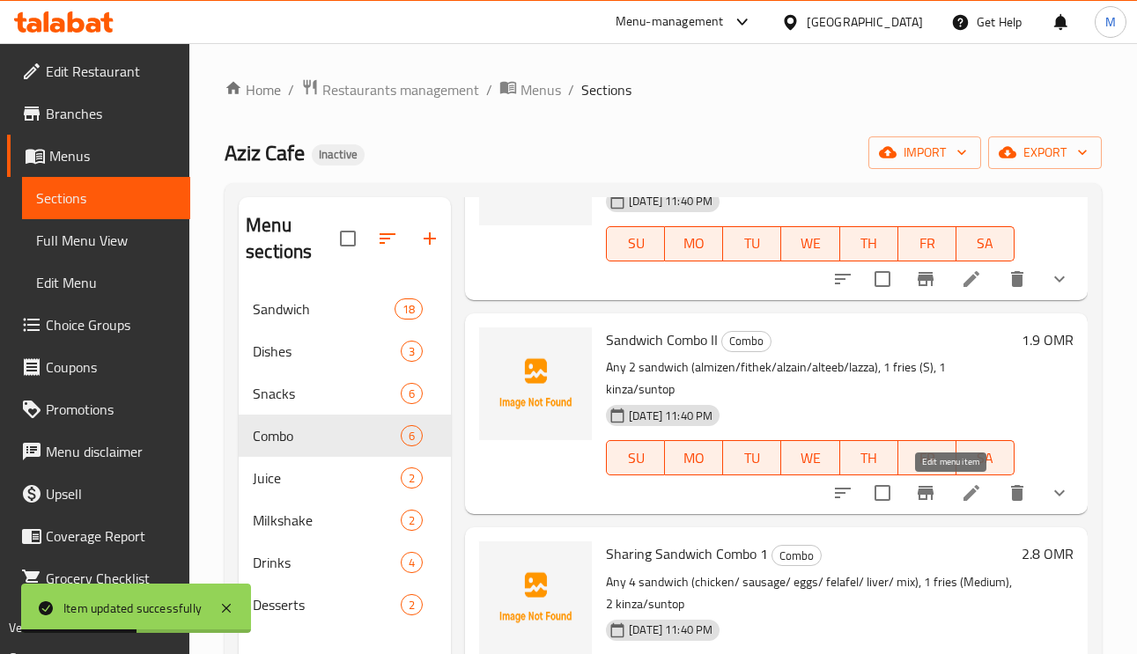
click at [963, 493] on icon at bounding box center [971, 493] width 16 height 16
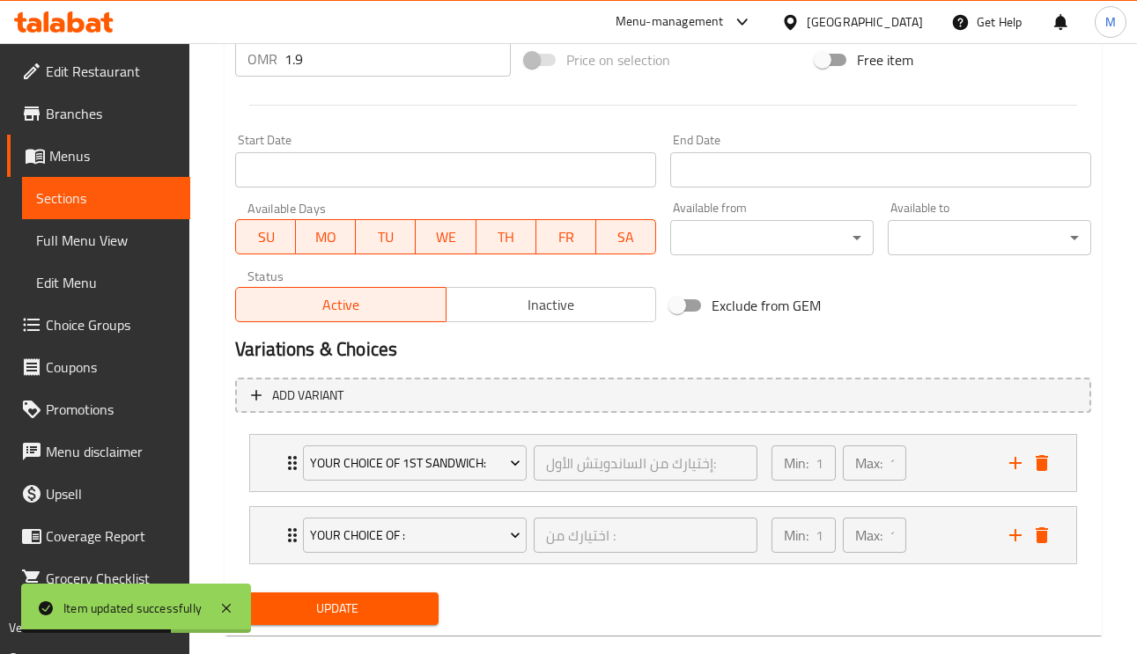
scroll to position [693, 0]
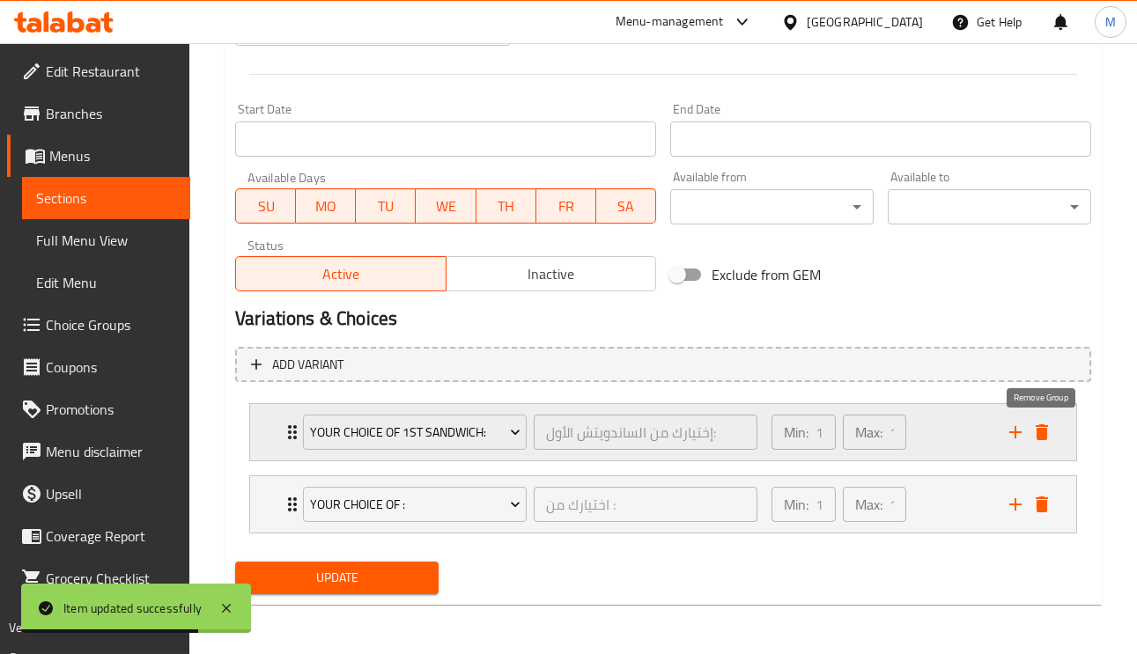
click at [1047, 431] on icon "delete" at bounding box center [1041, 432] width 21 height 21
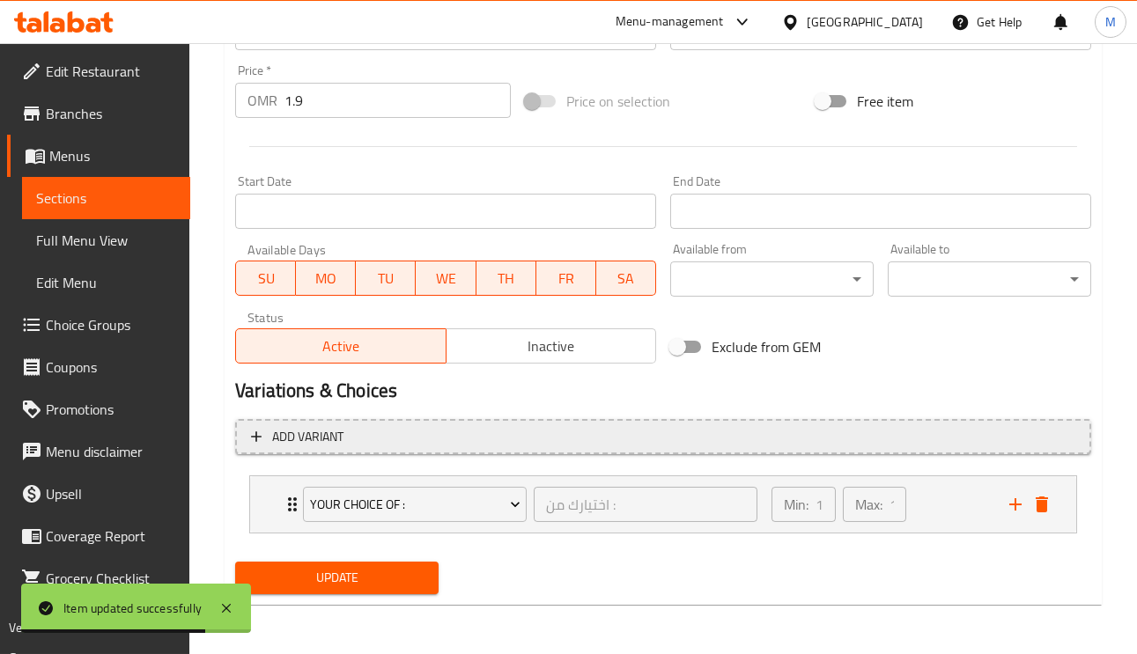
scroll to position [619, 0]
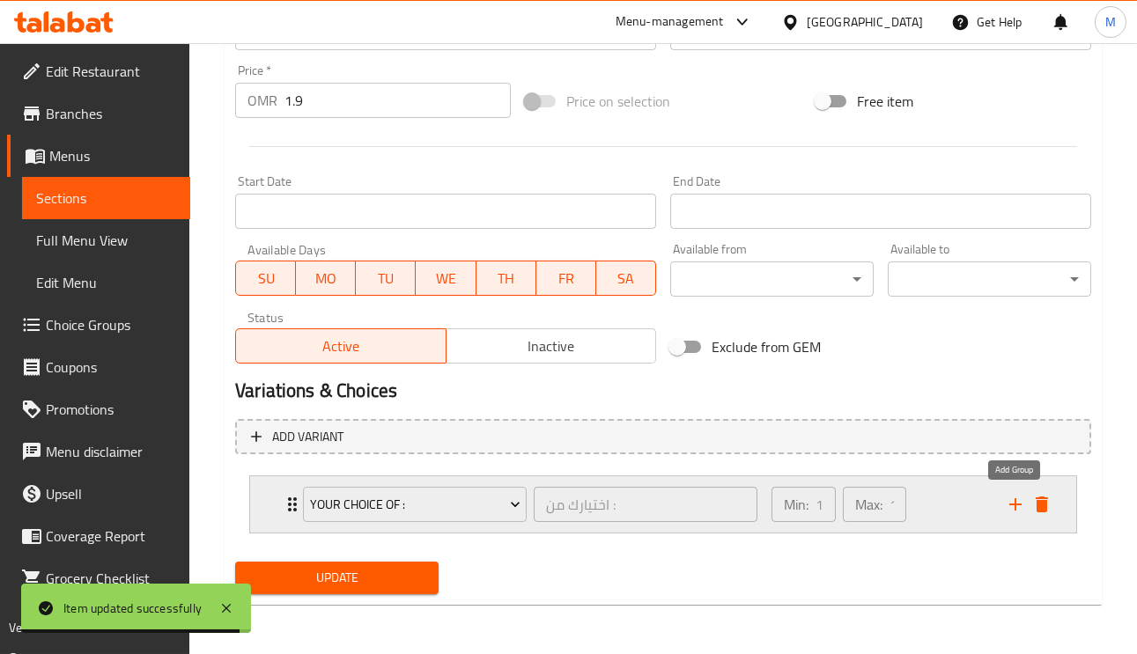
click at [1014, 497] on icon "add" at bounding box center [1015, 504] width 21 height 21
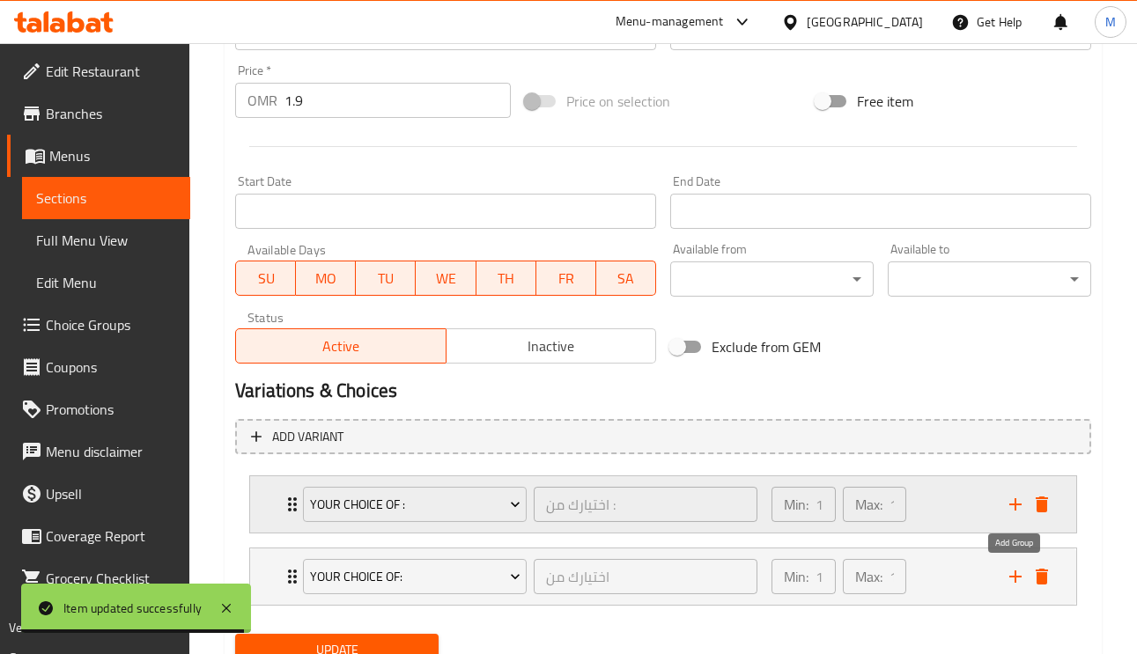
scroll to position [693, 0]
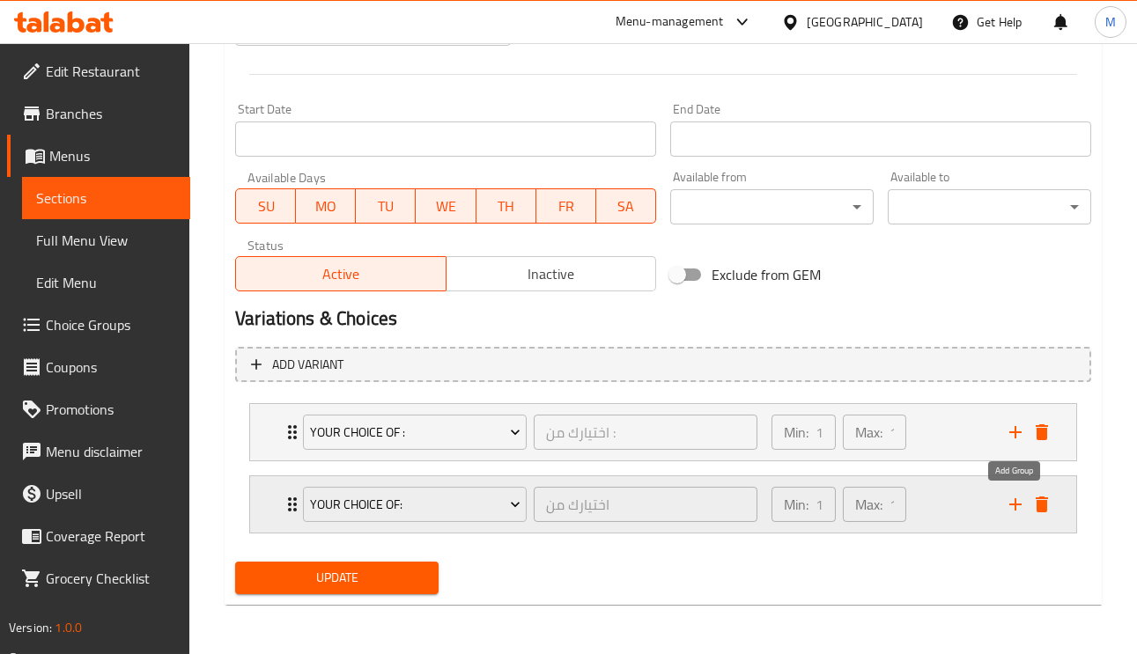
click at [1013, 505] on icon "add" at bounding box center [1015, 504] width 21 height 21
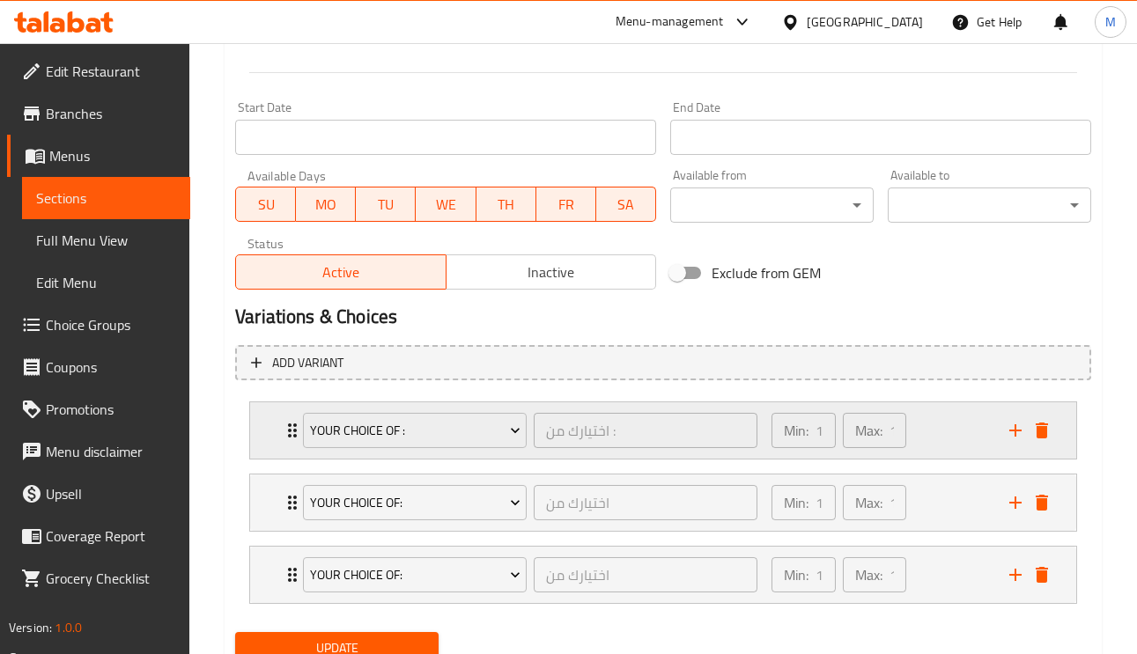
click at [289, 435] on icon "Expand" at bounding box center [292, 430] width 21 height 21
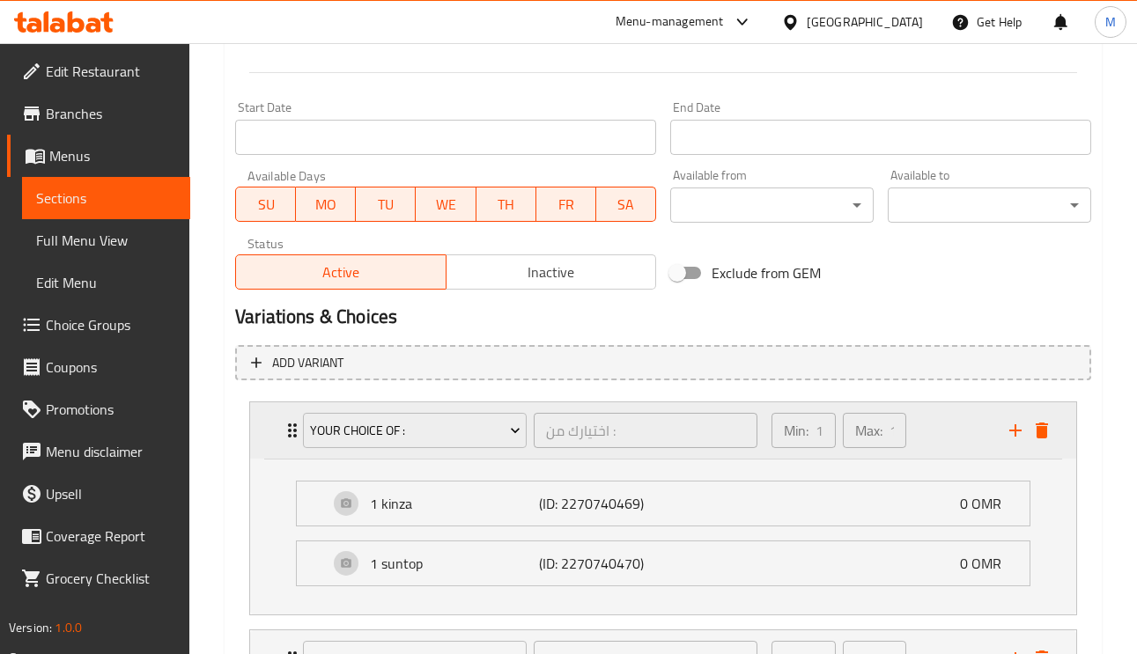
click at [289, 435] on icon "Expand" at bounding box center [292, 430] width 21 height 21
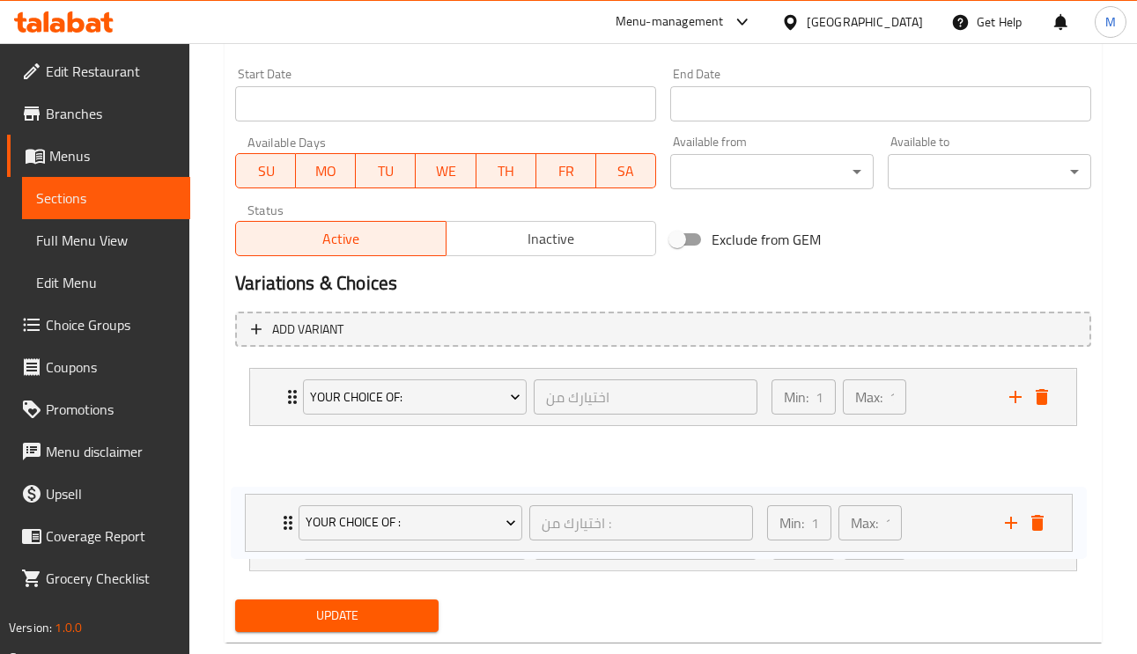
scroll to position [765, 0]
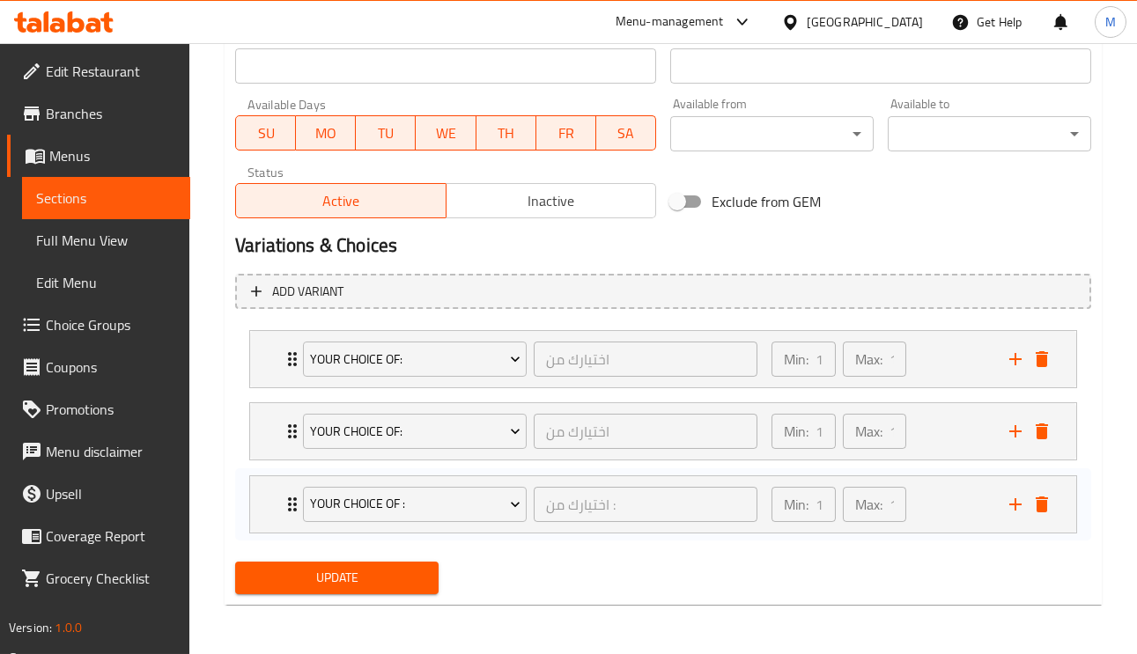
drag, startPoint x: 261, startPoint y: 429, endPoint x: 261, endPoint y: 511, distance: 81.9
click at [261, 511] on div "Your Choice Of : اختيارك من : ​ Min: 1 ​ Max: 1 ​ 1 kinza (ID: 2270740469) 0 OM…" at bounding box center [663, 431] width 856 height 217
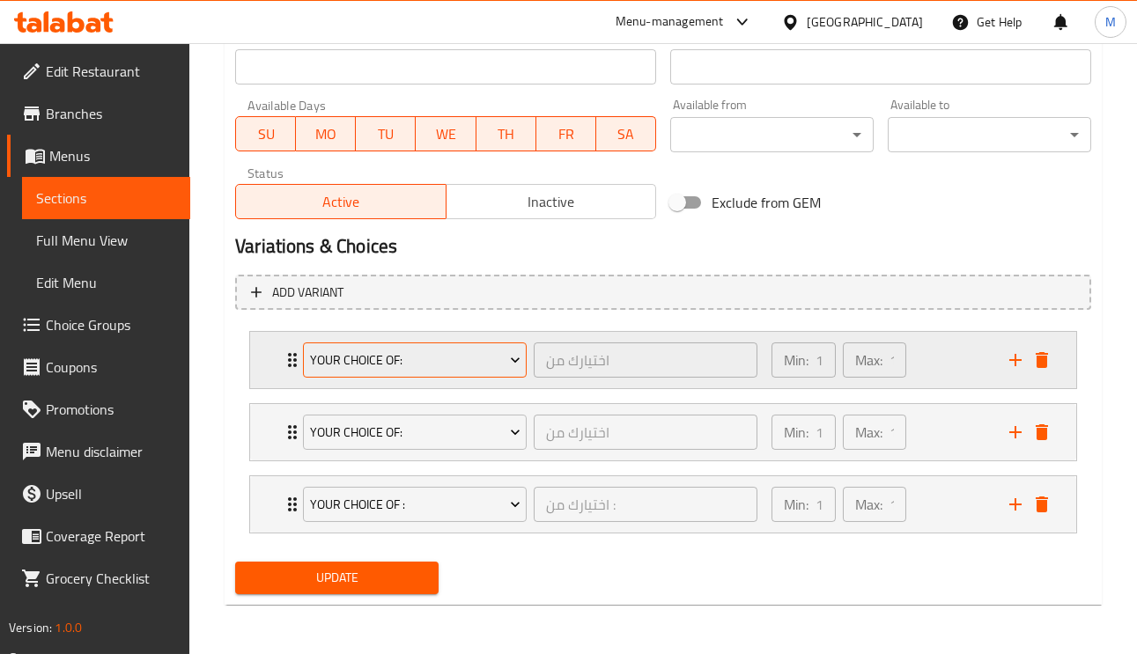
click at [363, 352] on span "Your choice of:" at bounding box center [415, 361] width 210 height 22
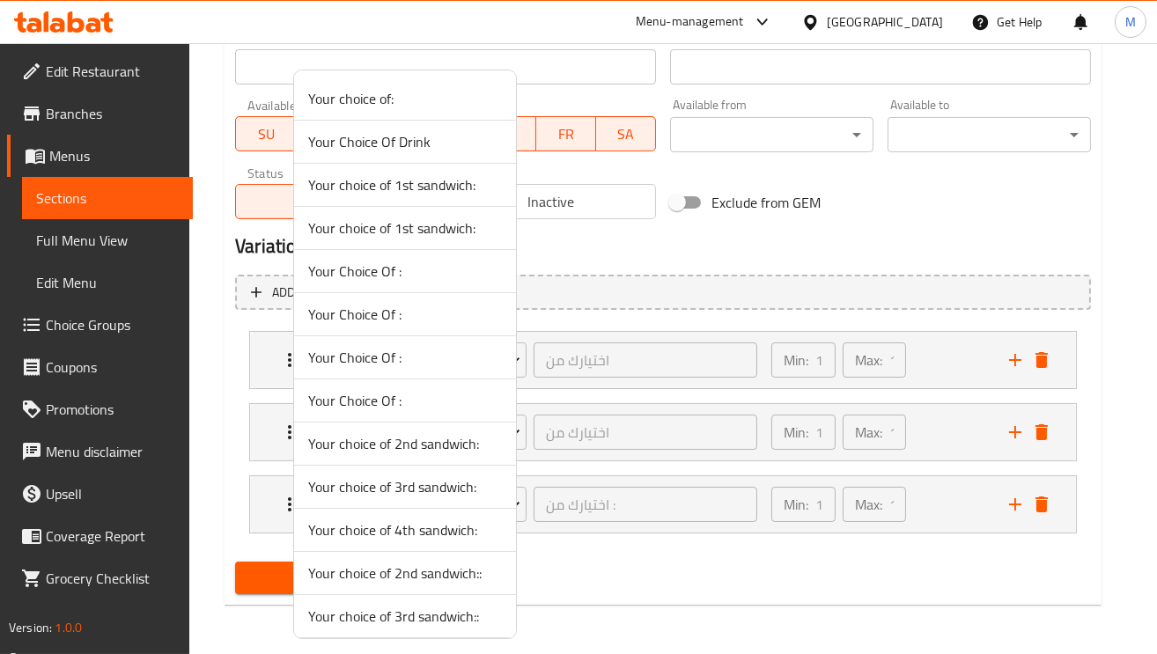
click at [891, 235] on div at bounding box center [578, 327] width 1157 height 654
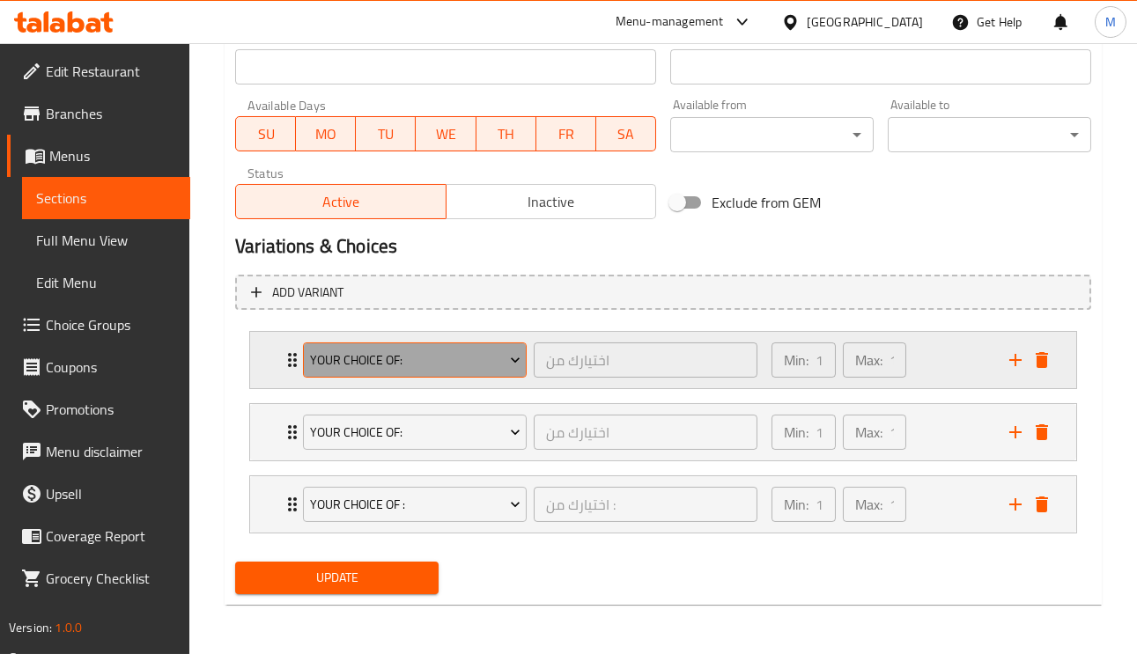
click at [350, 373] on button "Your choice of:" at bounding box center [415, 359] width 224 height 35
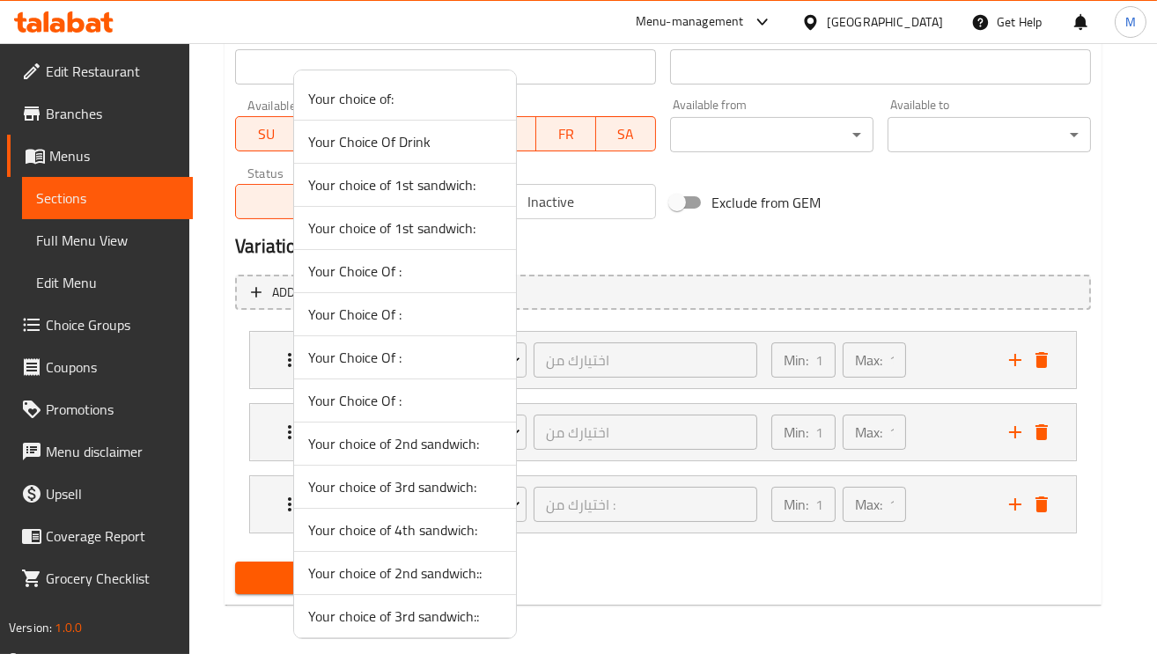
click at [443, 236] on span "Your choice of 1st sandwich:" at bounding box center [405, 227] width 194 height 21
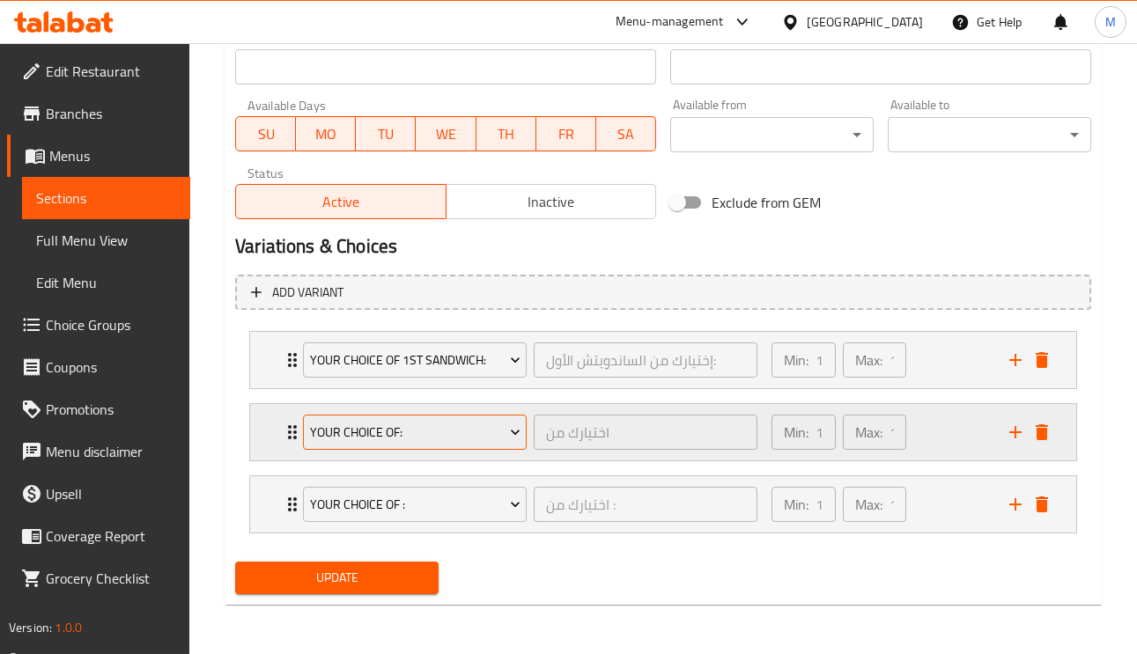
click at [367, 441] on span "Your choice of:" at bounding box center [415, 433] width 210 height 22
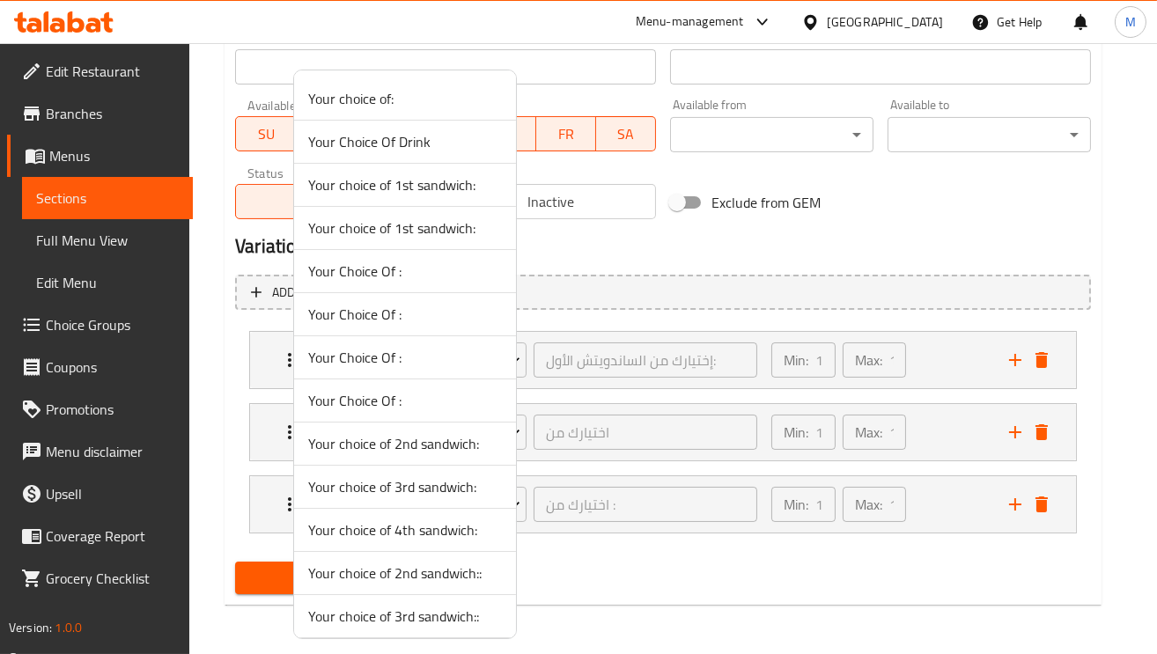
click at [434, 571] on span "Your choice of 2nd sandwich::" at bounding box center [405, 573] width 194 height 21
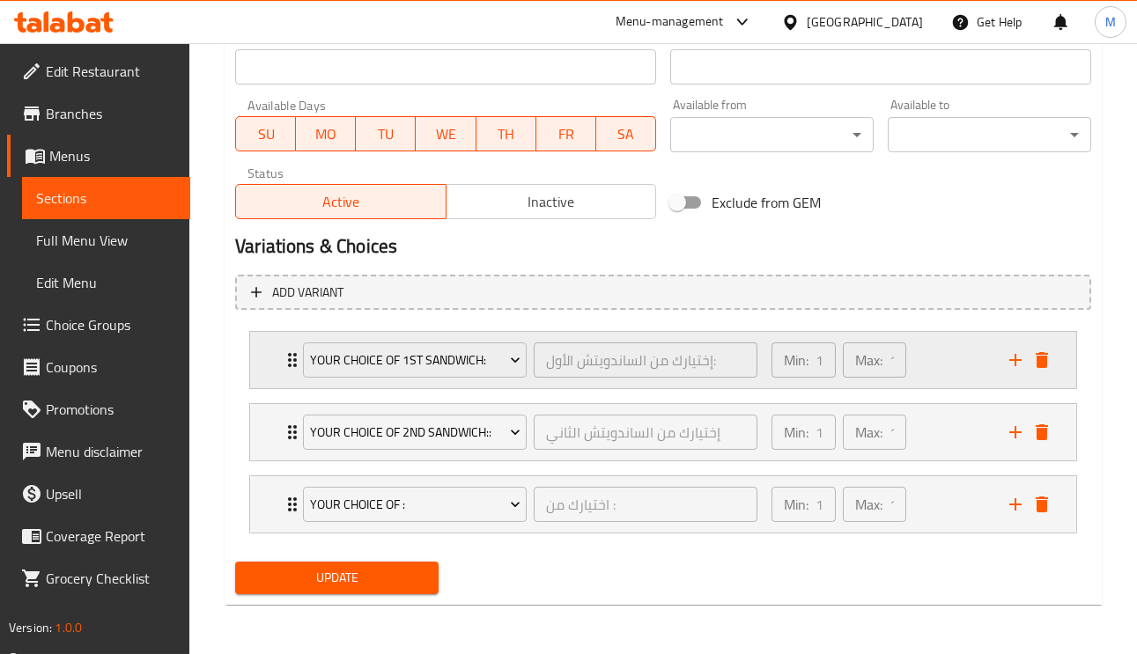
click at [273, 372] on div "Your choice of 1st sandwich: إختيارك من الساندويتش الأول: ​ Min: 1 ​ Max: 1 ​" at bounding box center [663, 360] width 826 height 56
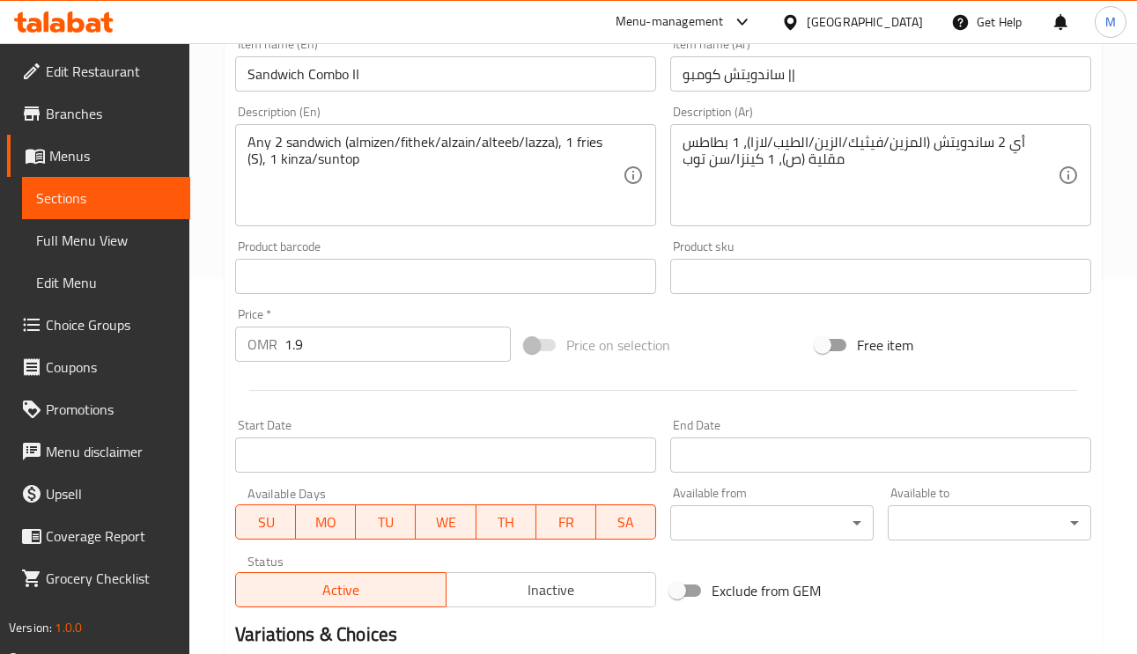
scroll to position [369, 0]
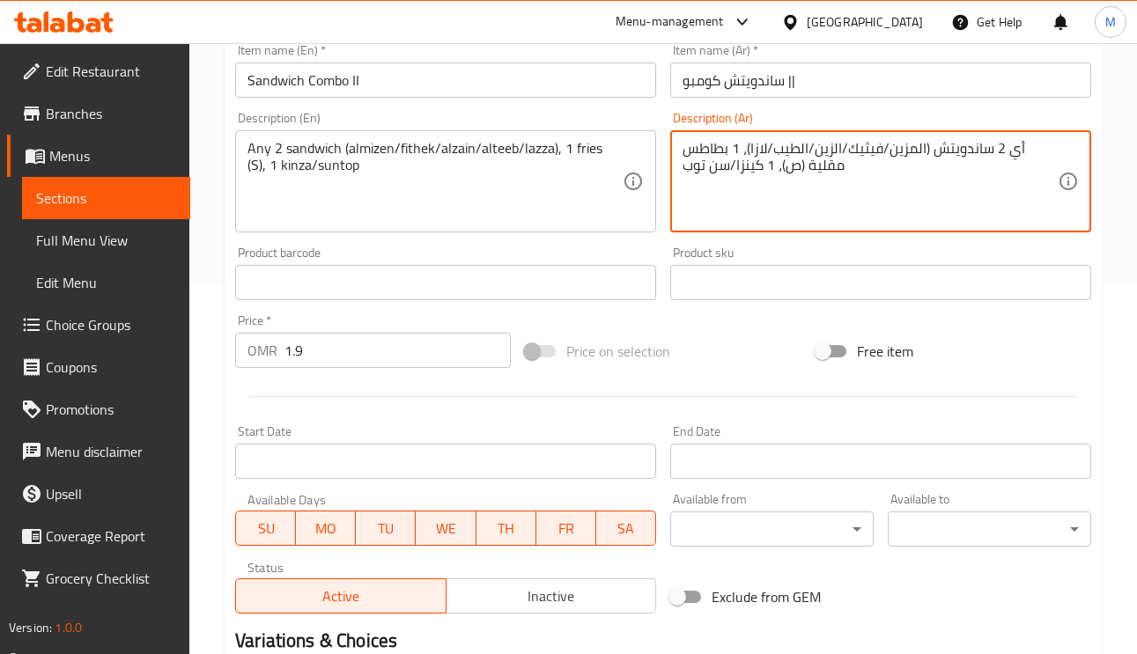
click at [854, 151] on textarea "أي 2 ساندويتش (المزين/فيثيك/الزين/الطيب/لازا)، 1 بطاطس مقلية (ص)، 1 كينزا/سن توب" at bounding box center [869, 182] width 375 height 84
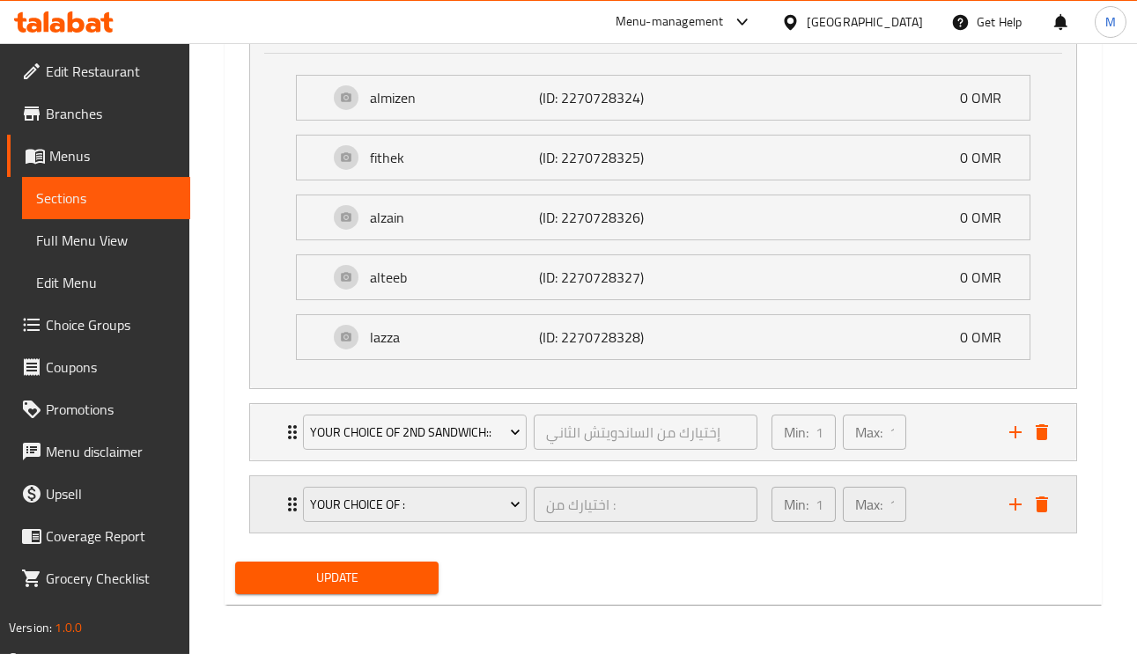
scroll to position [1103, 0]
click at [261, 53] on div "Your choice of 2nd sandwich:: إختيارك من الساندويتش الثاني ​ Min: 1 ​ Max: 1 ​" at bounding box center [663, 24] width 826 height 56
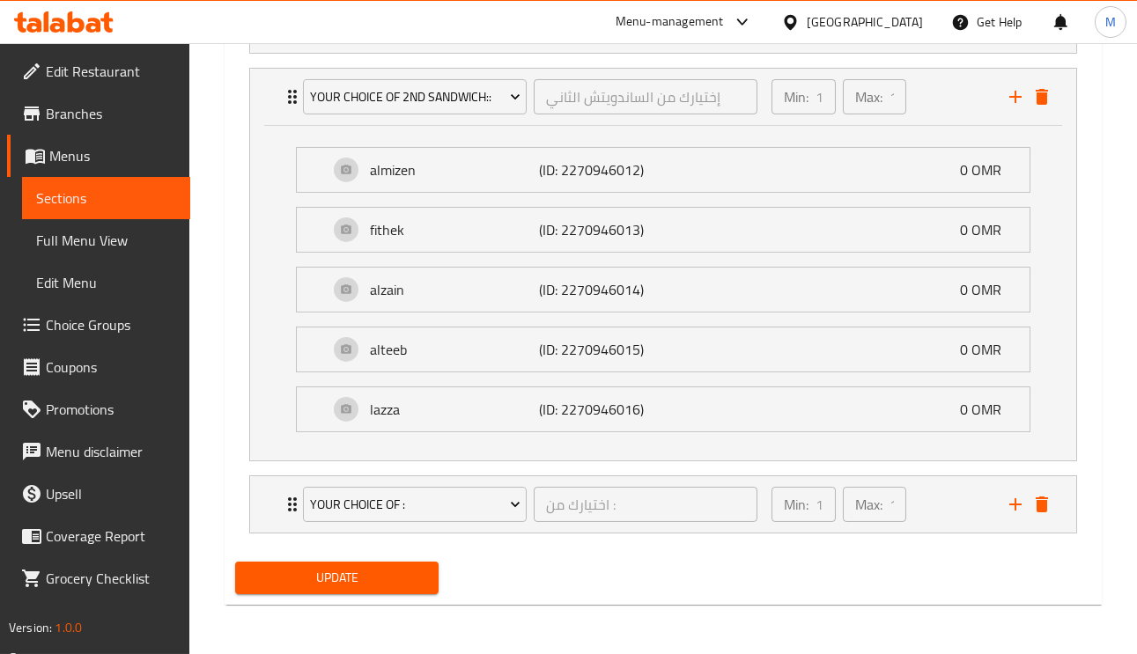
scroll to position [1441, 0]
type textarea "أي 2 ساندويتش (المزين/فيتك/الزين/الطيب/لازا)، 1 بطاطس مقلية (ص)، 1 كينزا/سن توب"
click at [379, 577] on span "Update" at bounding box center [336, 578] width 175 height 22
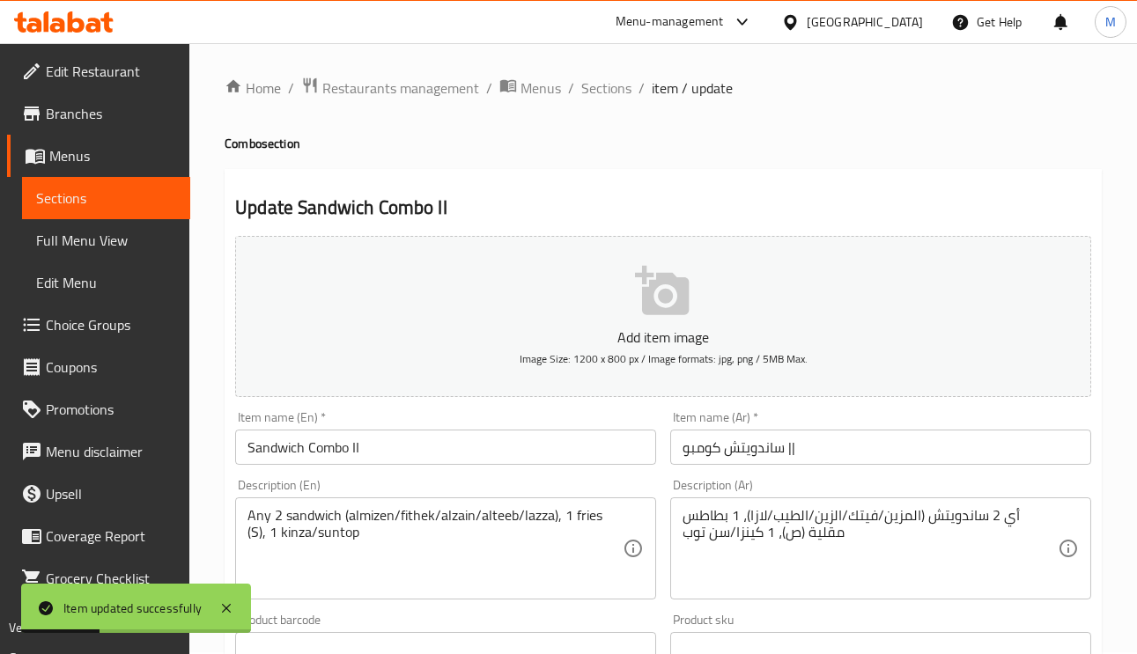
scroll to position [0, 0]
click at [615, 88] on span "Sections" at bounding box center [606, 89] width 50 height 21
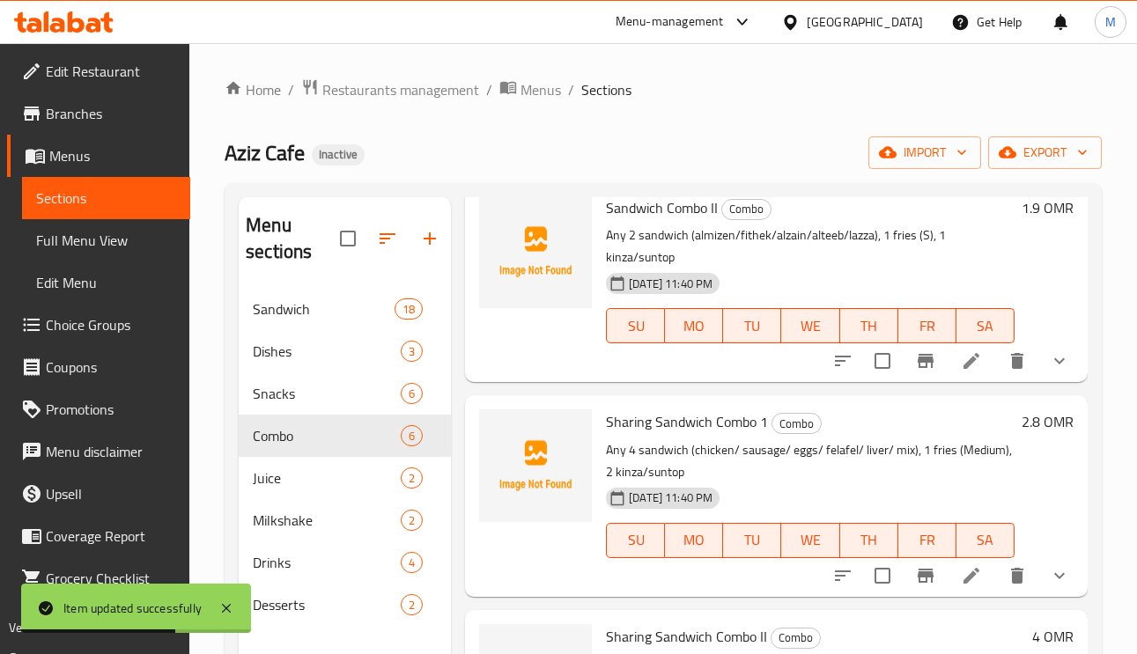
scroll to position [660, 0]
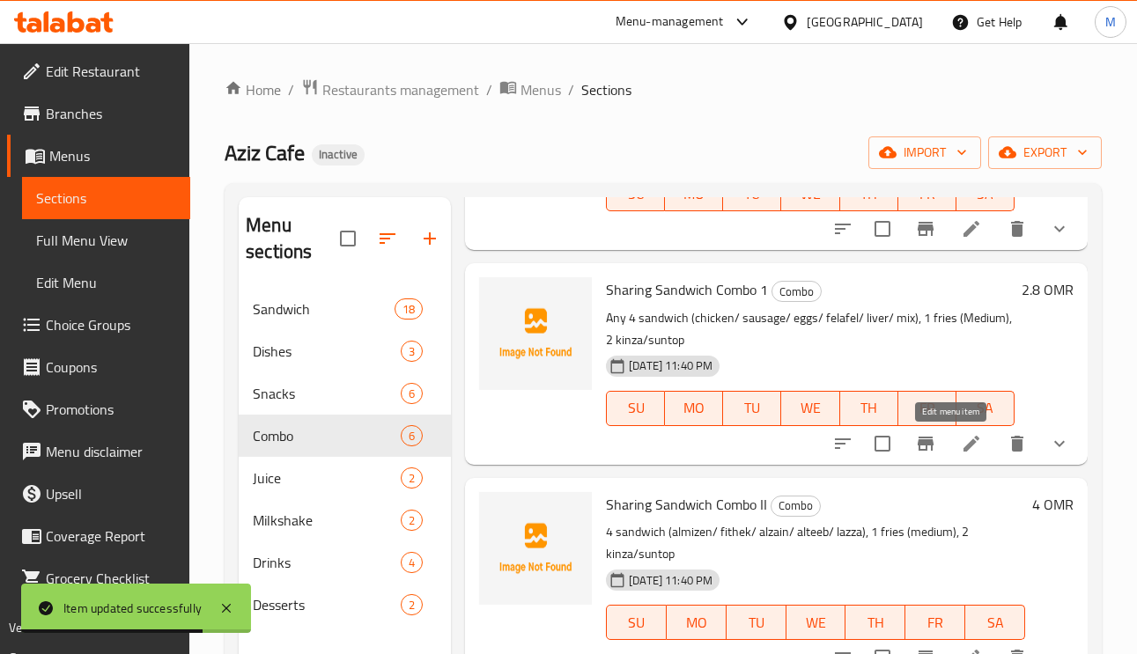
click at [963, 443] on icon at bounding box center [971, 444] width 16 height 16
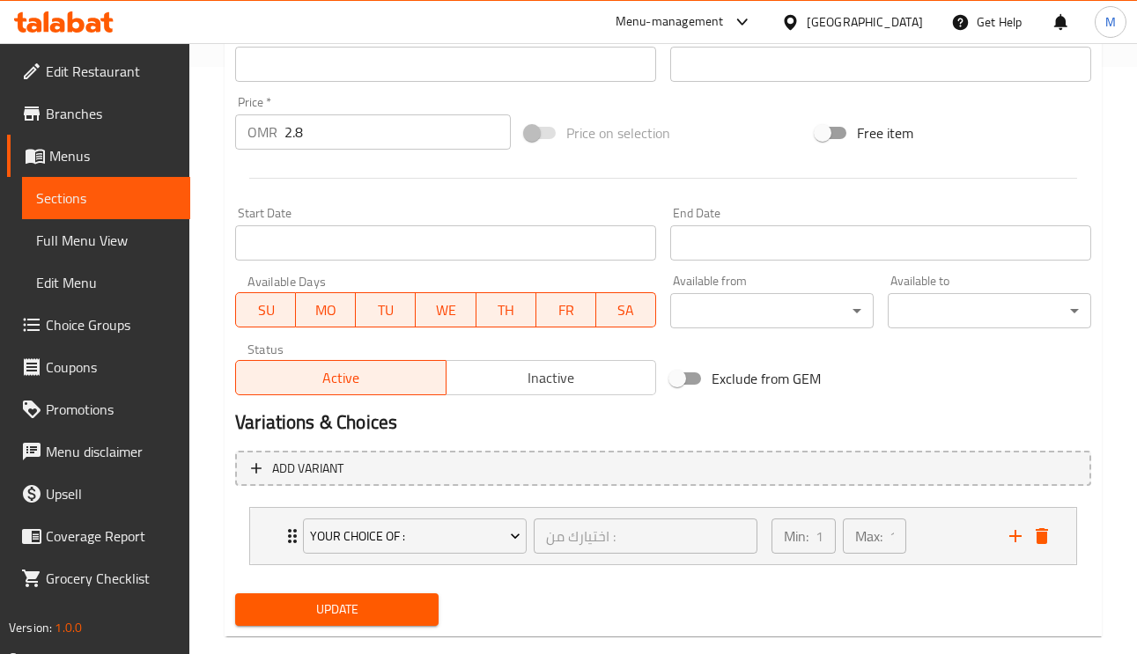
scroll to position [619, 0]
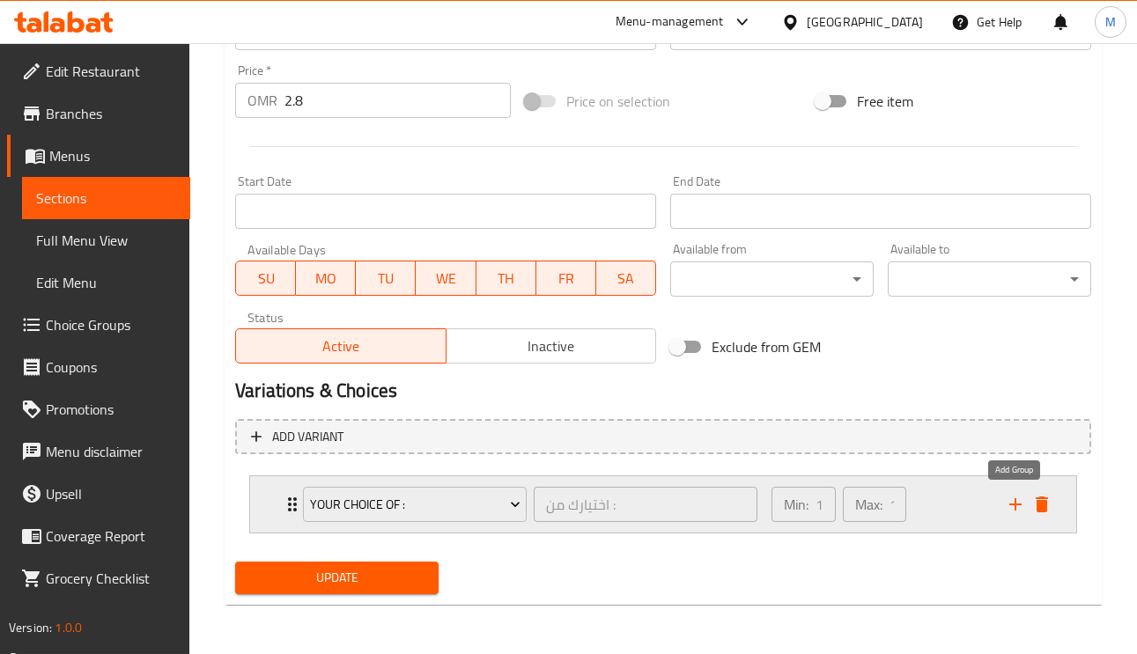
click at [1020, 505] on icon "add" at bounding box center [1015, 504] width 21 height 21
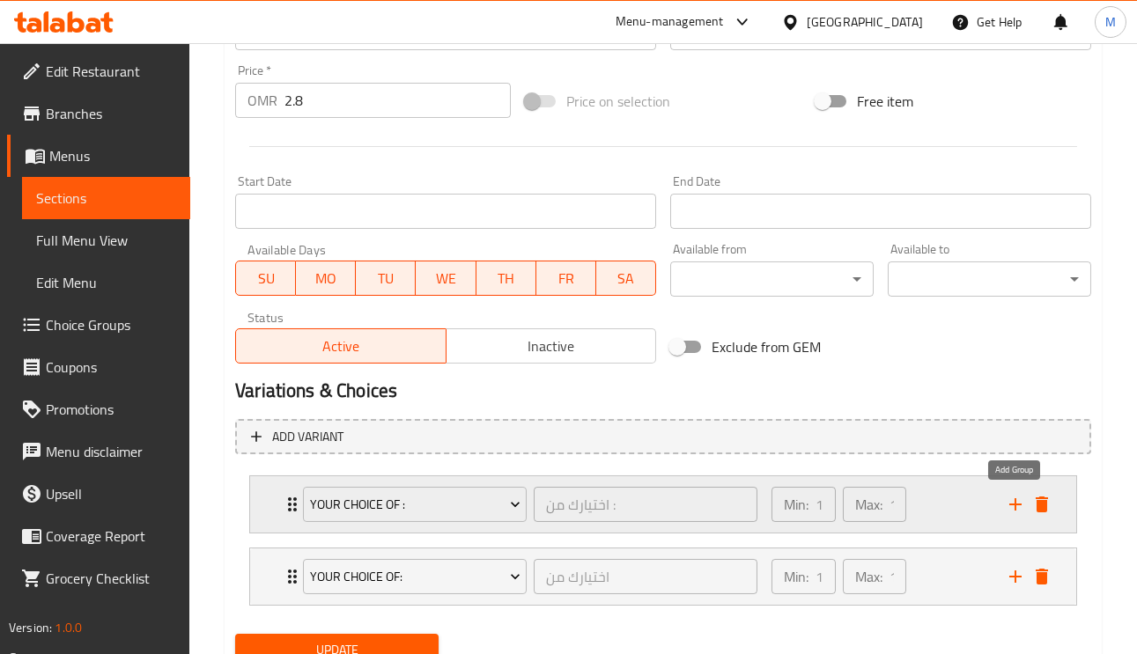
click at [1017, 507] on icon "add" at bounding box center [1015, 504] width 21 height 21
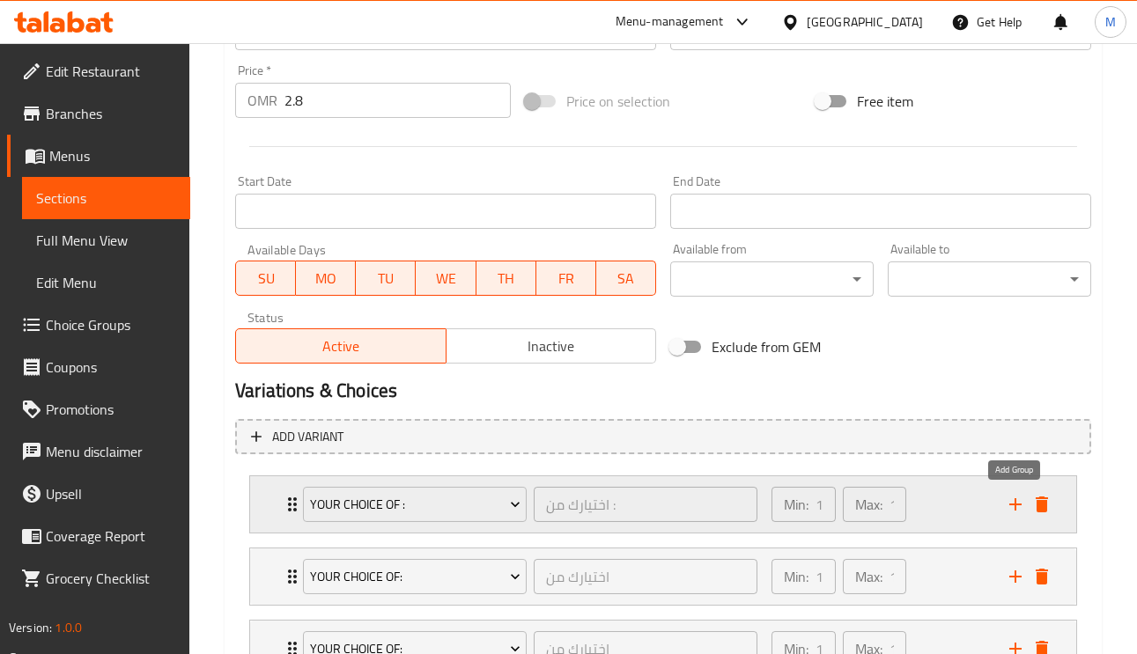
click at [1014, 507] on icon "add" at bounding box center [1015, 504] width 12 height 12
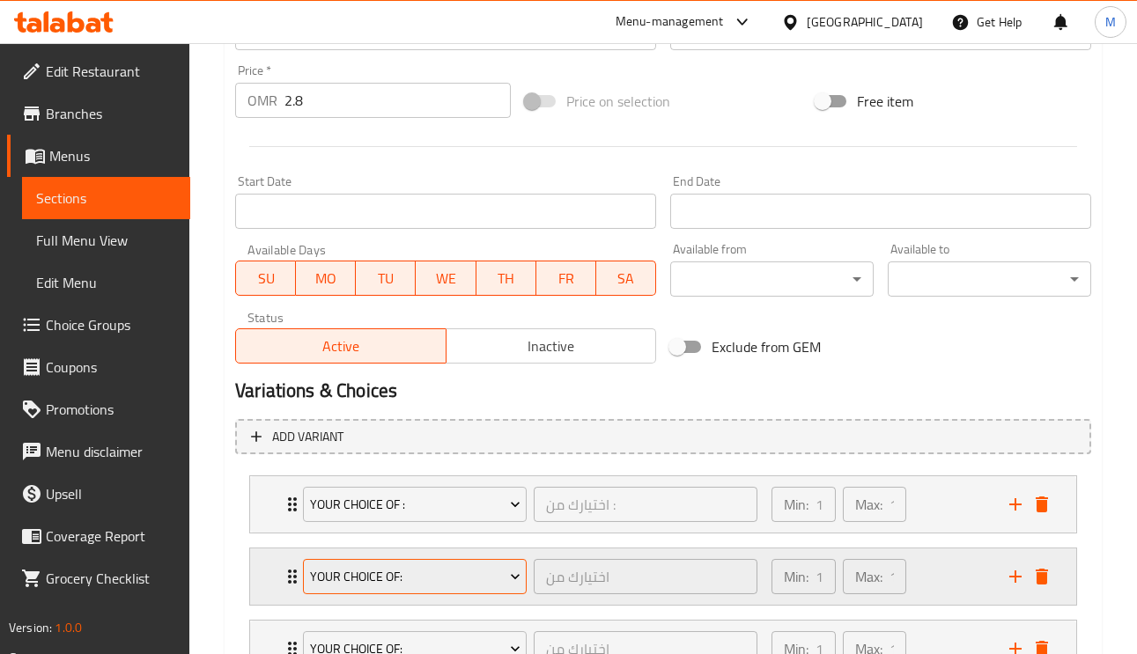
scroll to position [751, 0]
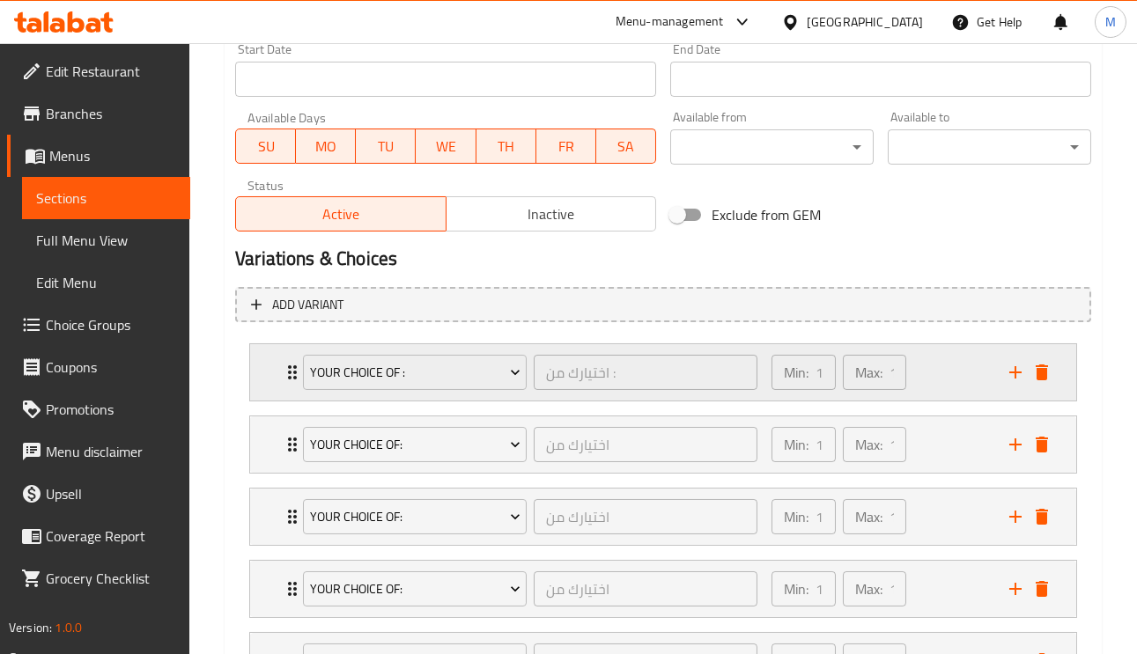
click at [271, 372] on div "Your Choice Of : اختيارك من : ​ Min: 1 ​ Max: 1 ​" at bounding box center [663, 372] width 826 height 56
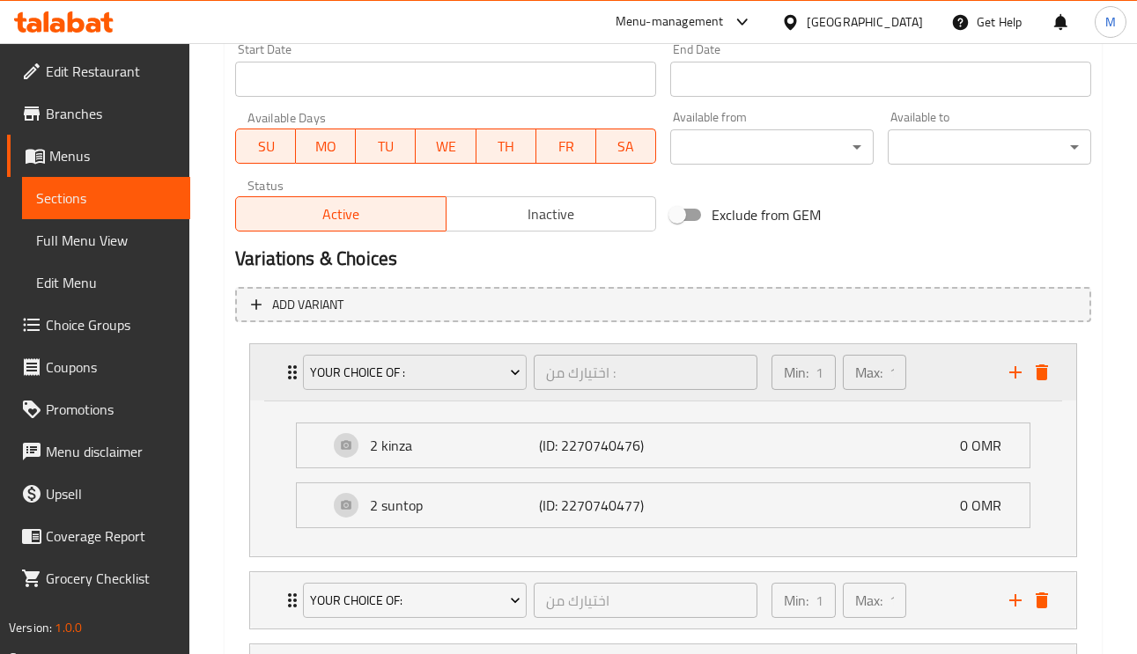
click at [271, 372] on div "Your Choice Of : اختيارك من : ​ Min: 1 ​ Max: 1 ​" at bounding box center [663, 372] width 826 height 56
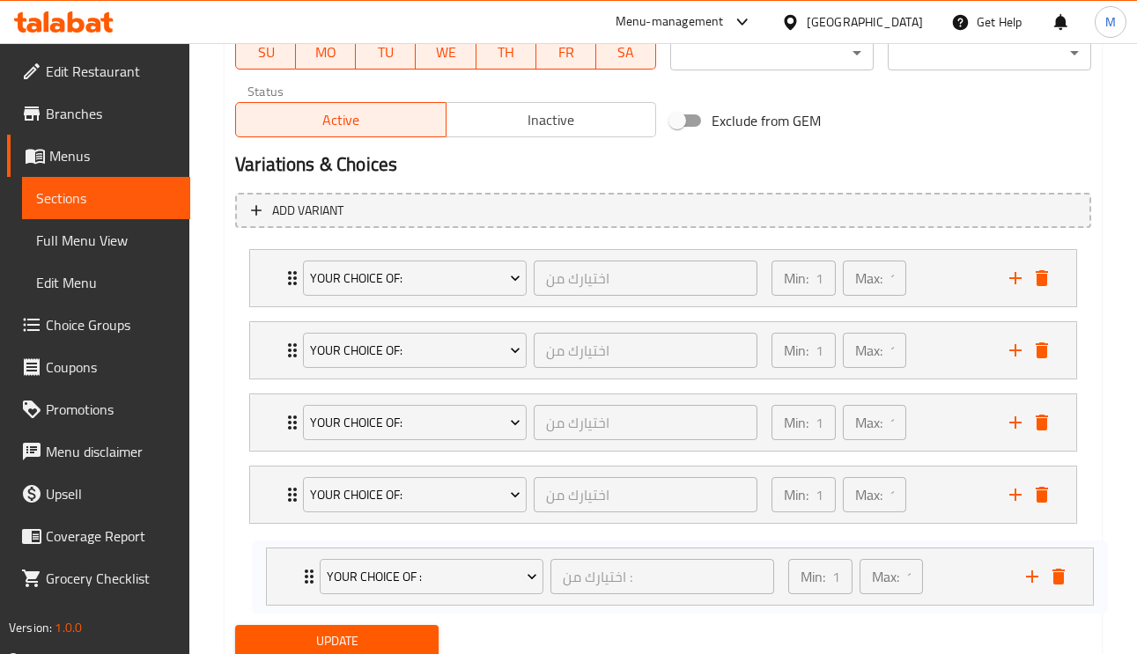
scroll to position [911, 0]
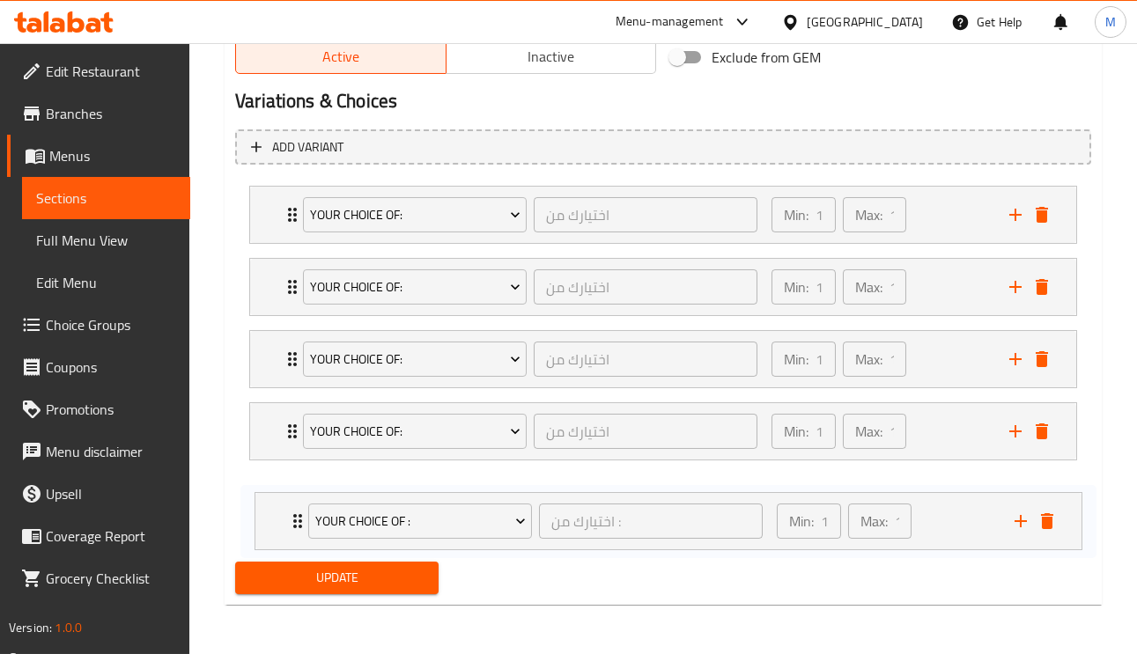
drag, startPoint x: 269, startPoint y: 363, endPoint x: 270, endPoint y: 516, distance: 153.2
click at [270, 516] on div "Your Choice Of : اختيارك من : ​ Min: 1 ​ Max: 1 ​ 2 kinza (ID: 2270740476) 0 OM…" at bounding box center [663, 360] width 856 height 362
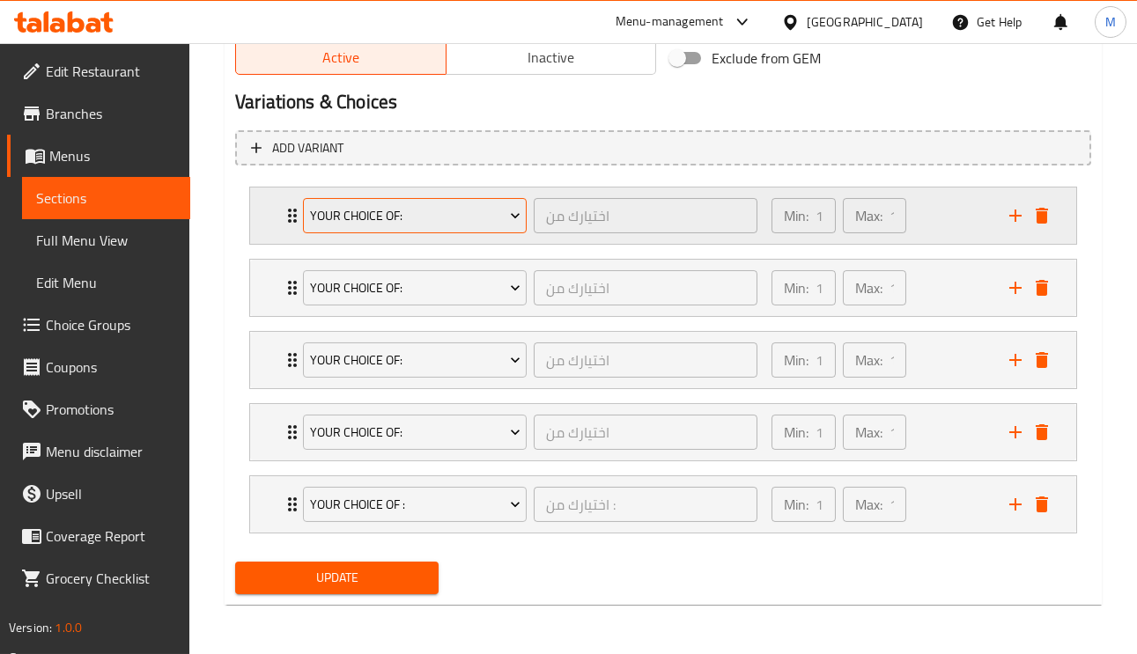
click at [365, 208] on span "Your choice of:" at bounding box center [415, 216] width 210 height 22
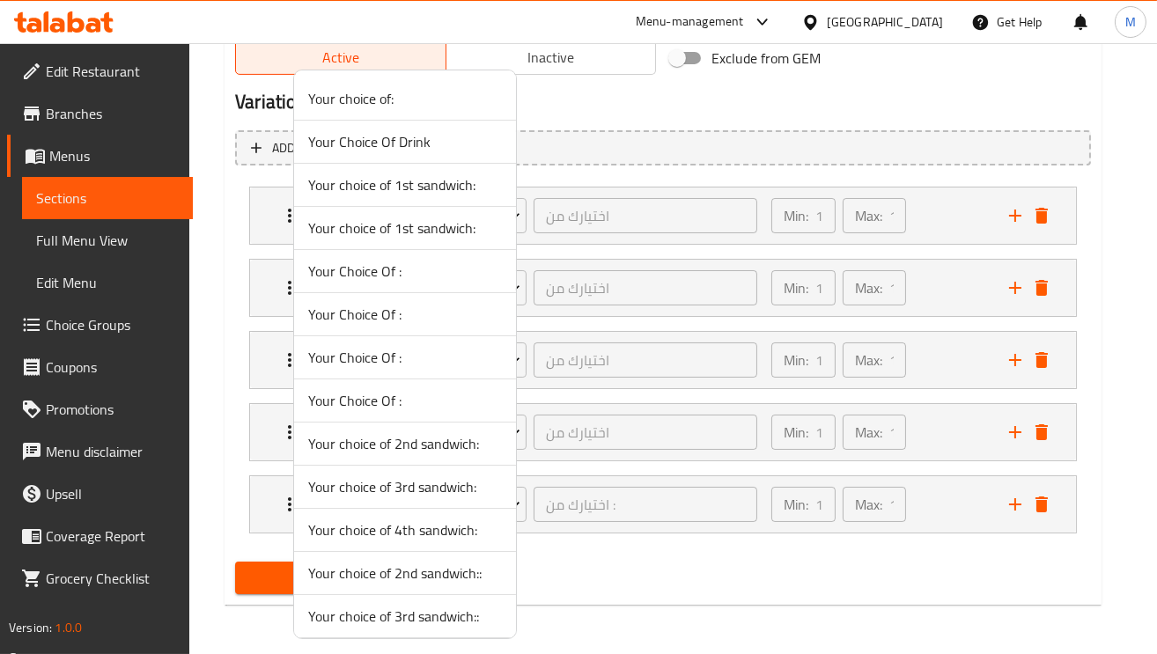
click at [418, 188] on span "Your choice of 1st sandwich:" at bounding box center [405, 184] width 194 height 21
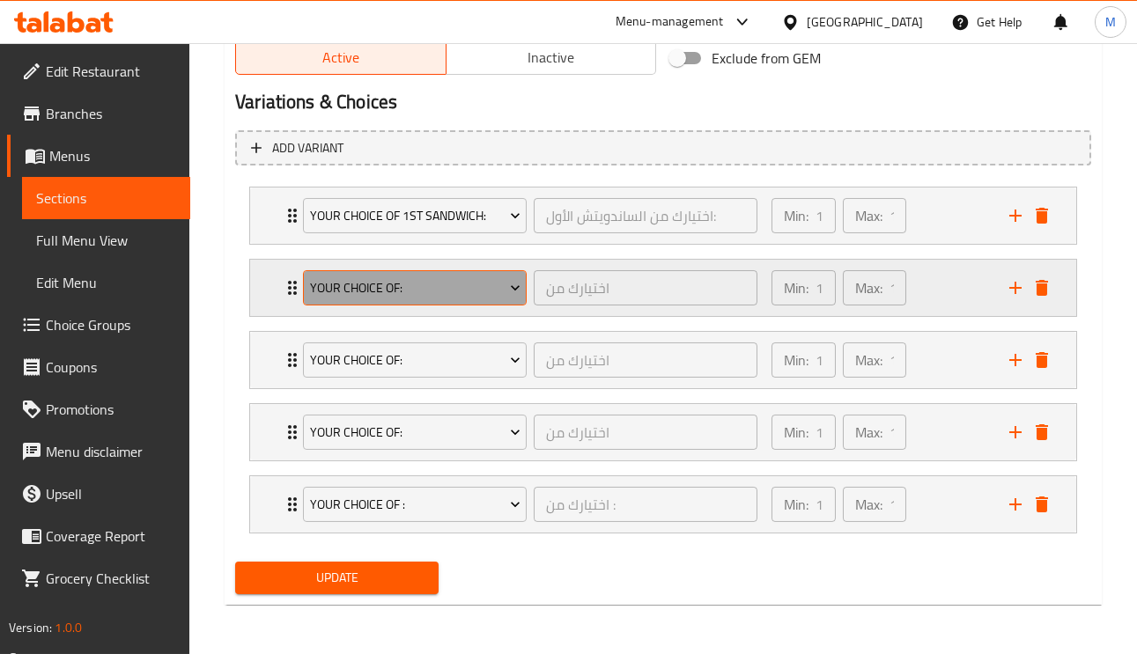
click at [357, 291] on span "Your choice of:" at bounding box center [415, 288] width 210 height 22
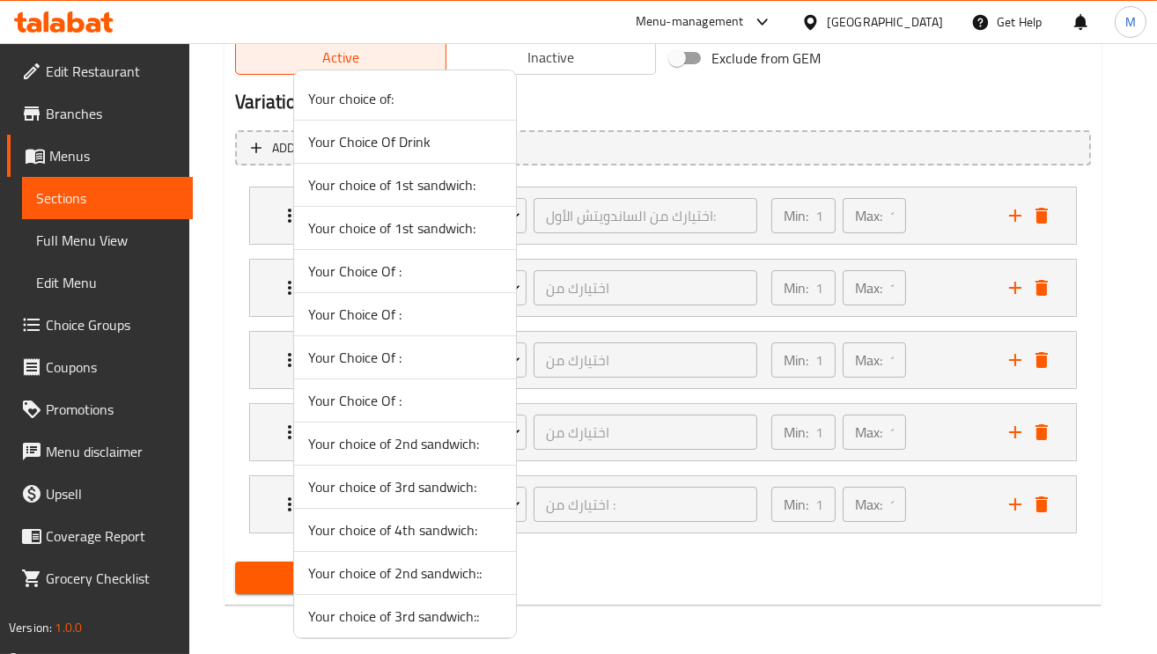
click at [437, 449] on span "Your choice of 2nd sandwich:" at bounding box center [405, 443] width 194 height 21
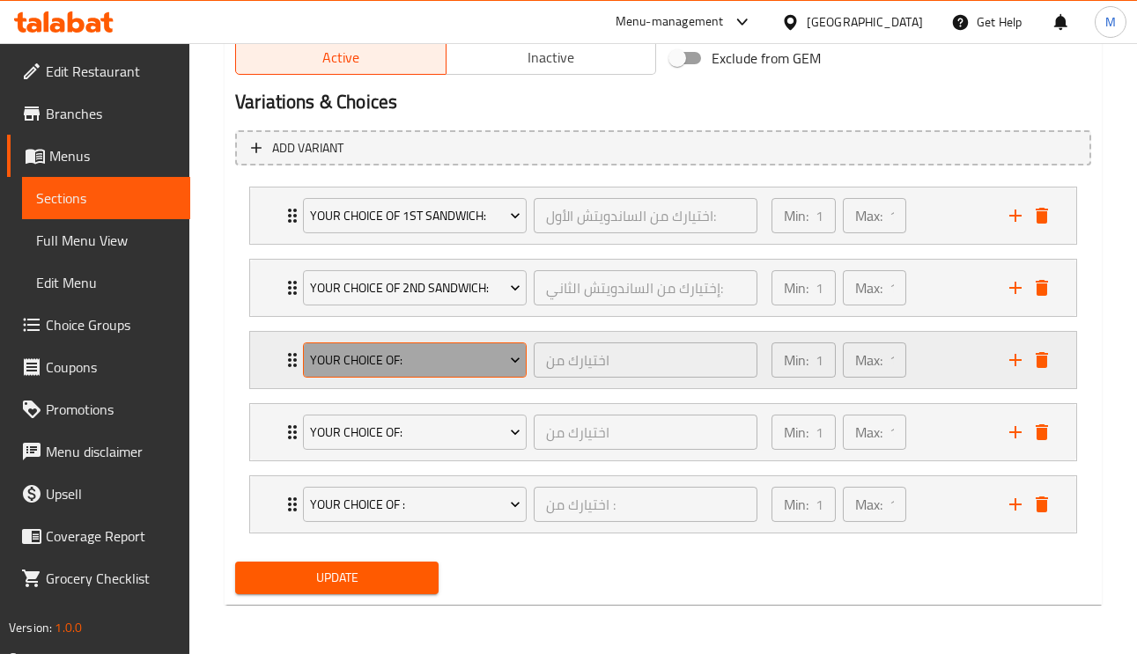
click at [398, 350] on span "Your choice of:" at bounding box center [415, 361] width 210 height 22
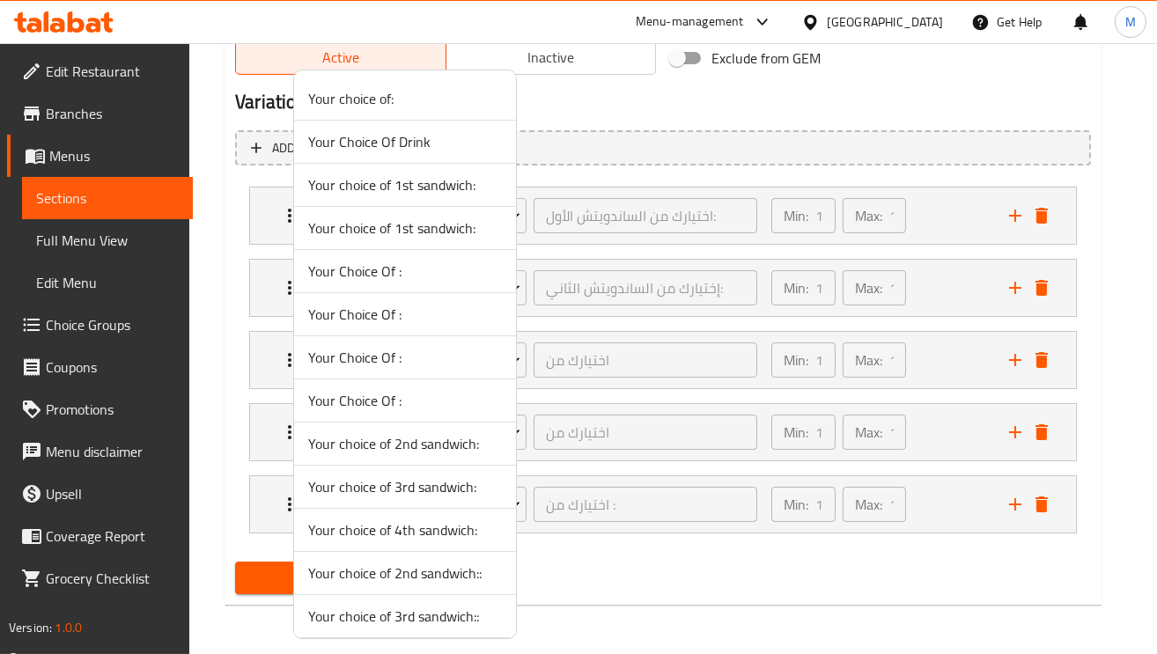
click at [427, 490] on span "Your choice of 3rd sandwich:" at bounding box center [405, 486] width 194 height 21
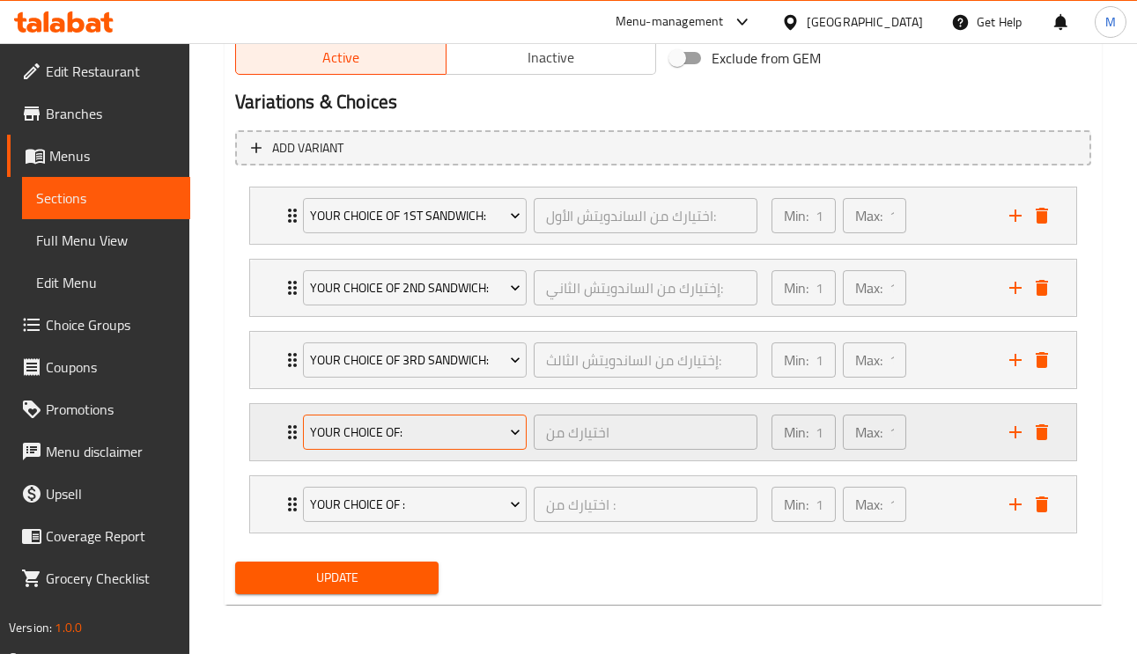
click at [403, 437] on span "Your choice of:" at bounding box center [415, 433] width 210 height 22
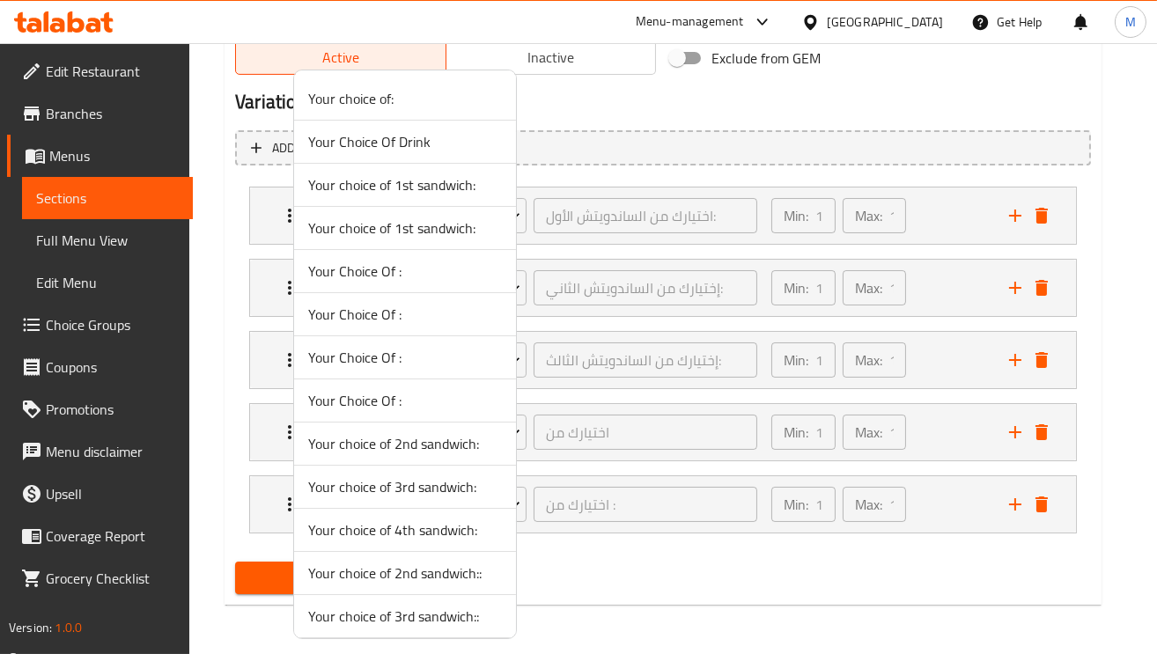
click at [435, 533] on span "Your choice of 4th sandwich:" at bounding box center [405, 529] width 194 height 21
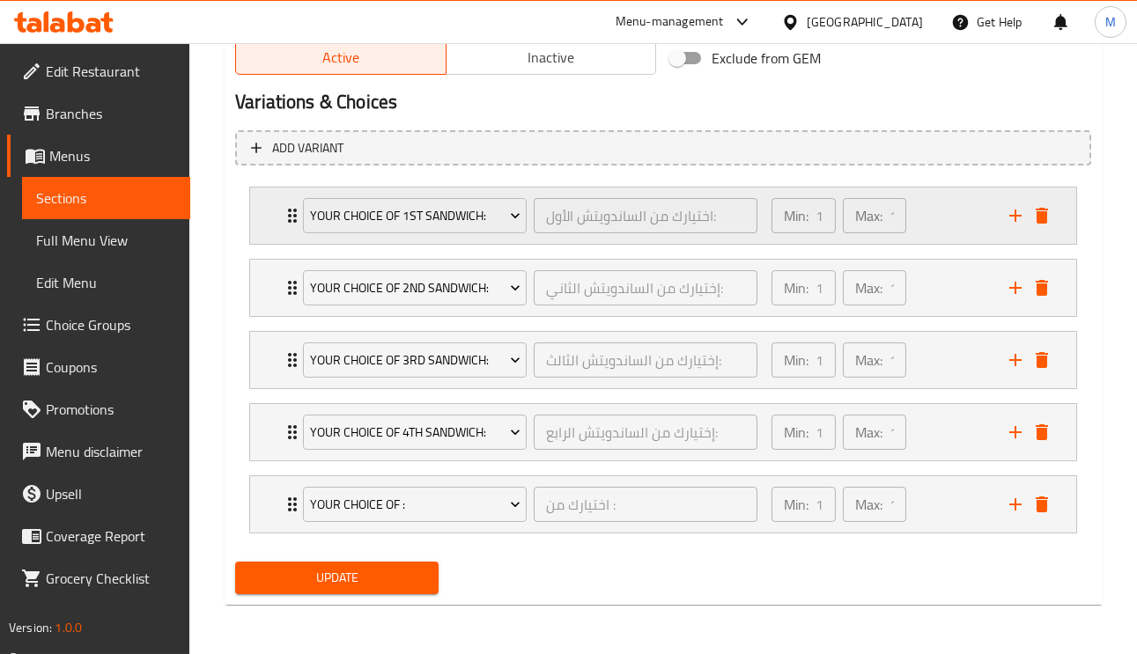
click at [264, 220] on div "Your choice of 1st sandwich: اختيارك من الساندويتش الأول: ​ Min: 1 ​ Max: 1 ​" at bounding box center [663, 216] width 826 height 56
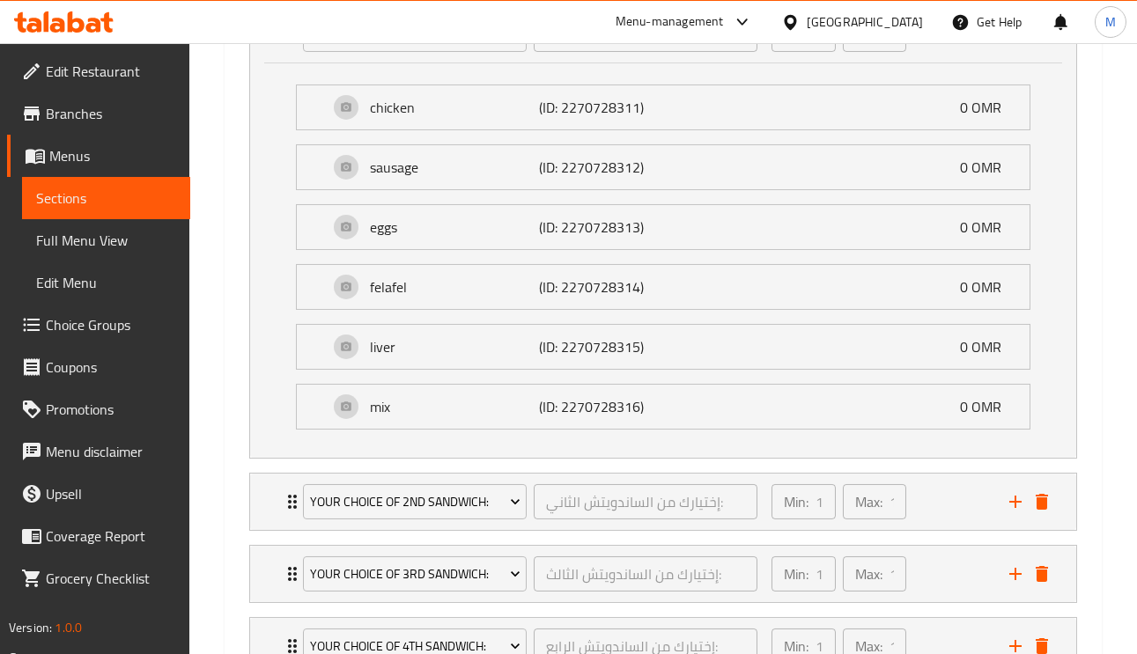
scroll to position [1175, 0]
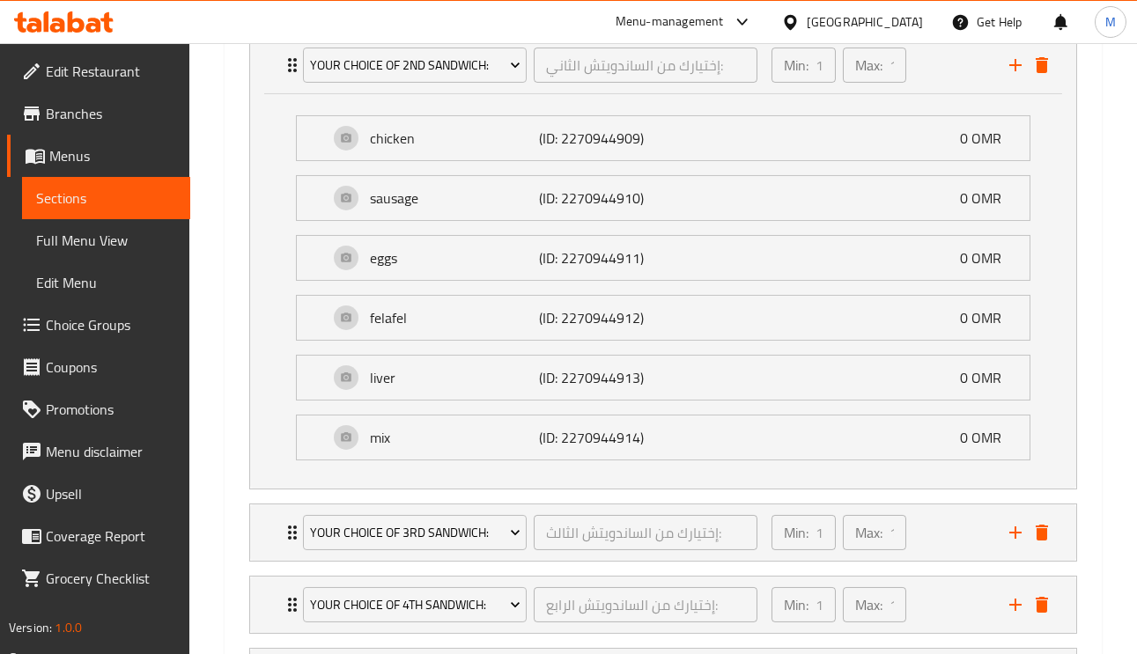
scroll to position [1572, 0]
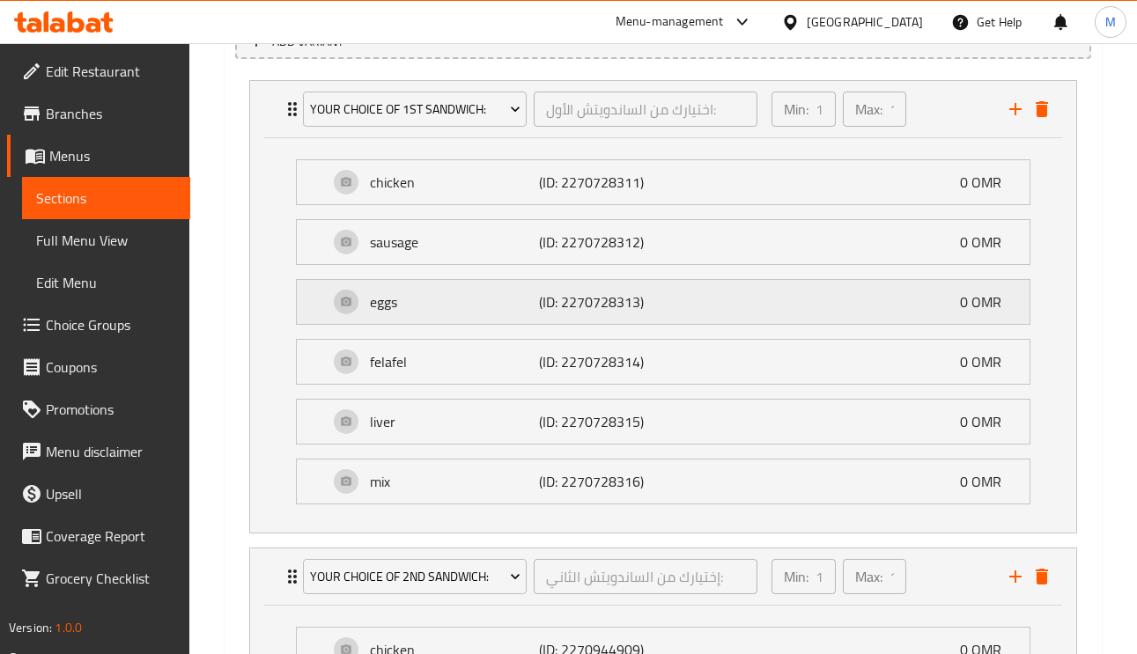
scroll to position [1057, 0]
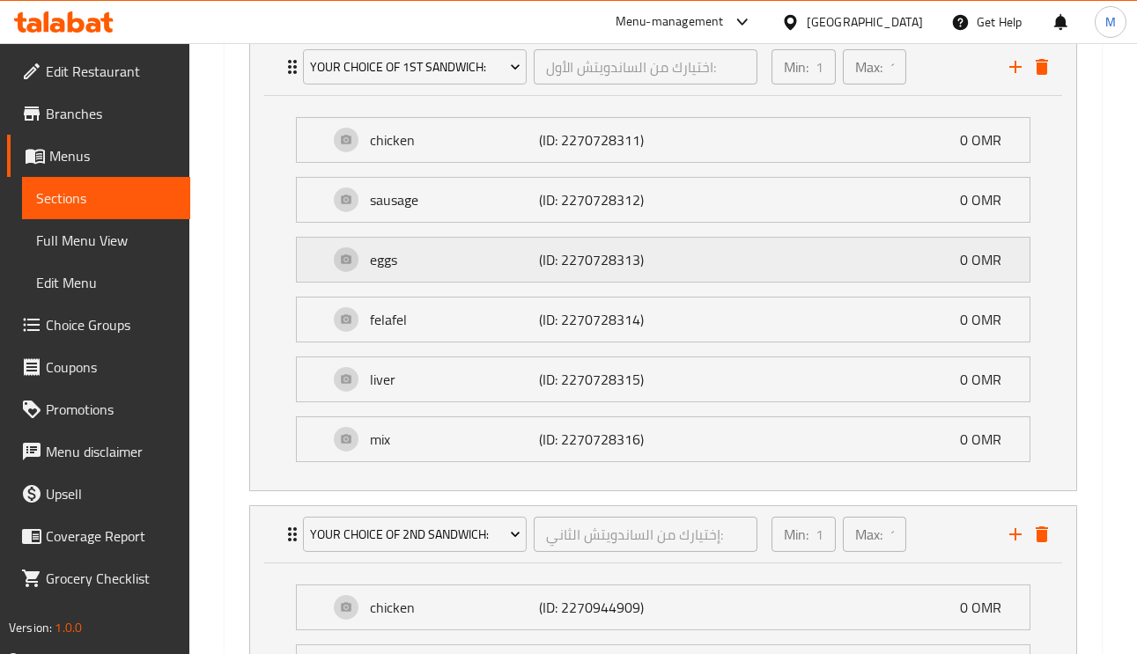
click at [447, 259] on p "eggs" at bounding box center [454, 259] width 169 height 21
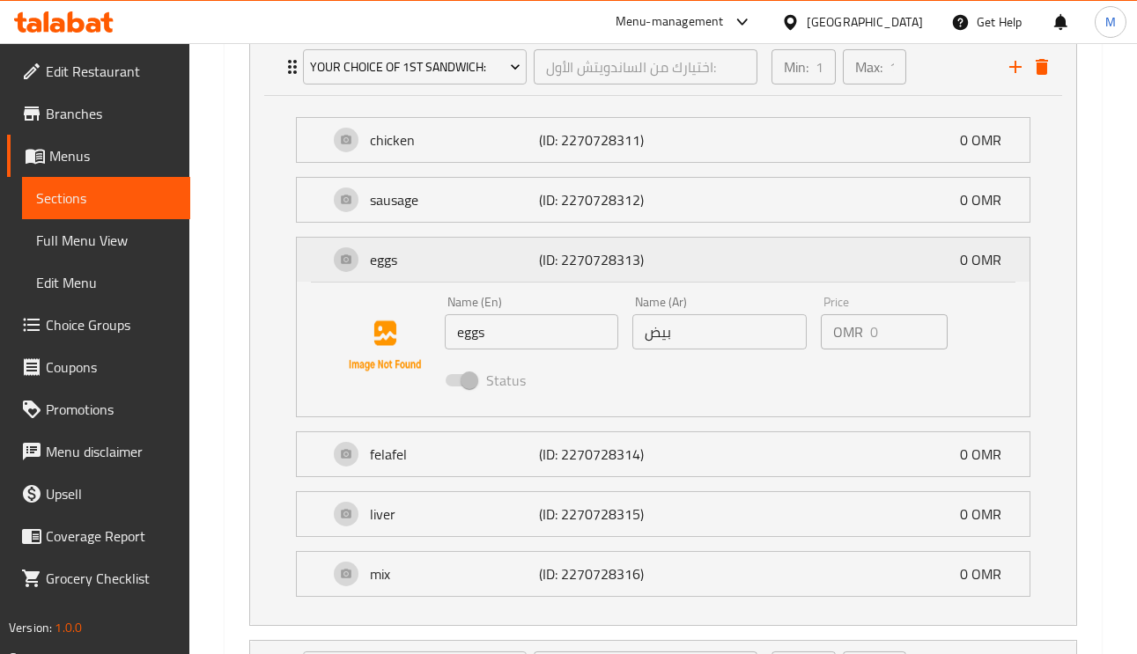
click at [449, 259] on p "eggs" at bounding box center [454, 259] width 169 height 21
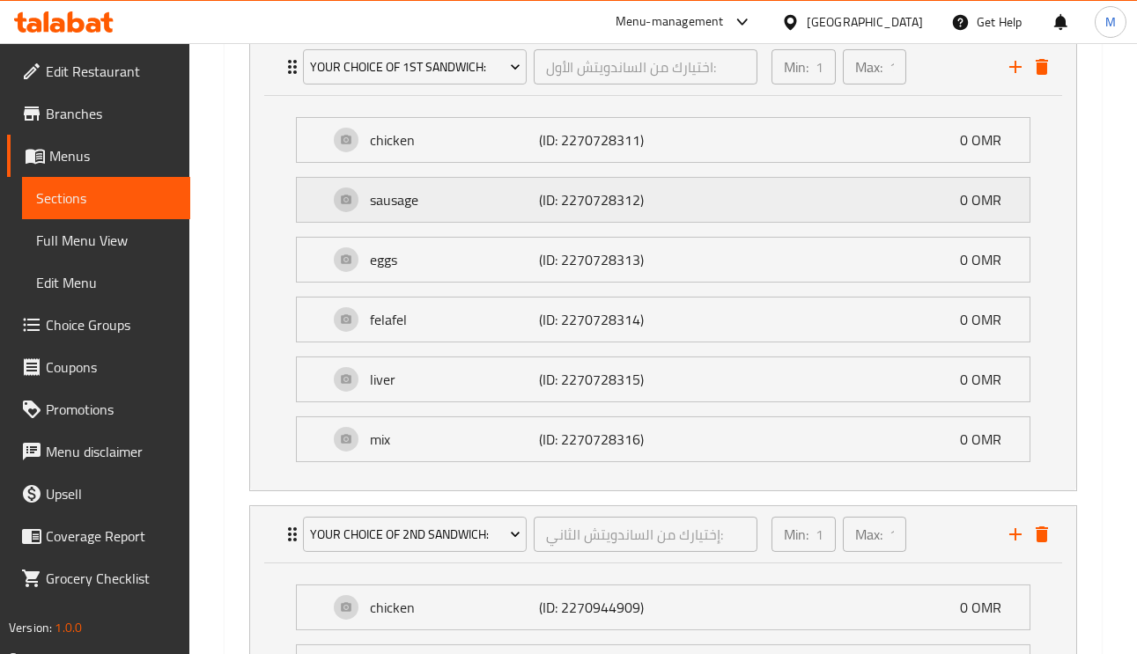
click at [437, 203] on p "sausage" at bounding box center [454, 199] width 169 height 21
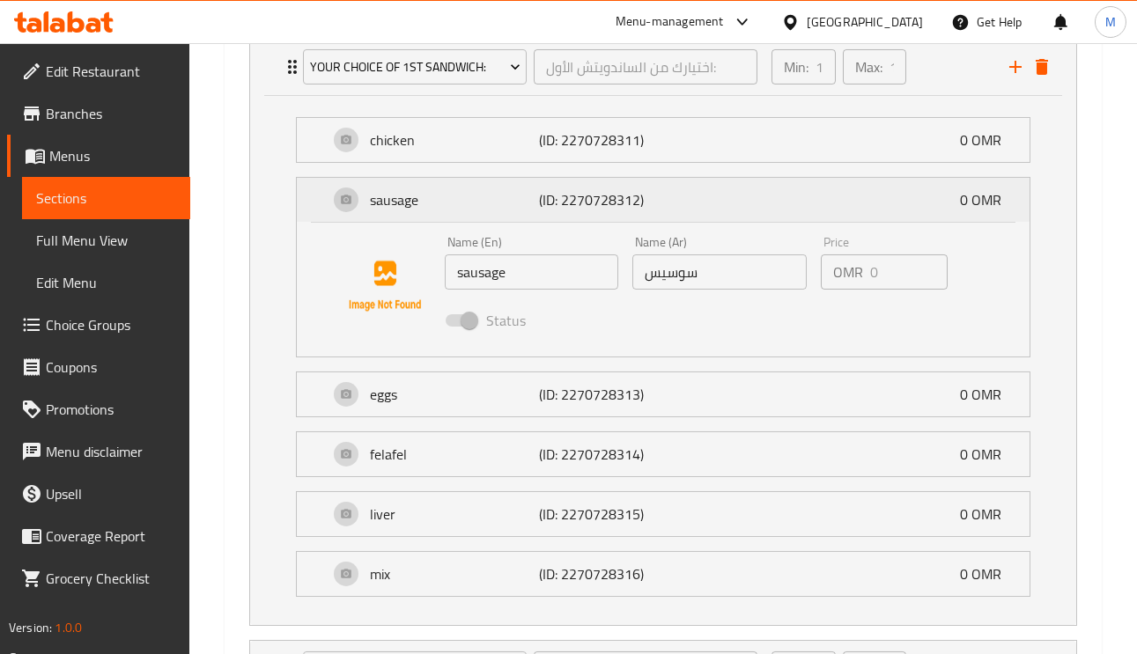
click at [437, 203] on p "sausage" at bounding box center [454, 199] width 169 height 21
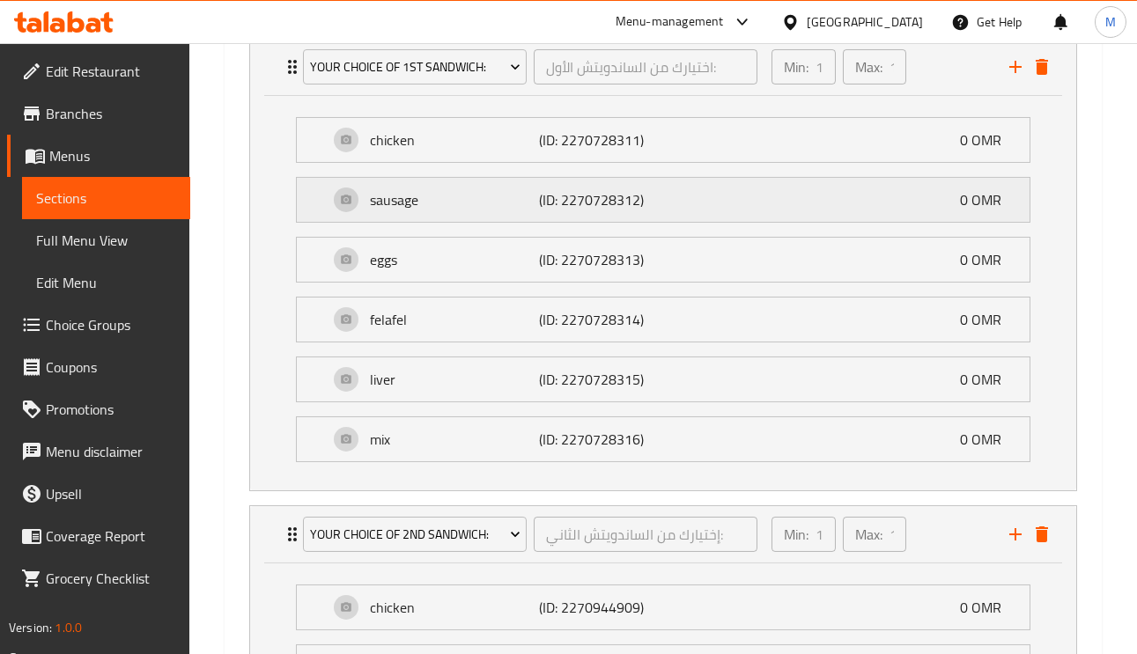
click at [437, 203] on p "sausage" at bounding box center [454, 199] width 169 height 21
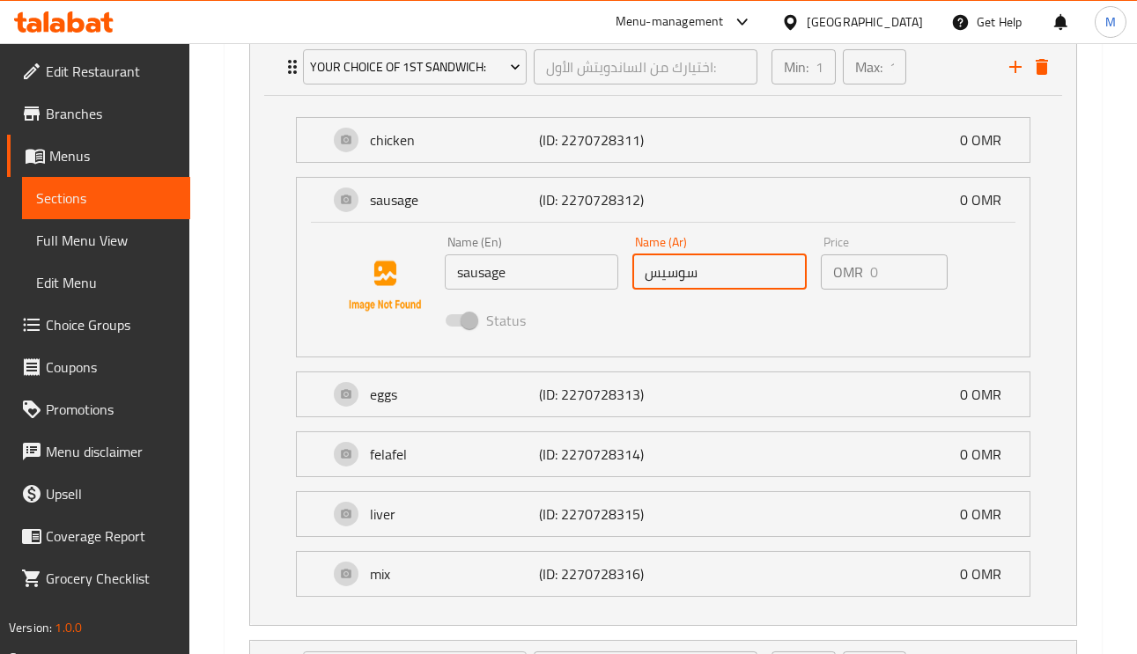
click at [691, 276] on input "سوسيس" at bounding box center [718, 271] width 173 height 35
click at [449, 200] on p "sausage" at bounding box center [454, 199] width 169 height 21
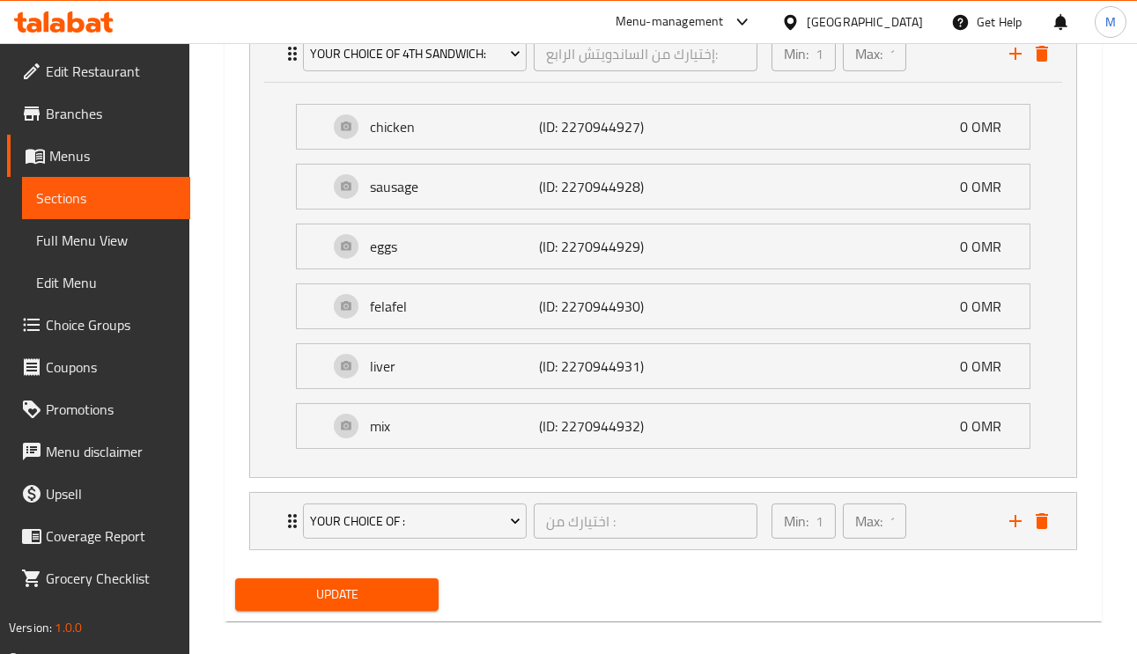
scroll to position [2503, 0]
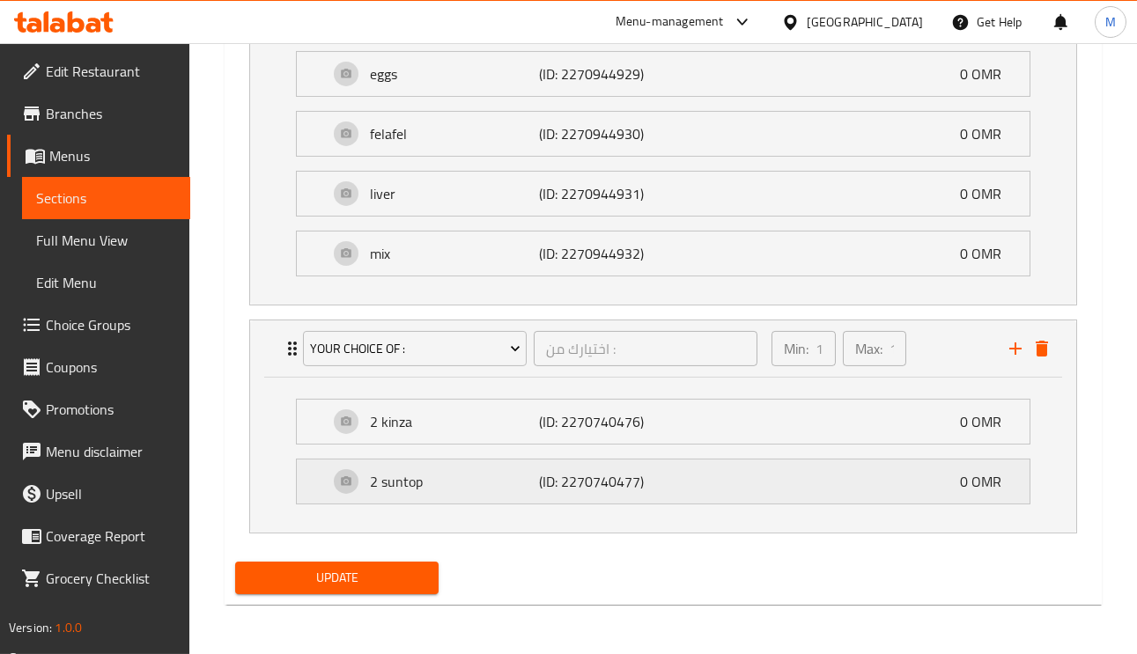
scroll to position [2660, 0]
click at [391, 579] on span "Update" at bounding box center [336, 578] width 175 height 22
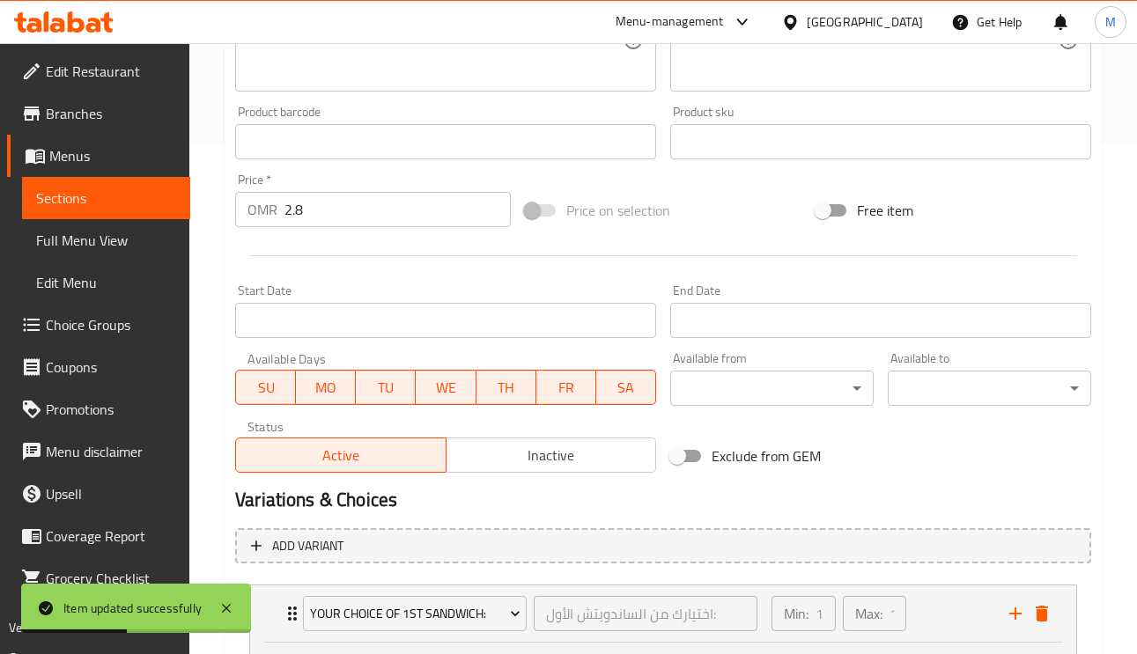
scroll to position [0, 0]
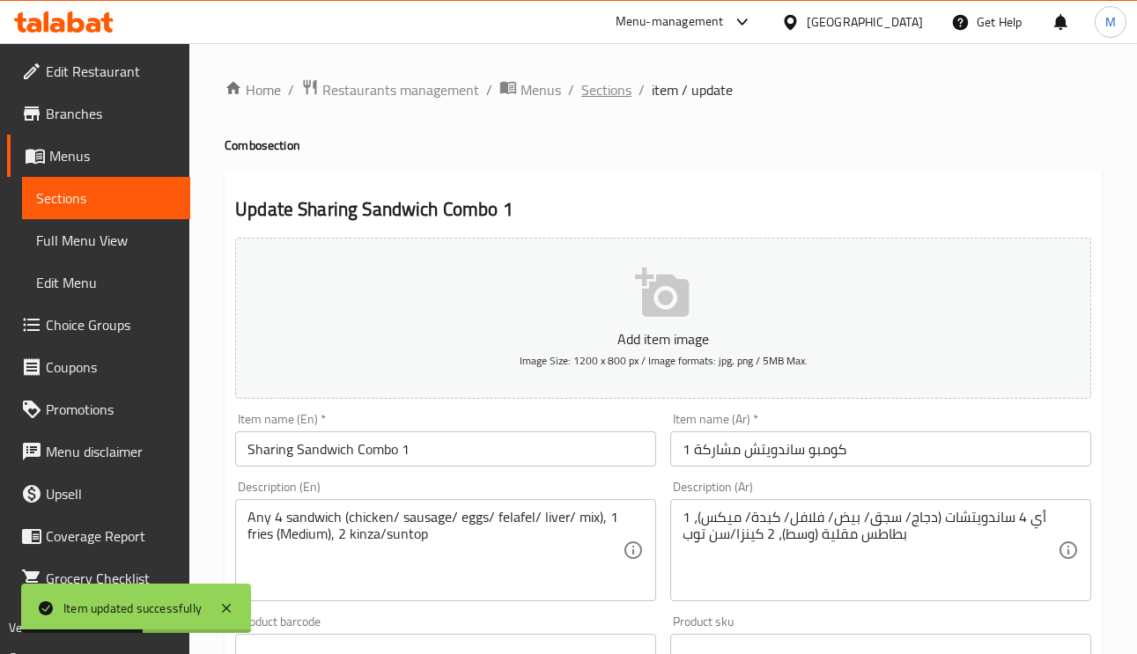
click at [586, 79] on span "Sections" at bounding box center [606, 89] width 50 height 21
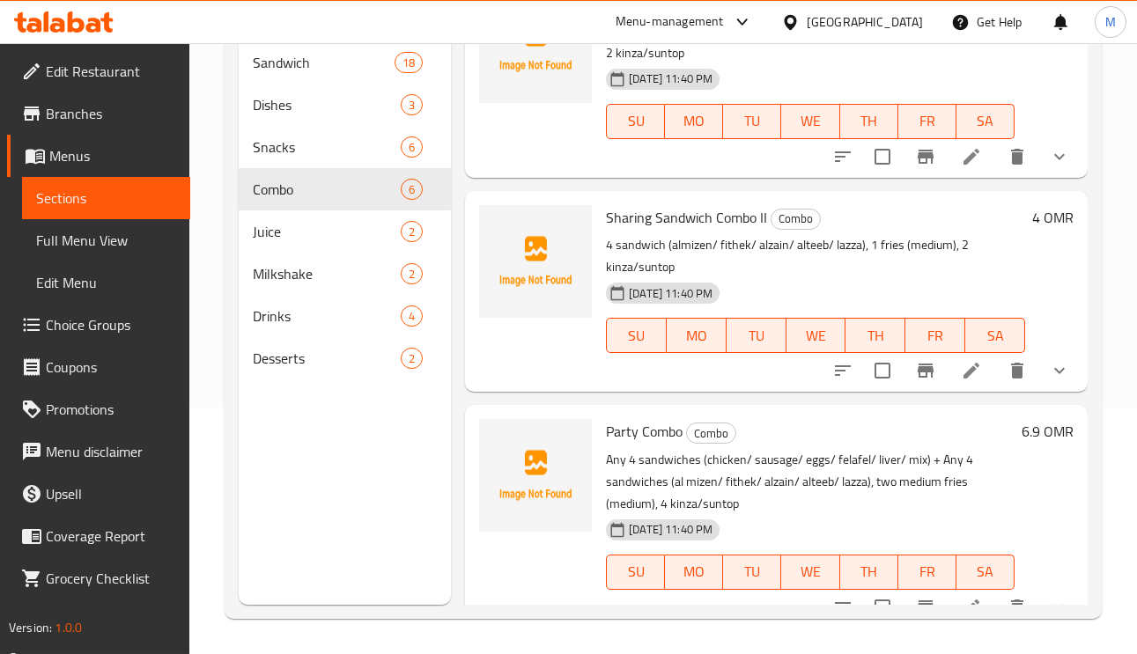
scroll to position [723, 0]
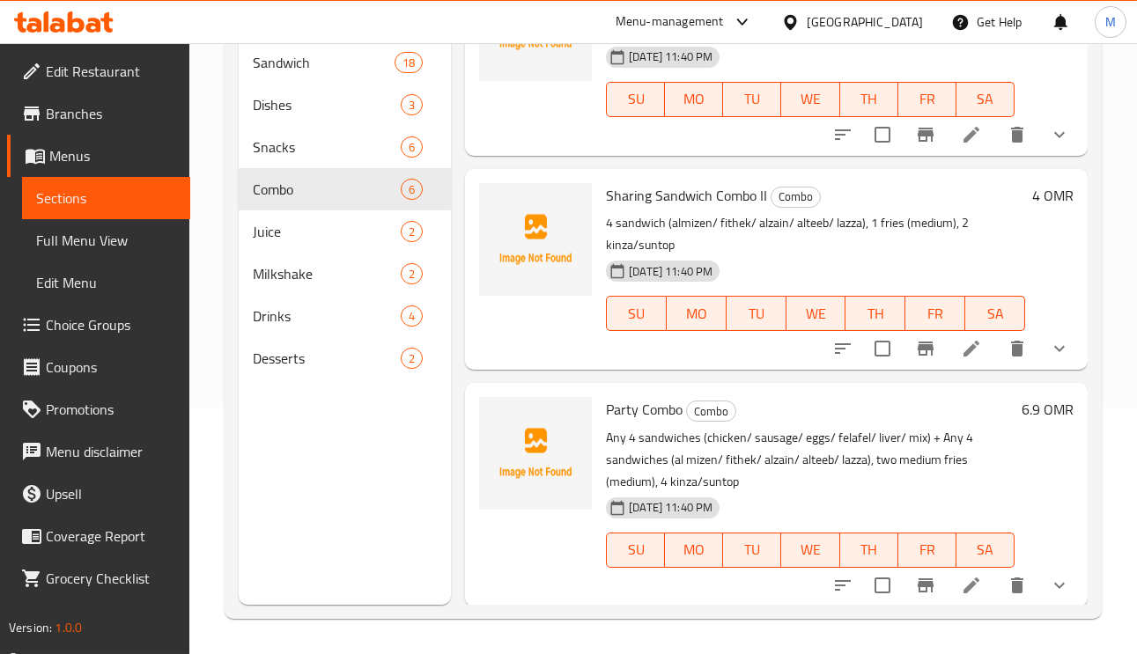
click at [961, 340] on icon at bounding box center [971, 348] width 21 height 21
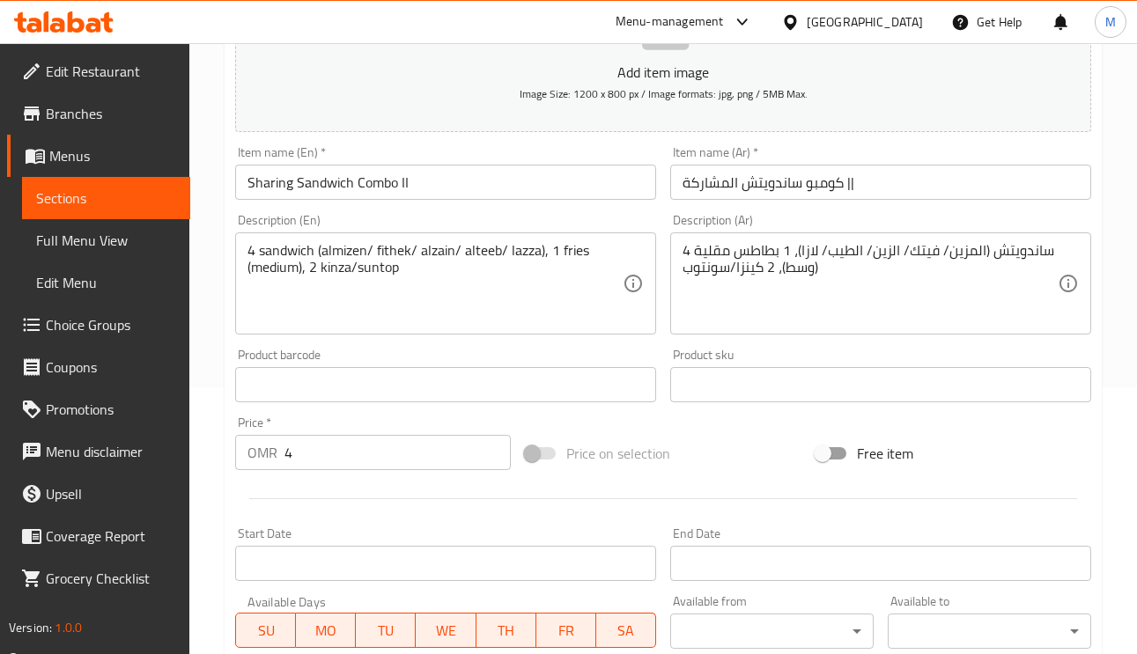
scroll to position [264, 0]
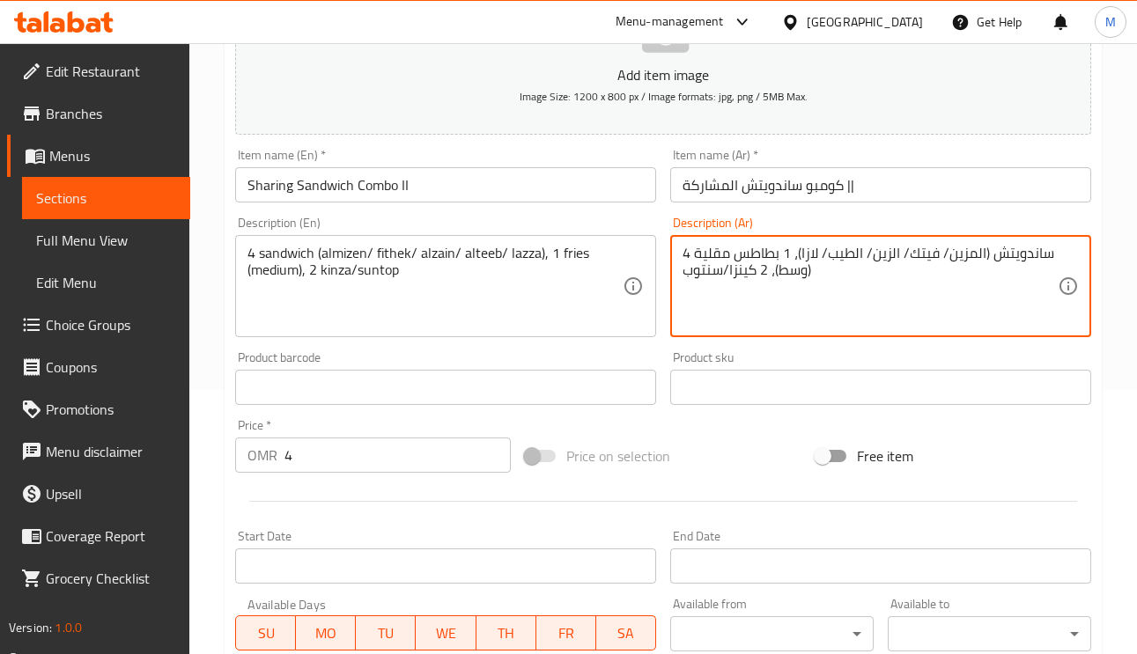
click at [699, 277] on textarea "4 ساندويتش (المزين/ فيتك/ الزين/ الطيب/ لازا)، 1 بطاطس مقلية (وسط)، 2 كينزا/سنت…" at bounding box center [869, 287] width 375 height 84
click at [703, 277] on textarea "4 ساندويتش (المزين/ فيتك/ الزين/ الطيب/ لازا)، 1 بطاطس مقلية (وسط)، 2 كينزا/سنت…" at bounding box center [869, 287] width 375 height 84
type textarea "4 ساندويتش (المزين/ فيتك/ الزين/ الطيب/ لازا)، 1 بطاطس مقلية (وسط)، 2 كينزا/سن …"
click at [890, 199] on input "كومبو ساندويتش المشاركة ||" at bounding box center [880, 184] width 421 height 35
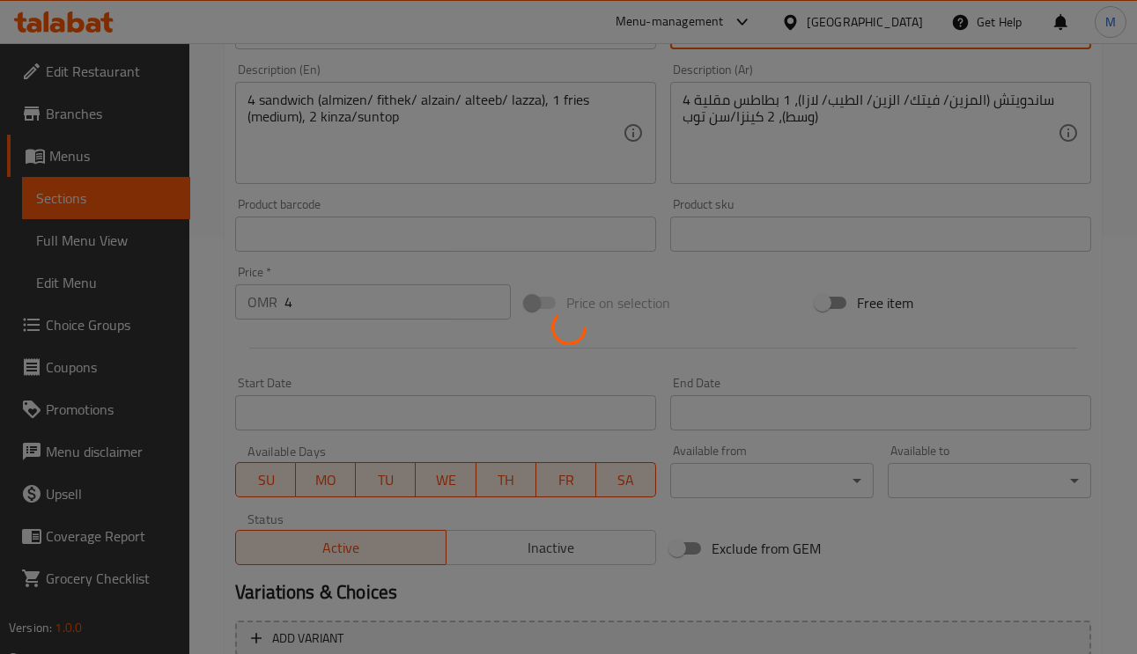
scroll to position [619, 0]
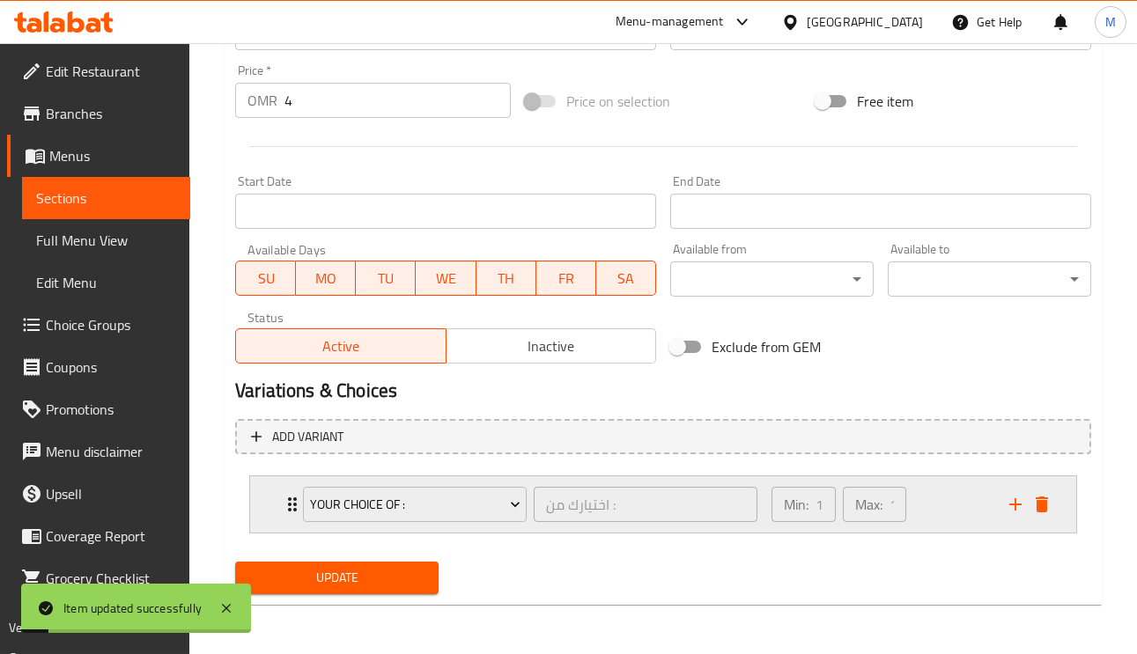
click at [265, 503] on div "Your Choice Of : اختيارك من : ​ Min: 1 ​ Max: 1 ​" at bounding box center [663, 504] width 826 height 56
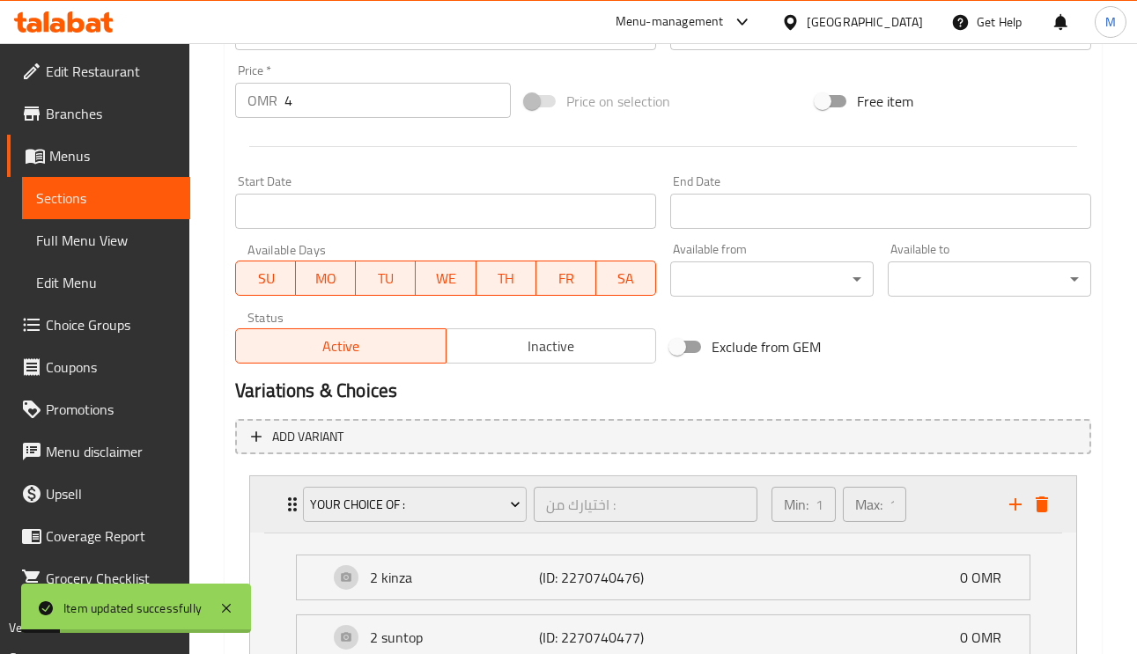
click at [265, 503] on div "Your Choice Of : اختيارك من : ​ Min: 1 ​ Max: 1 ​" at bounding box center [663, 504] width 826 height 56
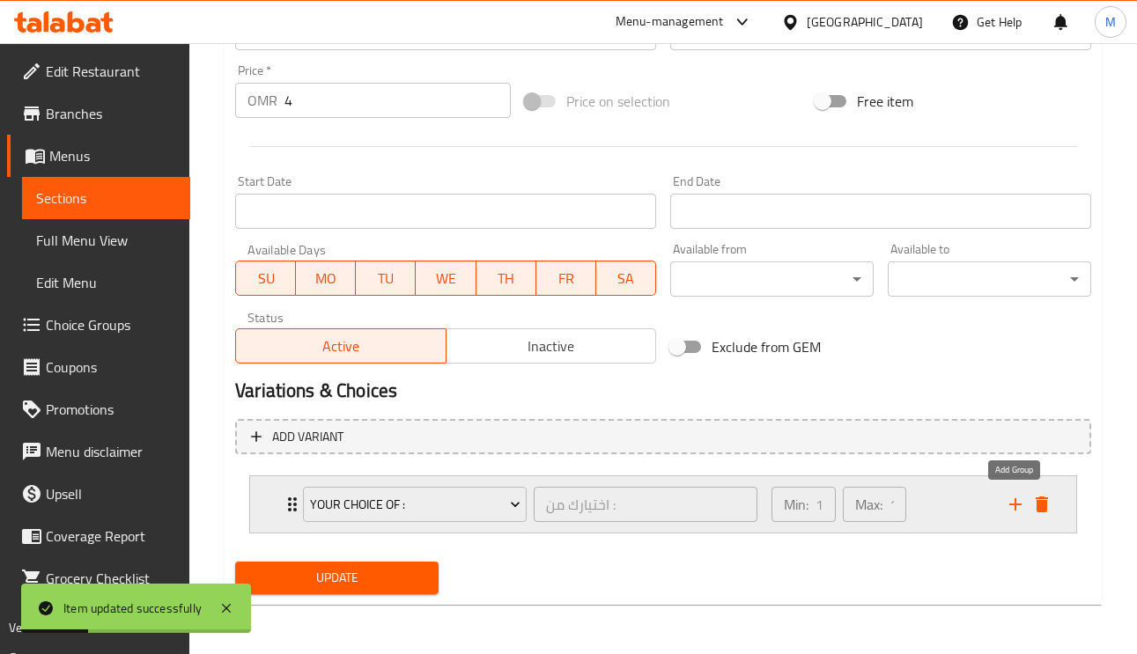
click at [1013, 505] on icon "add" at bounding box center [1015, 504] width 12 height 12
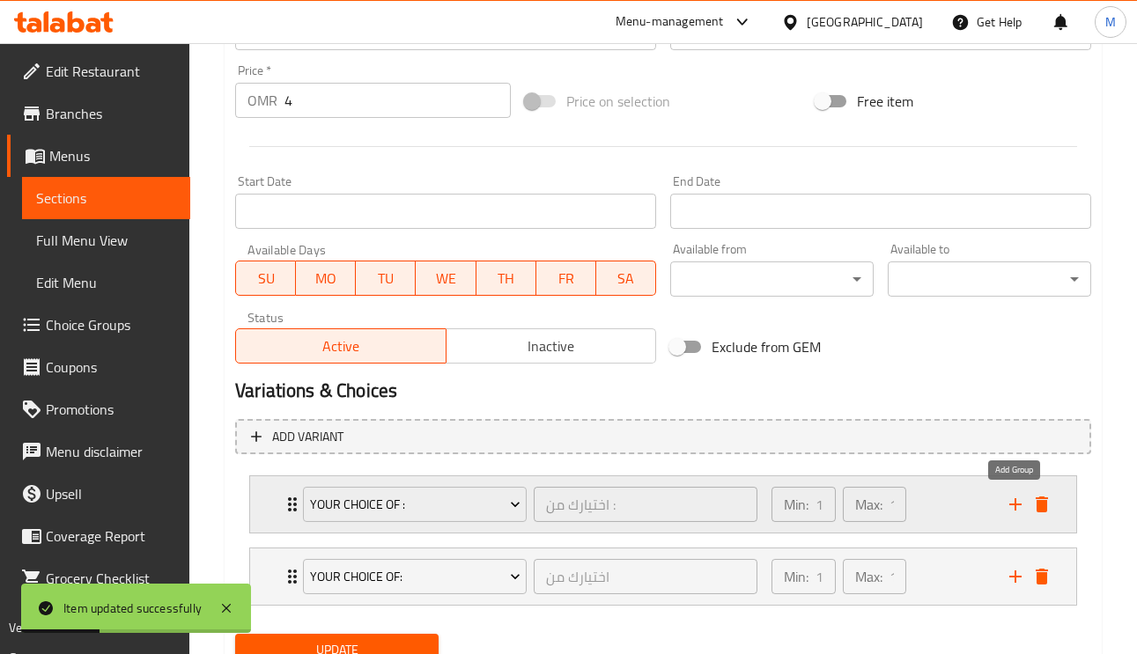
click at [1013, 505] on icon "add" at bounding box center [1015, 504] width 12 height 12
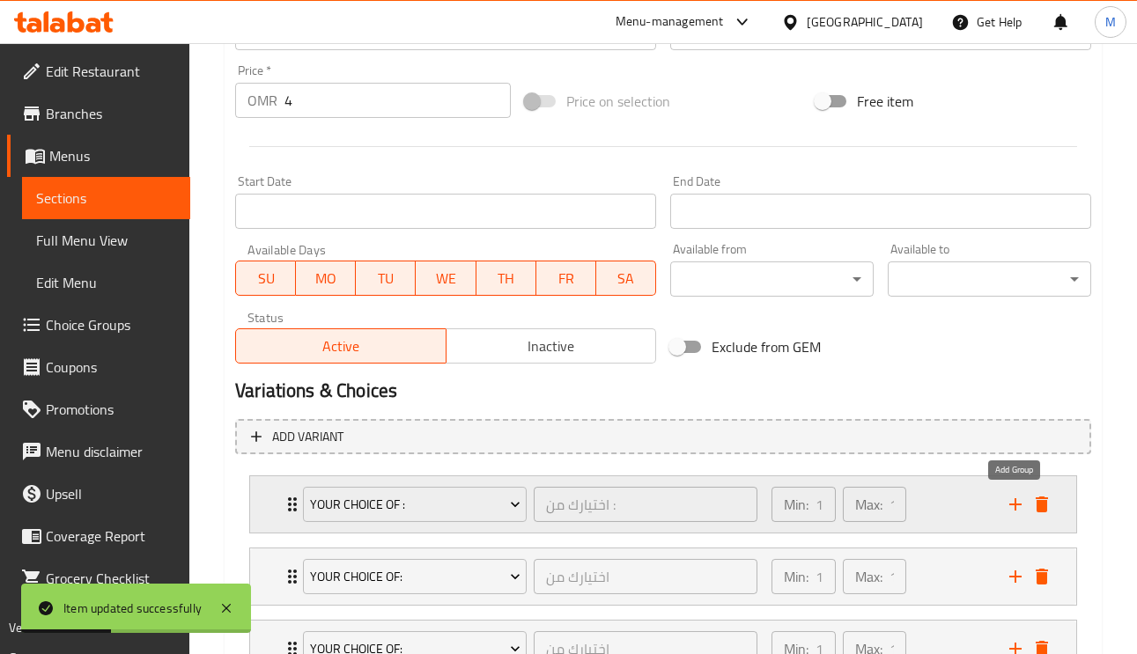
click at [1013, 505] on icon "add" at bounding box center [1015, 504] width 12 height 12
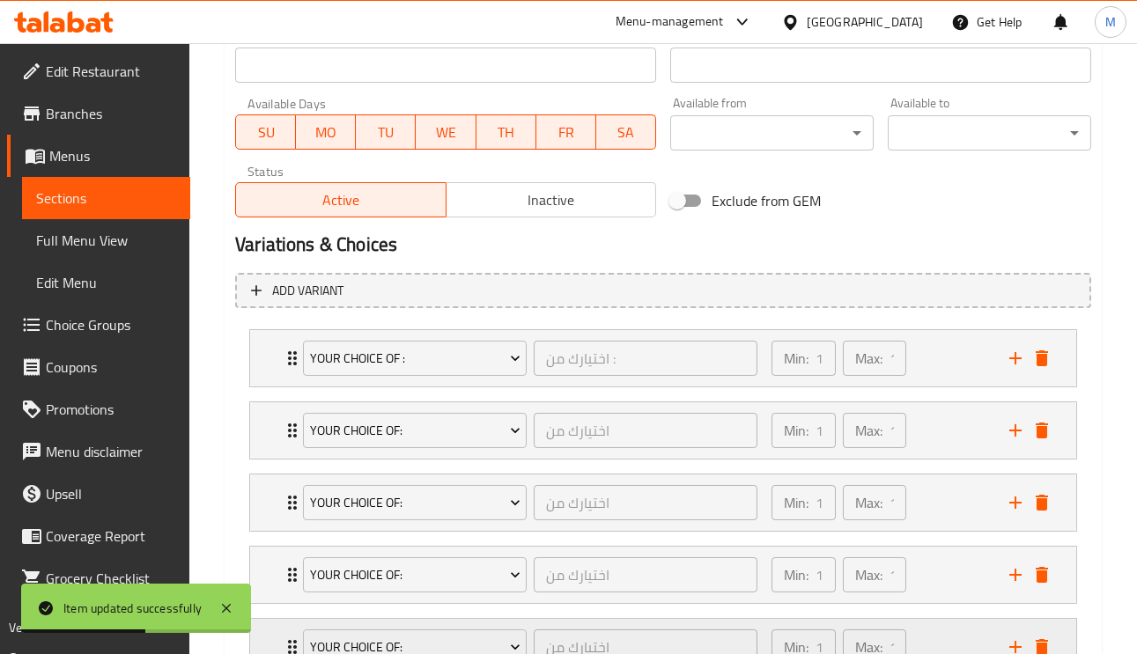
scroll to position [911, 0]
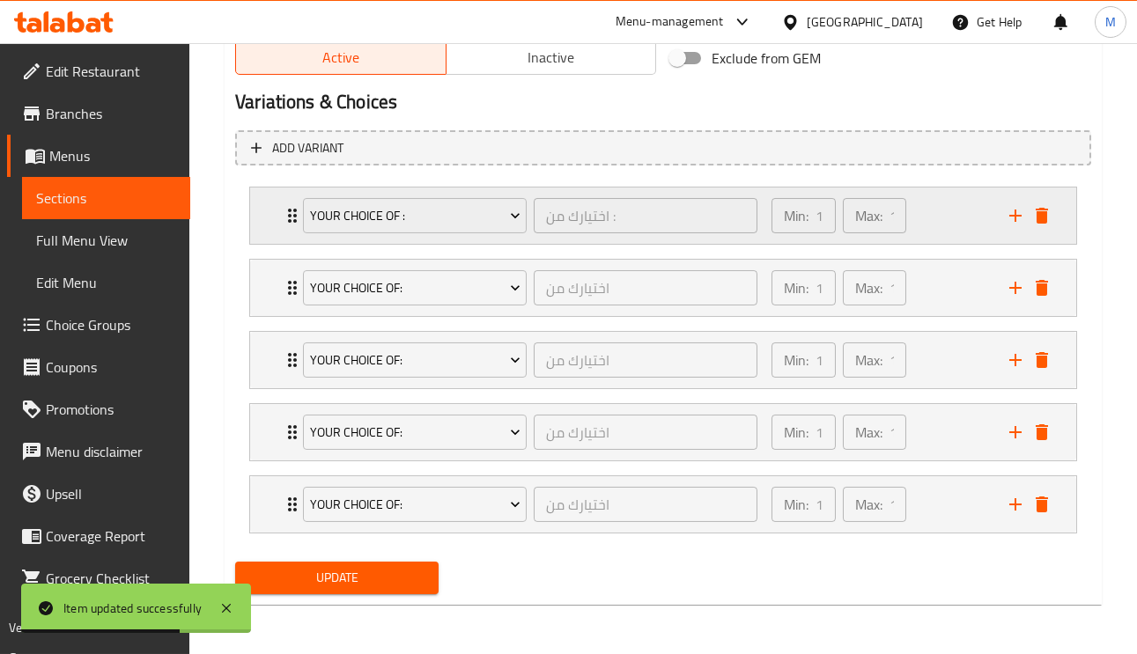
click at [279, 204] on div "Your Choice Of : اختيارك من : ​ Min: 1 ​ Max: 1 ​" at bounding box center [663, 216] width 826 height 56
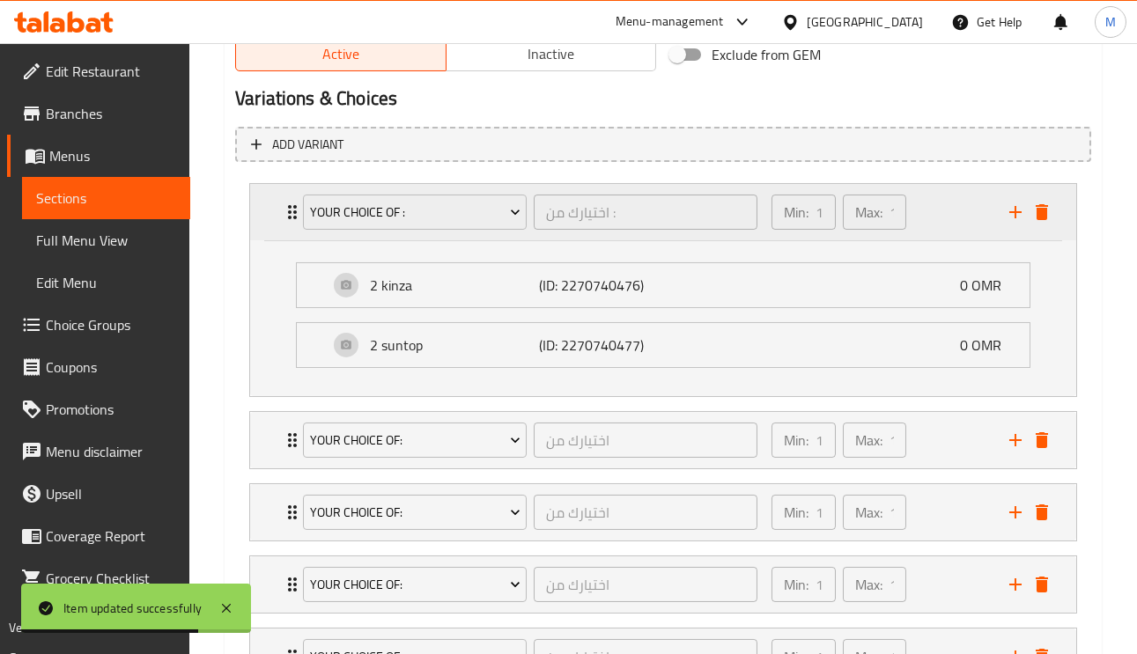
click at [278, 203] on div "Your Choice Of : اختيارك من : ​ Min: 1 ​ Max: 1 ​" at bounding box center [663, 212] width 826 height 56
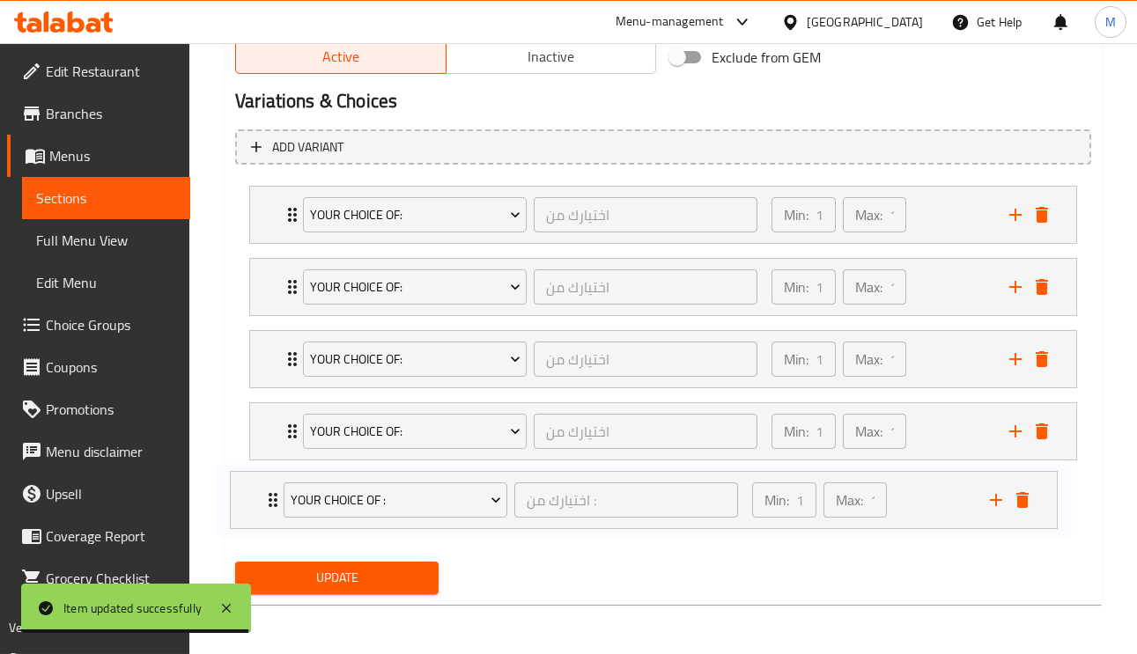
drag, startPoint x: 274, startPoint y: 197, endPoint x: 254, endPoint y: 497, distance: 300.0
click at [254, 497] on div "Your Choice Of : اختيارك من : ​ Min: 1 ​ Max: 1 ​ 2 kinza (ID: 2270740476) 0 OM…" at bounding box center [663, 360] width 856 height 362
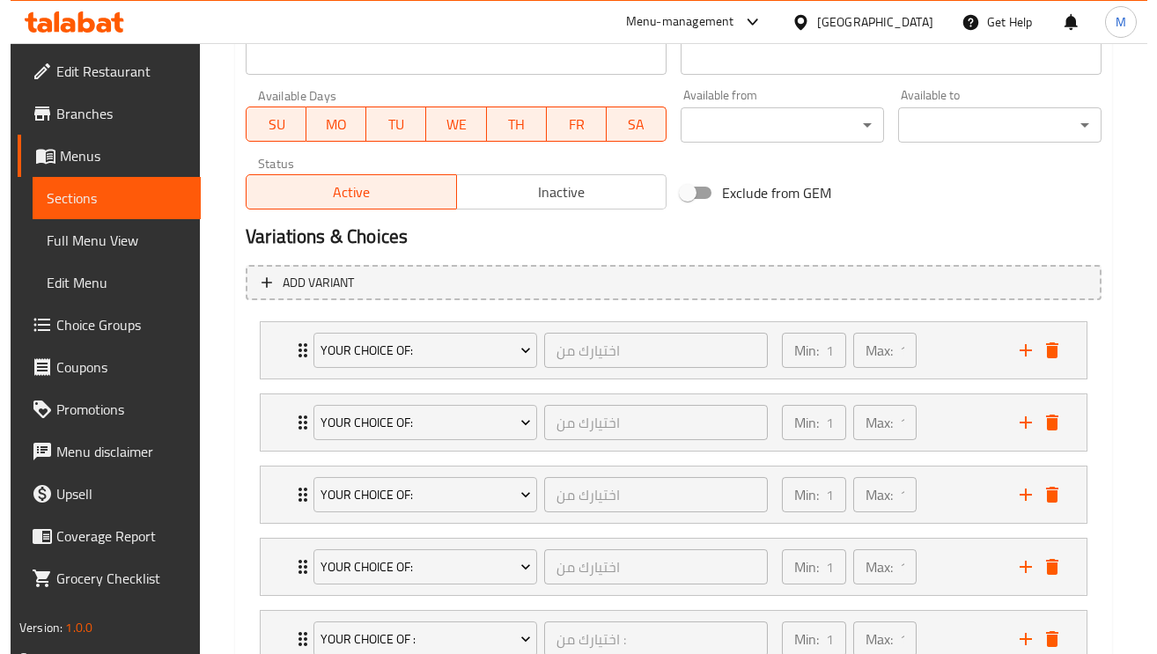
scroll to position [779, 0]
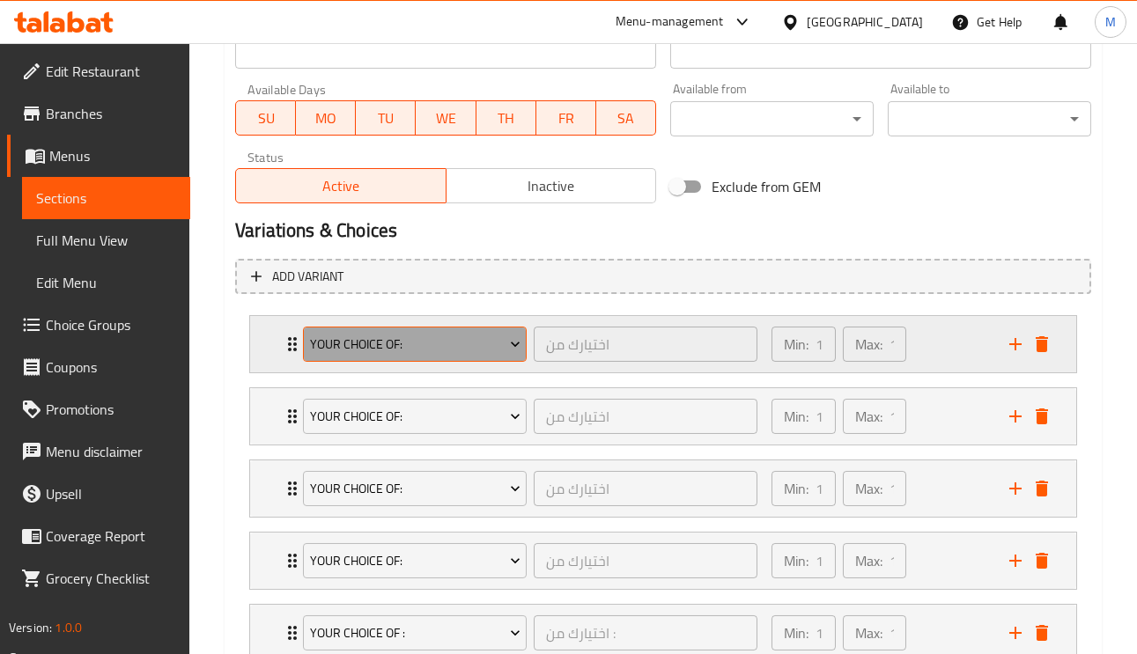
click at [379, 345] on span "Your choice of:" at bounding box center [415, 345] width 210 height 22
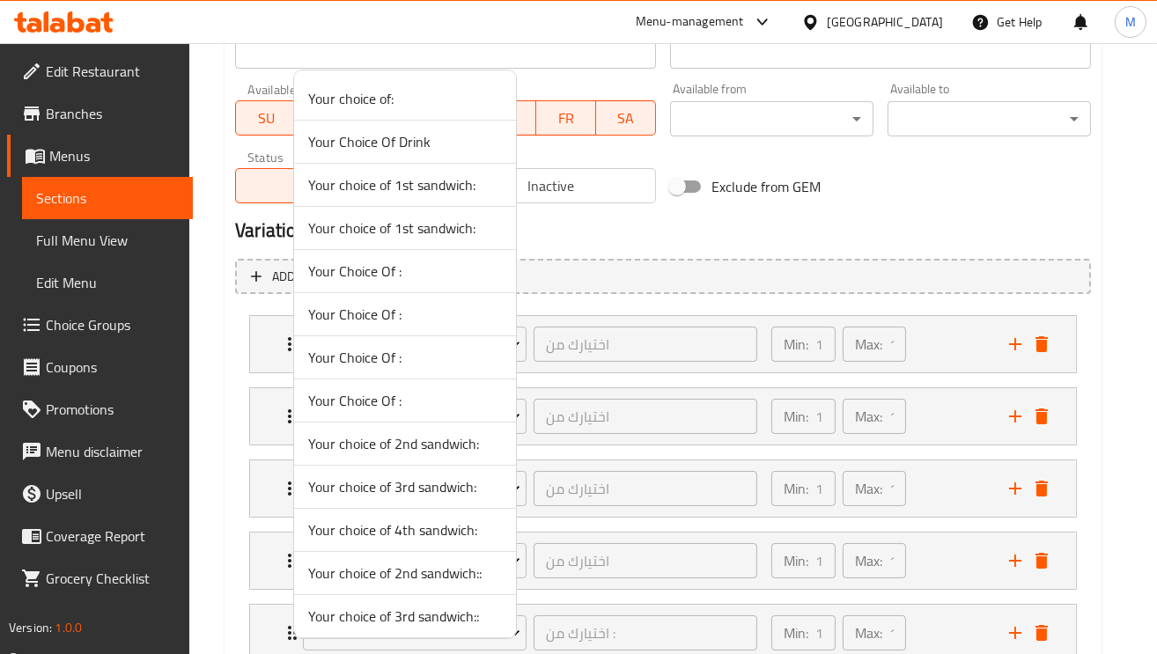
click at [409, 228] on span "Your choice of 1st sandwich:" at bounding box center [405, 227] width 194 height 21
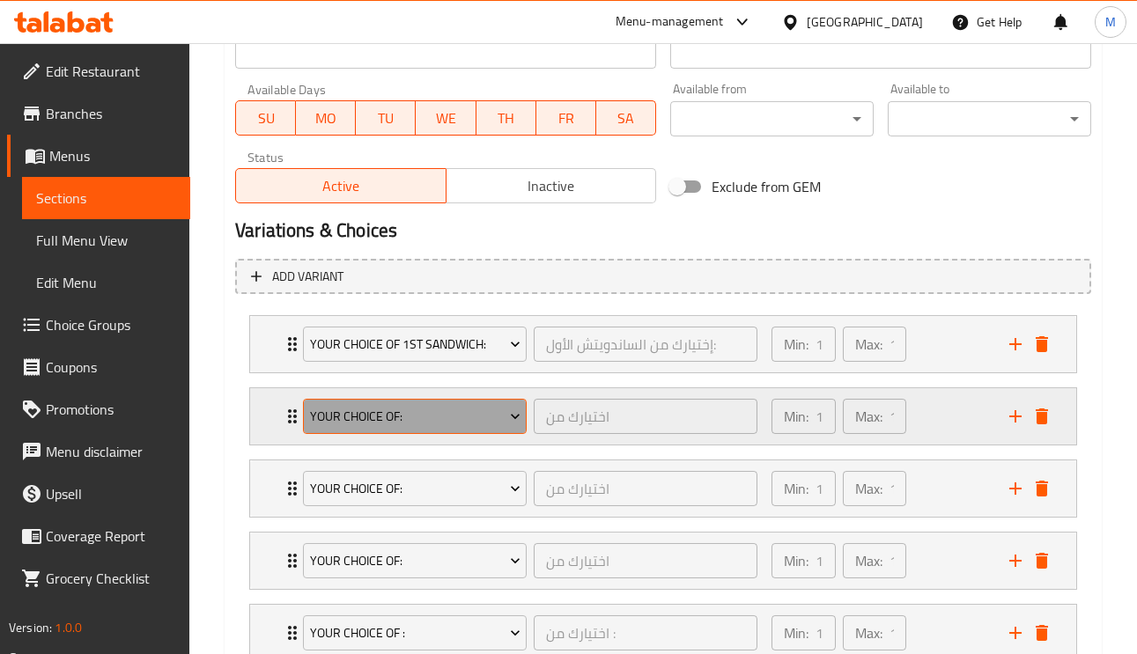
click at [397, 415] on span "Your choice of:" at bounding box center [415, 417] width 210 height 22
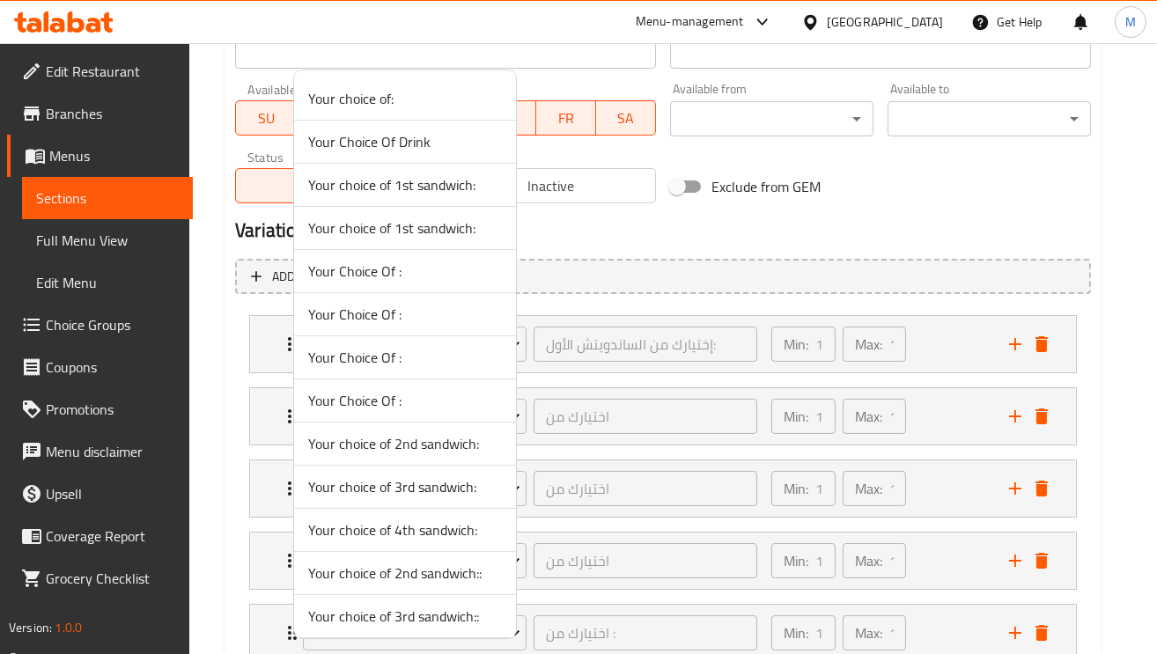
scroll to position [132, 0]
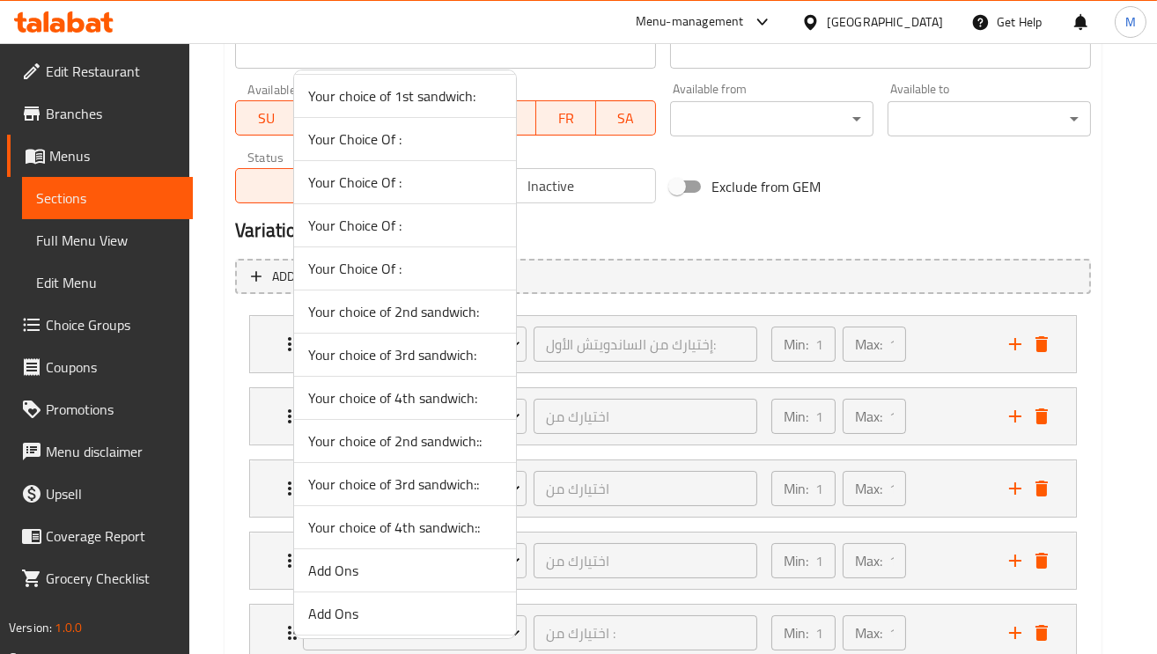
click at [440, 443] on span "Your choice of 2nd sandwich::" at bounding box center [405, 441] width 194 height 21
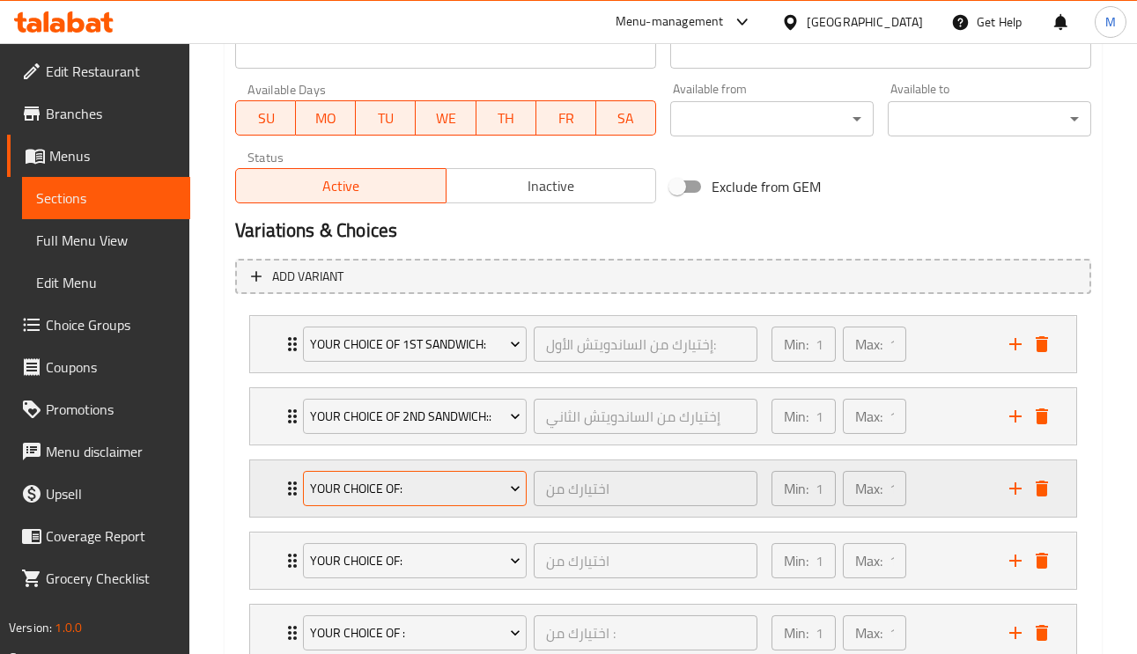
click at [422, 484] on span "Your choice of:" at bounding box center [415, 489] width 210 height 22
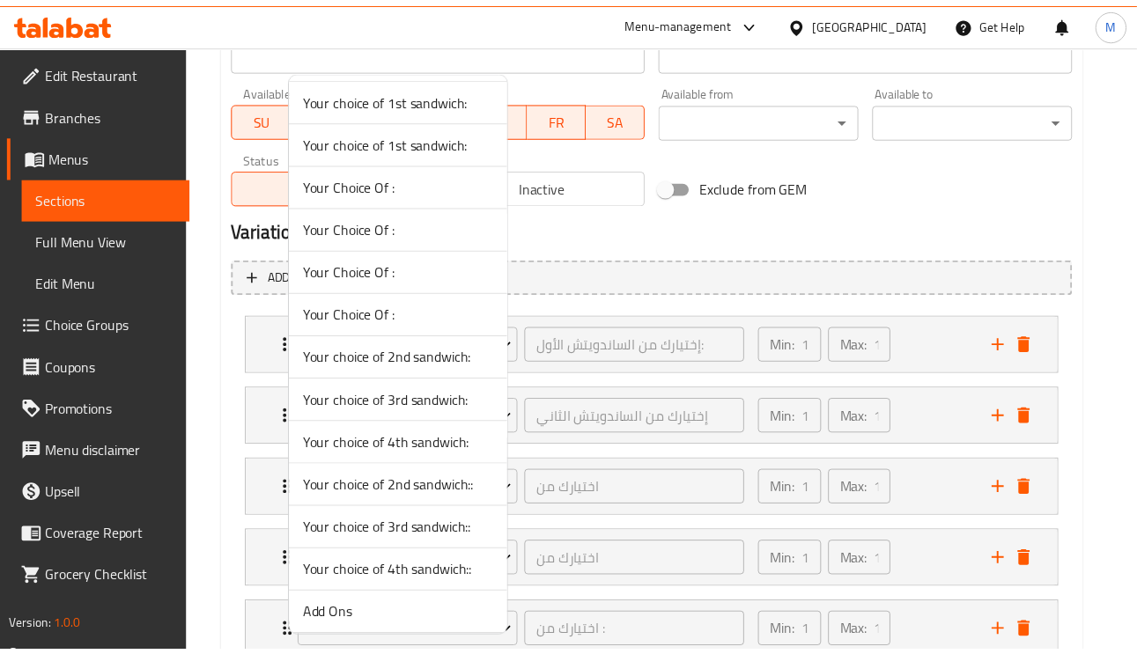
scroll to position [264, 0]
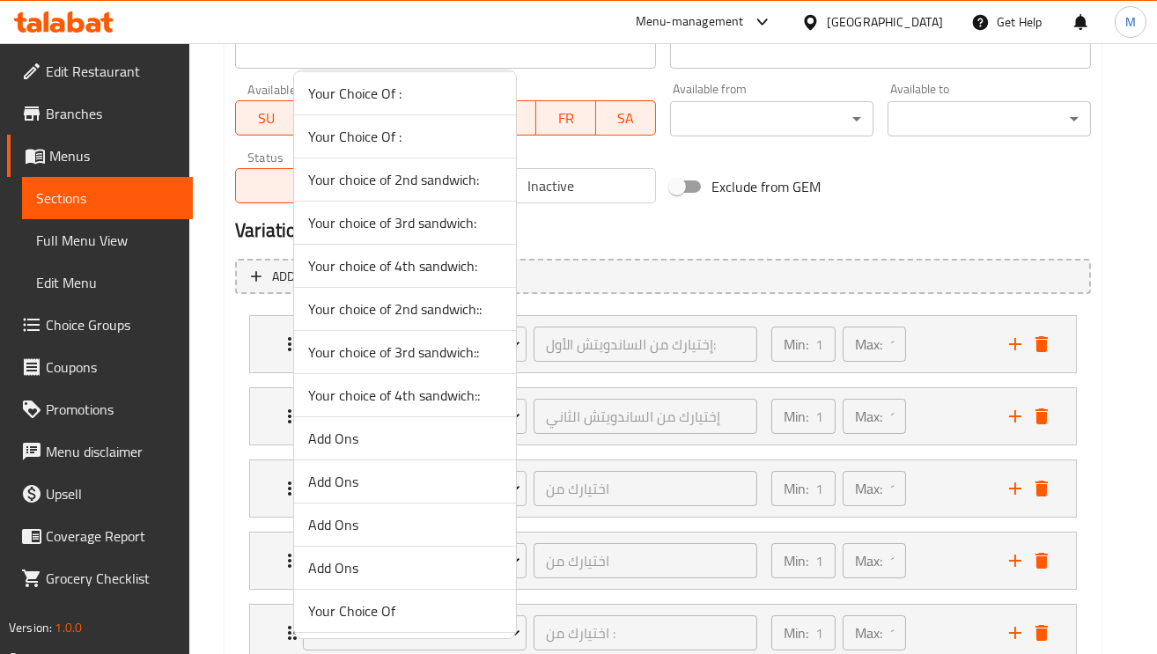
click at [424, 353] on span "Your choice of 3rd sandwich::" at bounding box center [405, 352] width 194 height 21
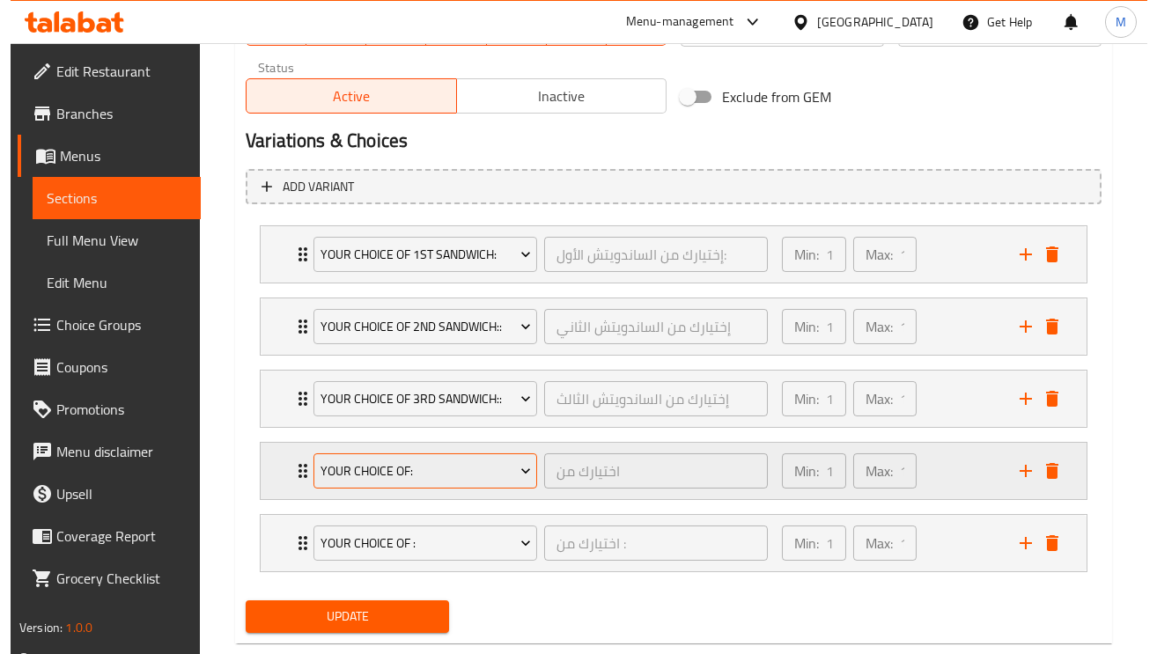
scroll to position [911, 0]
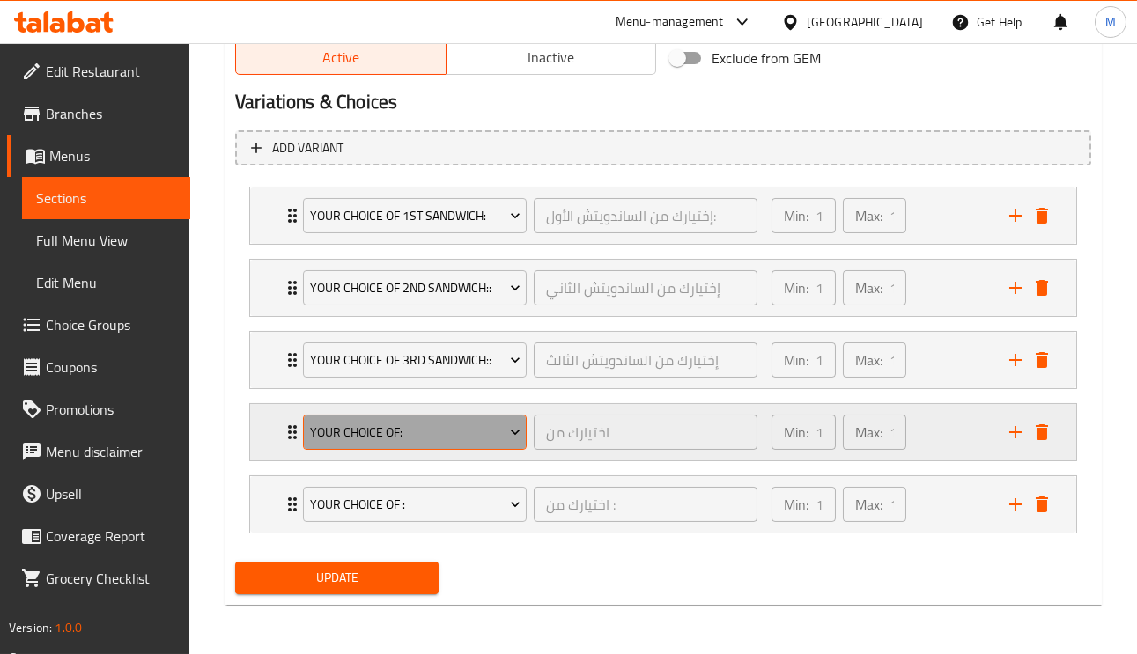
click at [415, 422] on span "Your choice of:" at bounding box center [415, 433] width 210 height 22
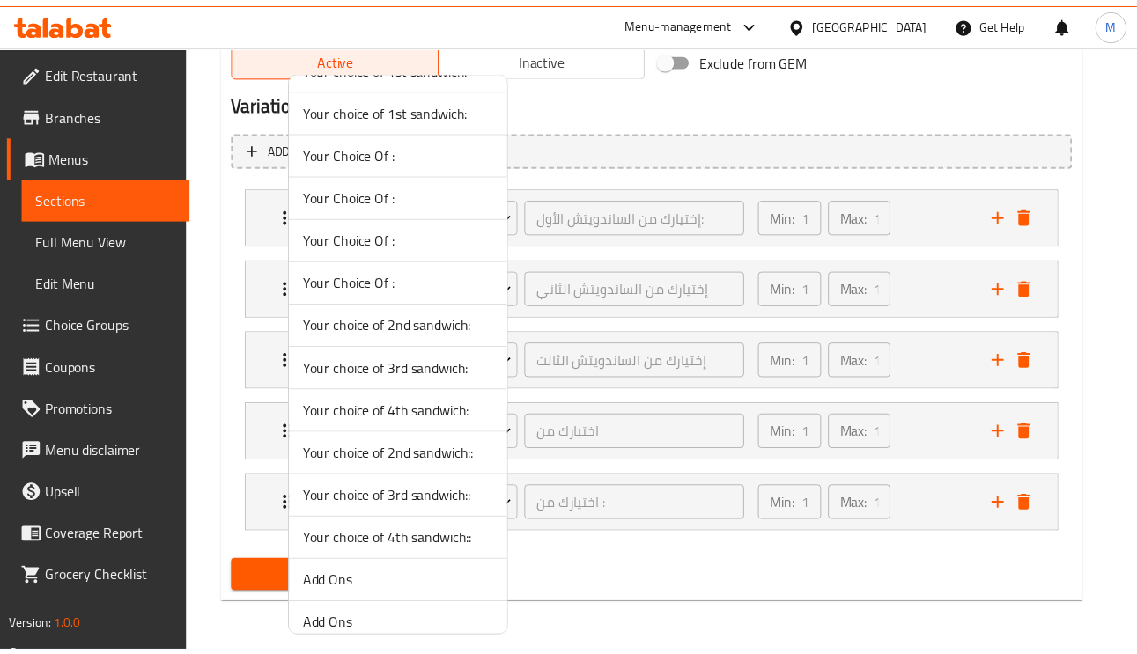
scroll to position [264, 0]
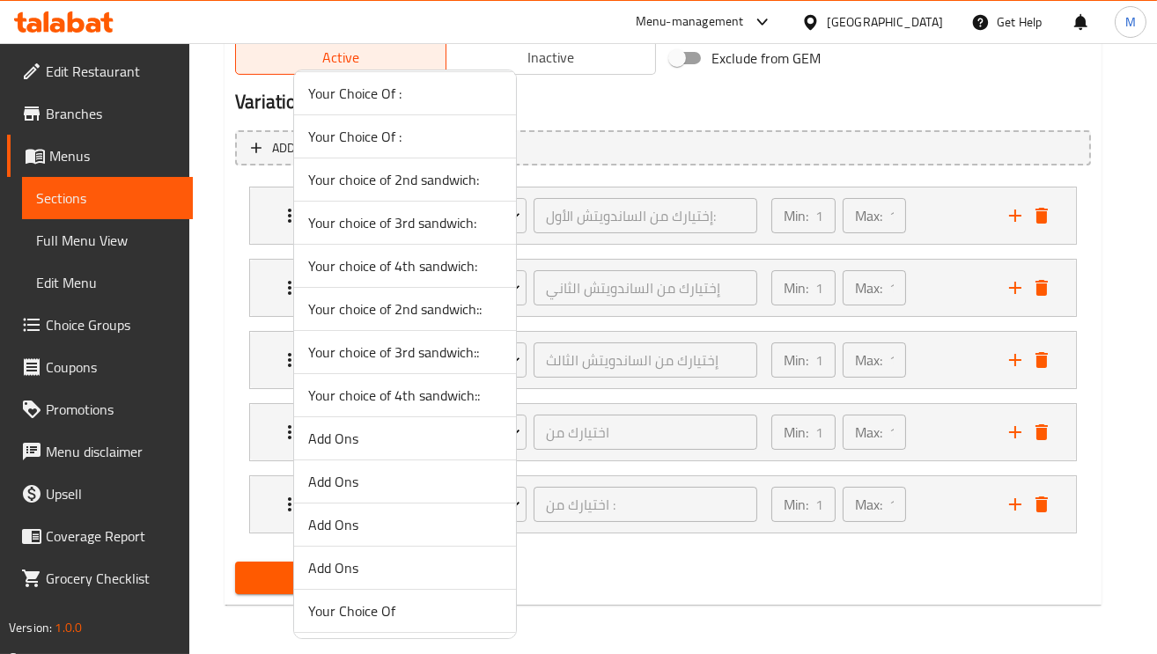
click at [431, 404] on span "Your choice of 4th sandwich::" at bounding box center [405, 395] width 194 height 21
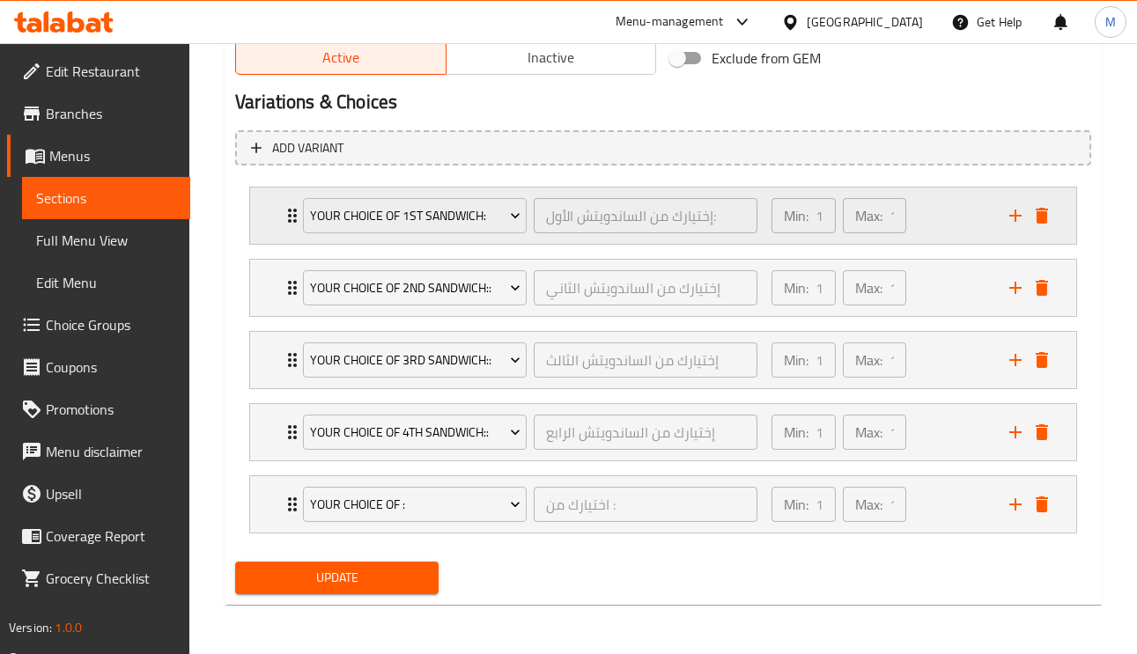
click at [275, 195] on div "Your choice of 1st sandwich: إختيارك من الساندويتش الأول: ​ Min: 1 ​ Max: 1 ​" at bounding box center [663, 216] width 826 height 56
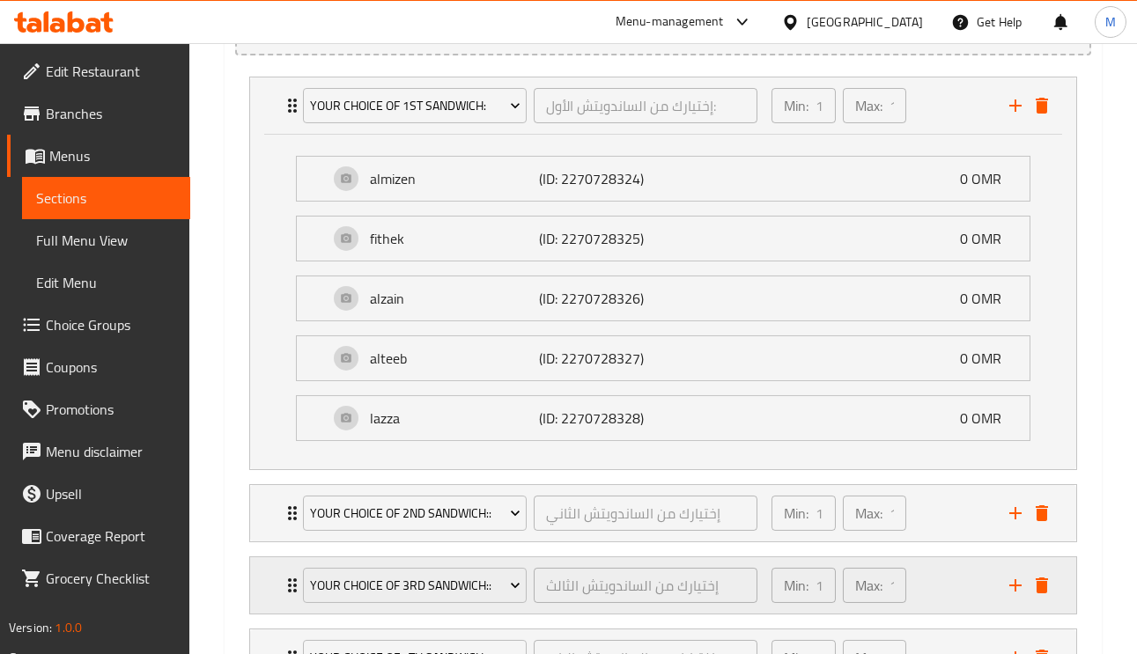
scroll to position [1175, 0]
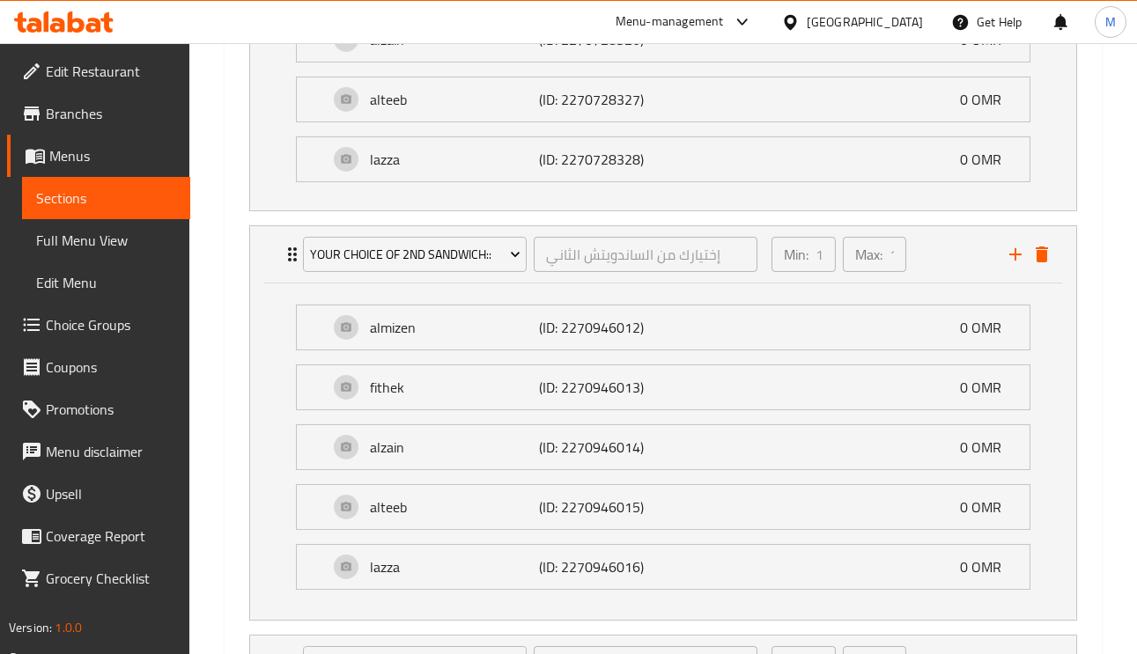
scroll to position [1440, 0]
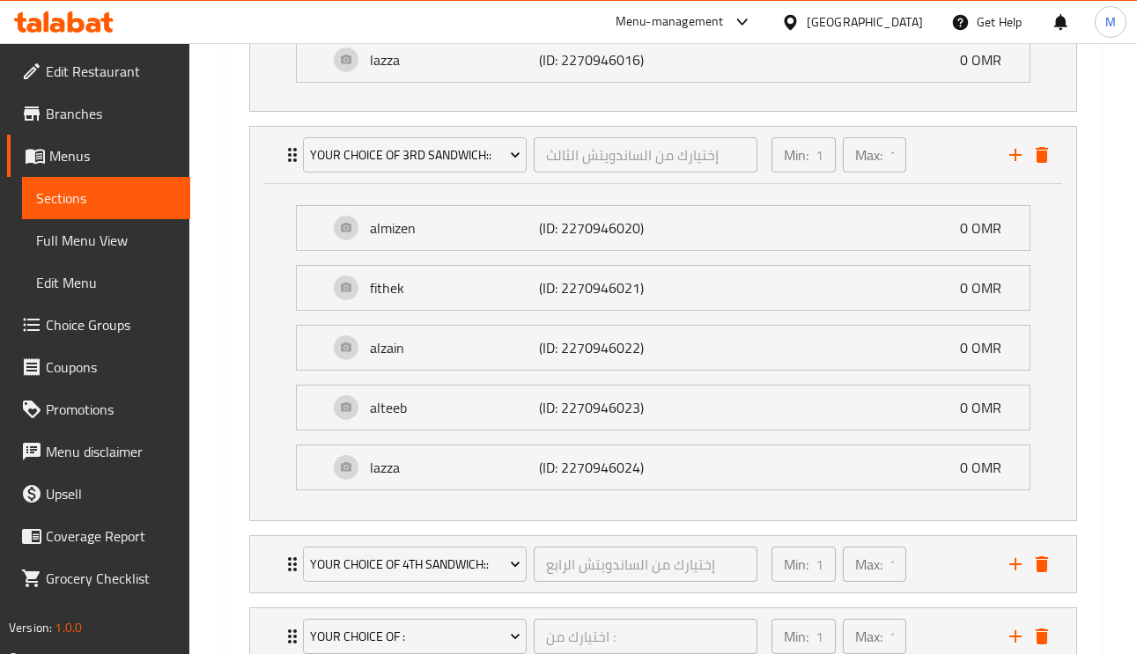
scroll to position [1826, 0]
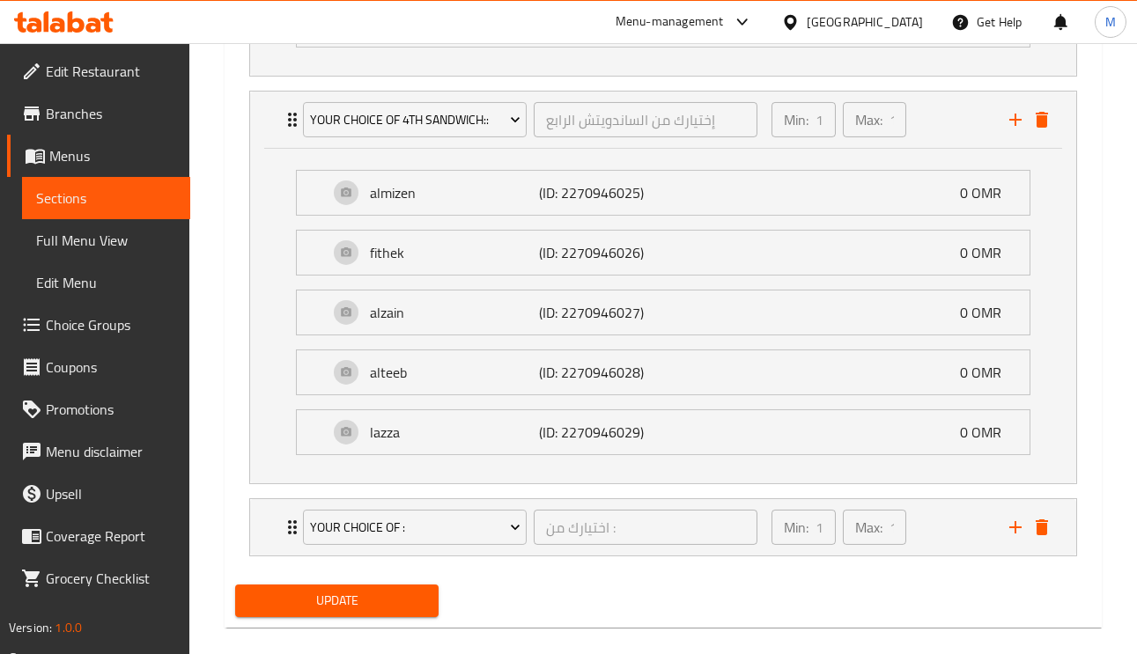
scroll to position [2262, 0]
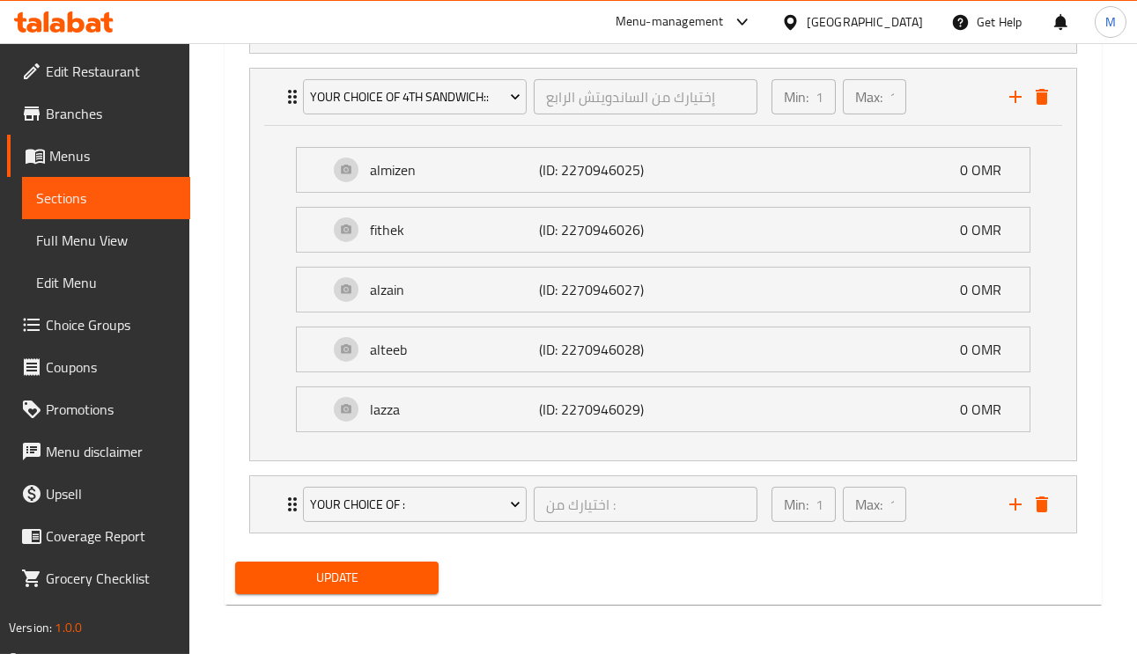
click at [401, 572] on span "Update" at bounding box center [336, 578] width 175 height 22
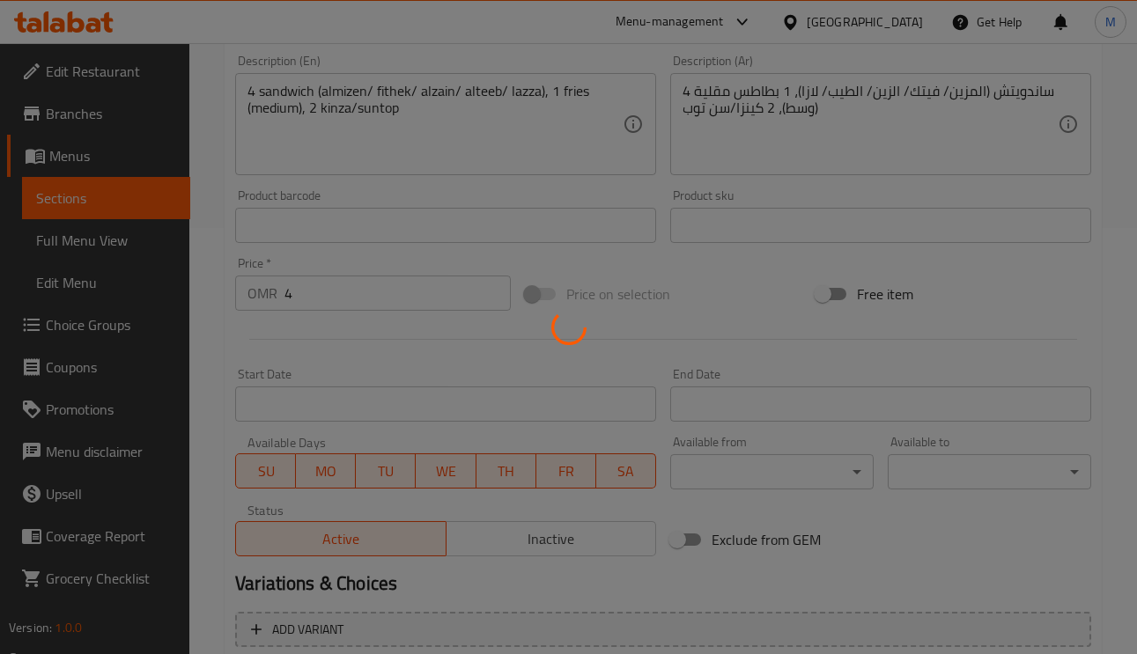
scroll to position [0, 0]
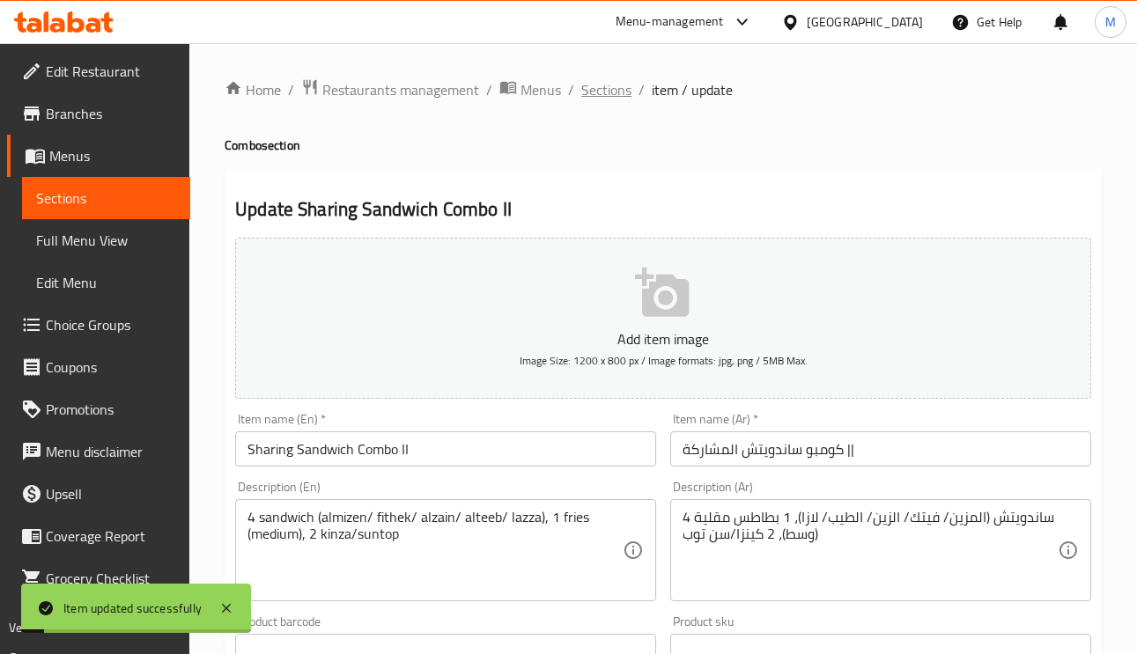
click at [618, 79] on span "Sections" at bounding box center [606, 89] width 50 height 21
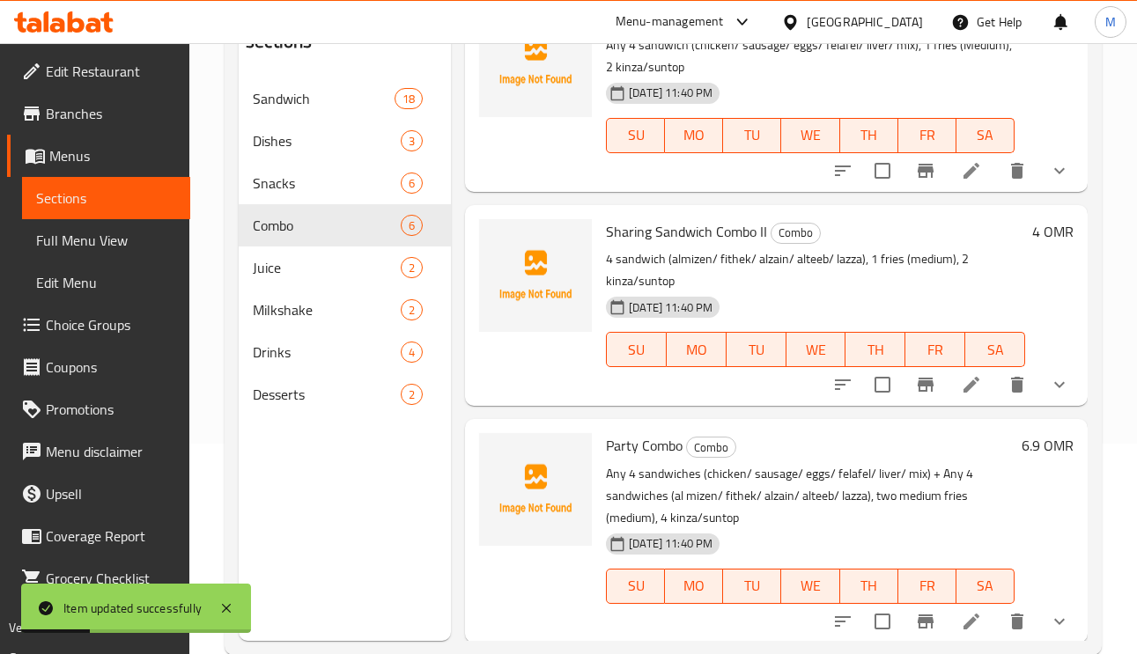
scroll to position [248, 0]
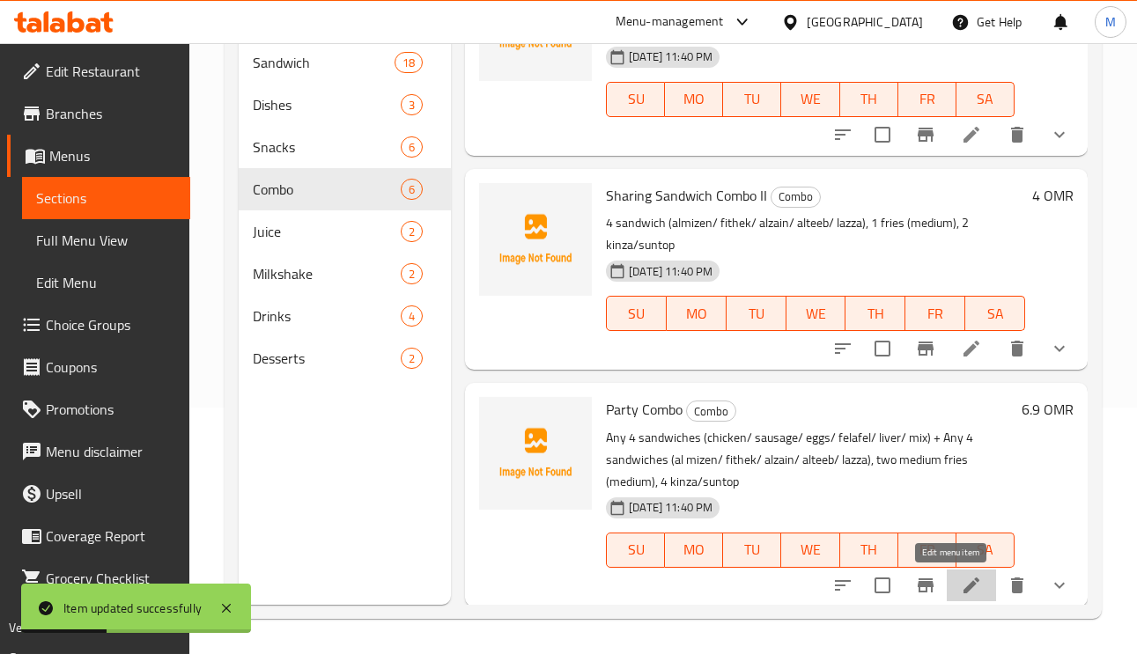
click at [961, 577] on icon at bounding box center [971, 585] width 21 height 21
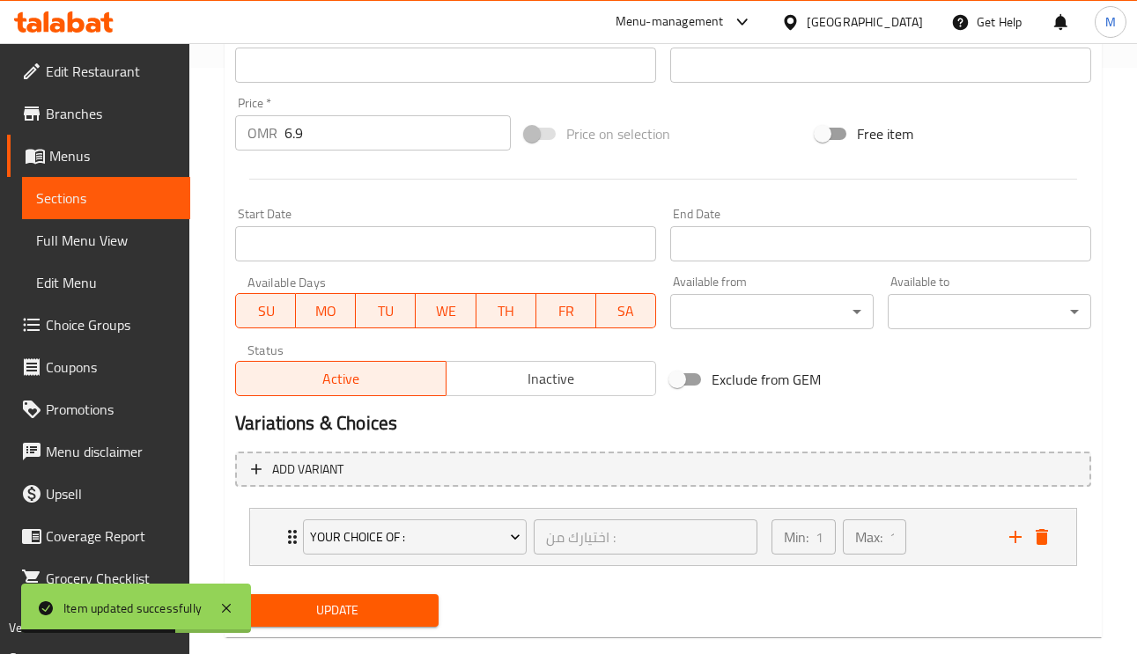
scroll to position [619, 0]
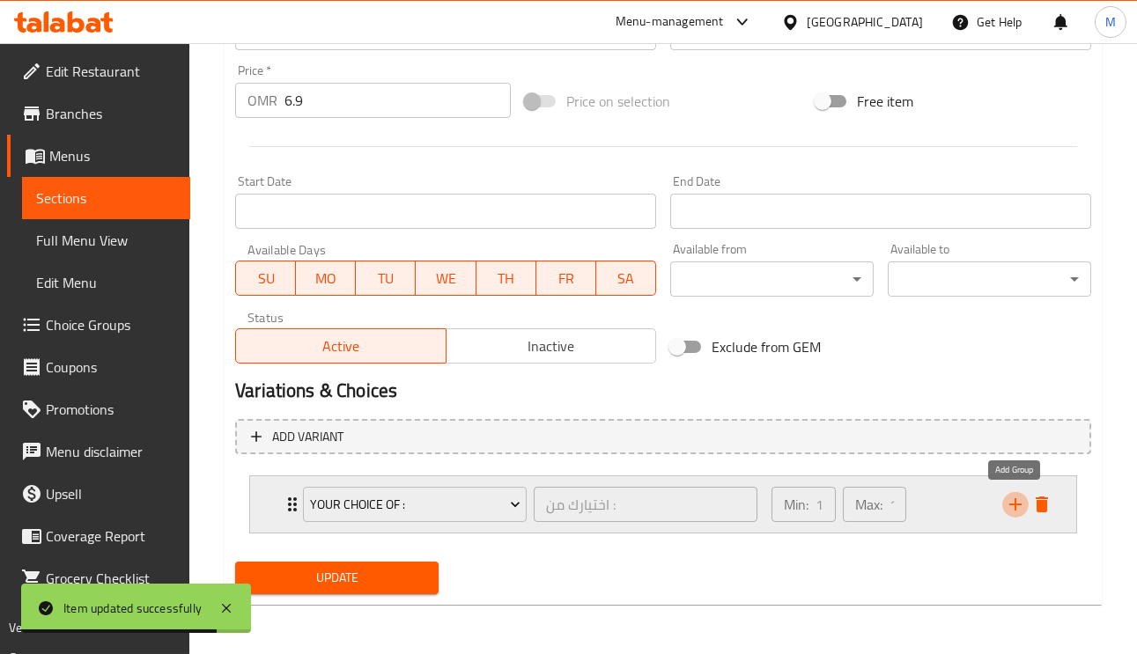
click at [1018, 503] on icon "add" at bounding box center [1015, 504] width 21 height 21
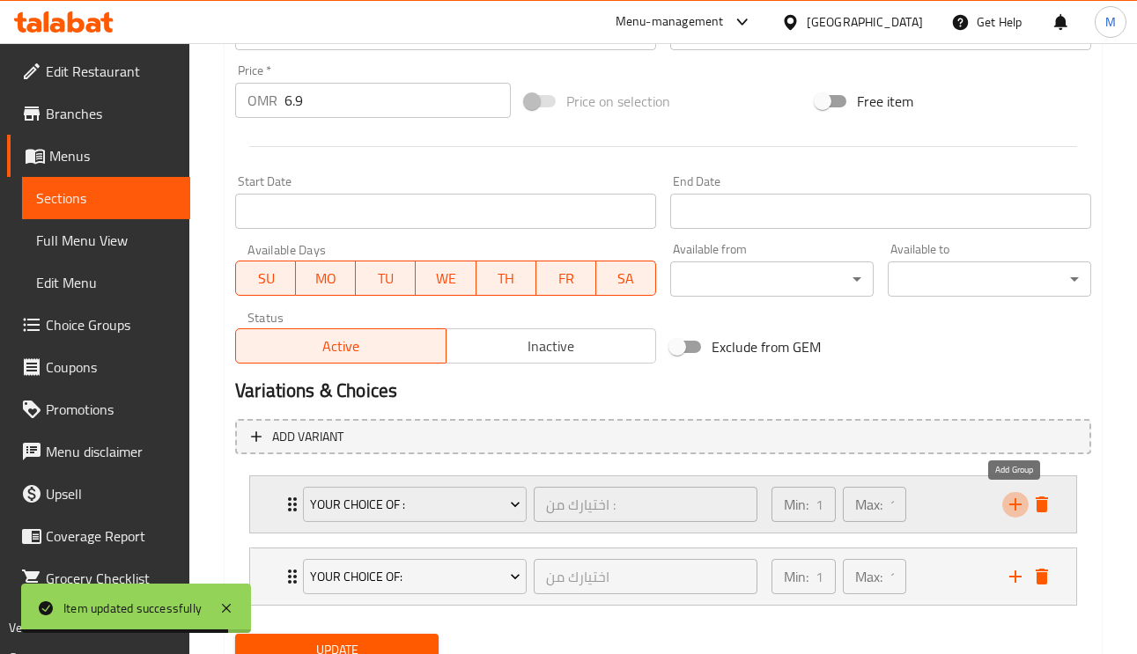
click at [1015, 513] on icon "add" at bounding box center [1015, 504] width 21 height 21
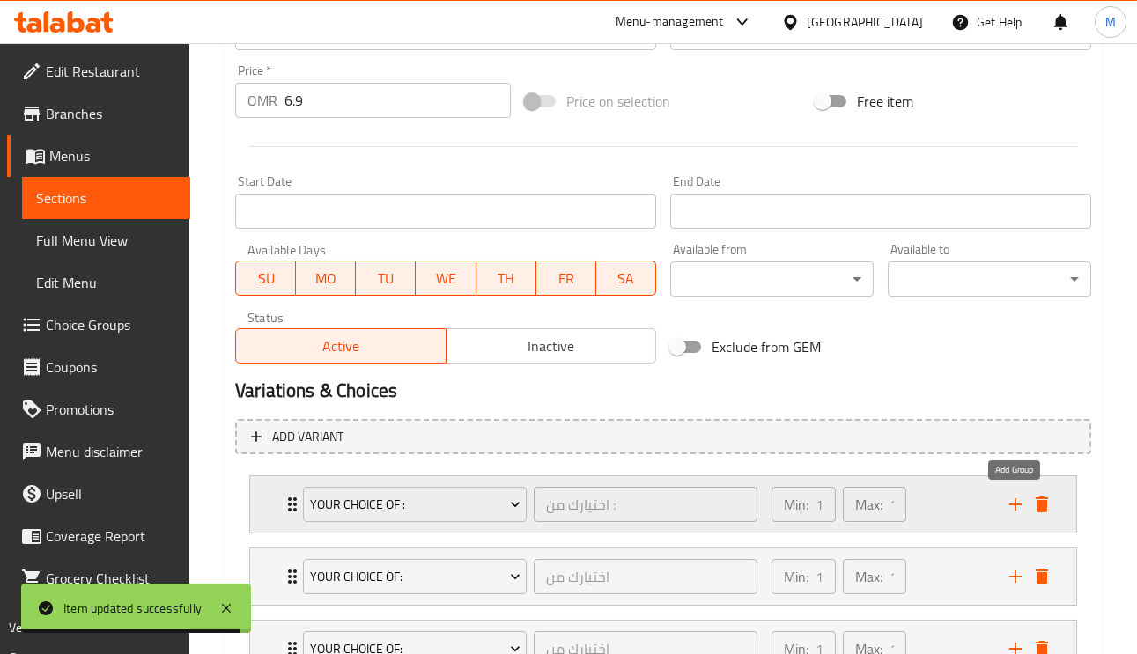
click at [1015, 513] on icon "add" at bounding box center [1015, 504] width 21 height 21
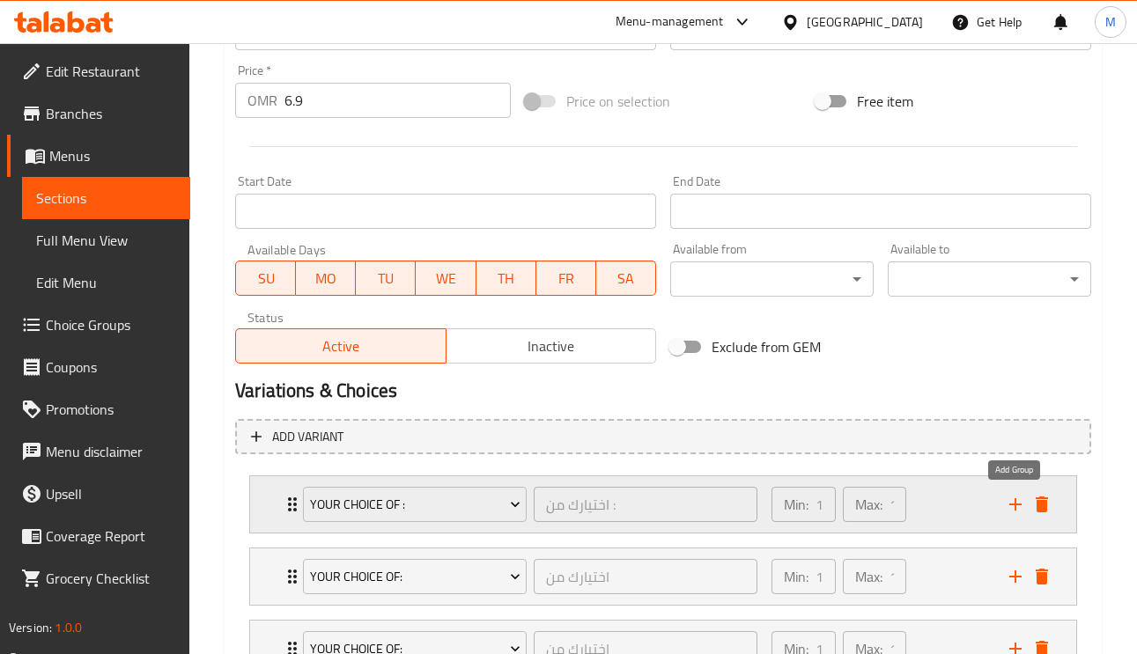
click at [1015, 513] on icon "add" at bounding box center [1015, 504] width 21 height 21
click at [1013, 503] on icon "add" at bounding box center [1015, 504] width 21 height 21
click at [1013, 505] on icon "add" at bounding box center [1015, 504] width 21 height 21
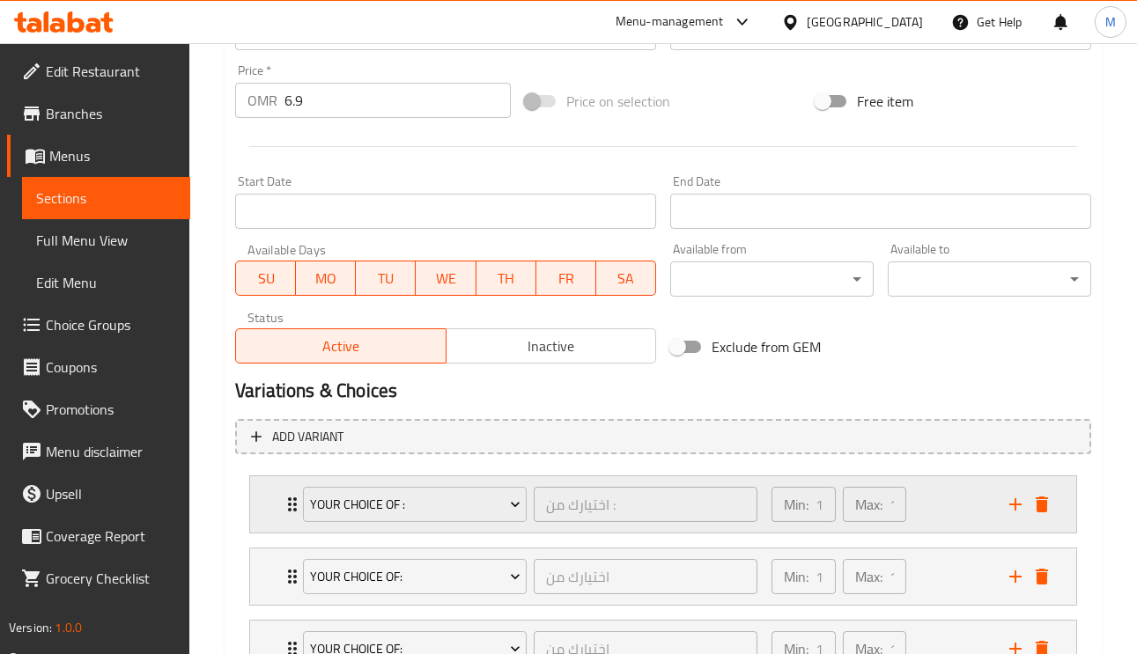
click at [257, 509] on div "Your Choice Of : اختيارك من : ​ Min: 1 ​ Max: 1 ​" at bounding box center [663, 504] width 826 height 56
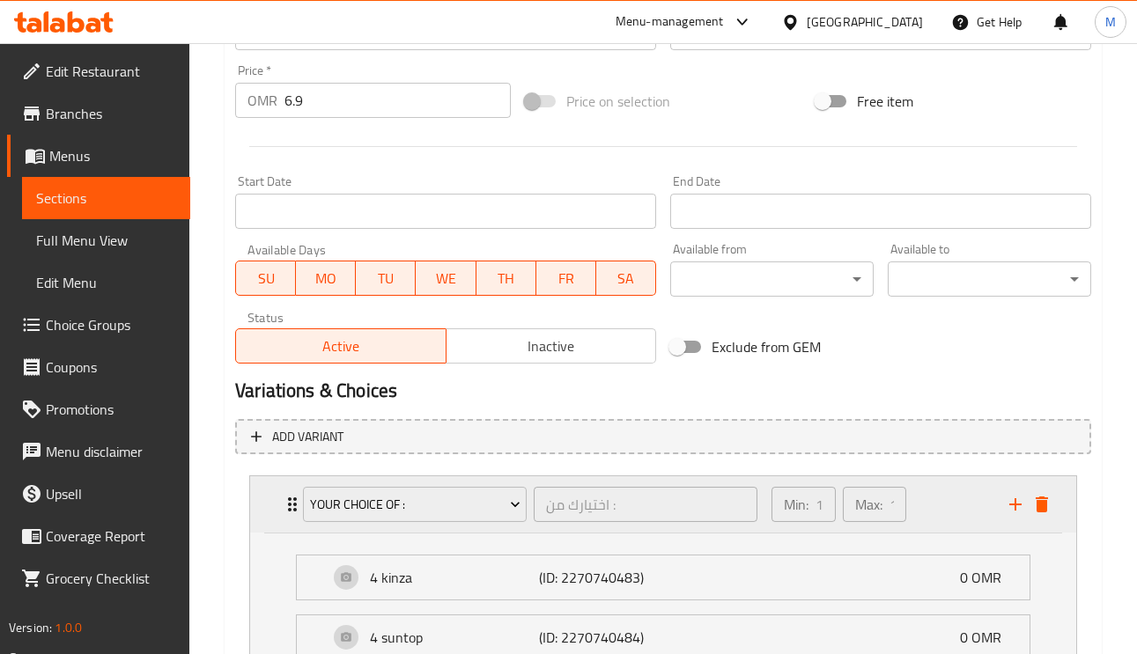
click at [262, 501] on div "Your Choice Of : اختيارك من : ​ Min: 1 ​ Max: 1 ​" at bounding box center [663, 504] width 826 height 56
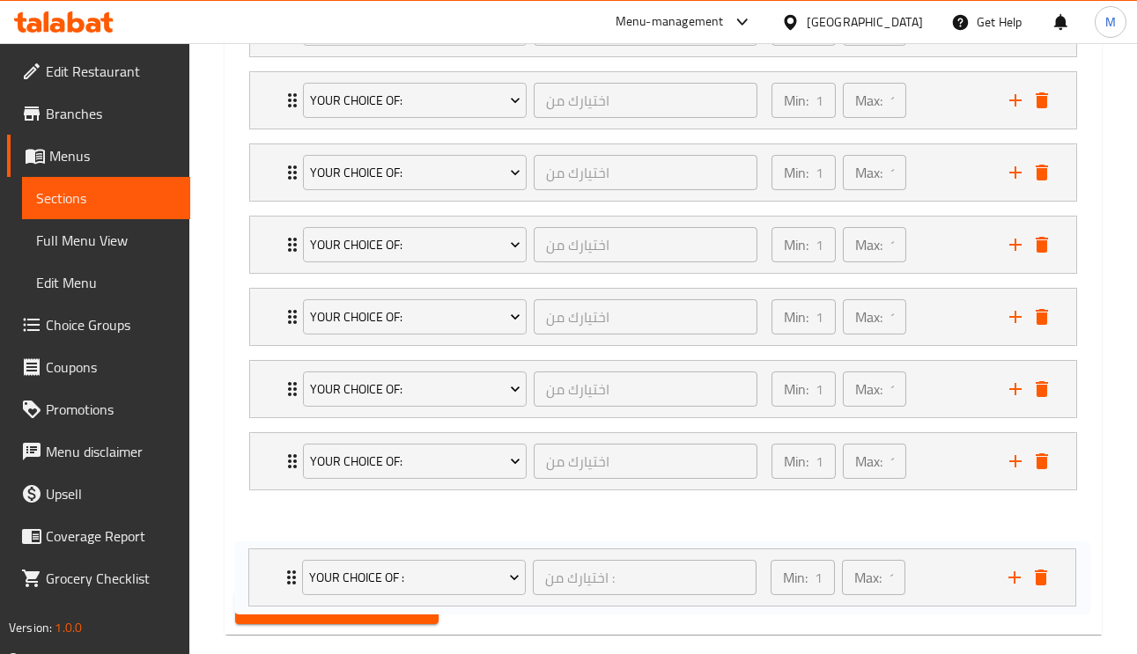
scroll to position [1203, 0]
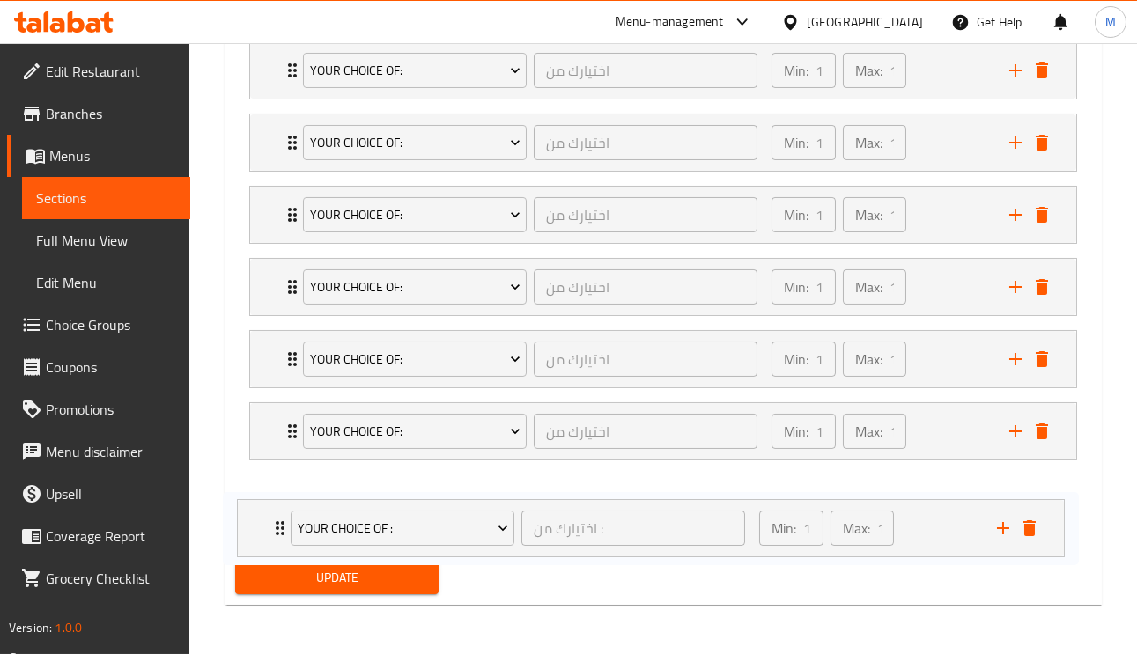
drag, startPoint x: 269, startPoint y: 227, endPoint x: 248, endPoint y: 512, distance: 286.0
click at [248, 512] on div "Your Choice Of : اختيارك من : ​ Min: 1 ​ Max: 1 ​ 4 kinza (ID: 2270740483) 0 OM…" at bounding box center [663, 215] width 856 height 651
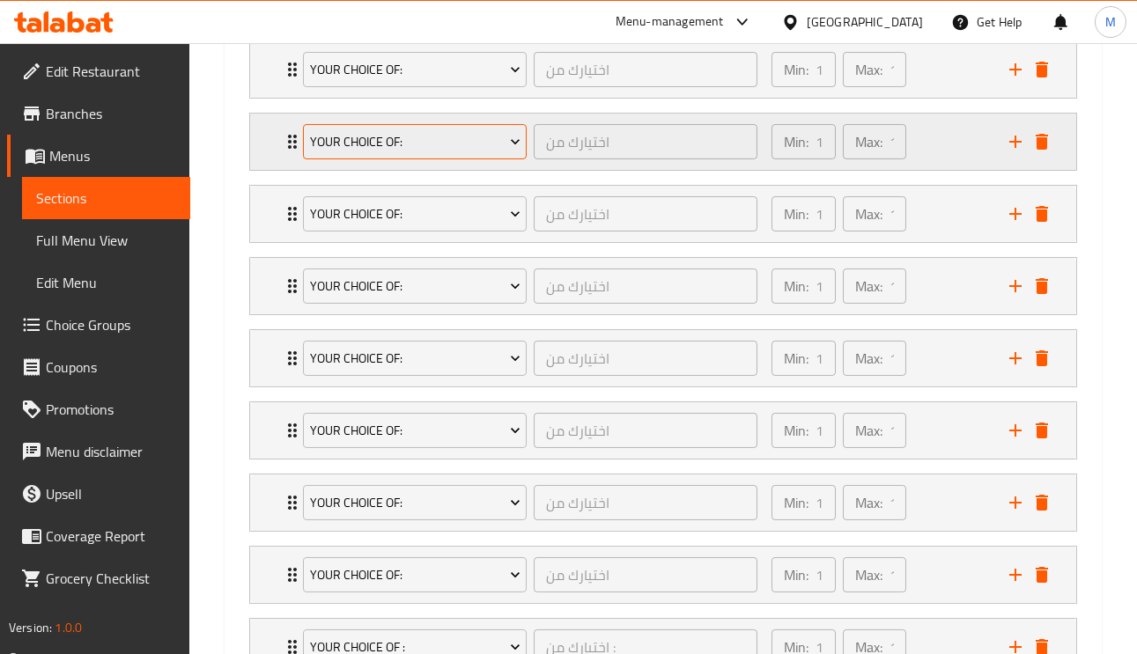
scroll to position [807, 0]
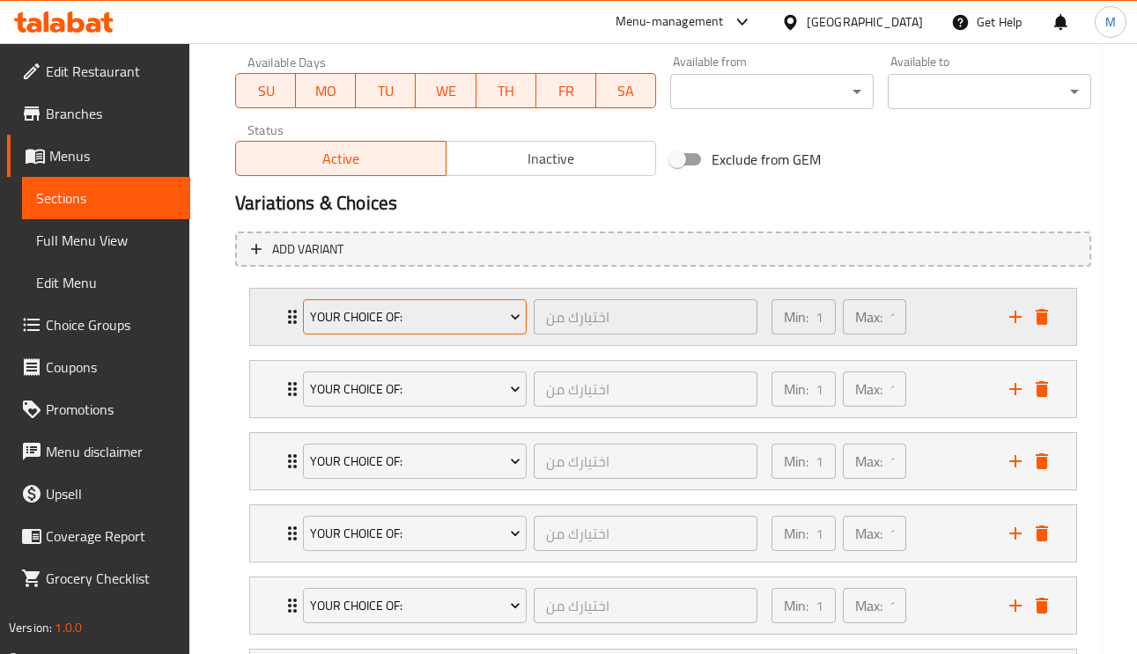
click at [425, 320] on span "Your choice of:" at bounding box center [415, 317] width 210 height 22
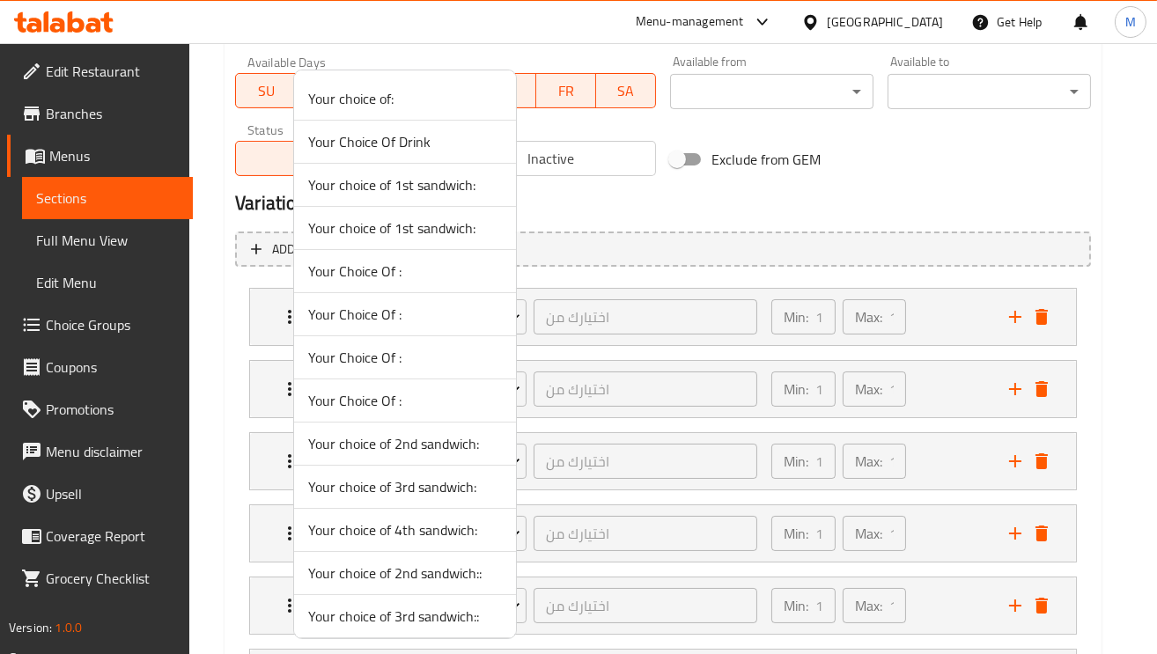
click at [407, 181] on span "Your choice of 1st sandwich:" at bounding box center [405, 184] width 194 height 21
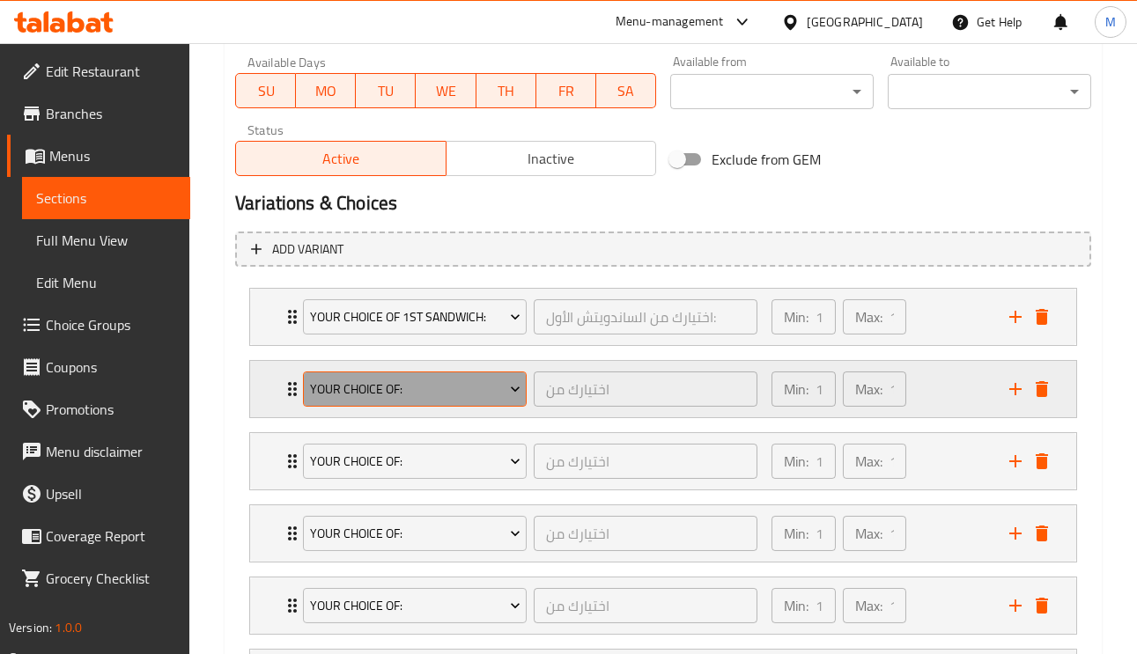
click at [397, 381] on span "Your choice of:" at bounding box center [415, 390] width 210 height 22
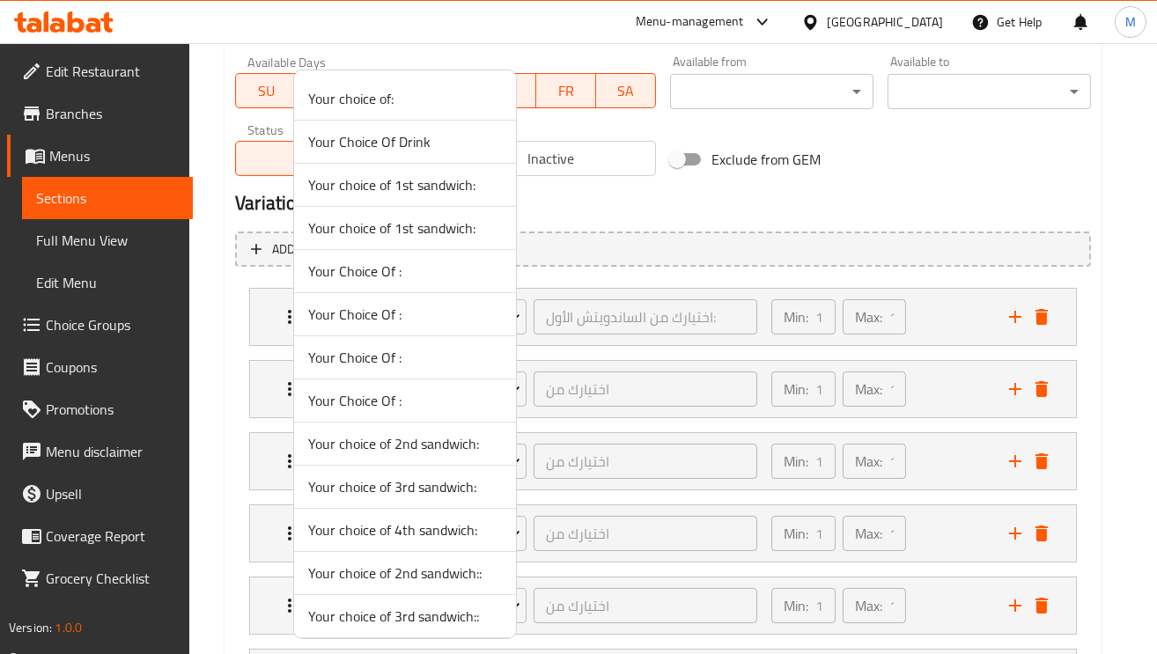
click at [438, 453] on span "Your choice of 2nd sandwich:" at bounding box center [405, 443] width 194 height 21
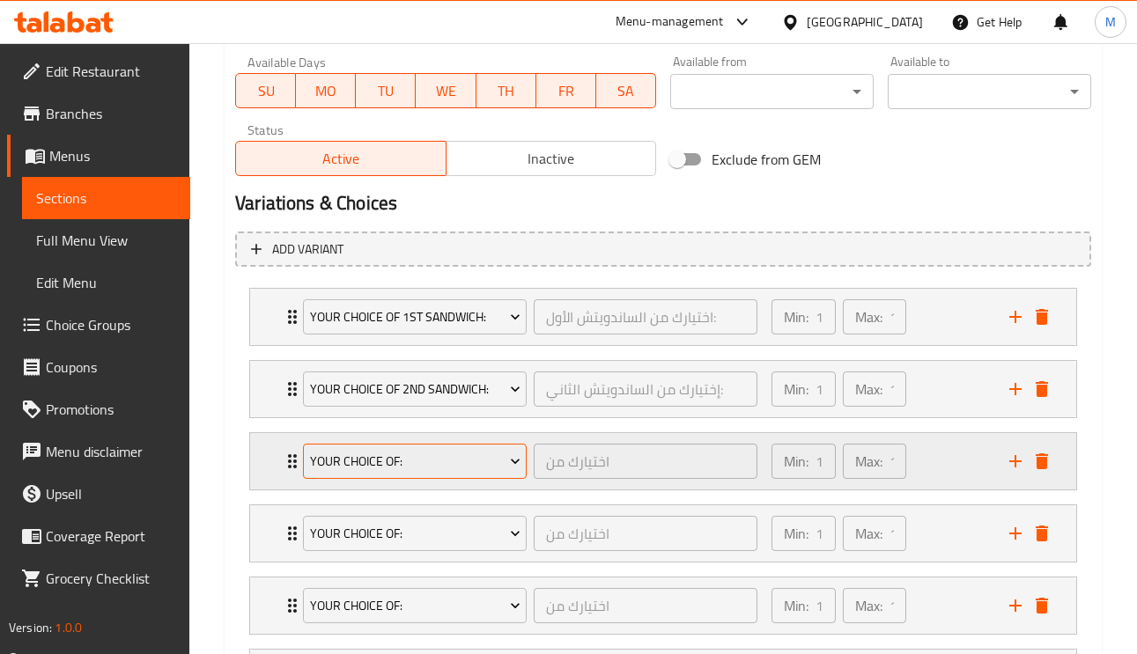
click at [438, 452] on span "Your choice of:" at bounding box center [415, 462] width 210 height 22
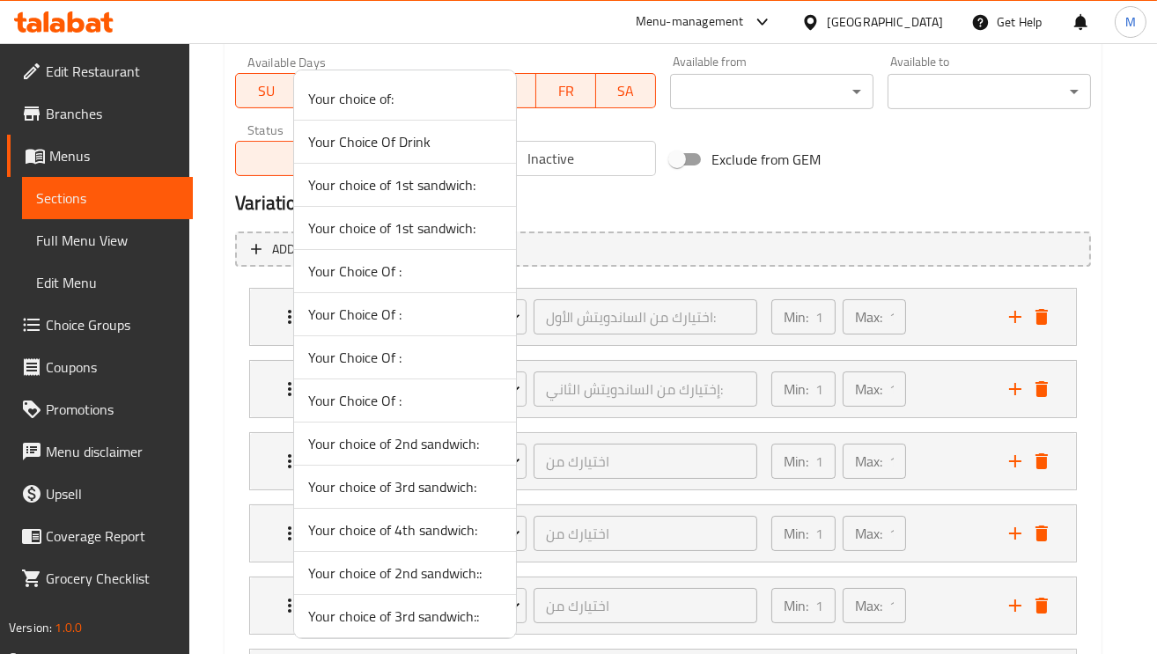
click at [418, 493] on span "Your choice of 3rd sandwich:" at bounding box center [405, 486] width 194 height 21
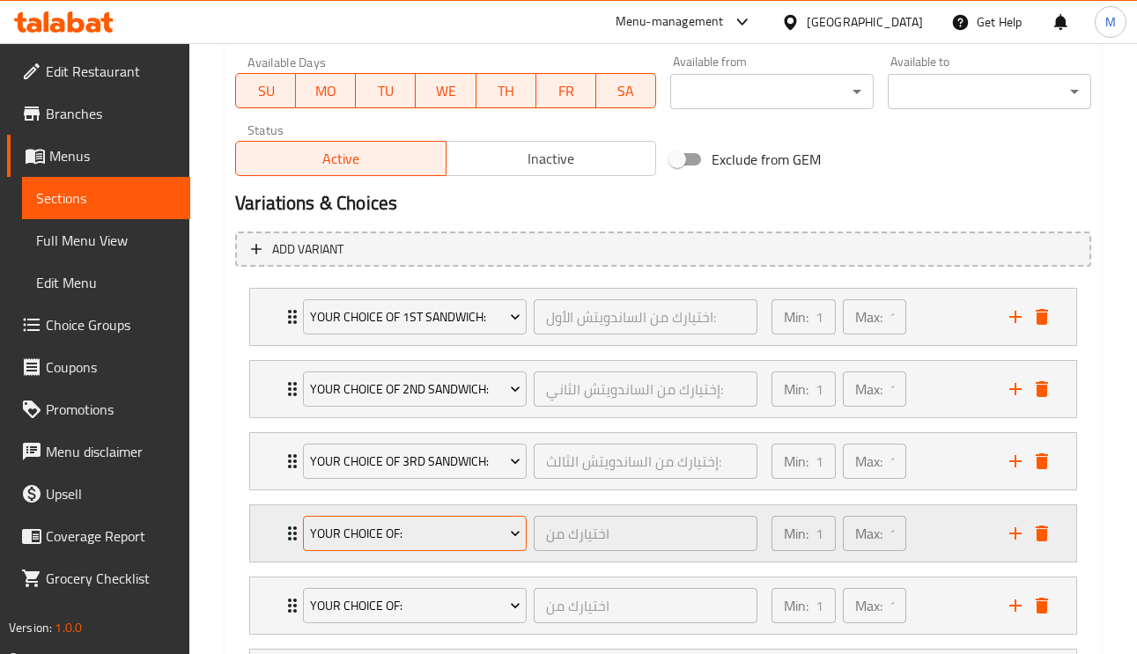
click at [443, 543] on span "Your choice of:" at bounding box center [415, 534] width 210 height 22
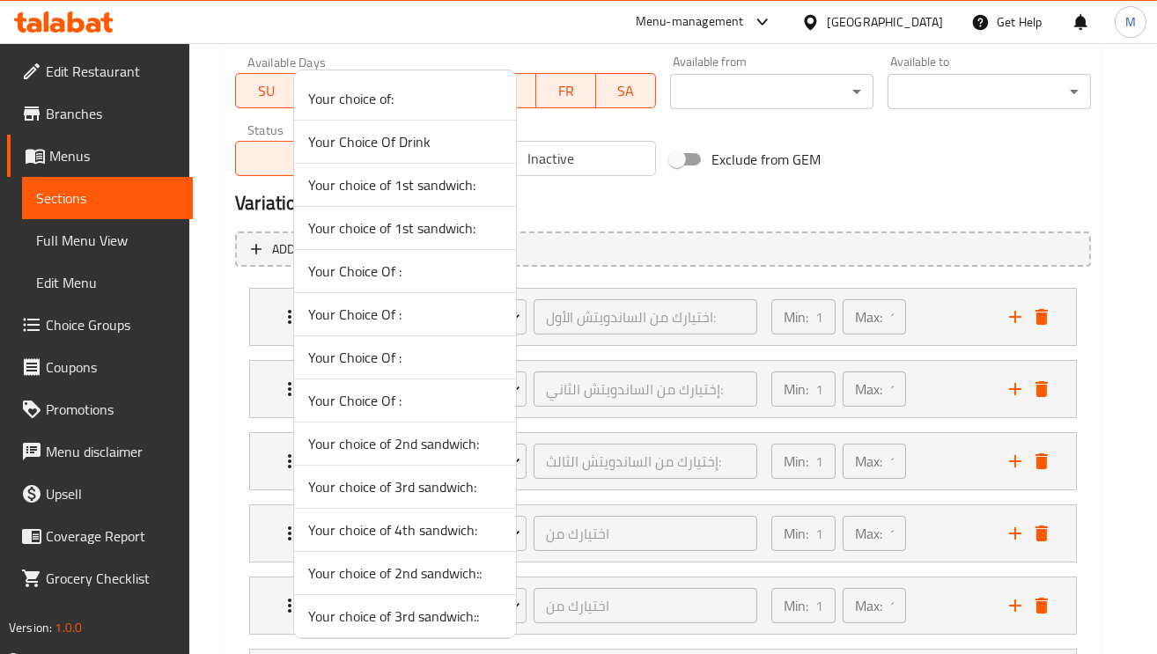
click at [438, 540] on span "Your choice of 4th sandwich:" at bounding box center [405, 529] width 194 height 21
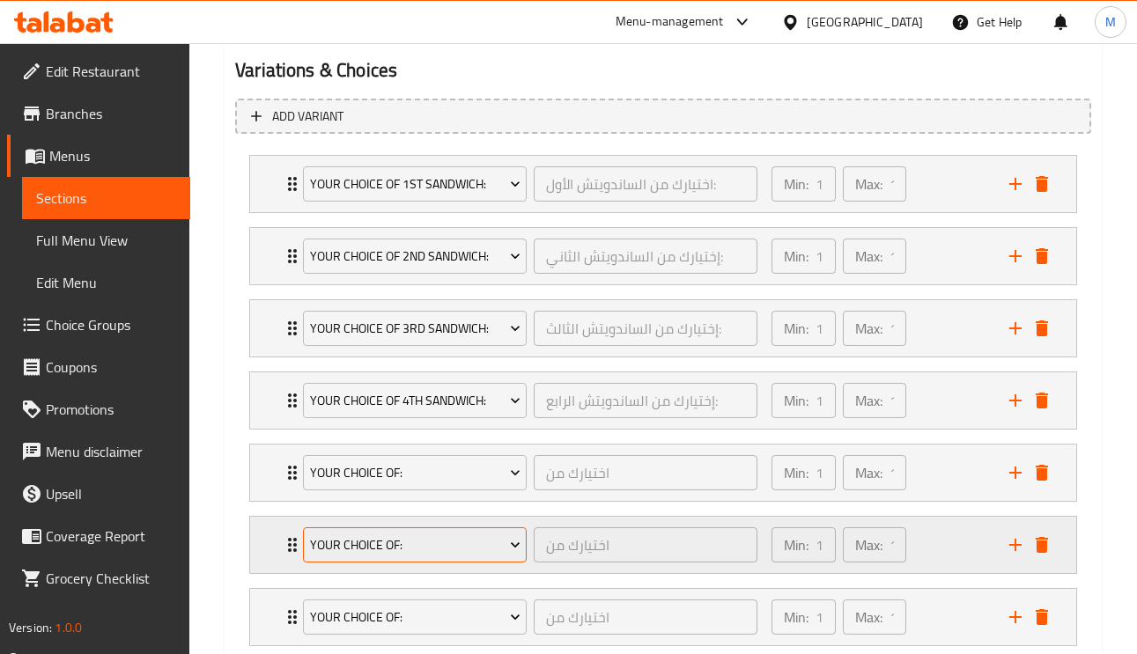
scroll to position [1071, 0]
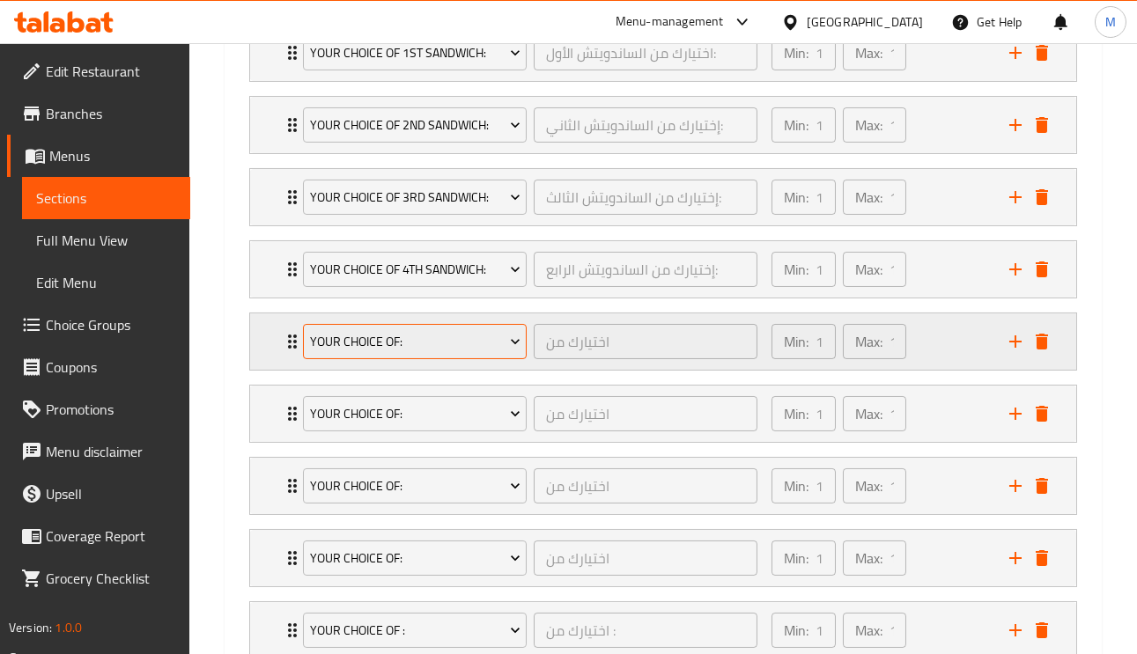
click at [424, 342] on span "Your choice of:" at bounding box center [415, 342] width 210 height 22
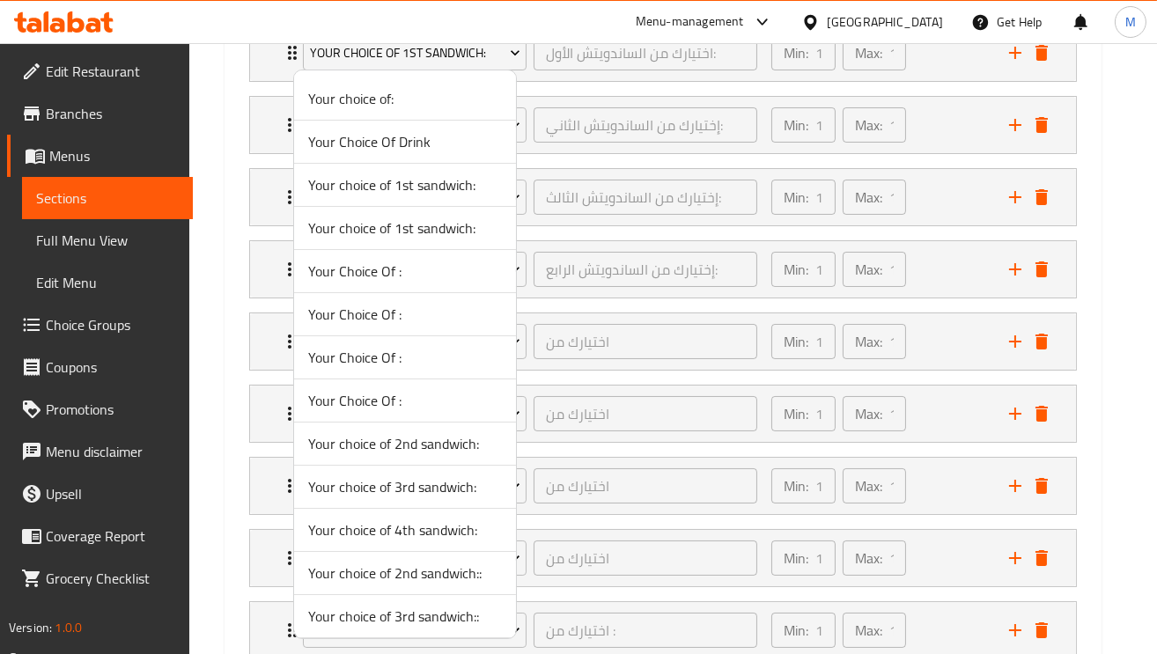
click at [446, 232] on span "Your choice of 1st sandwich:" at bounding box center [405, 227] width 194 height 21
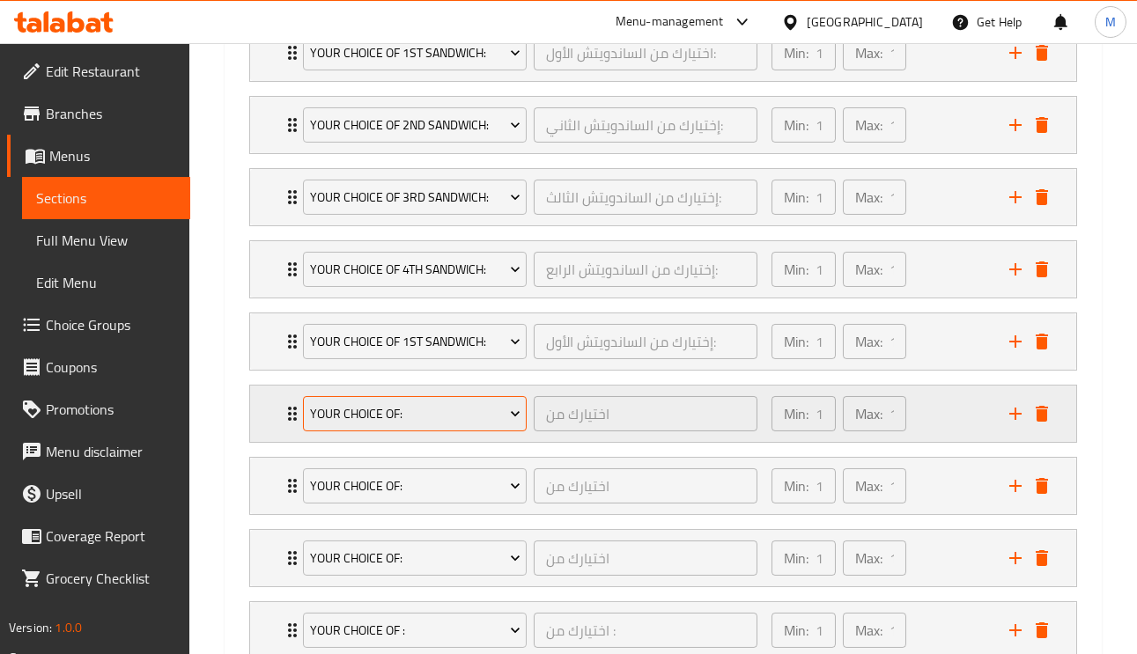
click at [426, 421] on span "Your choice of:" at bounding box center [415, 414] width 210 height 22
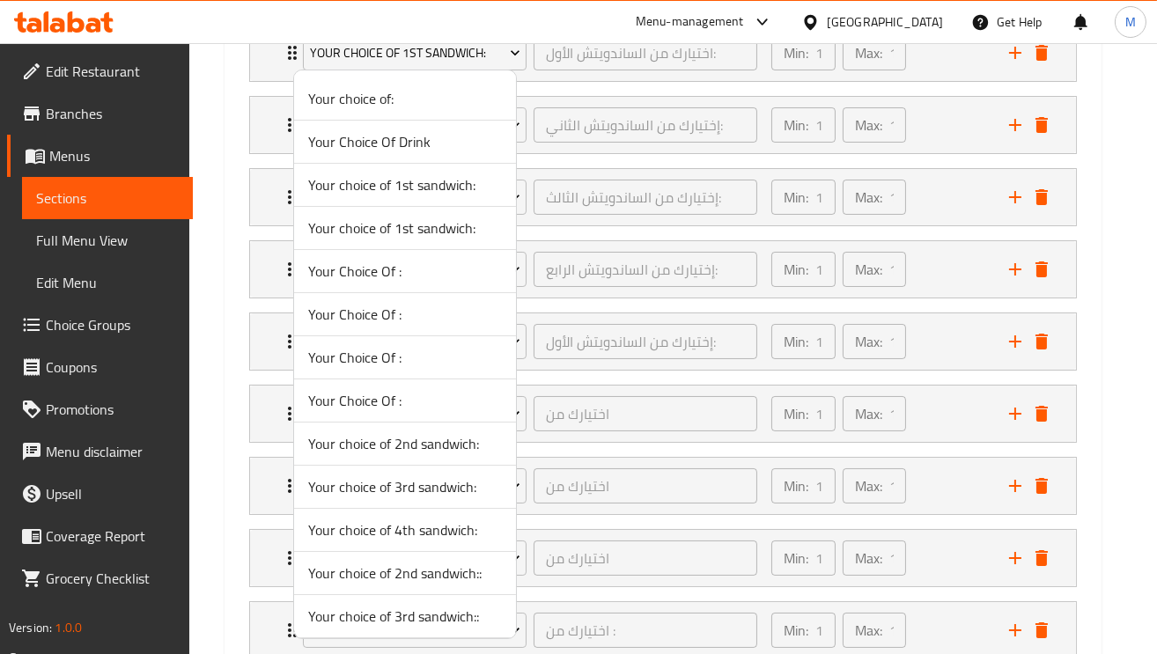
click at [409, 577] on span "Your choice of 2nd sandwich::" at bounding box center [405, 573] width 194 height 21
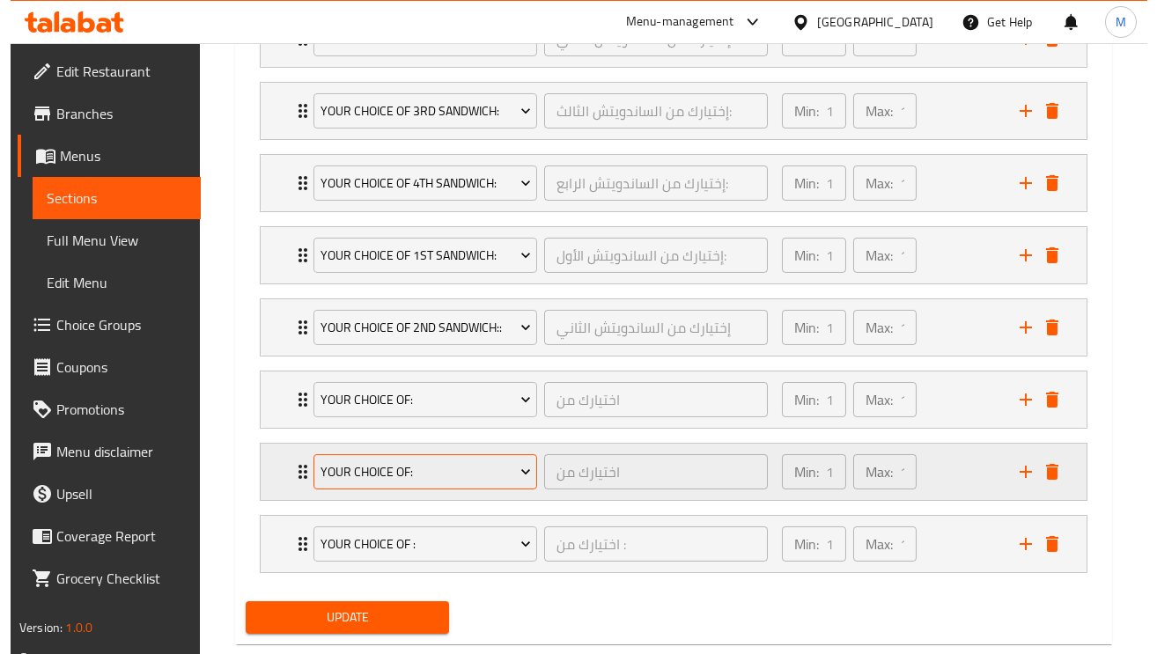
scroll to position [1203, 0]
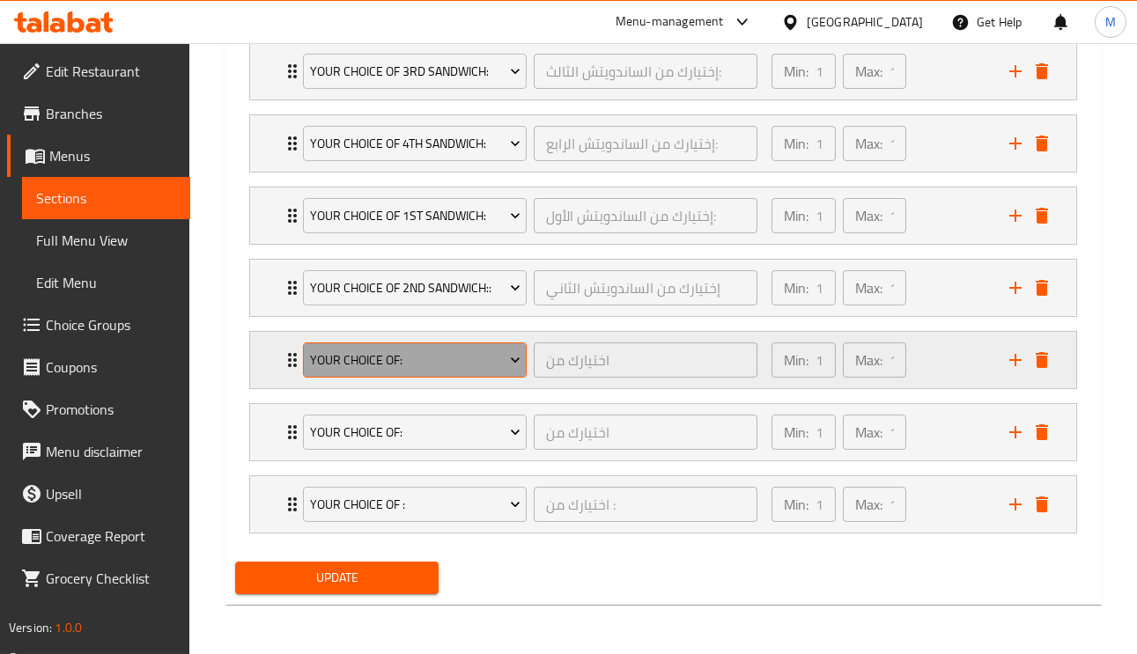
click at [405, 351] on span "Your choice of:" at bounding box center [415, 361] width 210 height 22
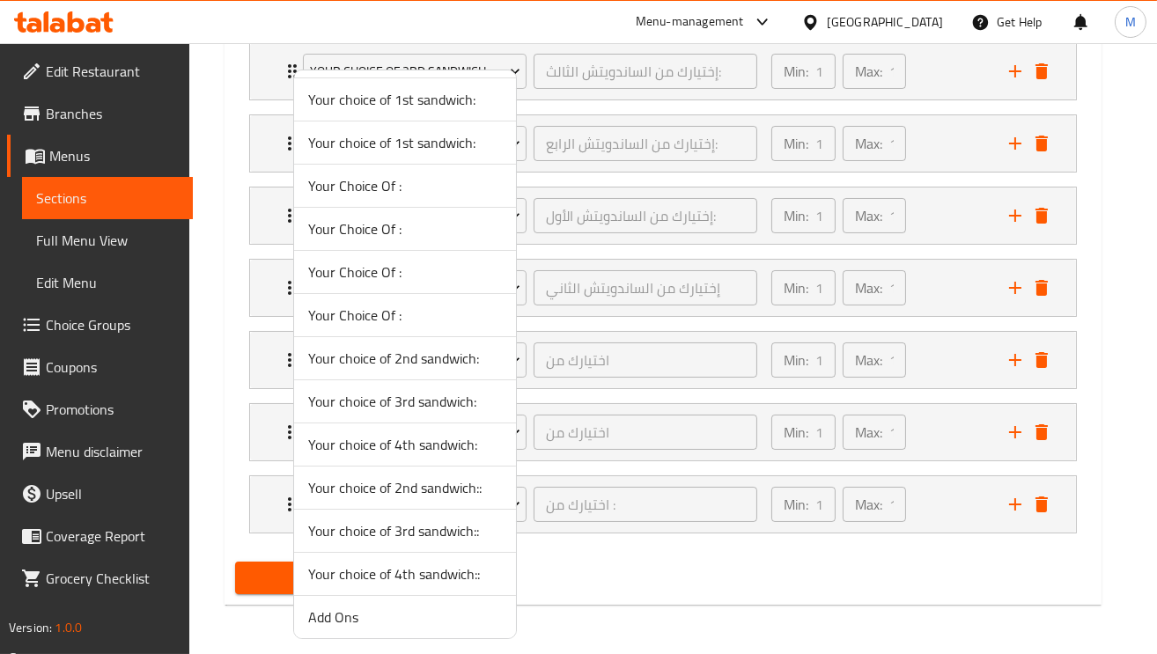
scroll to position [311, 0]
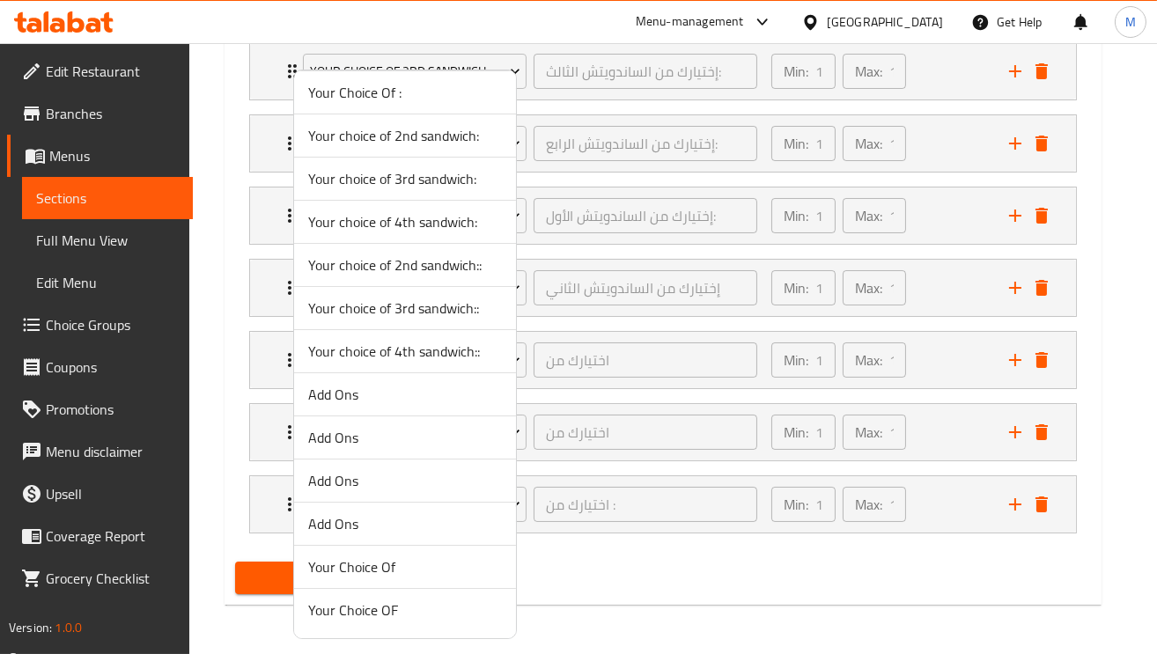
click at [431, 308] on span "Your choice of 3rd sandwich::" at bounding box center [405, 308] width 194 height 21
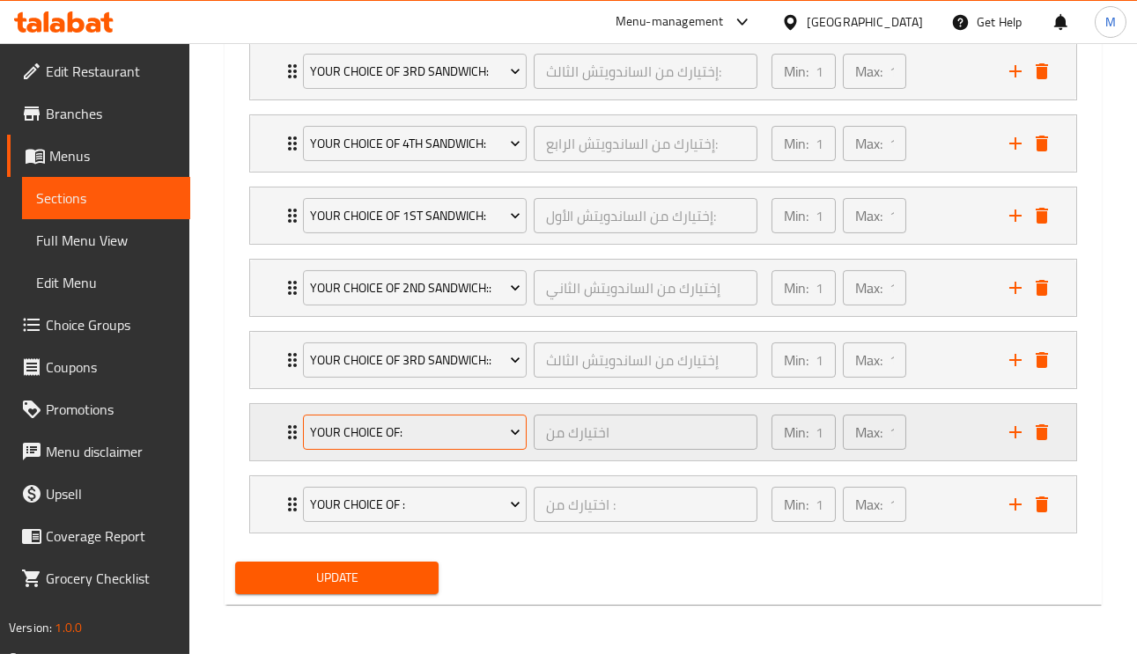
click at [413, 416] on button "Your choice of:" at bounding box center [415, 432] width 224 height 35
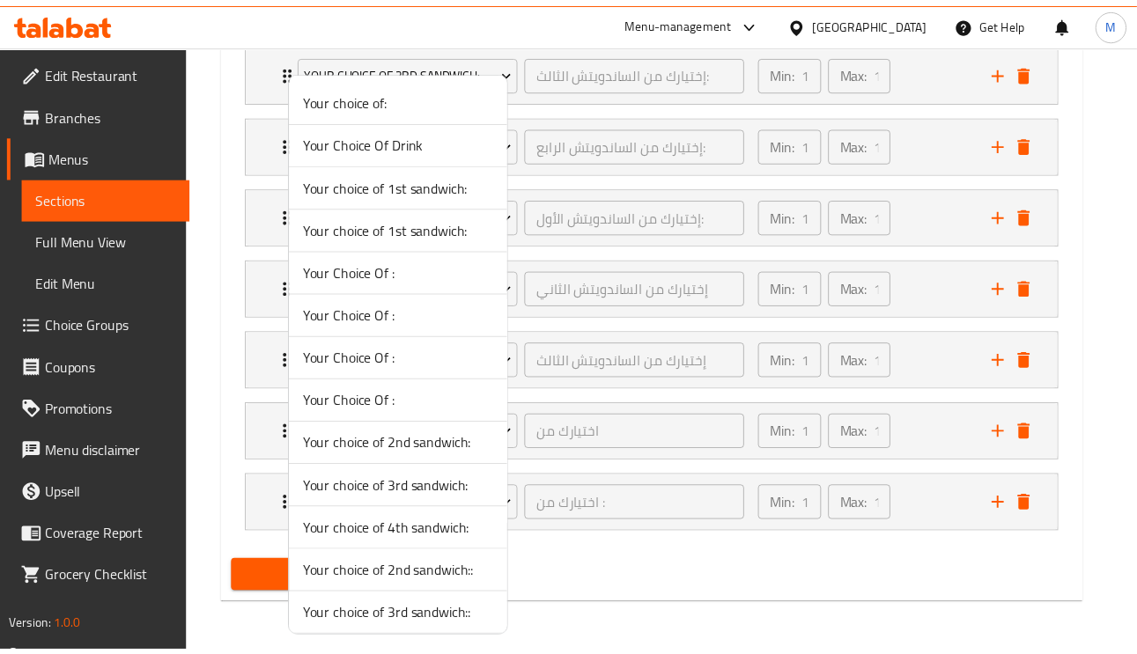
scroll to position [132, 0]
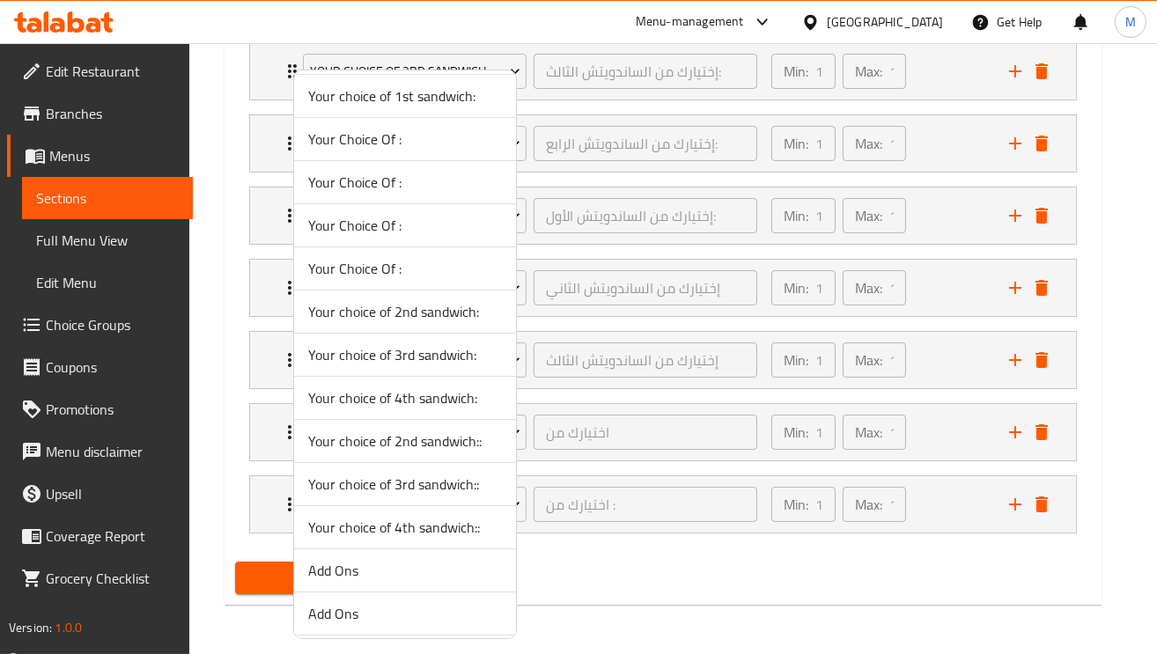
click at [421, 541] on li "Your choice of 4th sandwich::" at bounding box center [405, 527] width 222 height 43
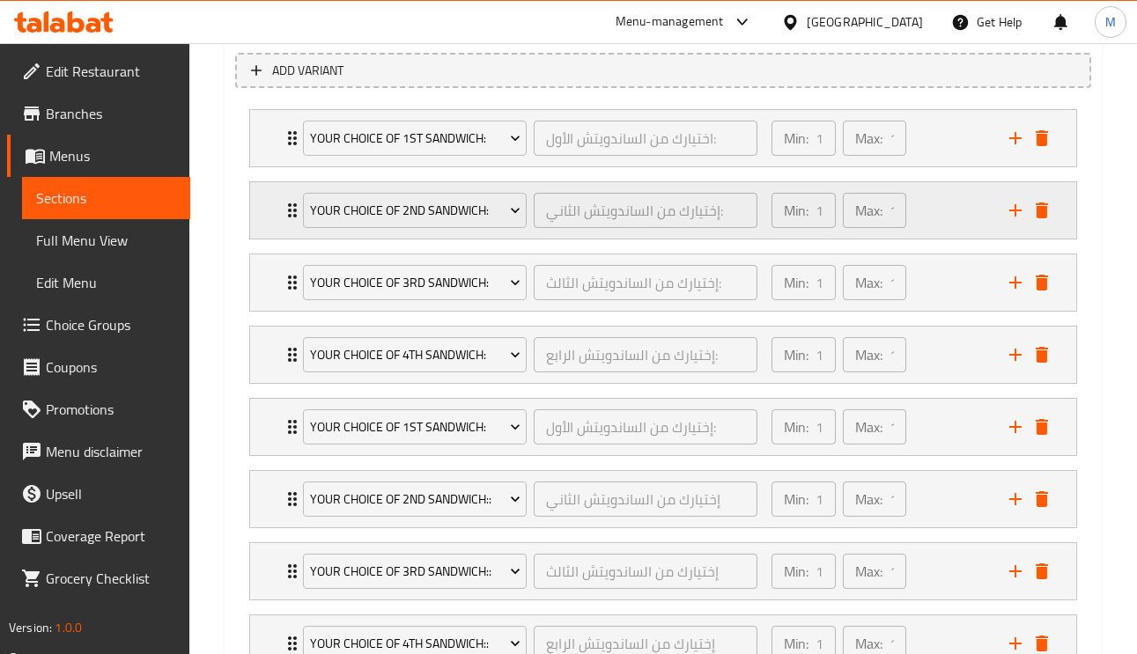
scroll to position [939, 0]
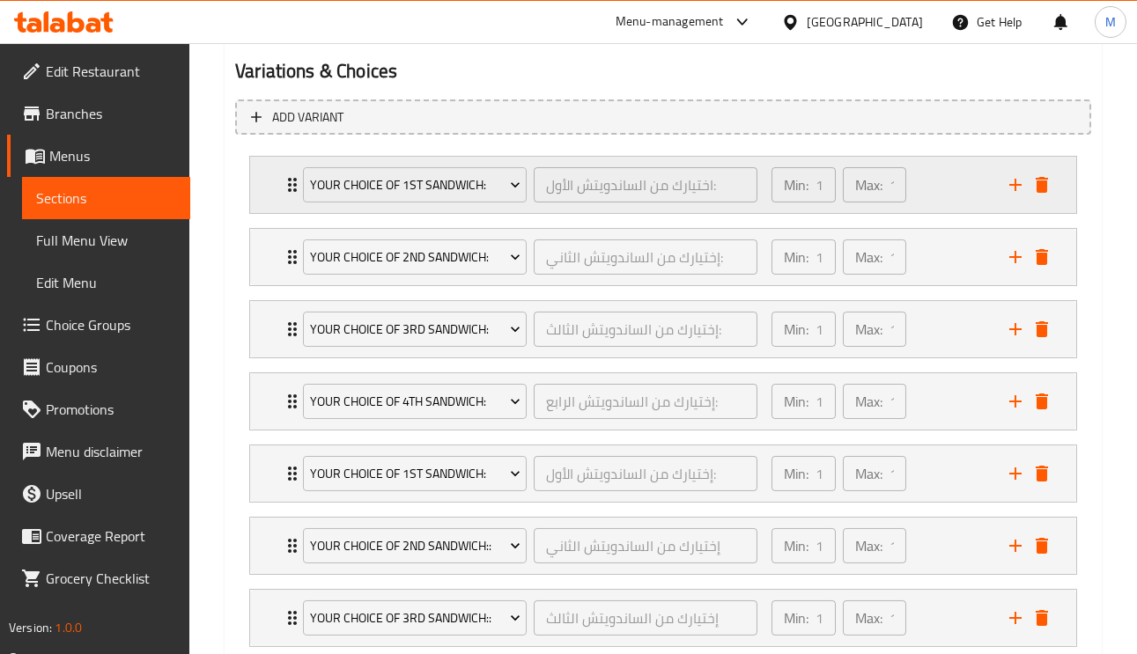
click at [273, 184] on div "Your choice of 1st sandwich: اختيارك من الساندويتش الأول: ​ Min: 1 ​ Max: 1 ​" at bounding box center [663, 185] width 826 height 56
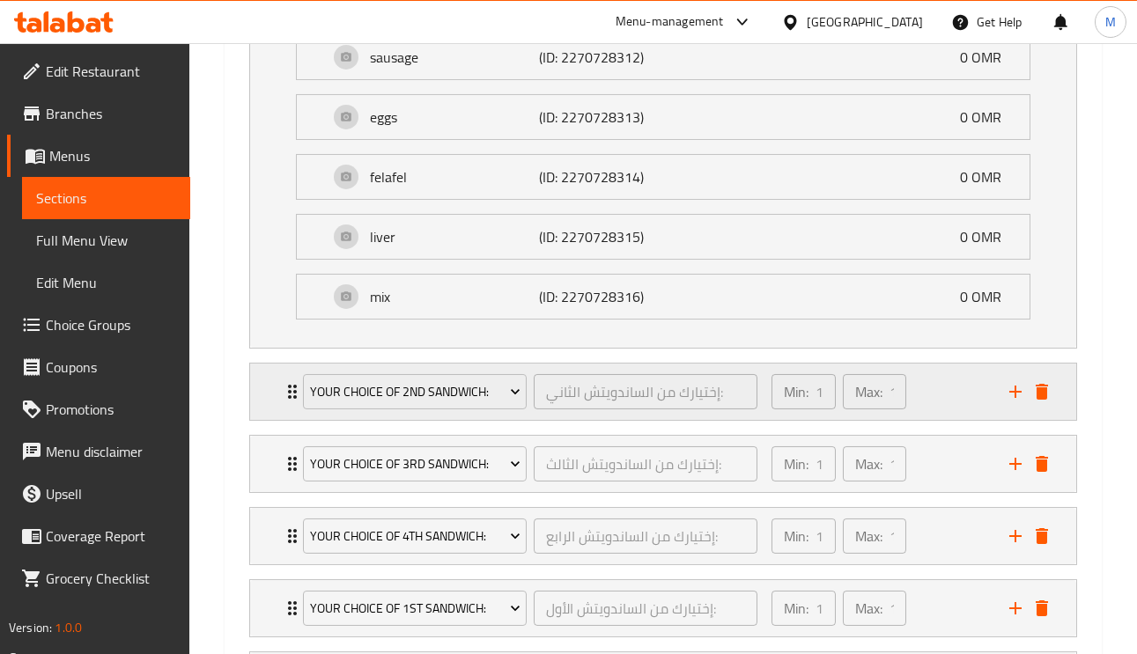
scroll to position [1203, 0]
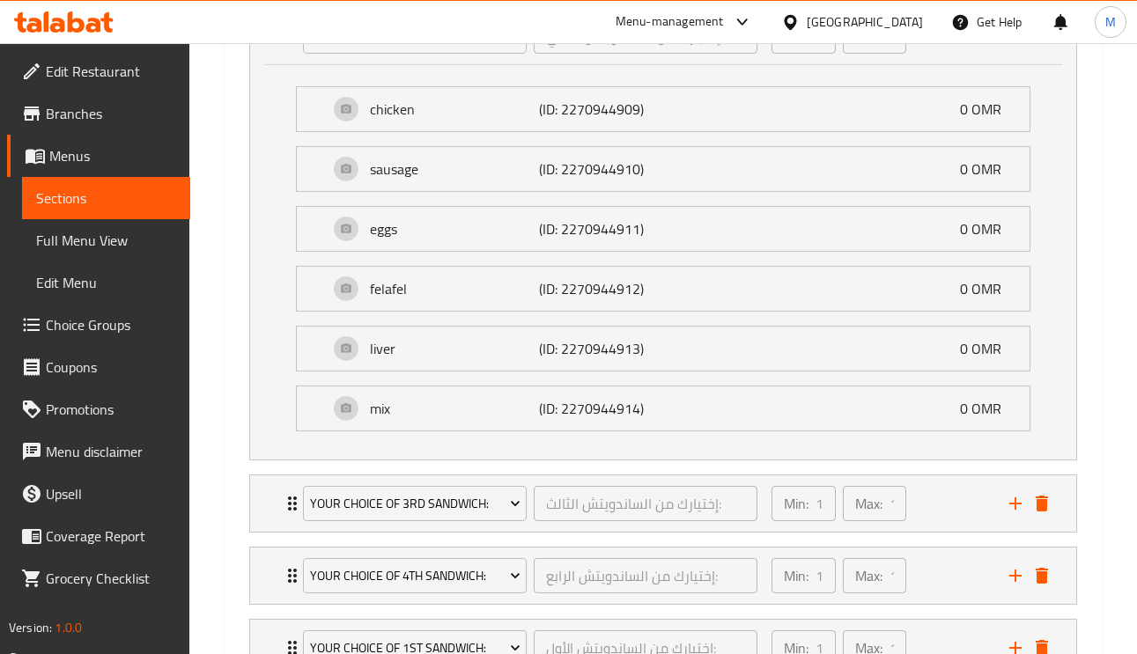
scroll to position [1599, 0]
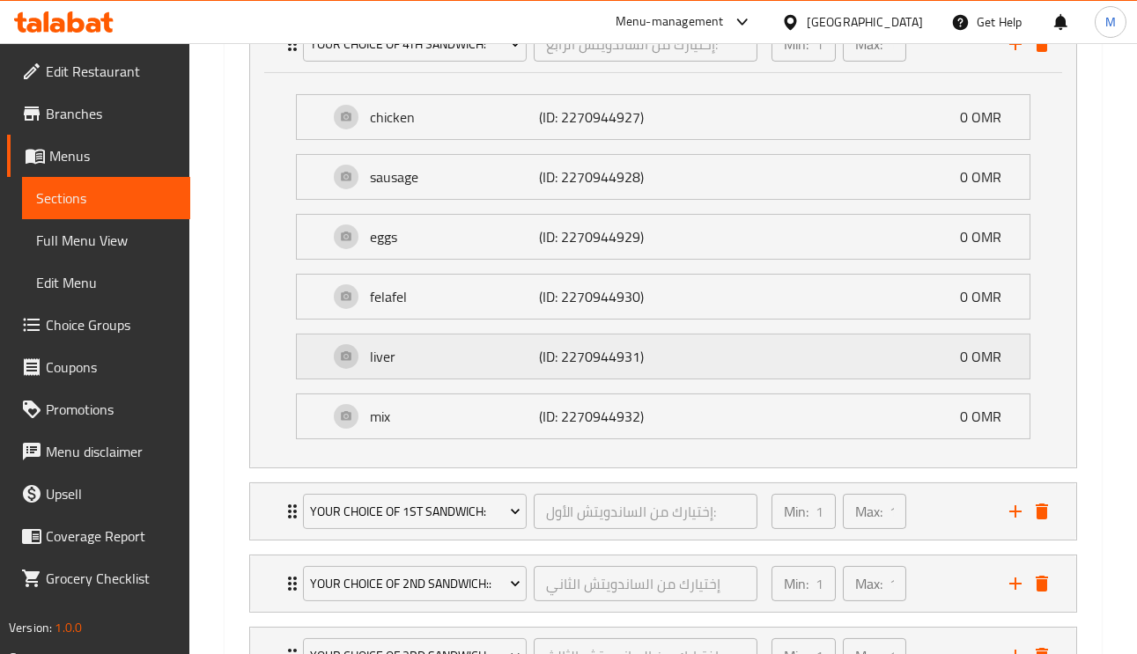
scroll to position [2523, 0]
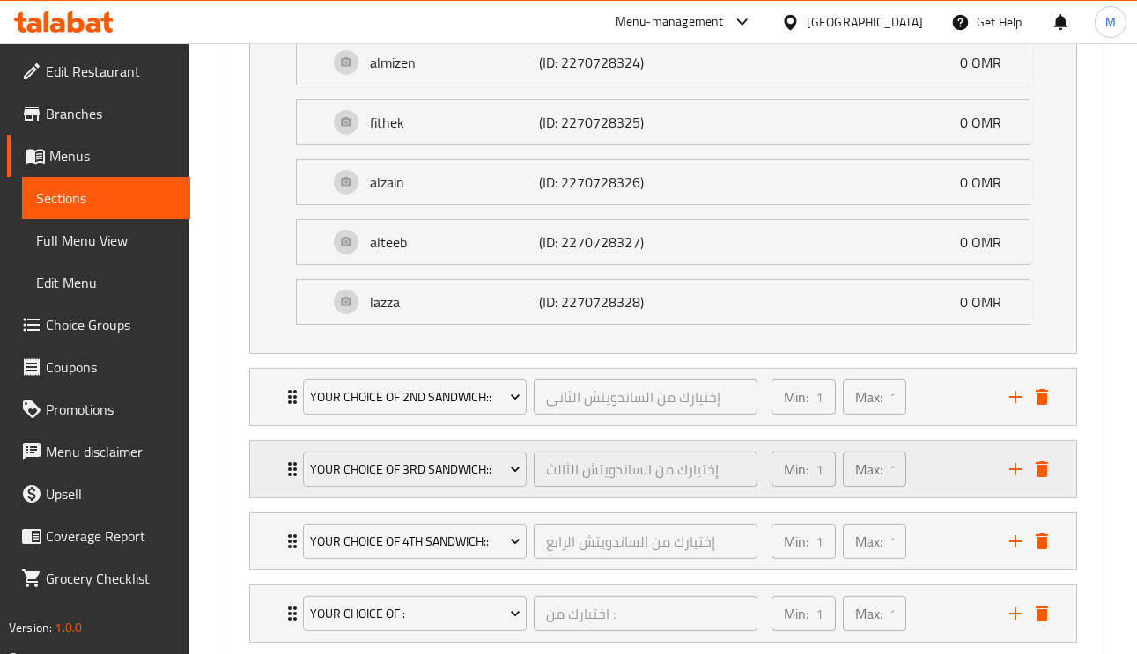
scroll to position [3052, 0]
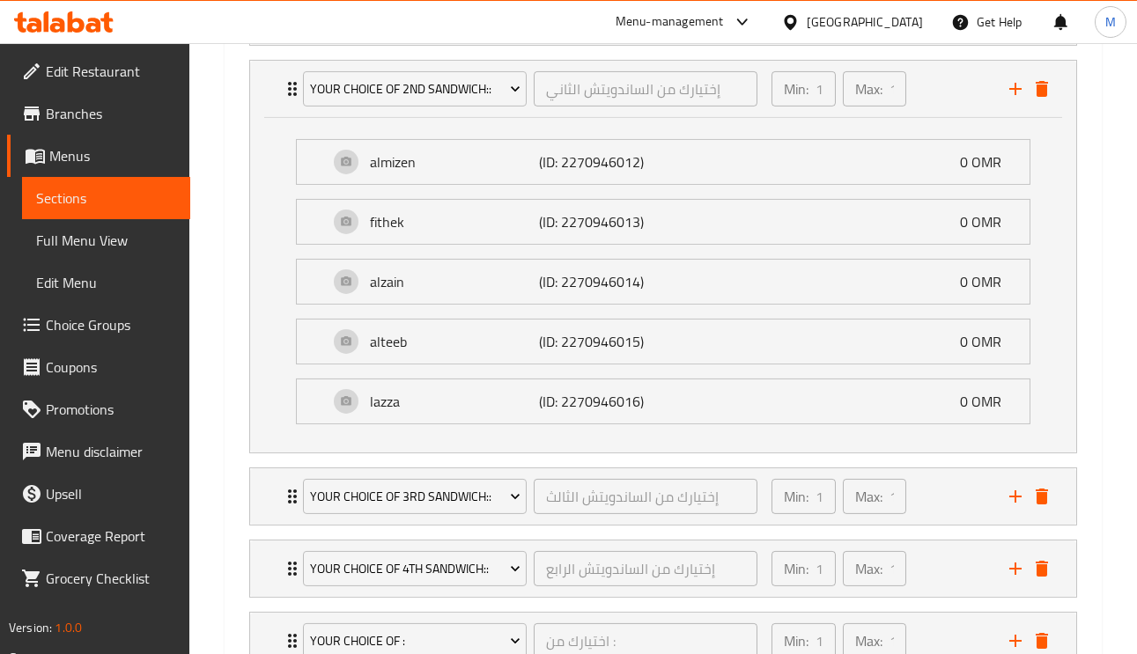
scroll to position [3316, 0]
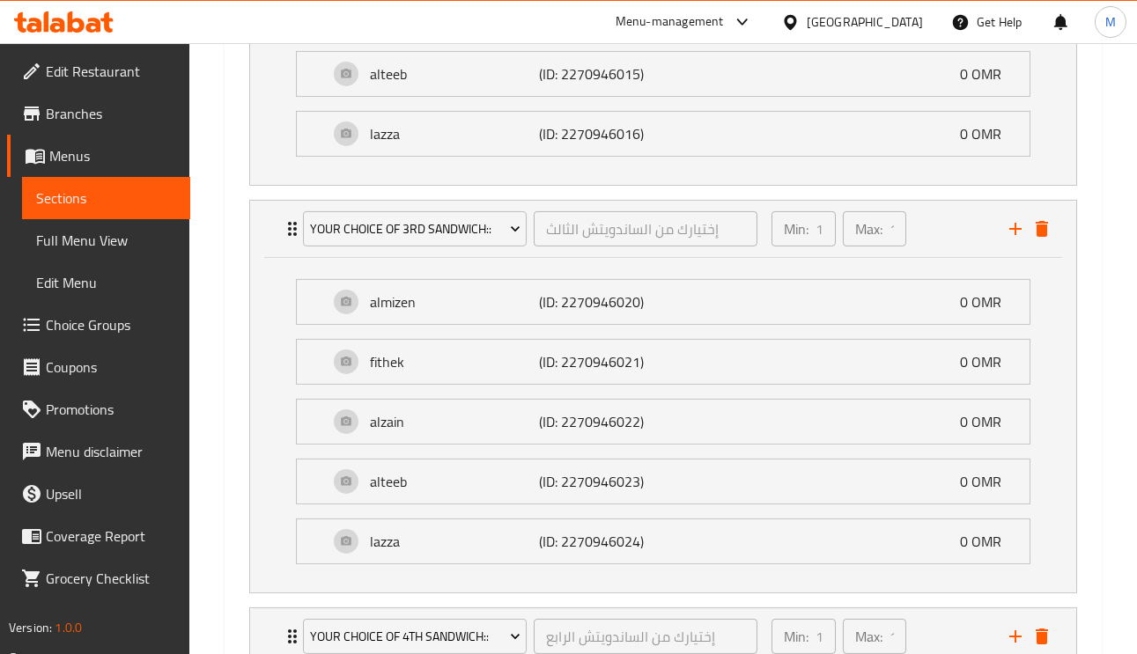
scroll to position [3808, 0]
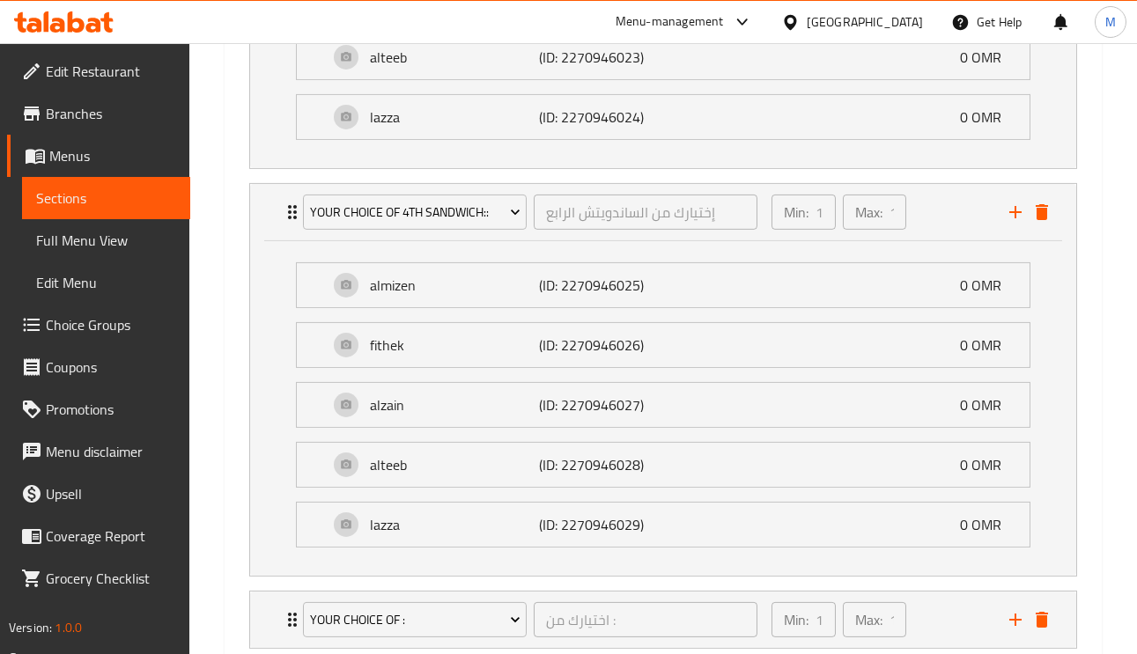
scroll to position [4143, 0]
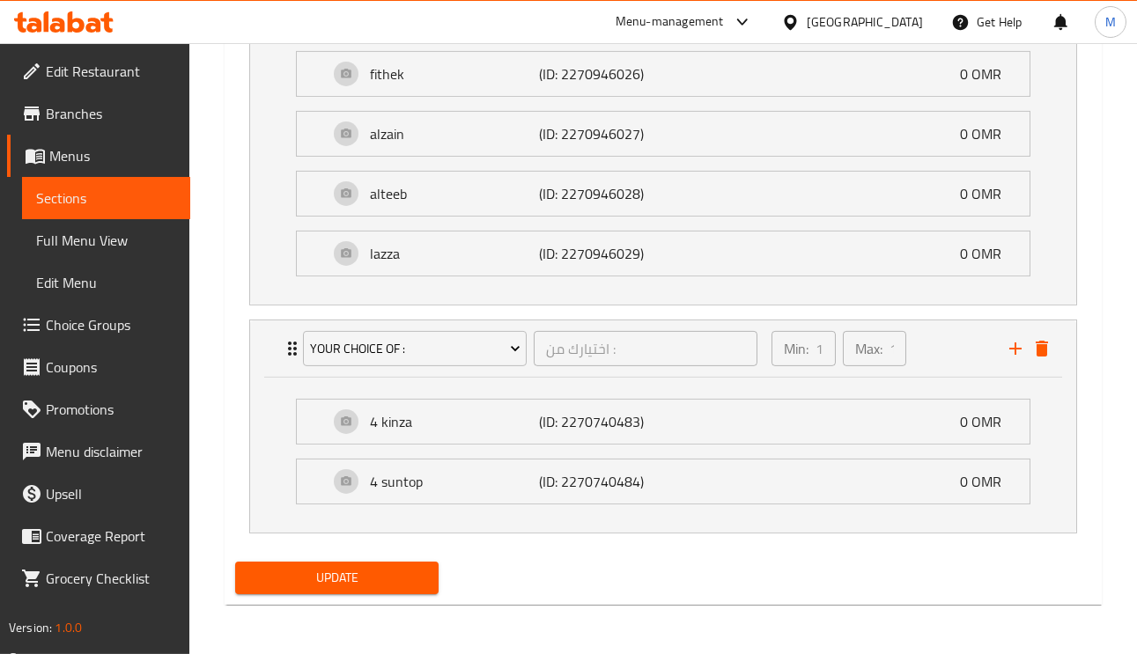
scroll to position [4303, 0]
click at [417, 576] on span "Update" at bounding box center [336, 578] width 175 height 22
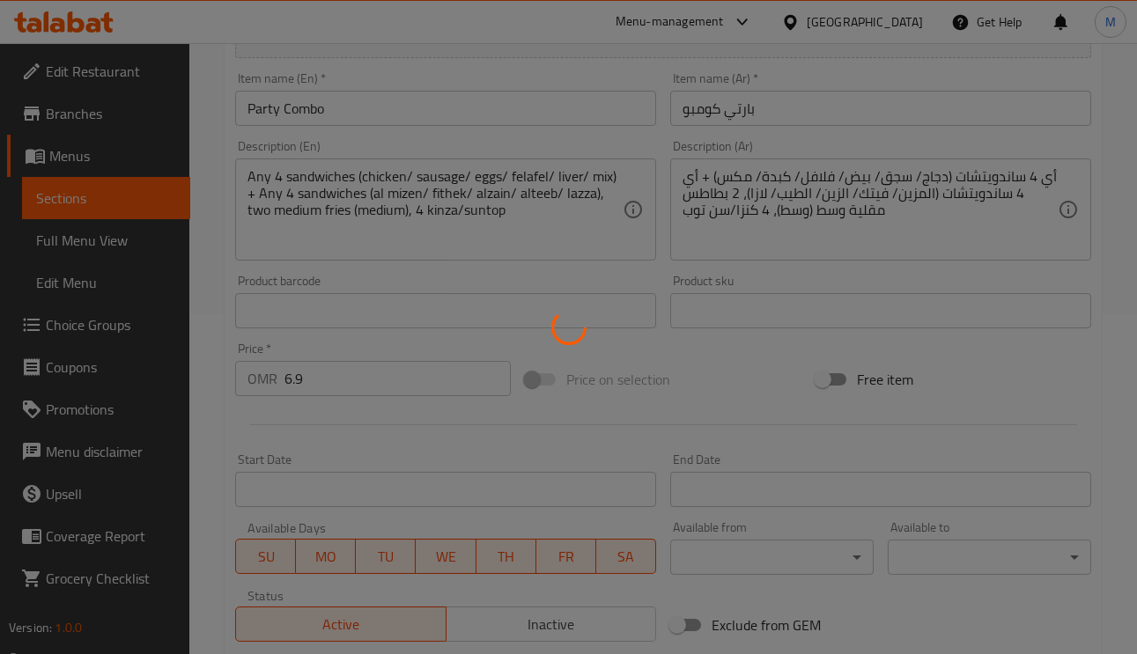
scroll to position [0, 0]
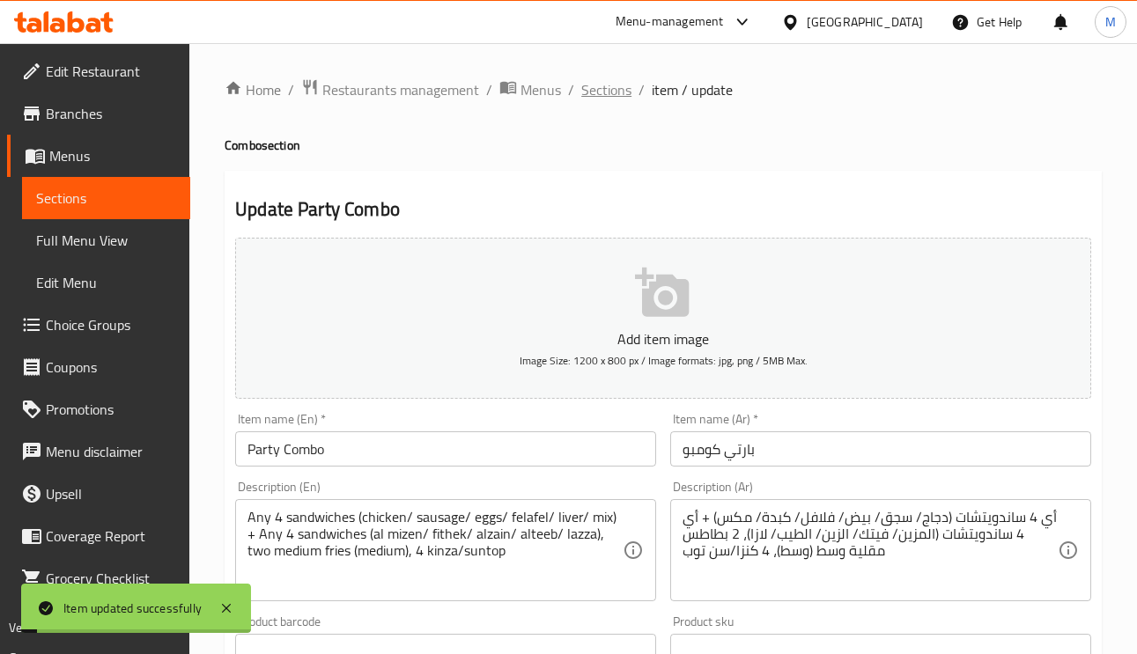
click at [599, 85] on span "Sections" at bounding box center [606, 89] width 50 height 21
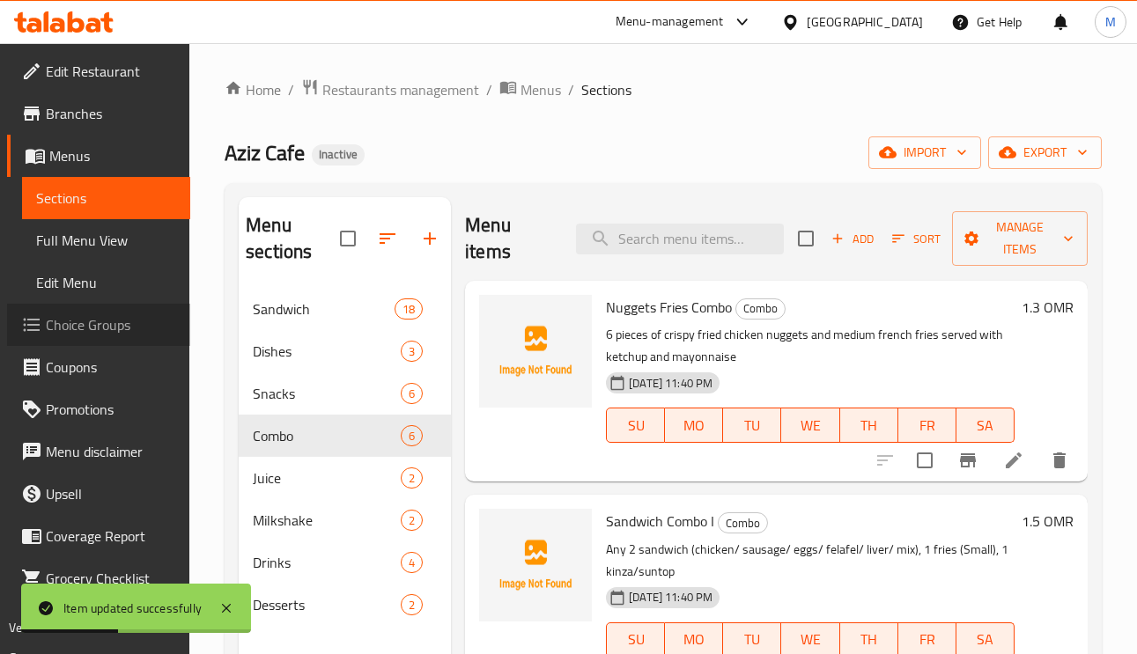
click at [87, 314] on span "Choice Groups" at bounding box center [111, 324] width 130 height 21
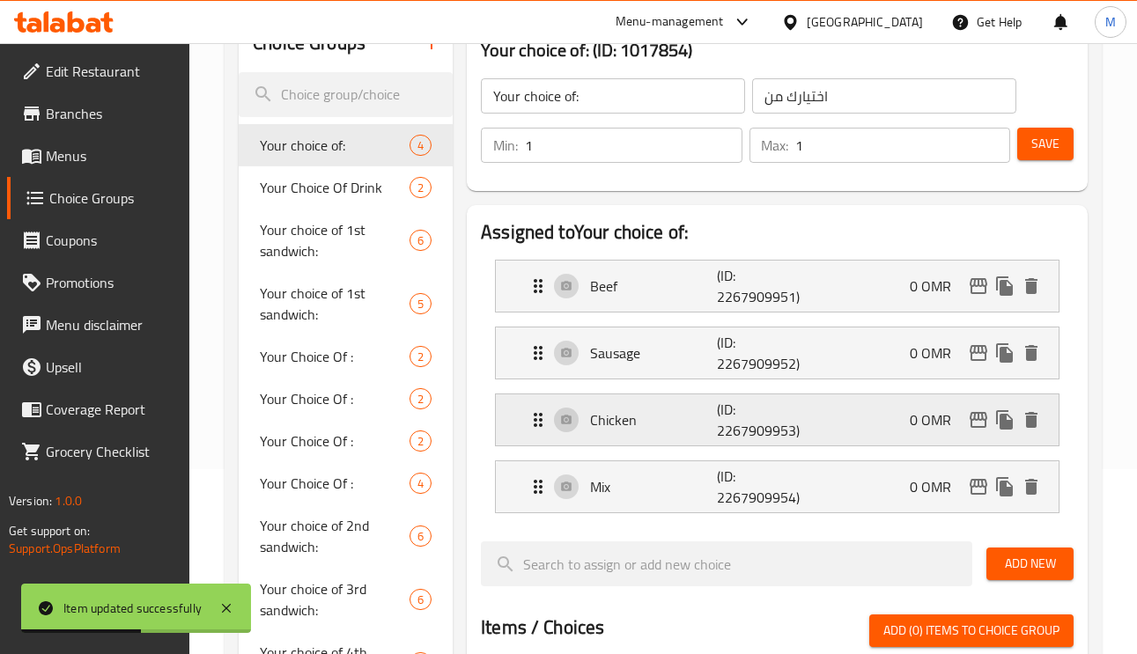
scroll to position [264, 0]
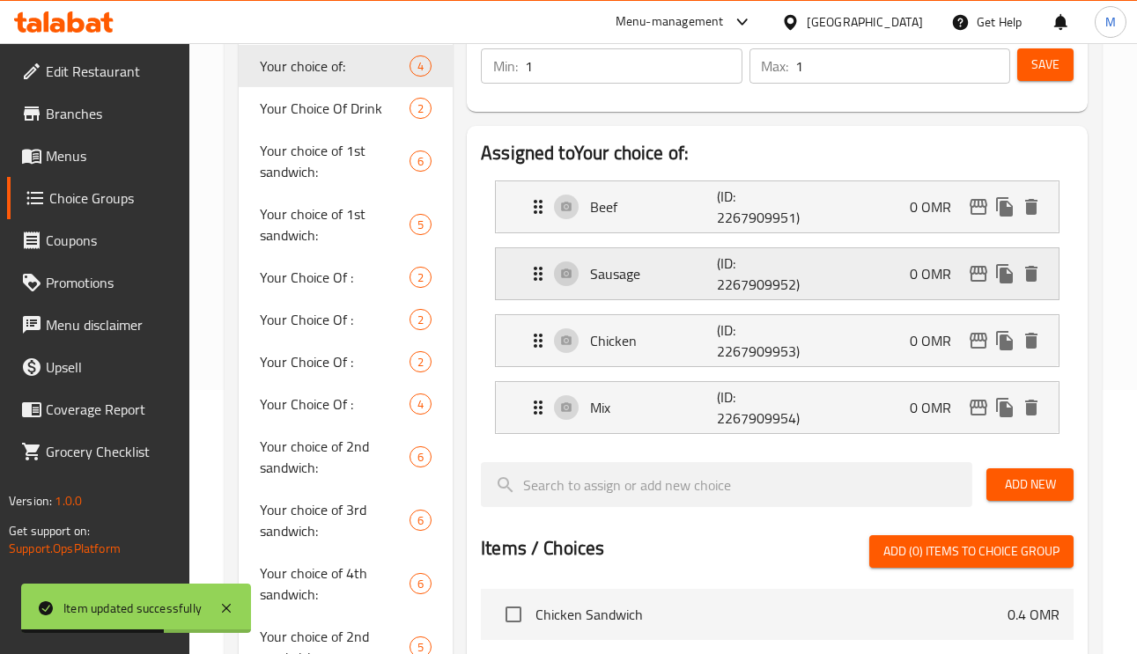
click at [630, 284] on p "Sausage" at bounding box center [653, 273] width 126 height 21
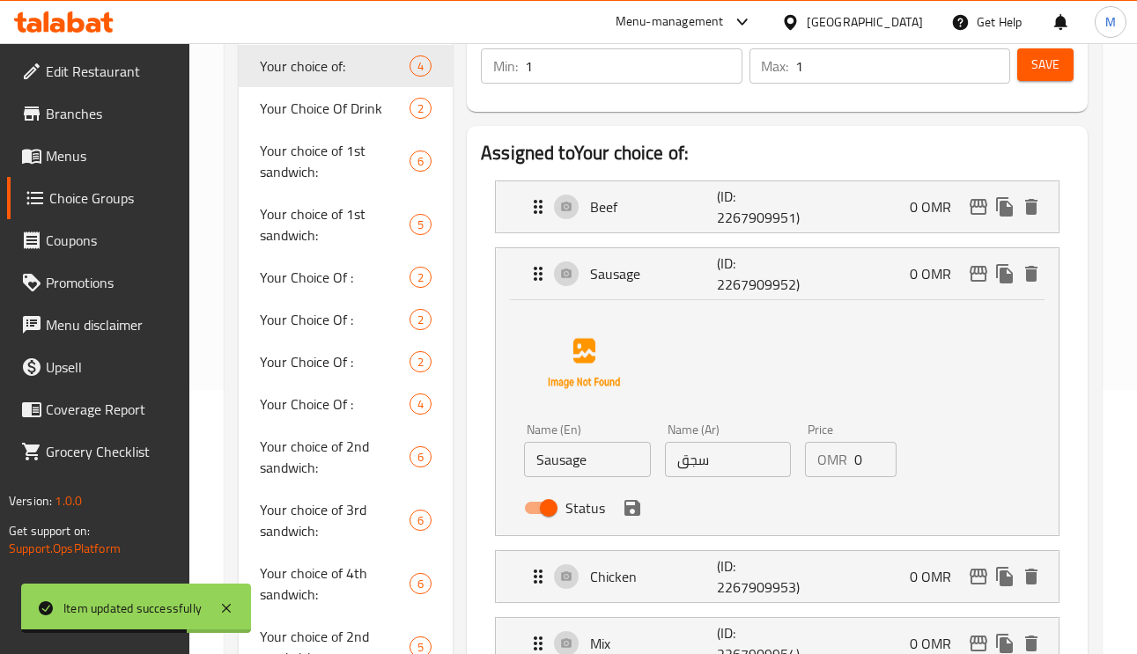
click at [774, 464] on input "سجق" at bounding box center [728, 459] width 127 height 35
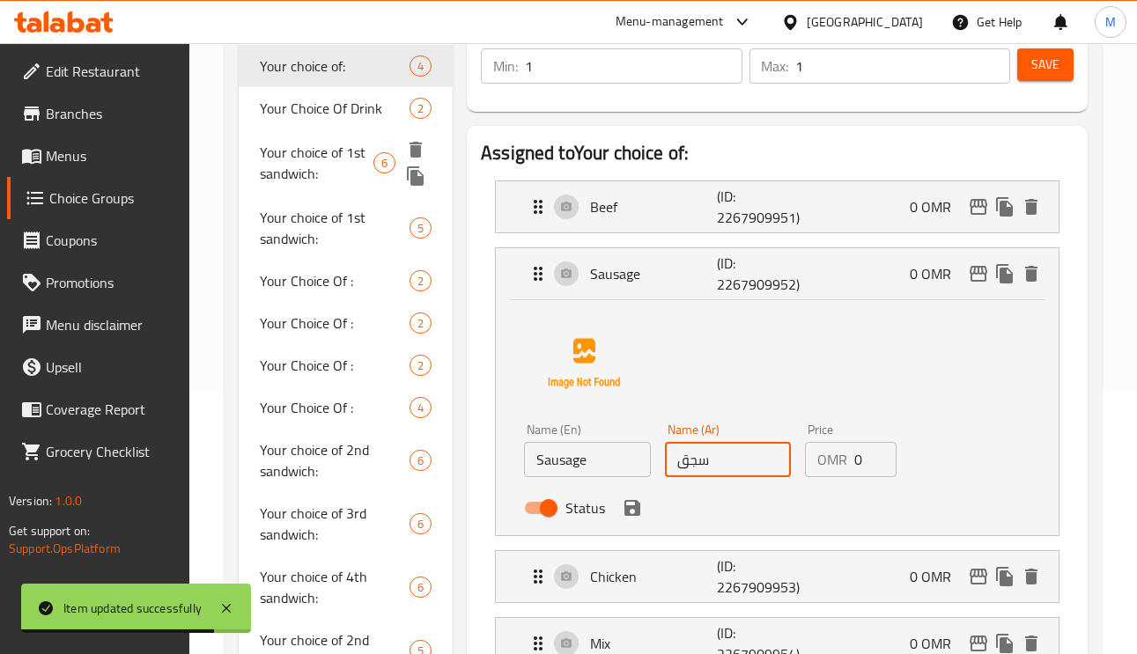
click at [313, 157] on span "Your choice of 1st sandwich:" at bounding box center [317, 163] width 114 height 42
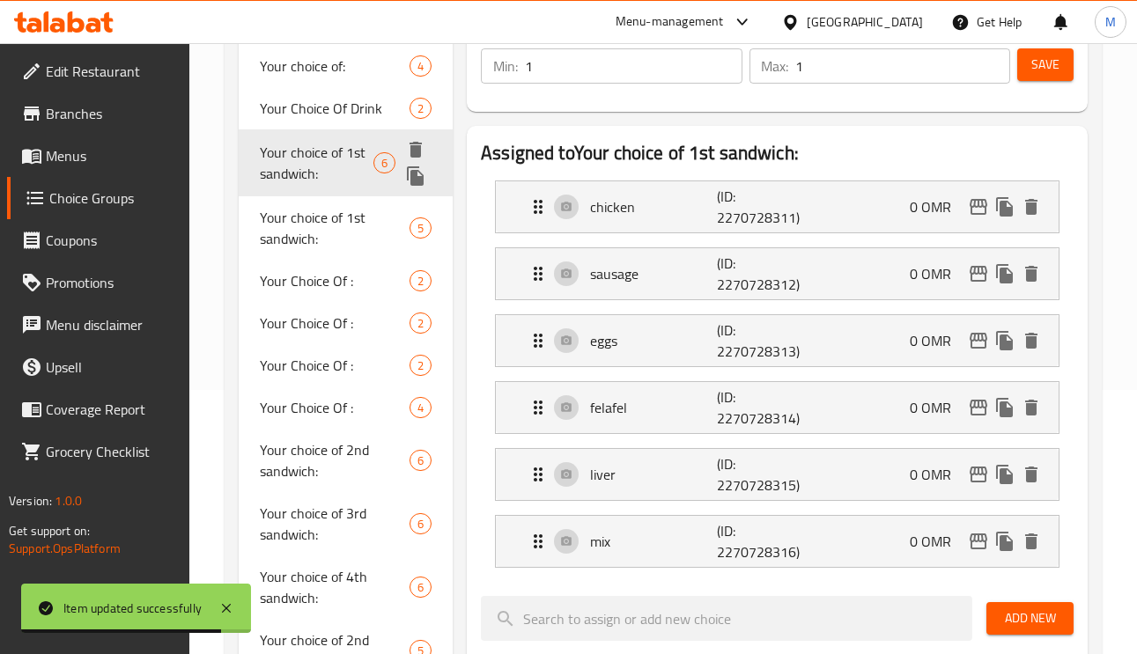
type input "Your choice of 1st sandwich:"
type input "اختيارك من الساندويتش الأول:"
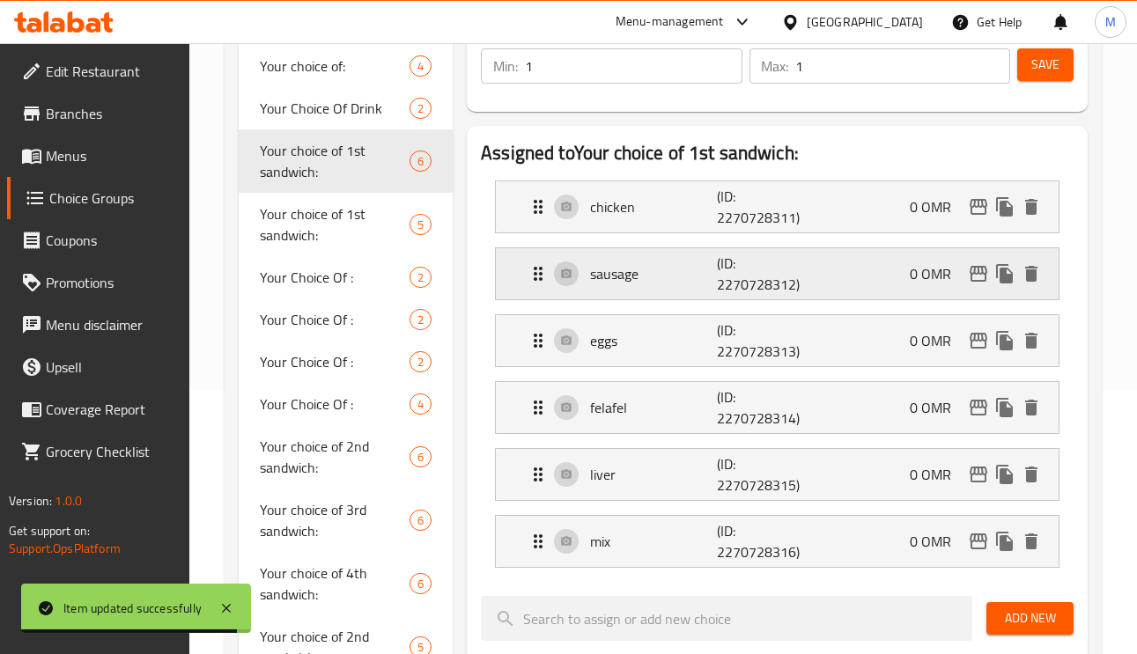
click at [594, 276] on p "sausage" at bounding box center [653, 273] width 126 height 21
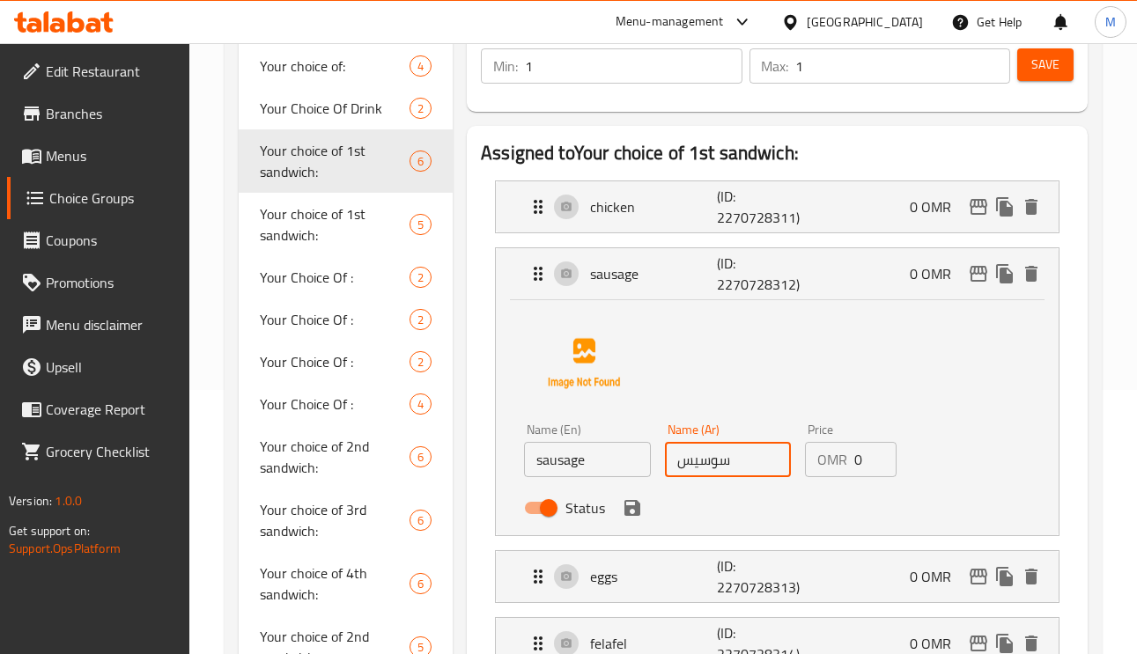
click at [735, 468] on input "سوسيس" at bounding box center [728, 459] width 127 height 35
paste input "جق"
click at [735, 468] on input "سوسيس" at bounding box center [728, 459] width 127 height 35
click at [639, 512] on icon "save" at bounding box center [632, 507] width 21 height 21
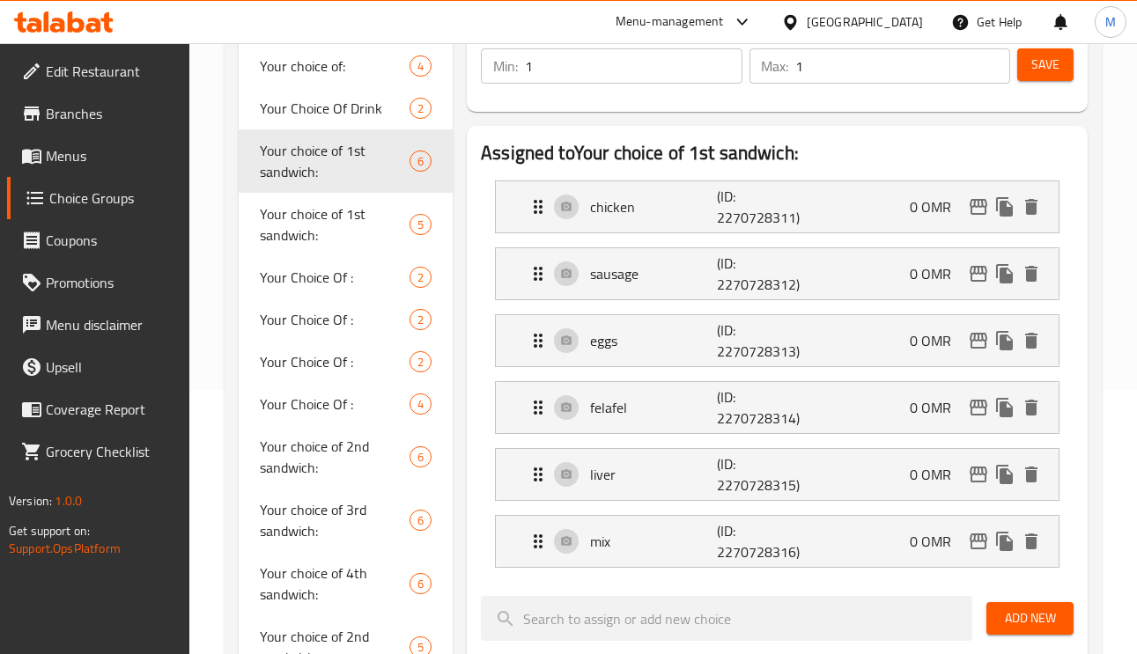
type input "سجق"
click at [1035, 76] on span "Save" at bounding box center [1045, 65] width 28 height 22
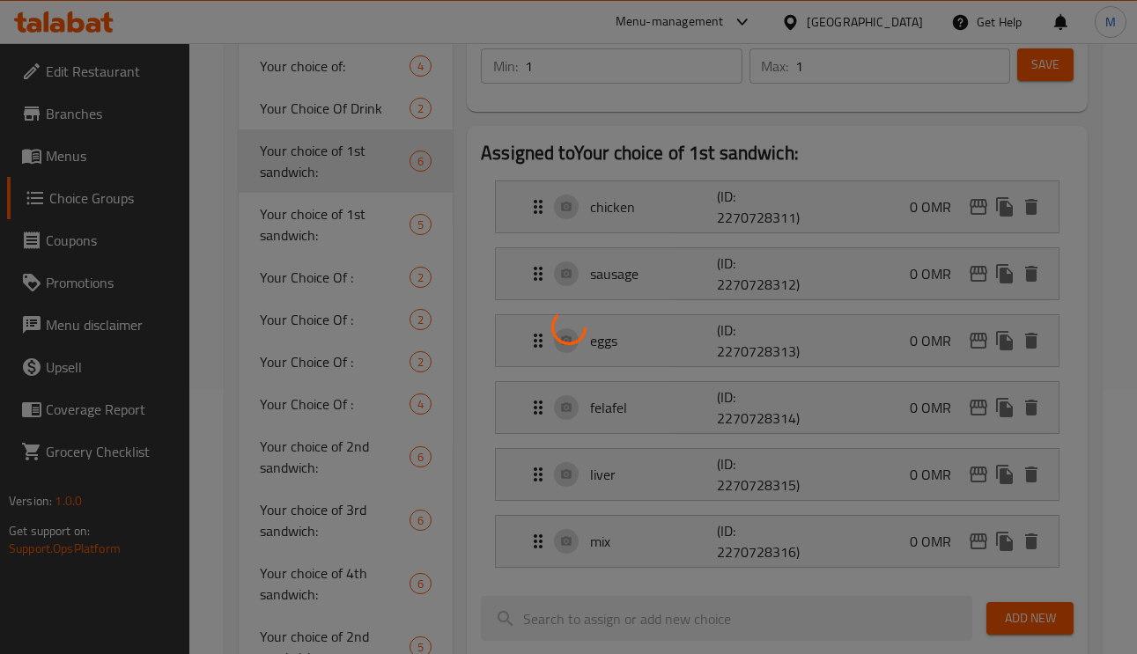
click at [333, 223] on div at bounding box center [568, 327] width 1137 height 654
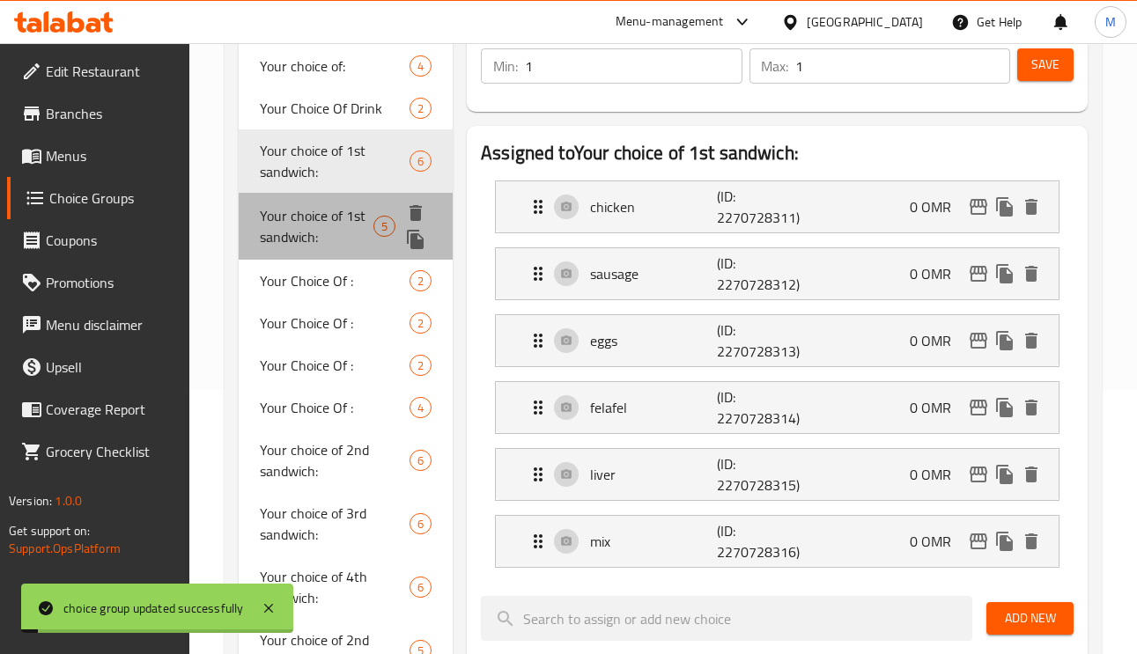
click at [333, 223] on span "Your choice of 1st sandwich:" at bounding box center [317, 226] width 114 height 42
type input "إختيارك من الساندويتش الأول:"
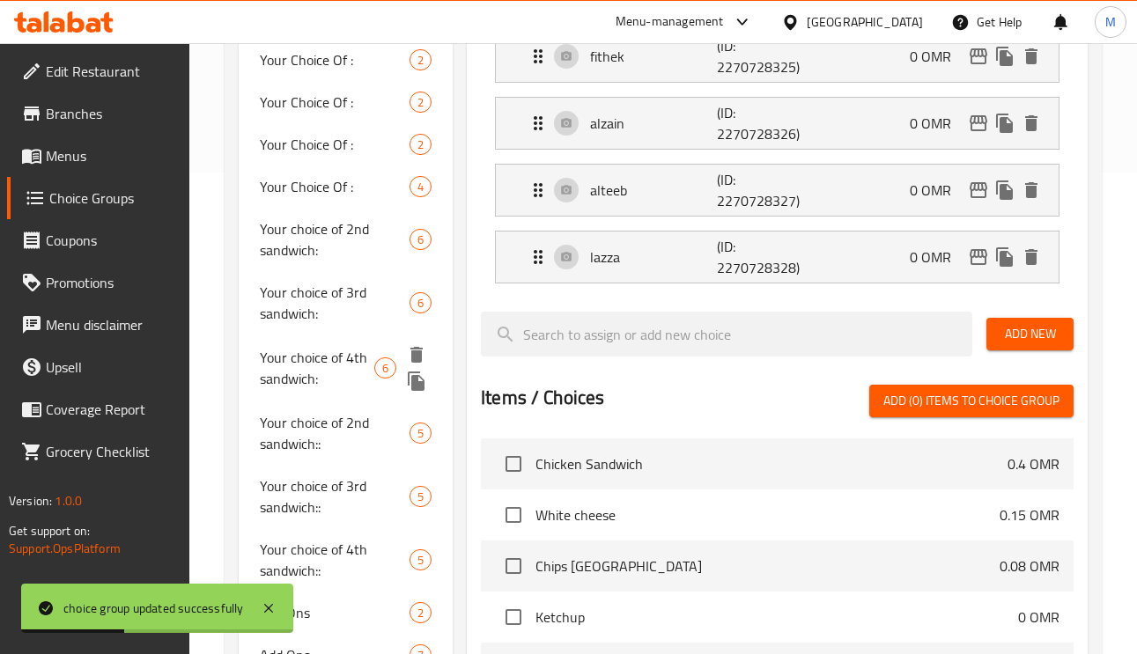
scroll to position [528, 0]
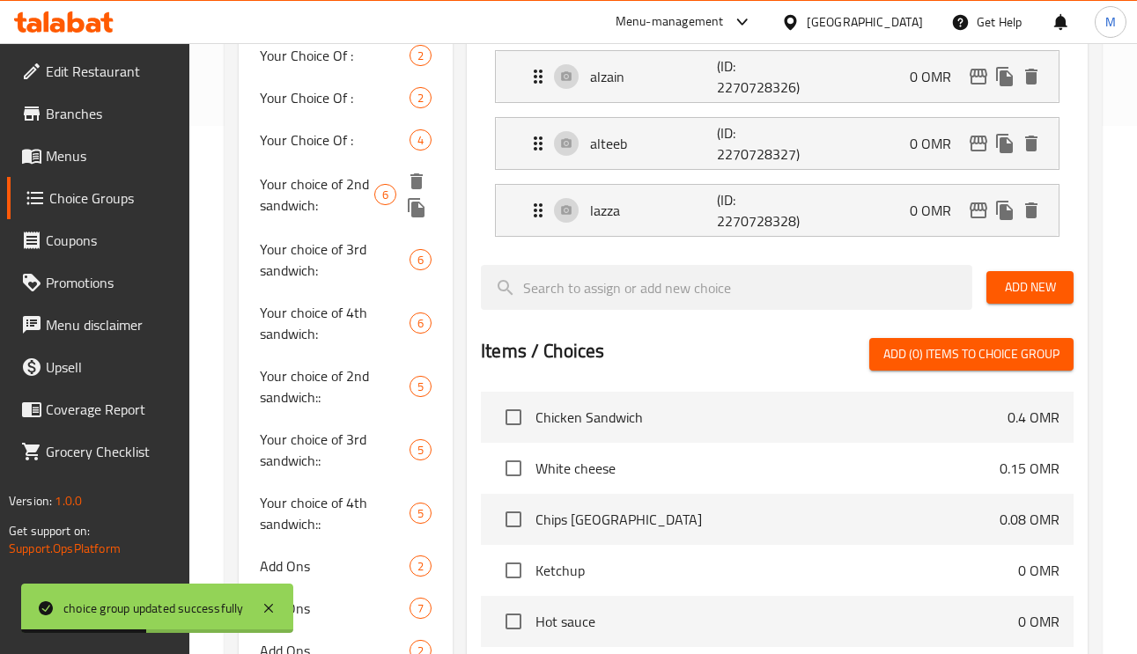
click at [336, 196] on span "Your choice of 2nd sandwich:" at bounding box center [317, 194] width 114 height 42
type input "Your choice of 2nd sandwich:"
type input "إختيارك من الساندويتش الثاني:"
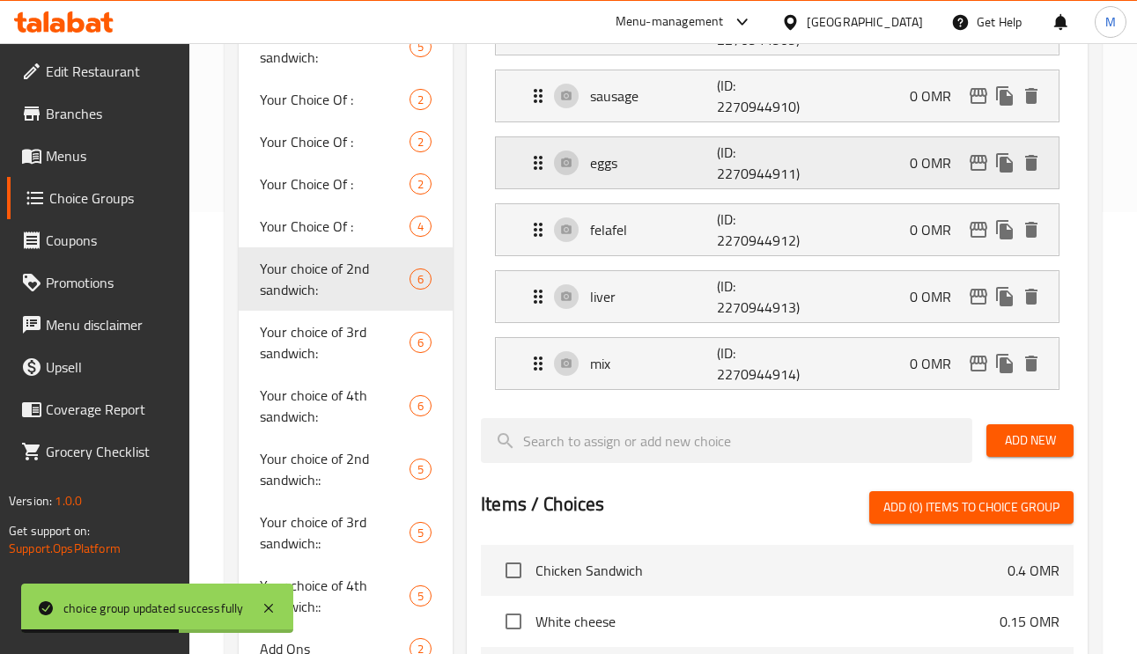
scroll to position [396, 0]
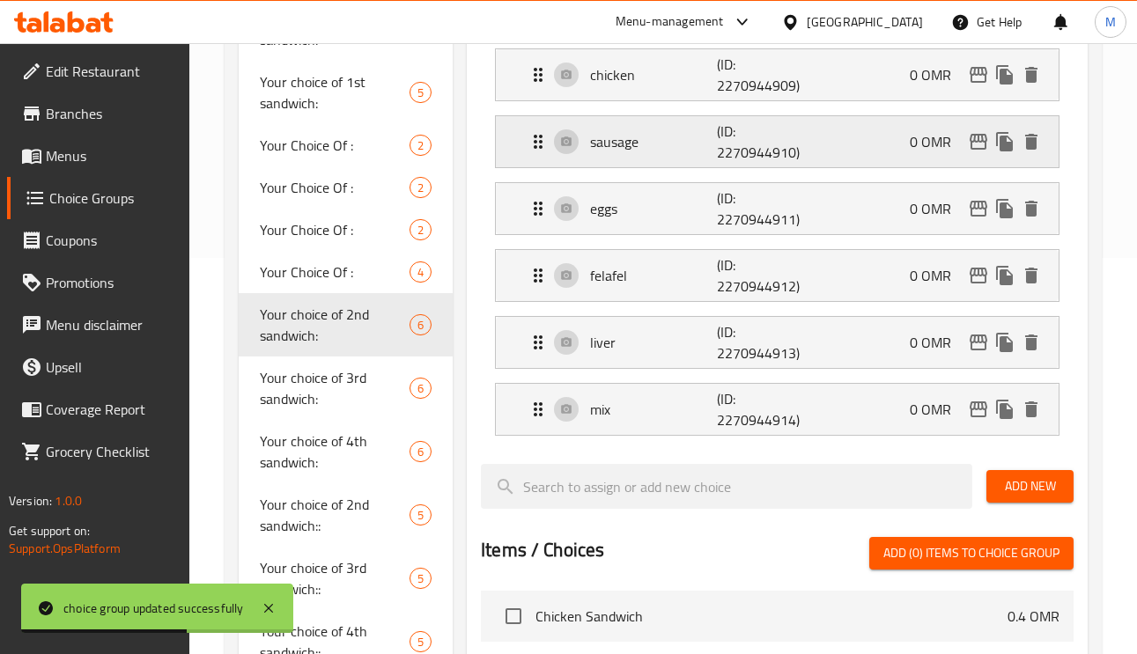
click at [671, 151] on p "sausage" at bounding box center [653, 141] width 126 height 21
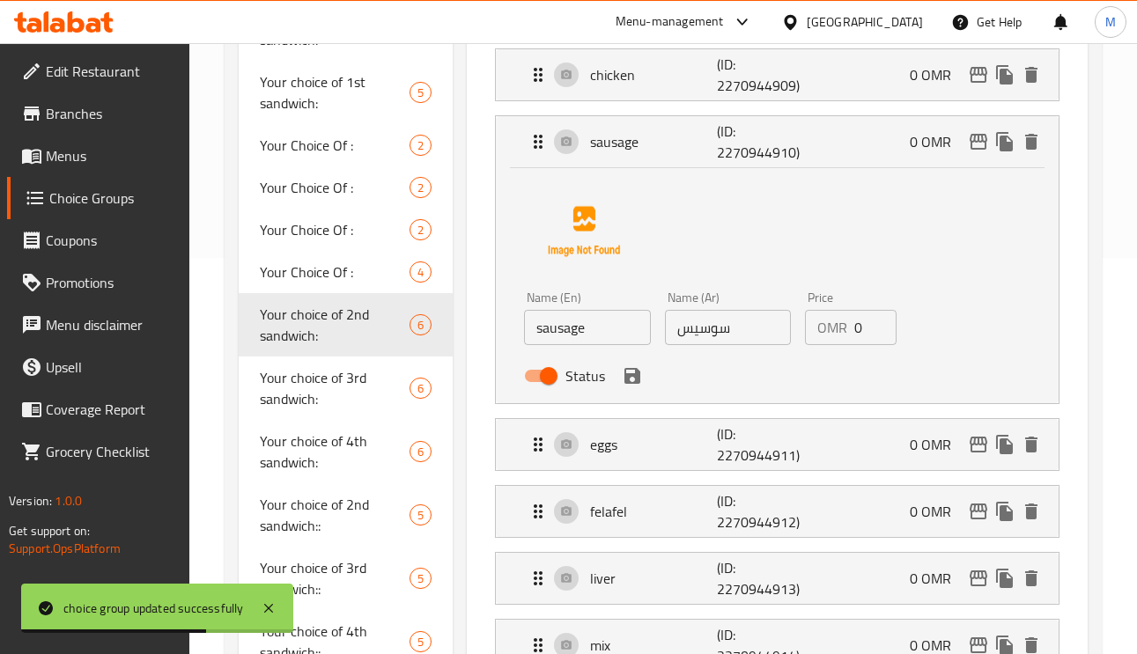
click at [737, 329] on input "سوسيس" at bounding box center [728, 327] width 127 height 35
paste input "جق"
click at [627, 375] on icon "save" at bounding box center [632, 376] width 16 height 16
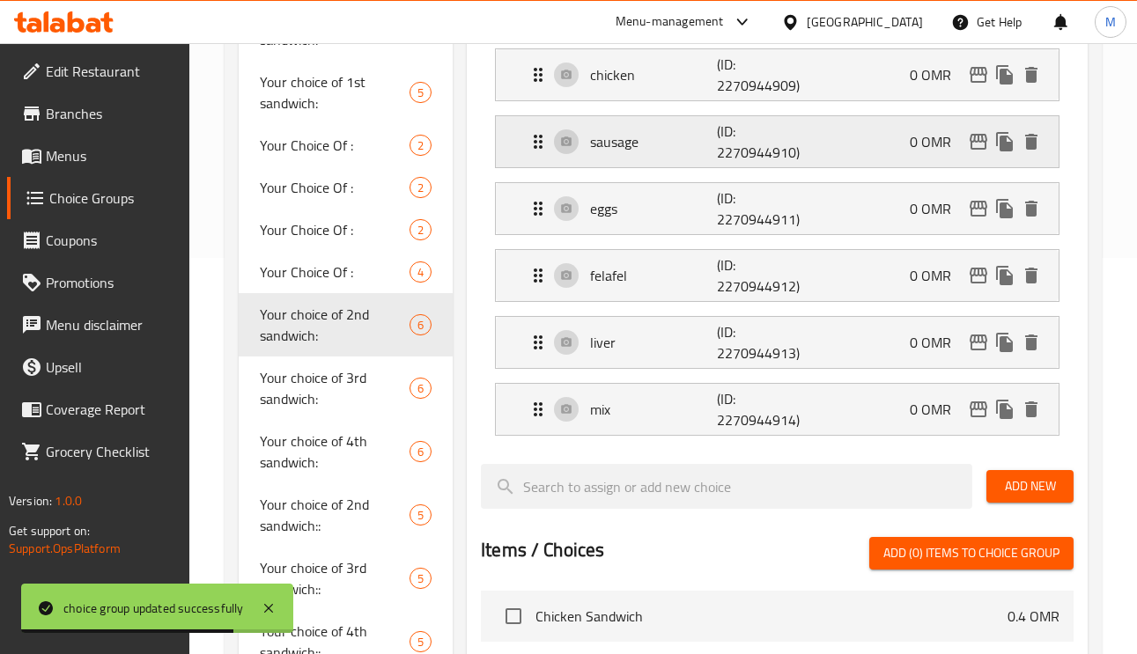
type input "سجق"
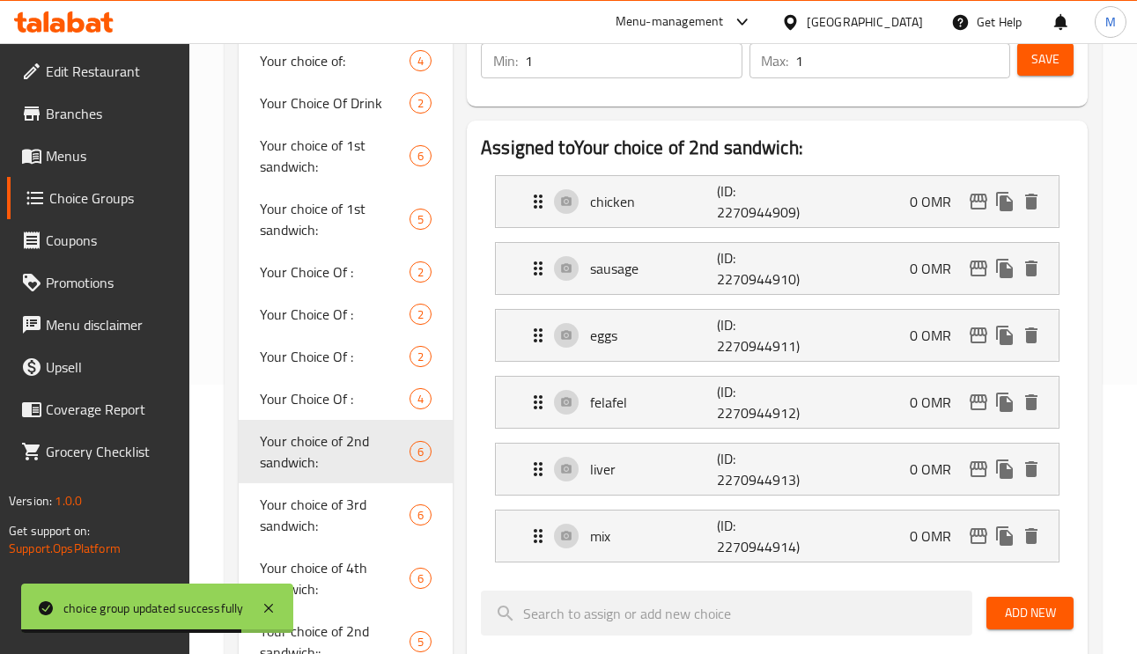
scroll to position [0, 0]
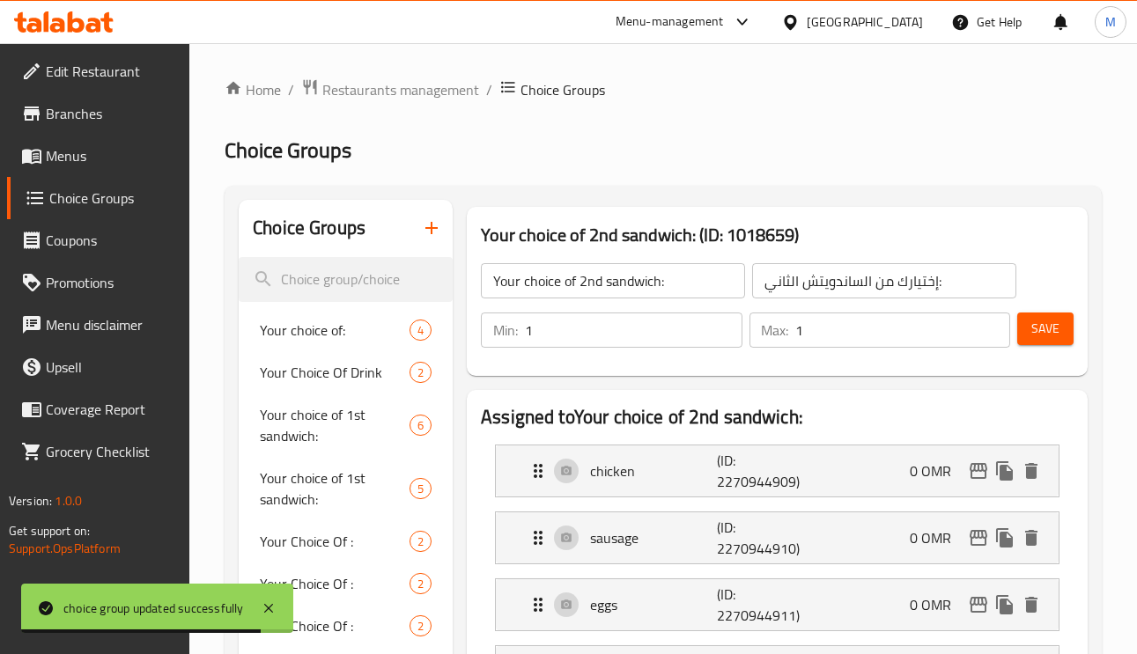
click at [1042, 343] on button "Save" at bounding box center [1045, 329] width 56 height 33
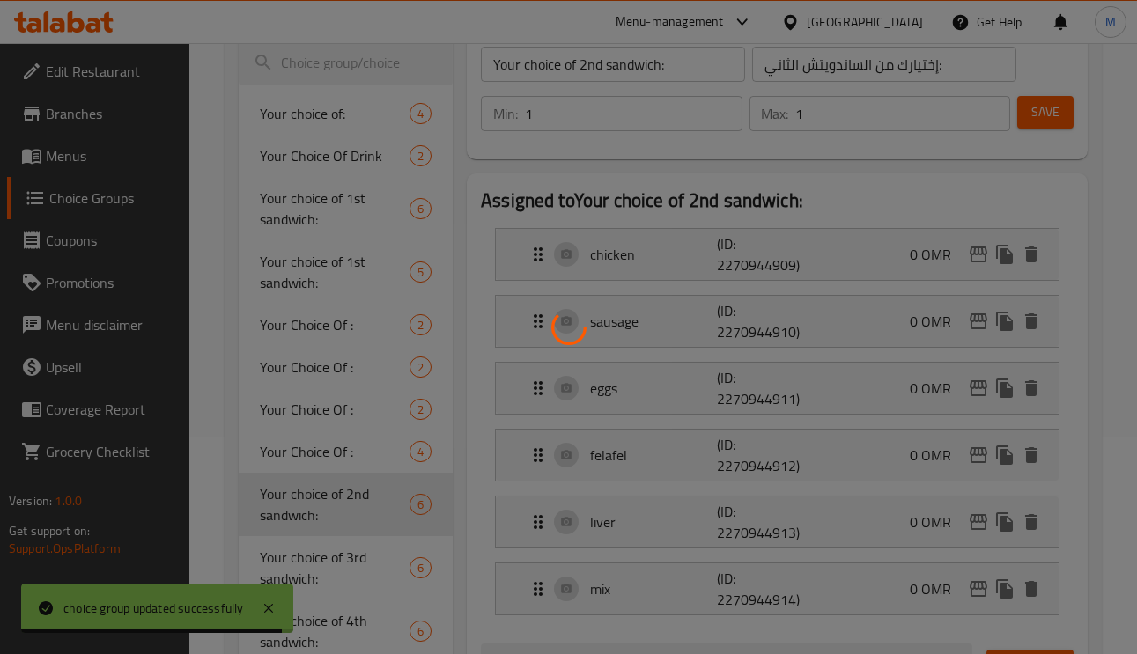
scroll to position [396, 0]
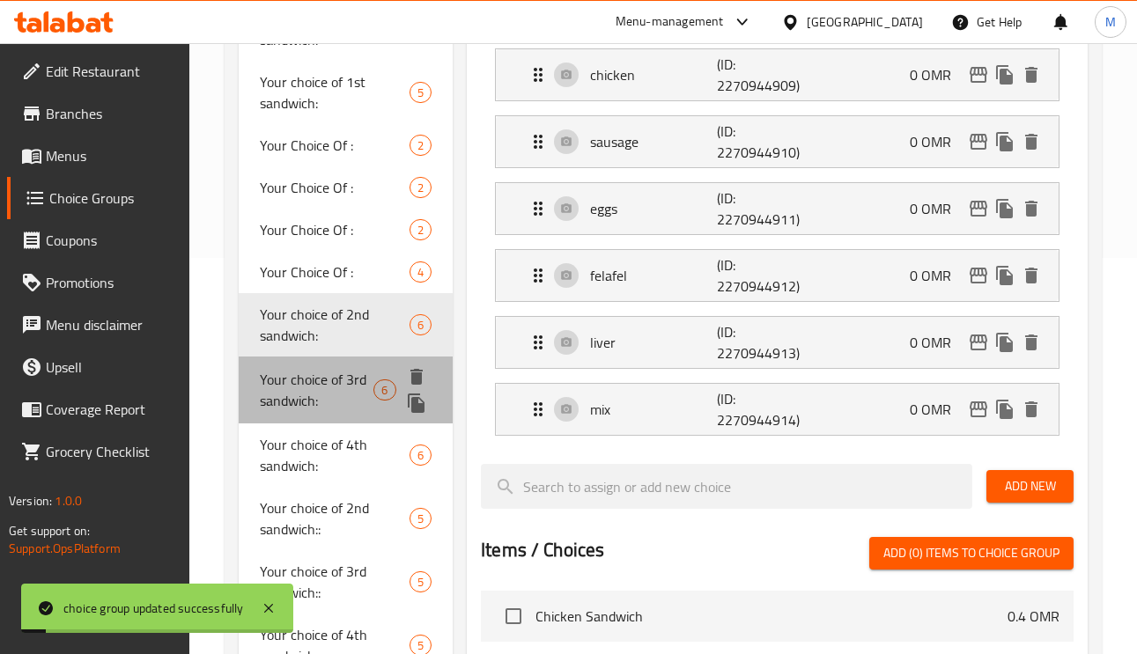
click at [303, 385] on span "Your choice of 3rd sandwich:" at bounding box center [317, 390] width 114 height 42
type input "Your choice of 3rd sandwich:"
type input "إختيارك من الساندويتش الثالث:"
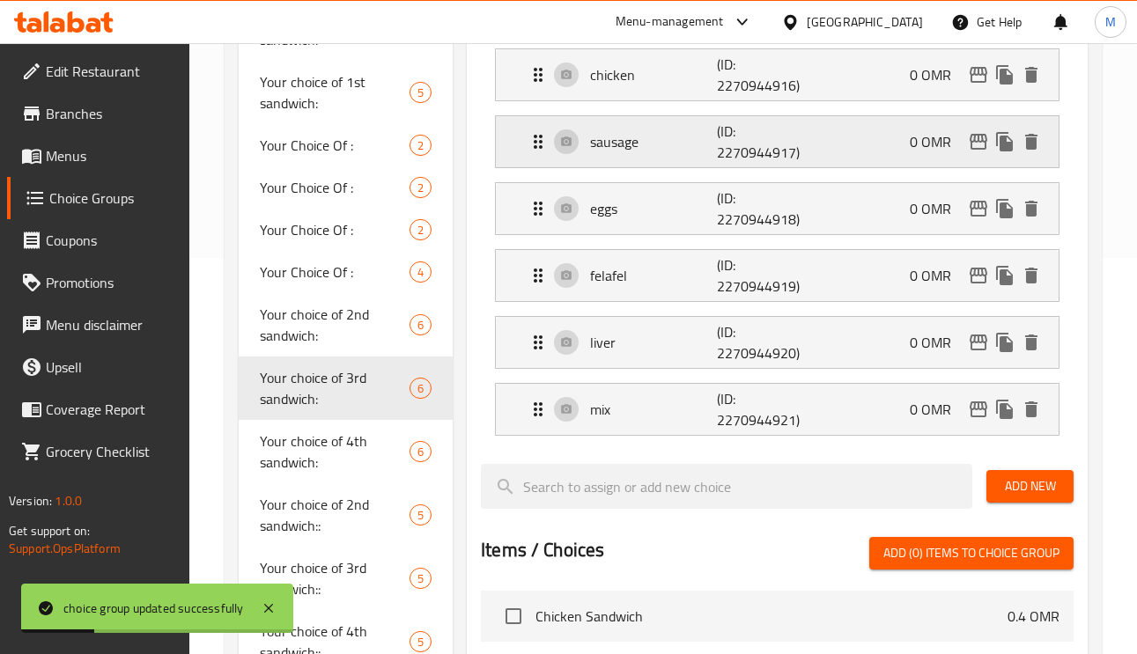
click at [645, 144] on p "sausage" at bounding box center [653, 141] width 126 height 21
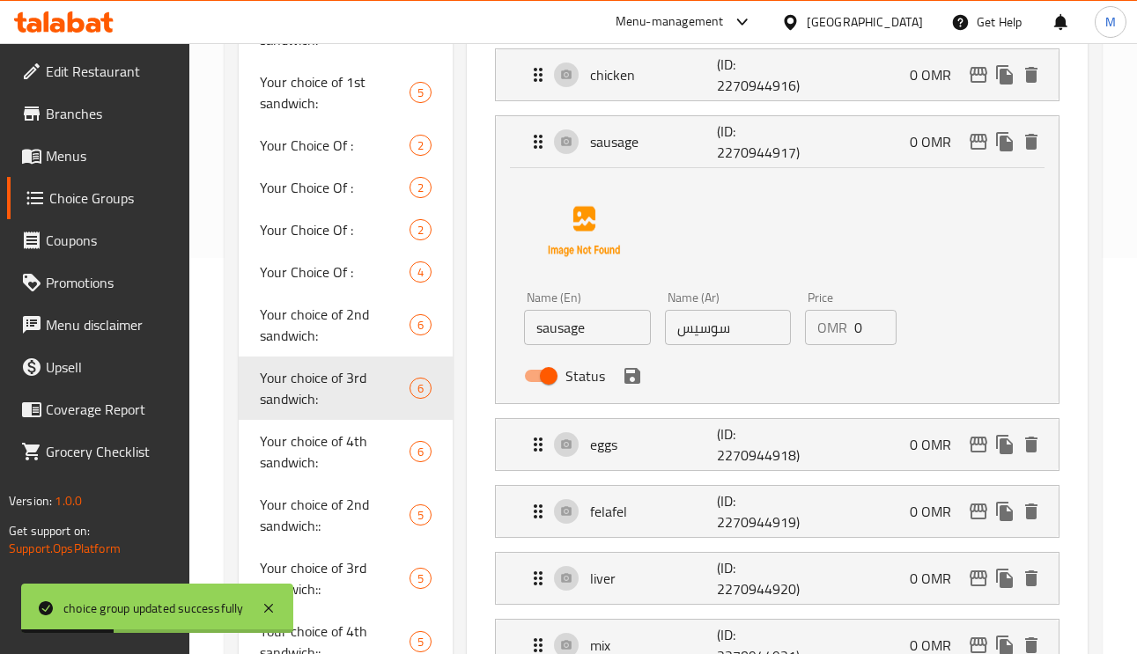
click at [722, 341] on input "سوسيس" at bounding box center [728, 327] width 127 height 35
paste input "جق"
click at [630, 377] on icon "save" at bounding box center [632, 376] width 16 height 16
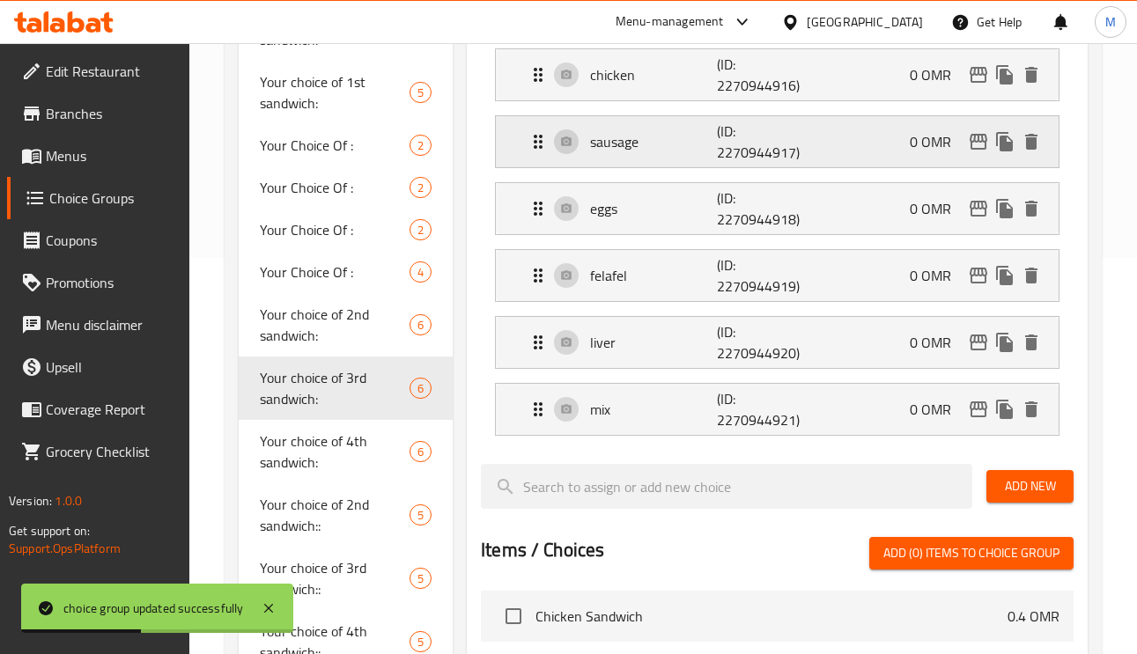
type input "سجق"
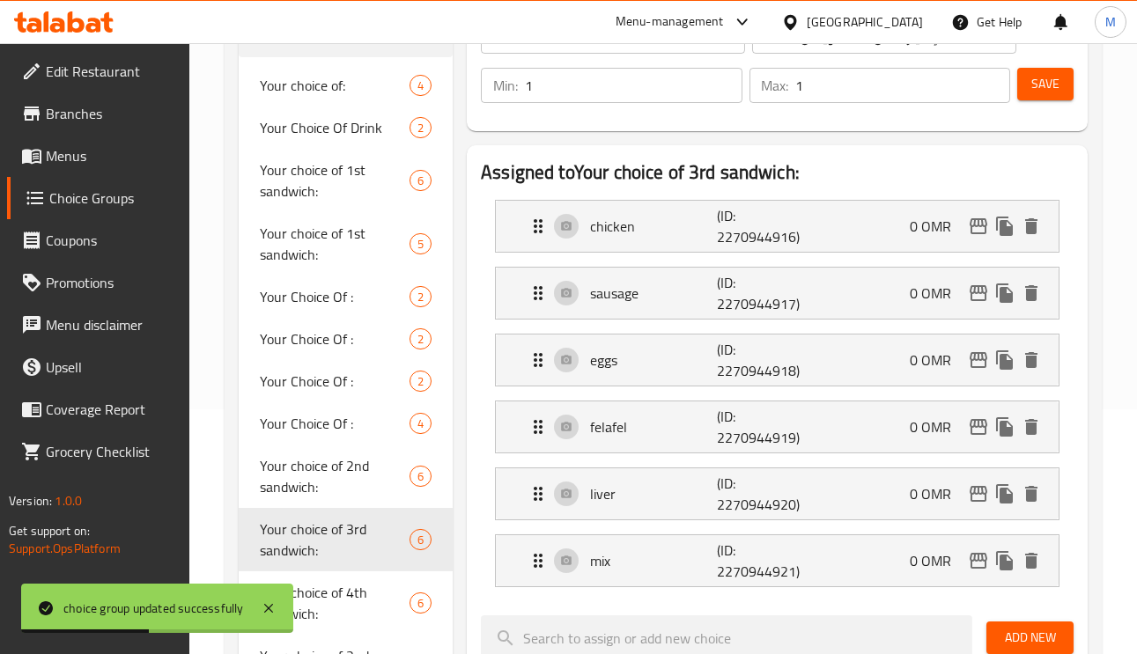
scroll to position [0, 0]
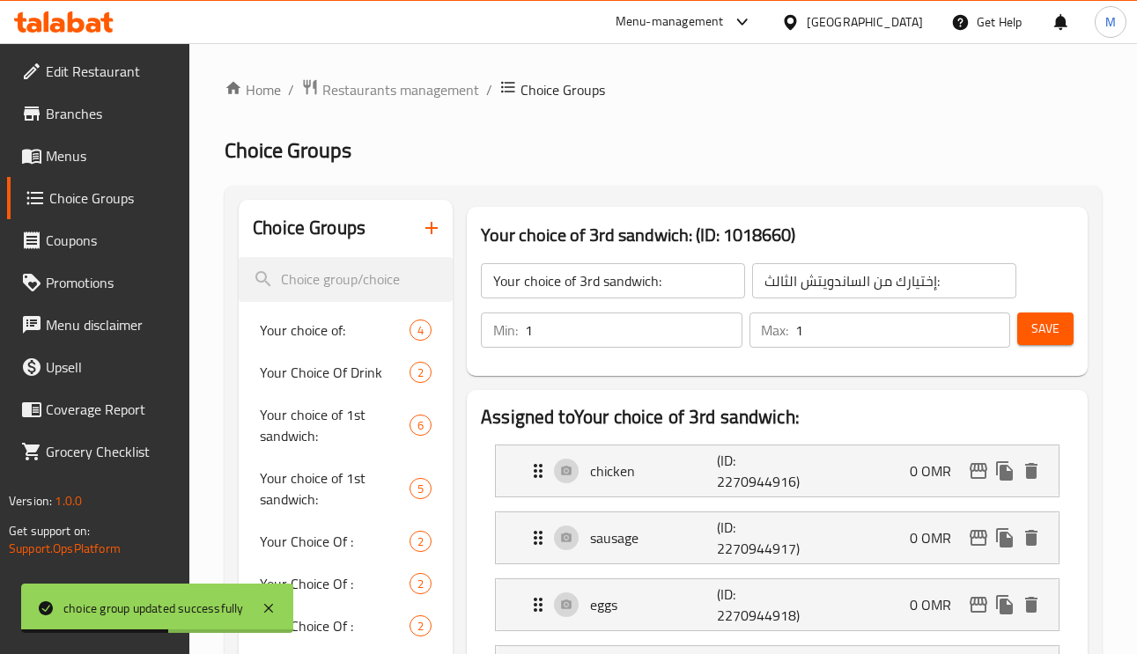
click at [1057, 320] on span "Save" at bounding box center [1045, 329] width 28 height 22
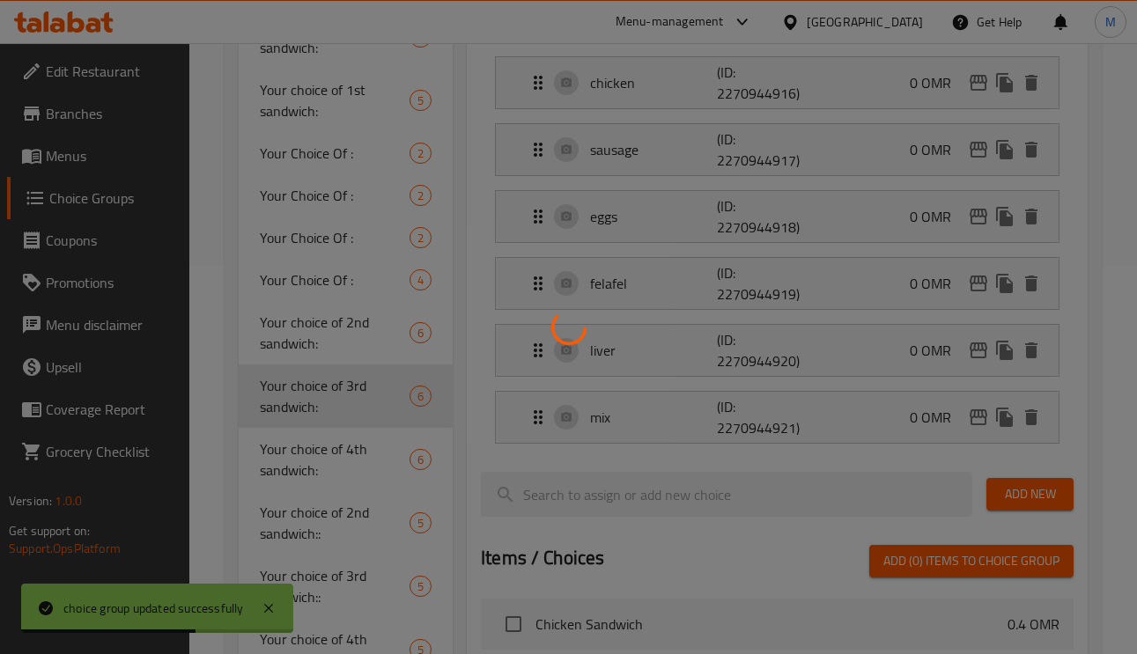
scroll to position [396, 0]
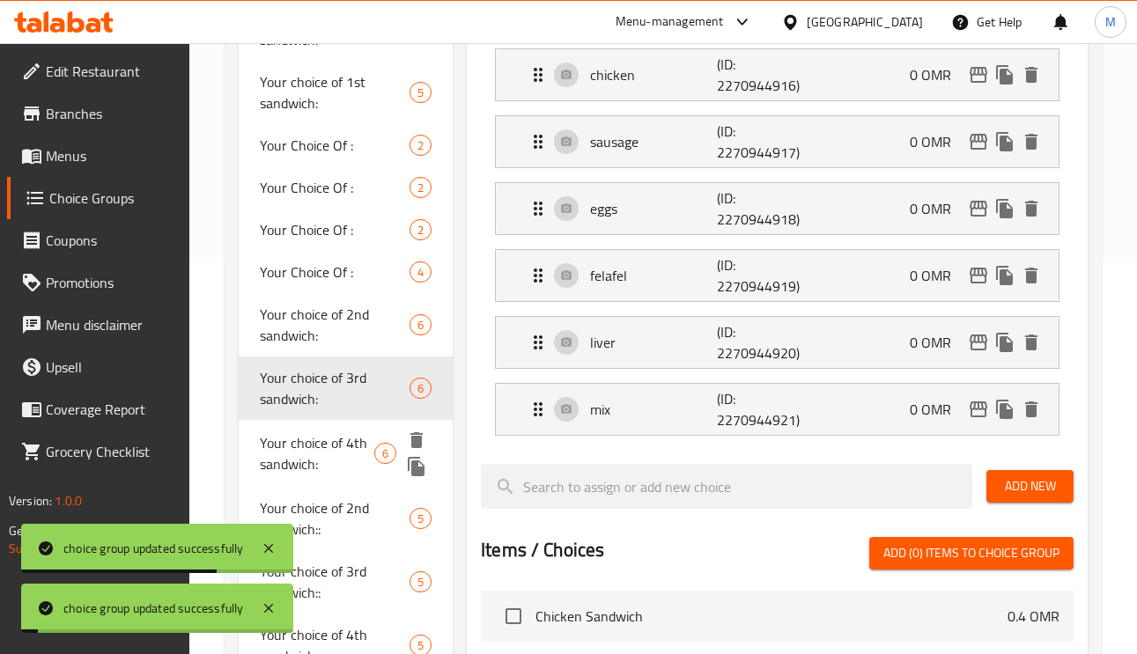
click at [307, 452] on span "Your choice of 4th sandwich:" at bounding box center [317, 453] width 114 height 42
type input "Your choice of 4th sandwich:"
type input "إختيارك من الساندويتش الرابع:"
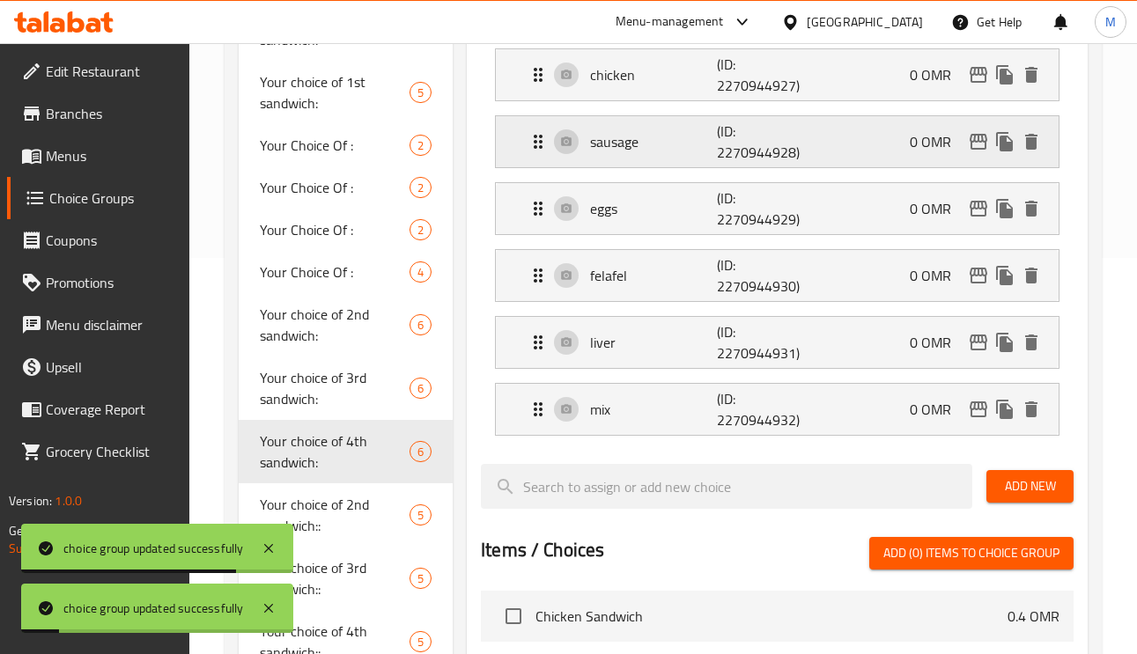
click at [637, 132] on p "sausage" at bounding box center [653, 141] width 126 height 21
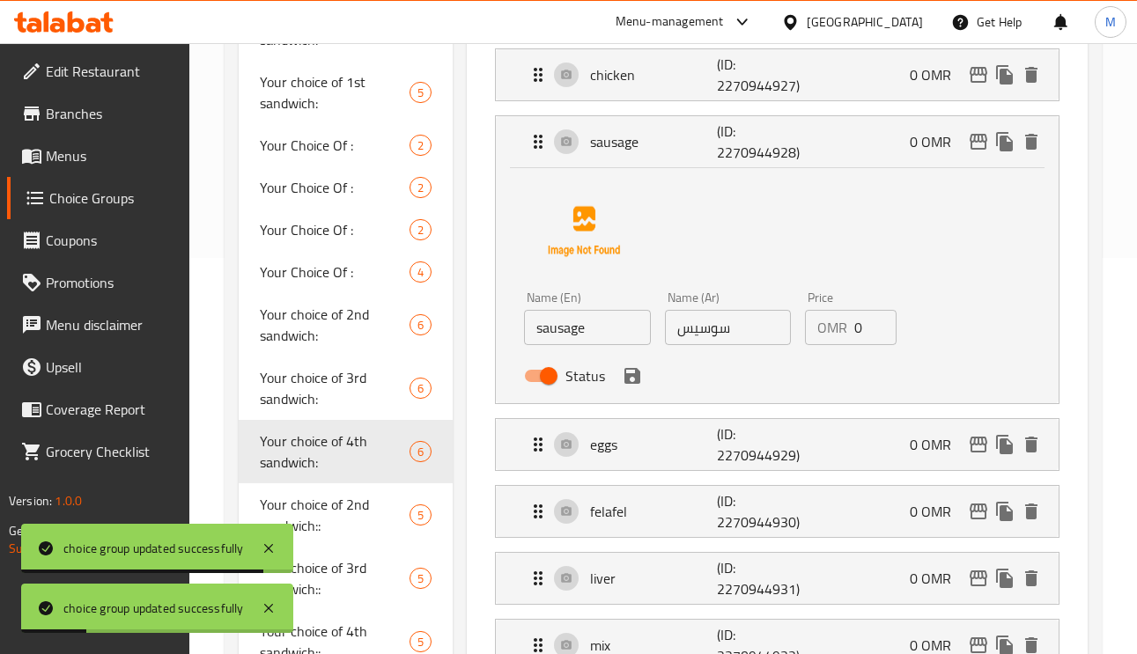
click at [706, 327] on input "سوسيس" at bounding box center [728, 327] width 127 height 35
paste input "جق"
click at [627, 375] on icon "save" at bounding box center [632, 376] width 16 height 16
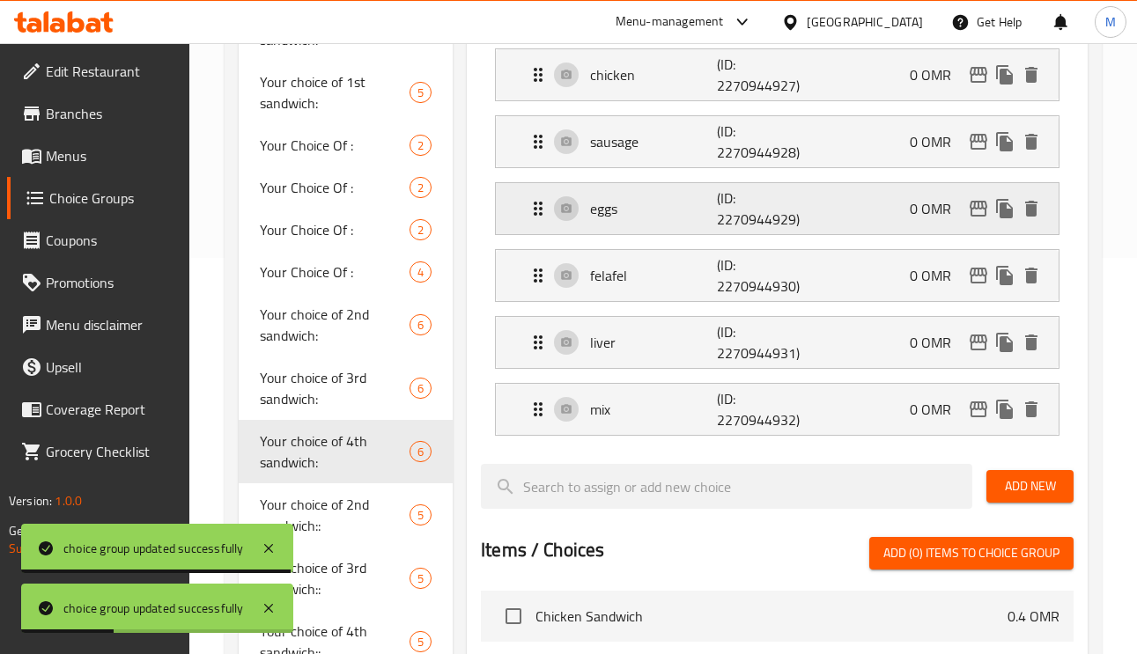
type input "سجق"
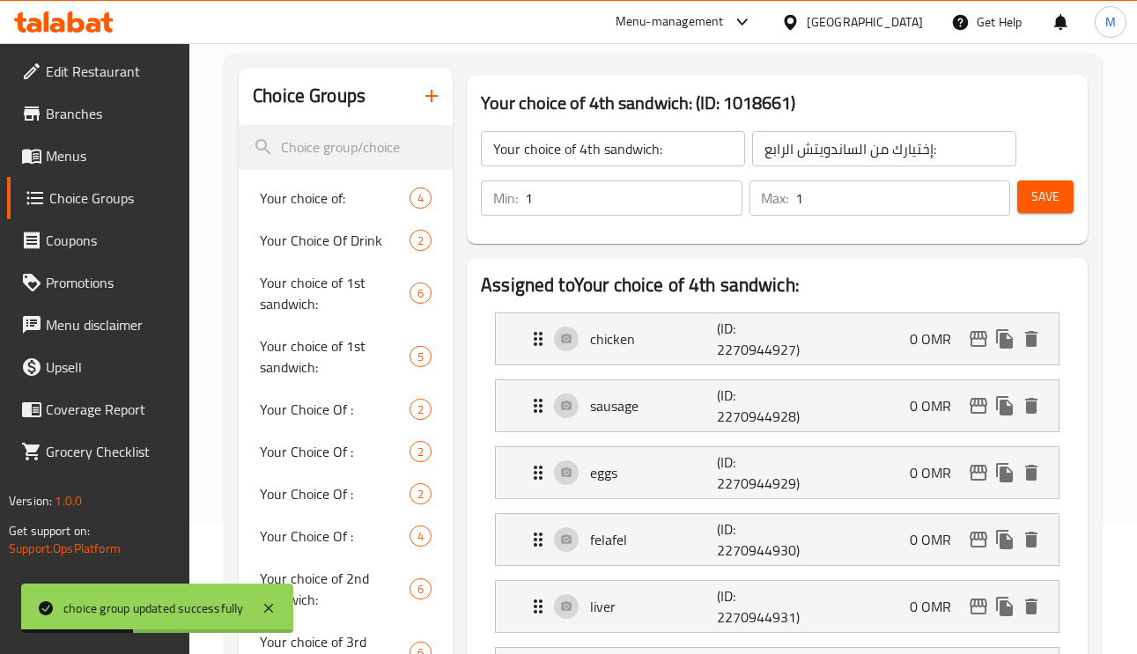
click at [1041, 210] on button "Save" at bounding box center [1045, 196] width 56 height 33
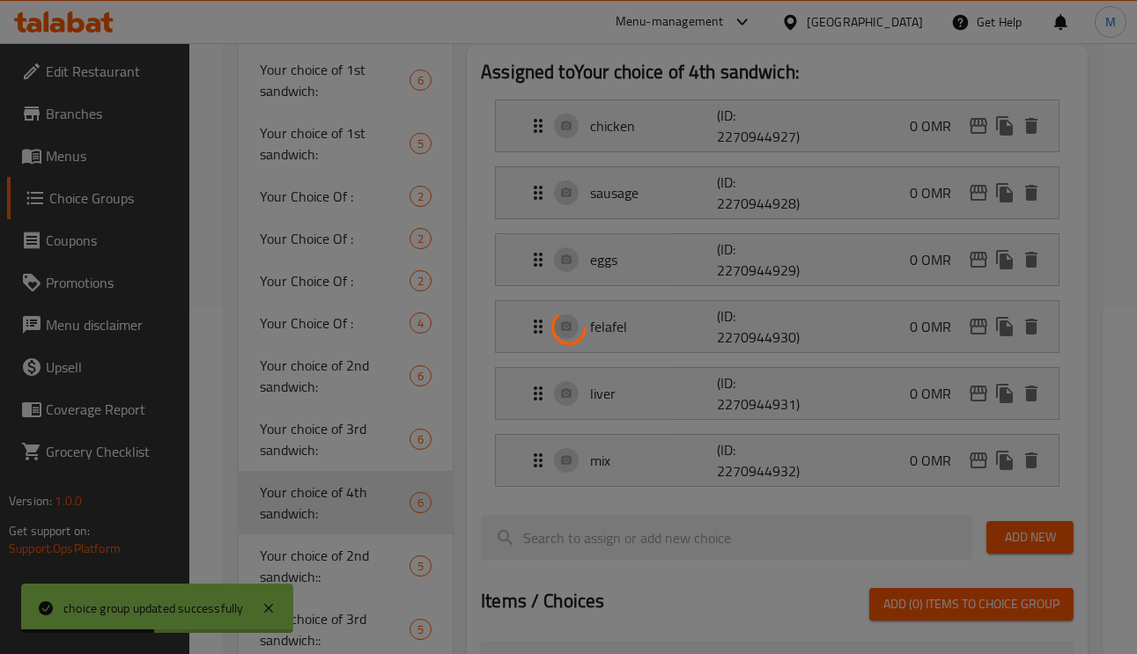
scroll to position [528, 0]
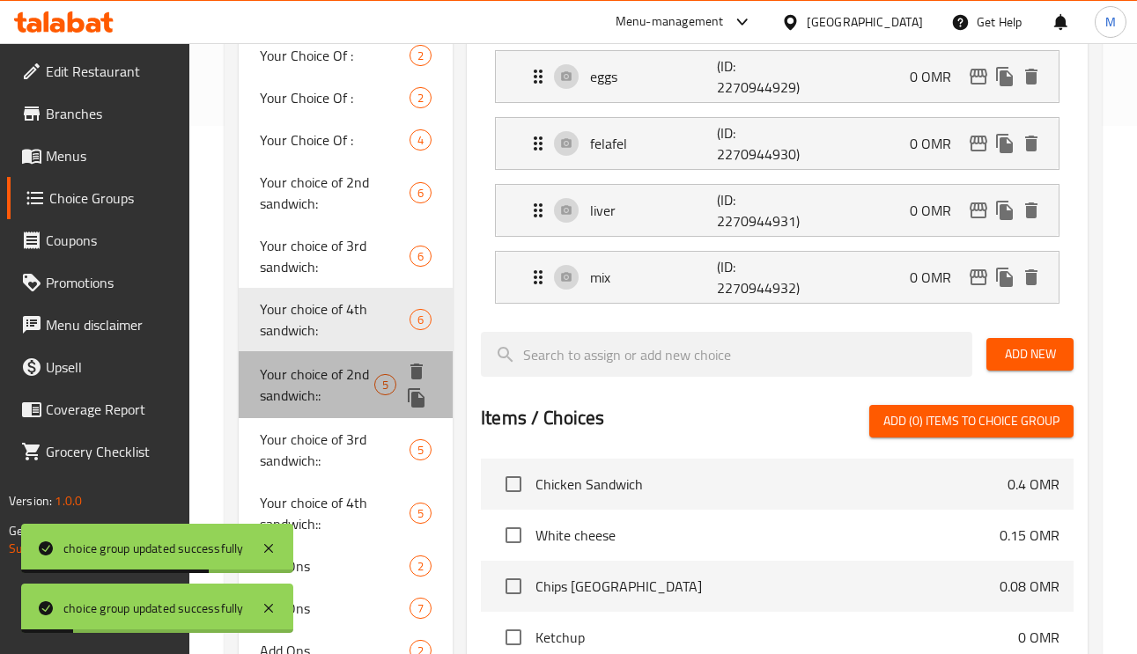
click at [300, 388] on span "Your choice of 2nd sandwich::" at bounding box center [317, 385] width 114 height 42
type input "Your choice of 2nd sandwich::"
type input "إختيارك من الساندويتش الثاني"
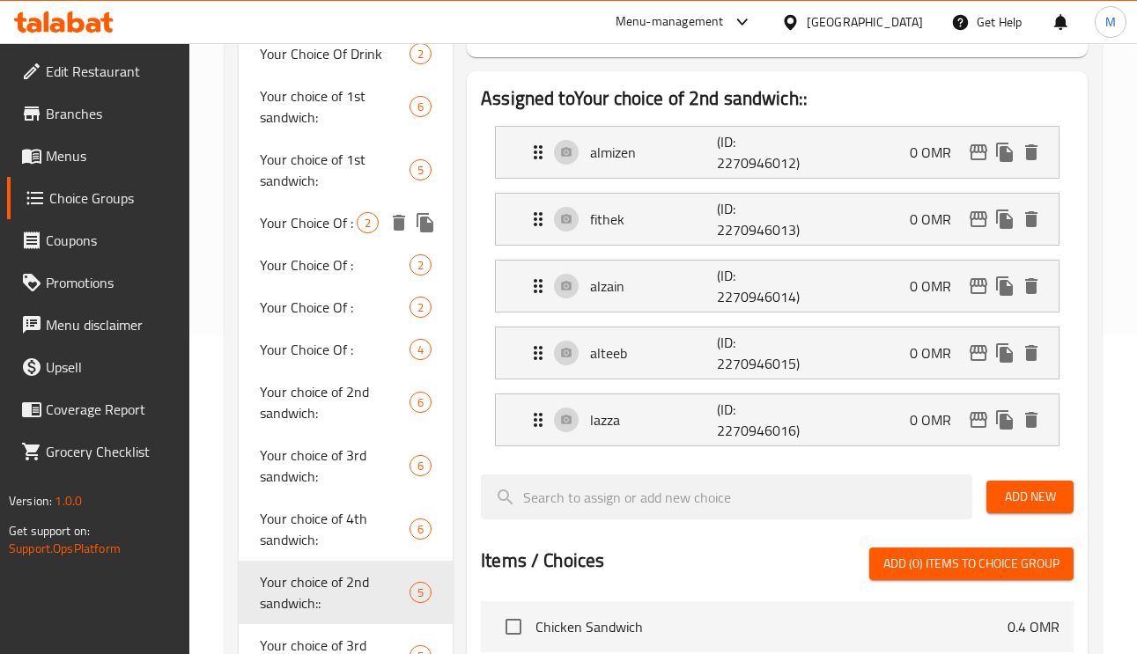
scroll to position [0, 0]
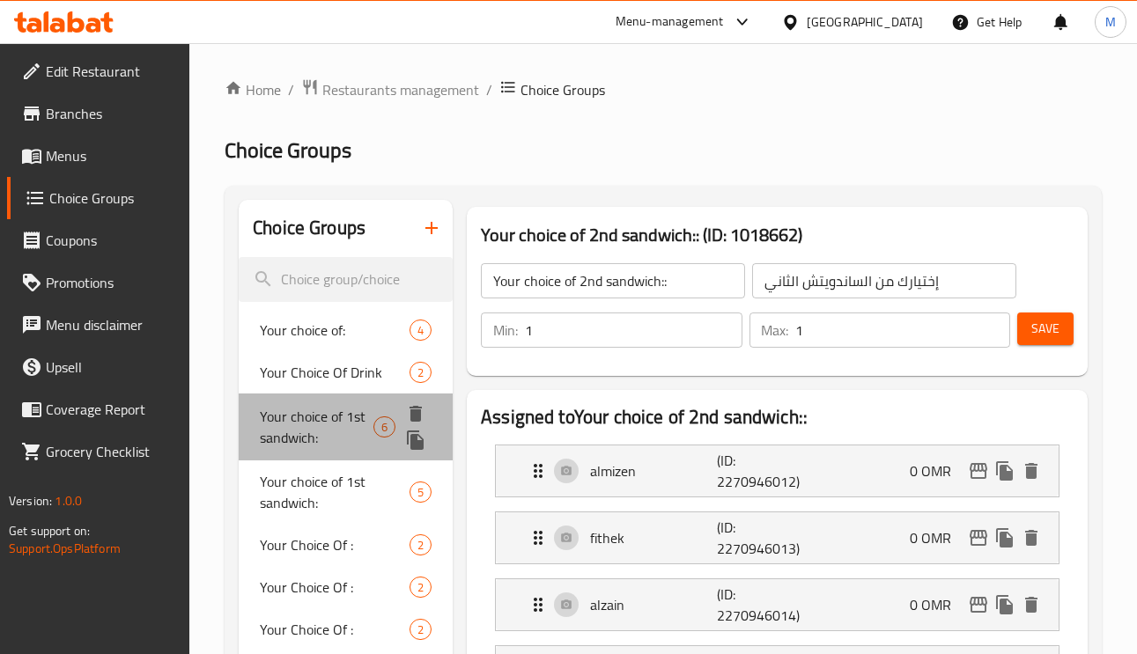
click at [303, 412] on span "Your choice of 1st sandwich:" at bounding box center [317, 427] width 114 height 42
type input "Your choice of 1st sandwich:"
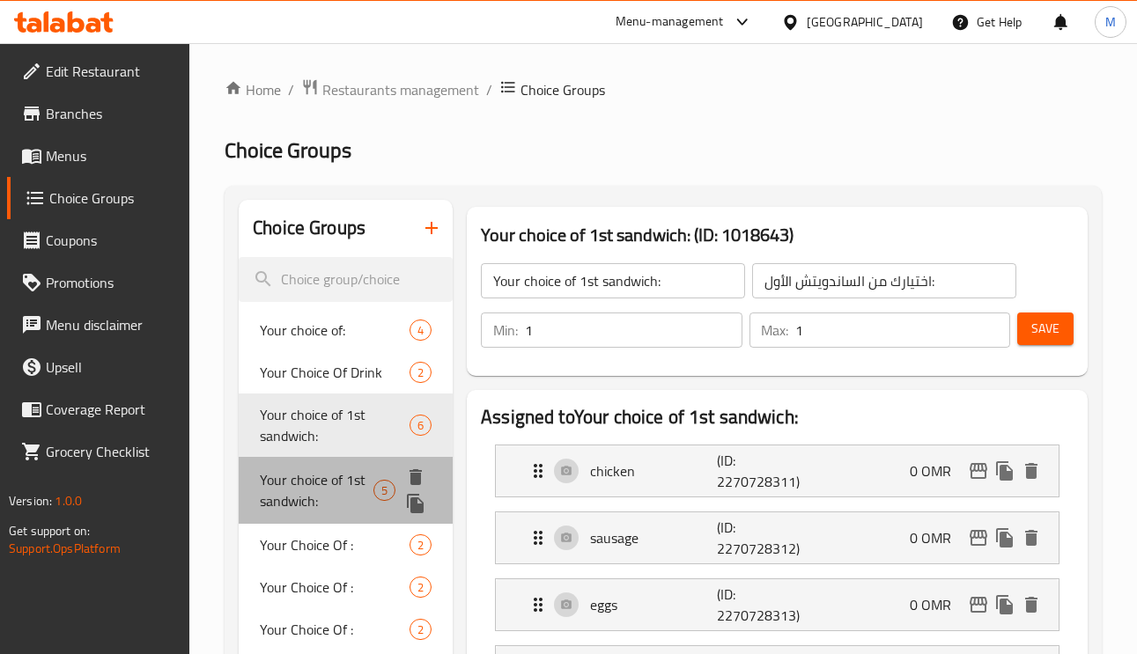
click at [298, 481] on span "Your choice of 1st sandwich:" at bounding box center [317, 490] width 114 height 42
type input "إختيارك من الساندويتش الأول:"
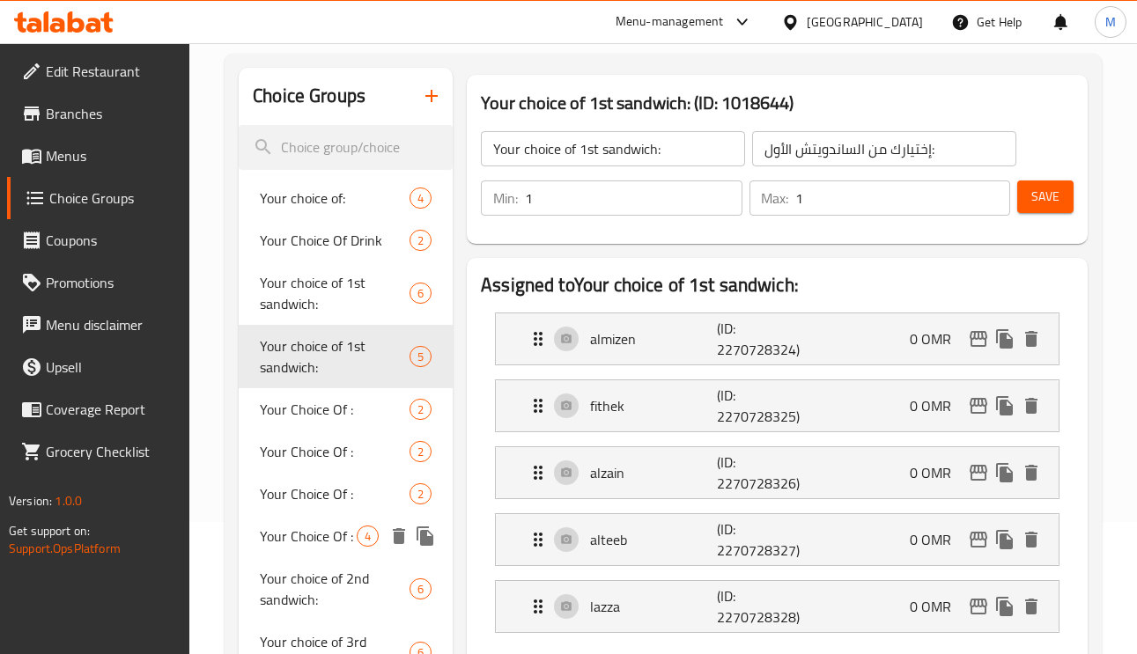
scroll to position [396, 0]
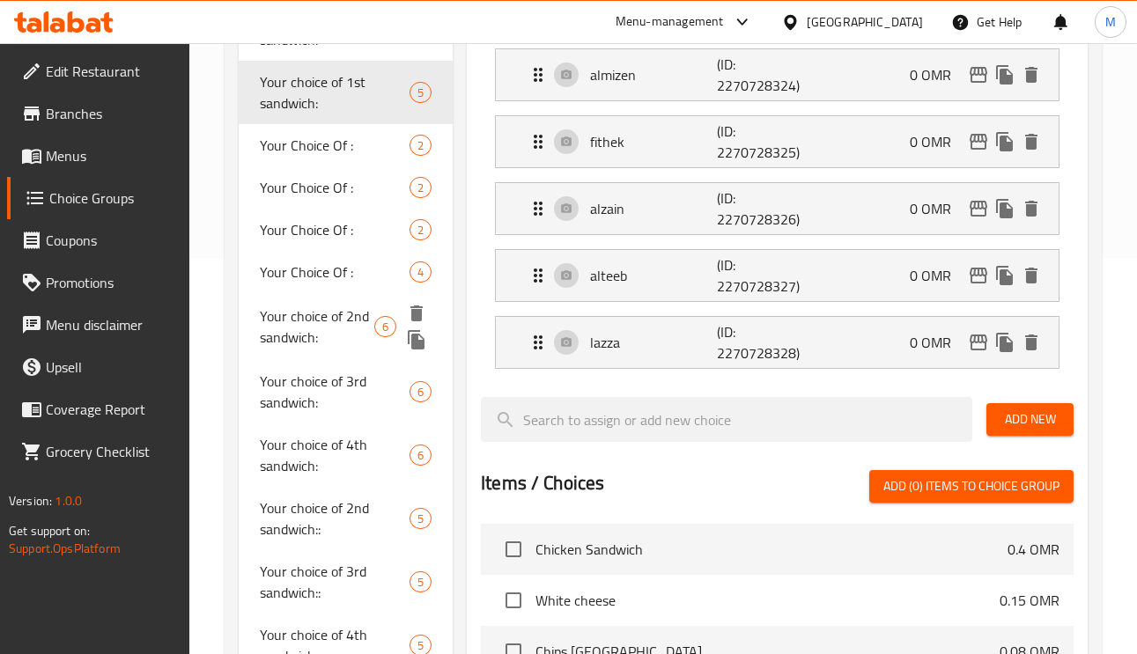
click at [350, 328] on span "Your choice of 2nd sandwich:" at bounding box center [317, 327] width 114 height 42
type input "Your choice of 2nd sandwich:"
type input "إختيارك من الساندويتش الثاني:"
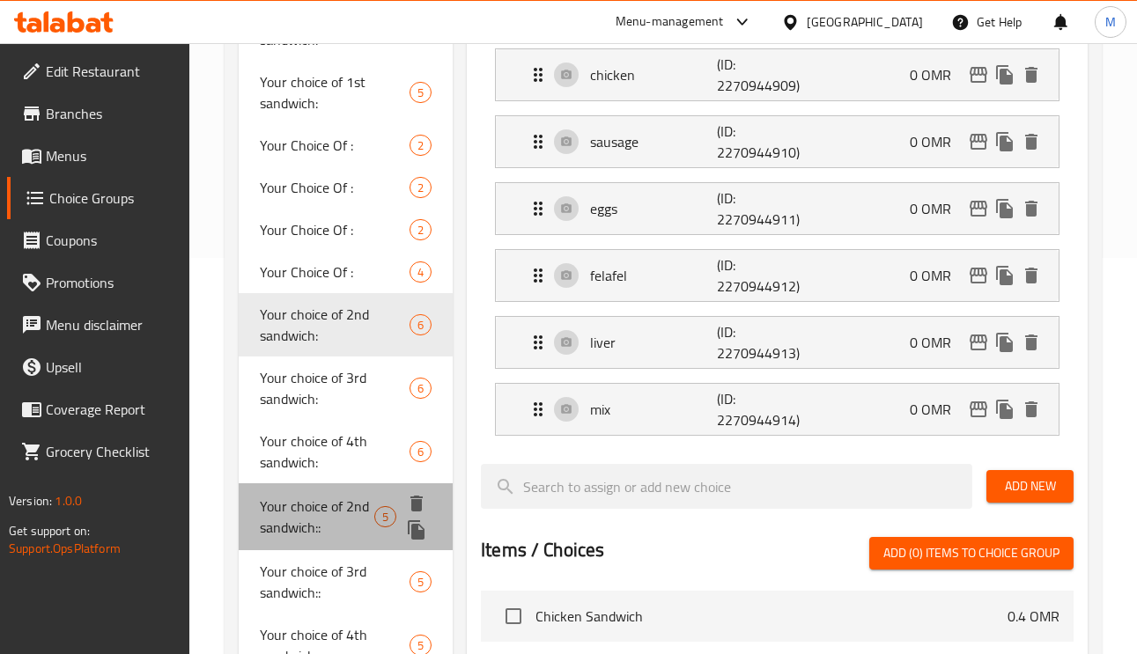
click at [302, 520] on span "Your choice of 2nd sandwich::" at bounding box center [317, 517] width 114 height 42
type input "Your choice of 2nd sandwich::"
type input "إختيارك من الساندويتش الثاني"
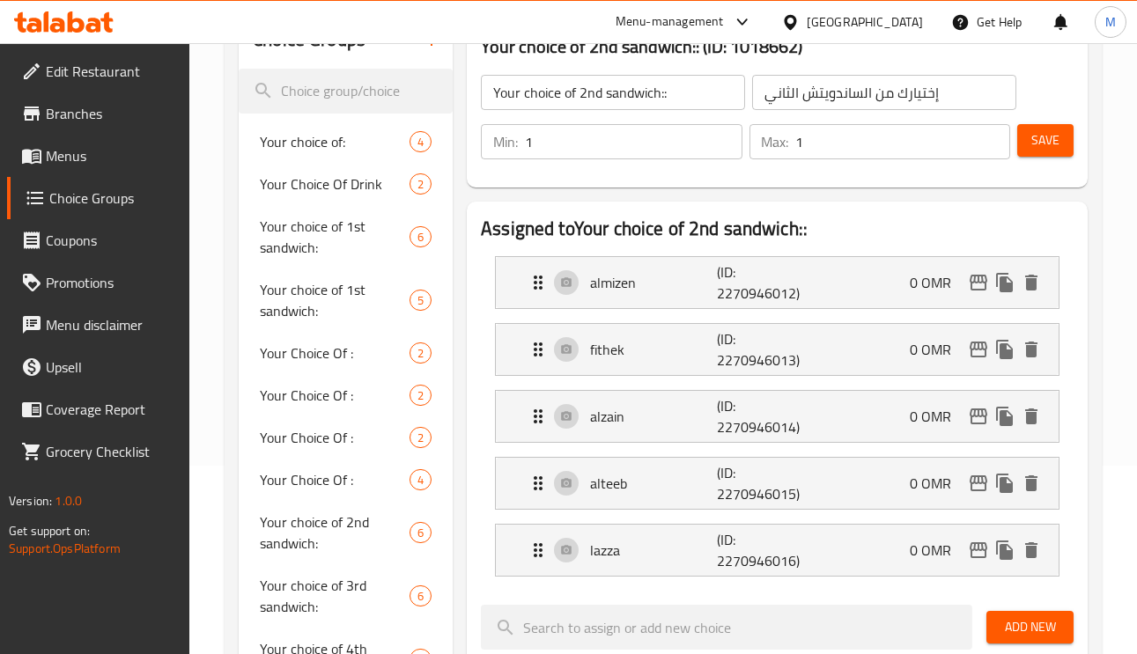
scroll to position [132, 0]
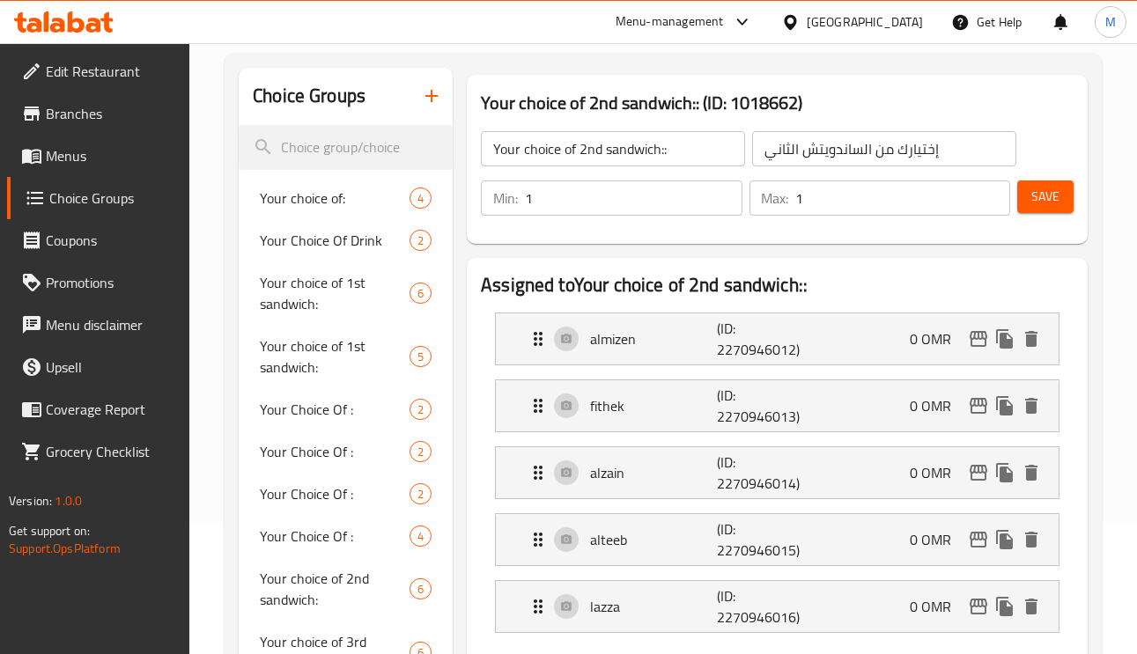
drag, startPoint x: 92, startPoint y: 156, endPoint x: 185, endPoint y: 169, distance: 93.4
click at [93, 156] on span "Menus" at bounding box center [111, 155] width 130 height 21
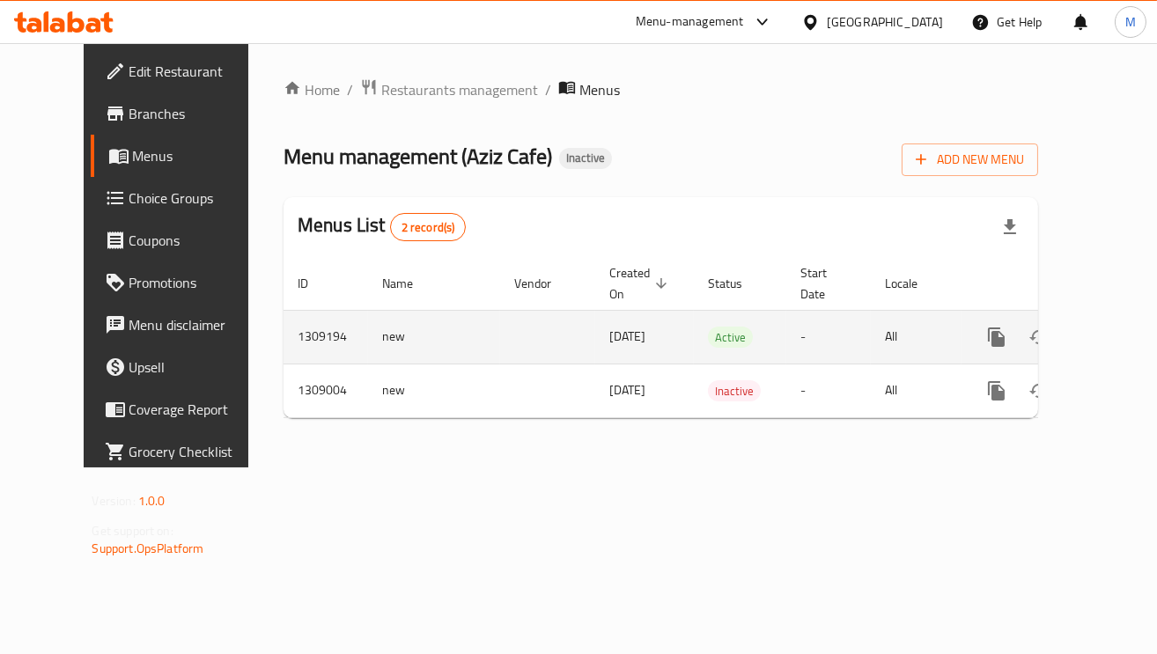
click at [1116, 336] on icon "enhanced table" at bounding box center [1124, 337] width 16 height 16
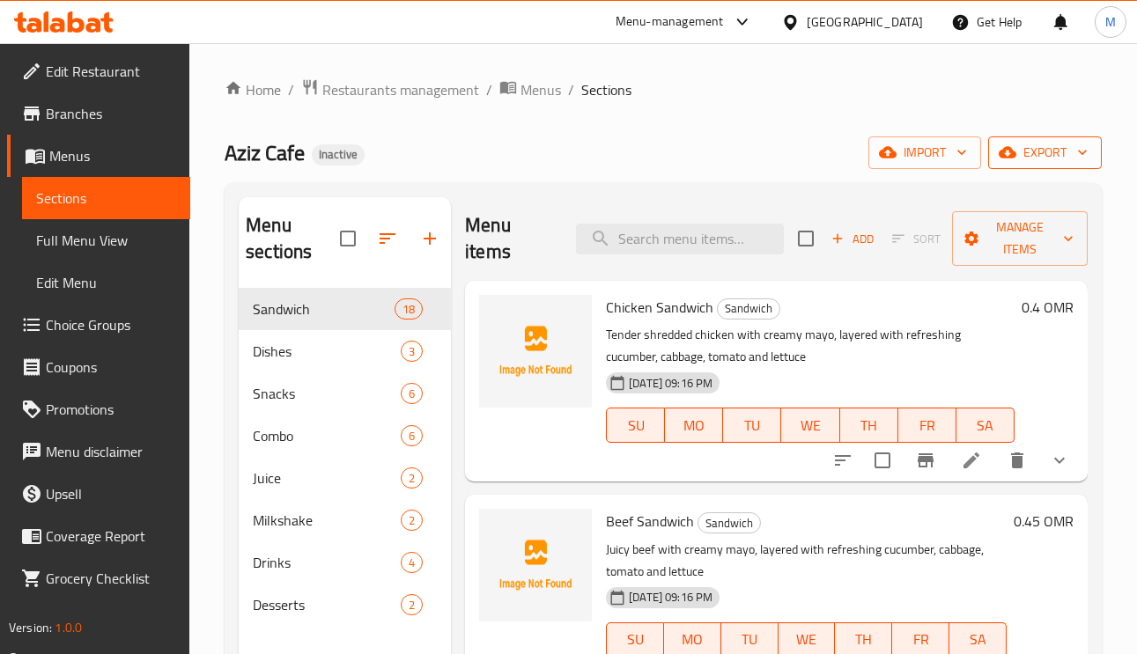
click at [1046, 151] on span "export" at bounding box center [1044, 153] width 85 height 22
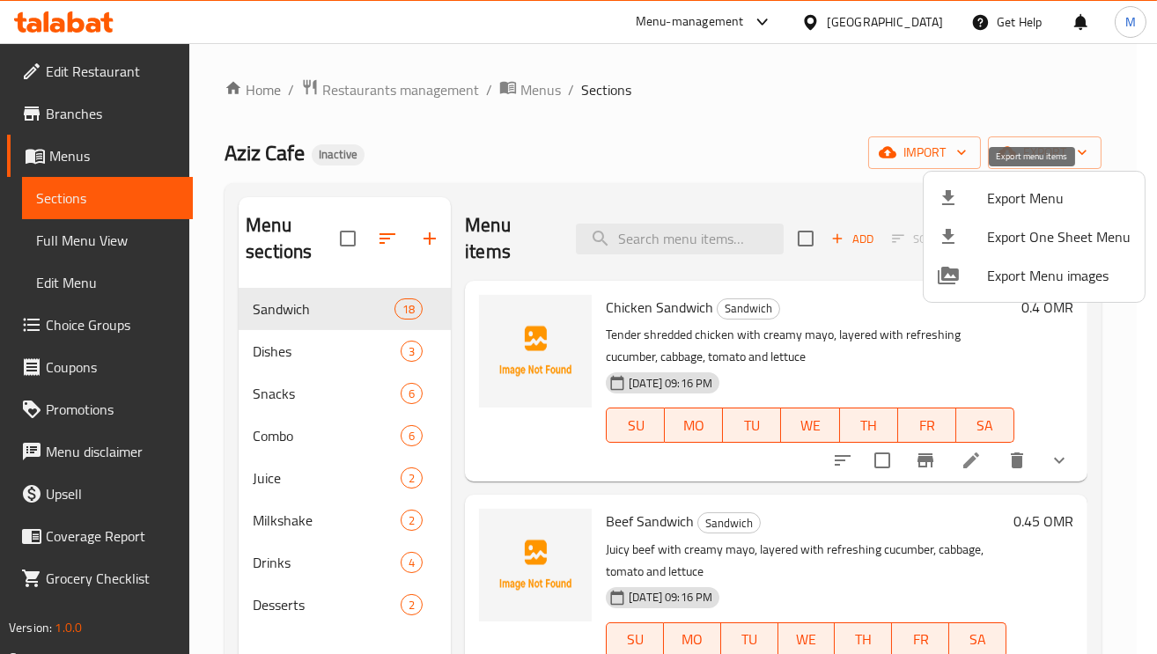
click at [1019, 201] on span "Export Menu" at bounding box center [1059, 198] width 144 height 21
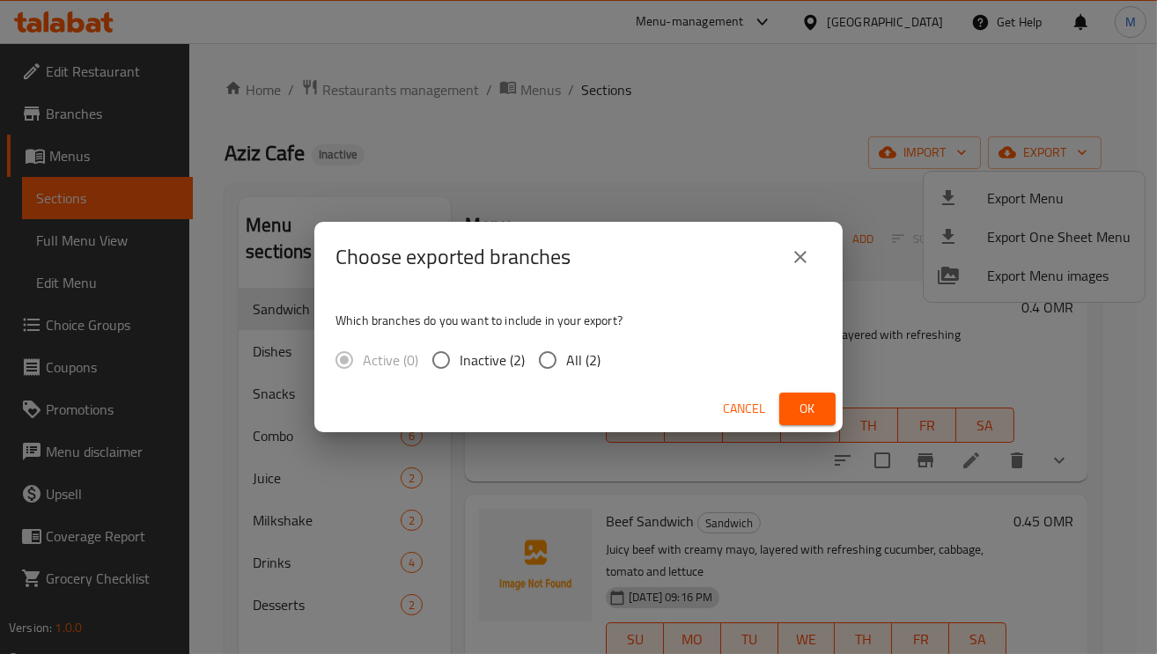
click at [553, 360] on input "All (2)" at bounding box center [547, 360] width 37 height 37
radio input "true"
click at [803, 400] on span "Ok" at bounding box center [807, 409] width 28 height 22
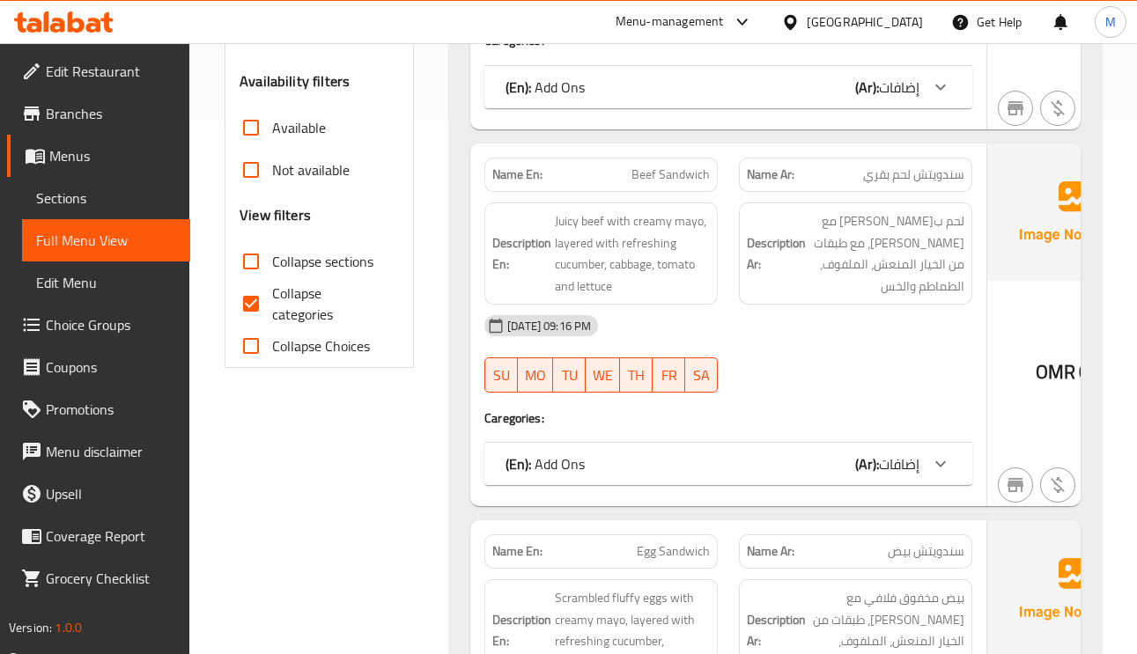
scroll to position [535, 0]
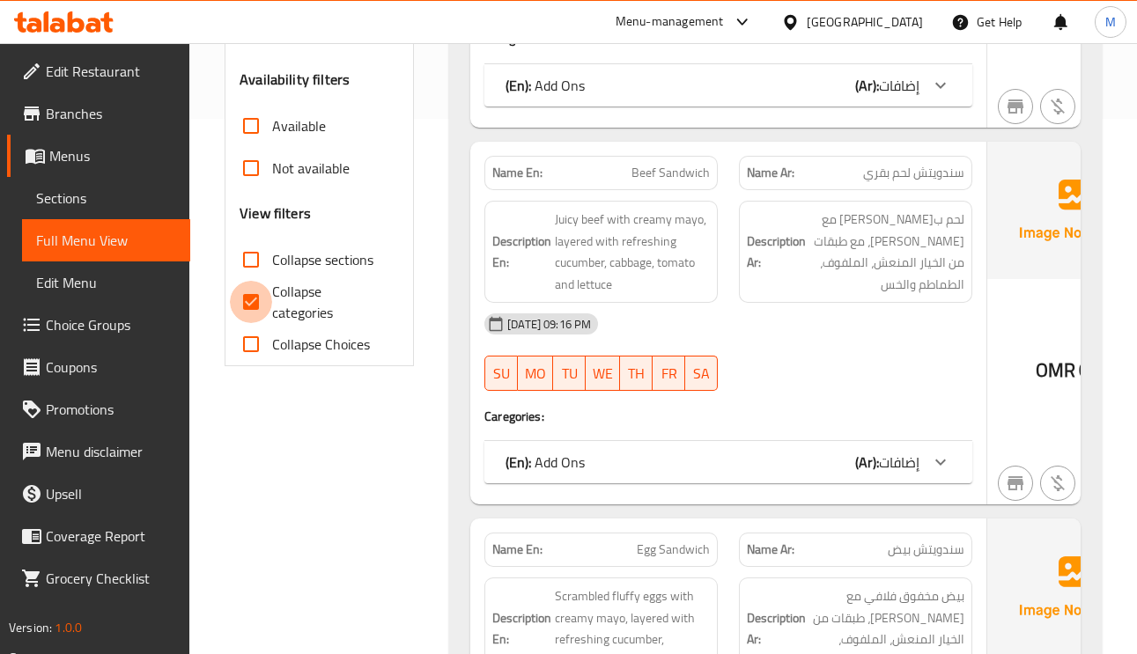
click at [239, 287] on input "Collapse categories" at bounding box center [251, 302] width 42 height 42
checkbox input "false"
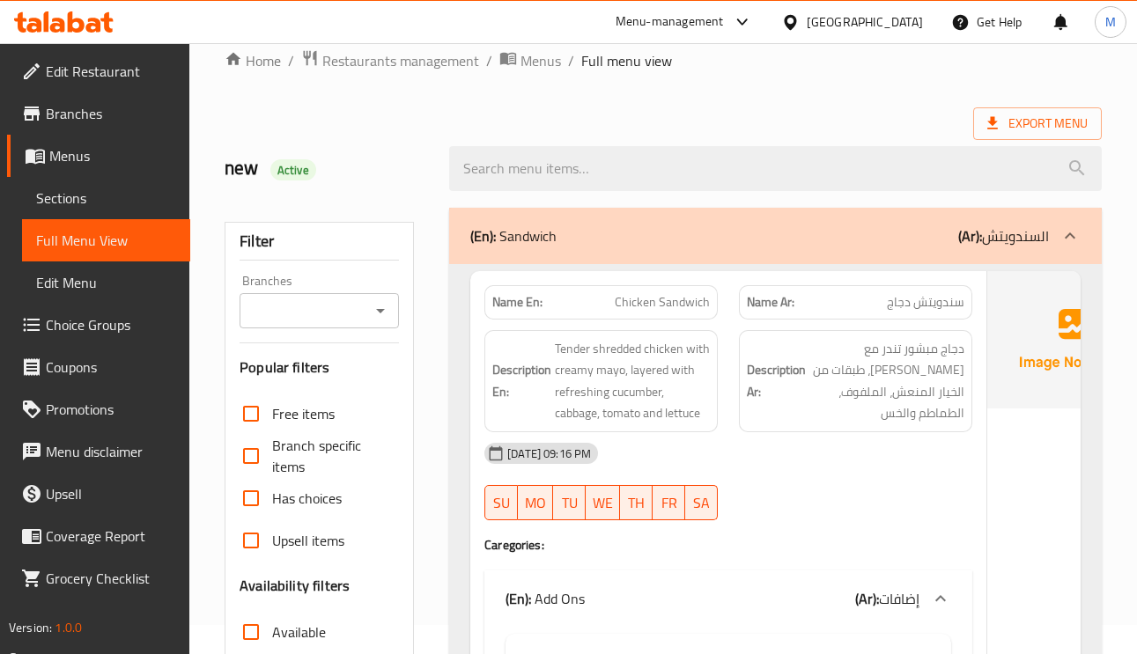
scroll to position [7, 0]
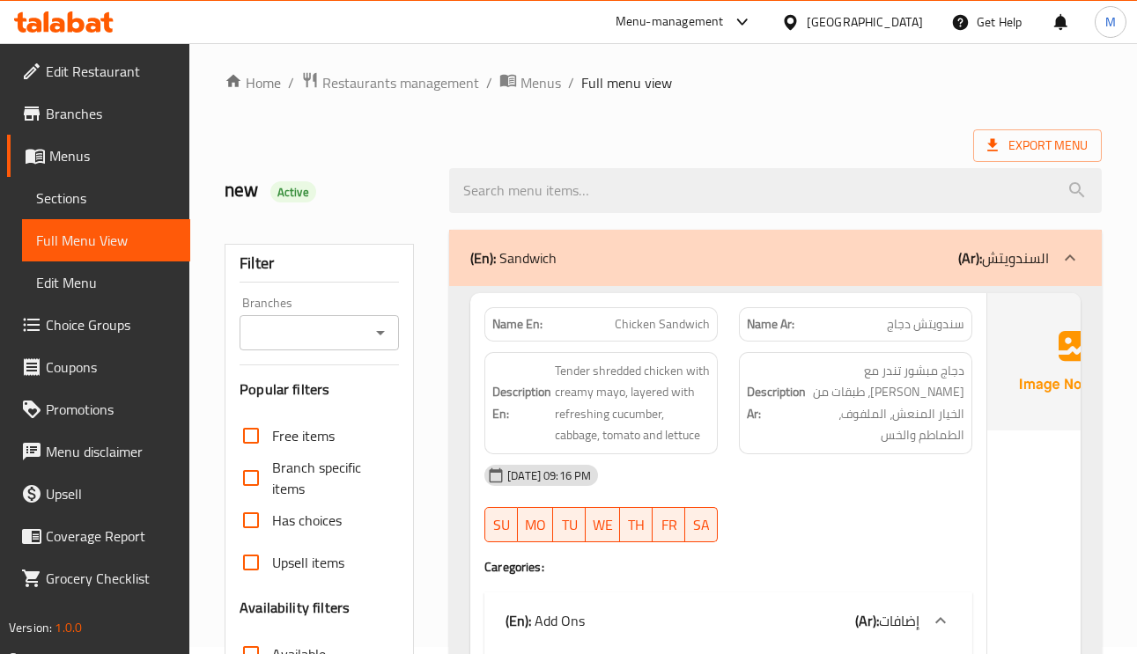
click at [1007, 267] on p "(Ar): السندويتش" at bounding box center [1003, 257] width 91 height 21
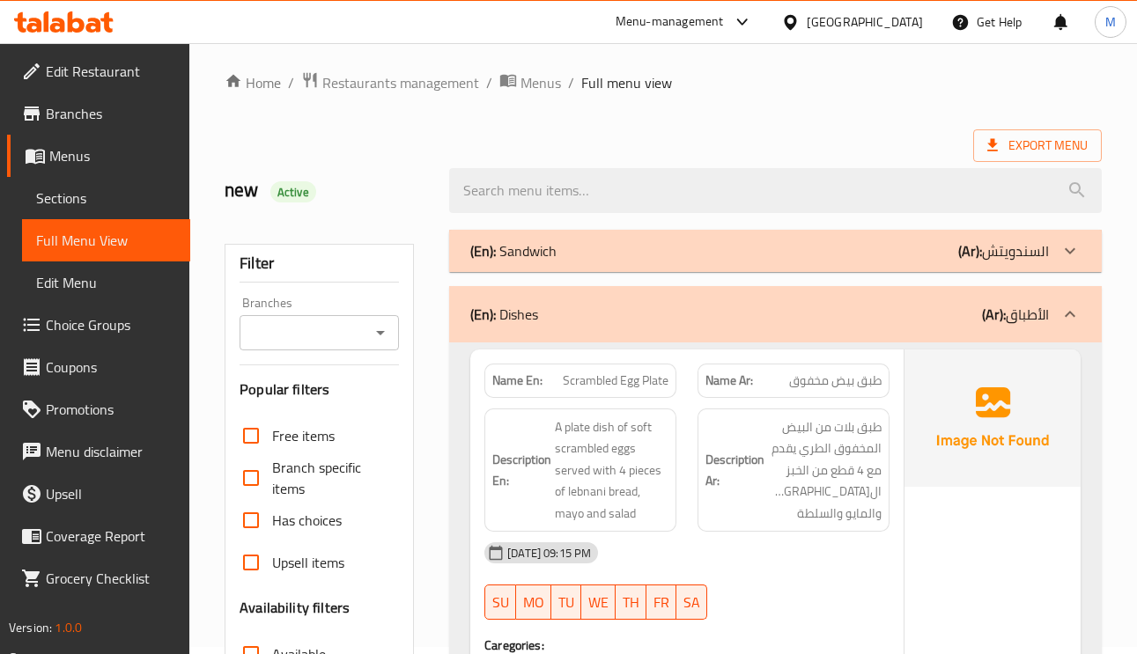
click at [1022, 308] on p "(Ar): الأطباق" at bounding box center [1015, 314] width 67 height 21
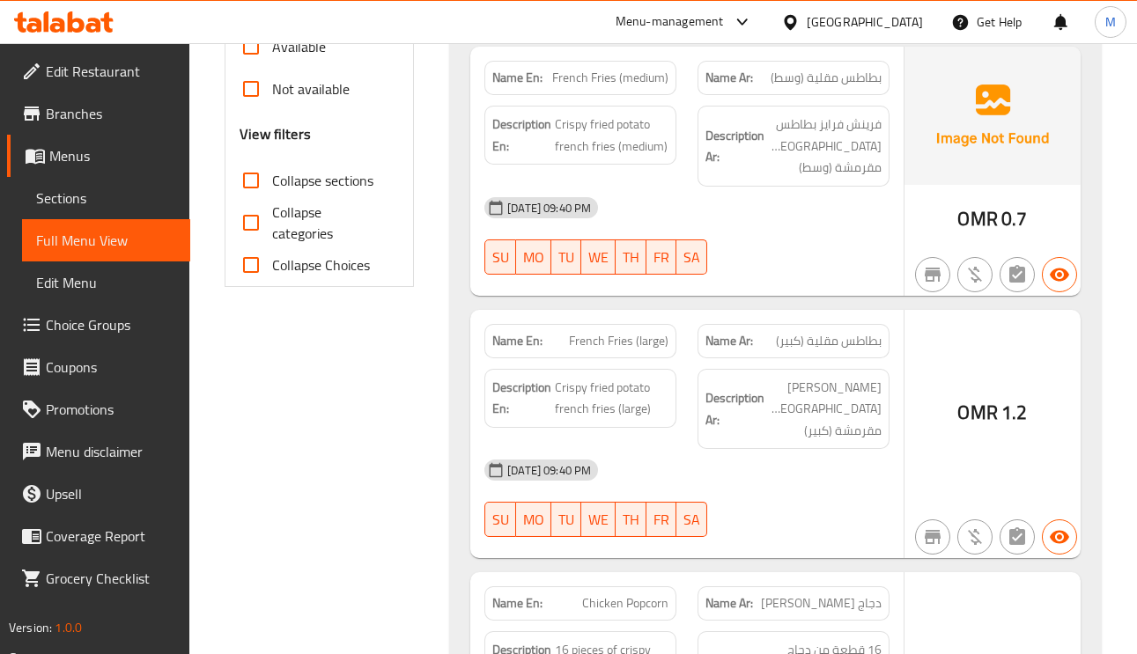
scroll to position [271, 0]
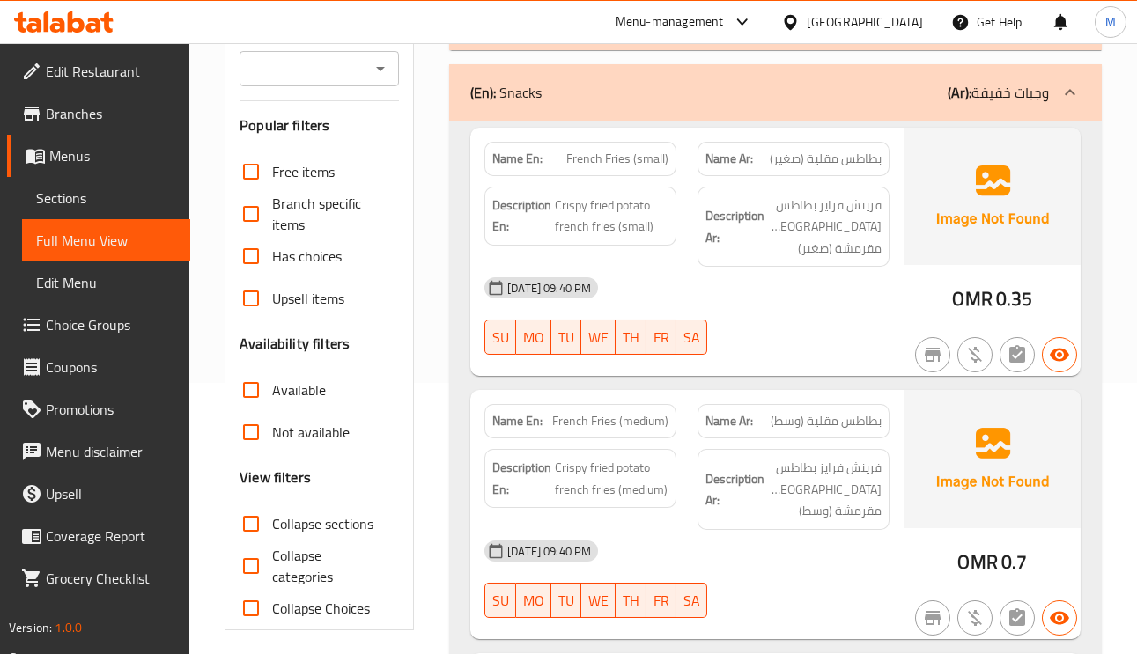
click at [1038, 87] on p "(Ar): وجبات خفيفة" at bounding box center [997, 92] width 101 height 21
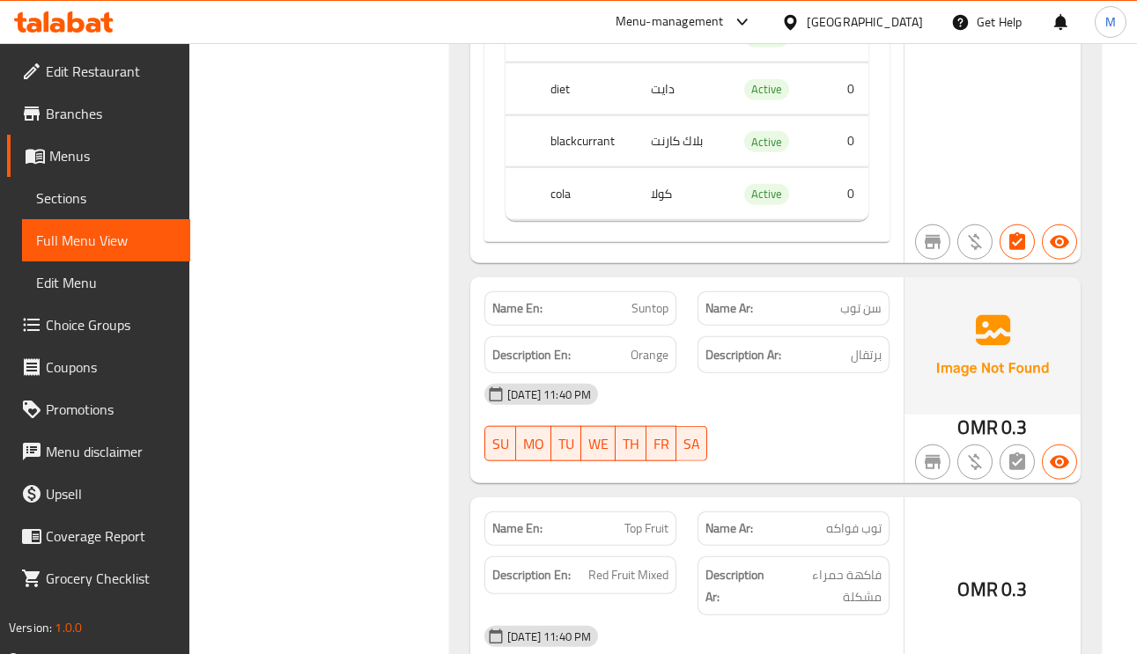
scroll to position [14931, 0]
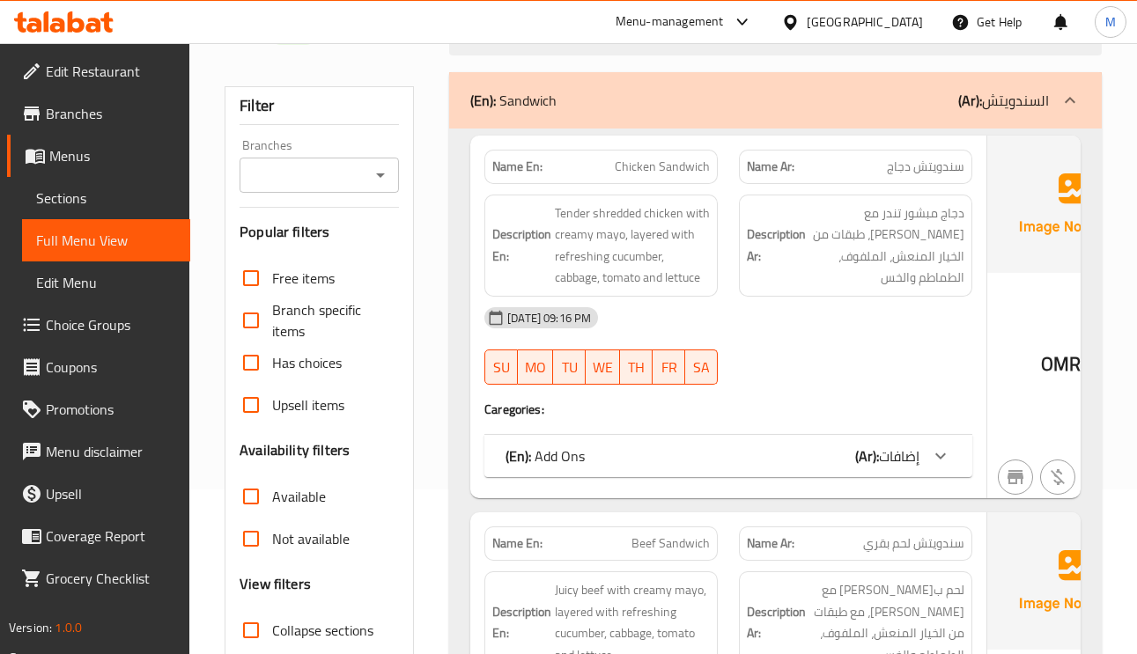
scroll to position [284, 0]
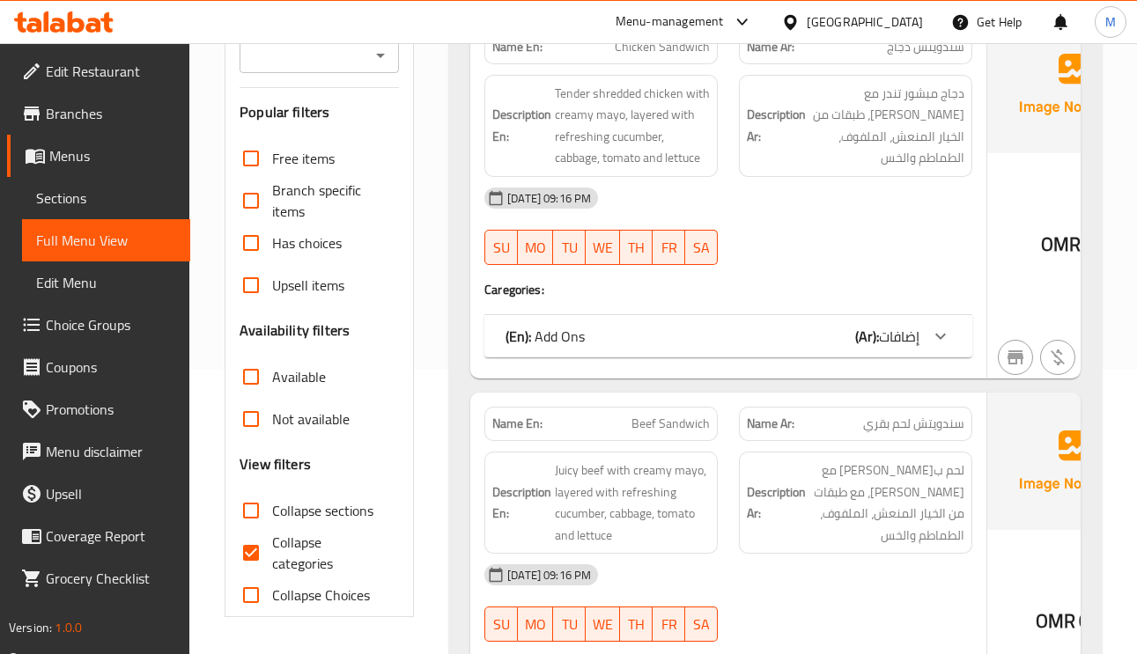
drag, startPoint x: 248, startPoint y: 548, endPoint x: 663, endPoint y: 352, distance: 458.5
click at [249, 545] on input "Collapse categories" at bounding box center [251, 553] width 42 height 42
checkbox input "false"
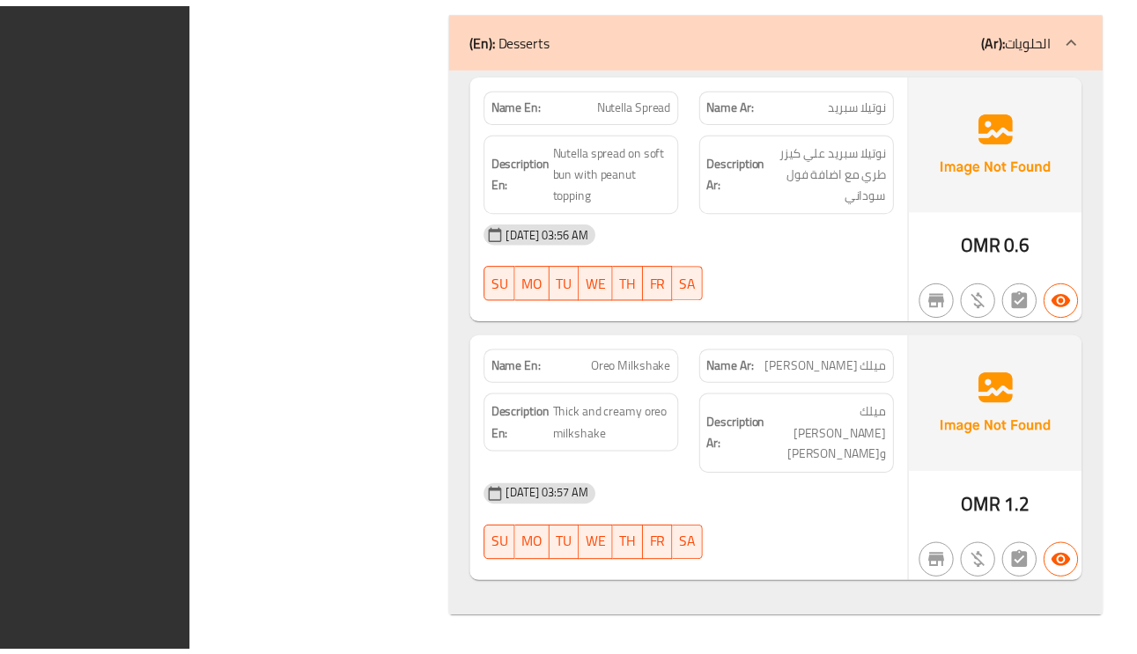
scroll to position [37024, 0]
